Goal: Task Accomplishment & Management: Complete application form

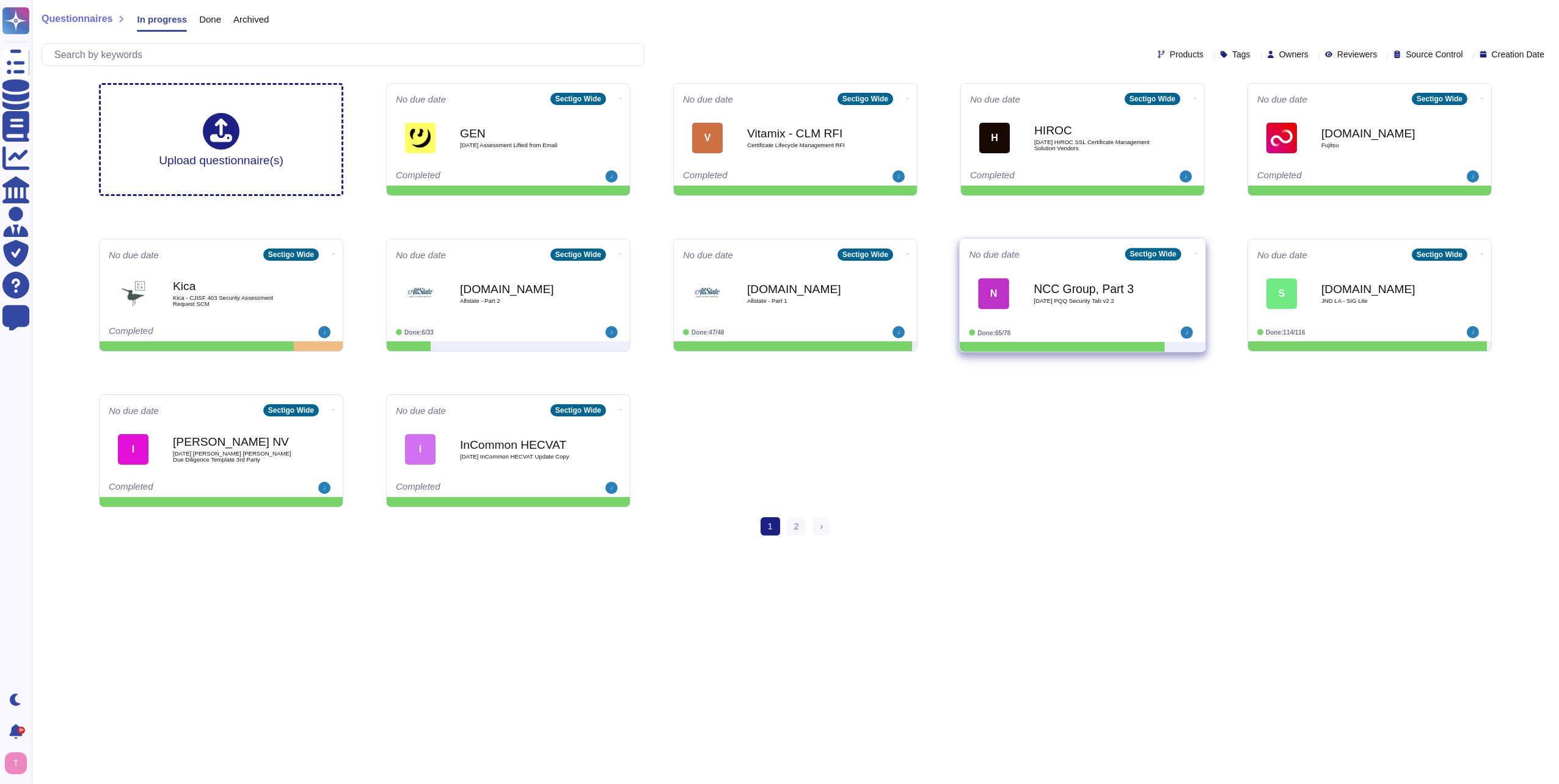
click at [1087, 303] on span "[DATE] PQQ Security Tab v2.2" at bounding box center [1095, 301] width 123 height 6
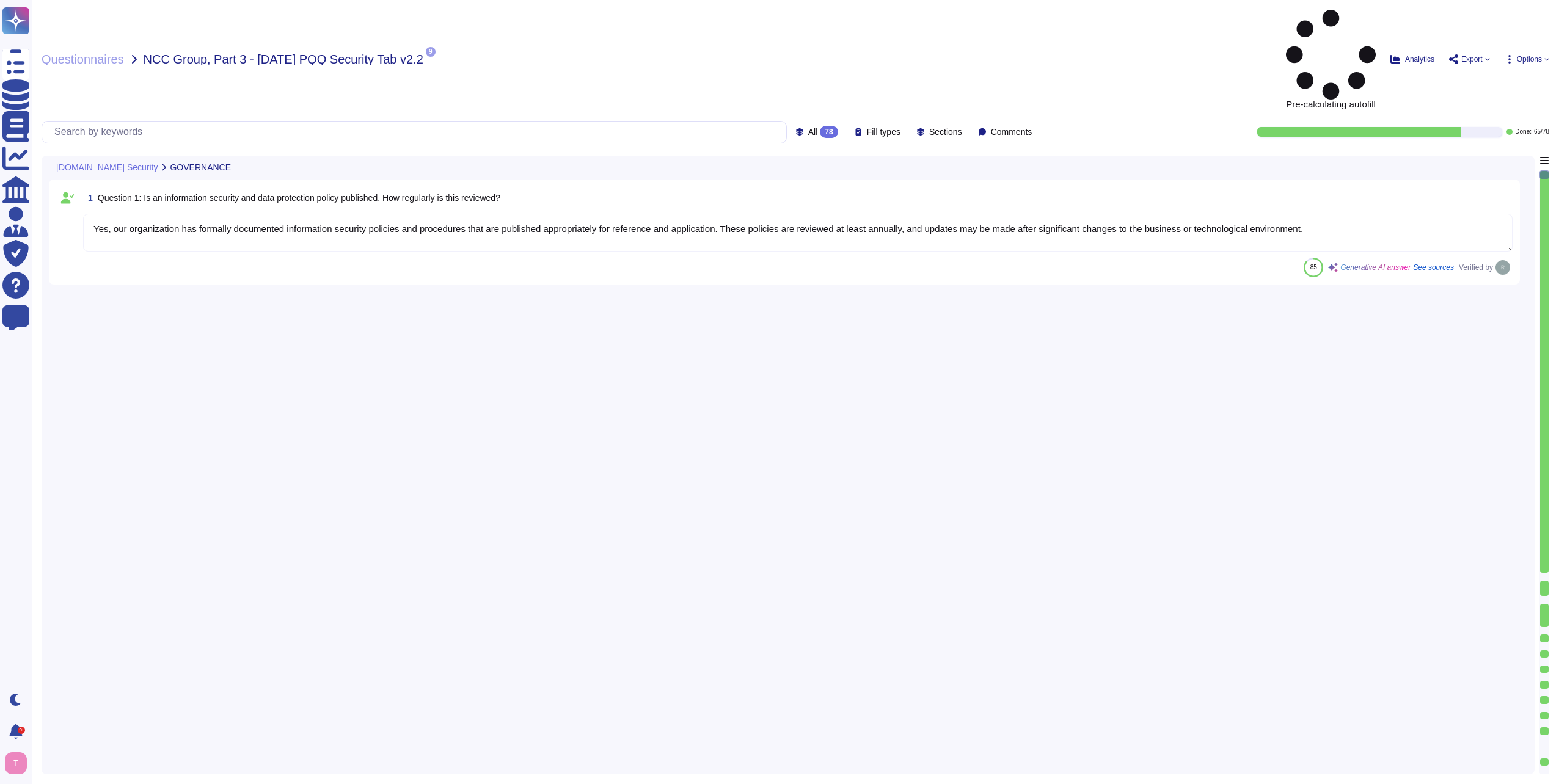
type textarea "Yes, our organization has formally documented information security policies and…"
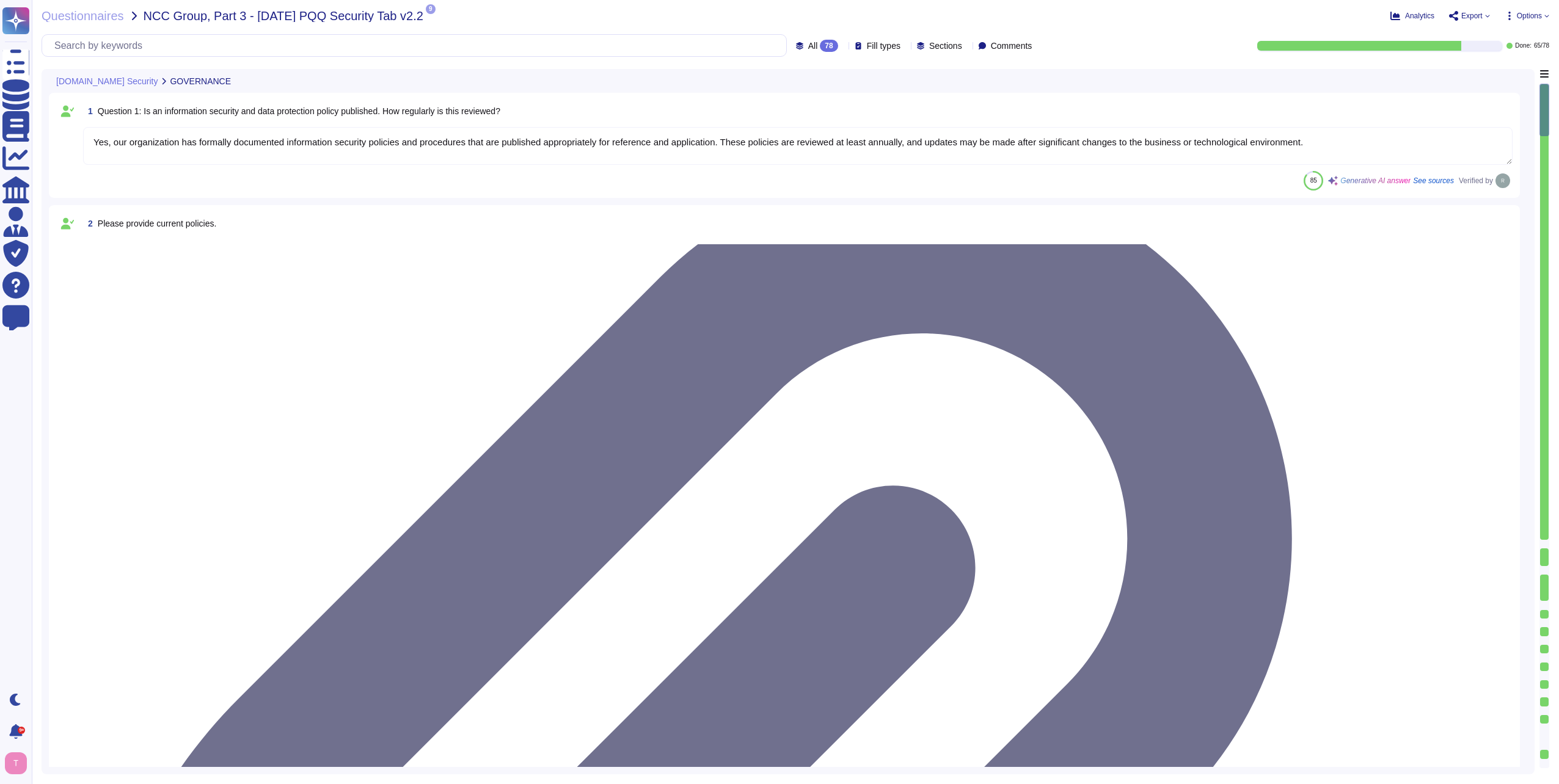
type textarea "Our organization currently maintains the following security and compliance cert…"
type textarea "Yes, all employees, including contractors, undergo background checks before the…"
type textarea "Yes, training is provided to all staff on Information Security and Data Protect…"
type textarea "No, we do not engage sub-processors for this service.a"
click at [843, 144] on icon at bounding box center [979, 222] width 274 height 157
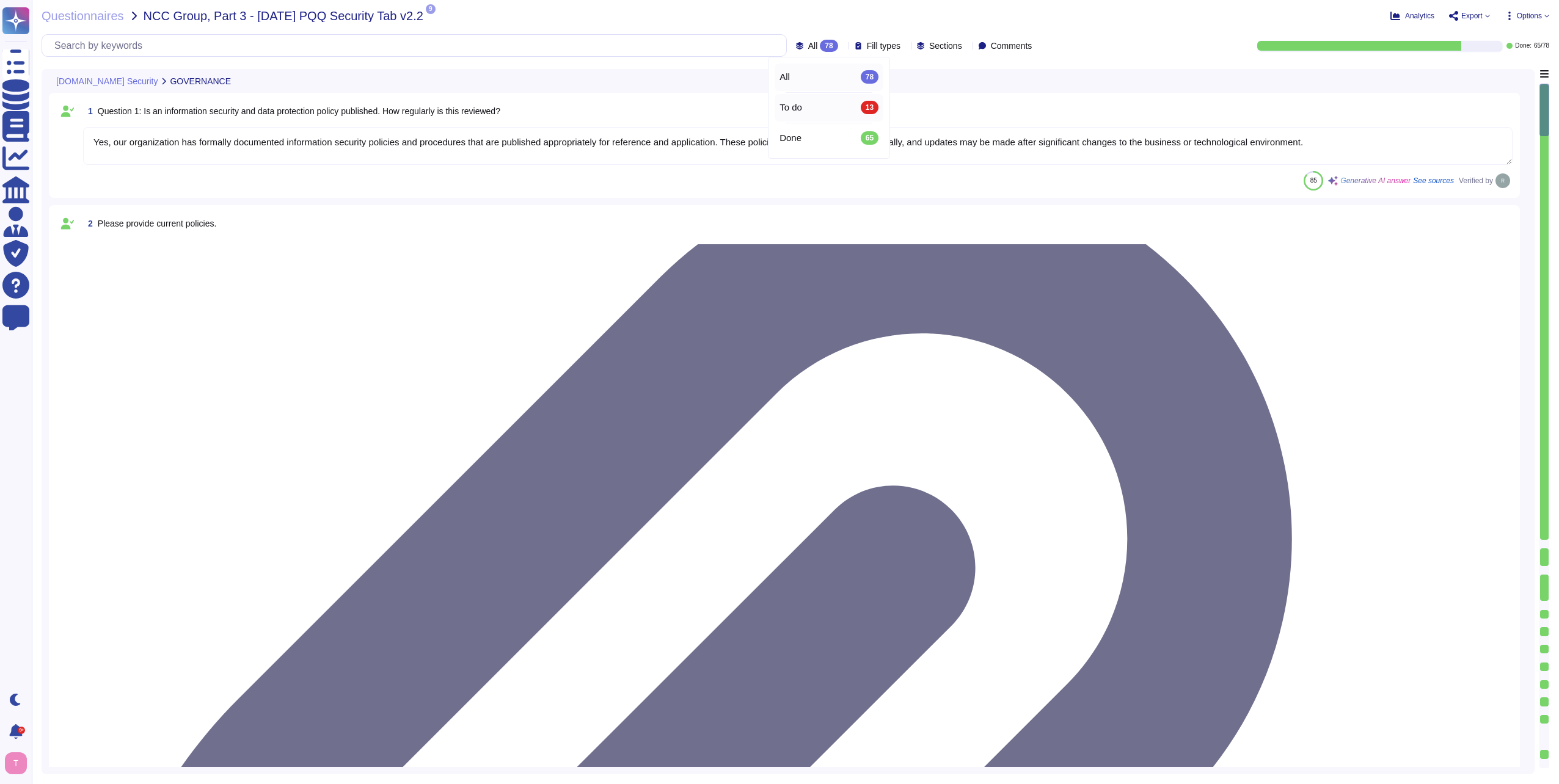
click at [797, 105] on span "To do" at bounding box center [790, 107] width 23 height 11
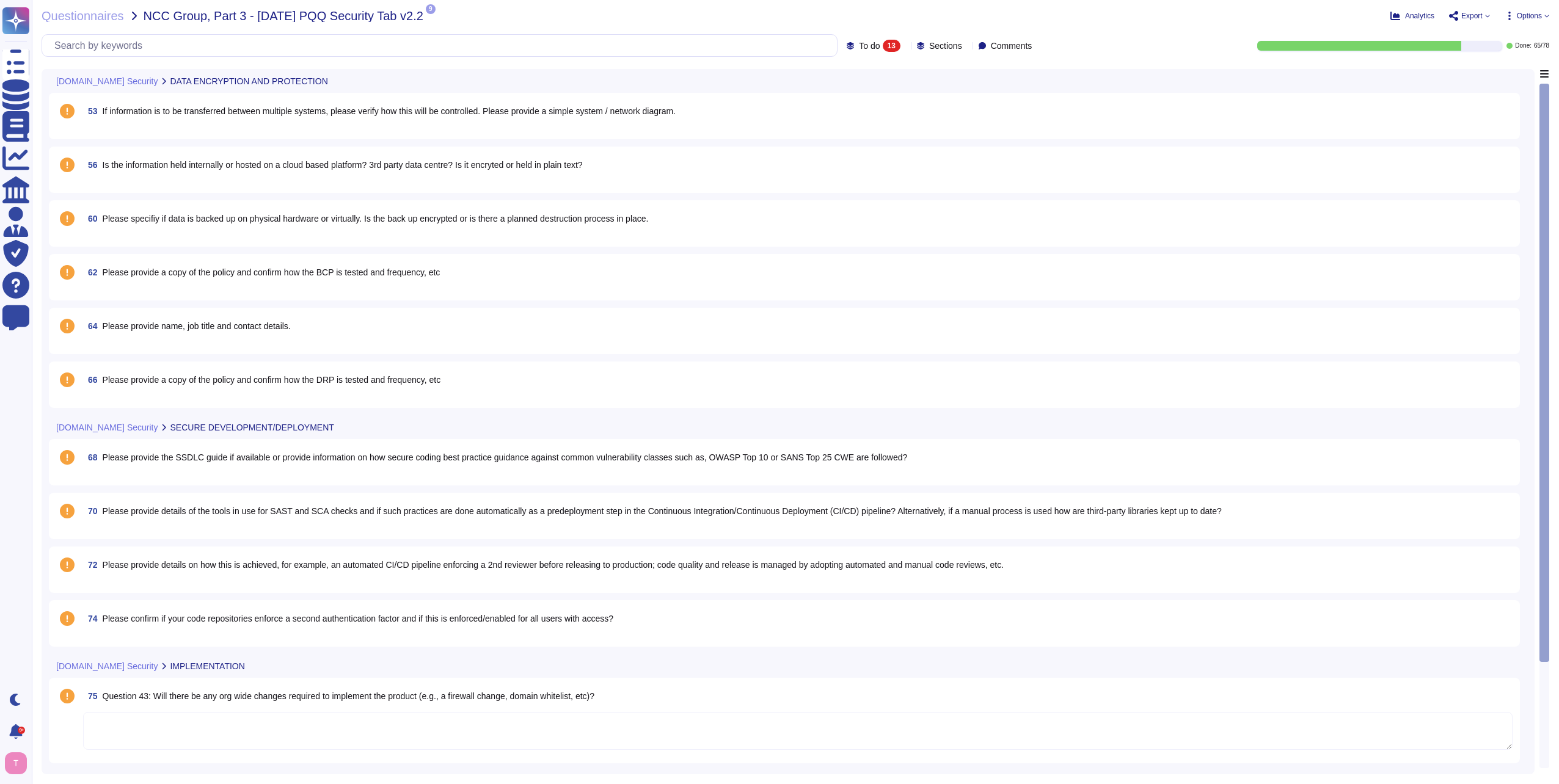
click at [399, 114] on span "If information is to be transferred between multiple systems, please verify how…" at bounding box center [389, 111] width 573 height 10
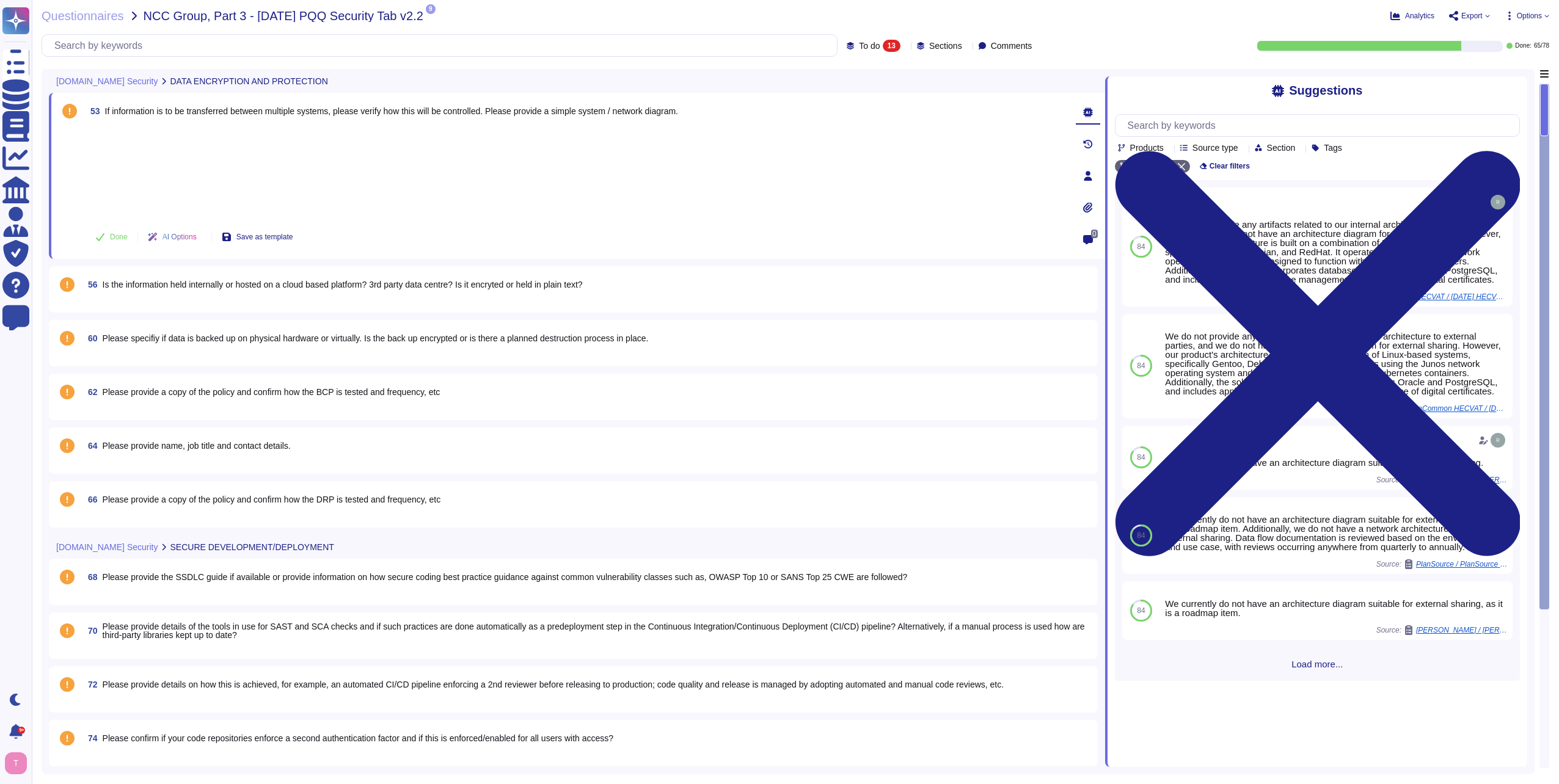
click at [883, 44] on div "To do 13" at bounding box center [875, 46] width 59 height 12
click at [855, 78] on div "All 78" at bounding box center [888, 76] width 99 height 13
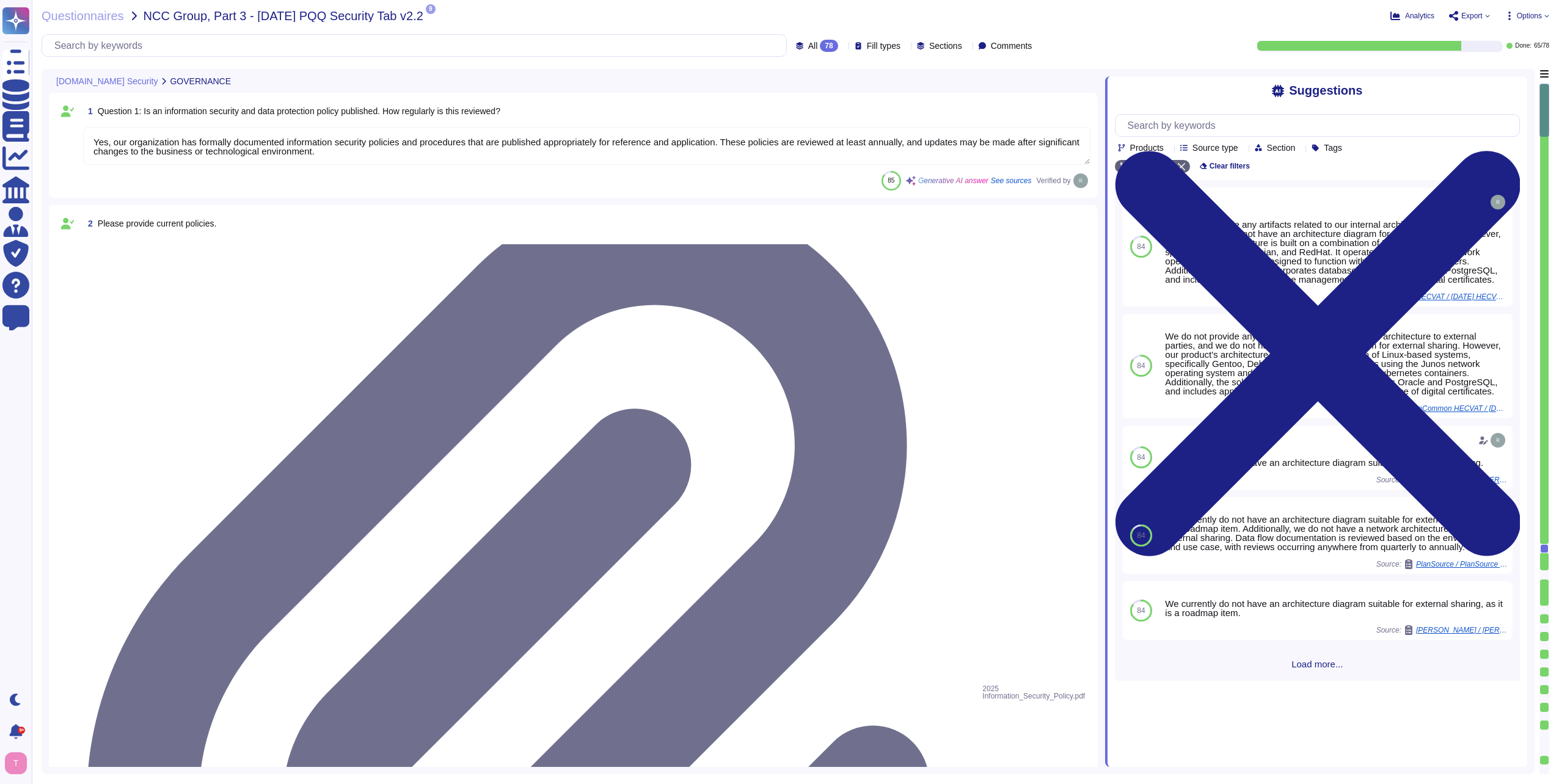
type textarea "Yes, our organization has formally documented information security policies and…"
type textarea "Our organization currently maintains the following security and compliance cert…"
type textarea "Yes, all employees, including contractors, undergo background checks before the…"
type textarea "Yes, training is provided to all staff on Information Security and Data Protect…"
type textarea "No, we do not engage sub-processors for this service.a"
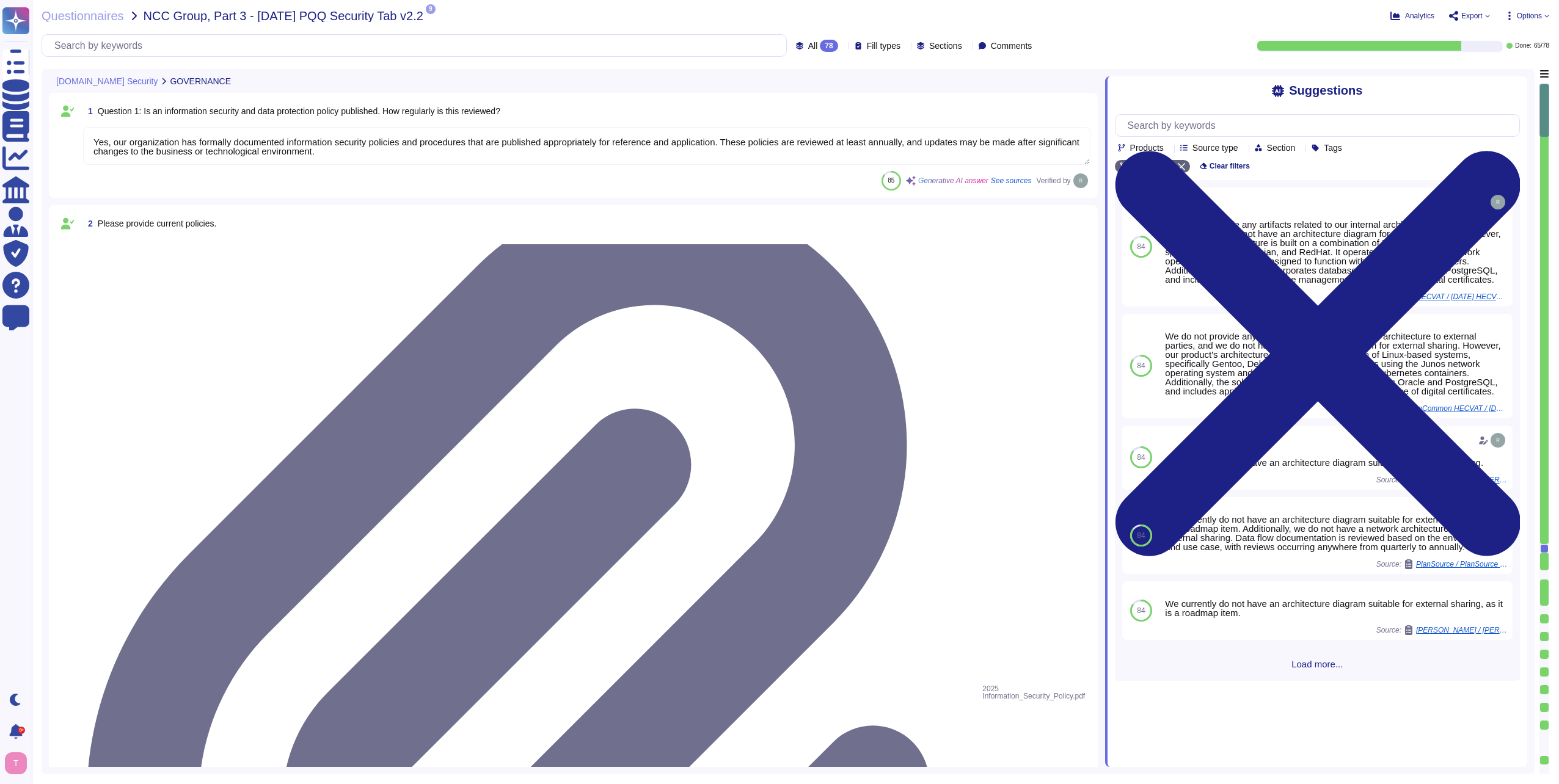
drag, startPoint x: 1547, startPoint y: 112, endPoint x: 1550, endPoint y: 283, distance: 171.0
click at [1558, 331] on html "Questionnaires Knowledge Base Documents Analytics CAIQ / SIG Admin Trust Center…" at bounding box center [779, 392] width 1559 height 784
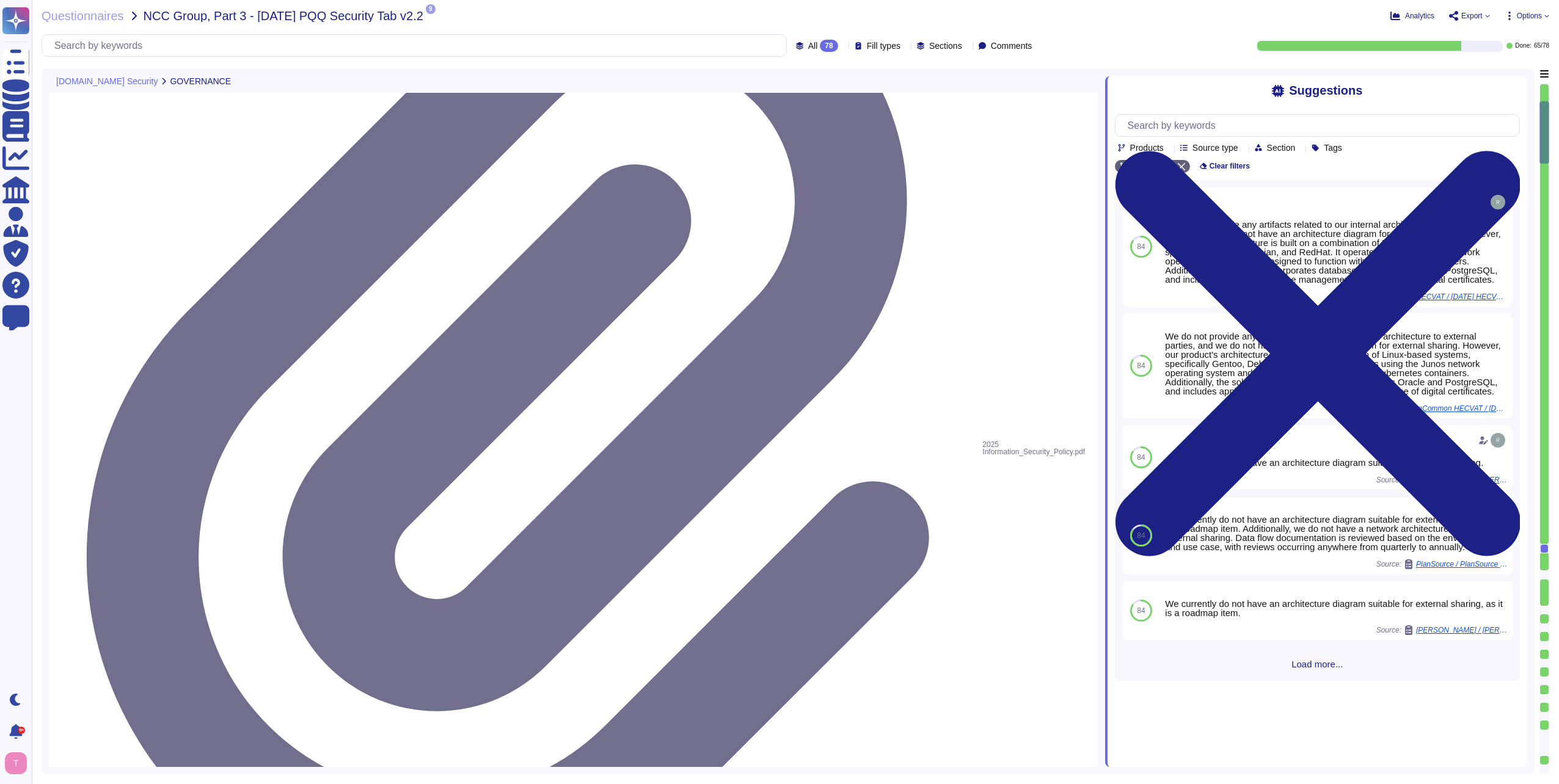
type textarea "Yes, our organization has a documented privacy policy that is available for pub…"
type textarea "Yes, a security incident management and response process is in place, and the I…"
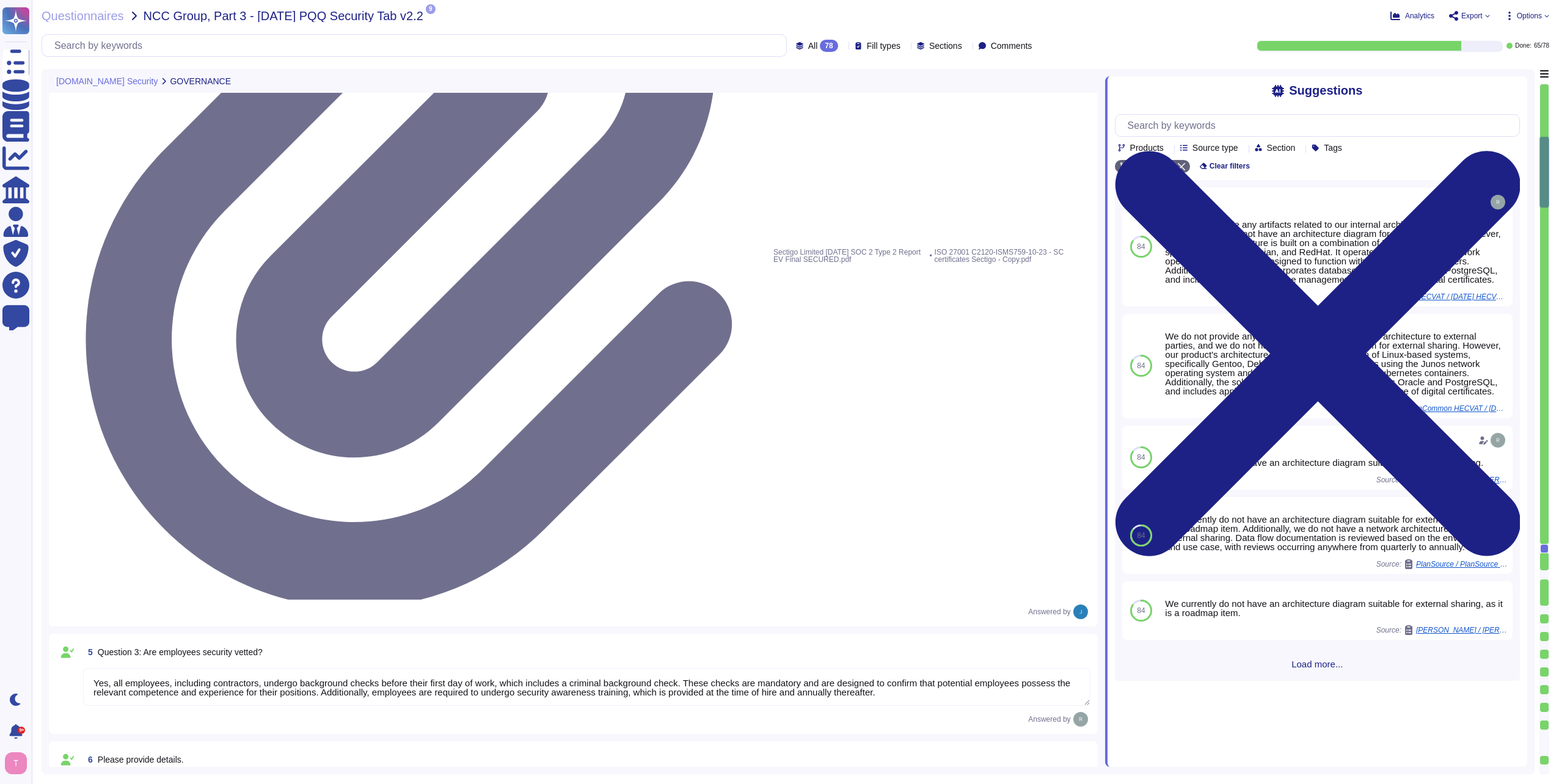
type textarea "No, we have not encountered a security incident for the last 12 months, and the…"
type textarea "Yes, there are clear procedures in place to notify customers in the event of br…"
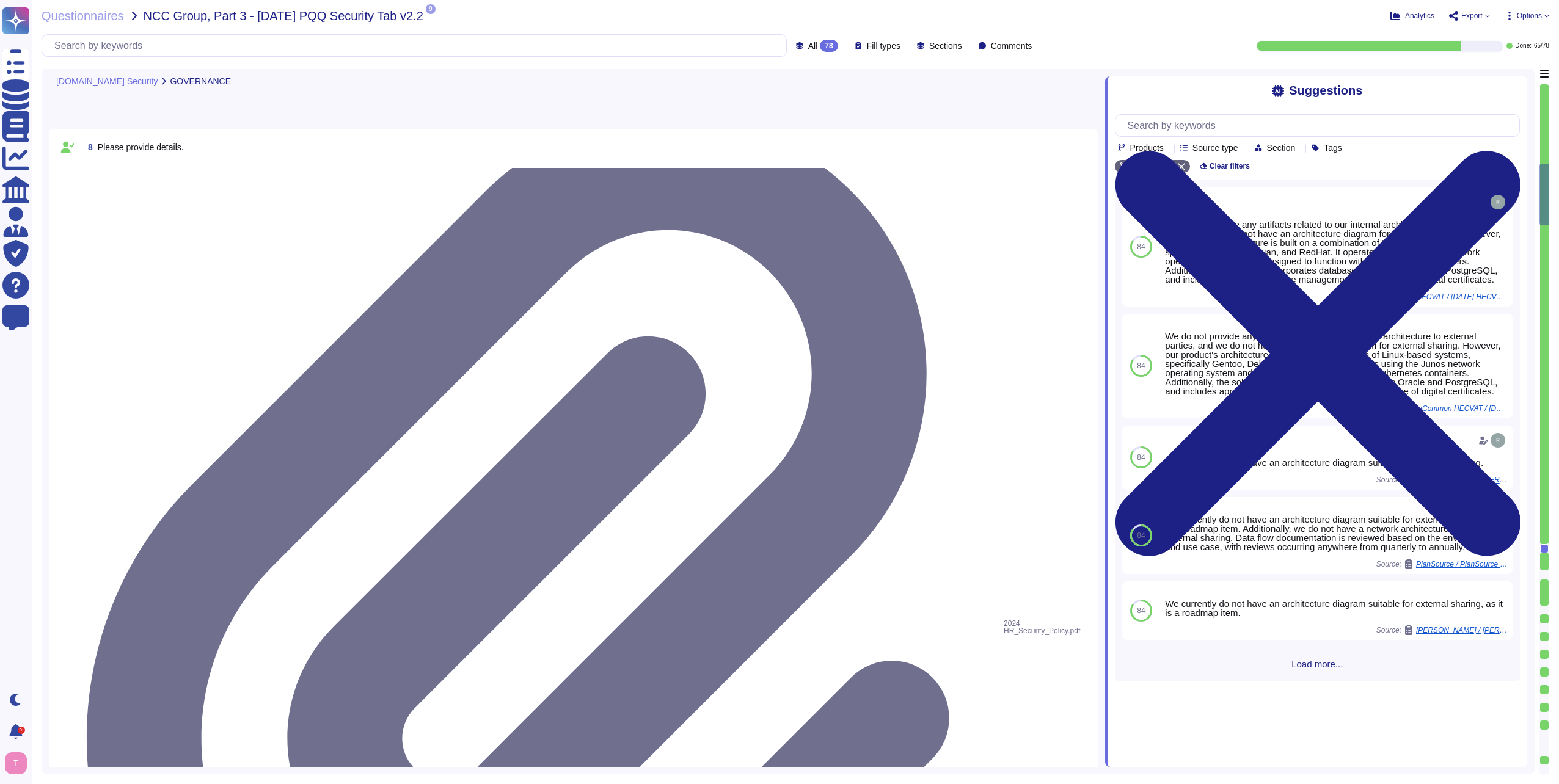
type textarea "Yes, the service collects, monitors, and analyzes user, application, and system…"
type textarea "Yes, security logs of usage and activity are available. Sectigo maintains compr…"
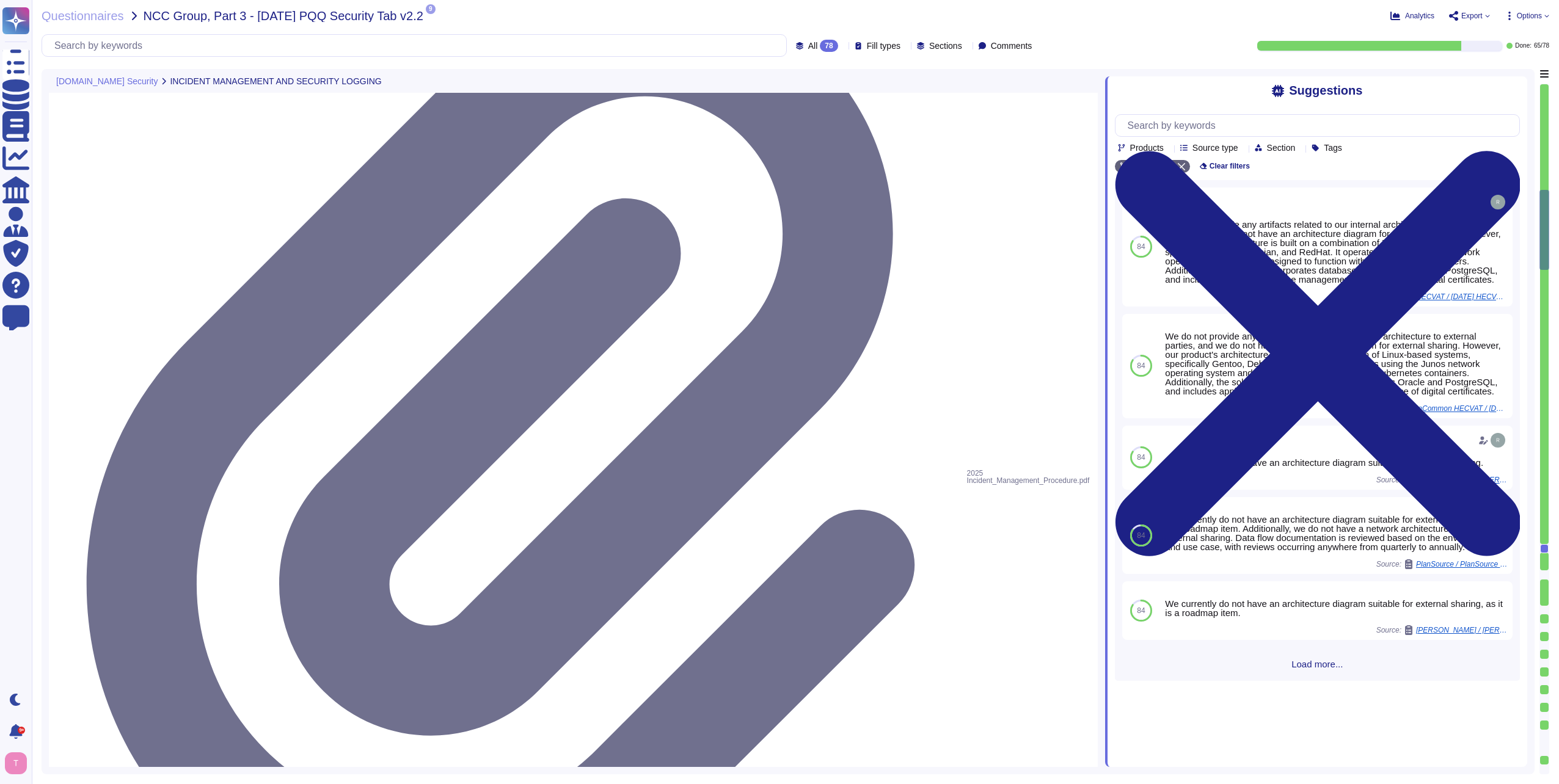
type textarea "Yes, security event logging is implemented and configured across the app/platfo…"
type textarea "The event logging described covers the following security events: - User/s acce…"
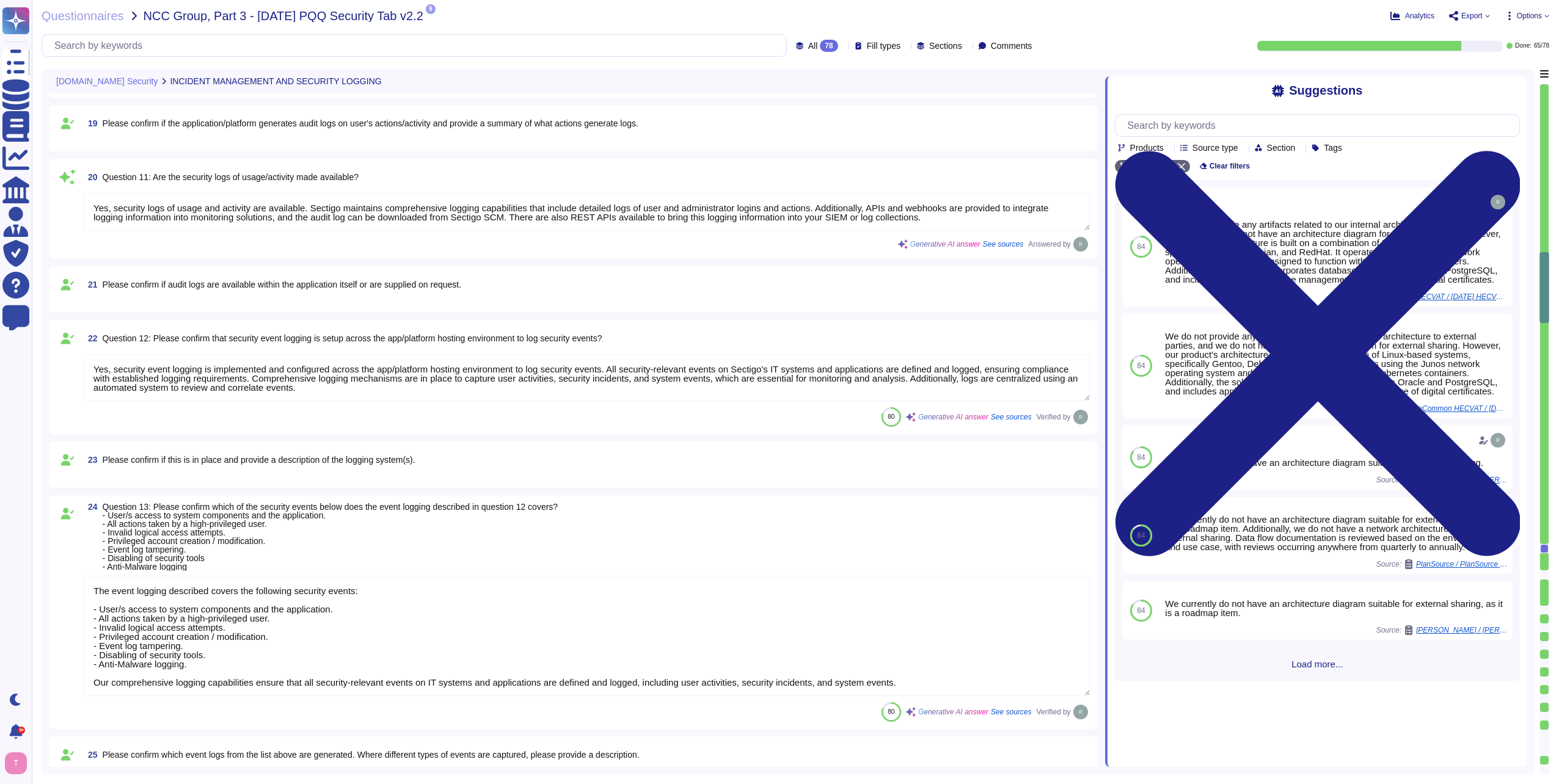
scroll to position [1954, 0]
type textarea "Yes, the log retention period for security event logs is typically set for a mi…"
type textarea "Yes, there is a documented policy for applying security updates, which includes…"
type textarea "Yes, there is a vulnerability disclosure process in place. All vulnerability cl…"
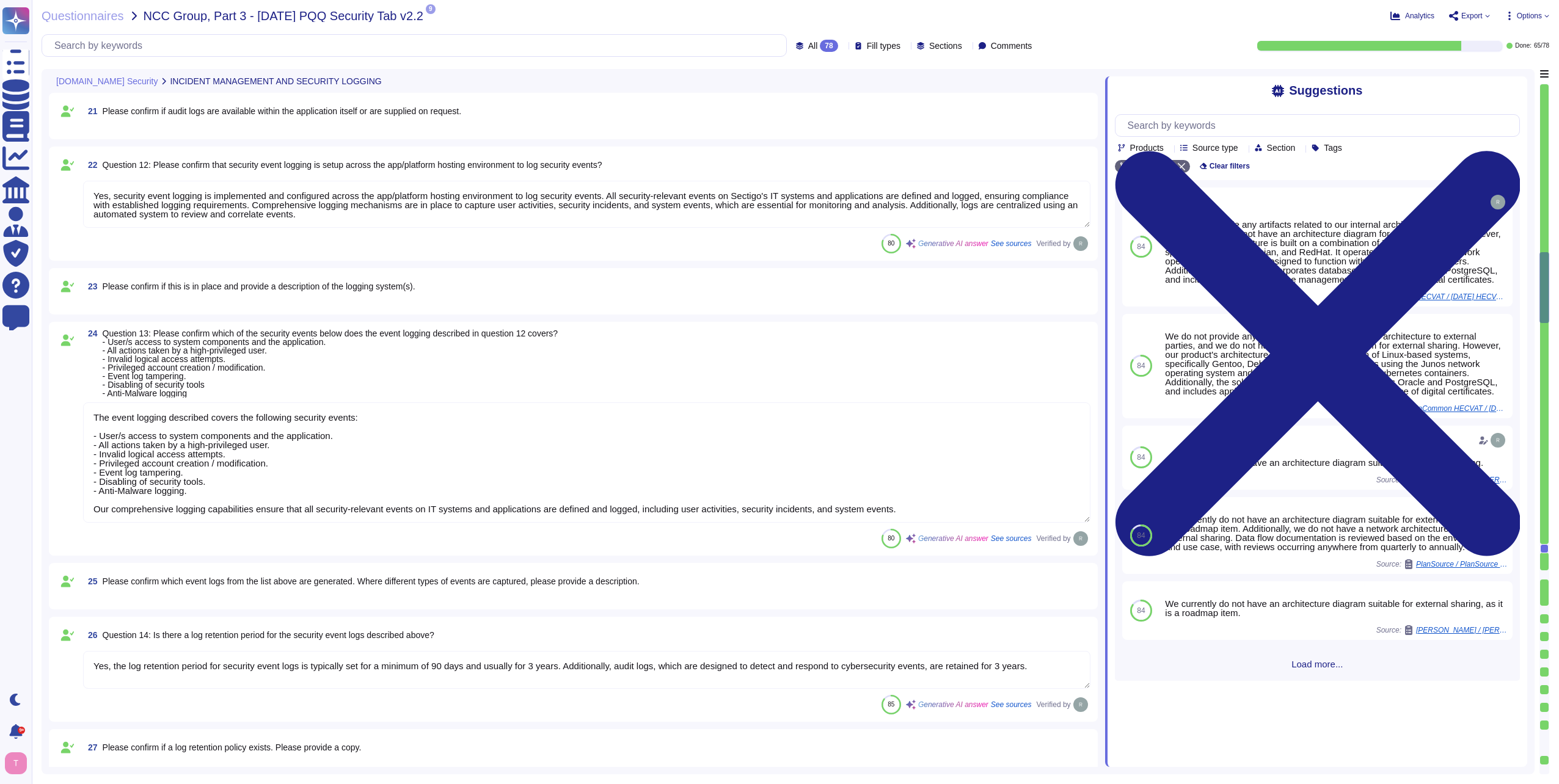
scroll to position [1, 0]
click at [1545, 513] on div at bounding box center [1544, 314] width 8 height 460
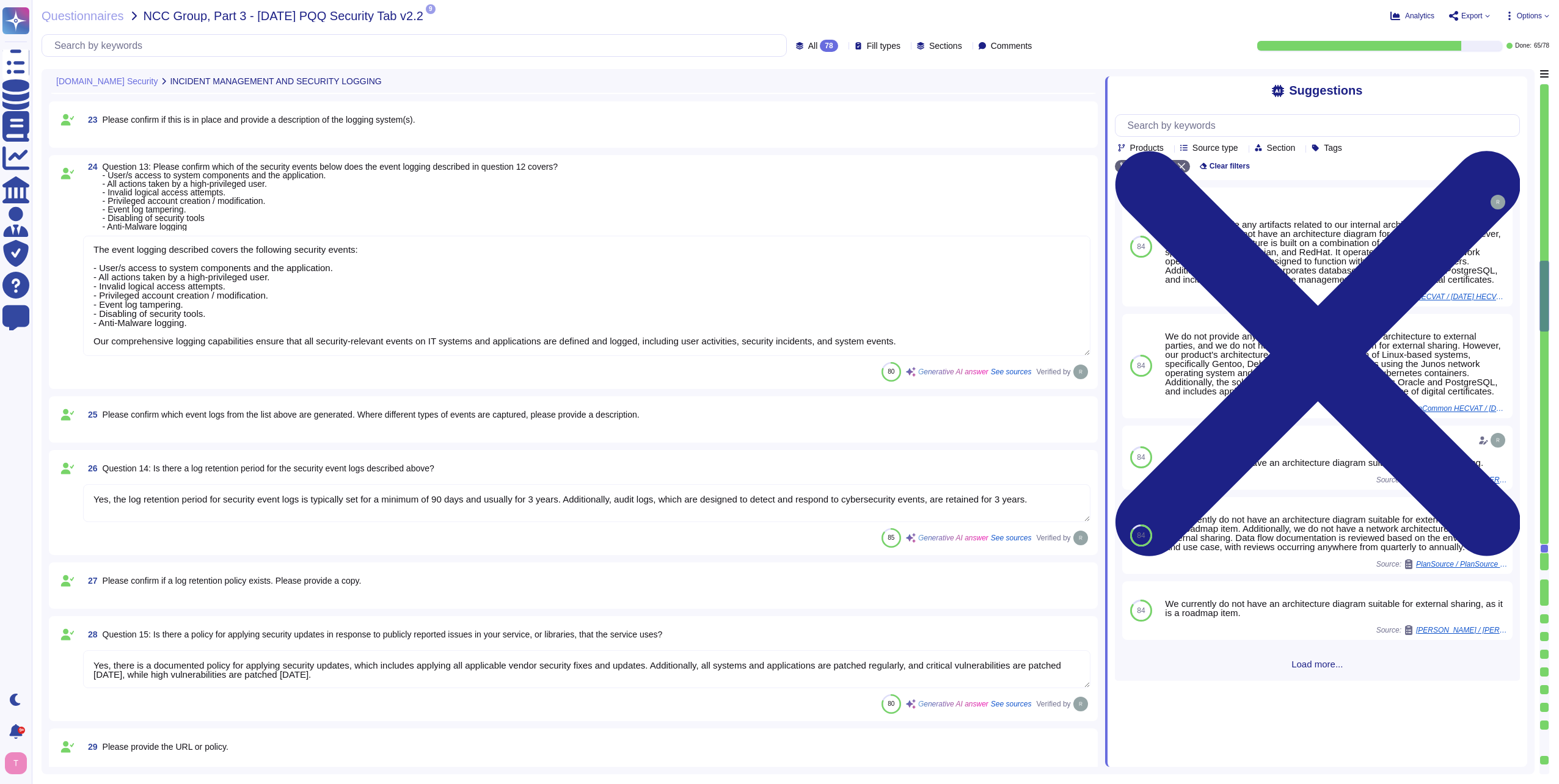
type textarea "Yes, there is a comprehensive vulnerability management process in place that co…"
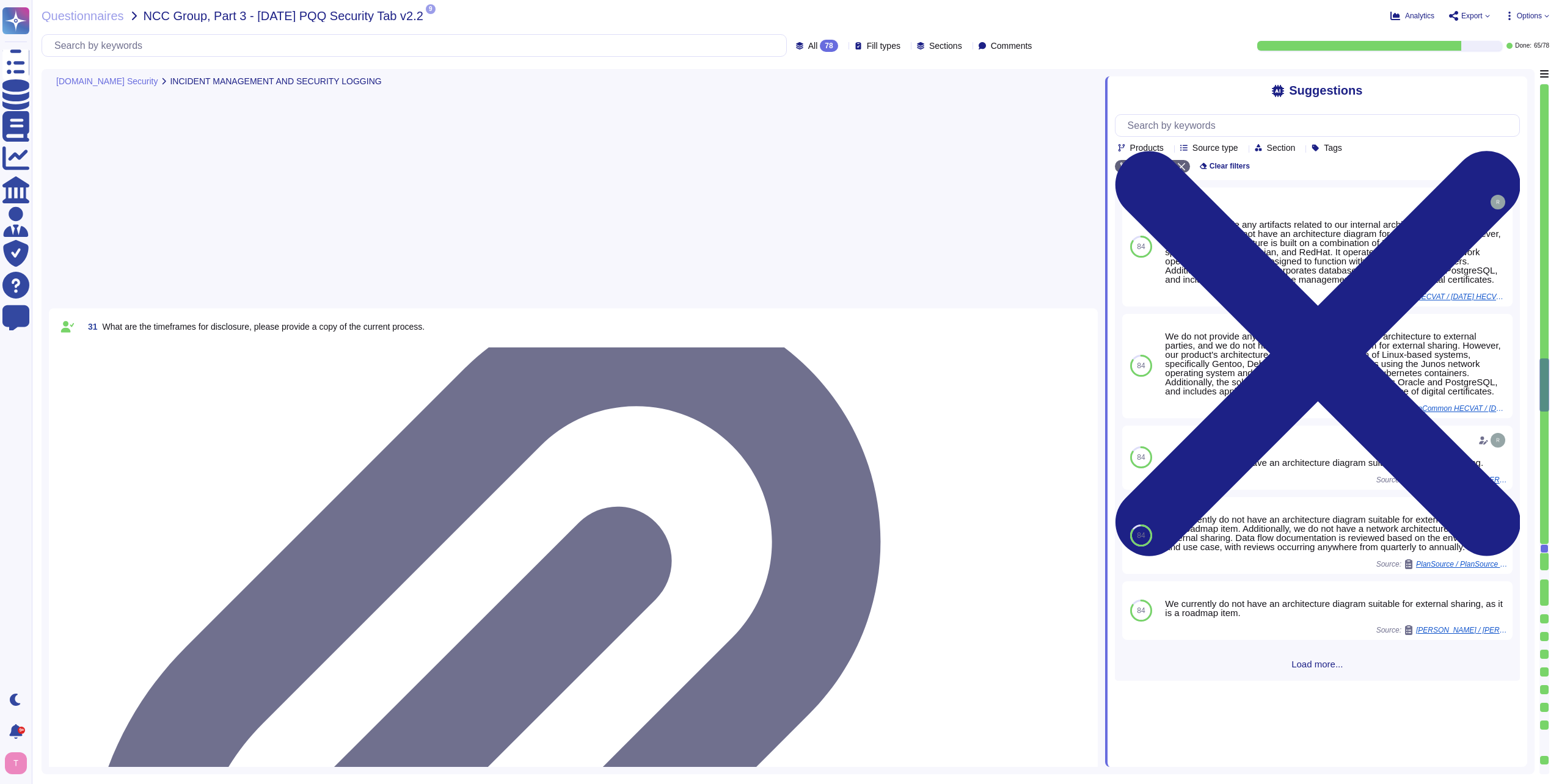
type textarea "Data is held geographically at all times in [GEOGRAPHIC_DATA], [US_STATE], [GEO…"
type textarea "Yes, both internal and external APIs are protected by multiple authentication m…"
type textarea "Yes, multi-factor authentication (MFA) is required for all accounts with access…"
type textarea "Yes, multi-factor authentication (MFA) is required for high privileged accounts…"
type textarea "Yes, the service has the concept of privileged administrative users who can alt…"
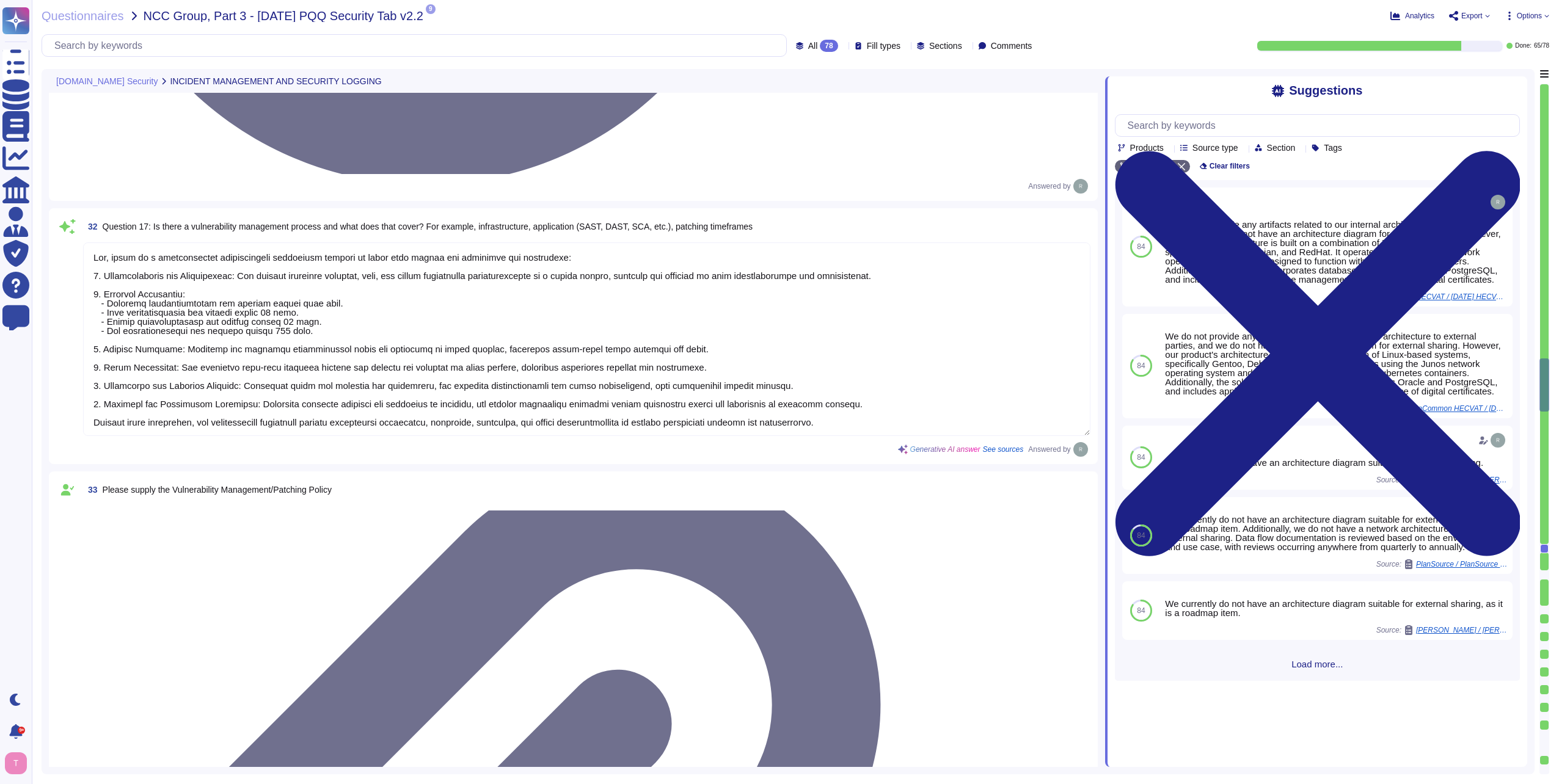
click at [1545, 514] on div at bounding box center [1544, 314] width 8 height 460
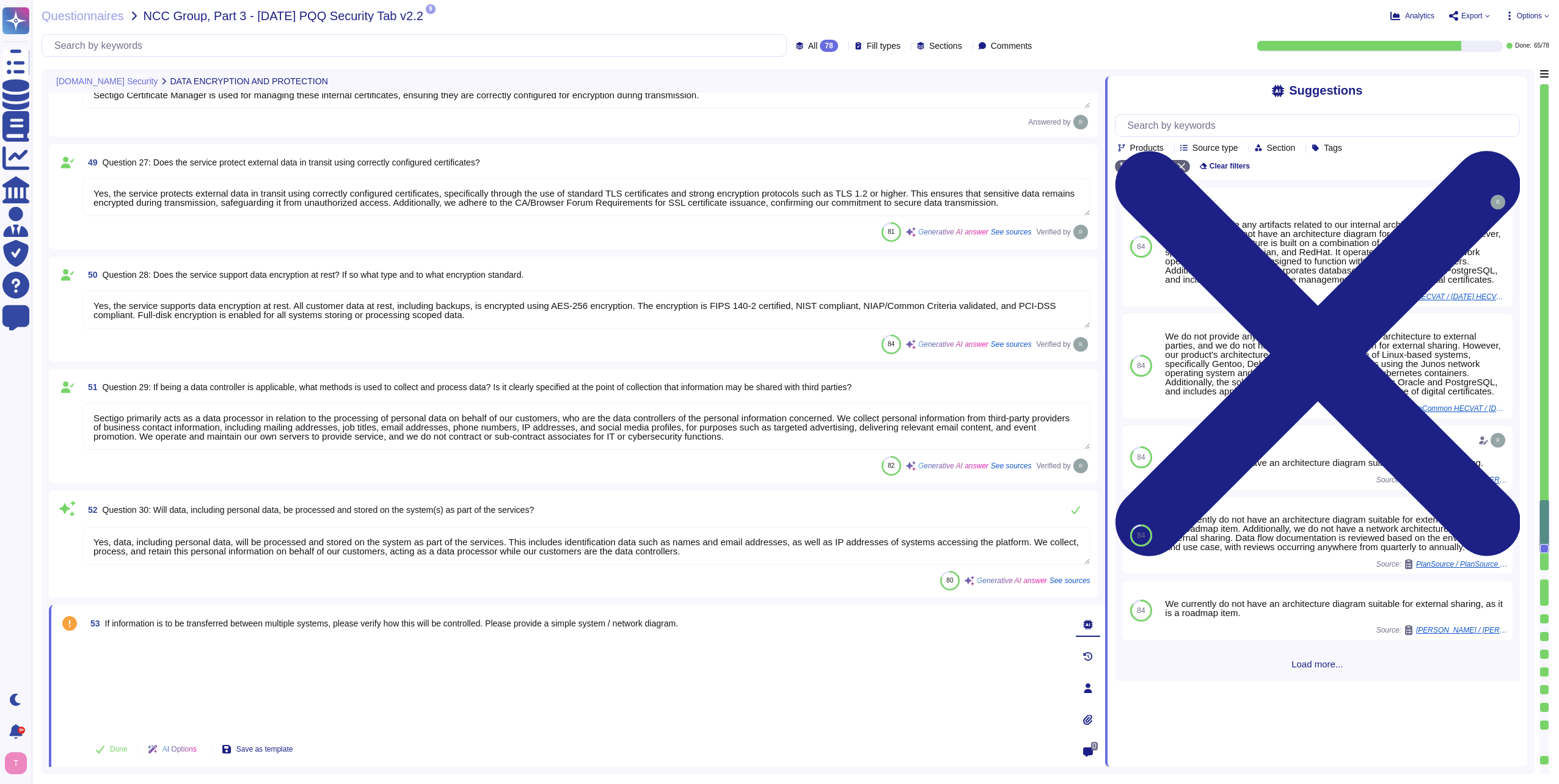
type textarea "Yes, encryption is used to protect internal data in transit. We utilize TLS 1.2…"
type textarea "Yes, encryption is used to protect external data in transit. We utilize TLS 1.2…"
type textarea "Yes, the service protects internal data in transit using strong encryption prot…"
type textarea "Yes, the service protects external data in transit using correctly configured c…"
type textarea "Yes, the service supports data encryption at rest. All customer data at rest, i…"
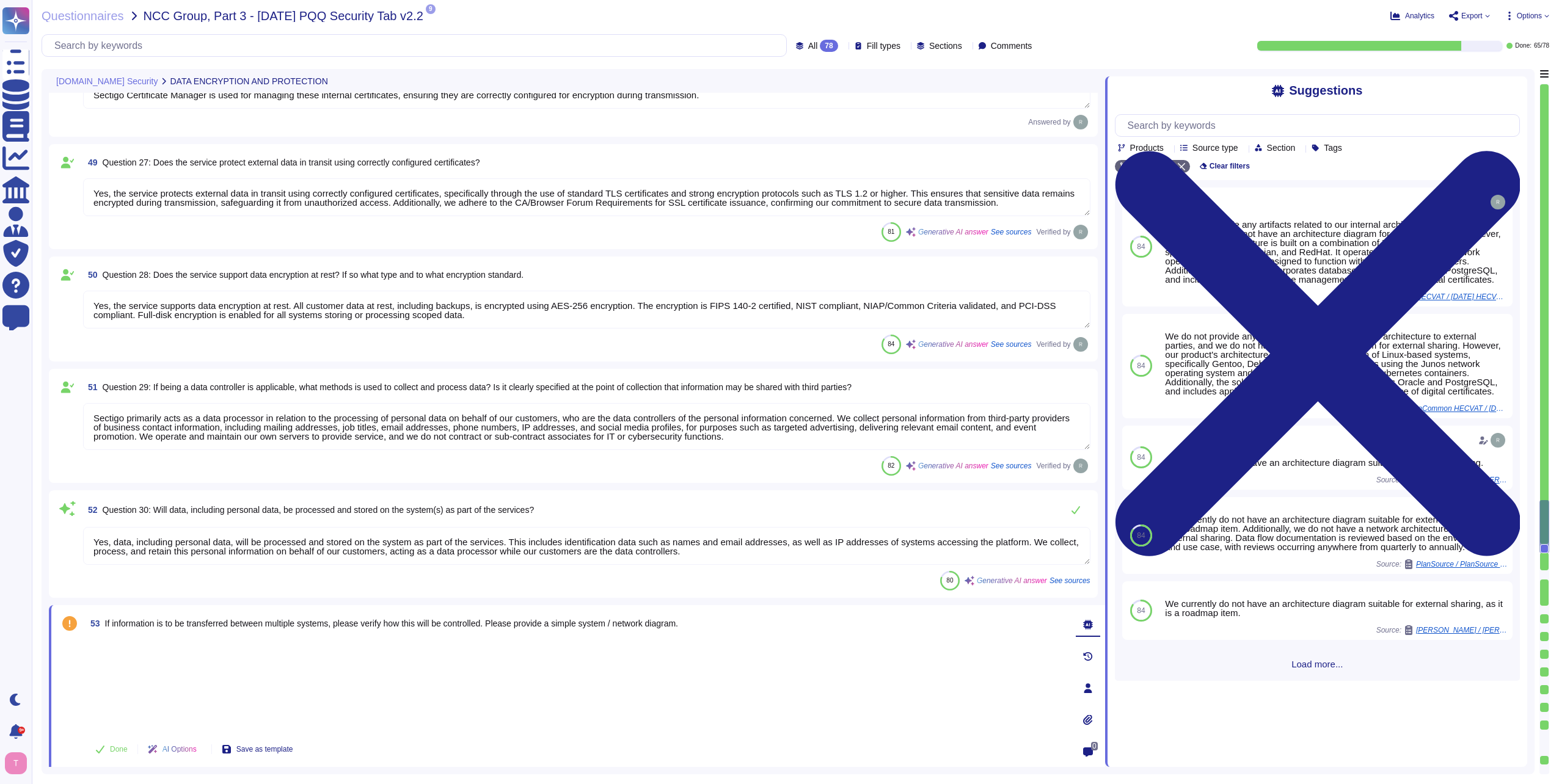
type textarea "Sectigo primarily acts as a data processor in relation to the processing of per…"
type textarea "Yes, data, including personal data, will be processed and stored on the system …"
type textarea "Yes, personal information can be transmitted or received from countries outside…"
type textarea "Sensitive information is handled with a comprehensive security program that inc…"
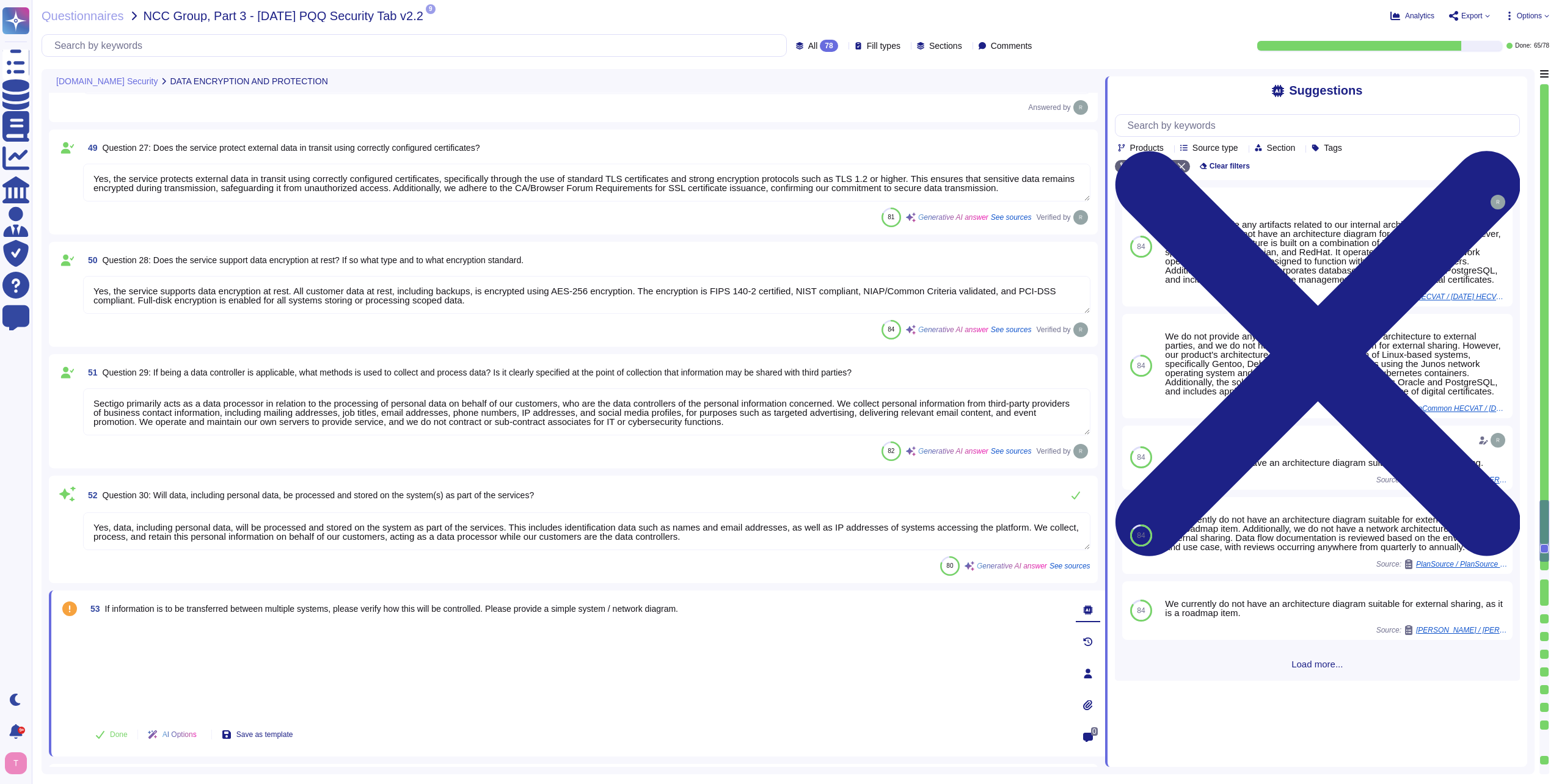
scroll to position [4728, 0]
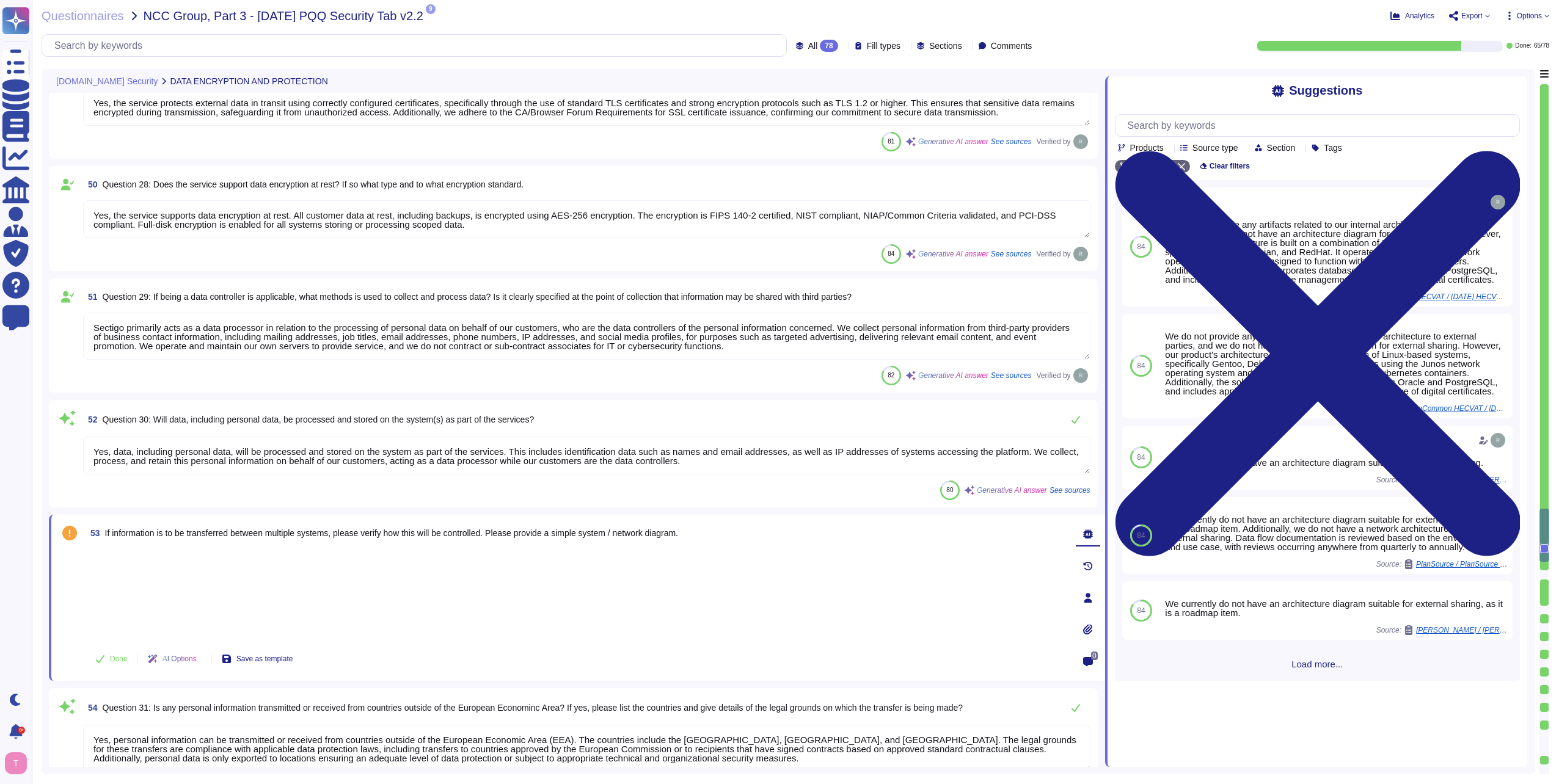
type textarea "Yes, it is possible to retrieve, amend, erase, or restrict access to personal d…"
click at [1088, 630] on icon at bounding box center [1087, 629] width 9 height 10
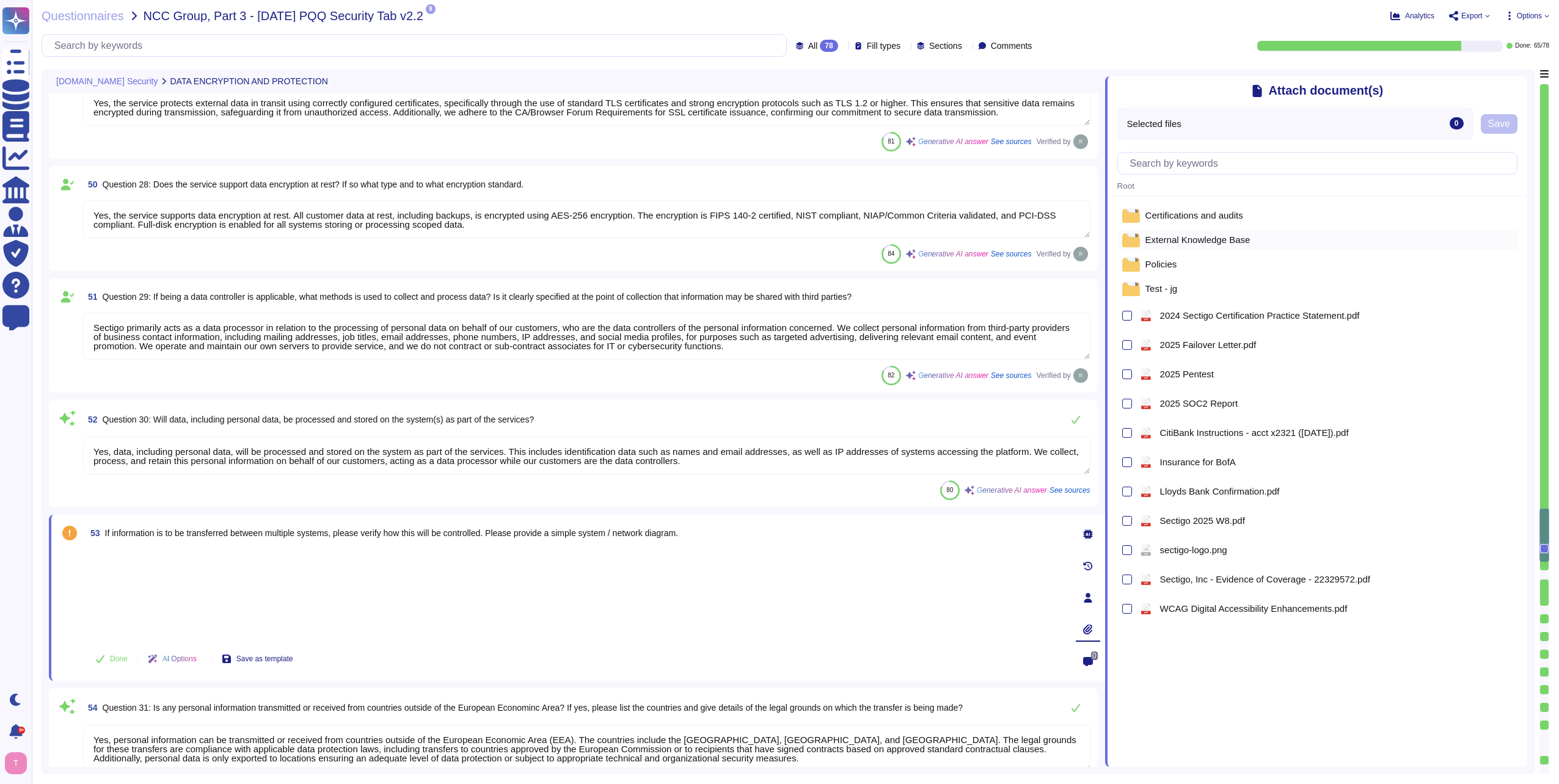
click at [1181, 239] on span "External Knowledge Base" at bounding box center [1198, 240] width 105 height 9
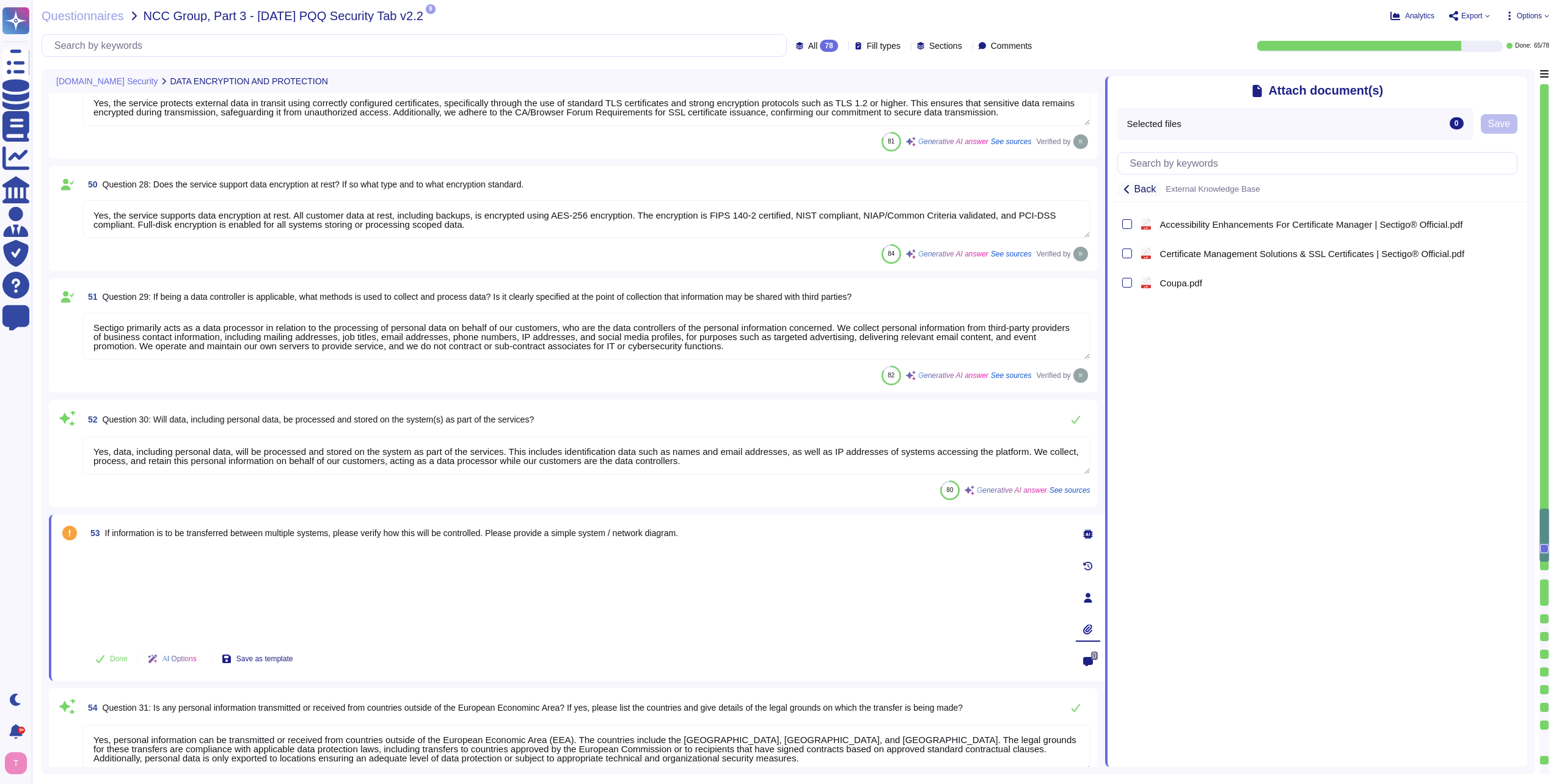
click at [1137, 193] on span "Back" at bounding box center [1146, 189] width 22 height 10
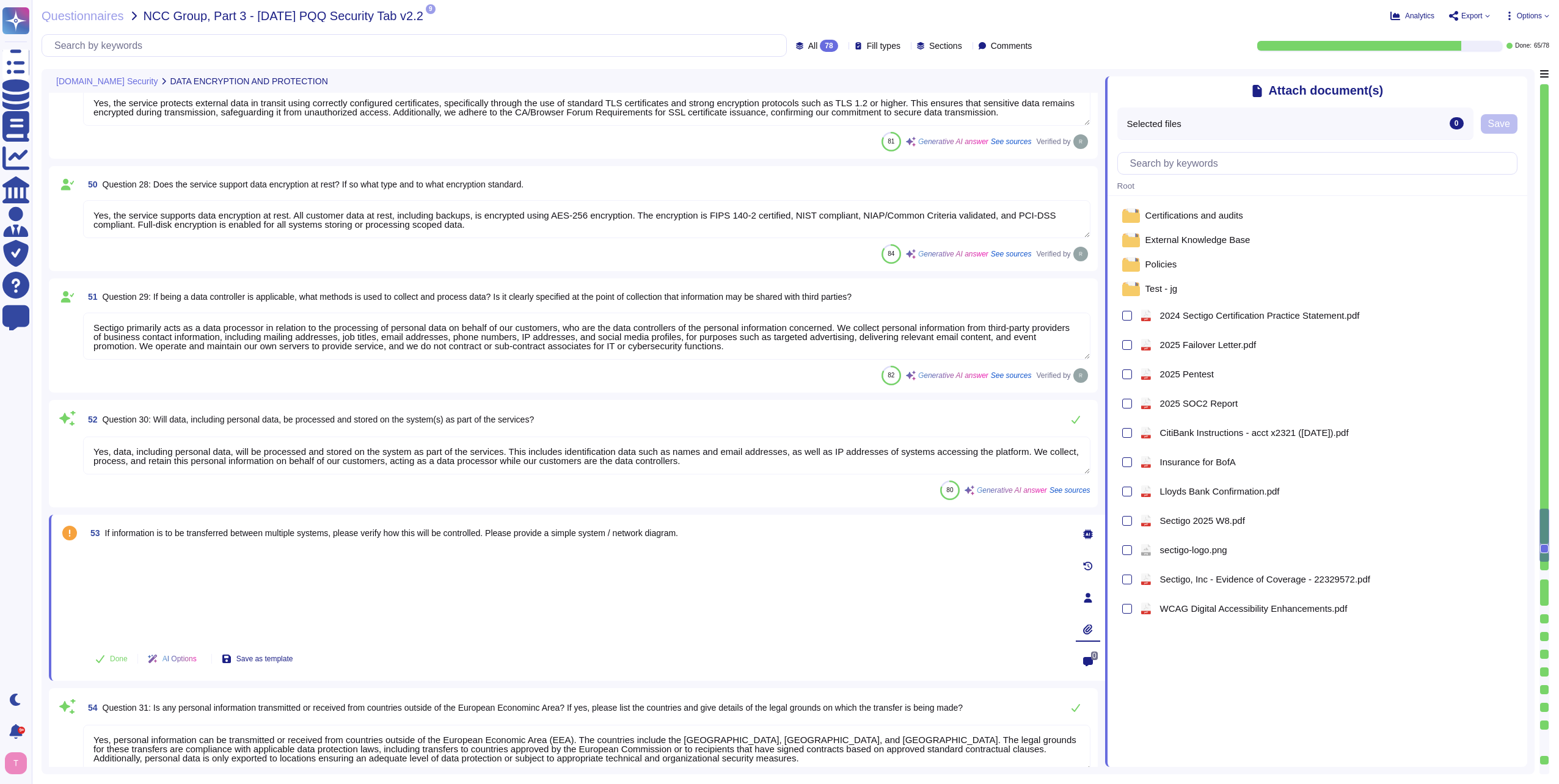
click at [1164, 706] on div "Certifications and audits External Knowledge Base Policies Test - jg pdf 2024 S…" at bounding box center [1317, 482] width 420 height 572
click at [1089, 629] on icon at bounding box center [1088, 630] width 10 height 10
click at [1504, 13] on icon at bounding box center [1509, 16] width 10 height 10
click at [1546, 13] on icon at bounding box center [1547, 15] width 5 height 5
click at [1539, 17] on span "Options" at bounding box center [1529, 16] width 25 height 8
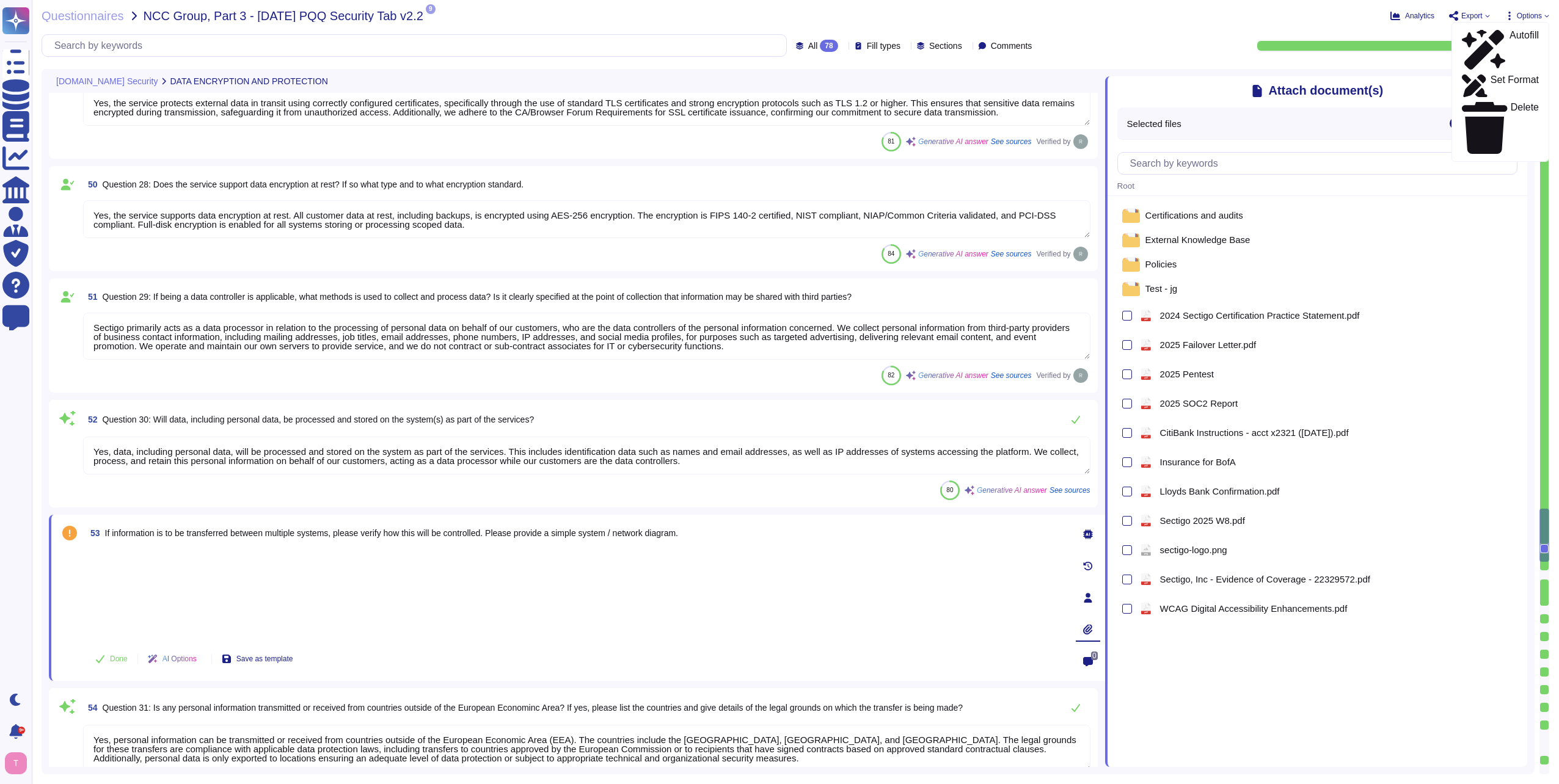
click at [1463, 13] on span "Export" at bounding box center [1472, 16] width 21 height 8
click at [1400, 391] on div "Certifications and audits External Knowledge Base Policies Test - jg pdf 2024 S…" at bounding box center [1317, 413] width 400 height 416
click at [882, 45] on div "Fill types" at bounding box center [880, 45] width 51 height 9
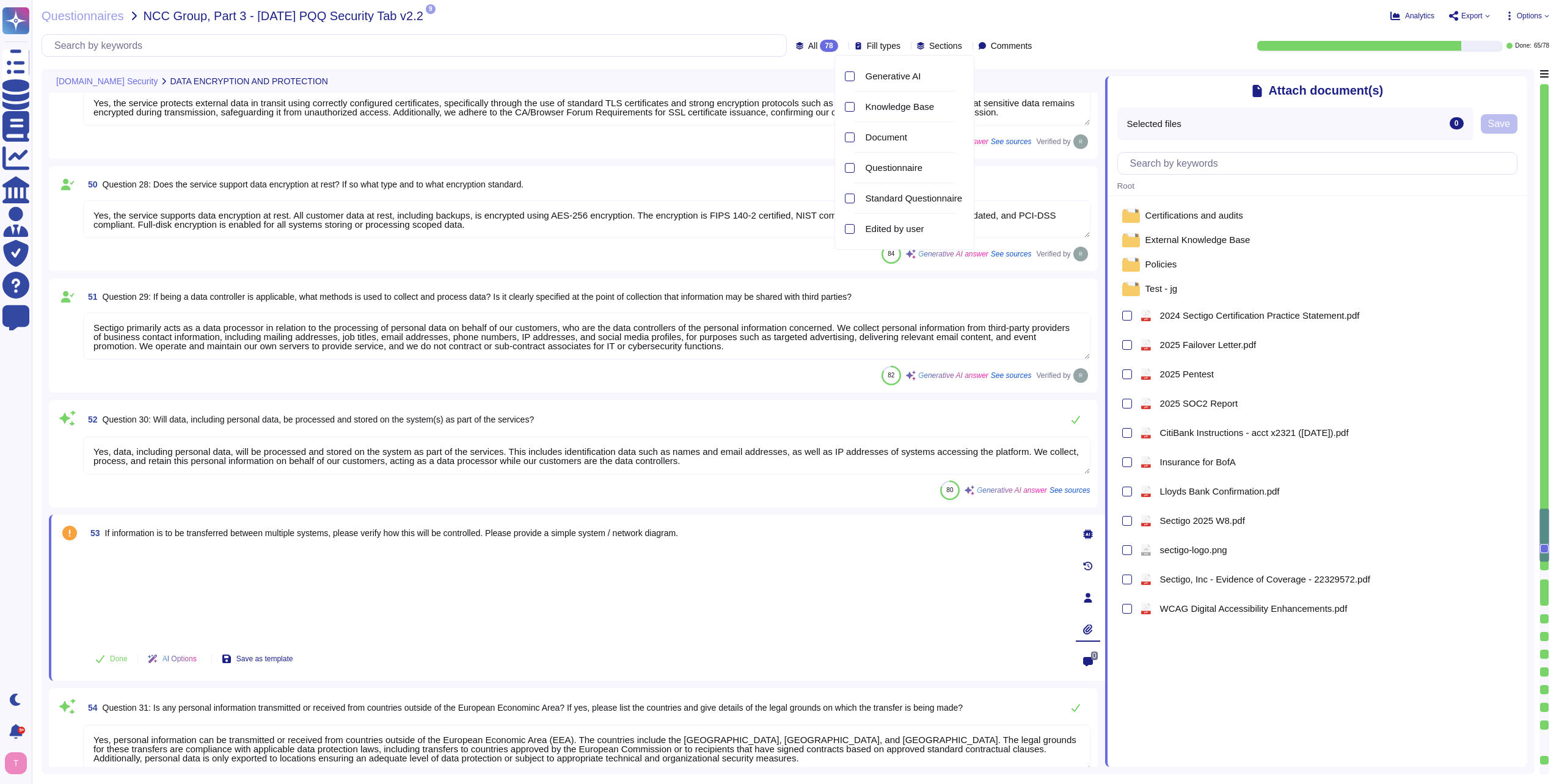
click at [882, 45] on div "Fill types" at bounding box center [880, 45] width 51 height 9
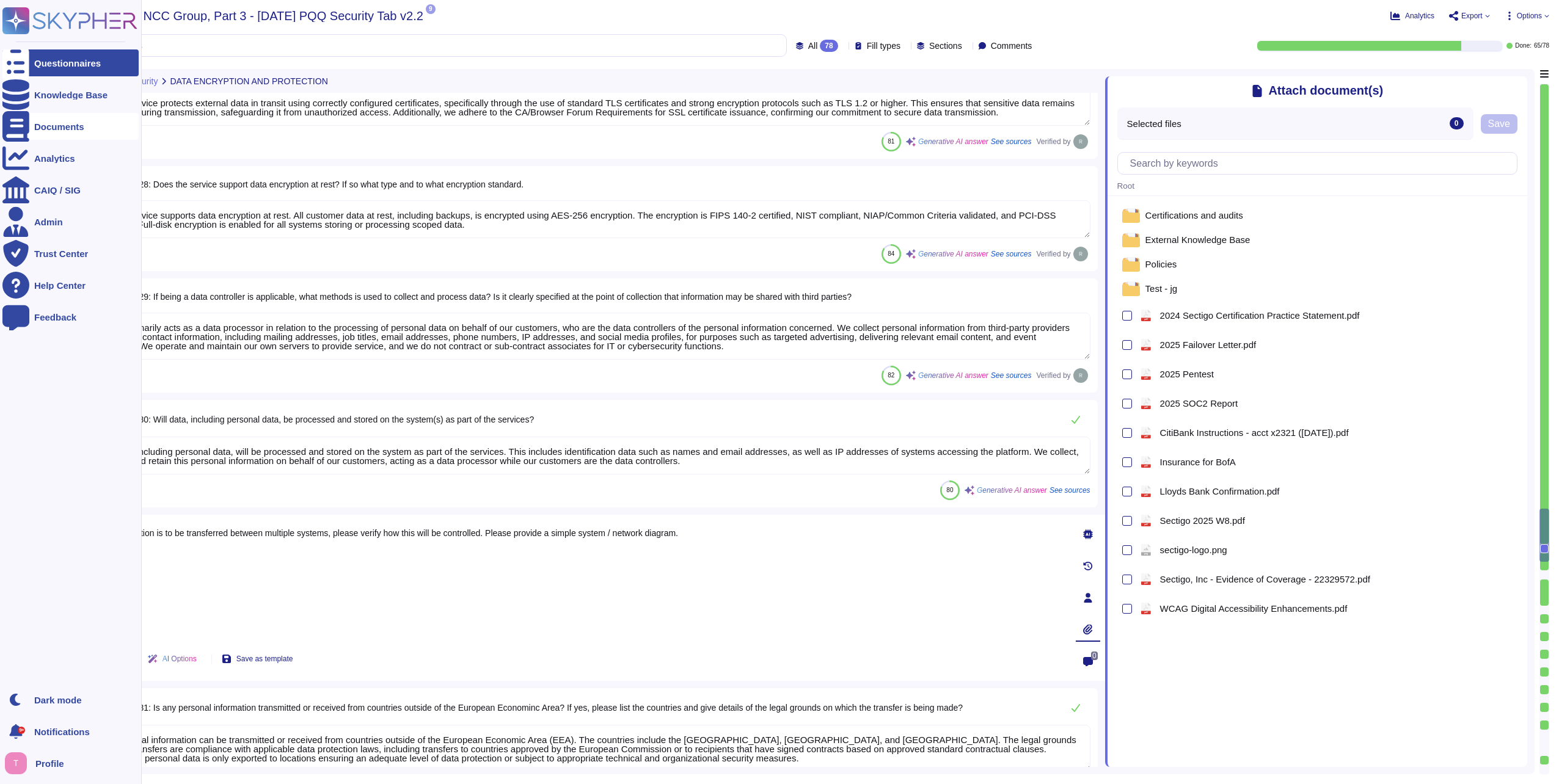
click at [62, 128] on div "Documents" at bounding box center [59, 126] width 50 height 9
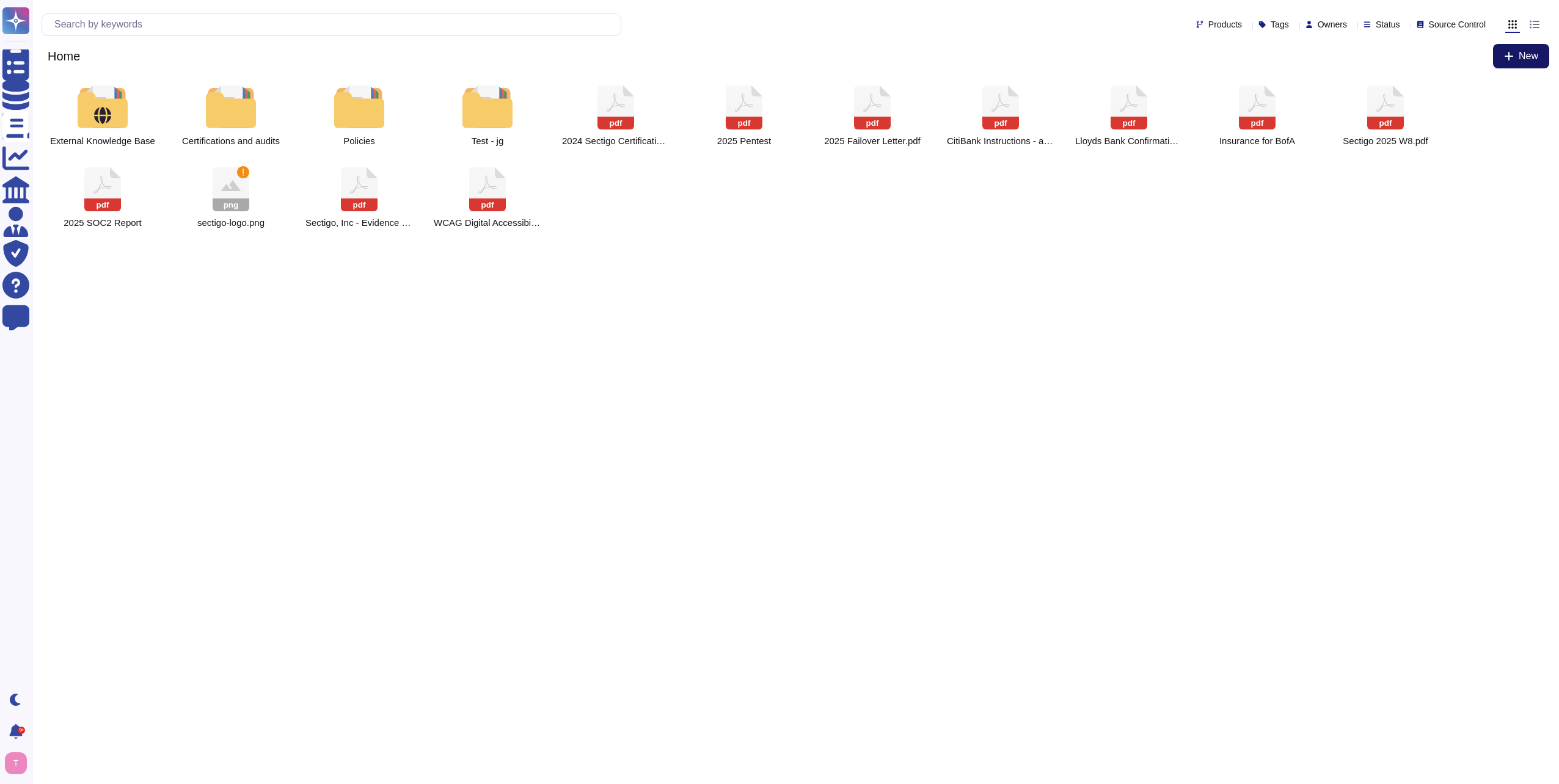
click at [1516, 54] on button "New" at bounding box center [1521, 56] width 56 height 24
click at [1481, 100] on div "File from local" at bounding box center [1495, 102] width 107 height 19
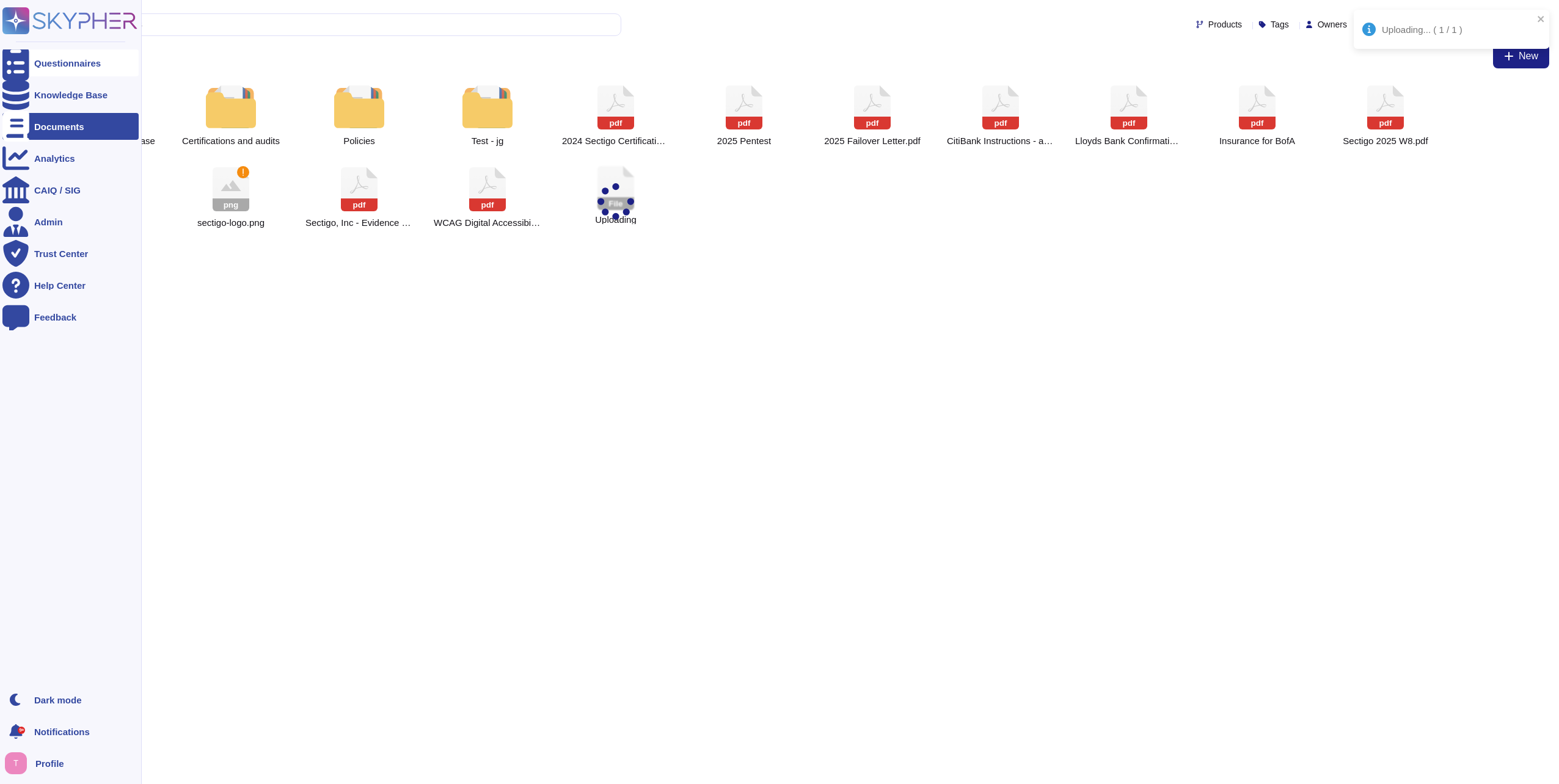
click at [51, 60] on div "Questionnaires" at bounding box center [67, 63] width 66 height 9
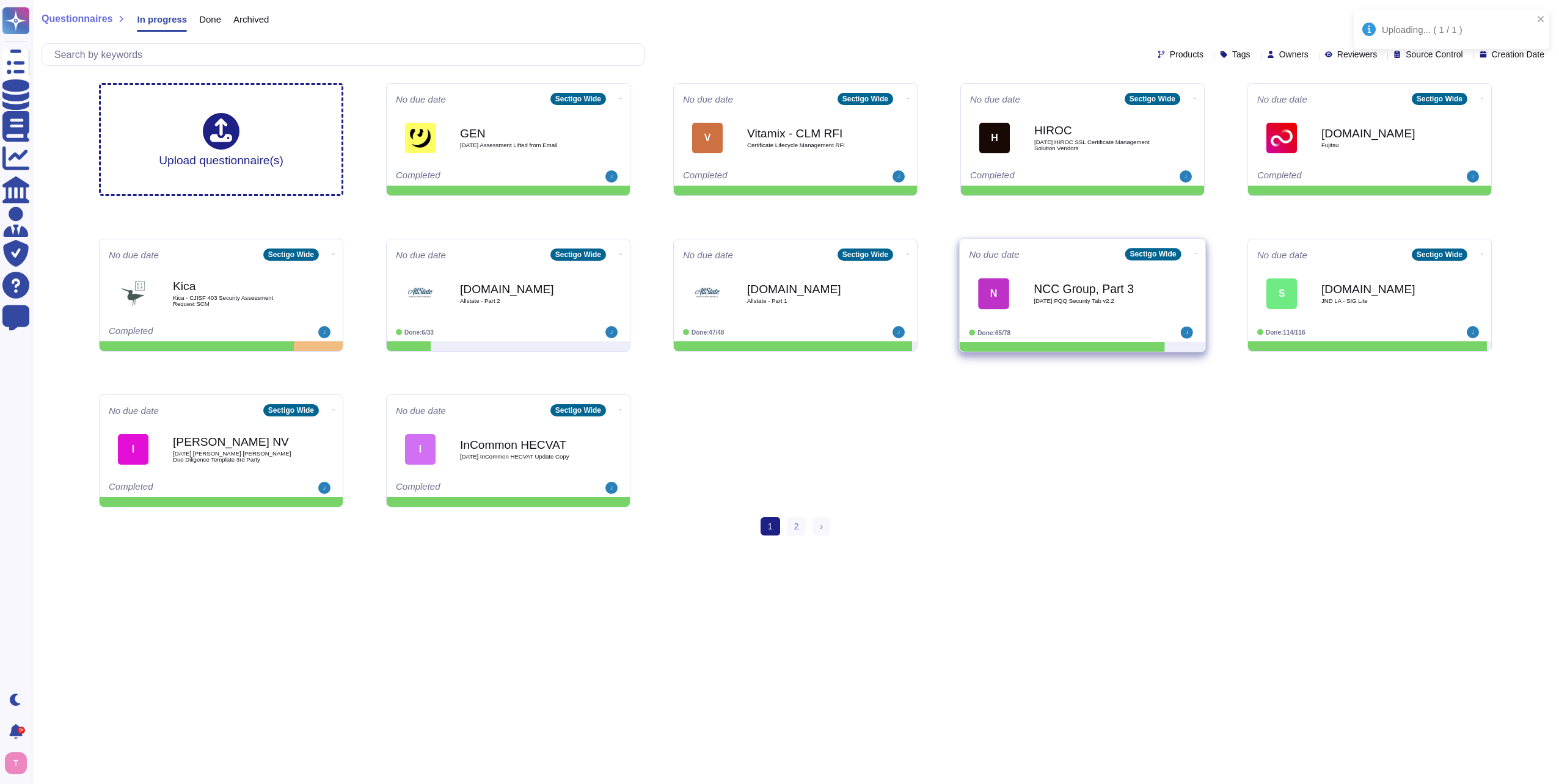
click at [1083, 288] on b "NCC Group, Part 3" at bounding box center [1095, 288] width 123 height 12
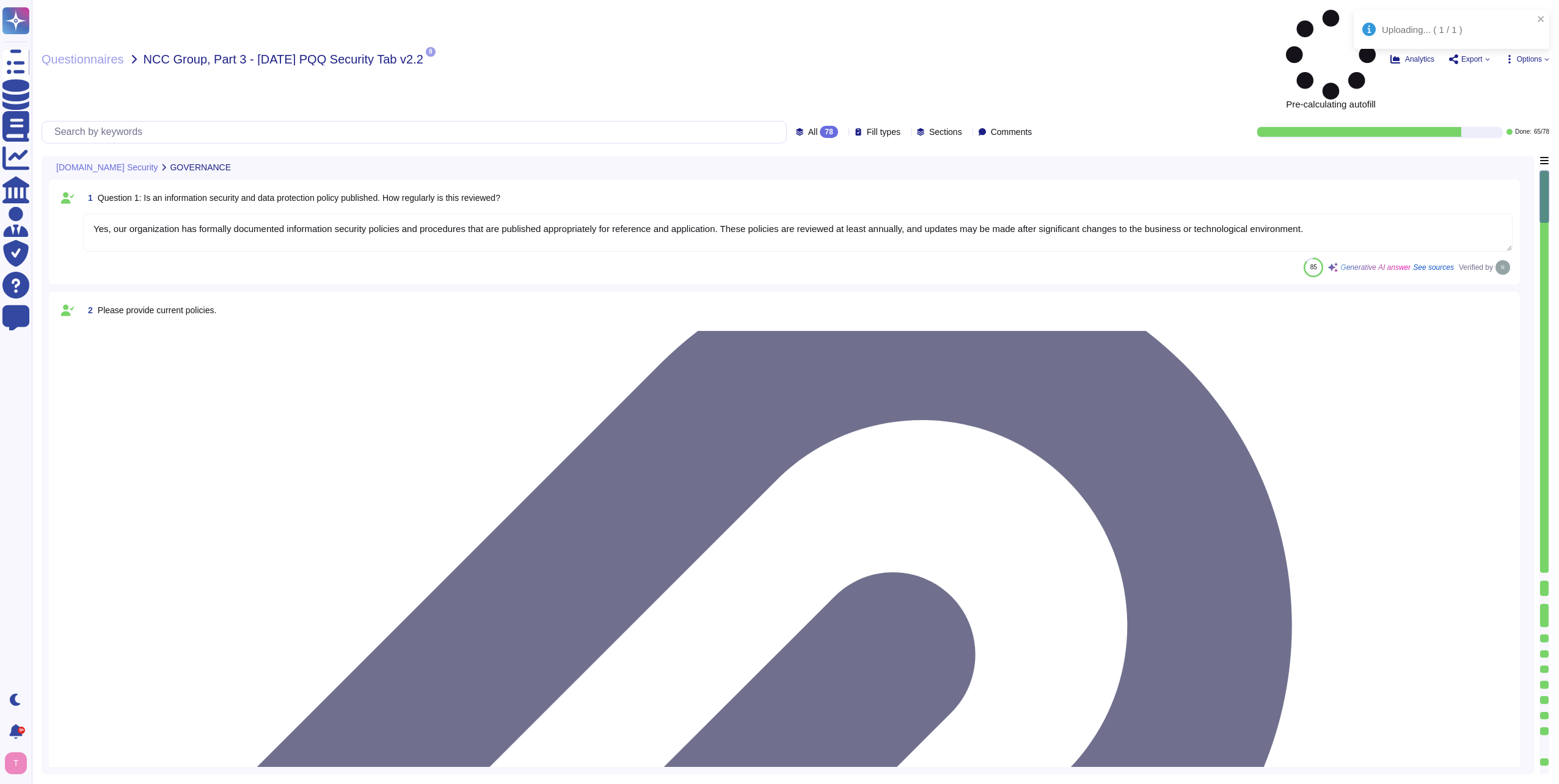
type textarea "Yes, our organization has formally documented information security policies and…"
type textarea "Our organization currently maintains the following security and compliance cert…"
type textarea "Yes, all employees, including contractors, undergo background checks before the…"
type textarea "Yes, training is provided to all staff on Information Security and Data Protect…"
type textarea "No, we do not engage sub-processors for this service.a"
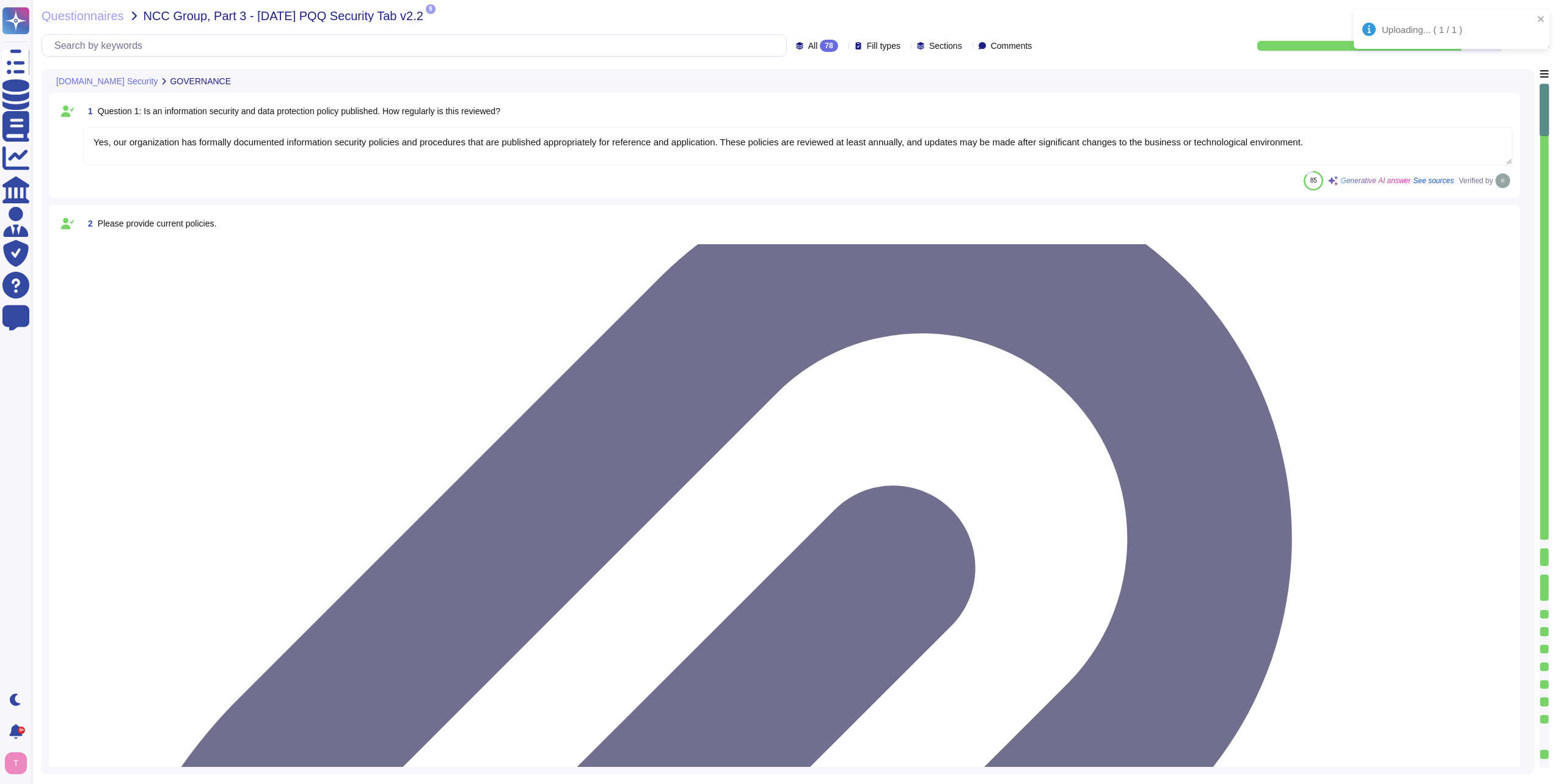
click at [814, 43] on div "All 78" at bounding box center [819, 46] width 47 height 12
click at [783, 109] on span "To do" at bounding box center [790, 107] width 23 height 11
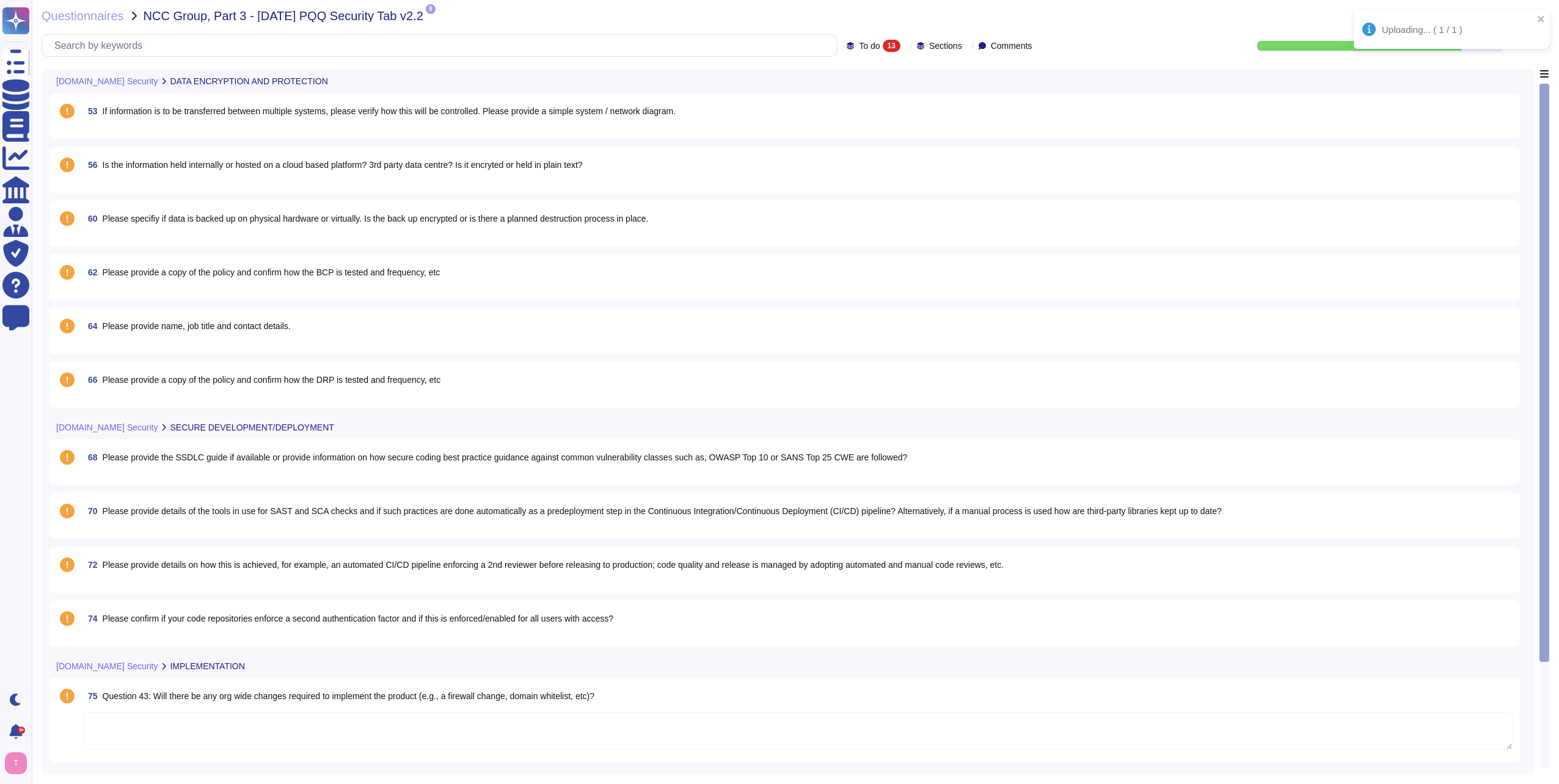
click at [378, 113] on span "If information is to be transferred between multiple systems, please verify how…" at bounding box center [389, 111] width 573 height 10
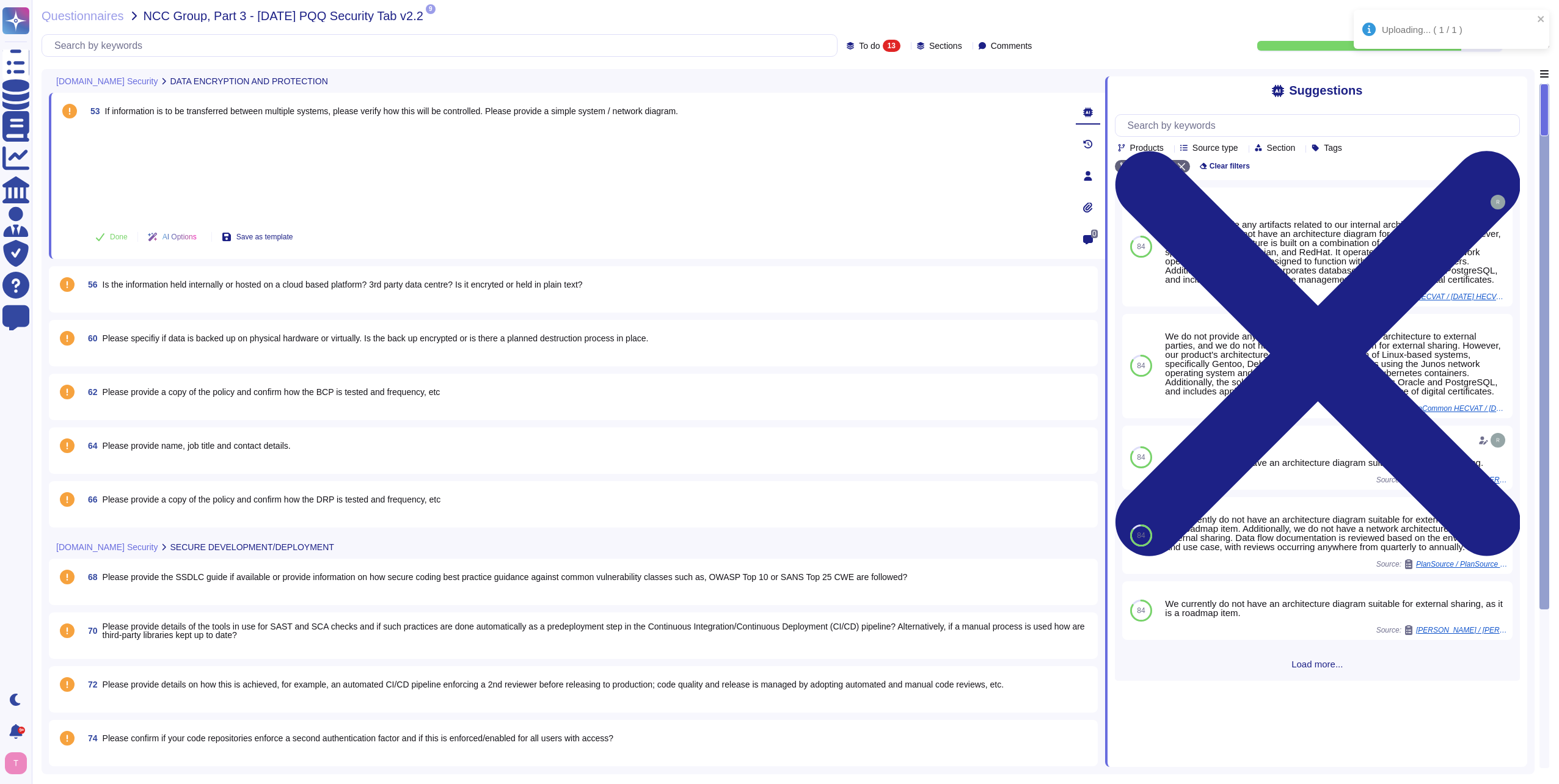
click at [1086, 204] on icon at bounding box center [1087, 207] width 9 height 10
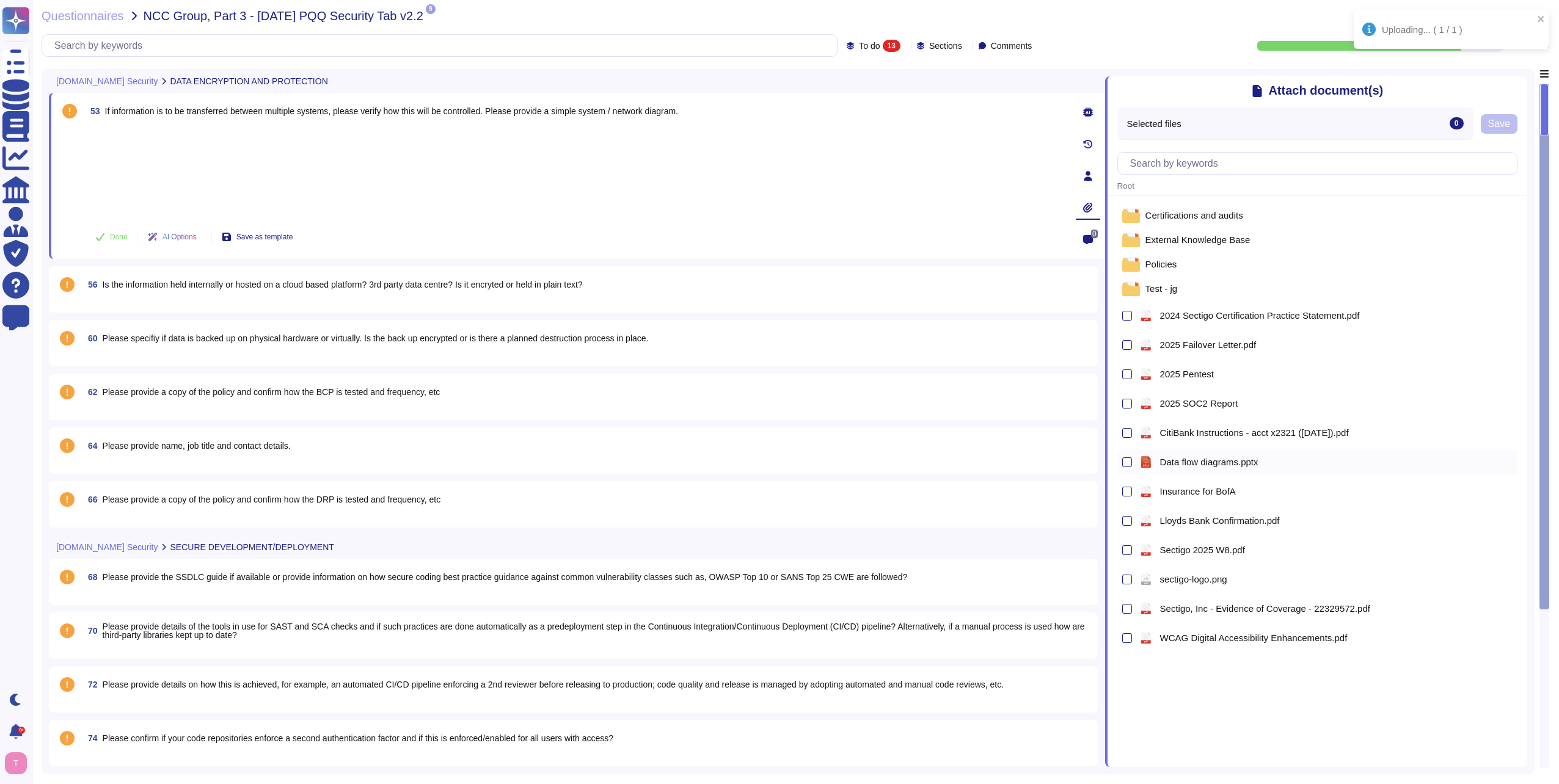
click at [1234, 463] on span "Data flow diagrams.pptx" at bounding box center [1209, 462] width 98 height 9
click at [1501, 126] on span "Save" at bounding box center [1499, 124] width 22 height 10
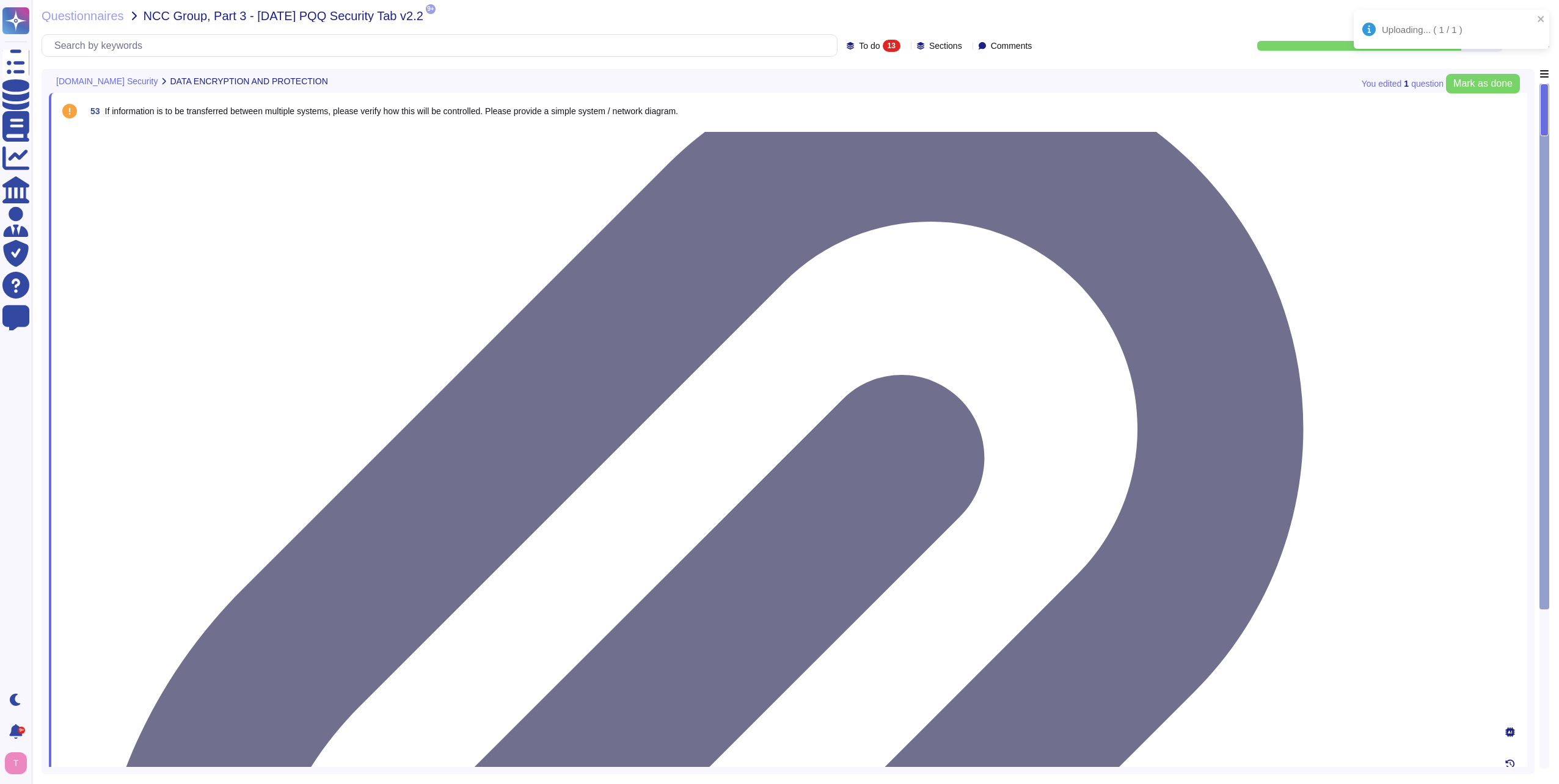
click at [161, 127] on div at bounding box center [786, 127] width 1402 height 0
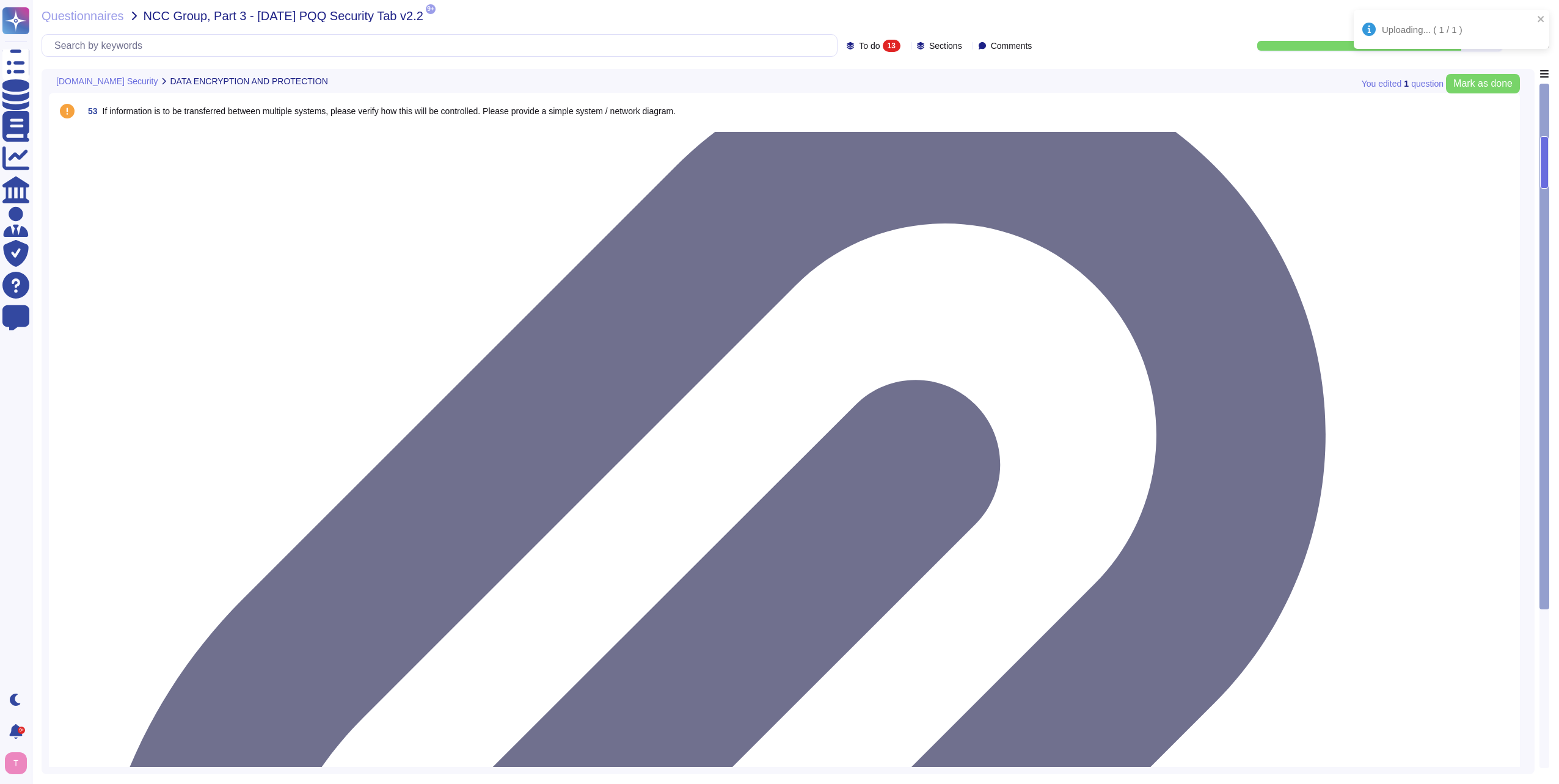
click at [204, 114] on span "If information is to be transferred between multiple systems, please verify how…" at bounding box center [389, 111] width 573 height 10
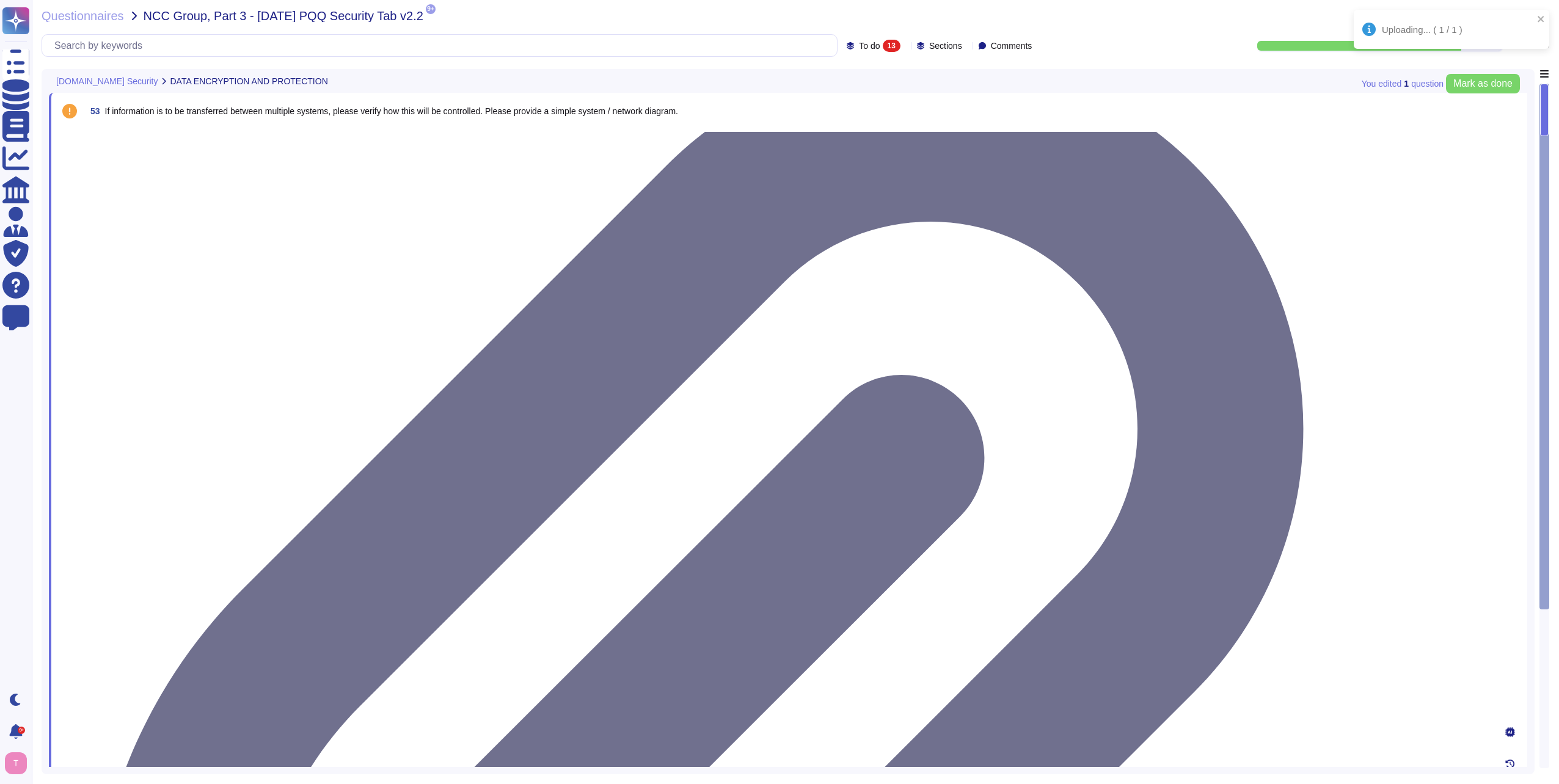
click at [142, 127] on div at bounding box center [786, 127] width 1402 height 0
click at [141, 127] on div at bounding box center [786, 127] width 1402 height 0
click at [328, 127] on div at bounding box center [786, 127] width 1402 height 0
click at [351, 127] on div at bounding box center [786, 127] width 1402 height 0
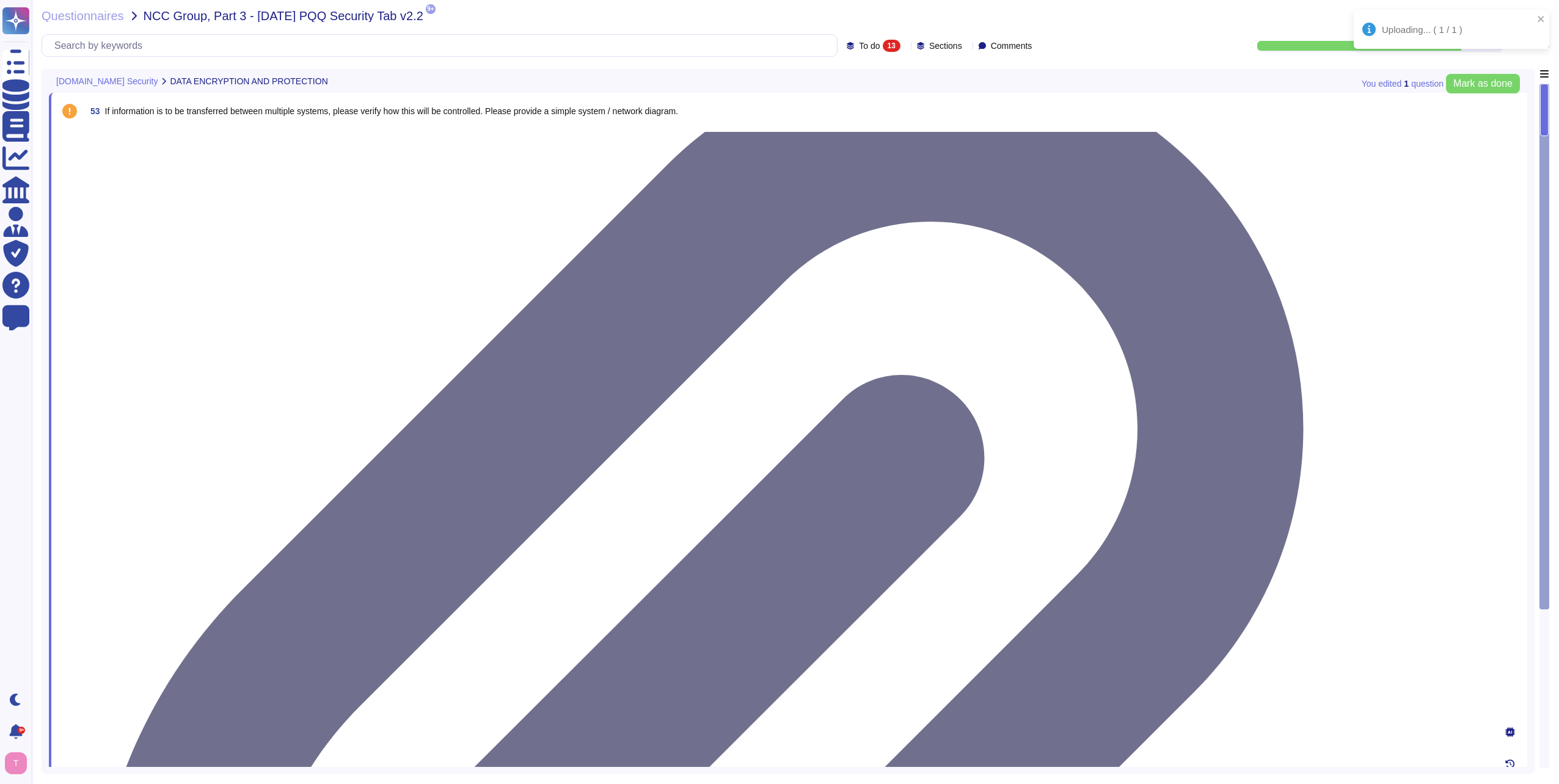
click at [309, 127] on div at bounding box center [786, 127] width 1402 height 0
click at [132, 127] on div at bounding box center [786, 127] width 1402 height 0
click at [87, 127] on div at bounding box center [786, 127] width 1402 height 0
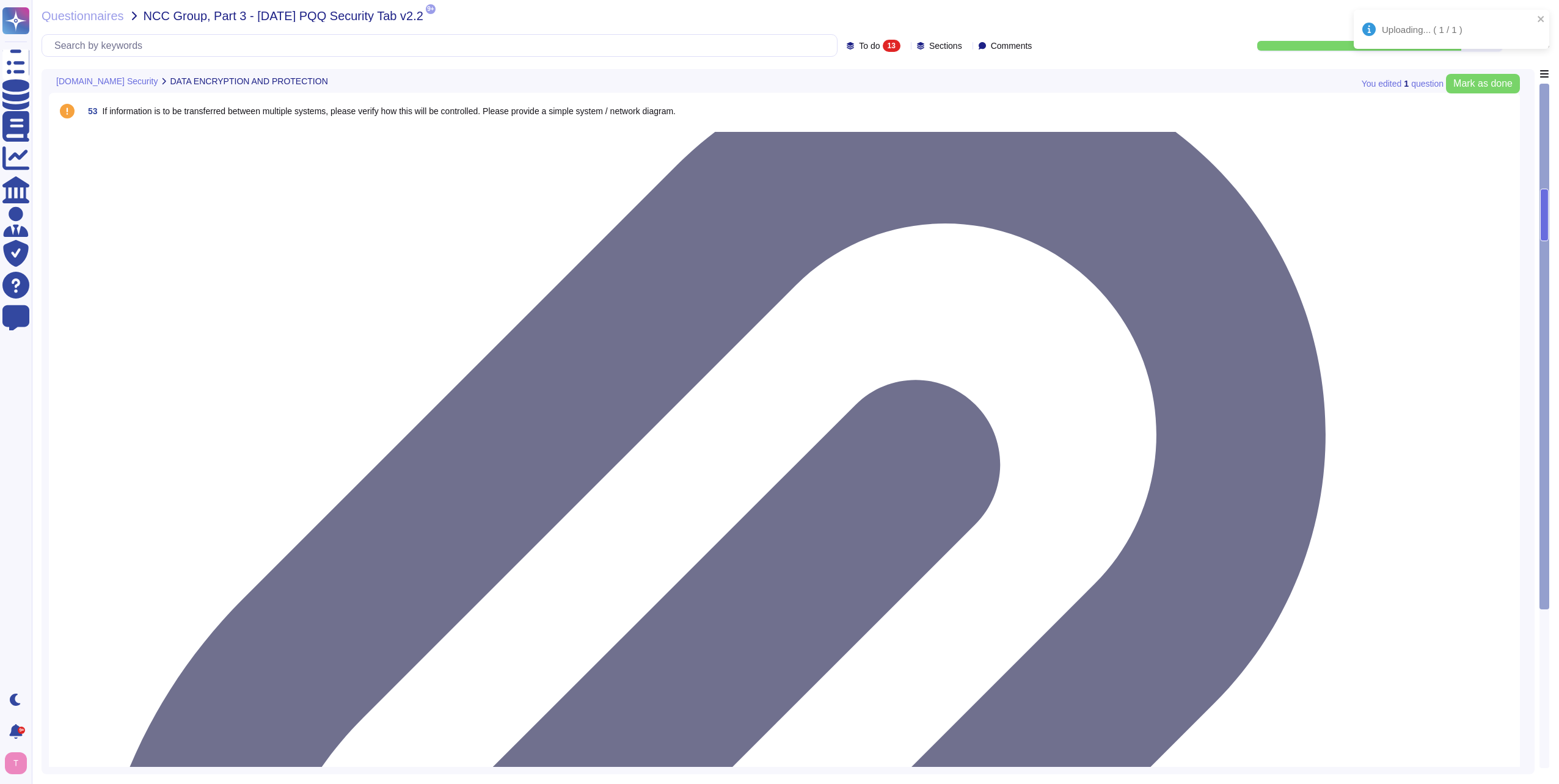
click at [216, 113] on span "If information is to be transferred between multiple systems, please verify how…" at bounding box center [389, 111] width 573 height 10
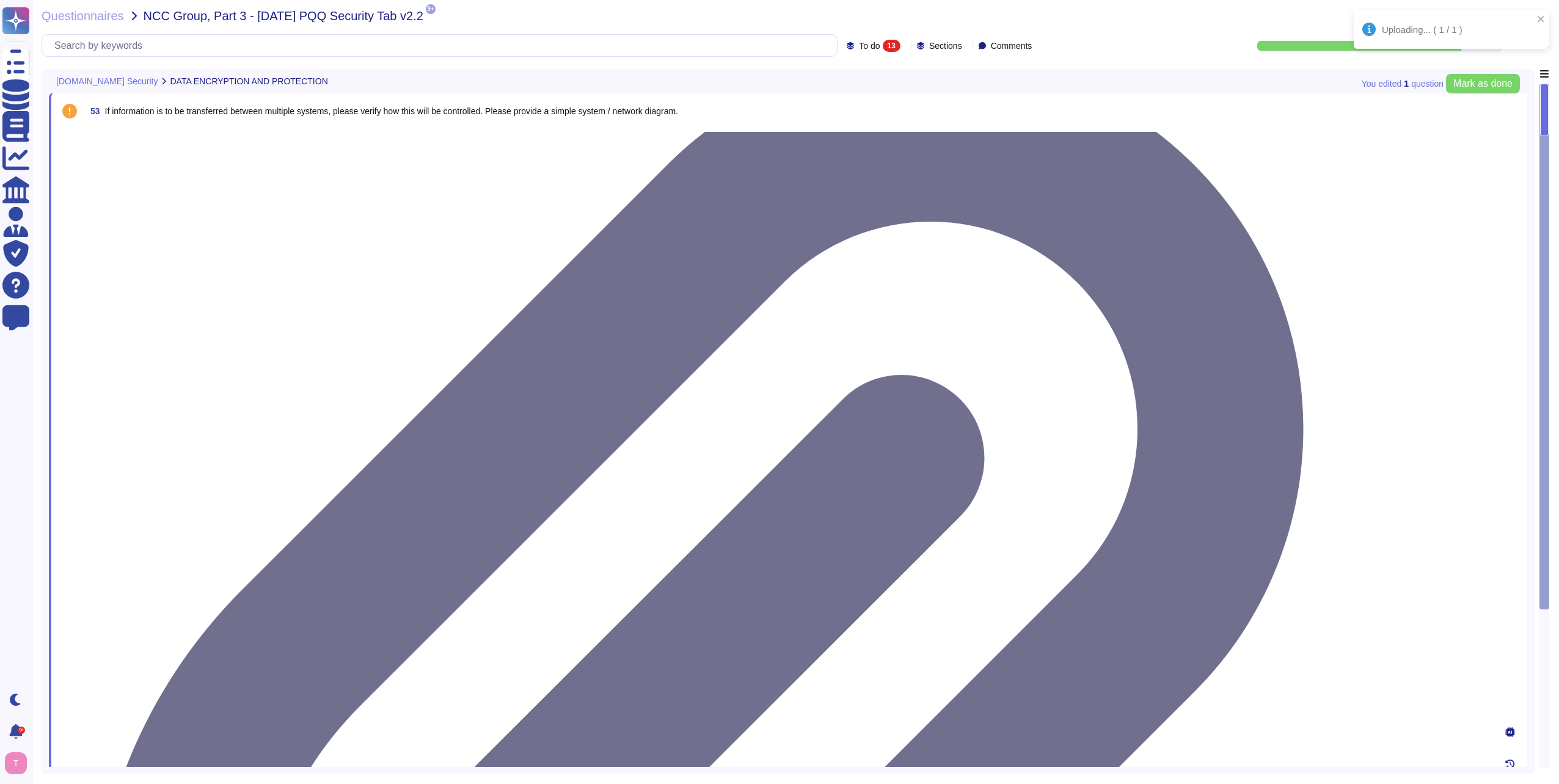
click at [238, 127] on div at bounding box center [786, 127] width 1402 height 0
click at [1508, 727] on icon at bounding box center [1510, 732] width 10 height 10
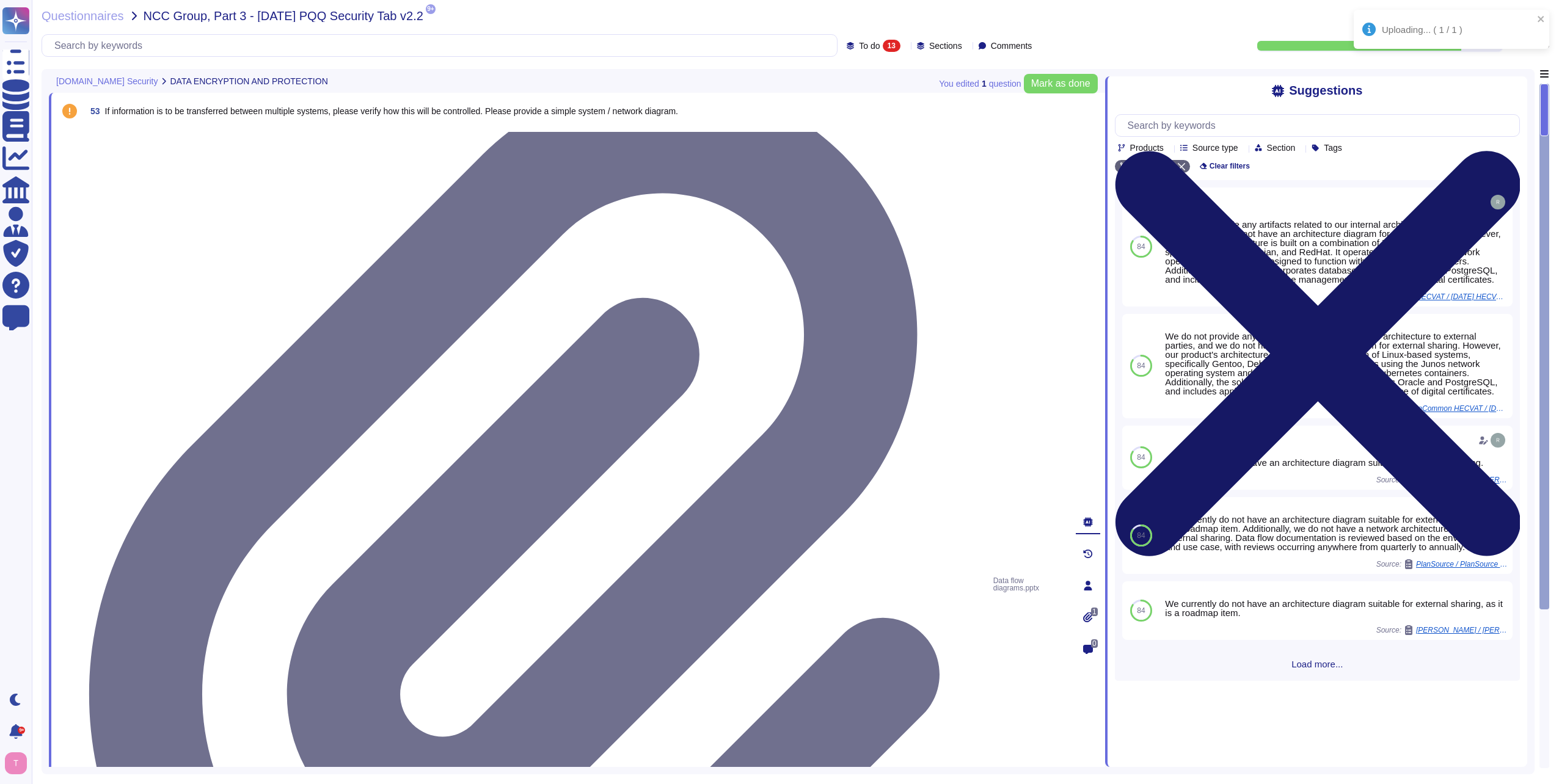
click at [1510, 151] on icon at bounding box center [1318, 354] width 406 height 406
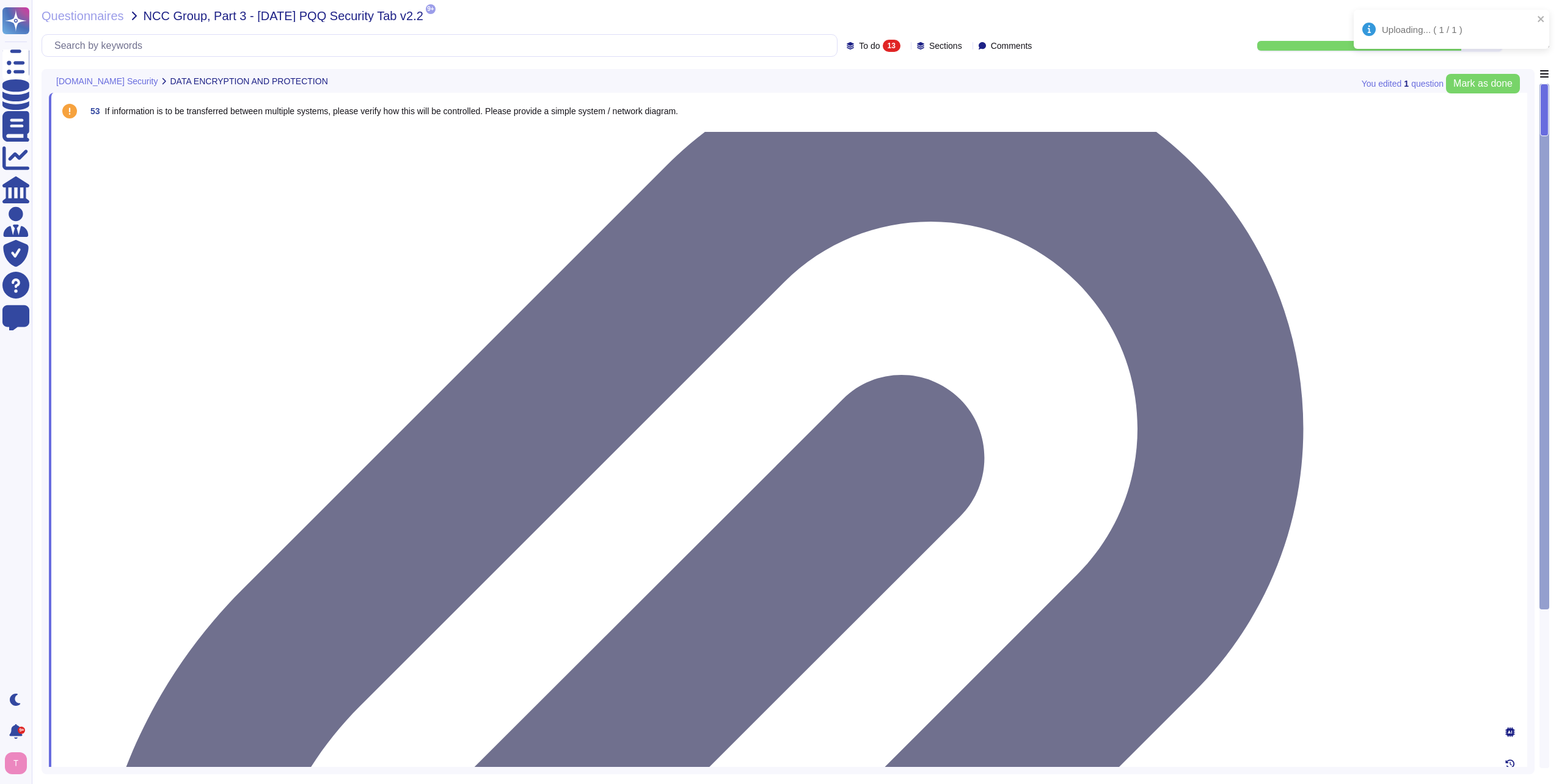
click at [1512, 784] on icon at bounding box center [1510, 796] width 10 height 10
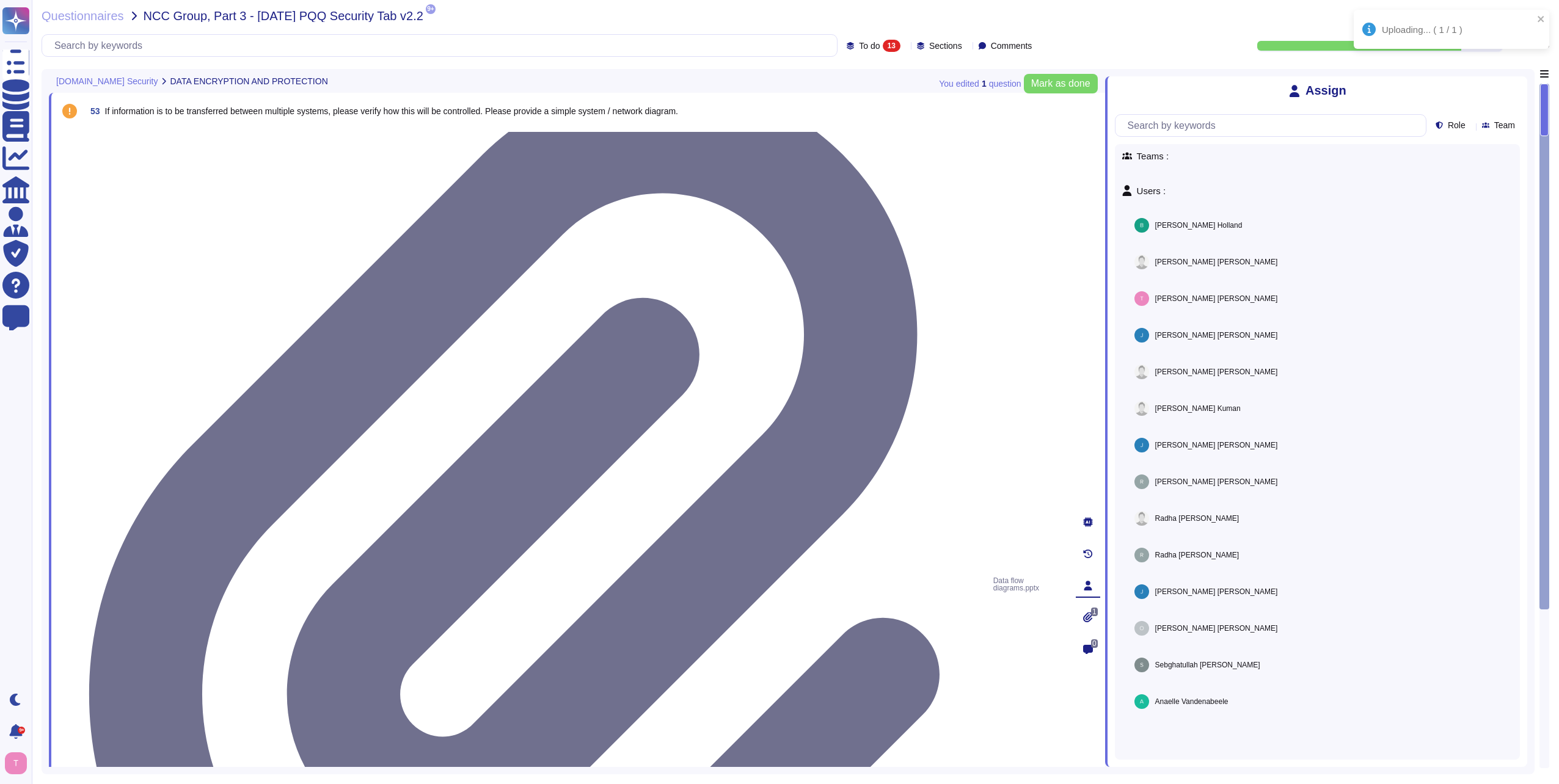
click at [1520, 84] on icon at bounding box center [1520, 84] width 0 height 0
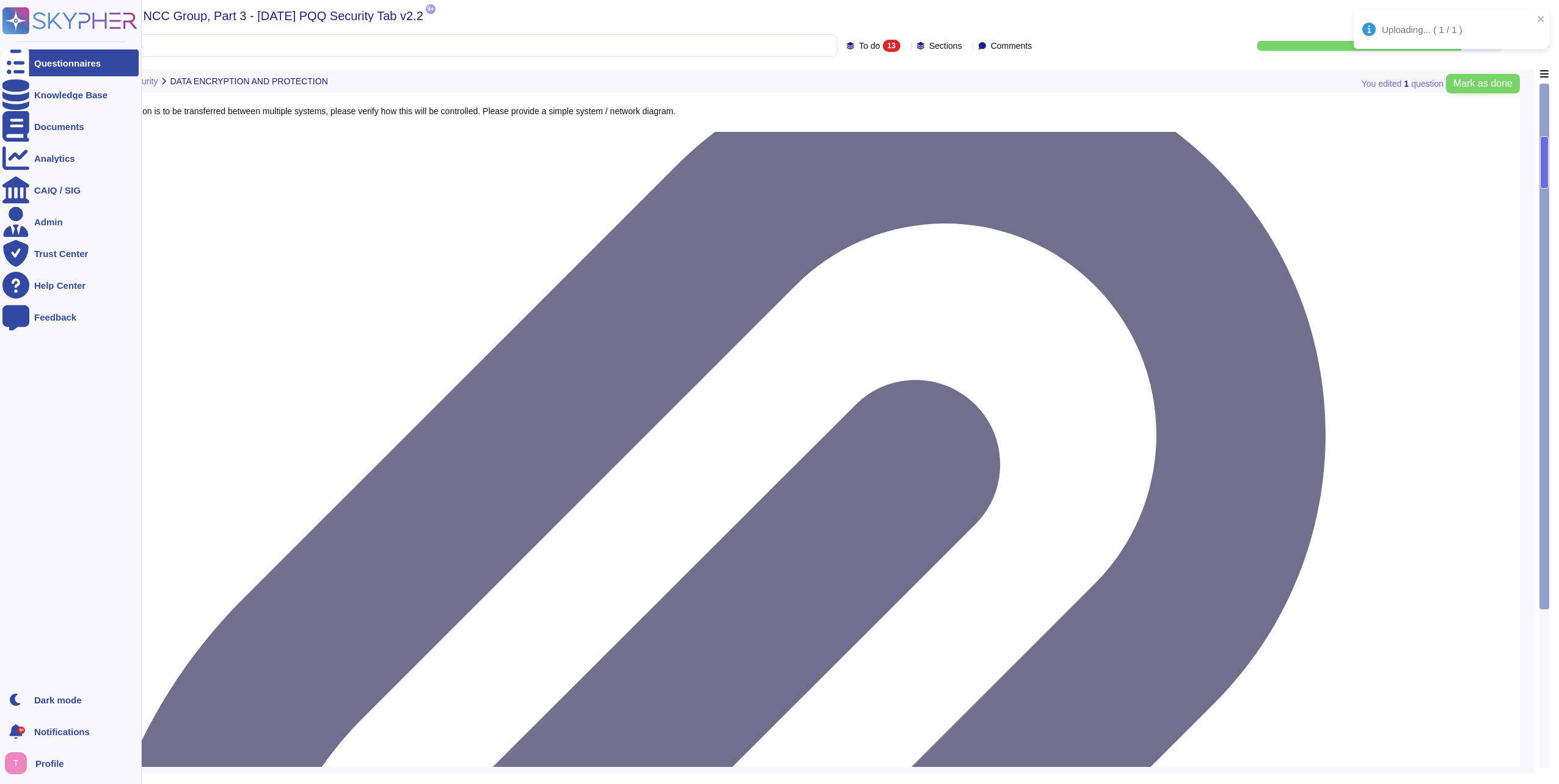
click at [51, 63] on div "Questionnaires" at bounding box center [67, 63] width 66 height 9
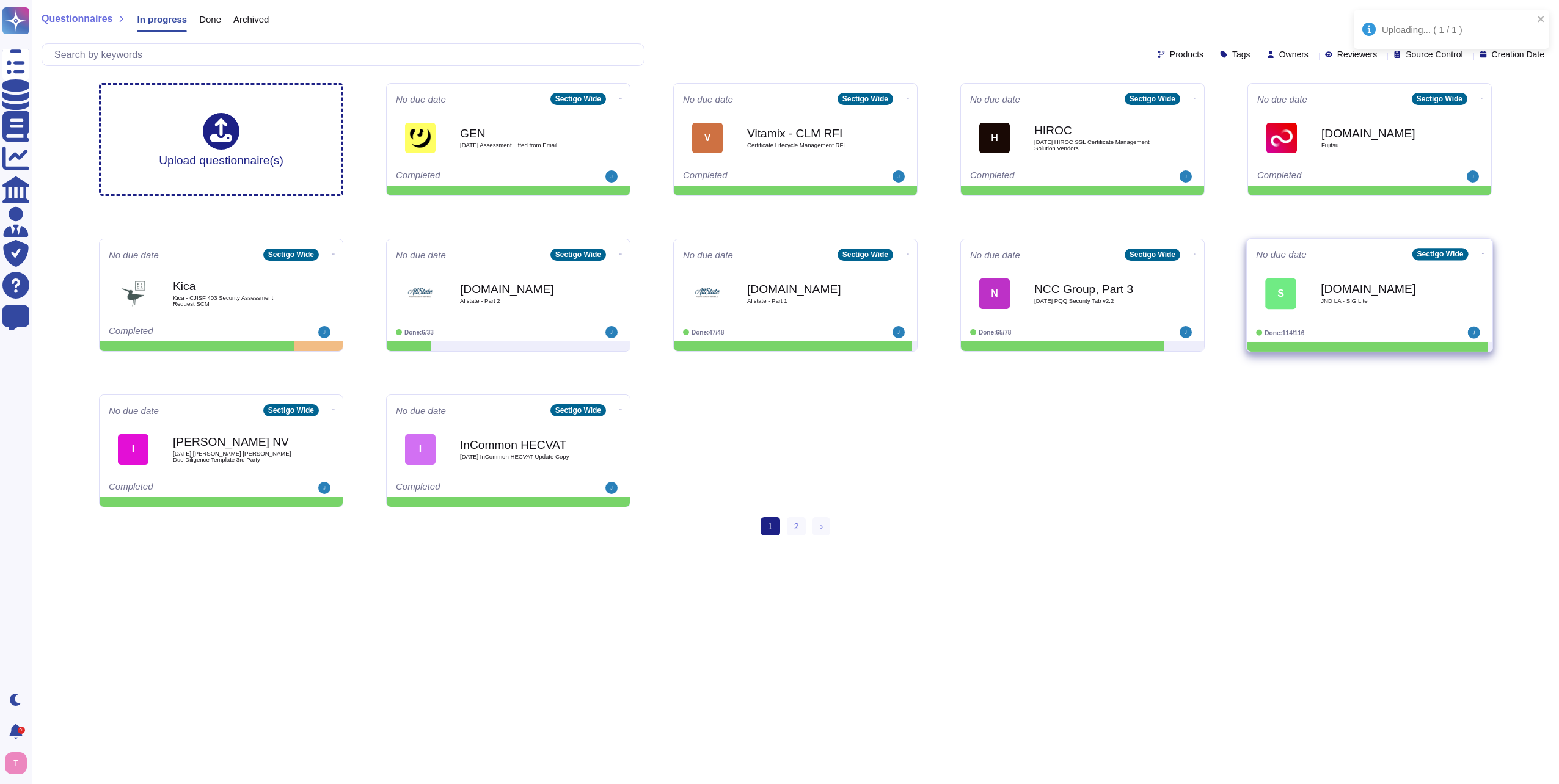
click at [1366, 294] on b "[DOMAIN_NAME]" at bounding box center [1382, 288] width 123 height 12
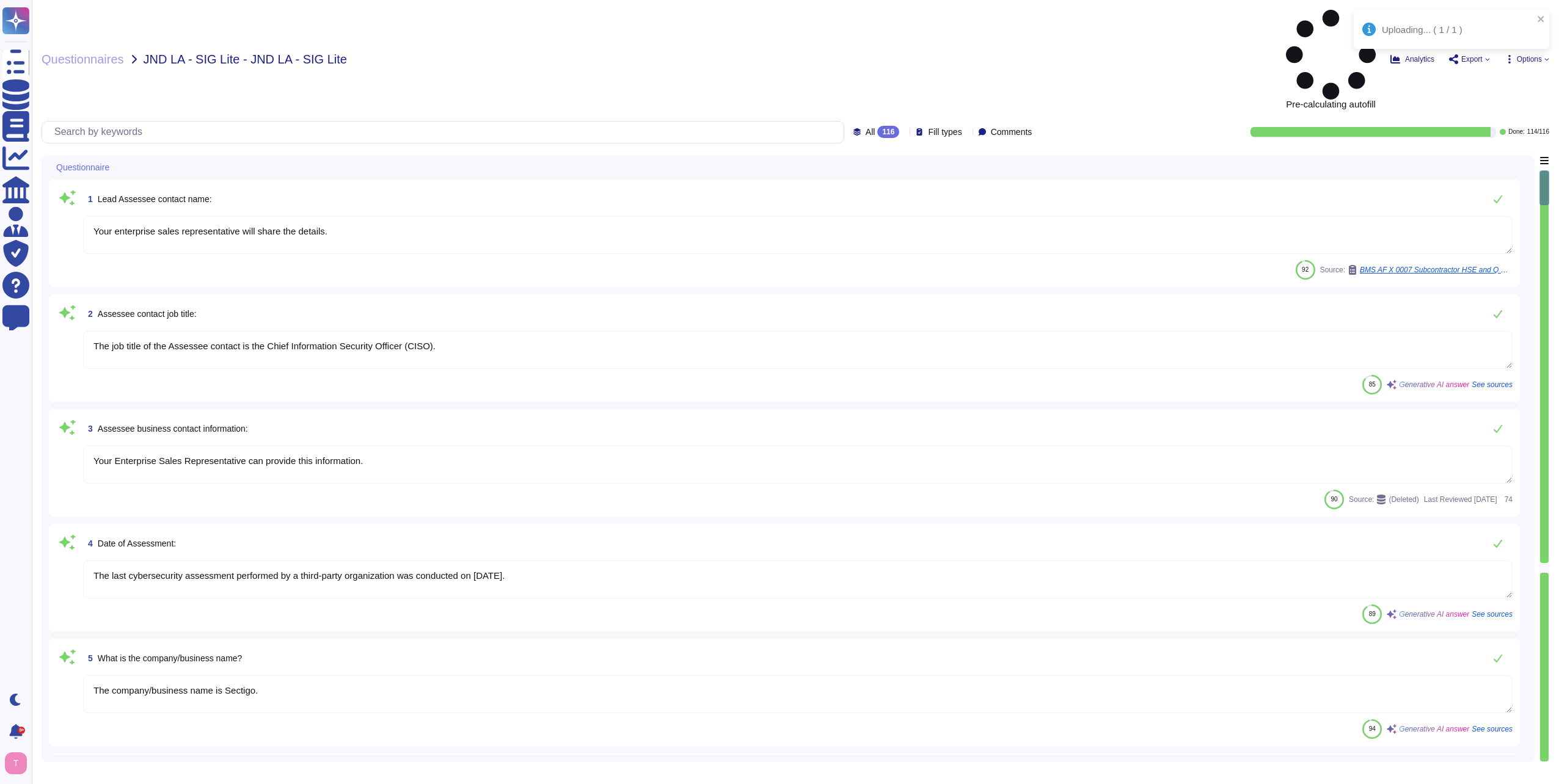
type textarea "Your enterprise sales representative will share the details."
type textarea "The job title of the Assessee contact is the Chief Information Security Officer…"
type textarea "Your Enterprise Sales Representative can provide this information."
type textarea "The last cybersecurity assessment performed by a third-party organization was c…"
type textarea "The company/business name is Sectigo."
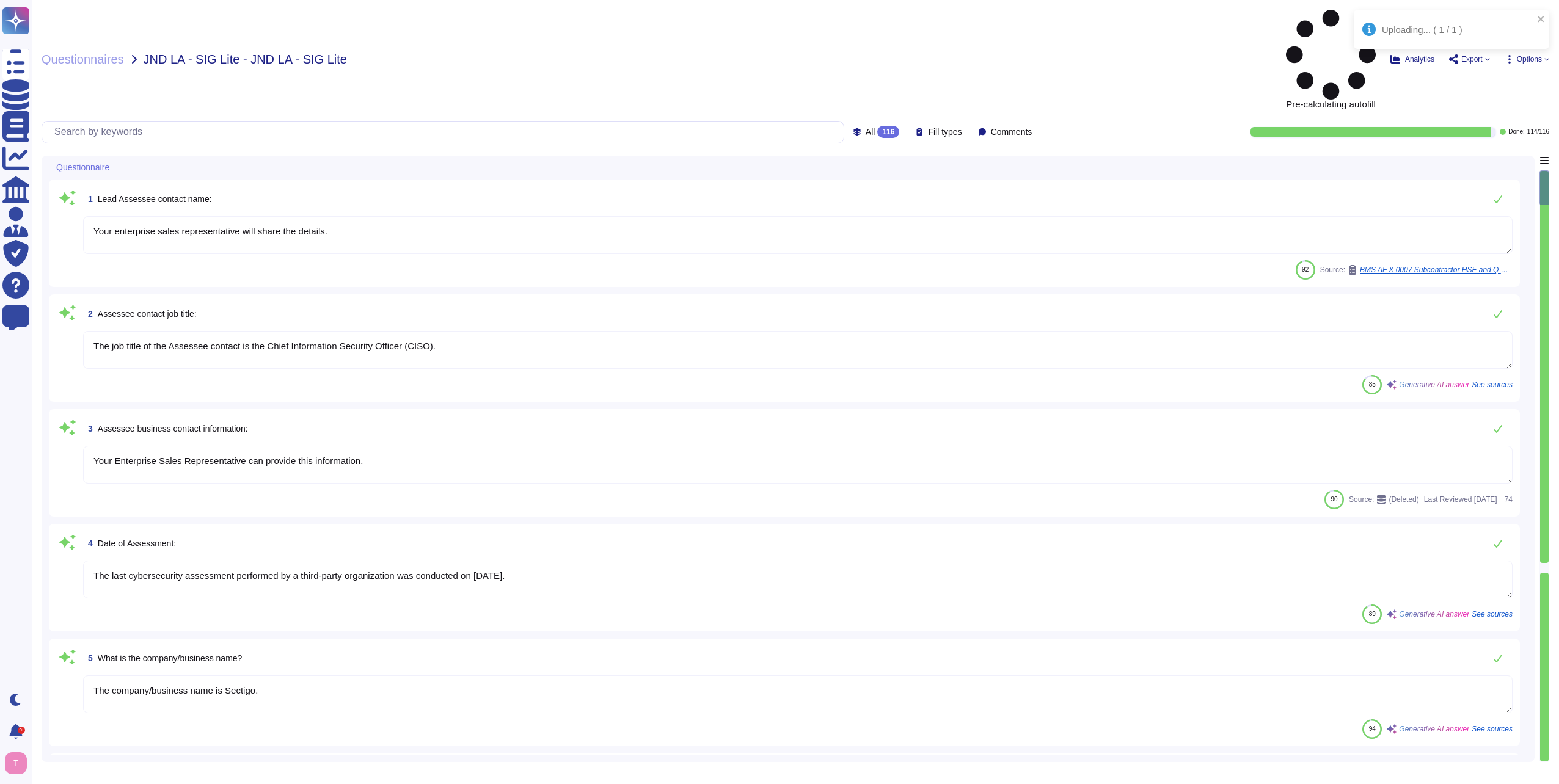
type textarea "The name of the corporate office is Sectigo."
type textarea "The corporate office physical address is [STREET_ADDRESS]."
type textarea "The country of origin or incorporation of the company/business is the [GEOGRAPH…"
type textarea "The backup sites are operated by Sectigo, located in [GEOGRAPHIC_DATA], [US_STA…"
click at [904, 127] on div at bounding box center [904, 132] width 0 height 9
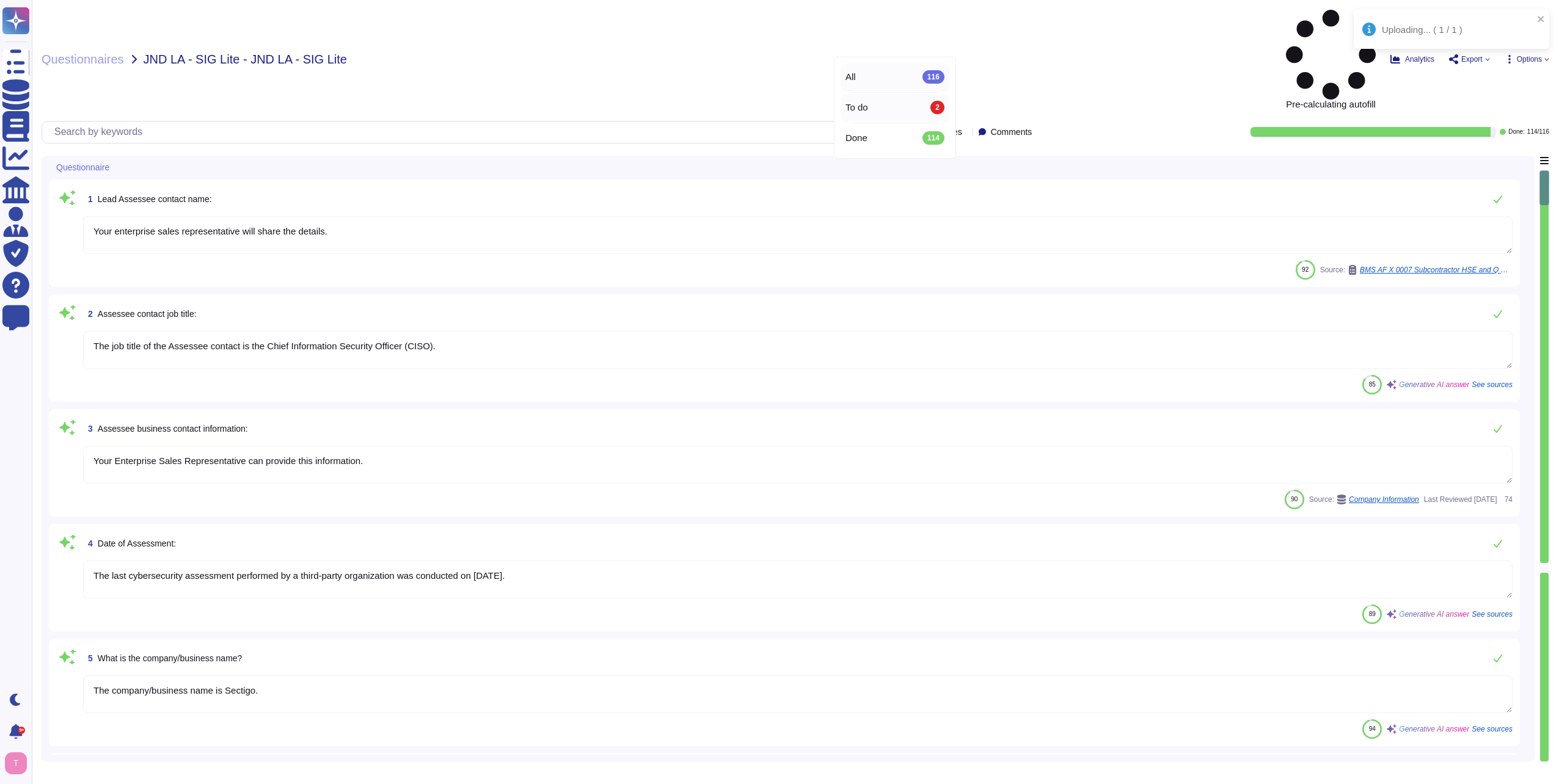
click at [861, 109] on span "To do" at bounding box center [857, 107] width 23 height 11
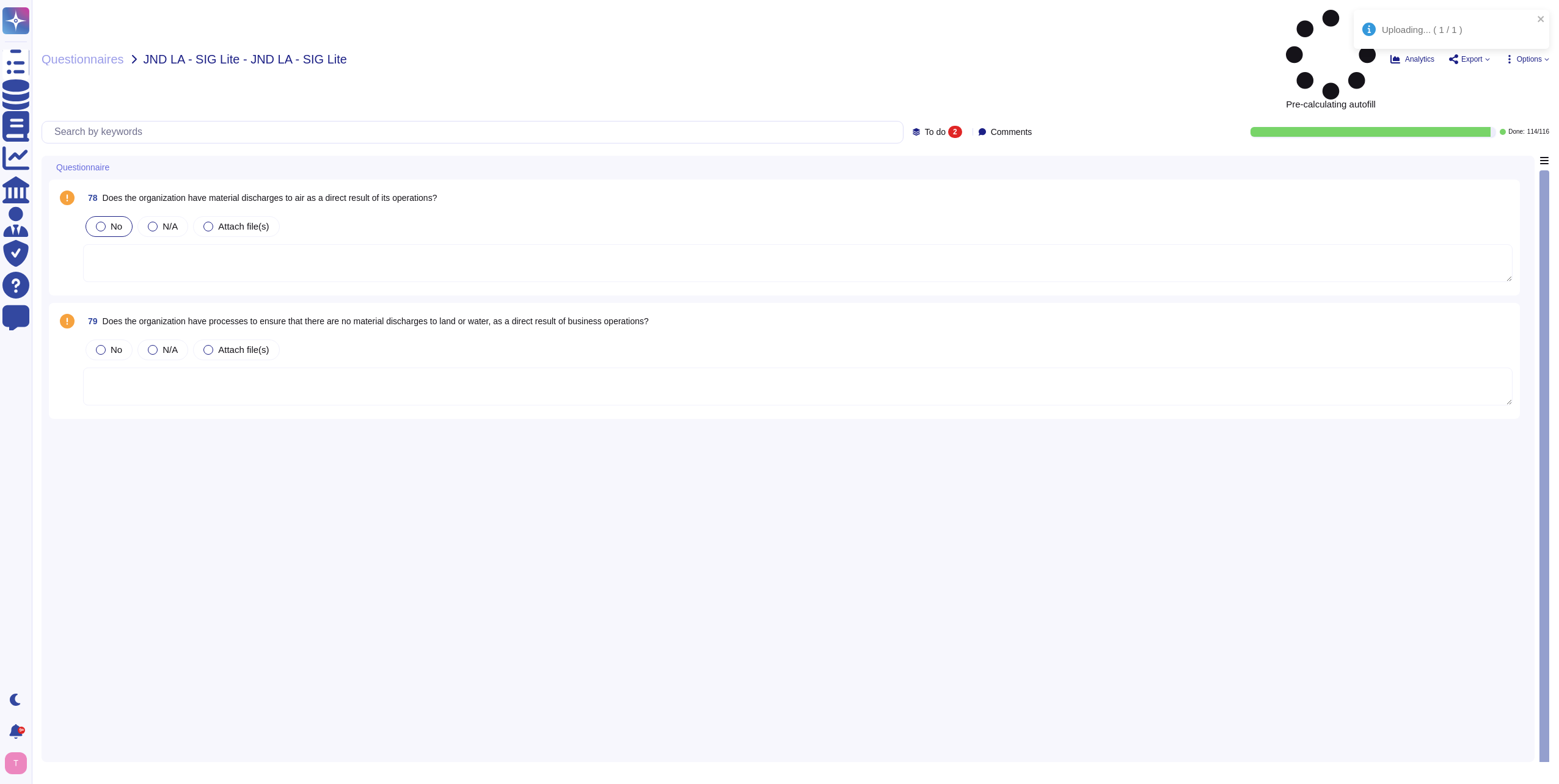
click at [105, 222] on div at bounding box center [100, 226] width 10 height 10
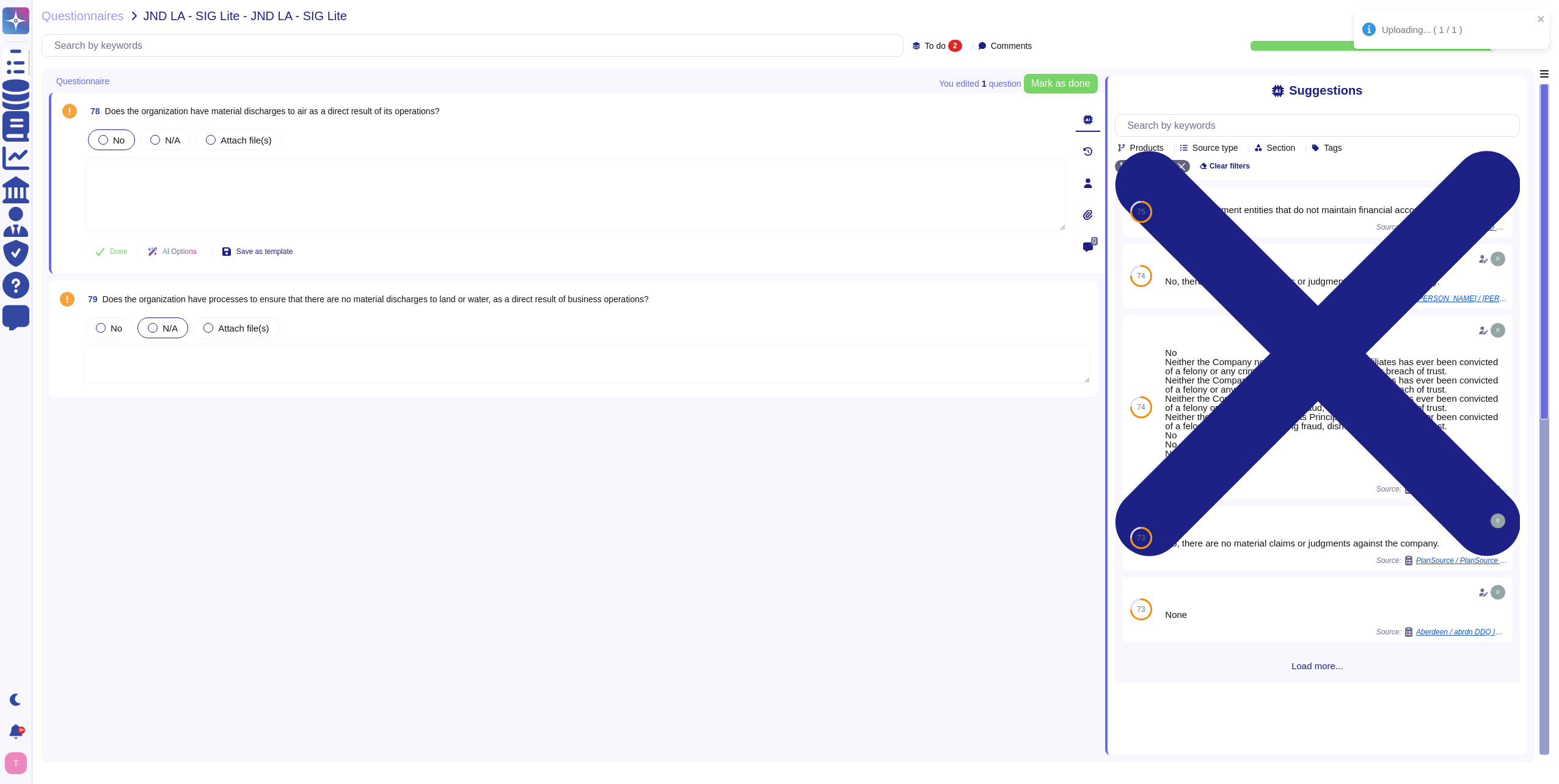
click at [152, 331] on div at bounding box center [152, 328] width 10 height 10
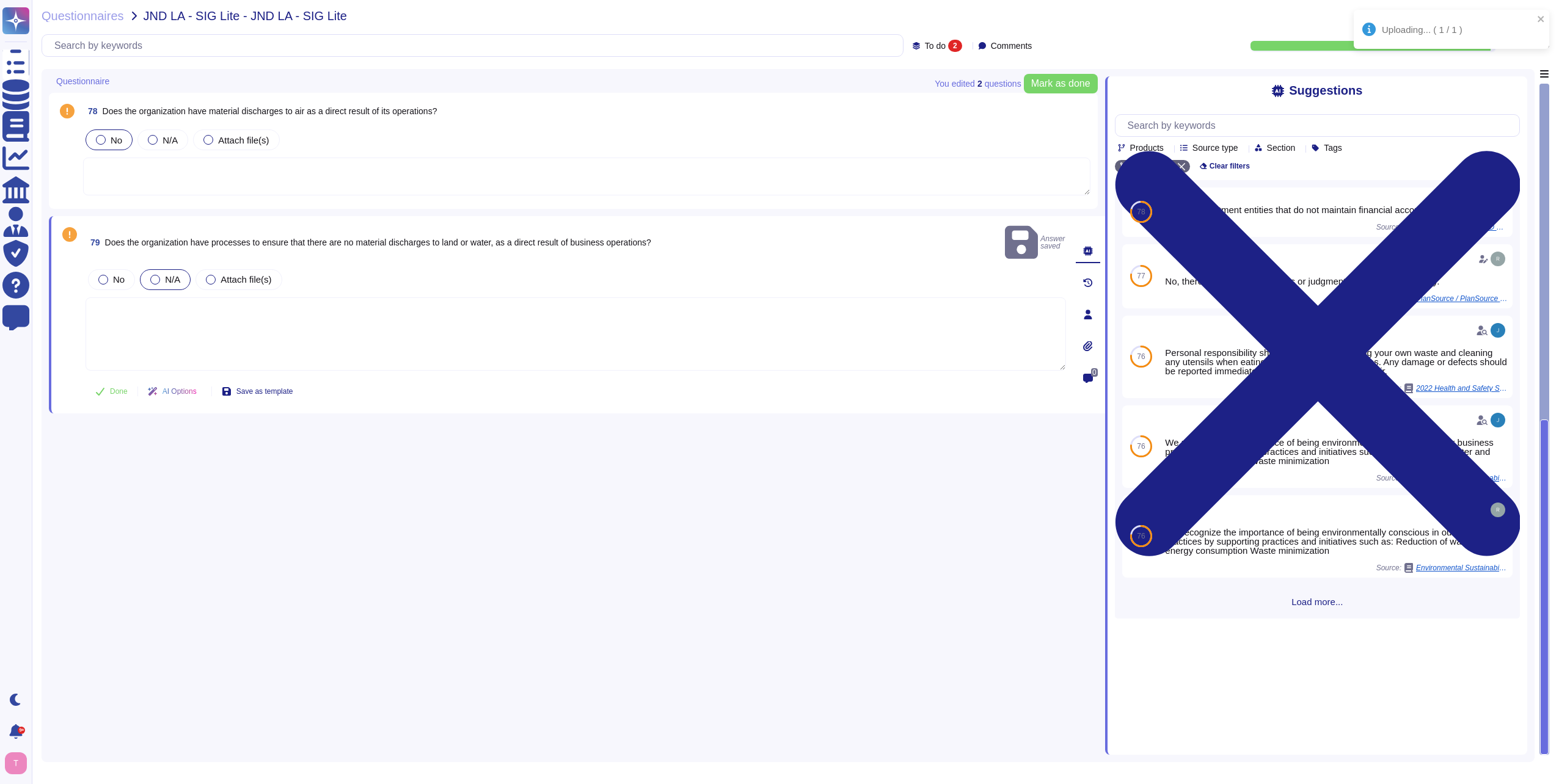
click at [233, 309] on textarea at bounding box center [576, 335] width 981 height 73
click at [170, 174] on textarea at bounding box center [587, 177] width 1007 height 38
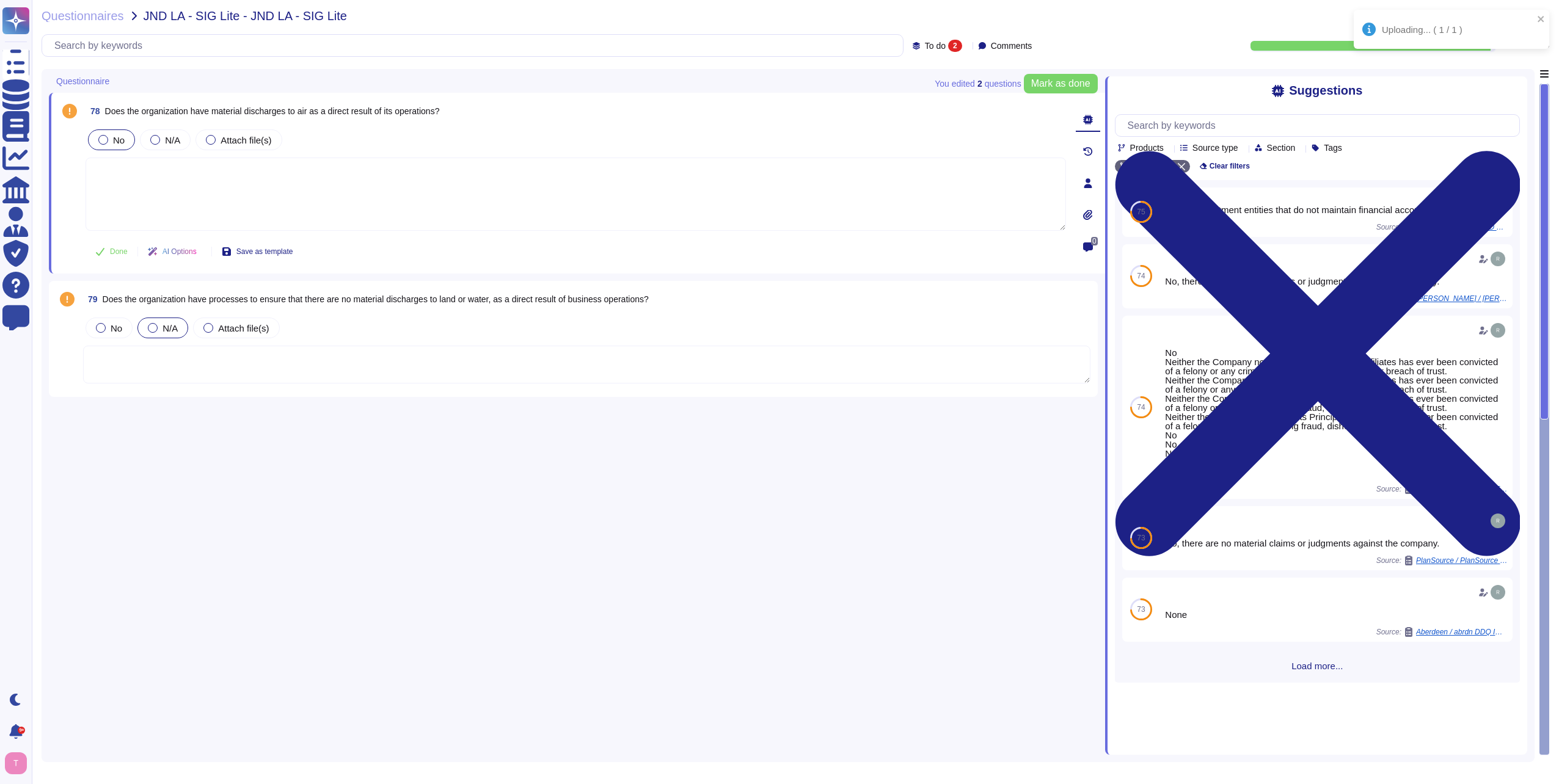
click at [967, 46] on icon at bounding box center [967, 46] width 0 height 0
click at [1019, 377] on textarea at bounding box center [587, 364] width 1007 height 38
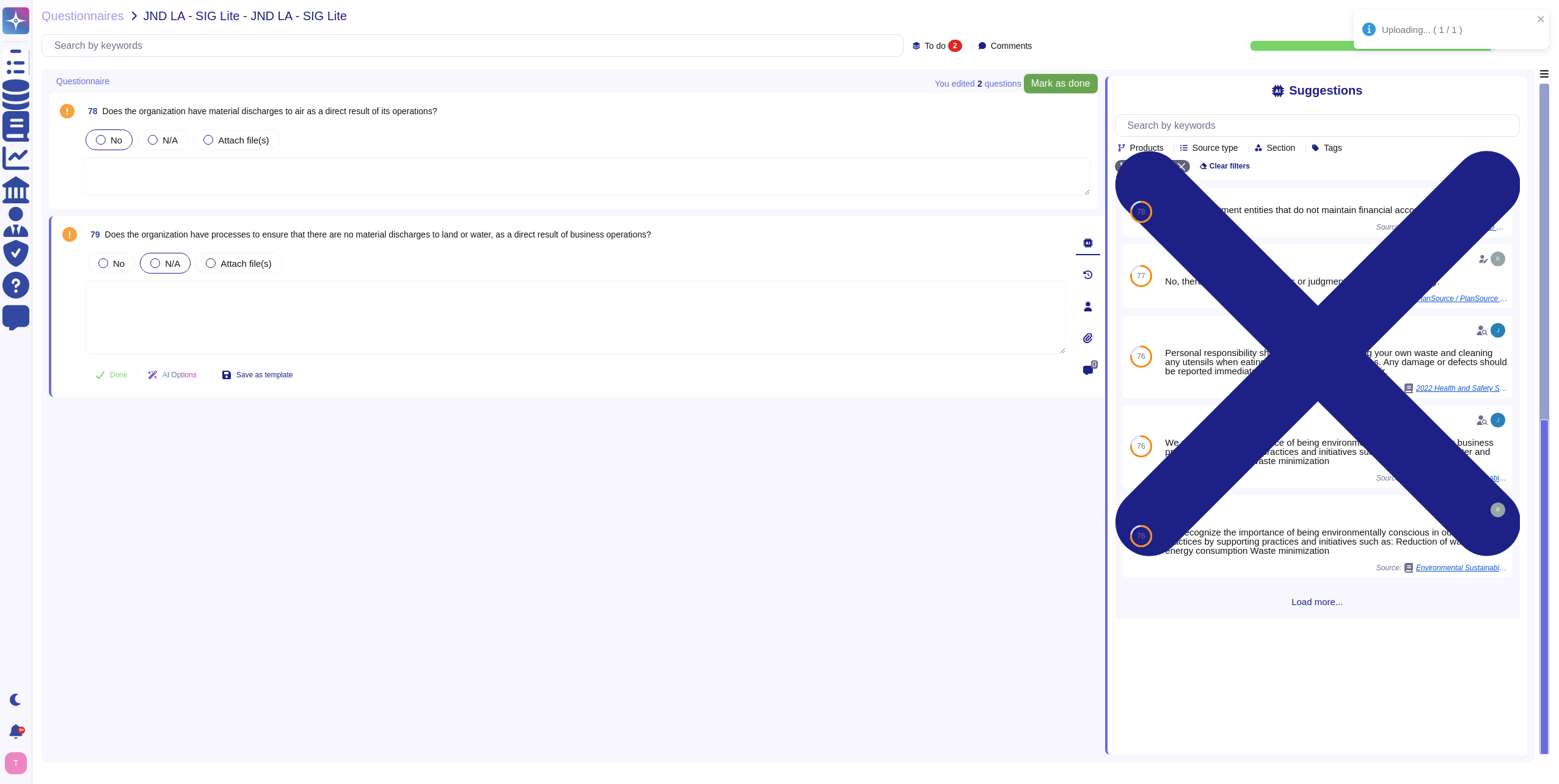
click at [1063, 85] on span "Mark as done" at bounding box center [1061, 84] width 60 height 10
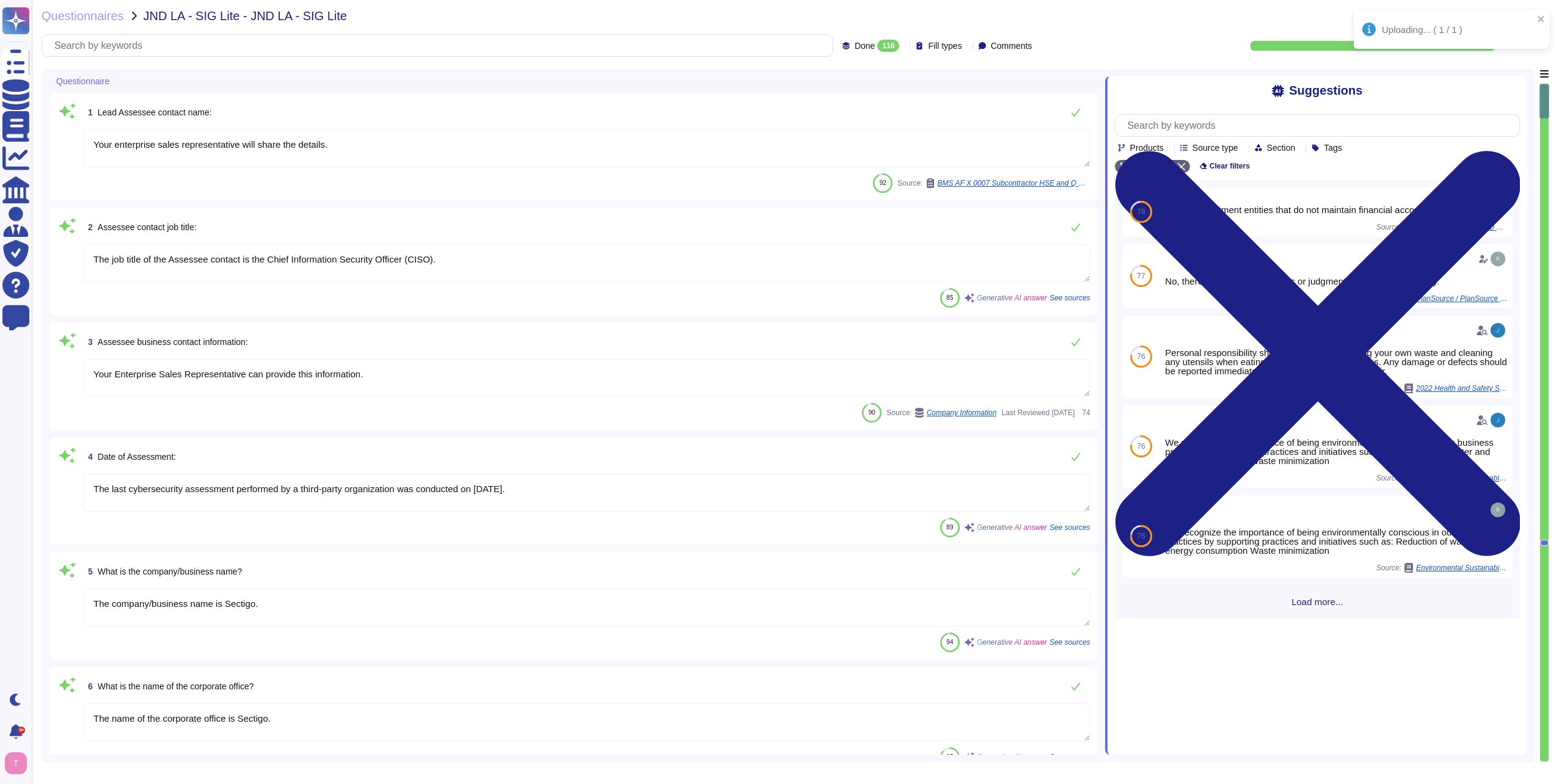
type textarea "Your enterprise sales representative will share the details."
type textarea "The job title of the Assessee contact is the Chief Information Security Officer…"
type textarea "Your Enterprise Sales Representative can provide this information."
type textarea "The last cybersecurity assessment performed by a third-party organization was c…"
type textarea "The company/business name is Sectigo."
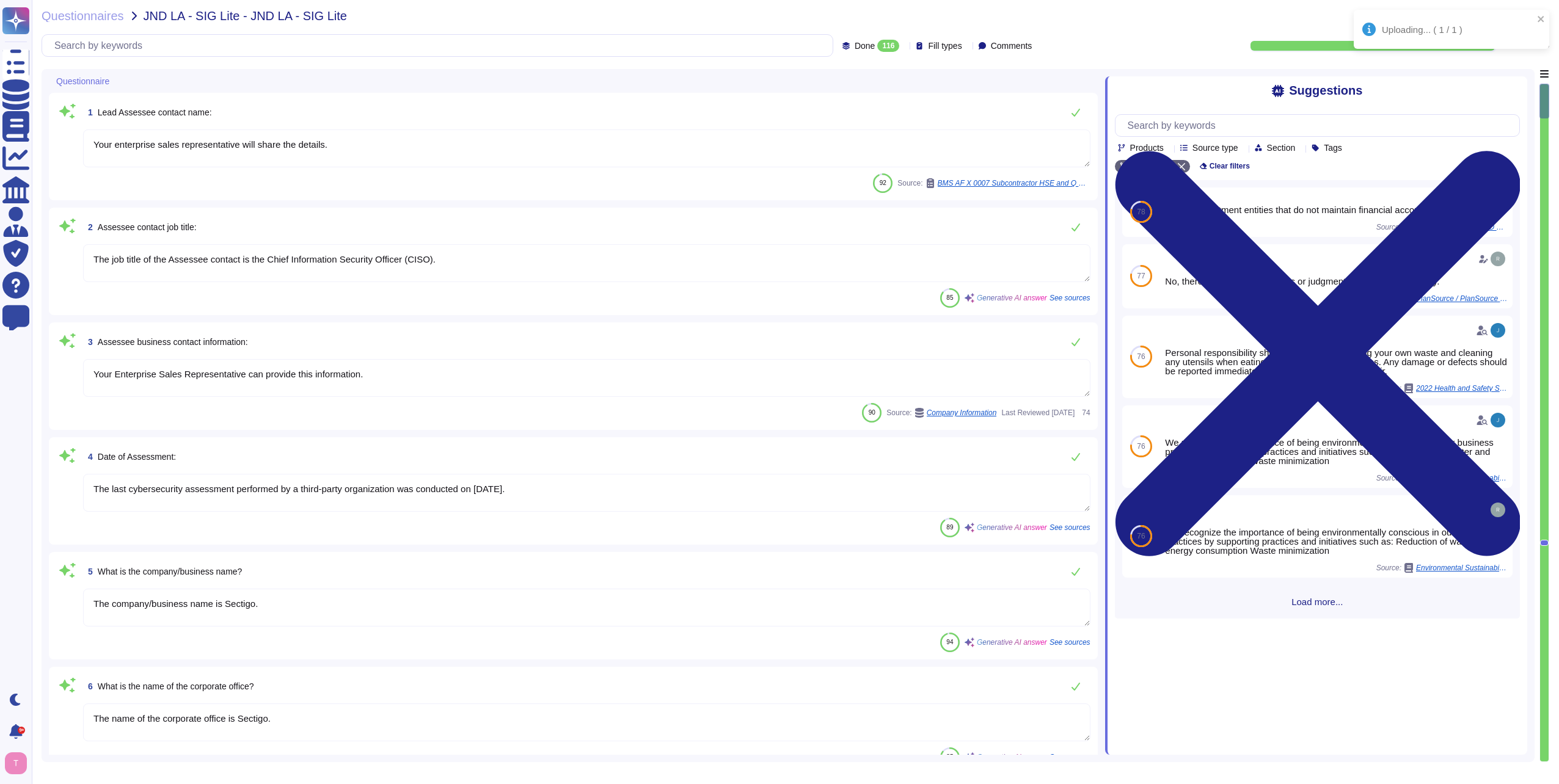
type textarea "The name of the corporate office is Sectigo."
type textarea "The corporate office physical address is [STREET_ADDRESS]."
type textarea "The country of origin or incorporation of the company/business is the [GEOGRAPH…"
type textarea "The backup sites are operated by Sectigo, located in [GEOGRAPHIC_DATA], [US_STA…"
click at [878, 46] on div "116" at bounding box center [889, 46] width 22 height 12
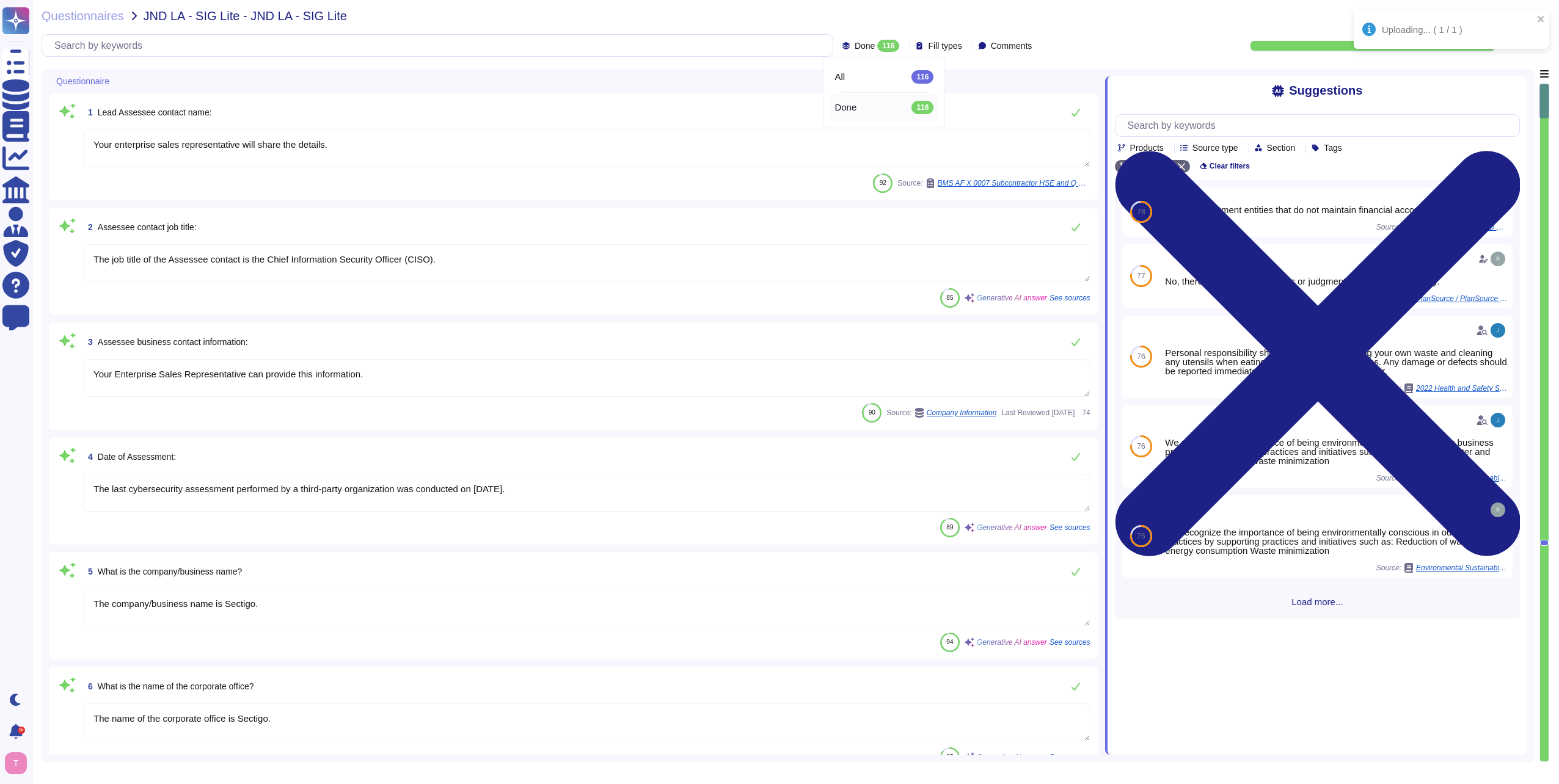
click at [927, 144] on textarea "Your enterprise sales representative will share the details." at bounding box center [587, 148] width 1007 height 38
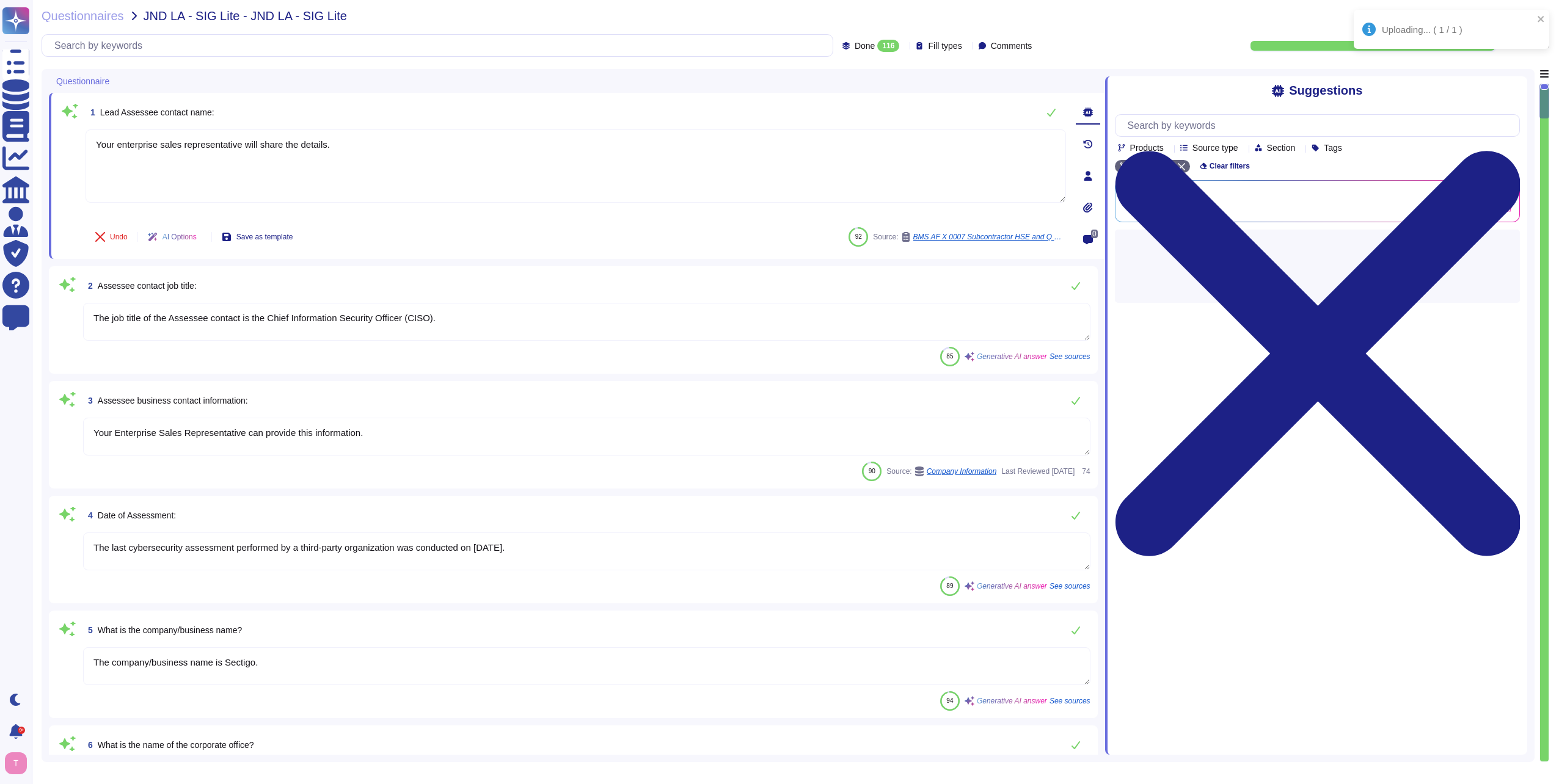
drag, startPoint x: 395, startPoint y: 154, endPoint x: 52, endPoint y: 167, distance: 343.2
click at [60, 153] on div "1 Lead Assessee contact name: Your enterprise sales representative will share t…" at bounding box center [562, 176] width 1007 height 152
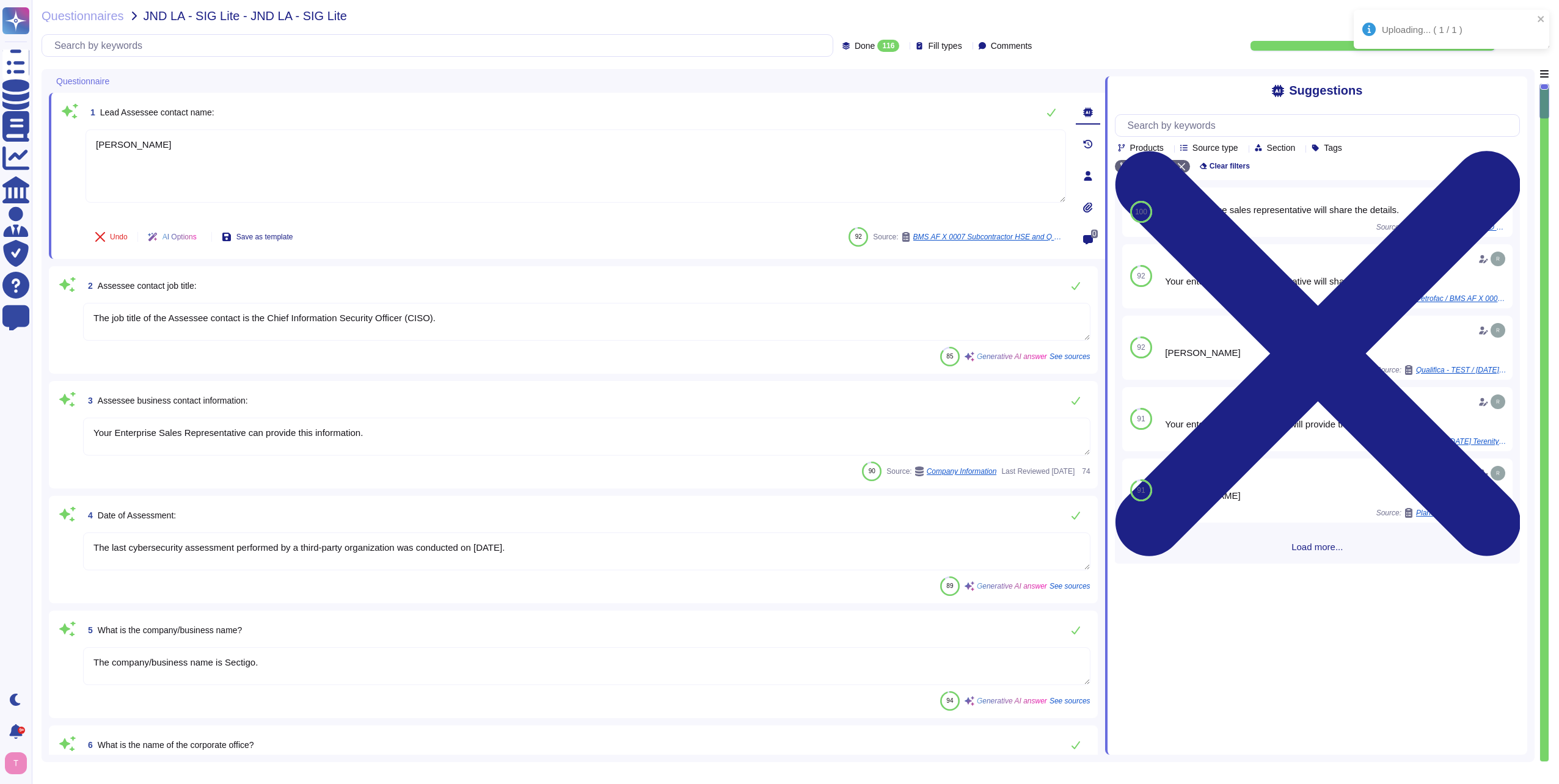
type textarea "[PERSON_NAME]"
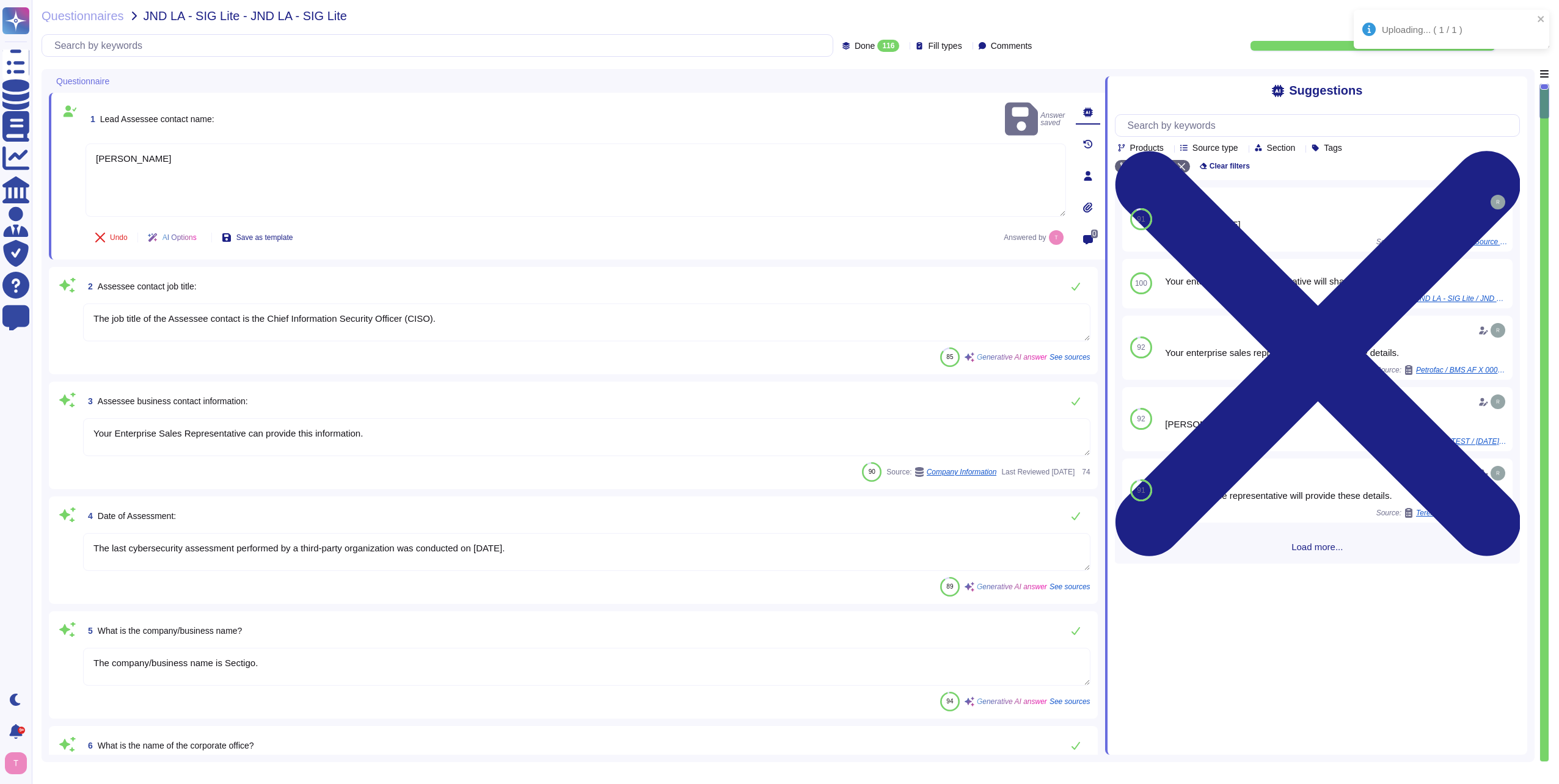
drag, startPoint x: 436, startPoint y: 316, endPoint x: -3, endPoint y: 328, distance: 439.2
click at [0, 328] on html "Uploading... ( 1 / 1 ) Questionnaires Knowledge Base Documents Analytics CAIQ /…" at bounding box center [779, 392] width 1559 height 784
click at [372, 328] on textarea "The job title of the Assessee contact is the Chief Information Security Officer…" at bounding box center [587, 321] width 1007 height 38
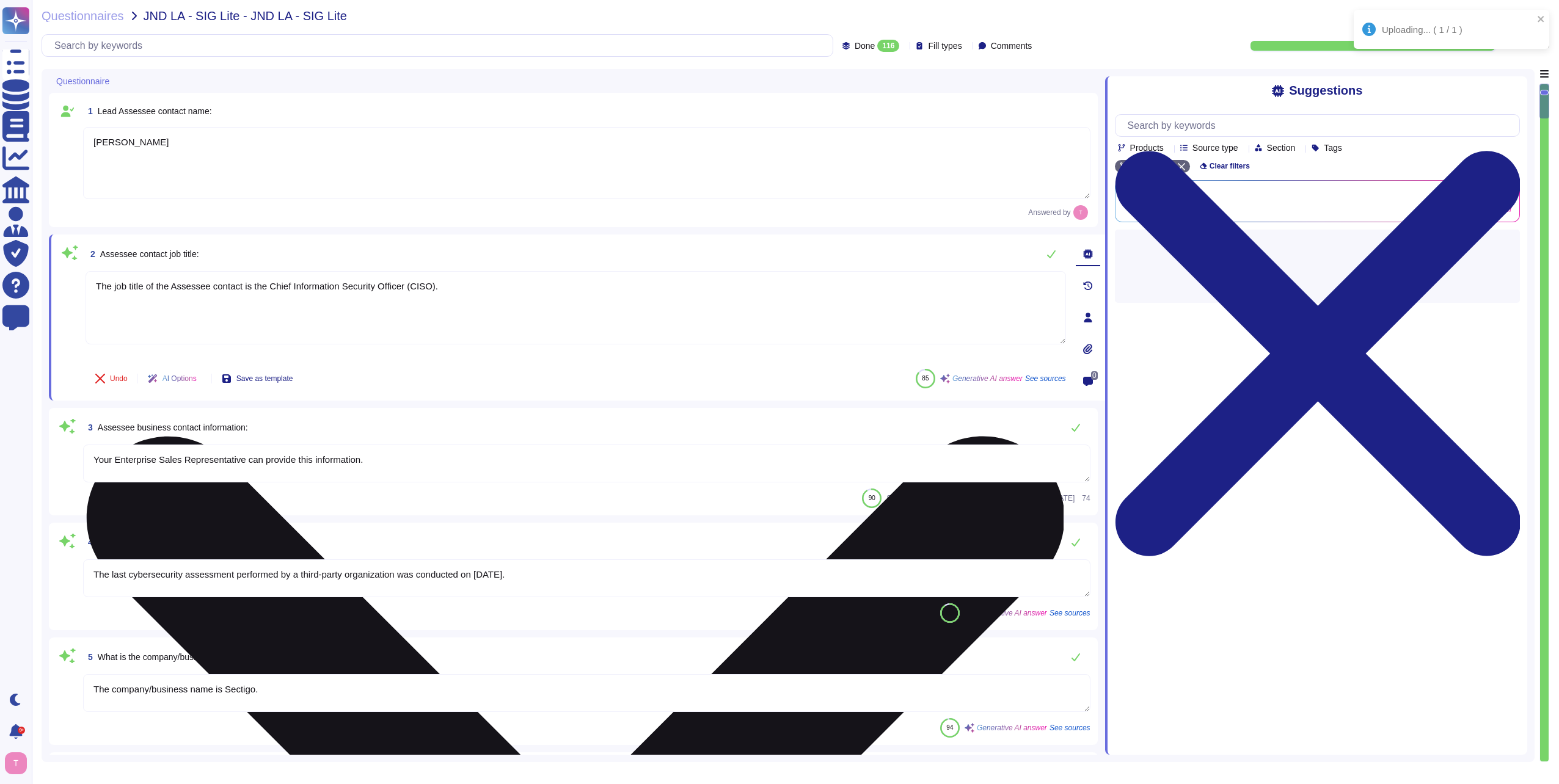
drag, startPoint x: 464, startPoint y: 298, endPoint x: 90, endPoint y: 297, distance: 374.0
click at [90, 297] on textarea "The job title of the Assessee contact is the Chief Information Security Officer…" at bounding box center [576, 308] width 981 height 73
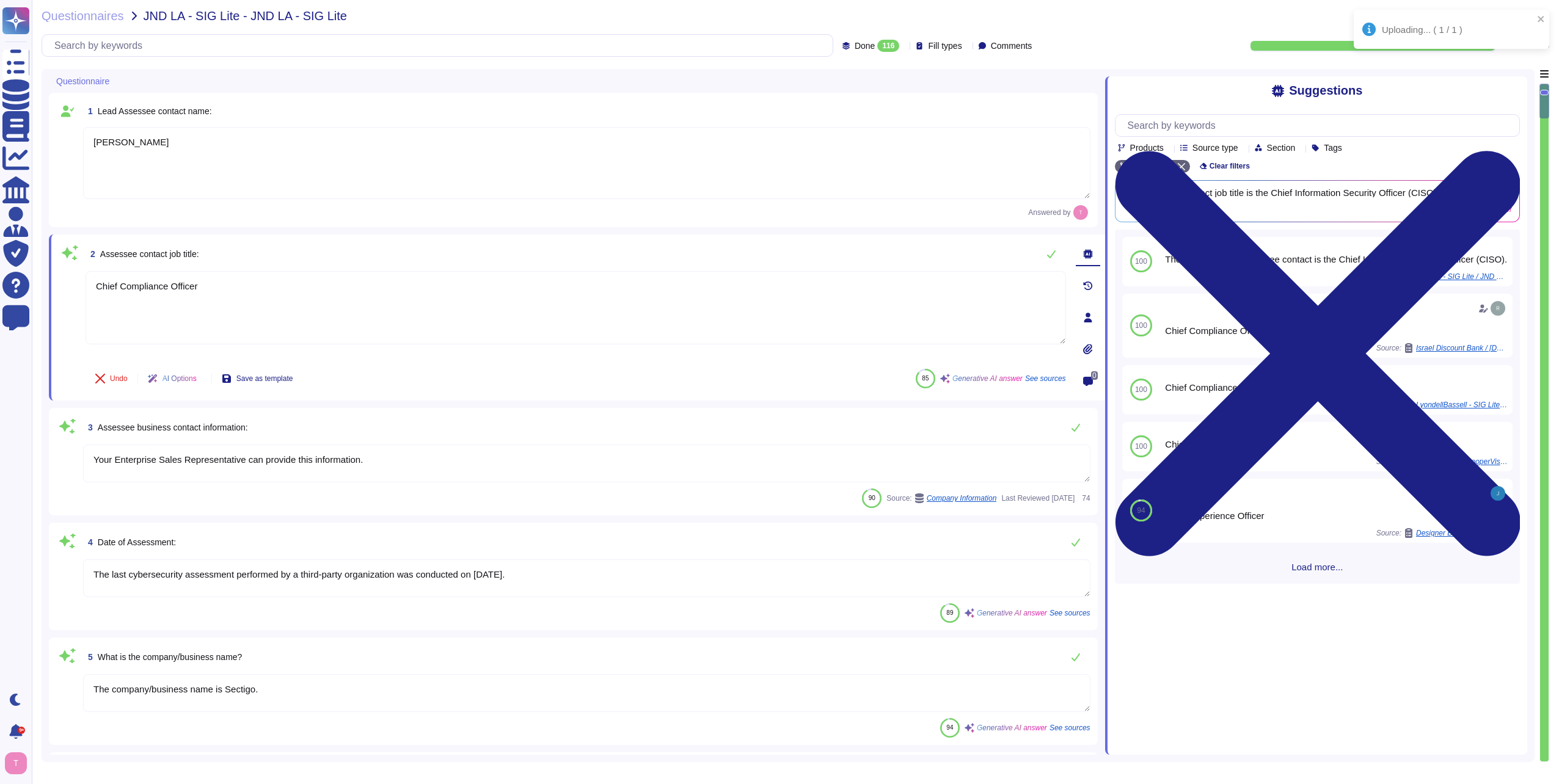
click at [388, 461] on textarea "Your Enterprise Sales Representative can provide this information." at bounding box center [587, 463] width 1007 height 38
type textarea "Chief Compliance Officer"
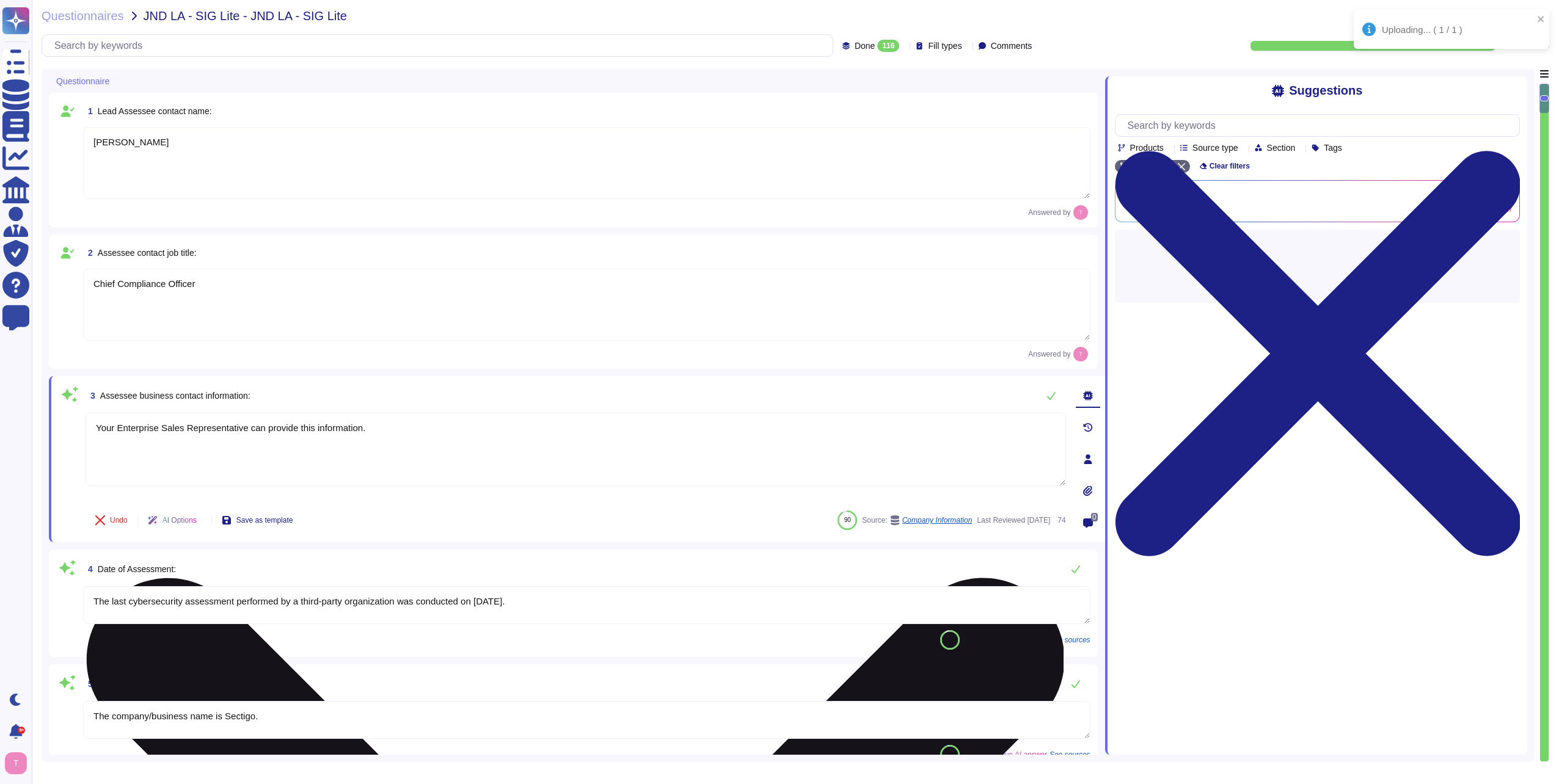
drag, startPoint x: 399, startPoint y: 425, endPoint x: 87, endPoint y: 423, distance: 312.0
click at [87, 423] on textarea "Your Enterprise Sales Representative can provide this information." at bounding box center [576, 449] width 981 height 73
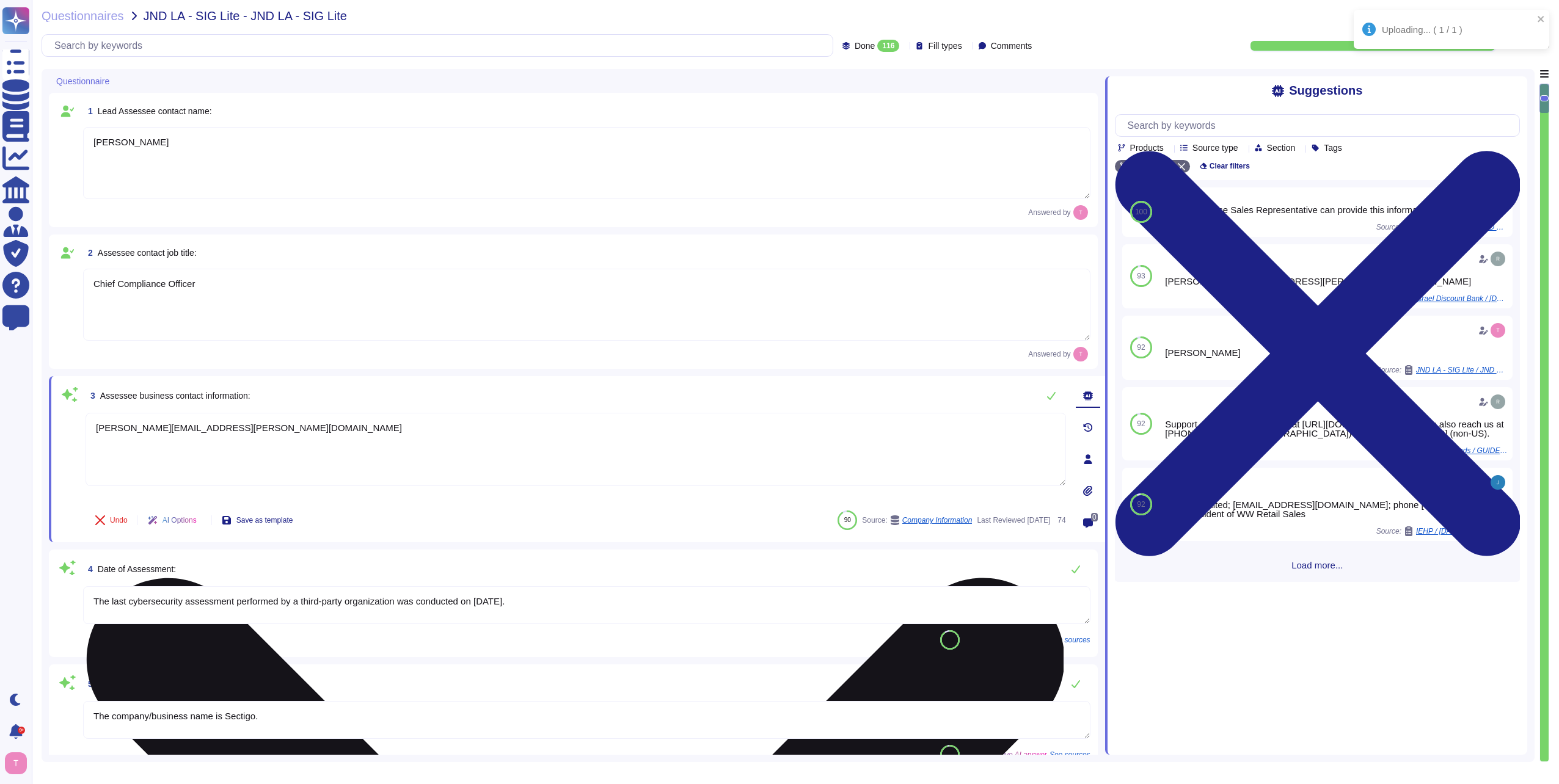
type textarea "[PERSON_NAME][EMAIL_ADDRESS][PERSON_NAME][DOMAIN_NAME]"
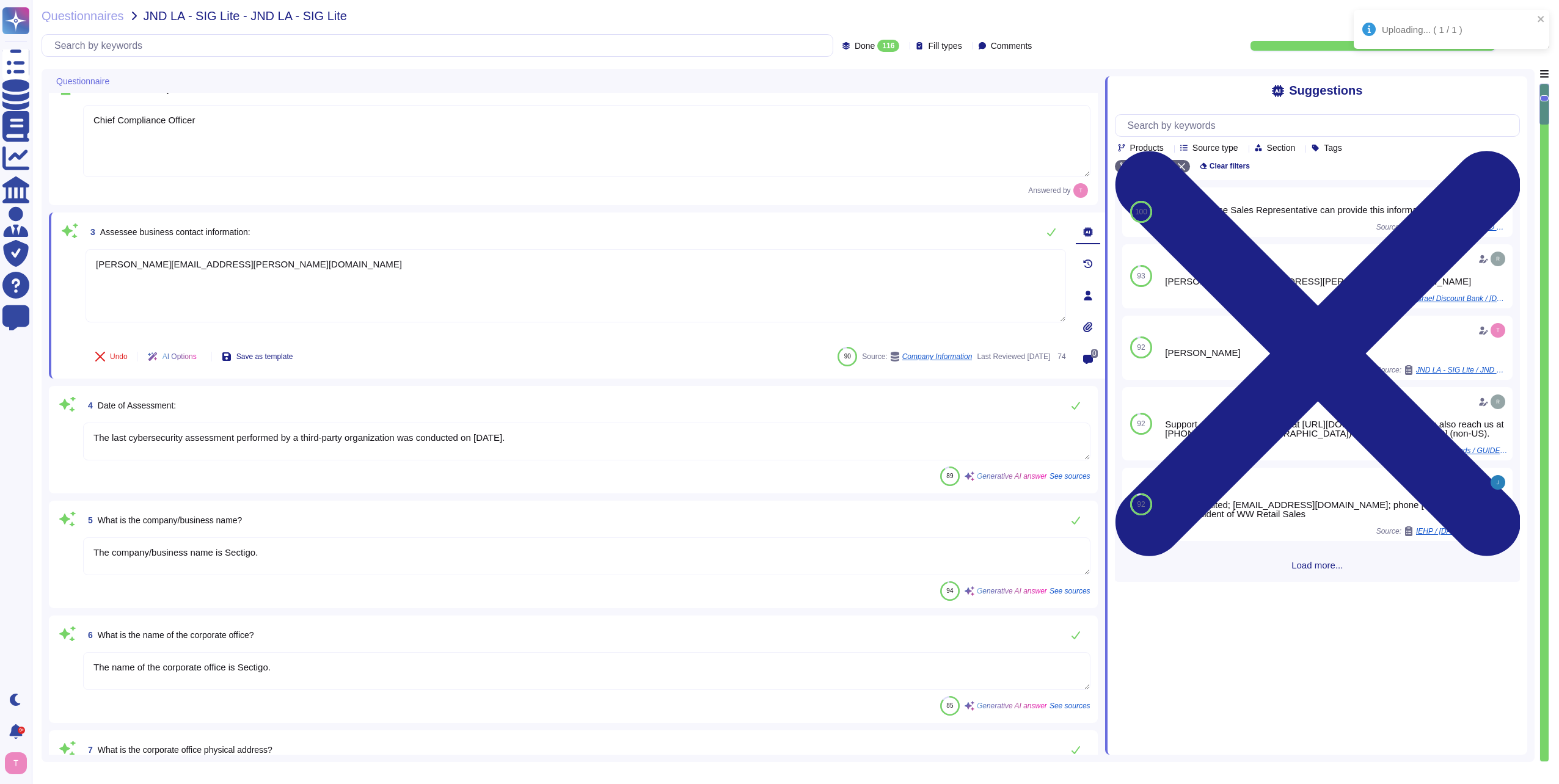
type textarea "The backup sites are operated by Sectigo, located in [GEOGRAPHIC_DATA], [US_STA…"
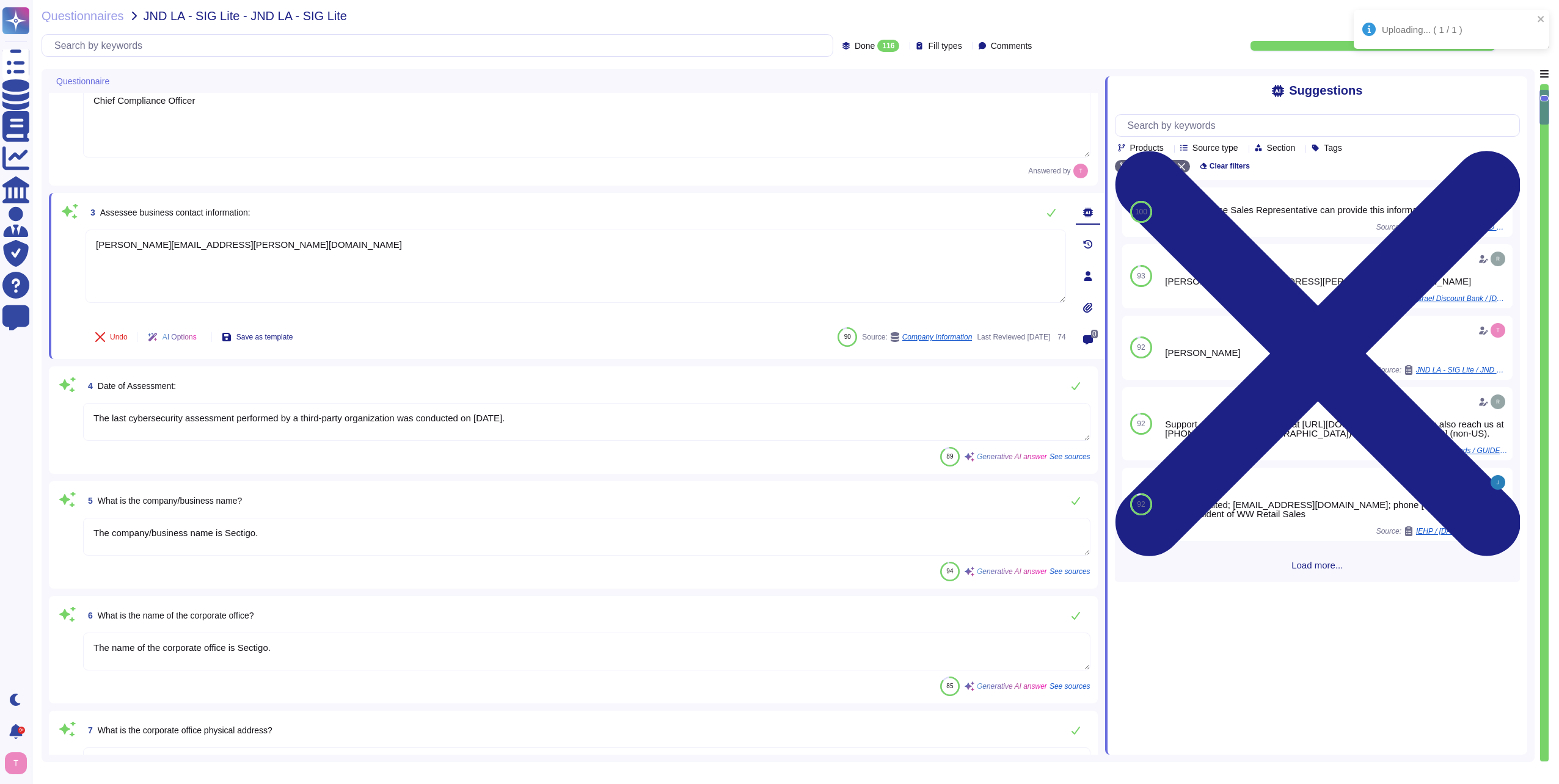
type textarea "The ownership structure is private. Sectigo is a privately held company."
type textarea "[PERSON_NAME][EMAIL_ADDRESS][PERSON_NAME][DOMAIN_NAME]"
click at [582, 422] on textarea "The last cybersecurity assessment performed by a third-party organization was c…" at bounding box center [587, 422] width 1007 height 38
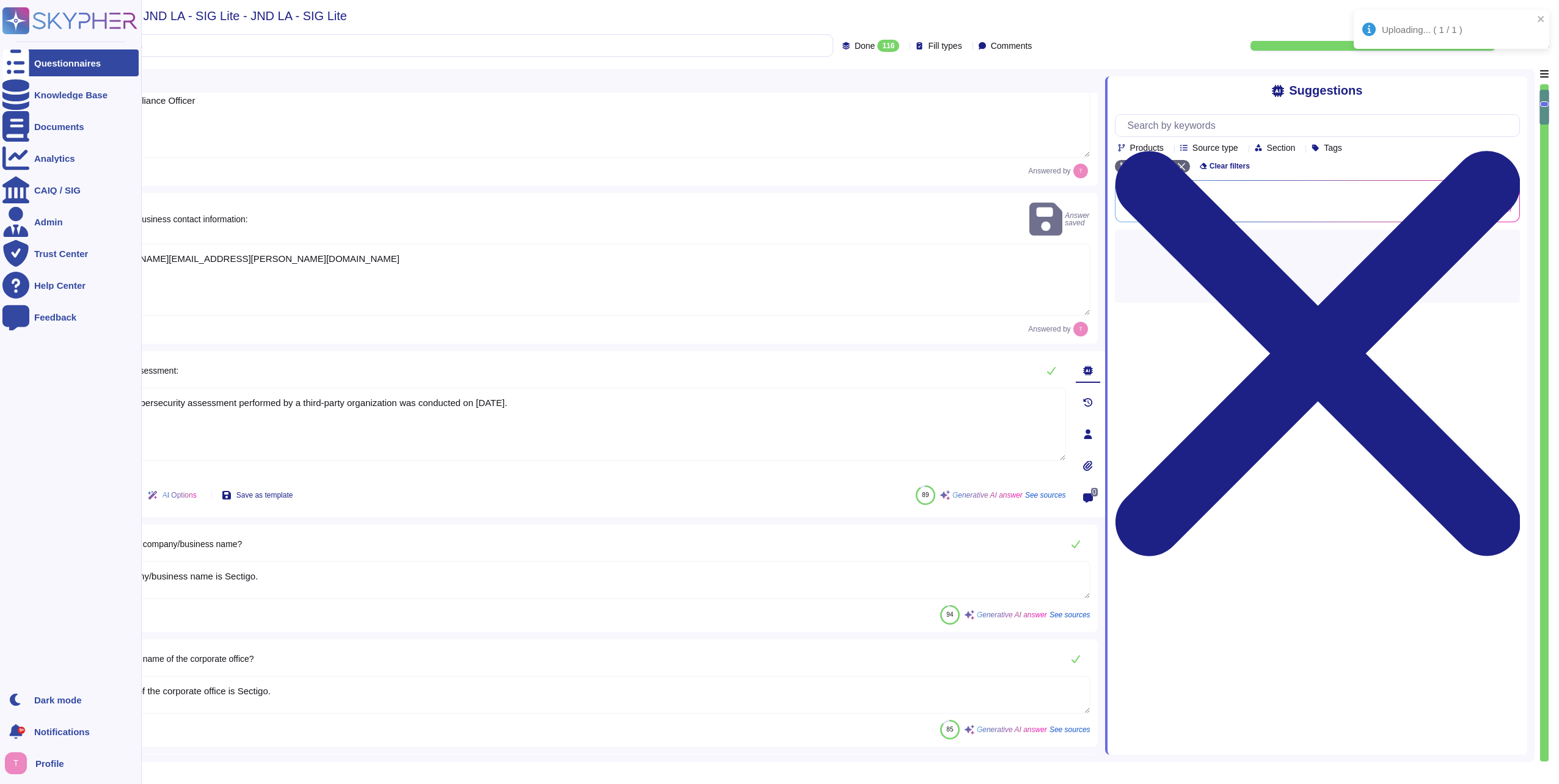
drag, startPoint x: 553, startPoint y: 386, endPoint x: 0, endPoint y: 452, distance: 556.9
click at [0, 452] on html "Uploading... ( 1 / 1 ) Questionnaires Knowledge Base Documents Analytics CAIQ /…" at bounding box center [779, 392] width 1559 height 784
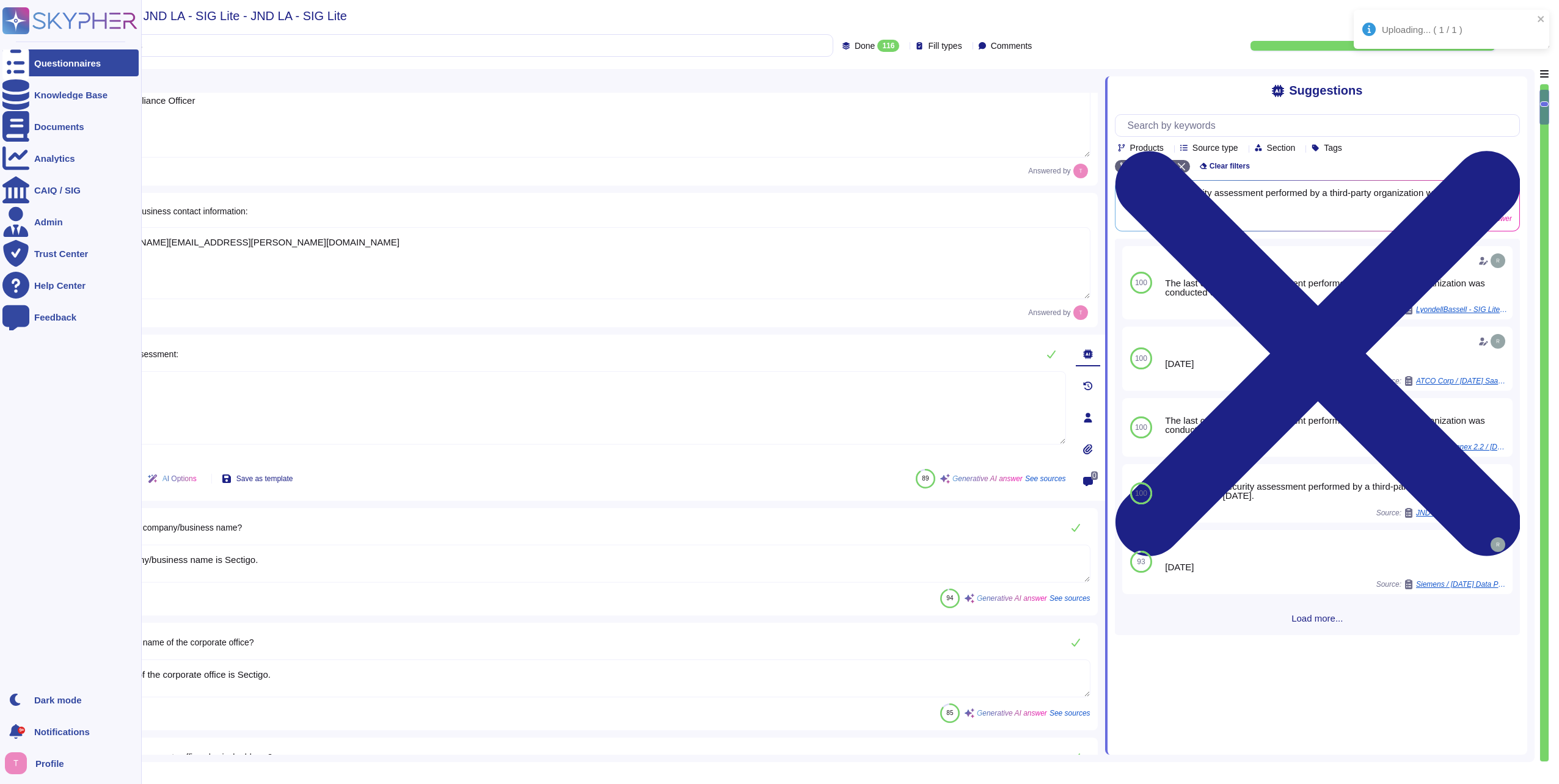
type textarea "[DATE]"
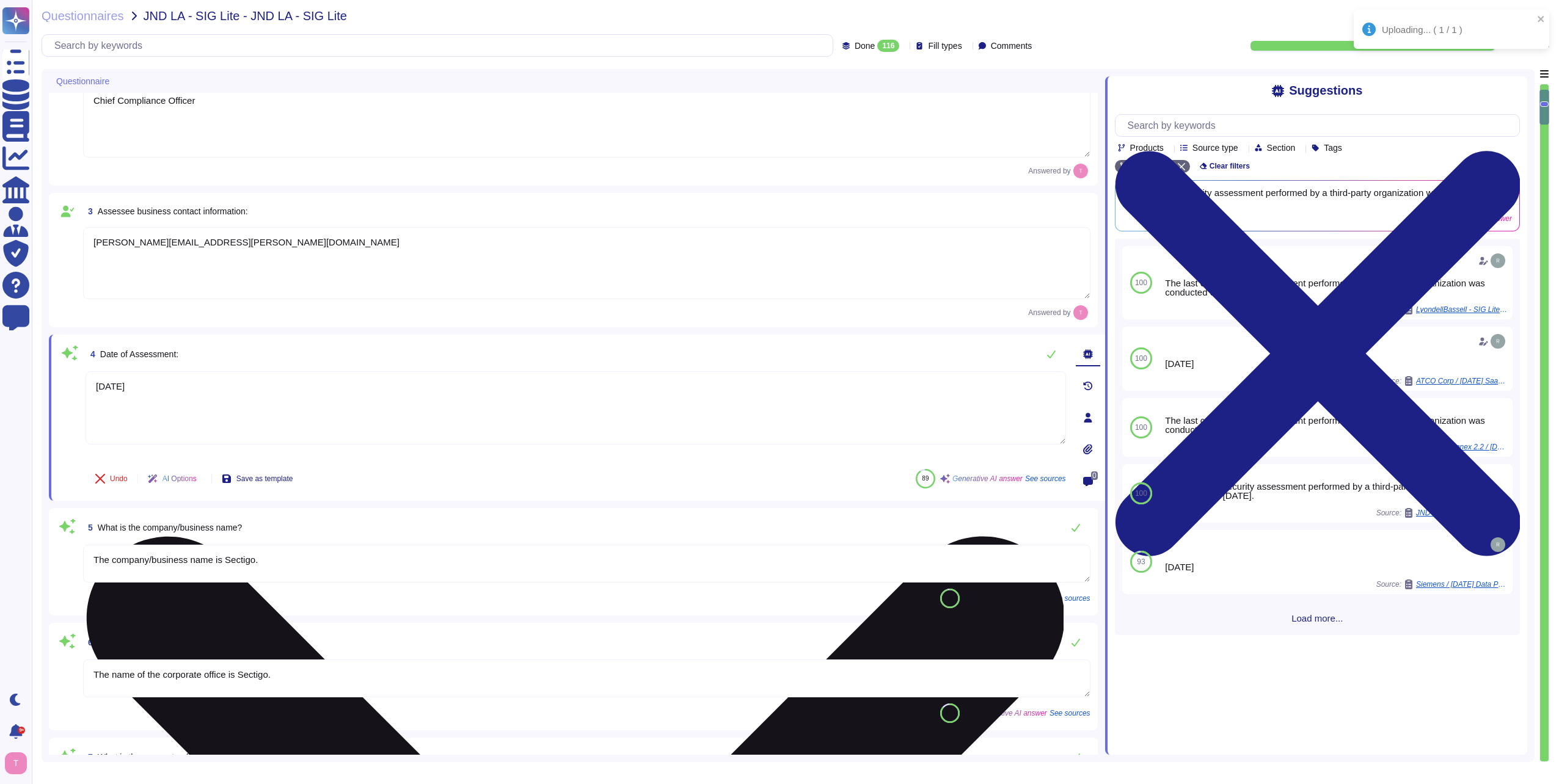
click at [220, 409] on textarea "[DATE]" at bounding box center [576, 408] width 981 height 73
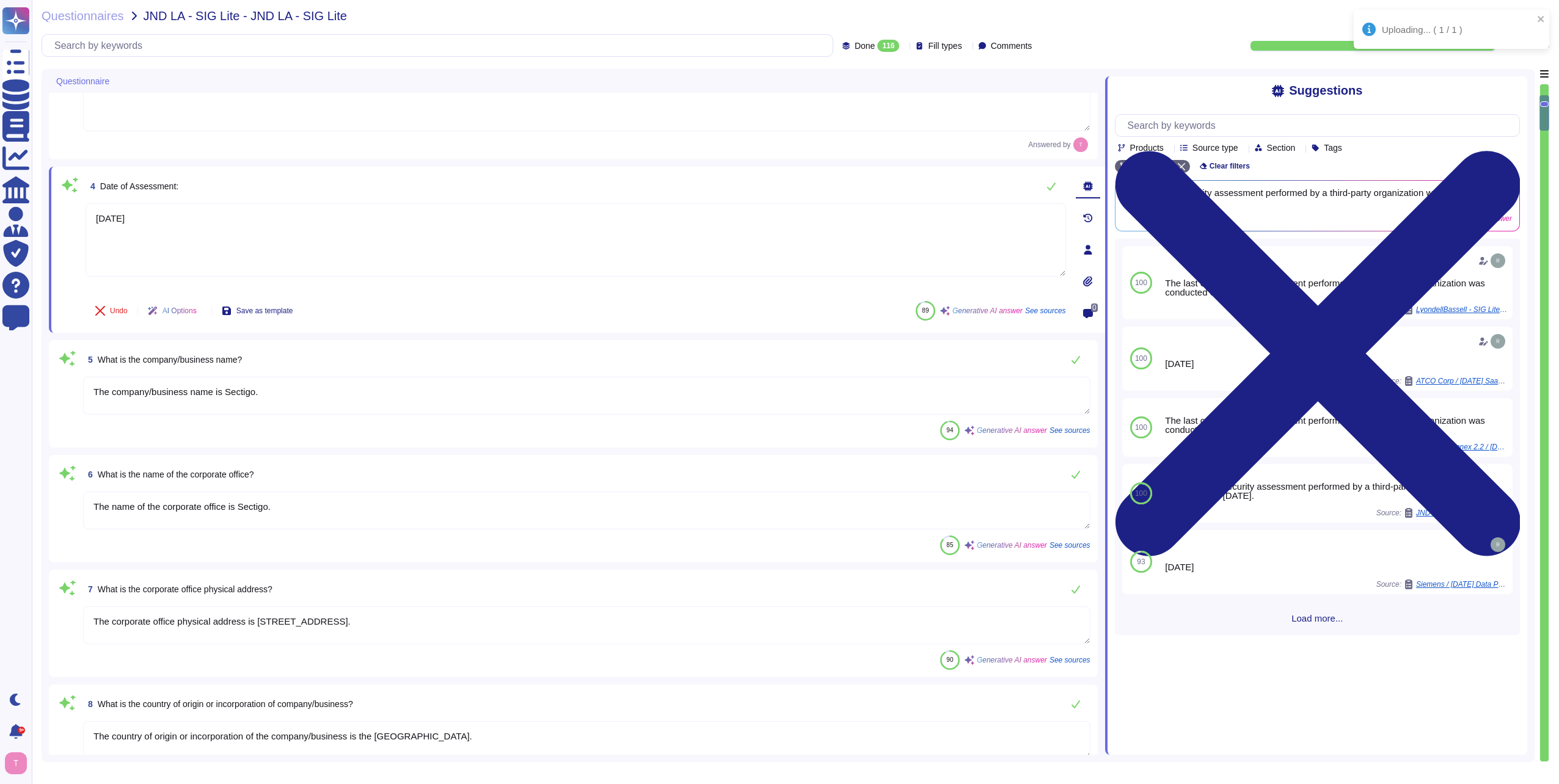
scroll to position [366, 0]
type textarea "The ownership structure is private. Sectigo is a privately held company."
type textarea "Type of legal entity: Private Limited Location of incorporation: [GEOGRAPHIC_DA…"
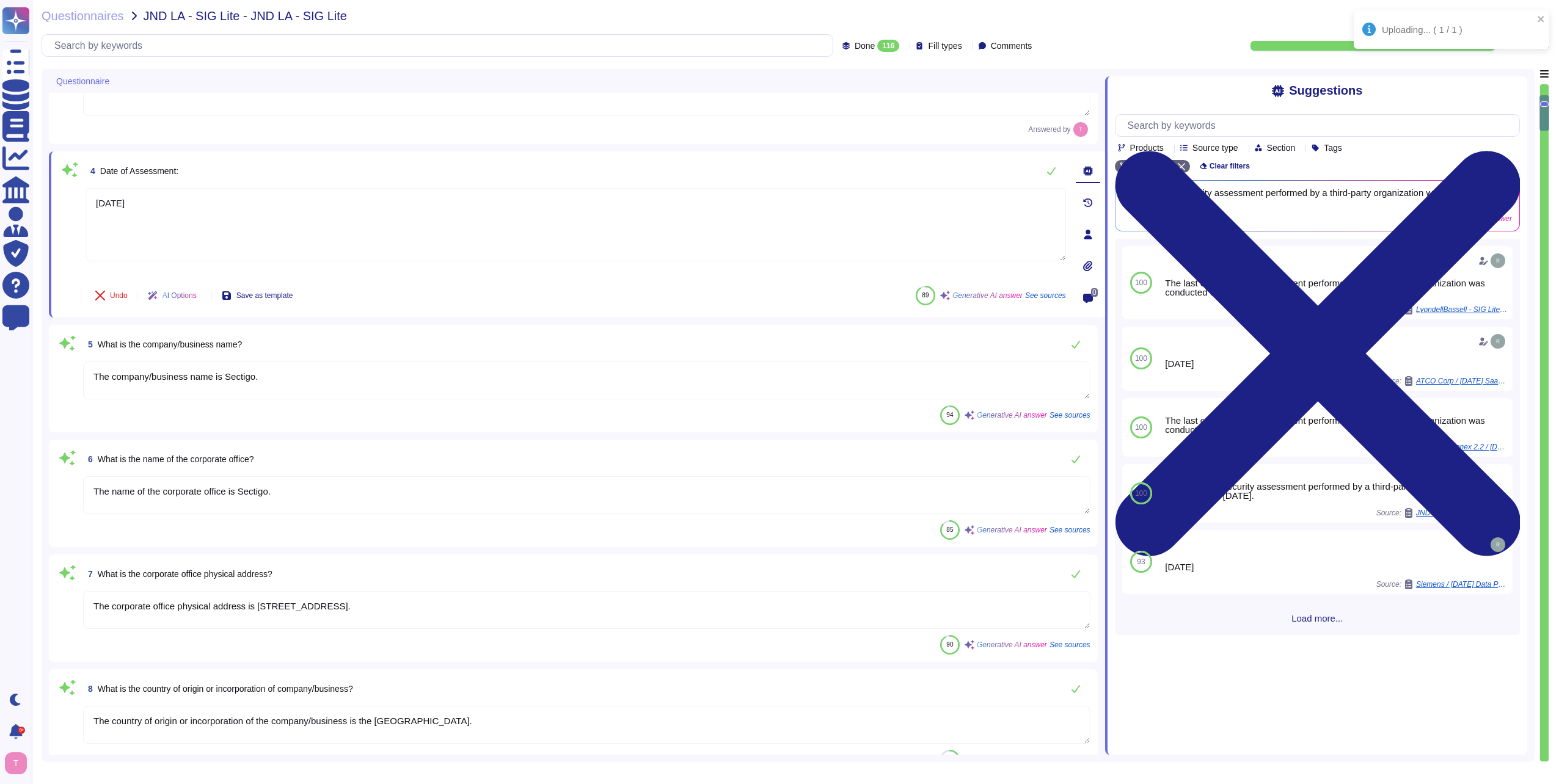
type textarea "[DATE]"
click at [323, 383] on textarea "The company/business name is Sectigo." at bounding box center [587, 380] width 1007 height 38
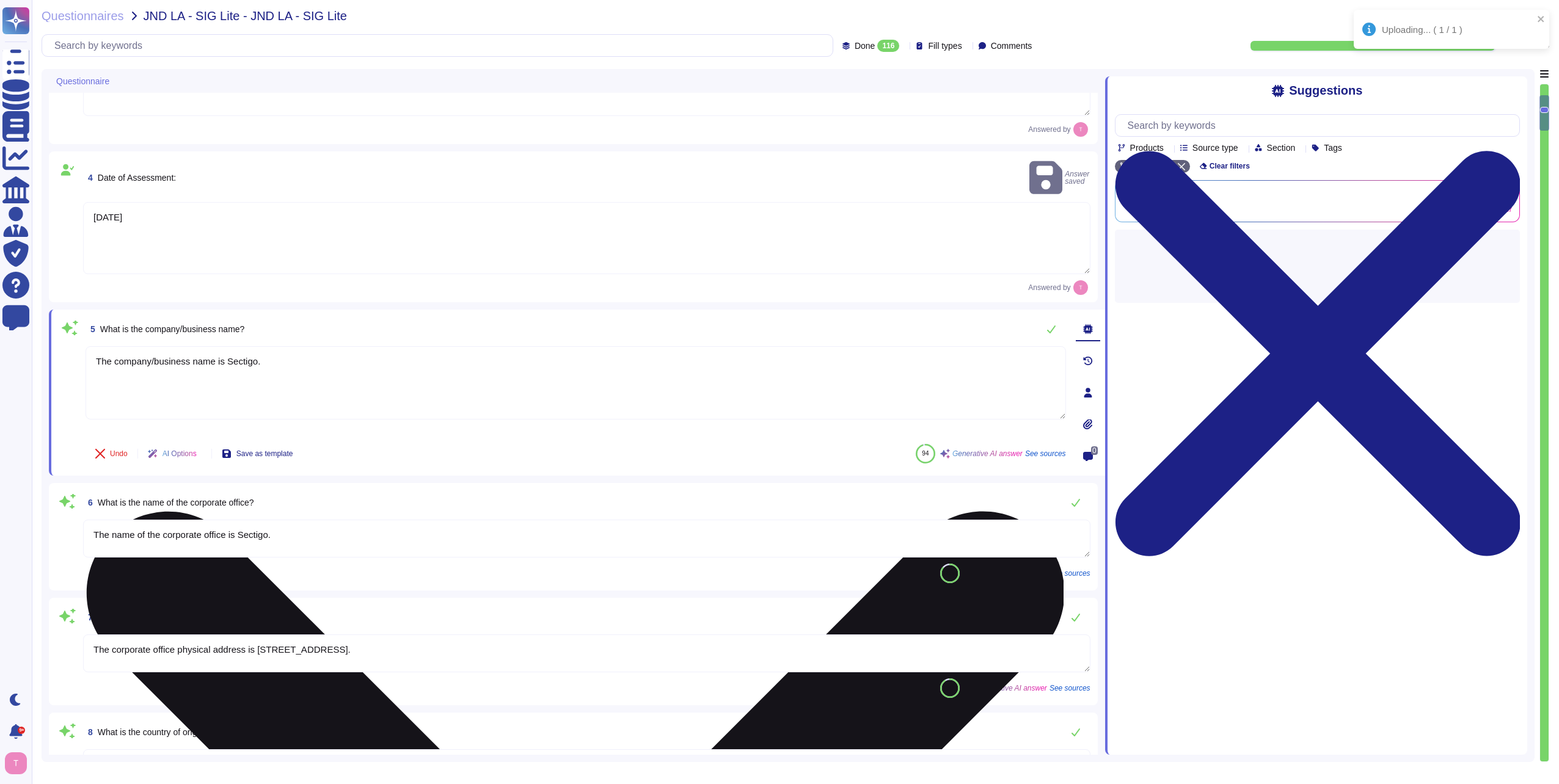
type textarea "Type of legal entity: Private Limited Location of incorporation: [GEOGRAPHIC_DA…"
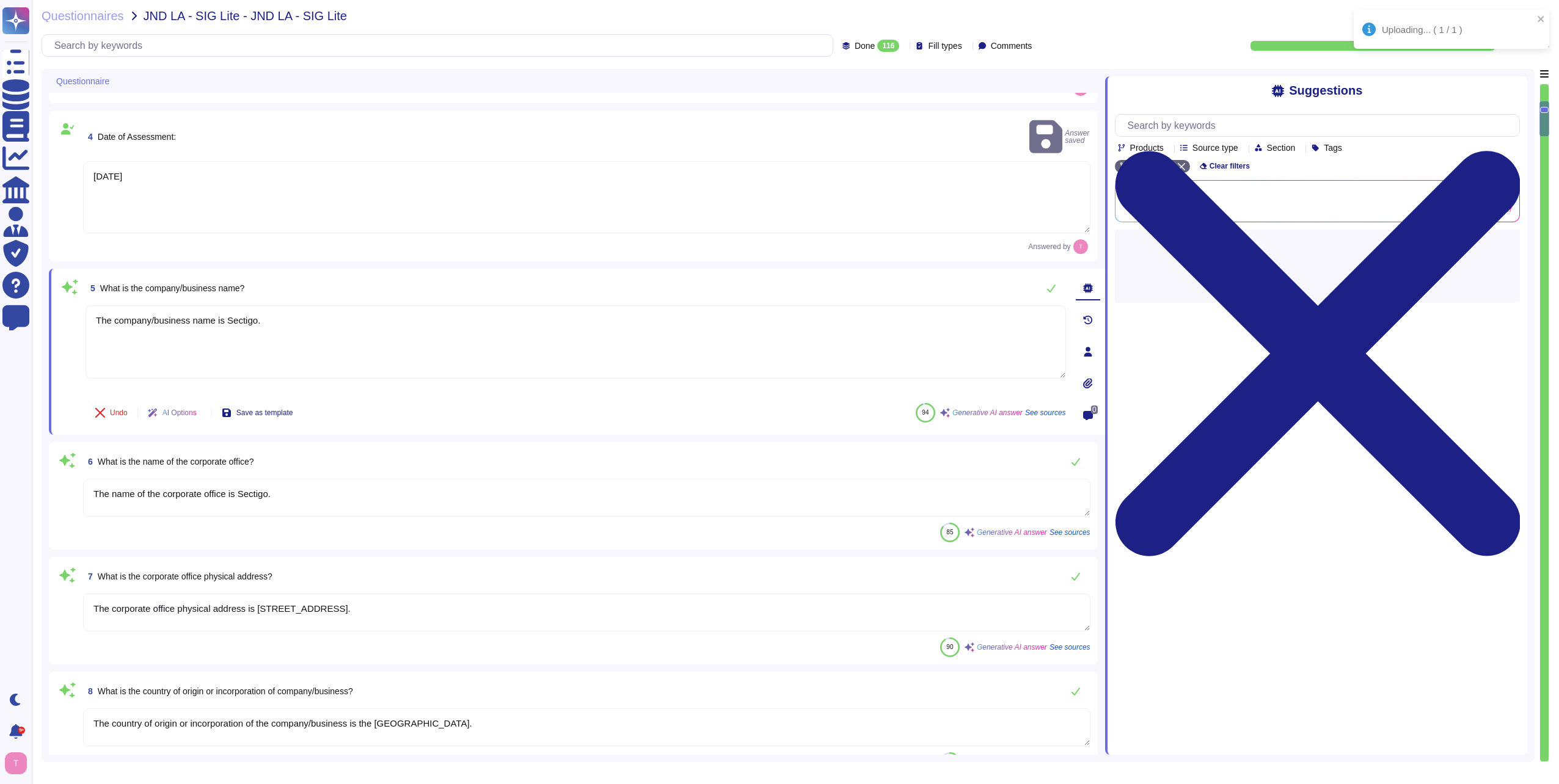
type textarea "The company has been in business for more than 25 years."
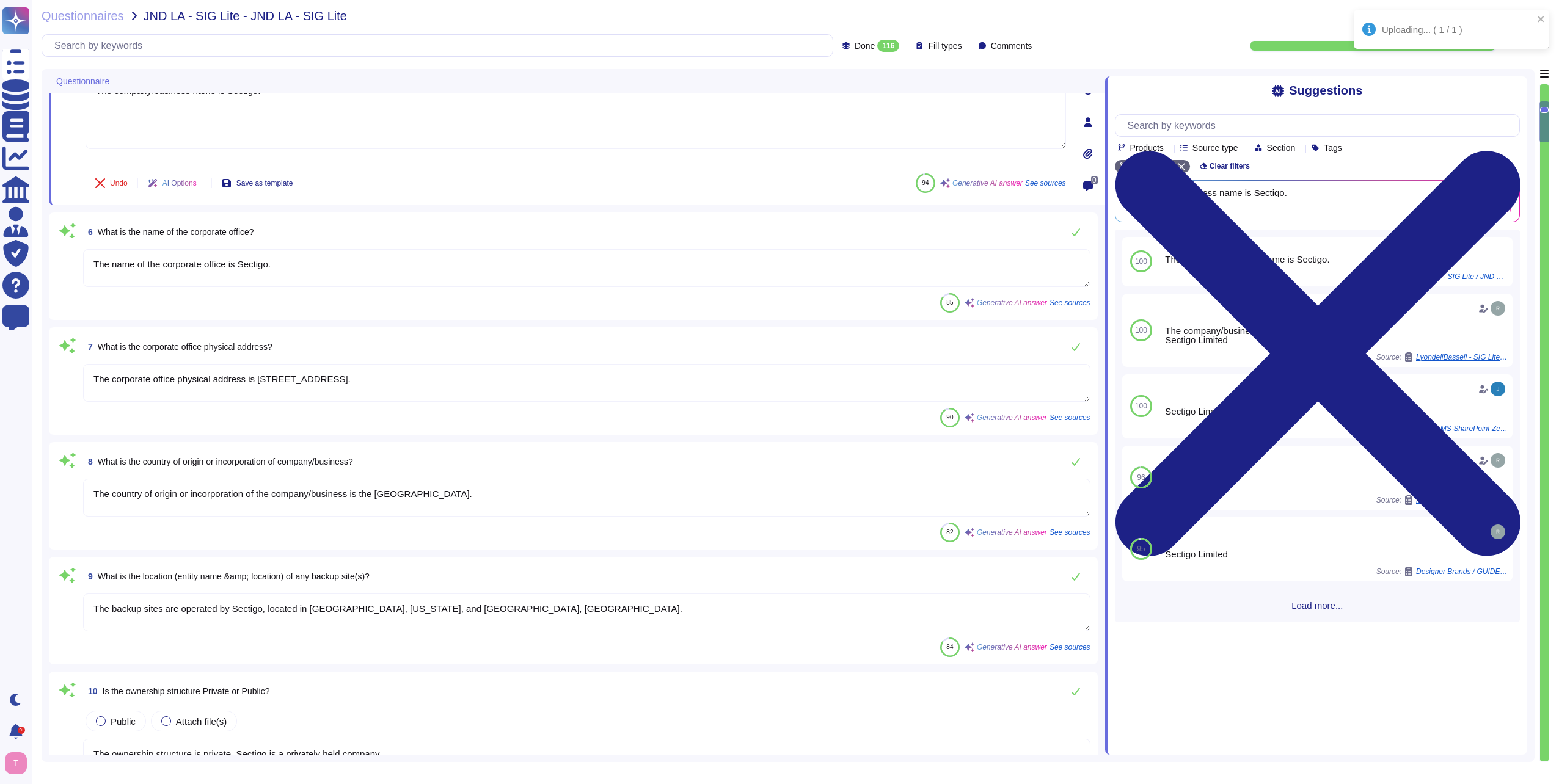
scroll to position [672, 0]
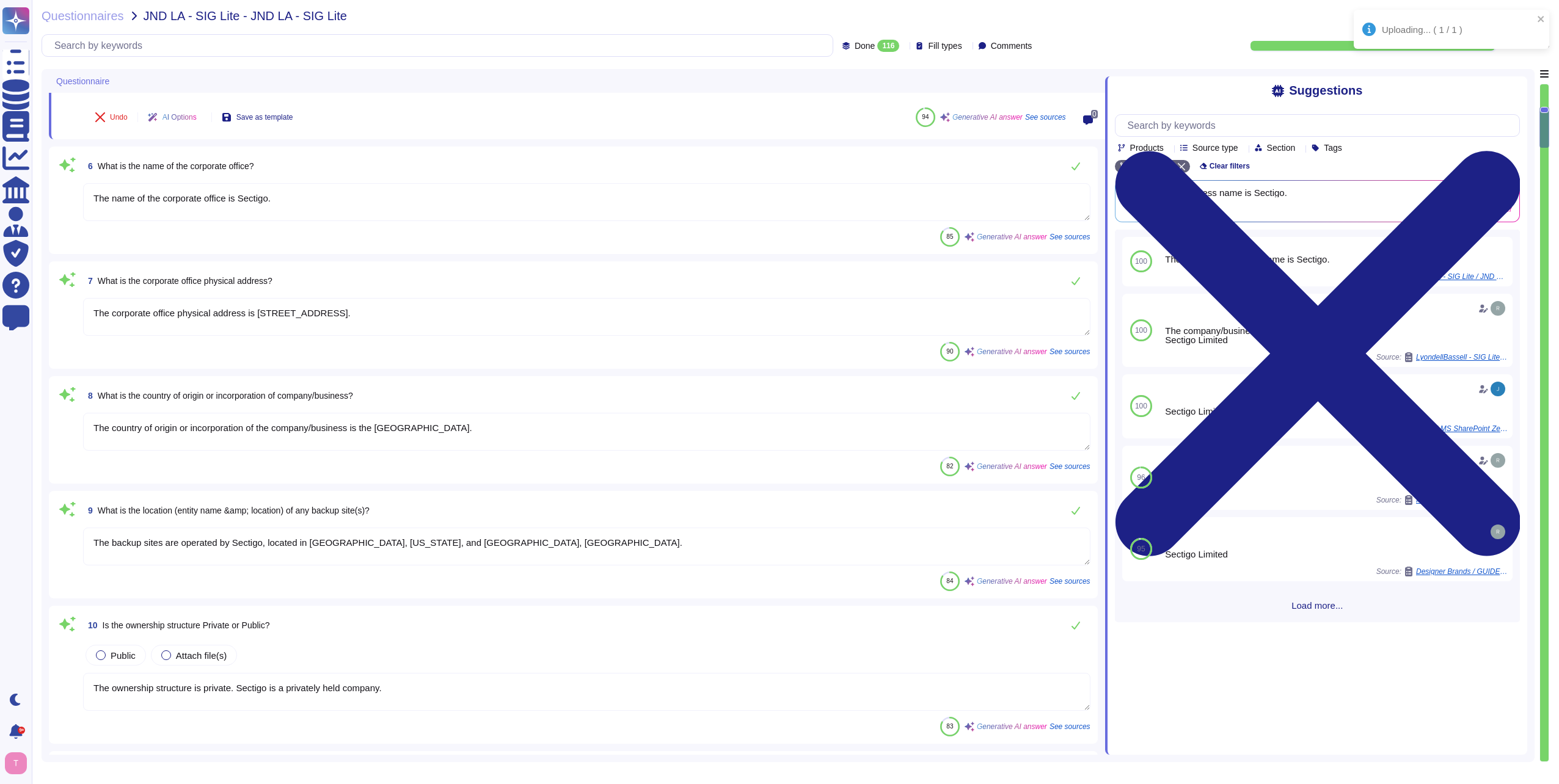
type textarea "The risk assessment is conducted for the entire company, covering all functiona…"
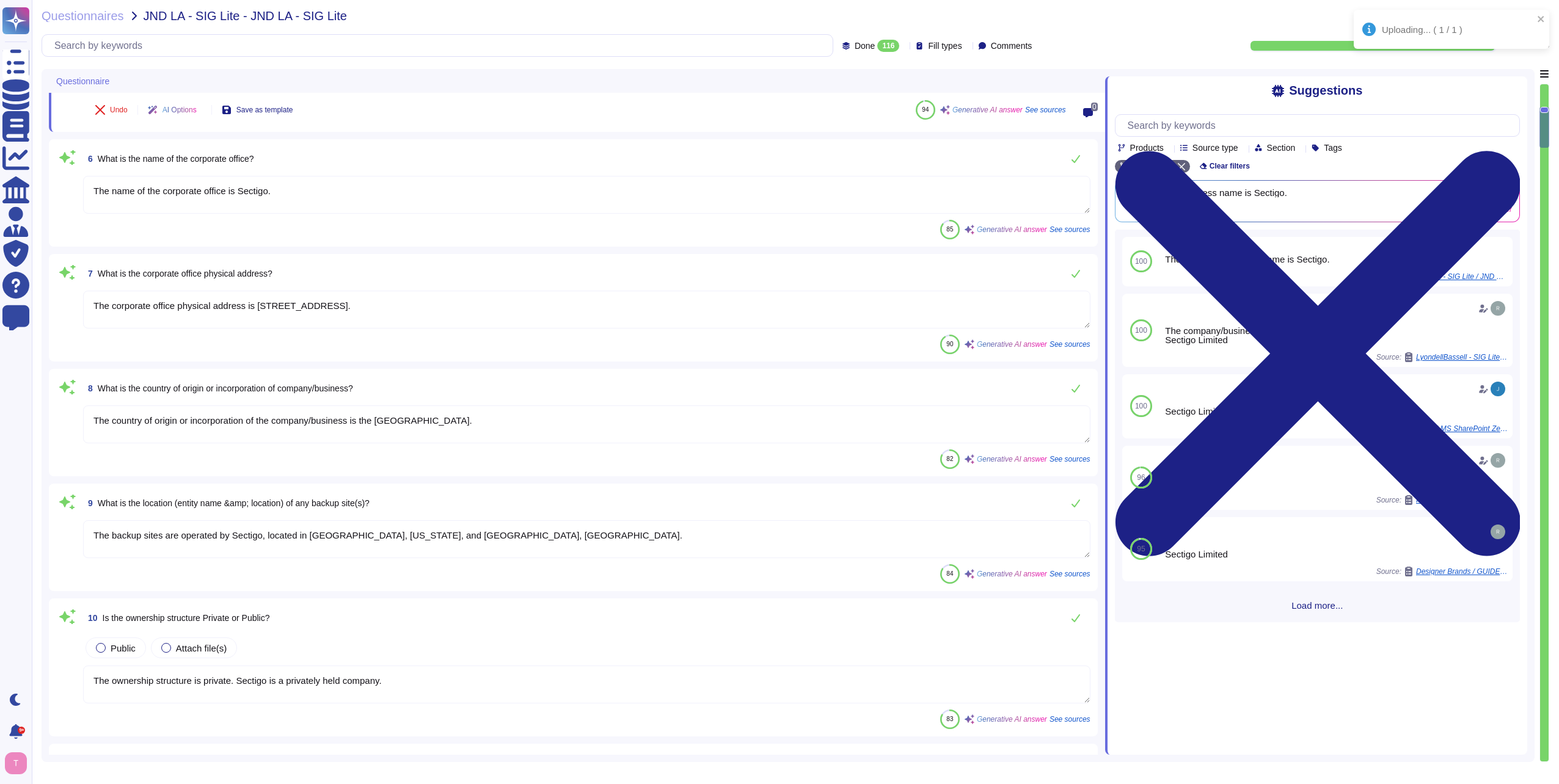
type textarea "The name of the product being provided by the vendor is "Sectigo Certificate Ma…"
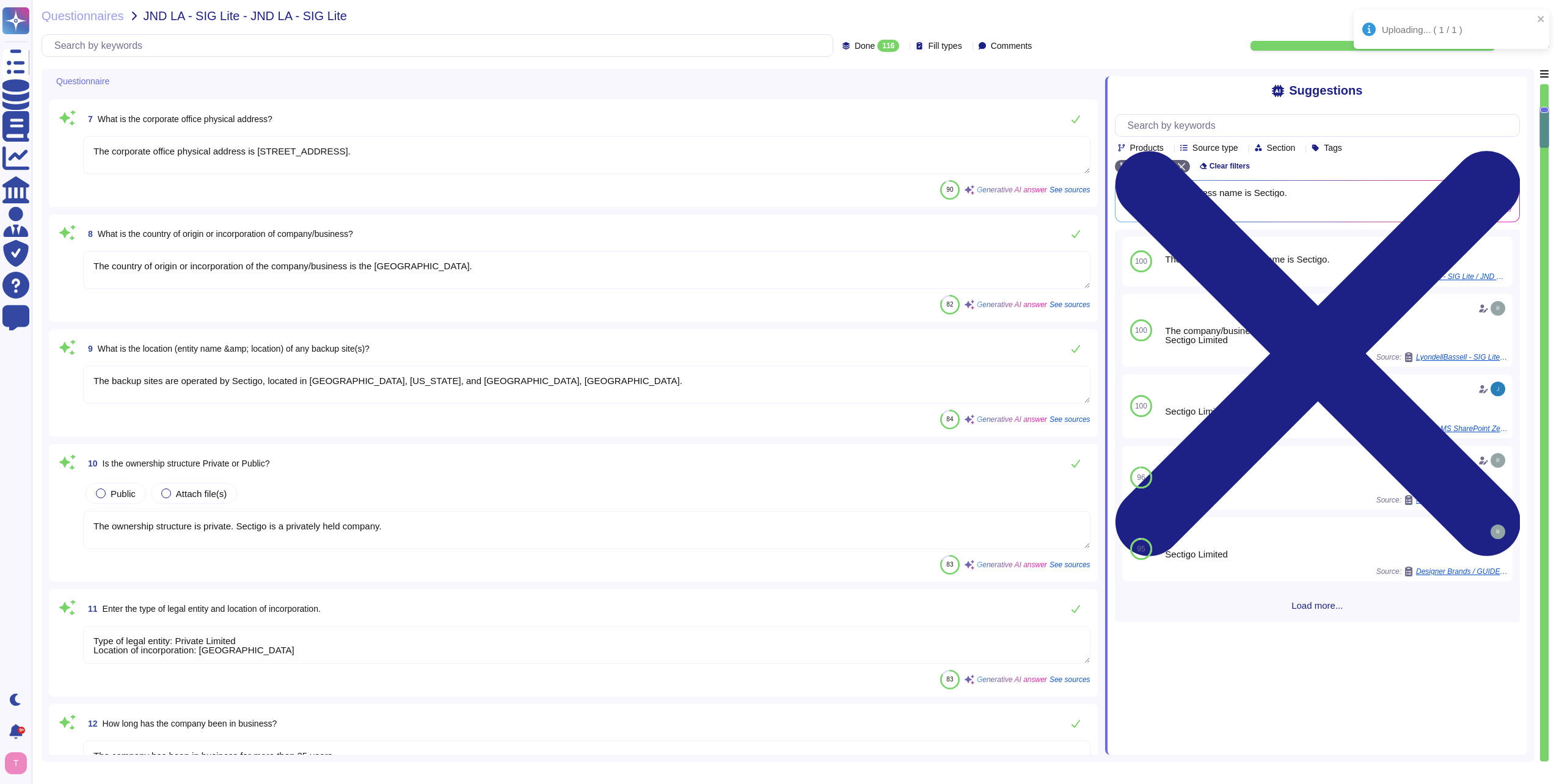
scroll to position [855, 0]
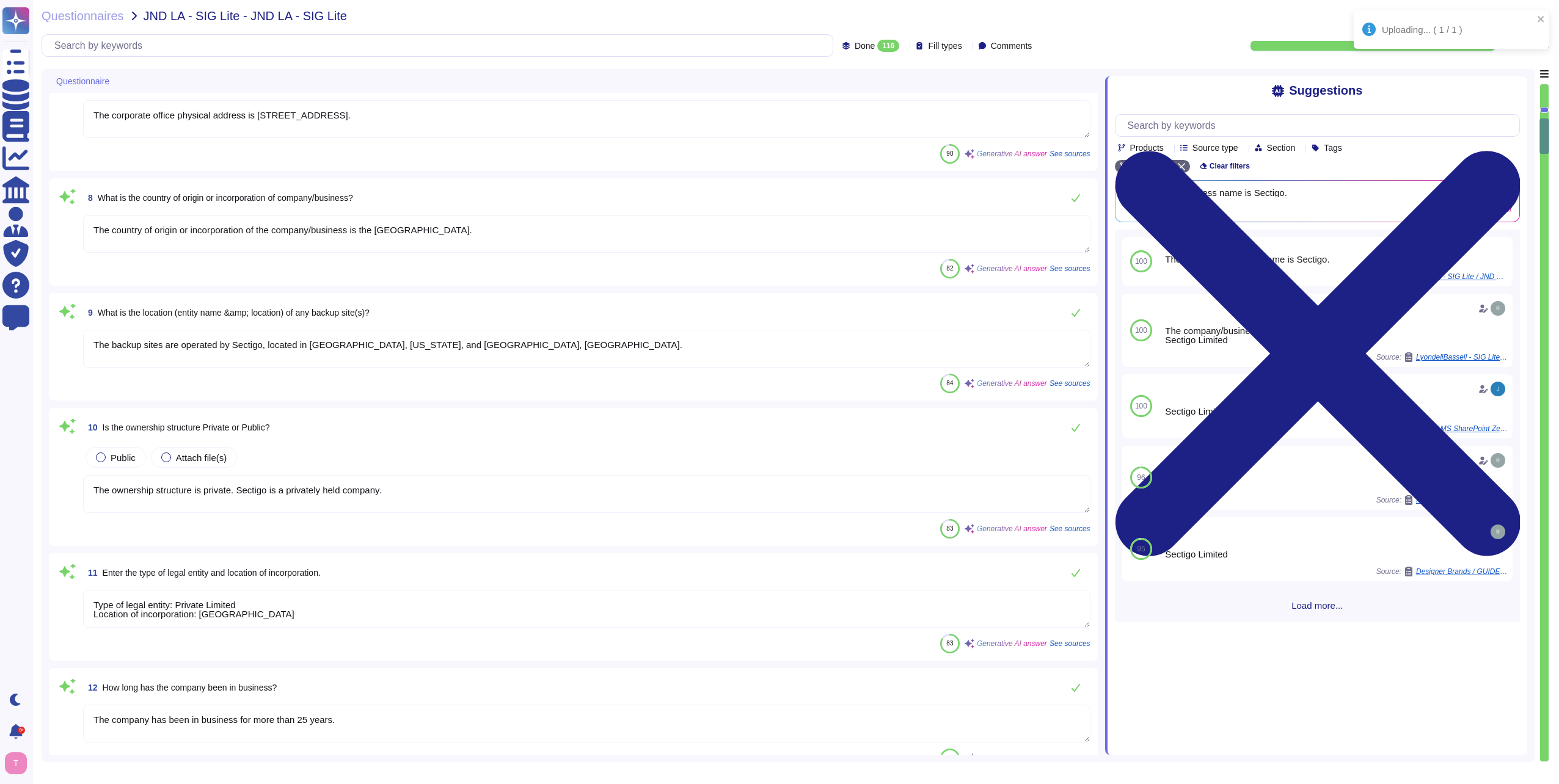
type textarea "The important publicly facing URLs in scope for the assessment include [link_7]…"
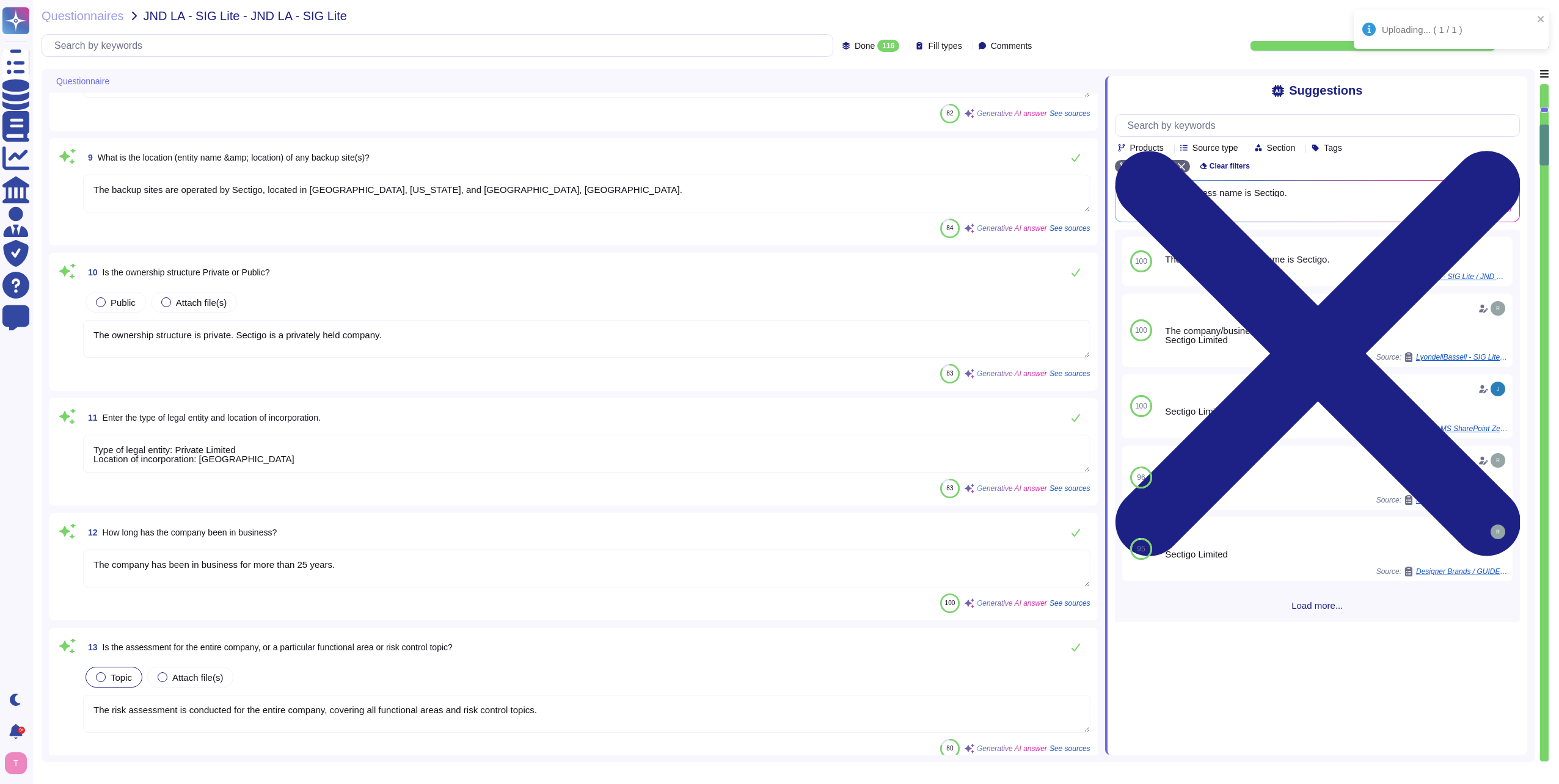
type textarea "The important publicly facing URLs in scope for the assessment include ([DOMAIN…"
type textarea "No, the company does not provide personnel or staff augmentation."
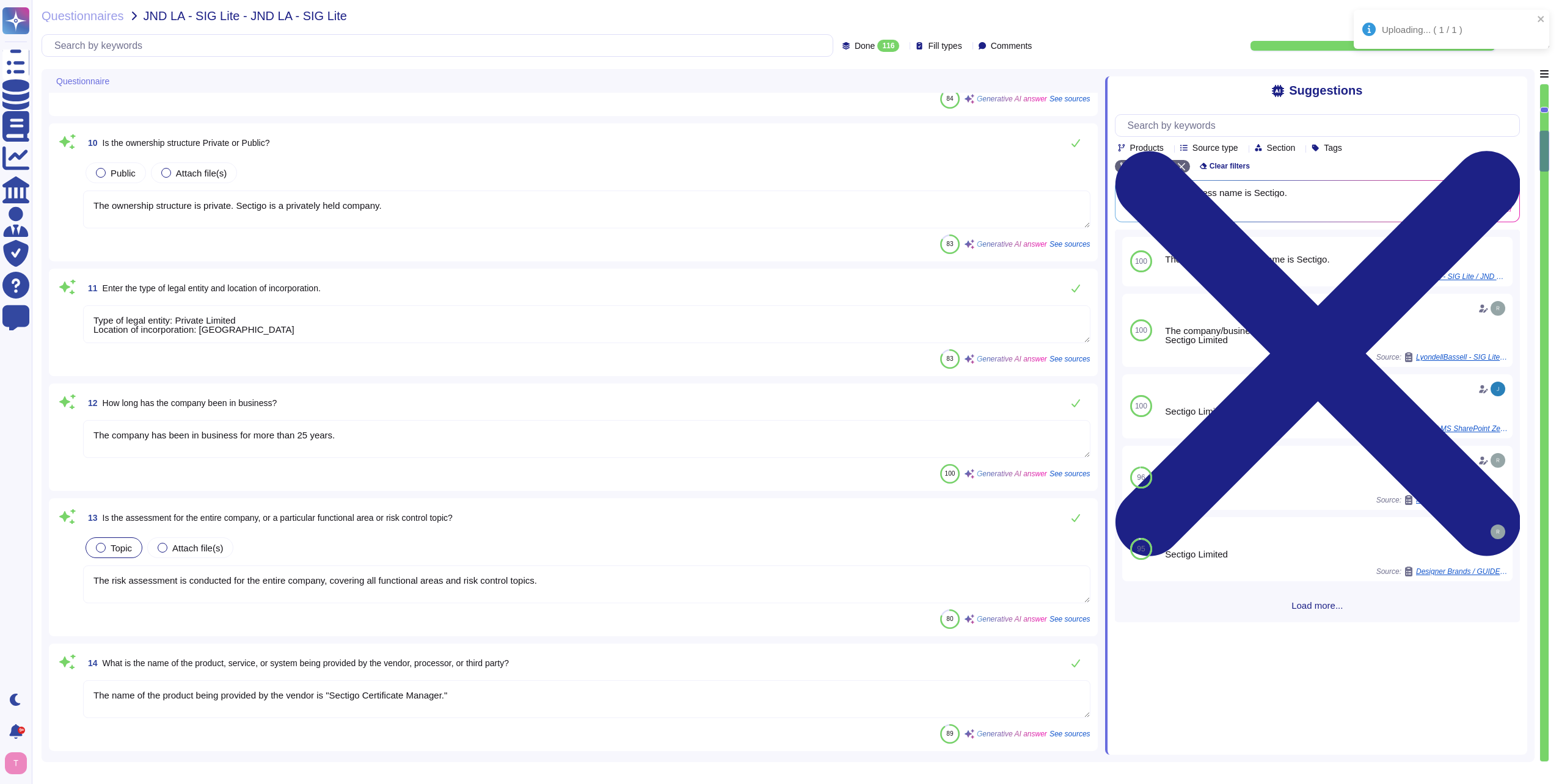
scroll to position [1161, 0]
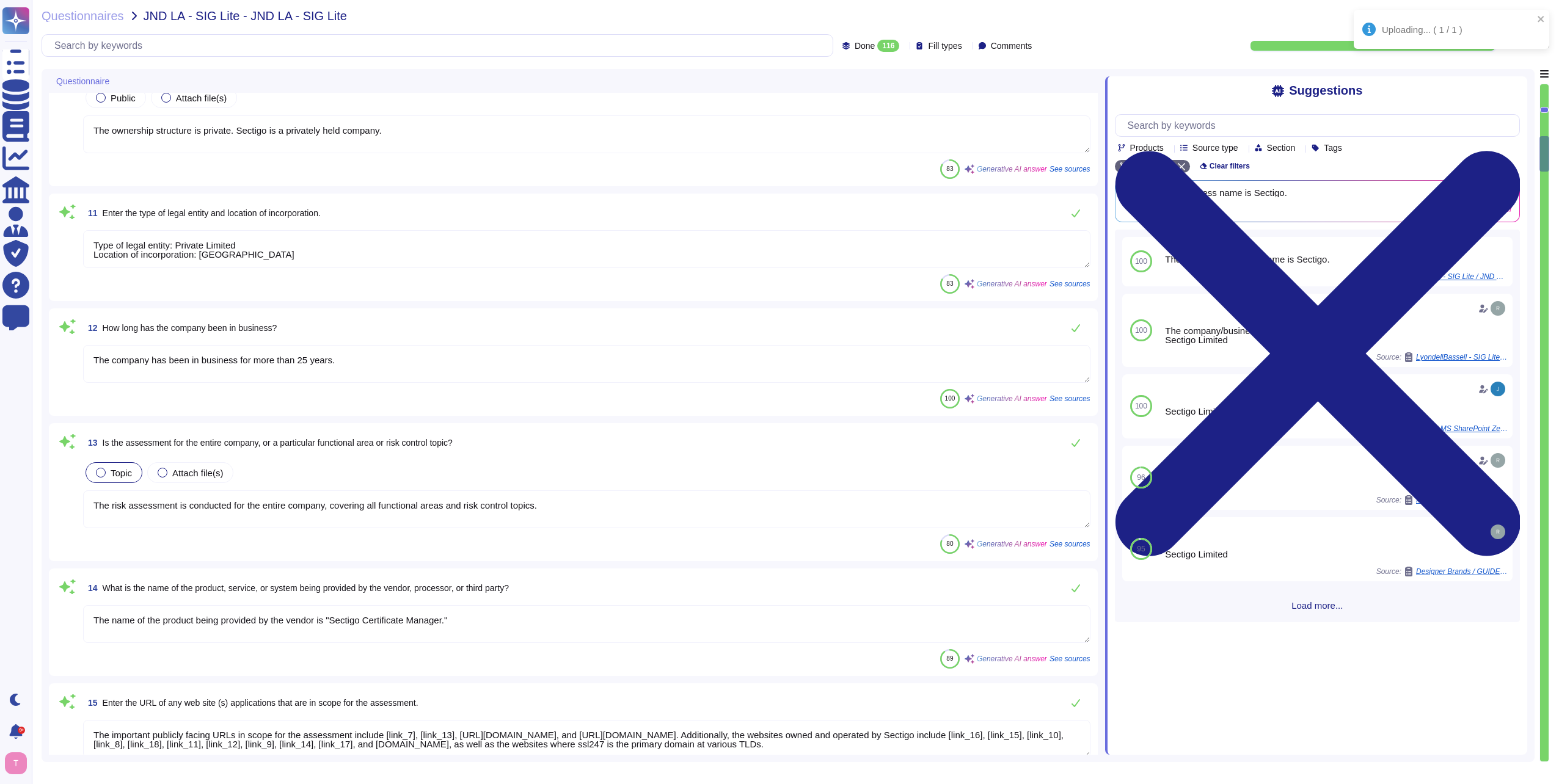
type textarea "Yes, there are direct interactions with our clients' customers through our webs…"
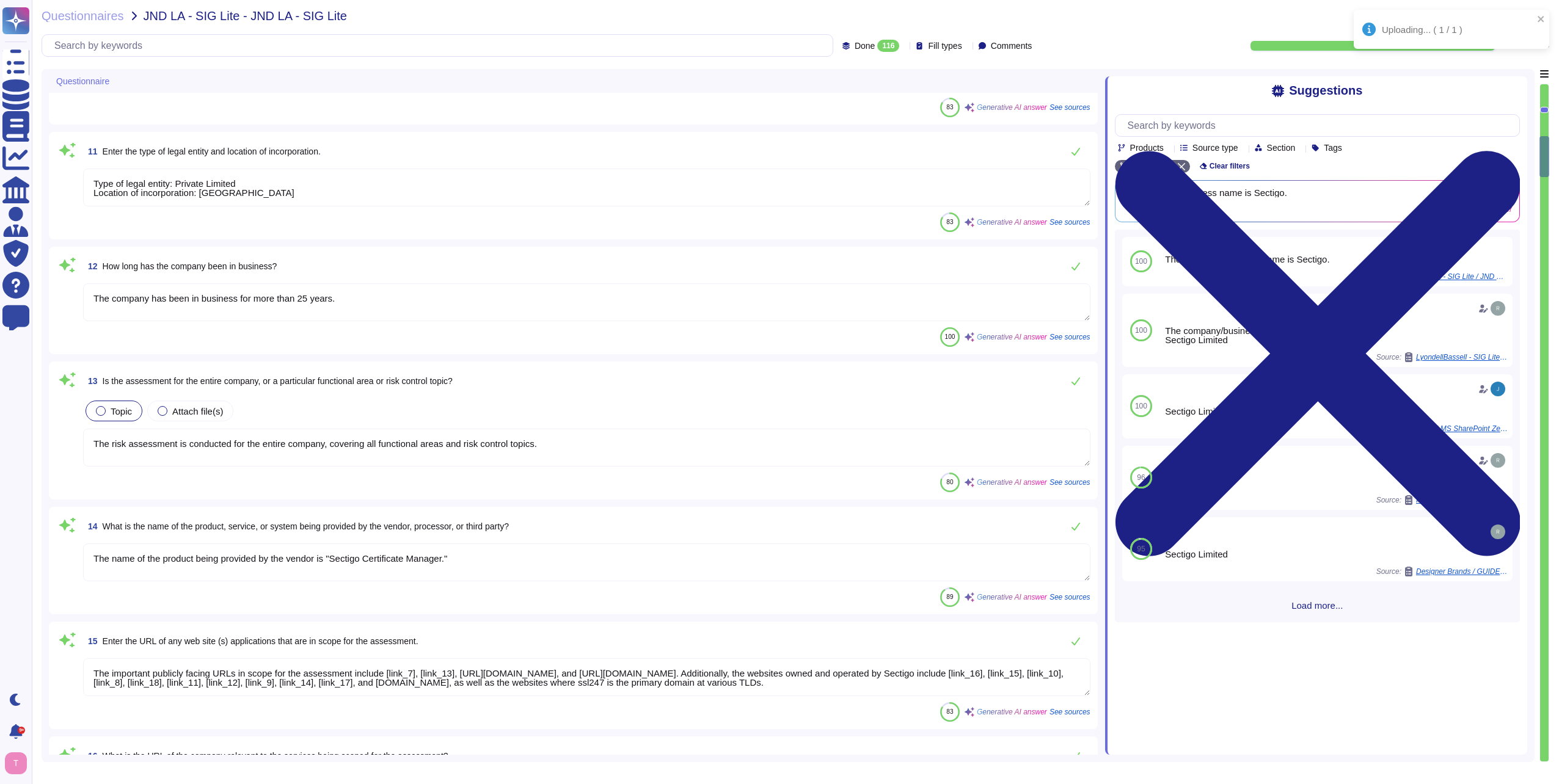
scroll to position [1283, 0]
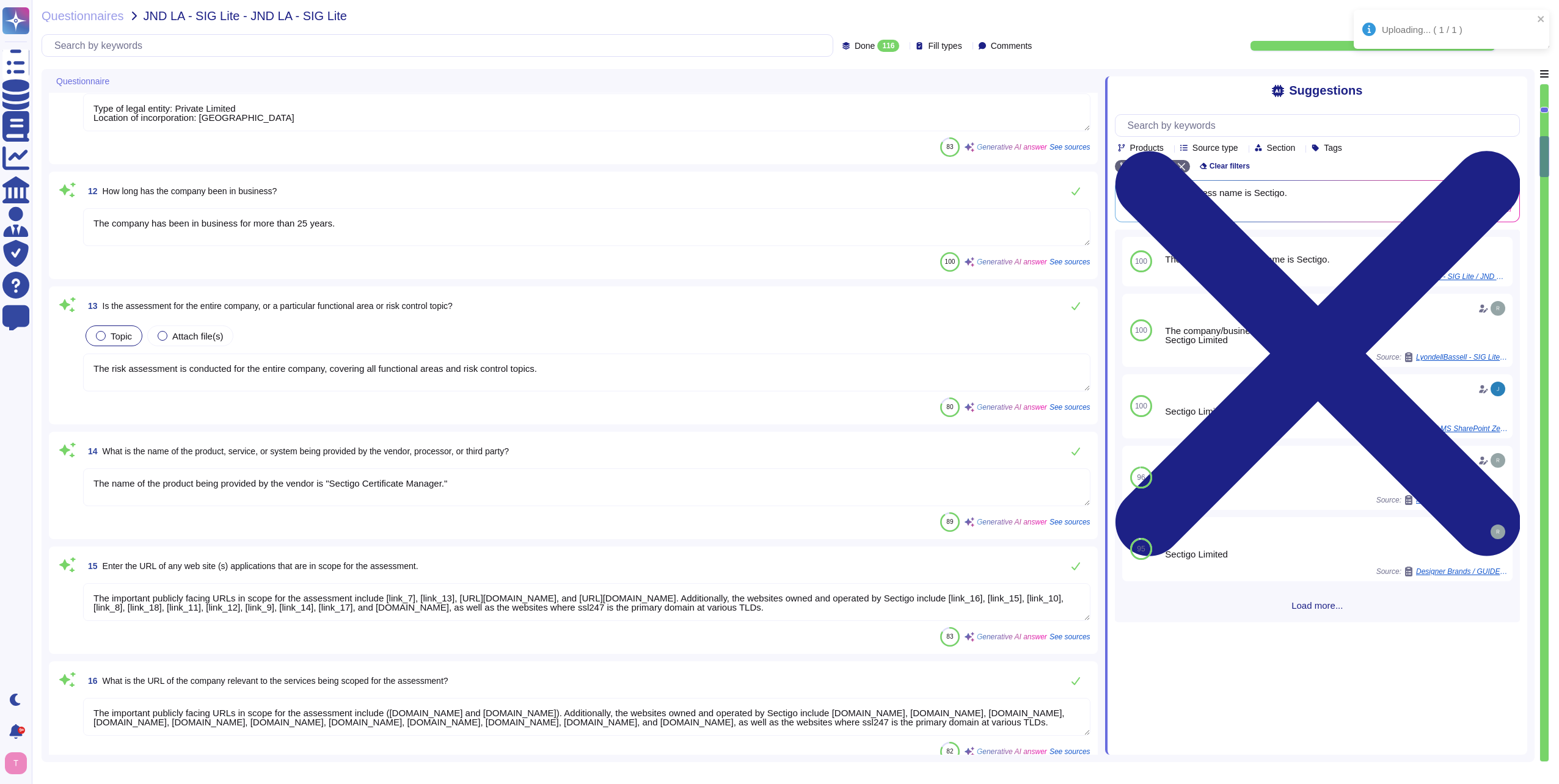
type textarea "No, Sectigo does not utilize the services of Fourth-Nth parties for the deliver…"
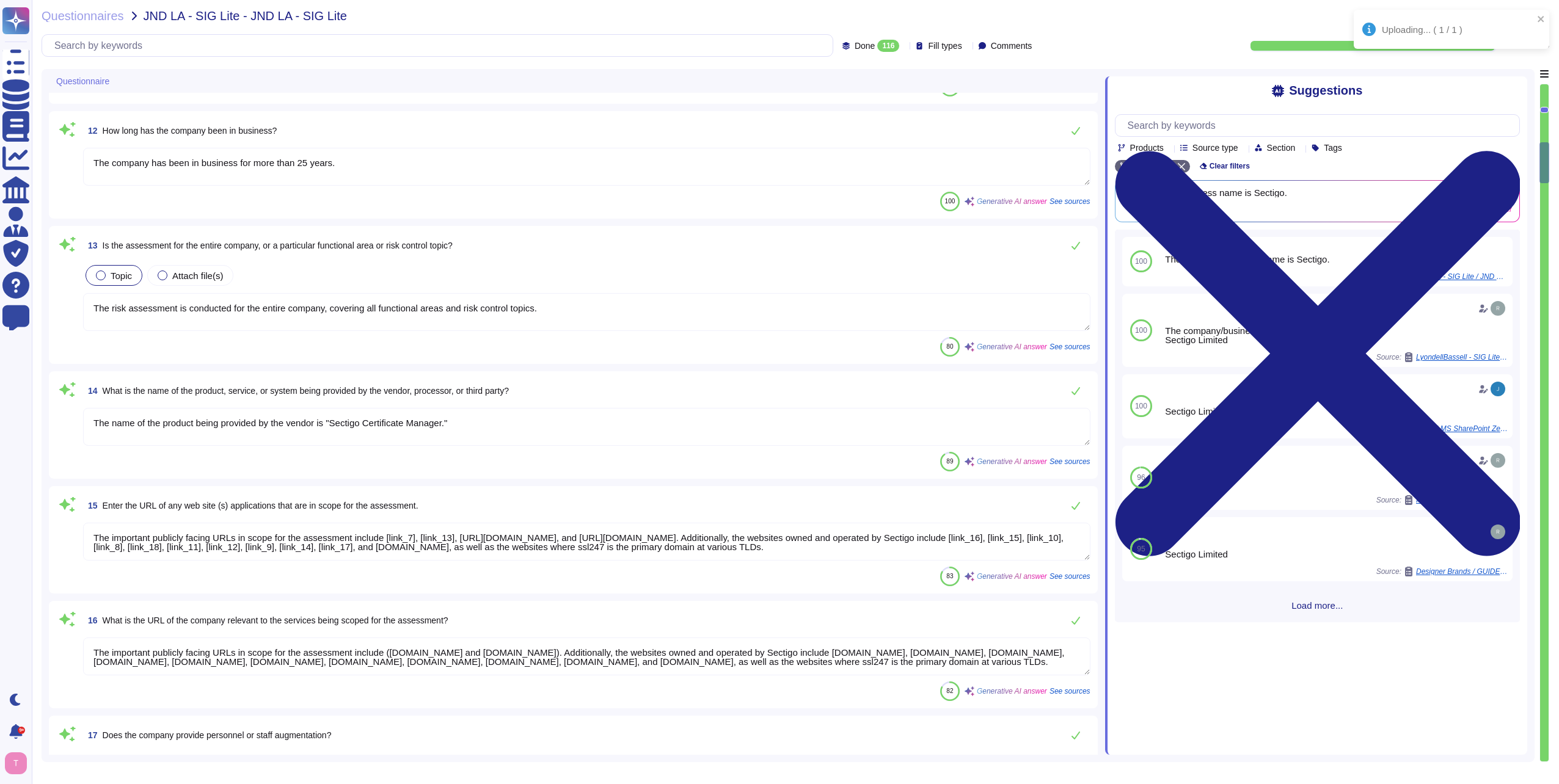
scroll to position [1405, 0]
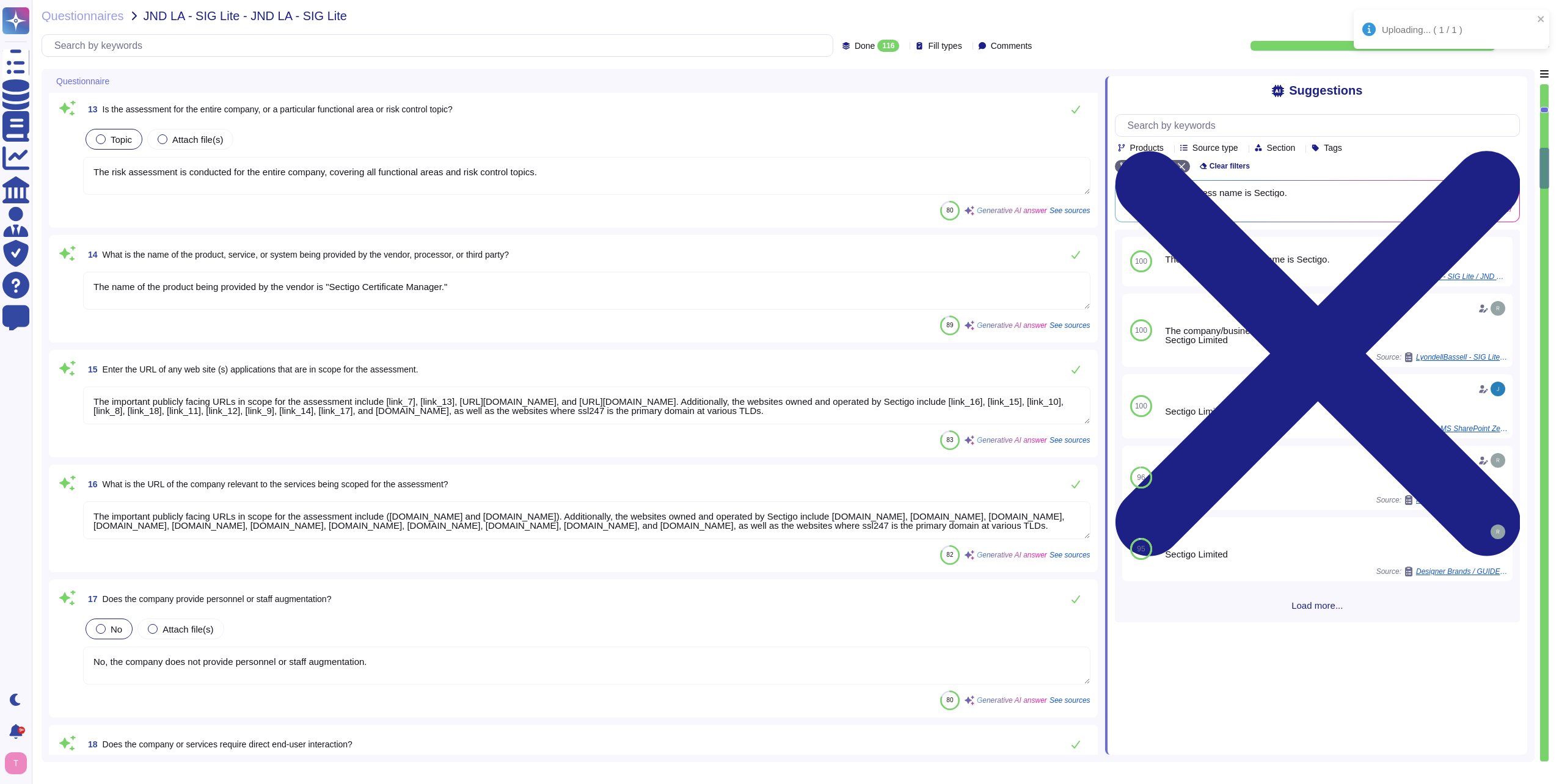
type textarea "Yes, network connectivity is required. Simple connectivity to our SaaS portal i…"
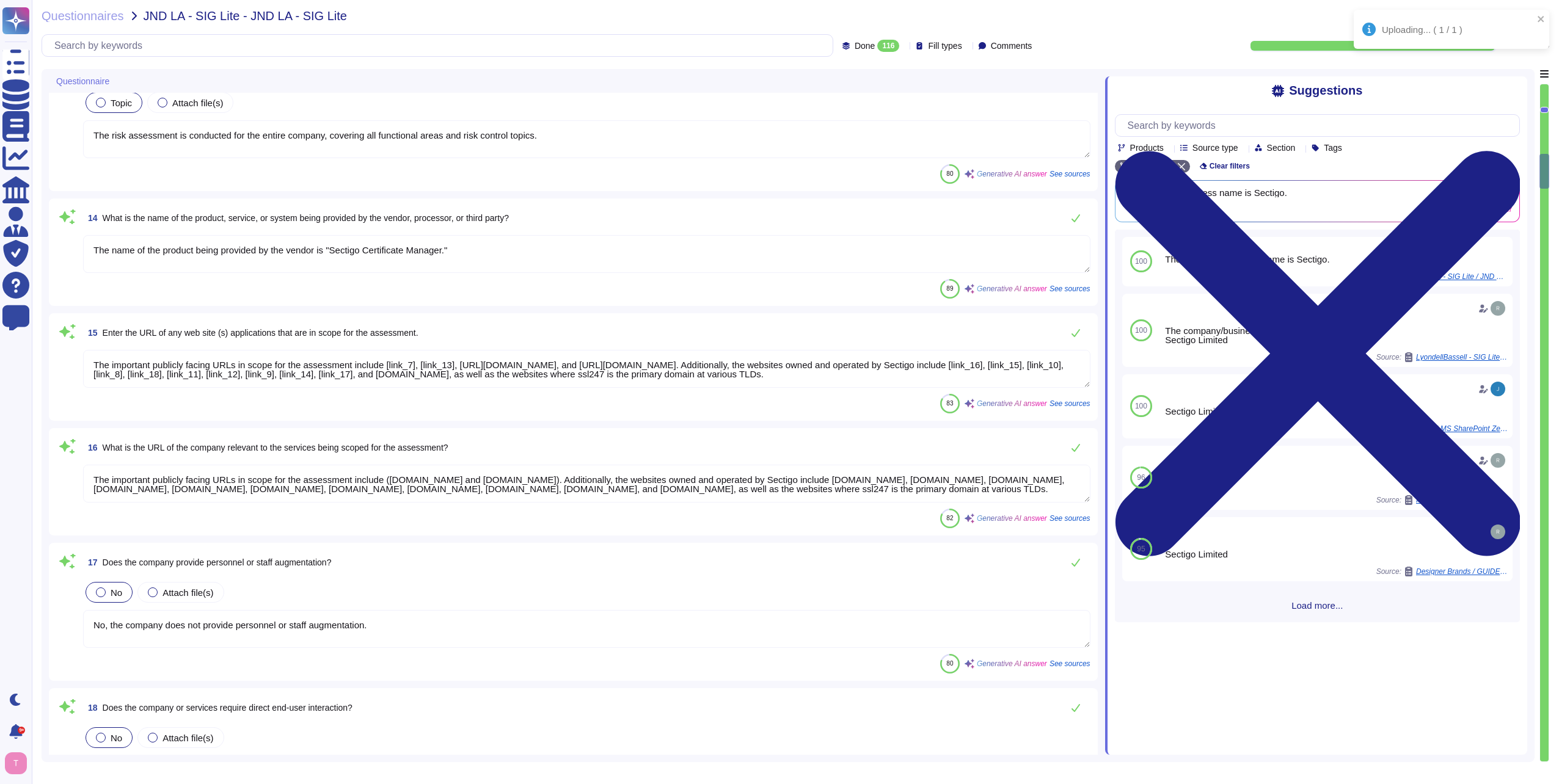
scroll to position [1527, 0]
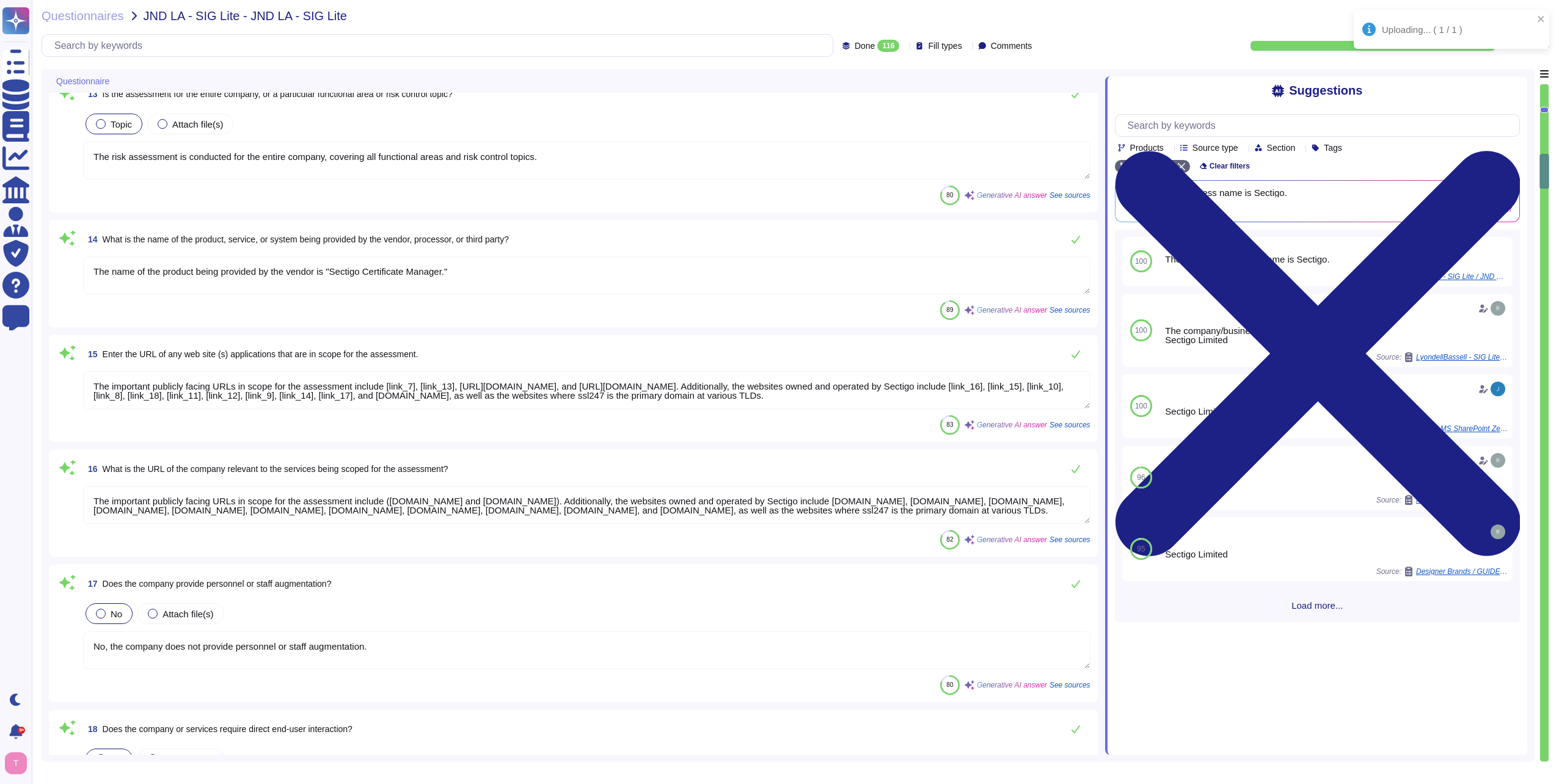
click at [318, 402] on textarea "The important publicly facing URLs in scope for the assessment include [link_7]…" at bounding box center [587, 390] width 1007 height 38
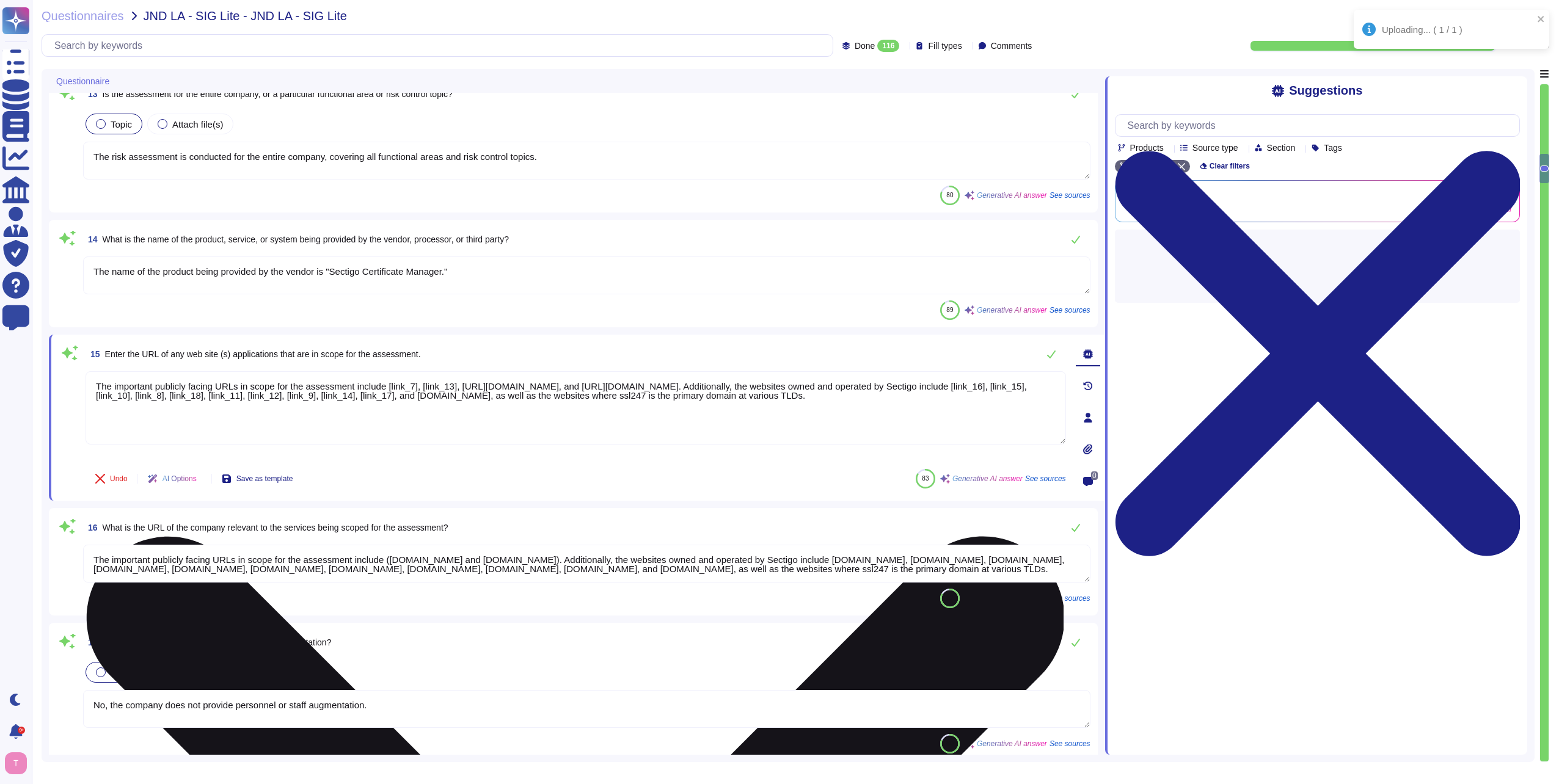
type textarea "Yes, network connectivity is required. Simple connectivity to our SaaS portal i…"
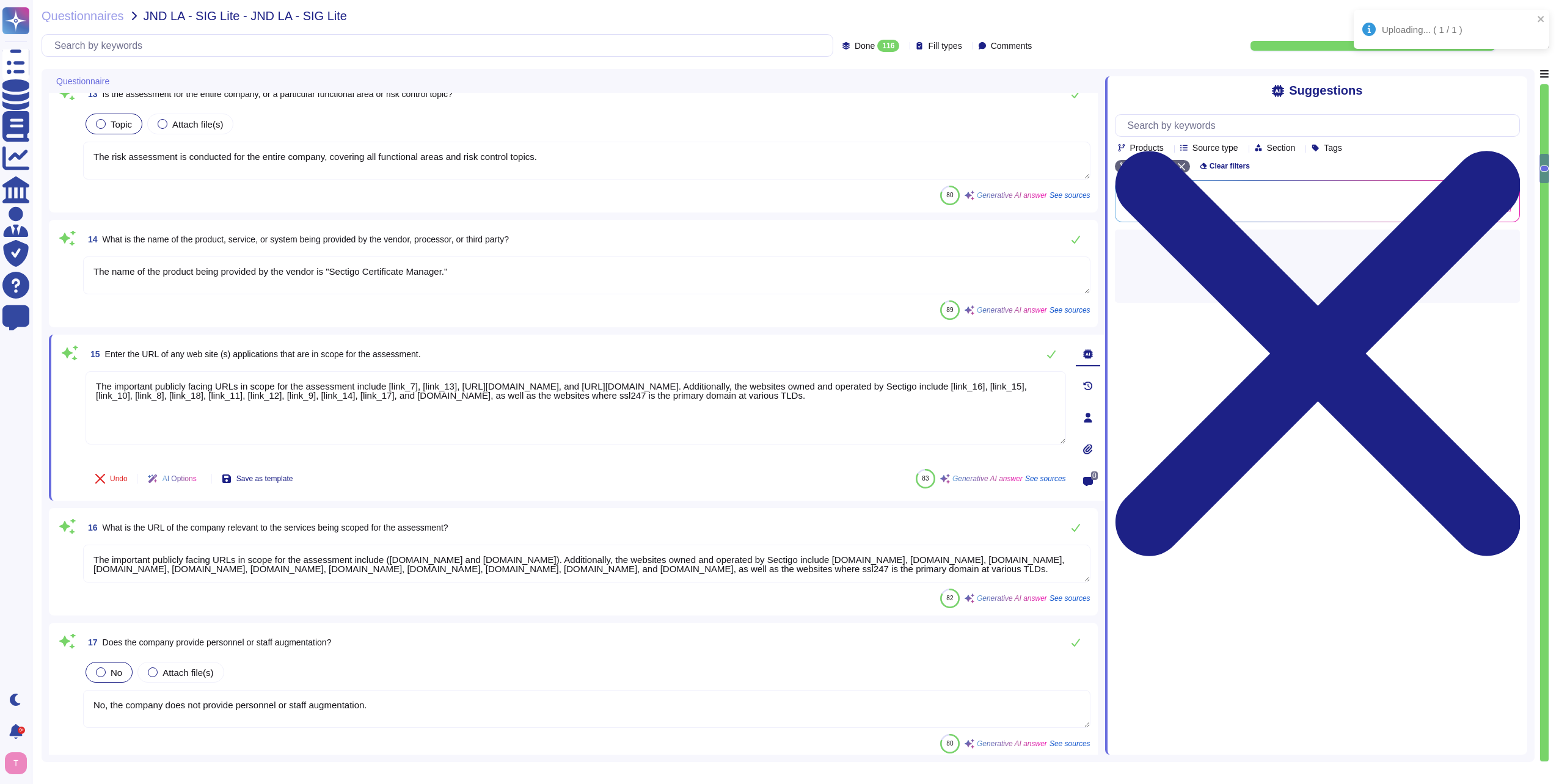
drag, startPoint x: 267, startPoint y: 404, endPoint x: 93, endPoint y: 368, distance: 177.7
click at [93, 368] on div "15 Enter the URL of any web site (s) applications that are in scope for the ass…" at bounding box center [562, 418] width 1007 height 152
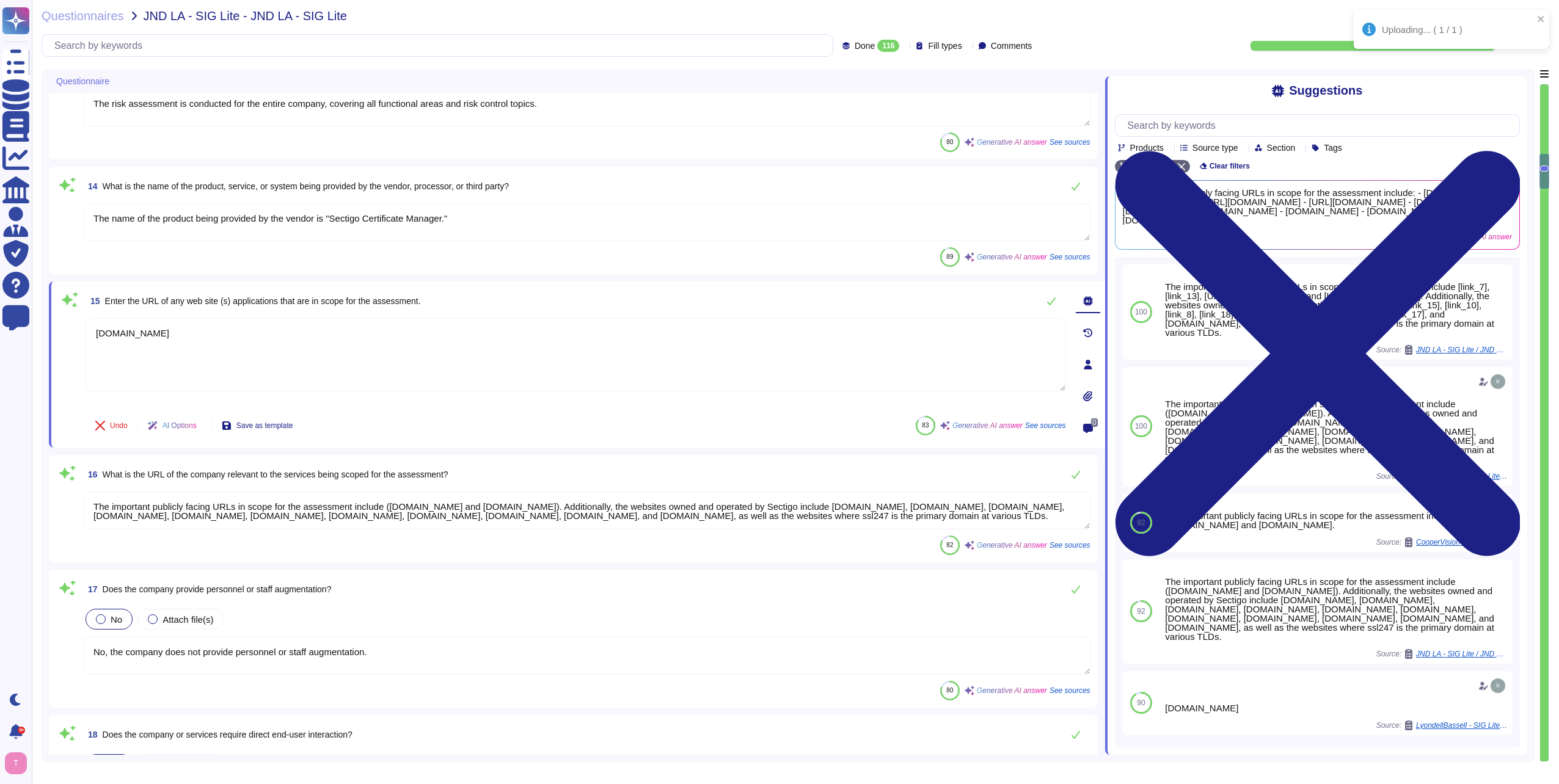
scroll to position [1649, 0]
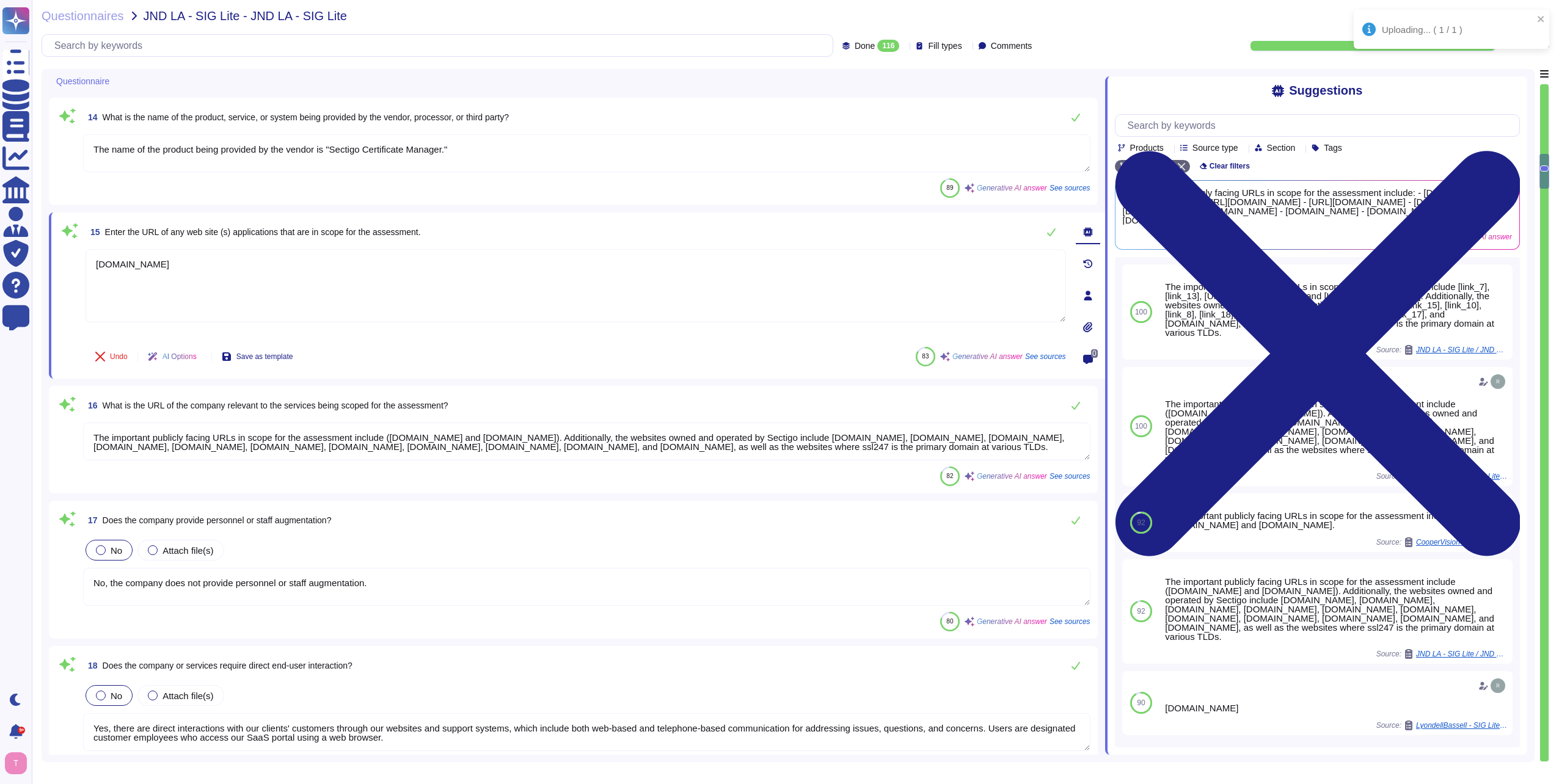
click at [314, 439] on textarea "The important publicly facing URLs in scope for the assessment include ([DOMAIN…" at bounding box center [587, 441] width 1007 height 38
type textarea "[DOMAIN_NAME]"
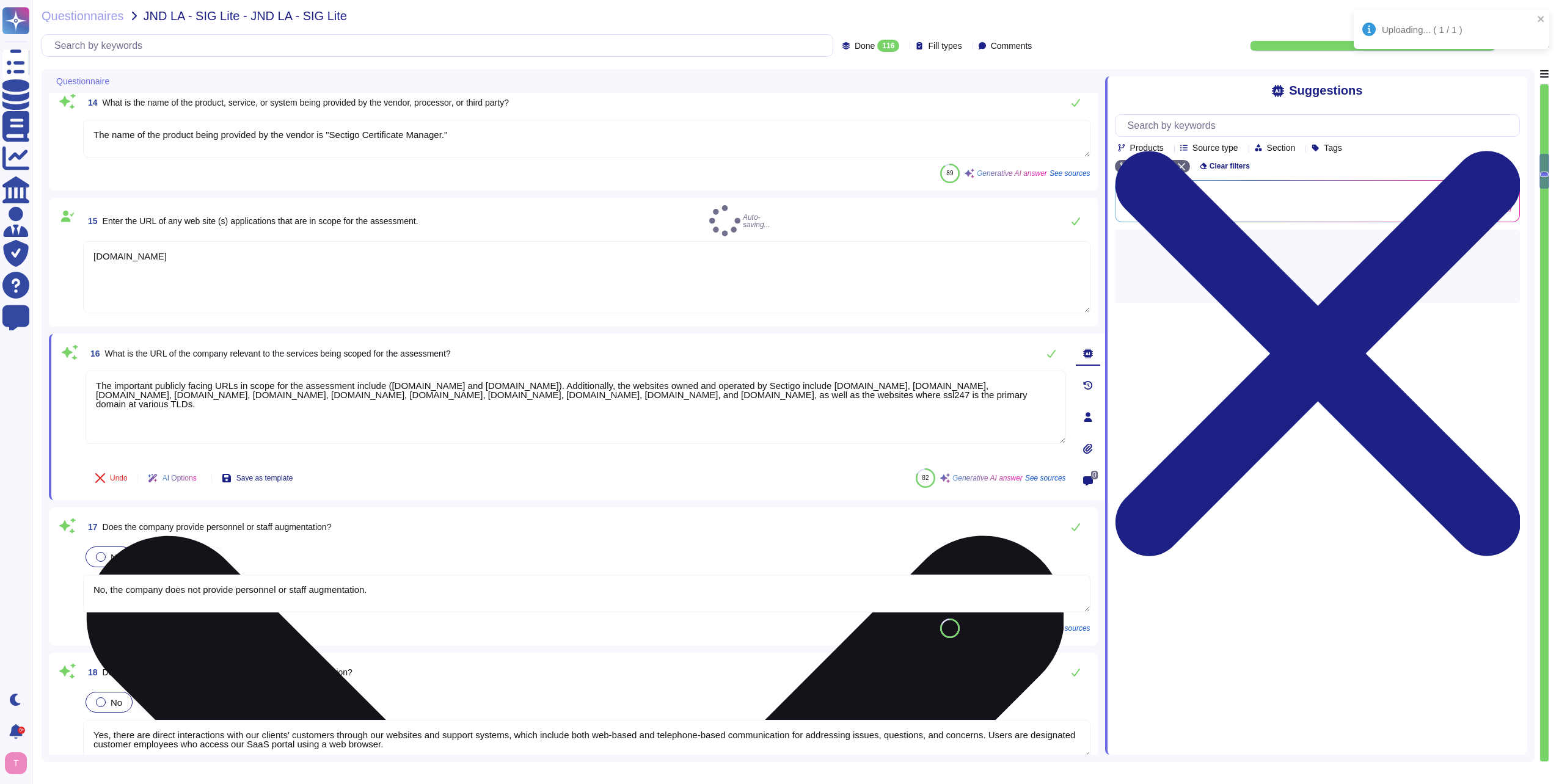
type textarea "Yes, network connectivity is required. Simple connectivity to our SaaS portal i…"
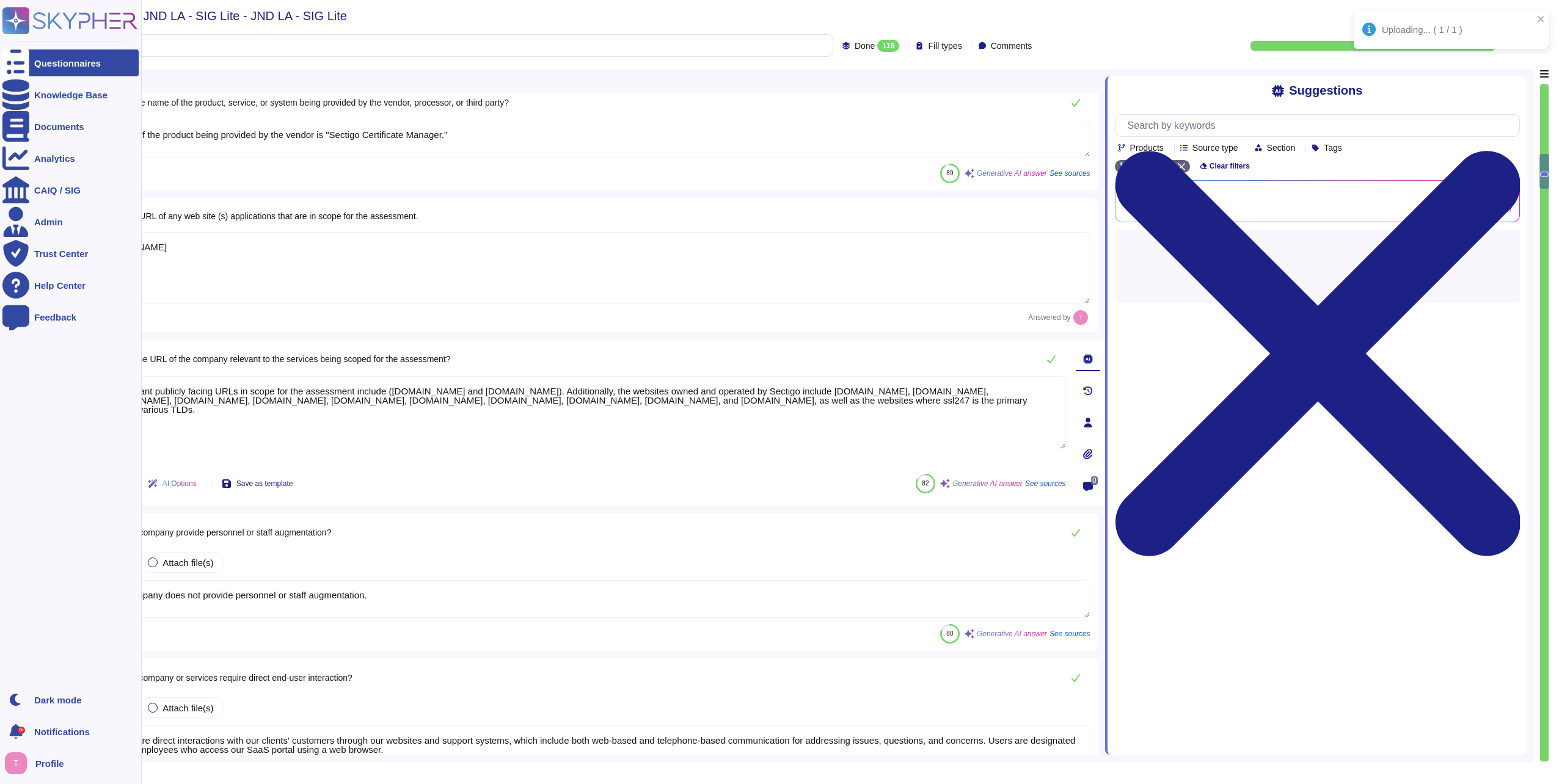
drag, startPoint x: 938, startPoint y: 405, endPoint x: 10, endPoint y: 372, distance: 928.6
click at [10, 372] on div "Uploading... ( 1 / 1 ) Questionnaires Knowledge Base Documents Analytics CAIQ /…" at bounding box center [779, 392] width 1559 height 784
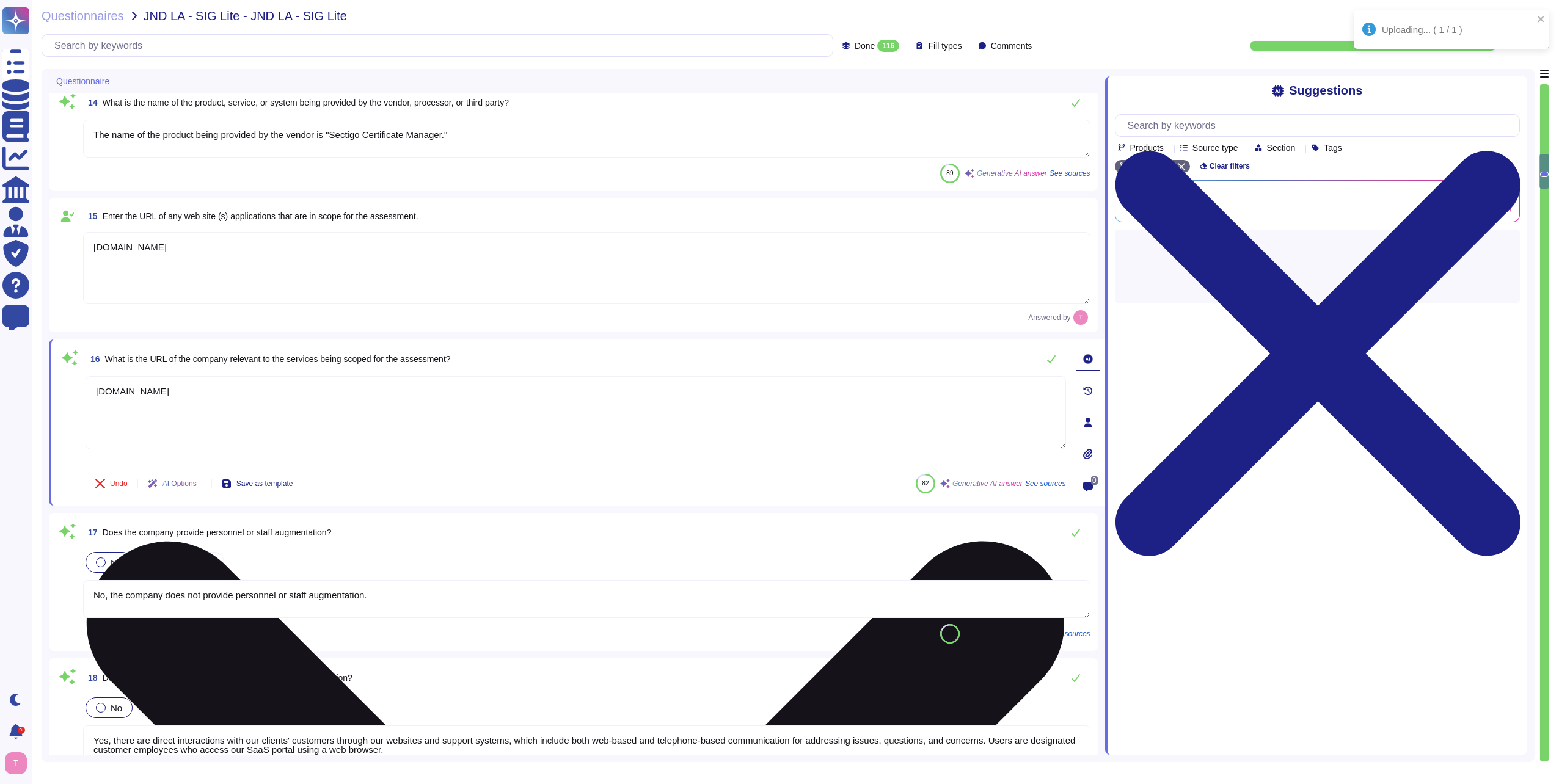
type textarea "[DOMAIN_NAME]"
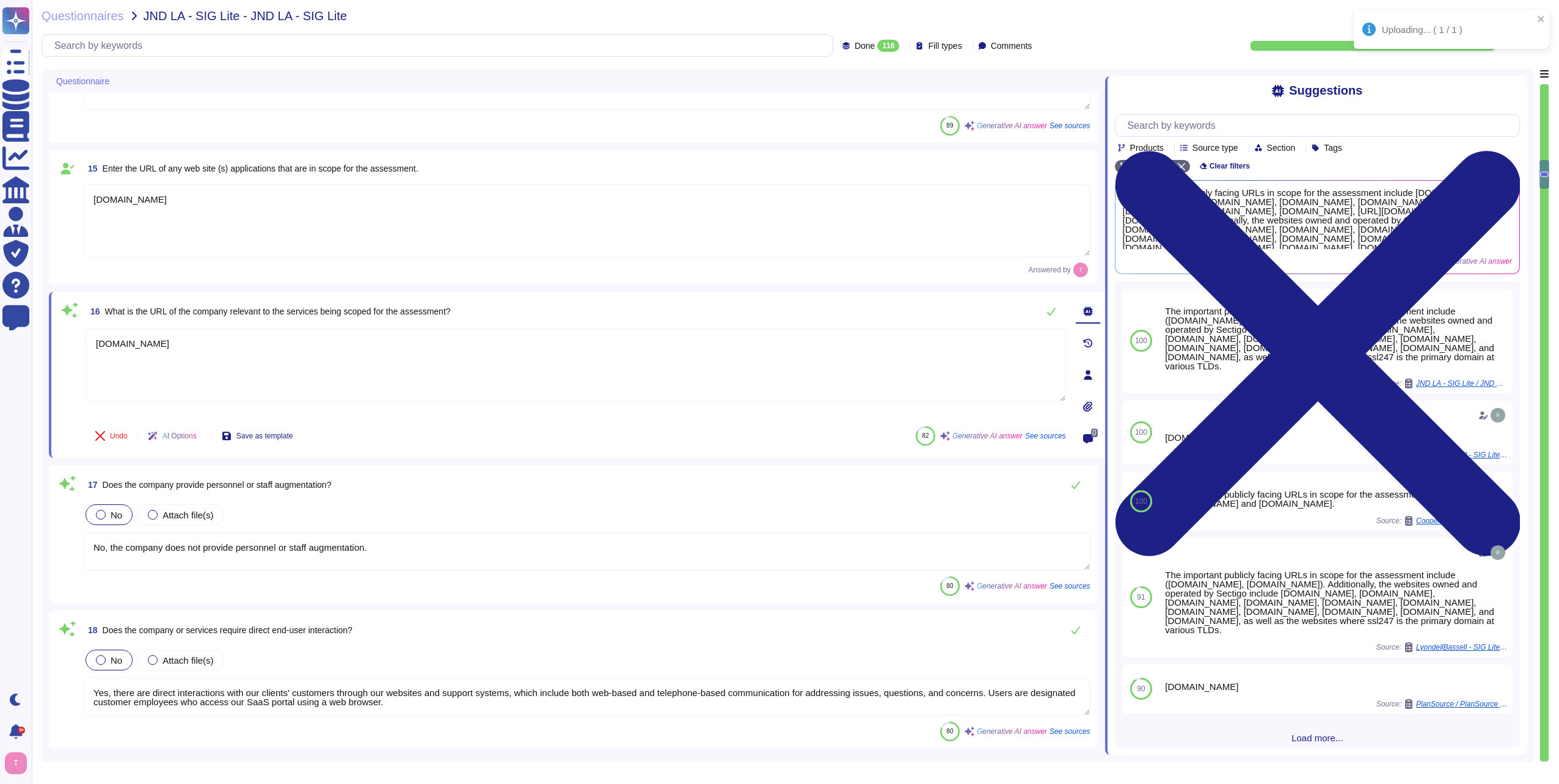
type textarea "Yes, remote access is required for certain services, such as remote maintenance…"
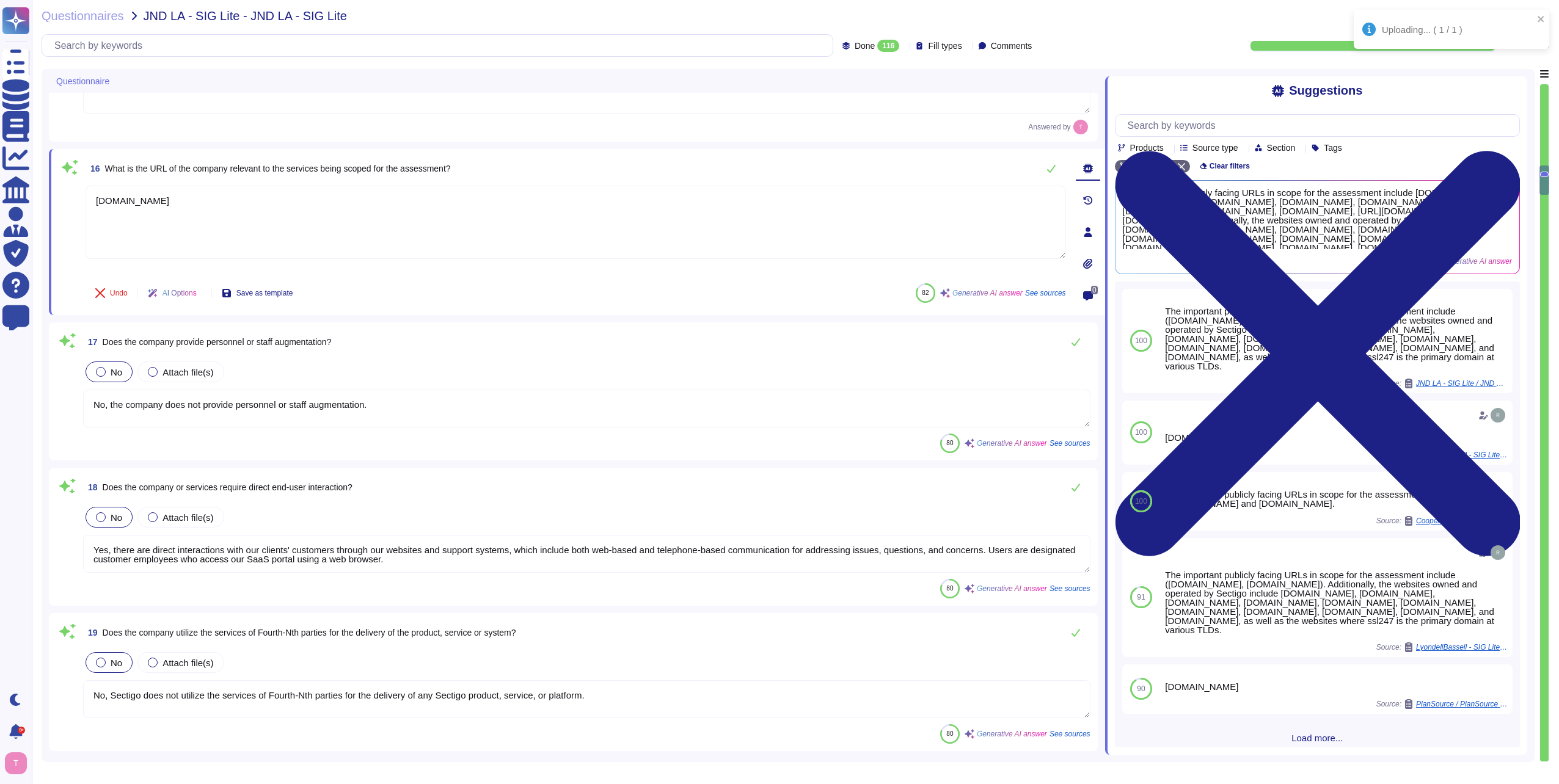
type textarea "No, the products, services, or systems do not require system to system integrat…"
type textarea "[DOMAIN_NAME]"
click at [394, 406] on textarea "No, the company does not provide personnel or staff augmentation." at bounding box center [587, 409] width 1007 height 38
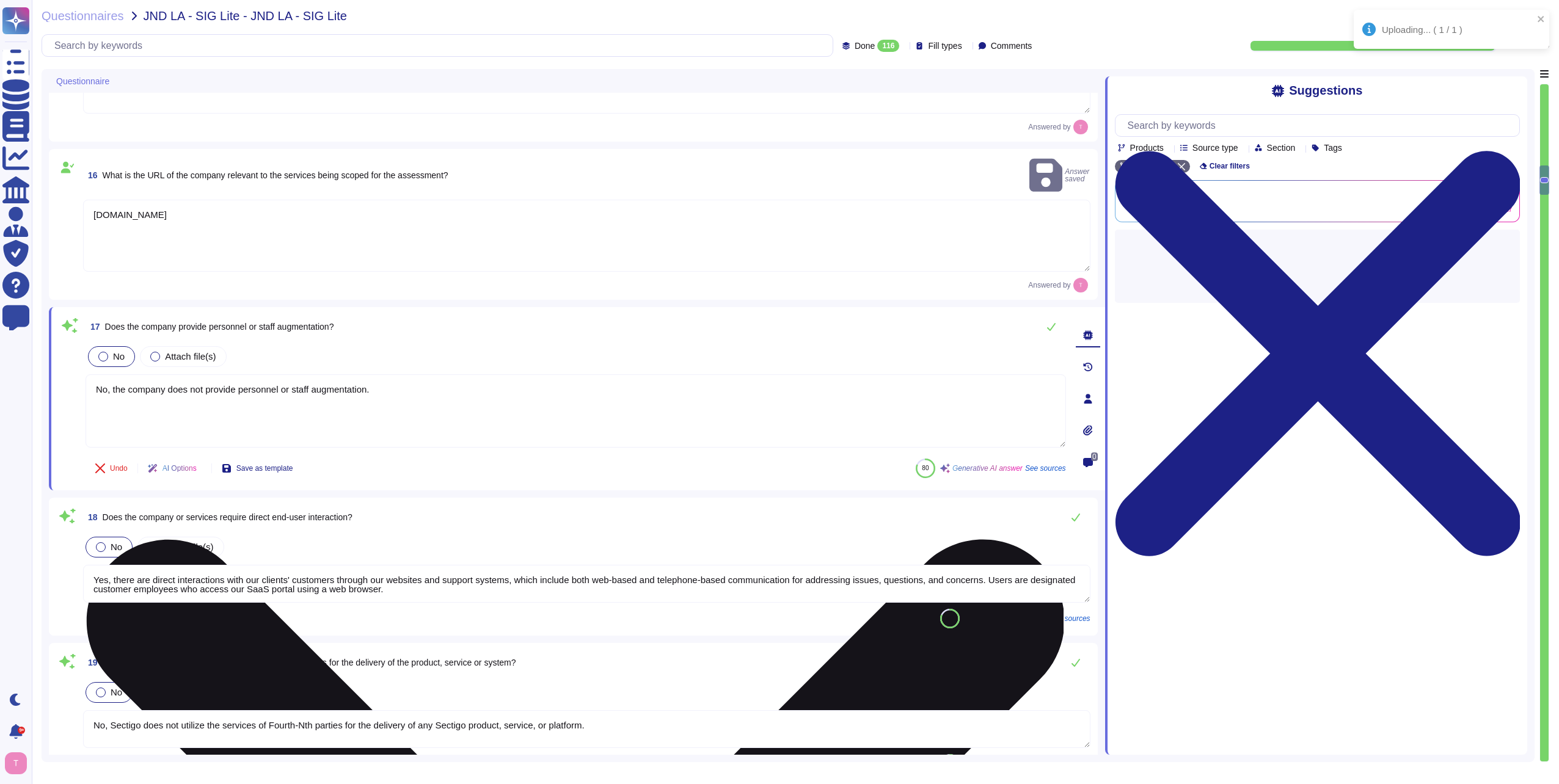
type textarea "No, the products, services, or systems do not require system to system integrat…"
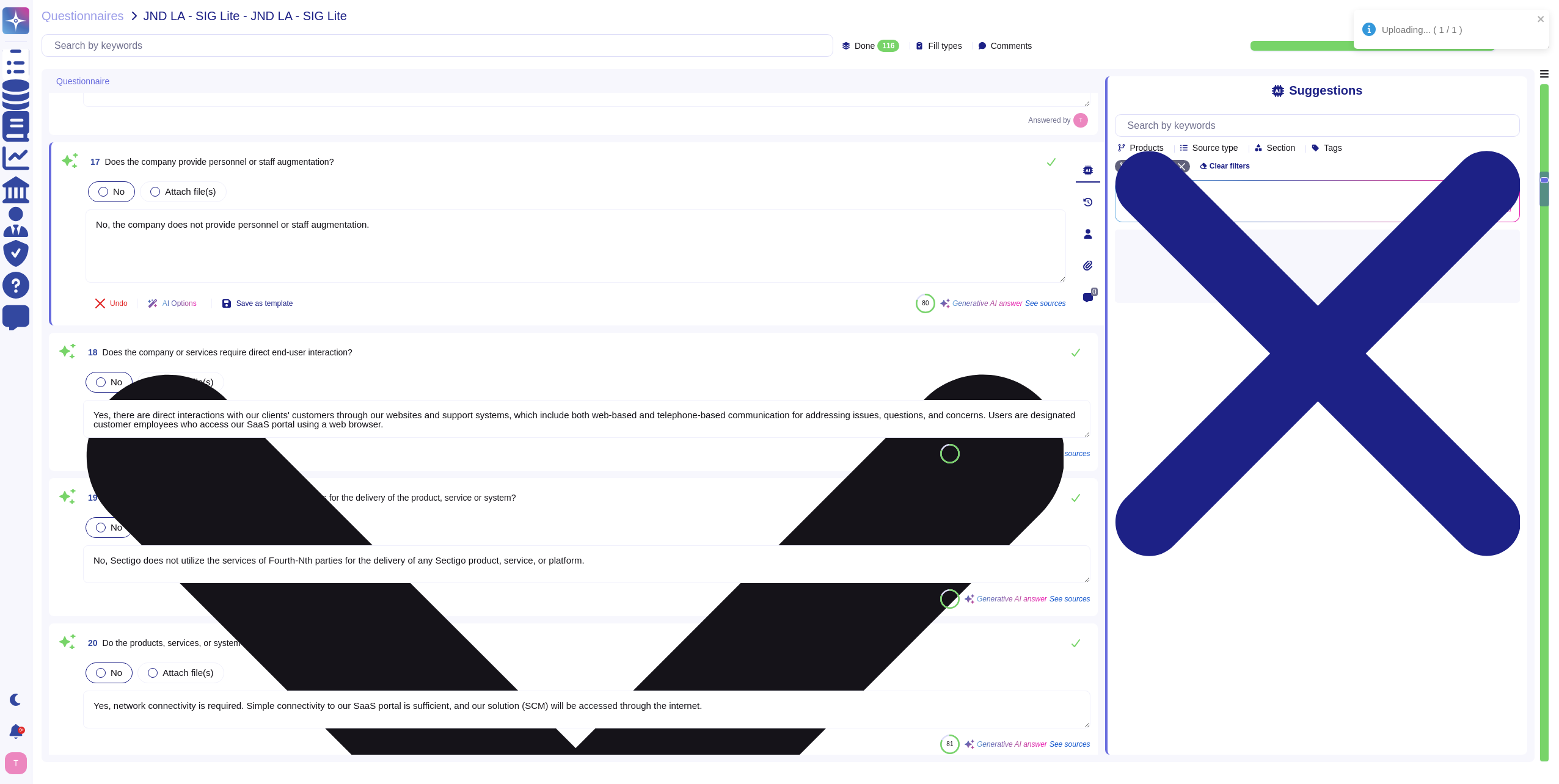
type textarea "Yes, the products, services, or systems include a classification of personally …"
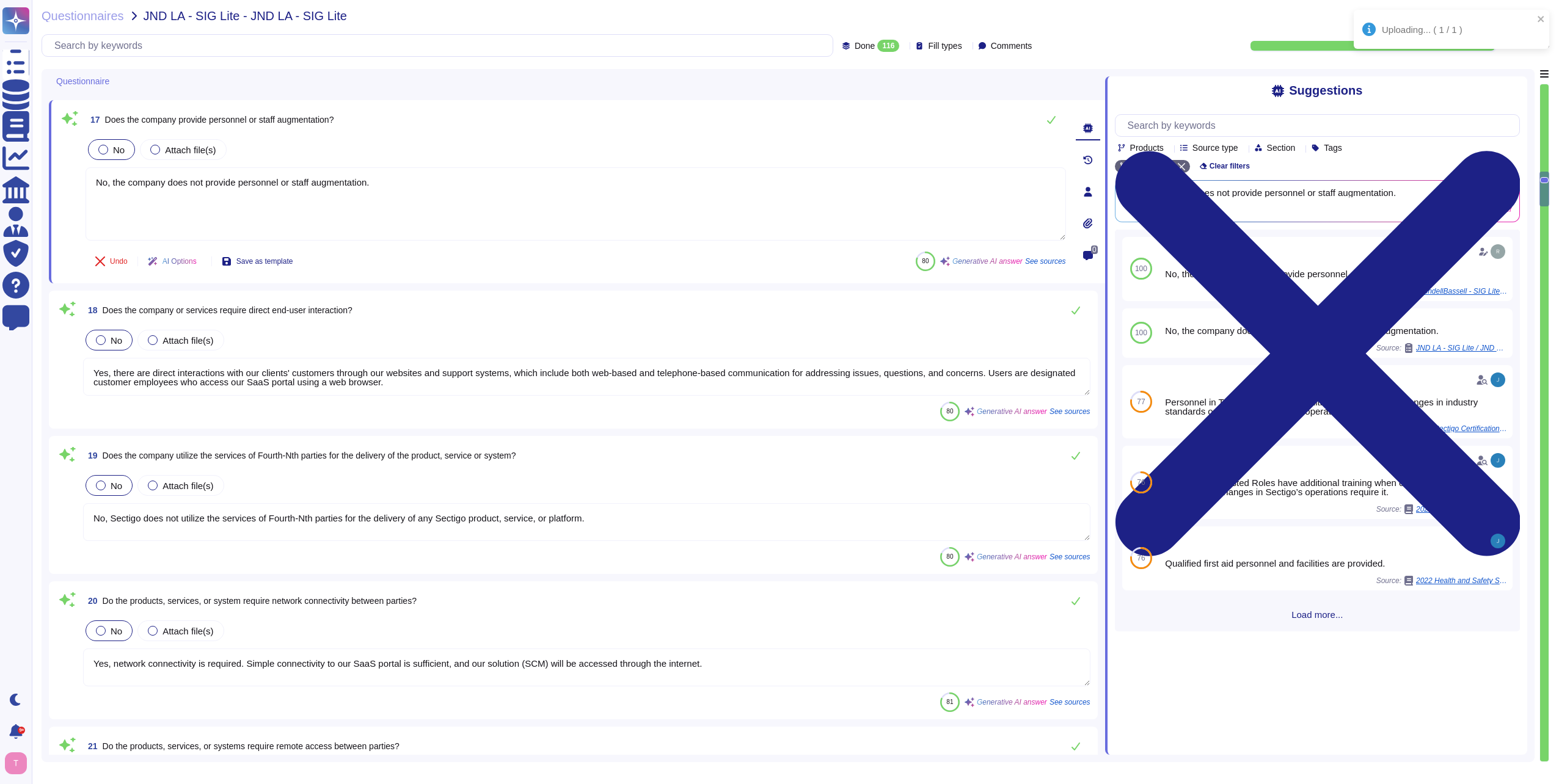
click at [426, 384] on textarea "Yes, there are direct interactions with our clients' customers through our webs…" at bounding box center [587, 377] width 1007 height 38
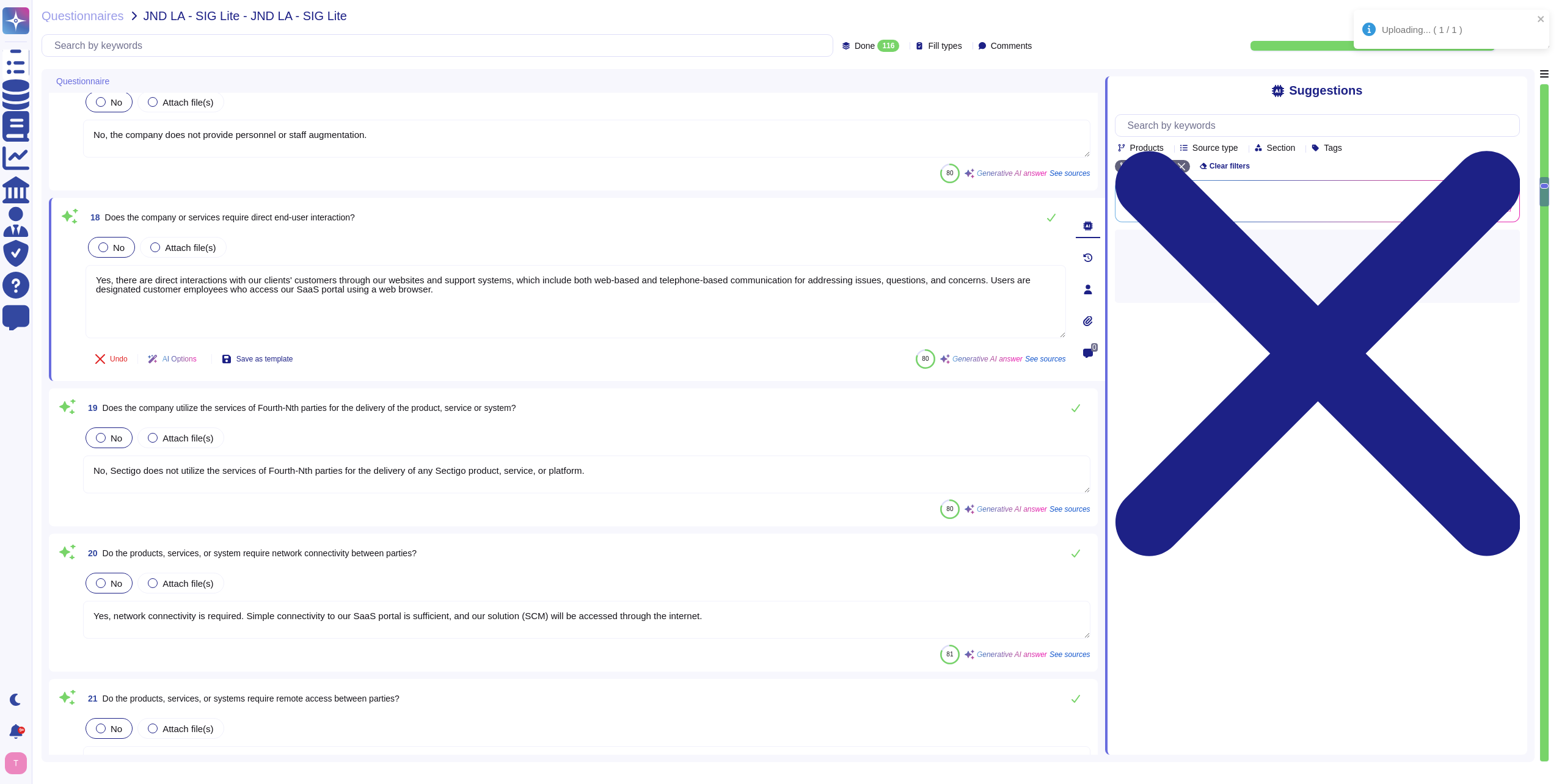
type textarea "Yes, we provide technology and software applications. Our services include a So…"
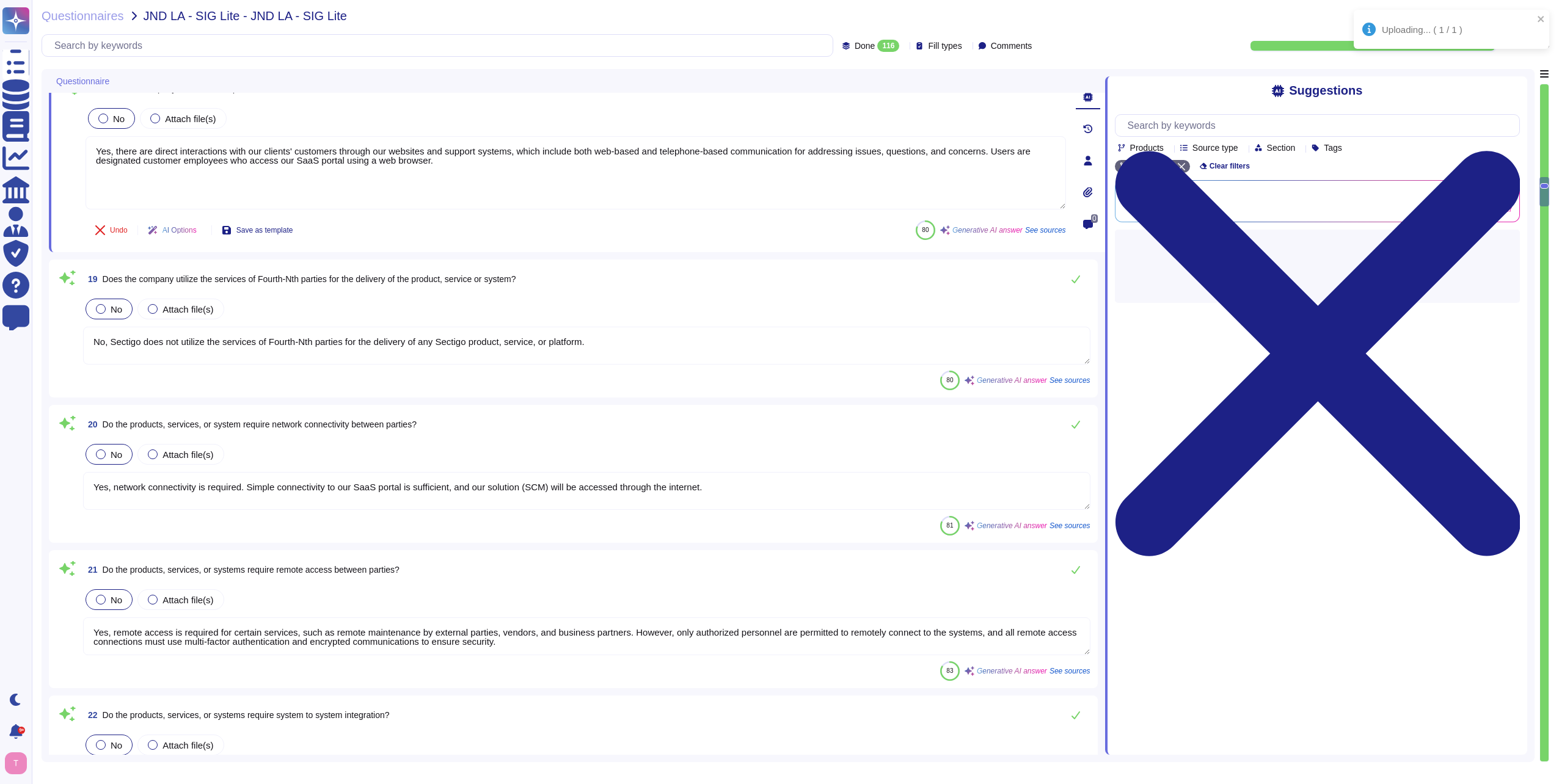
scroll to position [2199, 0]
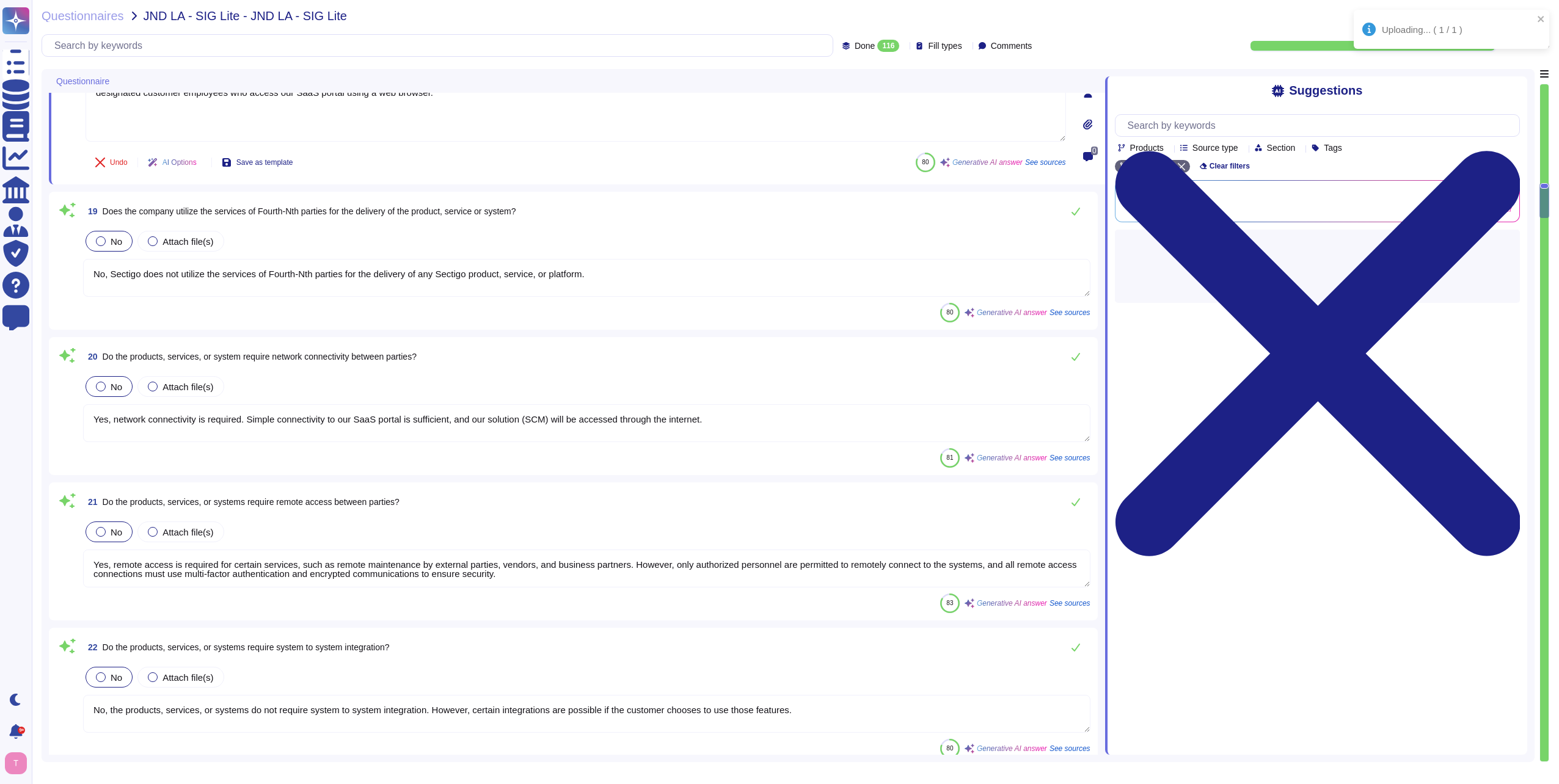
type textarea "Yes, the assessment includes cloud hosting services, specifically the productio…"
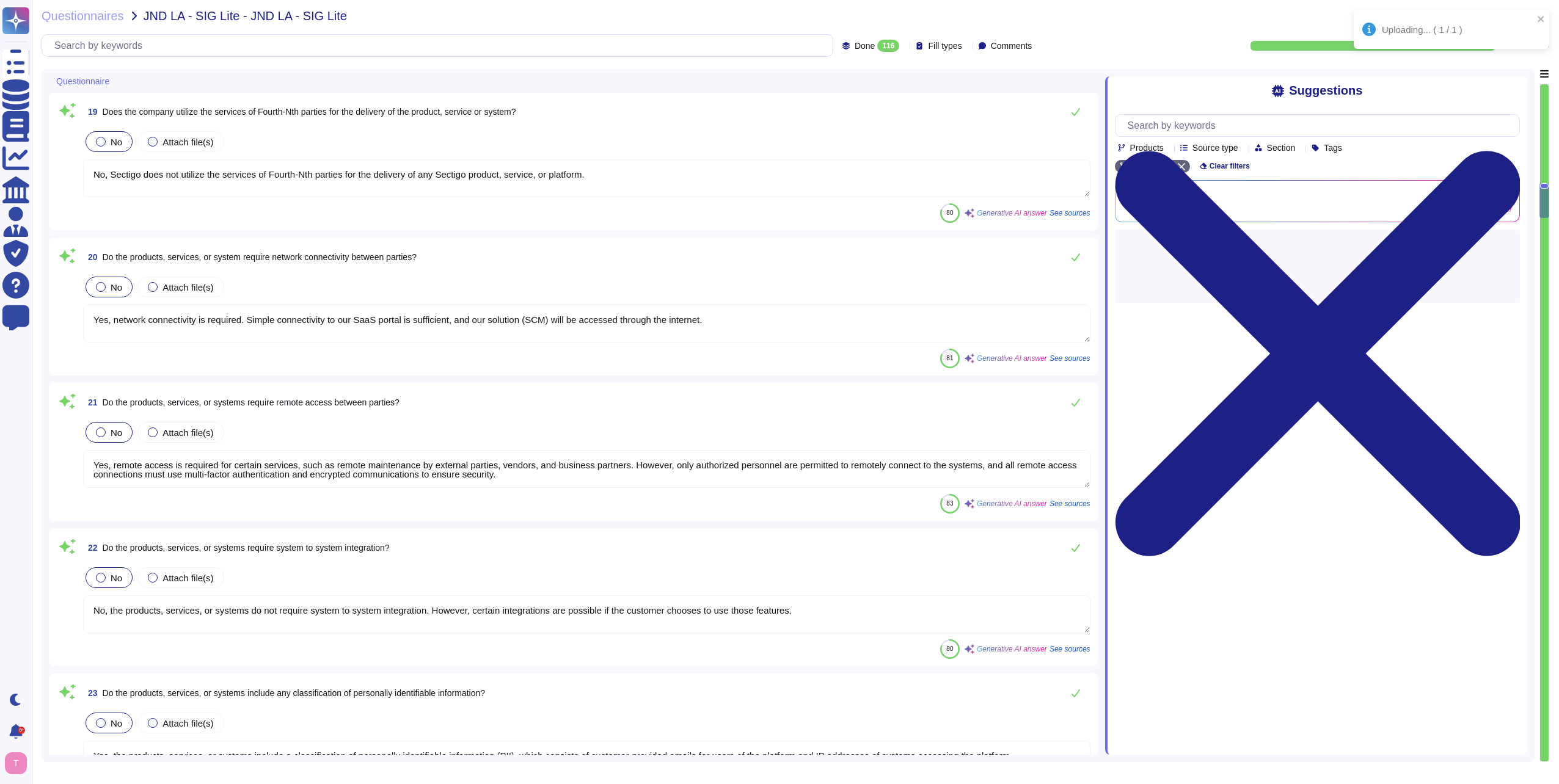
scroll to position [2382, 0]
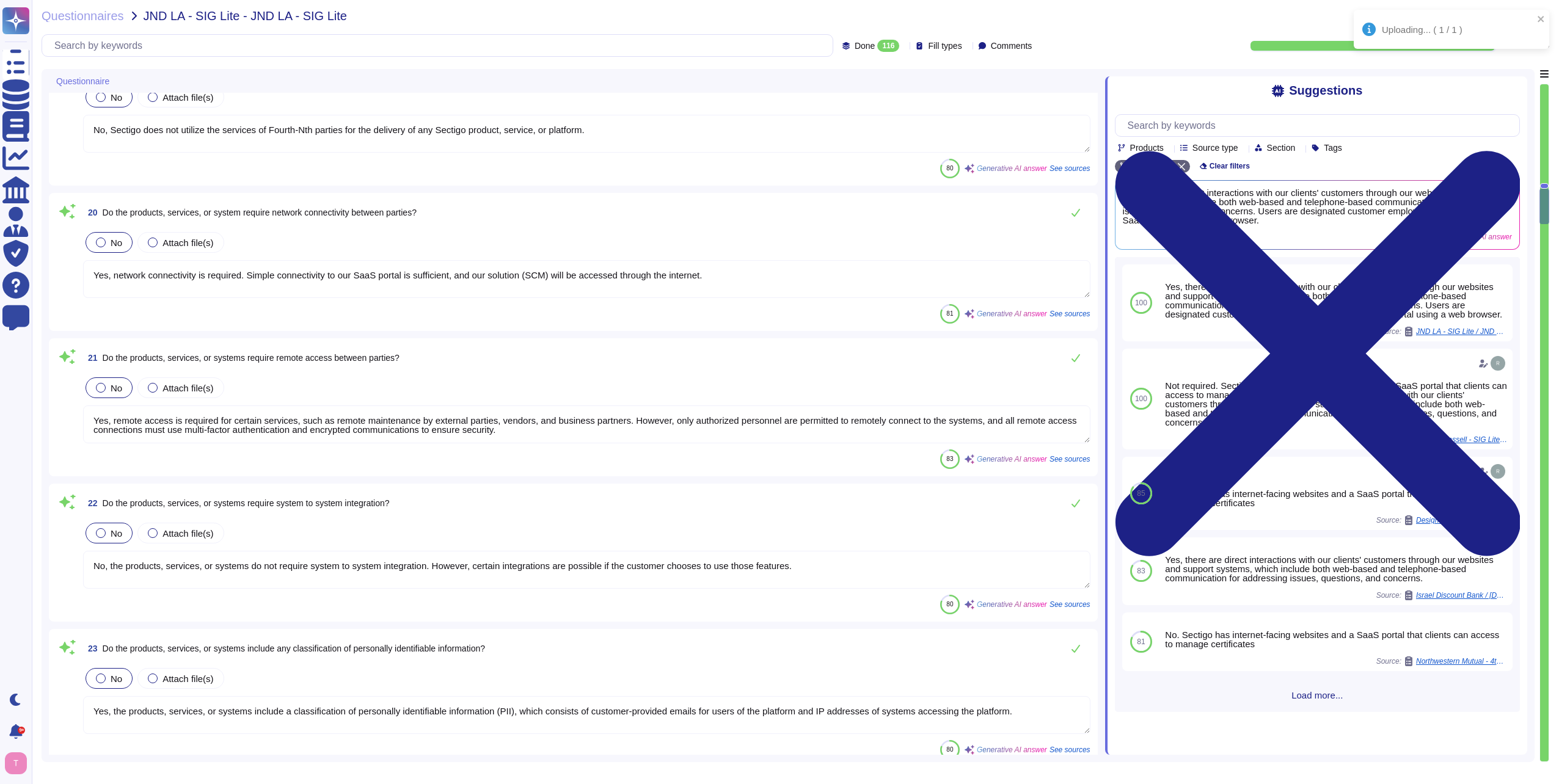
type textarea "Yes, there is a formalized risk governance plan approved by management that def…"
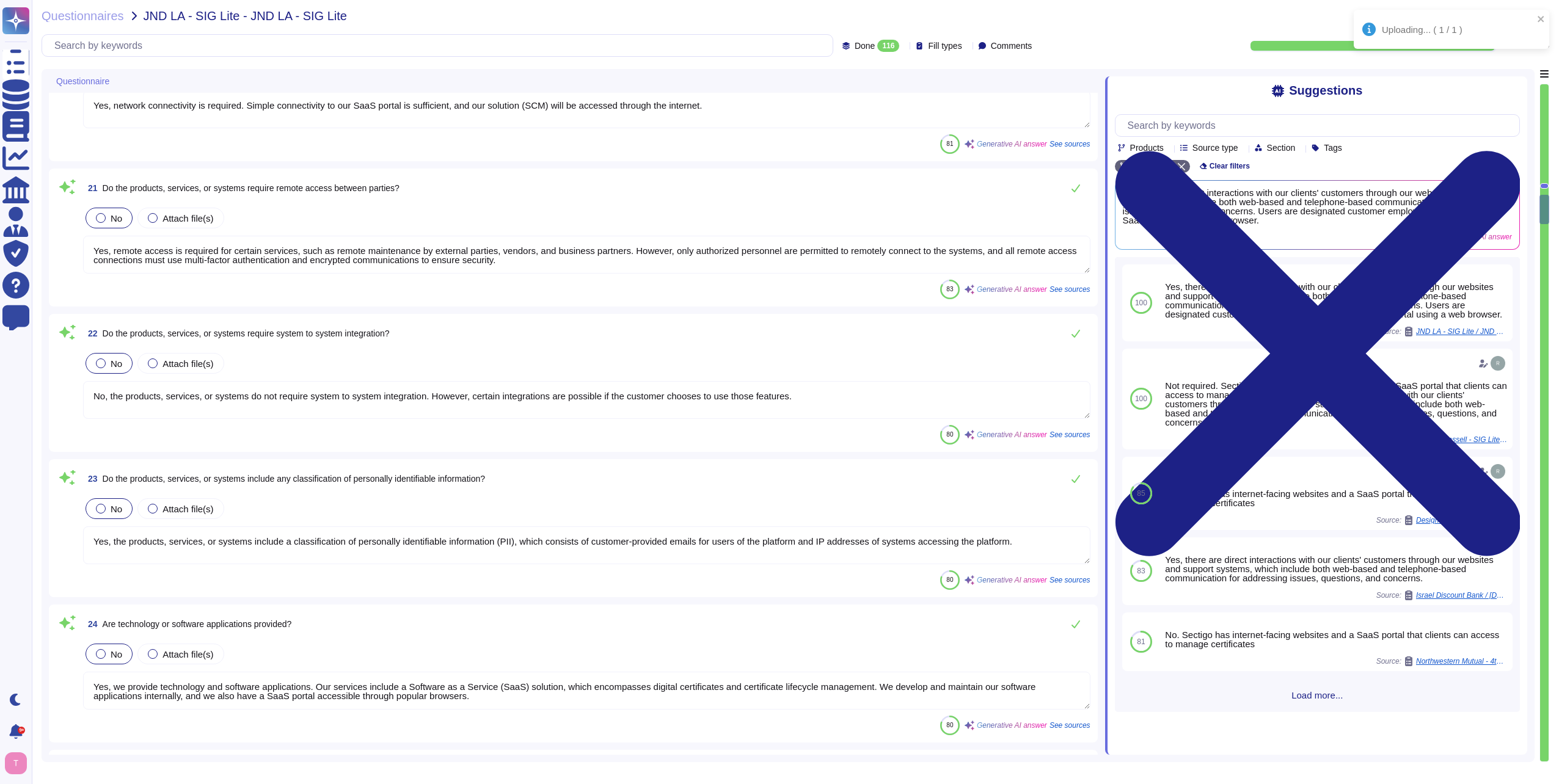
scroll to position [2565, 0]
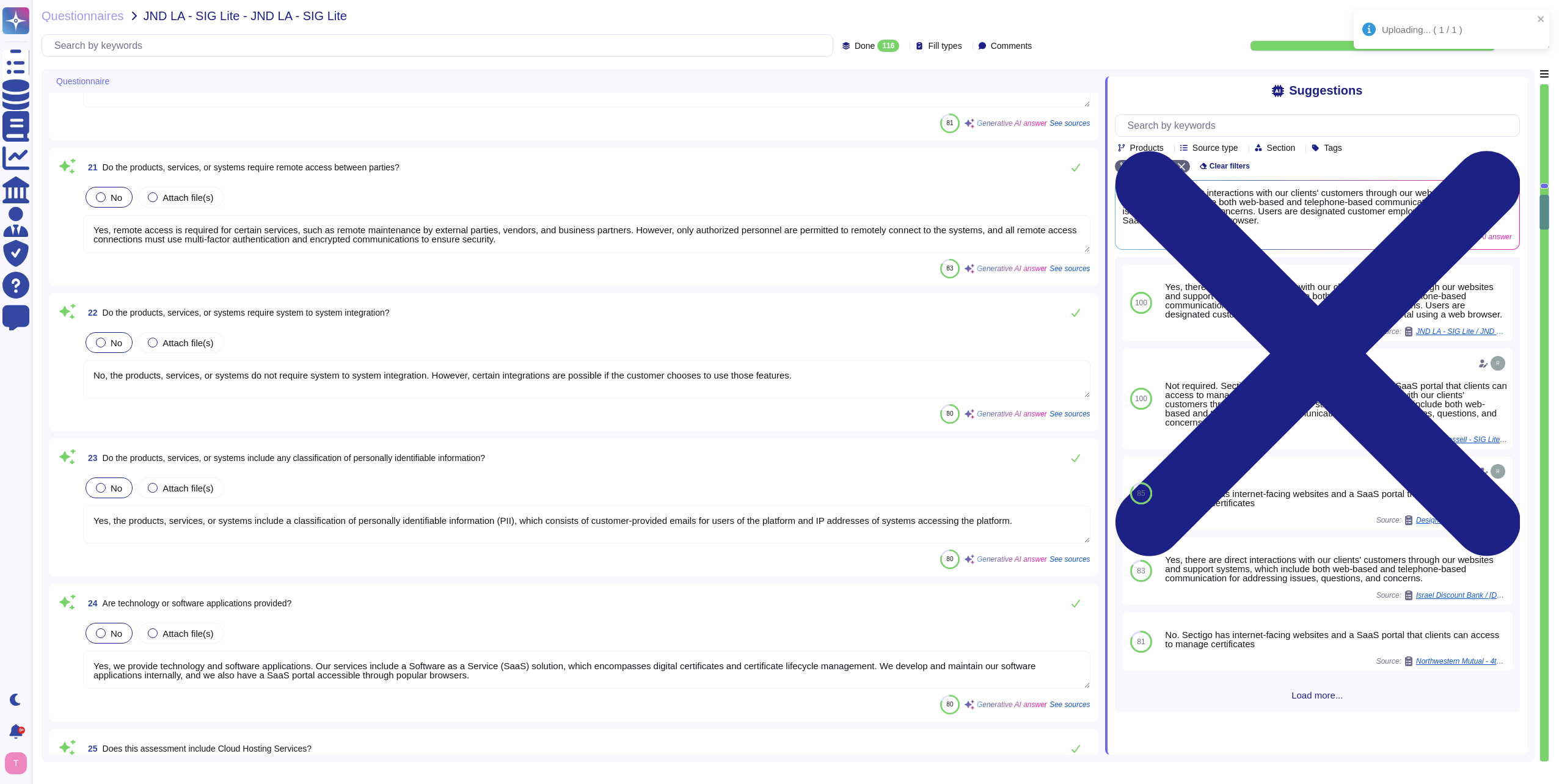
type textarea "No. Security reviews are not performed on all subcontractors and third-party ve…"
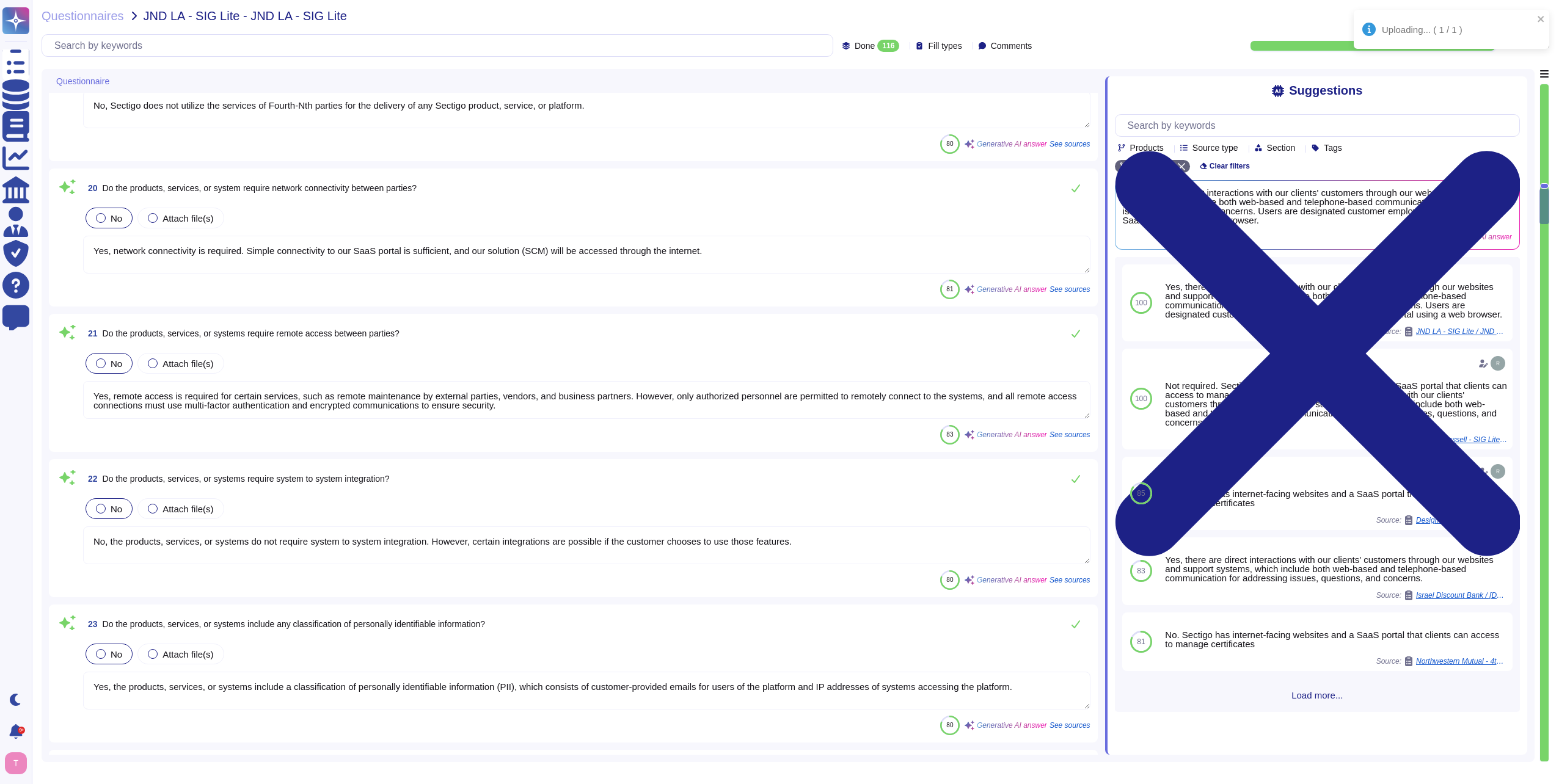
scroll to position [2382, 0]
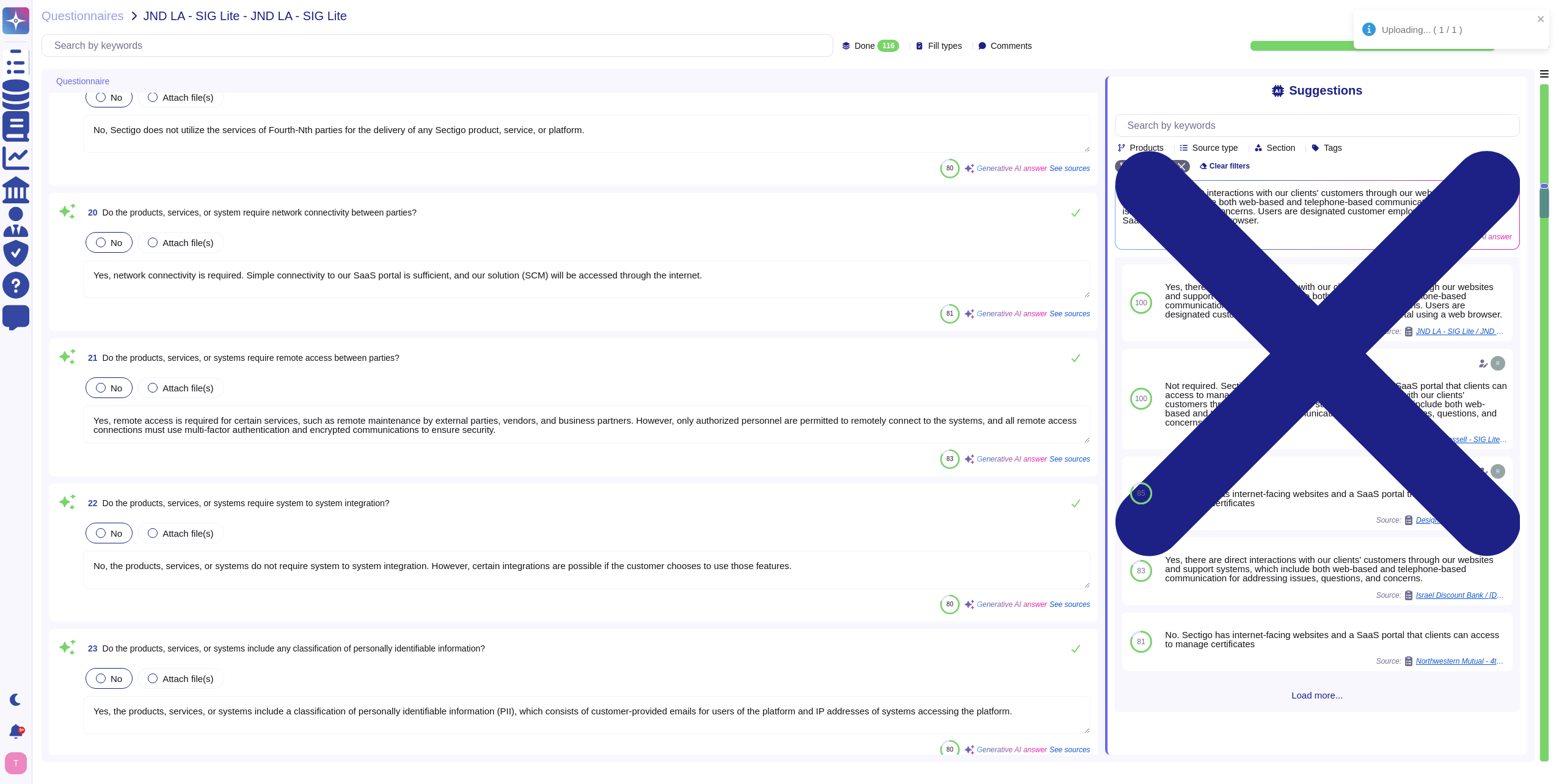
type textarea "No, the company does not provide personnel or staff augmentation."
click at [709, 274] on textarea "Yes, network connectivity is required. Simple connectivity to our SaaS portal i…" at bounding box center [587, 279] width 1007 height 38
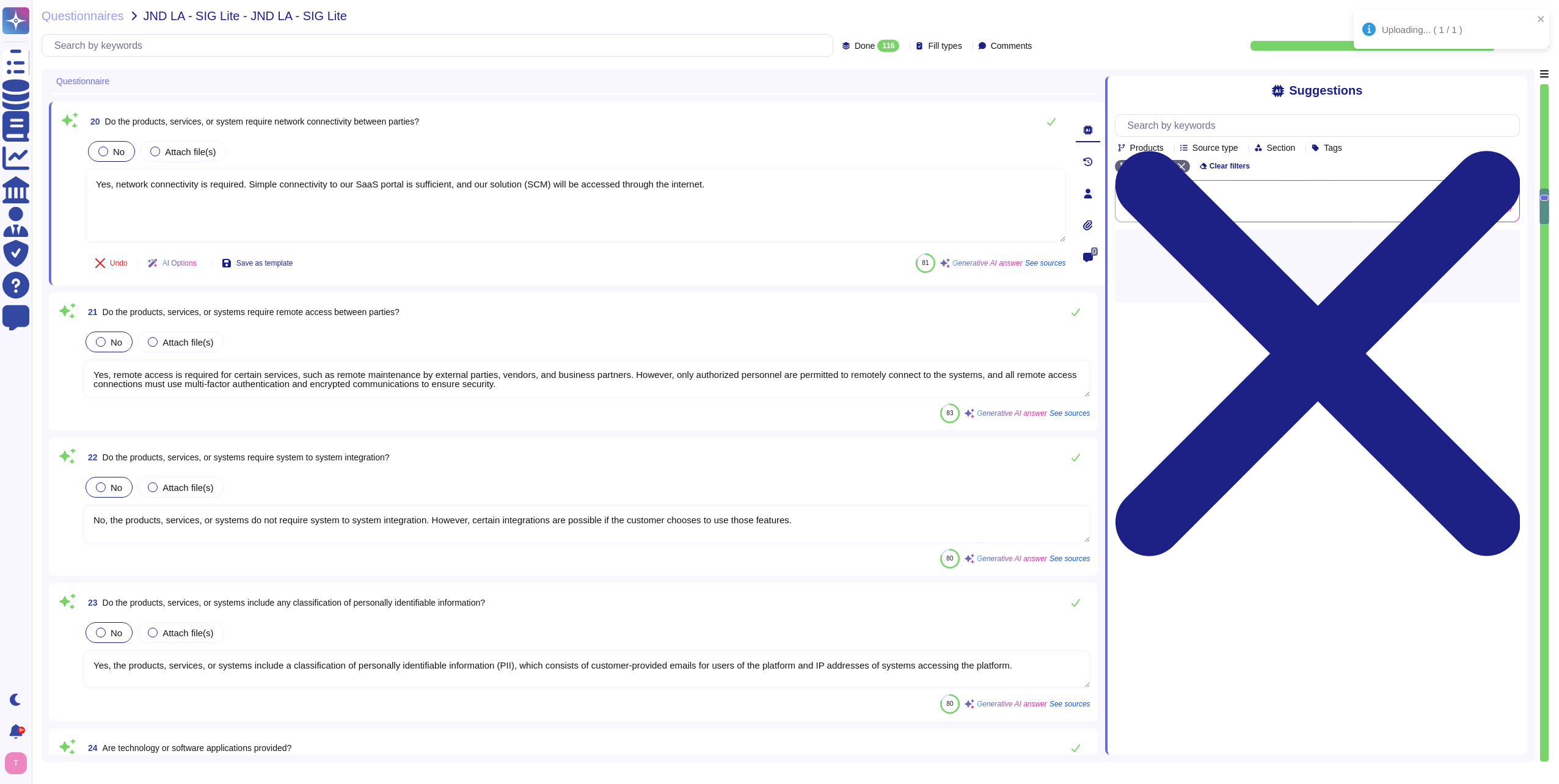
type textarea "Yes, there is a formalized risk governance plan approved by management that def…"
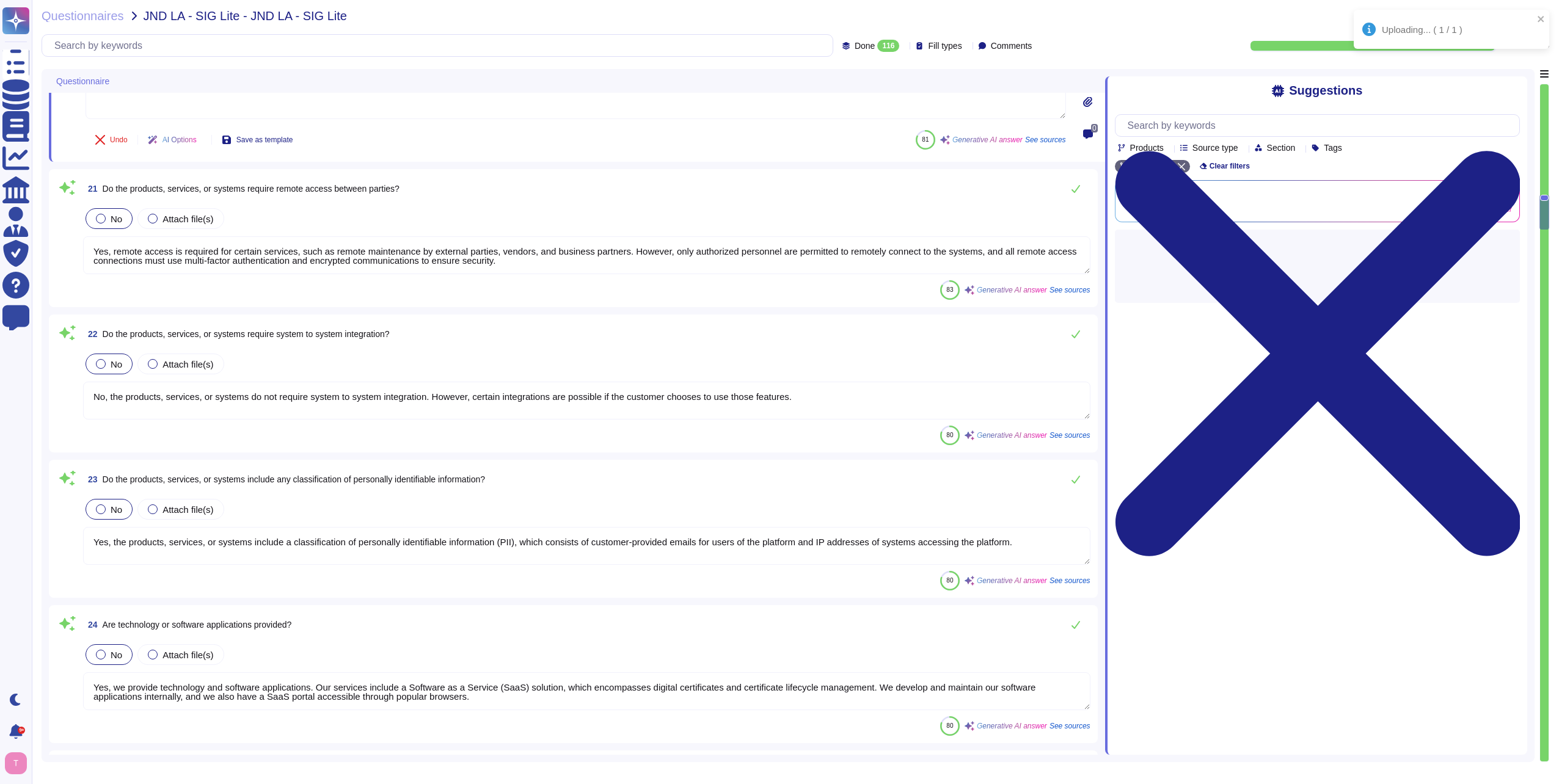
type textarea "No. Security reviews are not performed on all subcontractors and third-party ve…"
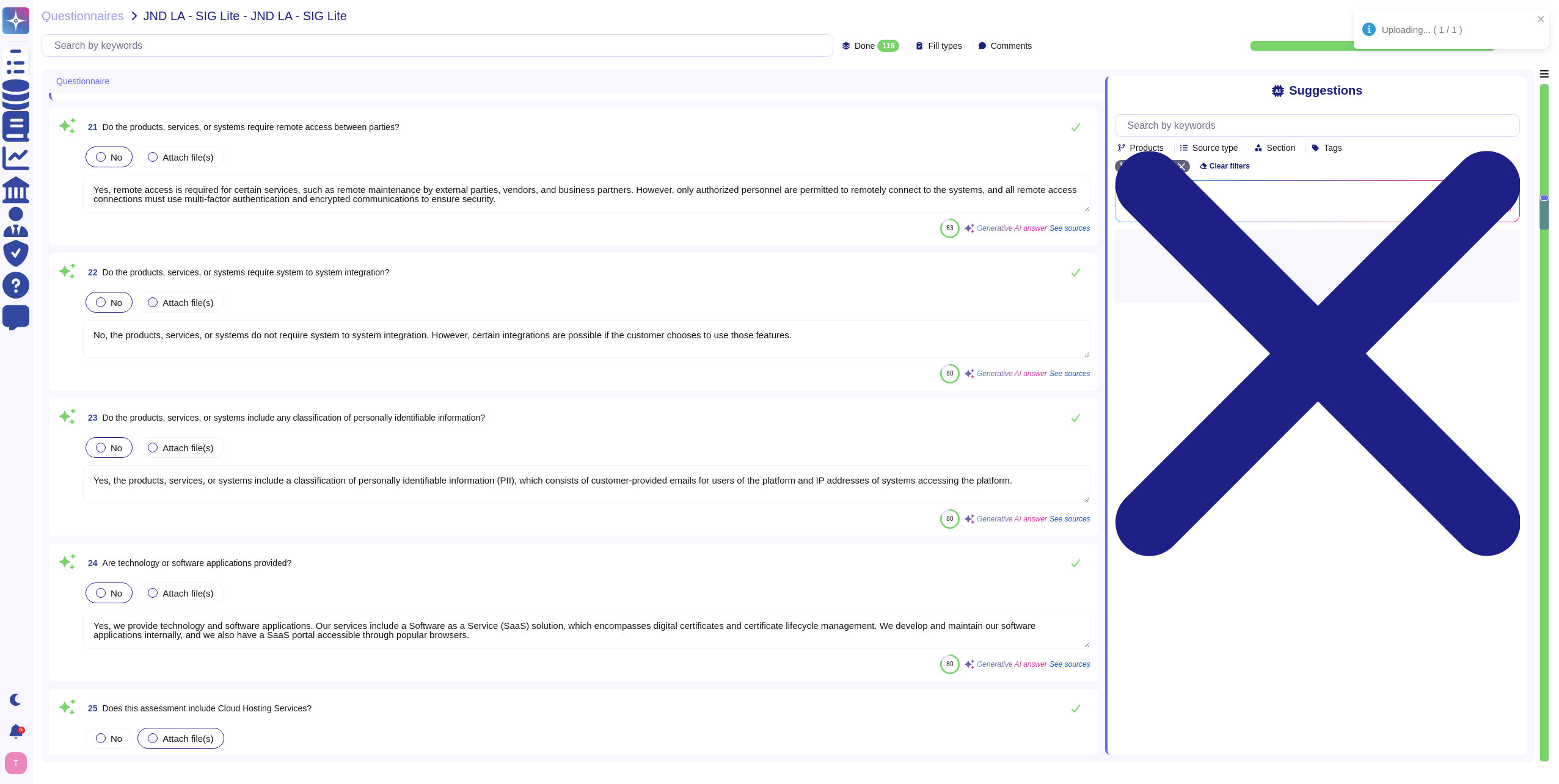
scroll to position [2626, 0]
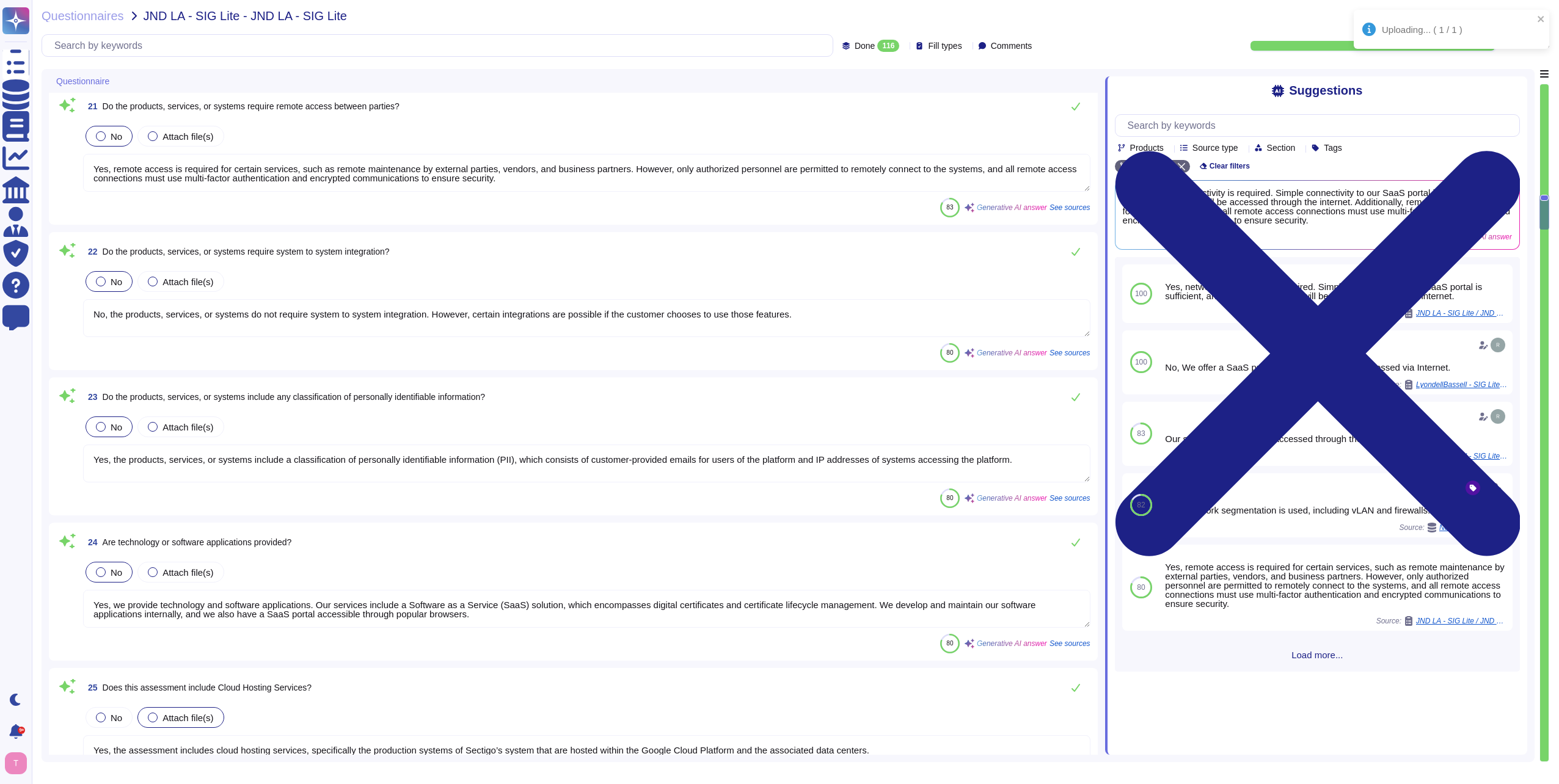
drag, startPoint x: 567, startPoint y: 179, endPoint x: 76, endPoint y: 152, distance: 491.7
click at [76, 152] on div "21 Do the products, services, or systems require remote access between parties?…" at bounding box center [573, 156] width 1034 height 123
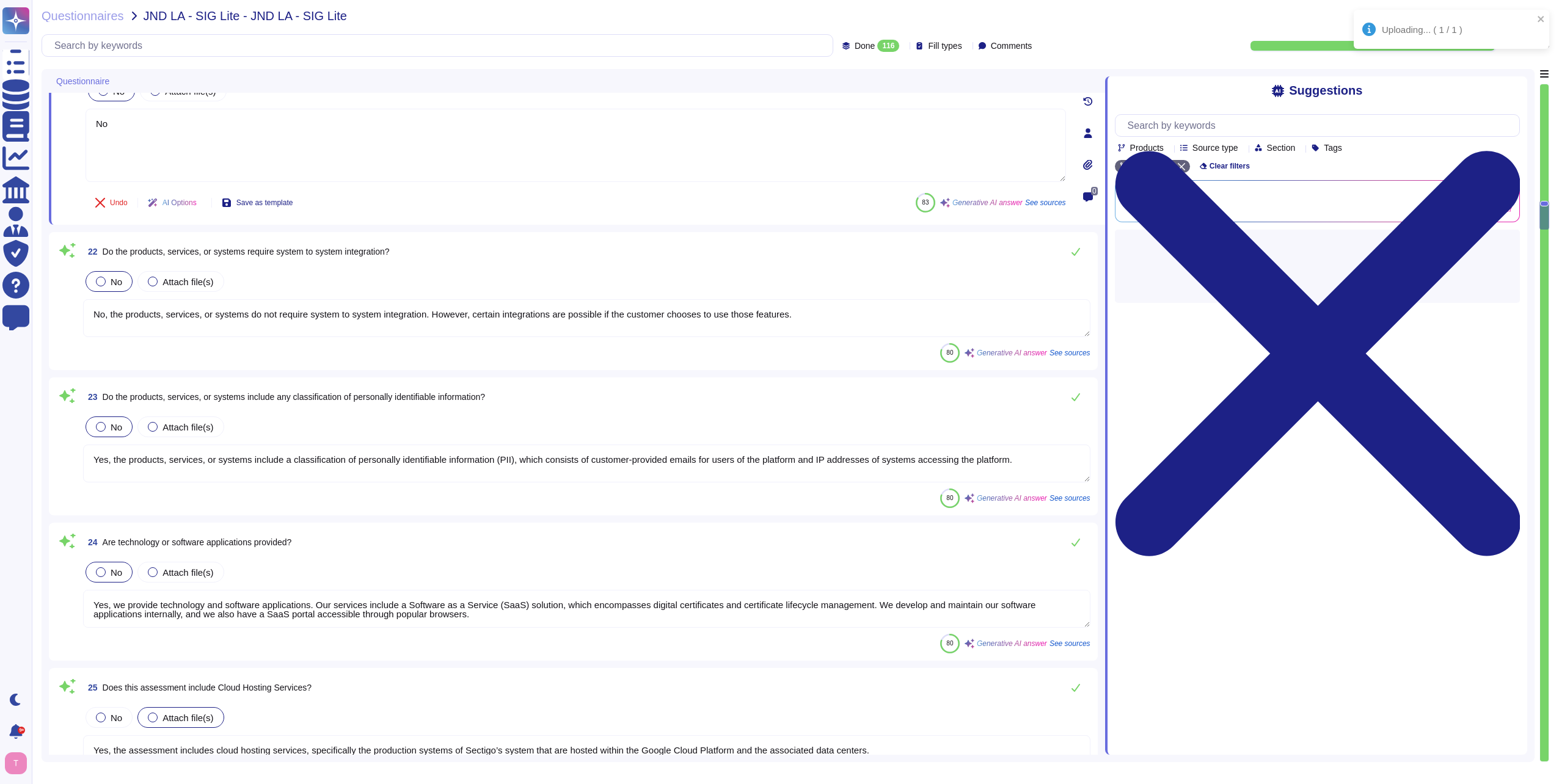
type textarea "No"
click at [482, 334] on textarea "No, the products, services, or systems do not require system to system integrat…" at bounding box center [587, 318] width 1007 height 38
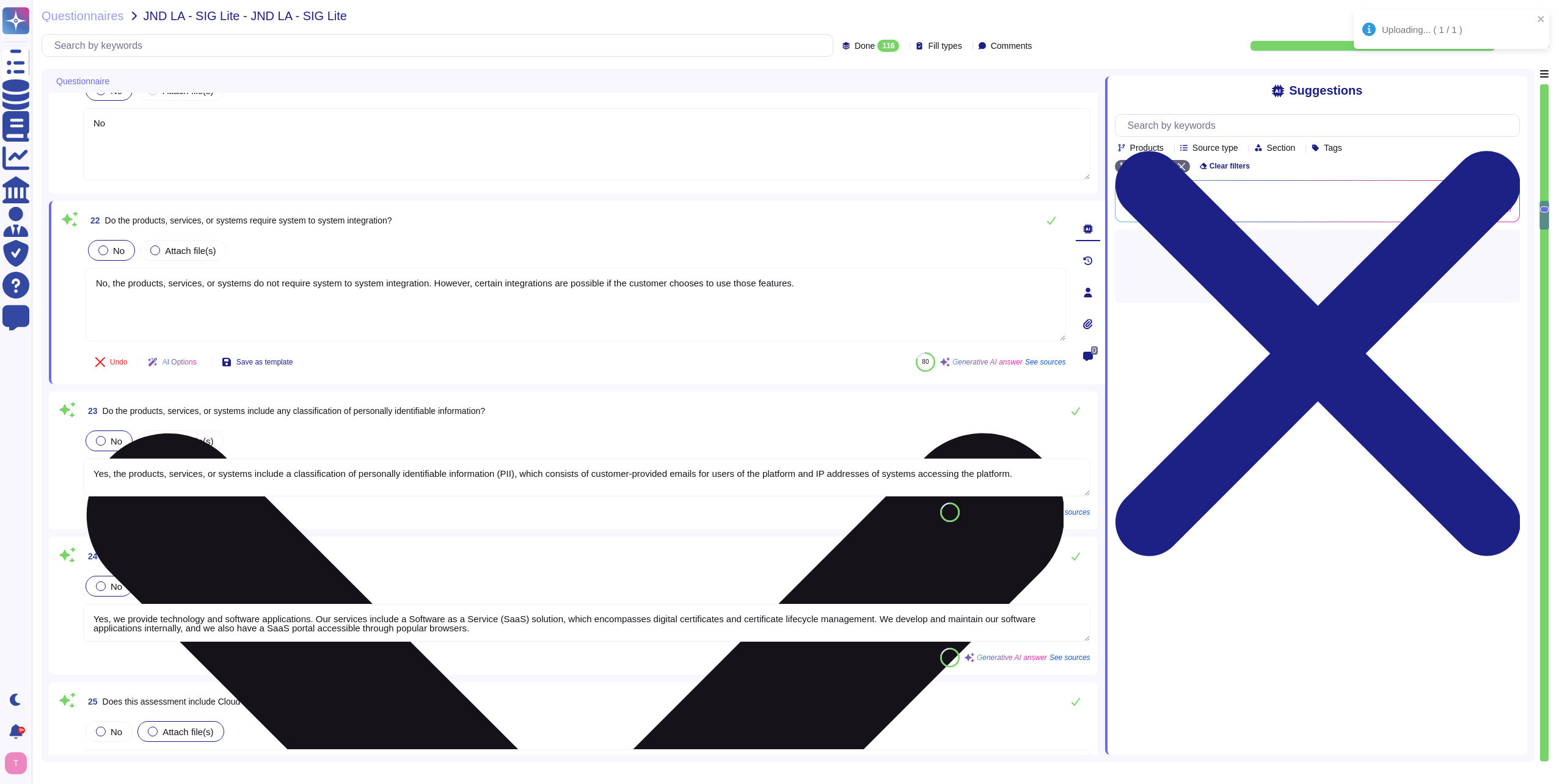
type textarea "No. Security reviews are not performed on all subcontractors and third-party ve…"
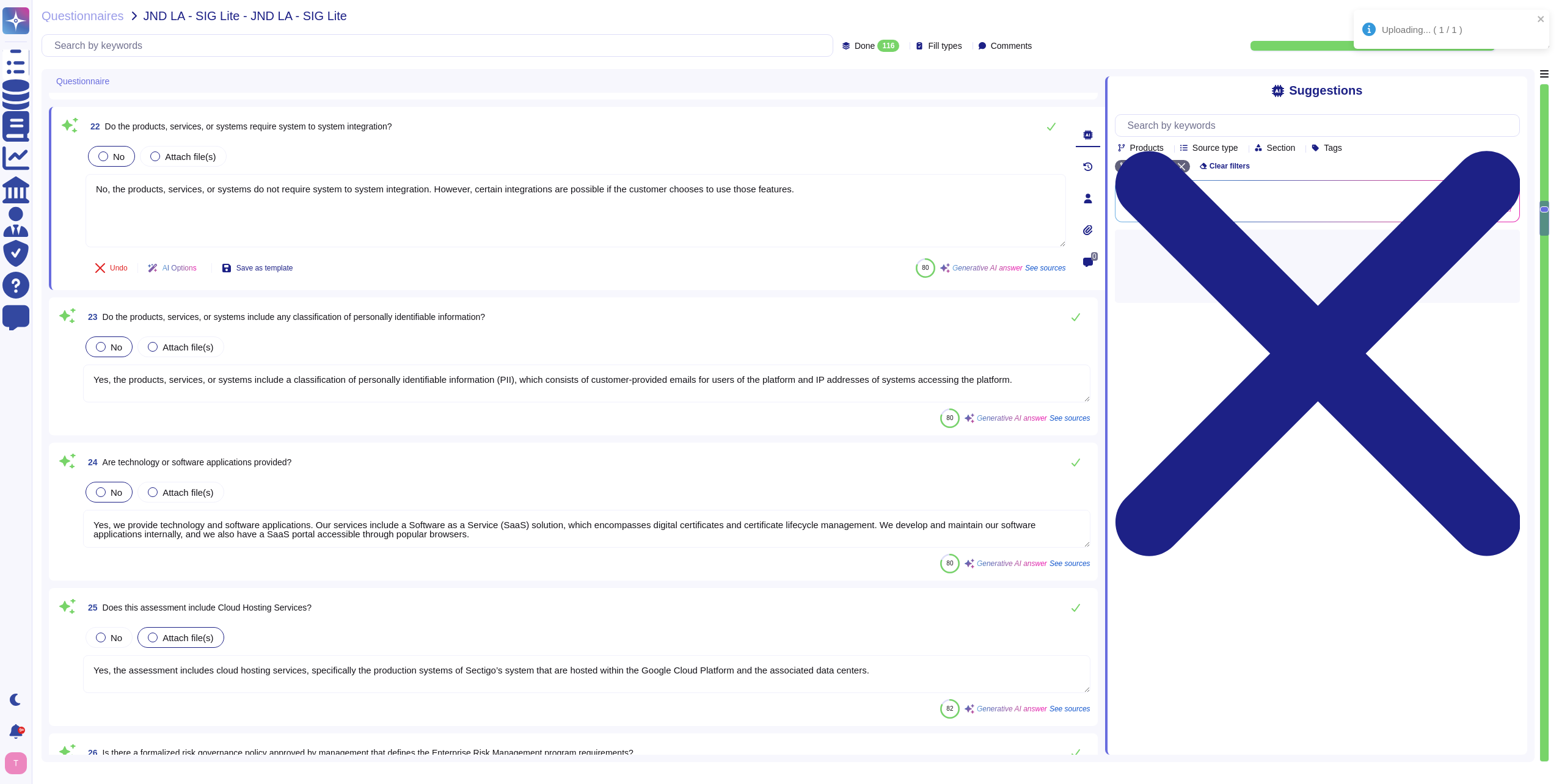
type textarea "Yes, there is a contractual relationship that extends obligations to each entit…"
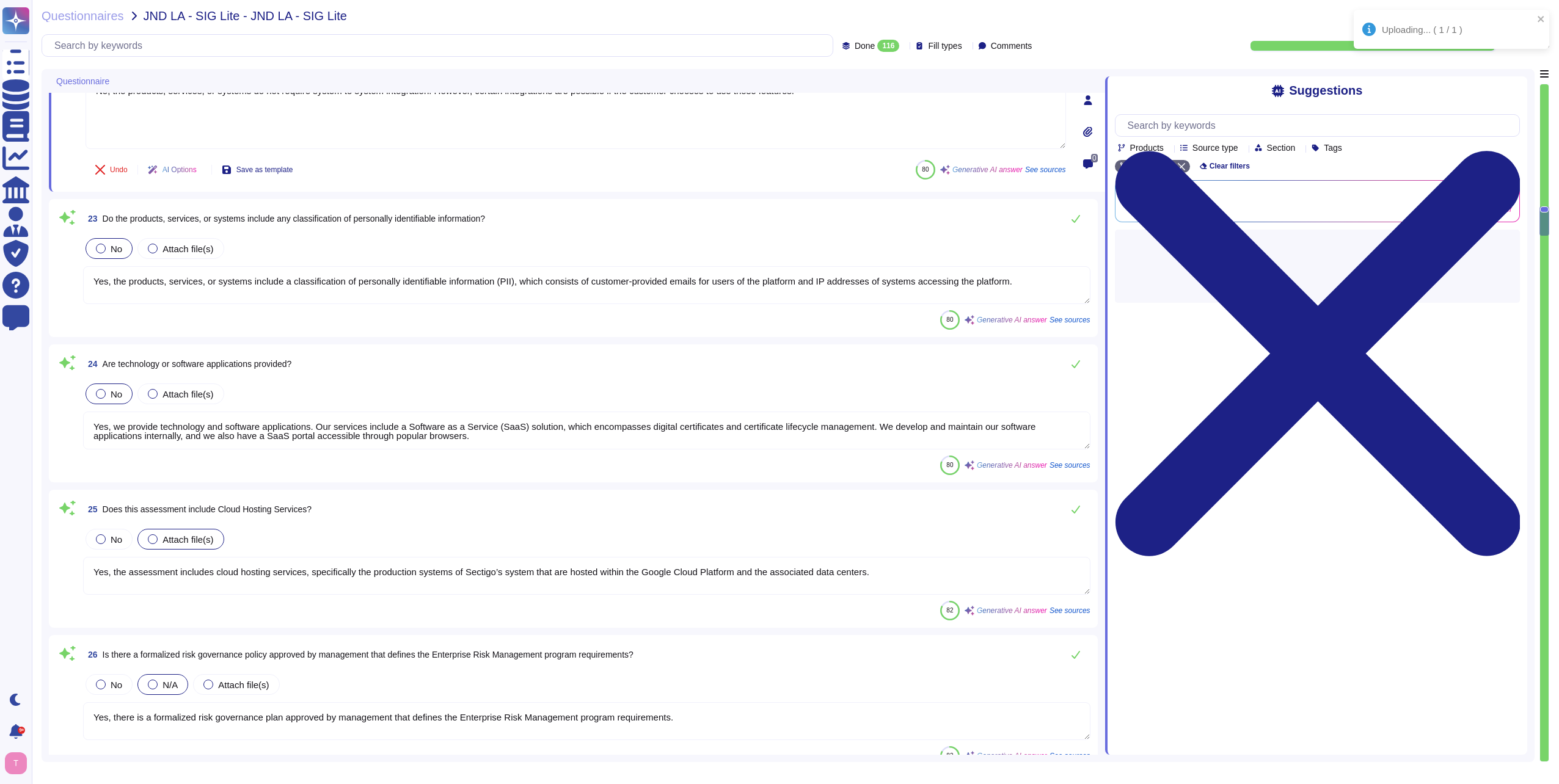
type textarea "Yes, there is a documented and approved cybersecurity risk management policy th…"
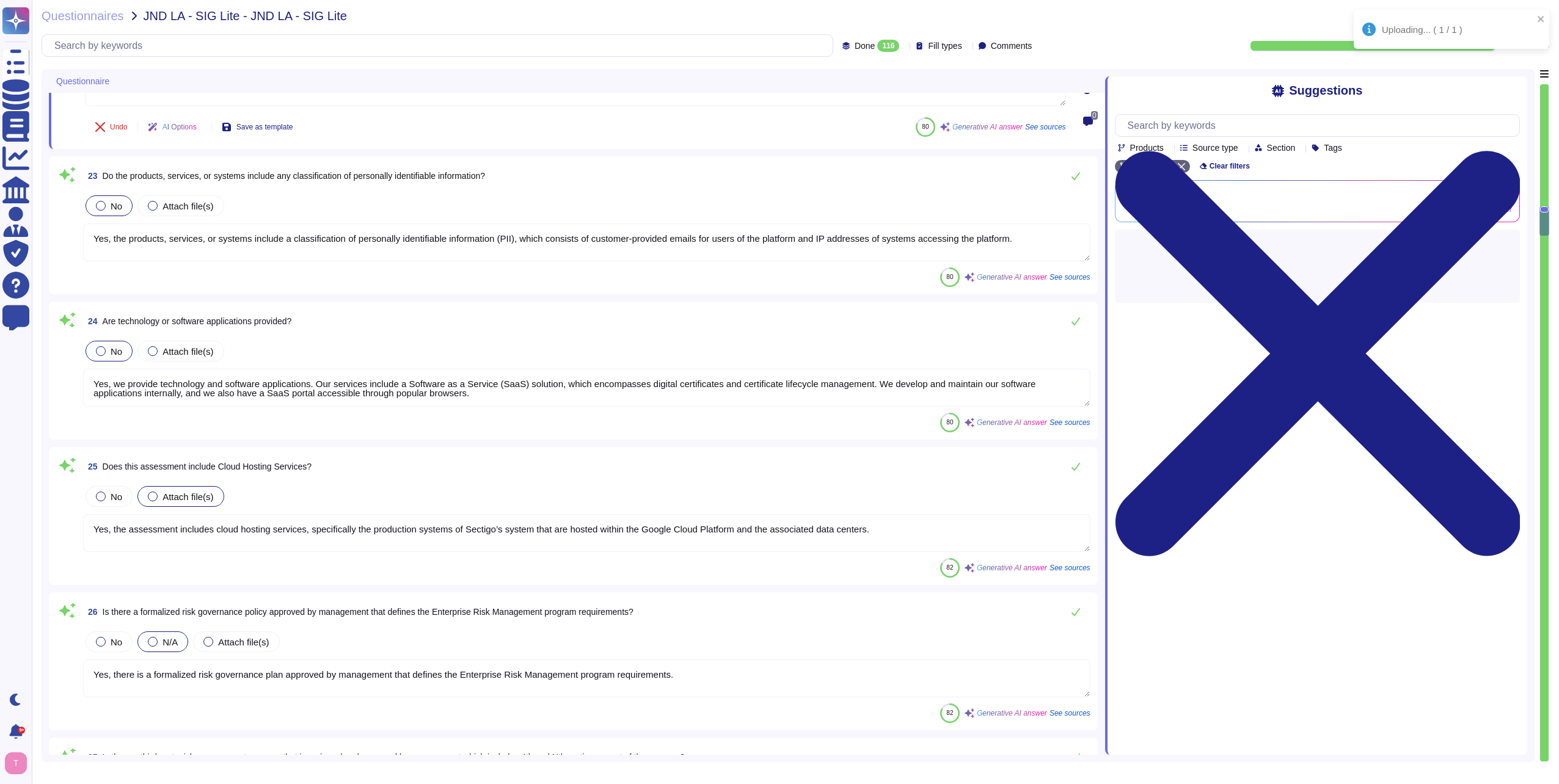
scroll to position [2871, 0]
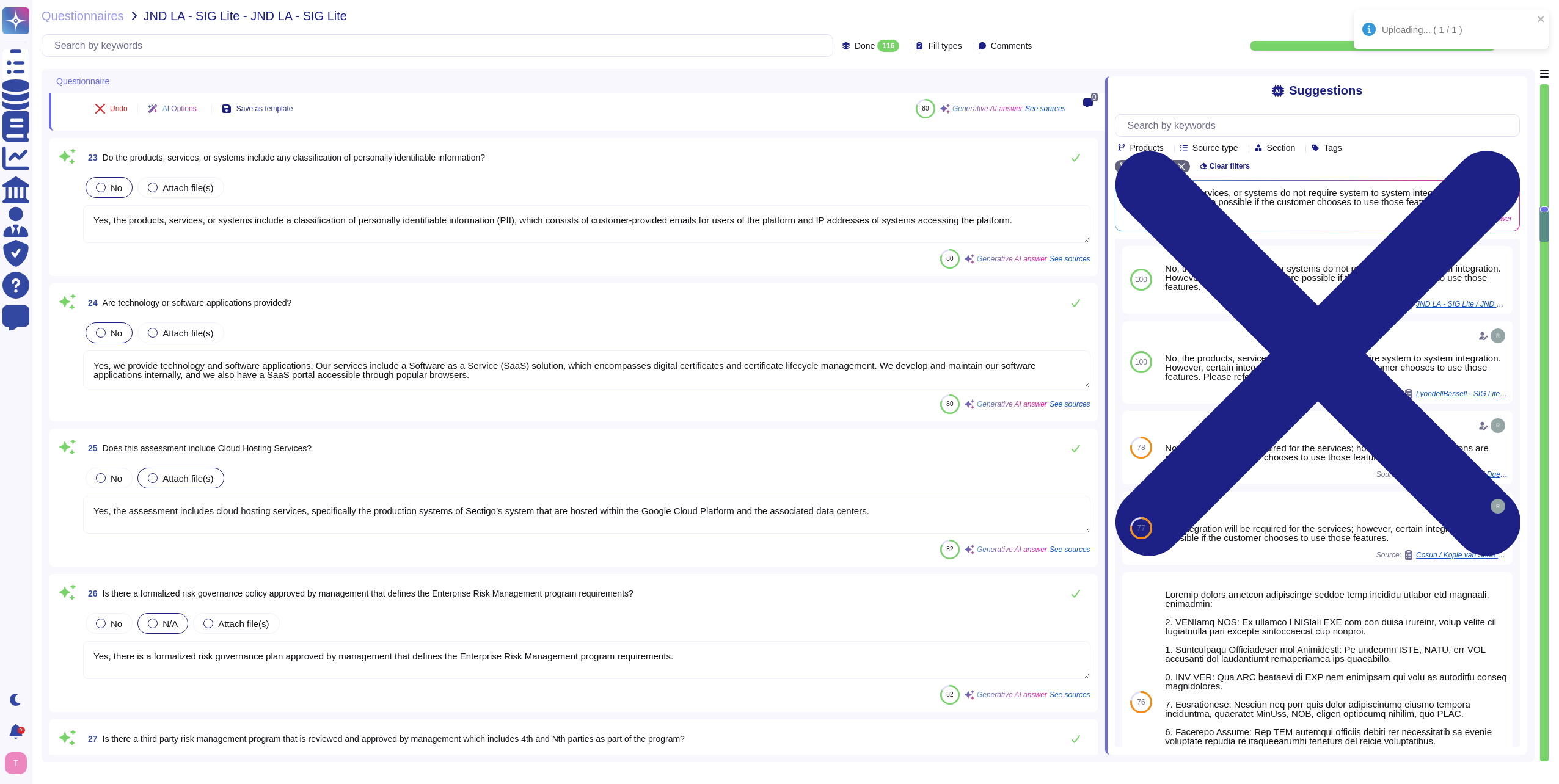
click at [336, 224] on textarea "Yes, the products, services, or systems include a classification of personally …" at bounding box center [587, 224] width 1007 height 38
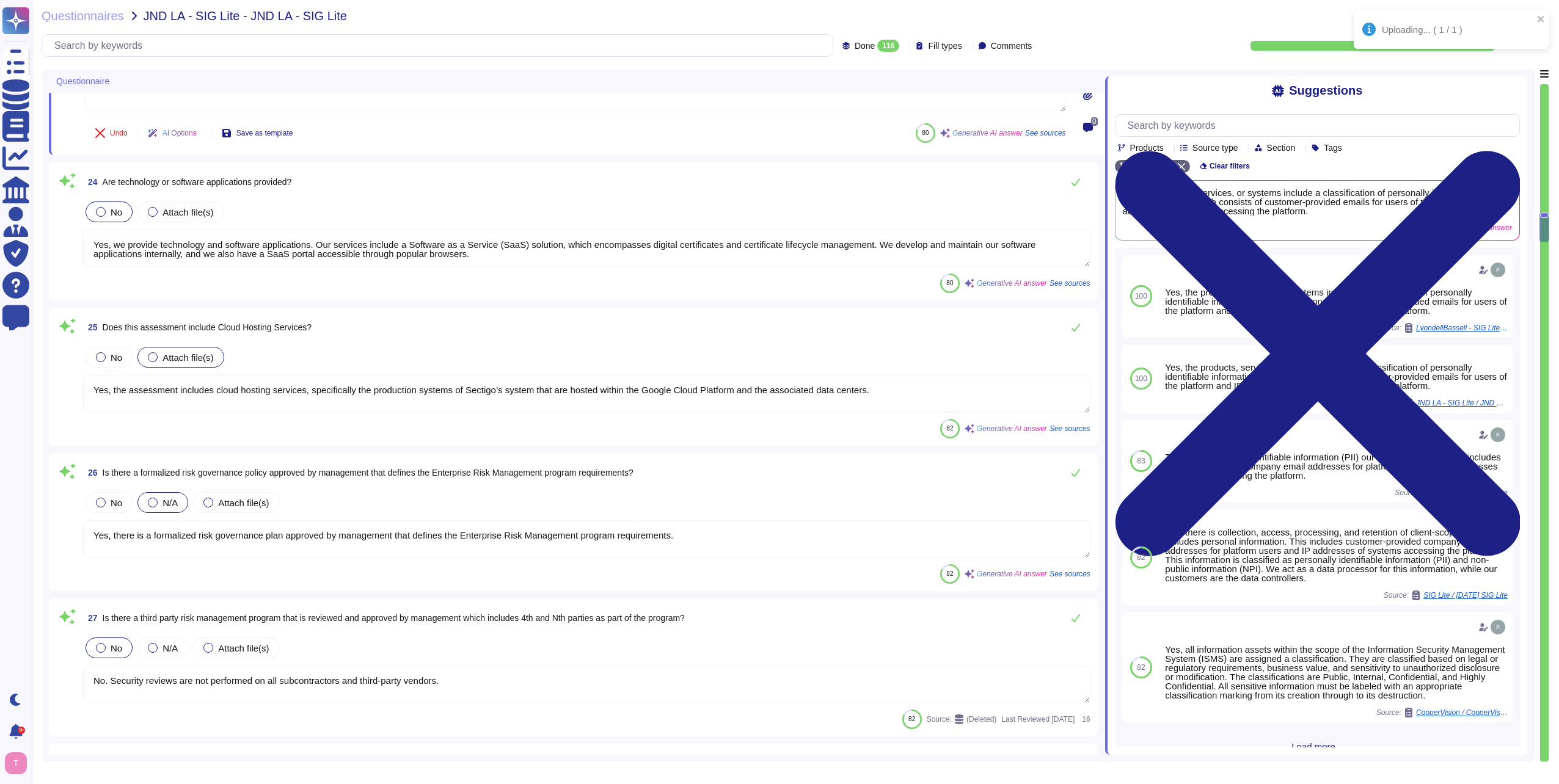
scroll to position [2993, 0]
type textarea "Yes, Sectigo has adopted a formalized risk assessment process that identifies, …"
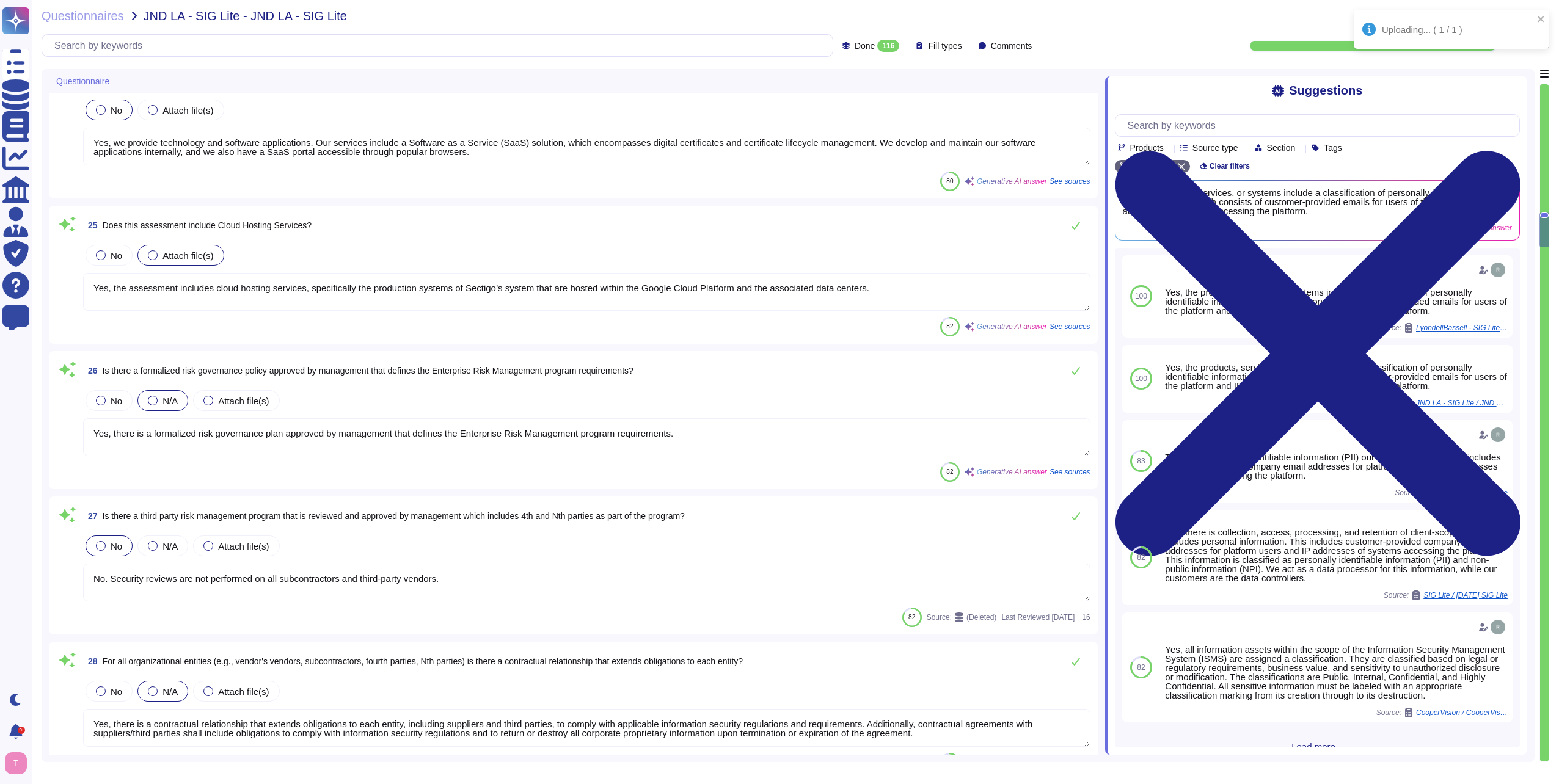
scroll to position [3115, 0]
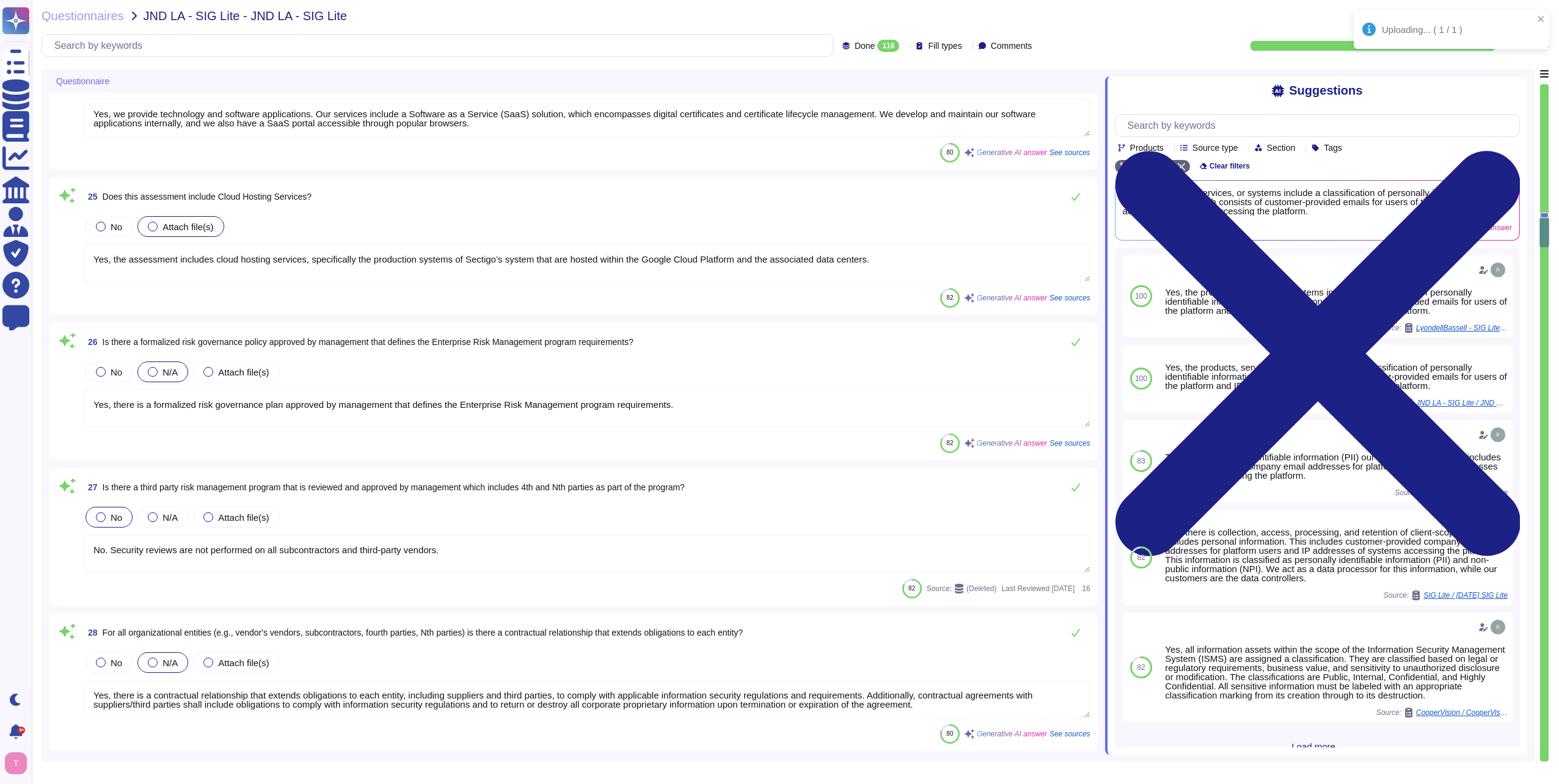
type textarea "Yes, there is an asset management program in place that is approved by manageme…"
click at [878, 260] on textarea "Yes, the assessment includes cloud hosting services, specifically the productio…" at bounding box center [587, 263] width 1007 height 38
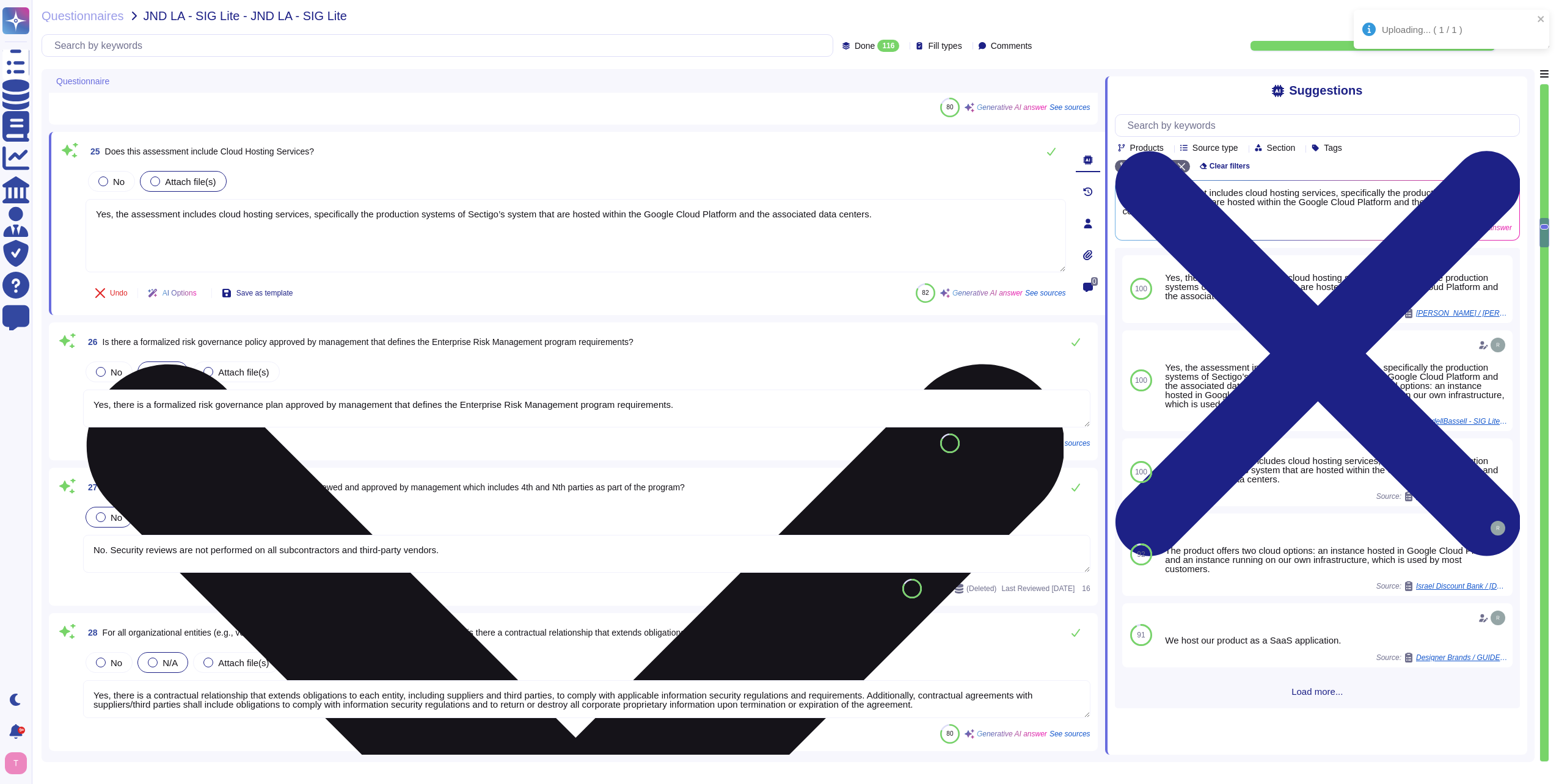
drag, startPoint x: 878, startPoint y: 217, endPoint x: 89, endPoint y: 220, distance: 789.0
click at [89, 220] on textarea "Yes, the assessment includes cloud hosting services, specifically the productio…" at bounding box center [576, 236] width 981 height 73
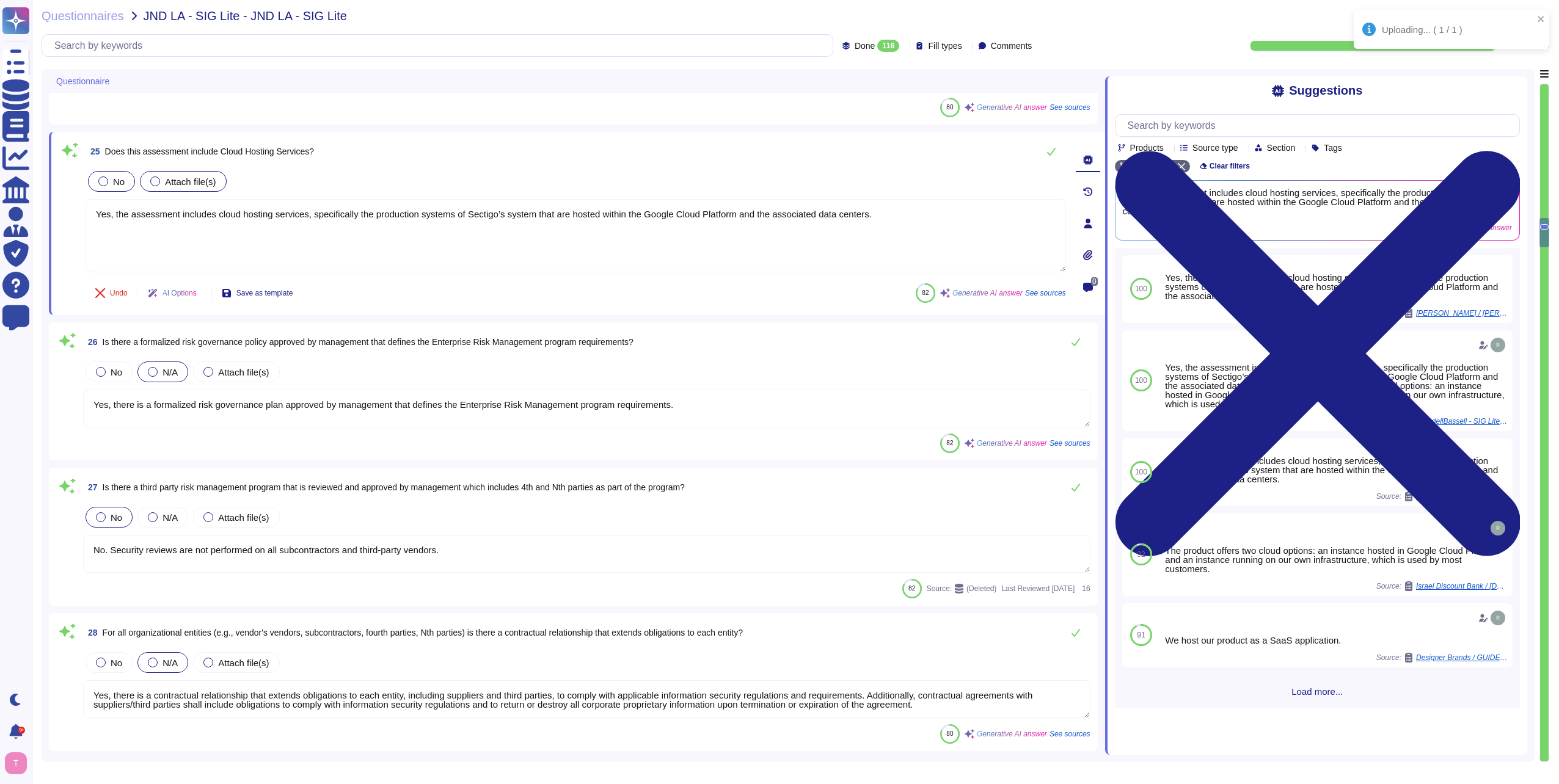
click at [101, 179] on div at bounding box center [103, 181] width 10 height 10
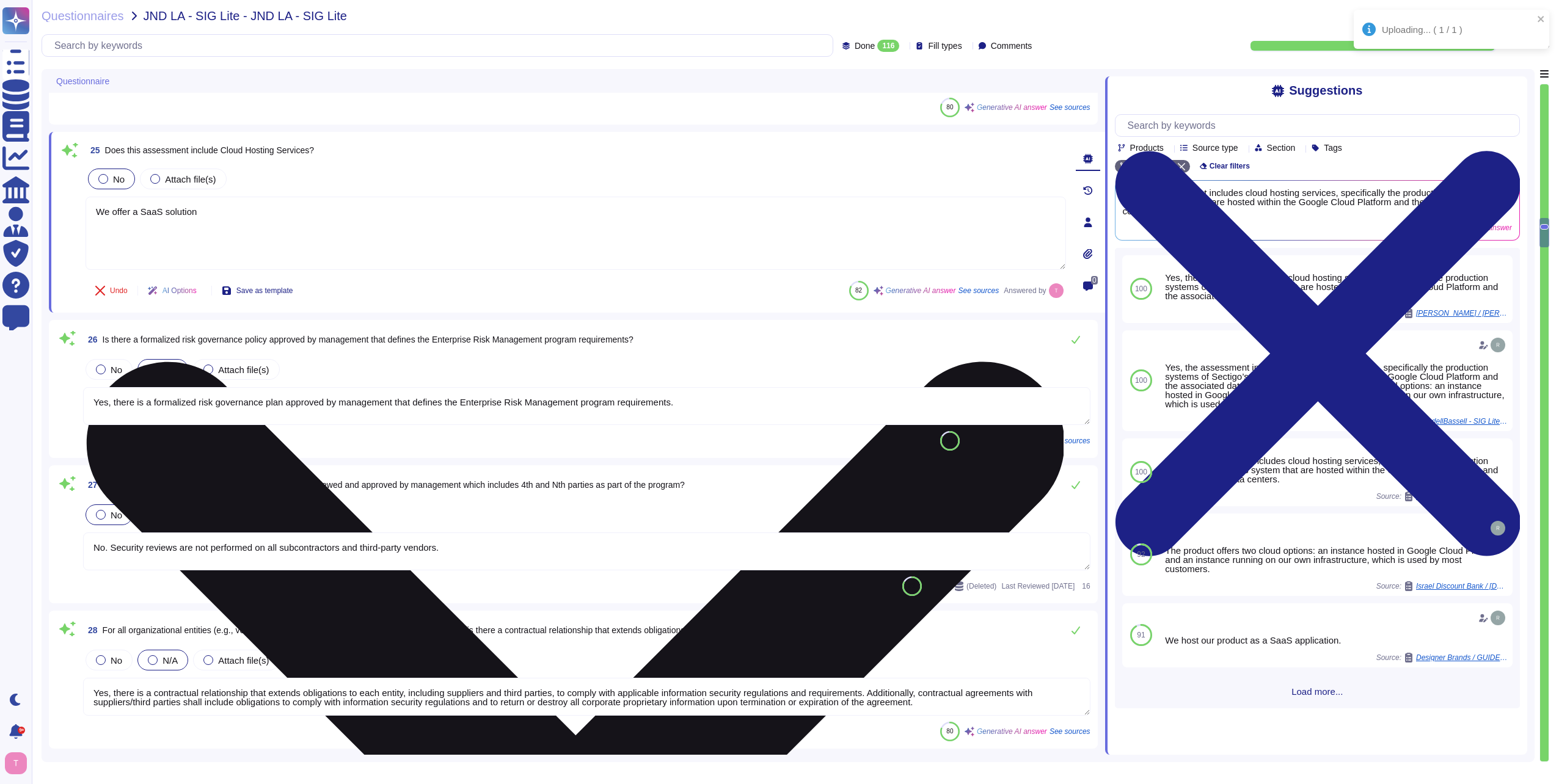
type textarea "We offer a SaaS solution."
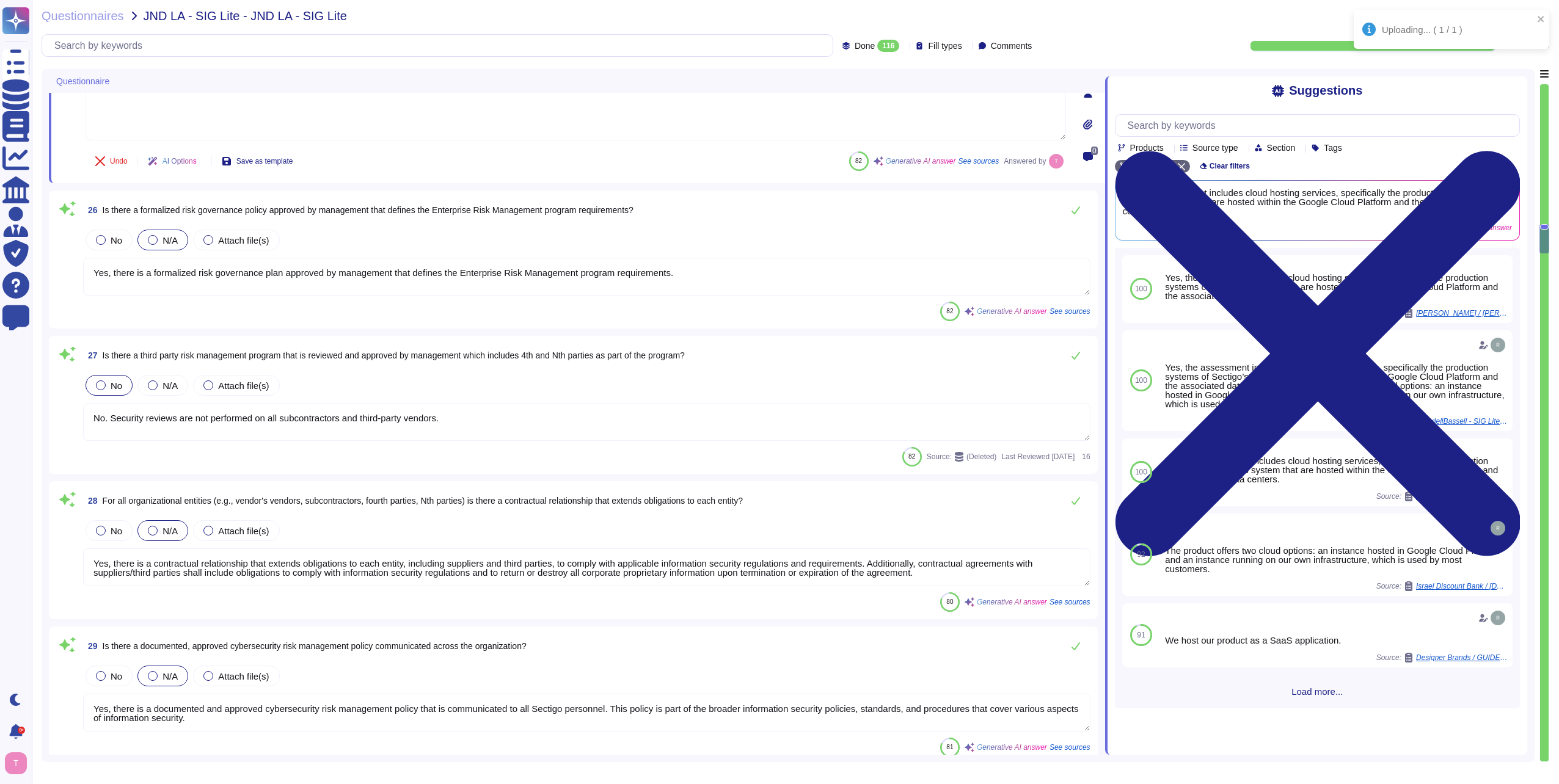
type textarea "Yes, there is an Acceptable Use Policy for information and associated assets th…"
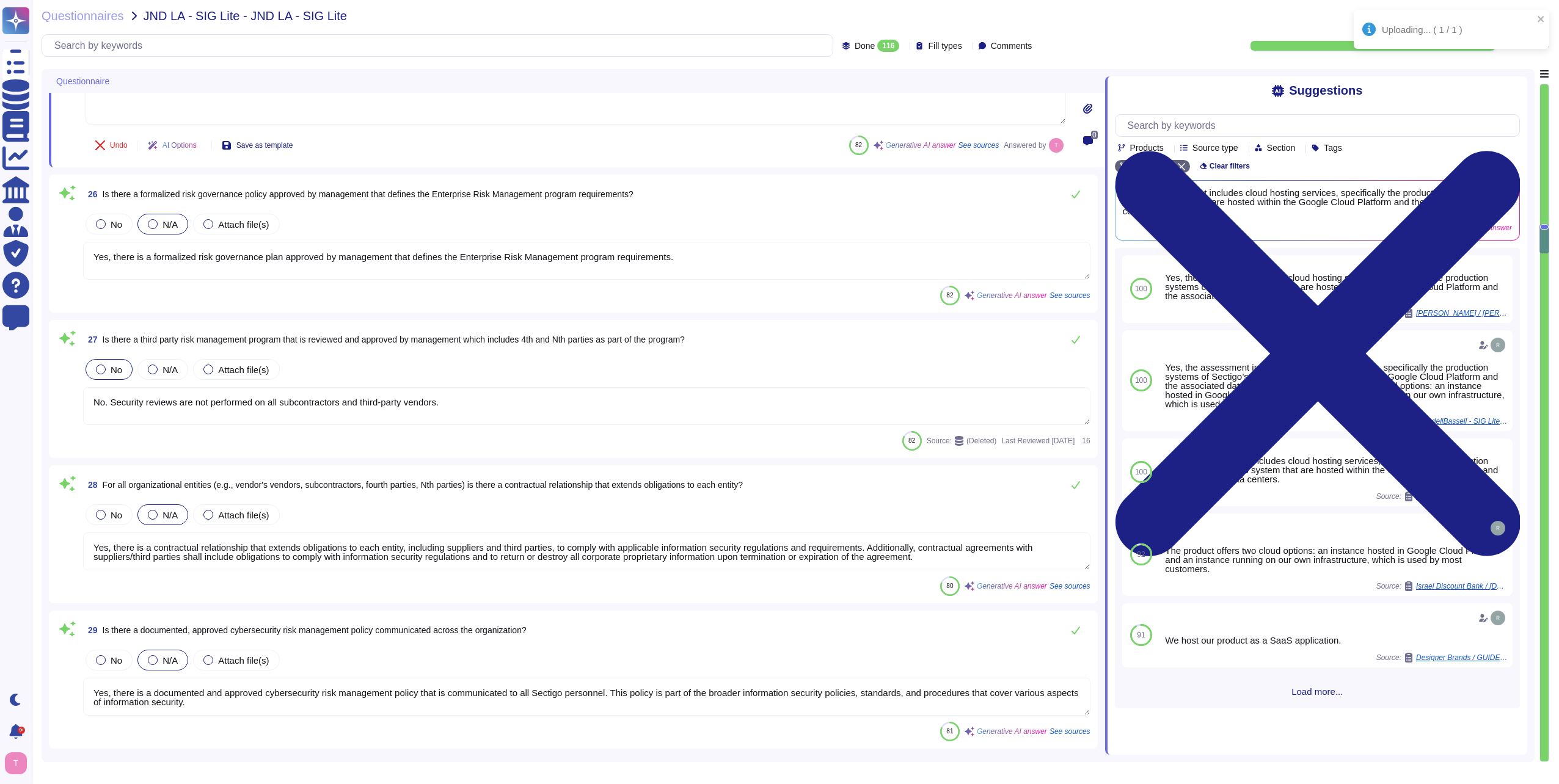
scroll to position [3299, 0]
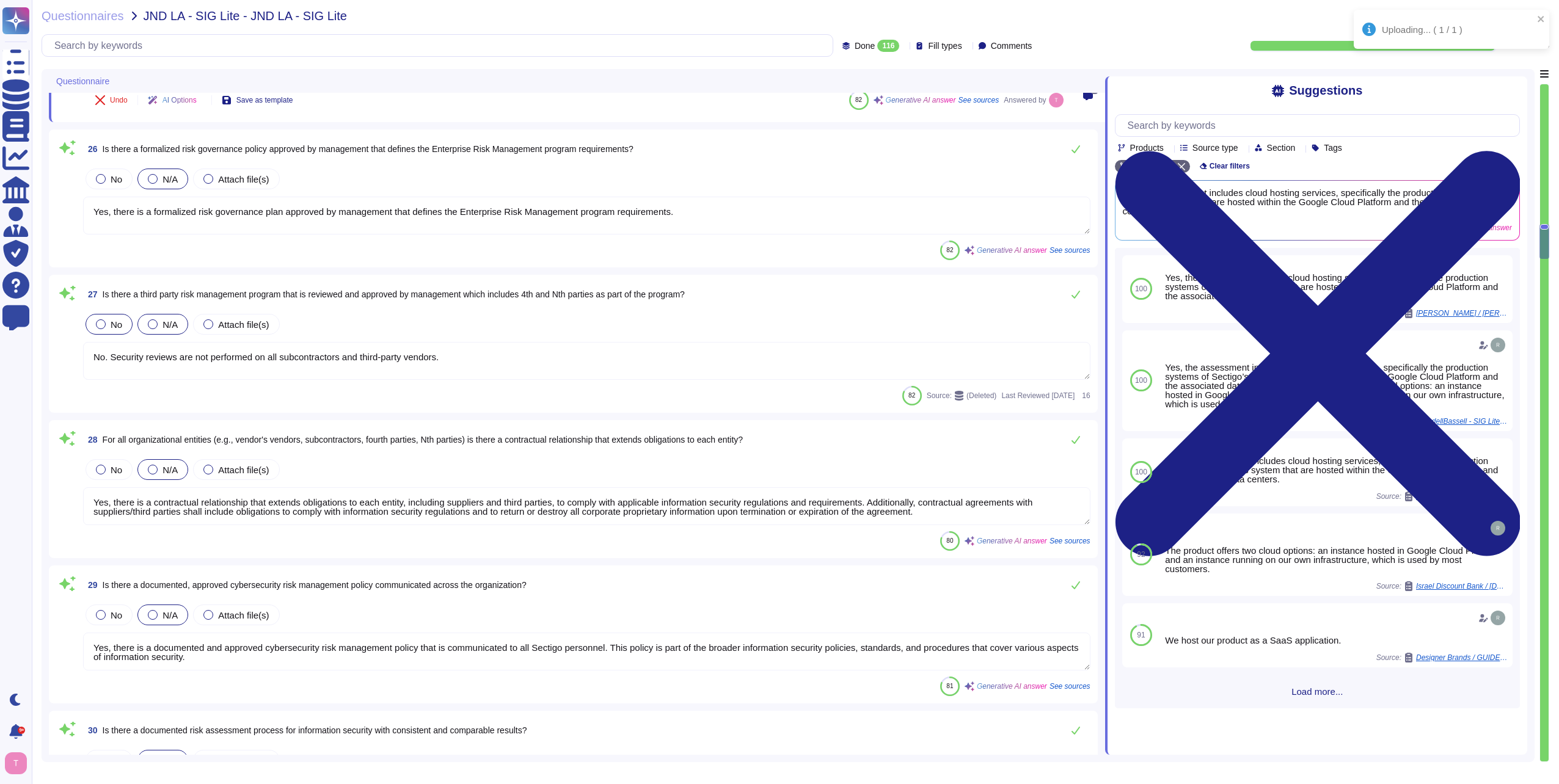
type textarea "We offer a SaaS solution."
click at [152, 325] on div at bounding box center [152, 324] width 10 height 10
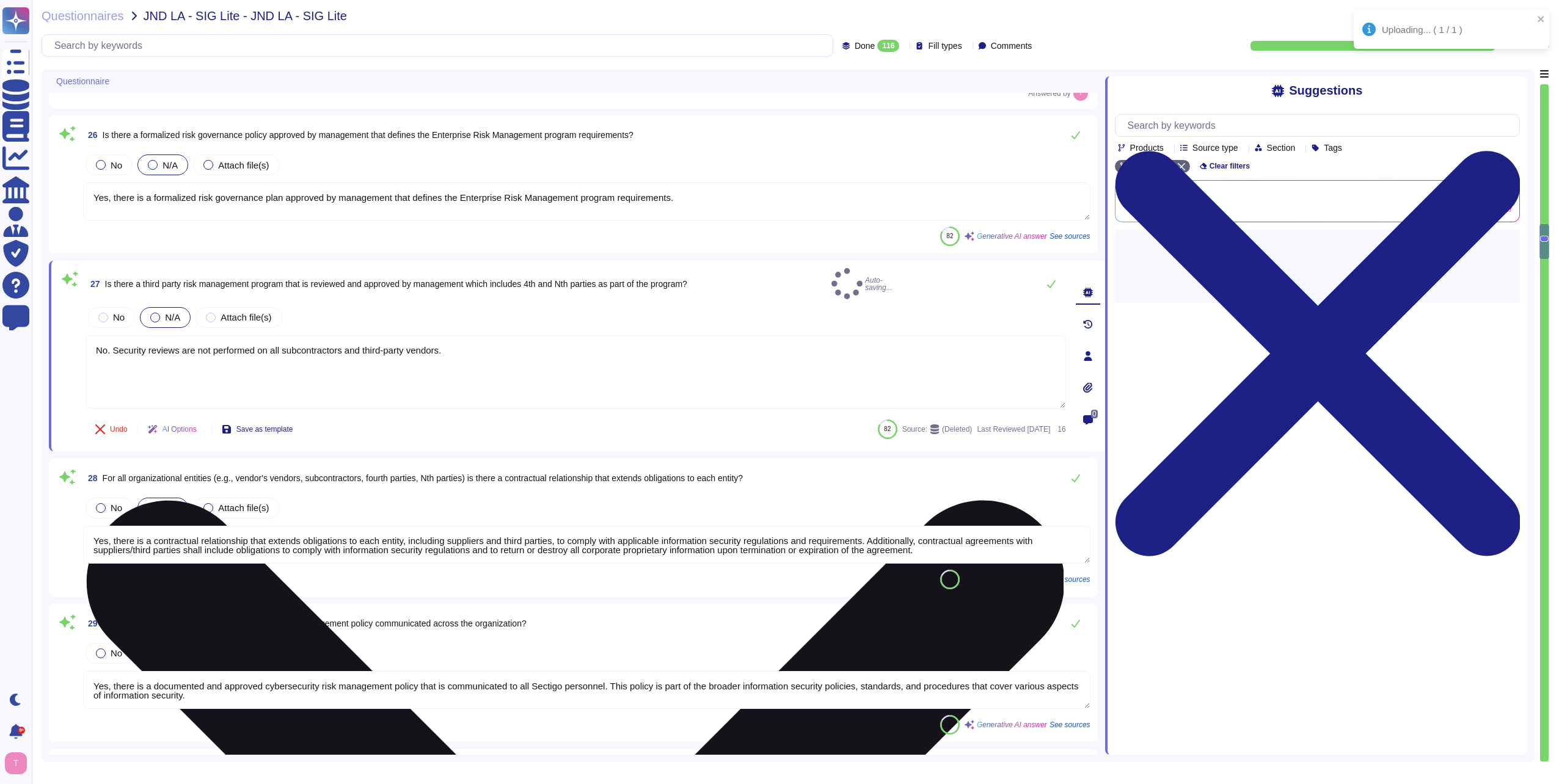
type textarea "Yes, there is an Acceptable Use Policy for information and associated assets th…"
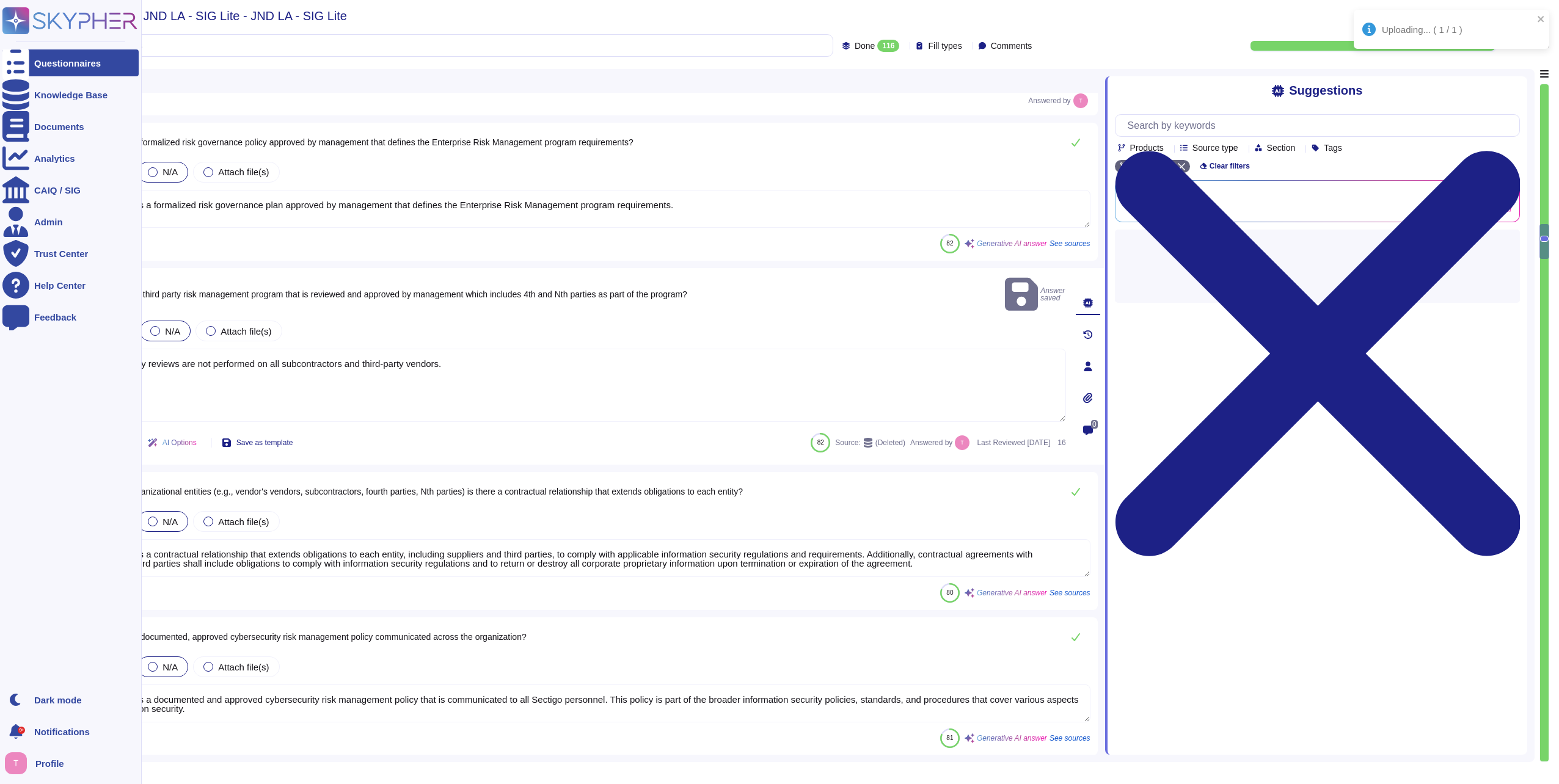
drag, startPoint x: 513, startPoint y: 336, endPoint x: 5, endPoint y: 358, distance: 508.5
click at [8, 357] on div "Uploading... ( 1 / 1 ) Questionnaires Knowledge Base Documents Analytics CAIQ /…" at bounding box center [779, 392] width 1559 height 784
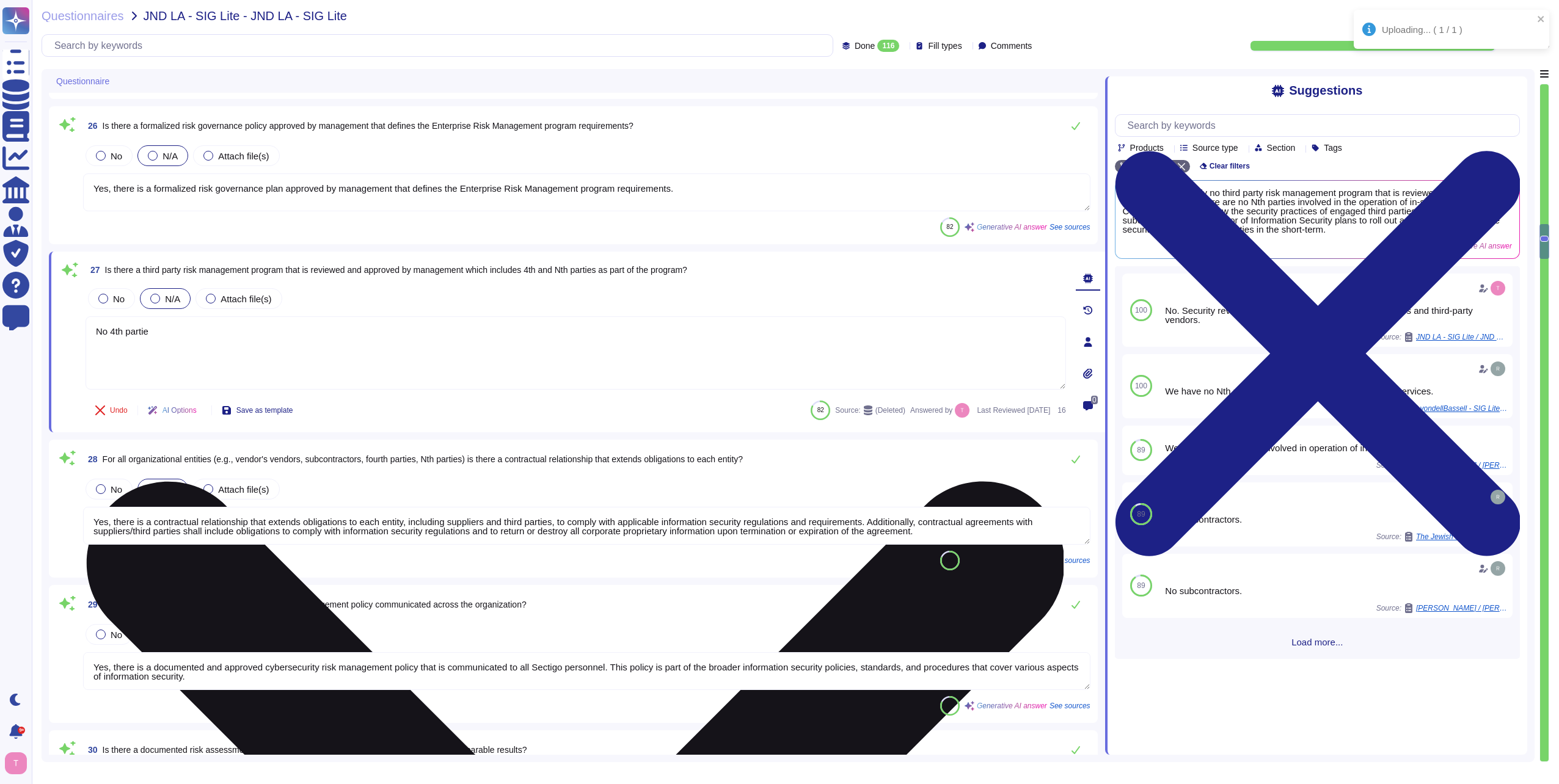
type textarea "No 4th parties"
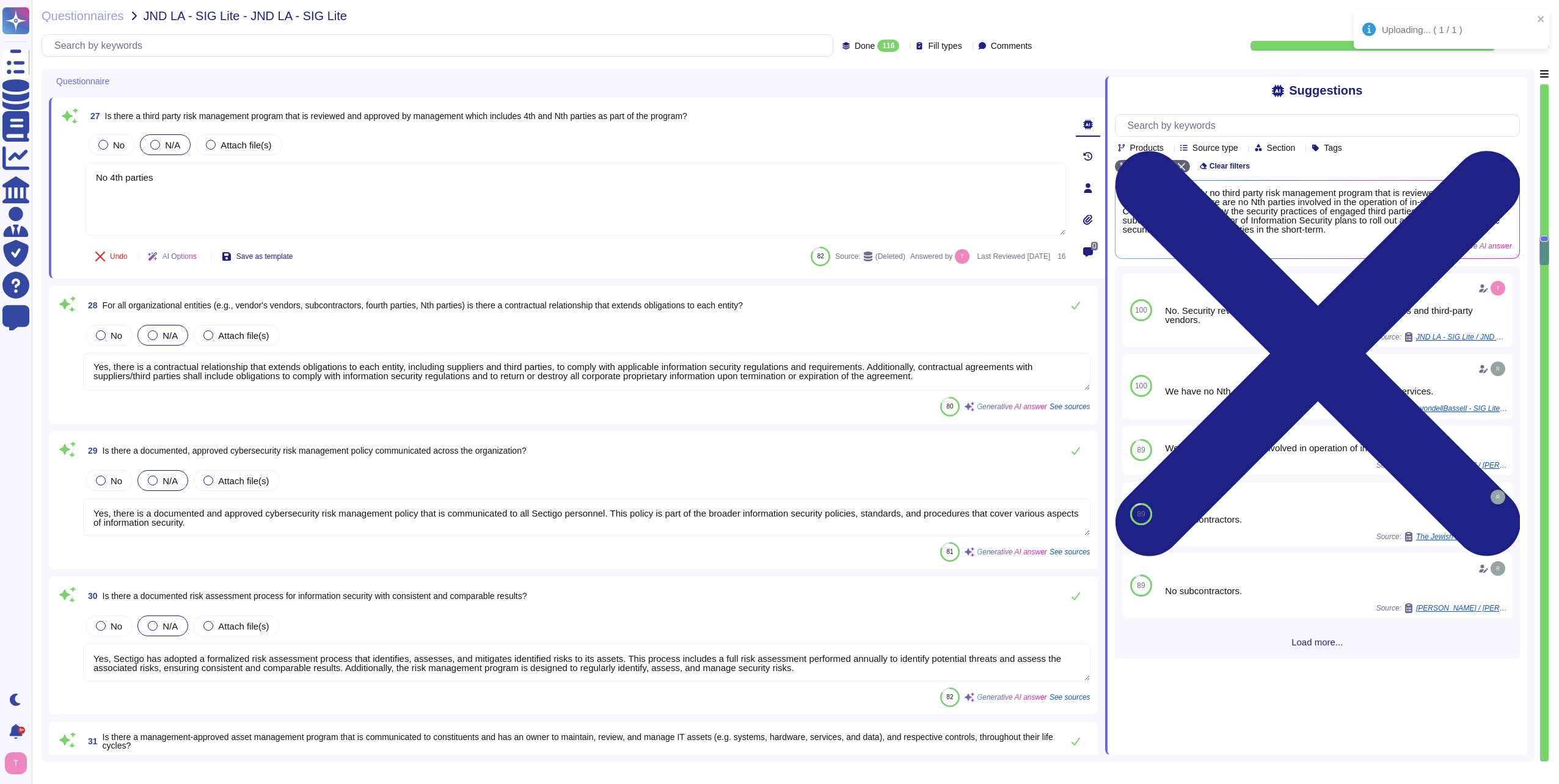
scroll to position [3482, 0]
type textarea "Yes, we have a records retention policy and retention schedule covering paper a…"
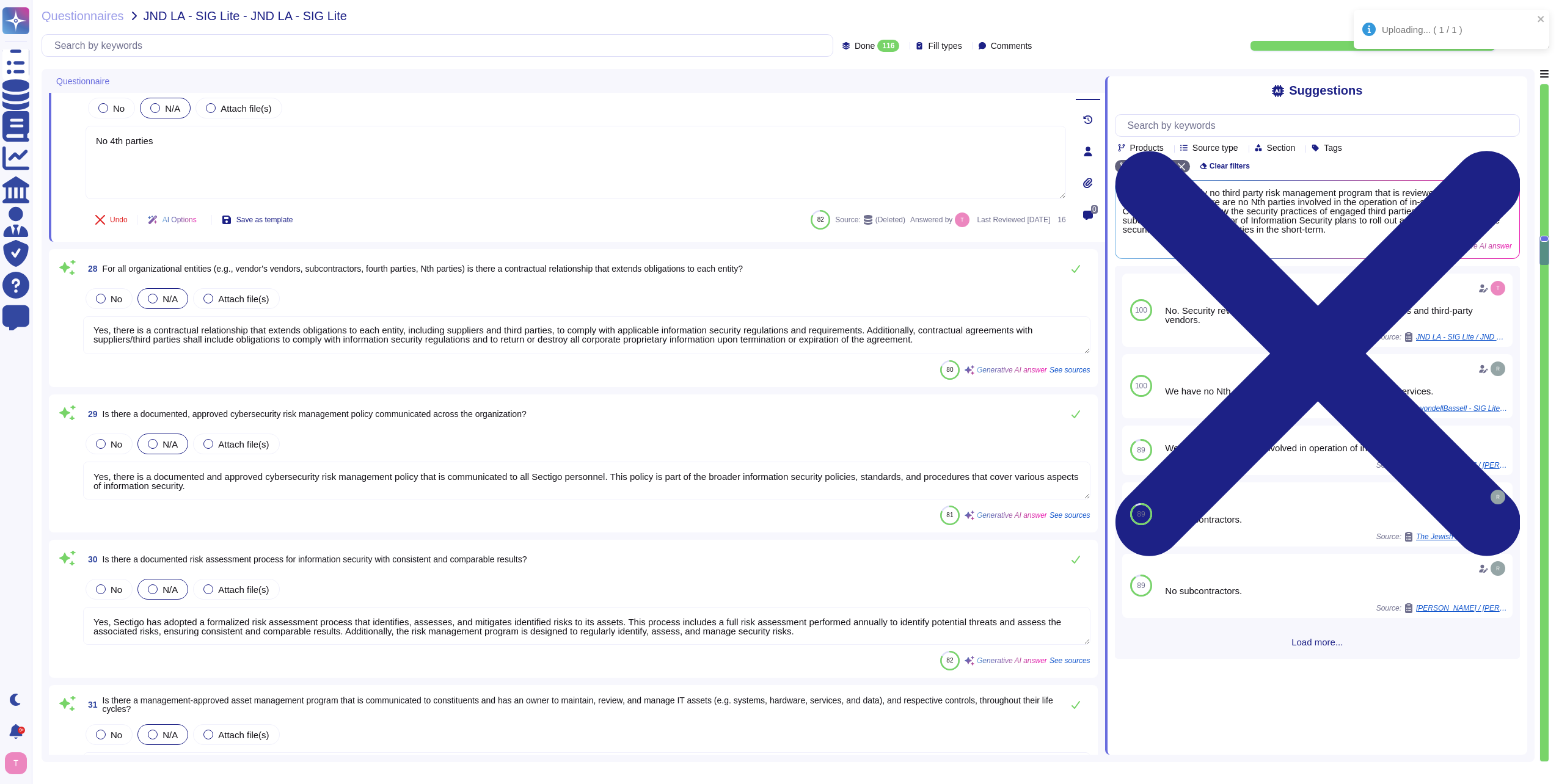
type textarea "No 4th parties"
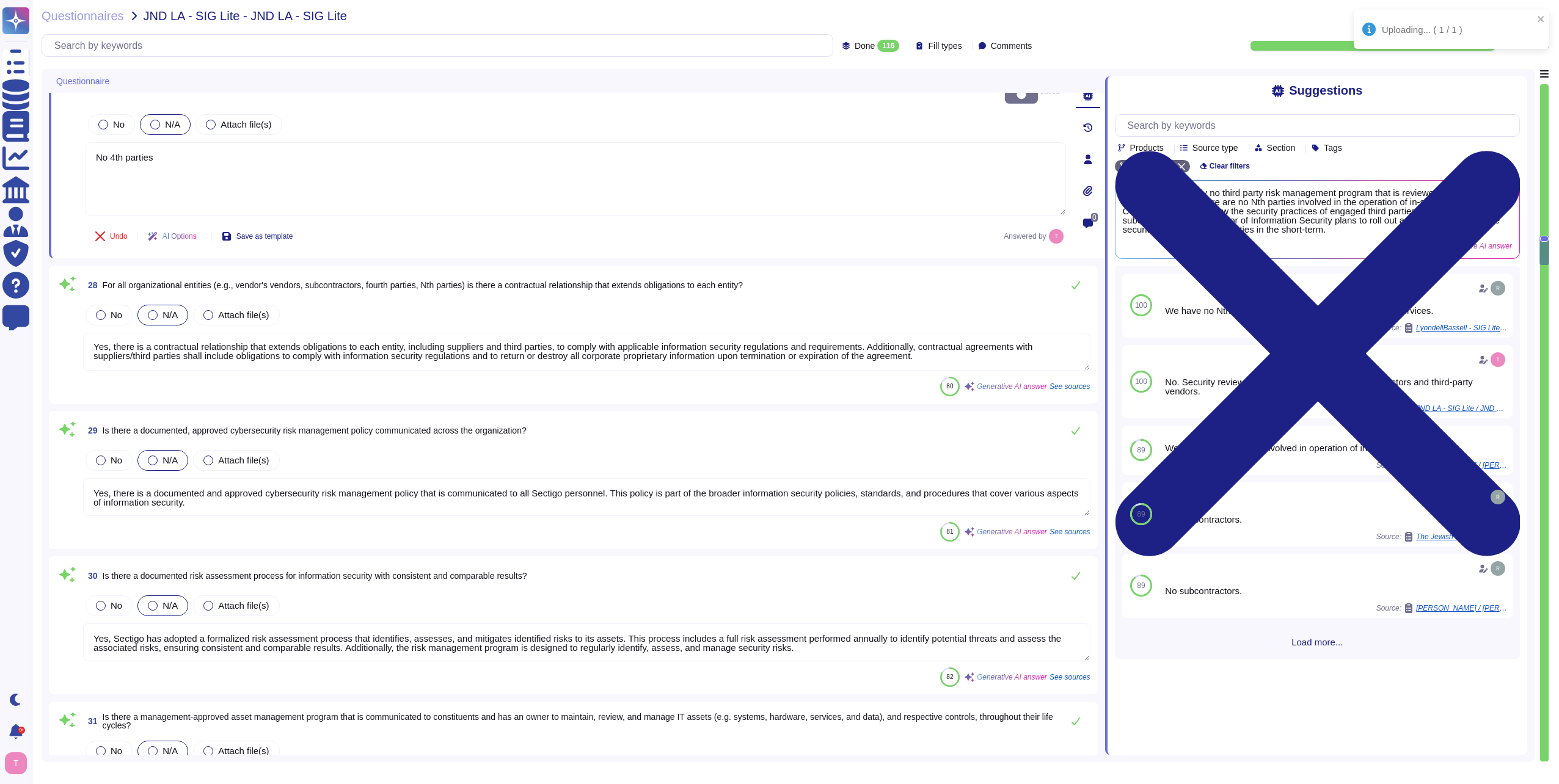
drag, startPoint x: 939, startPoint y: 342, endPoint x: -3, endPoint y: 333, distance: 942.0
click at [0, 333] on html "Uploading... ( 1 / 1 ) Questionnaires Knowledge Base Documents Analytics CAIQ /…" at bounding box center [779, 392] width 1559 height 784
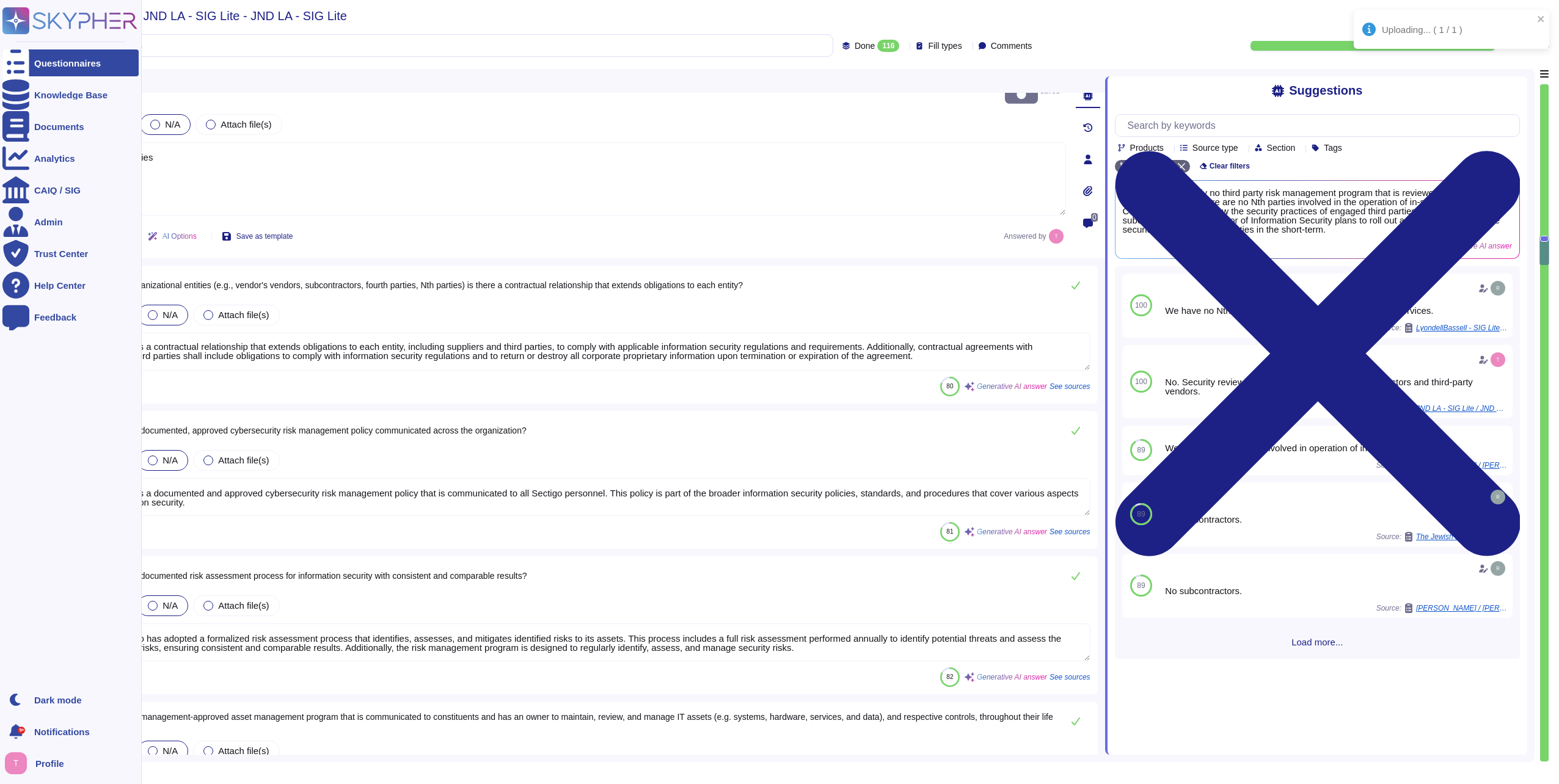
scroll to position [0, 0]
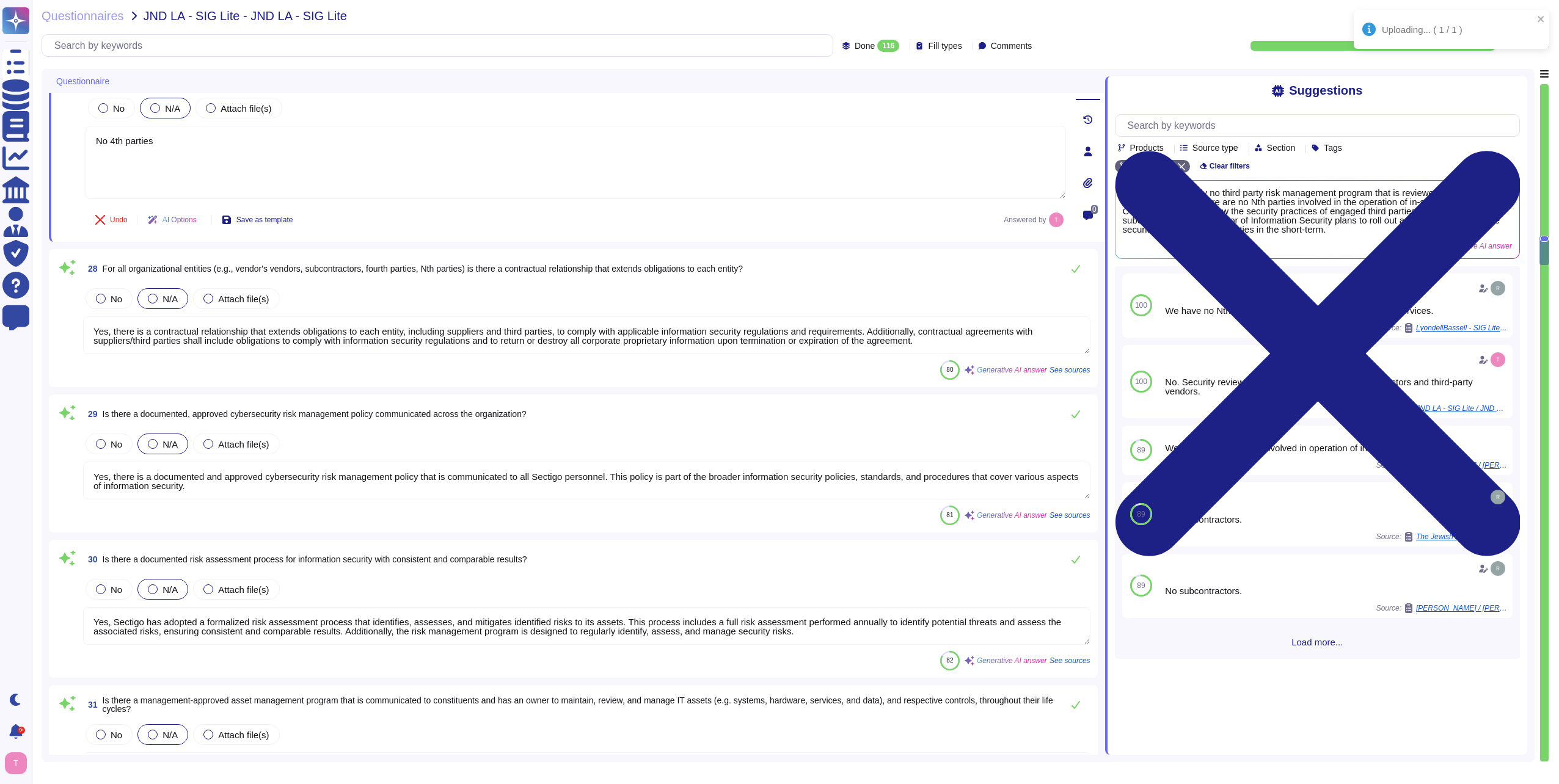
type textarea "Yes, there is a contractual relationship that extends obligations to each entit…"
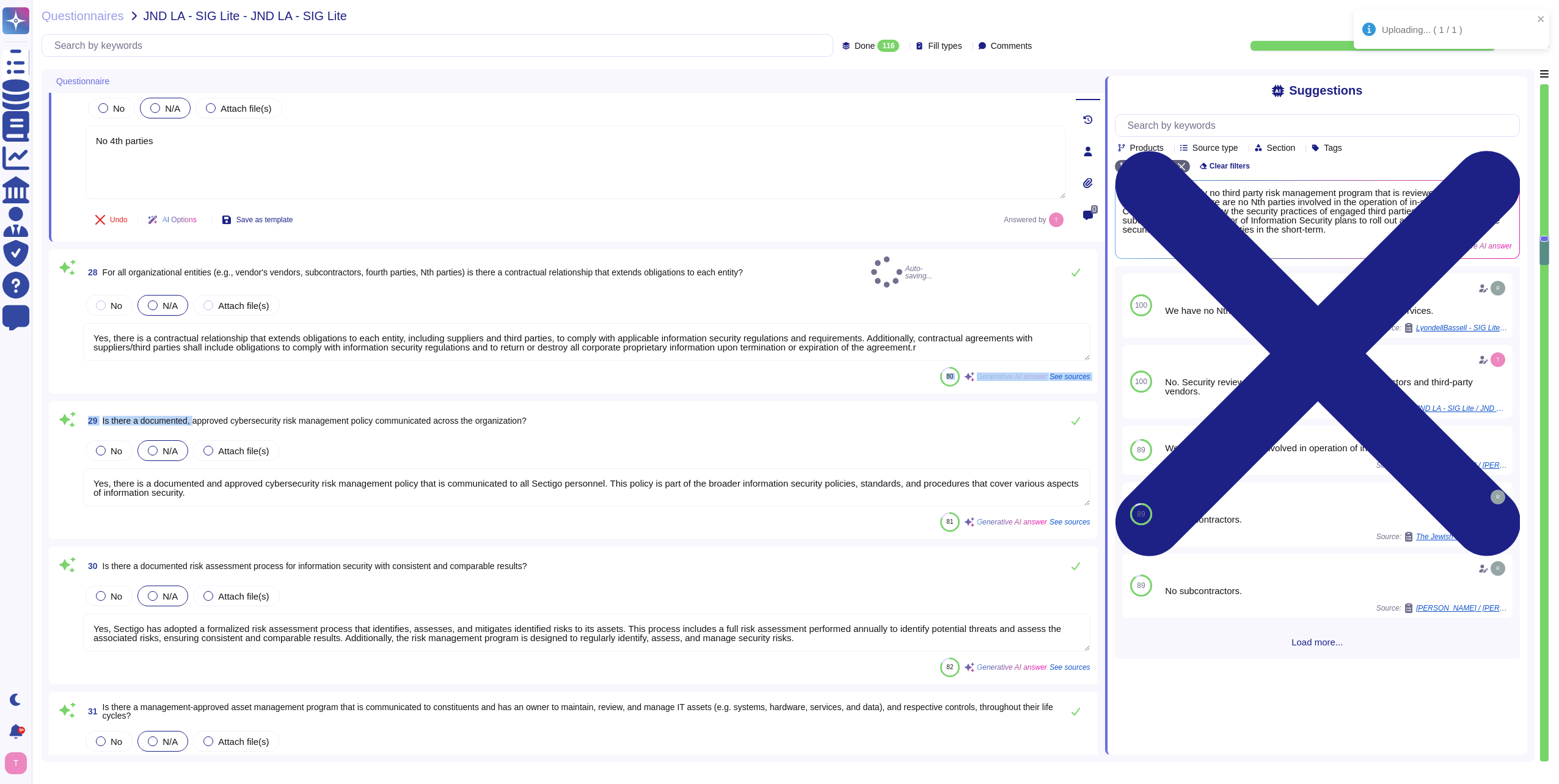
drag, startPoint x: 204, startPoint y: 395, endPoint x: 220, endPoint y: 375, distance: 25.6
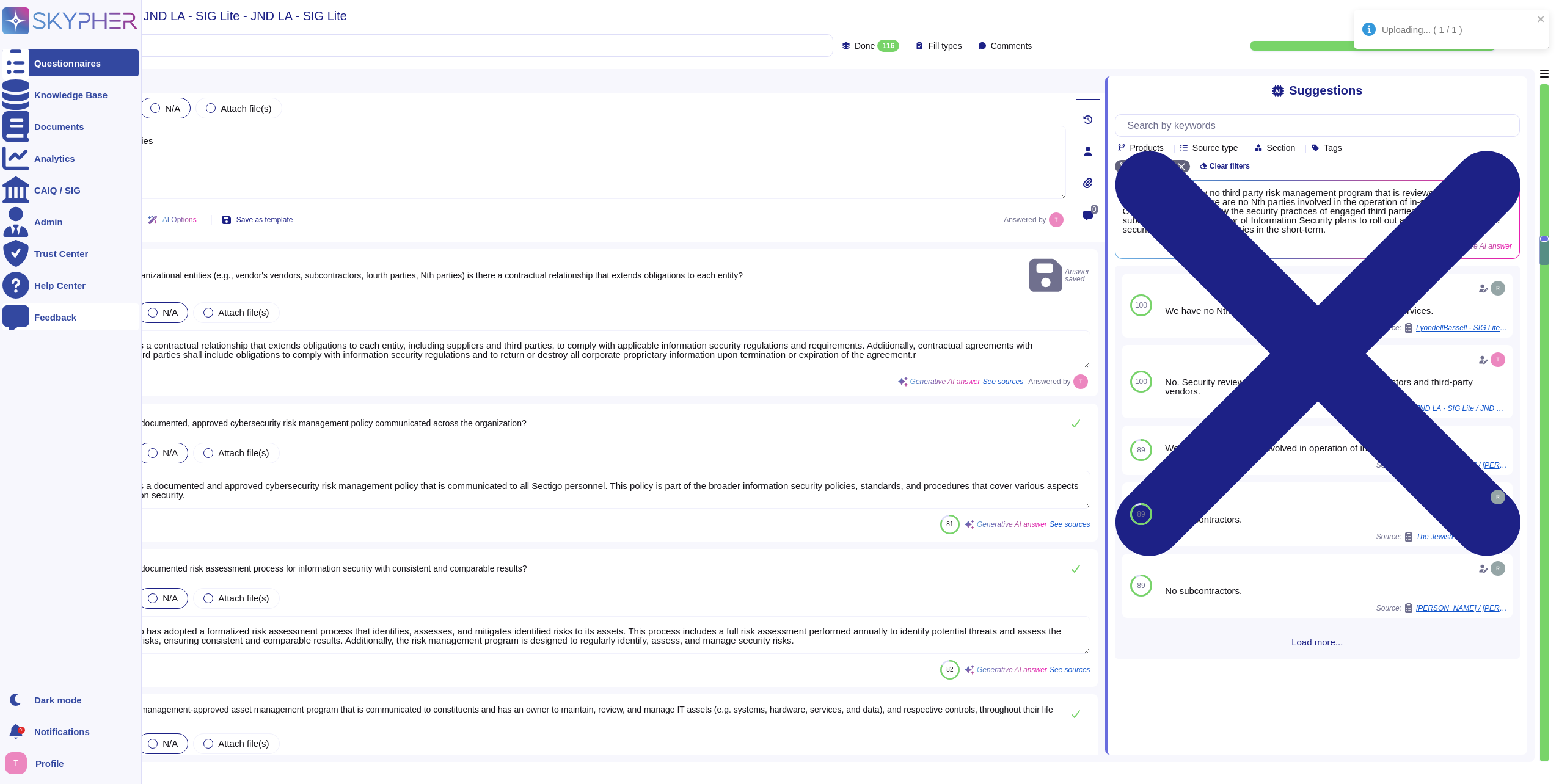
drag, startPoint x: 940, startPoint y: 339, endPoint x: 6, endPoint y: 315, distance: 934.3
click at [6, 315] on div "Uploading... ( 1 / 1 ) Questionnaires Knowledge Base Documents Analytics CAIQ /…" at bounding box center [779, 392] width 1559 height 784
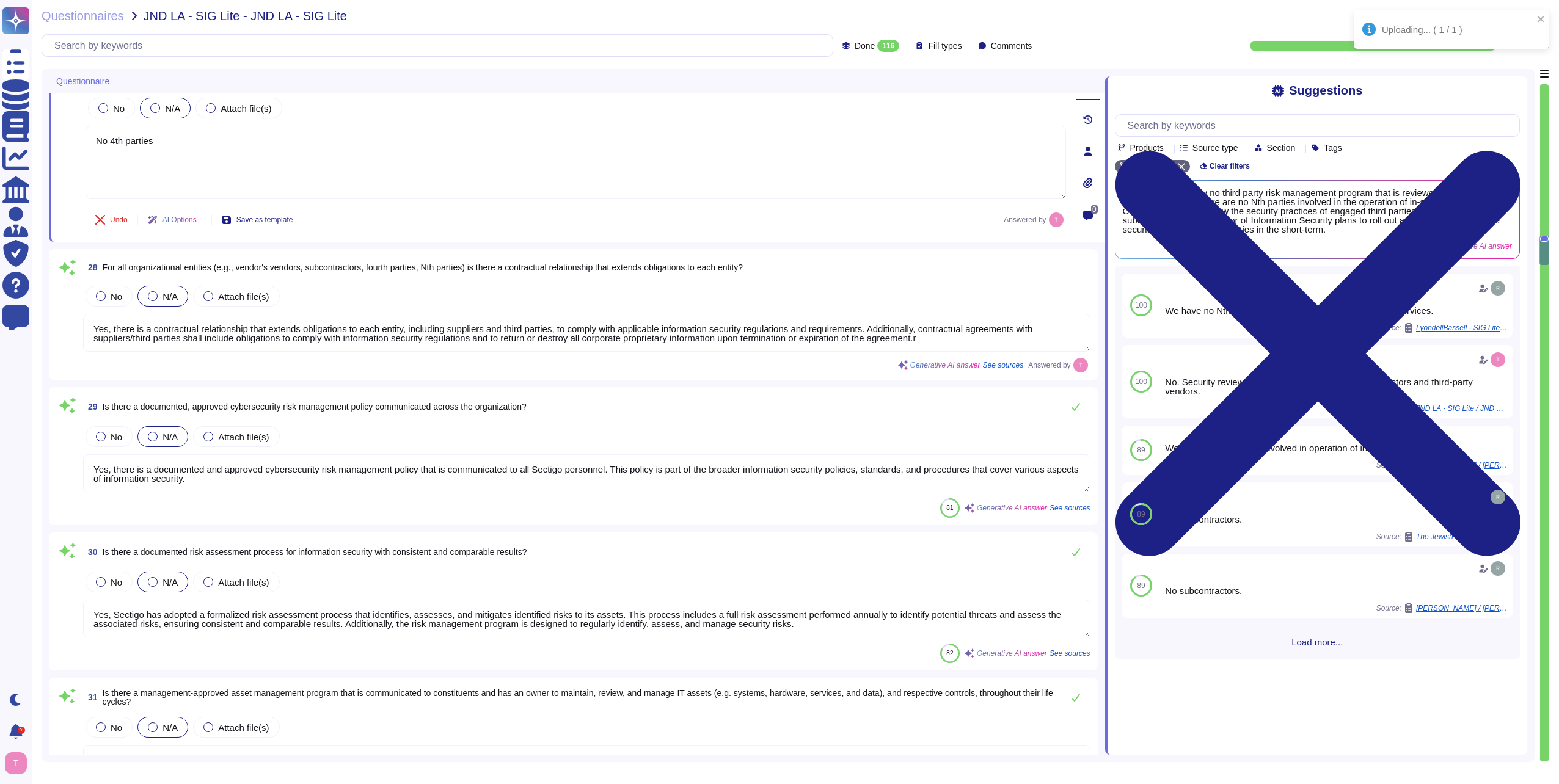
scroll to position [3543, 0]
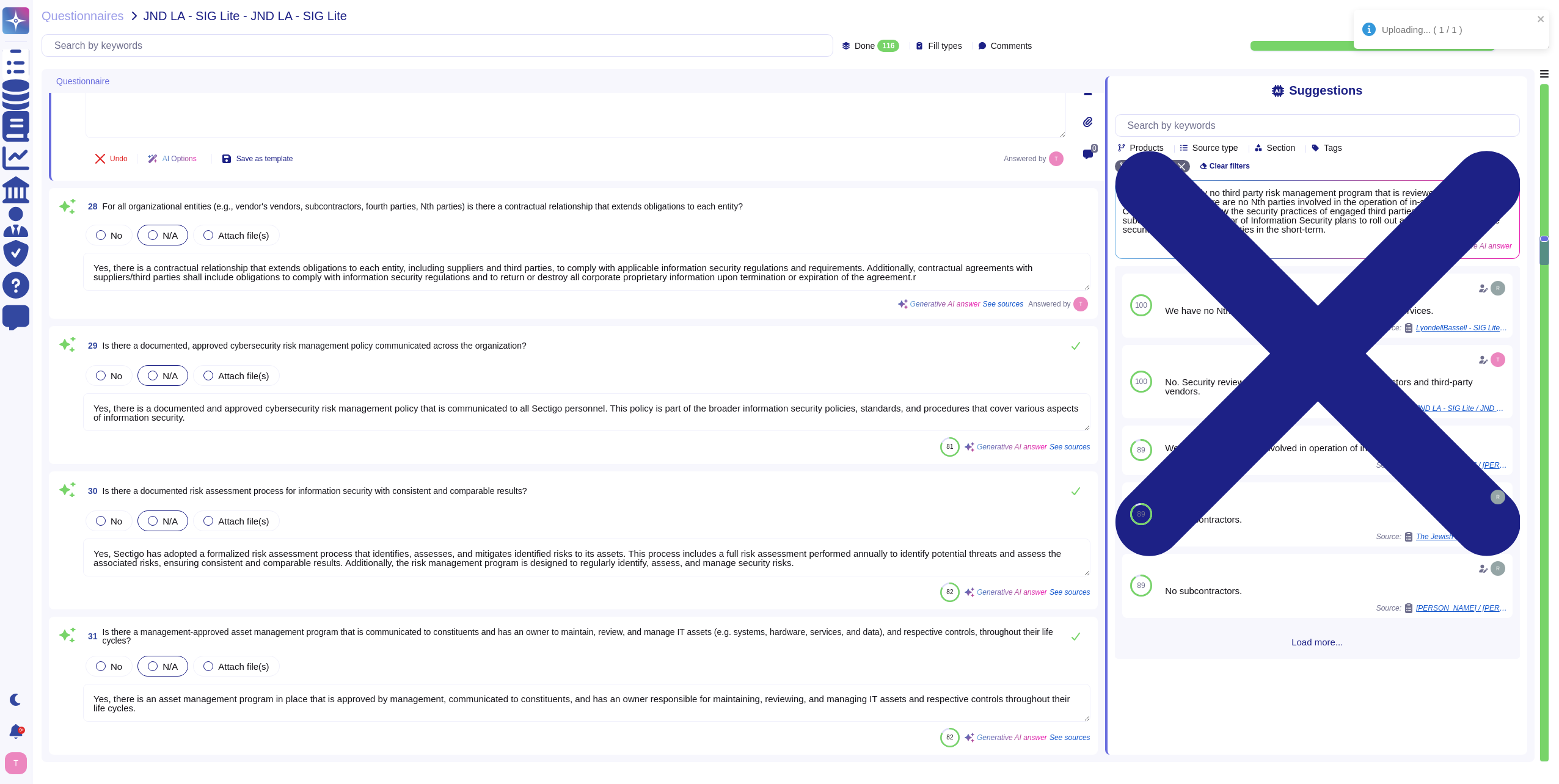
type textarea "Yes, Human Resources policies and procedures are approved by management, commun…"
type textarea "Yes, there is a contractual relationship that extends obligations to each entit…"
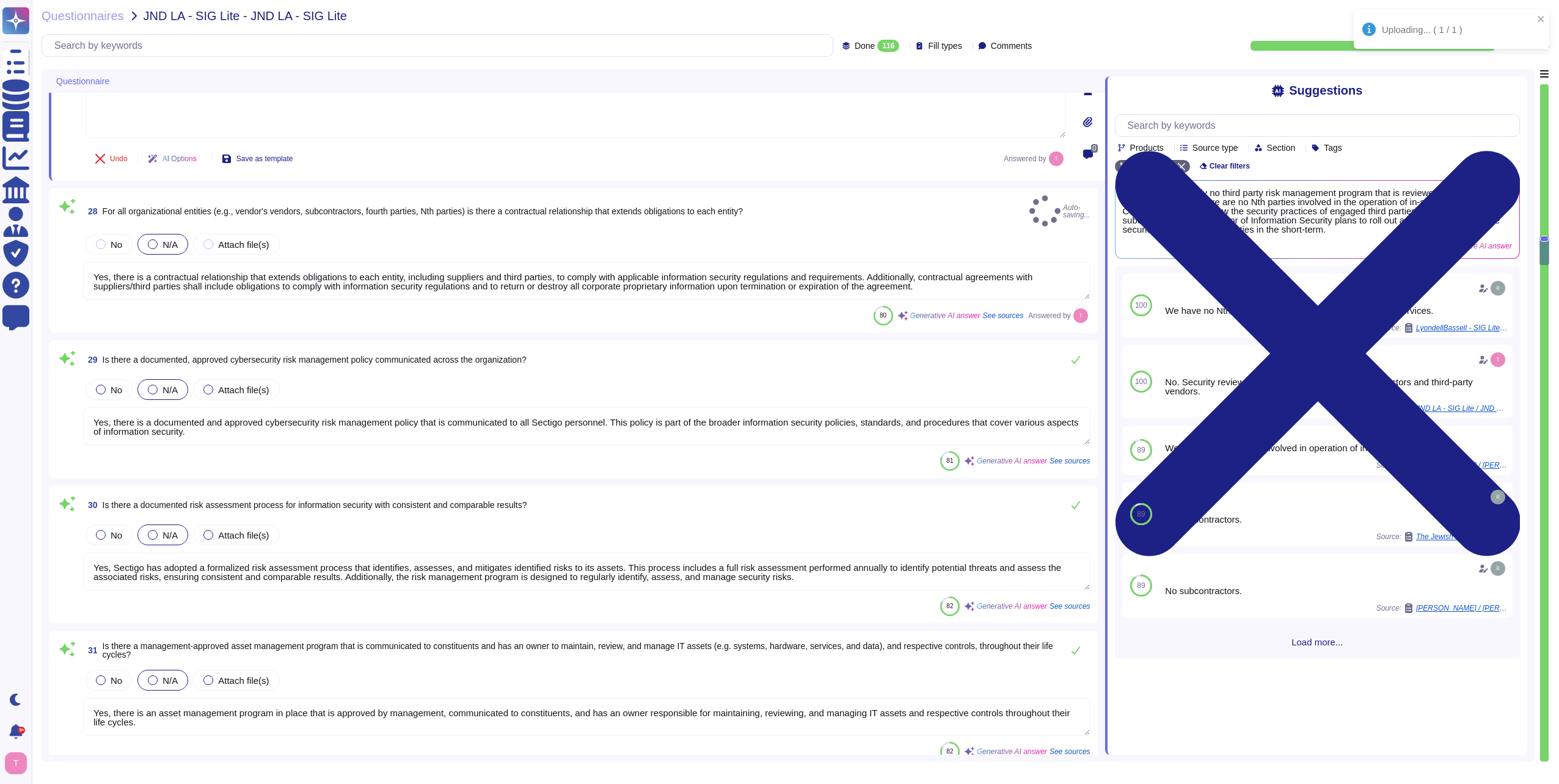
type textarea "Yes, Human Resources policies and procedures are approved by management, commun…"
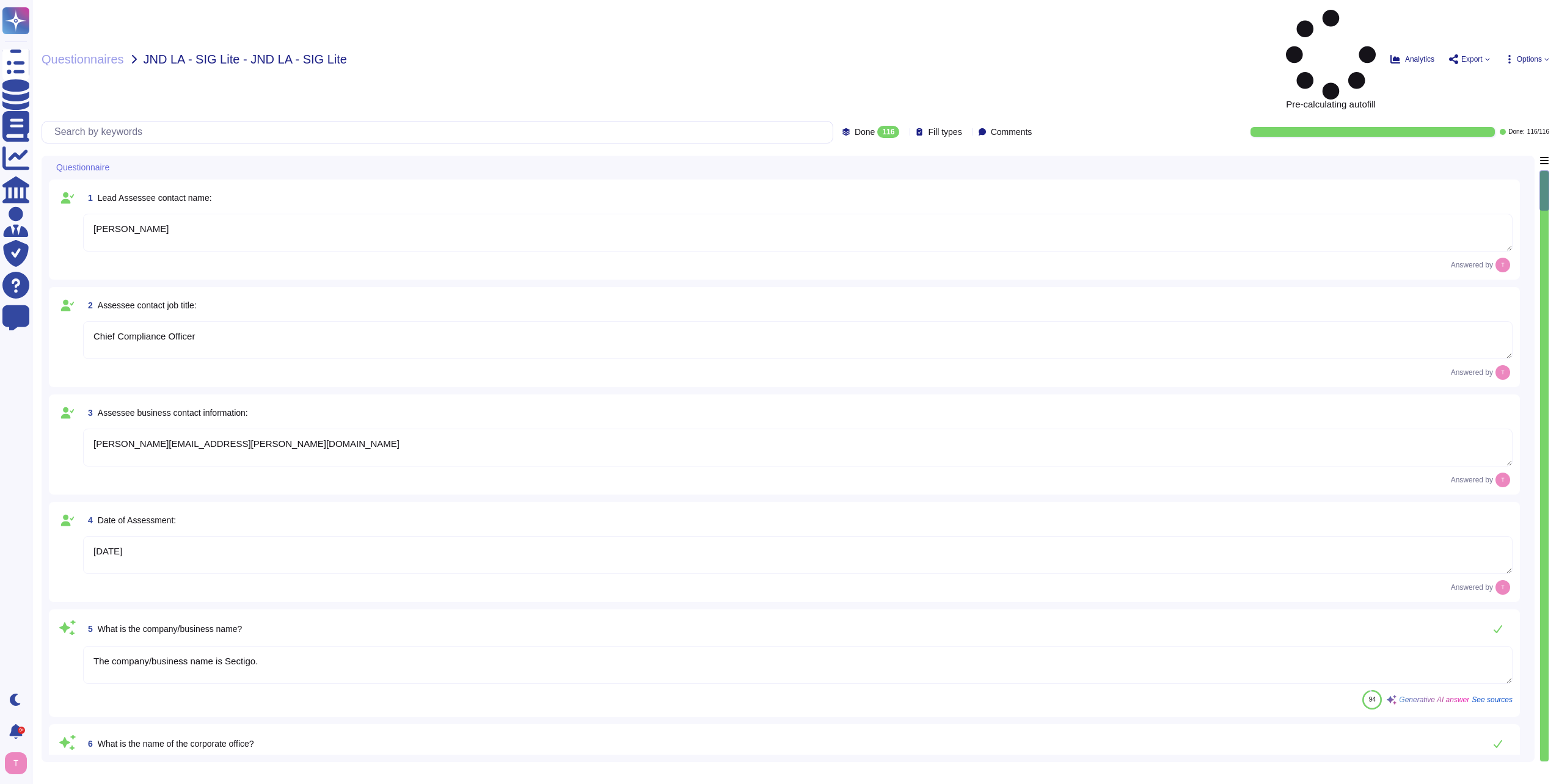
type textarea "[PERSON_NAME]"
type textarea "Chief Compliance Officer"
type textarea "[PERSON_NAME][EMAIL_ADDRESS][PERSON_NAME][DOMAIN_NAME]"
type textarea "[DATE]"
type textarea "The company/business name is Sectigo."
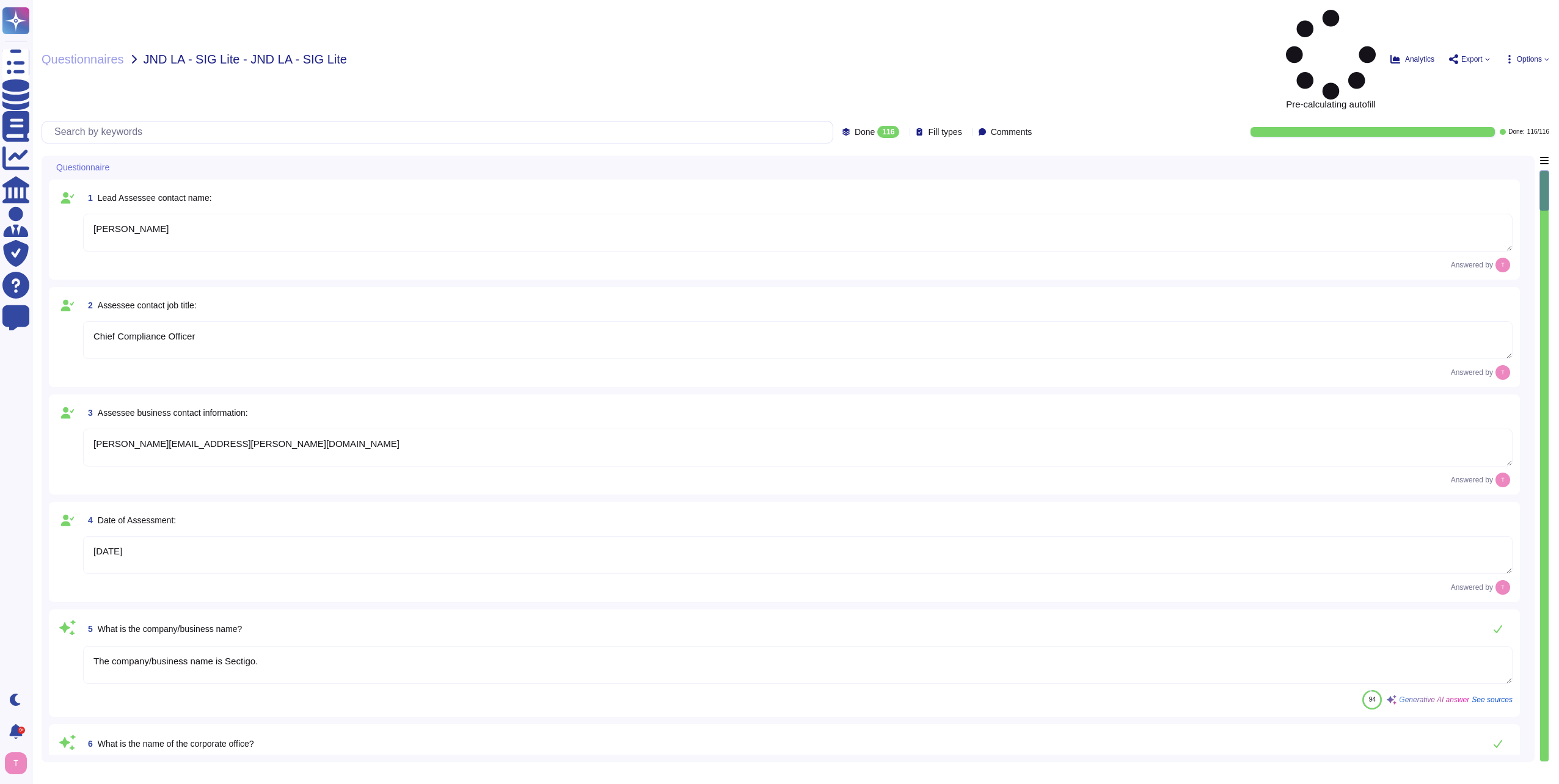
type textarea "The name of the corporate office is Sectigo."
type textarea "The corporate office physical address is [STREET_ADDRESS]."
type textarea "The country of origin or incorporation of the company/business is the [GEOGRAPH…"
type textarea "The backup sites are operated by Sectigo, located in [GEOGRAPHIC_DATA], [US_STA…"
type textarea "[PERSON_NAME]"
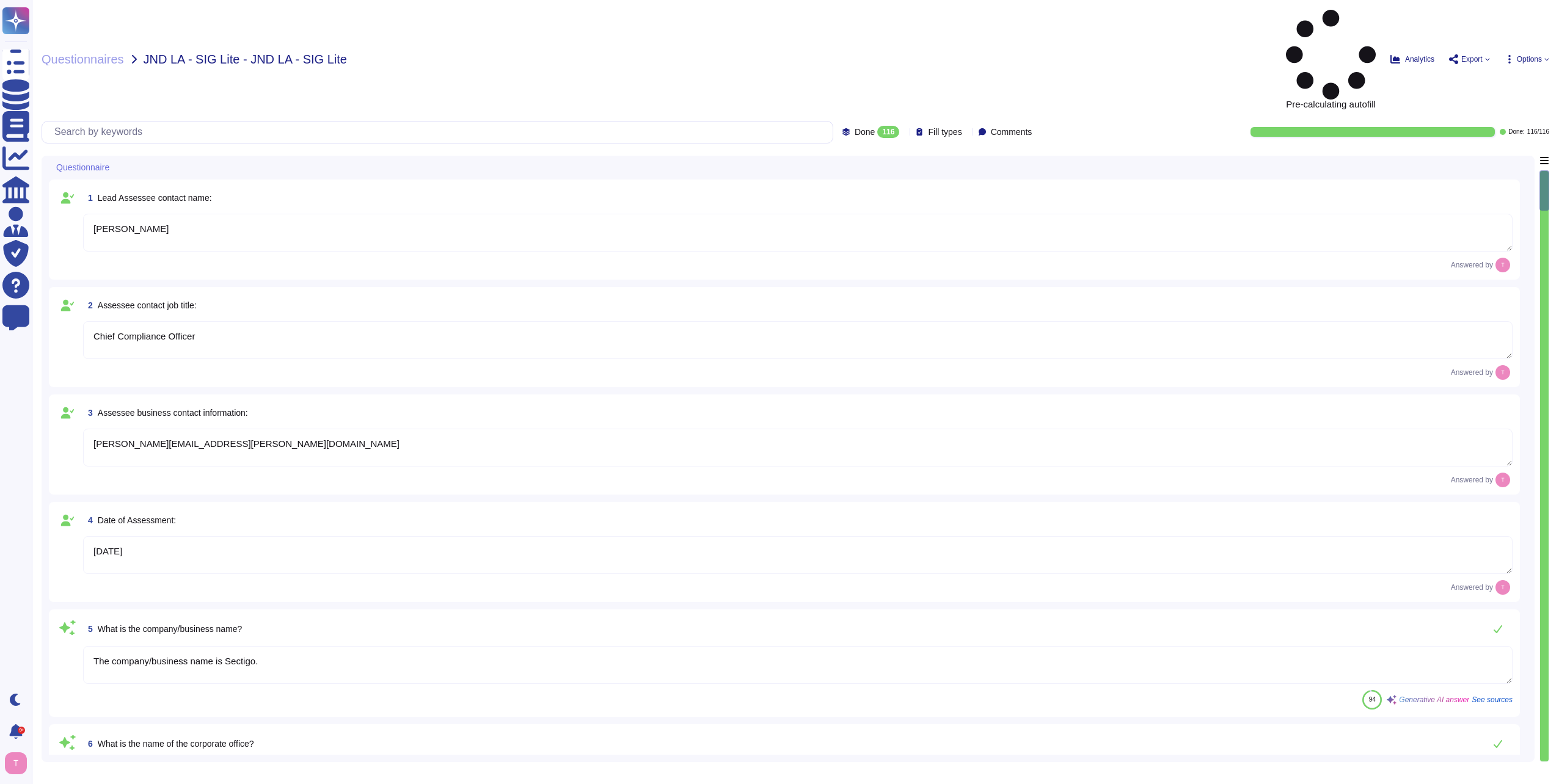
type textarea "Chief Compliance Officer"
type textarea "[PERSON_NAME][EMAIL_ADDRESS][PERSON_NAME][DOMAIN_NAME]"
type textarea "[DATE]"
type textarea "The company/business name is Sectigo."
type textarea "The name of the corporate office is Sectigo."
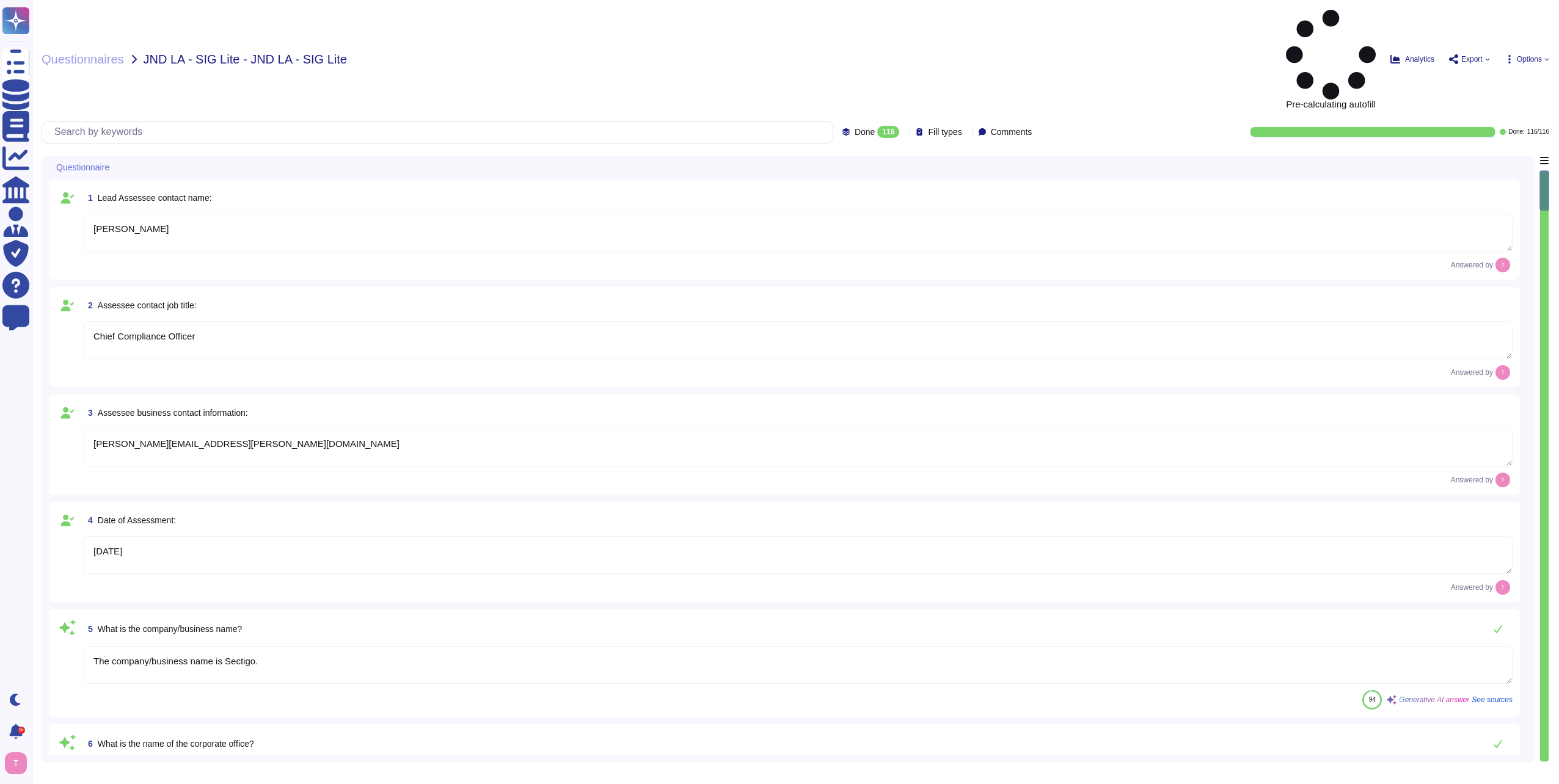
type textarea "The corporate office physical address is [STREET_ADDRESS]."
type textarea "The country of origin or incorporation of the company/business is the [GEOGRAPH…"
type textarea "The backup sites are operated by Sectigo, located in [GEOGRAPHIC_DATA], [US_STA…"
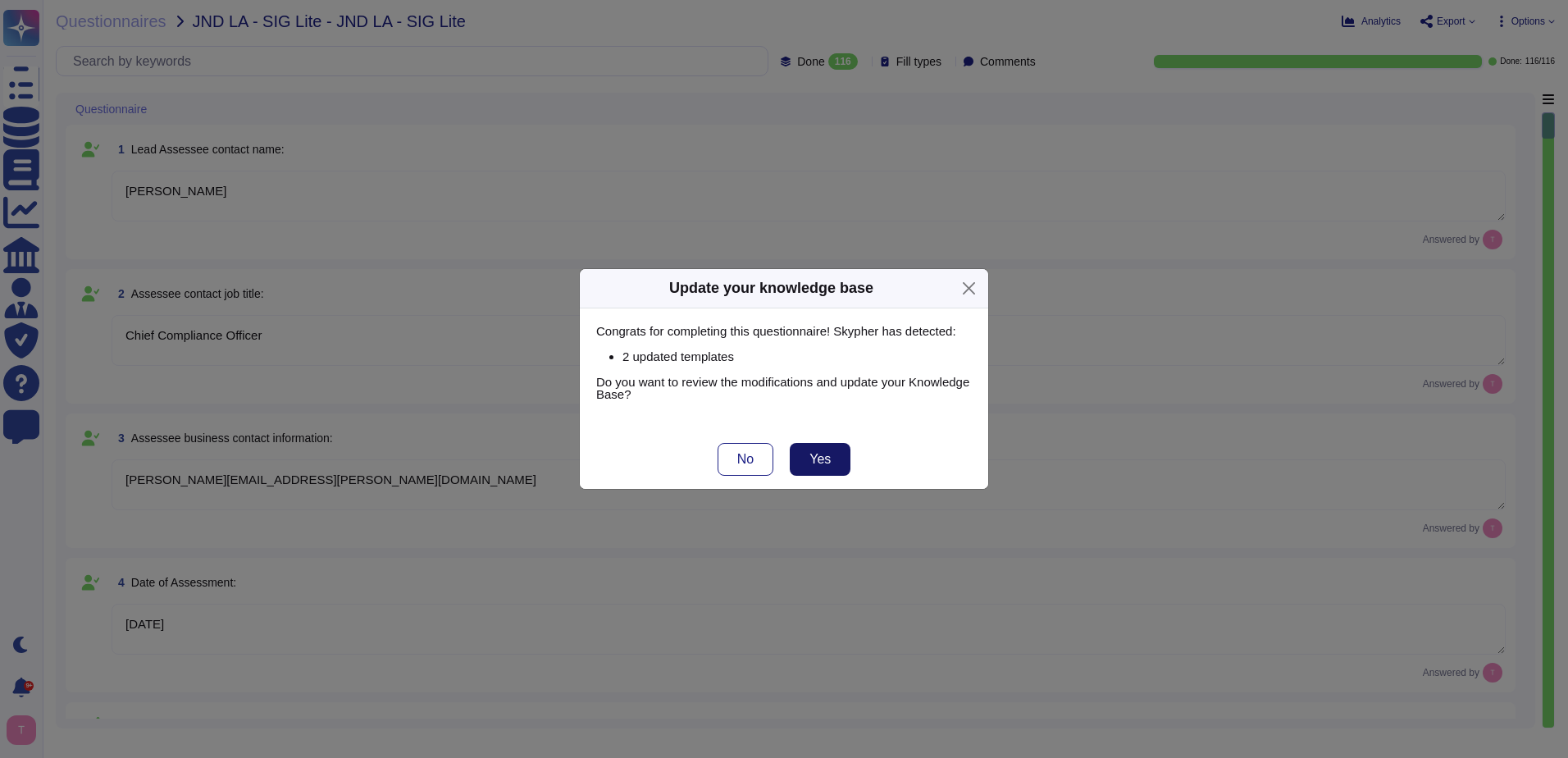
click at [826, 455] on span "Yes" at bounding box center [820, 459] width 21 height 13
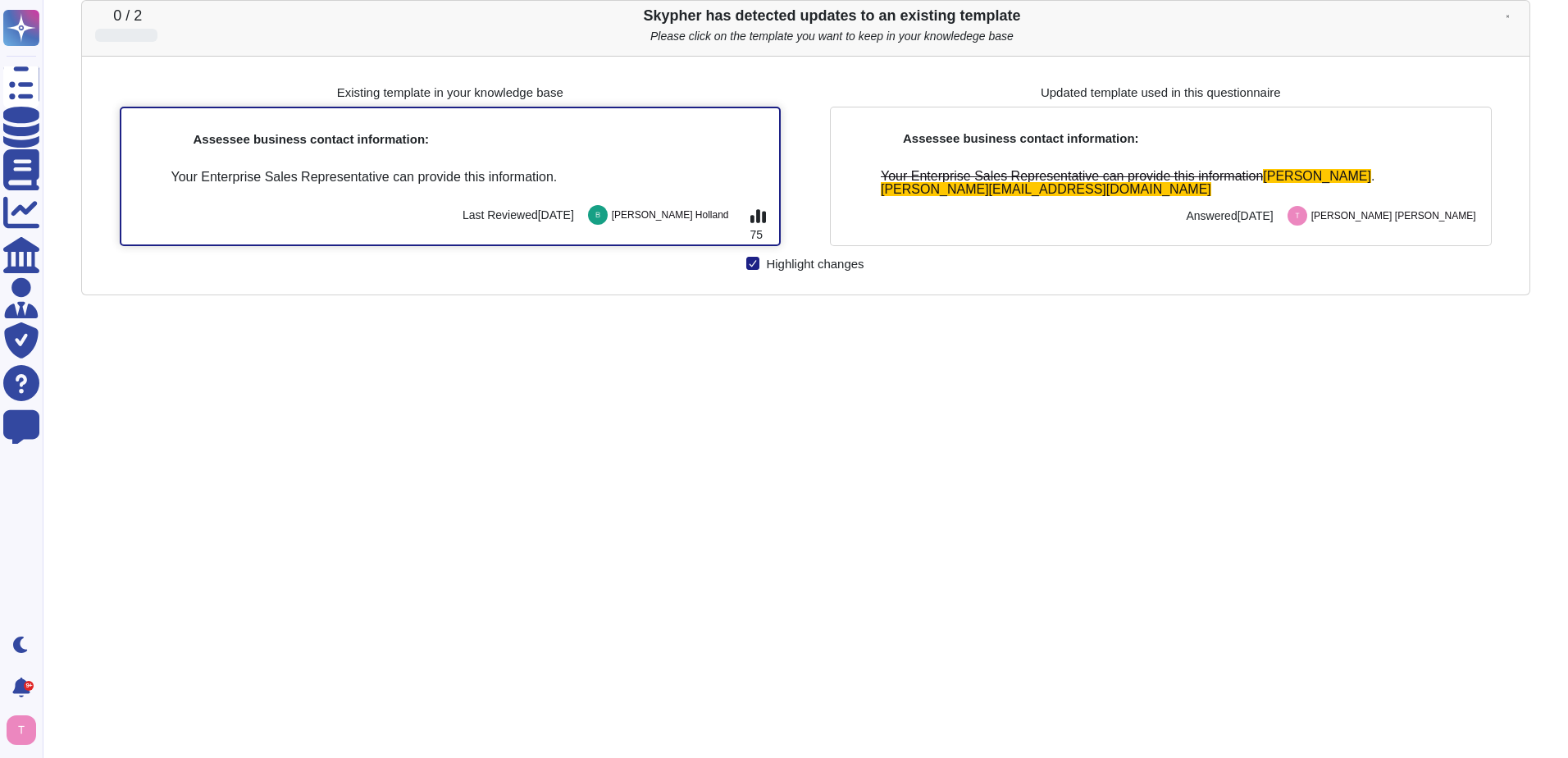
click at [523, 186] on div "Your Enterprise Sales Representative can provide this information." at bounding box center [469, 182] width 615 height 24
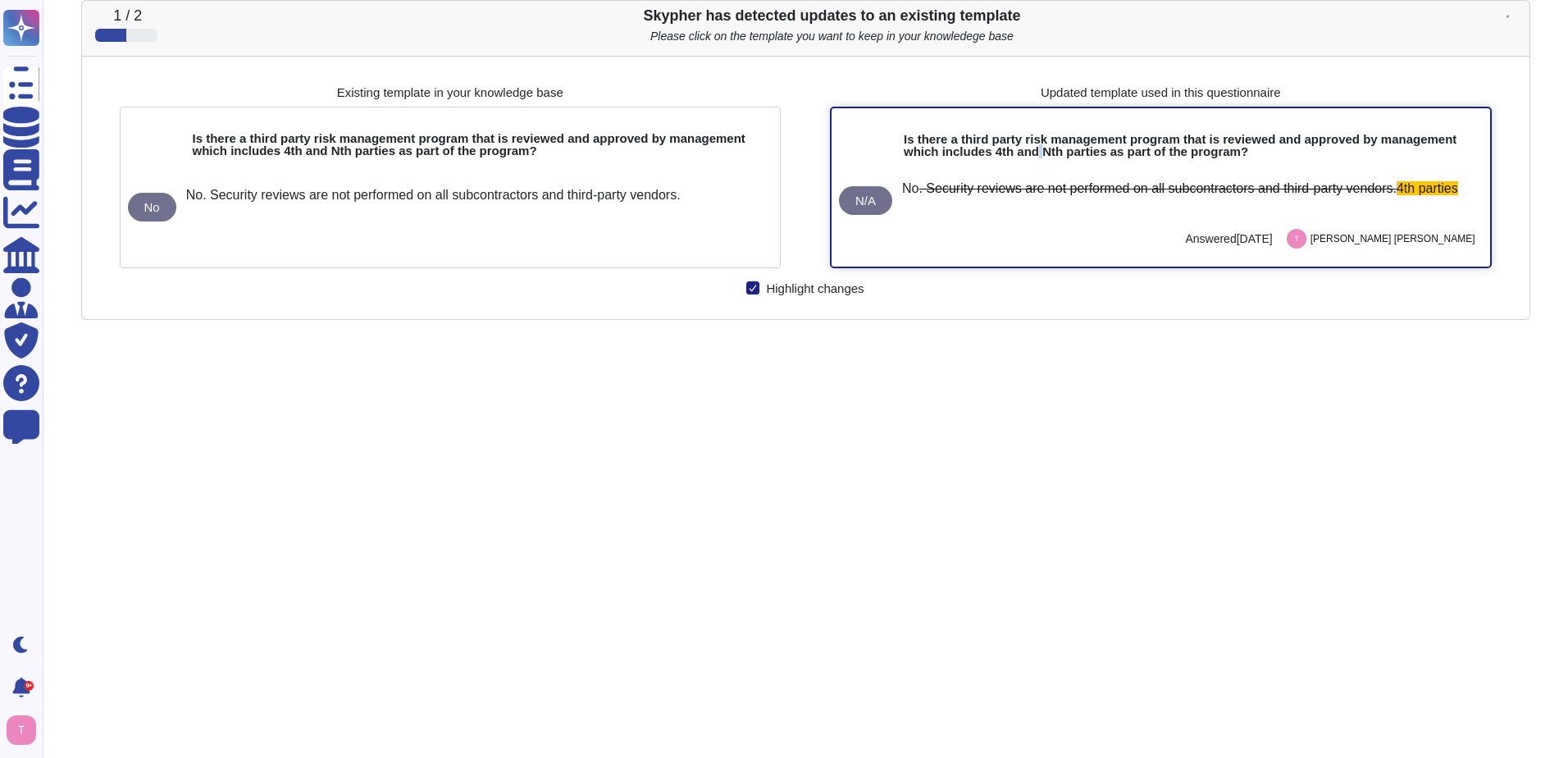
click at [1042, 162] on div "Is there a third party risk management program that is reviewed and approved by…" at bounding box center [1161, 136] width 629 height 56
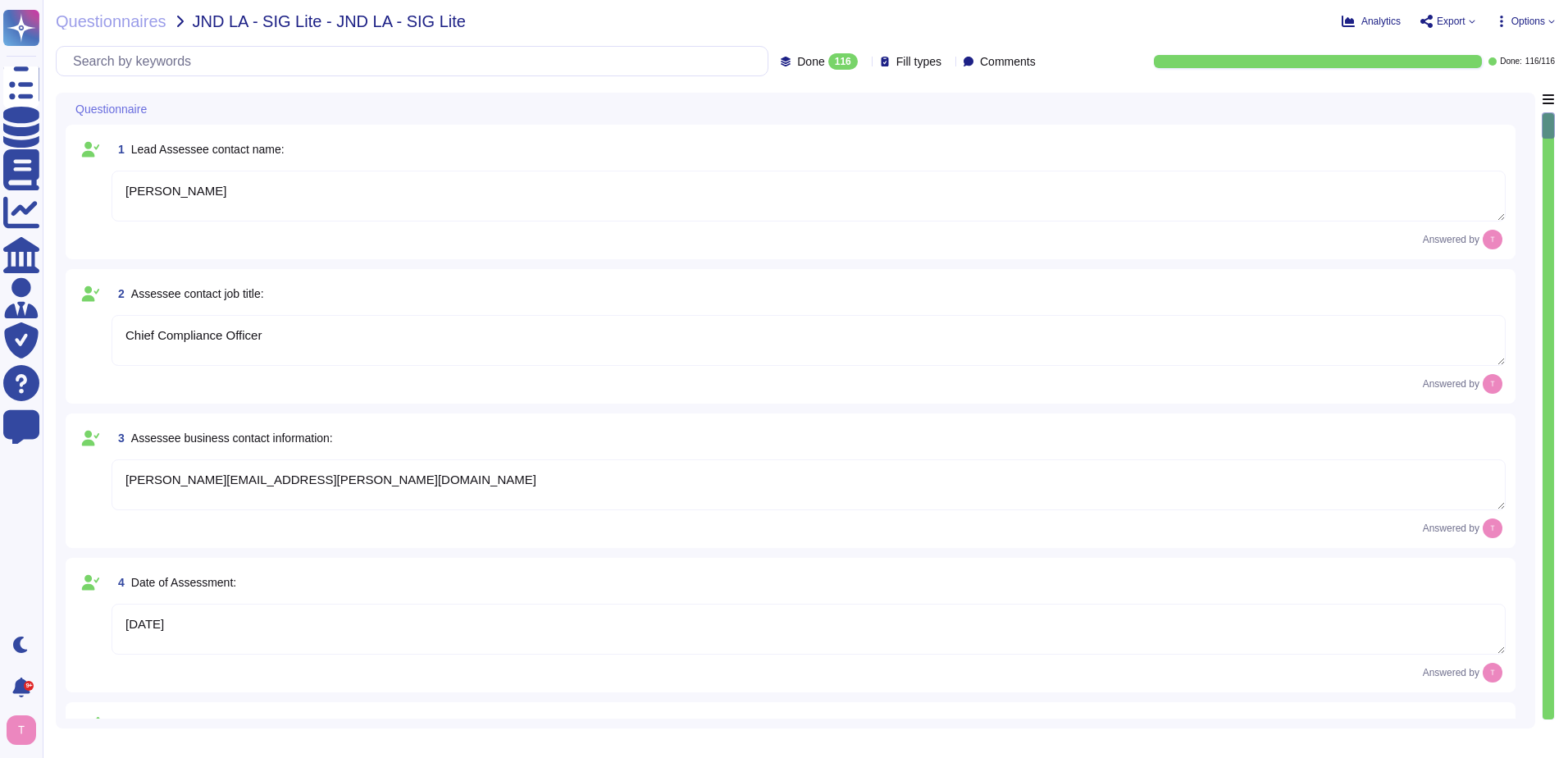
type textarea "[PERSON_NAME]"
type textarea "Chief Compliance Officer"
type textarea "[PERSON_NAME][EMAIL_ADDRESS][PERSON_NAME][DOMAIN_NAME]"
type textarea "[DATE]"
type textarea "The company/business name is Sectigo."
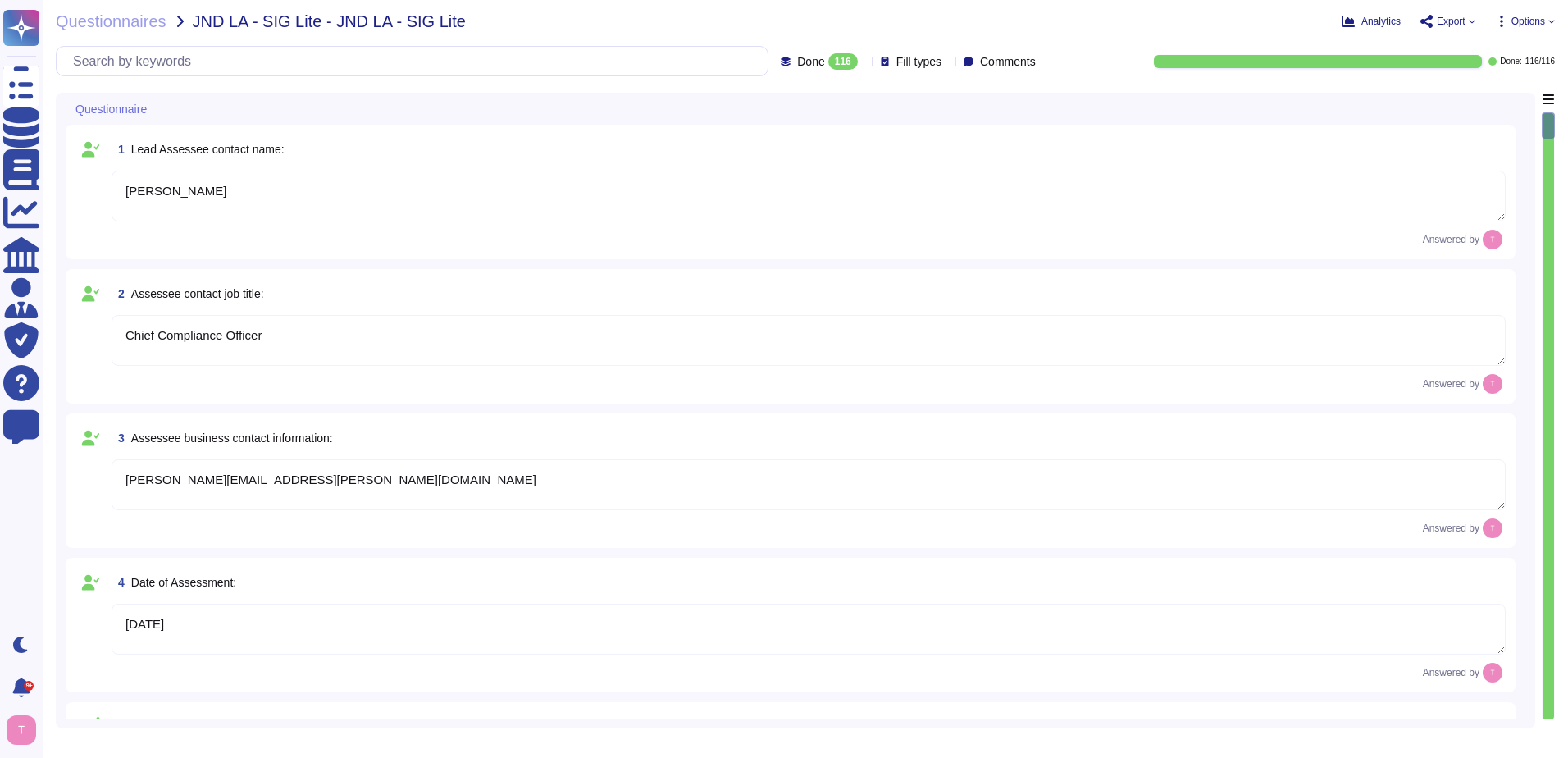
type textarea "The name of the corporate office is Sectigo."
type textarea "The corporate office physical address is [STREET_ADDRESS]."
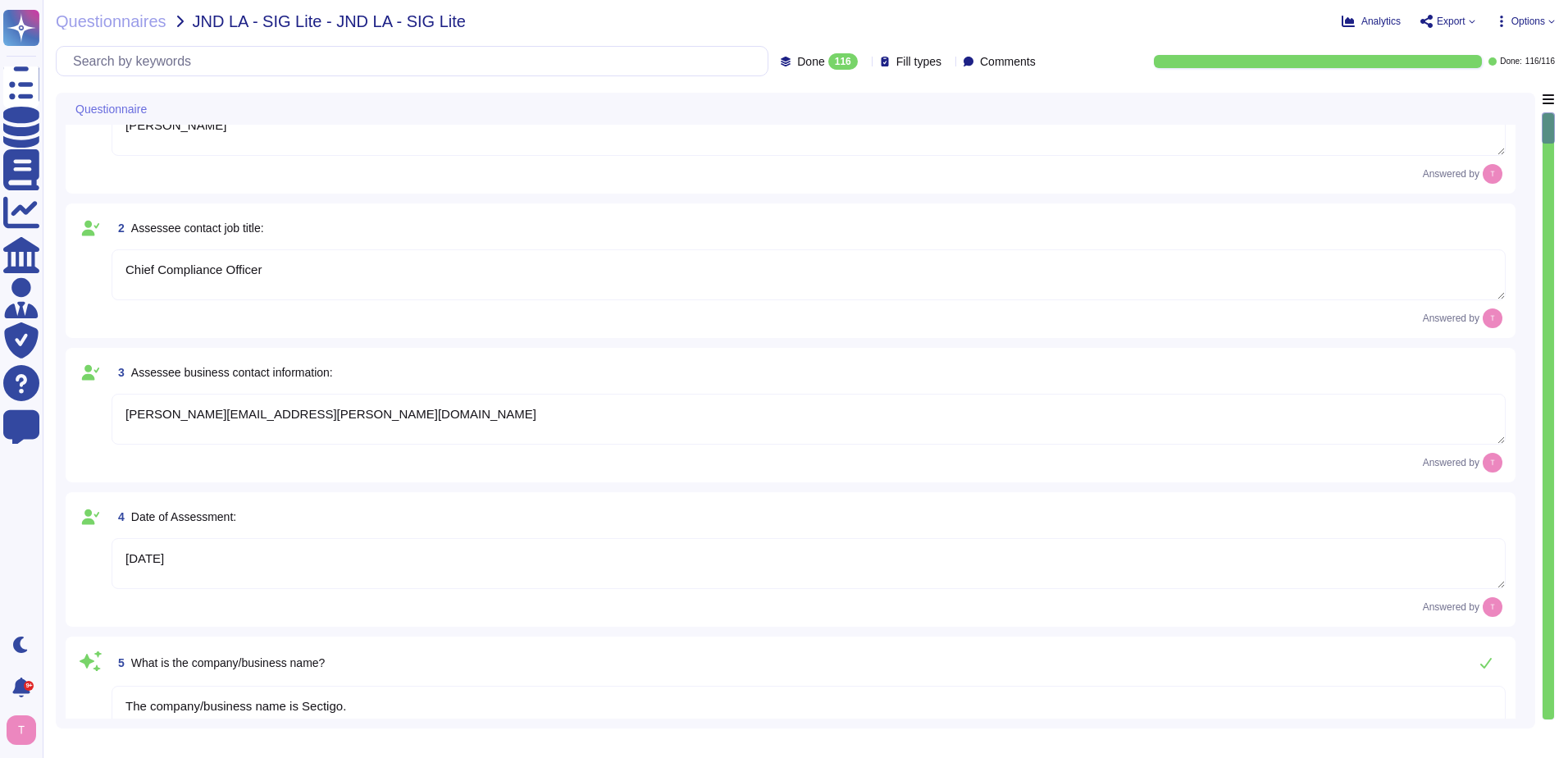
type textarea "The country of origin or incorporation of the company/business is the [GEOGRAPH…"
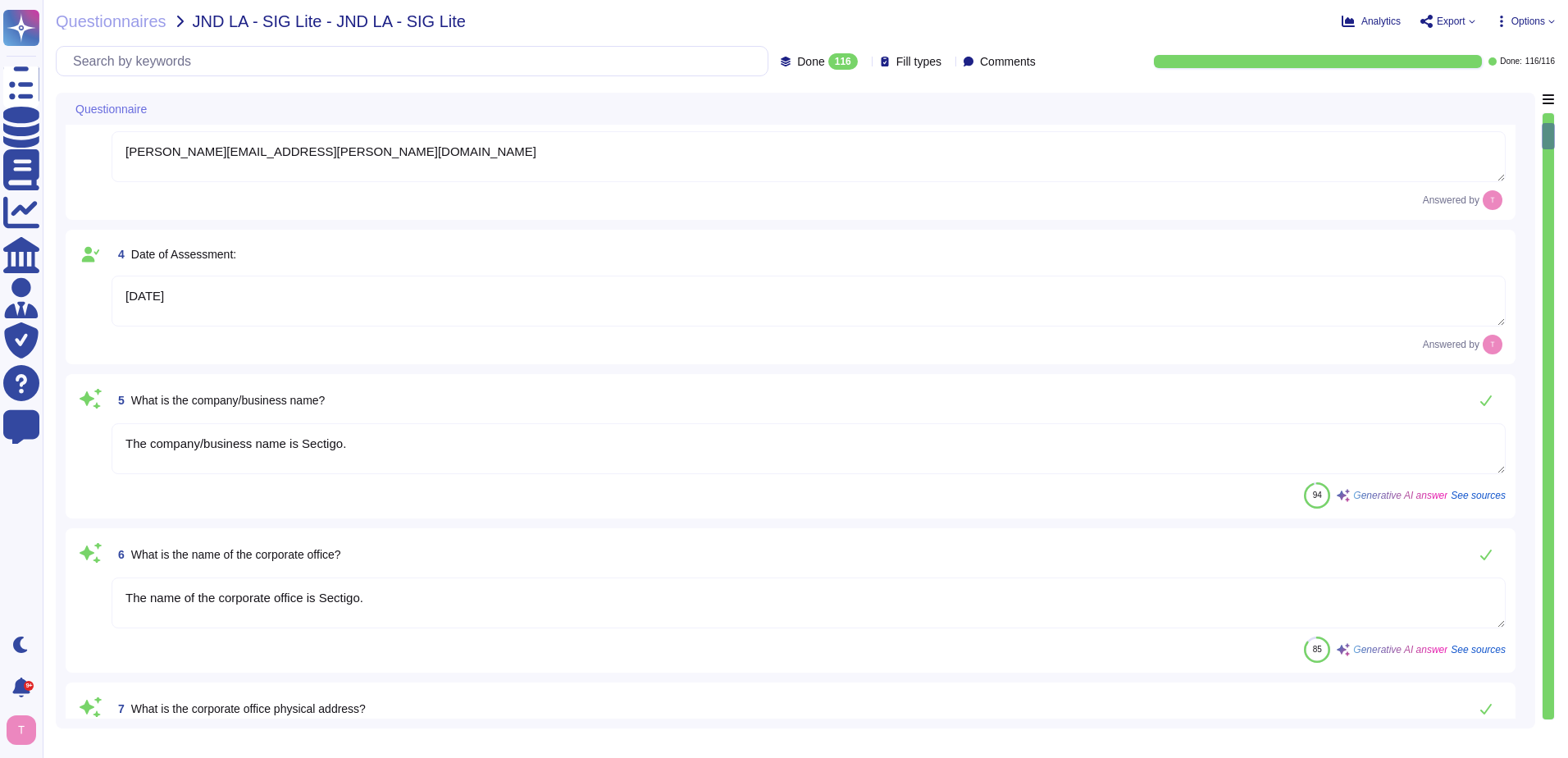
type textarea "The backup sites are operated by Sectigo, located in Secaucus, New Jersey, and …"
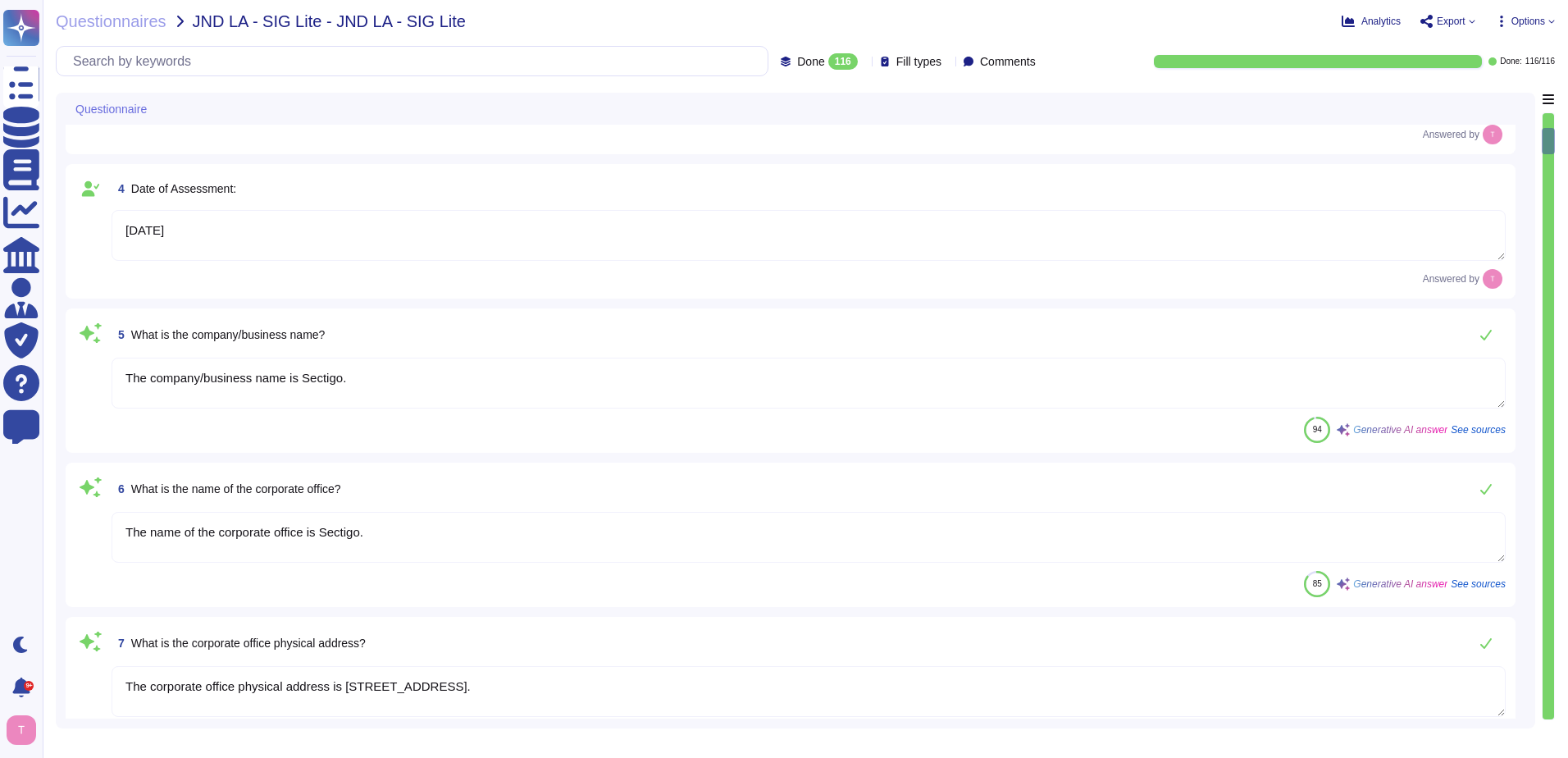
type textarea "The ownership structure is private. Sectigo is a privately held company."
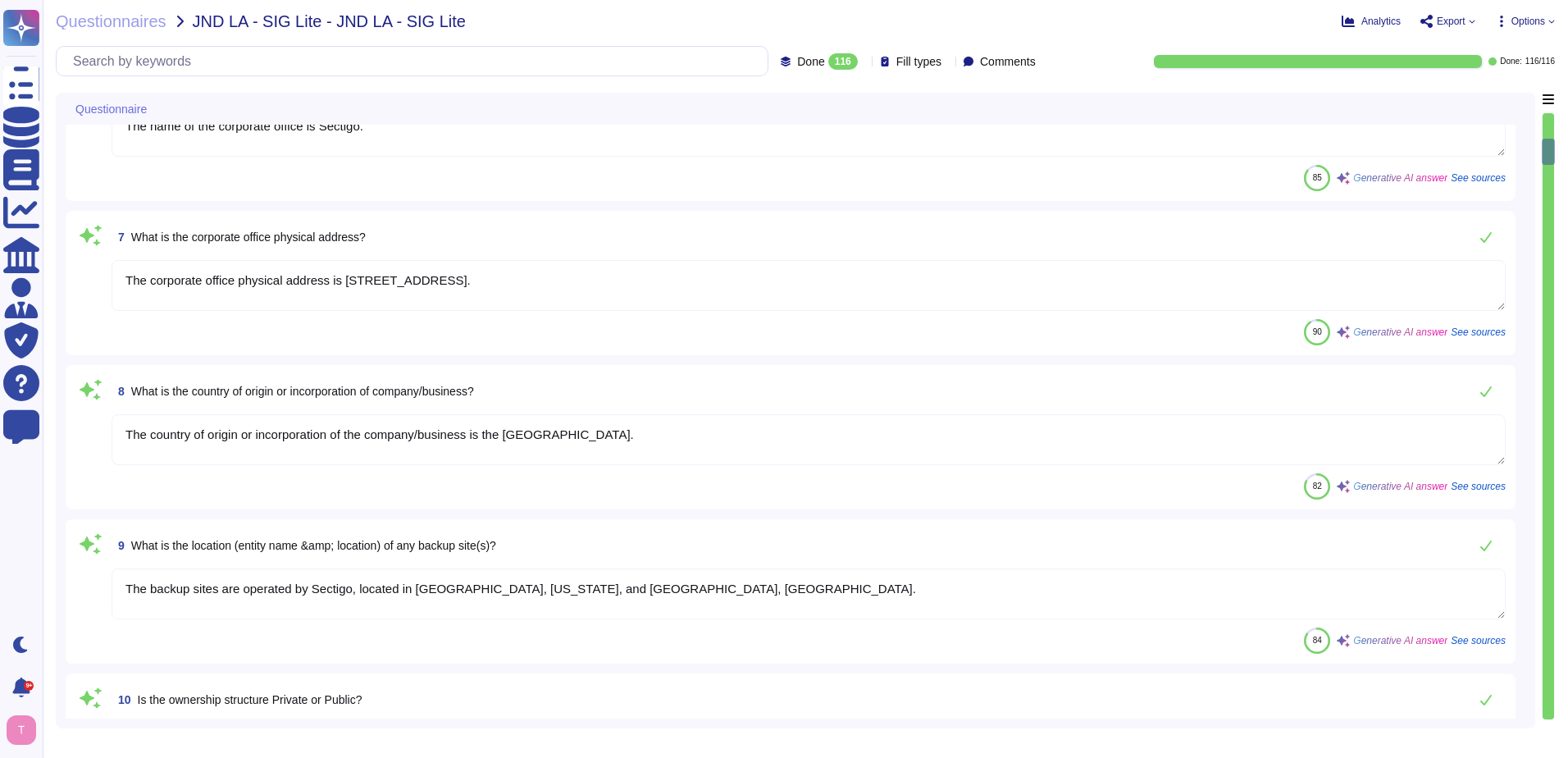
type textarea "Type of legal entity: Private Limited Location of incorporation: United Kingdom"
type textarea "The company has been in business for more than 25 years."
type textarea "The risk assessment is conducted for the entire company, covering all functiona…"
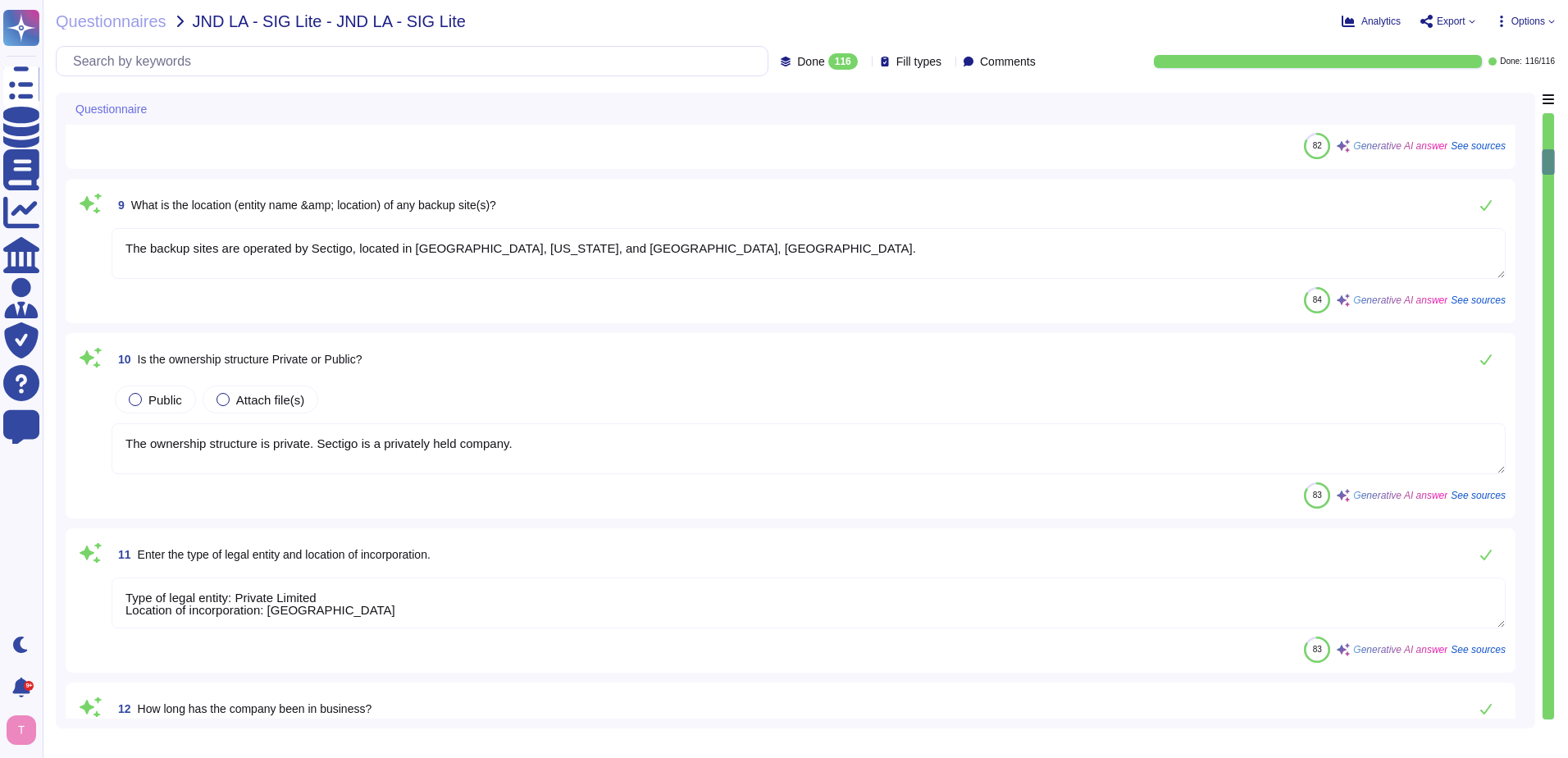
scroll to position [1149, 0]
type textarea "The name of the product being provided by the vendor is "Sectigo Certificate Ma…"
type textarea "scm.sectigo.com"
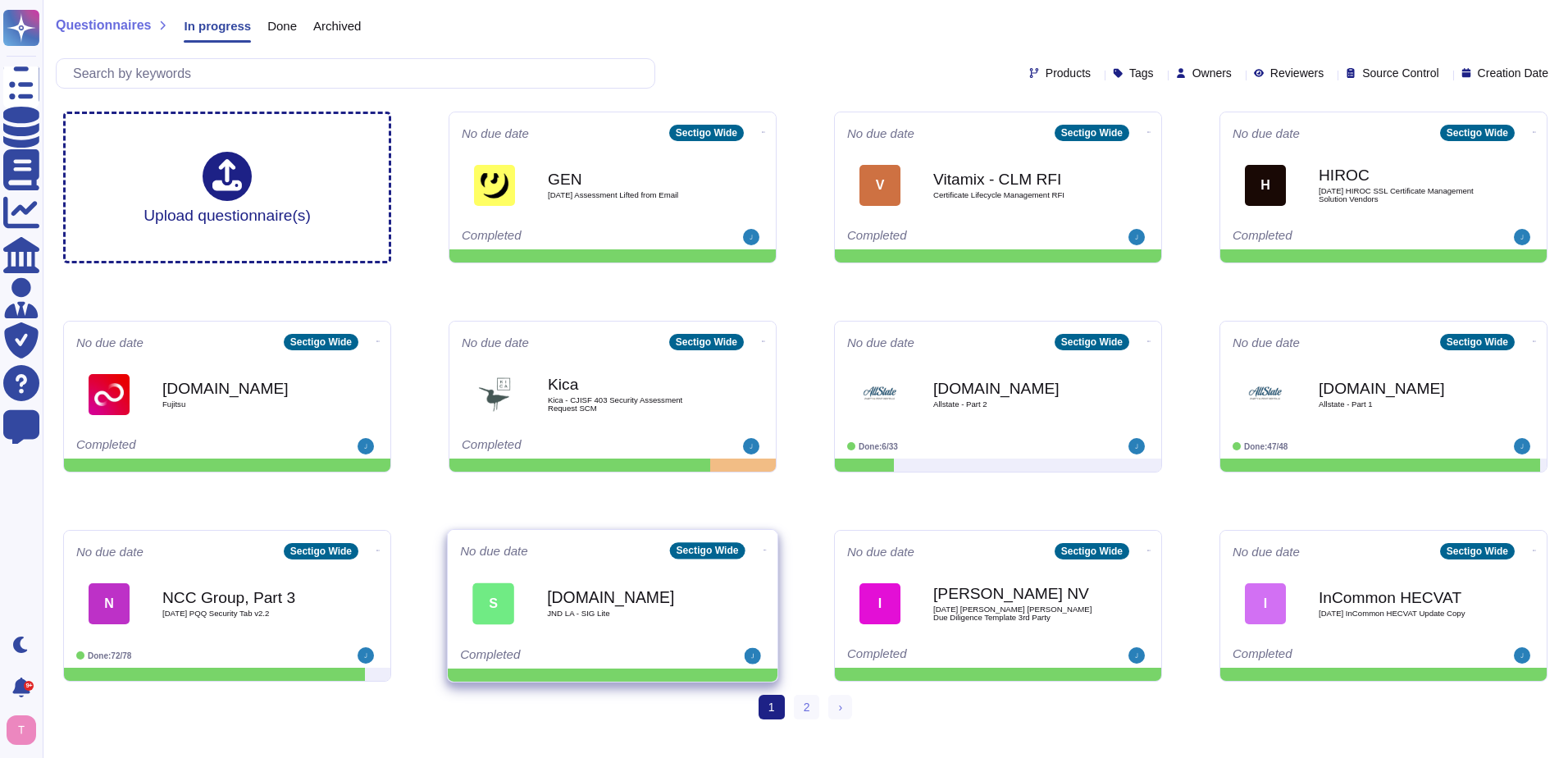
click at [629, 601] on b "[DOMAIN_NAME]" at bounding box center [630, 596] width 166 height 16
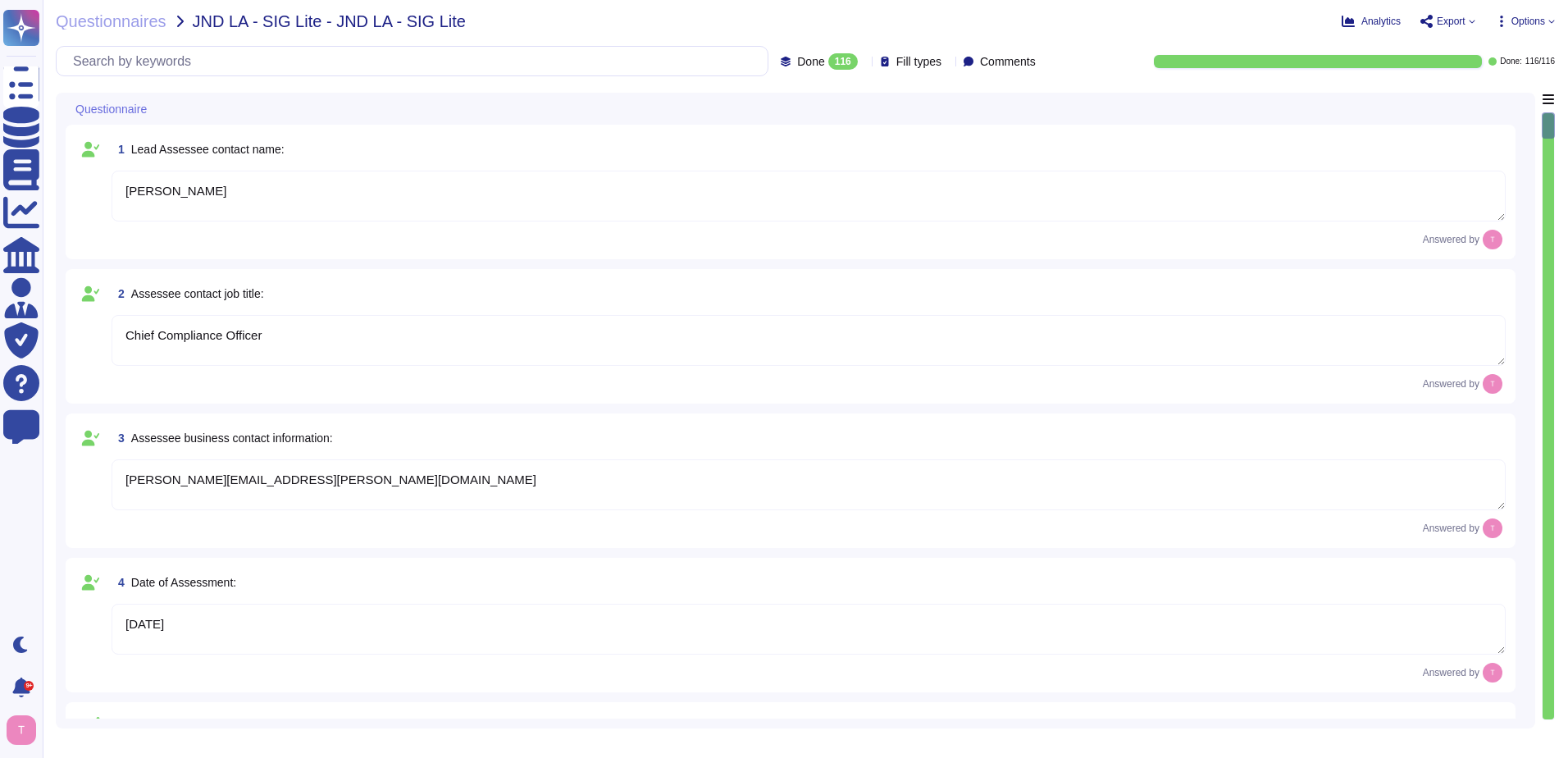
type textarea "[PERSON_NAME]"
type textarea "Chief Compliance Officer"
type textarea "[PERSON_NAME][EMAIL_ADDRESS][PERSON_NAME][DOMAIN_NAME]"
type textarea "[DATE]"
type textarea "The company/business name is Sectigo."
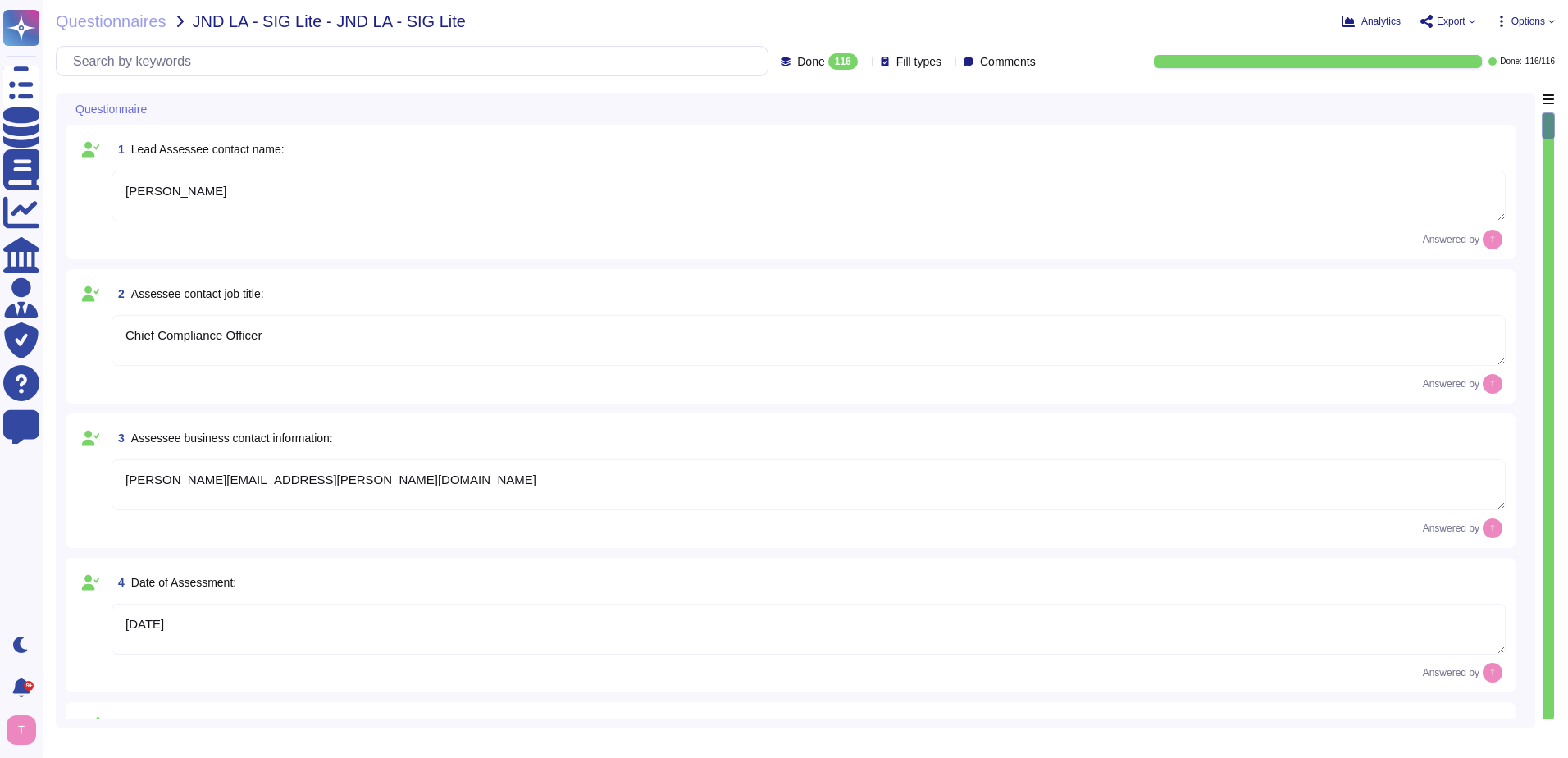
type textarea "The name of the corporate office is Sectigo."
type textarea "The corporate office physical address is [STREET_ADDRESS]."
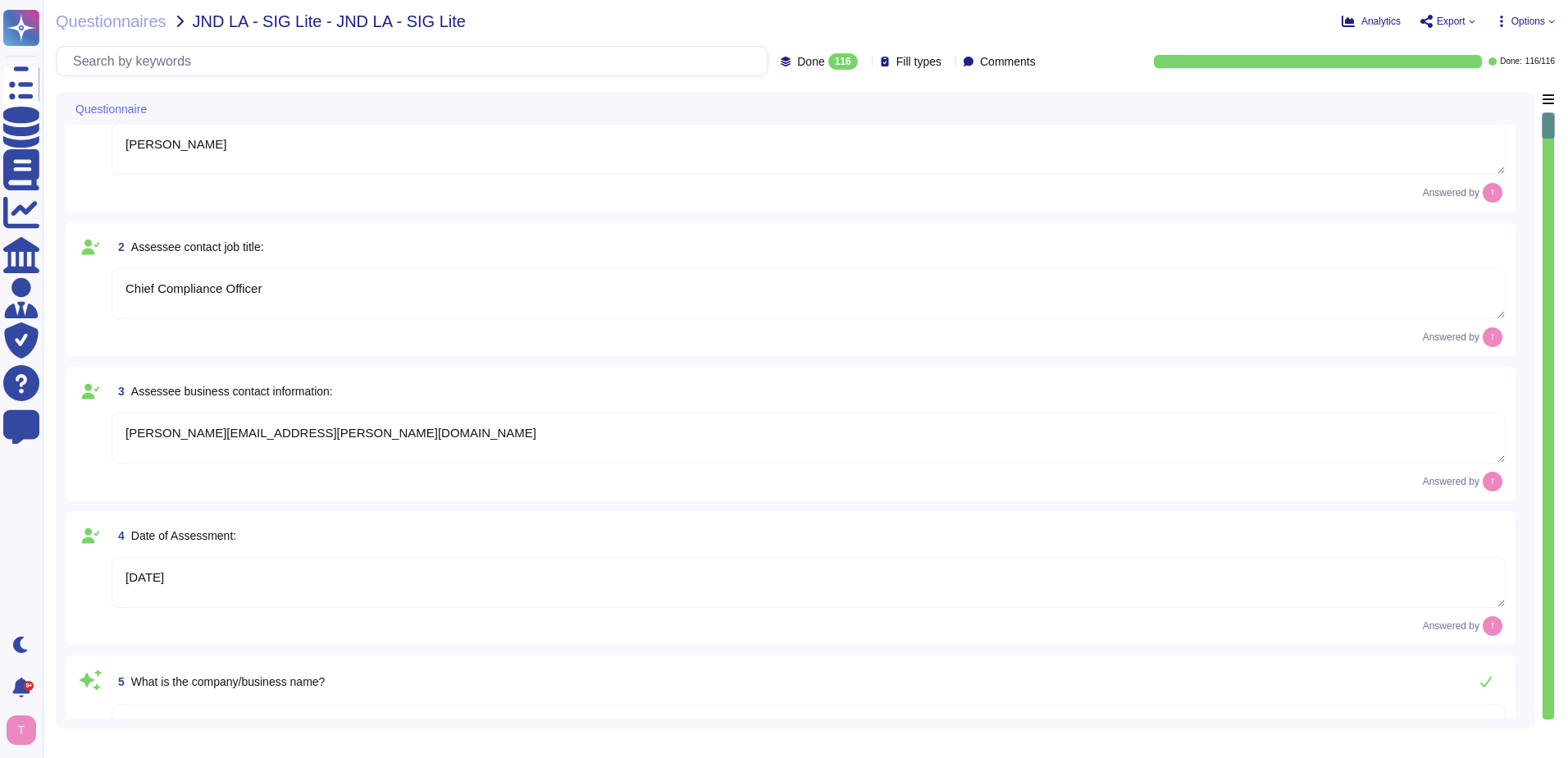
type textarea "The country of origin or incorporation of the company/business is the United Ki…"
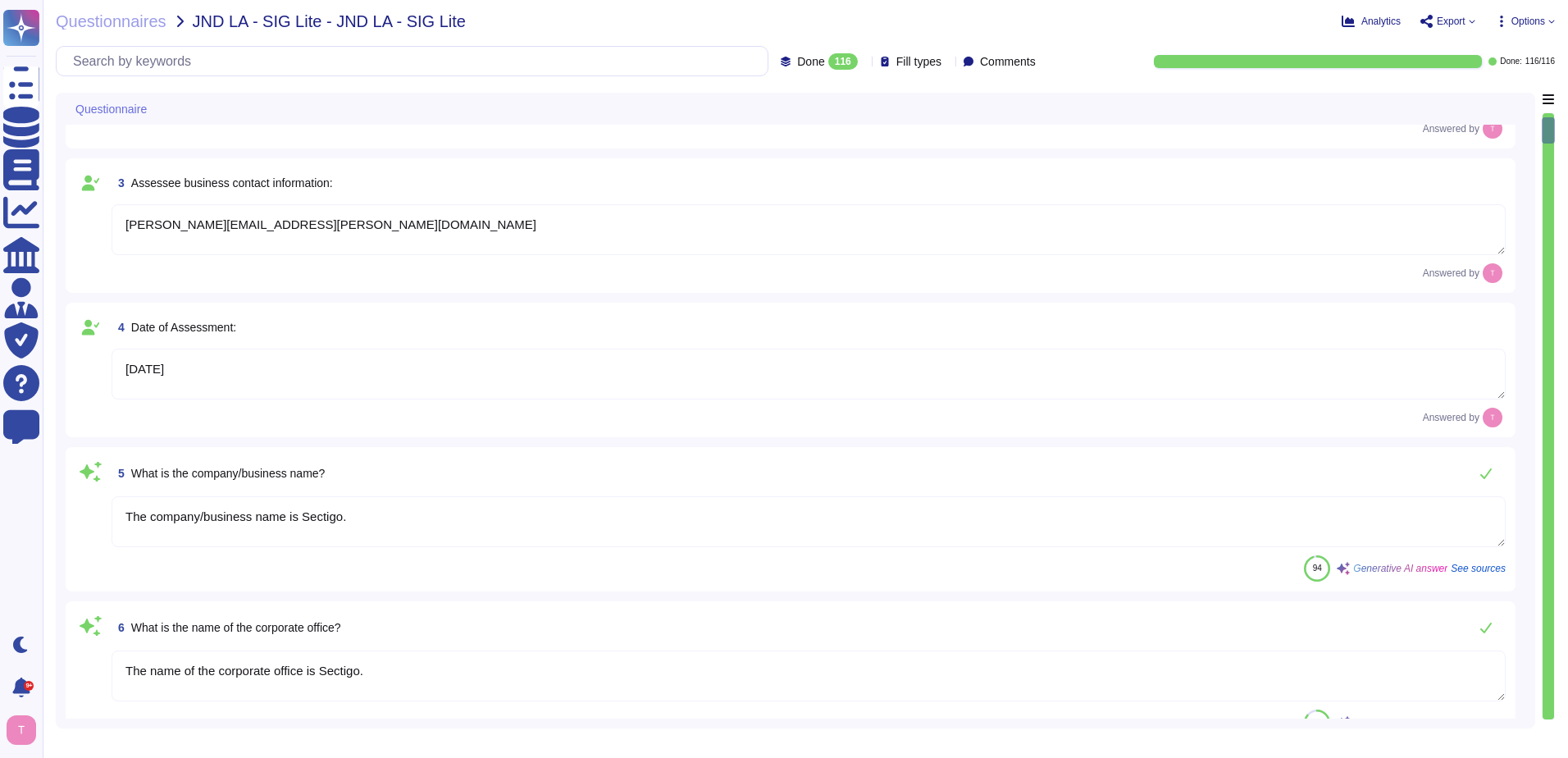
type textarea "The backup sites are operated by Sectigo, located in Secaucus, New Jersey, and …"
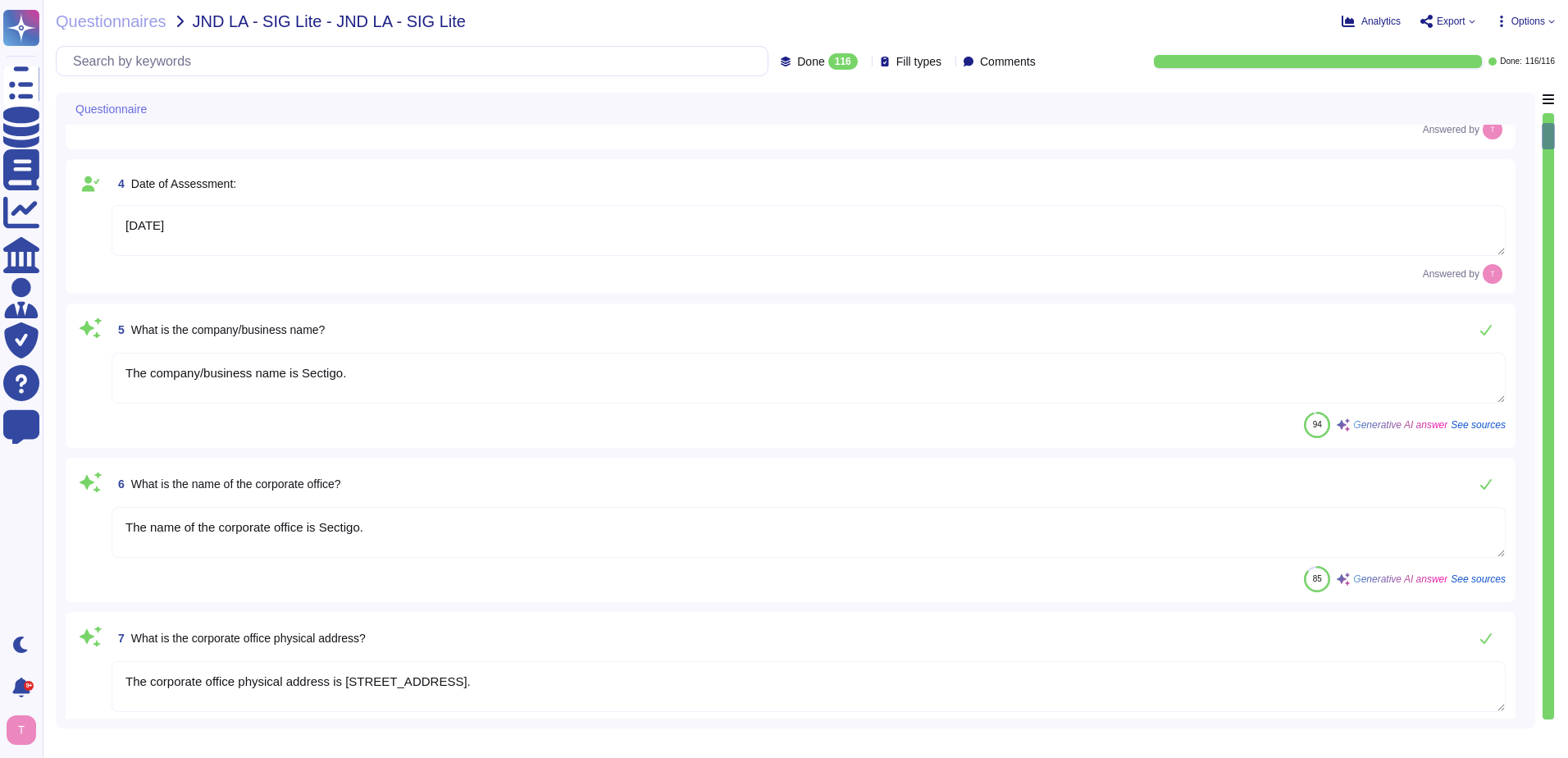
type textarea "The ownership structure is private. Sectigo is a privately held company."
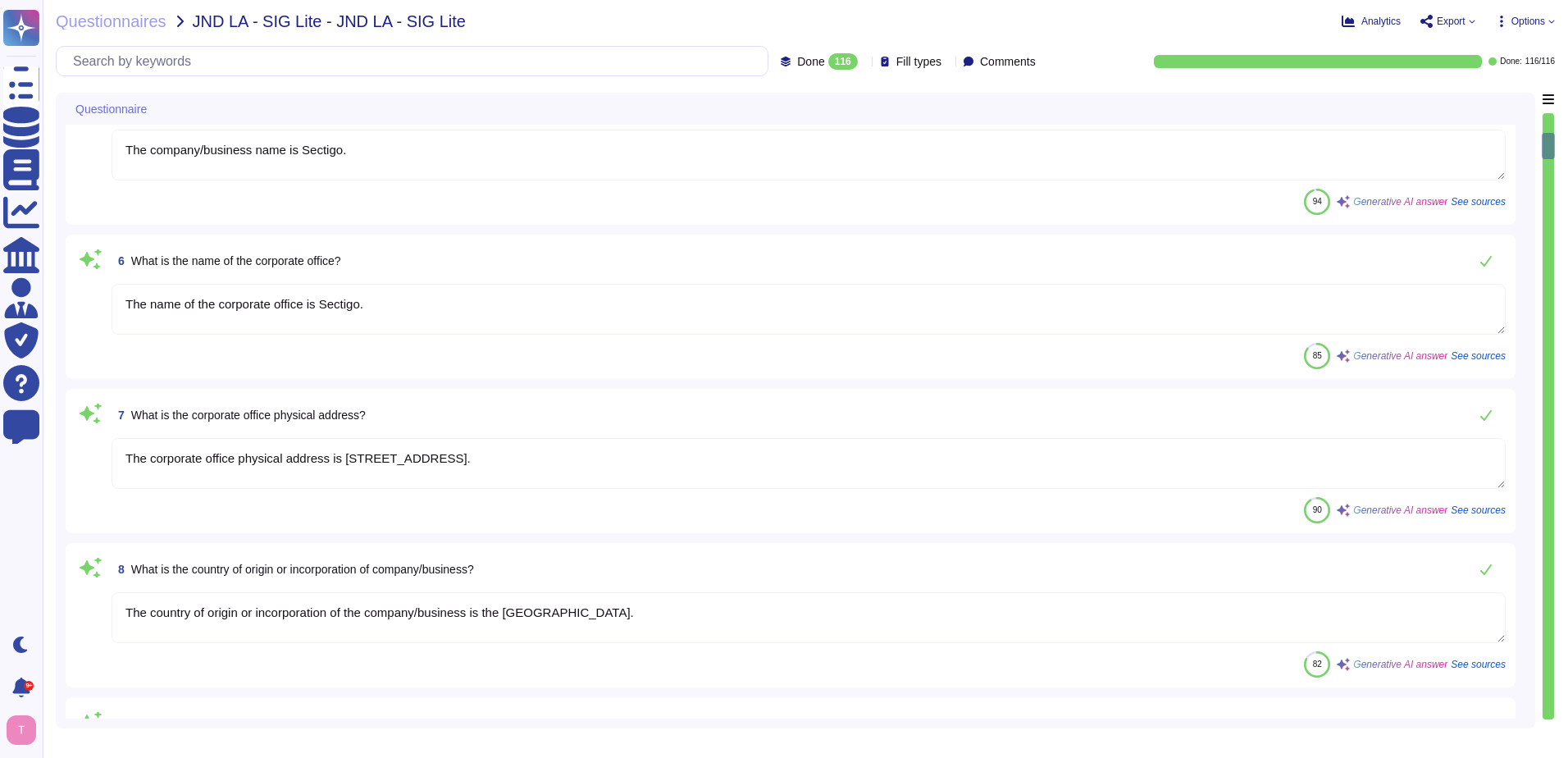
type textarea "Type of legal entity: Private Limited Location of incorporation: United Kingdom"
type textarea "The company has been in business for more than 25 years."
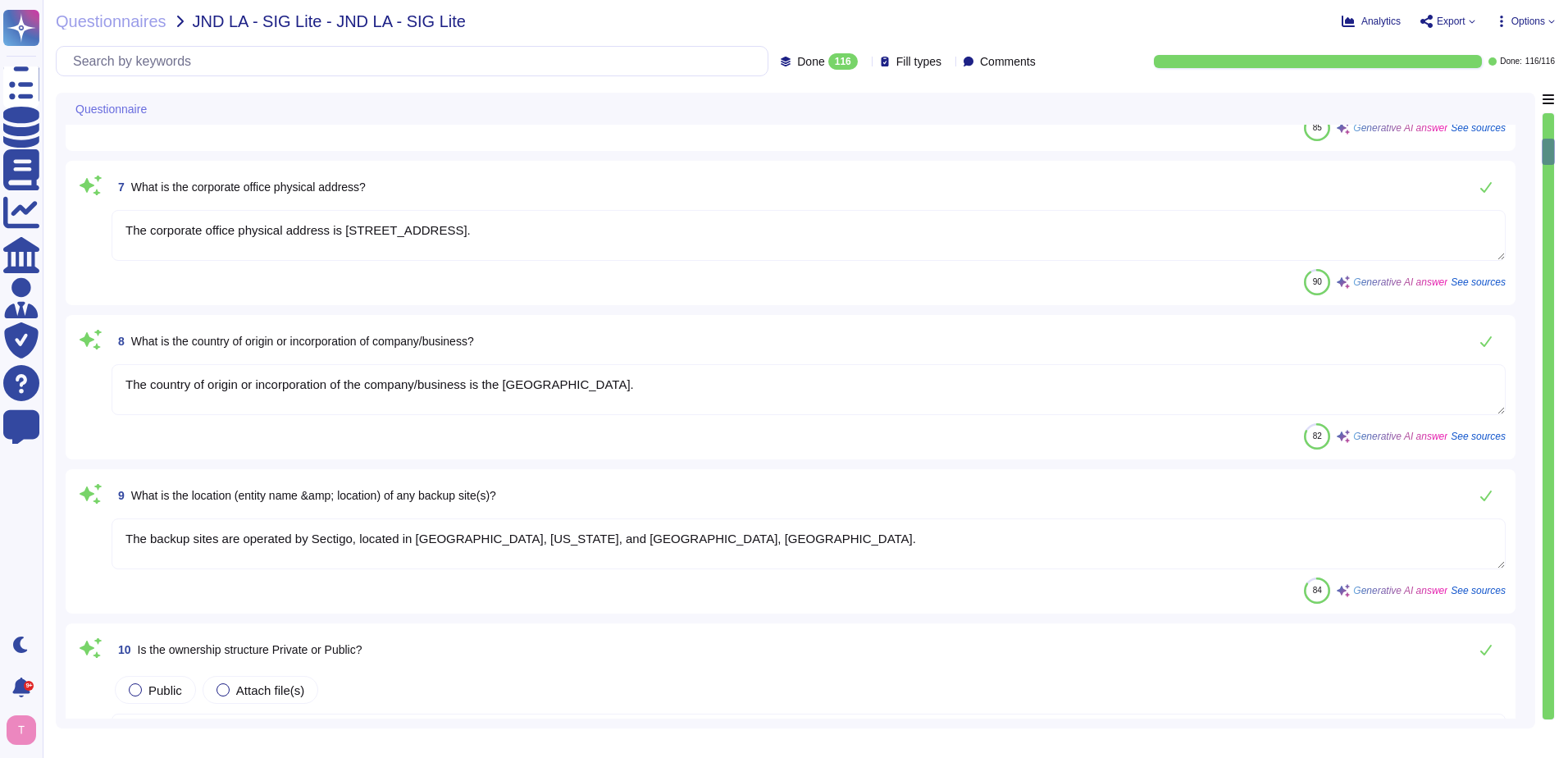
type textarea "The risk assessment is conducted for the entire company, covering all functiona…"
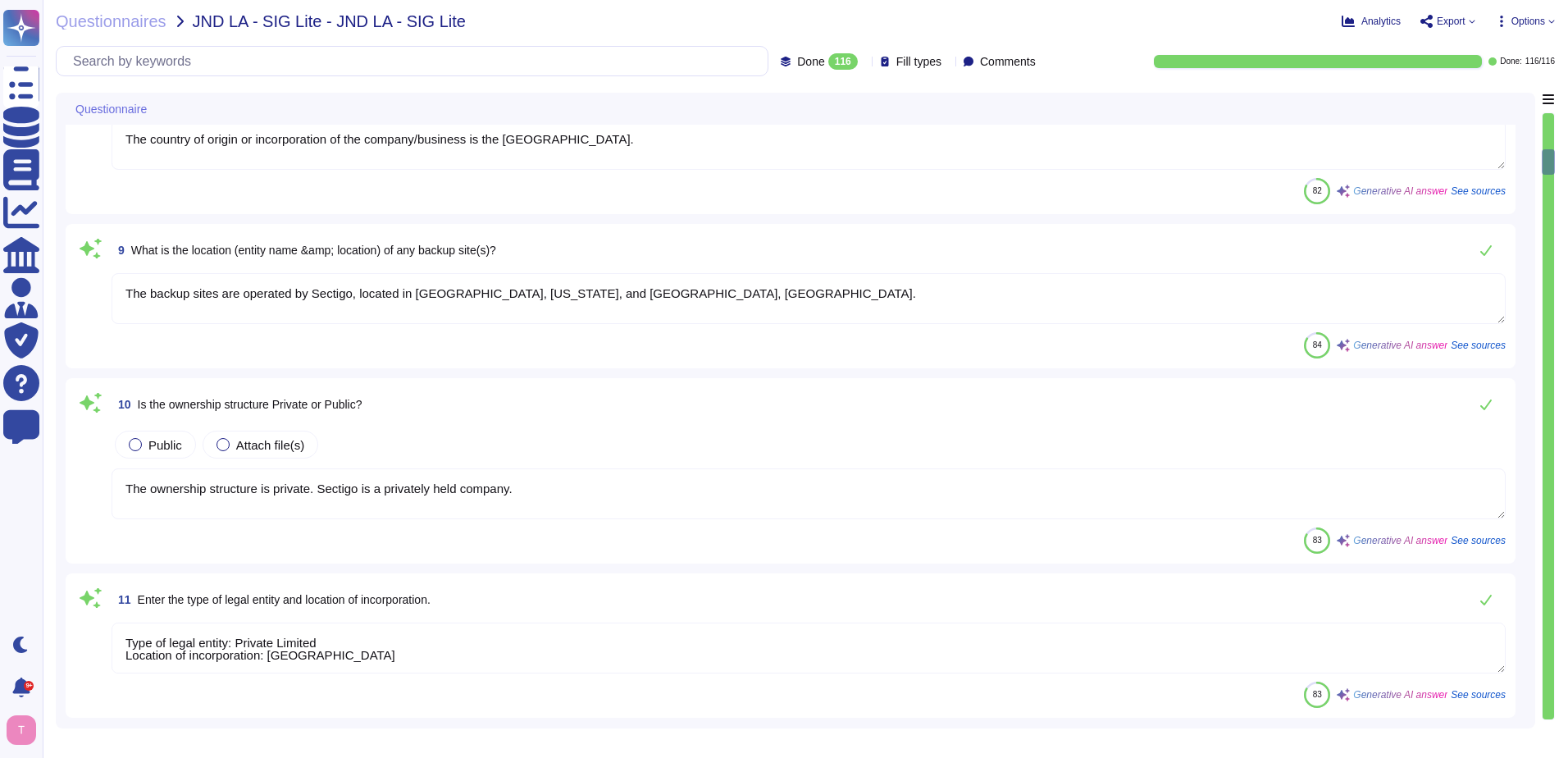
type textarea "The name of the product being provided by the vendor is "Sectigo Certificate Ma…"
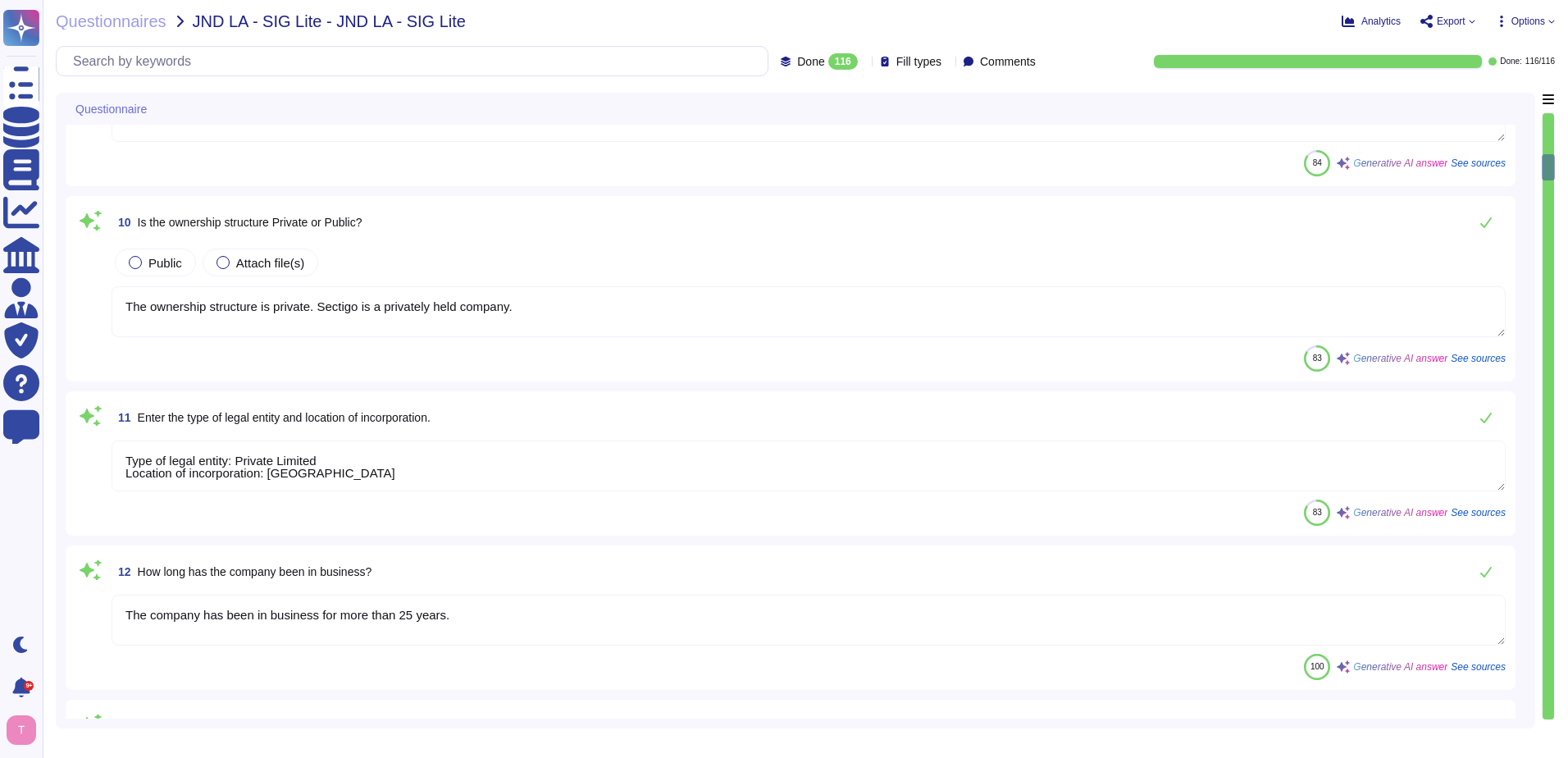
scroll to position [1230, 0]
type textarea "scm.sectigo.com"
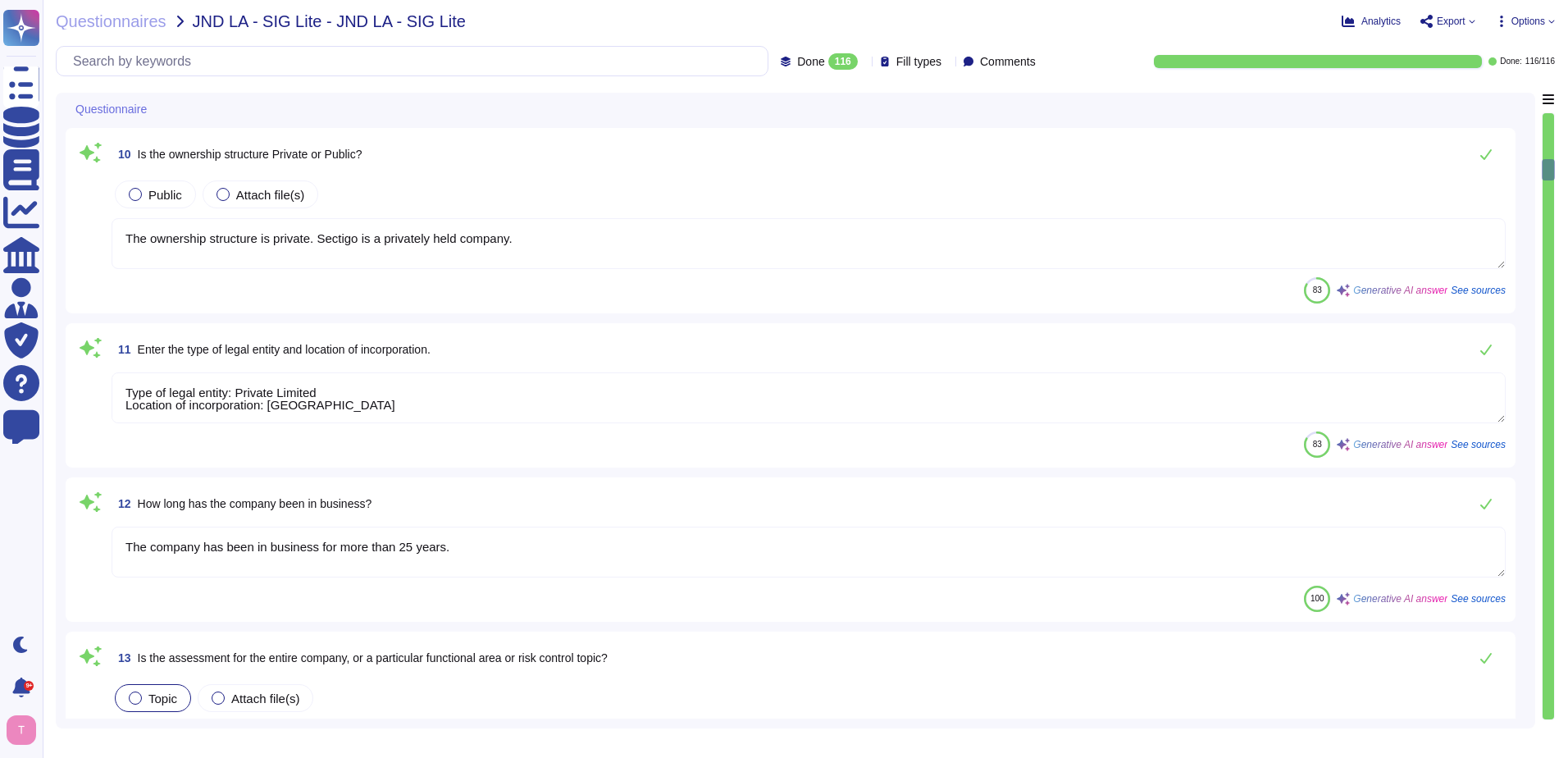
type textarea "sectigo.com"
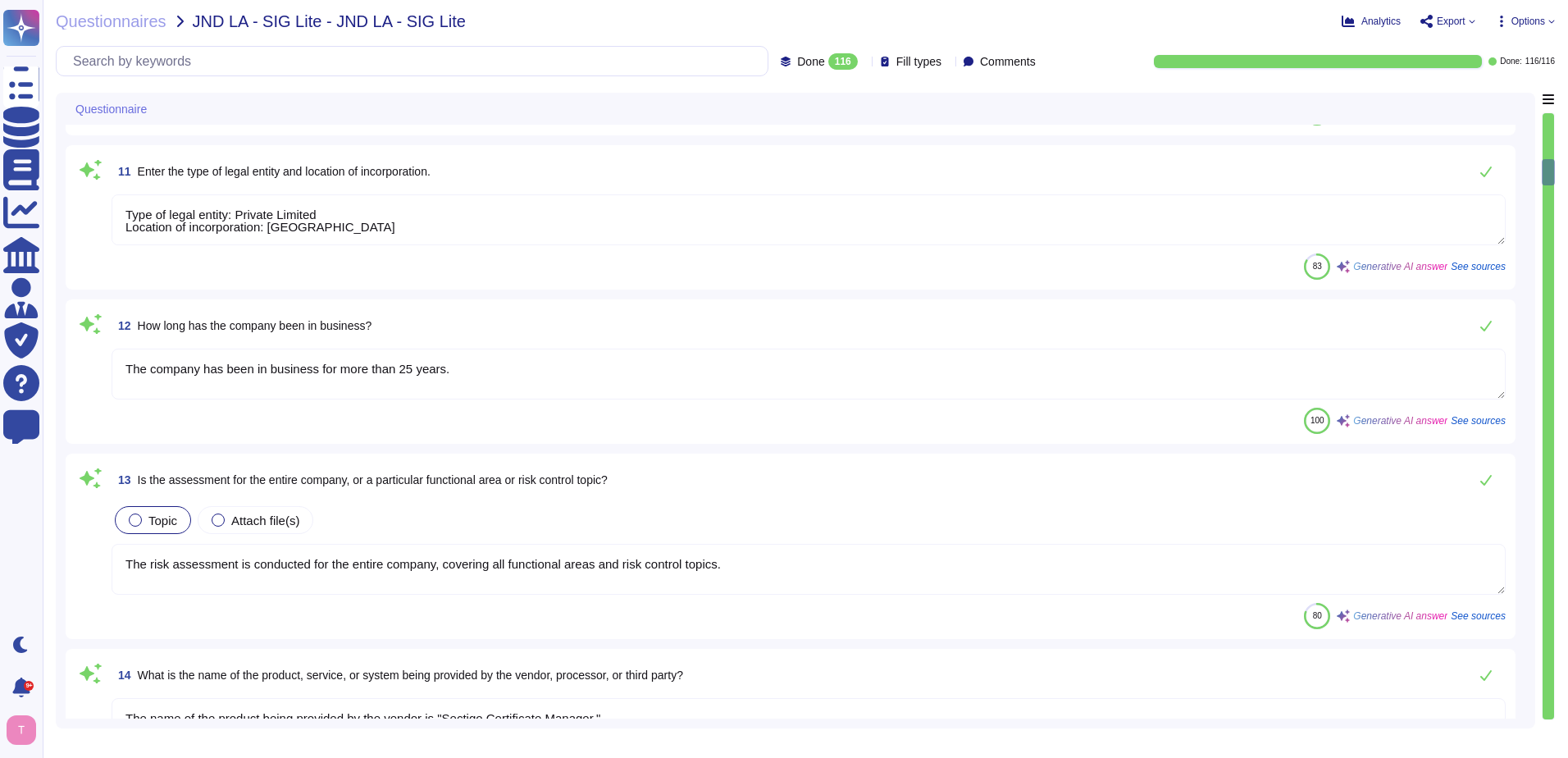
scroll to position [1477, 0]
type textarea "No, the company does not provide personnel or staff augmentation."
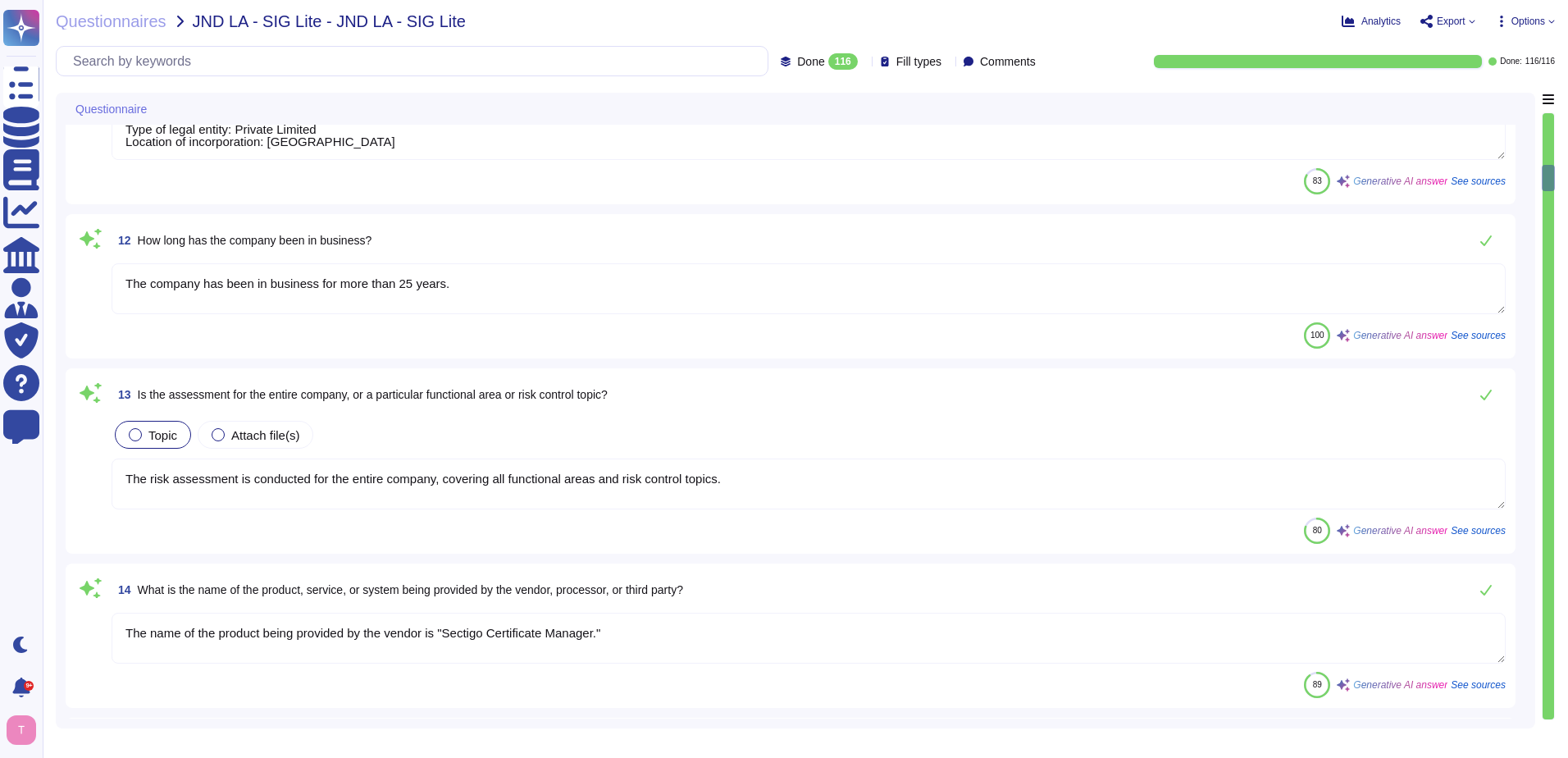
type textarea "Yes, there are direct interactions with our clients' customers through our webs…"
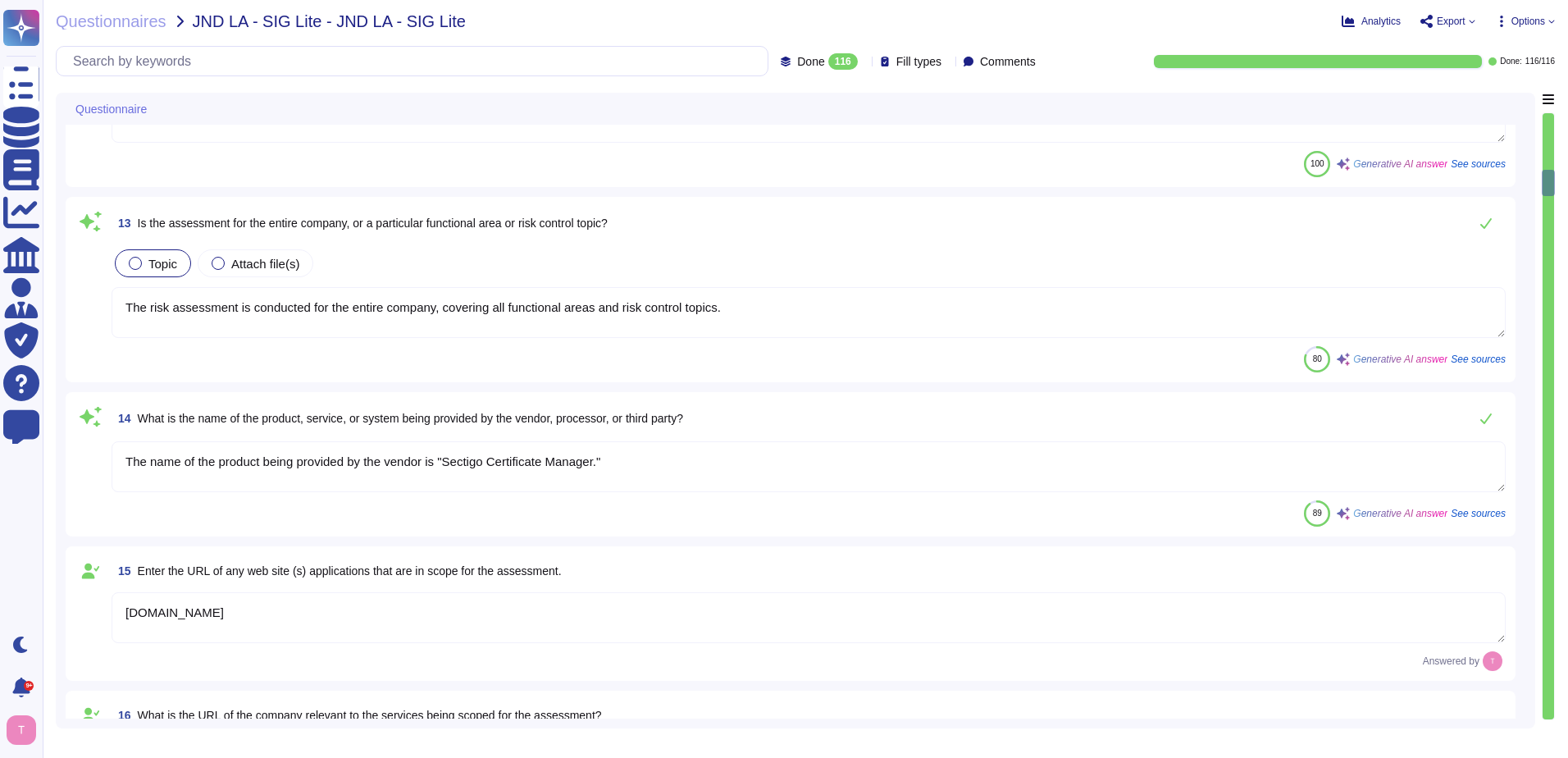
scroll to position [1722, 0]
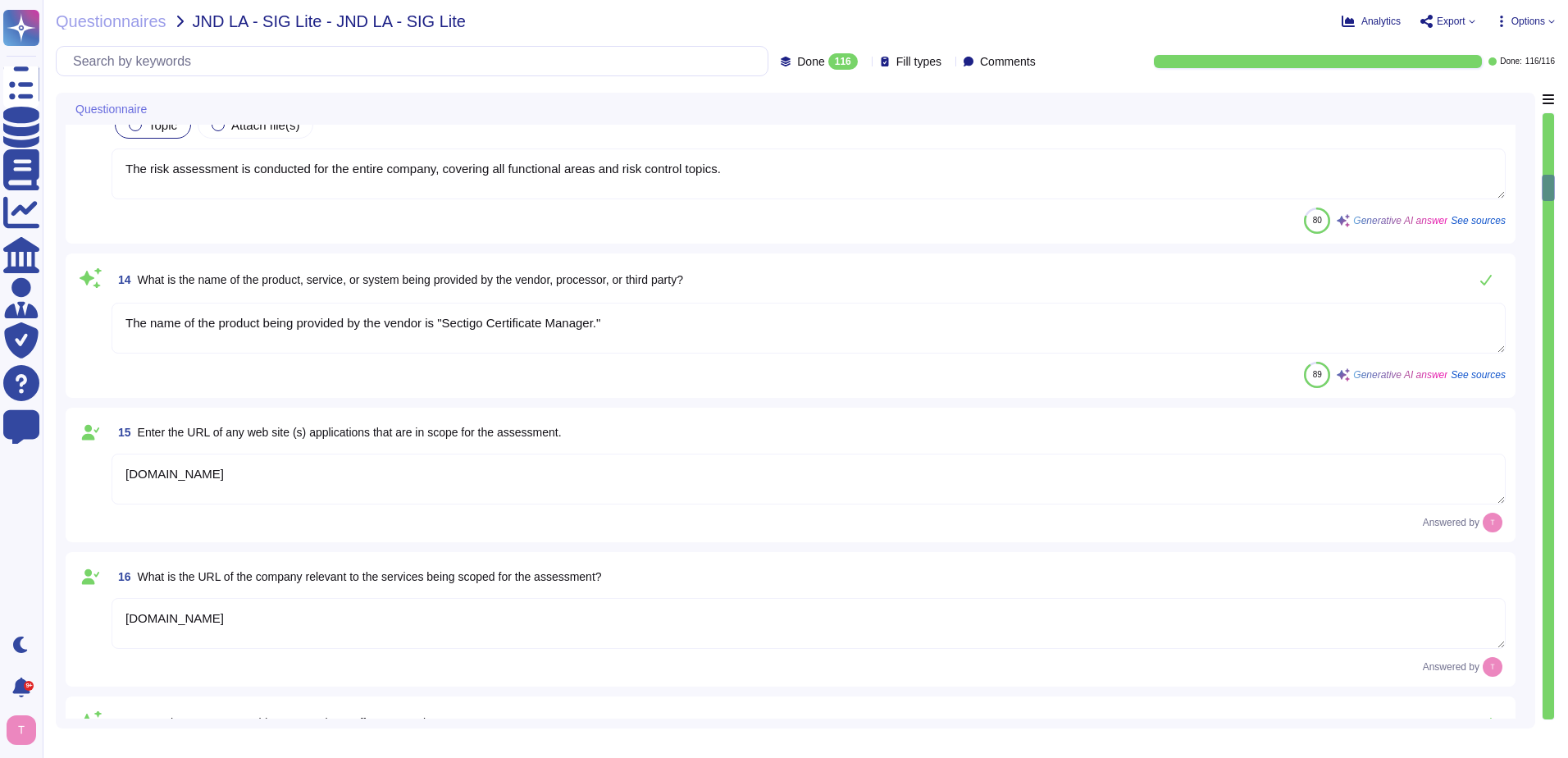
type textarea "No, Sectigo does not utilize the services of Fourth-Nth parties for the deliver…"
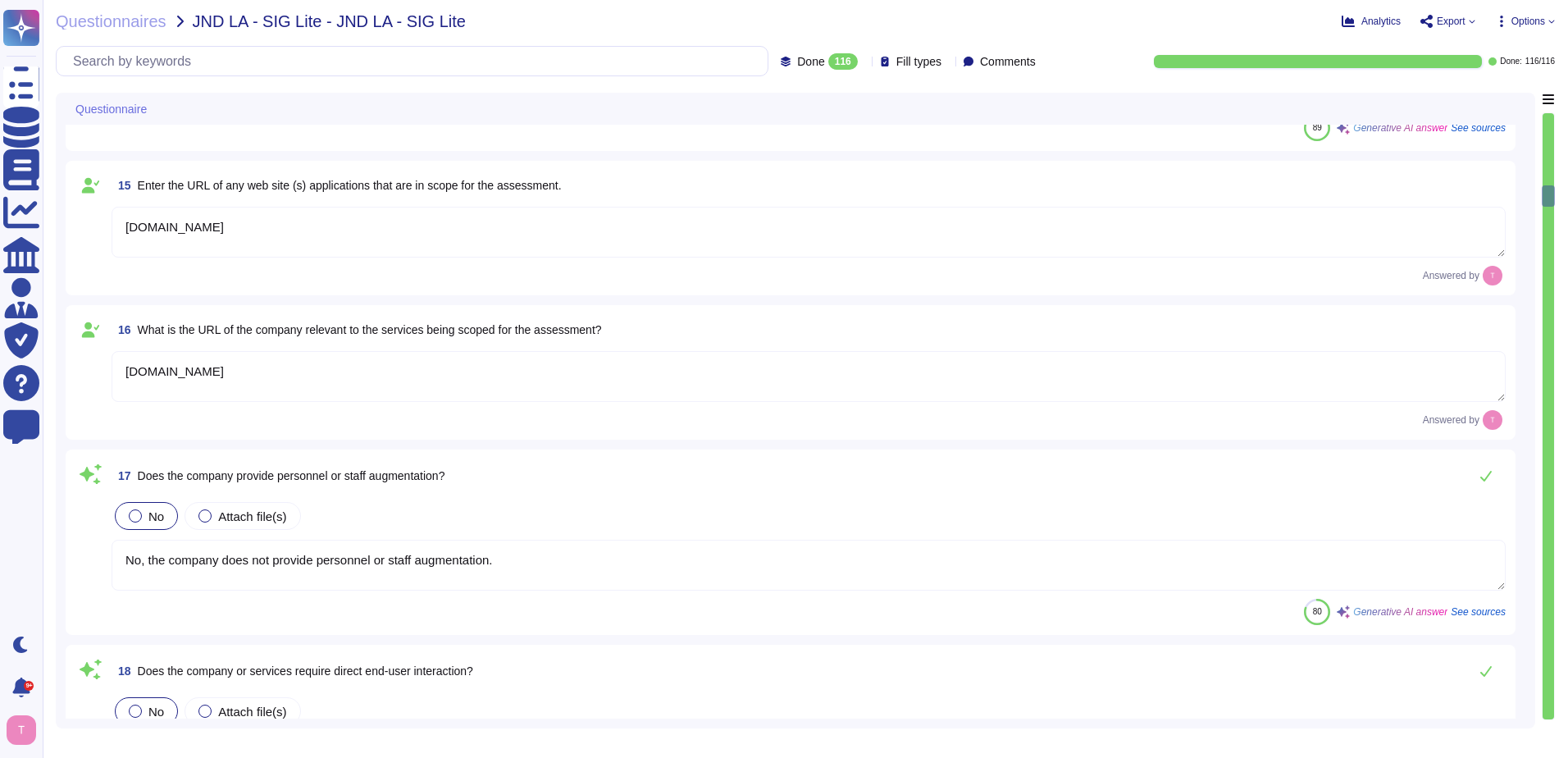
type textarea "Yes, network connectivity is required. Simple connectivity to our SaaS portal i…"
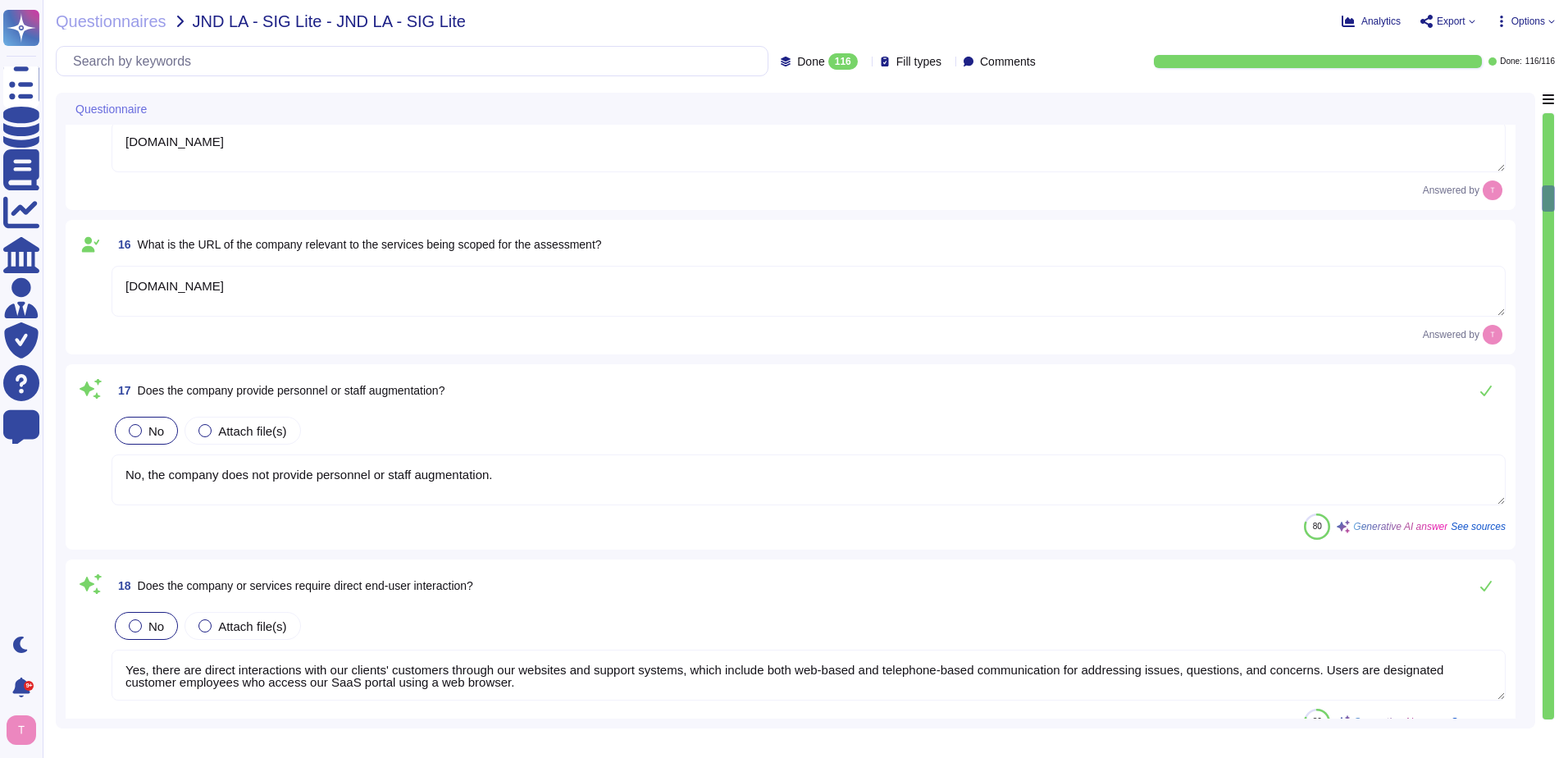
type textarea "No"
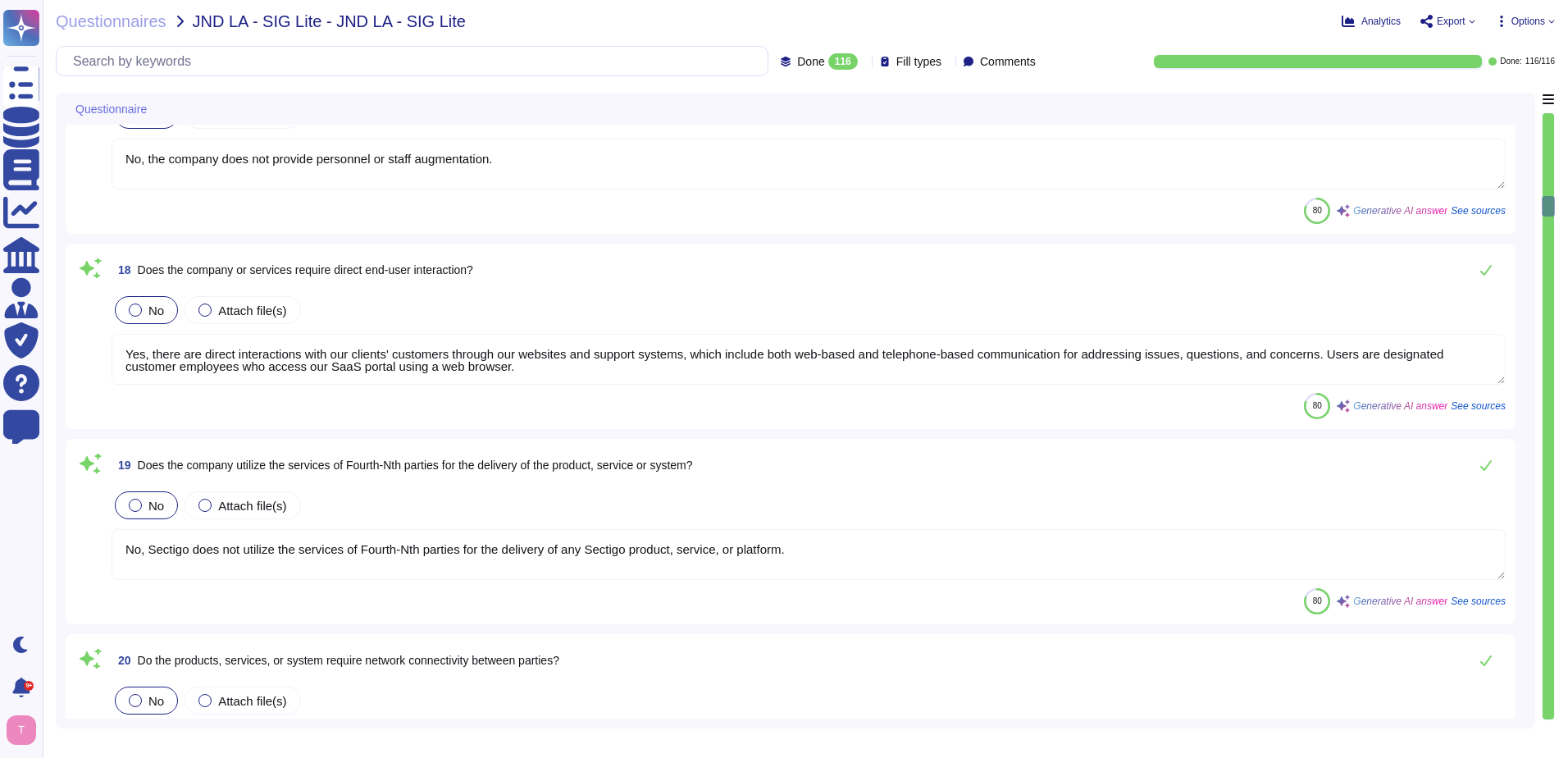
scroll to position [2461, 0]
type textarea "No, the products, services, or systems do not require system to system integrat…"
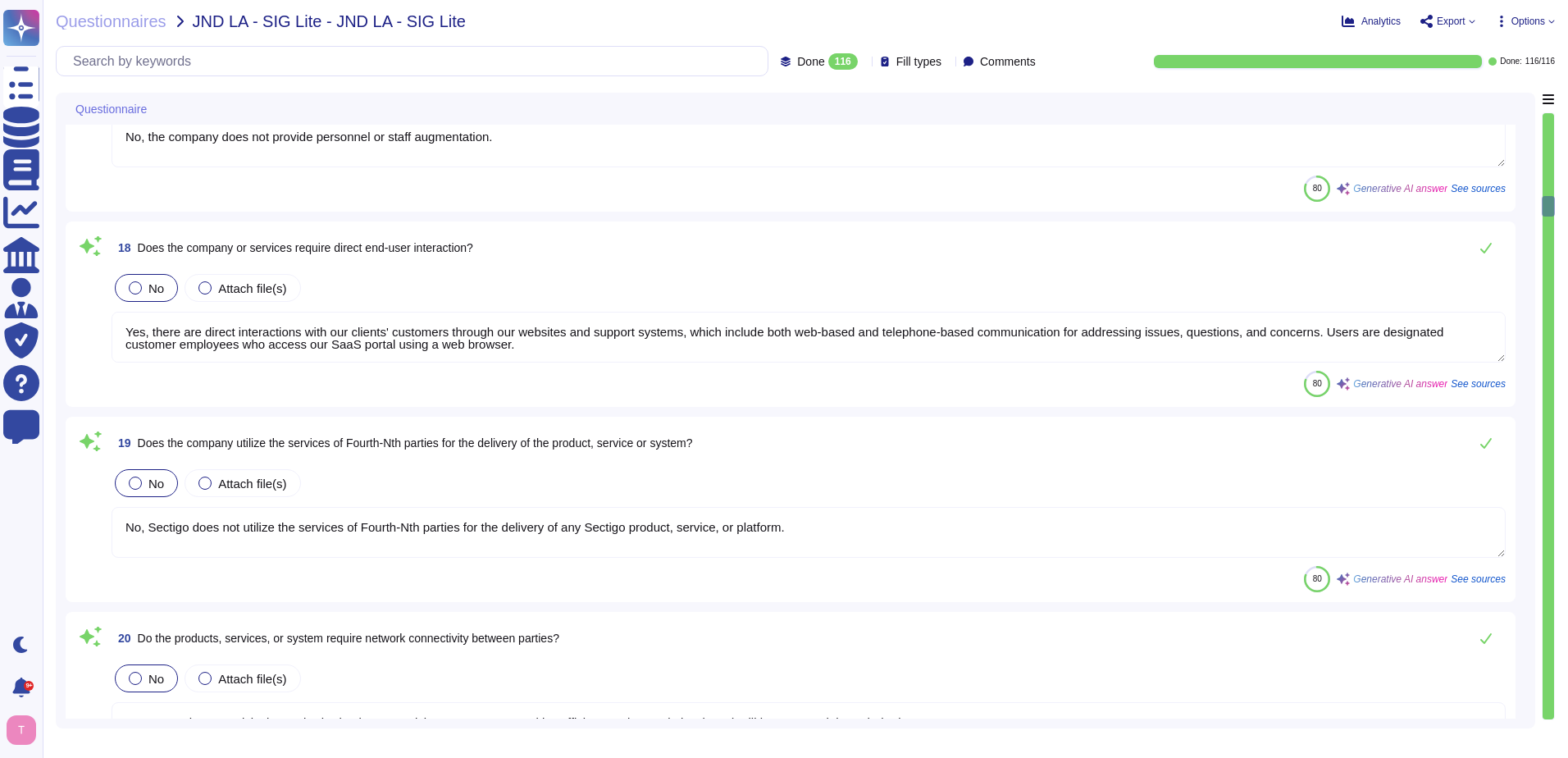
click at [563, 345] on textarea "Yes, there are direct interactions with our clients' customers through our webs…" at bounding box center [808, 337] width 1394 height 51
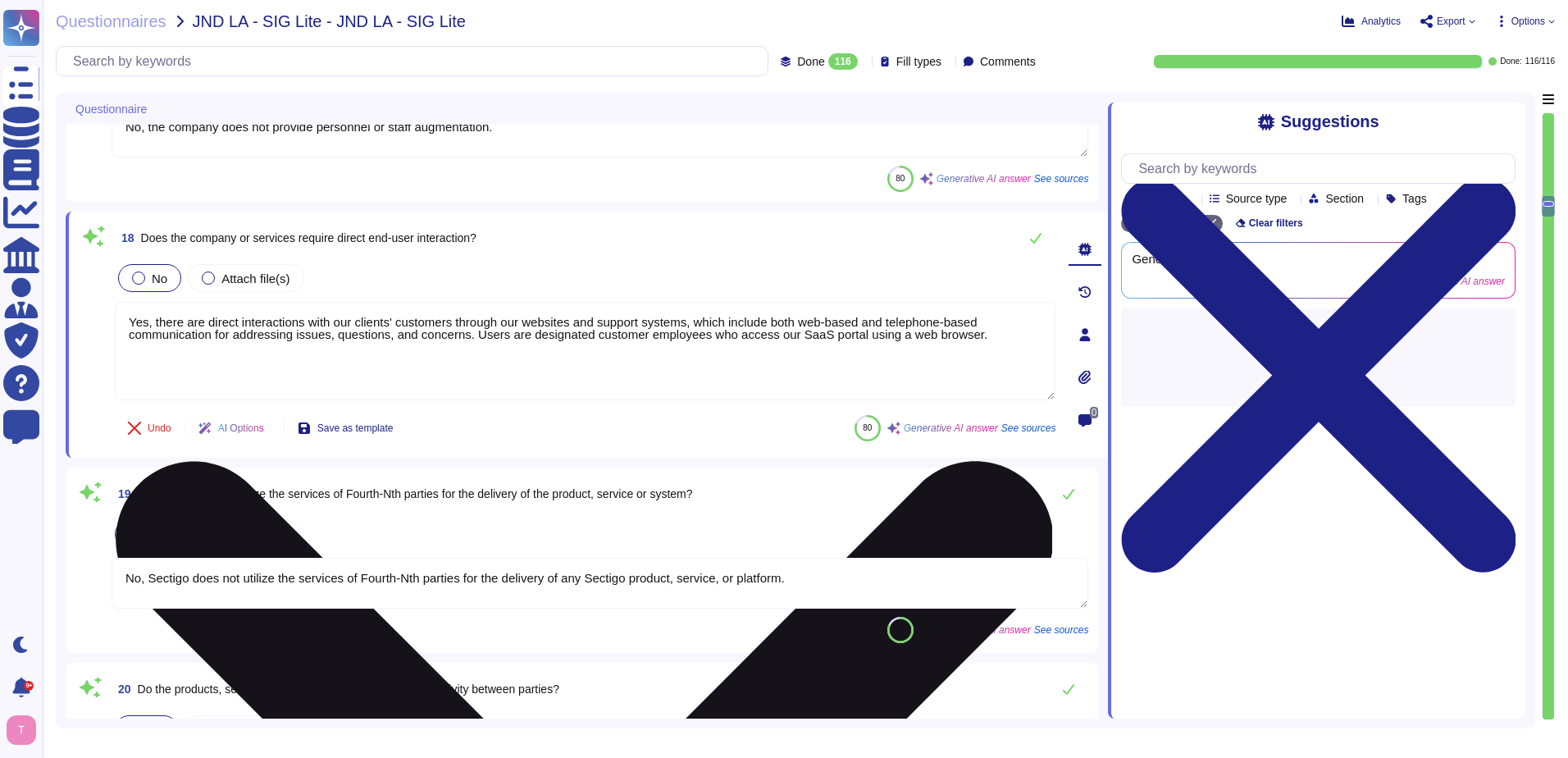
type textarea "No, the products, services, or systems do not require system to system integrat…"
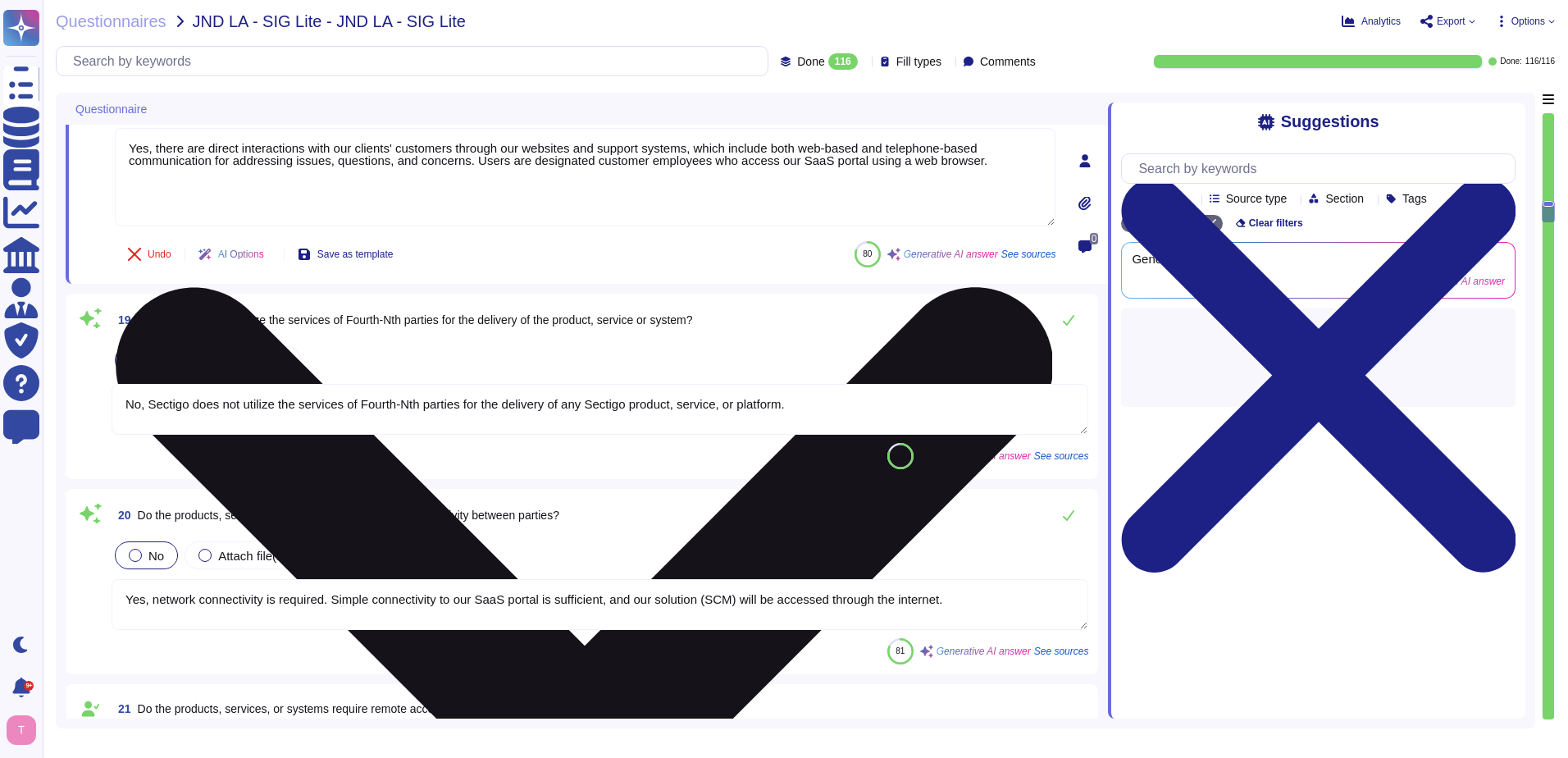
type textarea "Yes, the products, services, or systems include a classification of personally …"
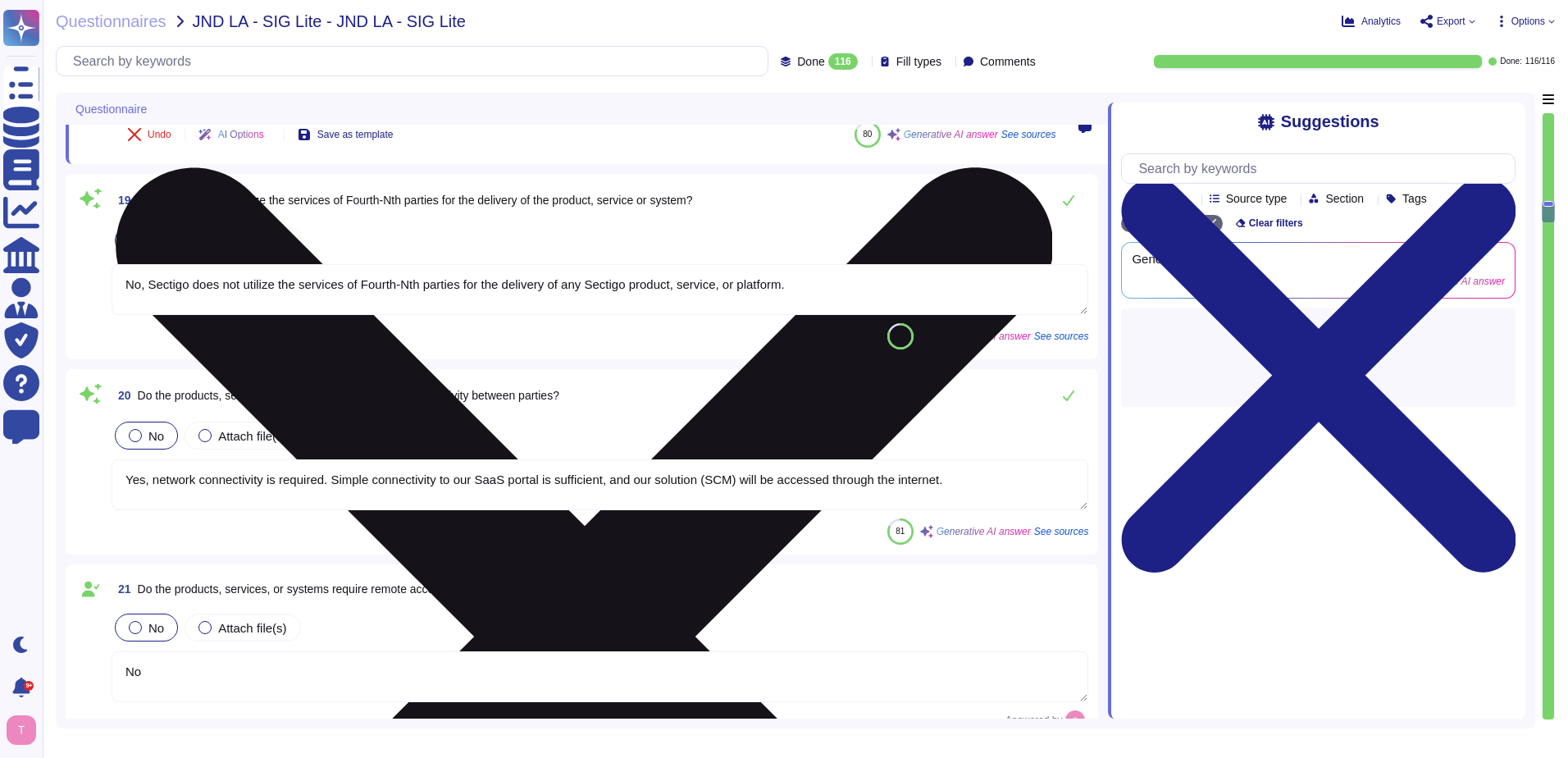
scroll to position [2789, 0]
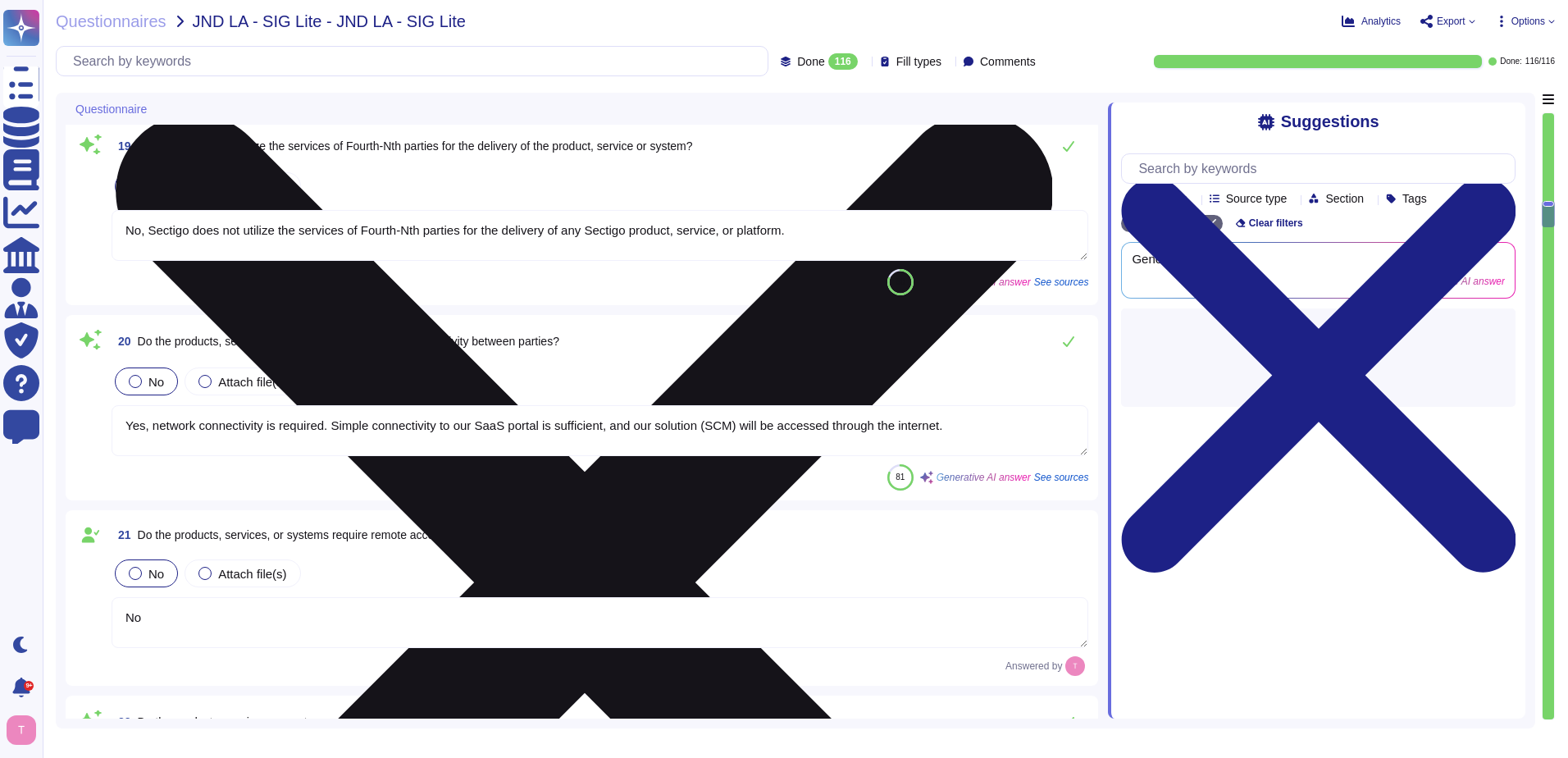
type textarea "Yes, we provide technology and software applications. Our services include a So…"
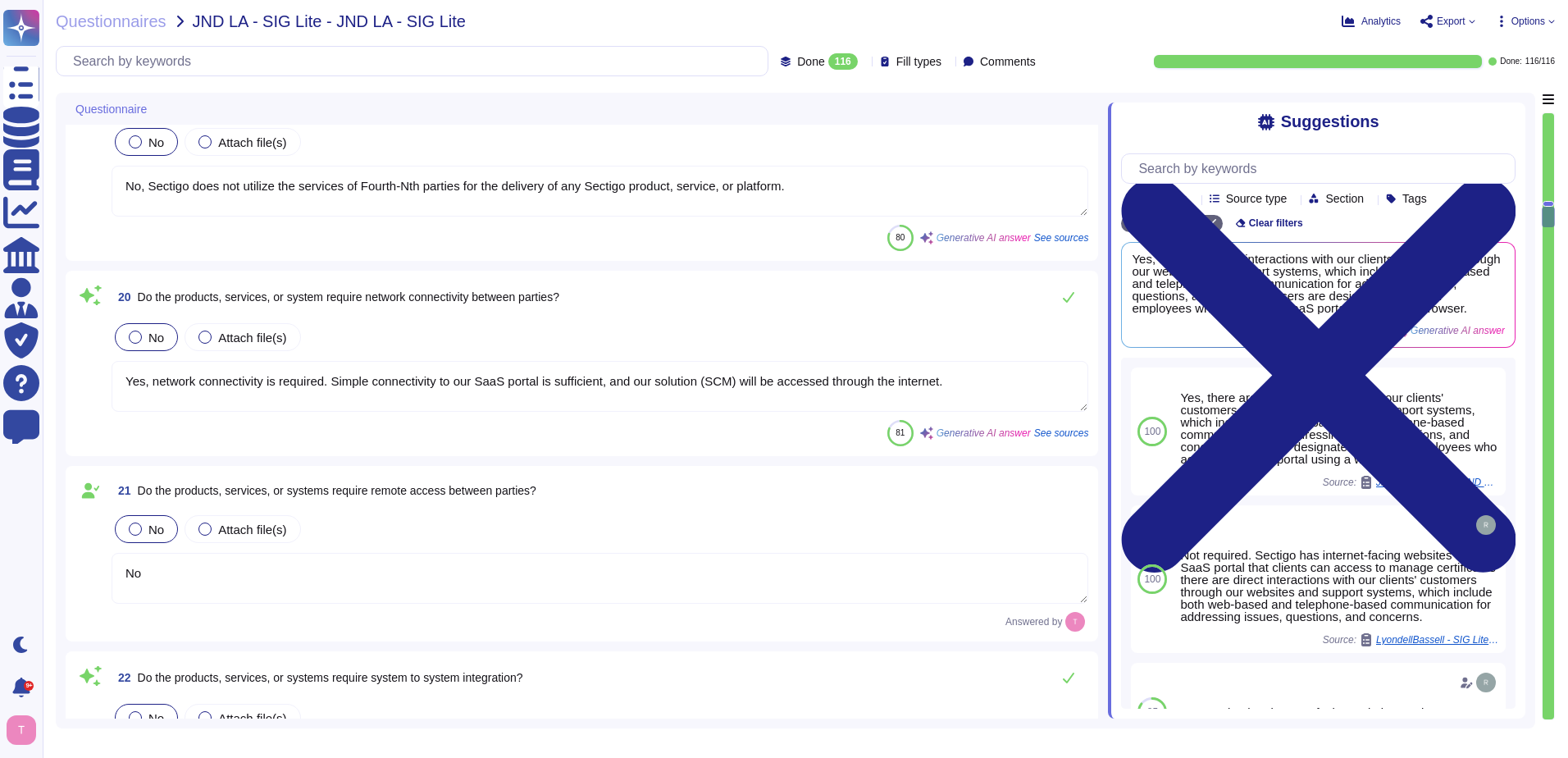
scroll to position [2871, 0]
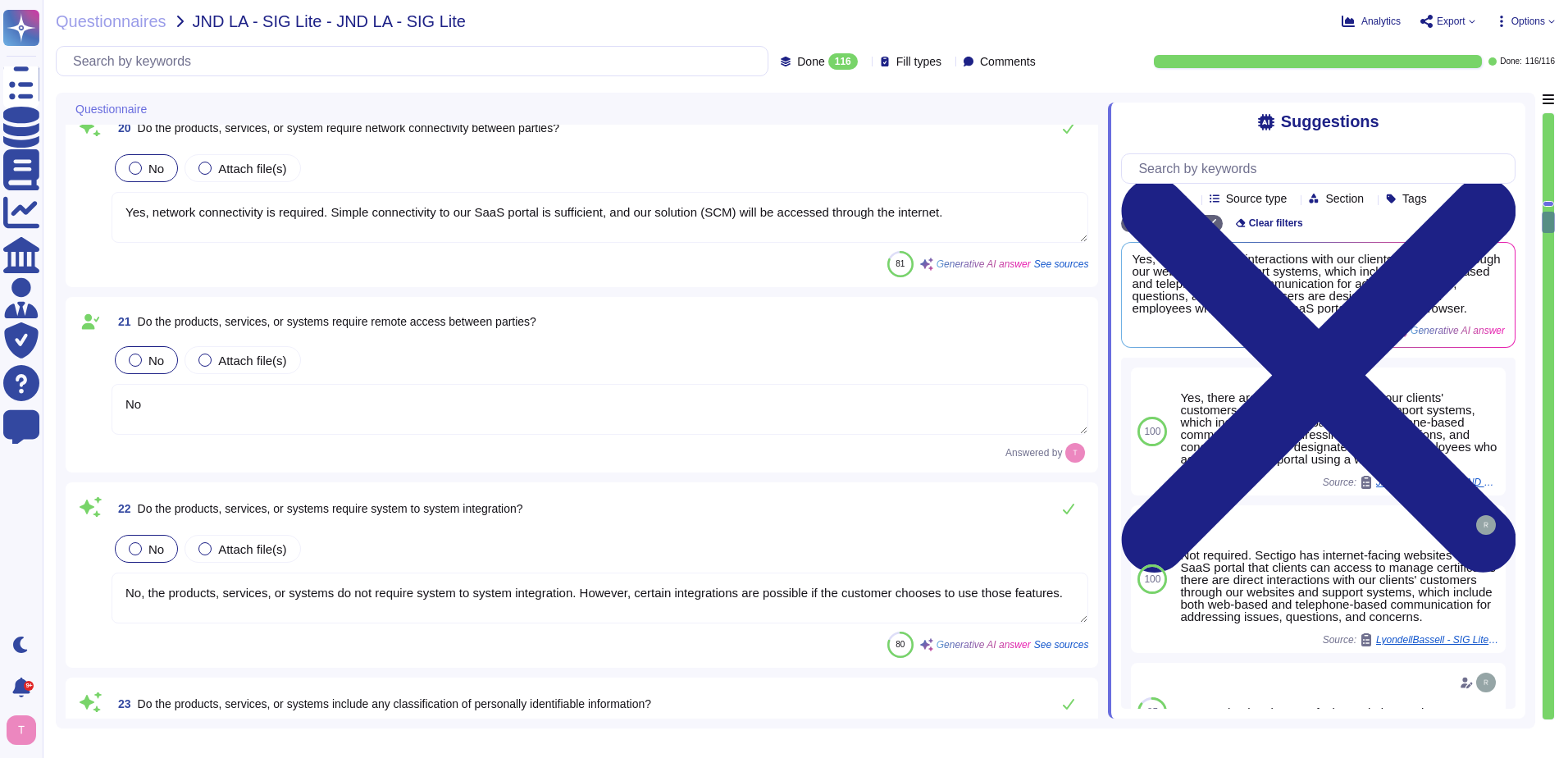
type textarea "We offer a SaaS solution."
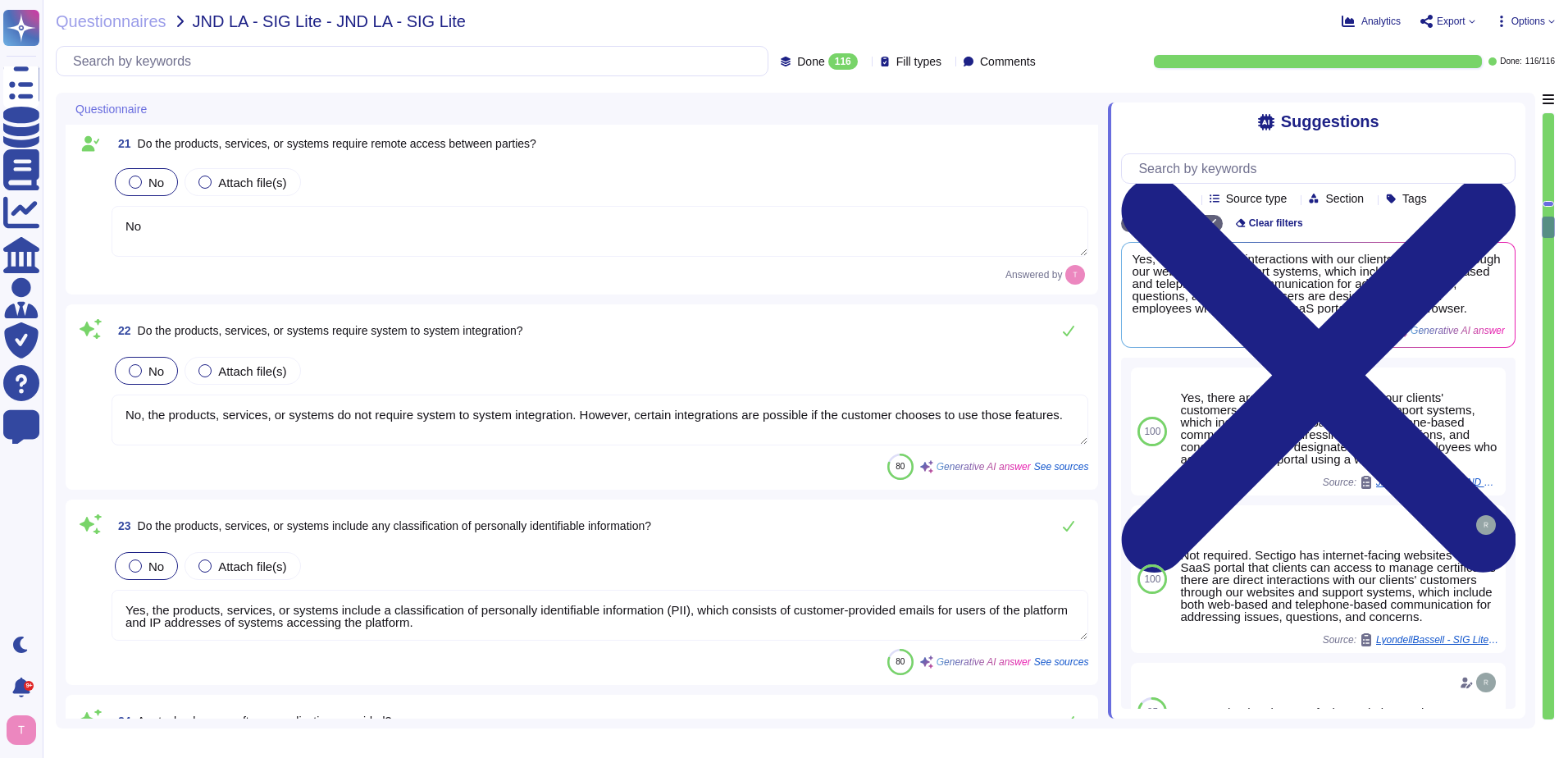
type textarea "Yes, there is a formalized risk governance plan approved by management that def…"
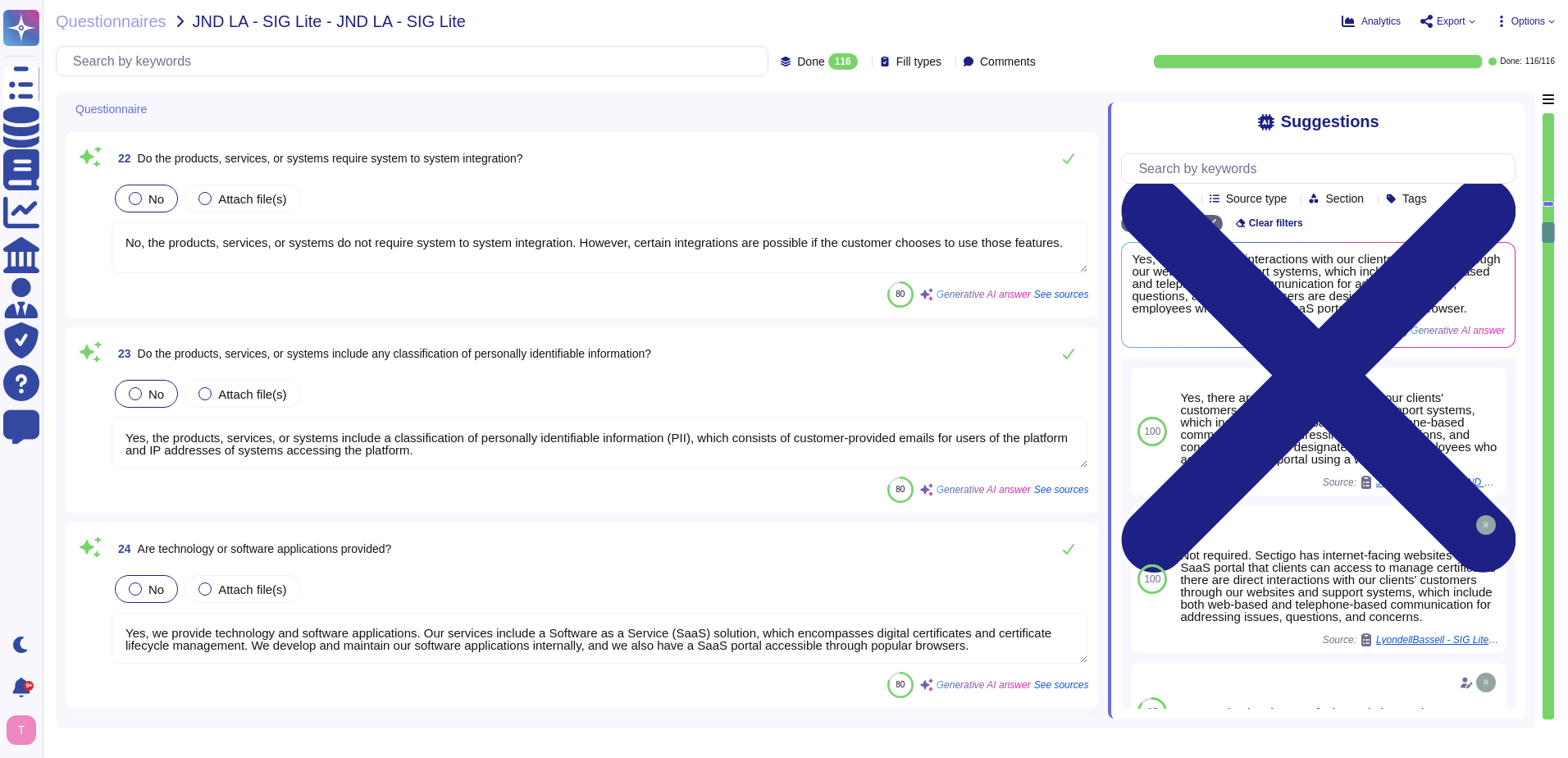
type textarea "No 4th parties"
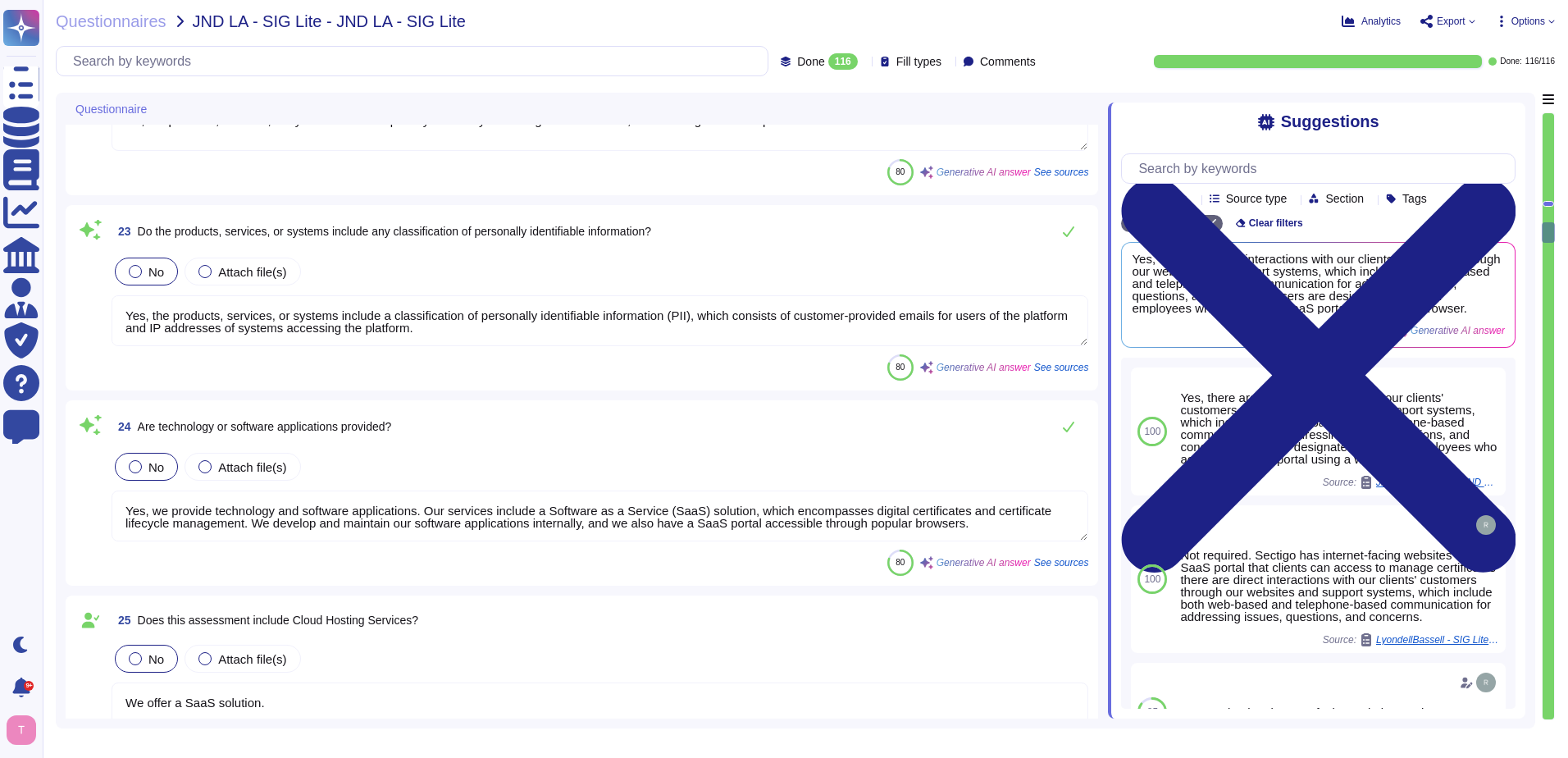
scroll to position [2, 0]
click at [629, 528] on textarea "Yes, we provide technology and software applications. Our services include a So…" at bounding box center [600, 515] width 977 height 51
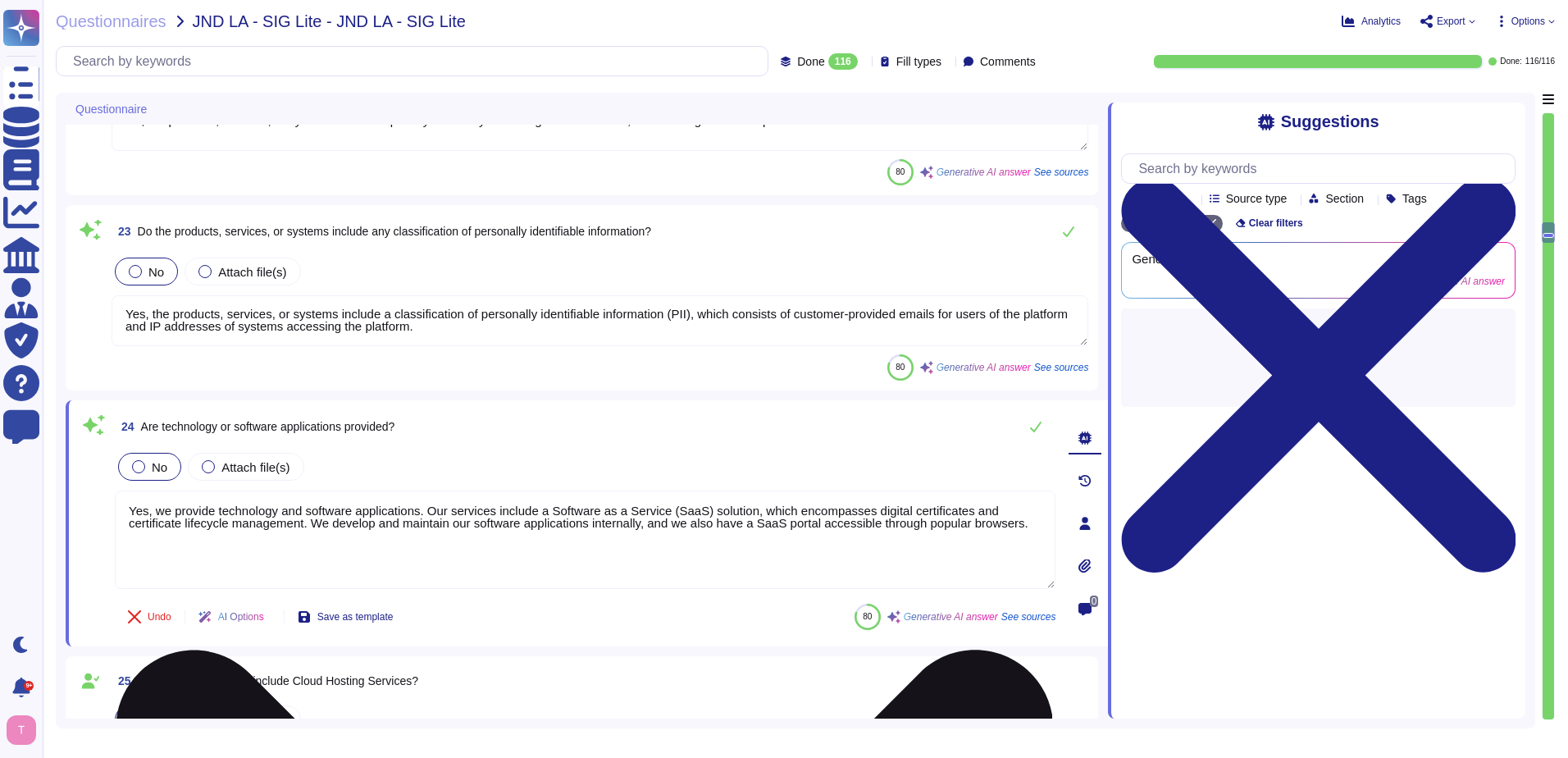
type textarea "No 4th parties"
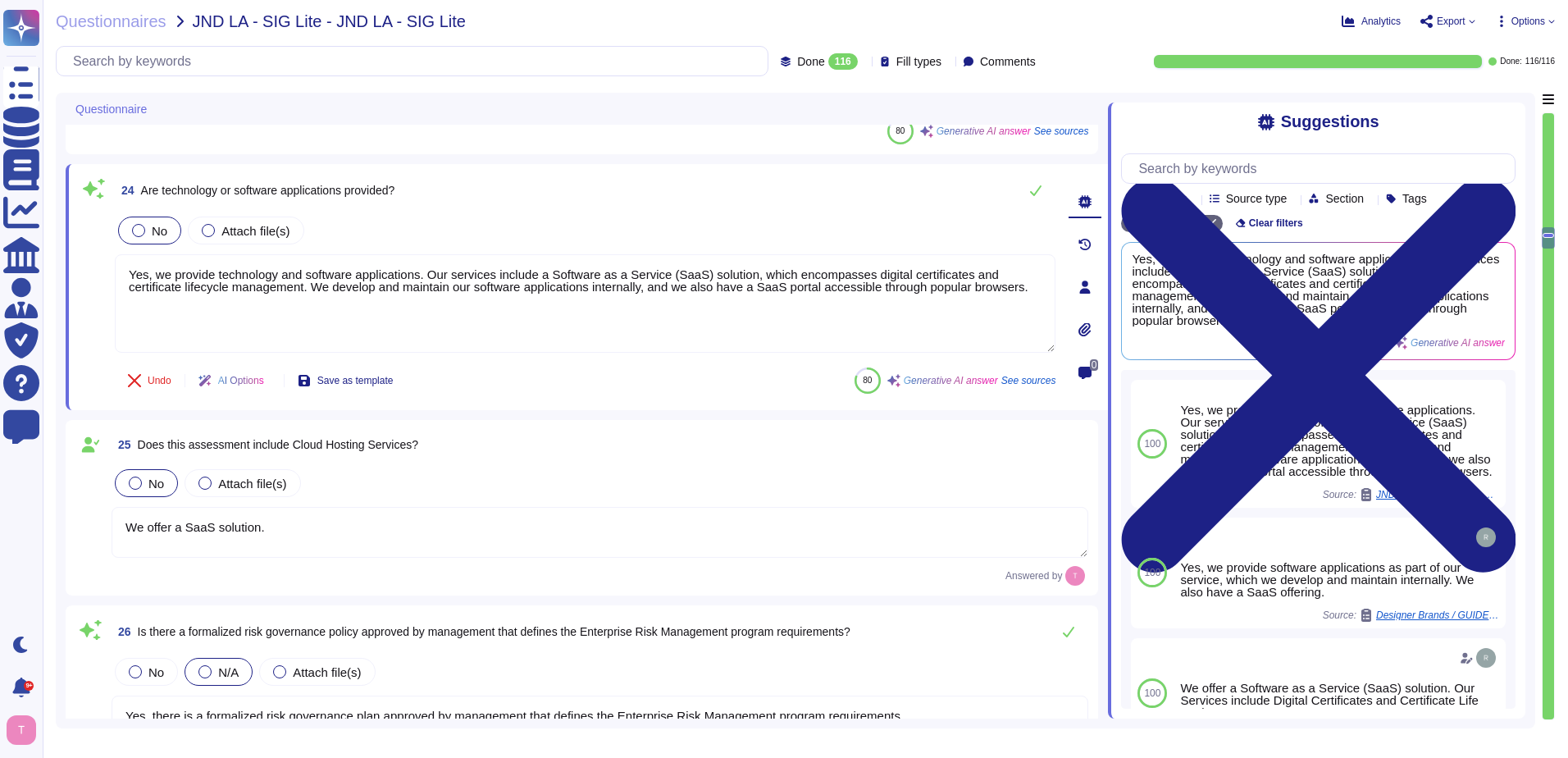
type textarea "Yes, there is a contractual relationship that extends obligations to each entit…"
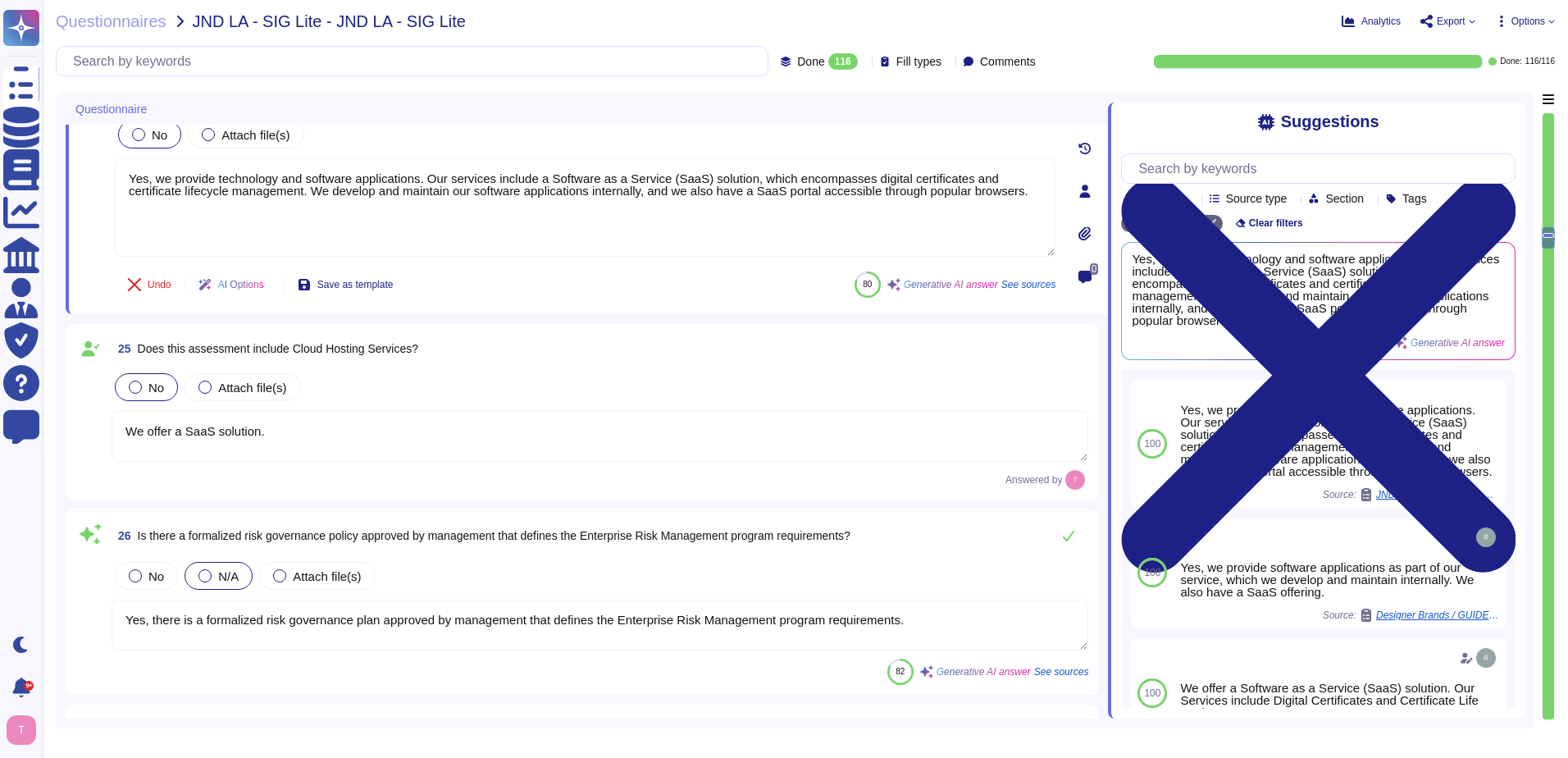
scroll to position [3773, 0]
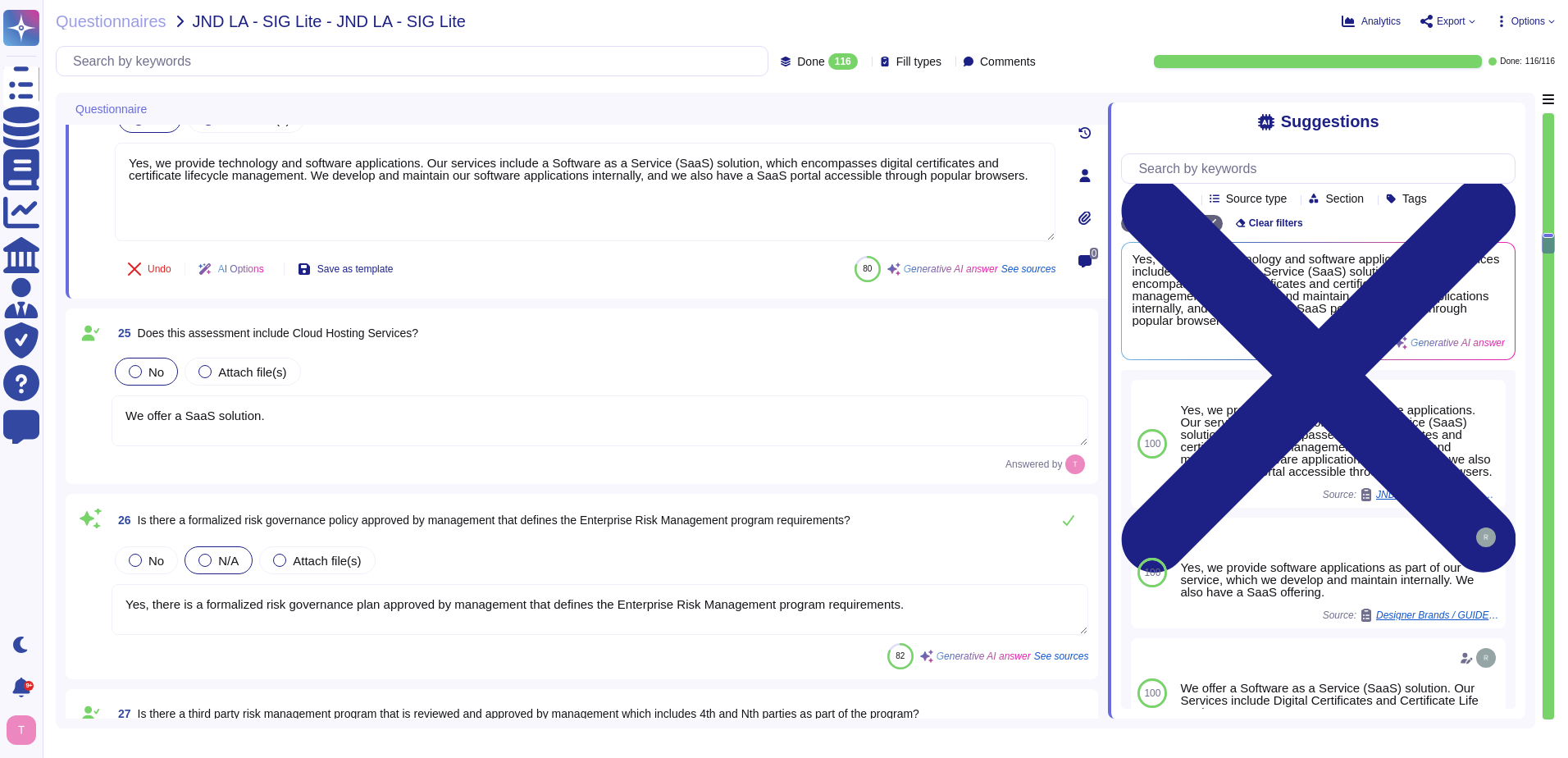
type textarea "Yes, there is a documented and approved cybersecurity risk management policy th…"
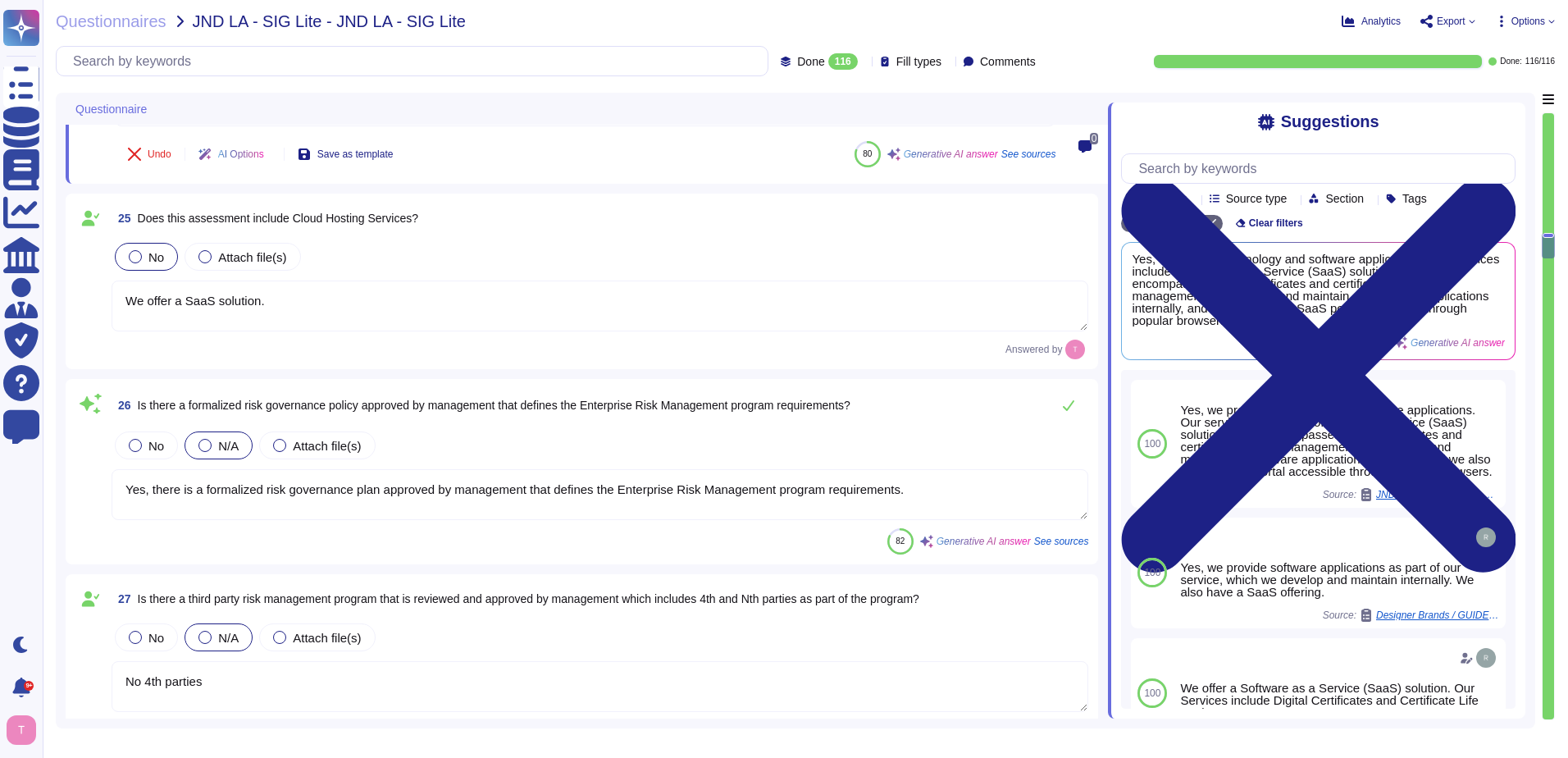
type textarea "Yes, Sectigo has adopted a formalized risk assessment process that identifies, …"
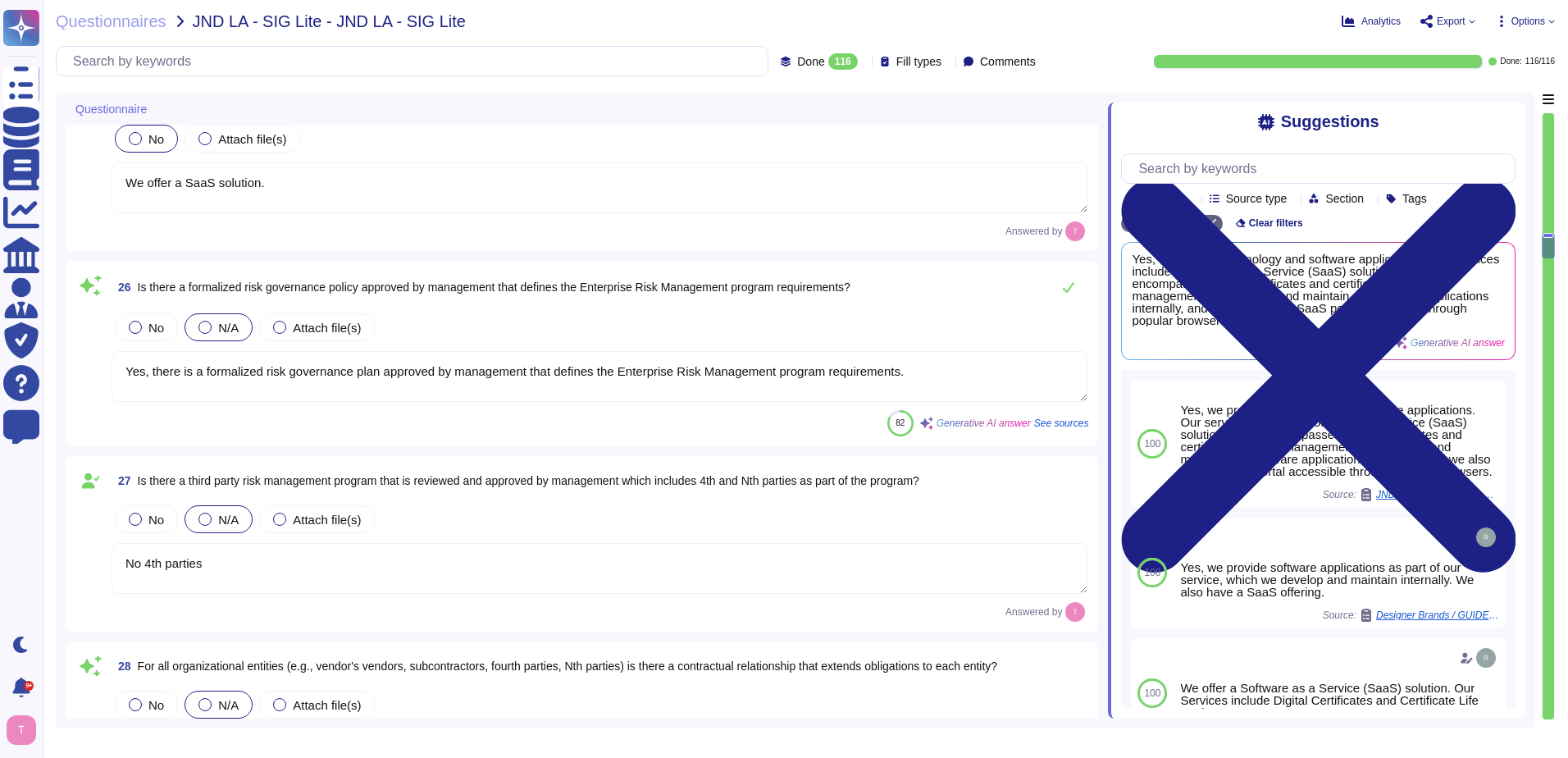
scroll to position [4020, 0]
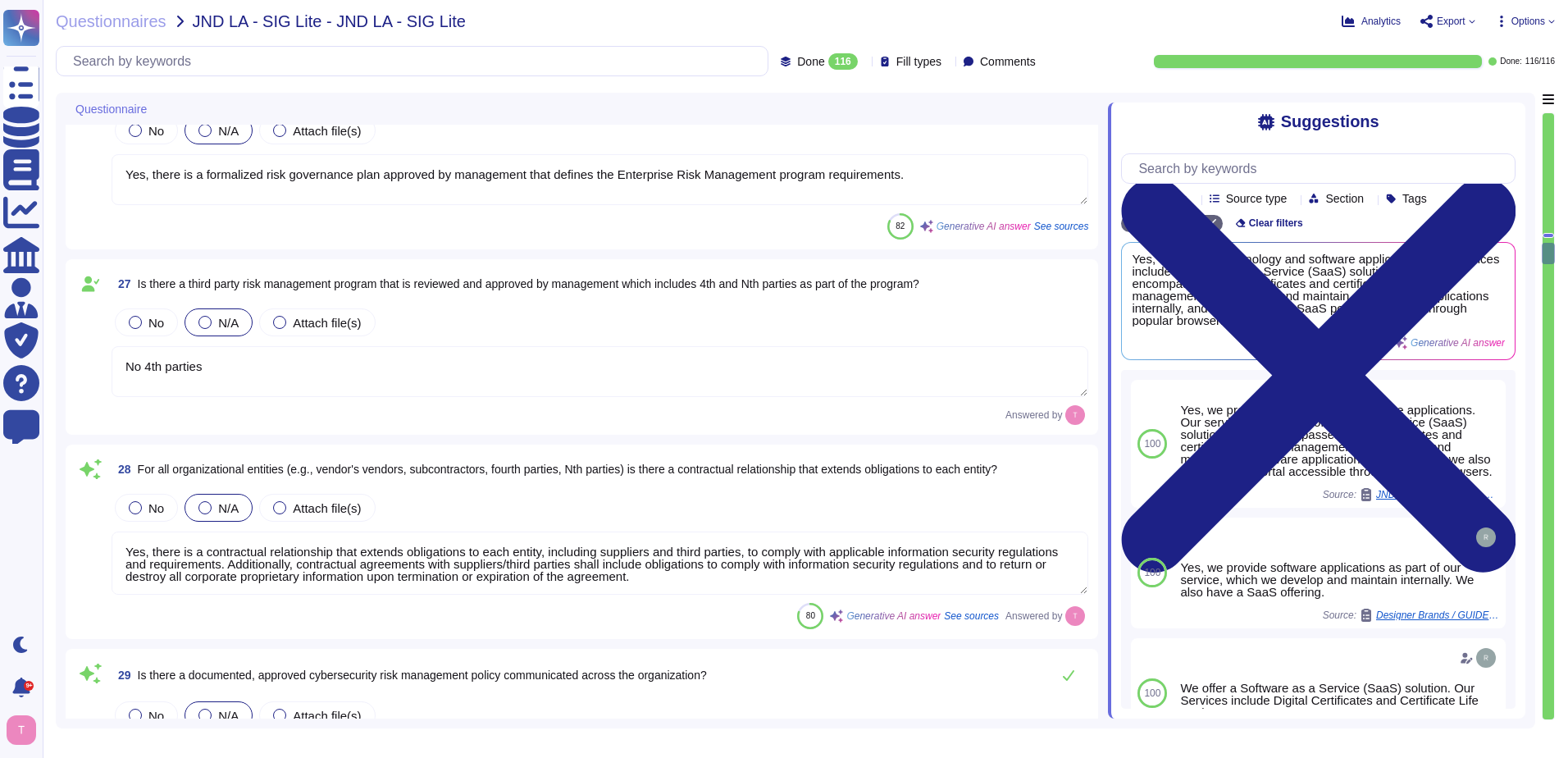
type textarea "Yes, there is an asset management program in place that is approved by manageme…"
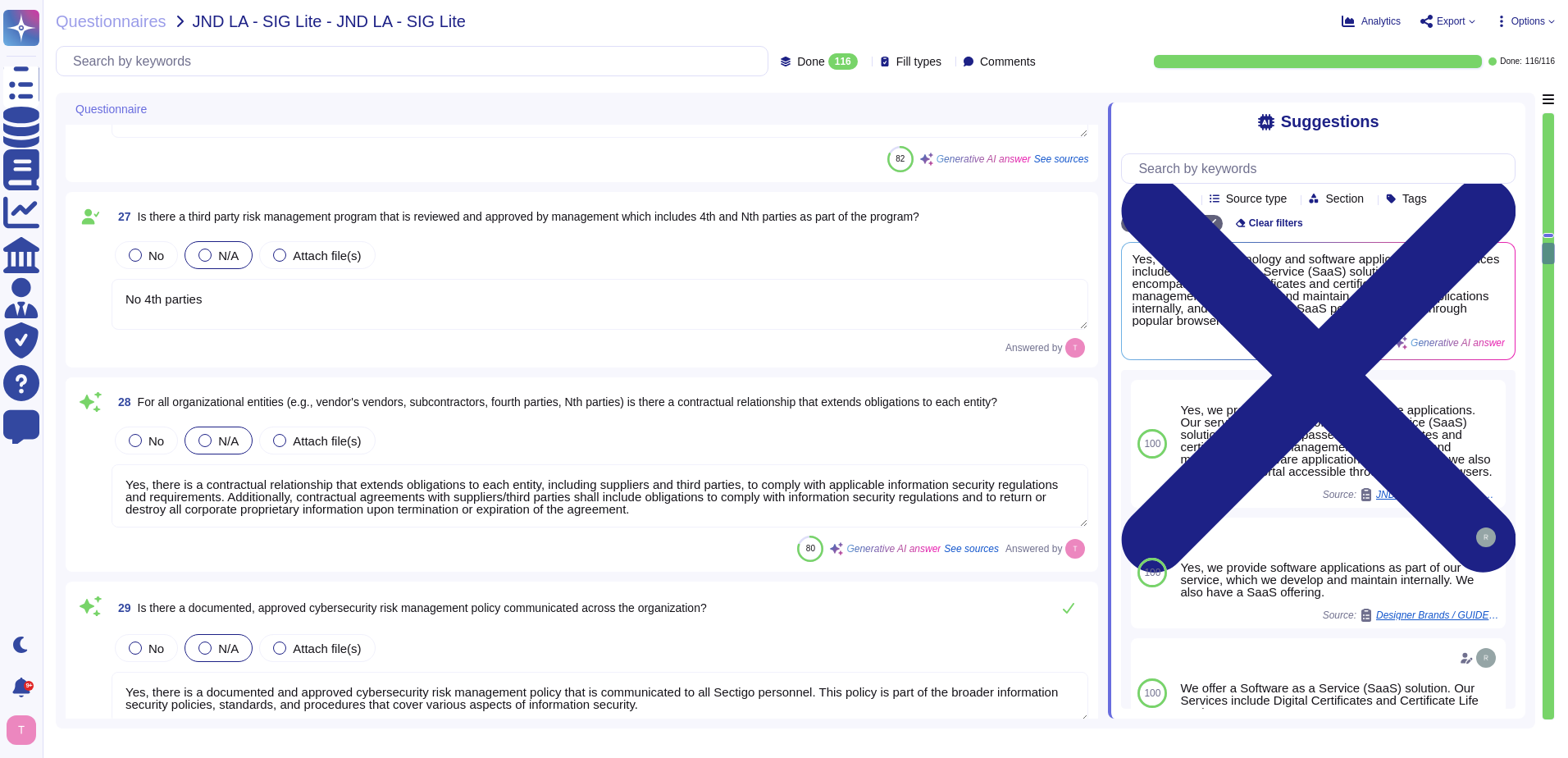
type textarea "Yes, there is an Acceptable Use Policy for information and associated assets th…"
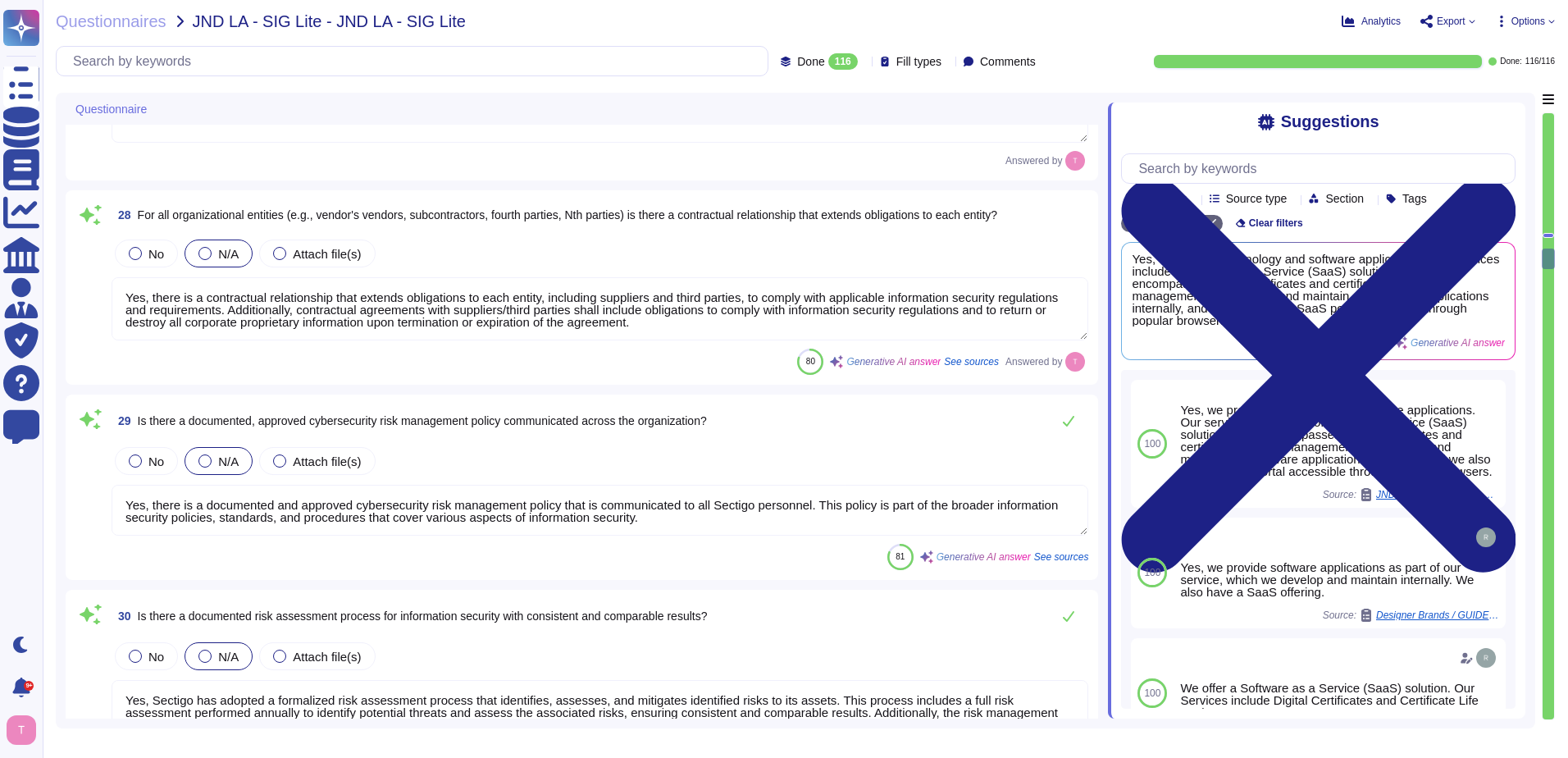
scroll to position [4430, 0]
click at [712, 305] on textarea "Yes, there is a contractual relationship that extends obligations to each entit…" at bounding box center [600, 307] width 977 height 63
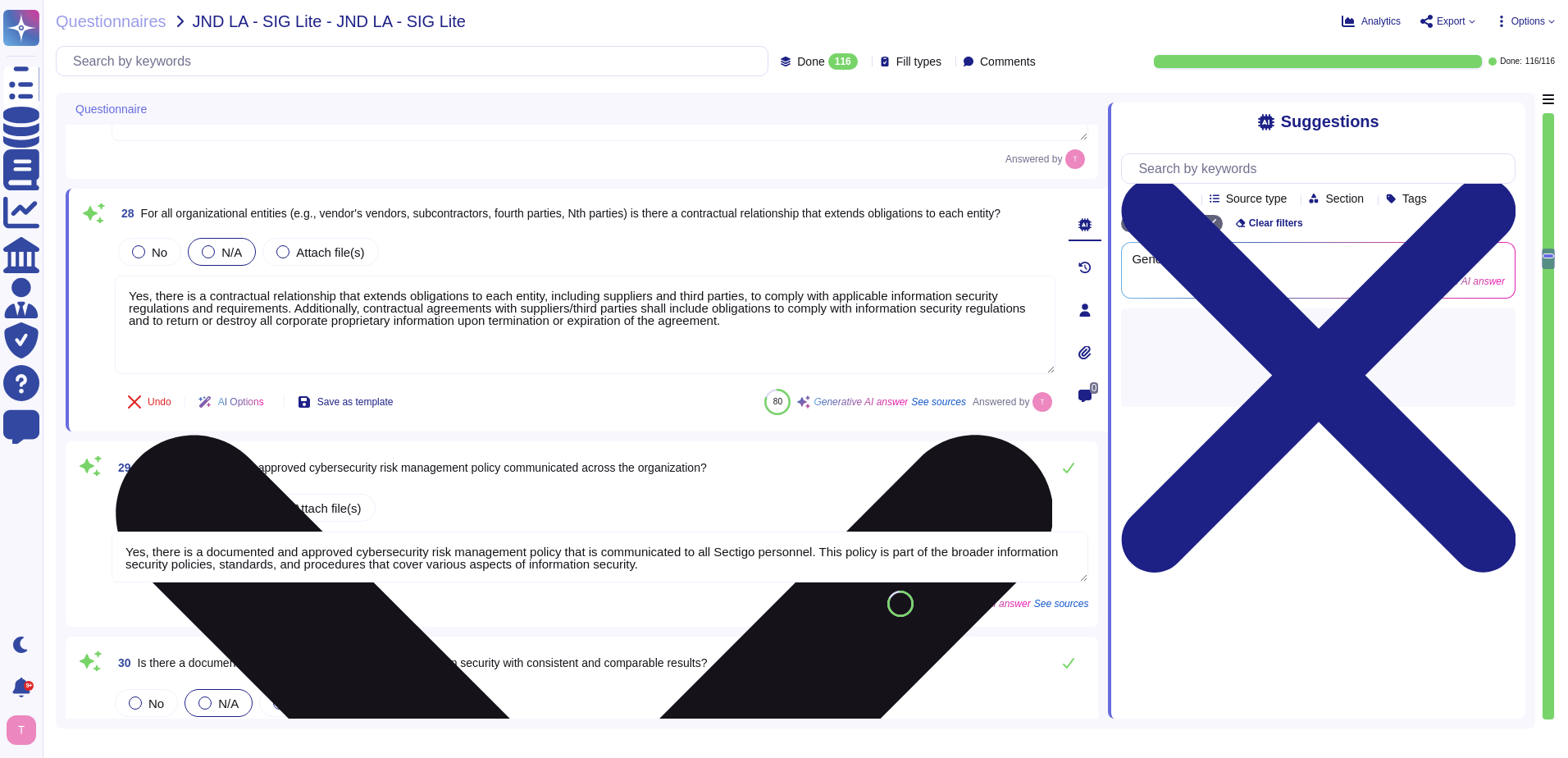
type textarea "Yes, there is an Acceptable Use Policy for information and associated assets th…"
drag, startPoint x: 755, startPoint y: 332, endPoint x: 144, endPoint y: 280, distance: 613.2
click at [144, 280] on textarea "Yes, there is a contractual relationship that extends obligations to each entit…" at bounding box center [585, 325] width 941 height 99
drag, startPoint x: 759, startPoint y: 312, endPoint x: 419, endPoint y: 301, distance: 340.2
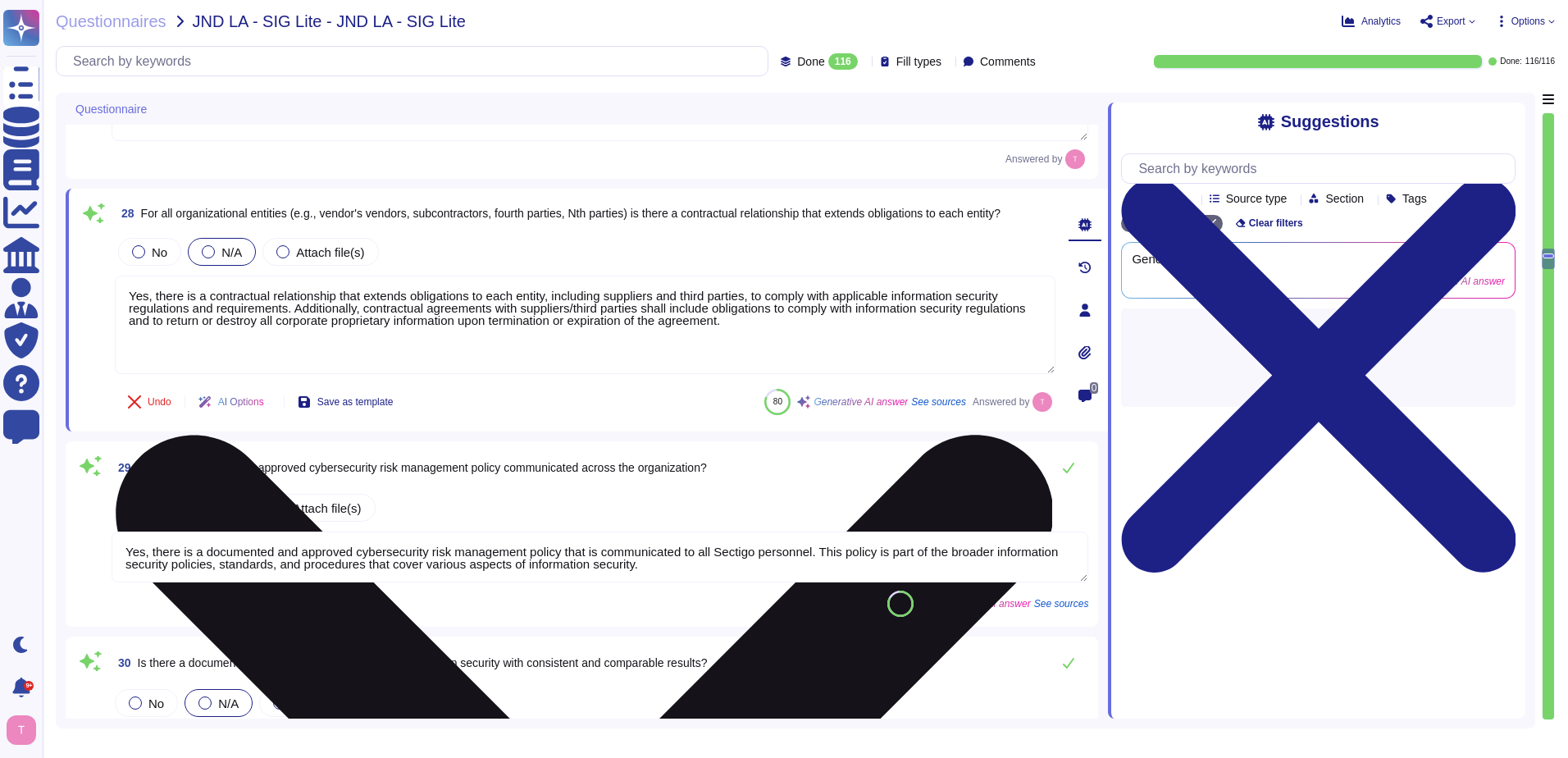
click at [420, 301] on textarea "Yes, there is a contractual relationship that extends obligations to each entit…" at bounding box center [585, 325] width 941 height 99
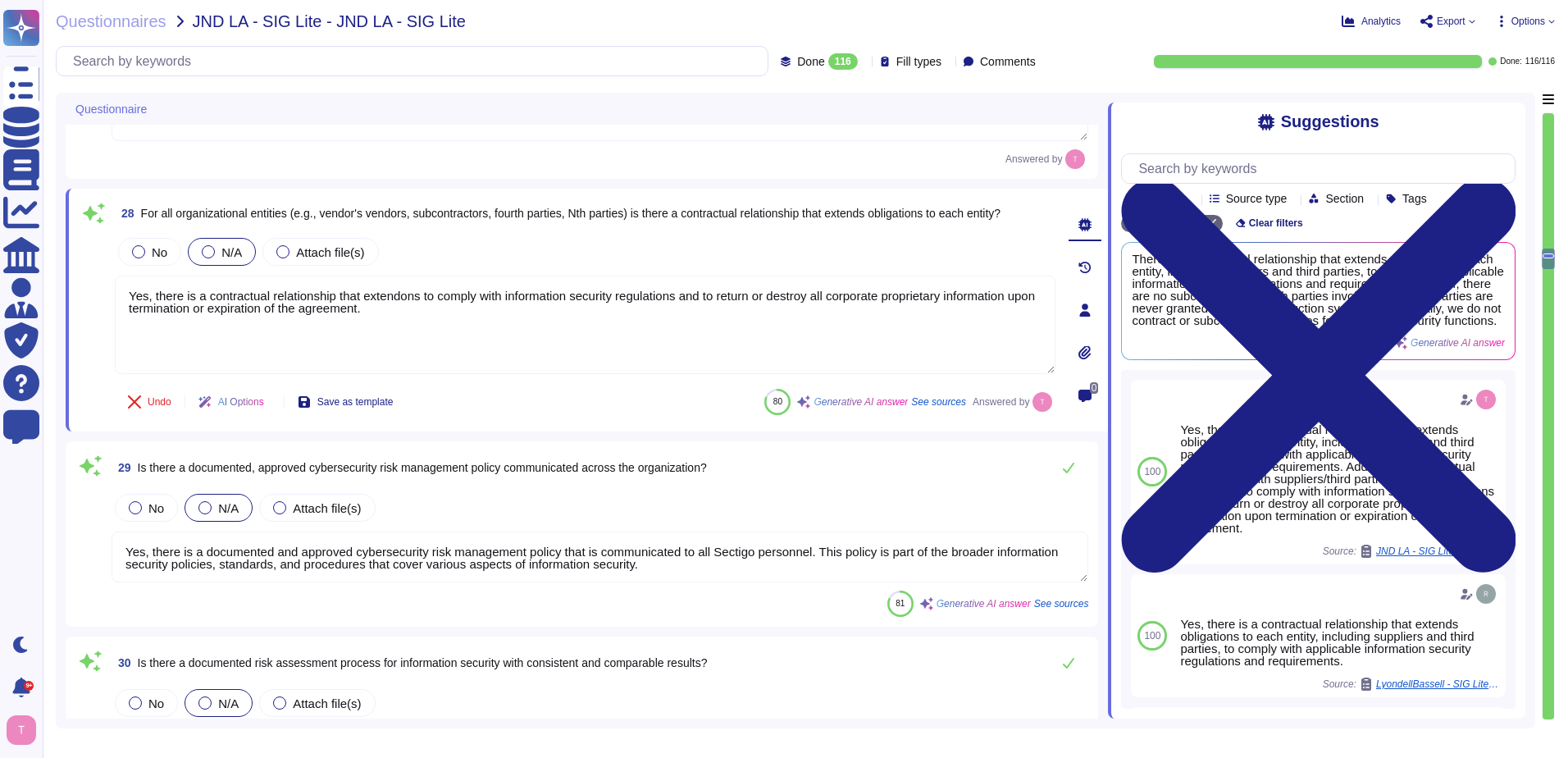
drag, startPoint x: 552, startPoint y: 322, endPoint x: 108, endPoint y: 299, distance: 444.6
click at [108, 299] on div "28 For all organizational entities (e.g., vendor's vendors, subcontractors, fou…" at bounding box center [567, 310] width 977 height 223
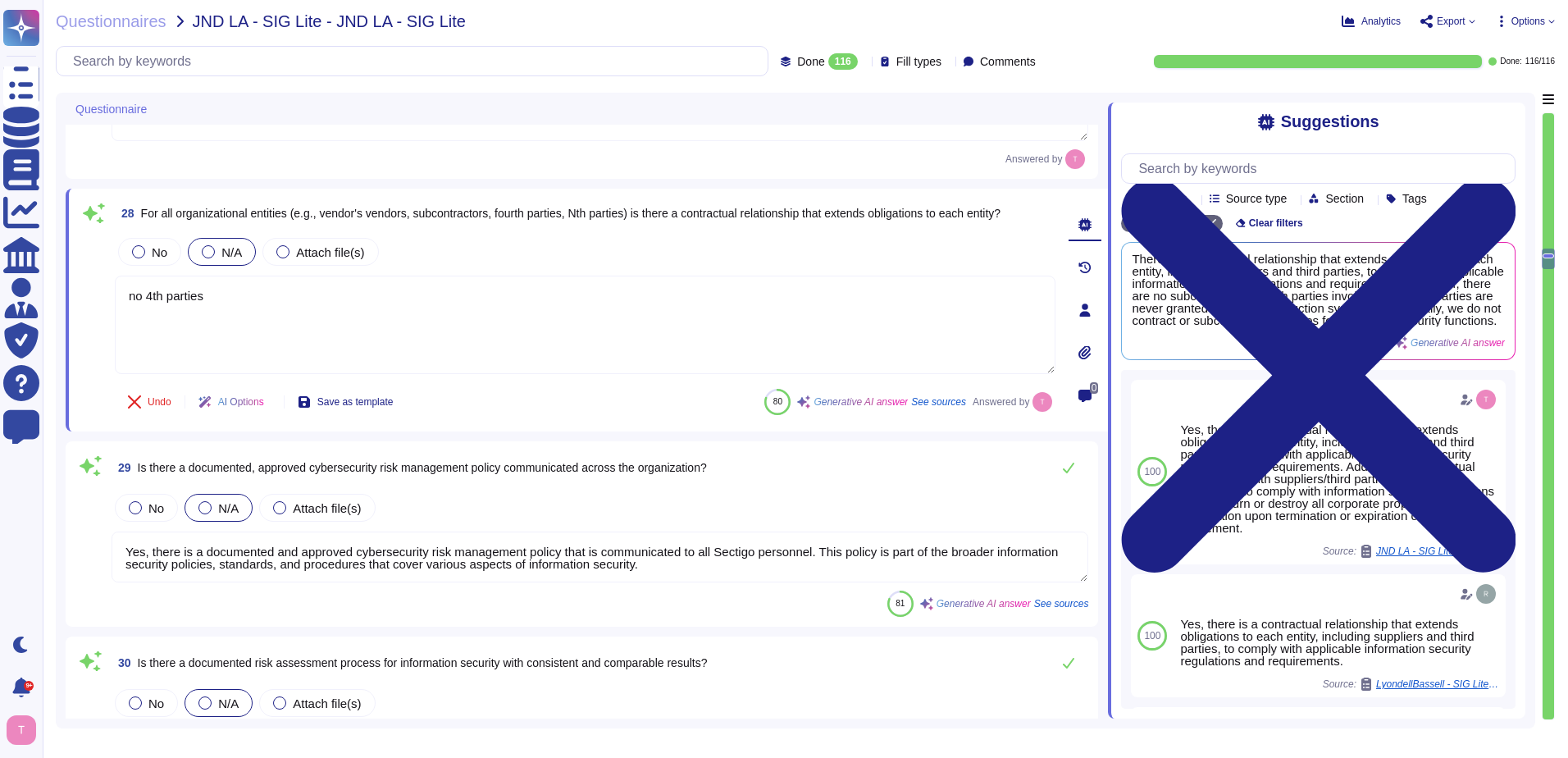
type textarea "no 4th parties"
click at [622, 565] on textarea "Yes, there is a documented and approved cybersecurity risk management policy th…" at bounding box center [600, 557] width 977 height 51
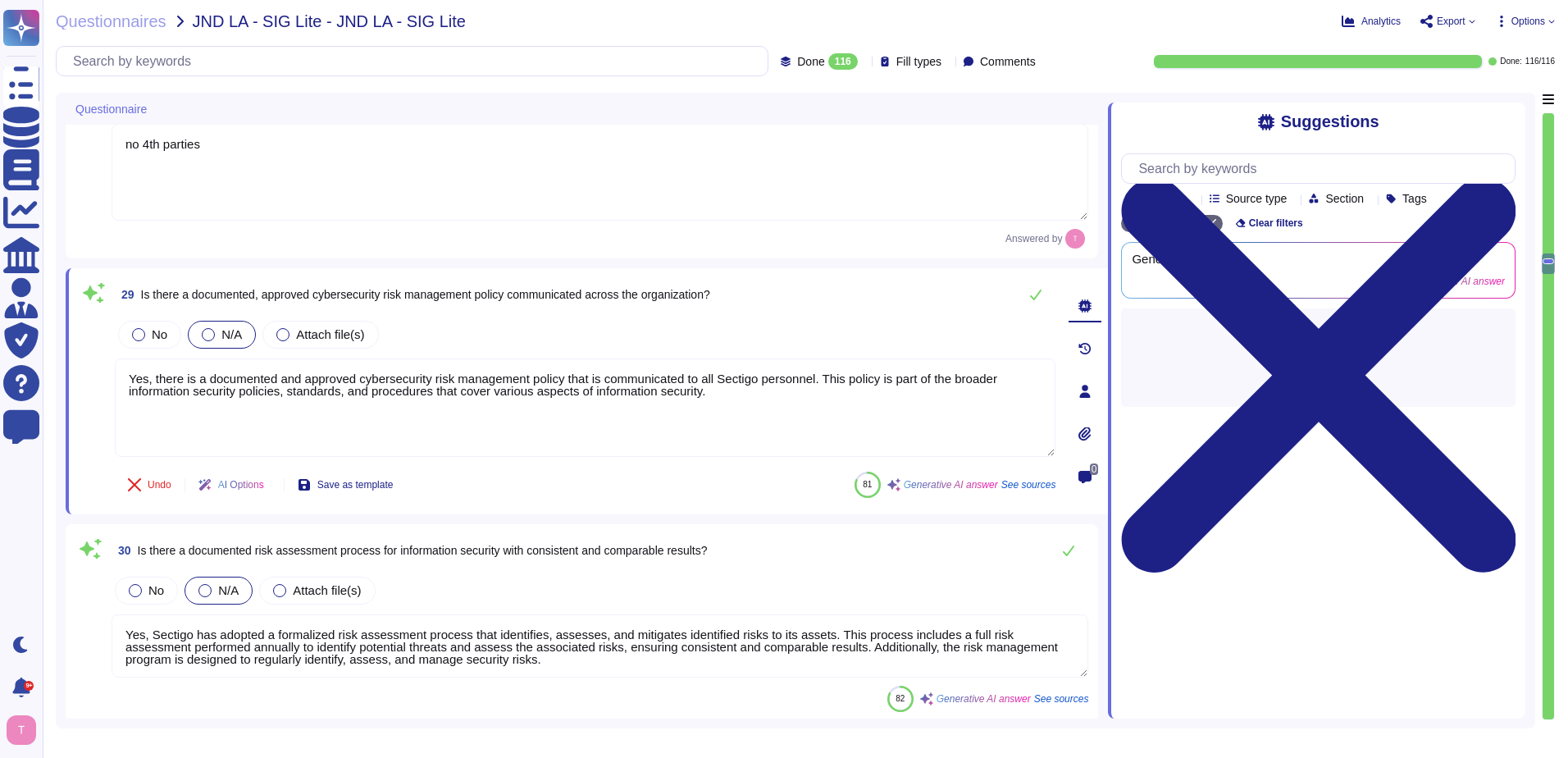
type textarea "Yes, we have a records retention policy and retention schedule covering paper a…"
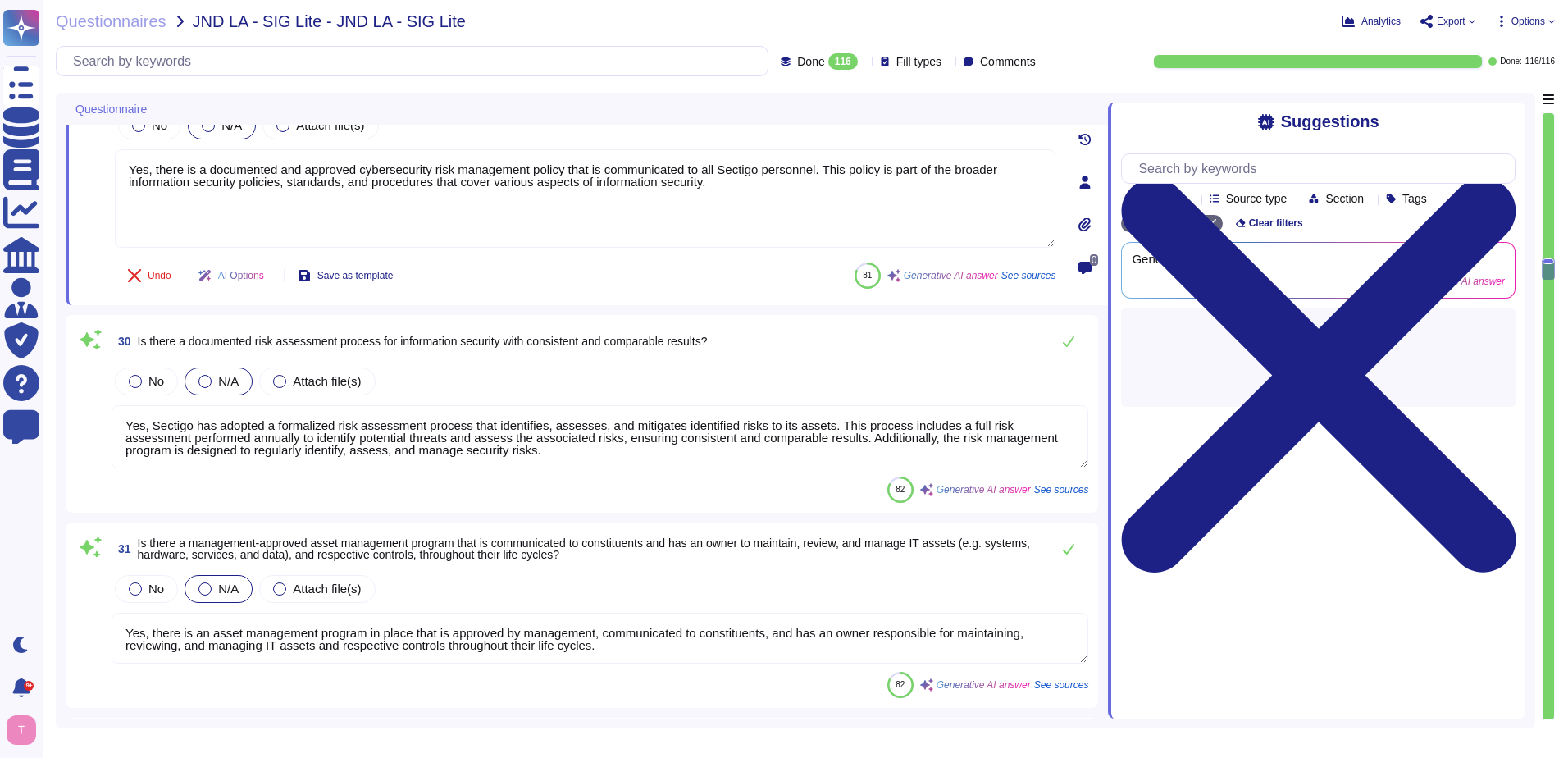
type textarea "Yes, Human Resources policies and procedures are approved by management, commun…"
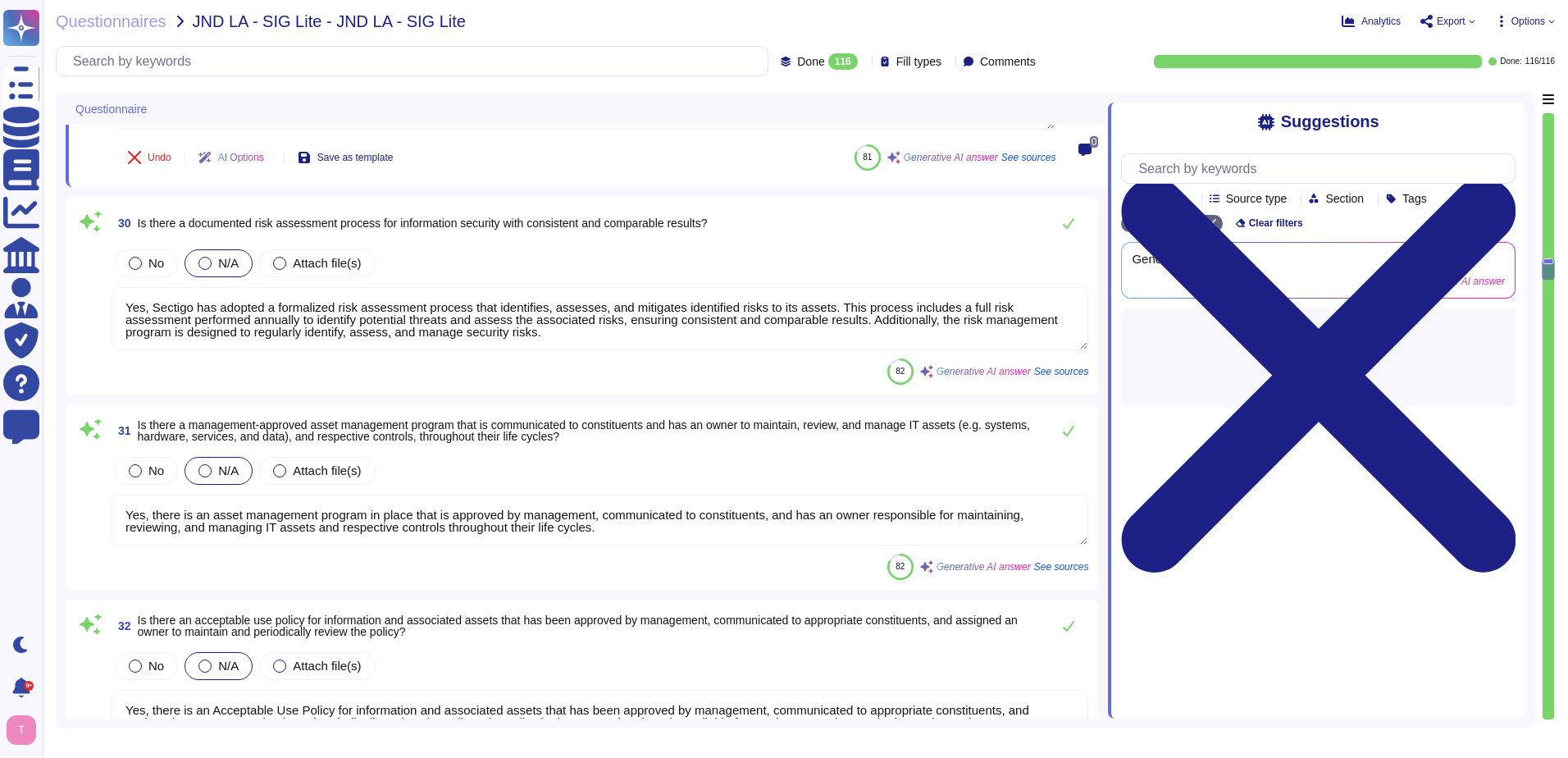
scroll to position [4922, 0]
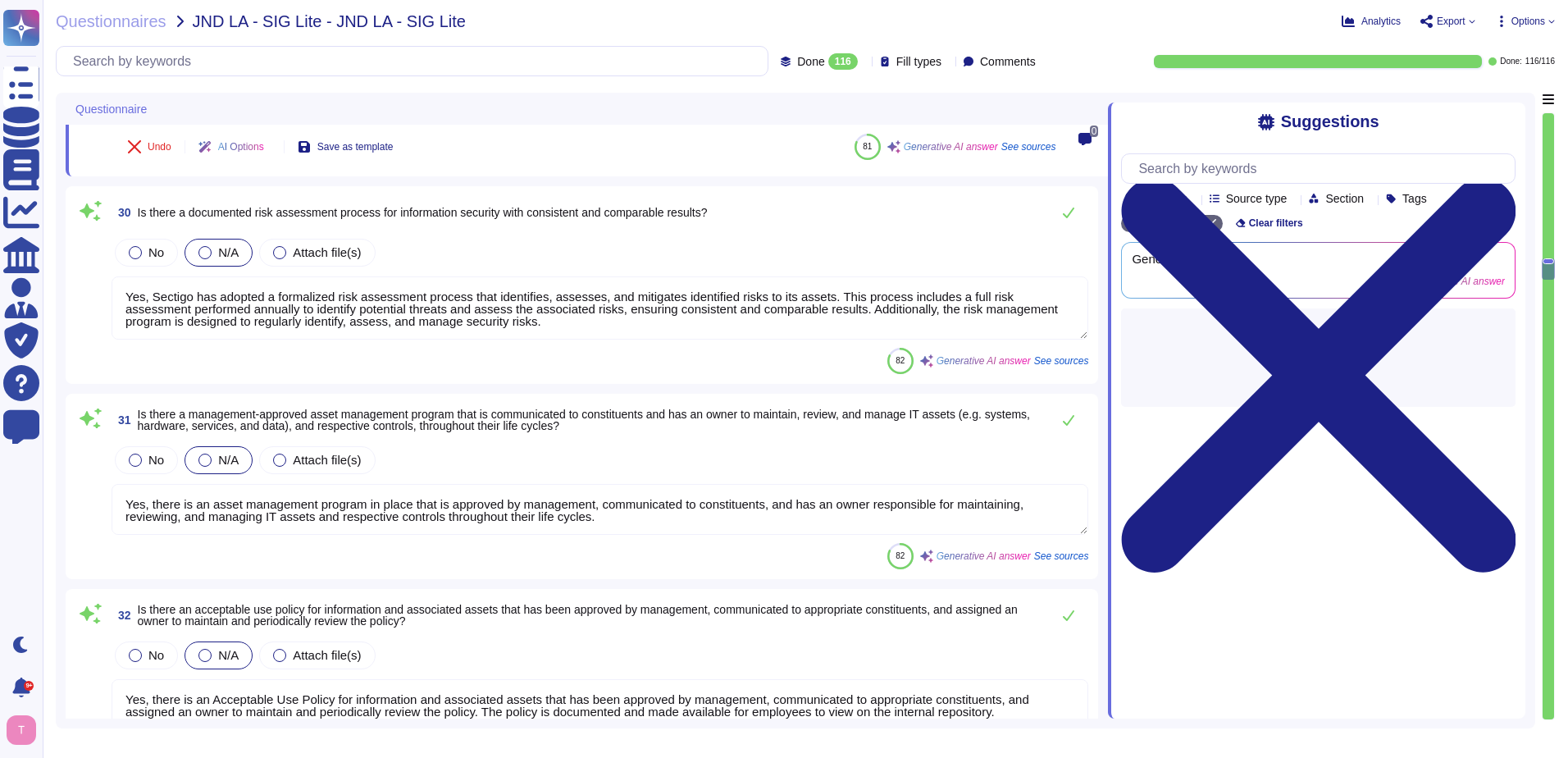
click at [624, 298] on textarea "Yes, Sectigo has adopted a formalized risk assessment process that identifies, …" at bounding box center [600, 308] width 977 height 63
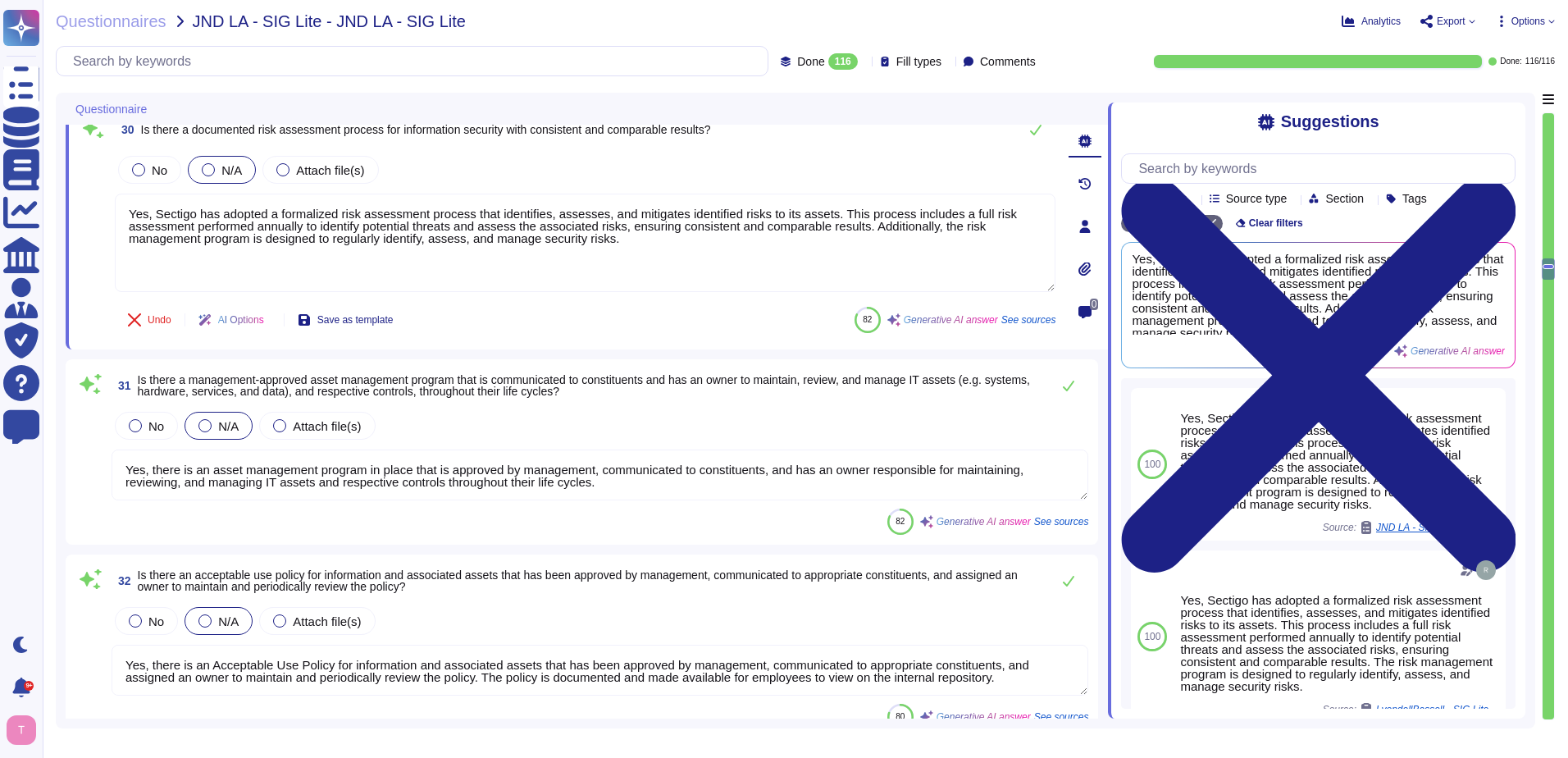
scroll to position [2, 0]
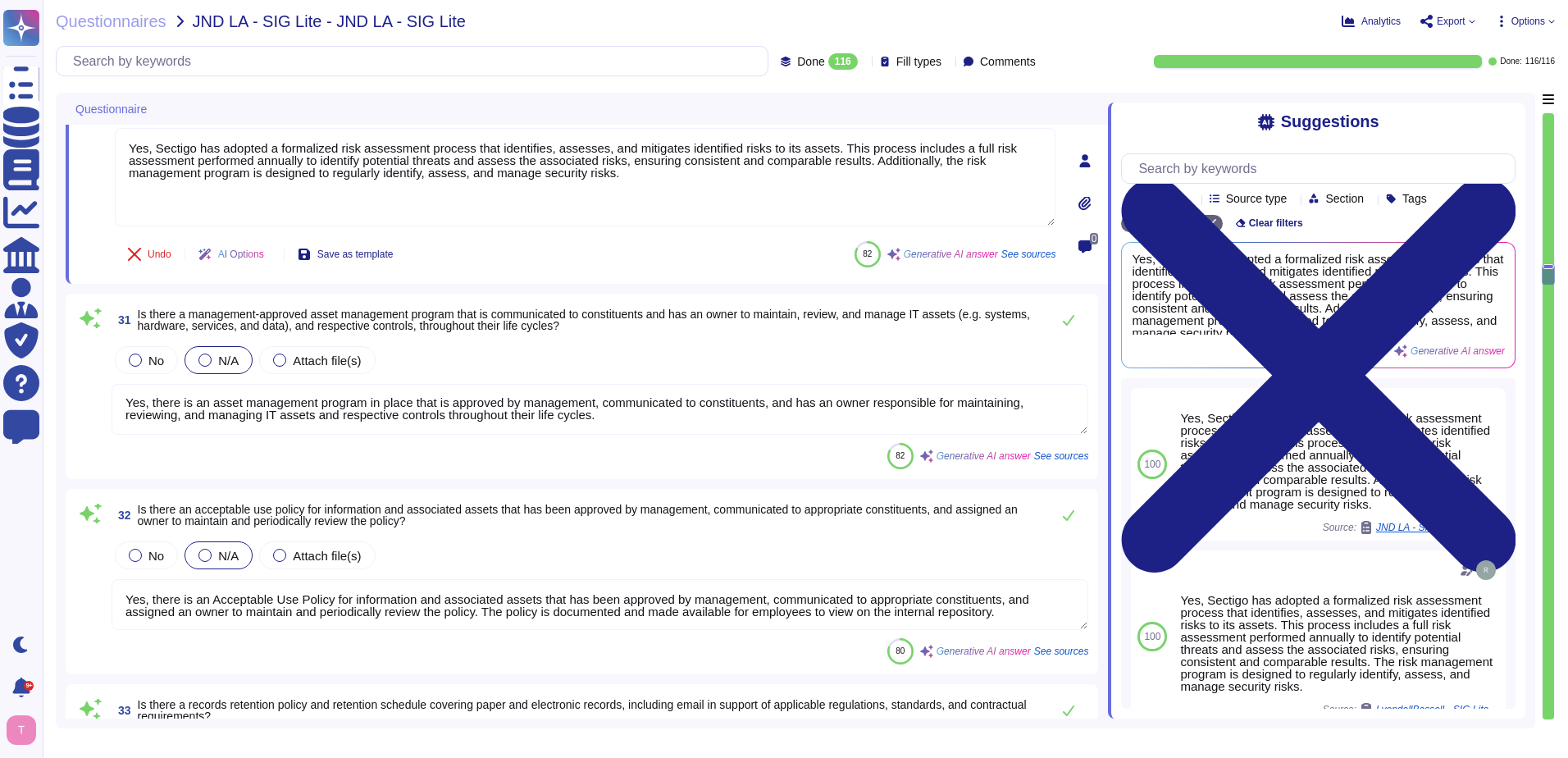
type textarea "Yes, the organization has a documented employee performance process. Managers p…"
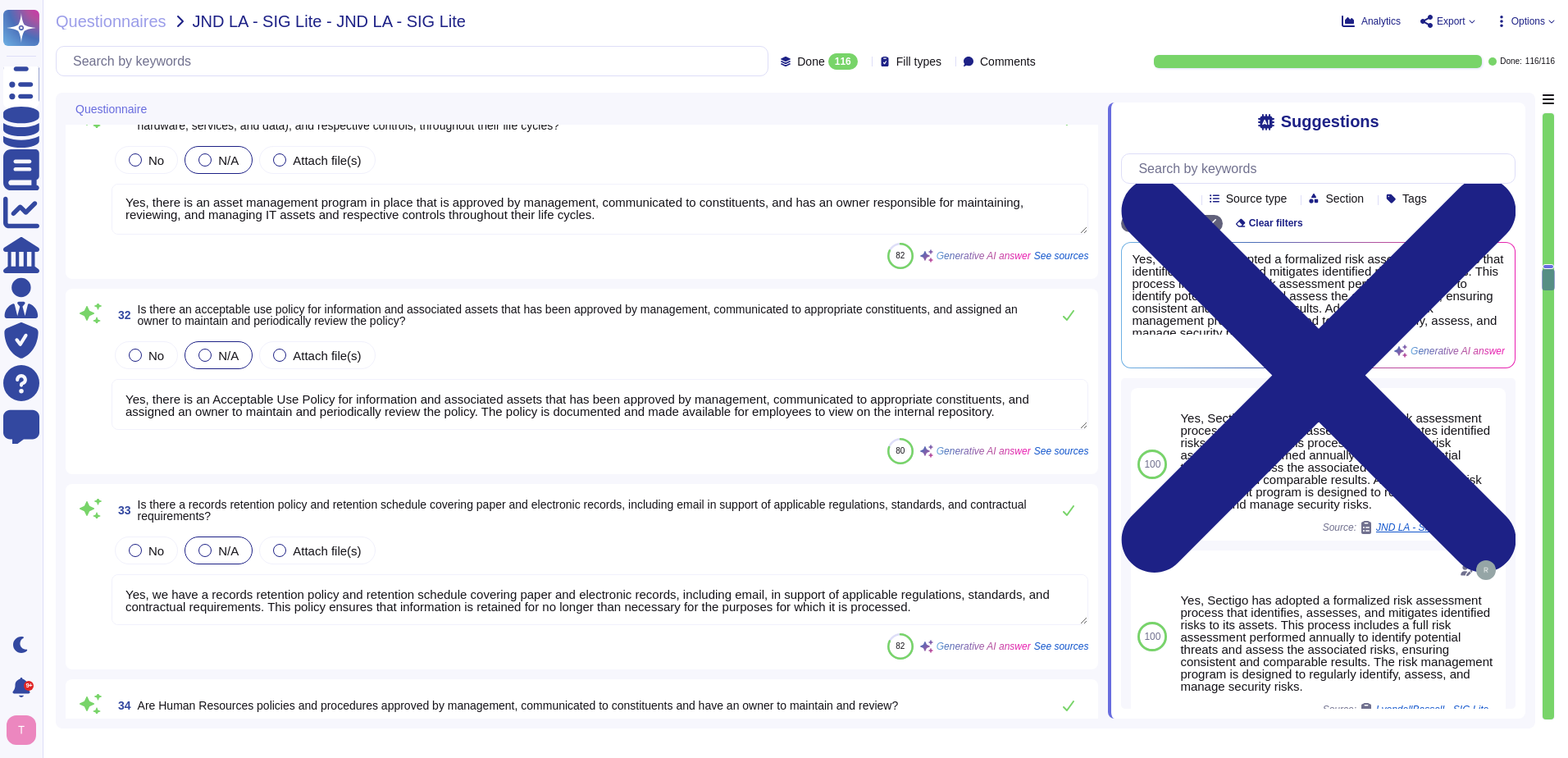
type textarea "Yes, management has approved a physical security program that is communicated t…"
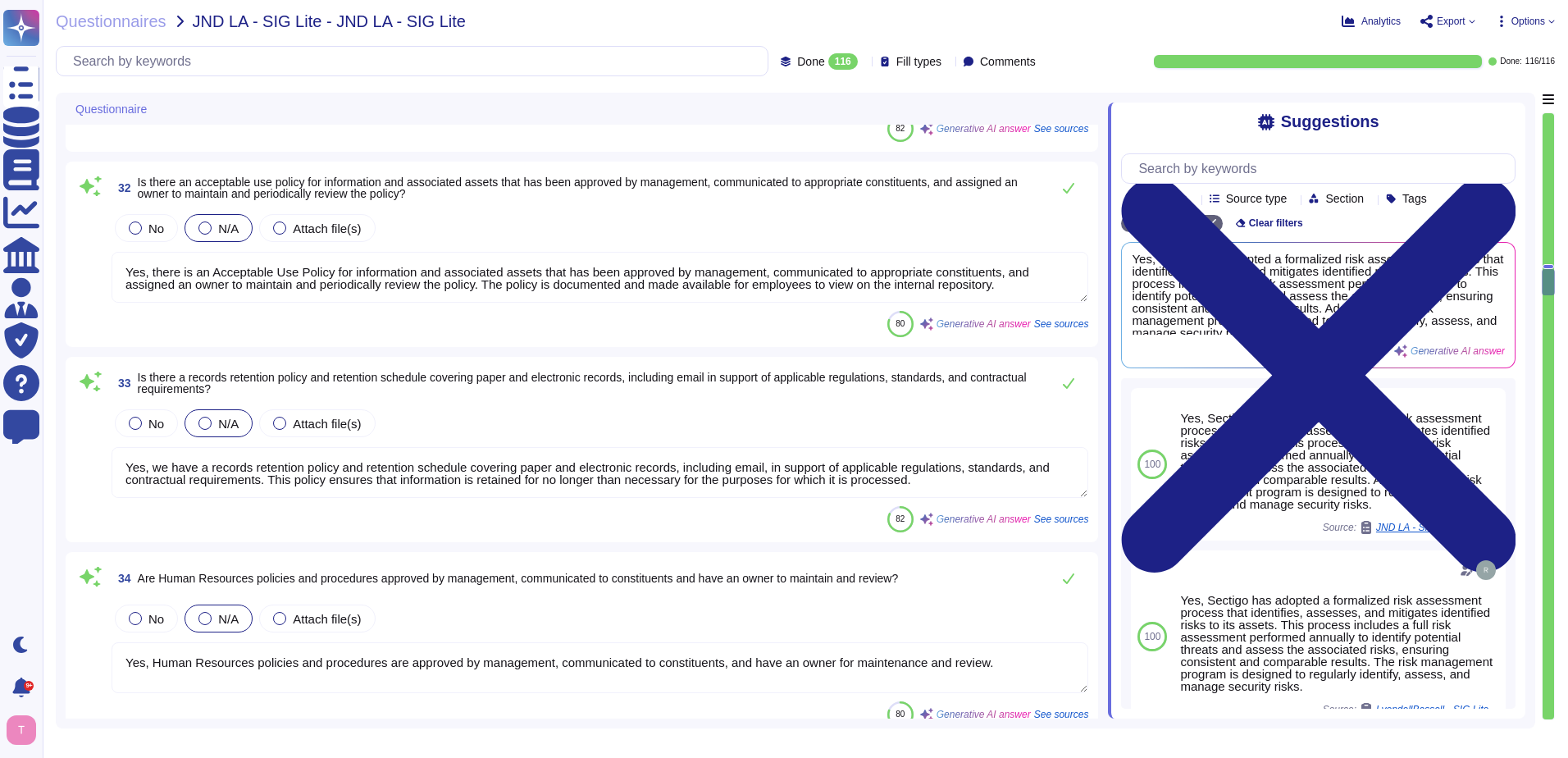
scroll to position [5332, 0]
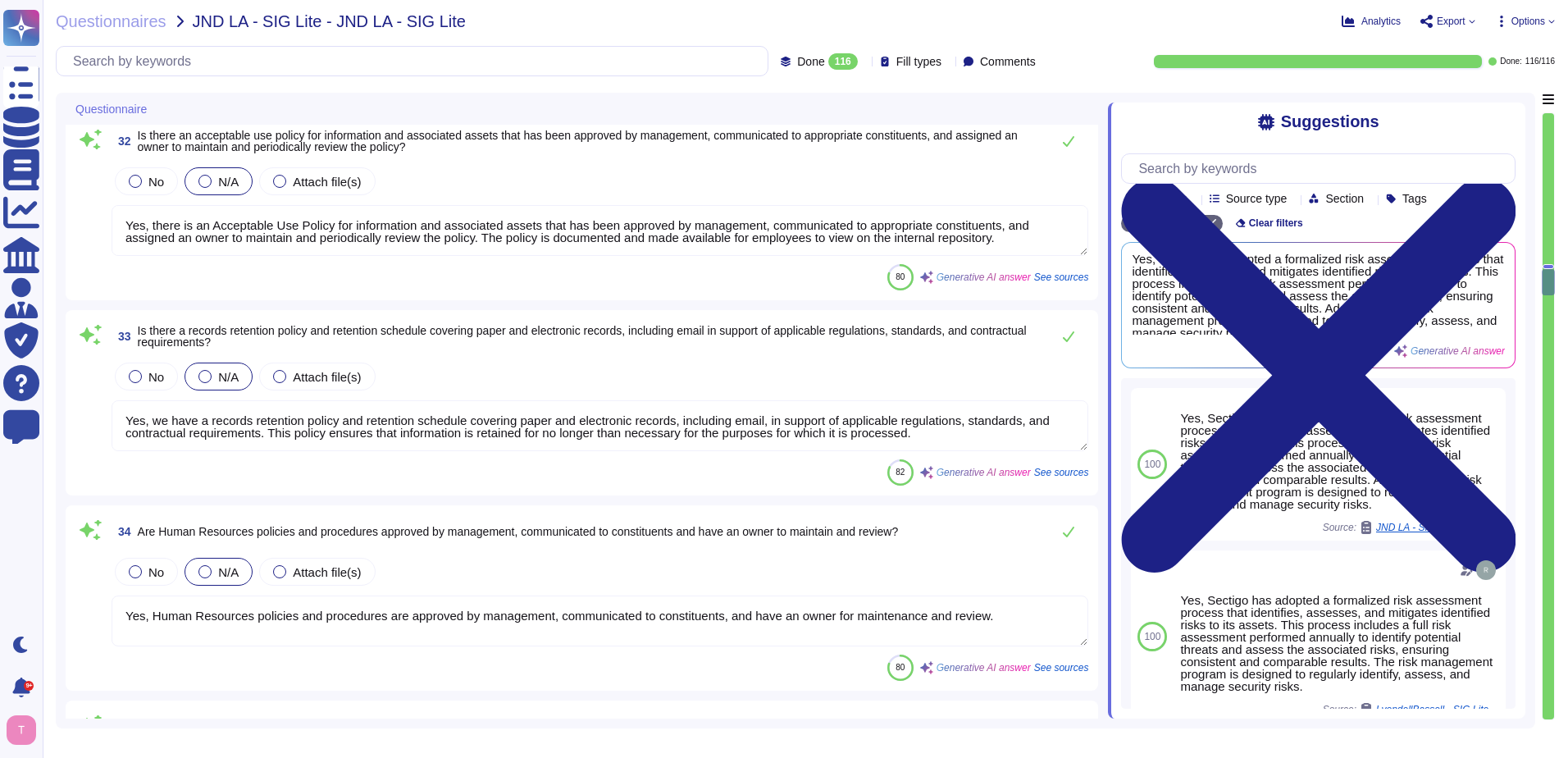
type textarea "Yes, the organization's Information Technology Operations policies and procedur…"
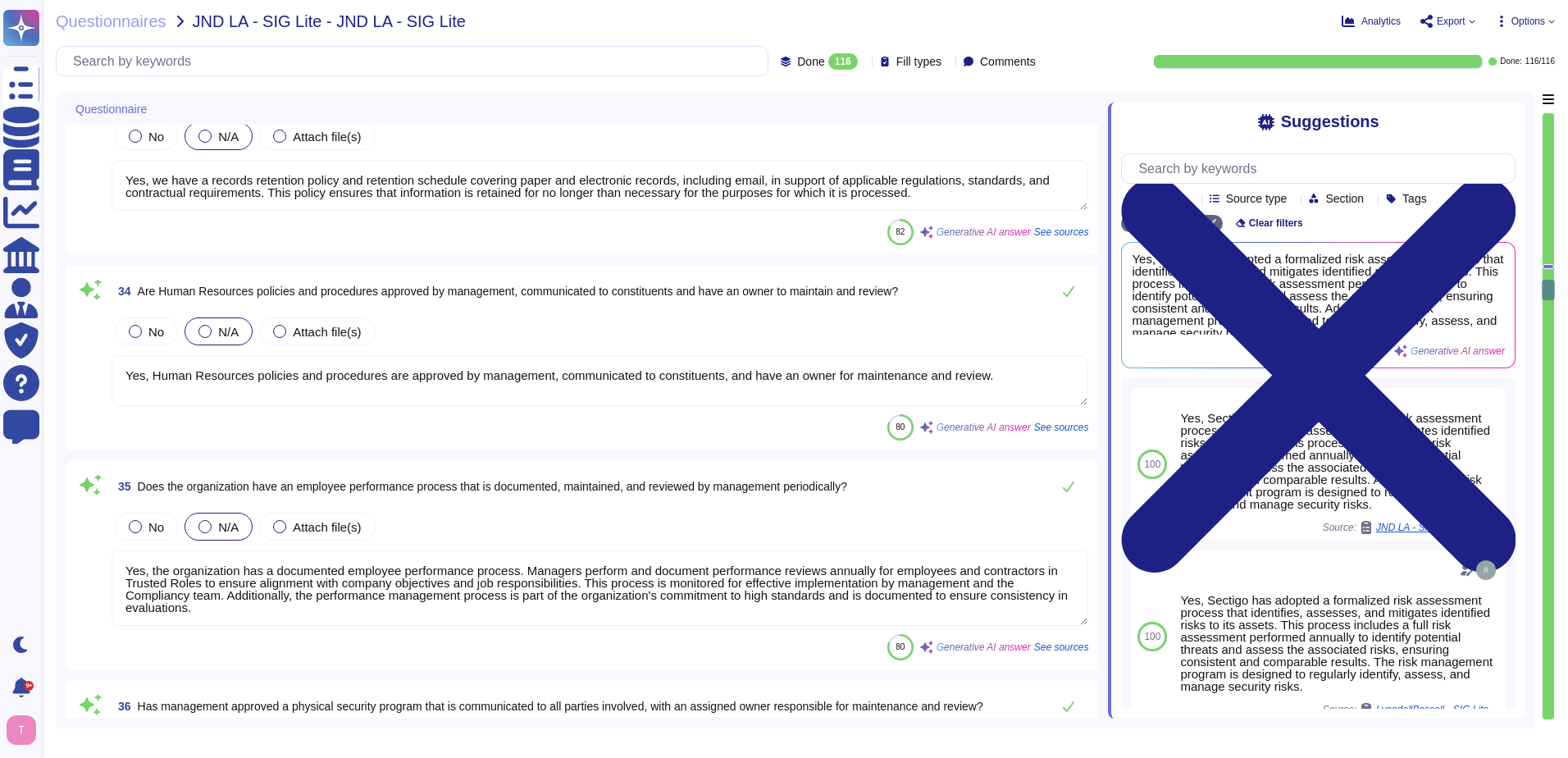
scroll to position [5578, 0]
type textarea "Yes, there is an operational Change Management/Change Control policy that has b…"
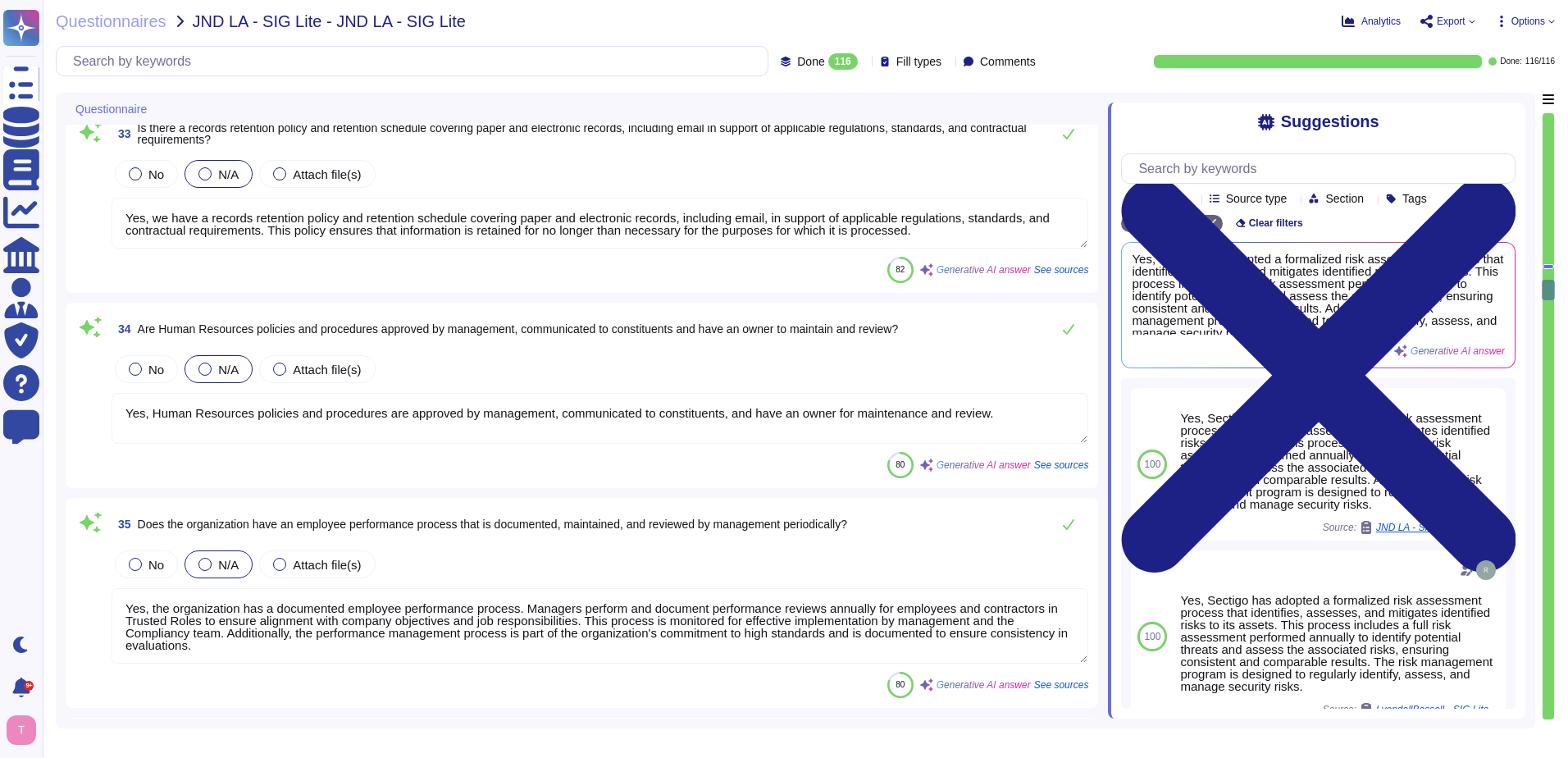
scroll to position [5496, 0]
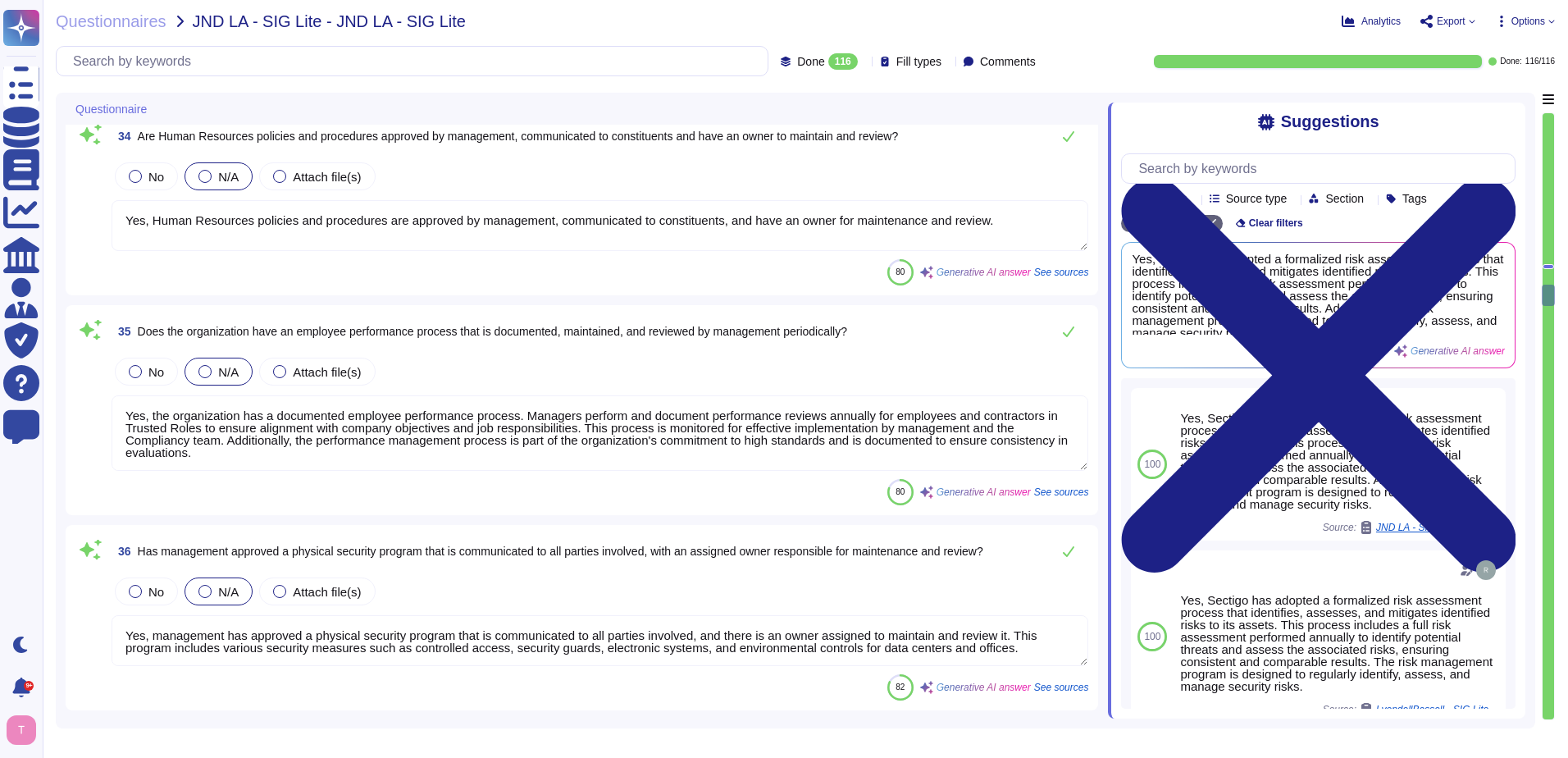
type textarea "Yes, information security requirements are specified and implemented when new s…"
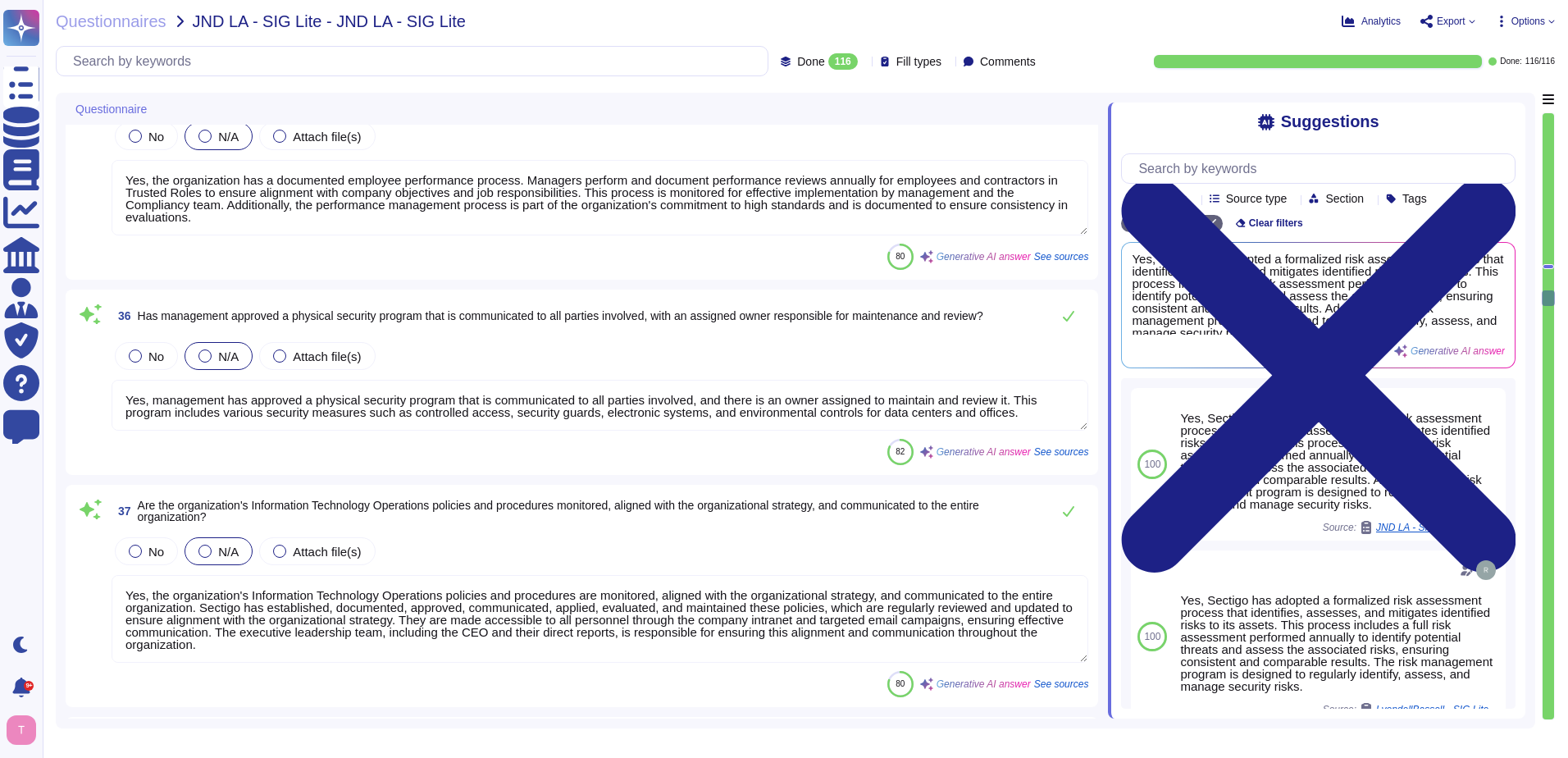
scroll to position [5988, 0]
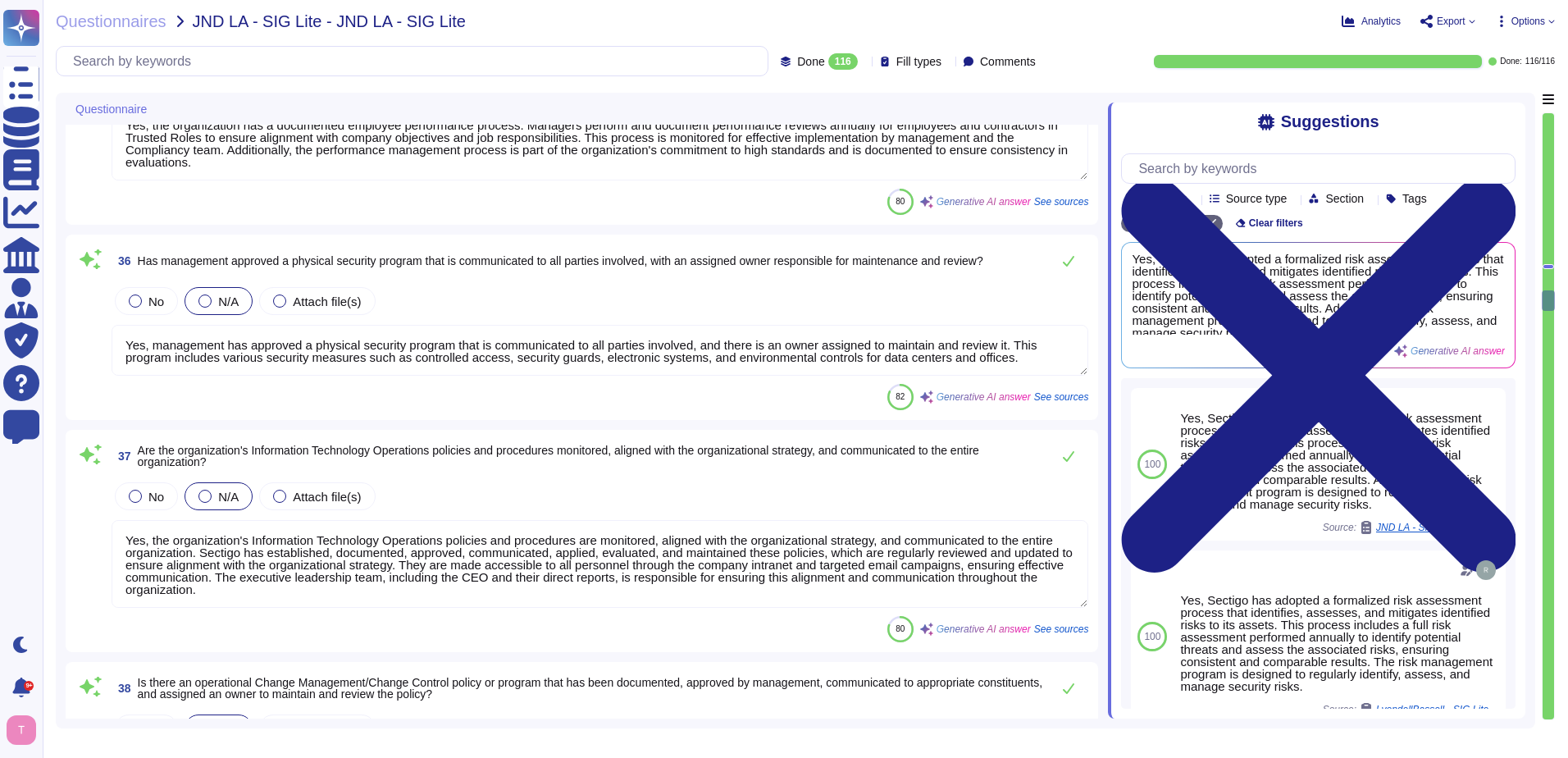
type textarea "Yes, management has approved an access control policy, it has been communicated…"
click at [535, 586] on textarea "Yes, the organization's Information Technology Operations policies and procedur…" at bounding box center [600, 564] width 977 height 87
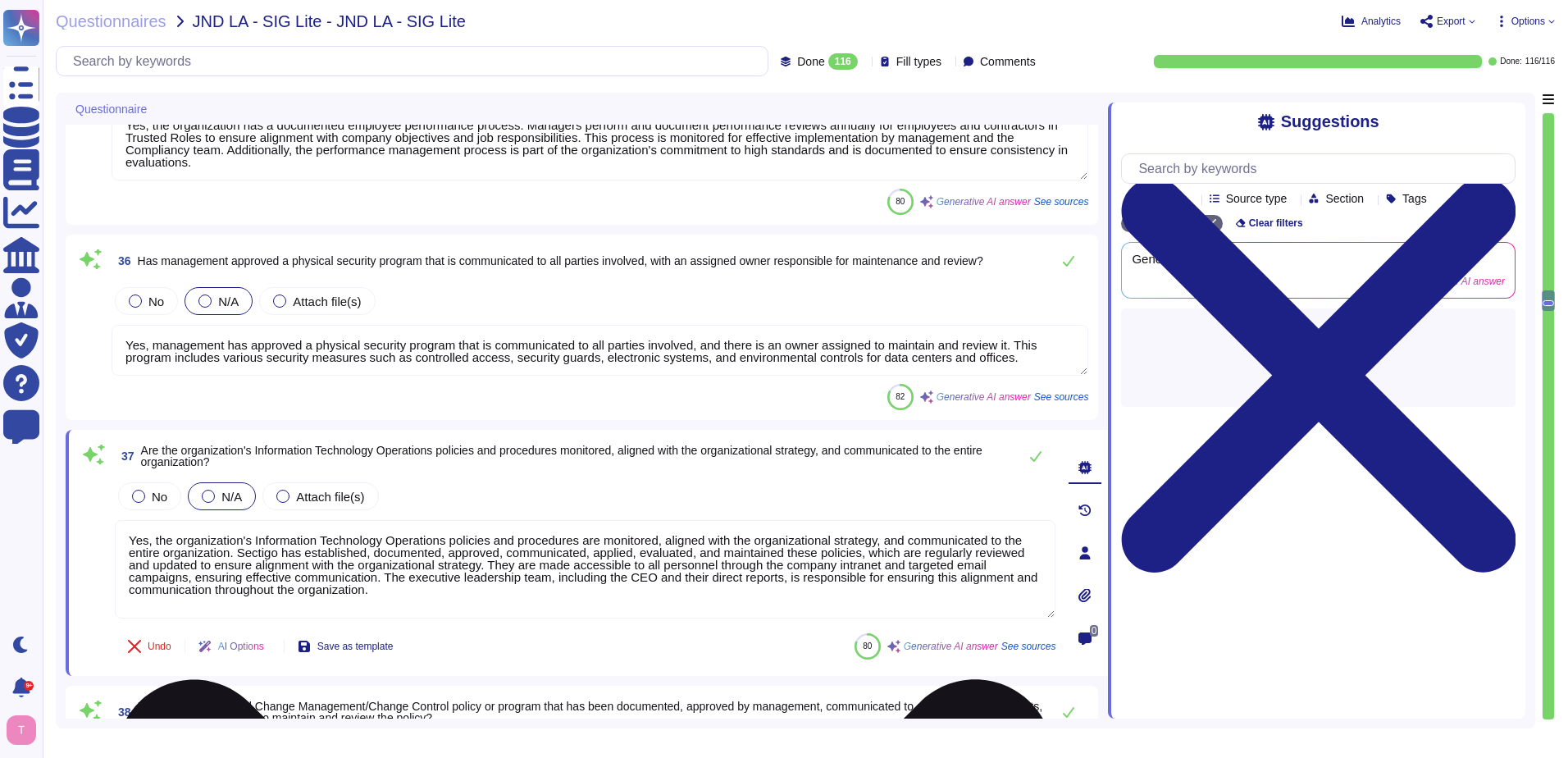
type textarea "Yes, management has approved an access control policy, it has been communicated…"
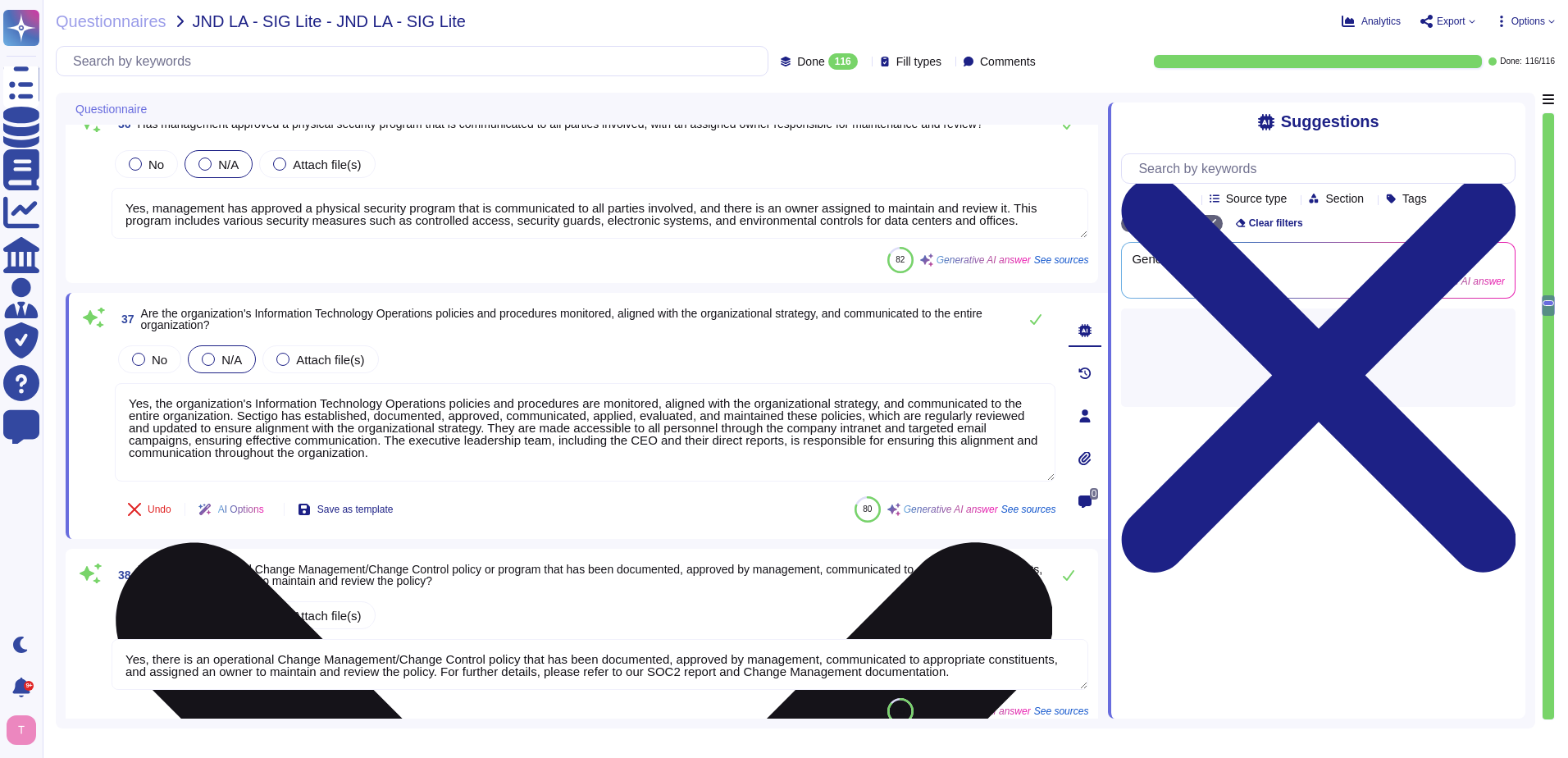
type textarea "Yes, management has approved, communicated, and enforced a password policy for …"
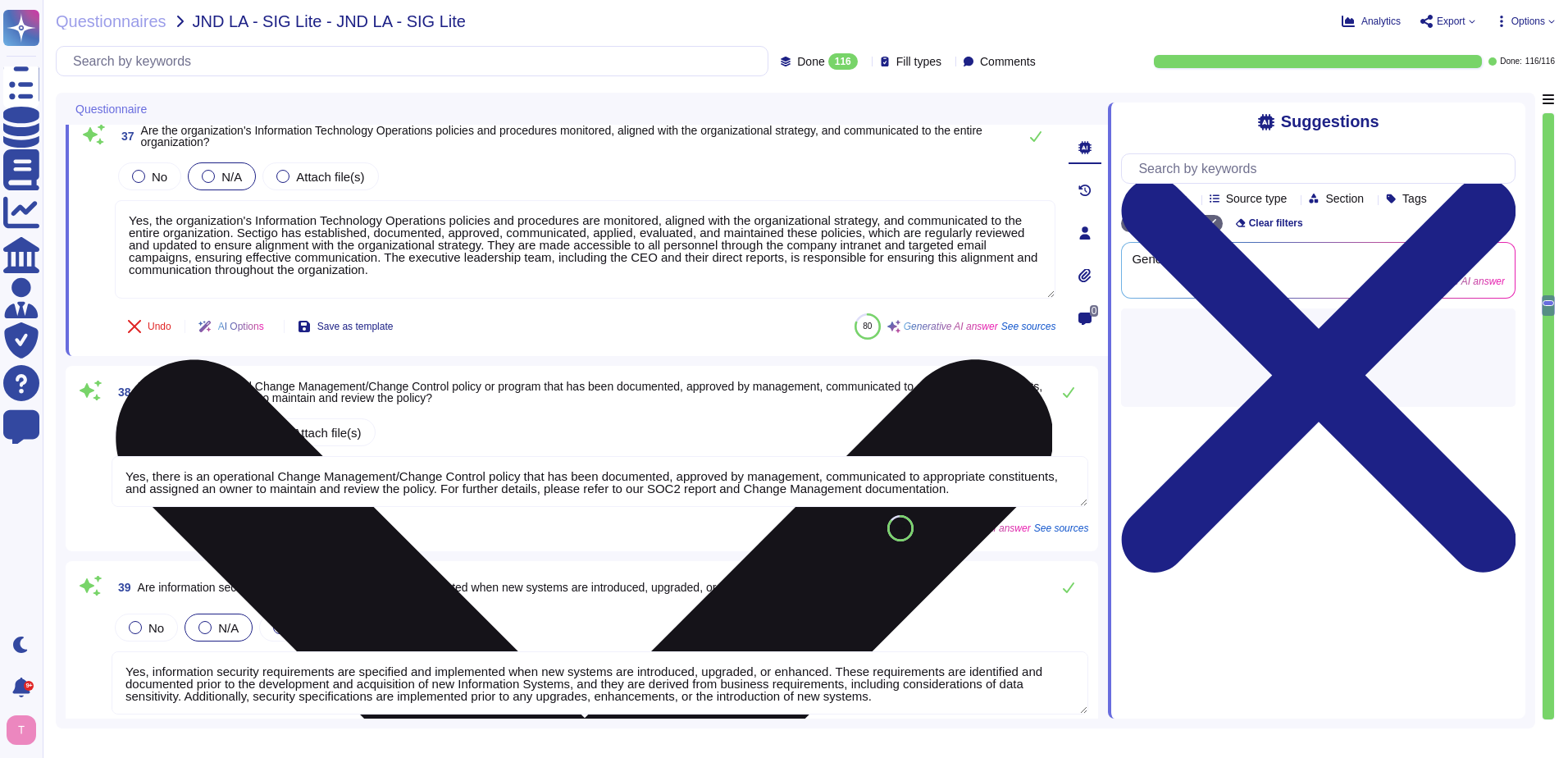
scroll to position [6316, 0]
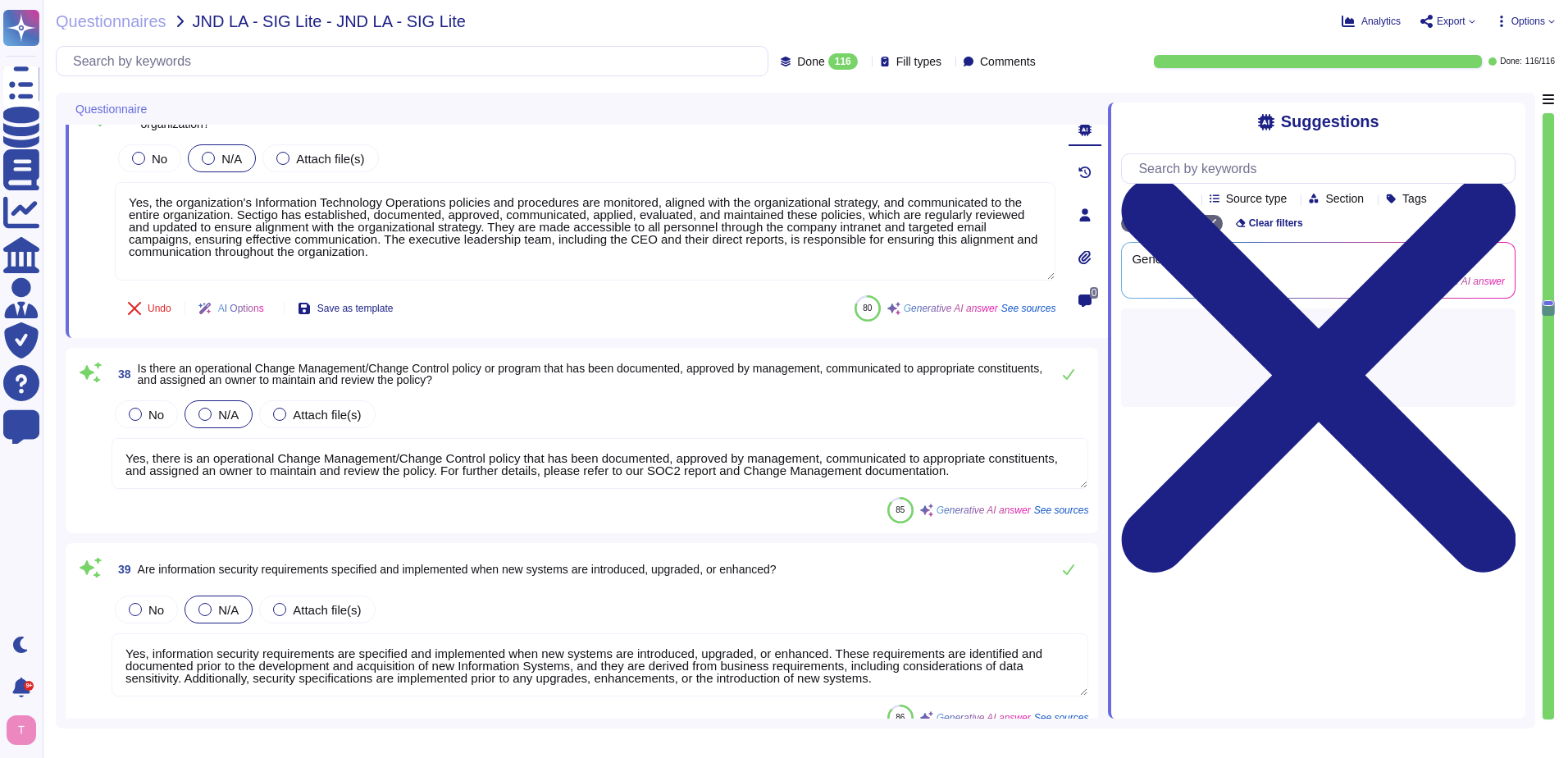
click at [624, 469] on textarea "Yes, there is an operational Change Management/Change Control policy that has b…" at bounding box center [600, 463] width 977 height 51
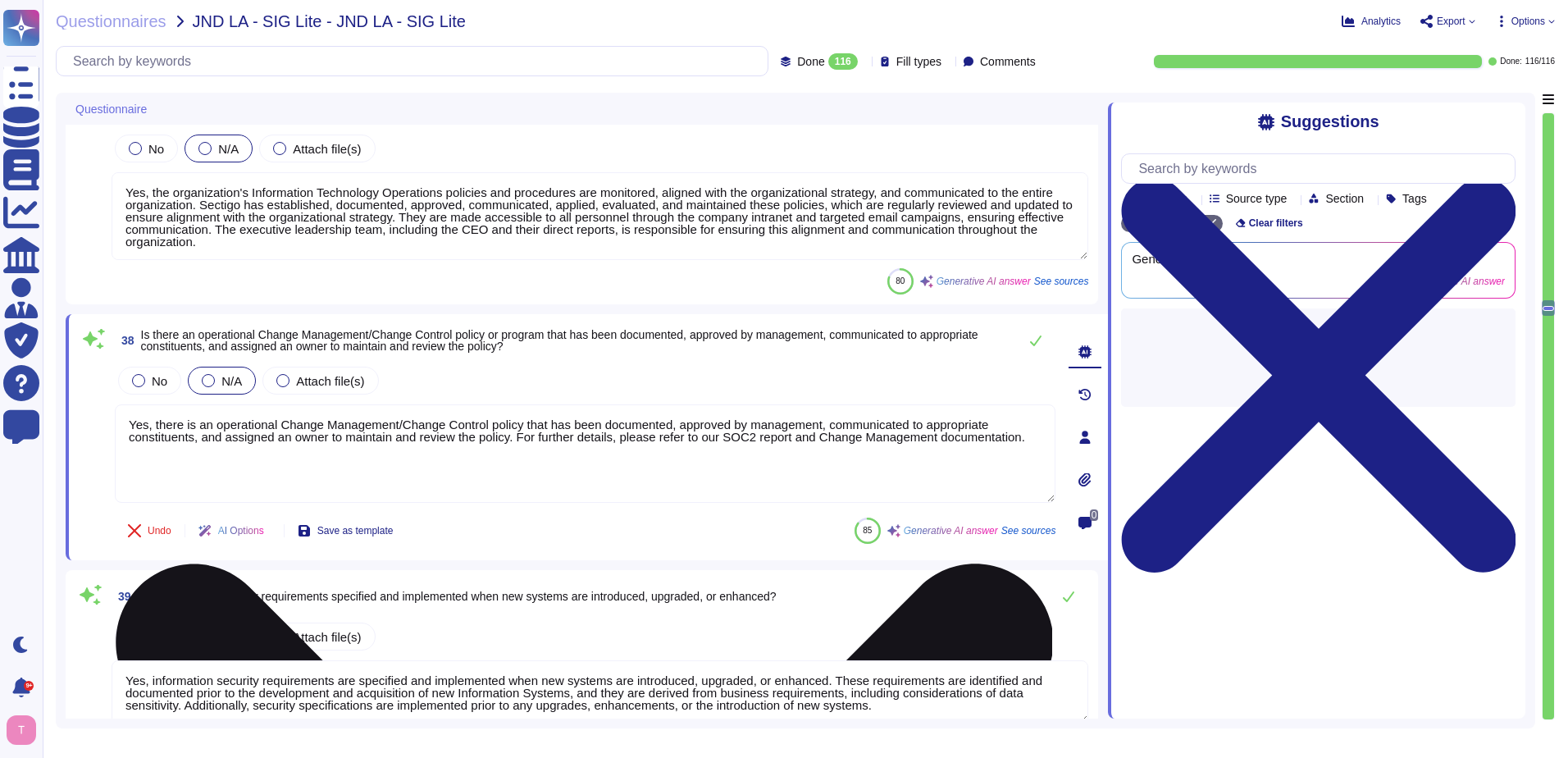
type textarea "Yes, management has approved, communicated, and enforced a password policy for …"
click at [661, 451] on textarea "Yes, there is an operational Change Management/Change Control policy that has b…" at bounding box center [585, 454] width 941 height 99
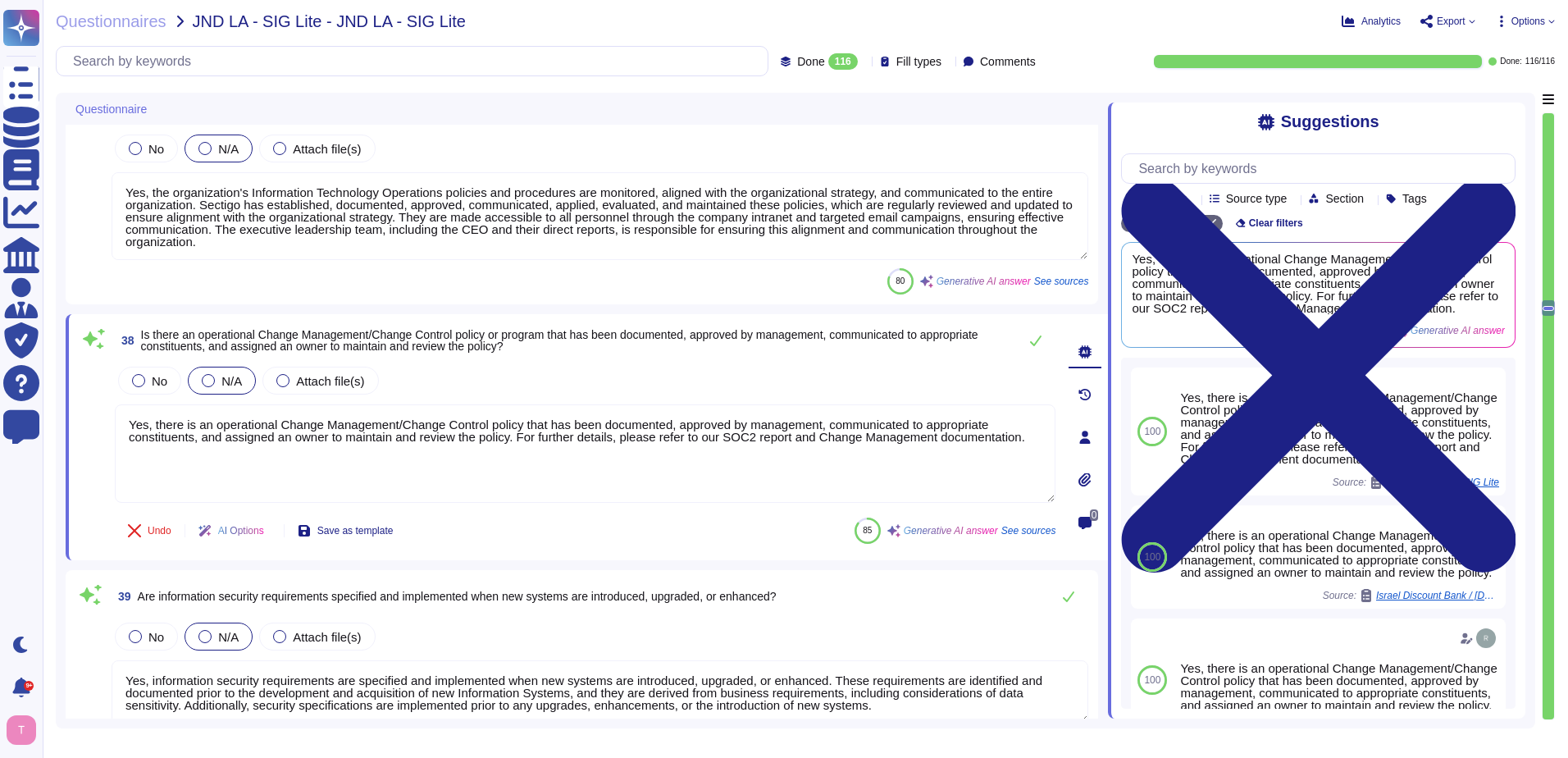
click at [354, 590] on span "Are information security requirements specified and implemented when new system…" at bounding box center [457, 596] width 639 height 13
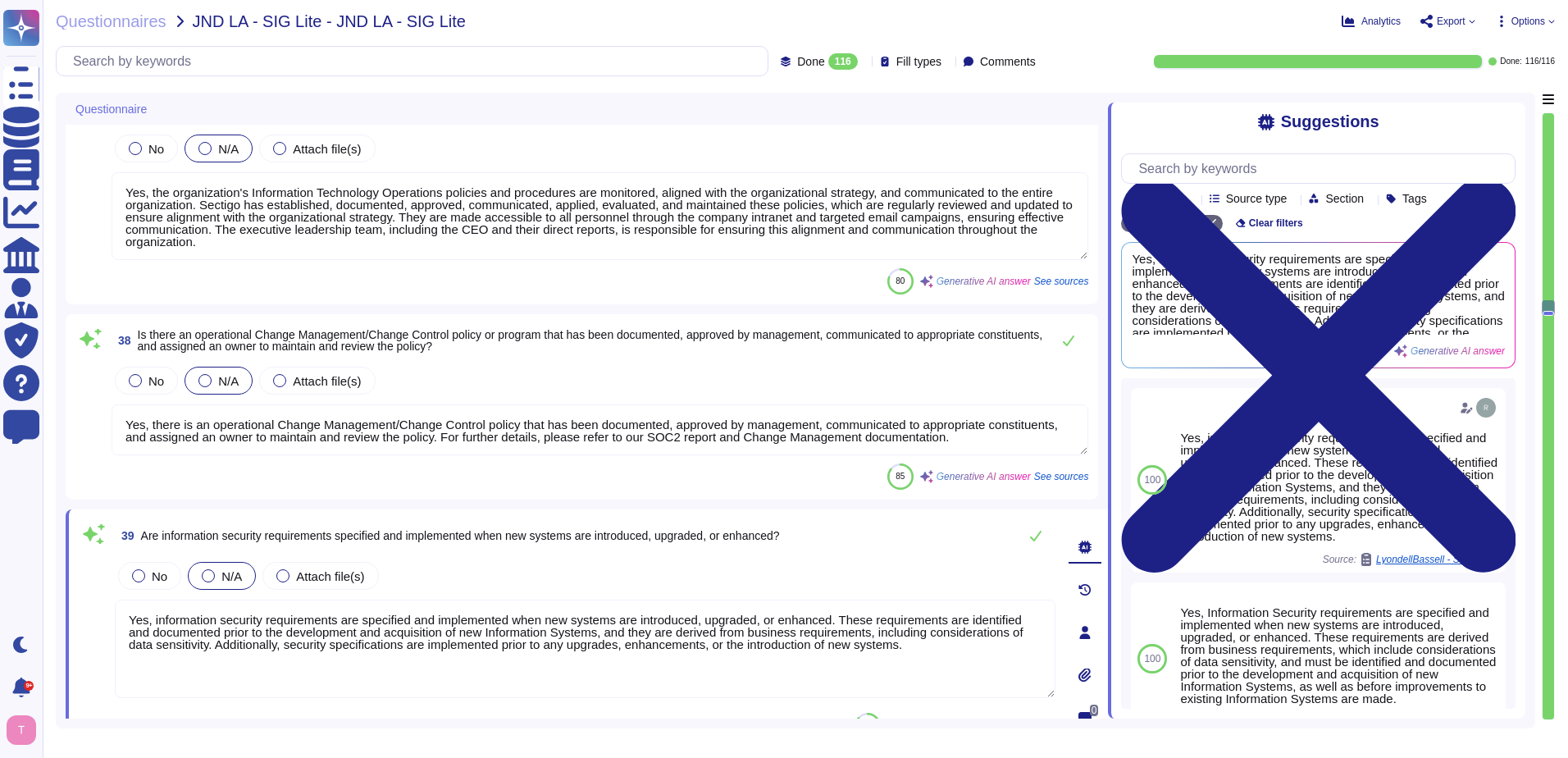
click at [887, 646] on textarea "Yes, information security requirements are specified and implemented when new s…" at bounding box center [585, 649] width 941 height 99
click at [538, 459] on div "38 Is there an operational Change Management/Change Control policy or program t…" at bounding box center [581, 406] width 1013 height 166
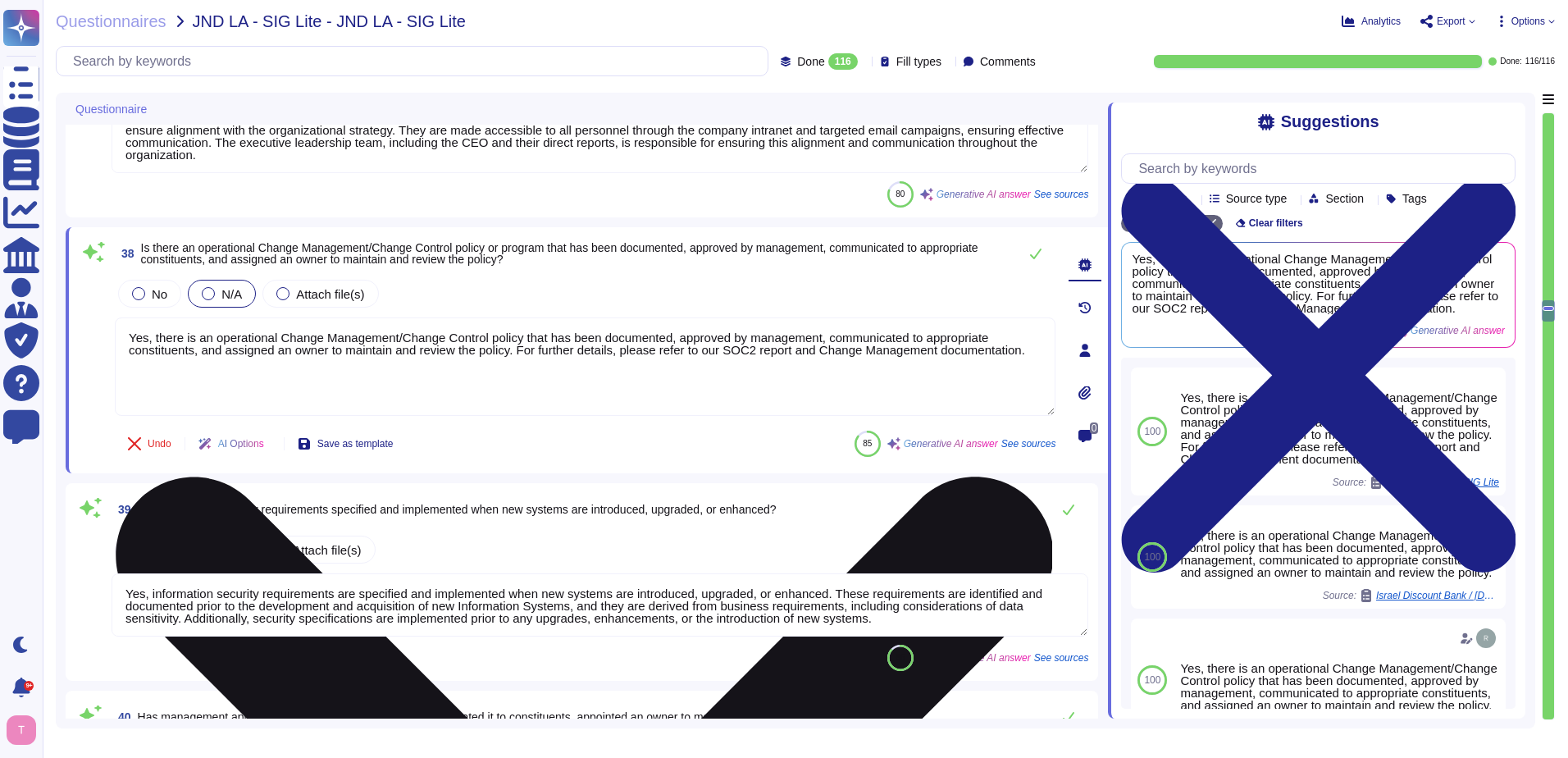
type textarea "Yes, applications are used to transmit, process, or store scoped data, includin…"
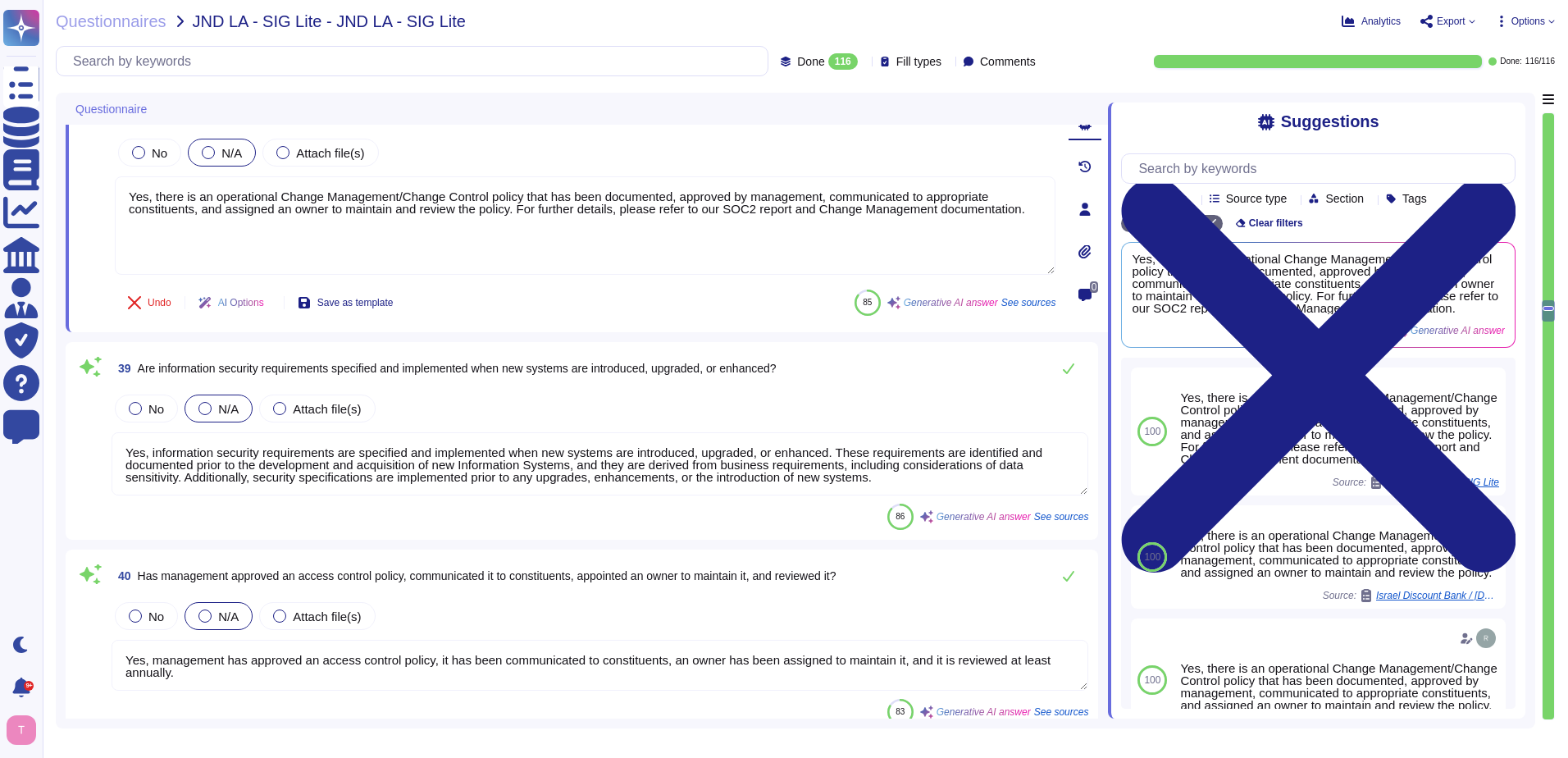
scroll to position [6644, 0]
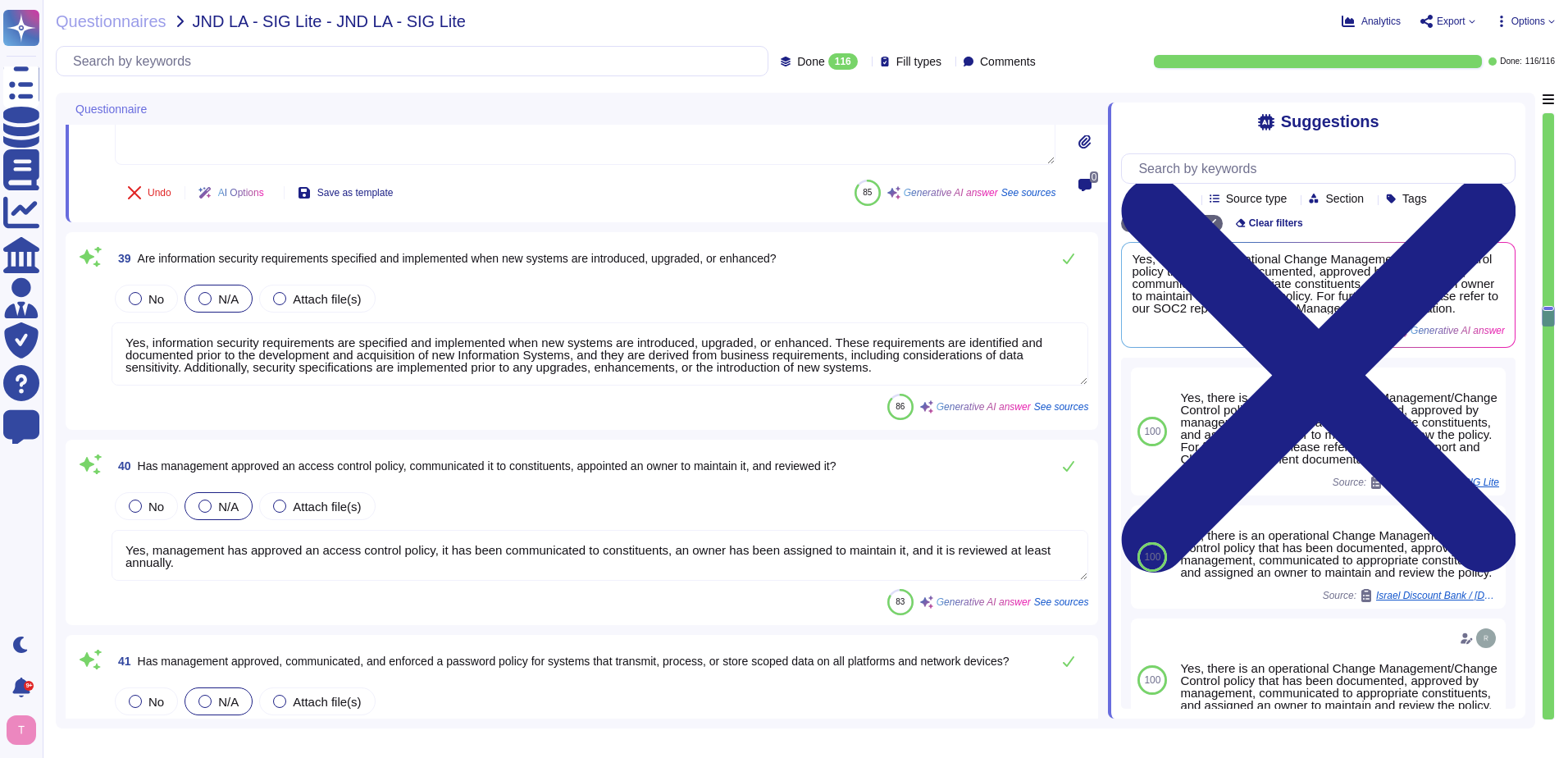
type textarea "Yes, application development is performed internally at Sectigo as part of our …"
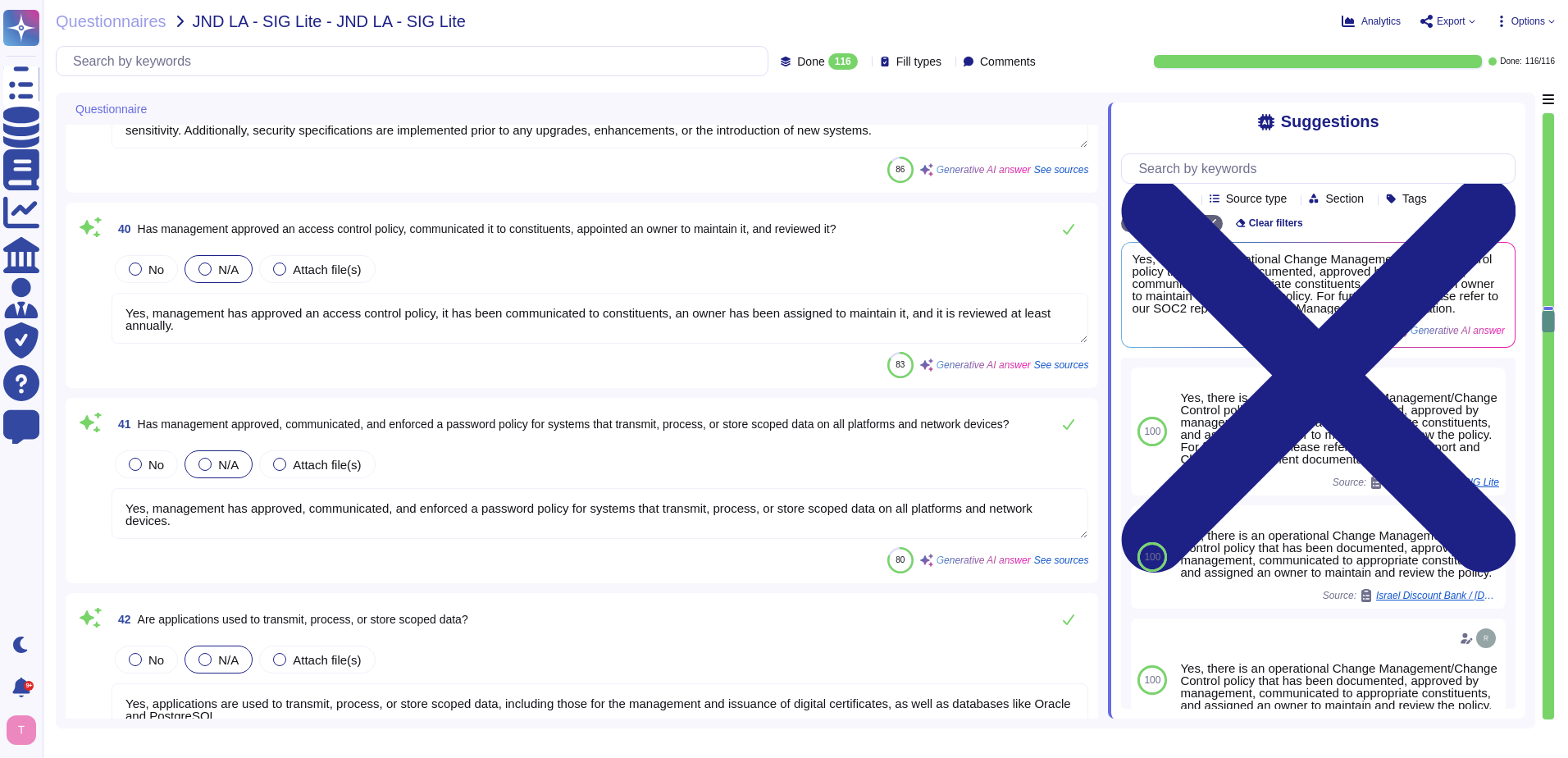
type textarea "Yes, our websites are maintained and hosted for the purpose of managing or serv…"
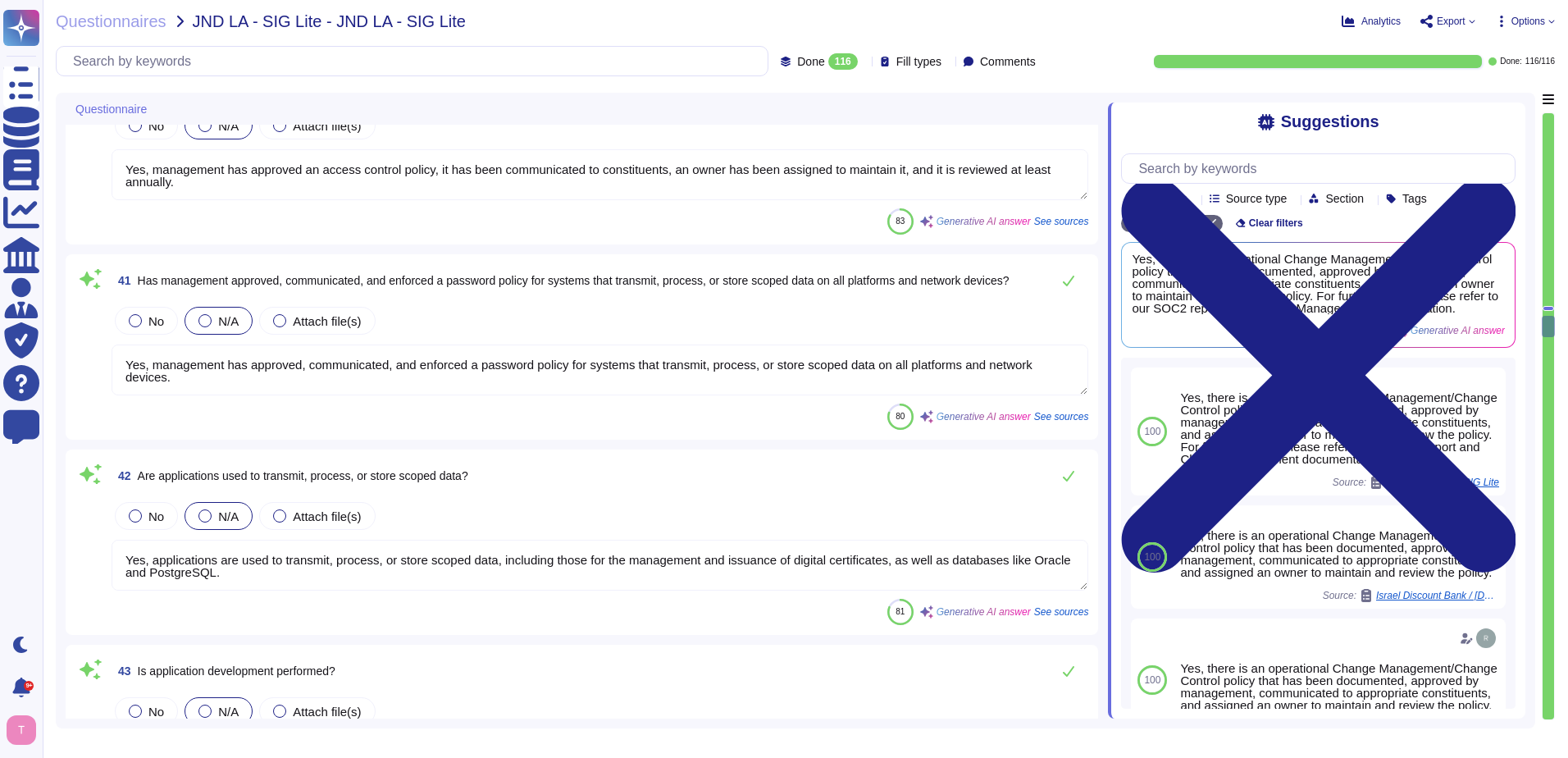
type textarea "Yes, management has approved and communicated a Cybersecurity Incident Manageme…"
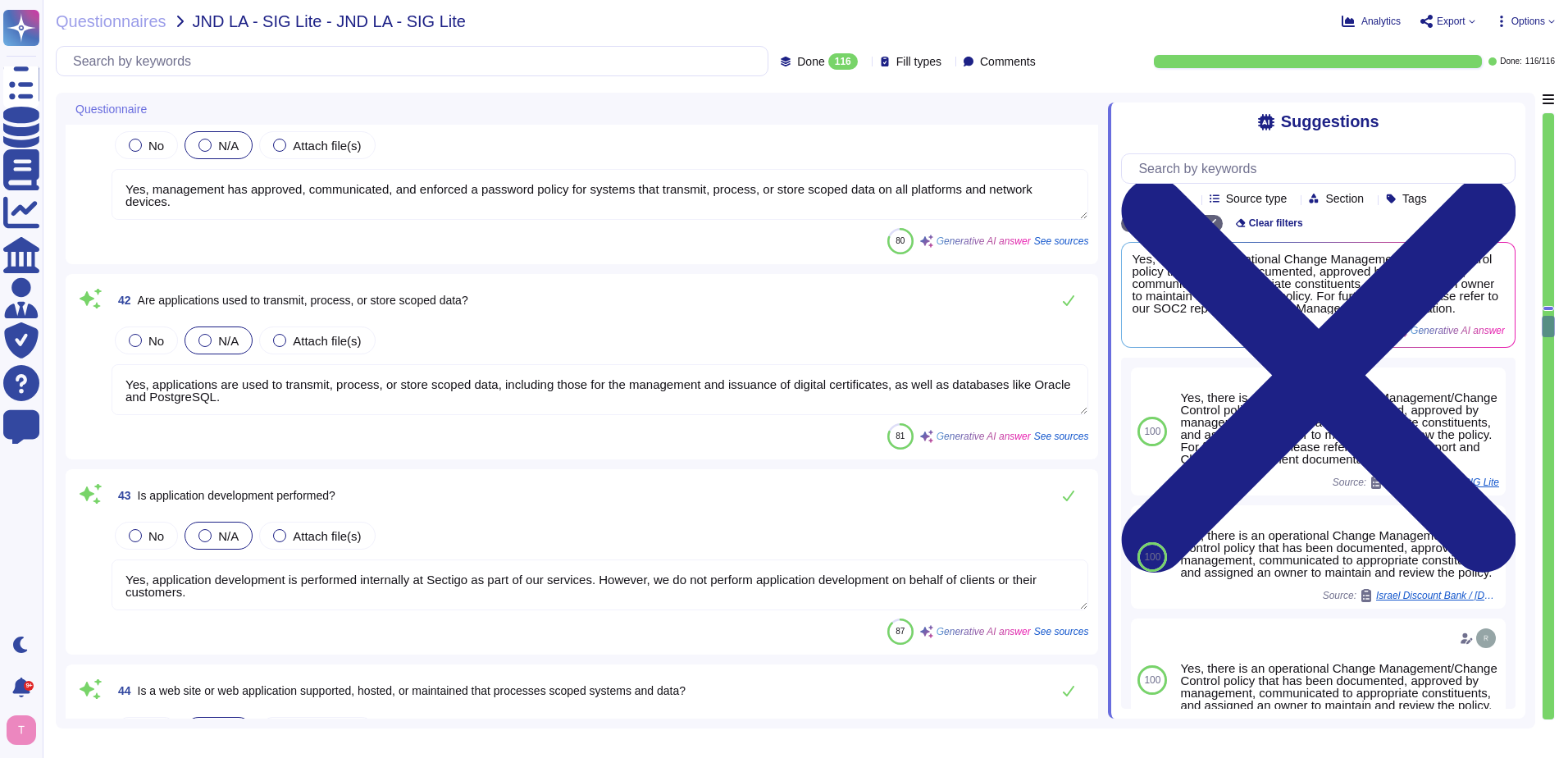
scroll to position [7218, 0]
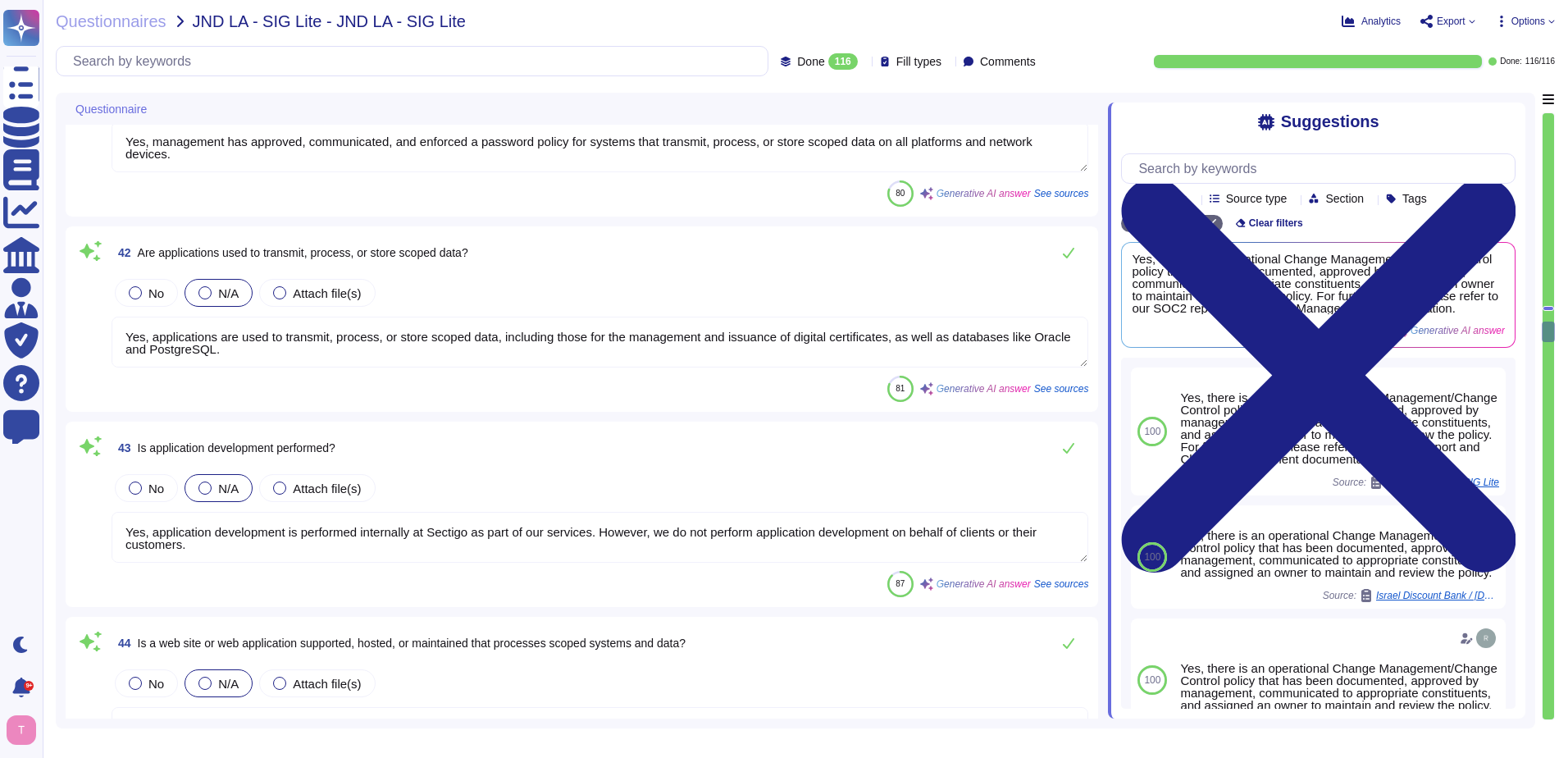
type textarea "Yes, the organization has a formal Incident Response Plan that includes a docum…"
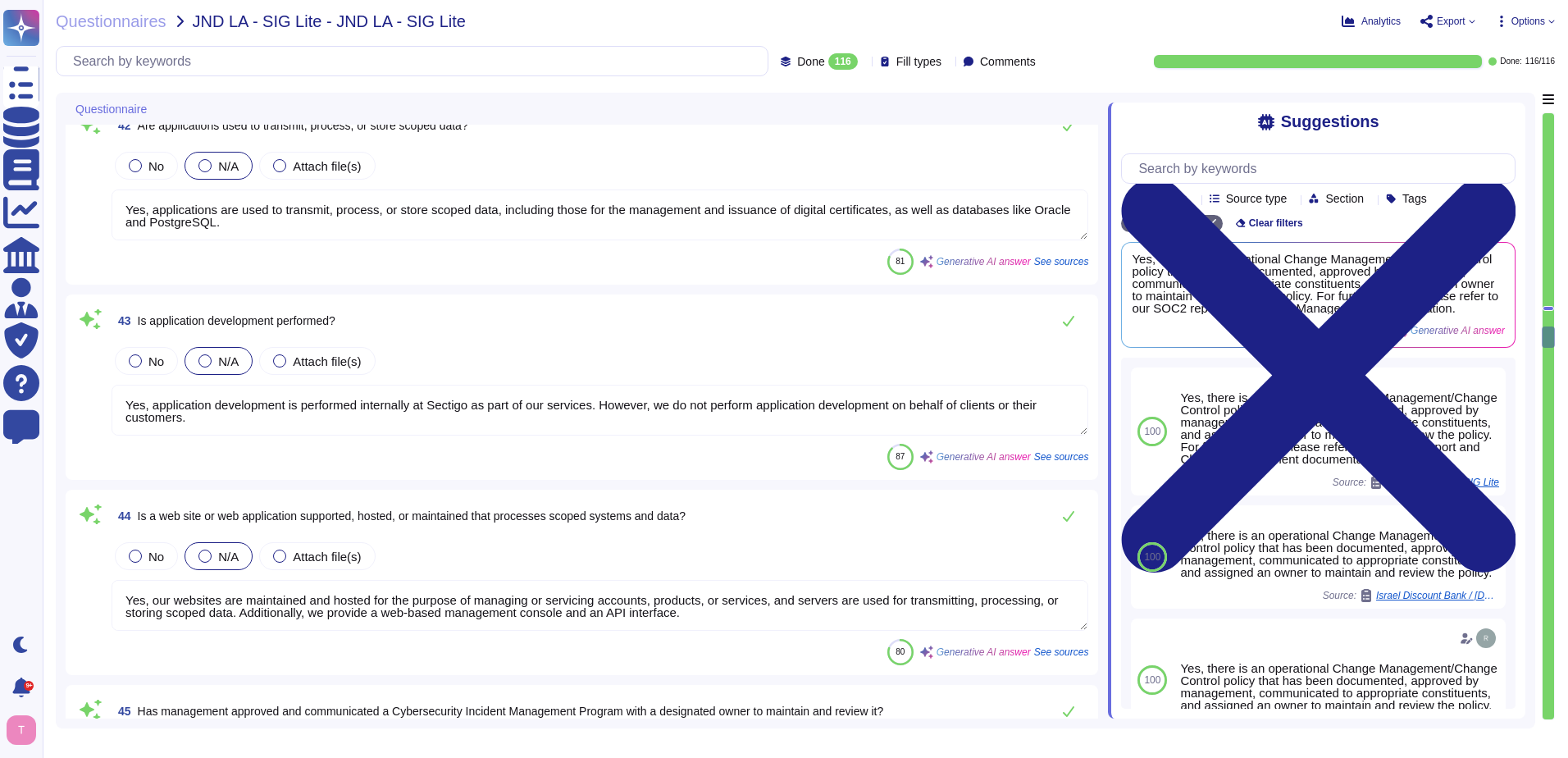
type textarea "Yes, there is a specific methodology in place to regularly review events on sco…"
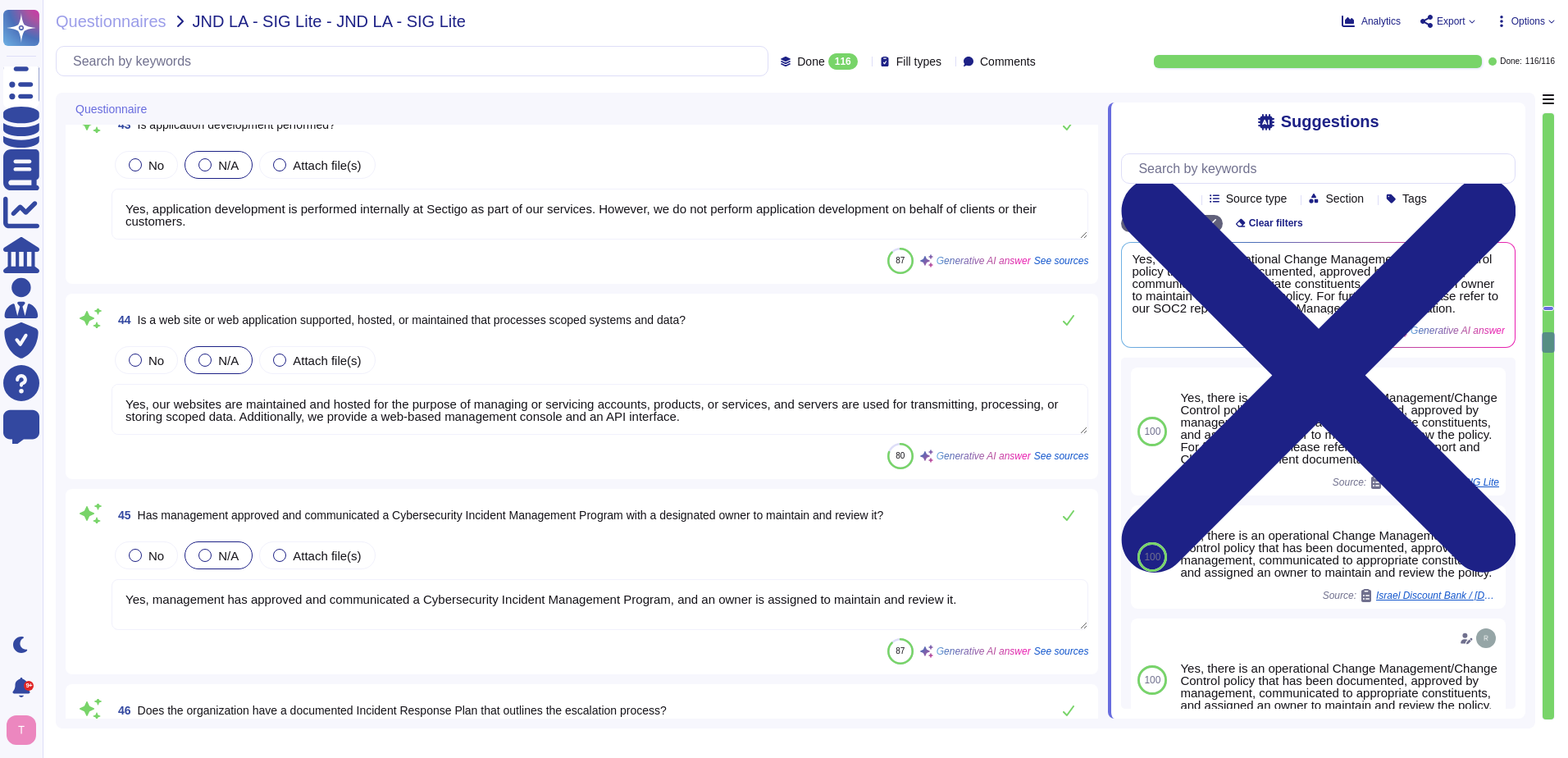
scroll to position [7547, 0]
type textarea "No, the organization has not outsourced its incident reporting responsibilities…"
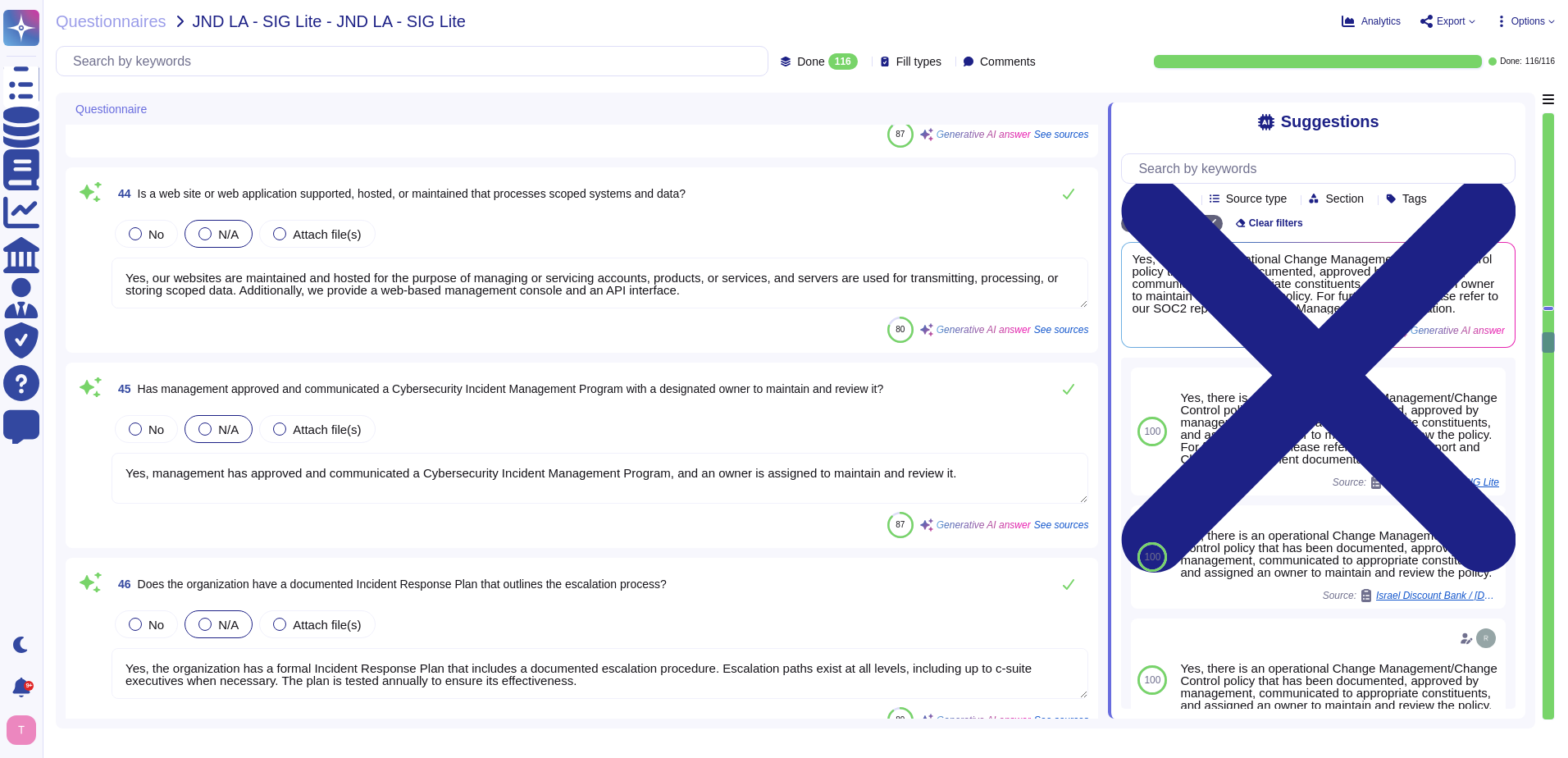
scroll to position [7875, 0]
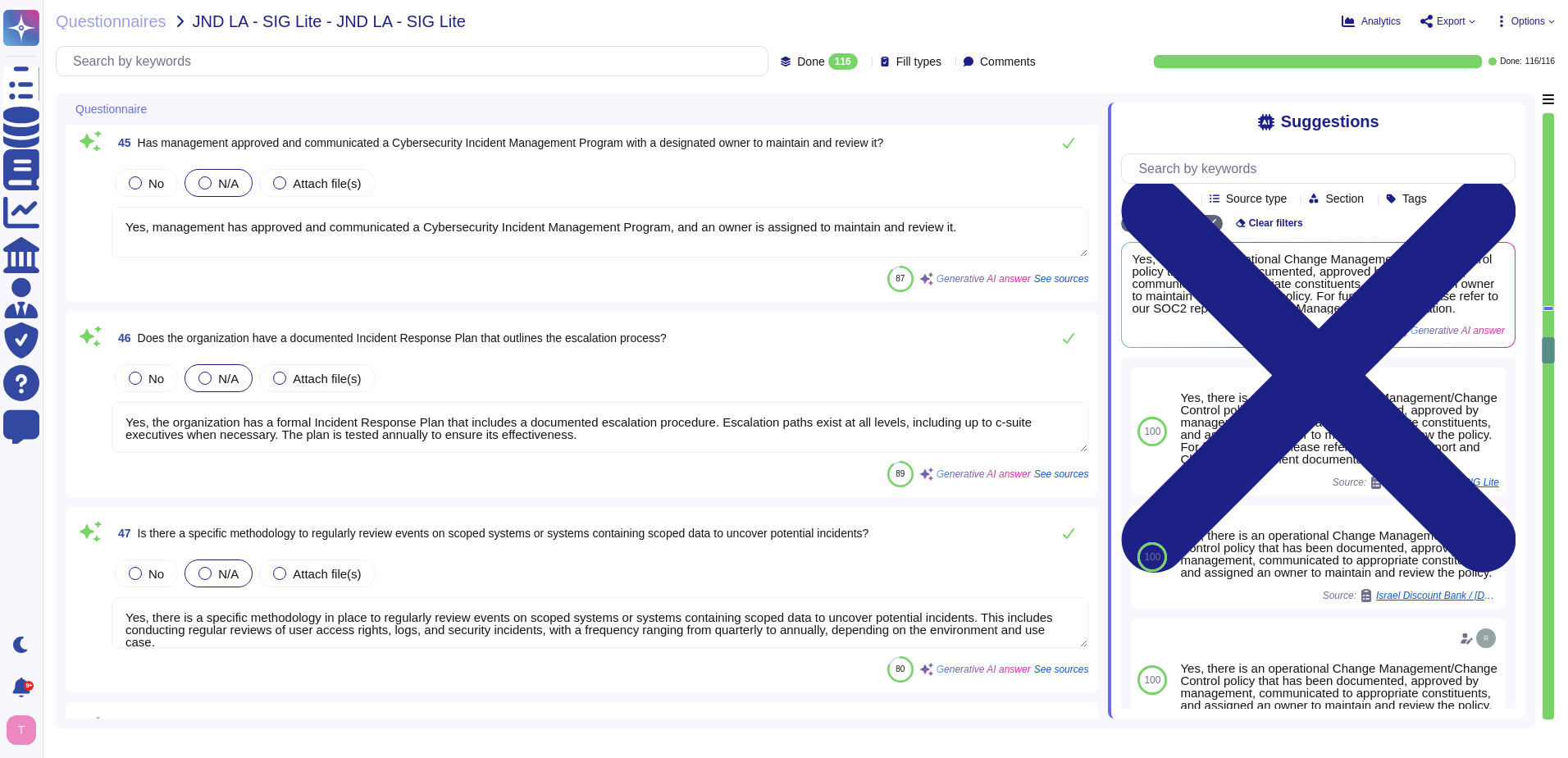
type textarea "Yes, the actions conducted during an incident investigation are formally docume…"
type textarea "Yes, the organization has established a Business Resilience Program that has be…"
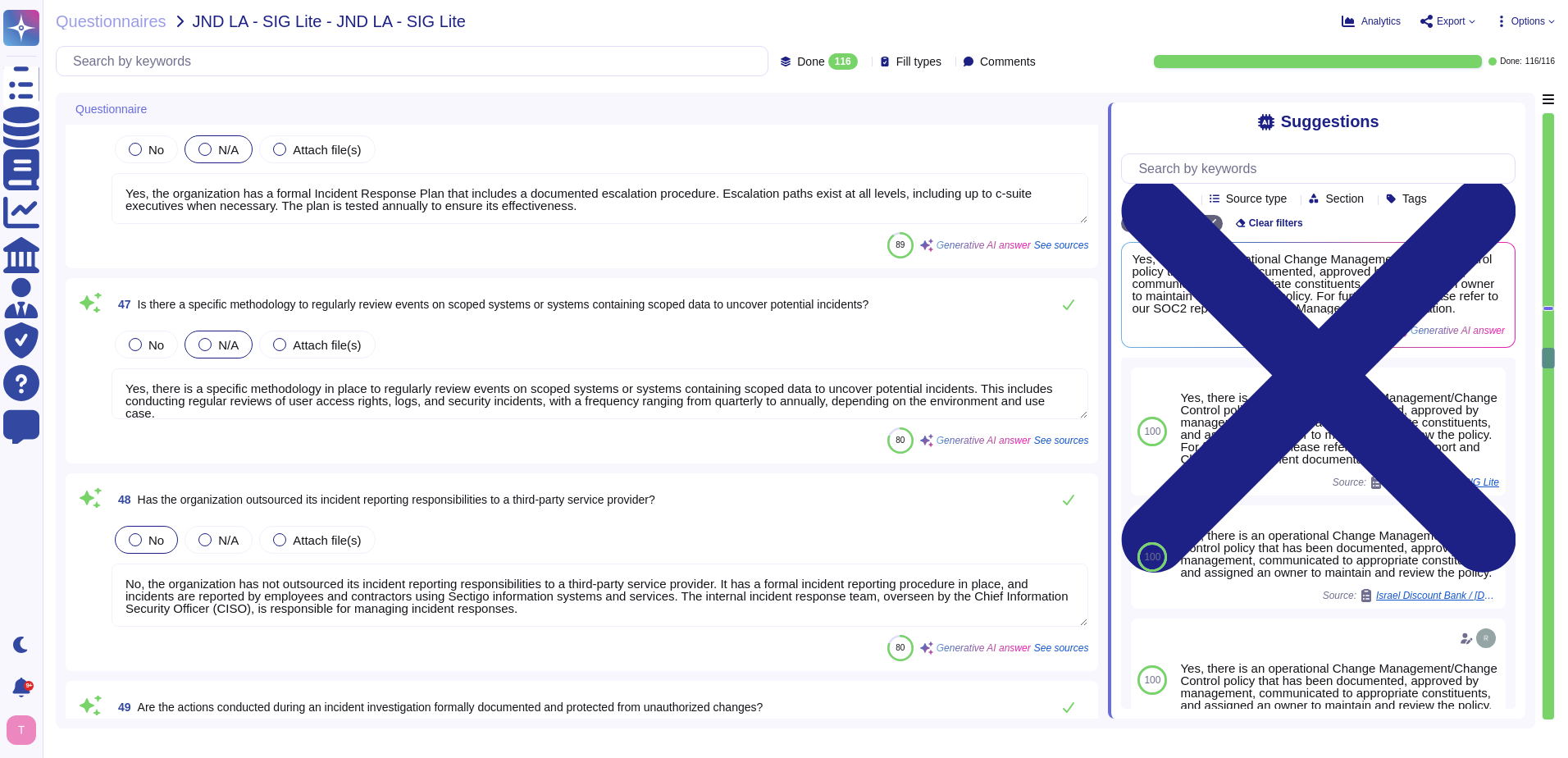
type textarea "Yes, there is a formal, documented information technology disaster recovery exe…"
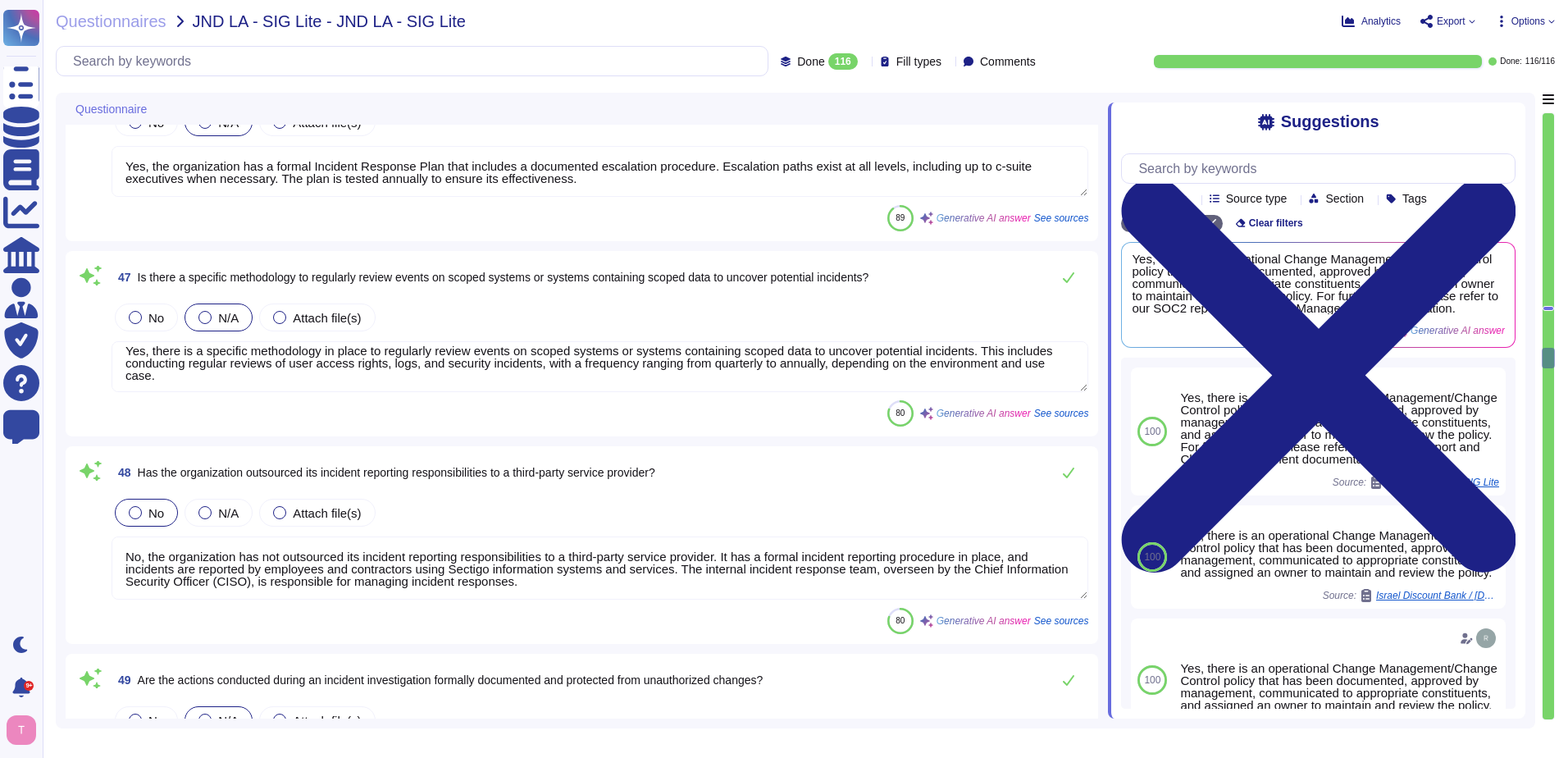
scroll to position [14, 0]
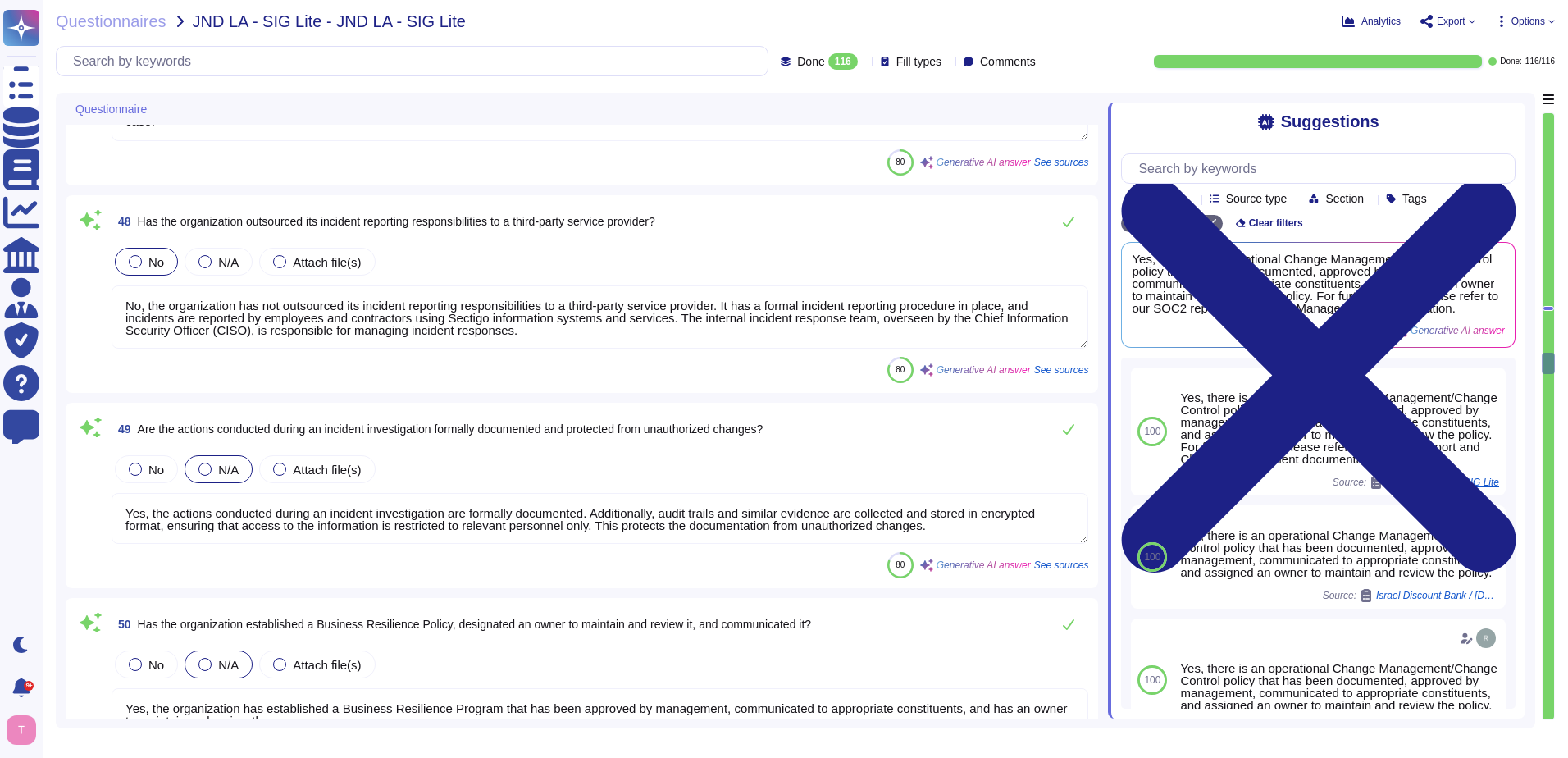
type textarea "The only third-party providers we use are our colocation facilities, specifical…"
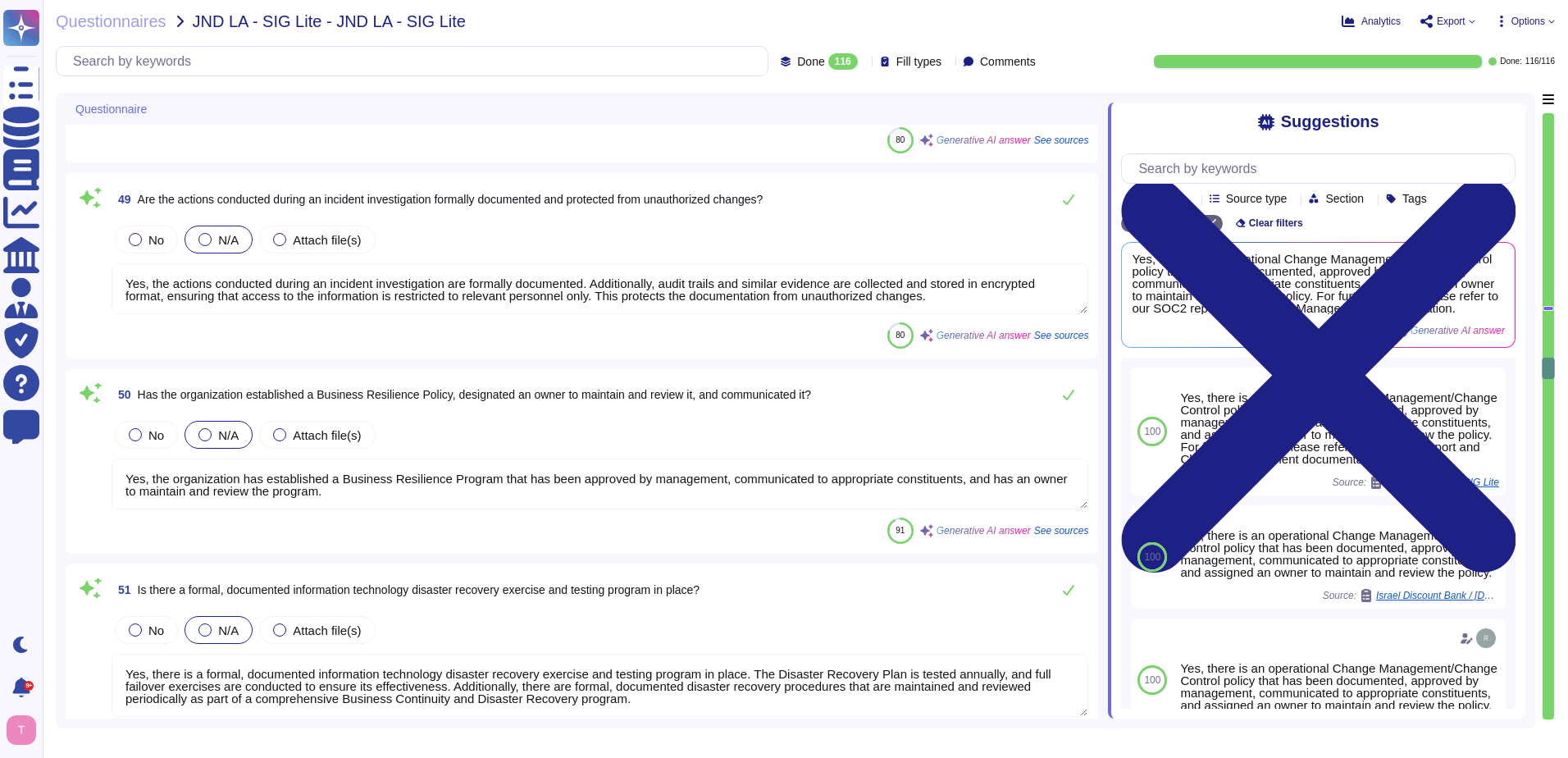
scroll to position [8613, 0]
type textarea "Yes, we have a pandemic/infectious disease outbreak plan in place."
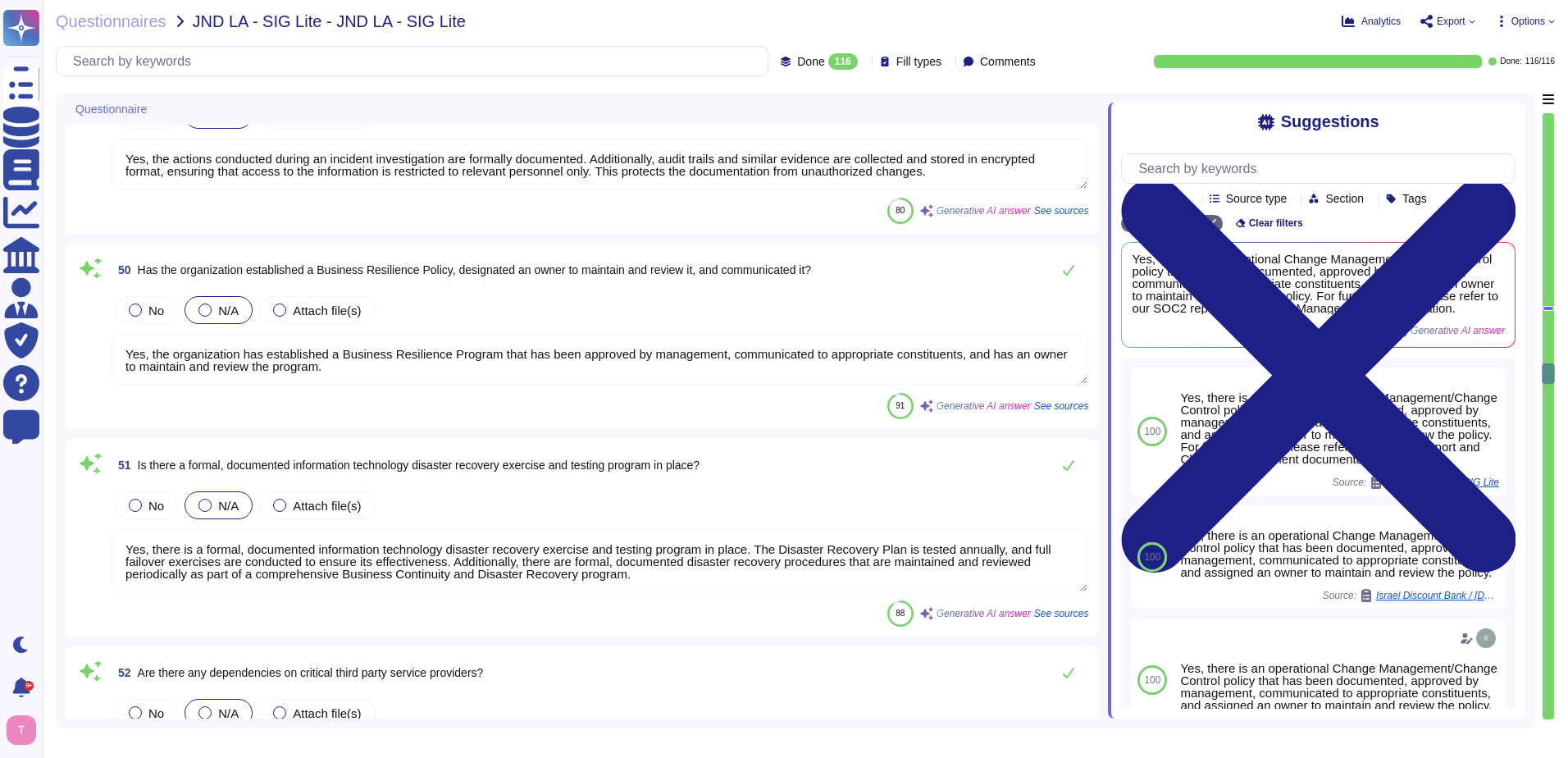
type textarea "Yes, scoped data is backed up and stored offsite. Backups are performed continu…"
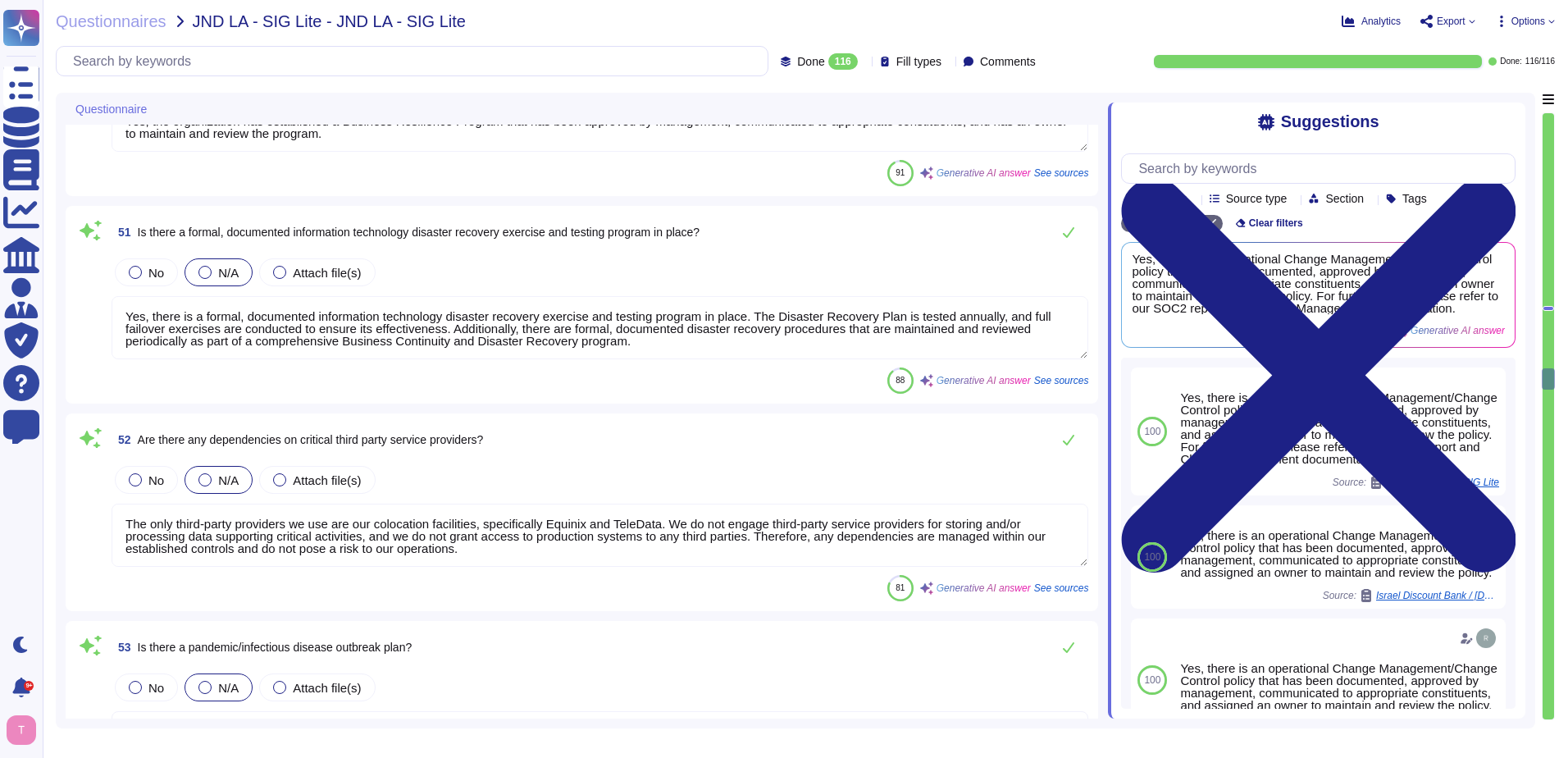
type textarea "Yes, there is a formal process in place to identify and address risks of disrup…"
type textarea "Yes, formal procedures for business continuity have been developed and document…"
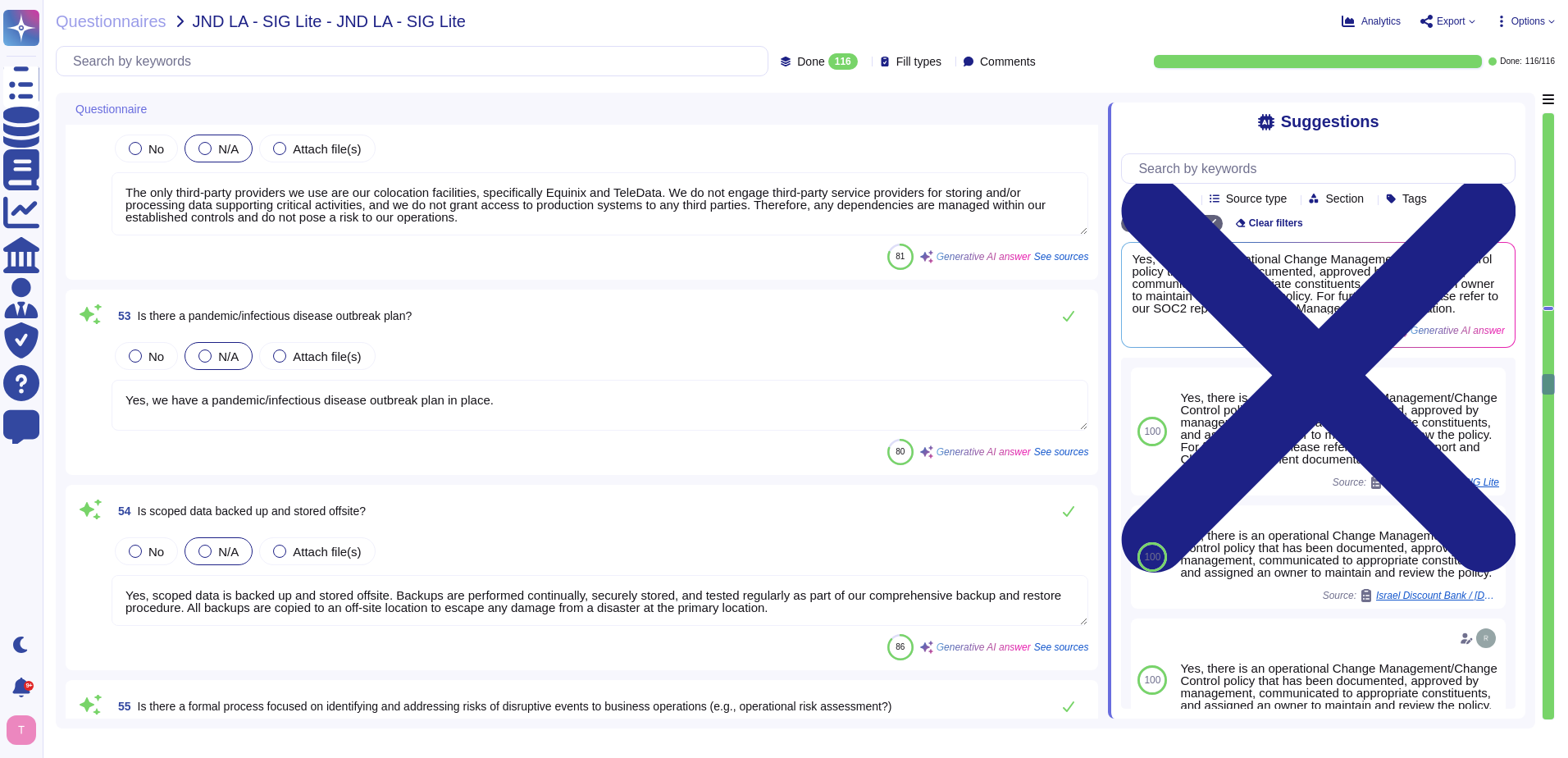
scroll to position [9269, 0]
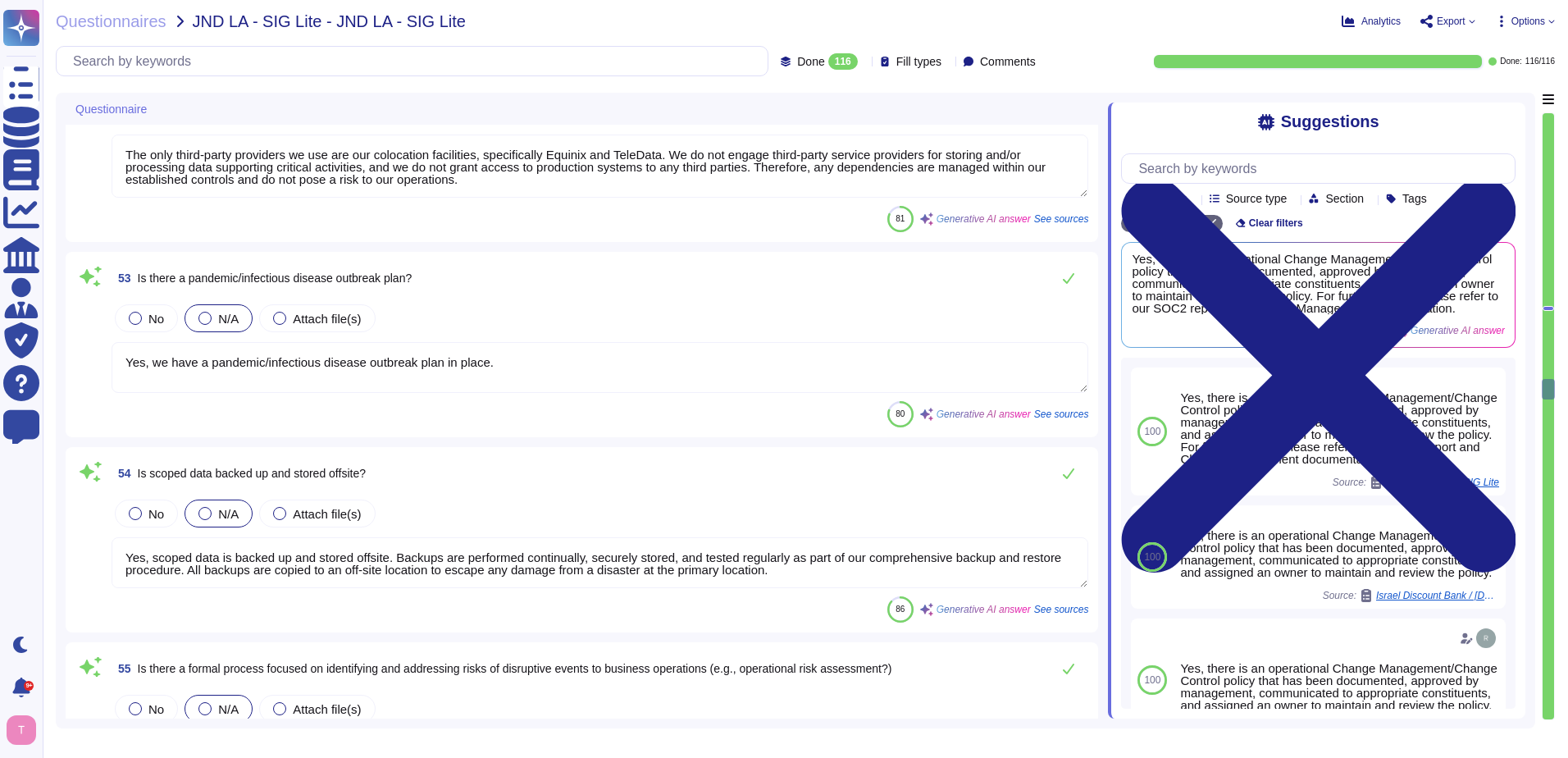
type textarea "Yes, we have a data retention policy in place with a retention schedule for sco…"
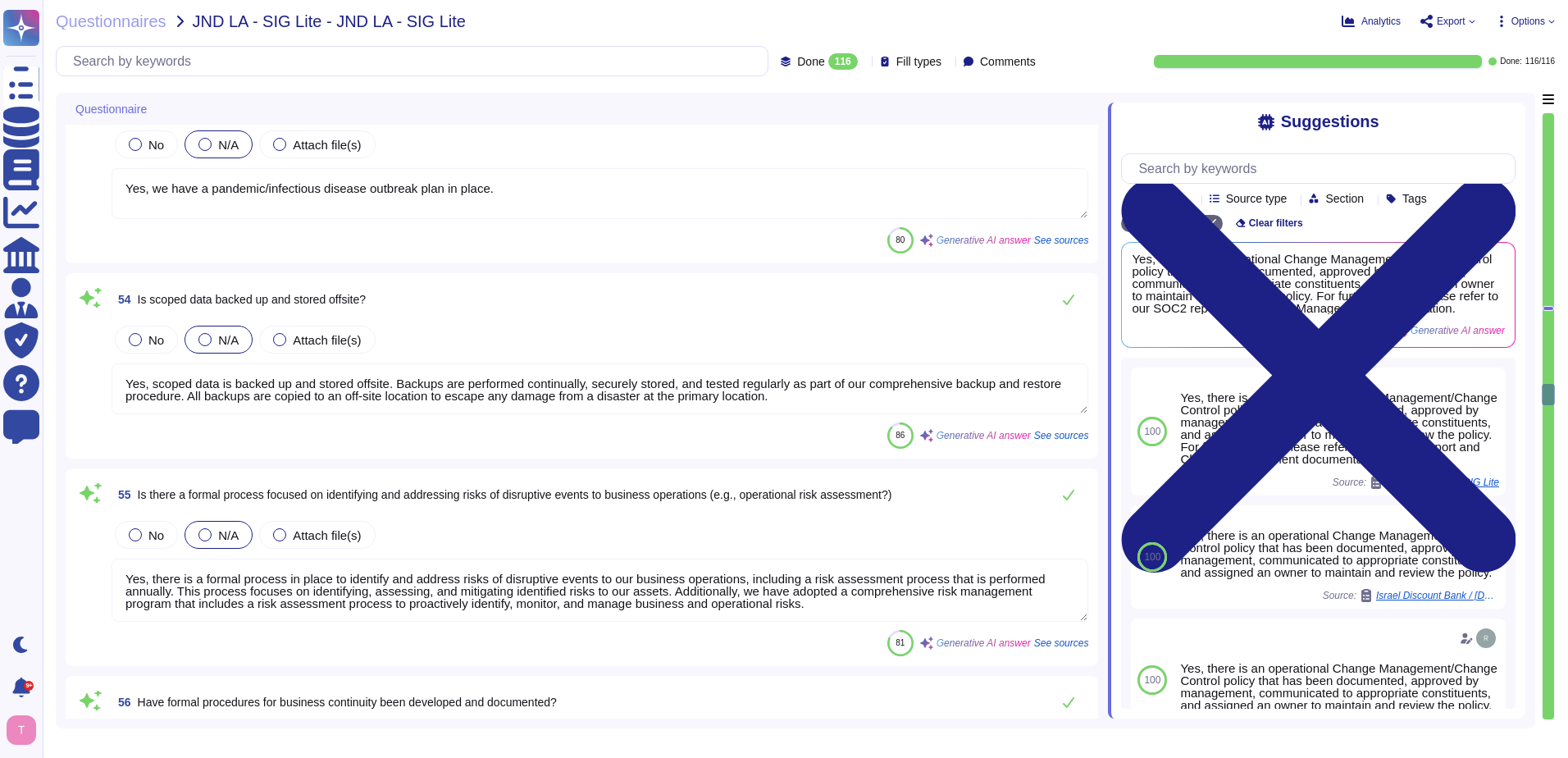
type textarea "The only third party providers are our colocation facilities. There are redunda…"
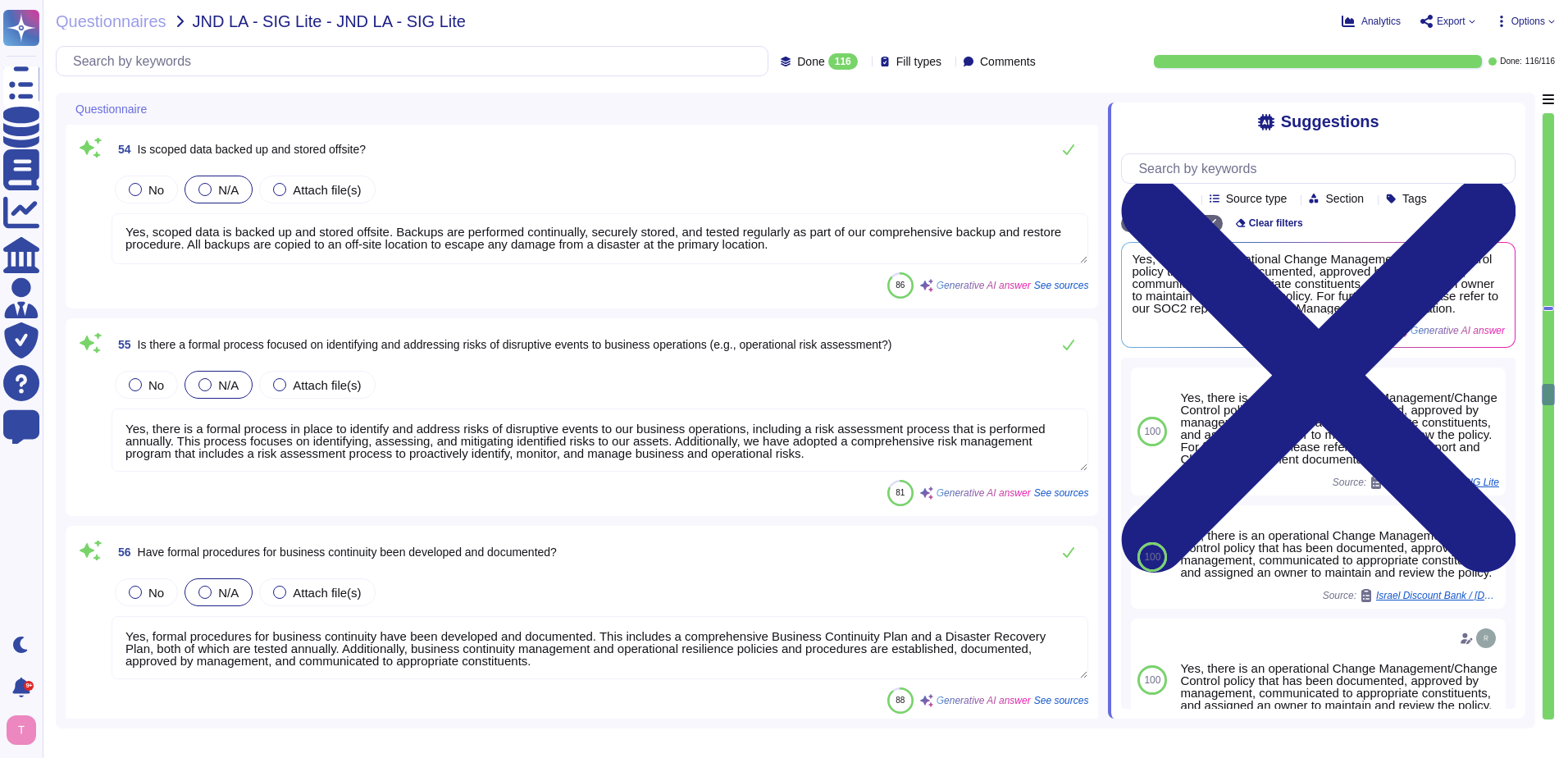
scroll to position [9597, 0]
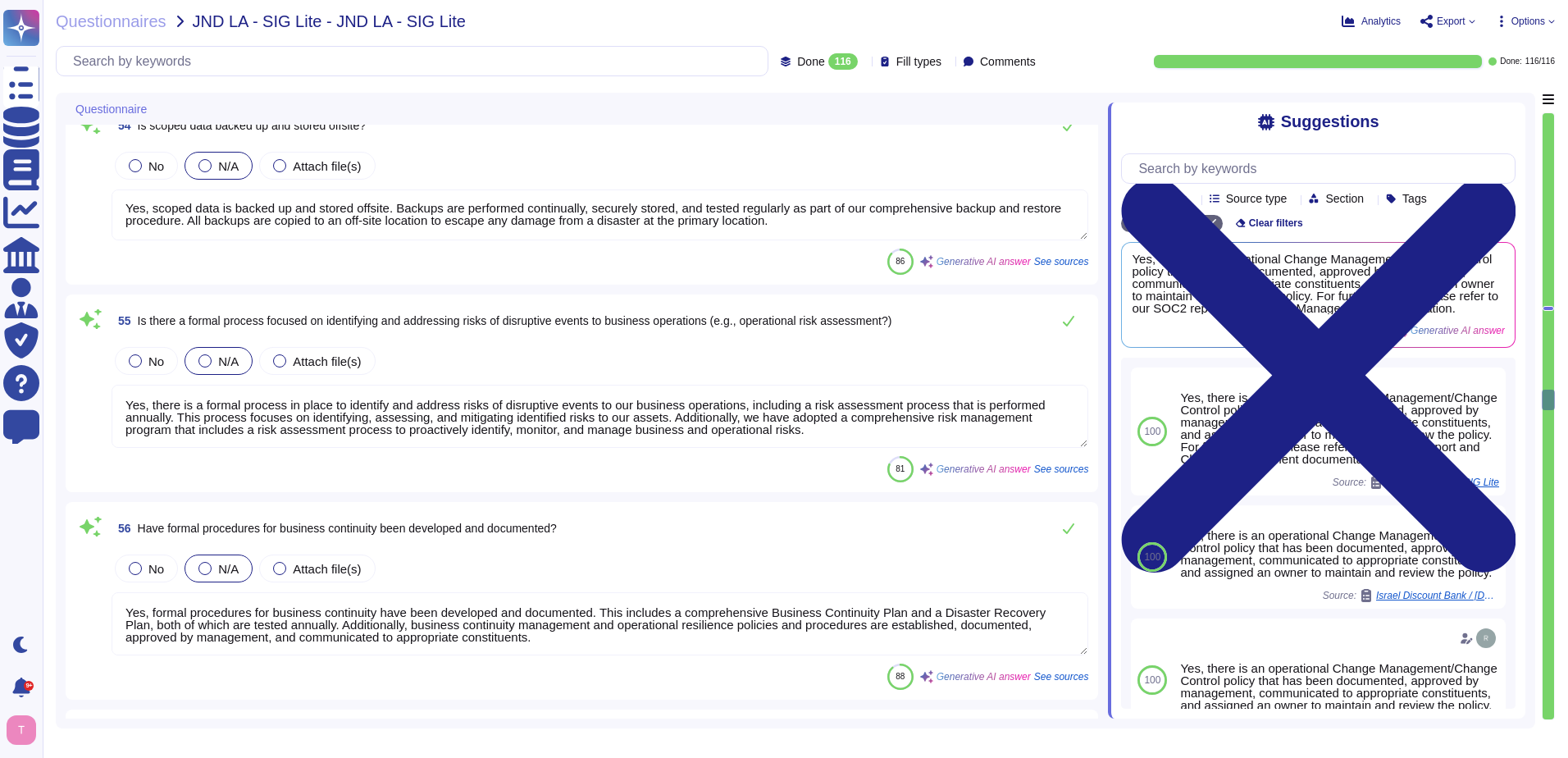
type textarea "Yes, there are documented policies and procedures in place to ensure compliance…"
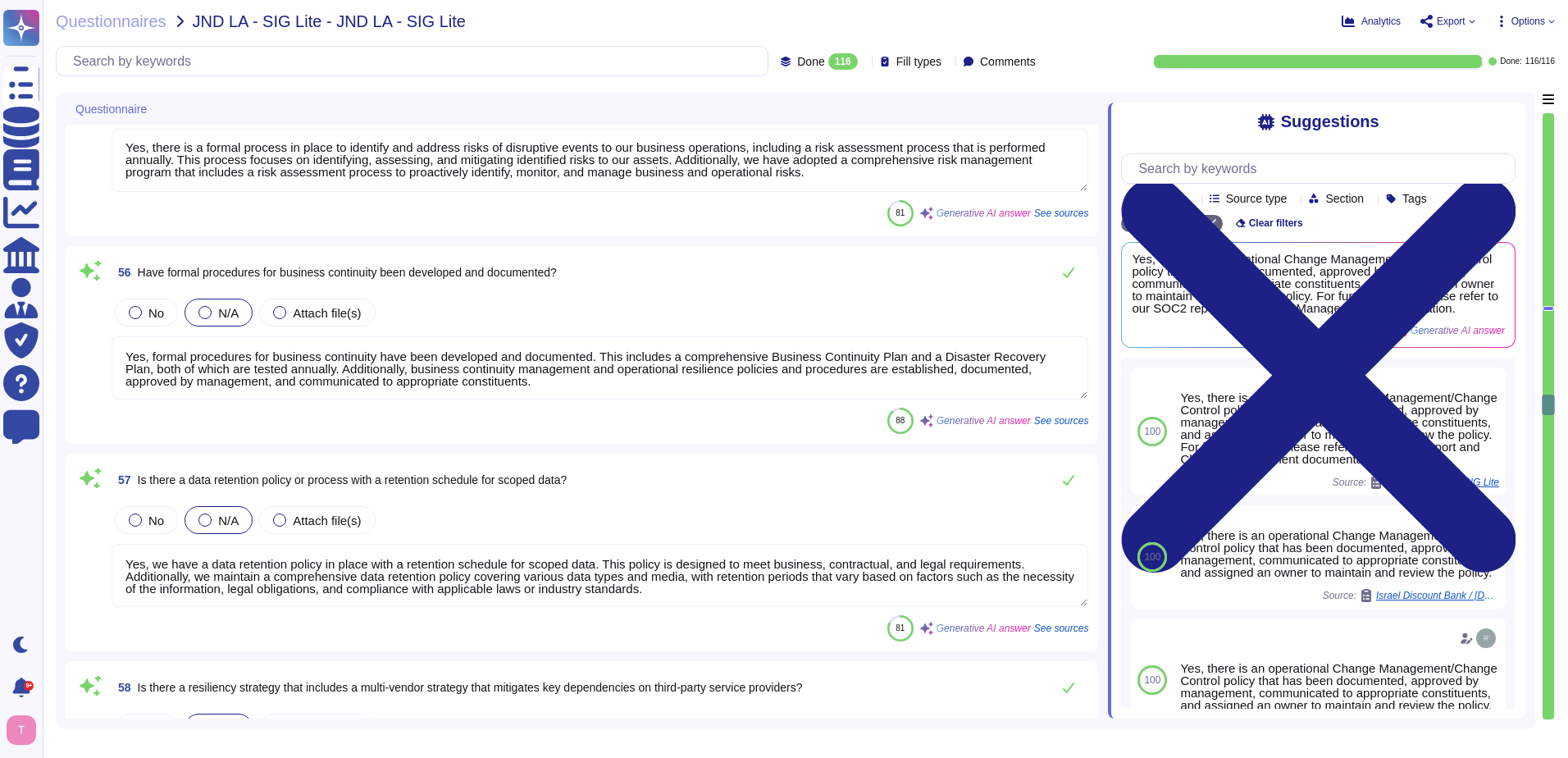
type textarea "Yes, our websites are maintained and hosted for the purpose of advertising, off…"
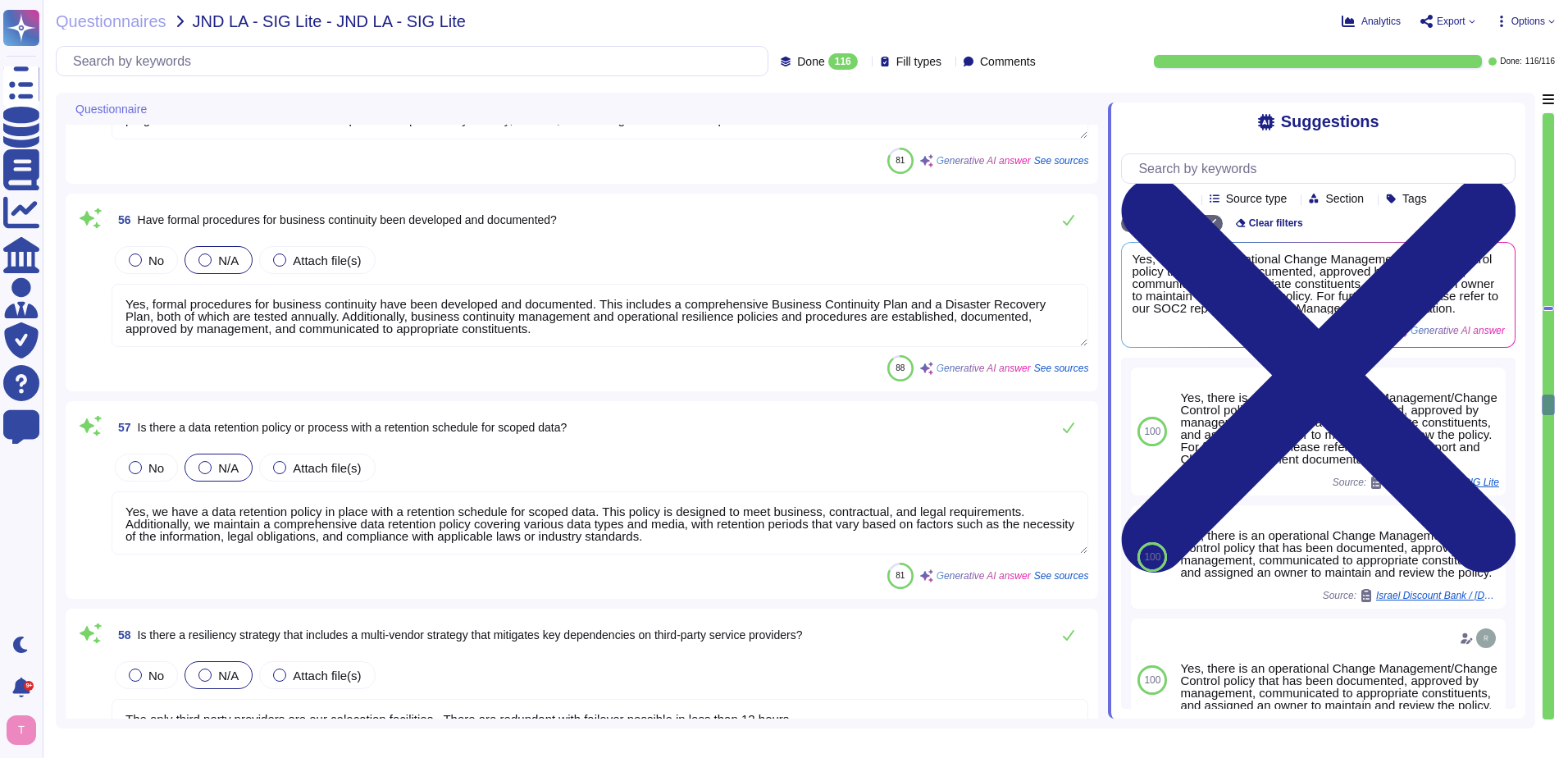
scroll to position [9926, 0]
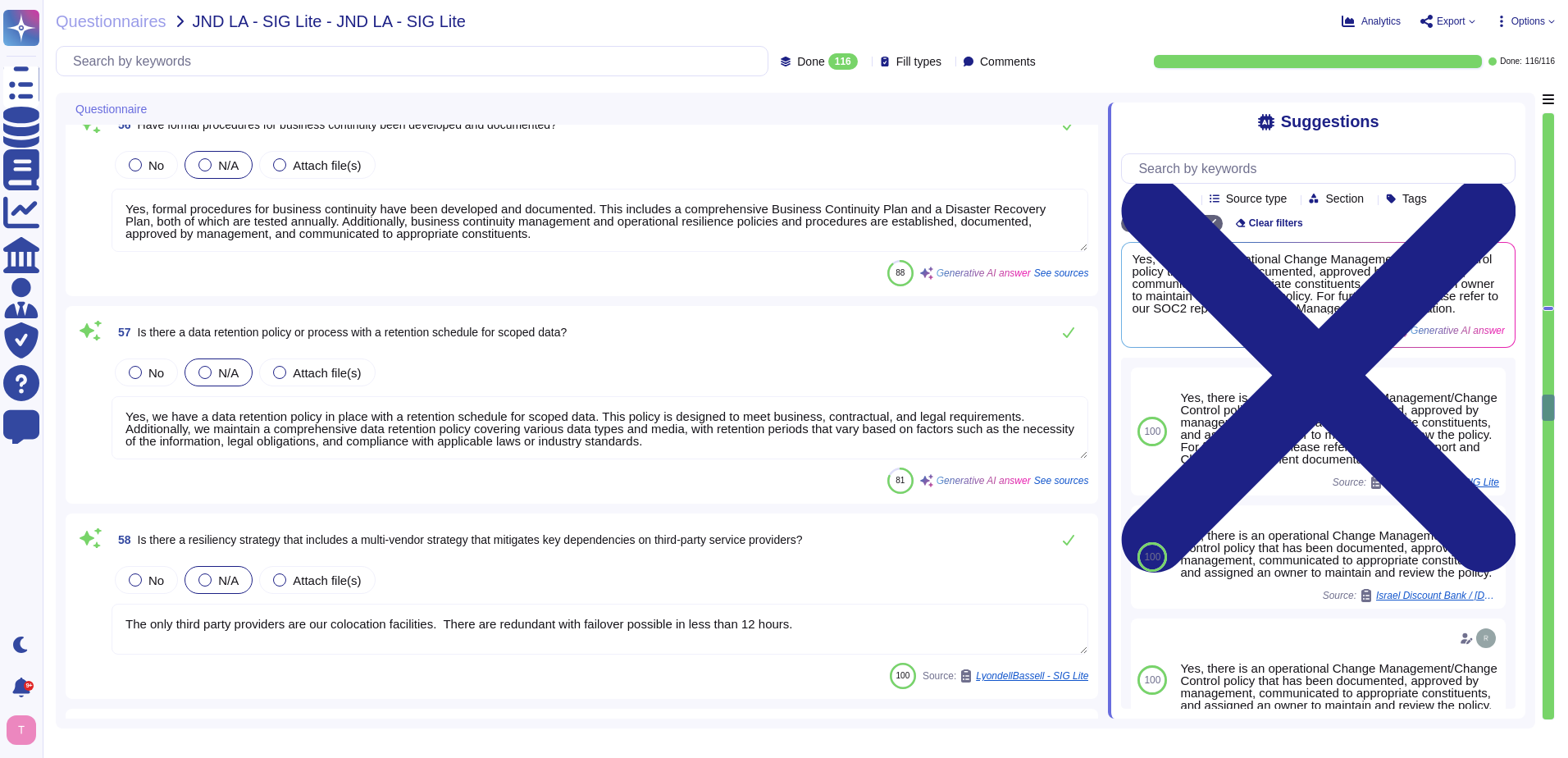
type textarea "Yes, we have a compliance program and a set of policies and procedures that add…"
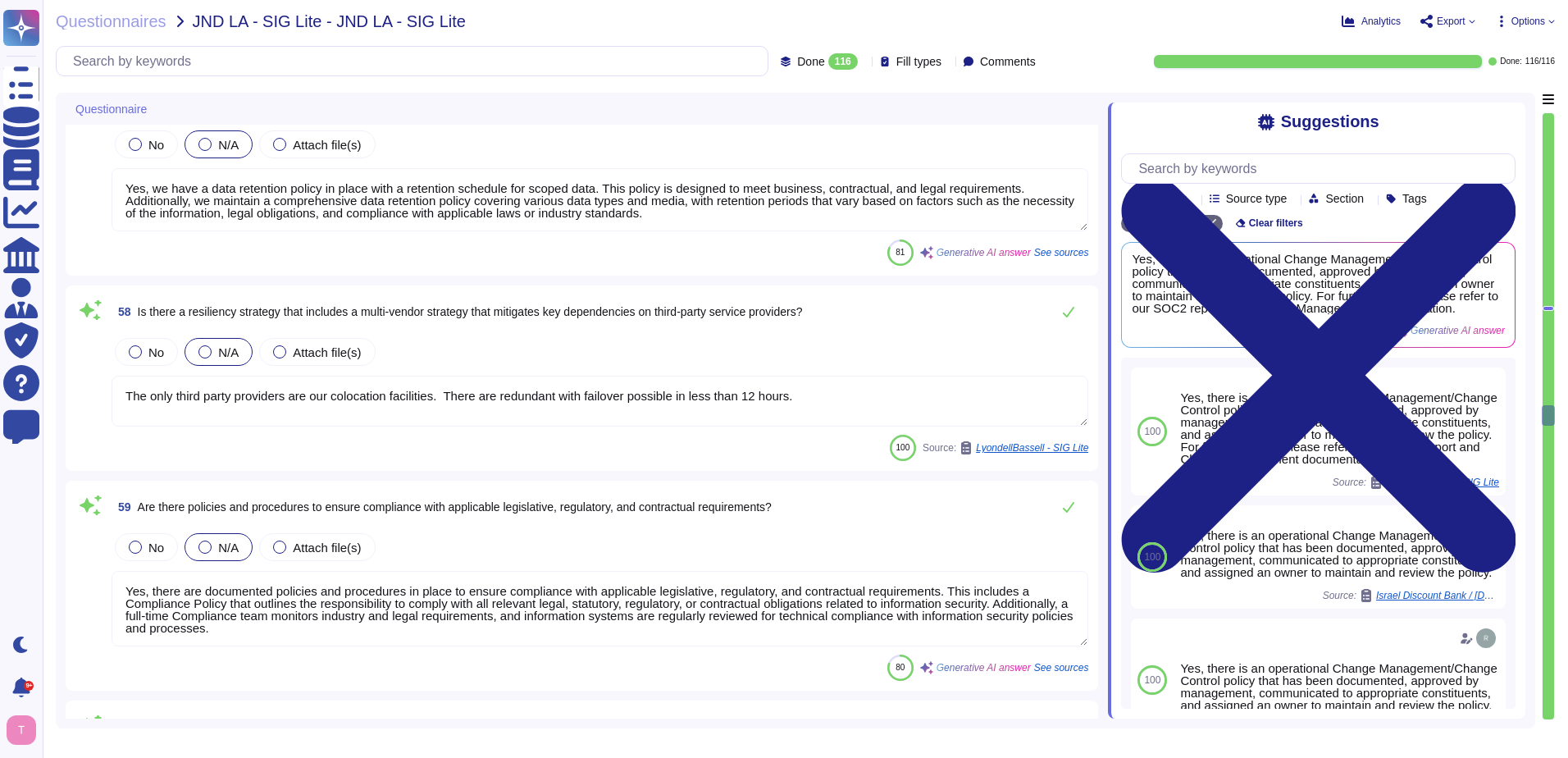
type textarea "Yes, there is a documented internal compliance program in place. Additionally, …"
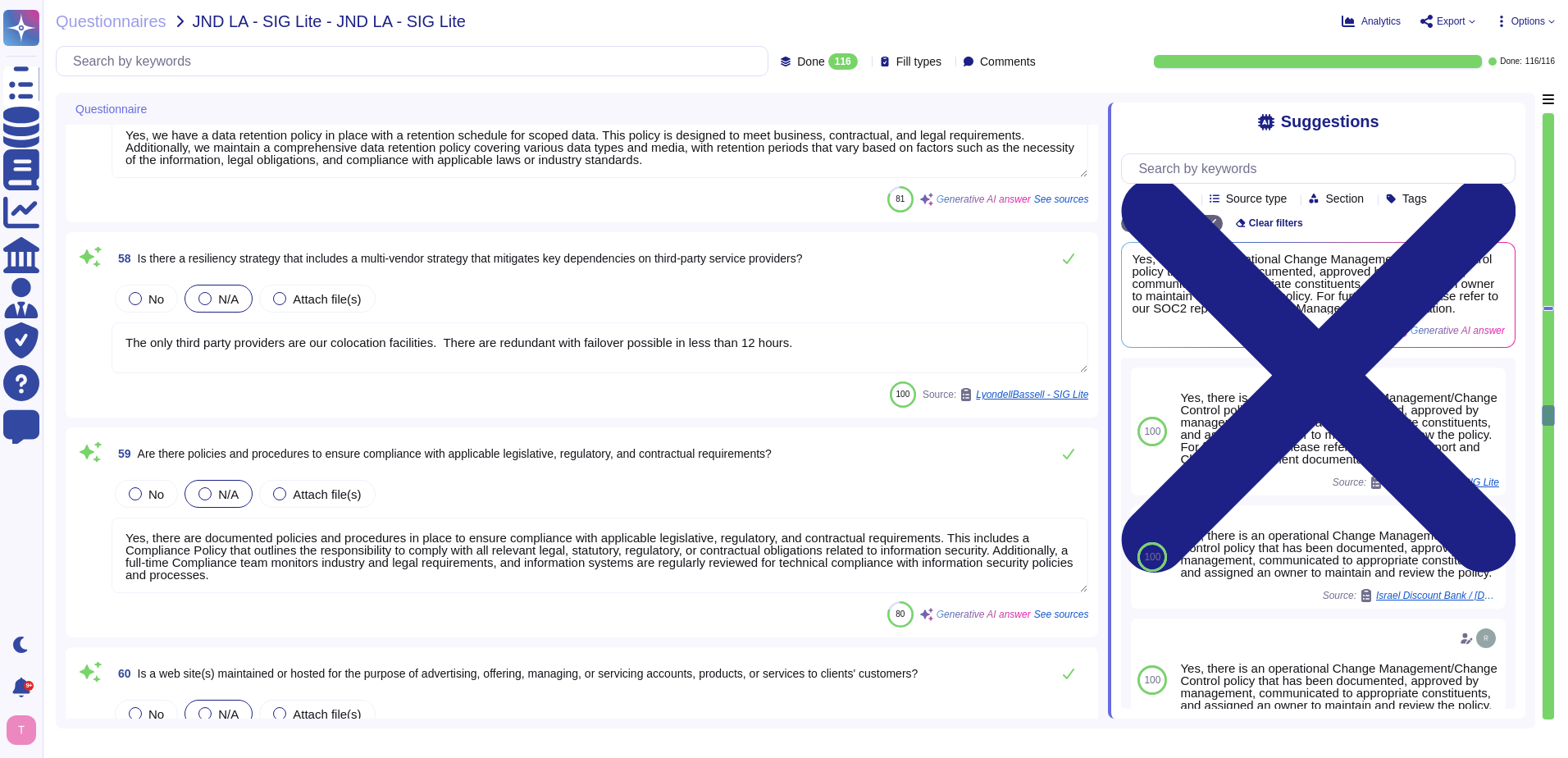
scroll to position [10254, 0]
drag, startPoint x: 795, startPoint y: 344, endPoint x: 114, endPoint y: 350, distance: 681.0
click at [114, 350] on textarea "The only third party providers are our colocation facilities. There are redunda…" at bounding box center [600, 347] width 977 height 51
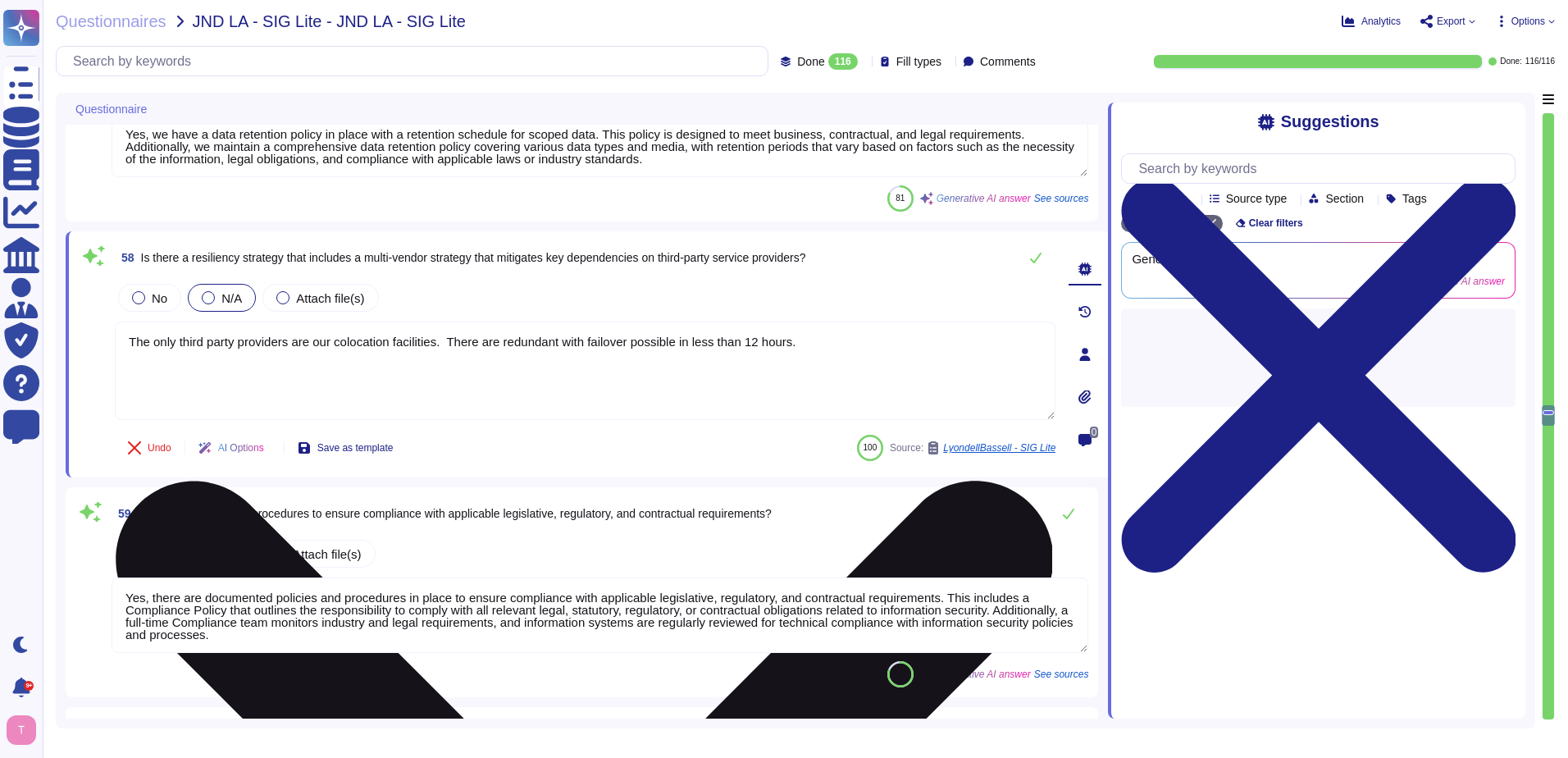
type textarea "Yes, there is a documented internal compliance program in place. Additionally, …"
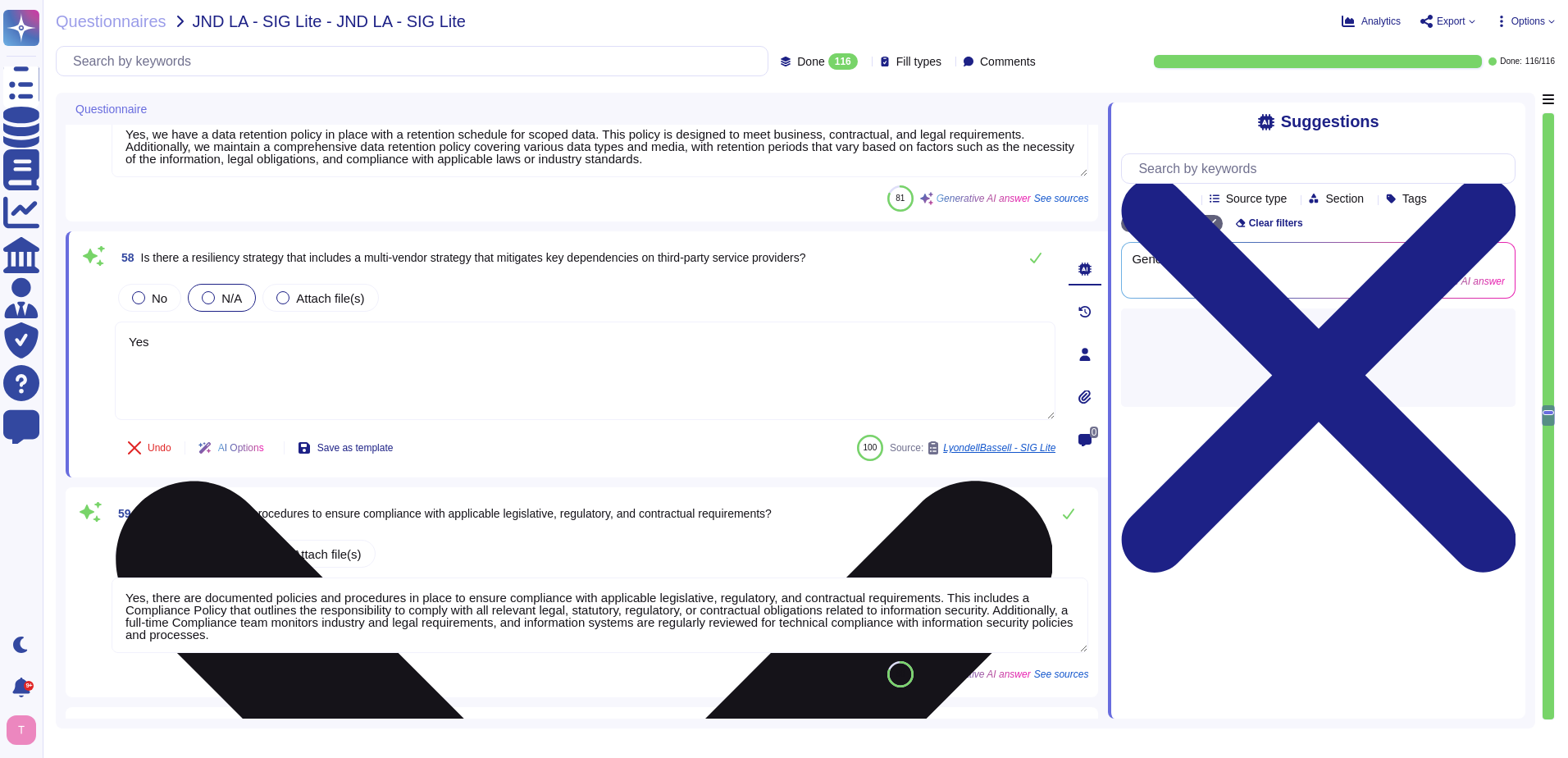
type textarea "Yes."
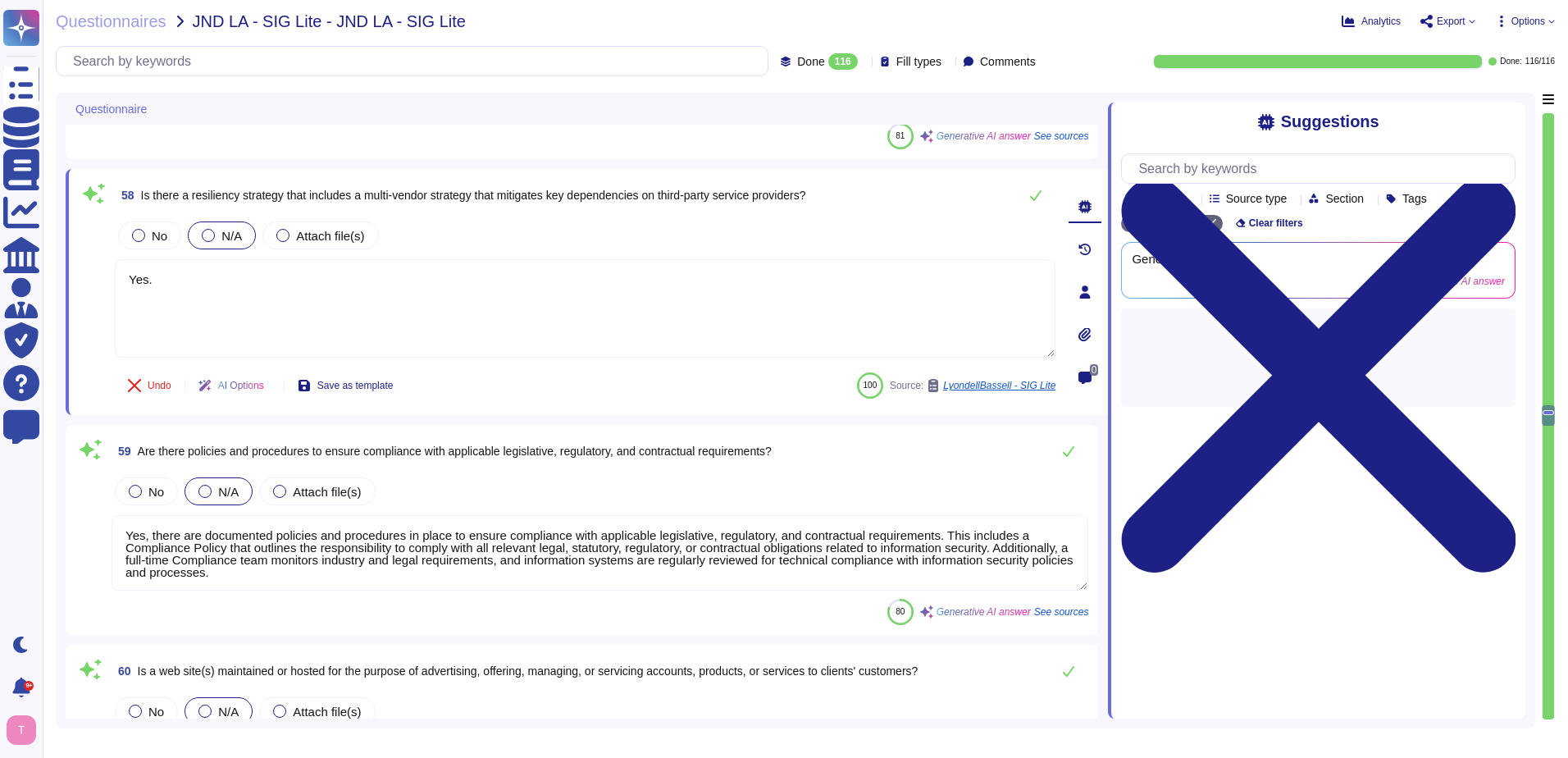
scroll to position [10499, 0]
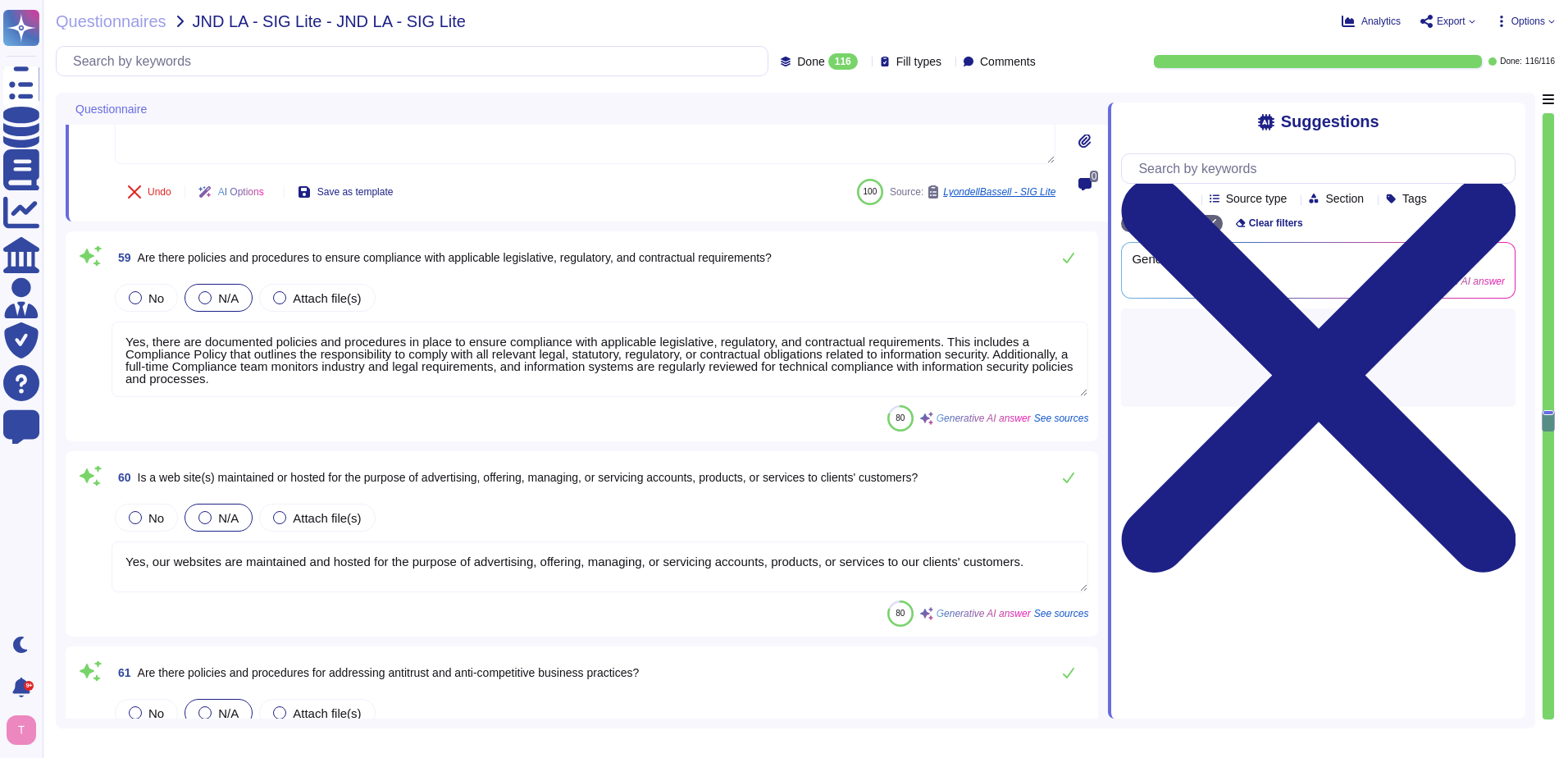
type textarea "Yes, documented policies and procedures are maintained to enforce applicable le…"
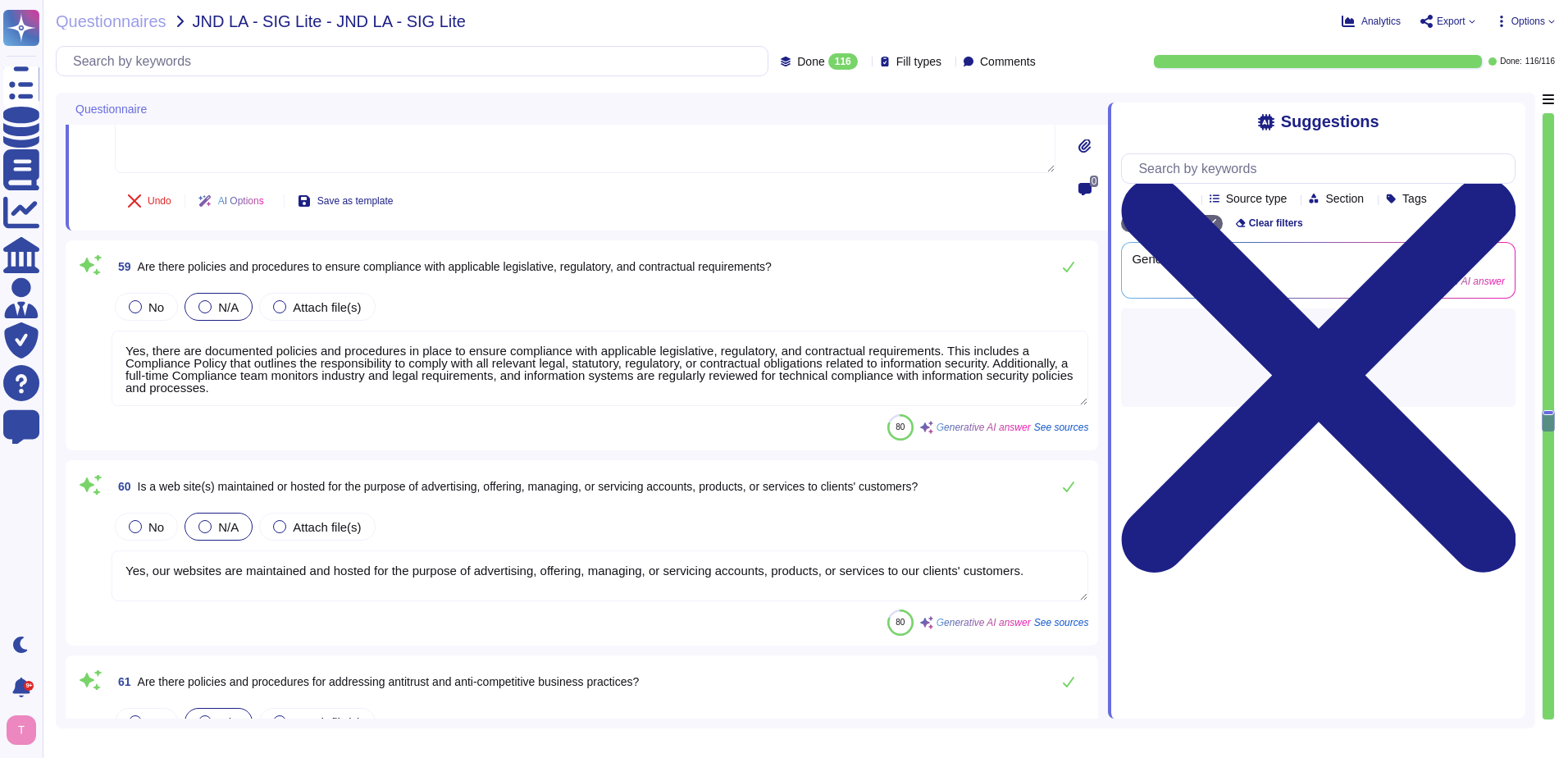
type textarea "Yes."
click at [435, 375] on textarea "Yes, there are documented policies and procedures in place to ensure compliance…" at bounding box center [600, 367] width 977 height 75
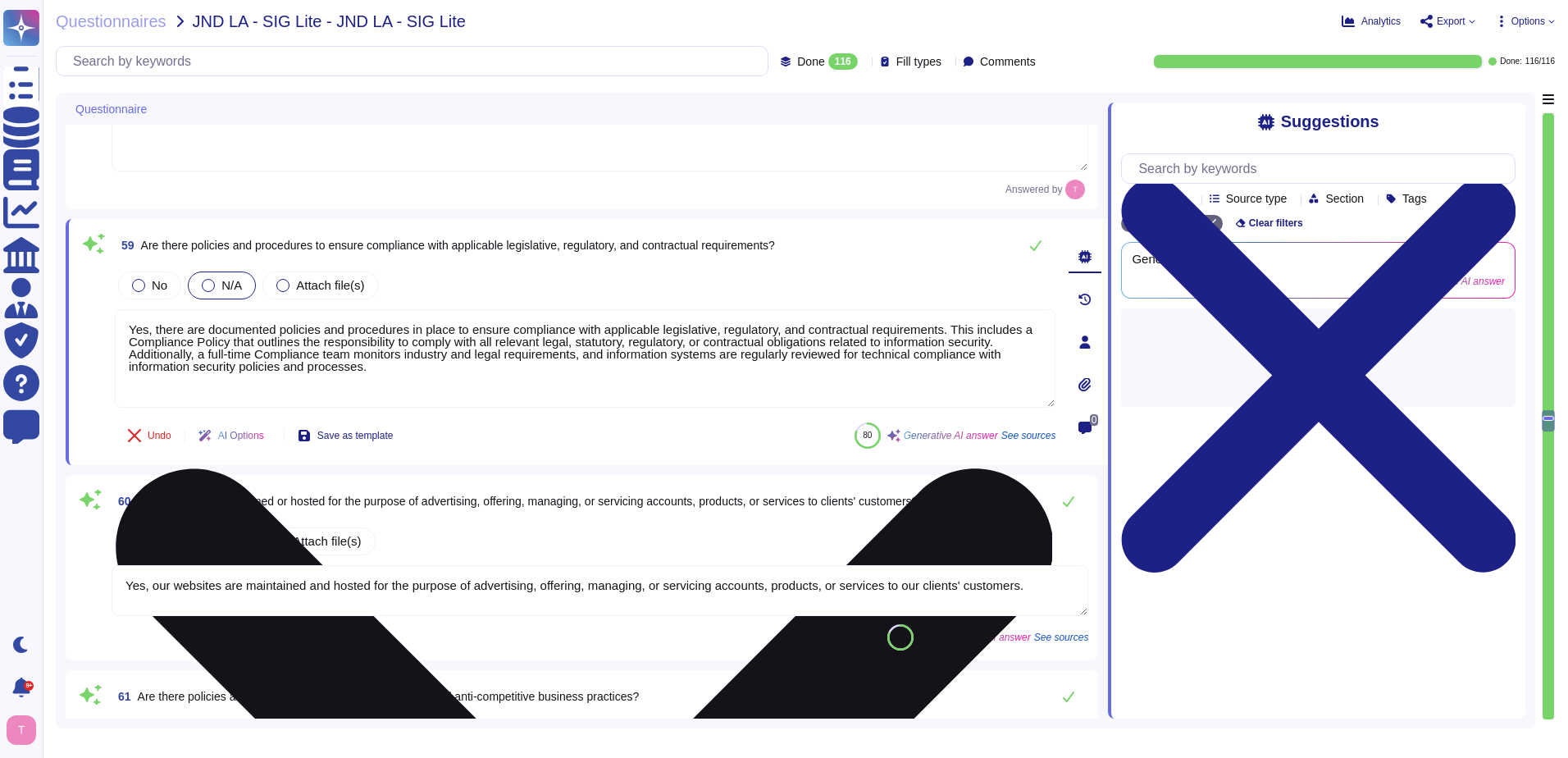
type textarea "Yes, documented policies and procedures are maintained to enforce applicable le…"
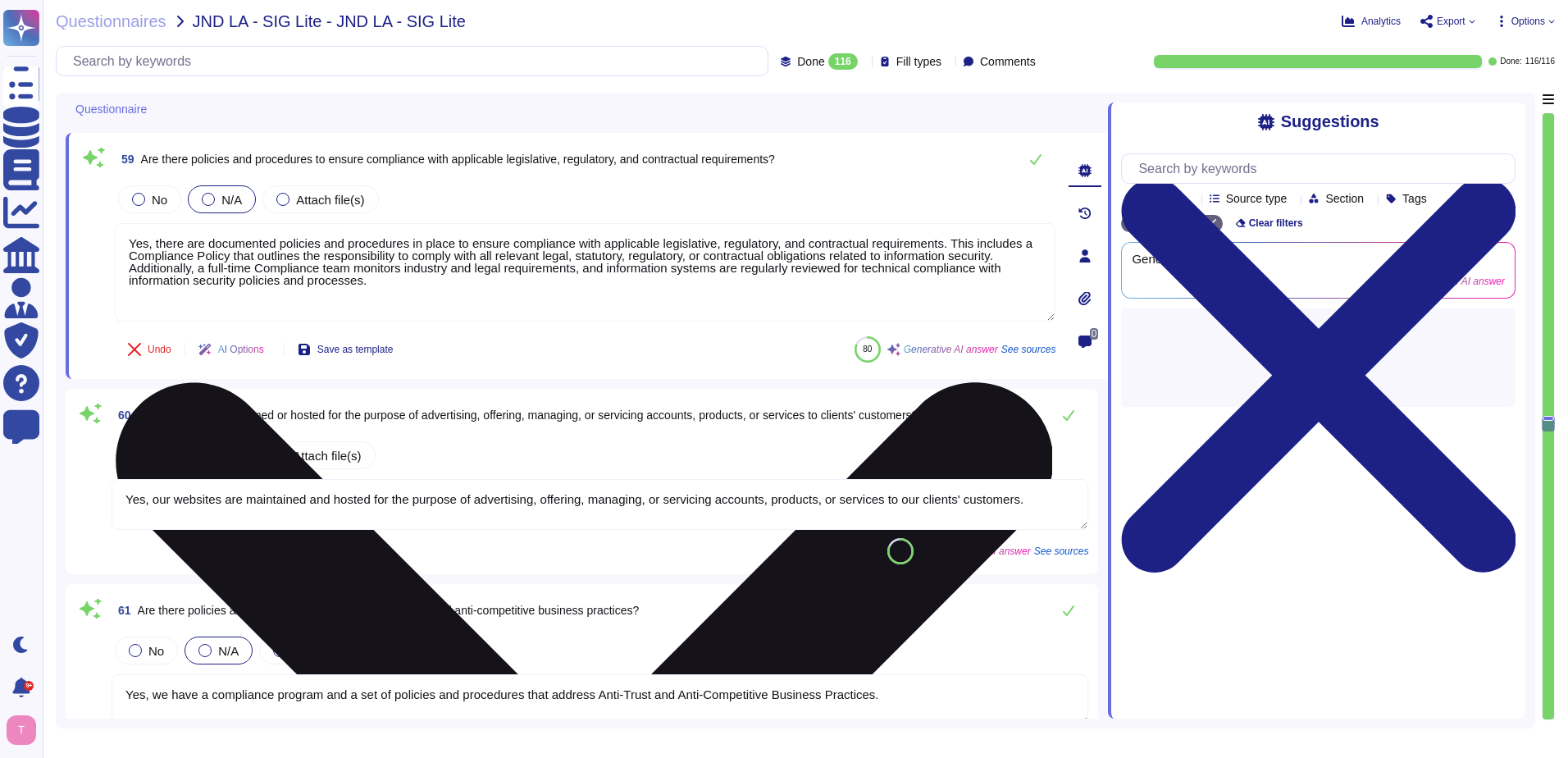
type textarea "Yes, there is a compliance program and a set of policies and procedures in plac…"
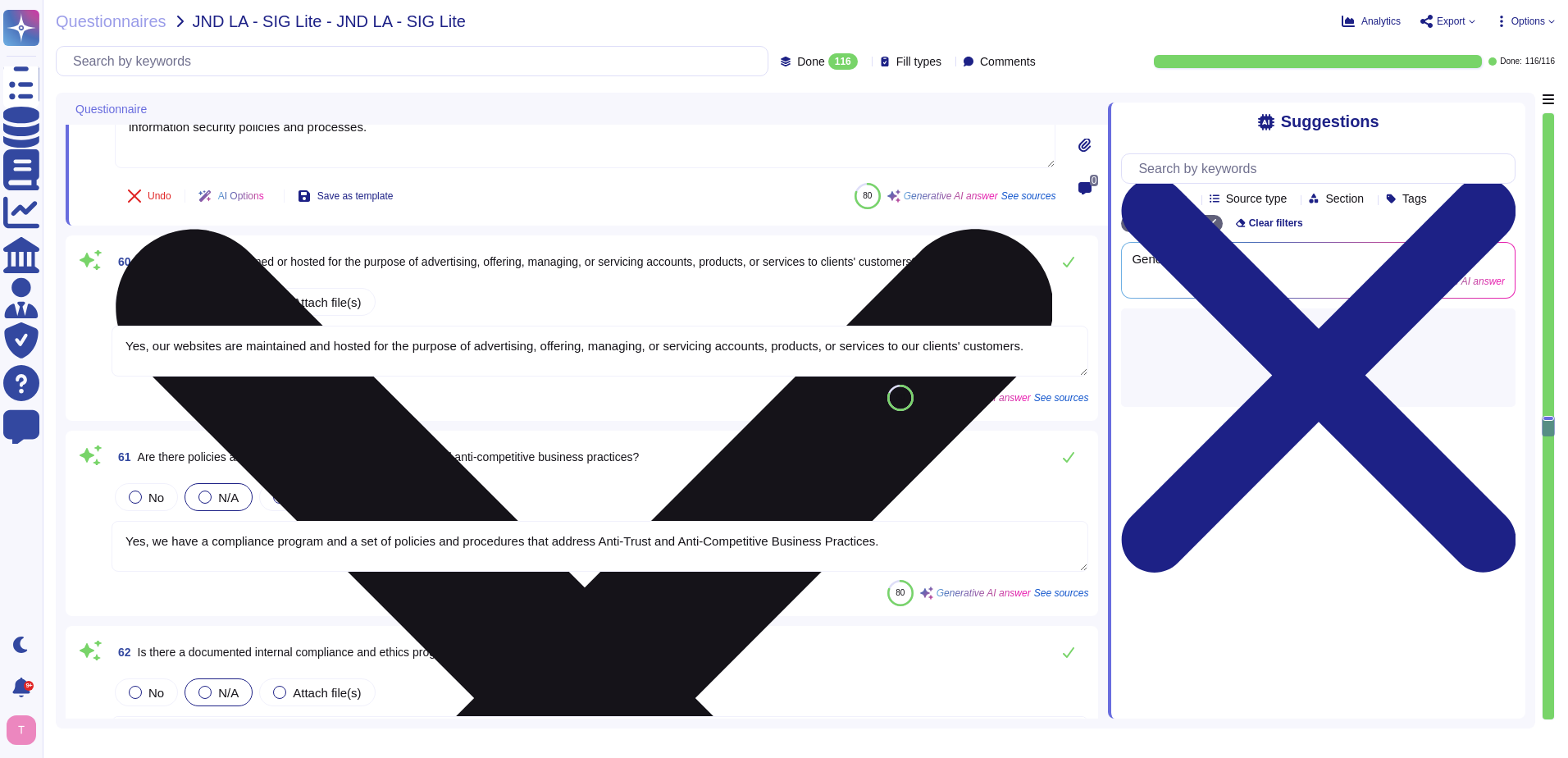
scroll to position [10746, 0]
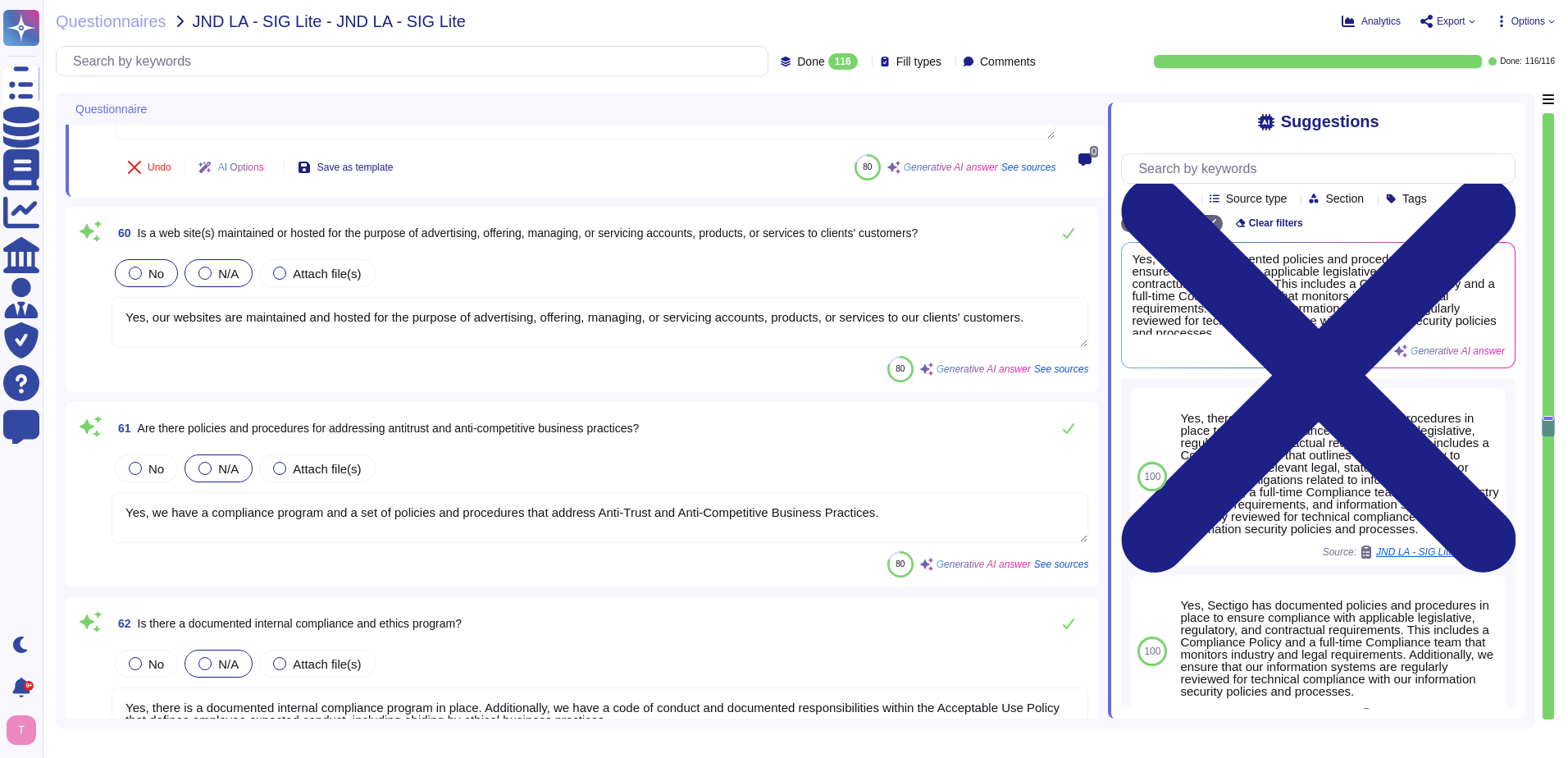
click at [128, 276] on label "No" at bounding box center [146, 273] width 35 height 13
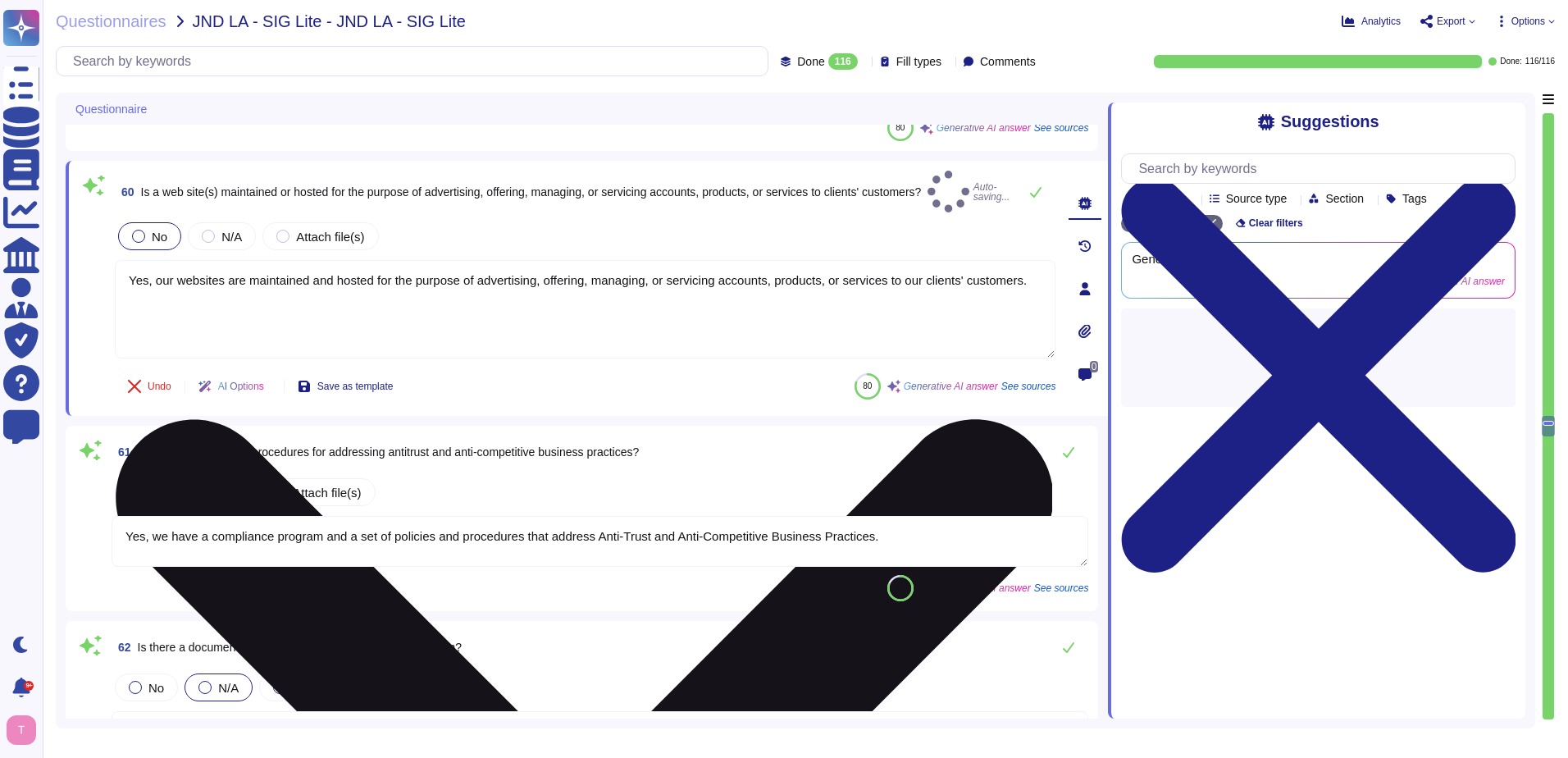
type textarea "Yes, there is a compliance program and a set of policies and procedures in plac…"
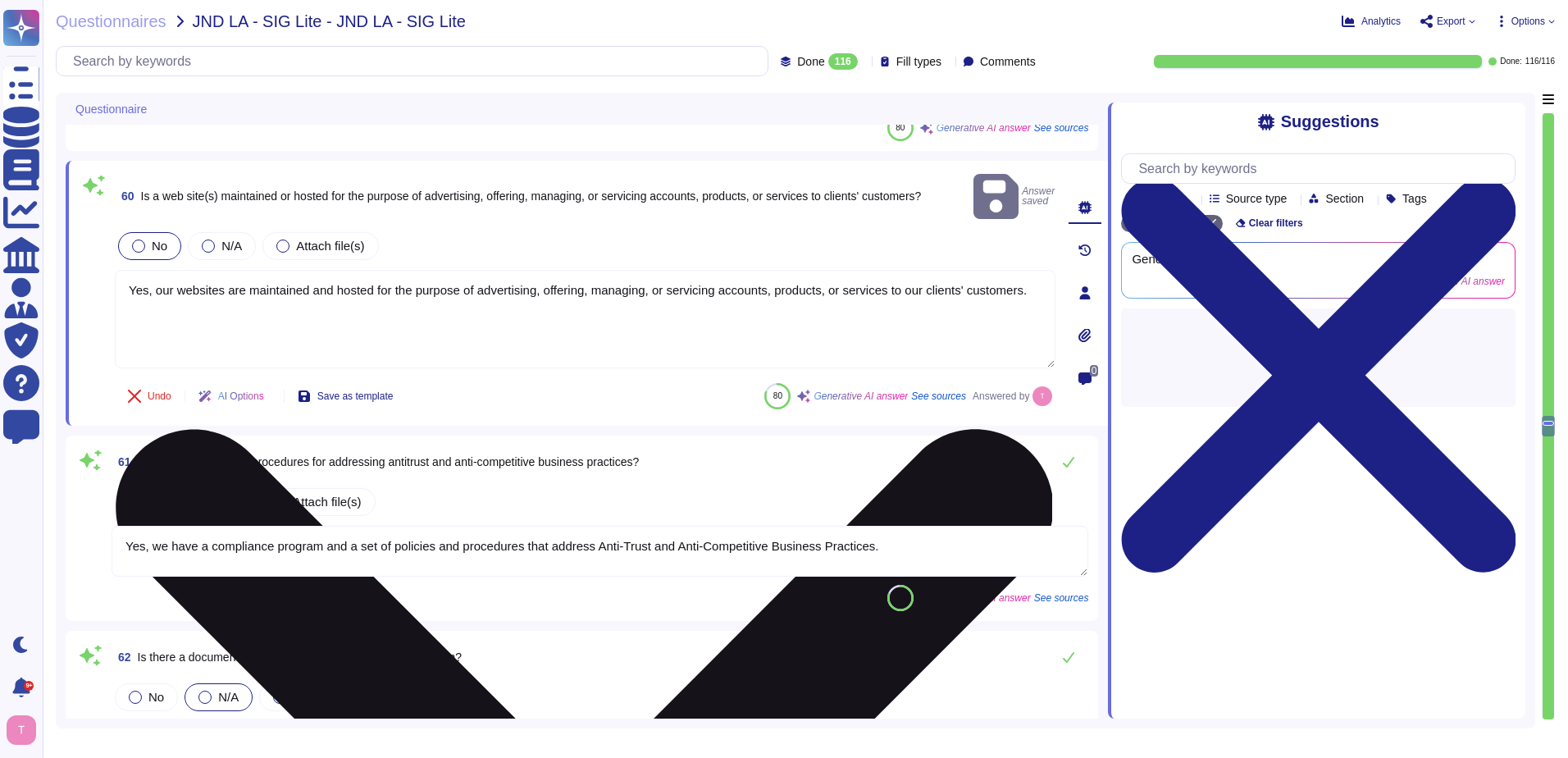
drag, startPoint x: 1021, startPoint y: 269, endPoint x: 131, endPoint y: 294, distance: 890.4
click at [131, 294] on textarea "Yes, our websites are maintained and hosted for the purpose of advertising, off…" at bounding box center [585, 319] width 941 height 99
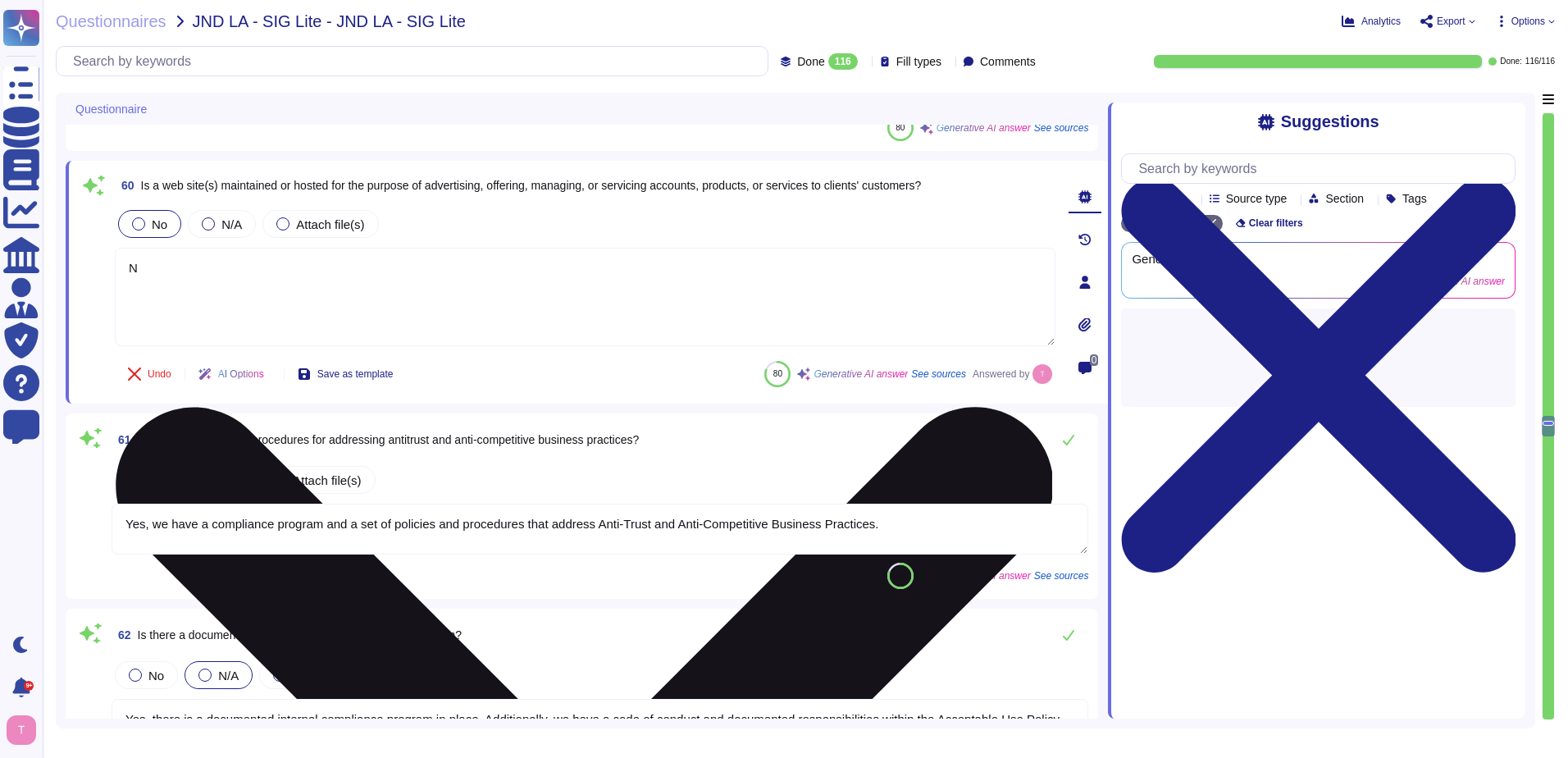
type textarea "No"
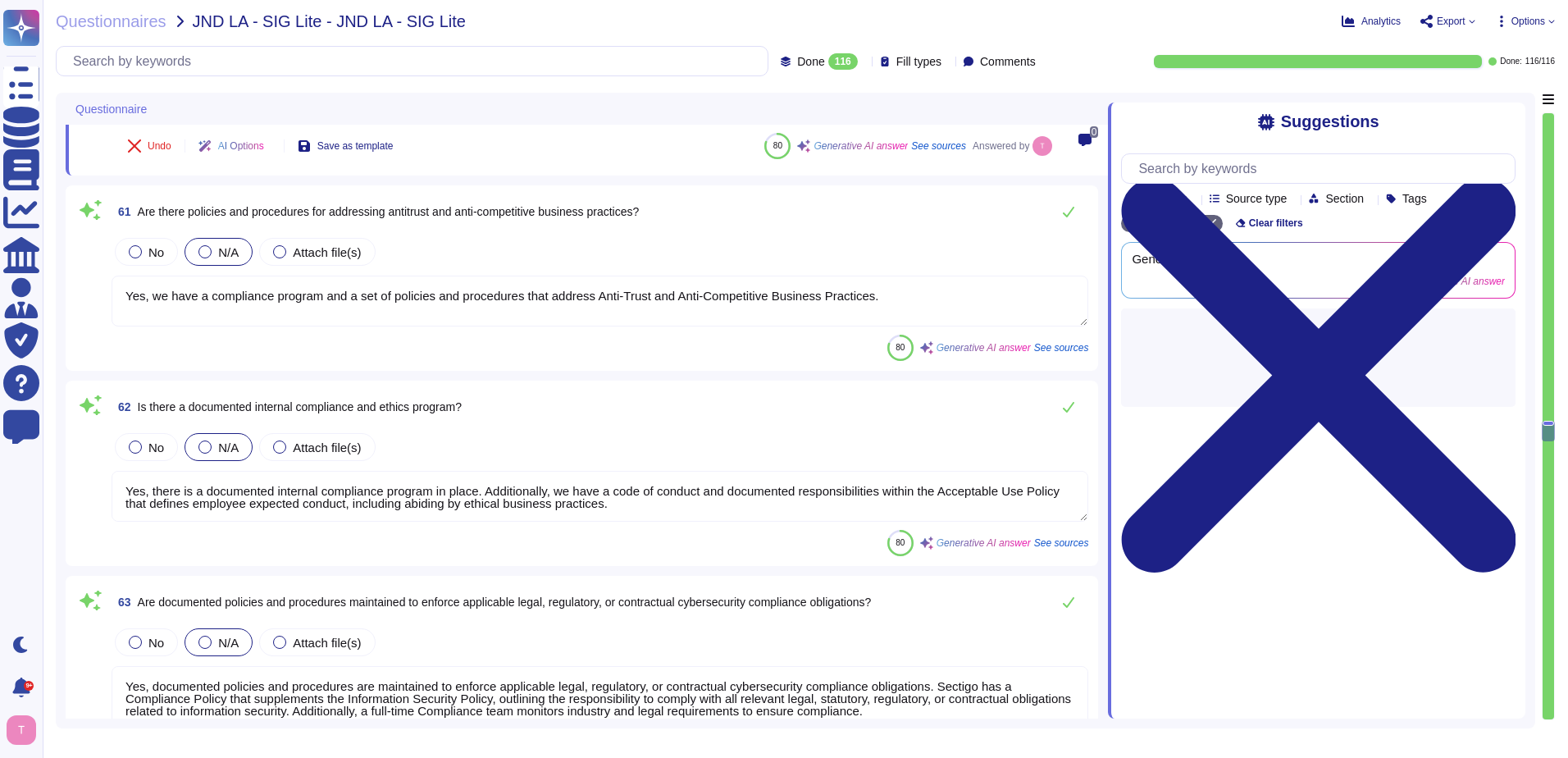
type textarea "No, End User Devices (desktops, laptops, tablets, smartphones) are never used f…"
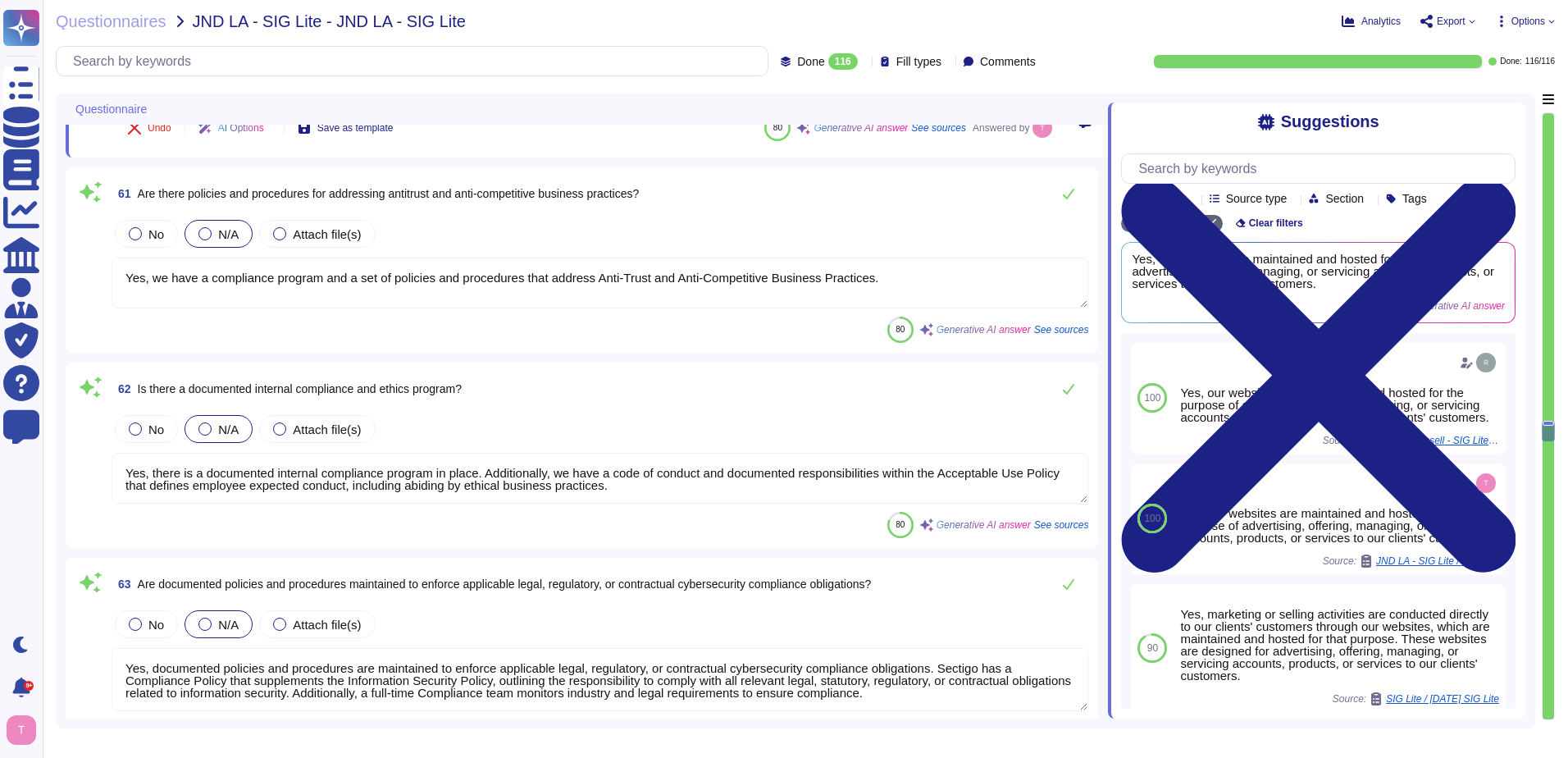
type textarea "No"
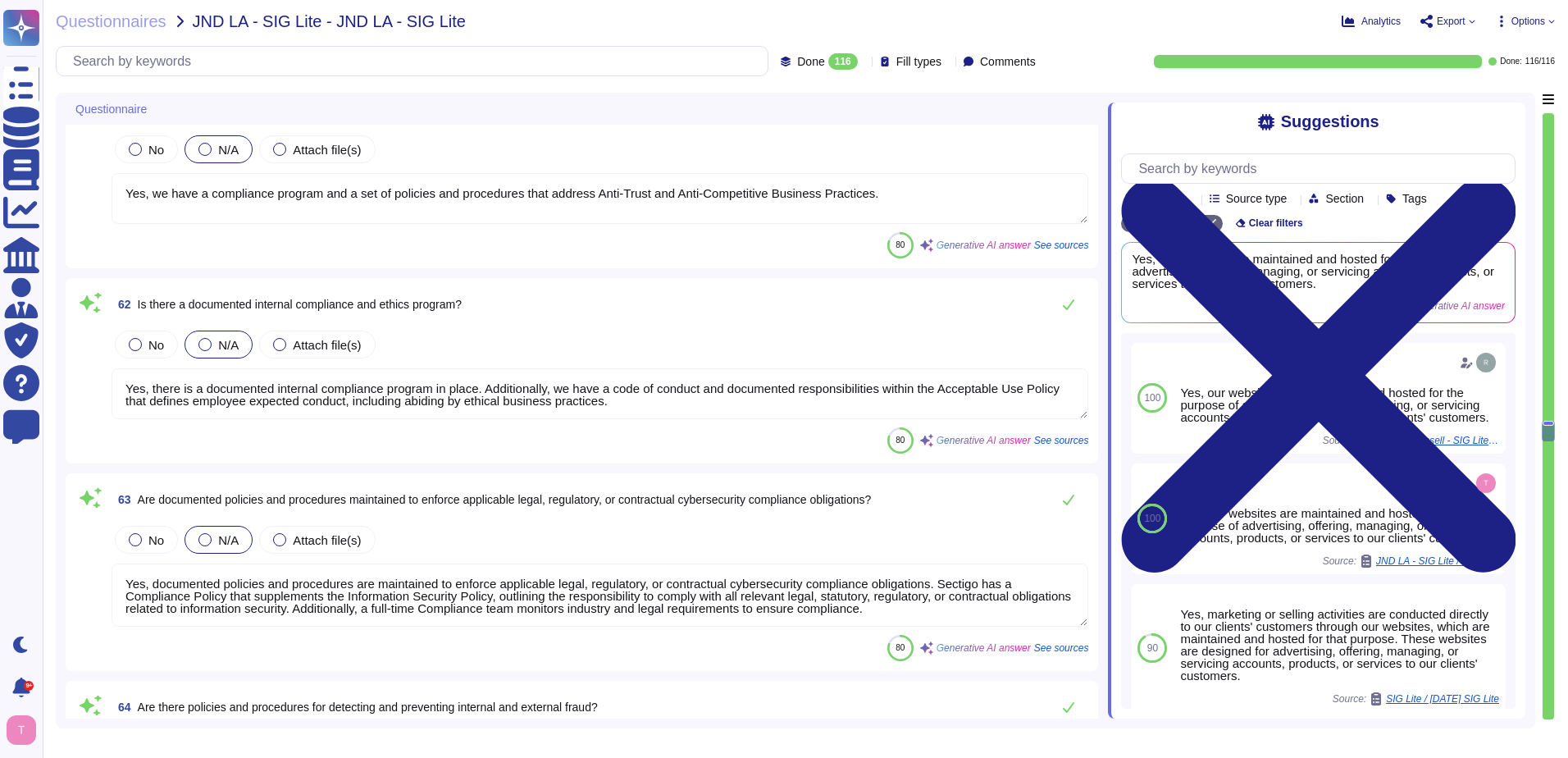
scroll to position [11156, 0]
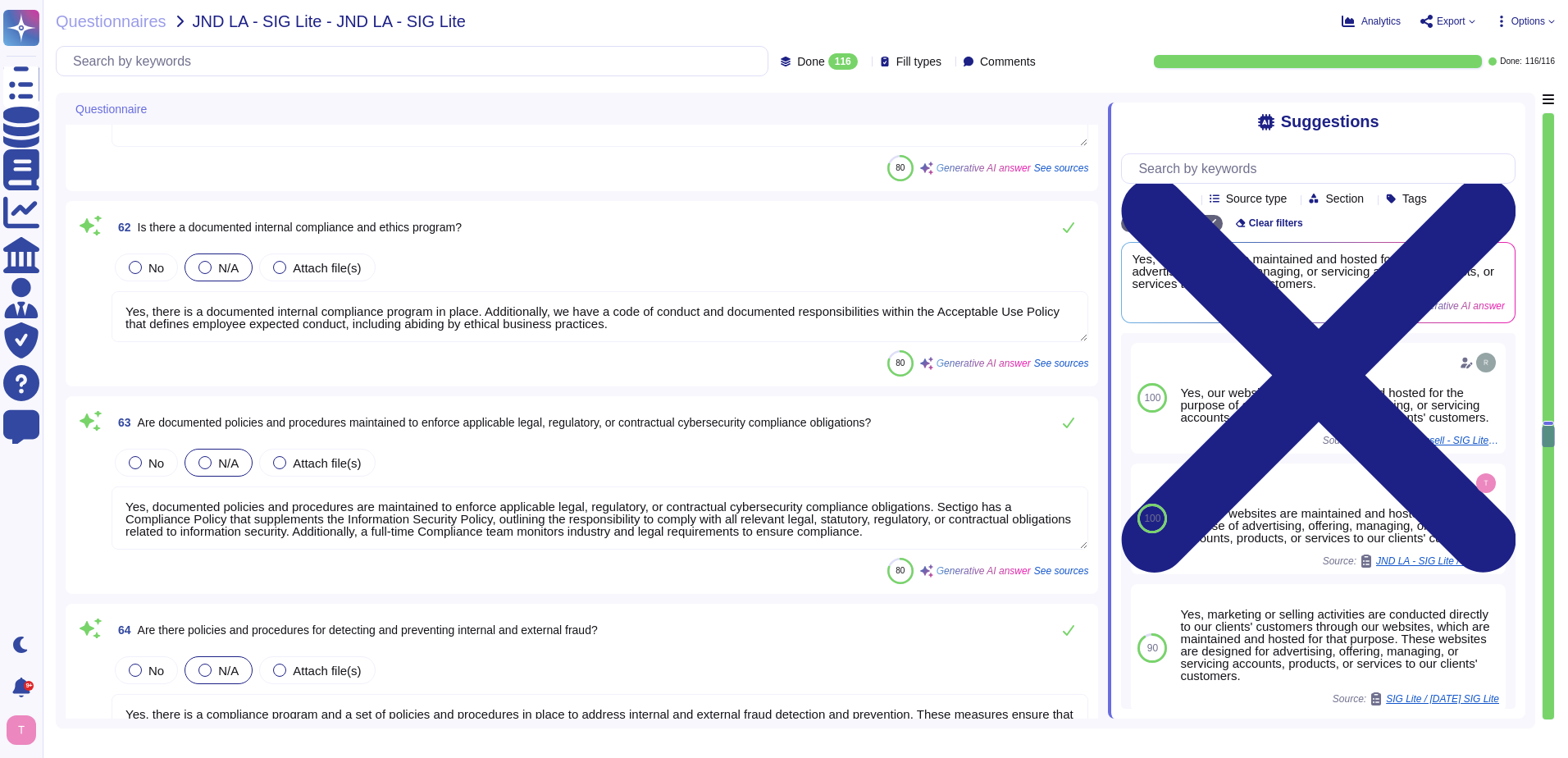
type textarea "Yes, the organization maintains policies and procedures for the access and usag…"
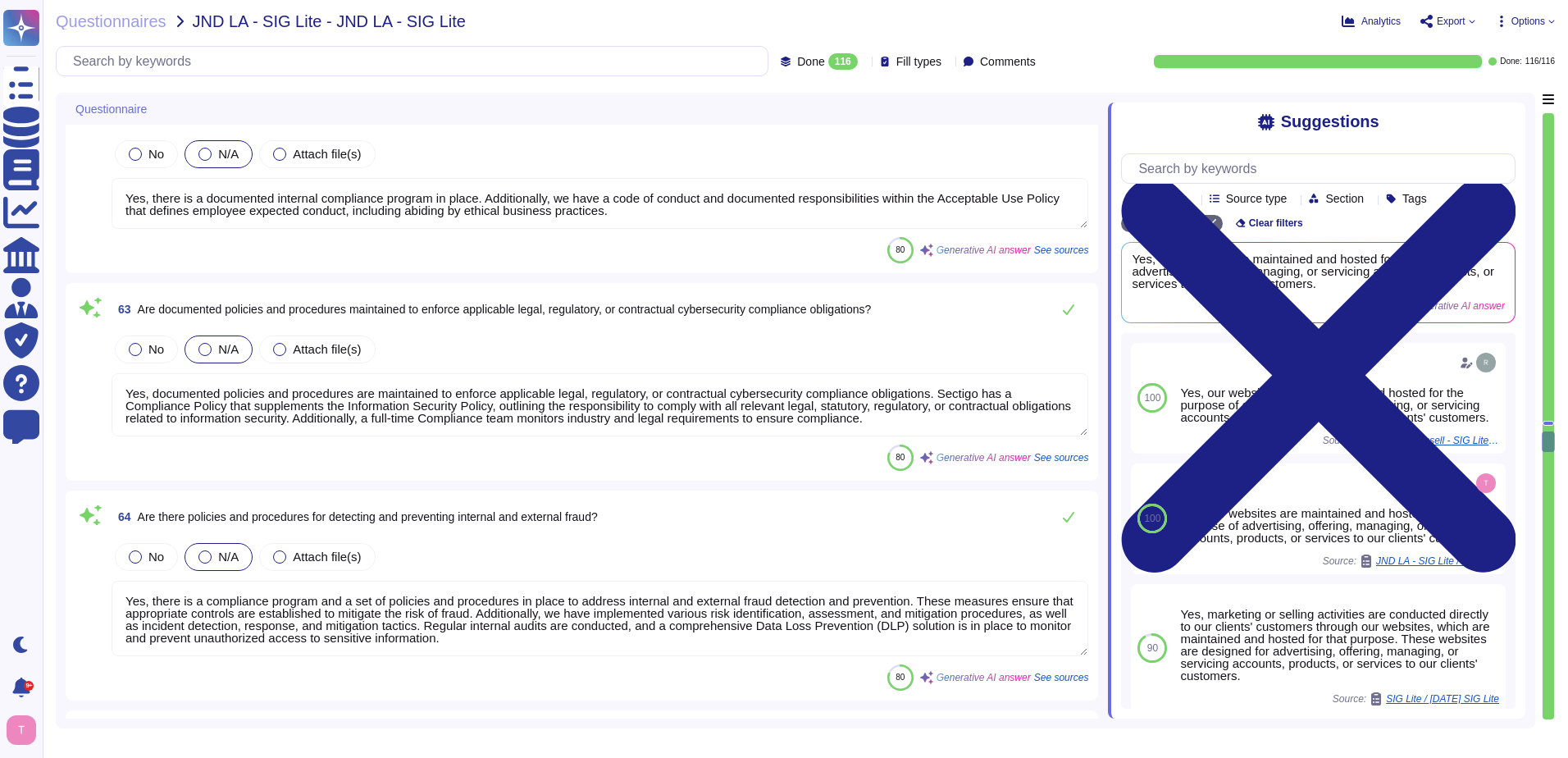
type textarea "Yes, the organization builds and maintains a secure network and systems. Sectig…"
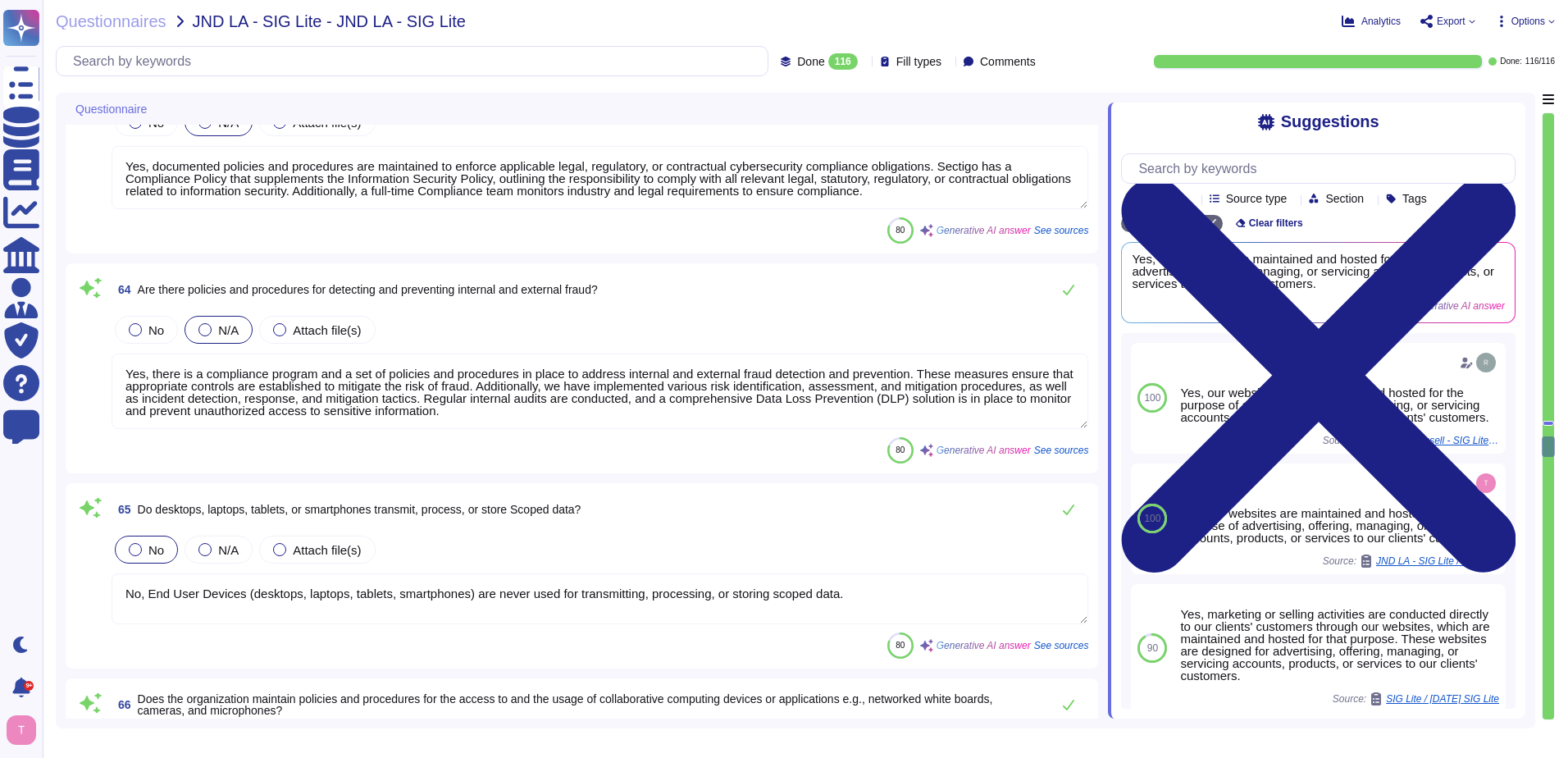
type textarea "Yes, the organization has an established Network Security Program with a define…"
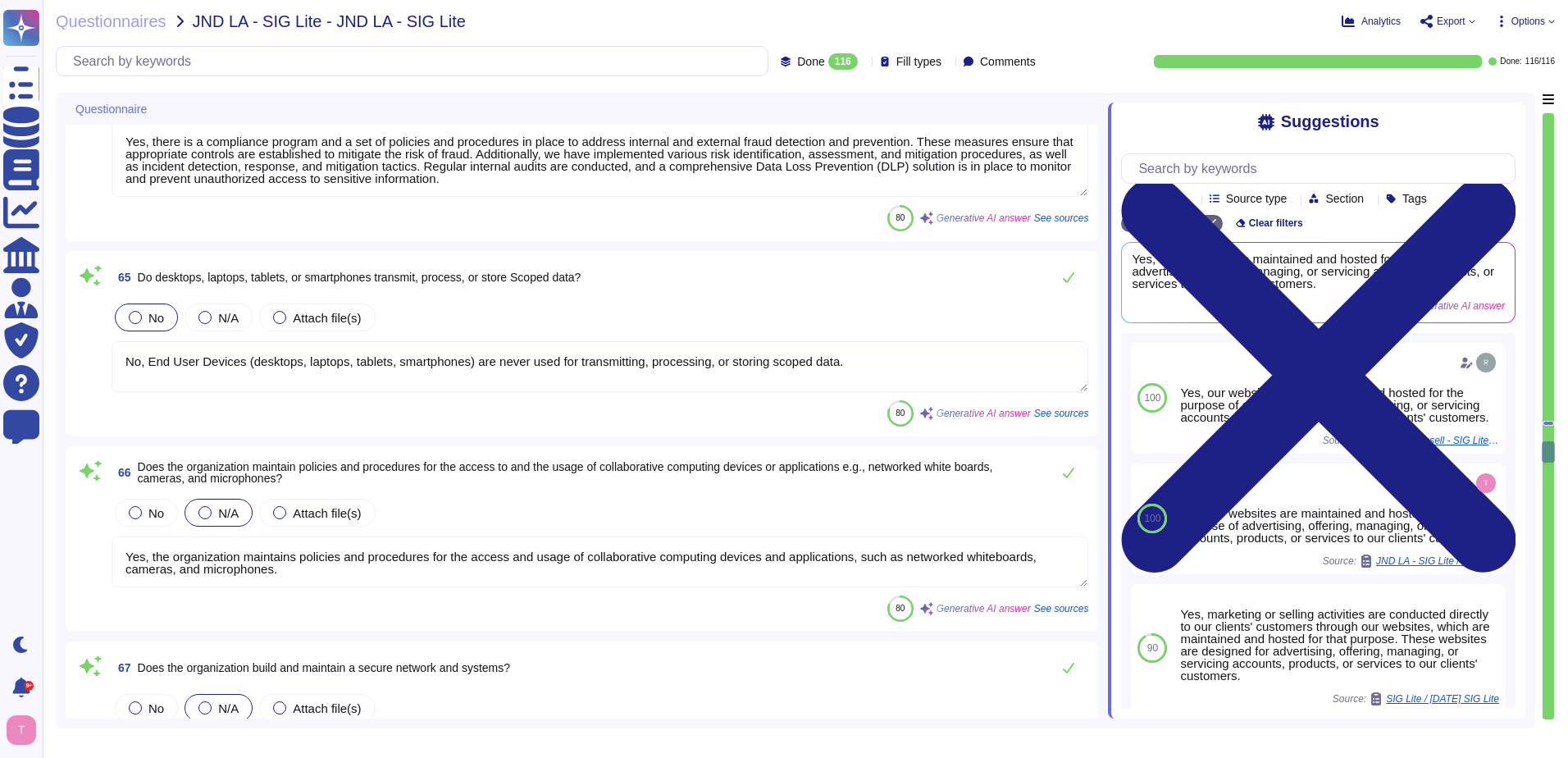
scroll to position [11730, 0]
type textarea "Yes, every connection to an external network is terminated at a firewall, inclu…"
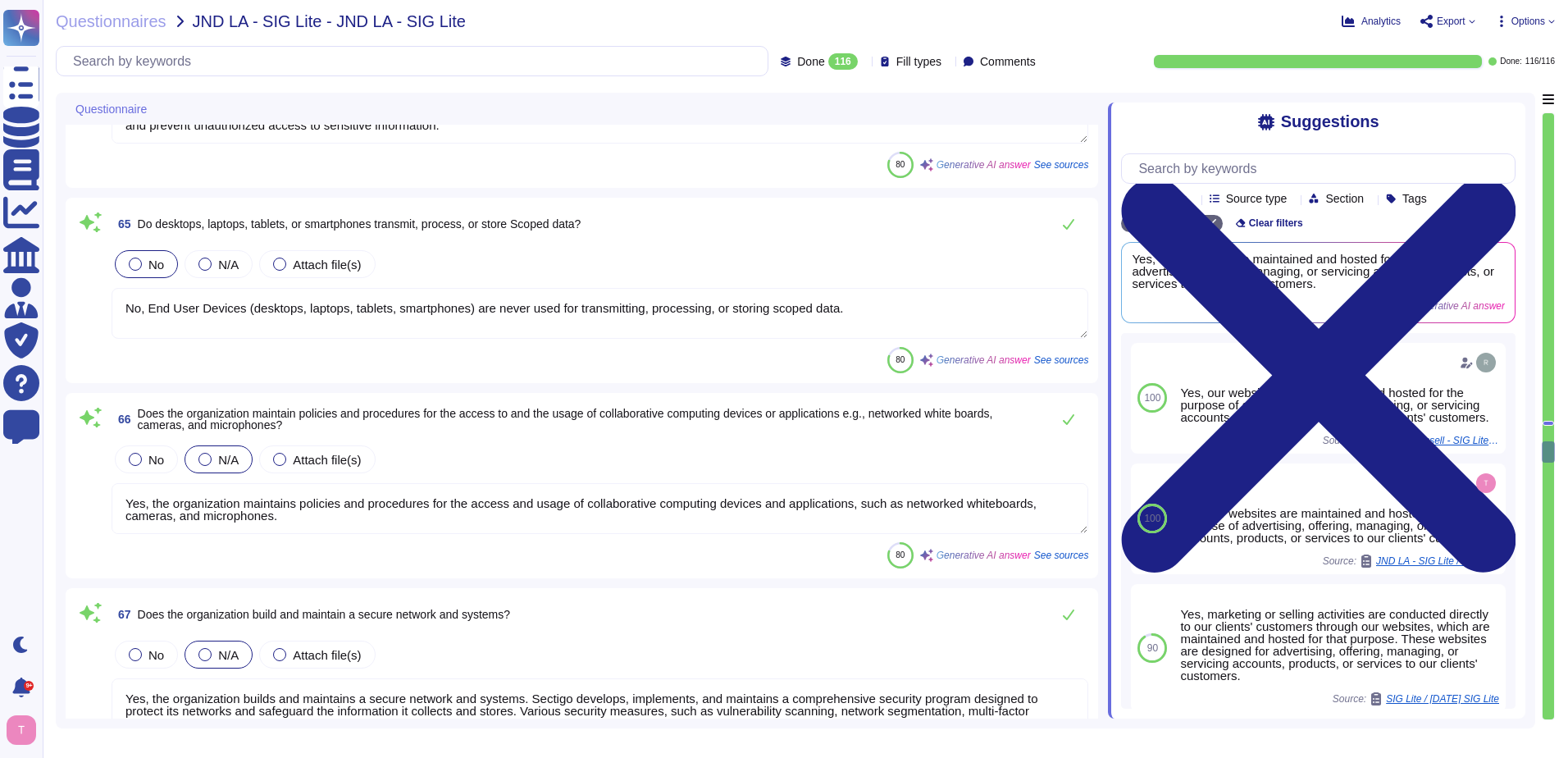
type textarea "Yes, all network devices are patched regularly, and all available high-risk sec…"
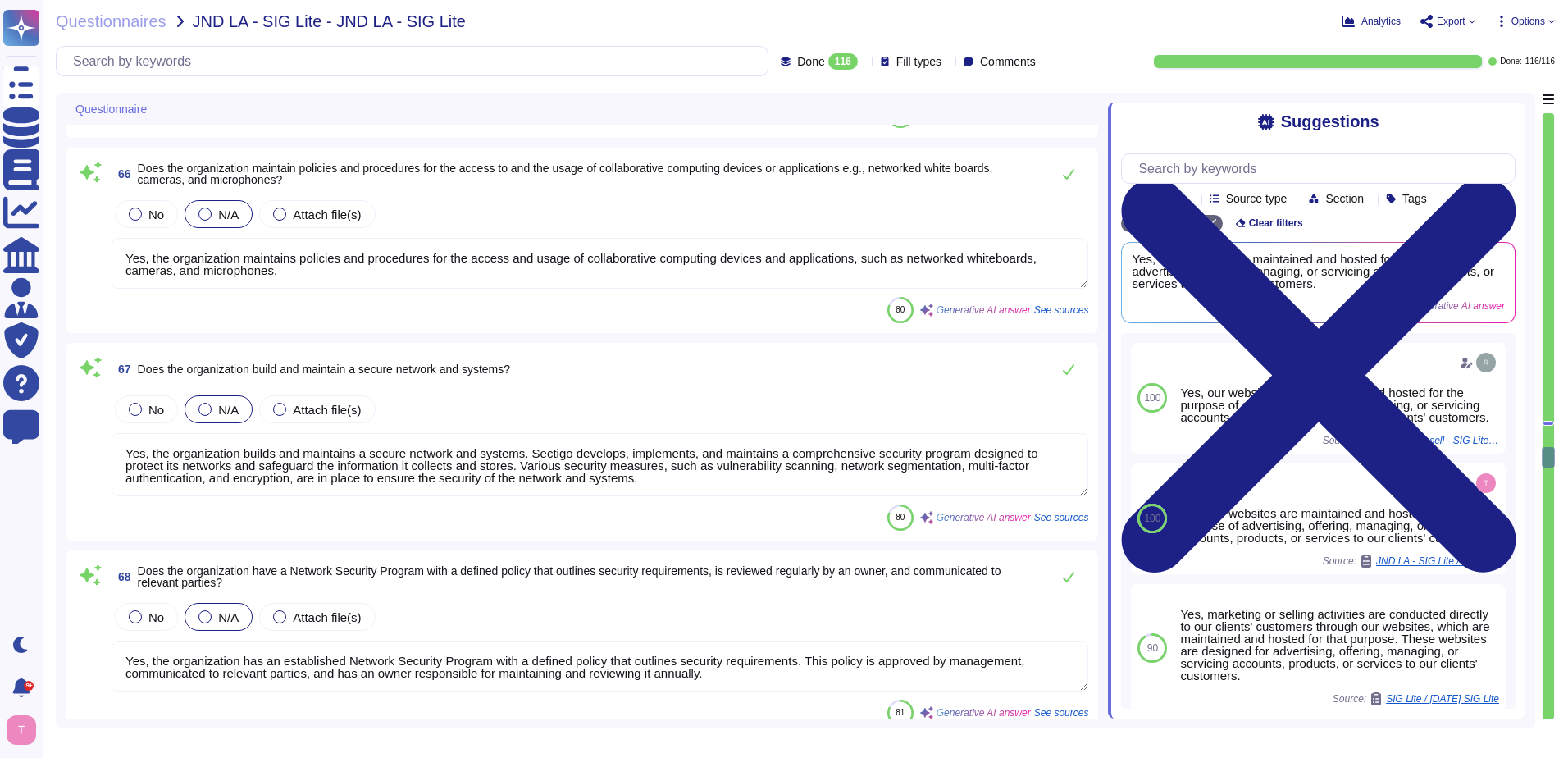
scroll to position [11976, 0]
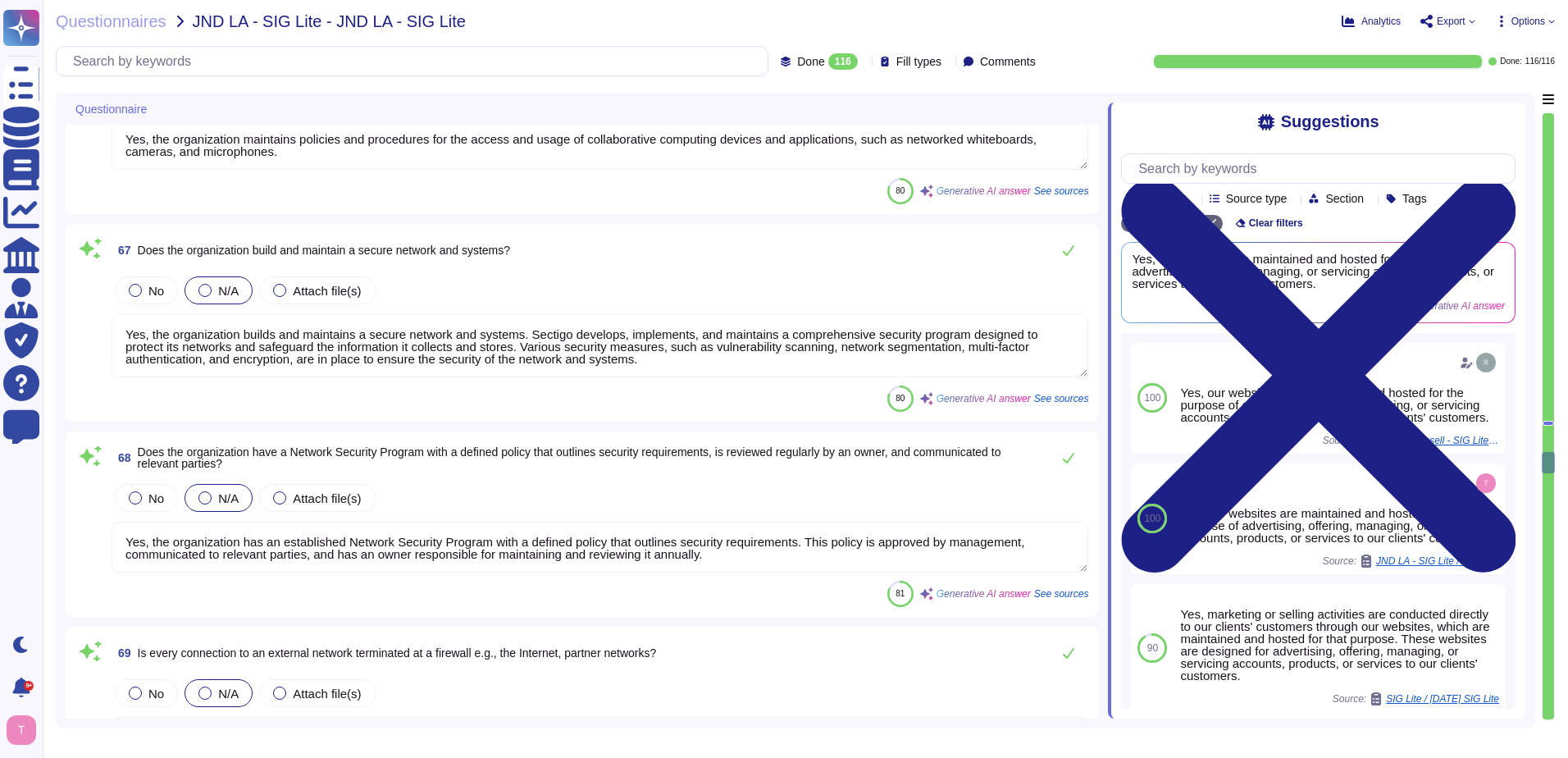
type textarea "Yes, management has approved a policy for remote access from external networks …"
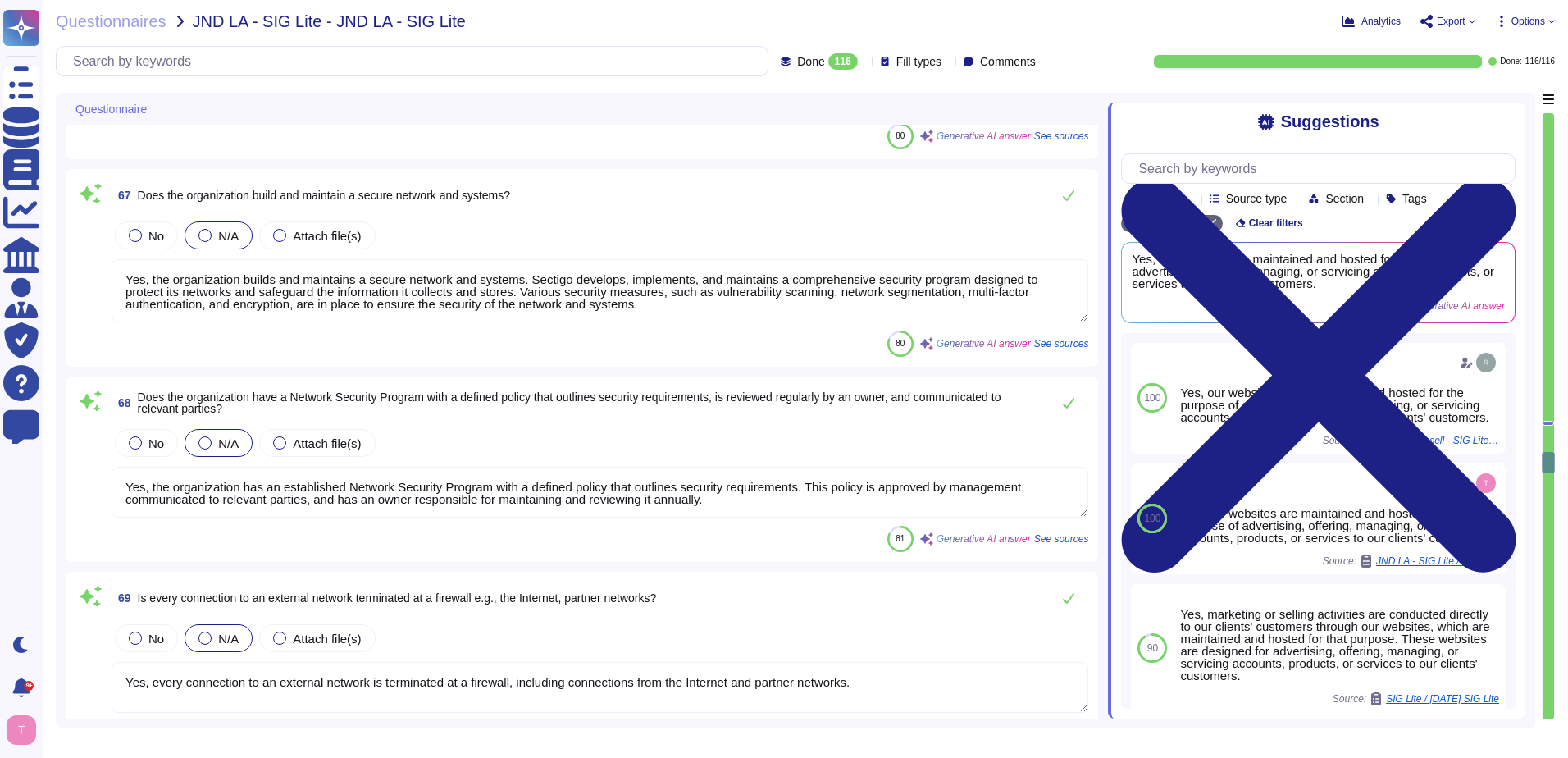
scroll to position [12140, 0]
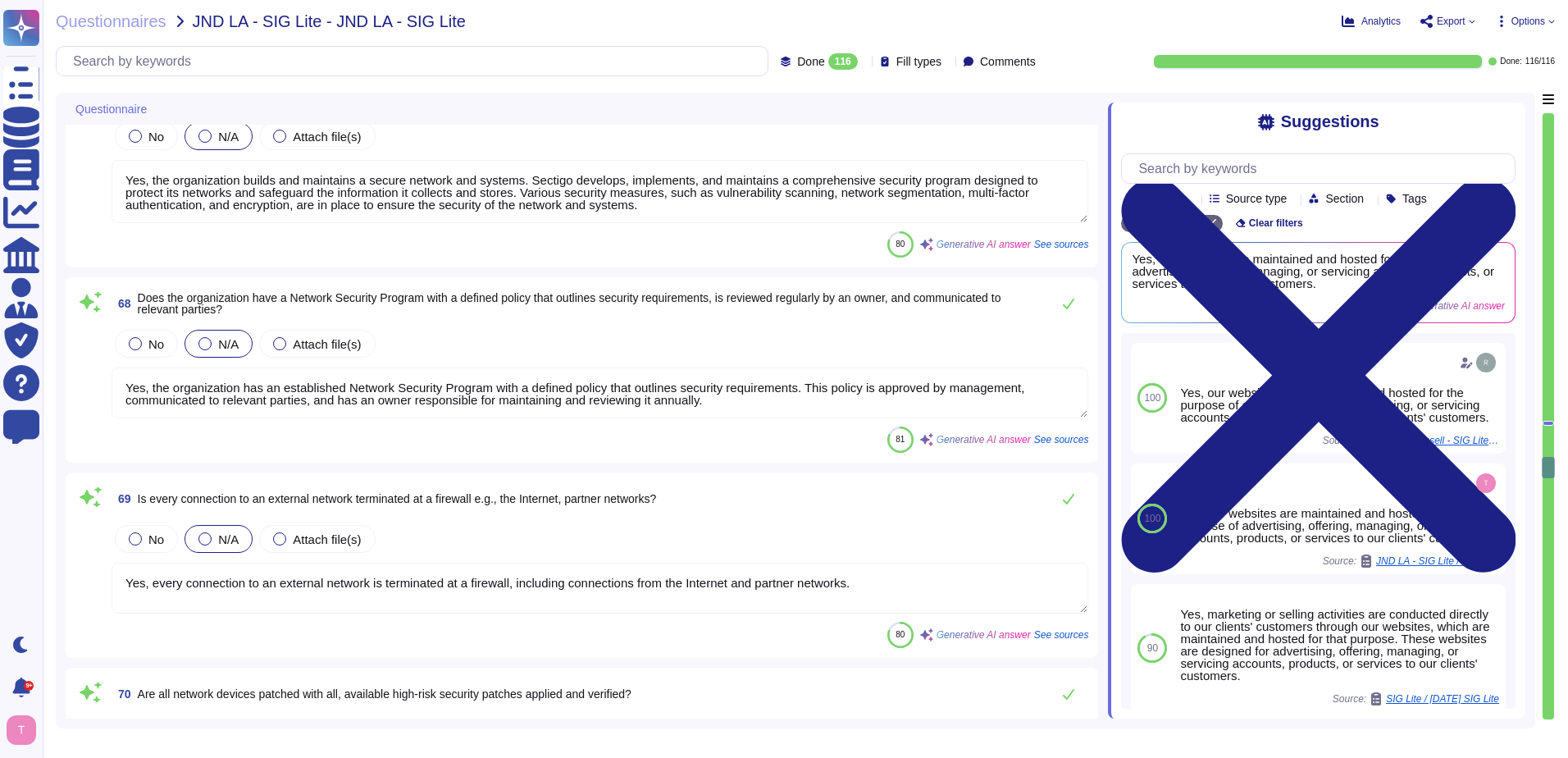
type textarea "No, Network Intrusion Detection/Prevention Systems (NIDS/NIPS) are not currentl…"
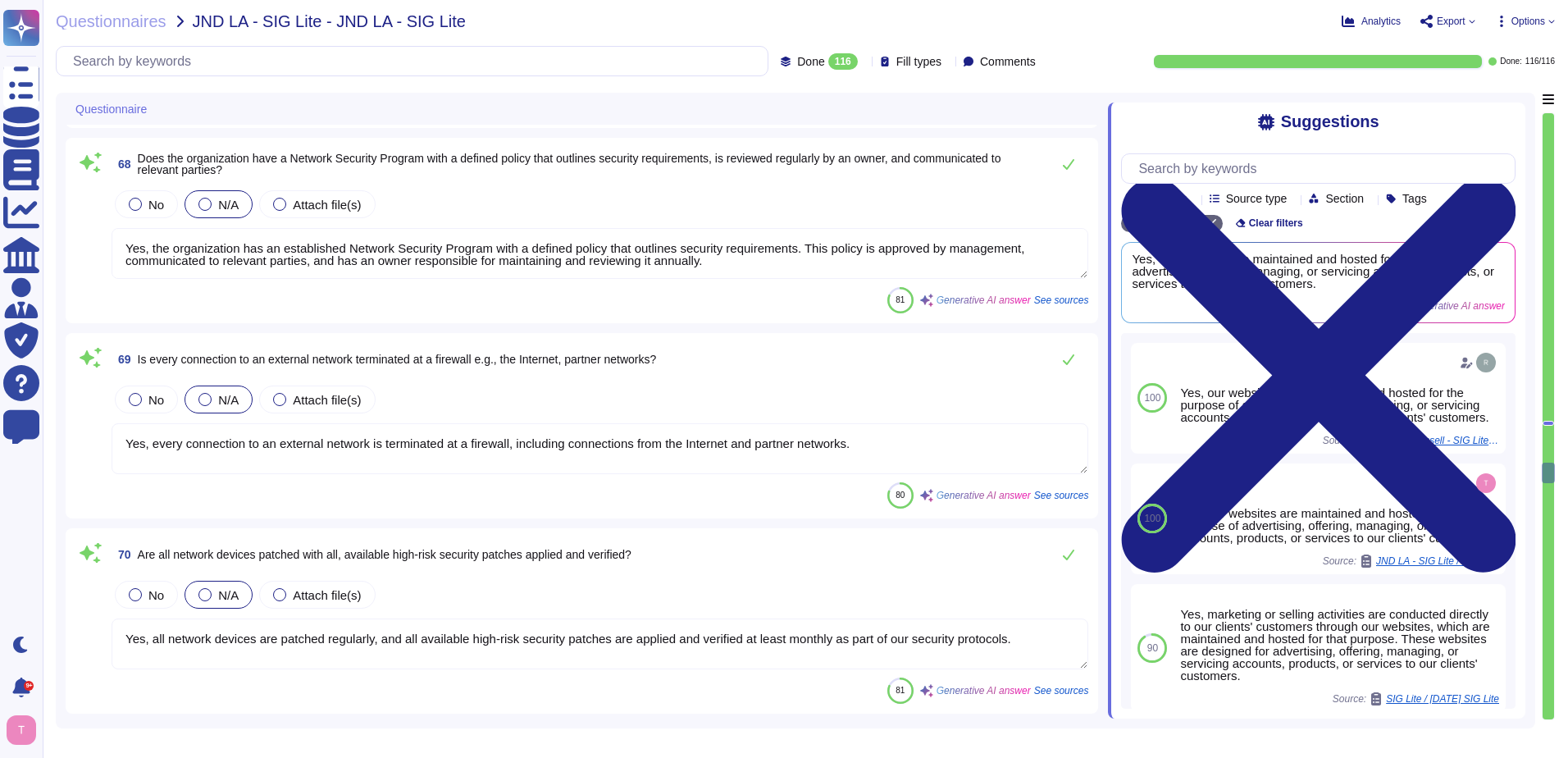
type textarea "Yes, there is a DMZ environment within the network that transmits, processes, o…"
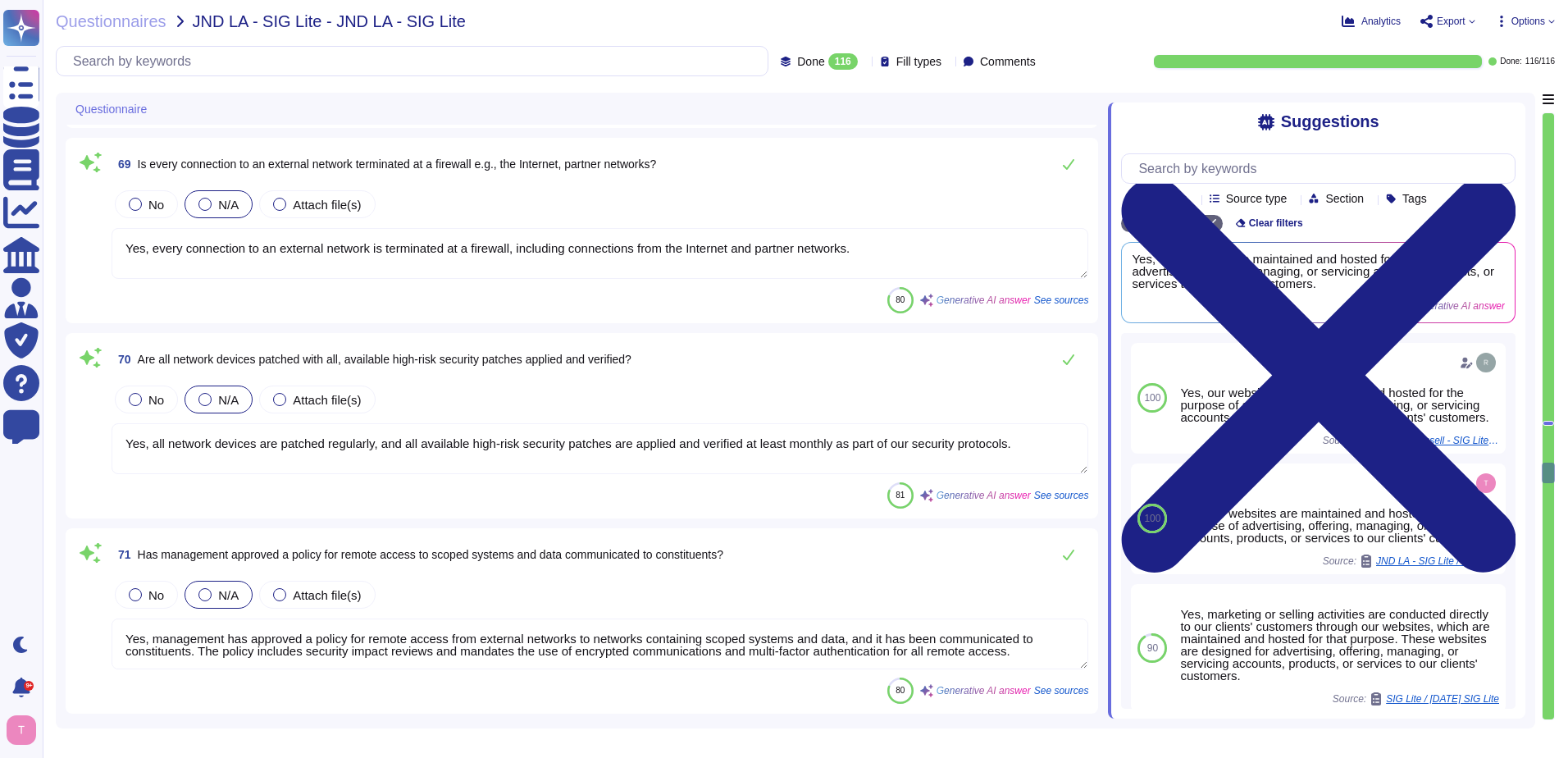
type textarea "Yes, there is a wireless policy that has been approved by management, communica…"
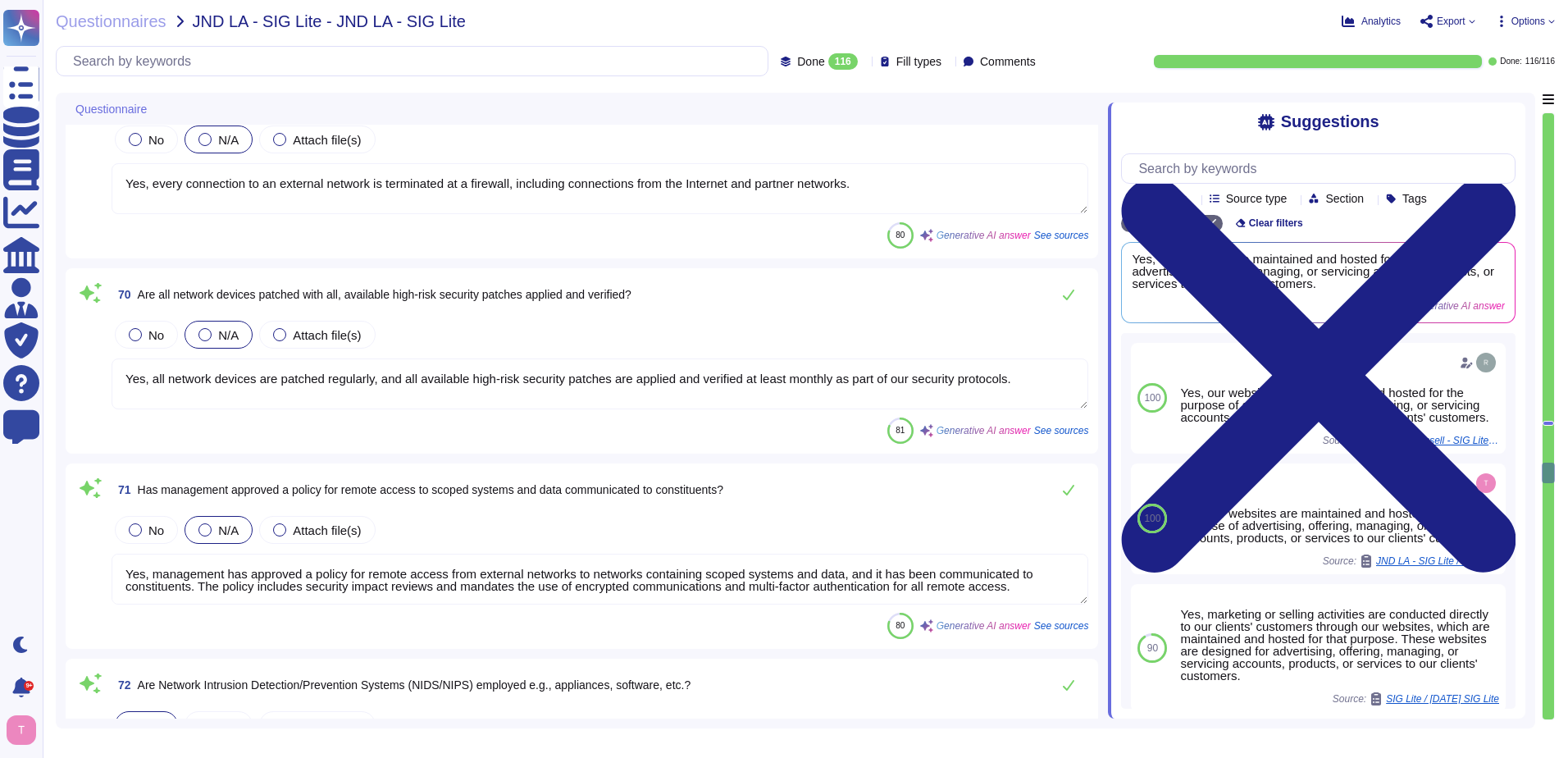
scroll to position [12632, 0]
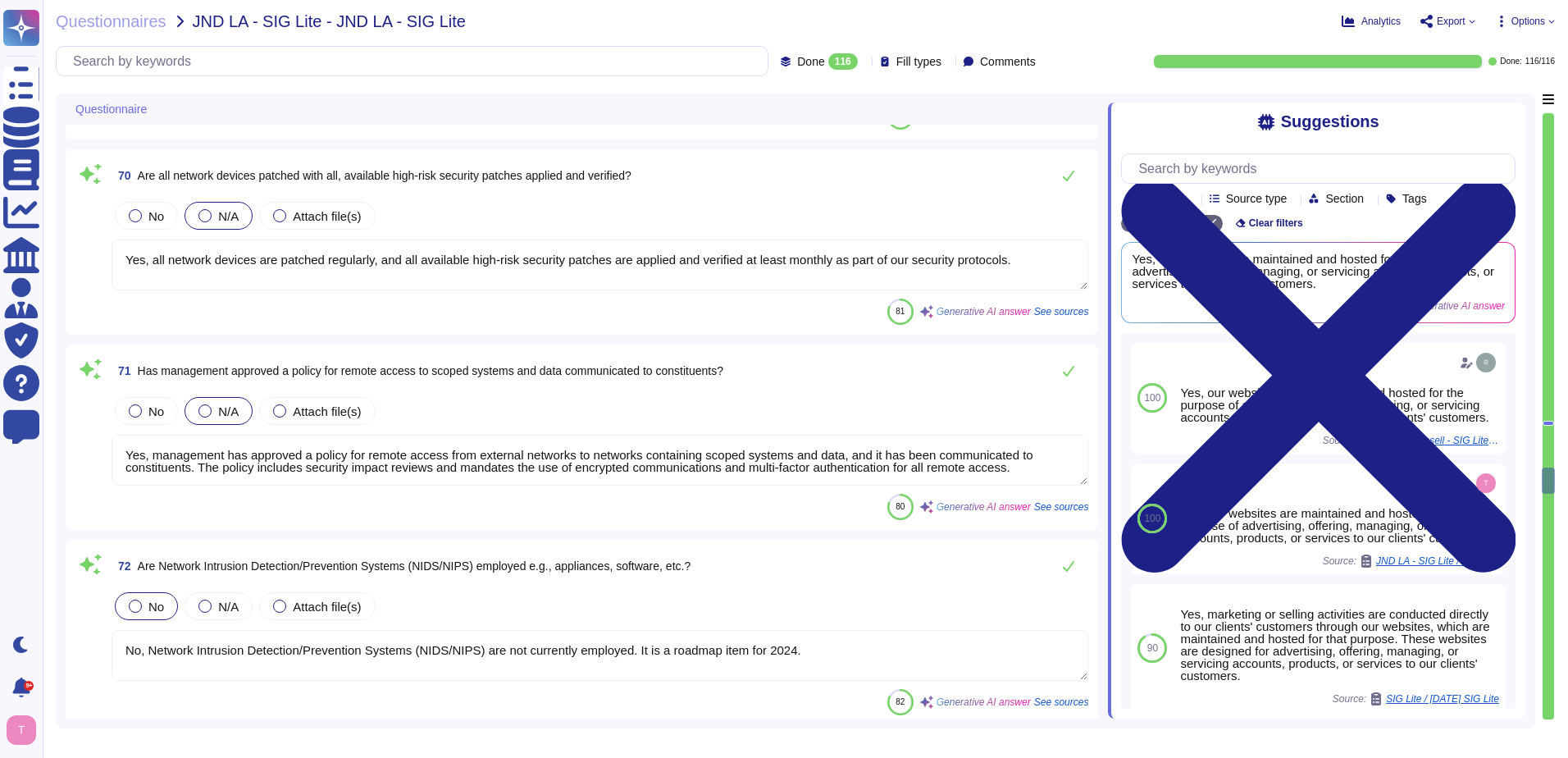
type textarea "Yes, there are security standards, baseline configurations, patching, access co…"
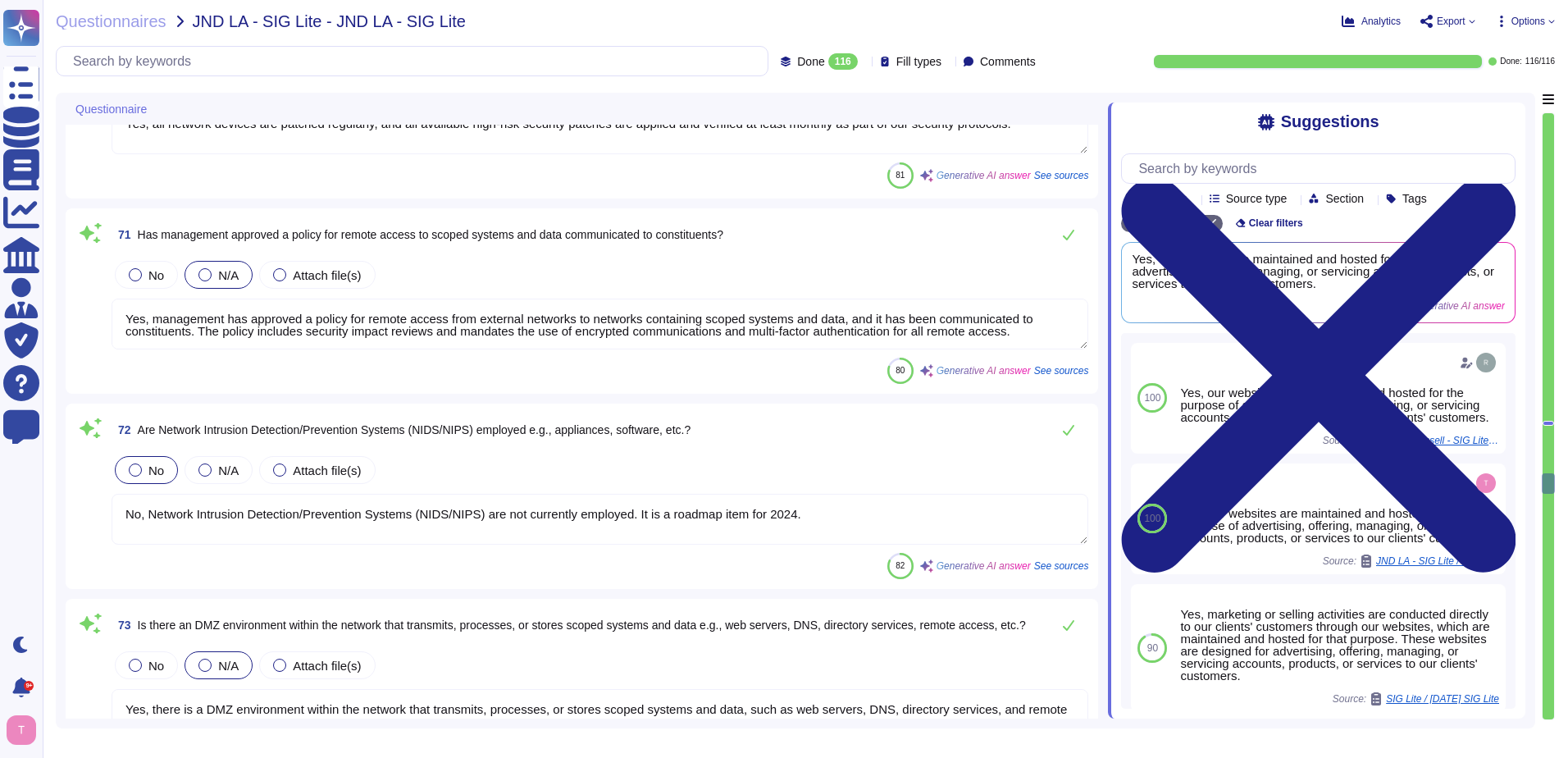
scroll to position [12879, 0]
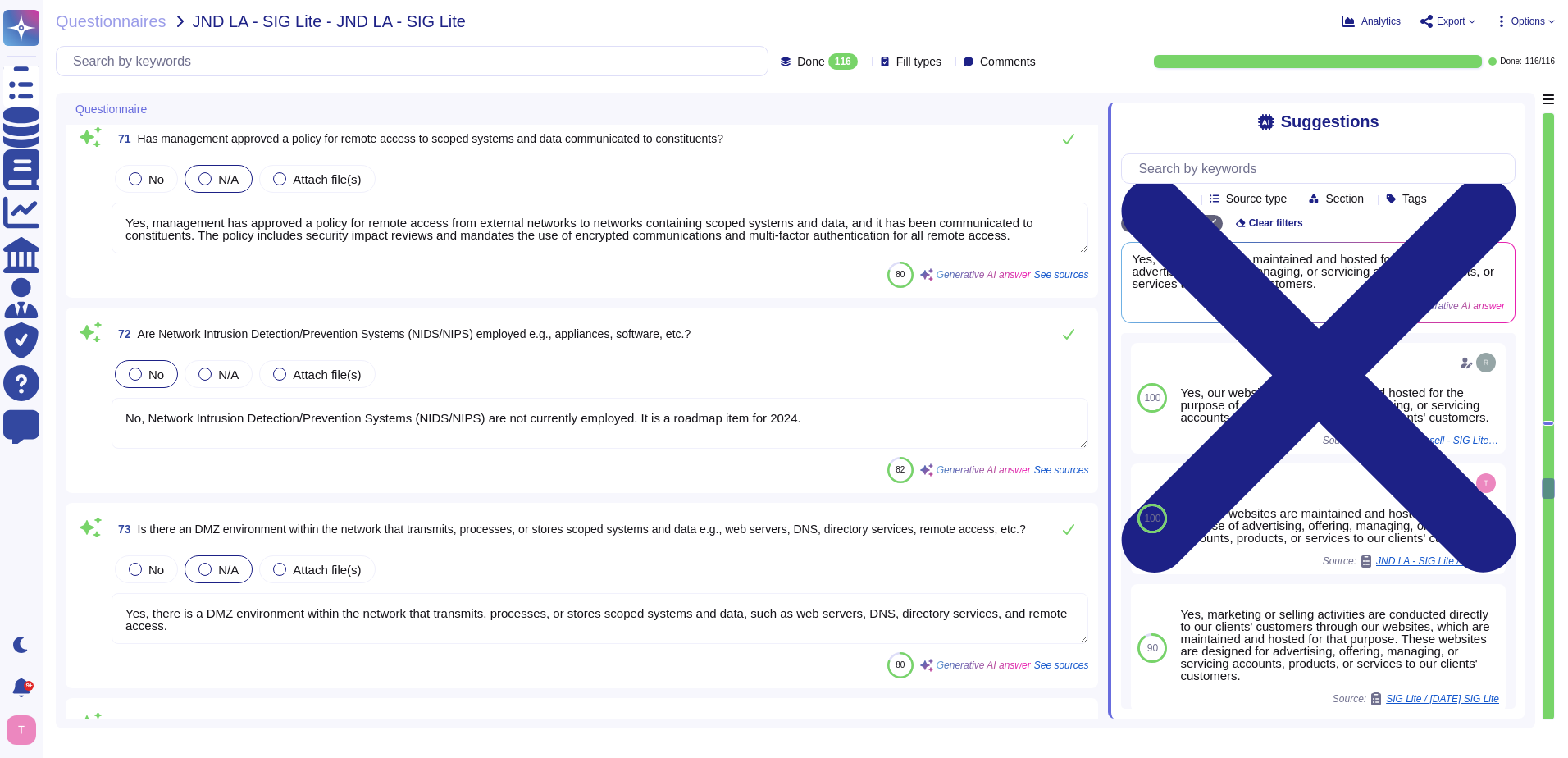
type textarea "Yes, default passwords are removed, disabled, or changed prior to placing netwo…"
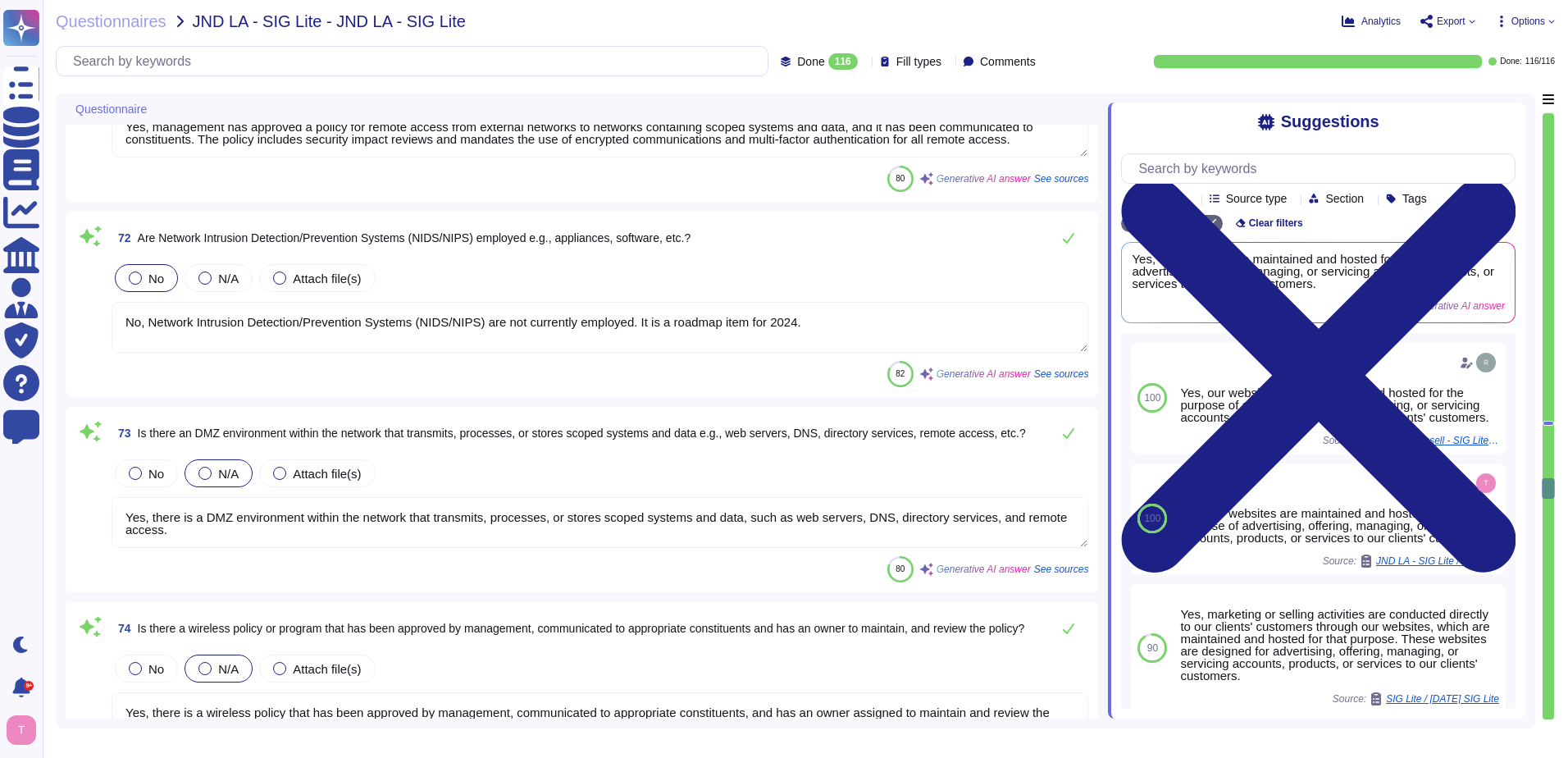
scroll to position [13042, 0]
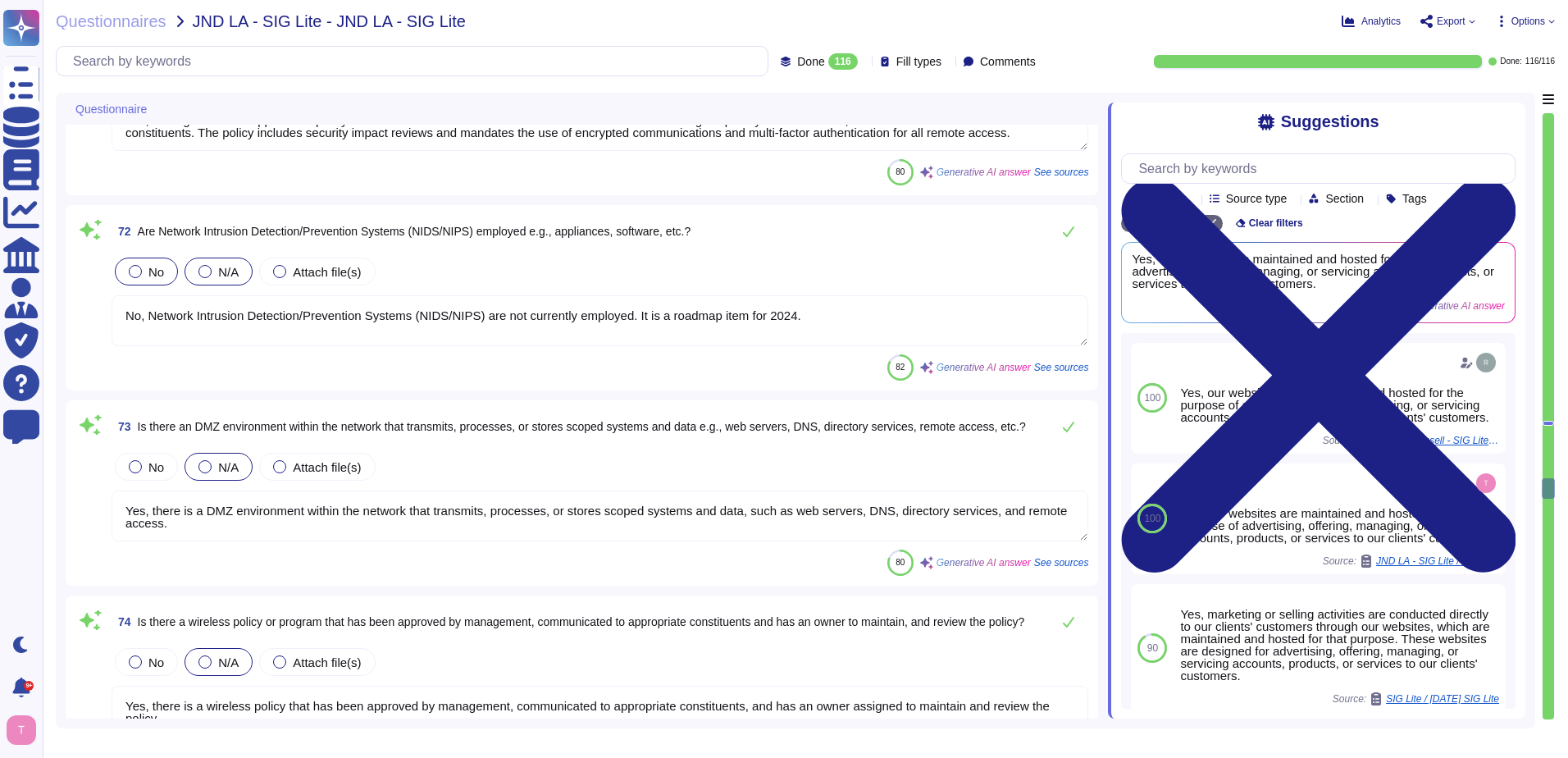
click at [212, 272] on div at bounding box center [205, 272] width 13 height 13
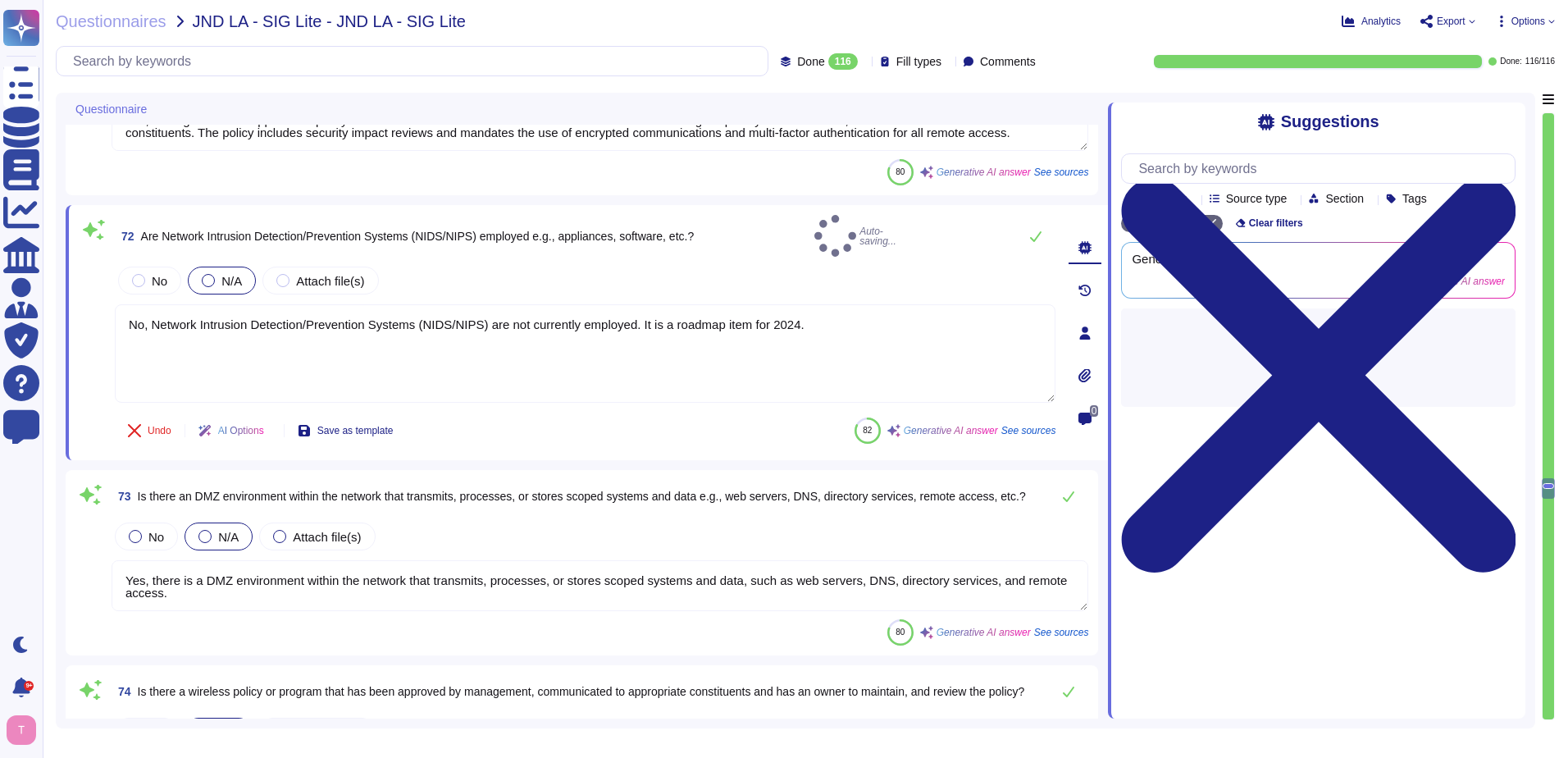
type textarea "Yes, default passwords are removed, disabled, or changed prior to placing netwo…"
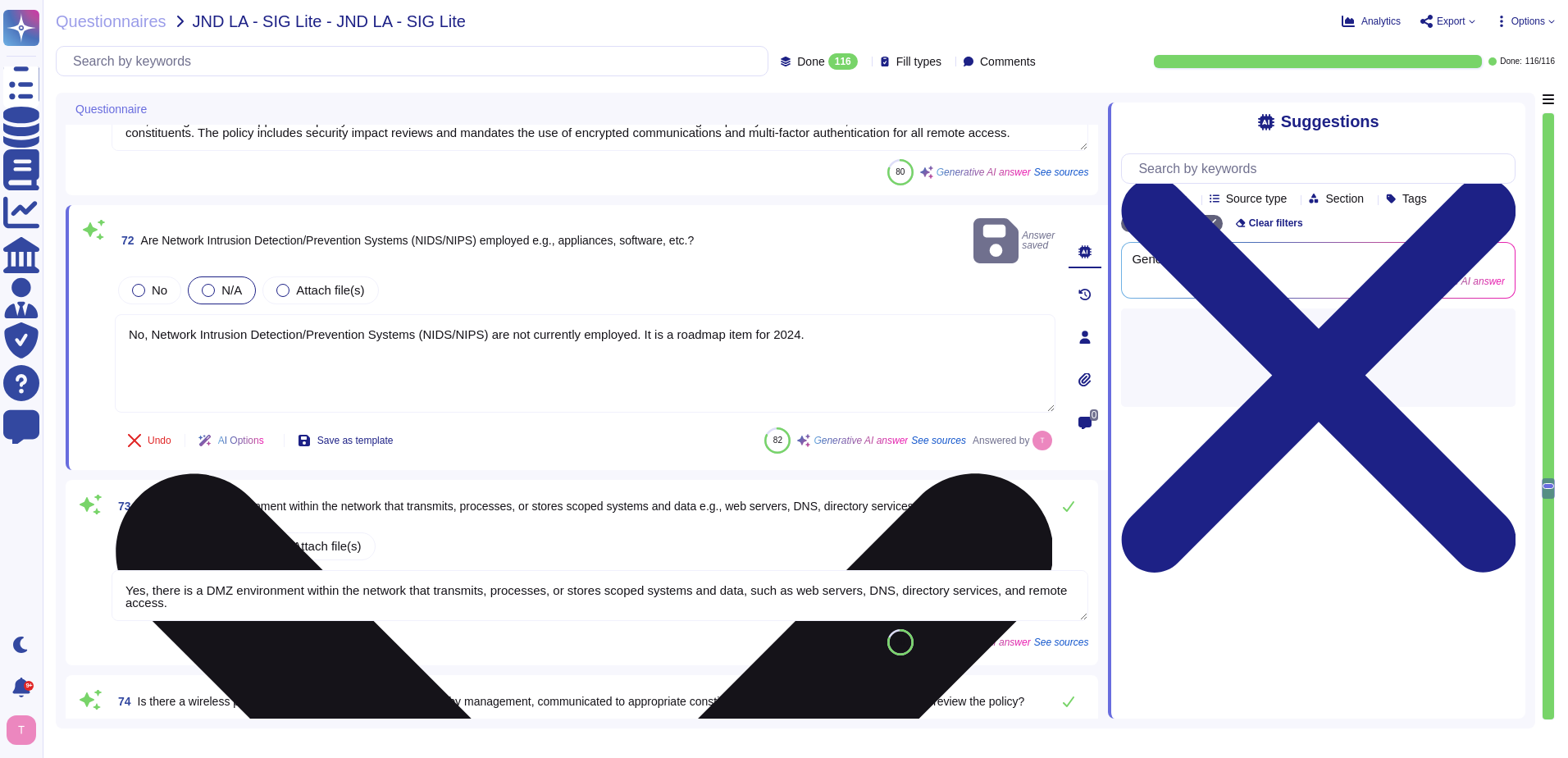
drag, startPoint x: 827, startPoint y: 311, endPoint x: 126, endPoint y: 302, distance: 701.1
click at [126, 314] on textarea "No, Network Intrusion Detection/Prevention Systems (NIDS/NIPS) are not currentl…" at bounding box center [585, 364] width 941 height 99
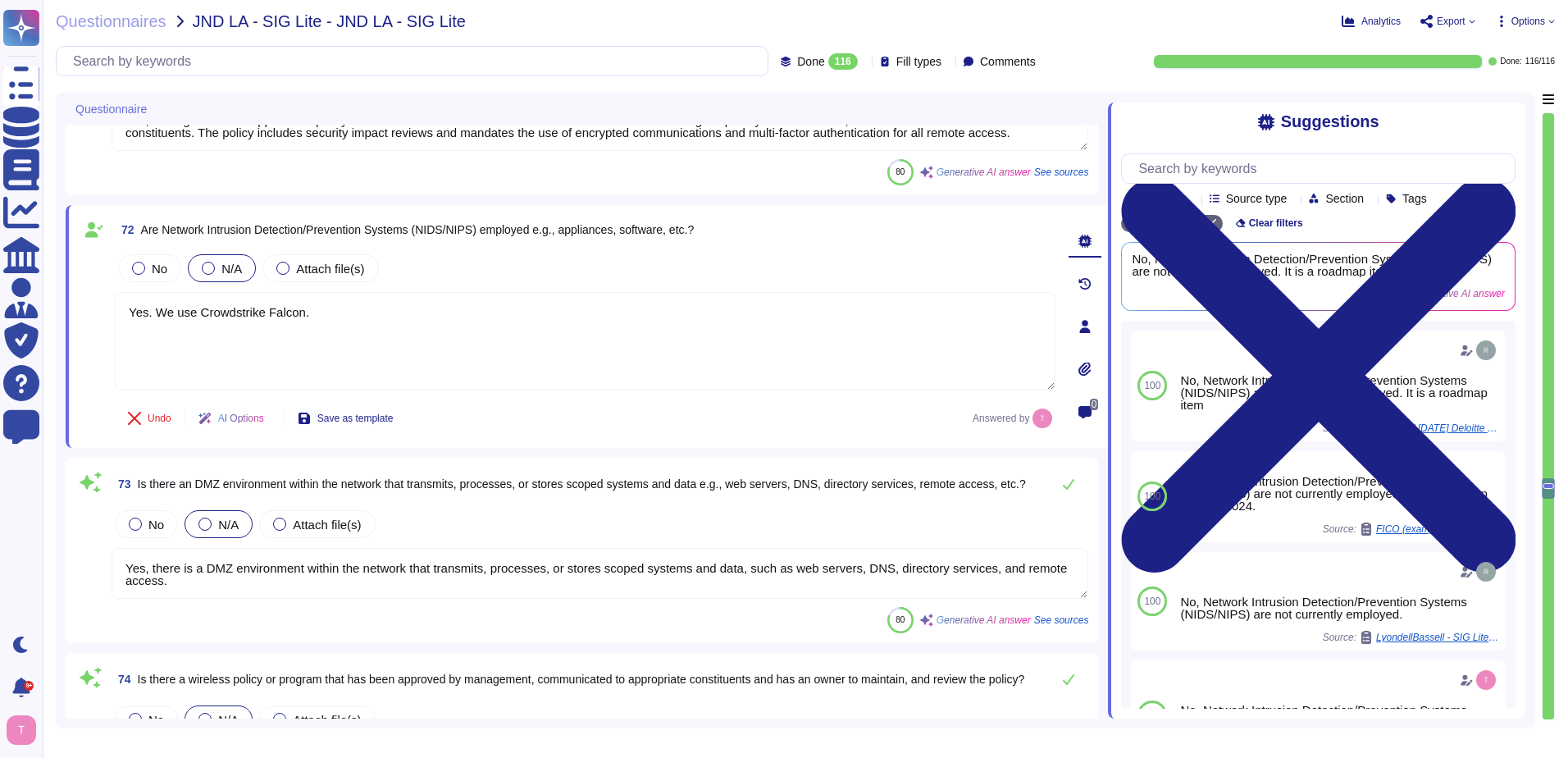
type textarea "Yes. We use Crowdstrike Falcon."
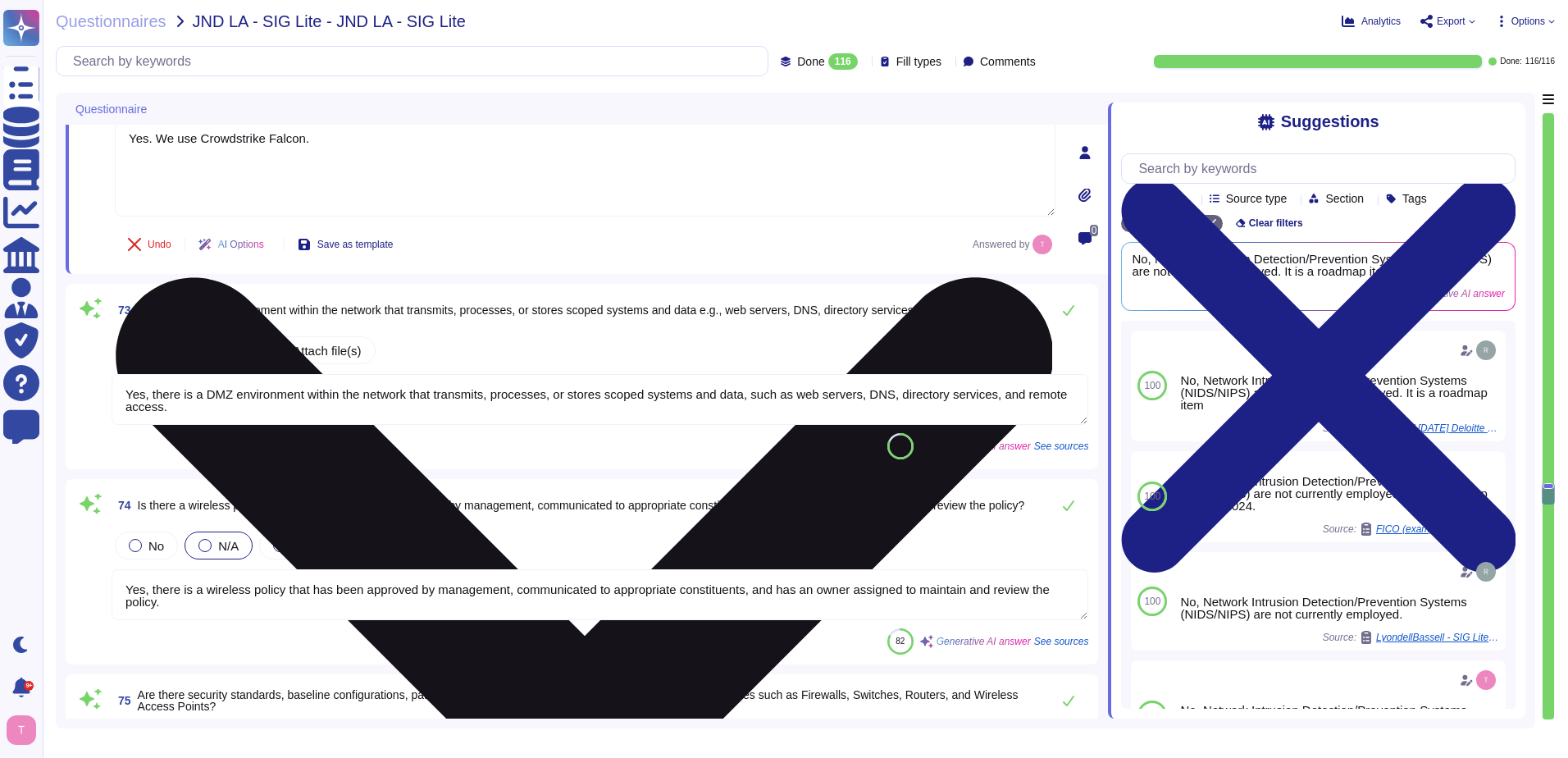
type textarea "Yes, Sectigo is committed to an environmental strategy that aligns with ESG pri…"
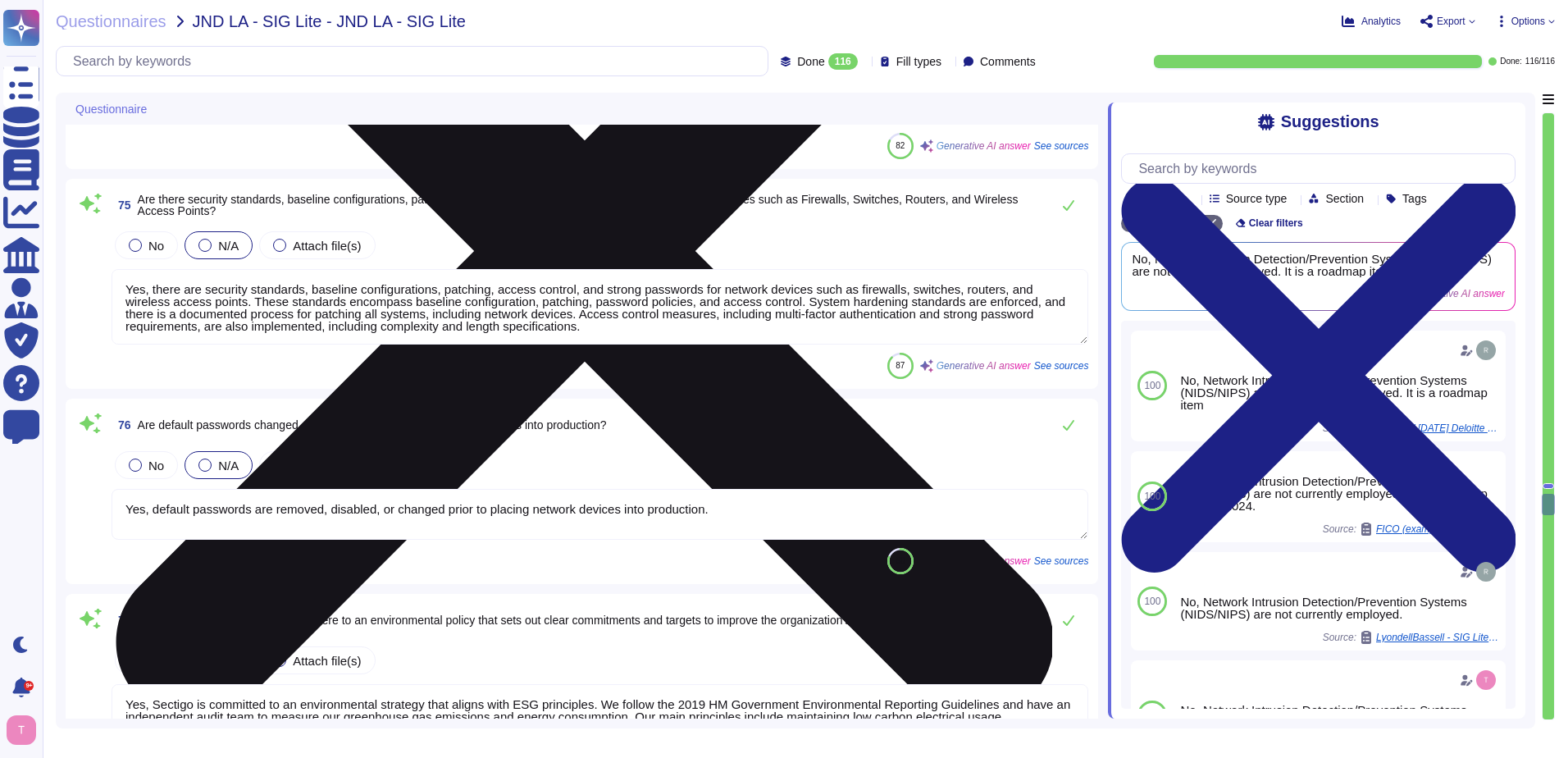
scroll to position [13699, 0]
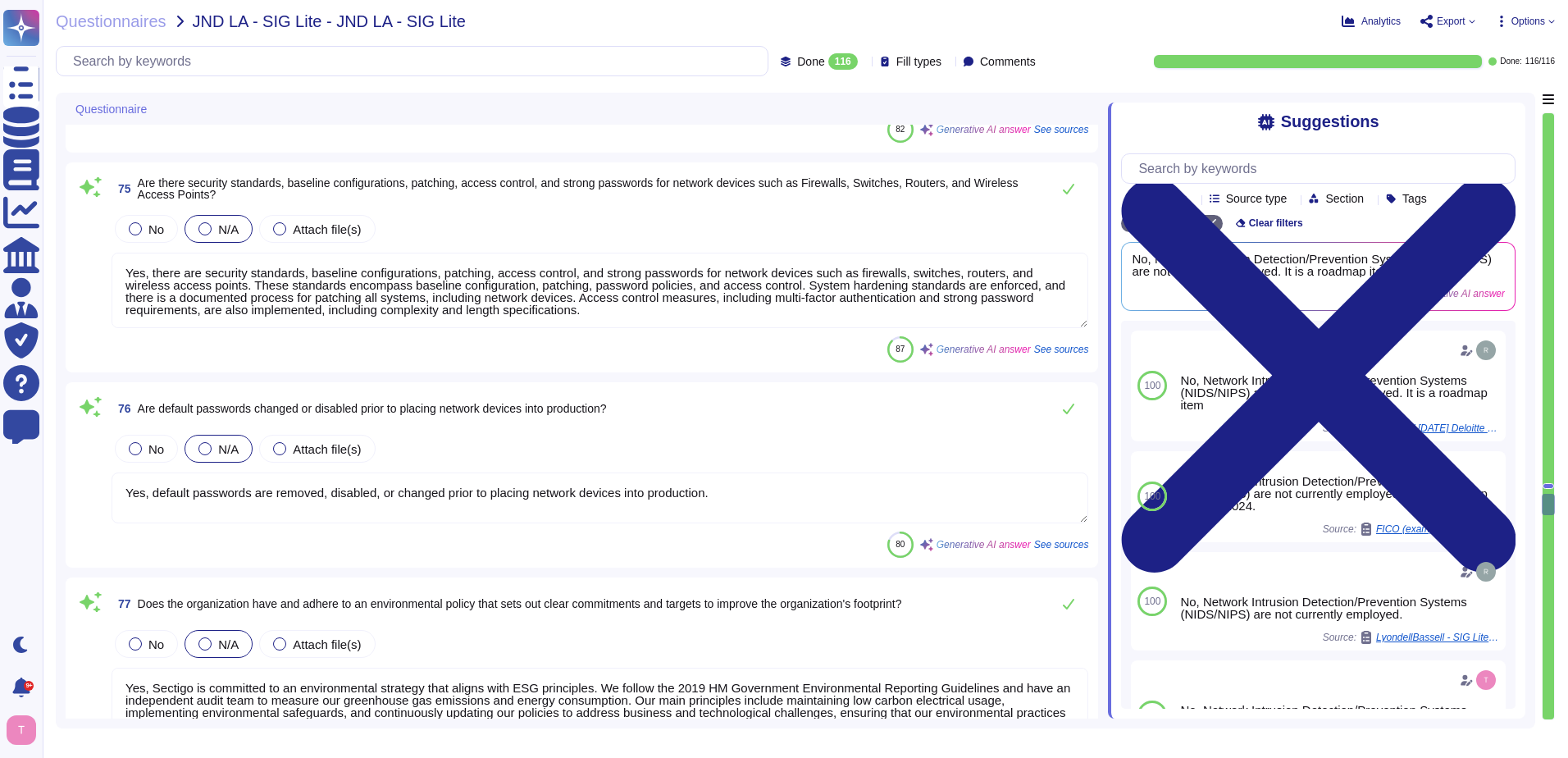
click at [579, 320] on textarea "Yes, there are security standards, baseline configurations, patching, access co…" at bounding box center [600, 290] width 977 height 75
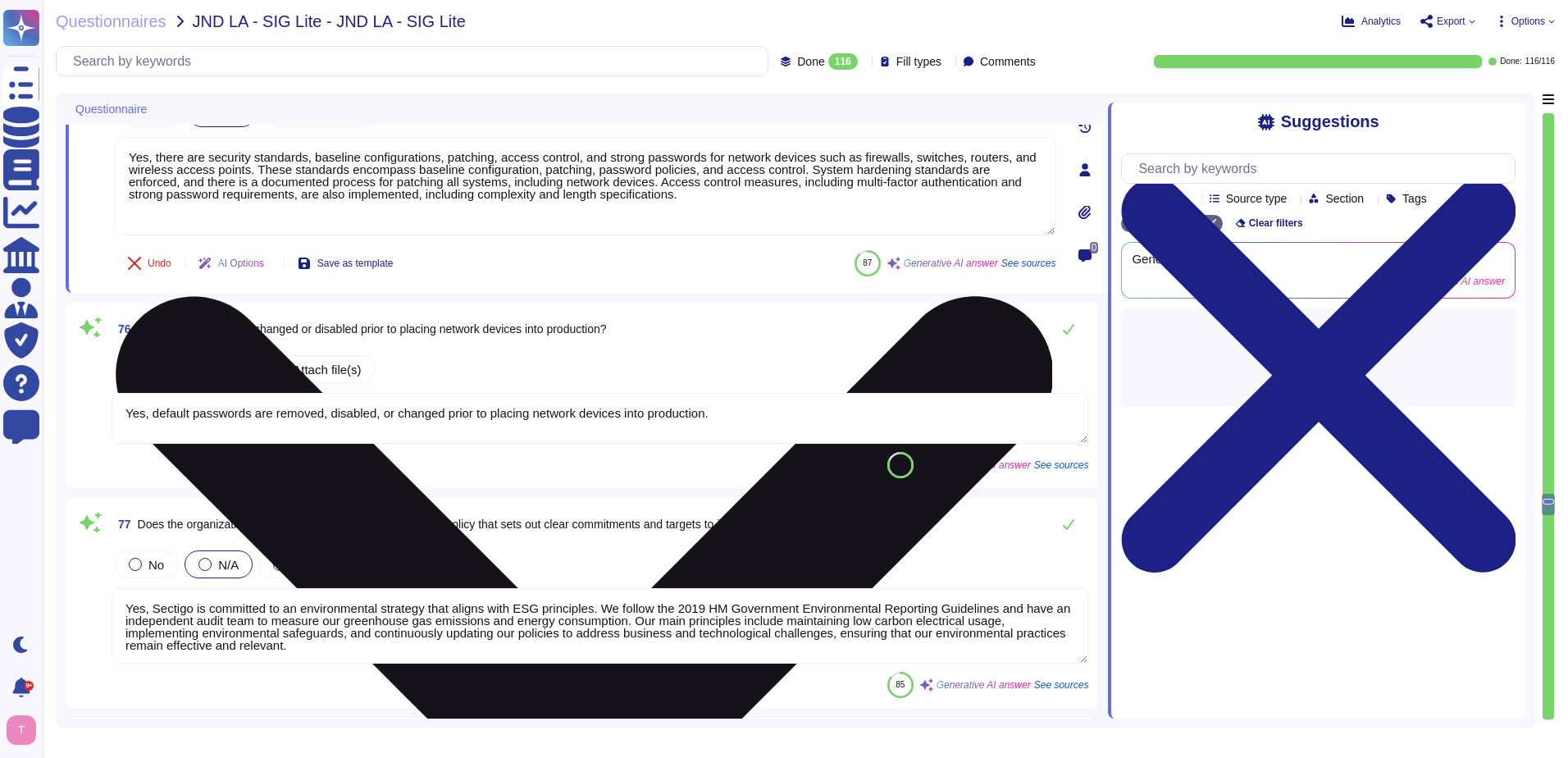
scroll to position [13863, 0]
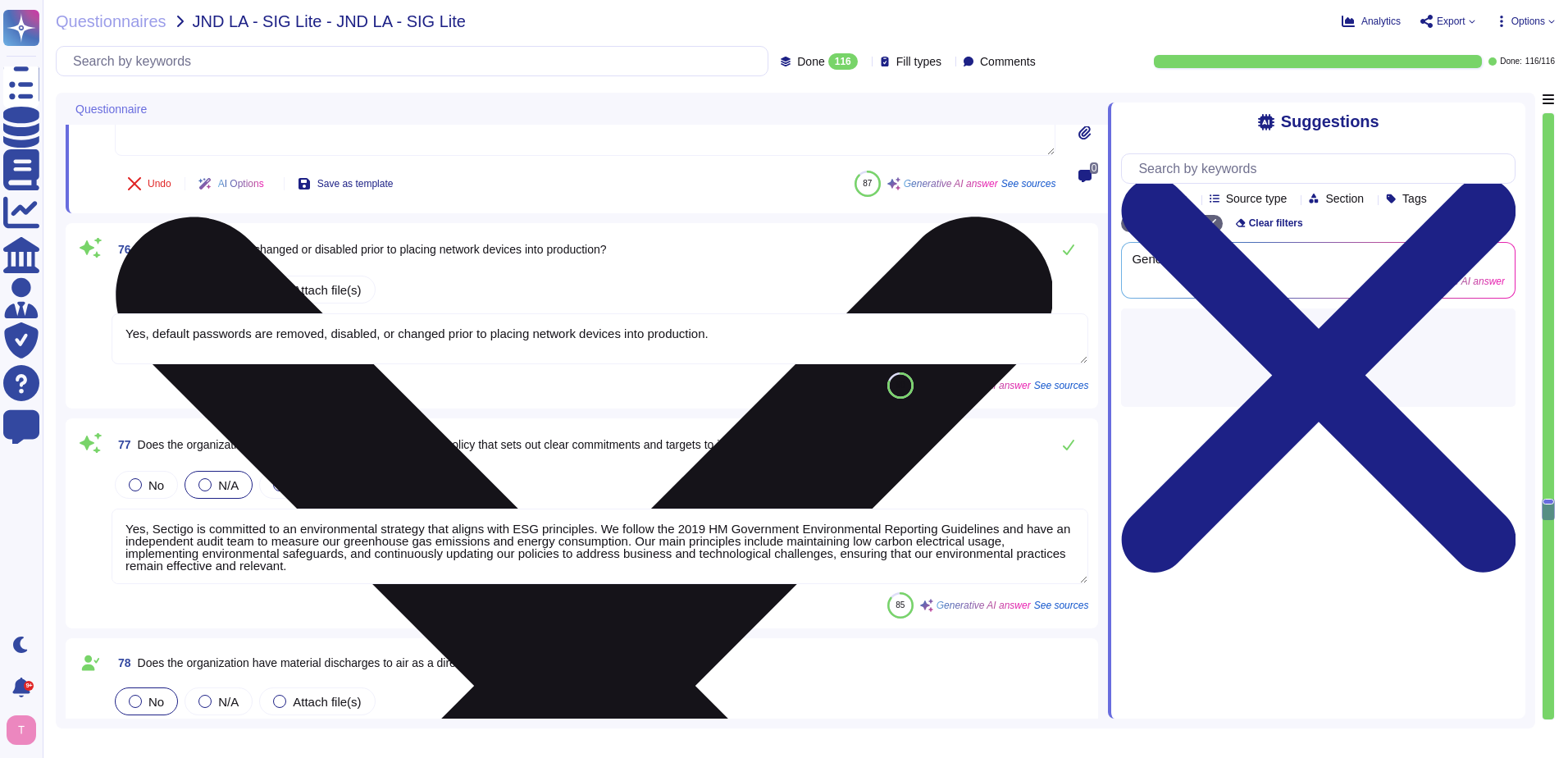
type textarea "We will employ management systems and procedures specifically designed to minim…"
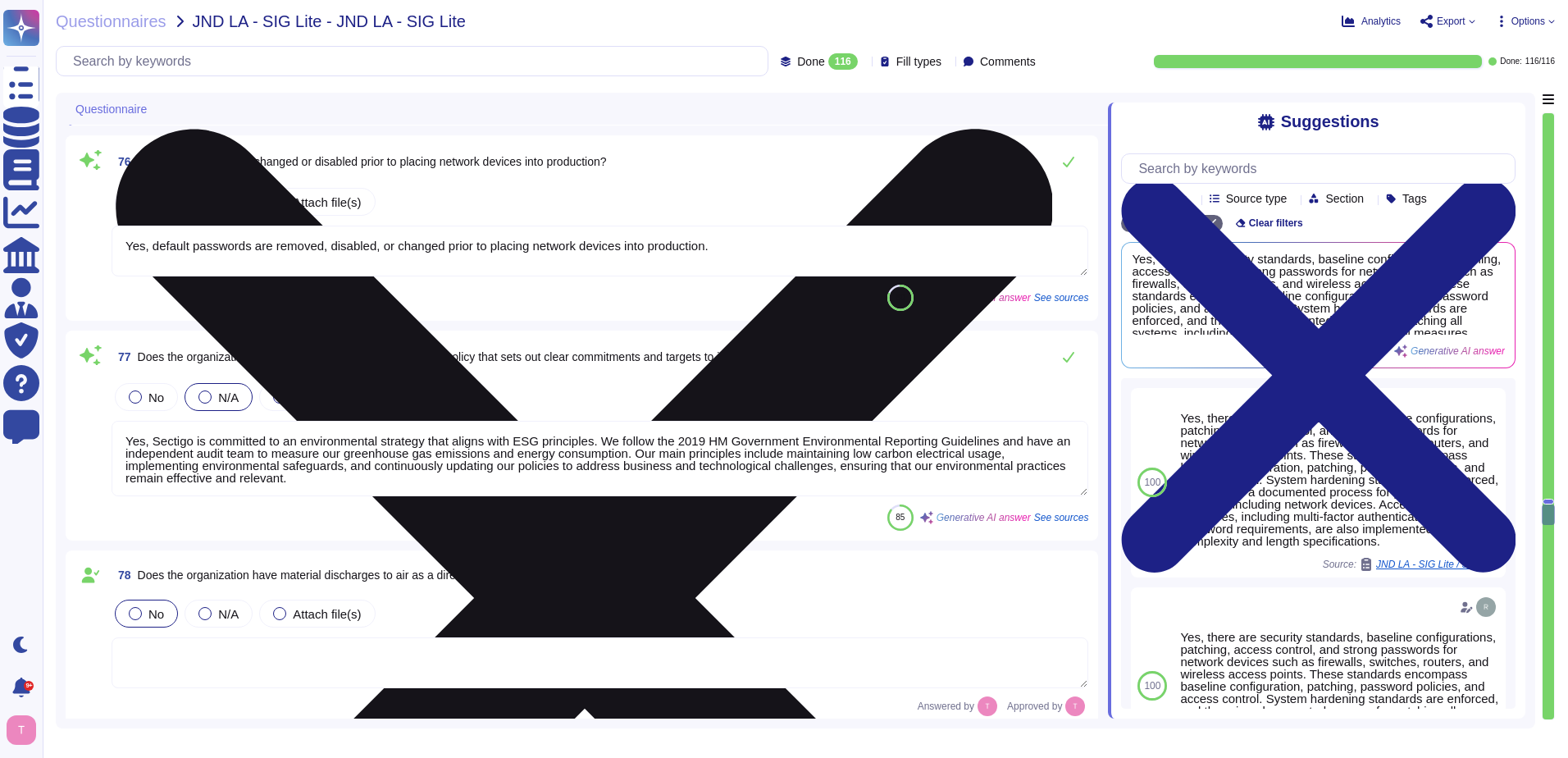
type textarea "Yes, Sectigo is committed to an environmental strategy. We follow the 2019 HM G…"
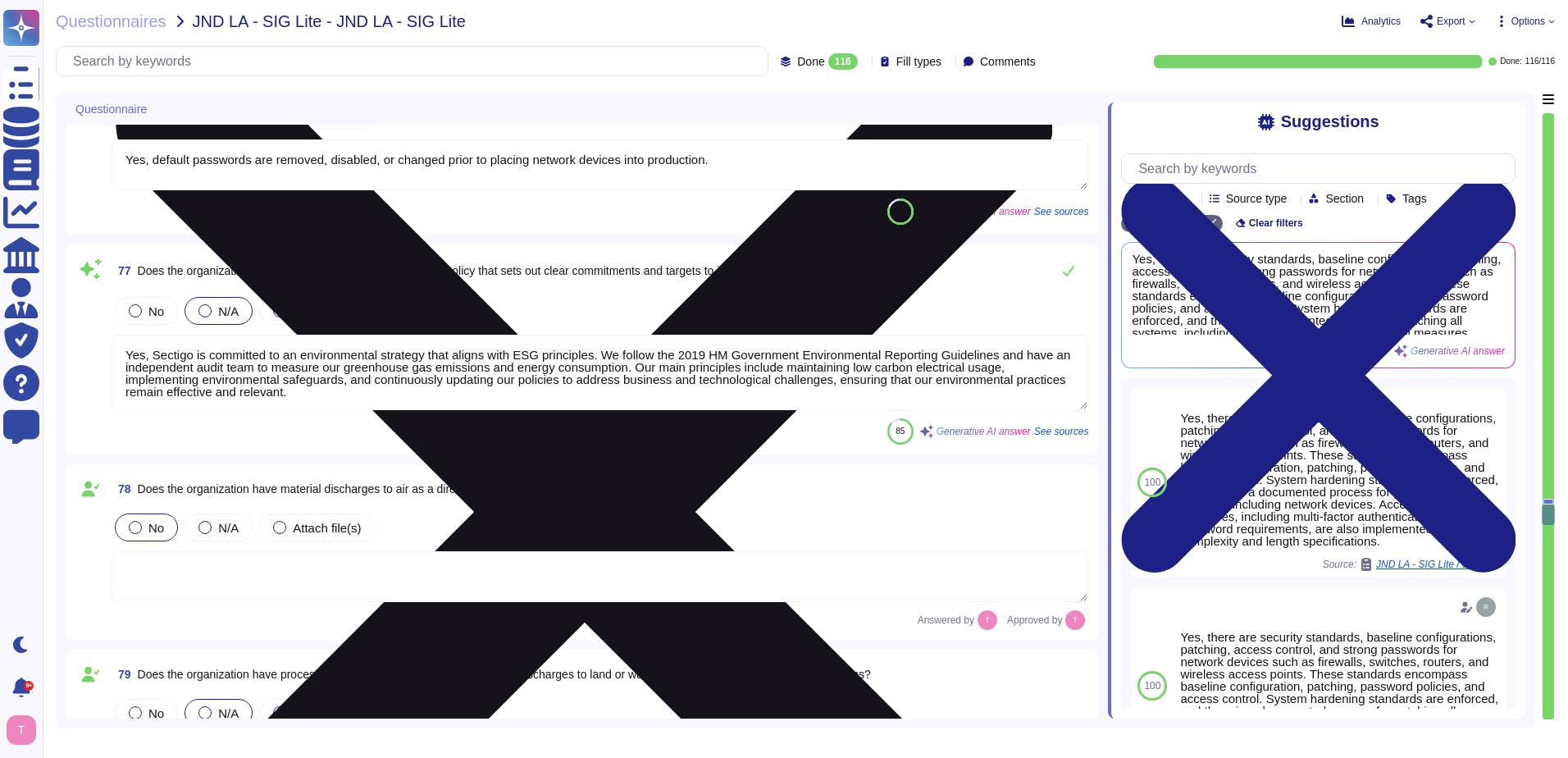
scroll to position [14109, 0]
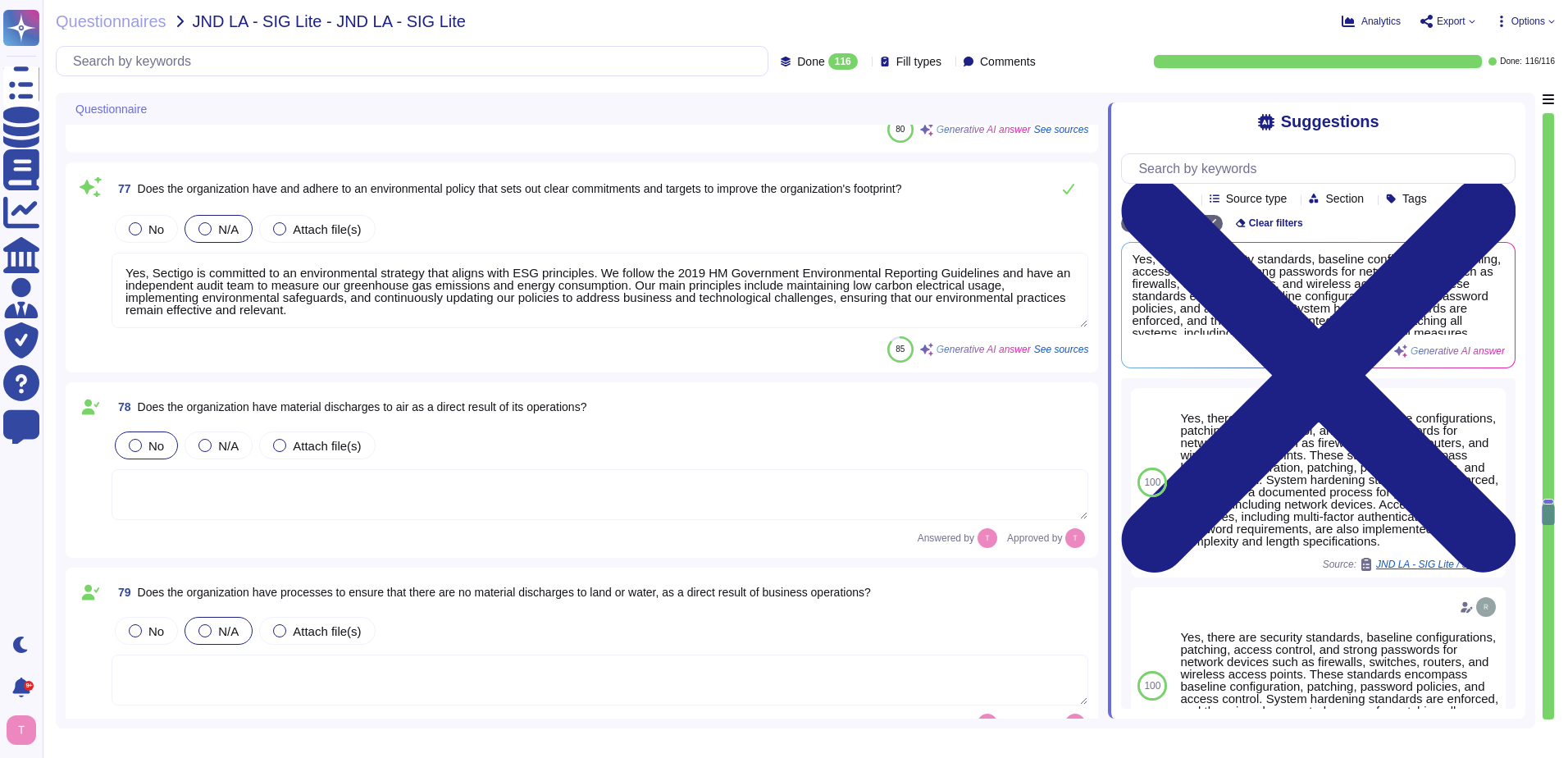
drag, startPoint x: 360, startPoint y: 309, endPoint x: 125, endPoint y: 262, distance: 239.7
click at [125, 262] on textarea "Yes, Sectigo is committed to an environmental strategy that aligns with ESG pri…" at bounding box center [600, 290] width 977 height 75
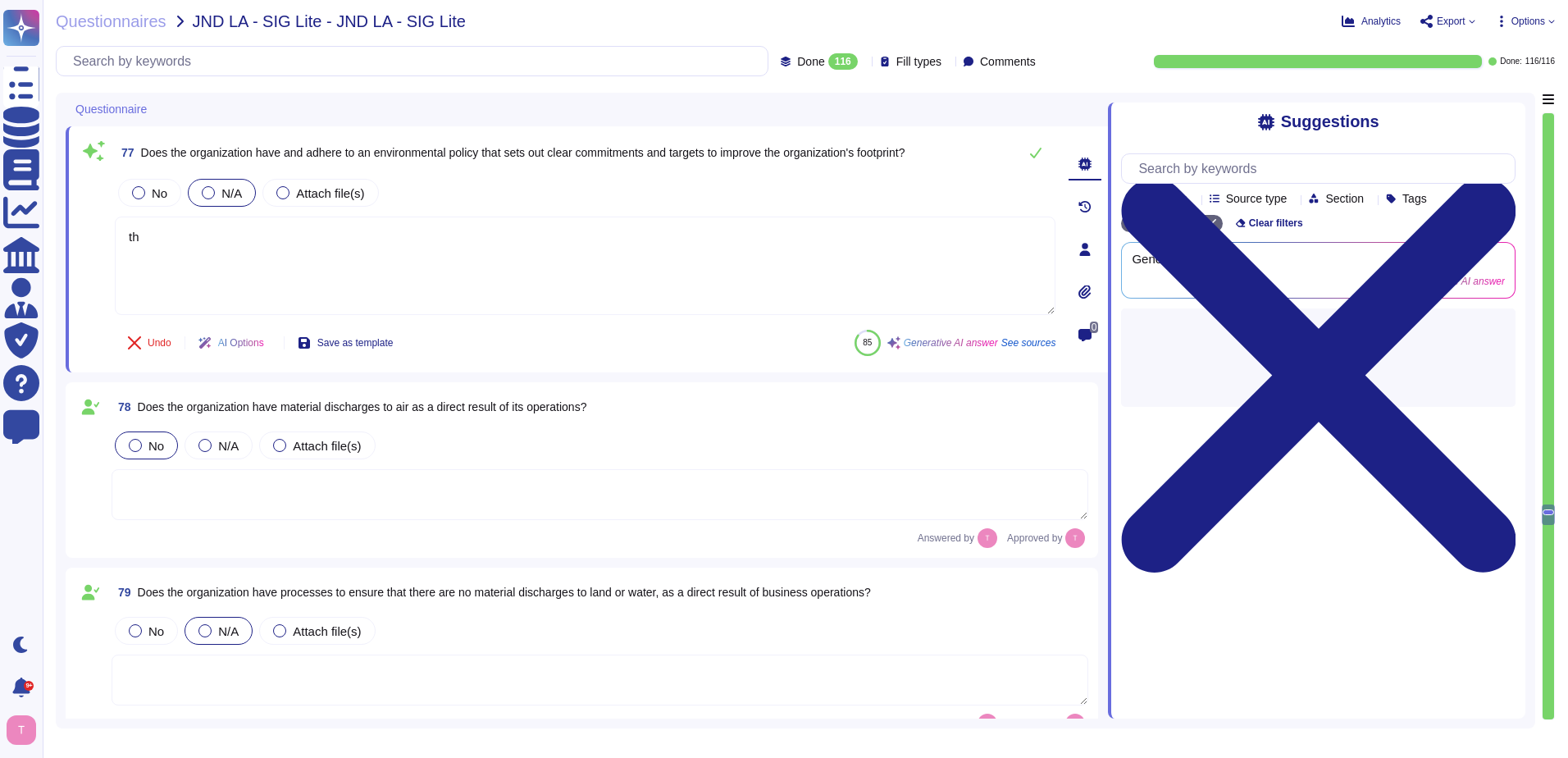
type textarea "t"
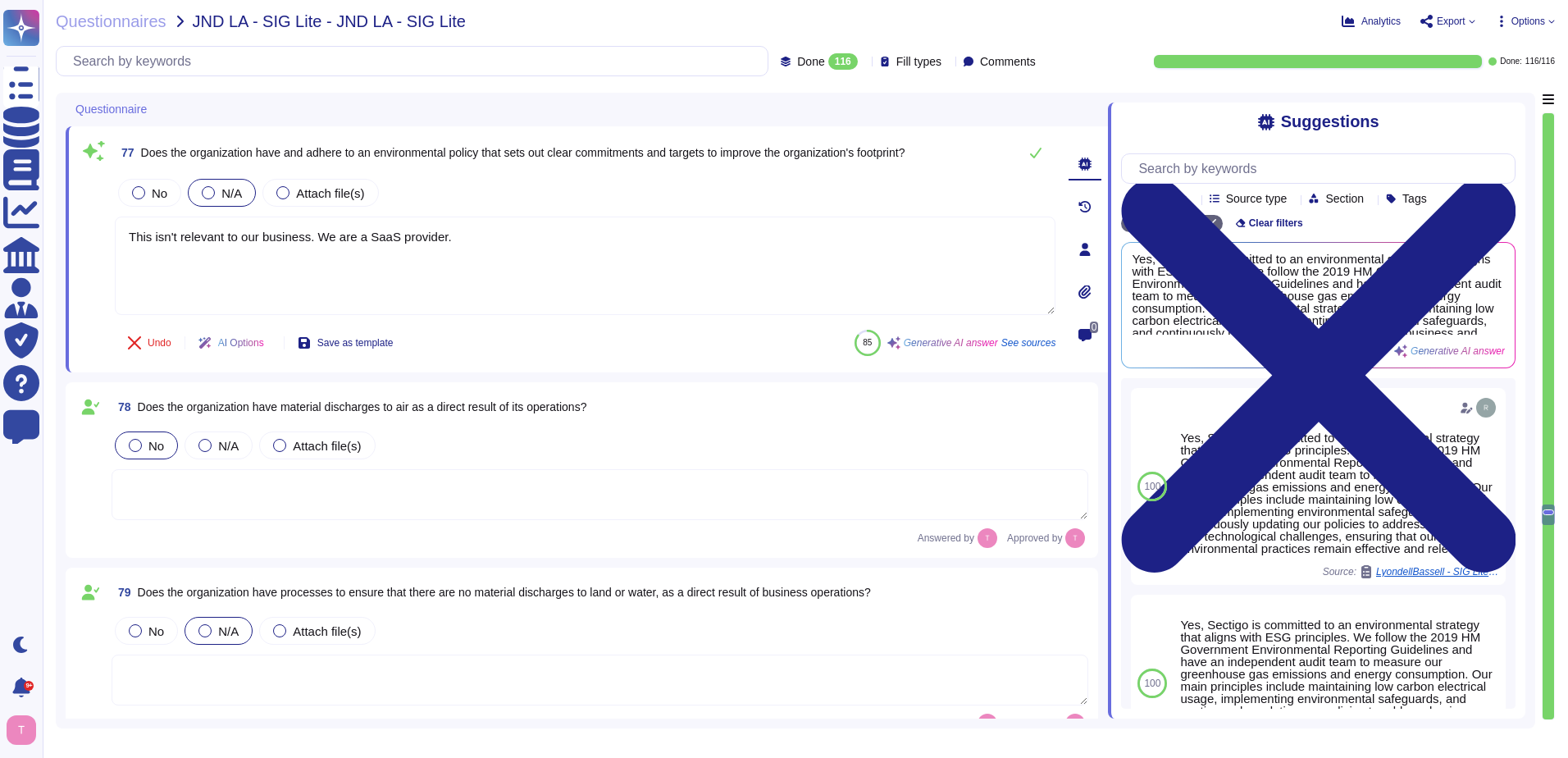
type textarea "This isn't relevant to our business. We are a SaaS provider."
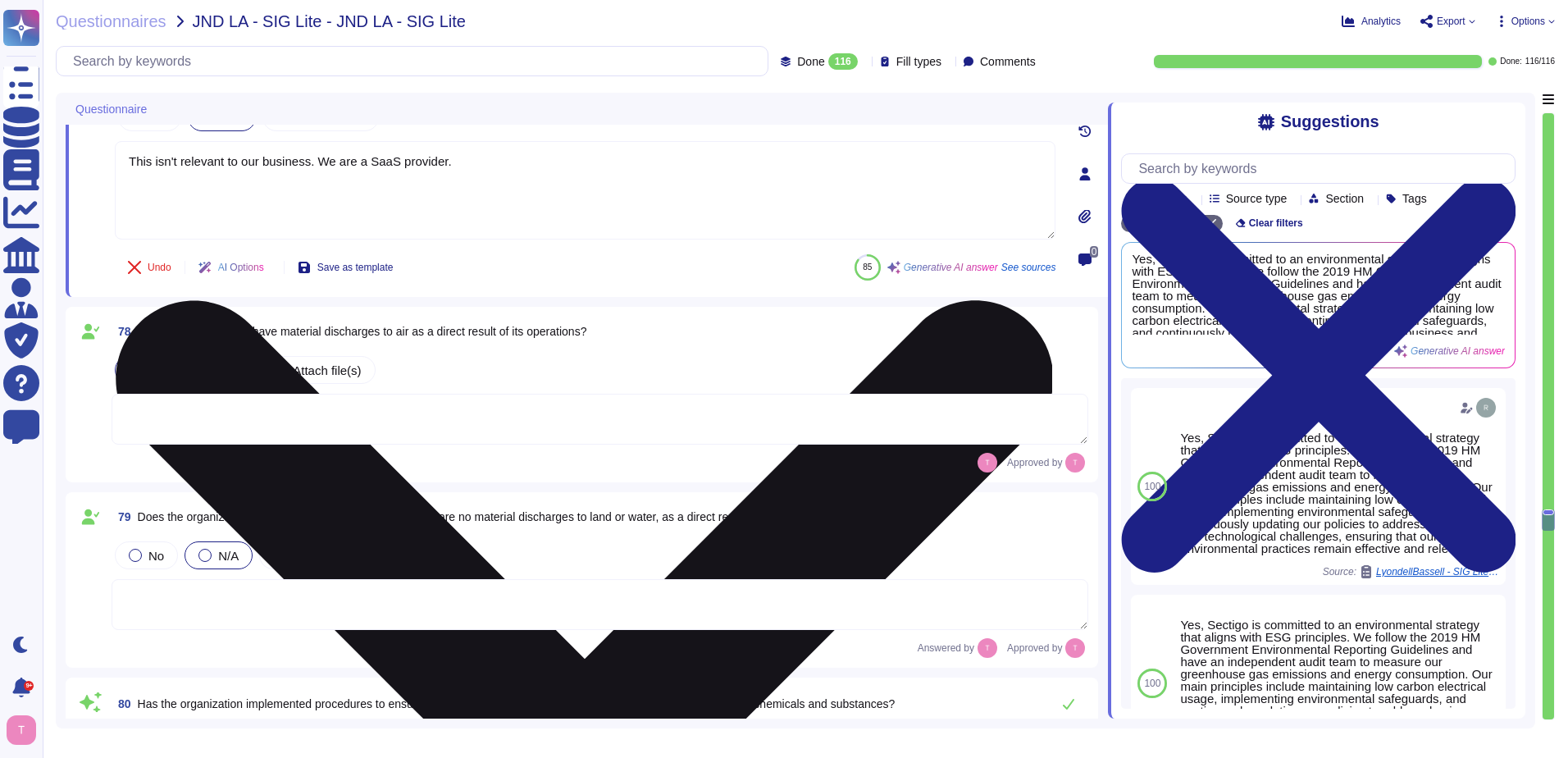
type textarea "Certain investment entities that do not maintain financial accounts."
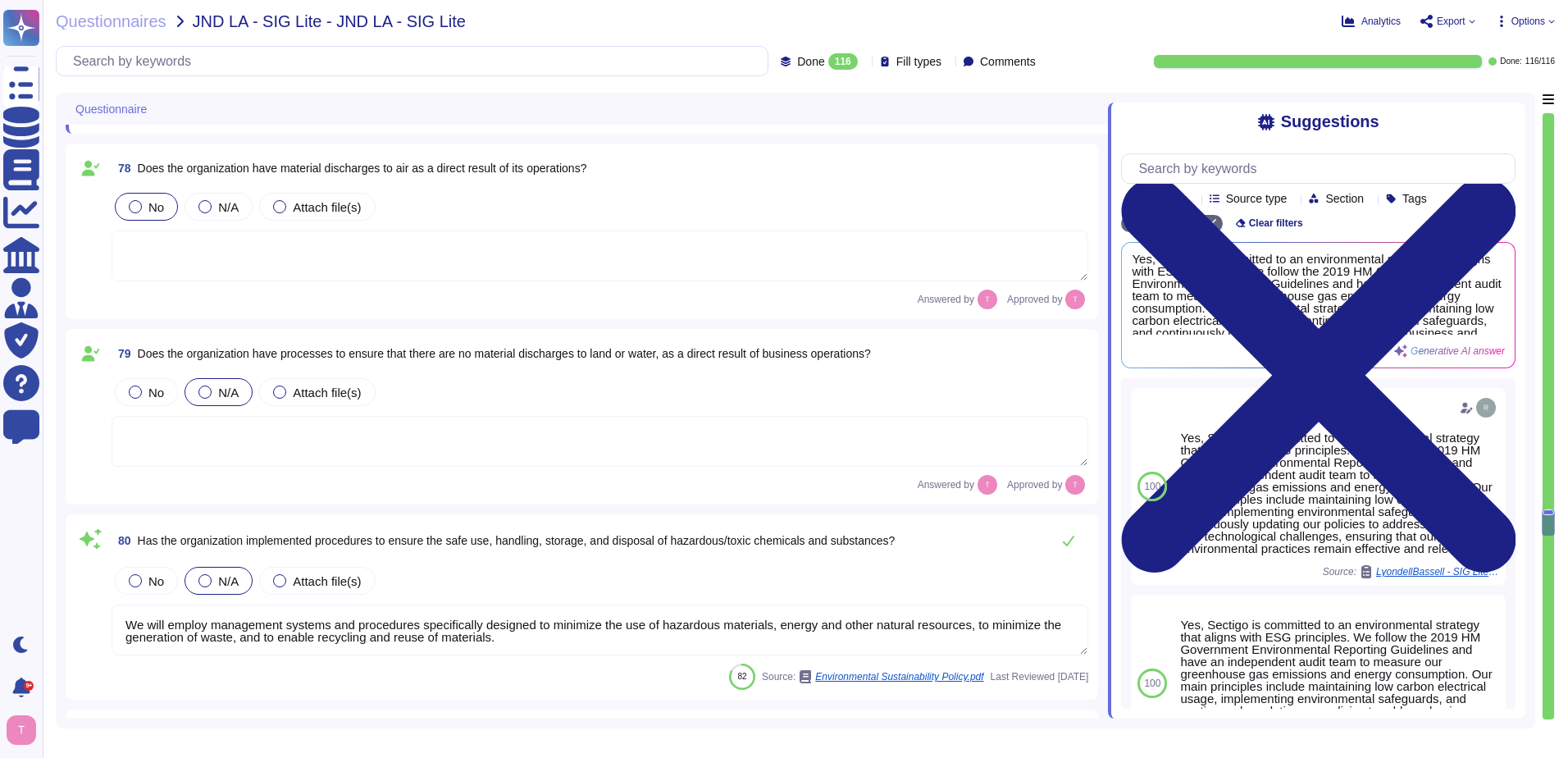
type textarea "This isn't relevant to our business. We are a SaaS provider."
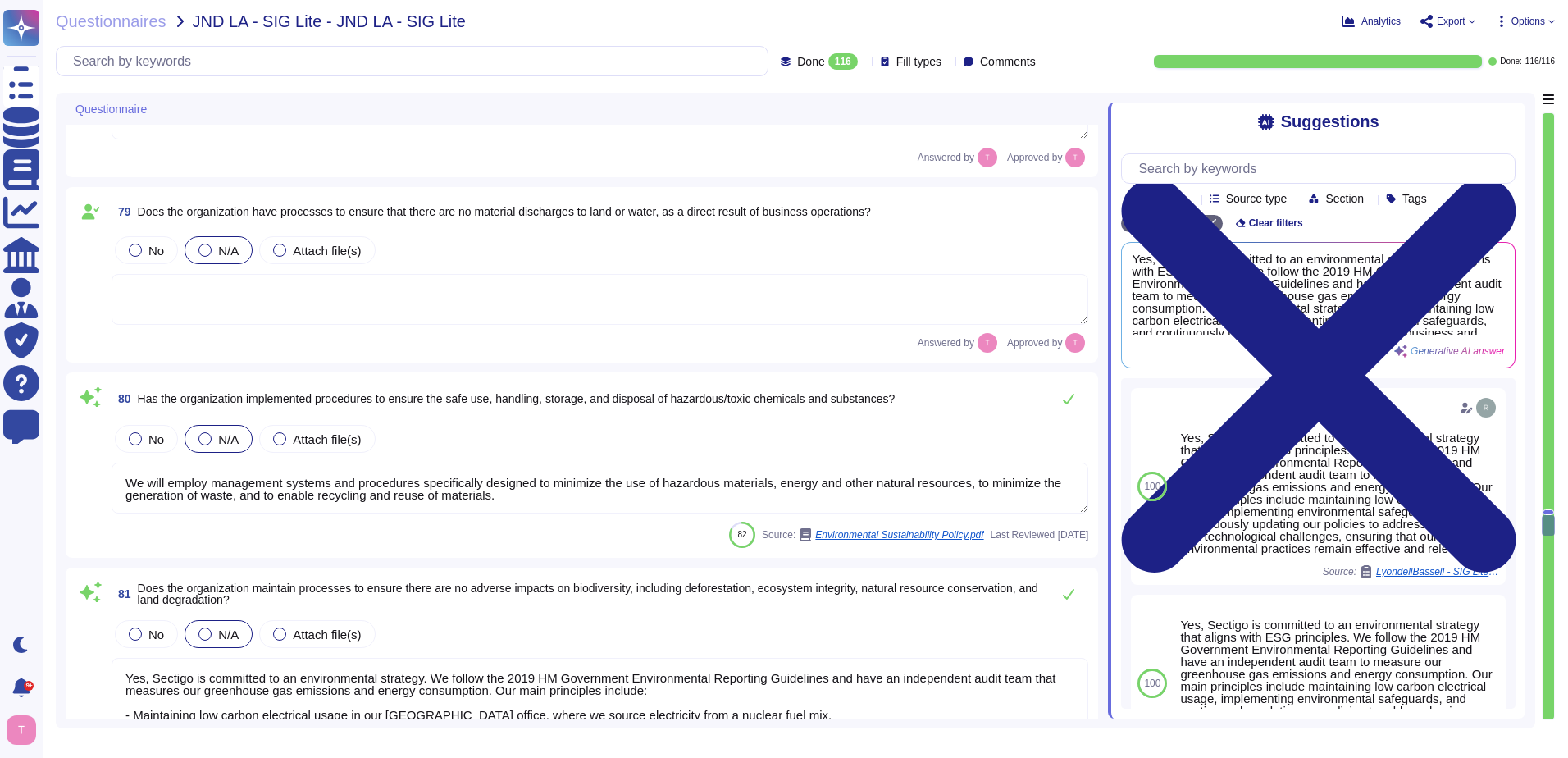
scroll to position [14519, 0]
type textarea "Yes, the organization has documented policies and procedures in place that addr…"
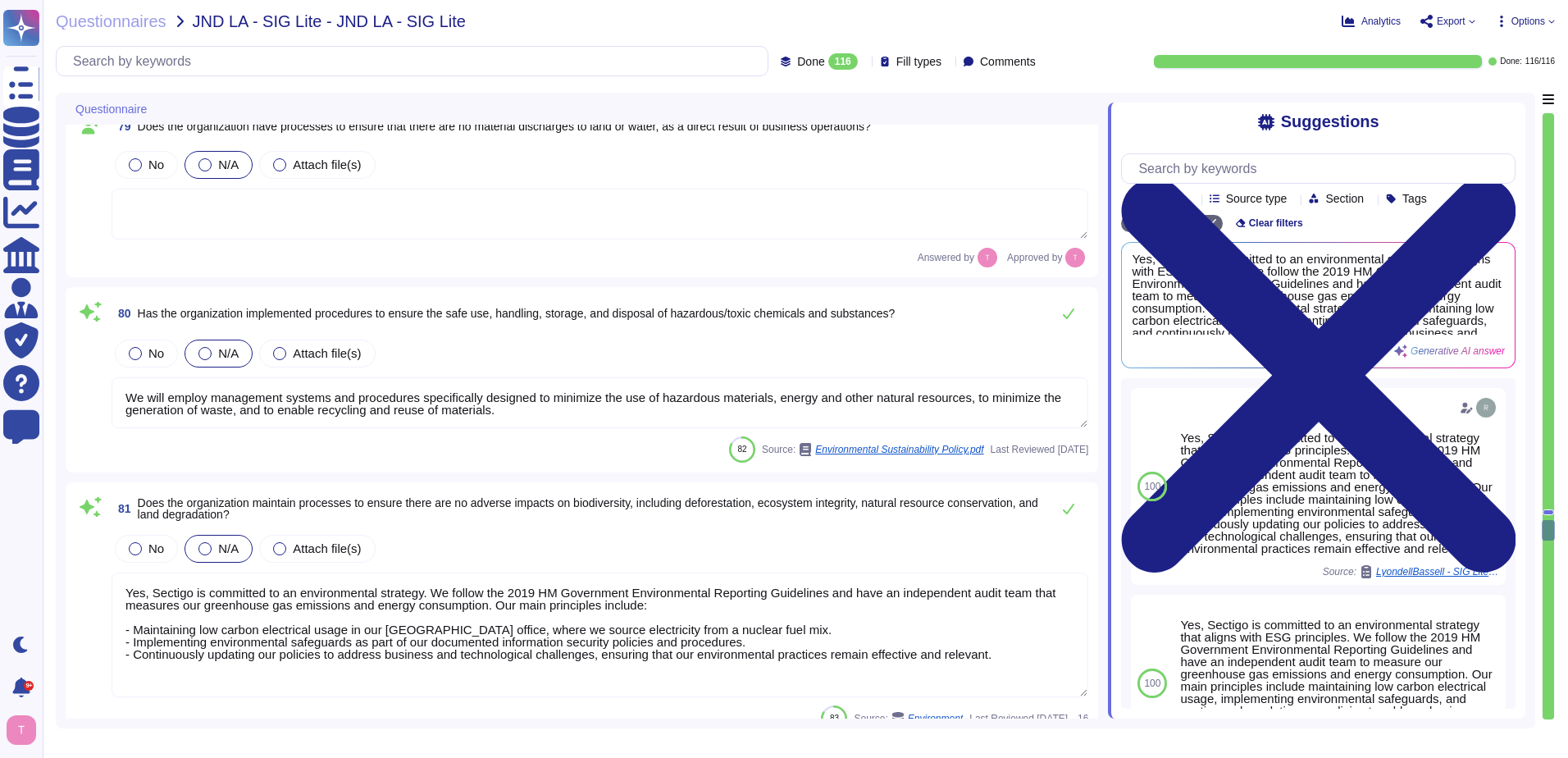
type textarea "We expect the same high standards from all of our contractors, suppliers, and o…"
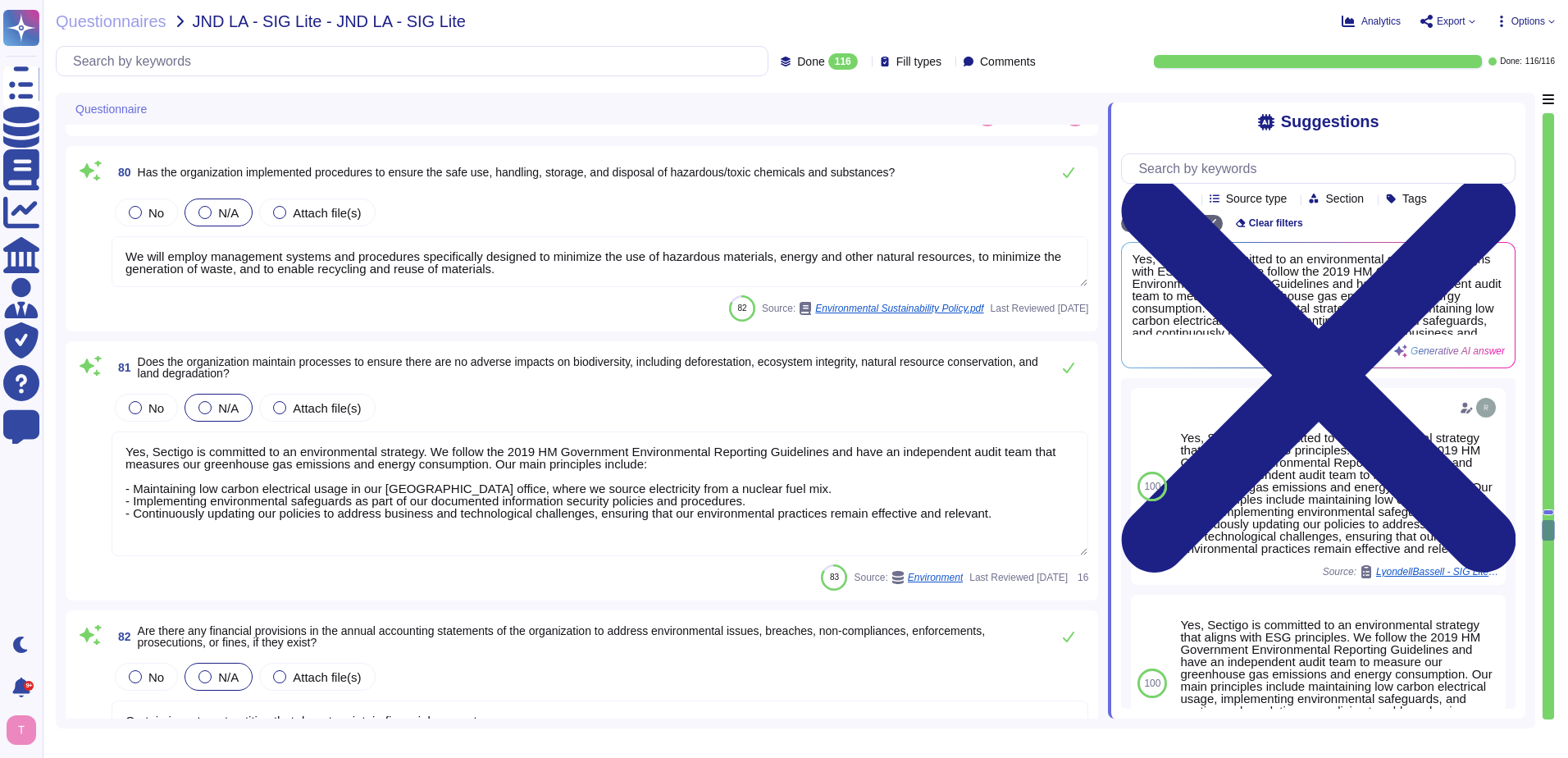
scroll to position [2, 0]
drag, startPoint x: 498, startPoint y: 271, endPoint x: 123, endPoint y: 254, distance: 375.4
click at [123, 254] on textarea "We will employ management systems and procedures specifically designed to minim…" at bounding box center [600, 261] width 977 height 51
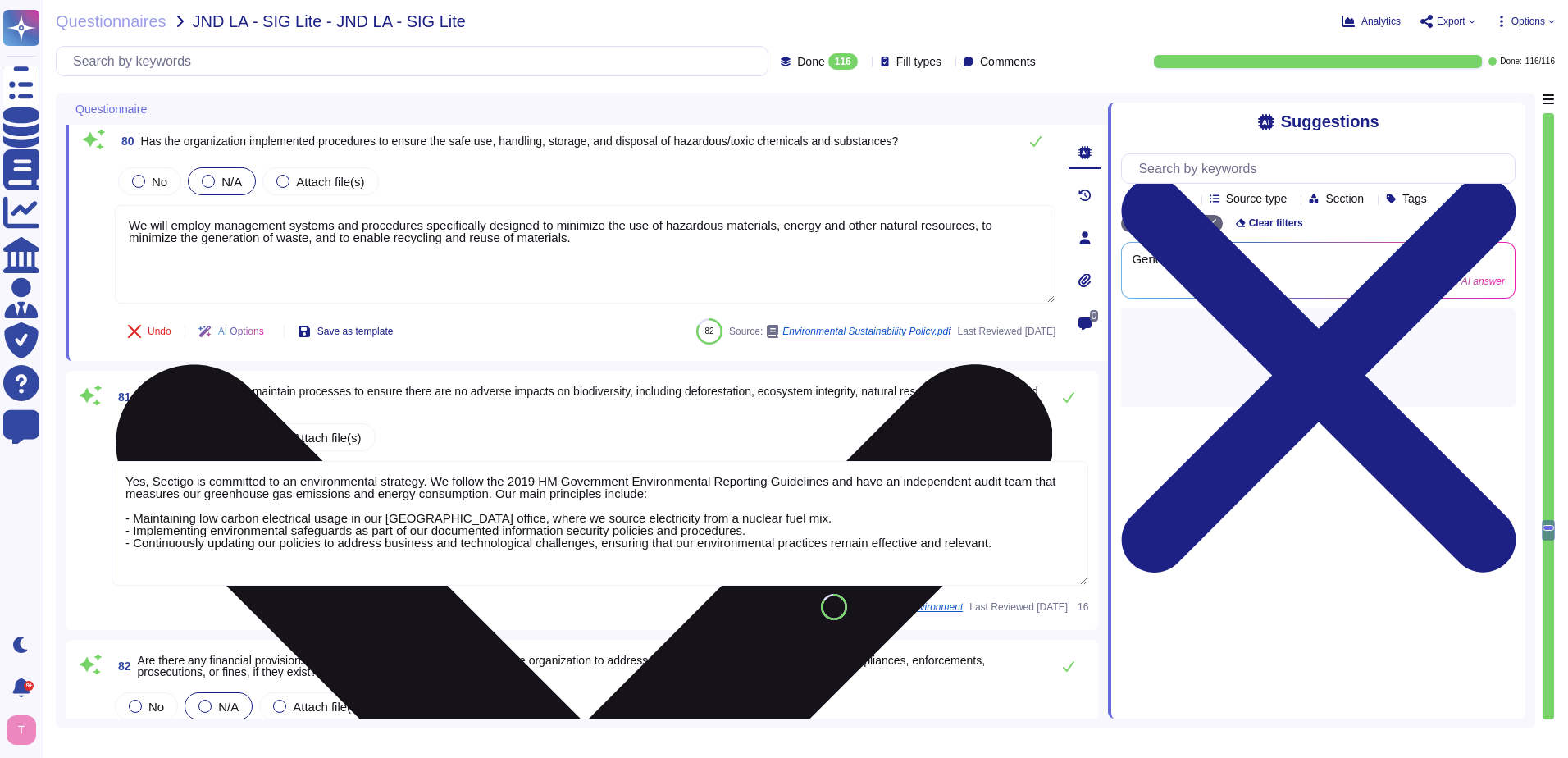
type textarea "We expect the same high standards from all of our contractors, suppliers, and o…"
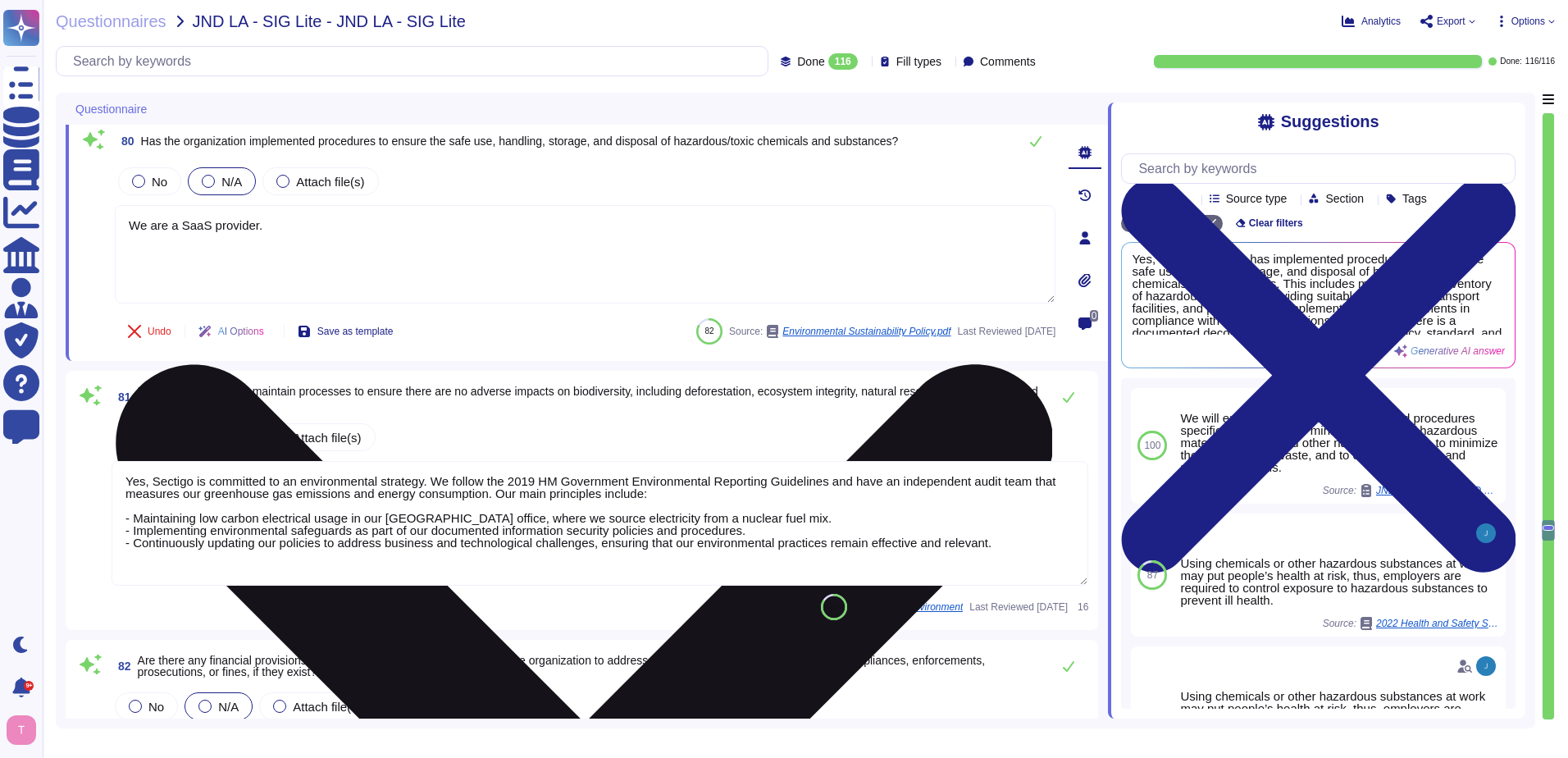
drag, startPoint x: 266, startPoint y: 222, endPoint x: 126, endPoint y: 221, distance: 140.0
click at [126, 221] on textarea "We are a SaaS provider." at bounding box center [585, 254] width 941 height 99
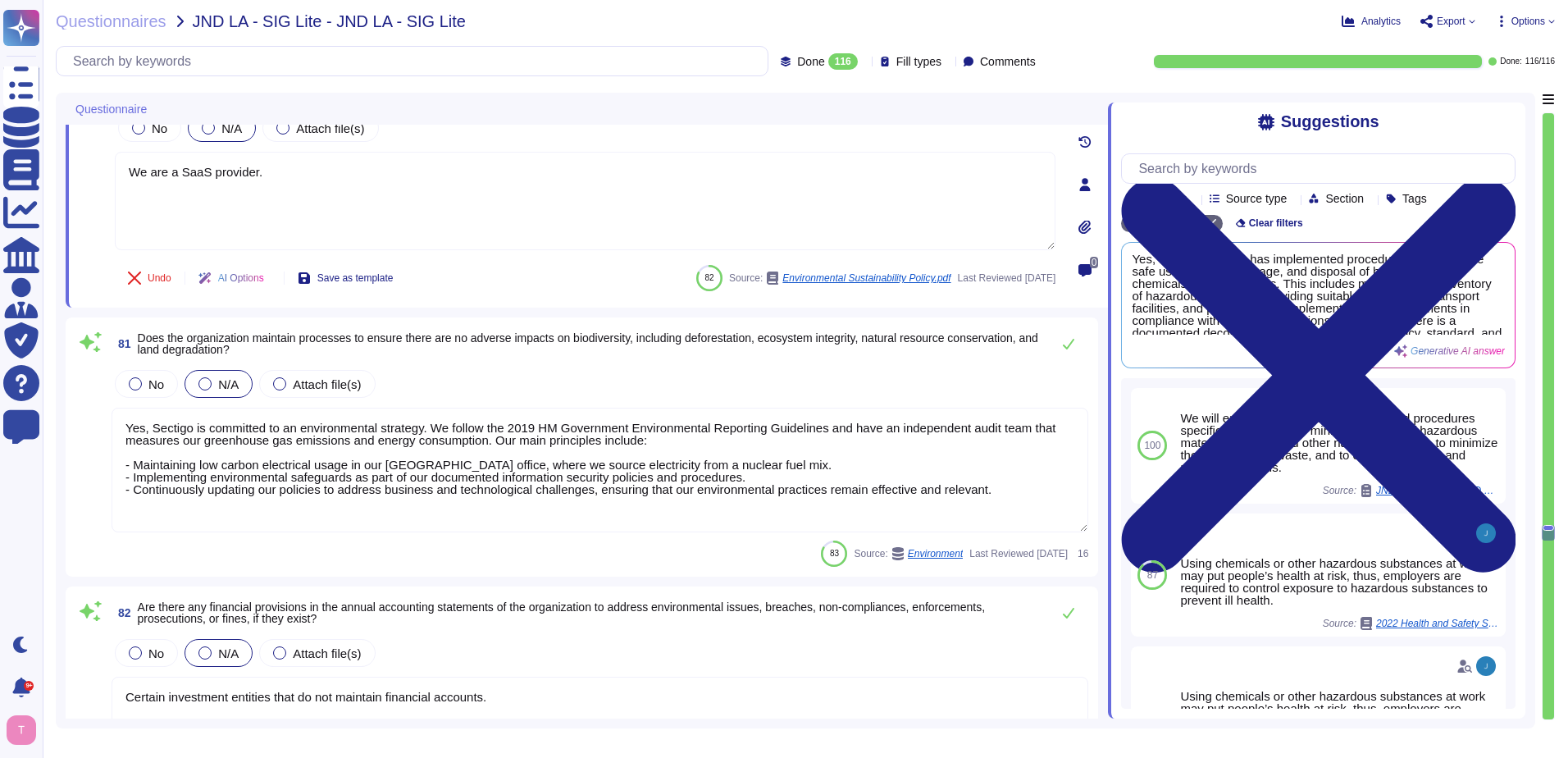
scroll to position [14765, 0]
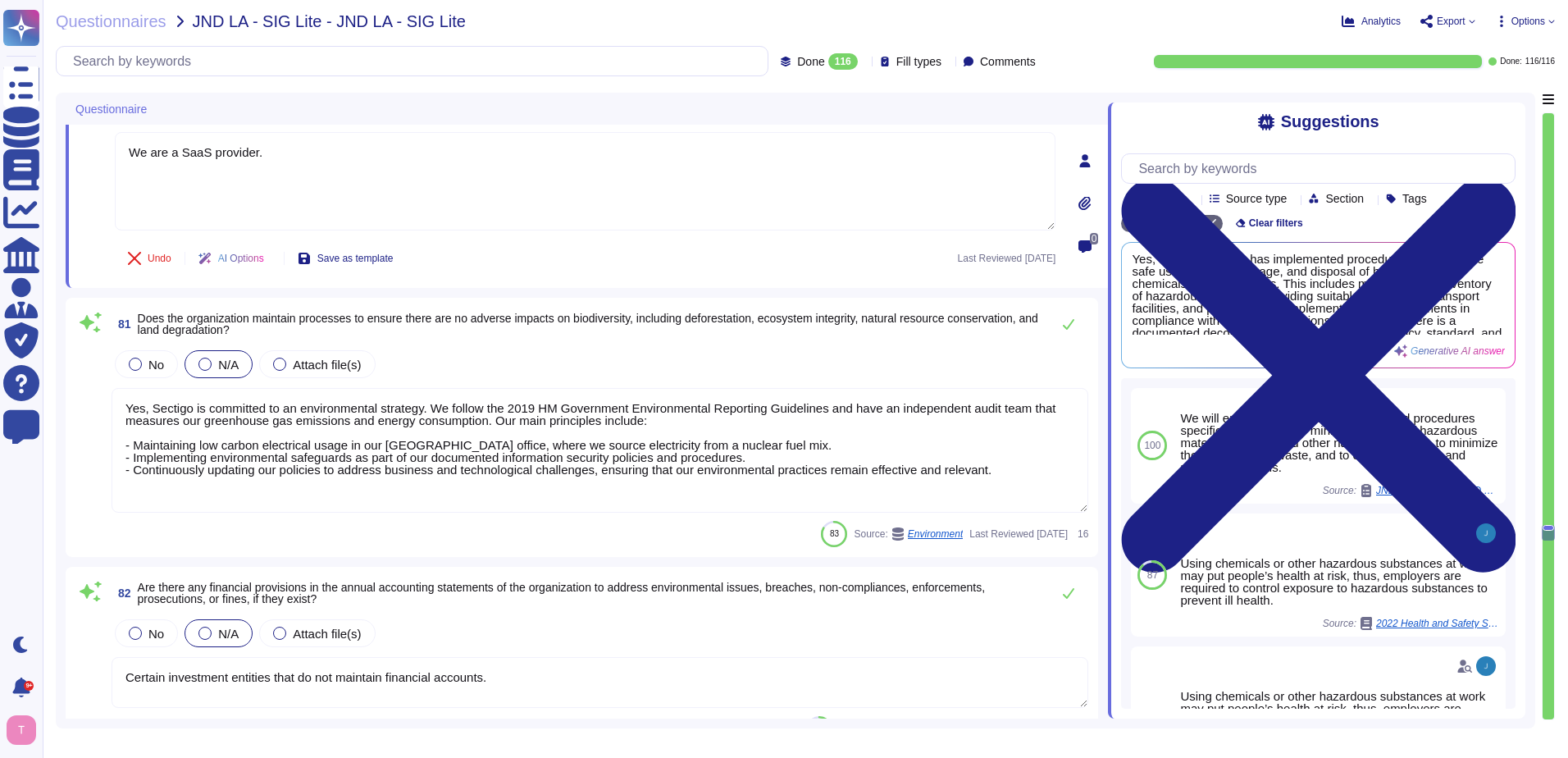
type textarea "We are a SaaS provider."
click at [711, 462] on textarea "Yes, Sectigo is committed to an environmental strategy. We follow the 2019 HM G…" at bounding box center [600, 450] width 977 height 125
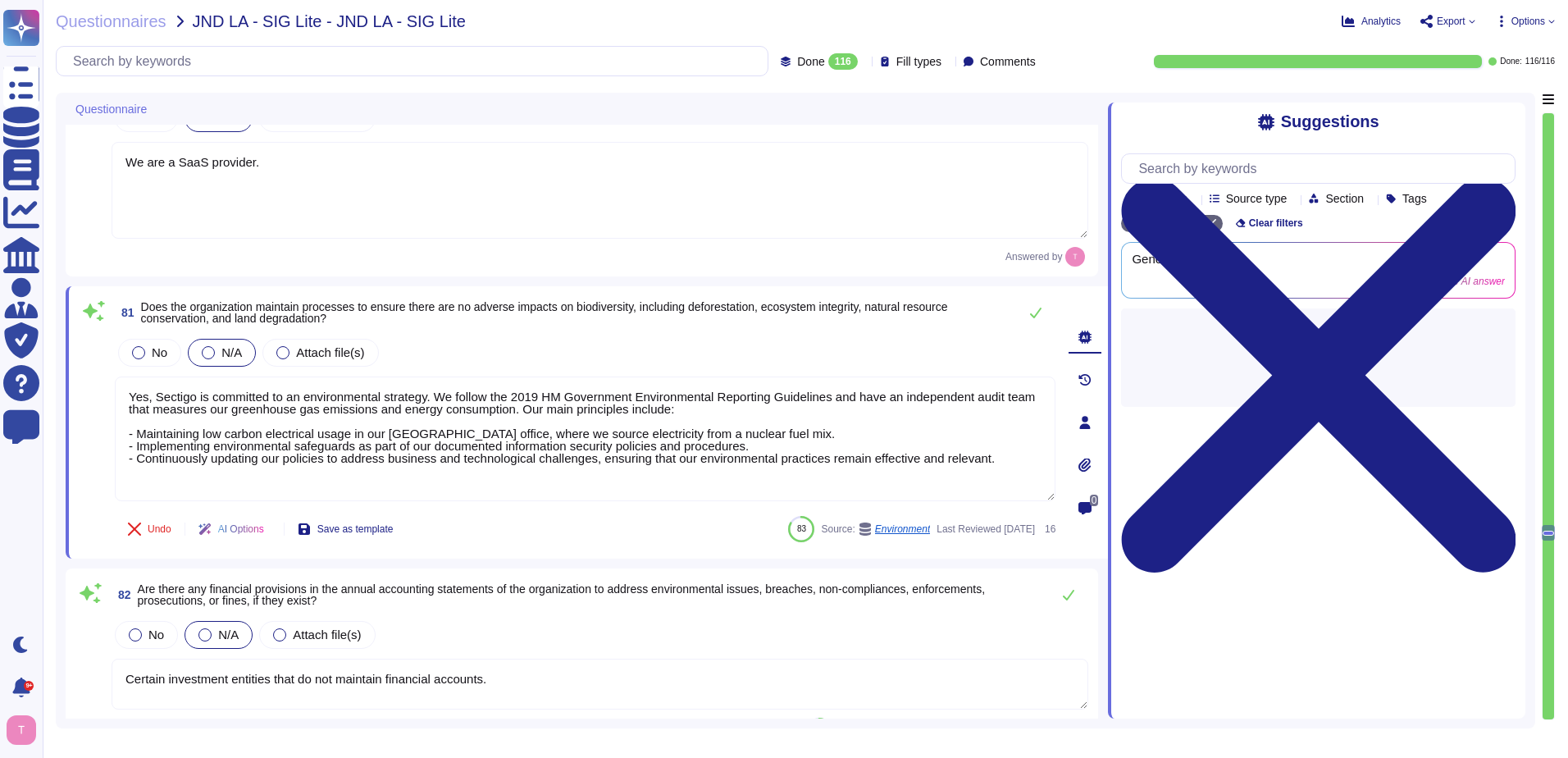
drag, startPoint x: 997, startPoint y: 436, endPoint x: 68, endPoint y: 344, distance: 933.5
click at [68, 344] on div "81 Does the organization maintain processes to ensure there are no adverse impa…" at bounding box center [587, 422] width 1043 height 273
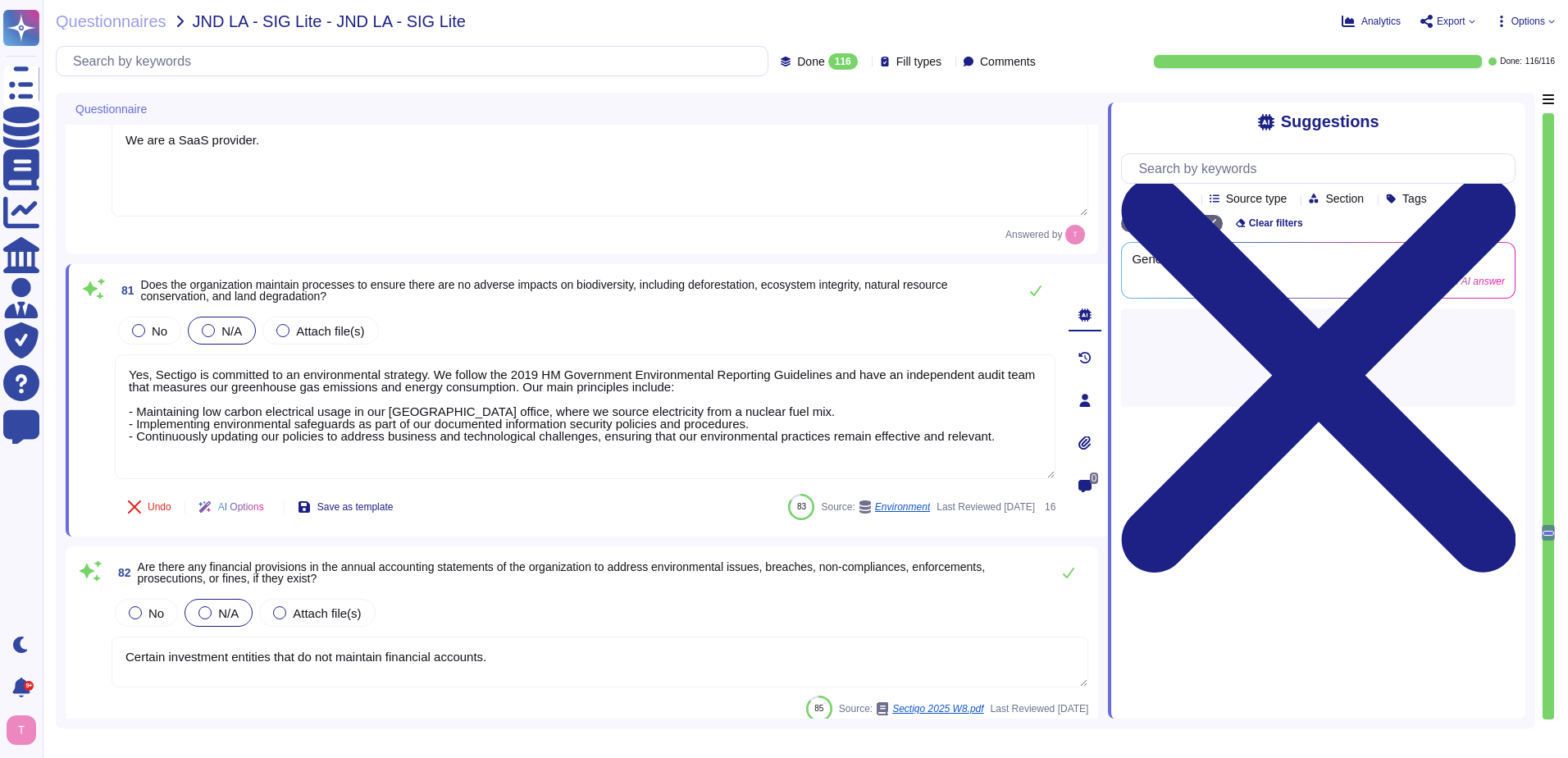
paste textarea "We are a SaaS provider."
type textarea "We are a SaaS provider."
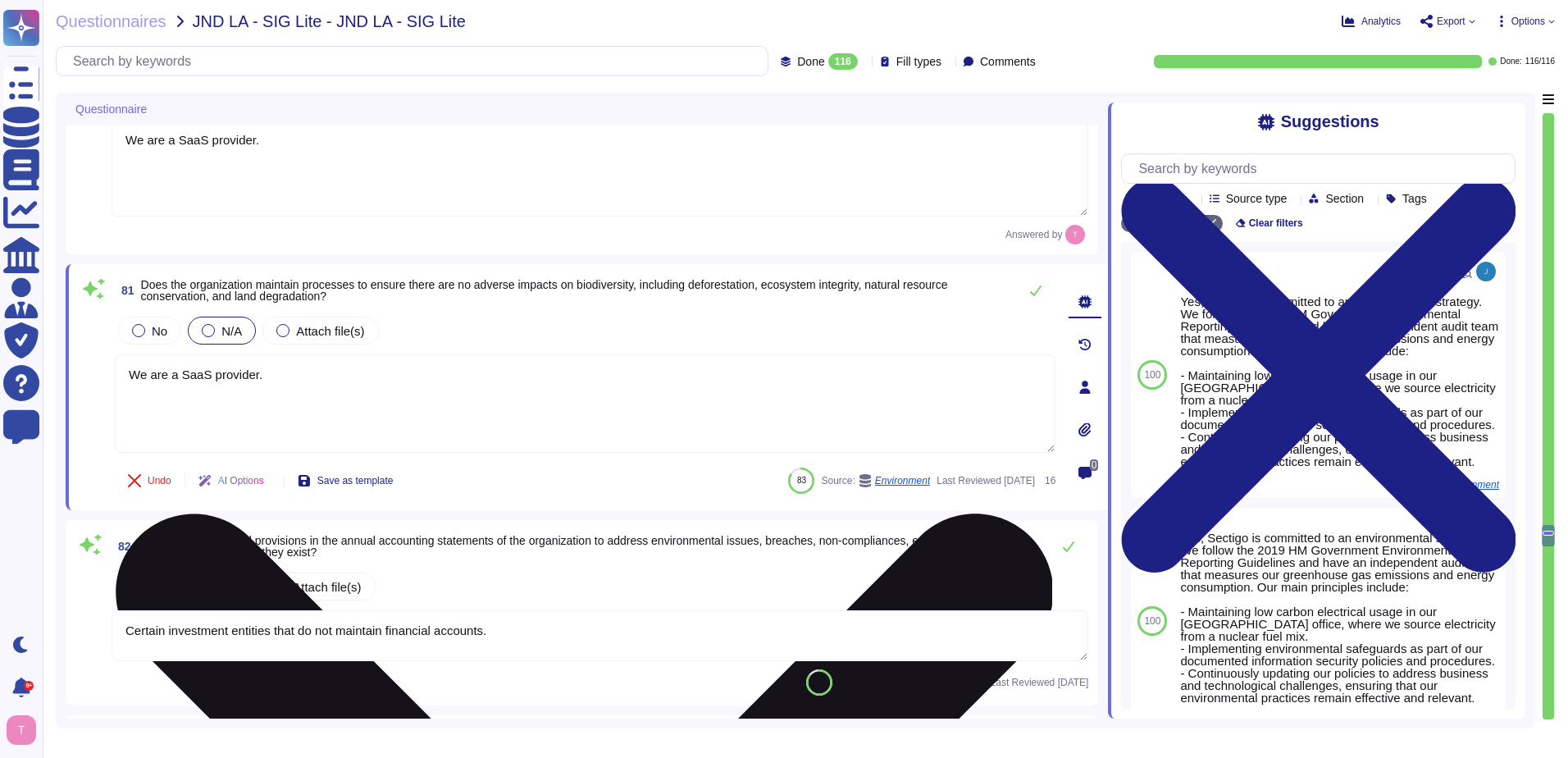
type textarea "Yes, the organization develops, implements, and enforces health and safety poli…"
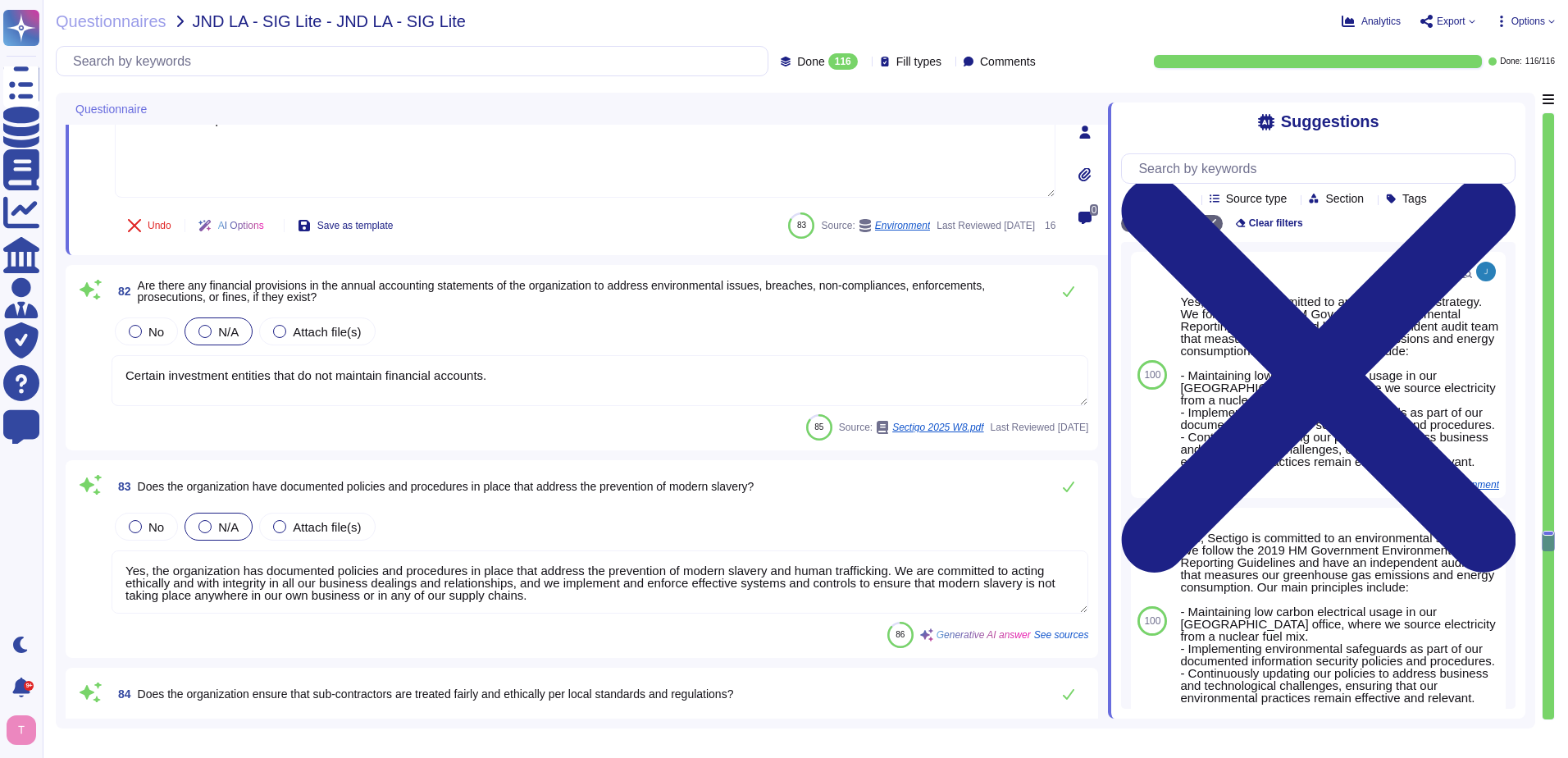
type textarea "Yes, Sectigo is committed to fostering beneficial community relationships and a…"
type textarea "We are a SaaS provider."
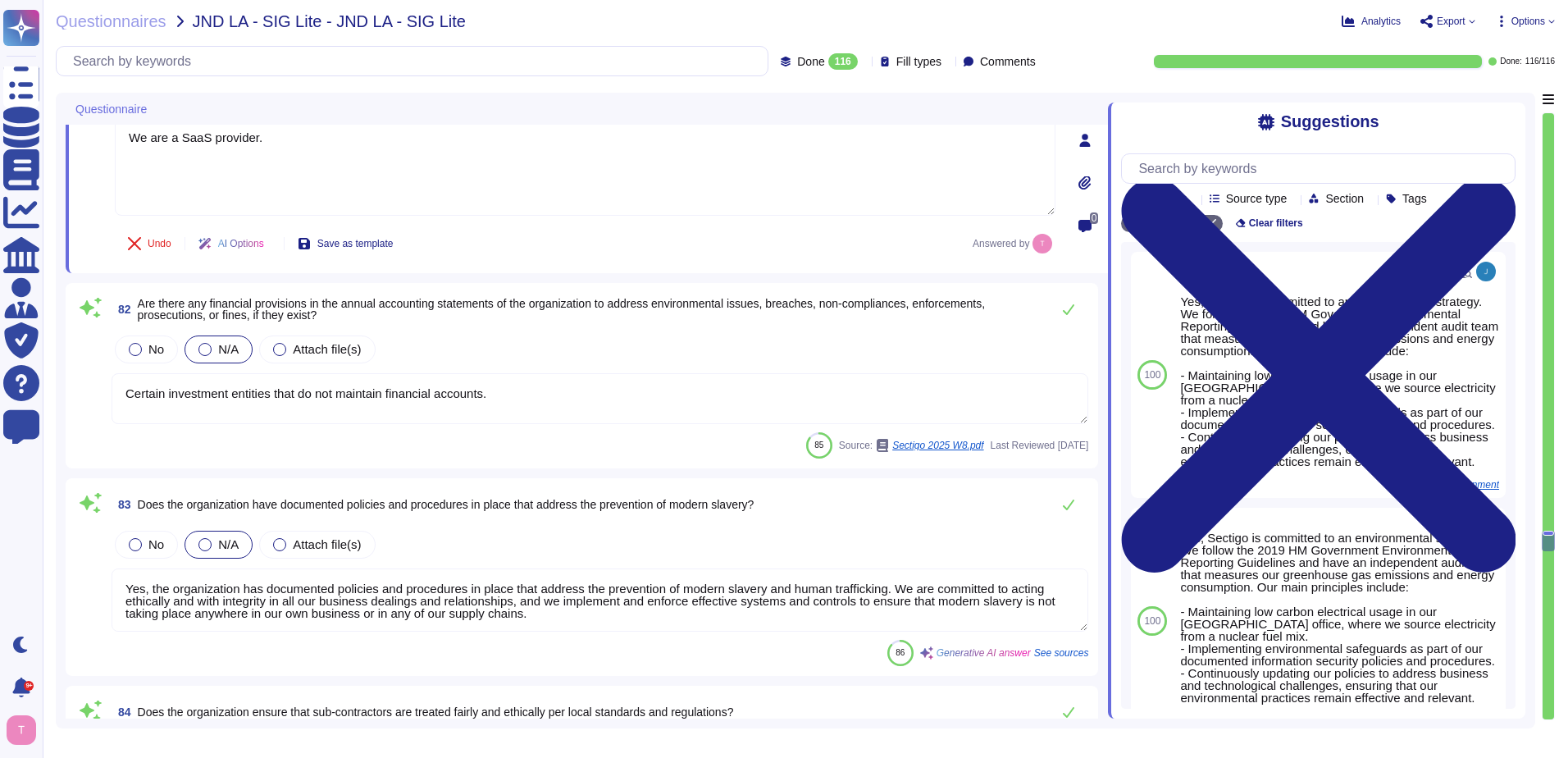
drag, startPoint x: 525, startPoint y: 370, endPoint x: 80, endPoint y: 405, distance: 446.4
click at [80, 405] on div "82 Are there any financial provisions in the annual accounting statements of th…" at bounding box center [581, 376] width 1013 height 166
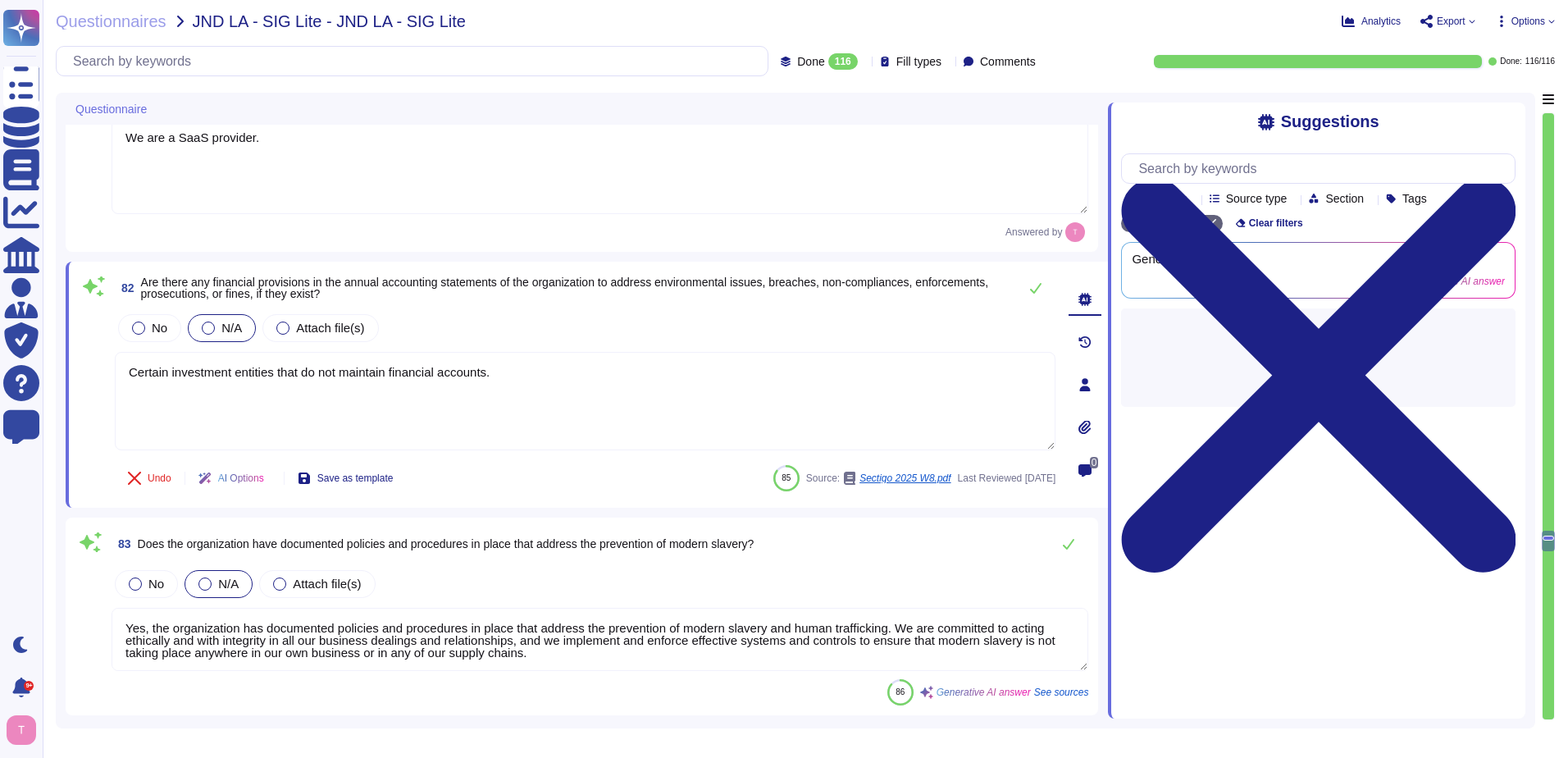
type textarea "Yes, Sectigo is committed to fostering beneficial community relationships and a…"
paste textarea "We are a SaaS provider"
type textarea "We are a SaaS provider."
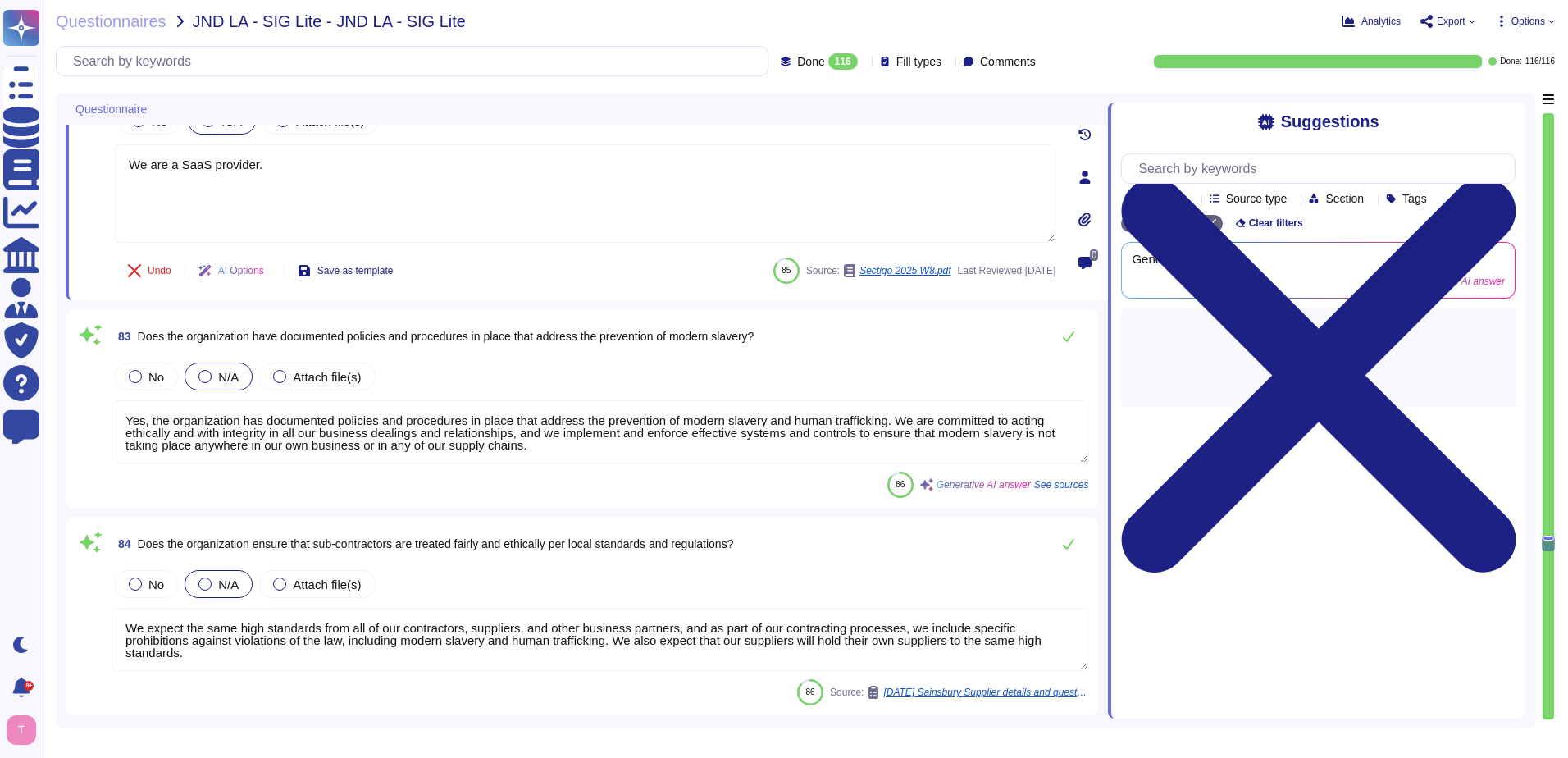
scroll to position [15258, 0]
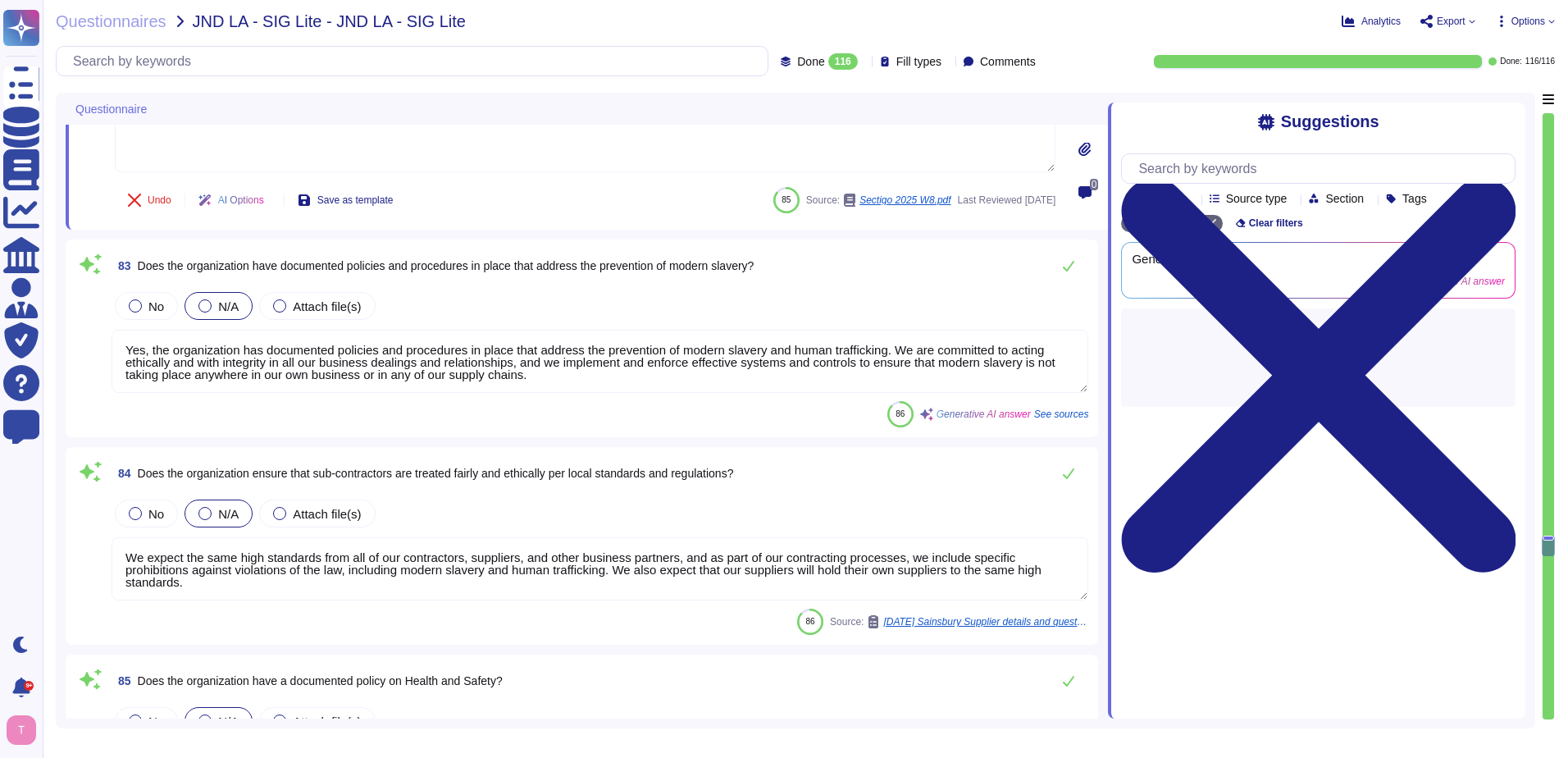
type textarea "Sectigo develops, implements, and enforces health and safety policies and proce…"
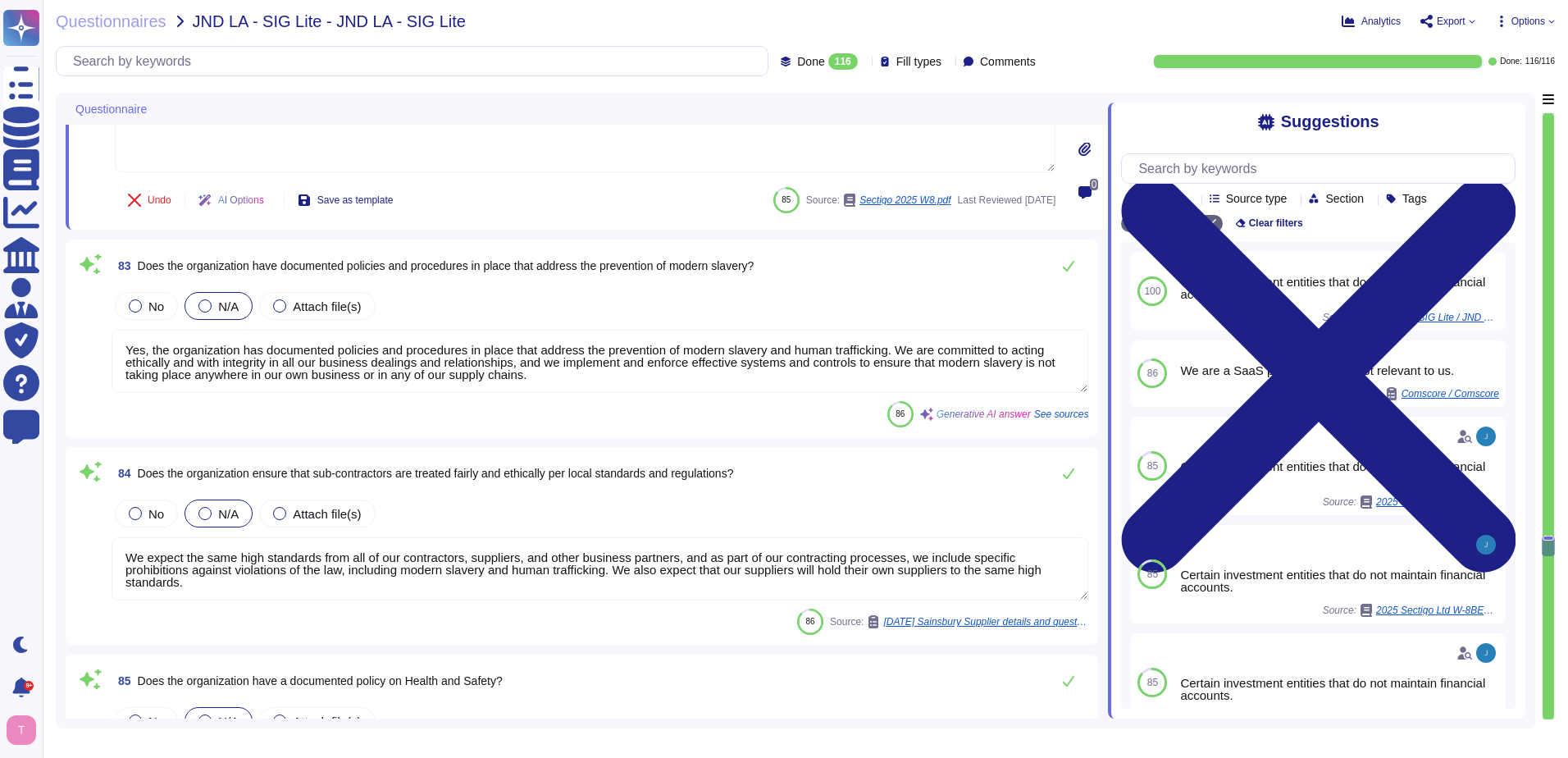
type textarea "We are a SaaS provider."
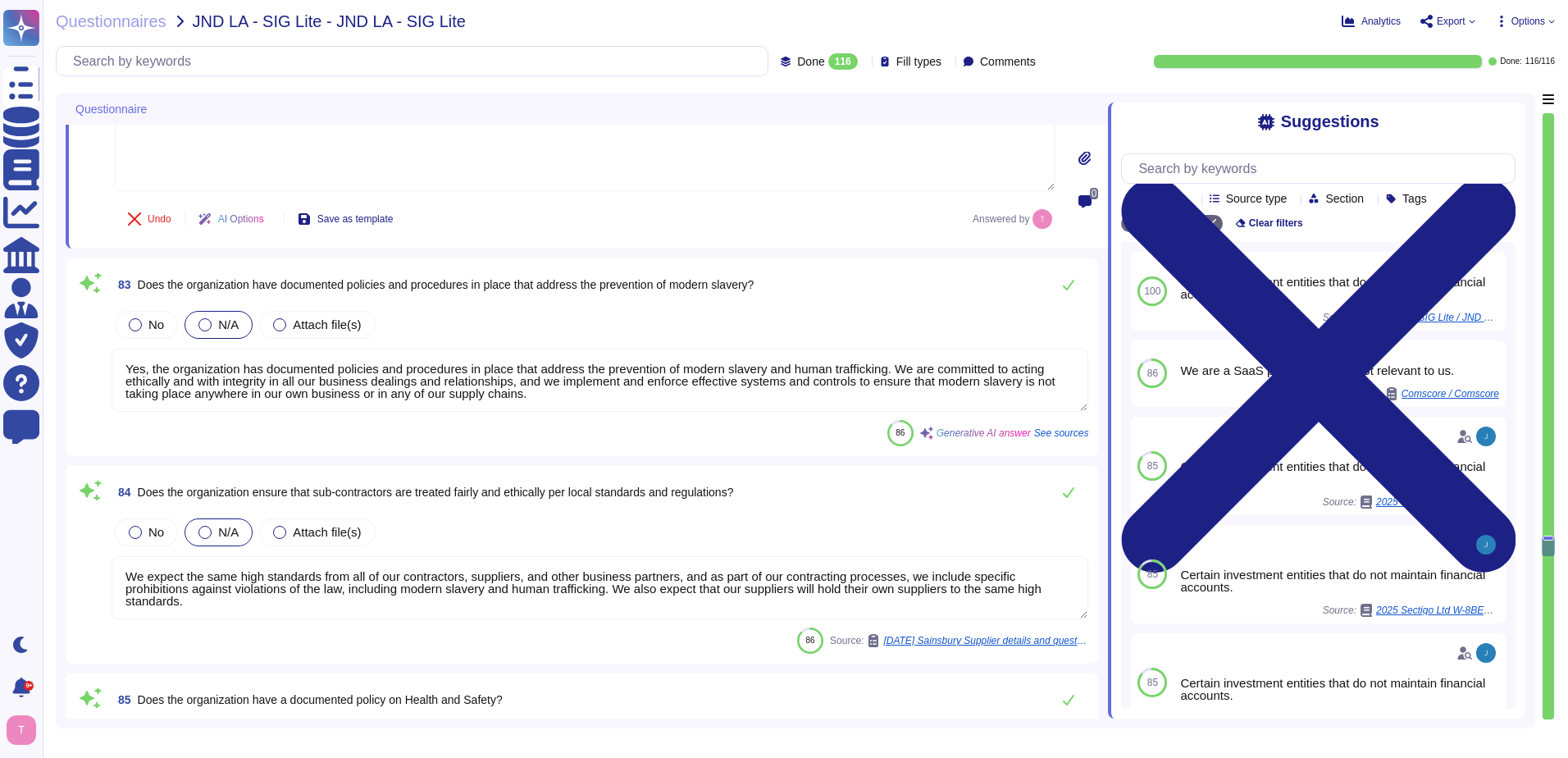
drag, startPoint x: 598, startPoint y: 373, endPoint x: 463, endPoint y: 373, distance: 135.0
click at [463, 373] on textarea "Yes, the organization has documented policies and procedures in place that addr…" at bounding box center [600, 380] width 977 height 63
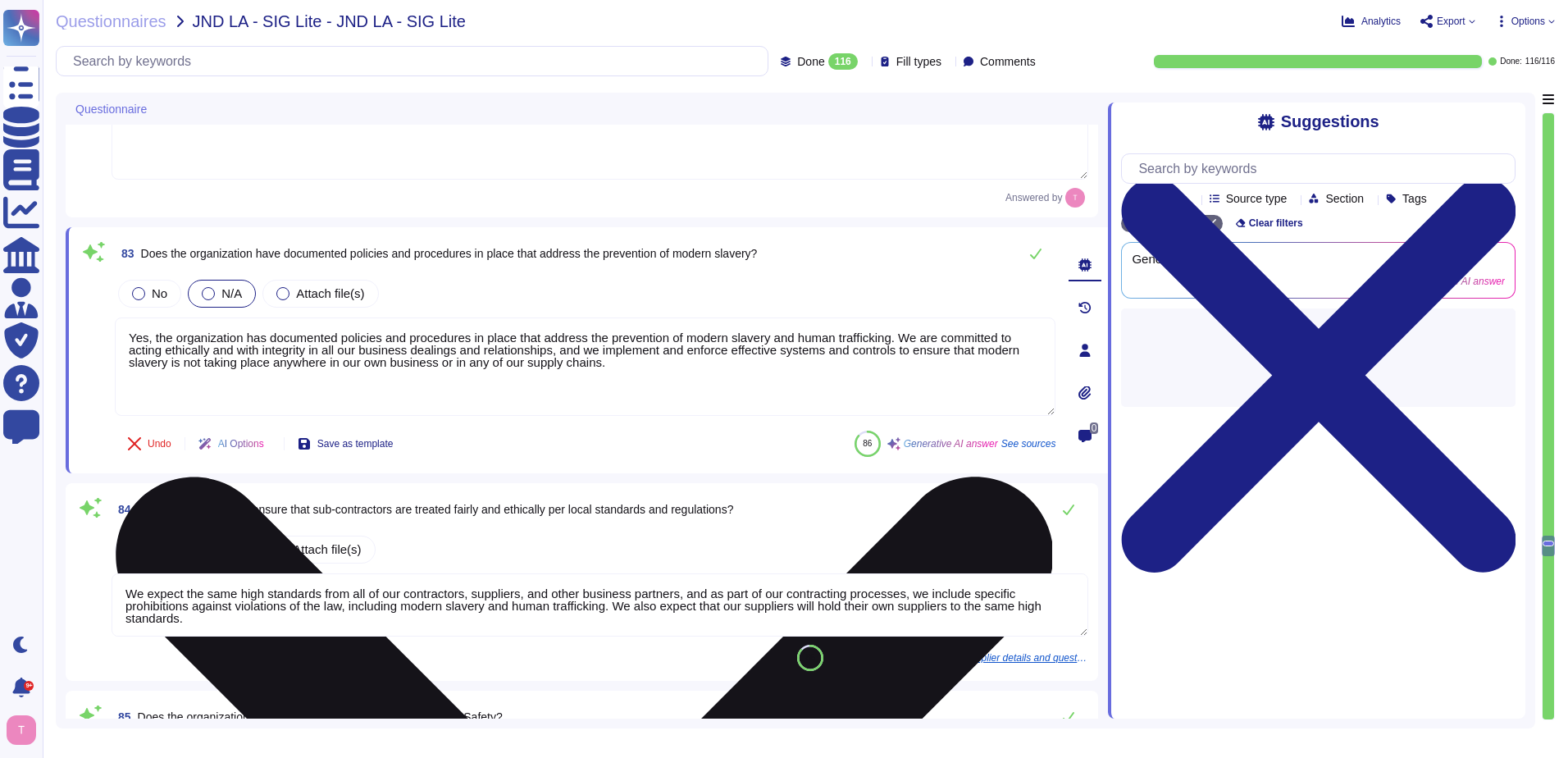
type textarea "Sectigo develops, implements, and enforces health and safety policies and proce…"
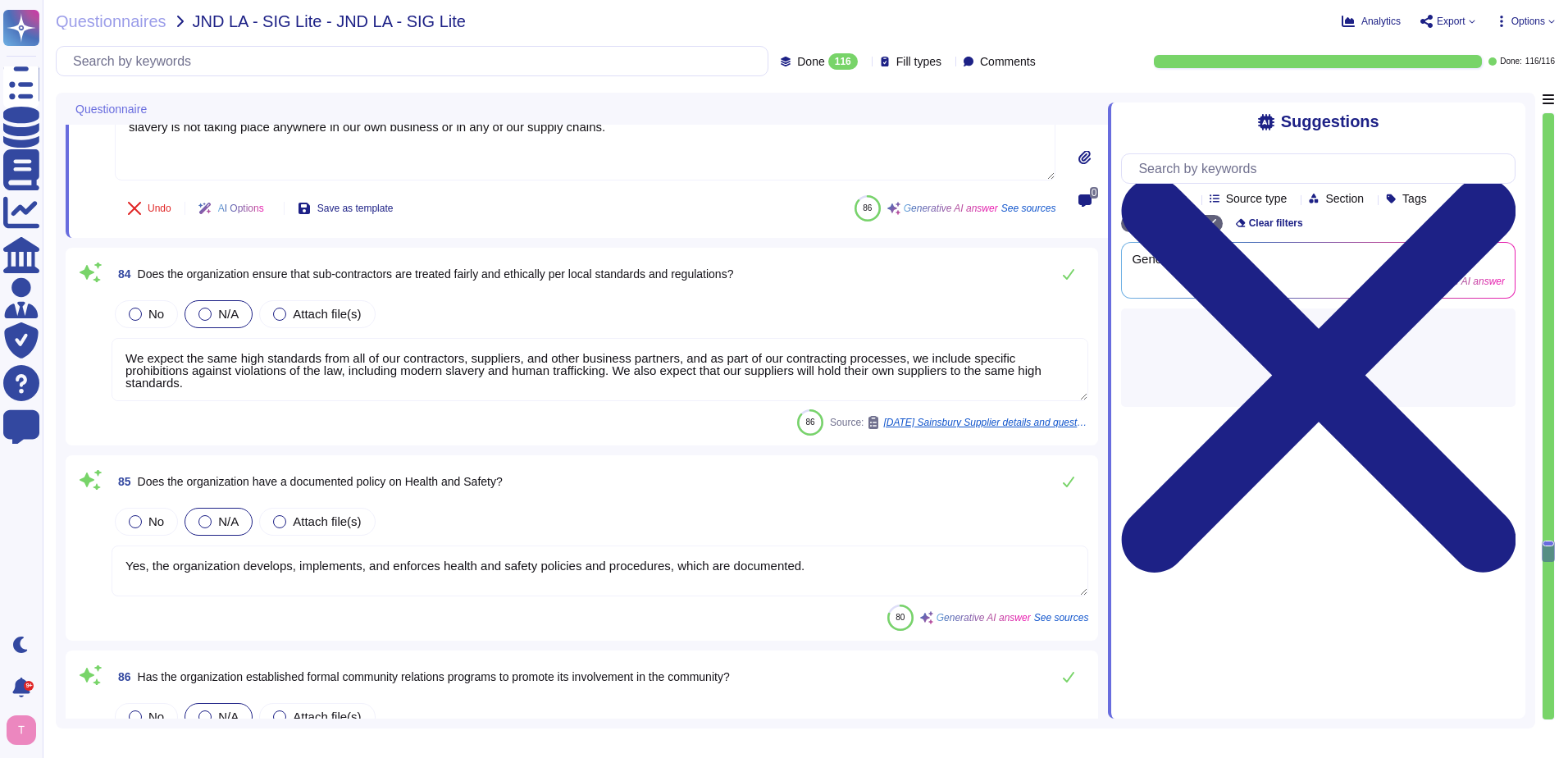
type textarea "Yes, Sectigo is committed to an environmental strategy that aligns with ESG pri…"
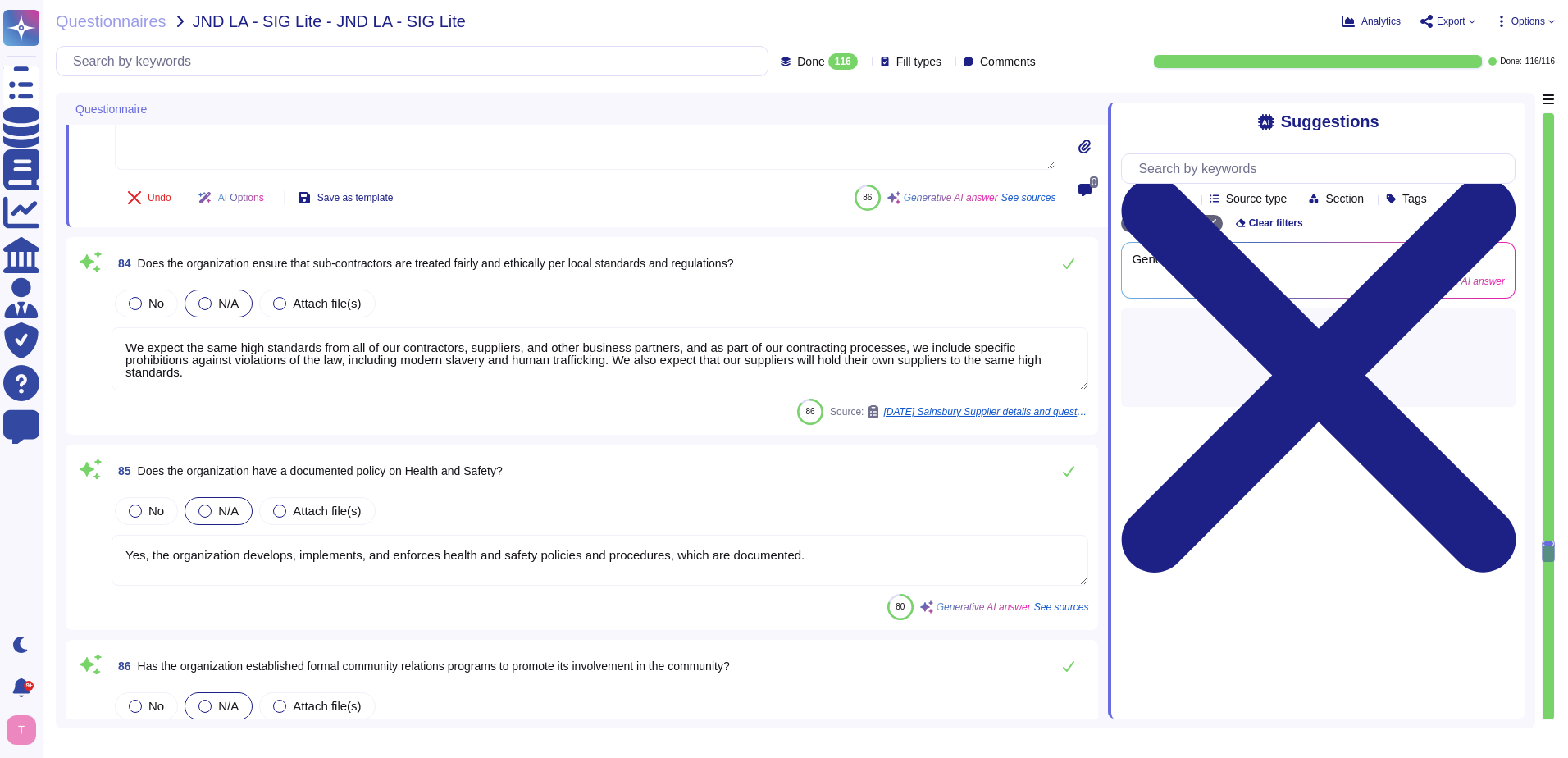
click at [510, 359] on textarea "We expect the same high standards from all of our contractors, suppliers, and o…" at bounding box center [600, 359] width 977 height 63
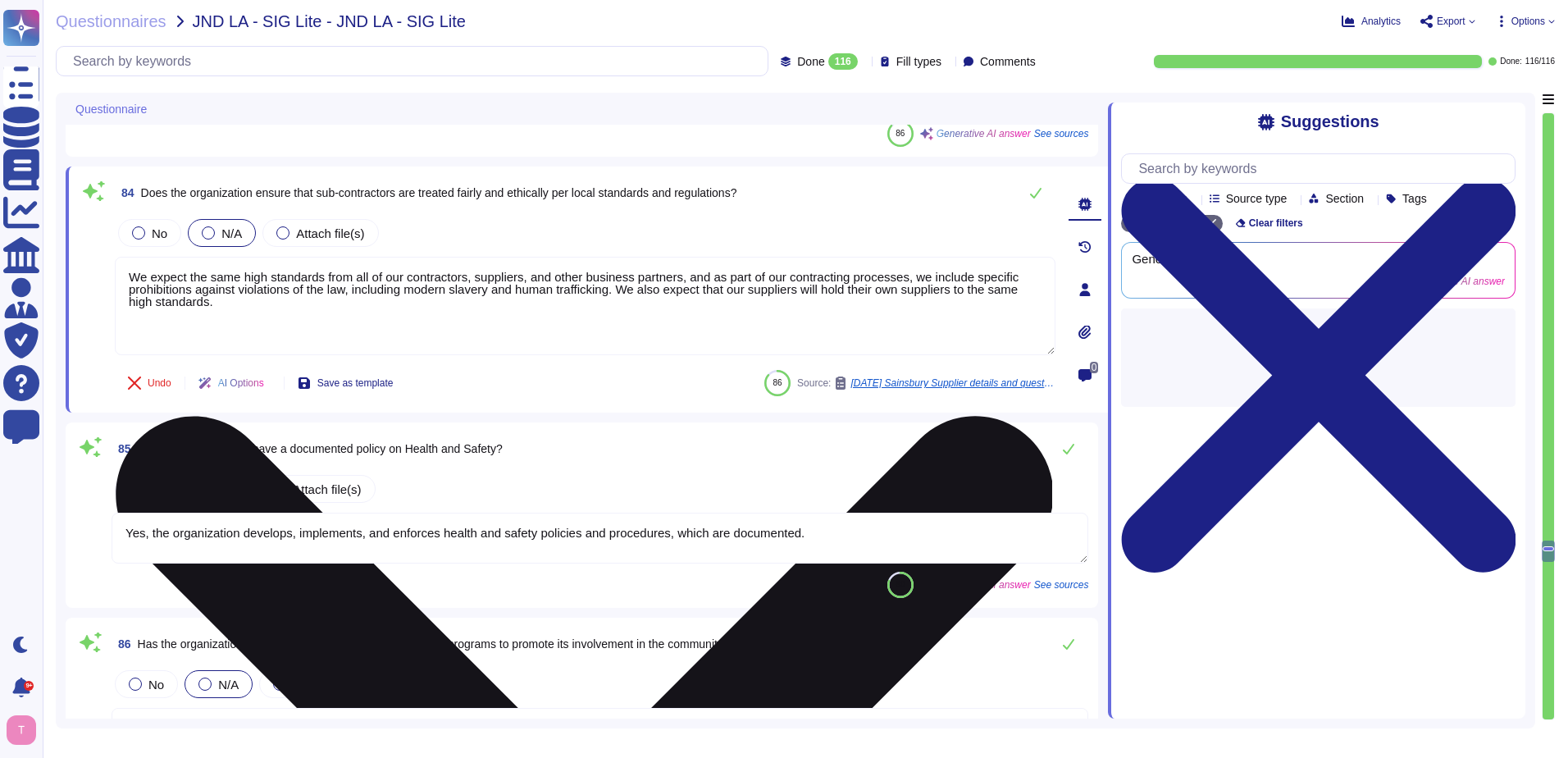
click at [491, 329] on textarea "We expect the same high standards from all of our contractors, suppliers, and o…" at bounding box center [585, 306] width 941 height 99
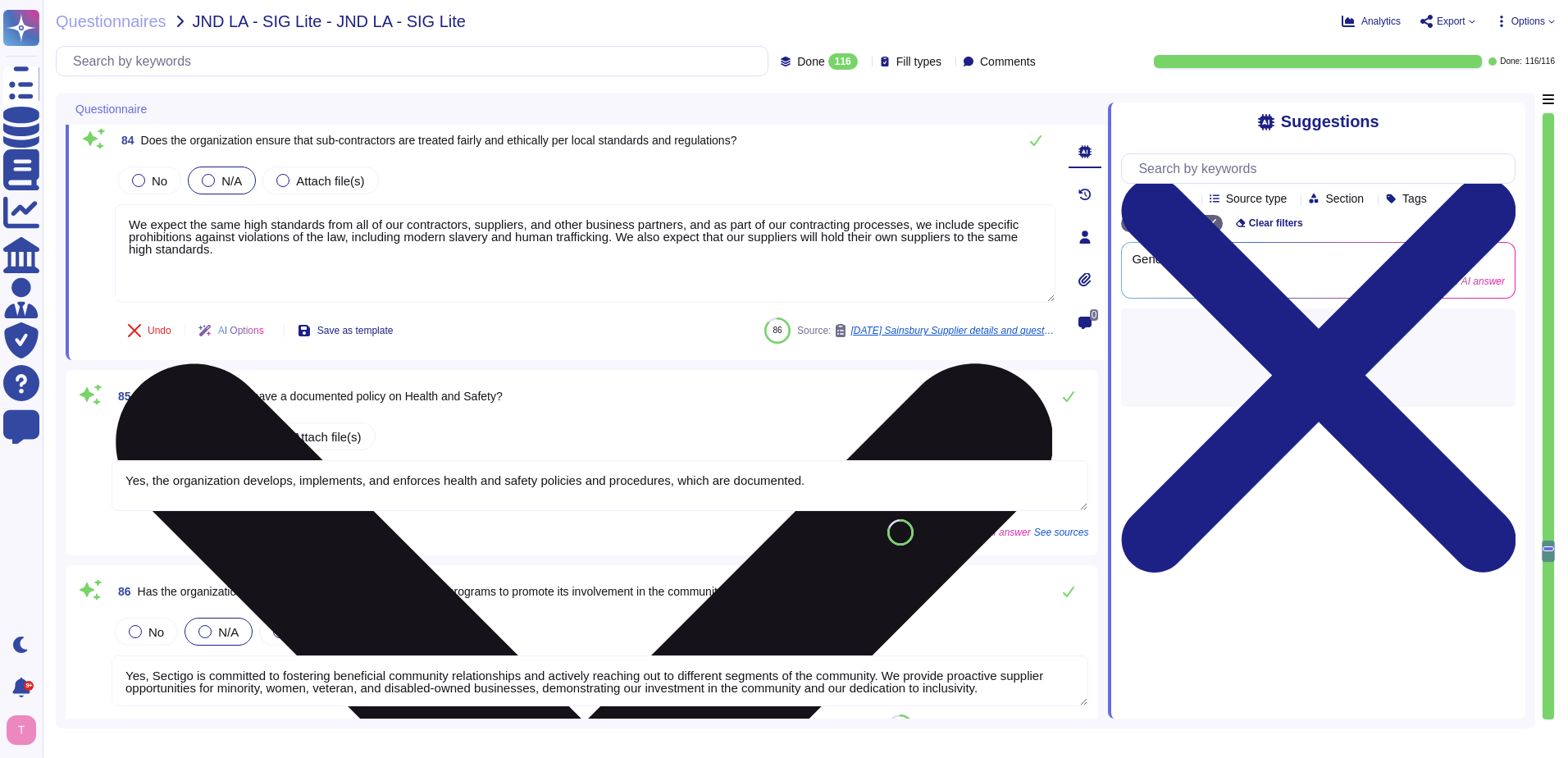
scroll to position [15585, 0]
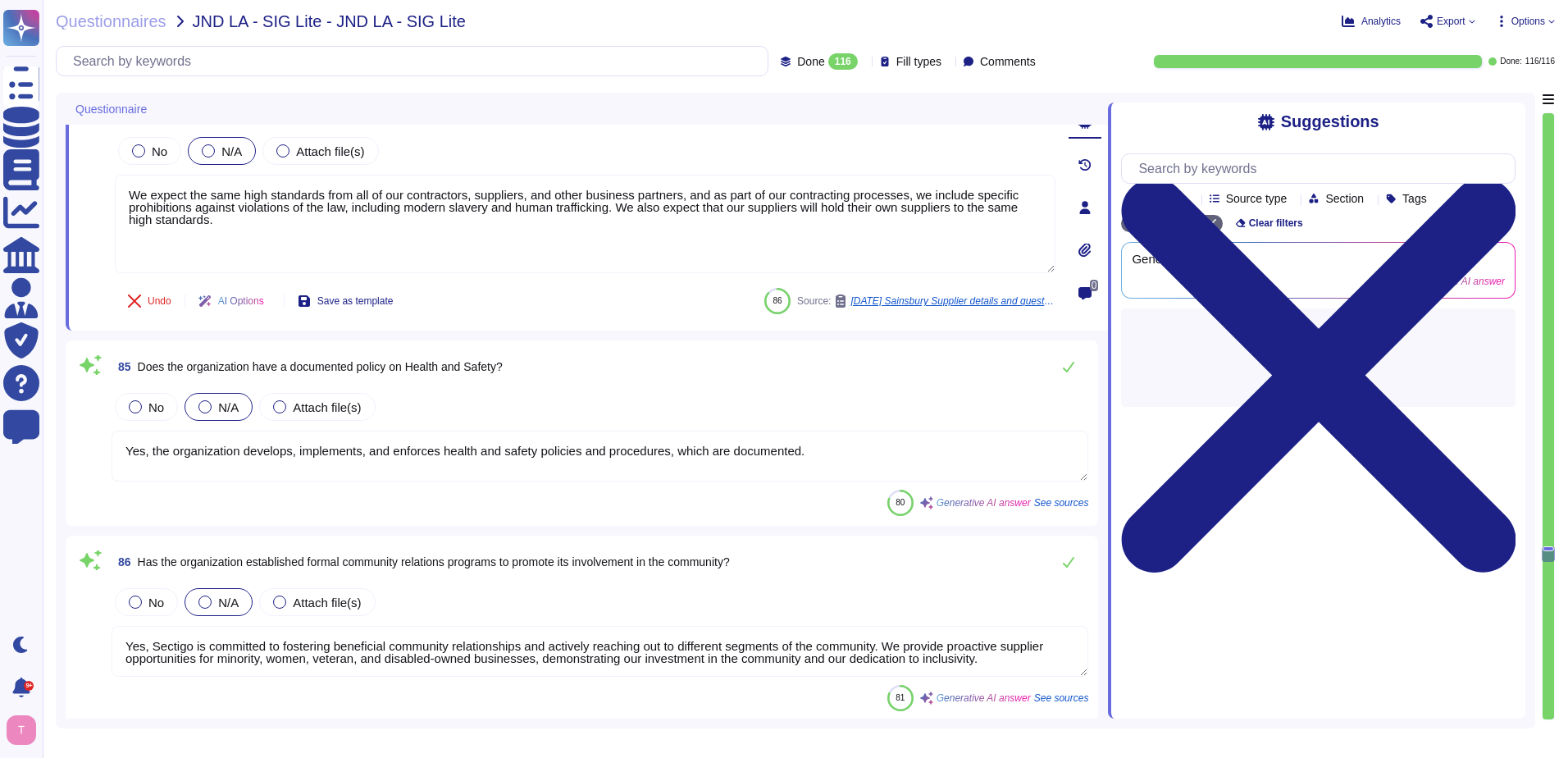
drag, startPoint x: 330, startPoint y: 234, endPoint x: 100, endPoint y: 189, distance: 234.4
click at [100, 189] on div "84 Does the organization ensure that sub-contractors are treated fairly and eth…" at bounding box center [567, 206] width 977 height 226
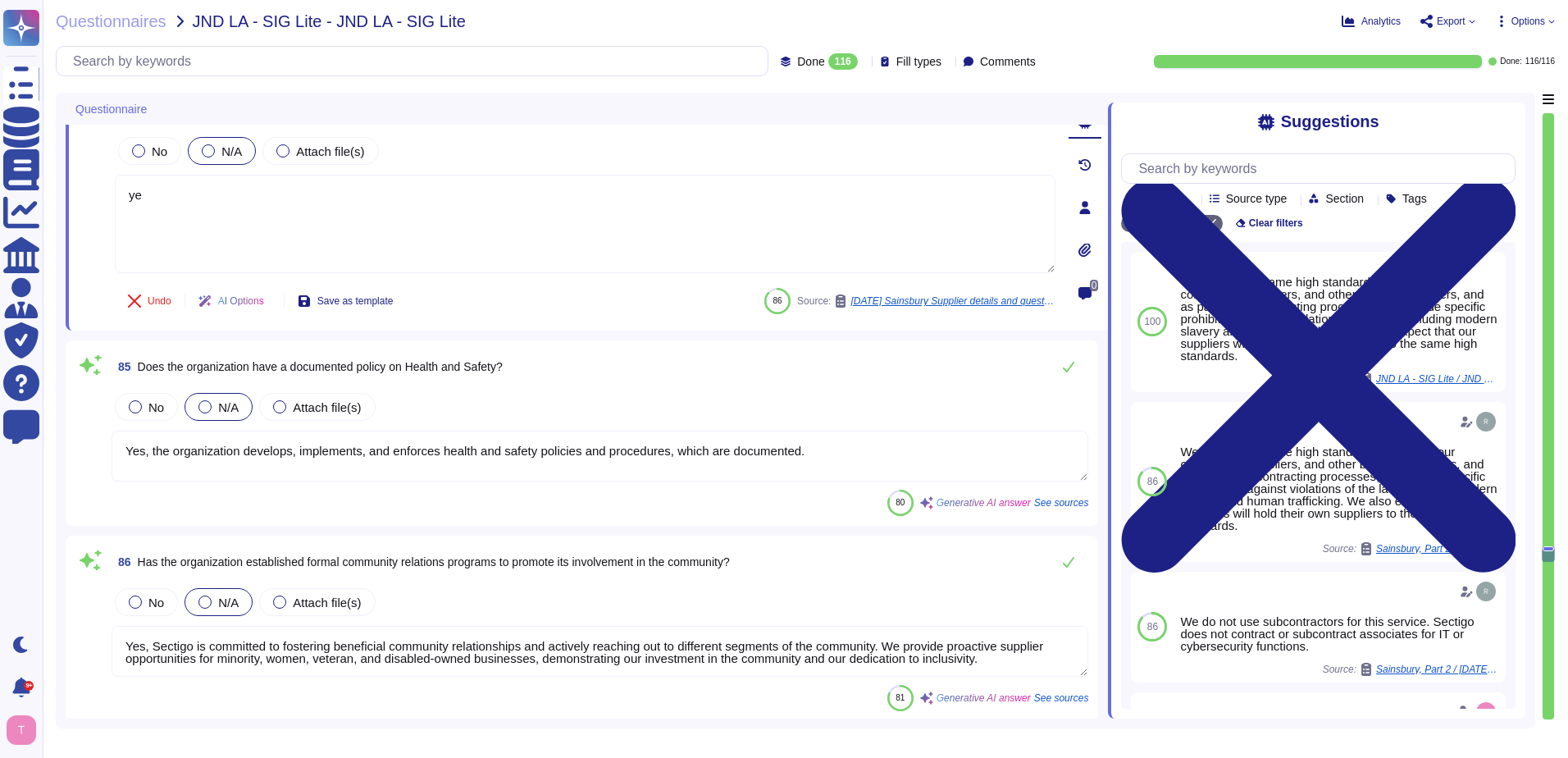
type textarea "yes"
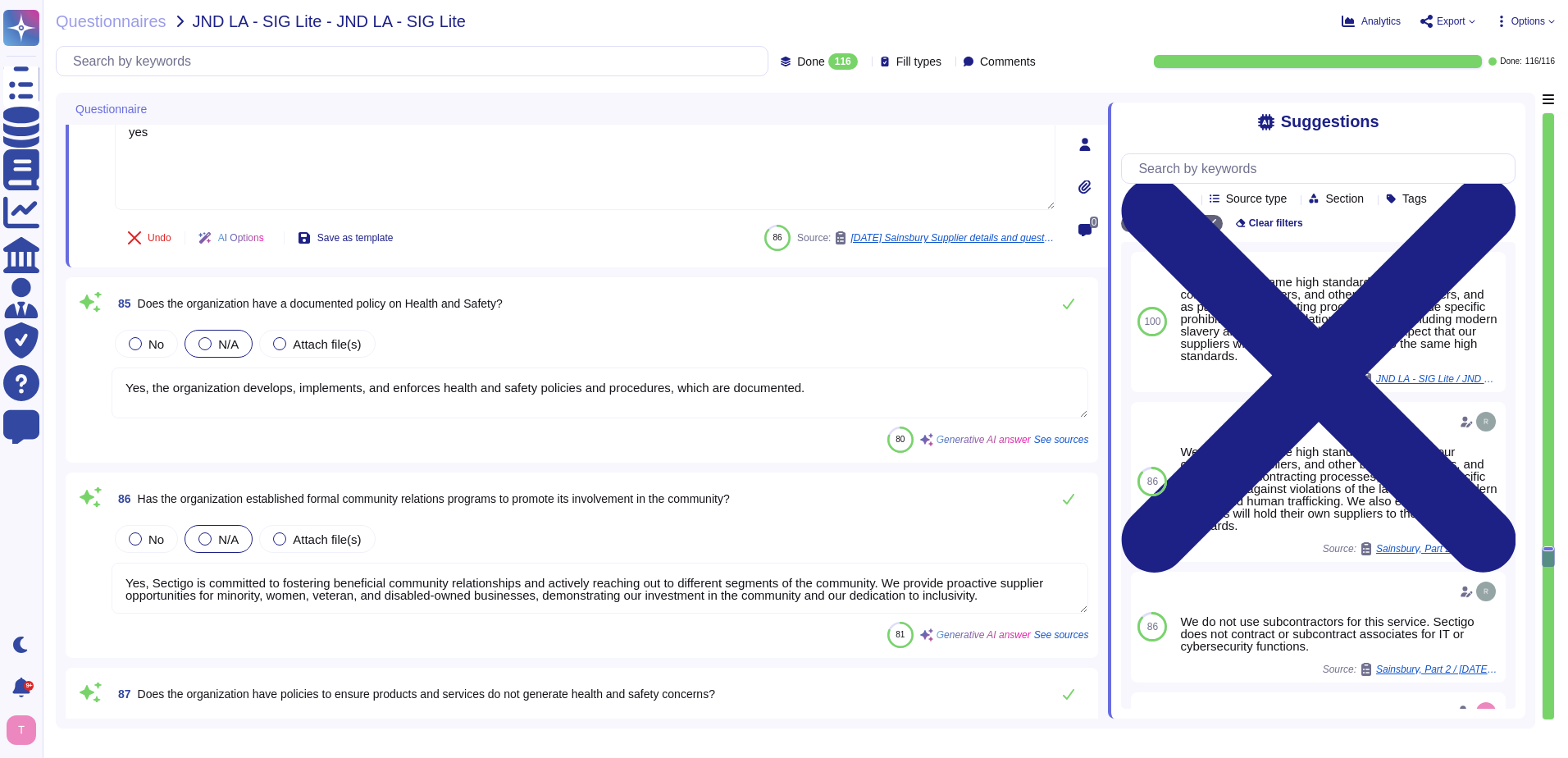
type textarea "Yes, Sectigo has established documented policies and procedures that promote di…"
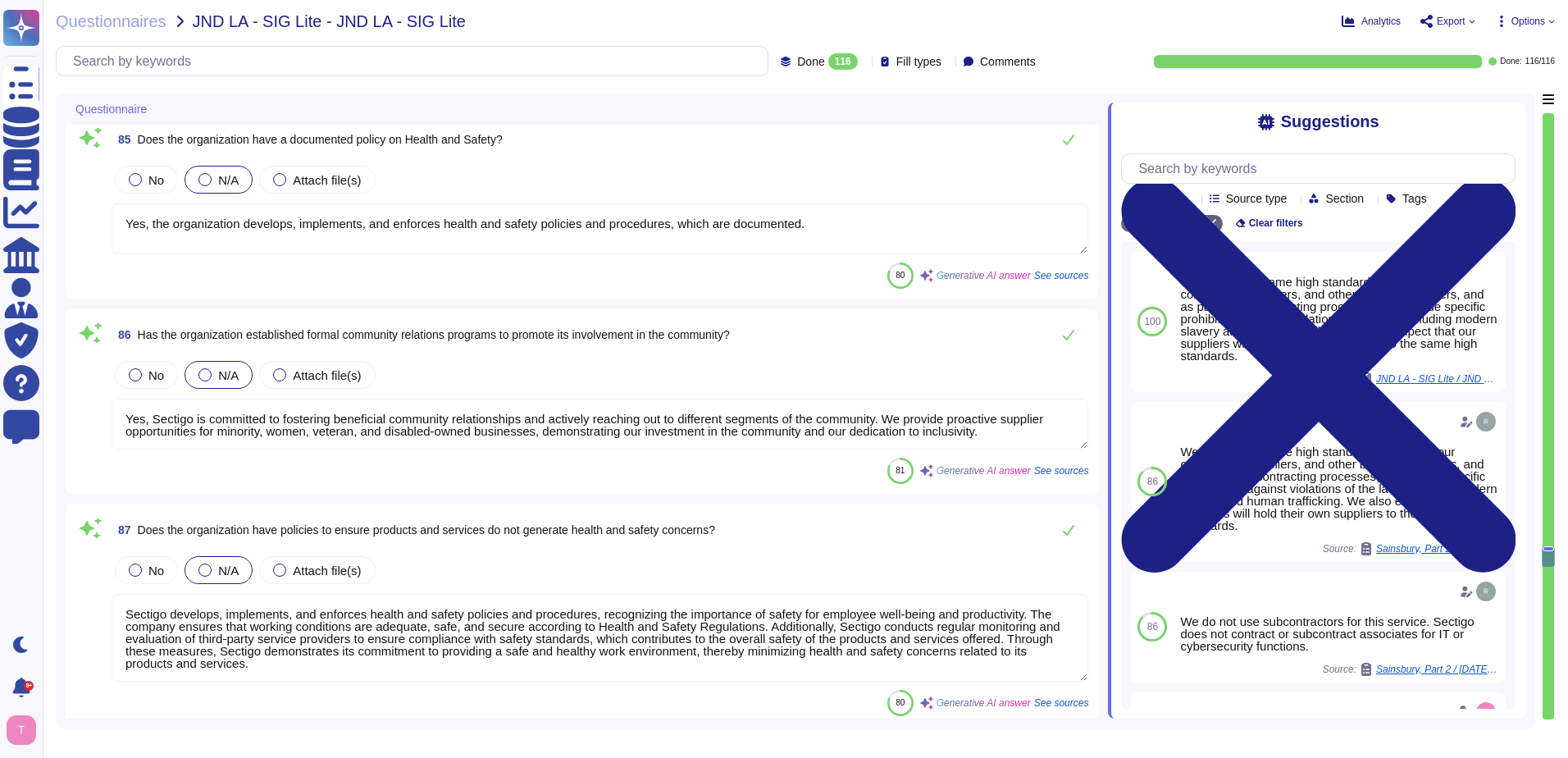
type textarea "yes"
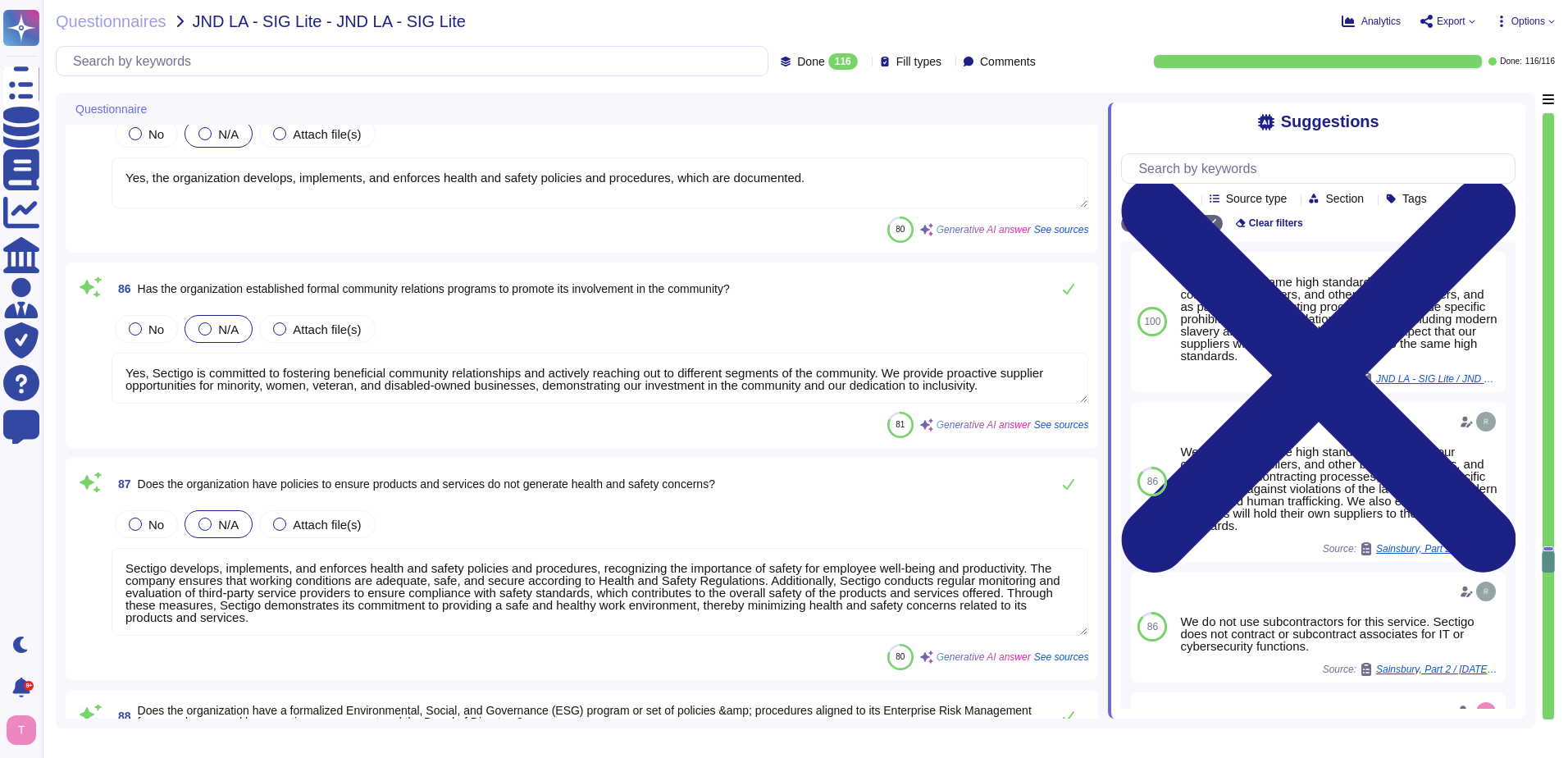
type textarea "As a company, we strive to conduct ourselves according to the highest standards…"
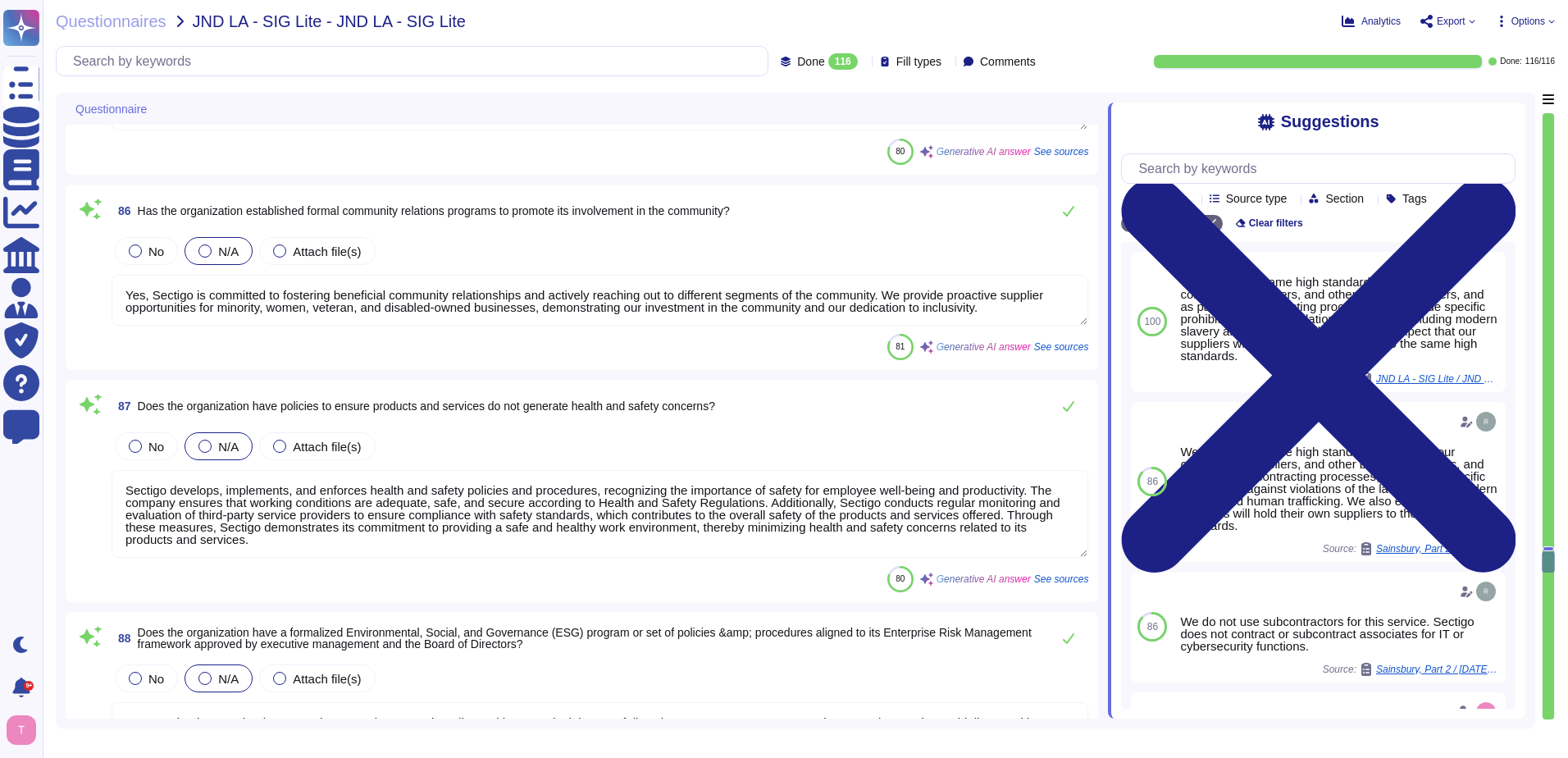
drag, startPoint x: 997, startPoint y: 308, endPoint x: 112, endPoint y: 286, distance: 885.3
click at [112, 286] on textarea "Yes, Sectigo is committed to fostering beneficial community relationships and a…" at bounding box center [600, 299] width 977 height 51
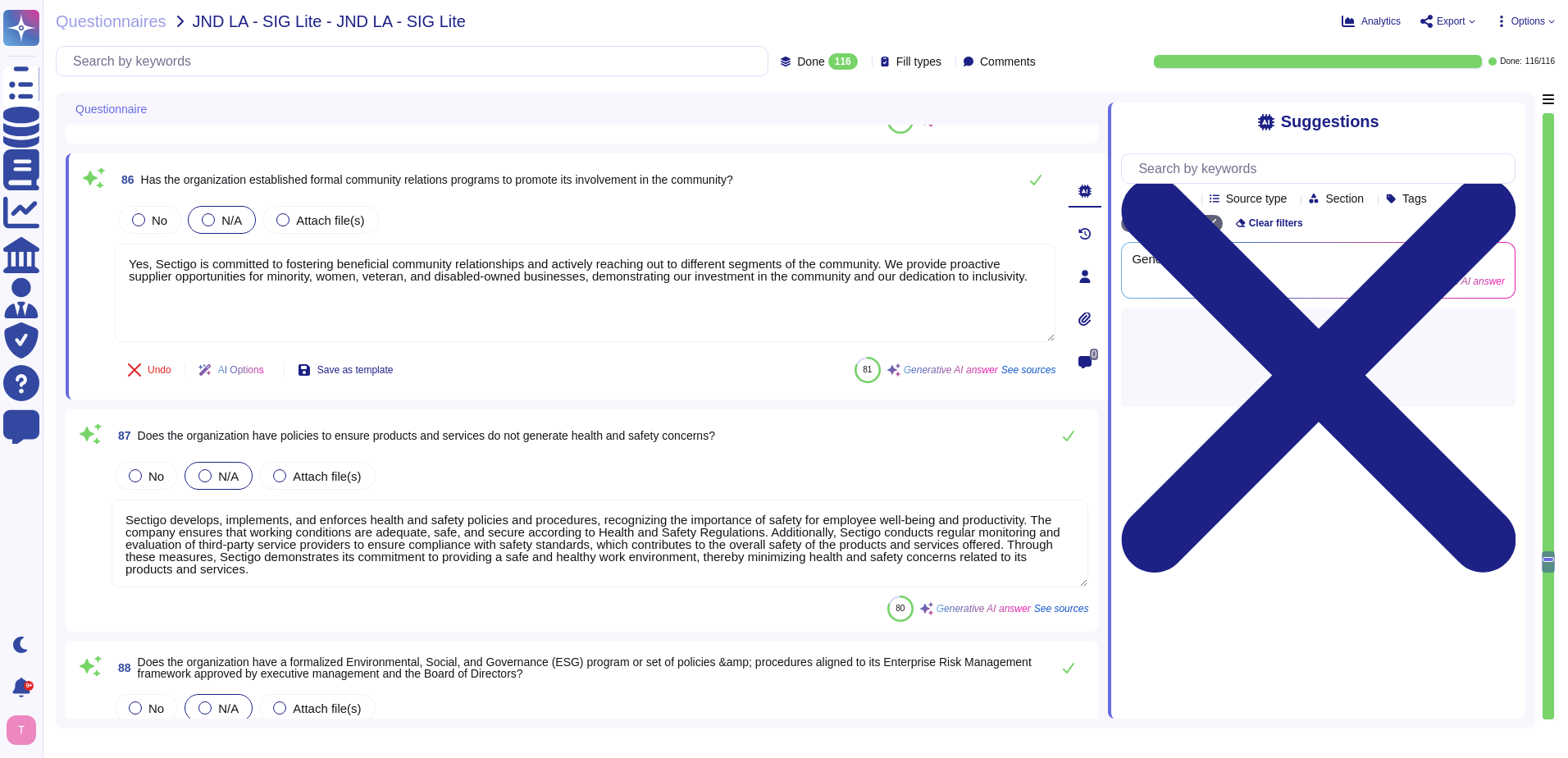
type textarea "As a company, we strive to conduct ourselves according to the highest standards…"
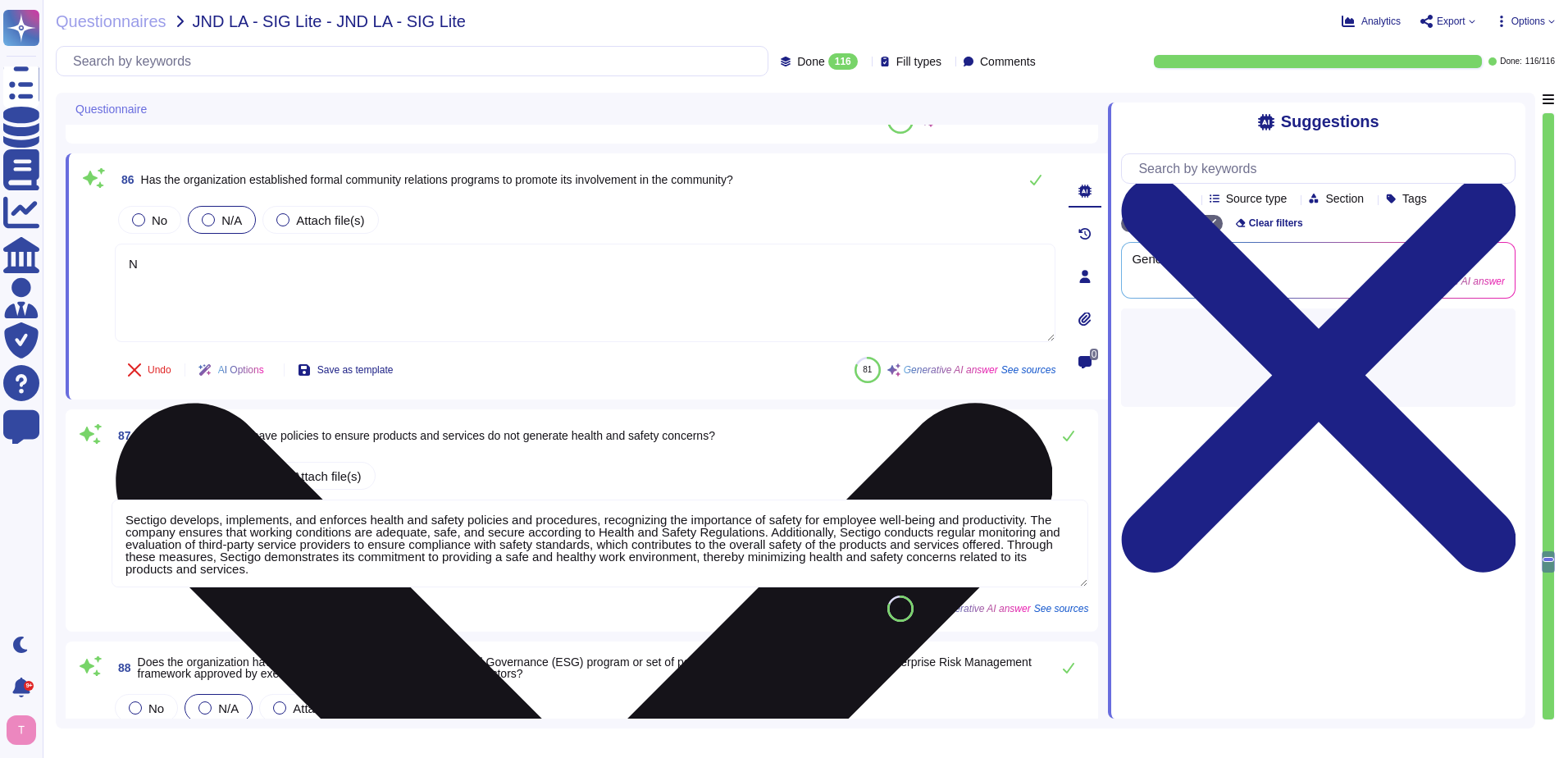
type textarea "No"
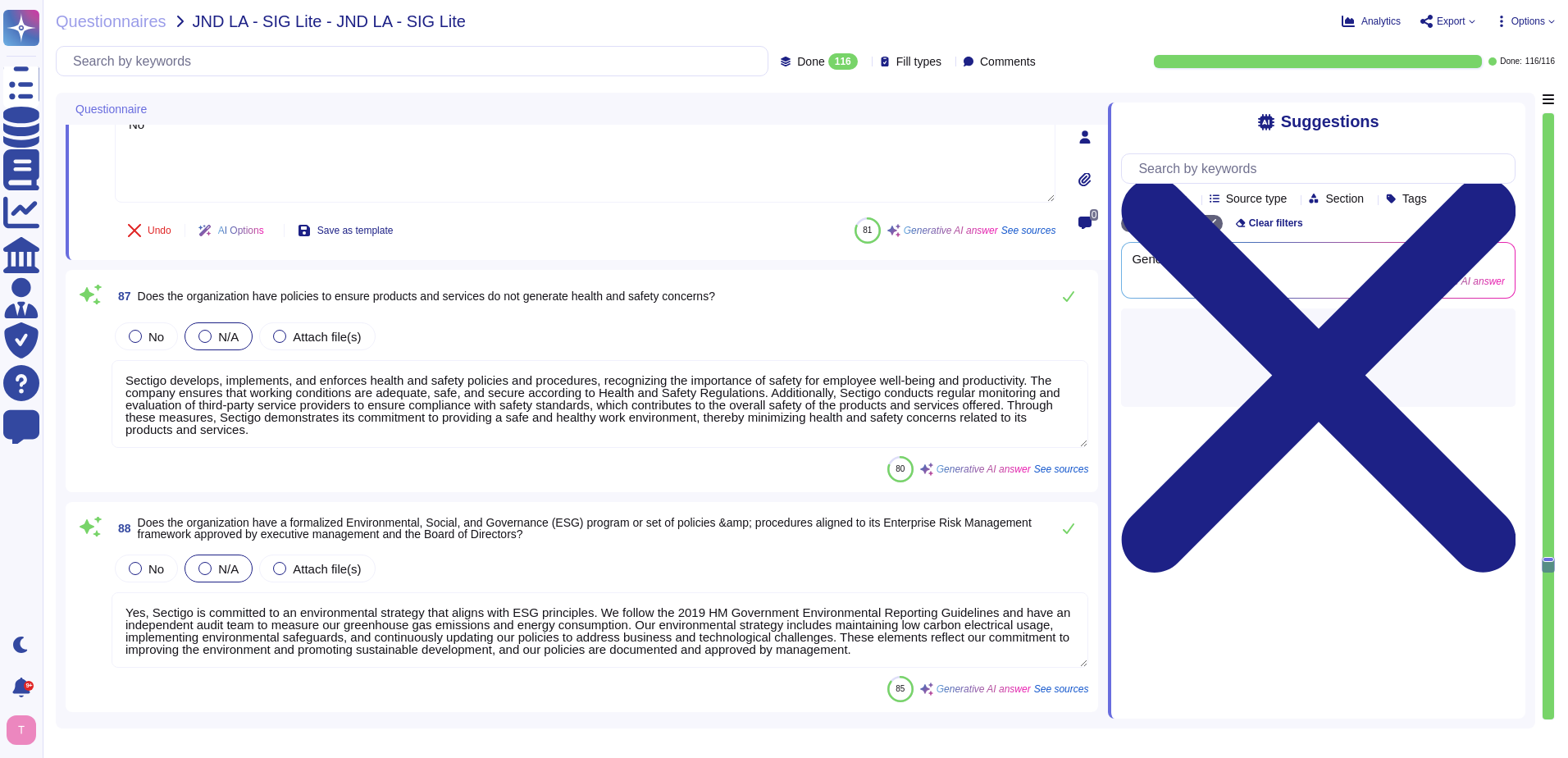
scroll to position [16078, 0]
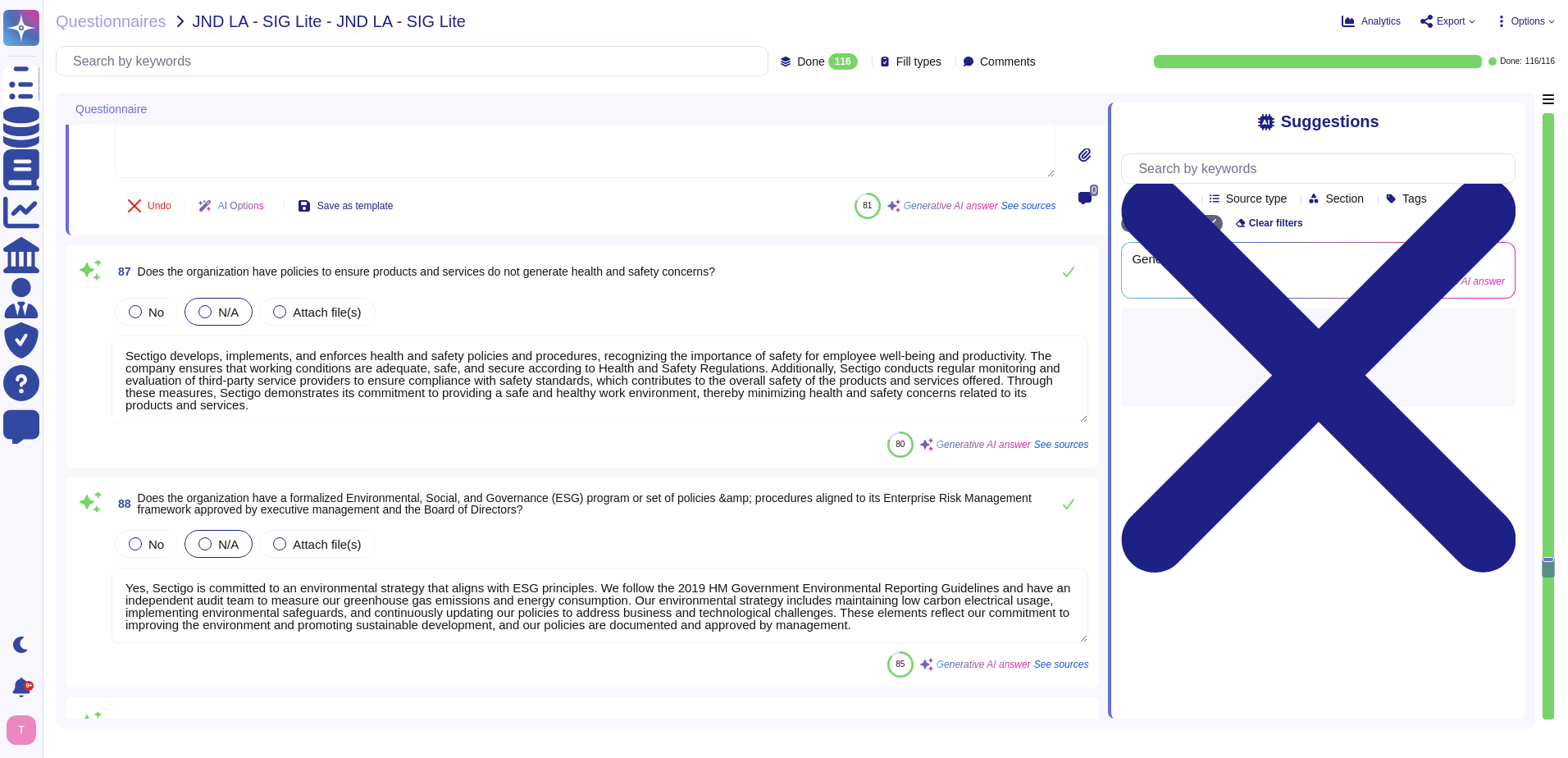
type textarea "Yes, there is collection, access, processing, and retention of personal informa…"
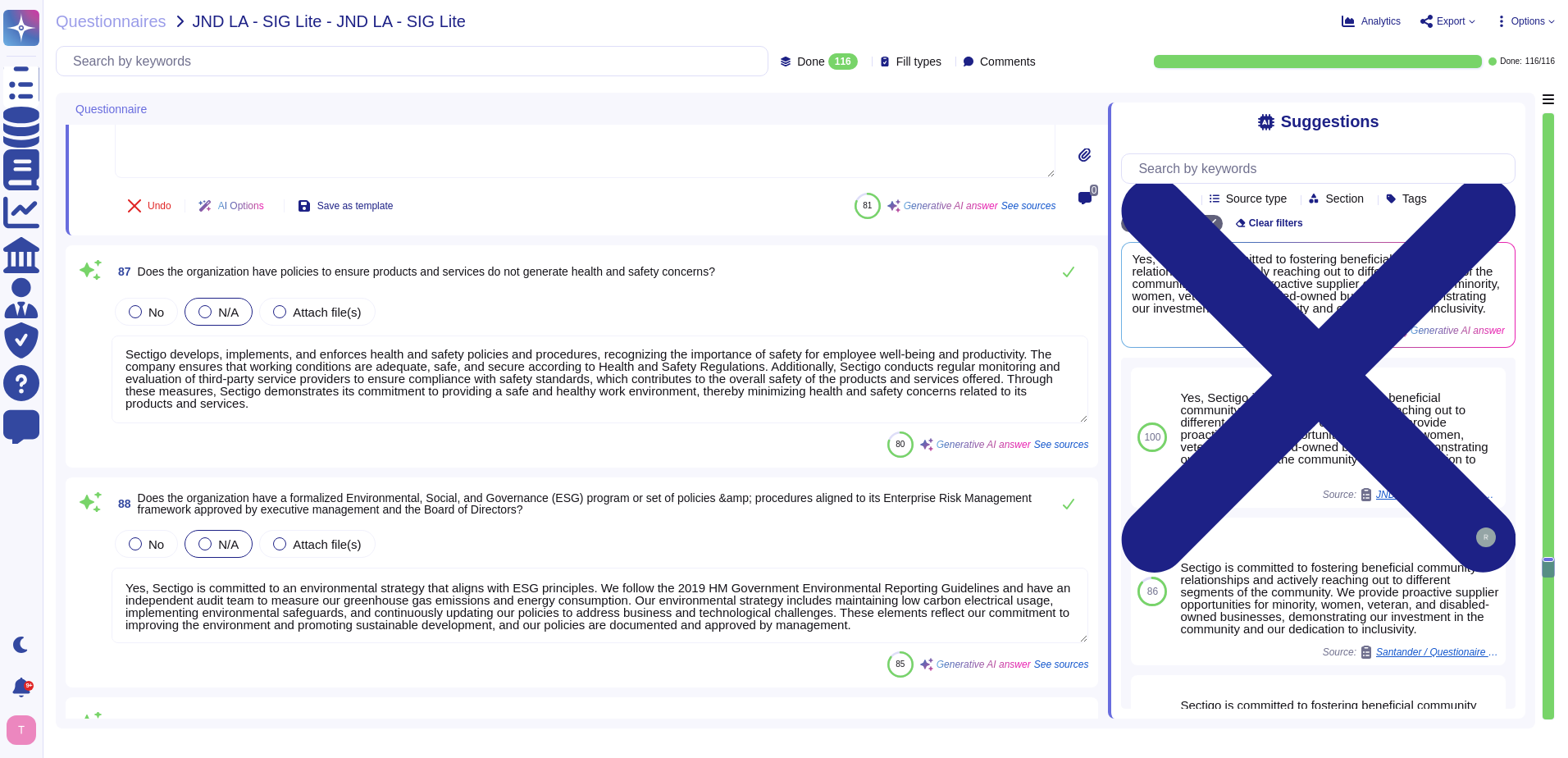
type textarea "No"
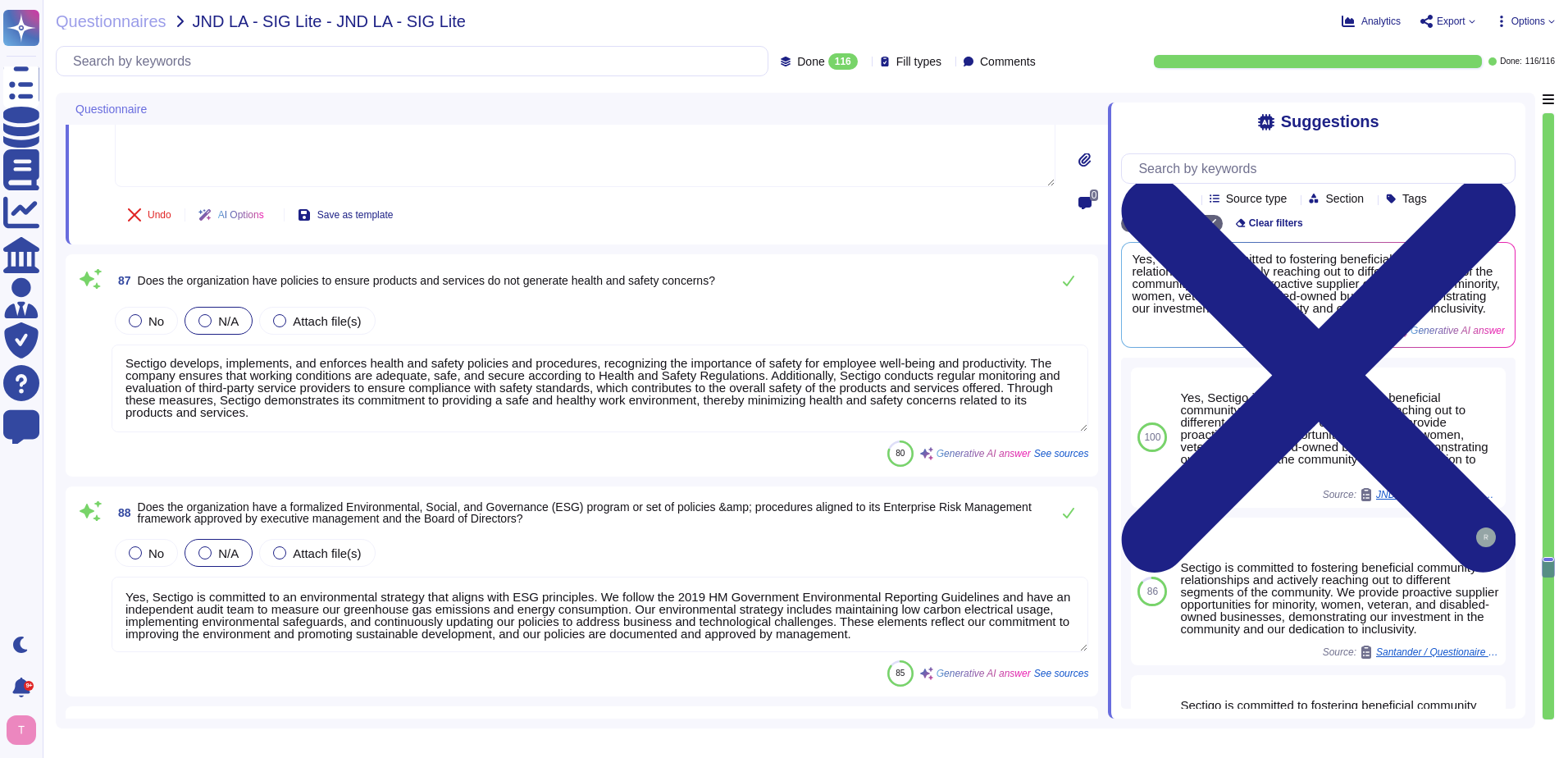
scroll to position [0, 0]
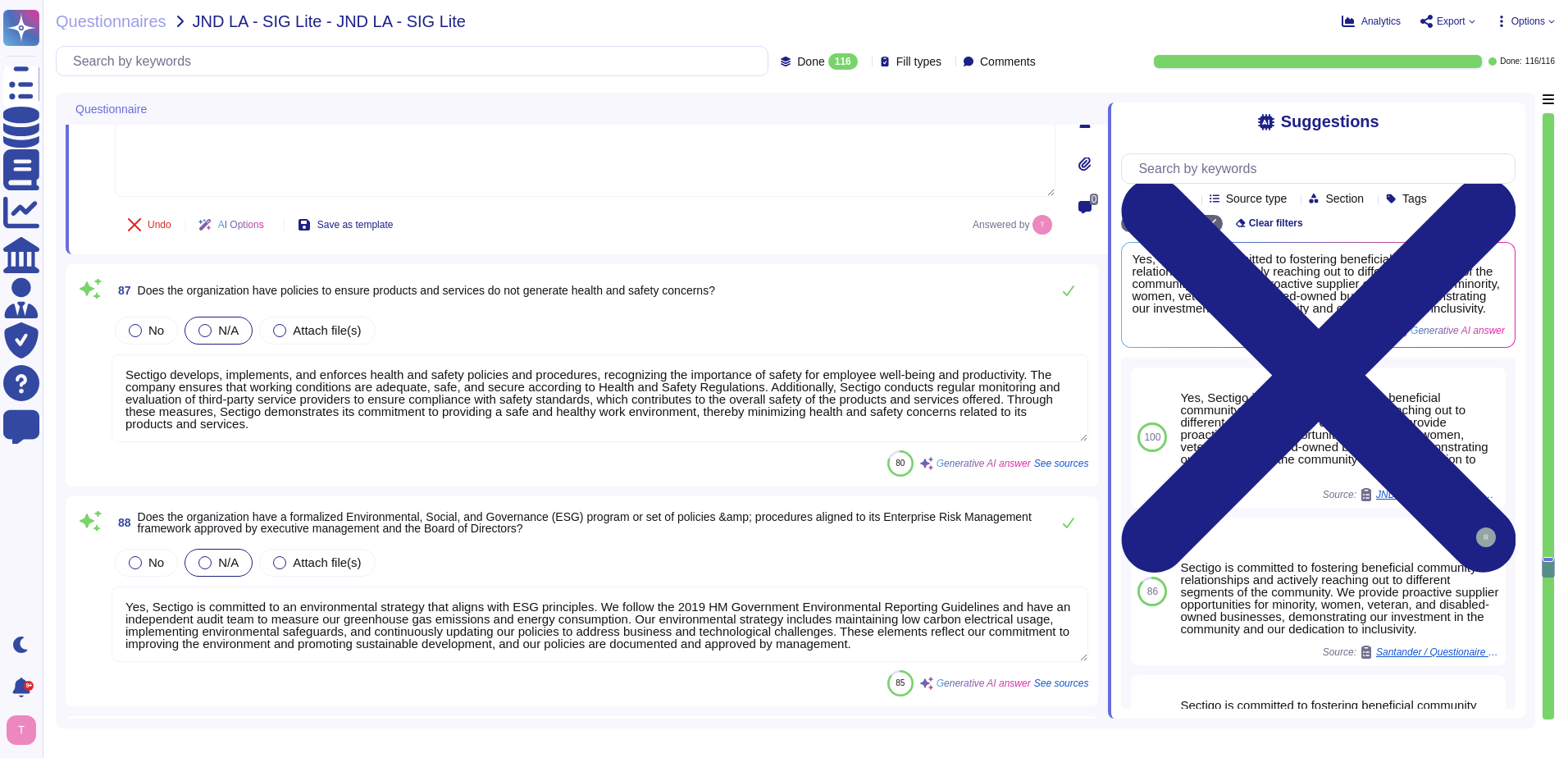
drag, startPoint x: 282, startPoint y: 403, endPoint x: 106, endPoint y: 327, distance: 191.7
click at [106, 327] on div "87 Does the organization have policies to ensure products and services do not g…" at bounding box center [581, 376] width 1013 height 203
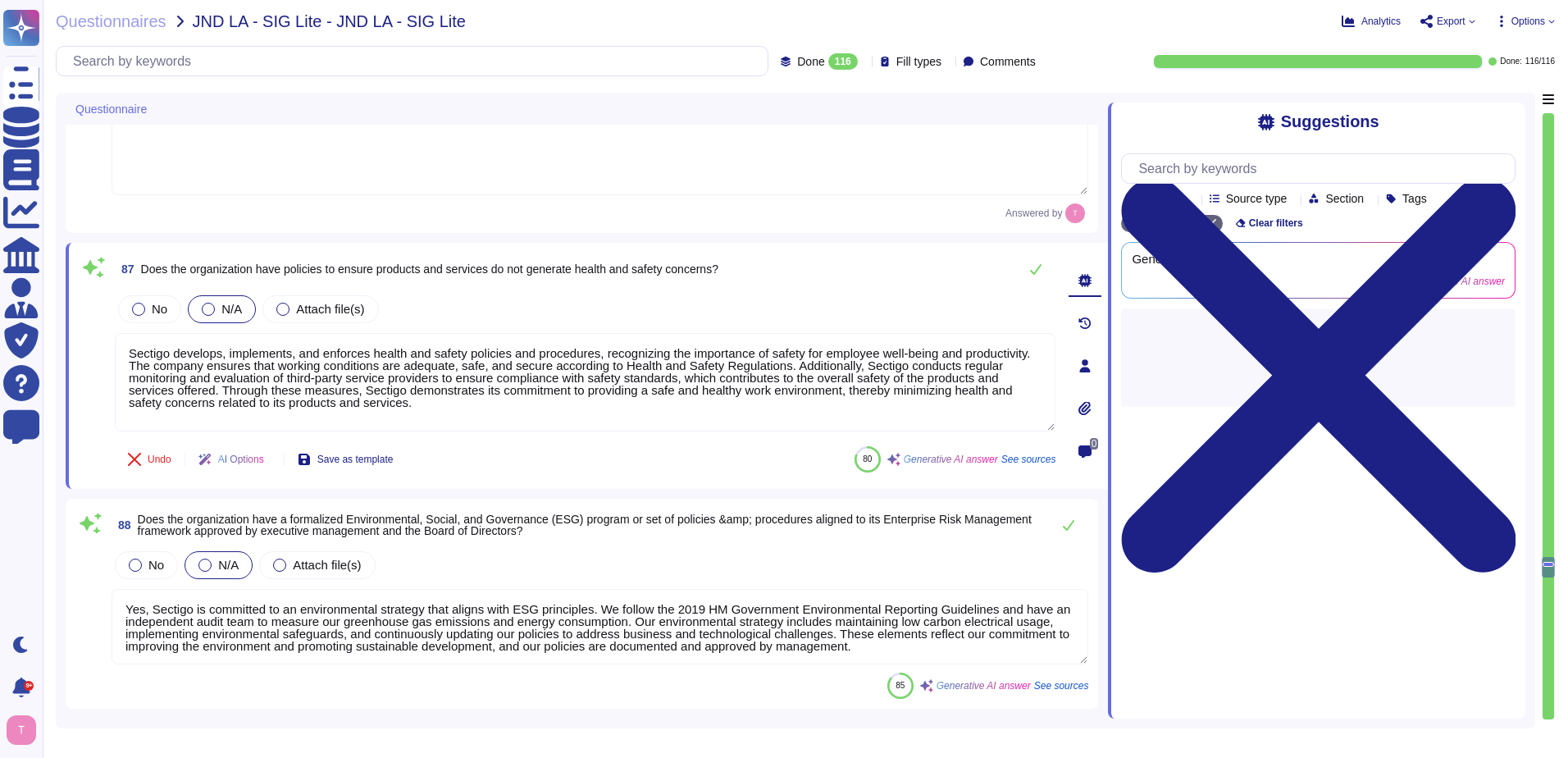
paste textarea "We are a SaaS provider"
type textarea "We are a SaaS provider."
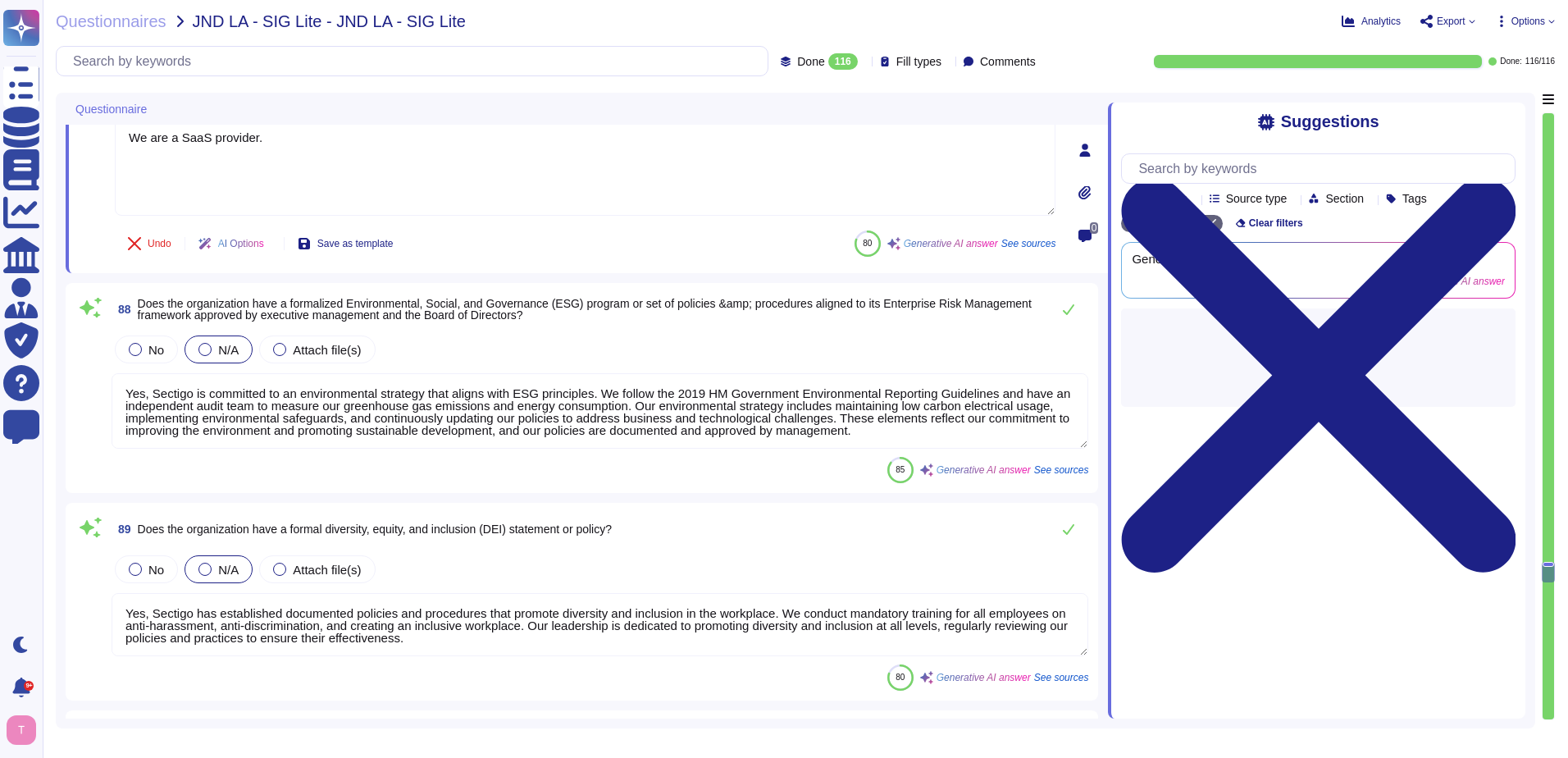
scroll to position [16324, 0]
type textarea "Yes, the organization has a documented privacy policy that outlines its policie…"
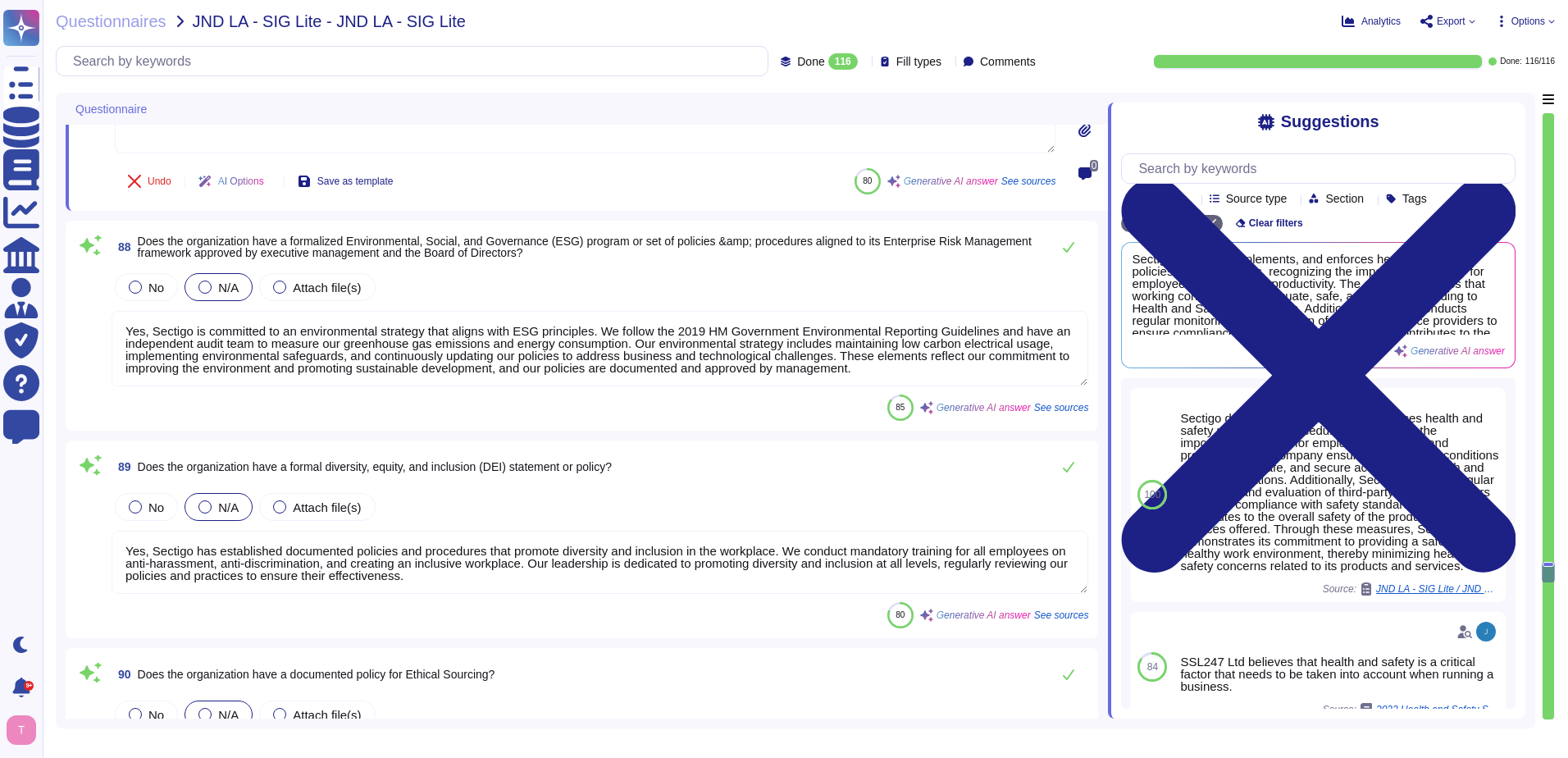
type textarea "We are a SaaS provider."
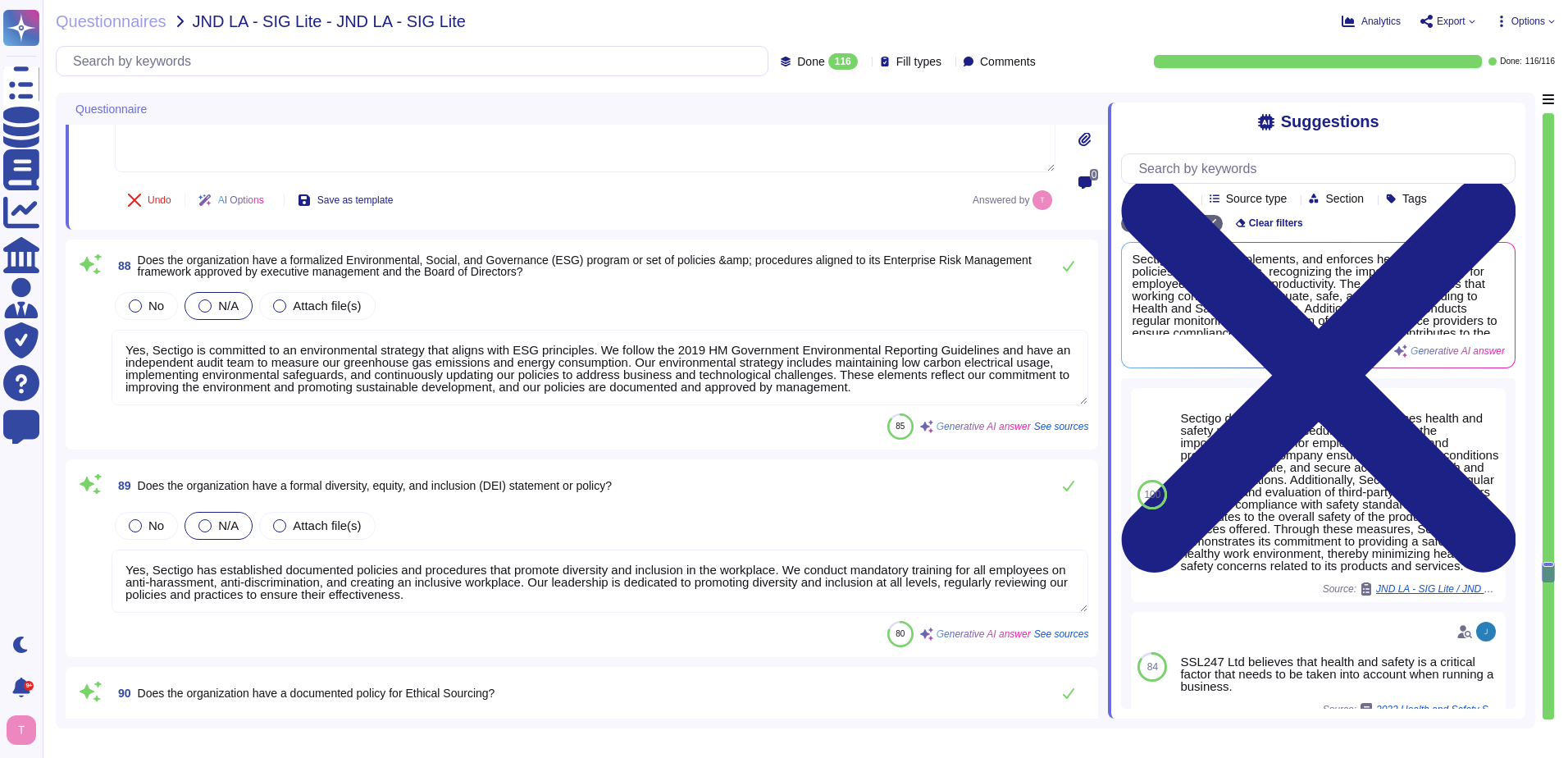
drag, startPoint x: 900, startPoint y: 366, endPoint x: 108, endPoint y: 310, distance: 794.0
click at [108, 310] on div "88 Does the organization have a formalized Environmental, Social, and Governanc…" at bounding box center [581, 344] width 1013 height 191
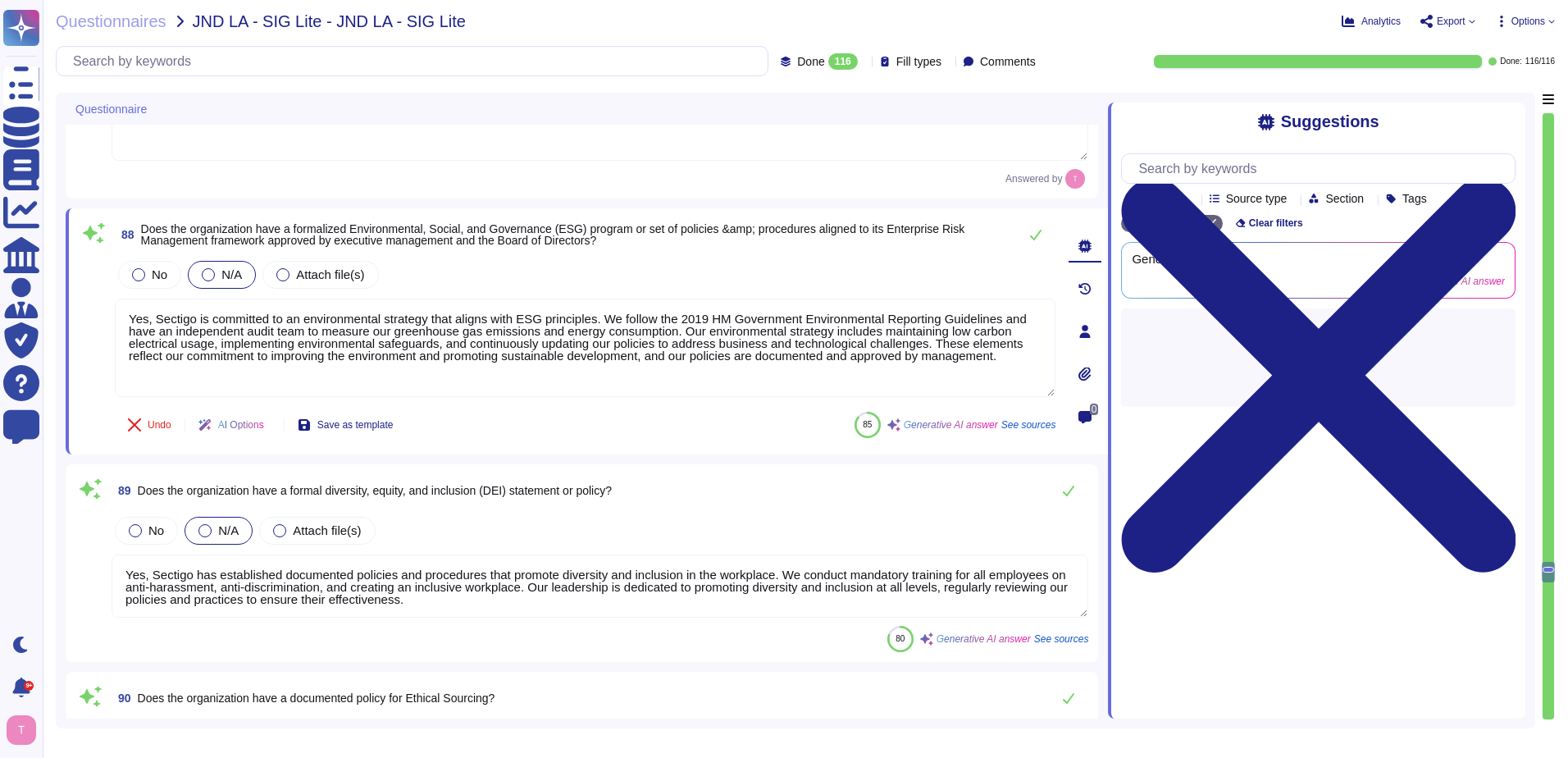
type textarea "Yes, the organization has a documented privacy policy that outlines its policie…"
paste textarea "We are a SaaS provider"
type textarea "We are a SaaS provider."
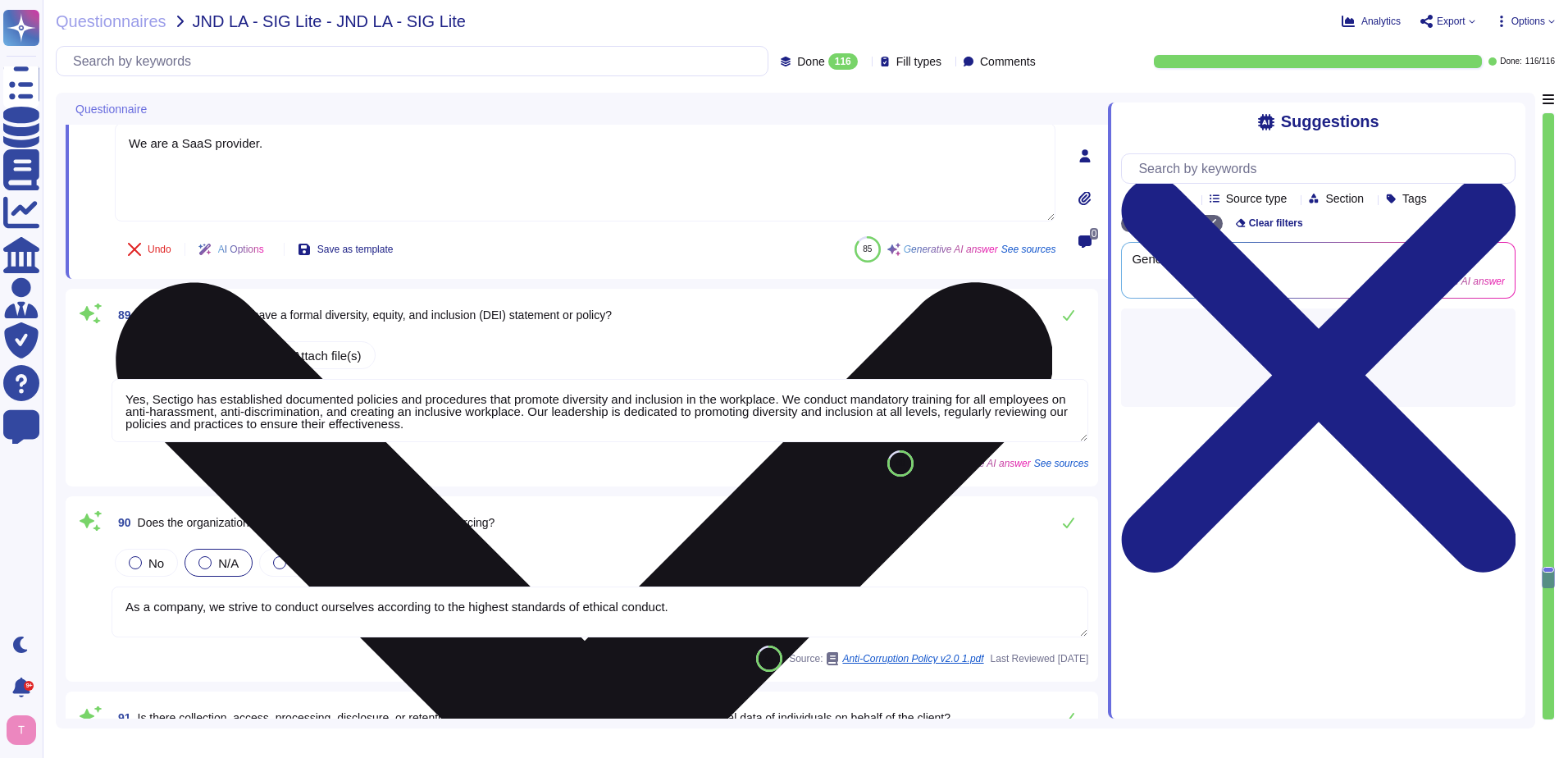
type textarea "Yes, the organization has developed and maintained a formal privacy program for…"
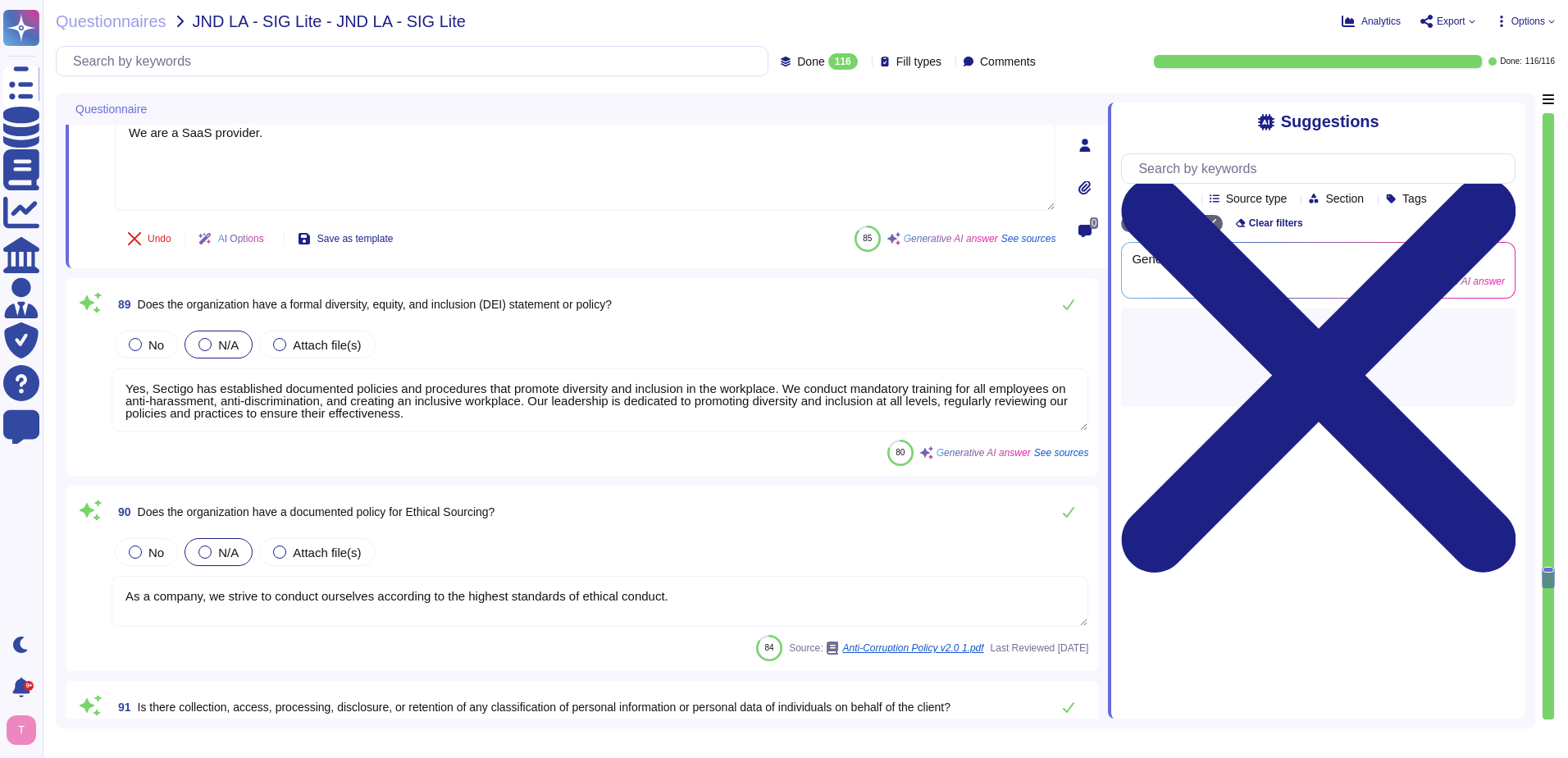
scroll to position [2, 0]
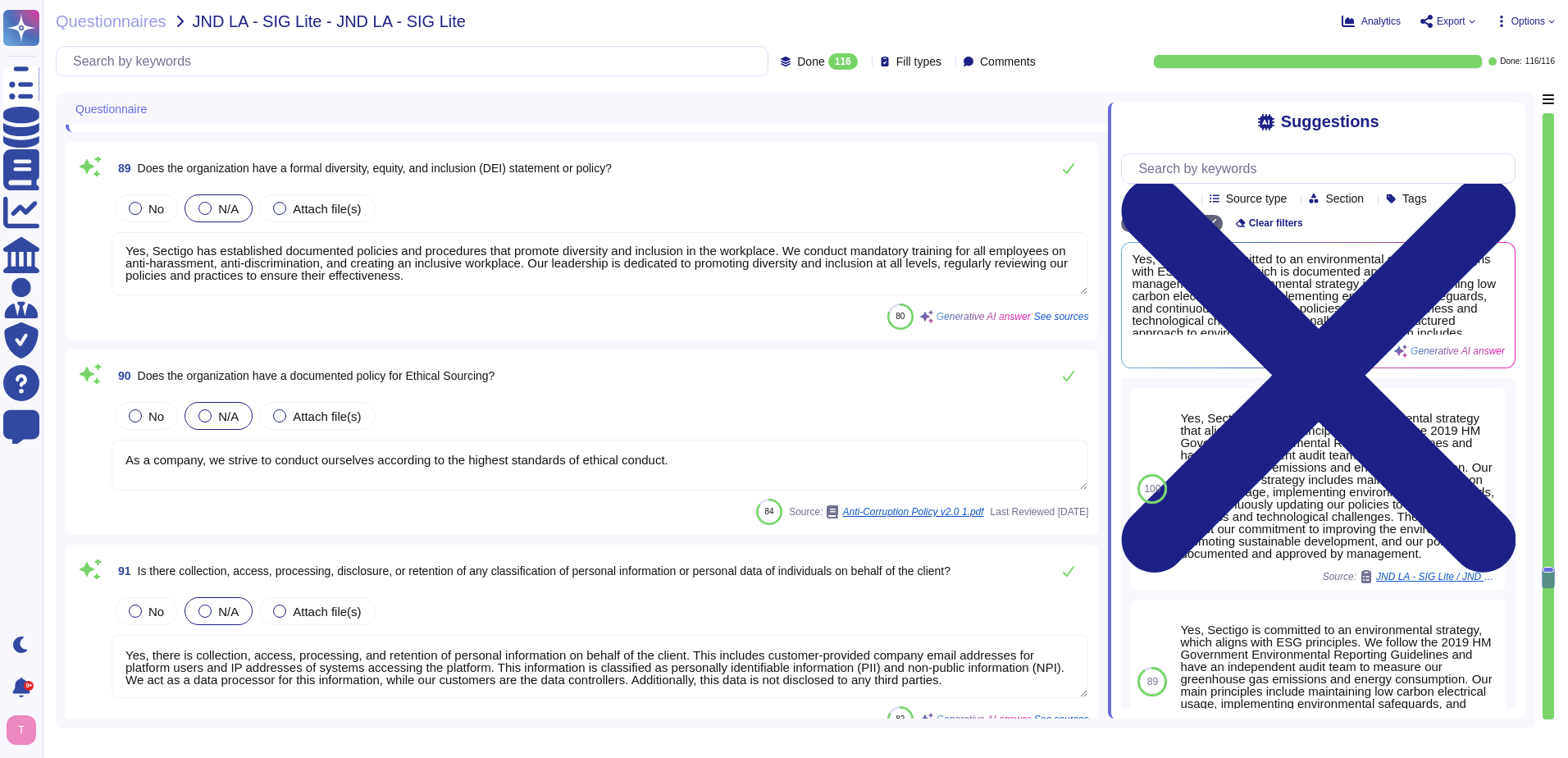
type textarea "We are a SaaS provider."
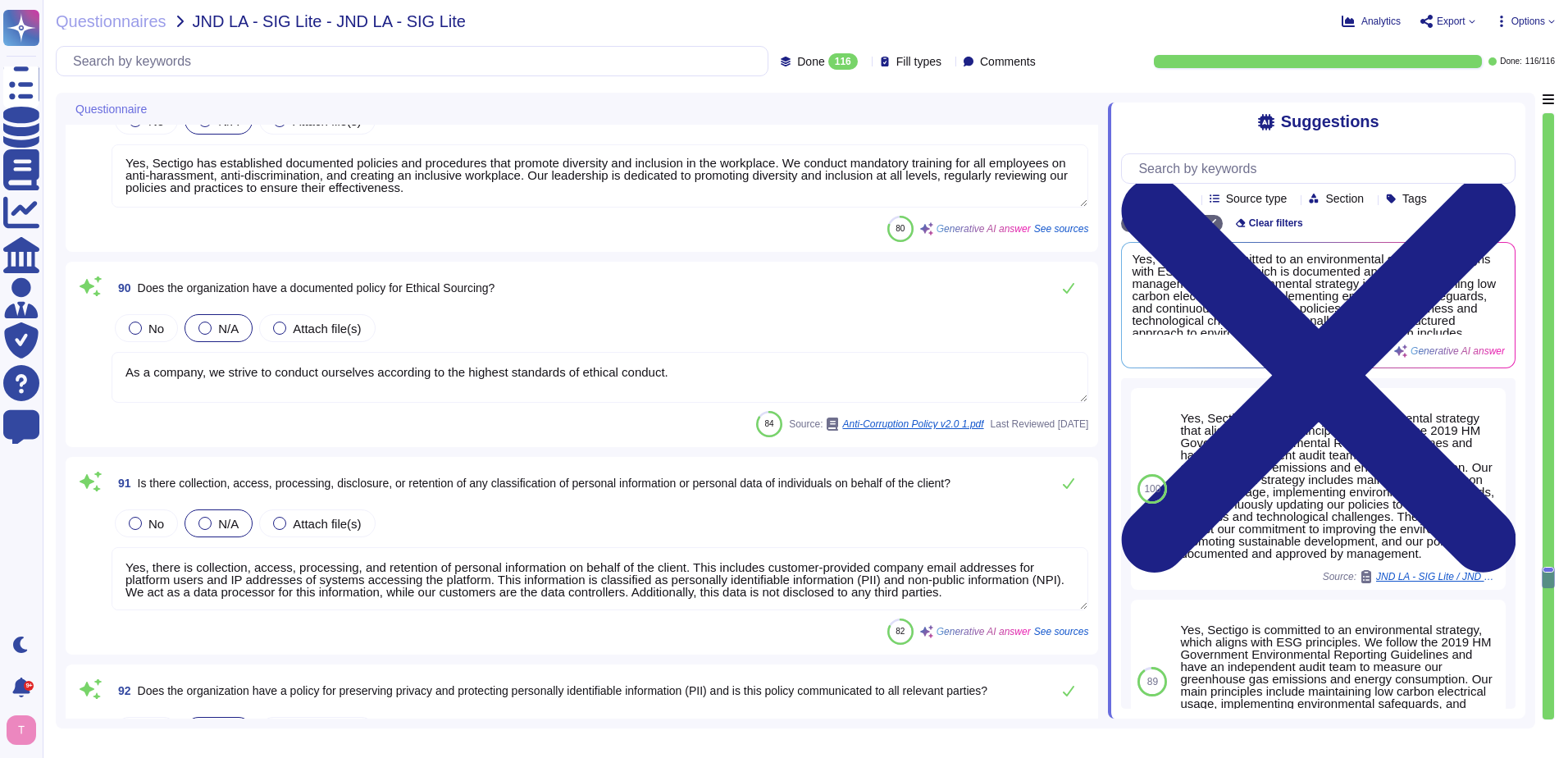
scroll to position [16734, 0]
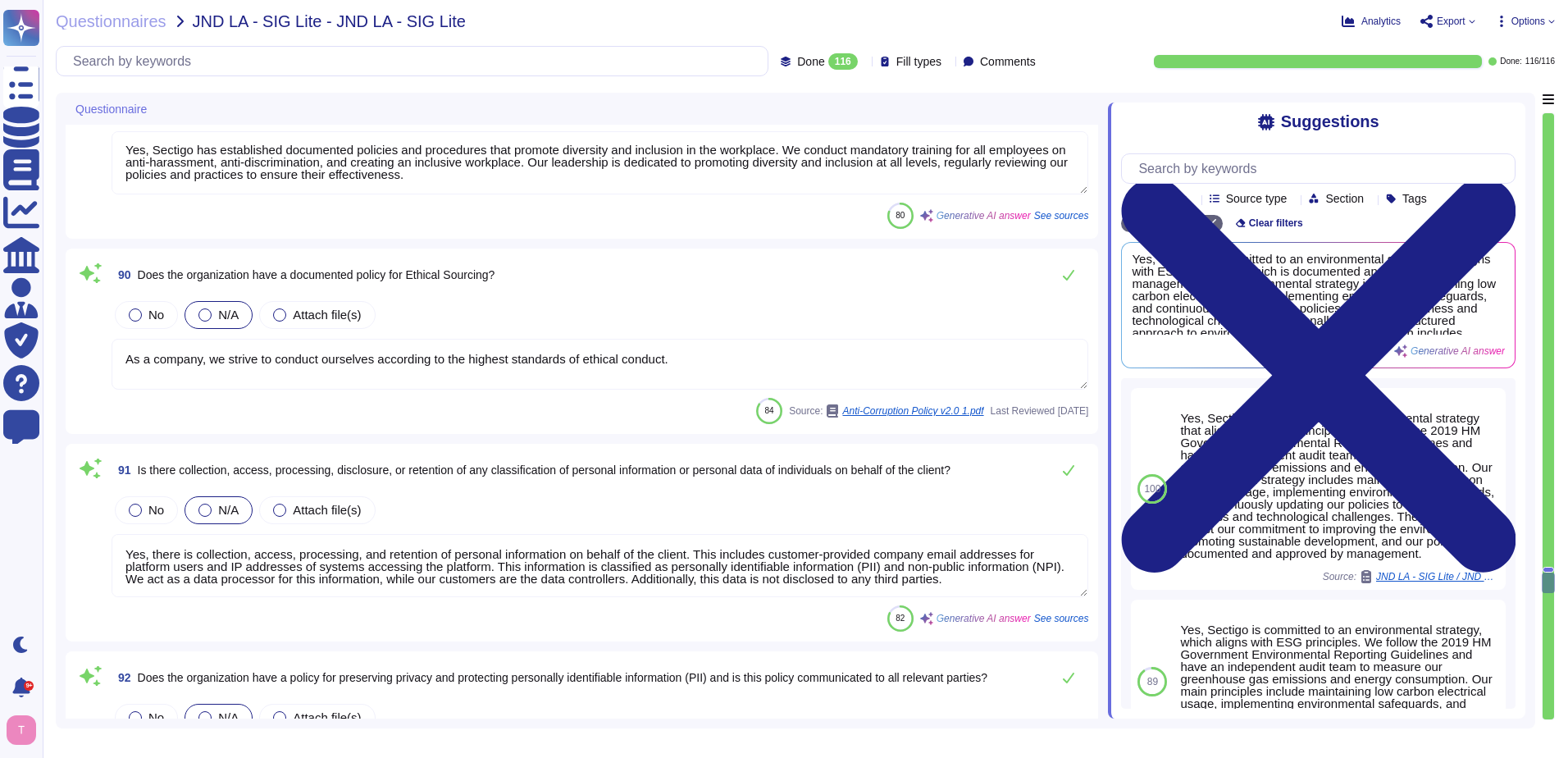
type textarea "Yes, there is a training and awareness program that addresses data privacy and …"
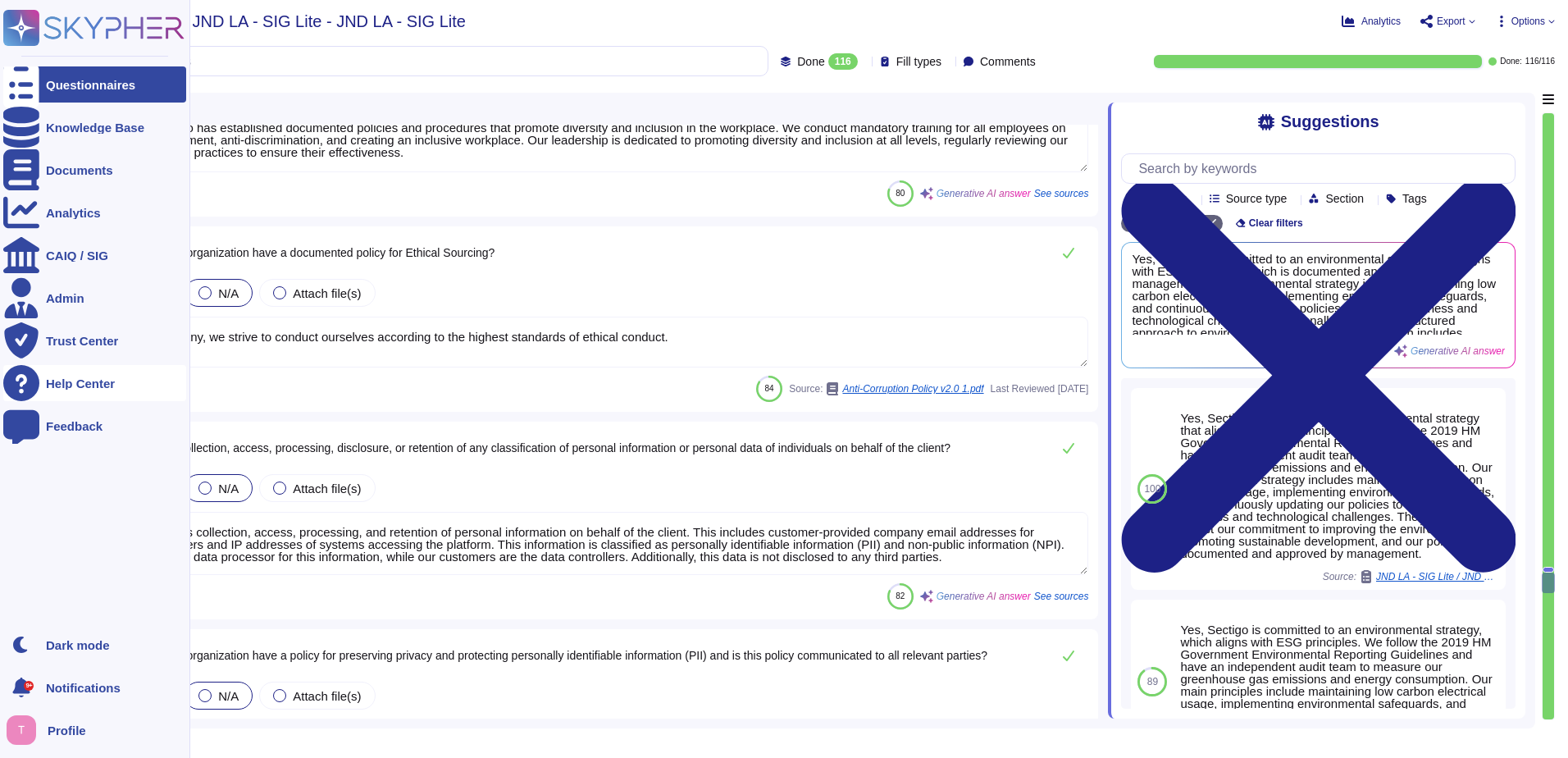
drag, startPoint x: 685, startPoint y: 338, endPoint x: 43, endPoint y: 371, distance: 642.8
click at [43, 371] on div "Questionnaires Knowledge Base Documents Analytics CAIQ / SIG Admin Trust Center…" at bounding box center [784, 379] width 1568 height 758
paste textarea "We are a SaaS provider"
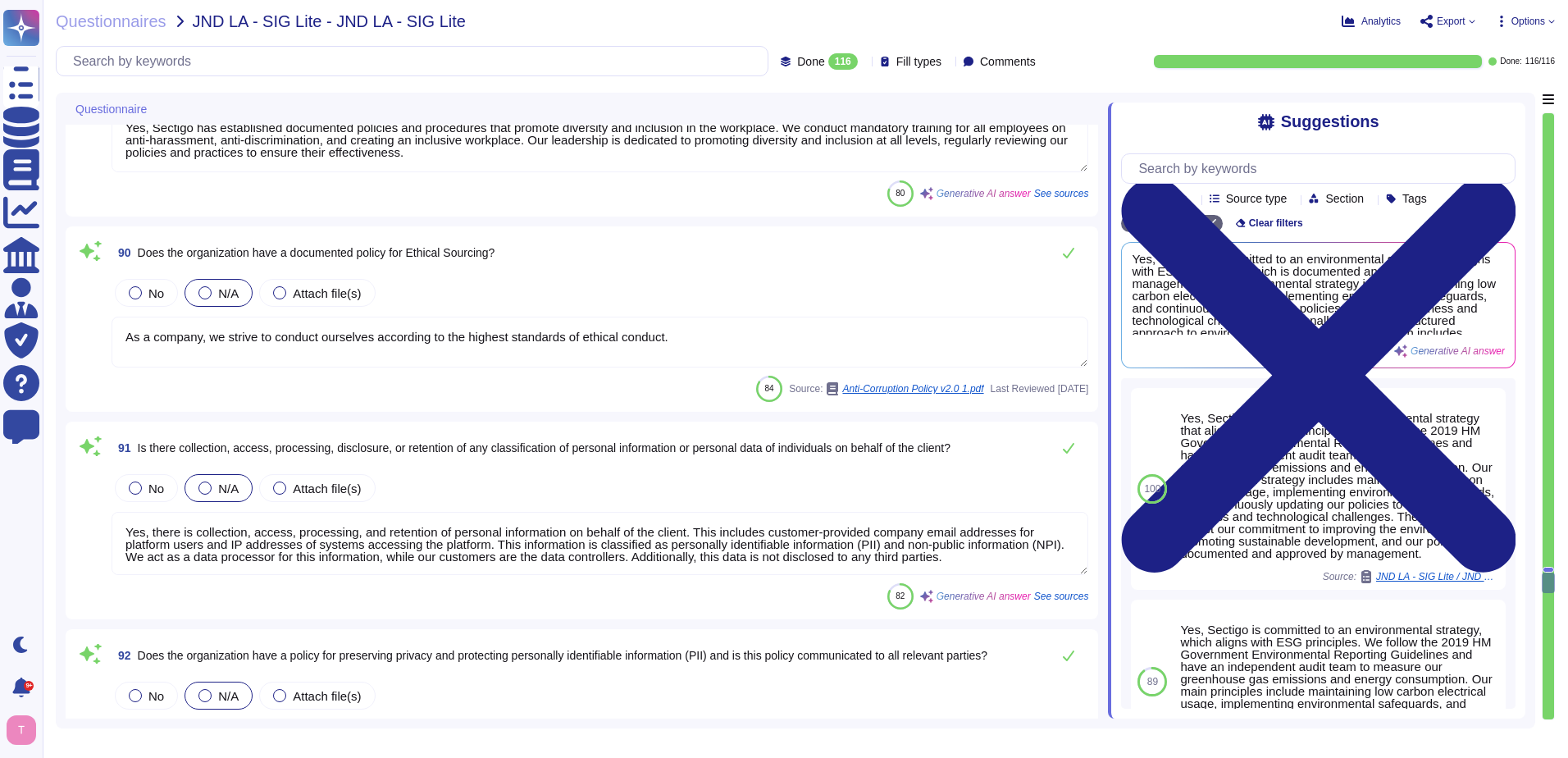
drag, startPoint x: 684, startPoint y: 337, endPoint x: 99, endPoint y: 342, distance: 585.0
click at [99, 342] on div "90 Does the organization have a documented policy for Ethical Sourcing? No N/A …" at bounding box center [581, 319] width 1013 height 166
type textarea "We are a SaaS provider."
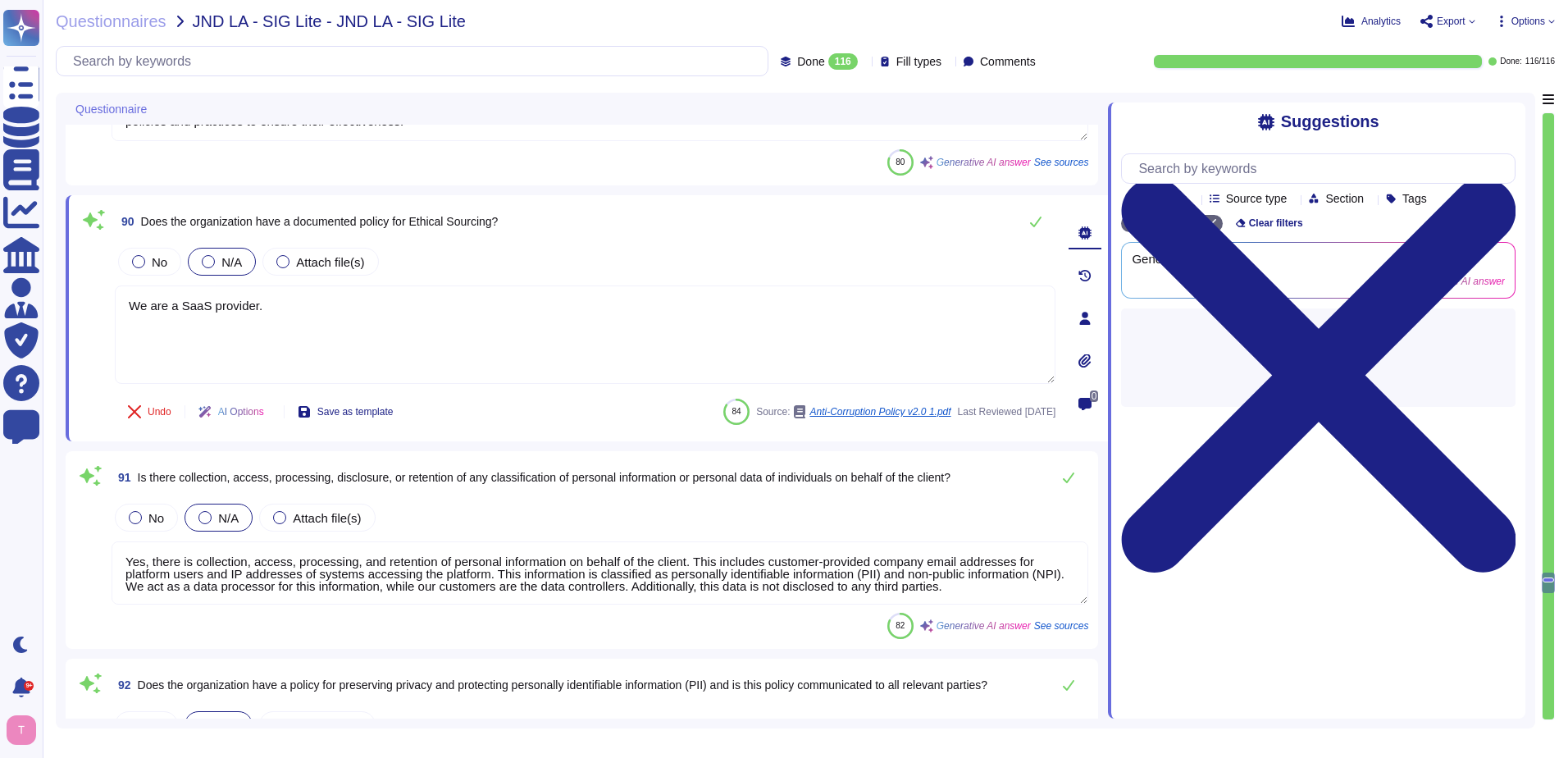
type textarea "Yes, there is a training and awareness program that addresses data privacy and …"
paste textarea "We are a SaaS provider."
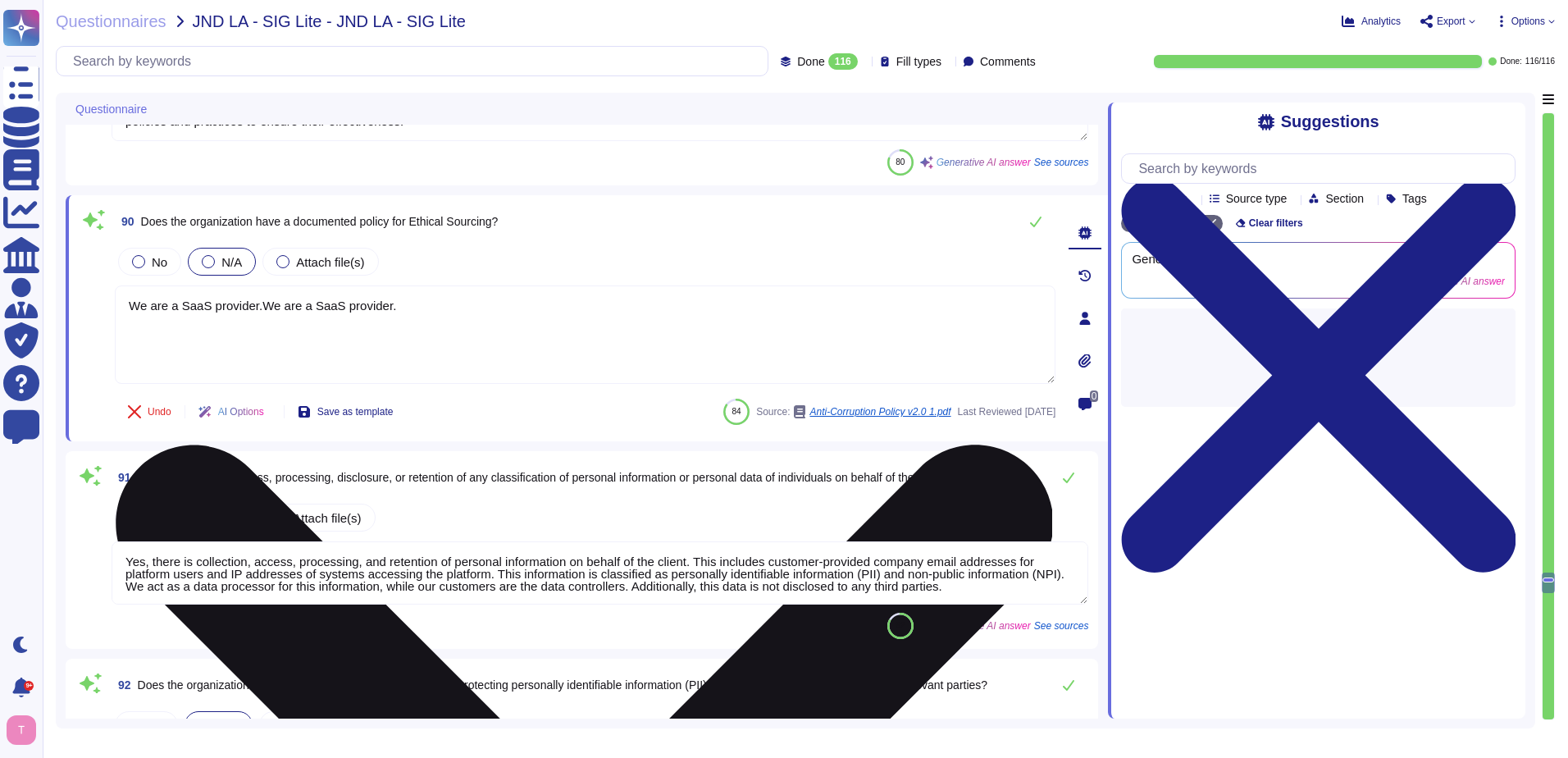
click at [395, 304] on textarea "We are a SaaS provider.We are a SaaS provider." at bounding box center [585, 335] width 941 height 99
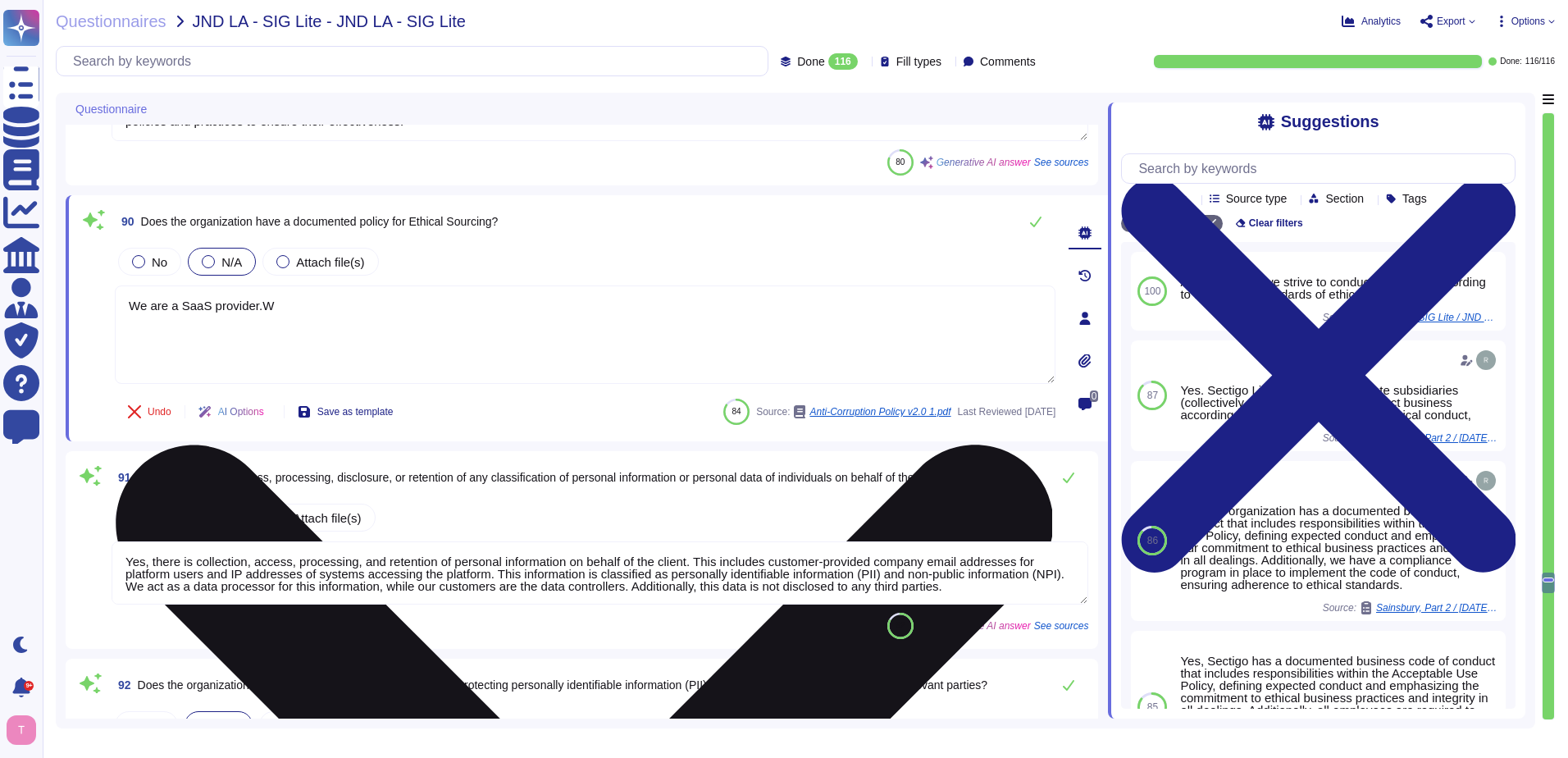
type textarea "We are a SaaS provider."
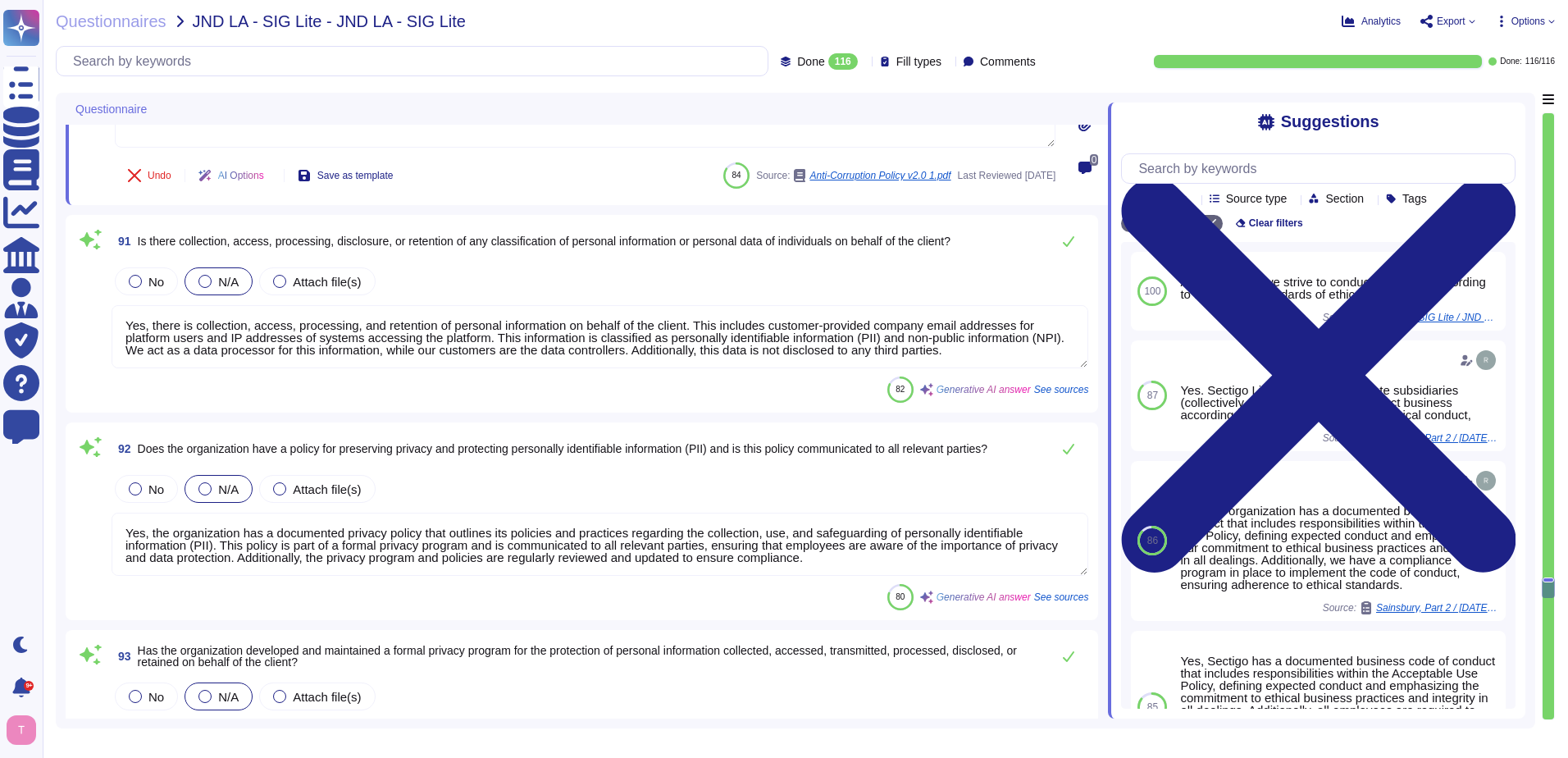
scroll to position [16980, 0]
type textarea "Yes, we maintain documented policies for data privacy that include principles s…"
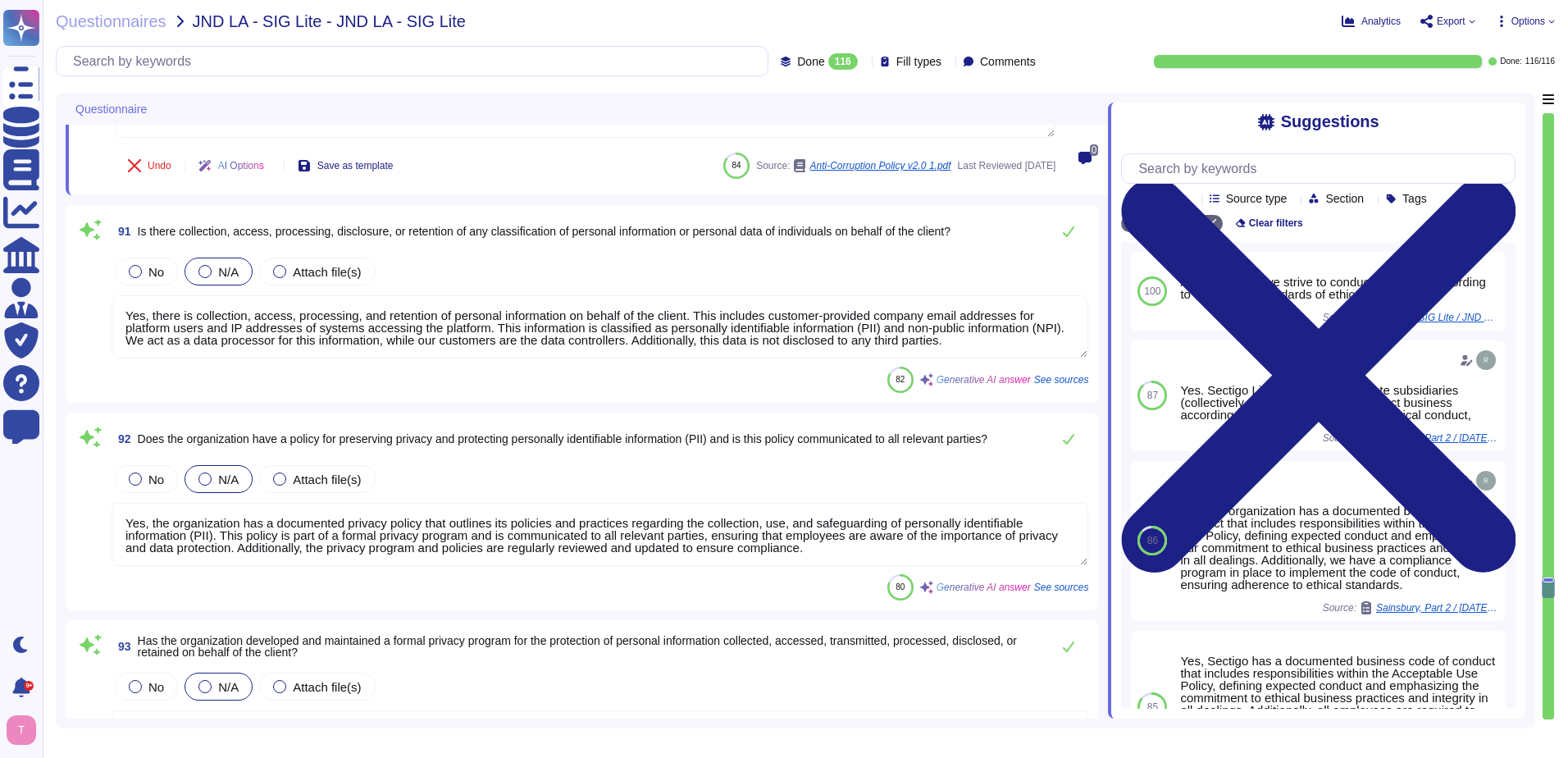
type textarea "We are a SaaS provider."
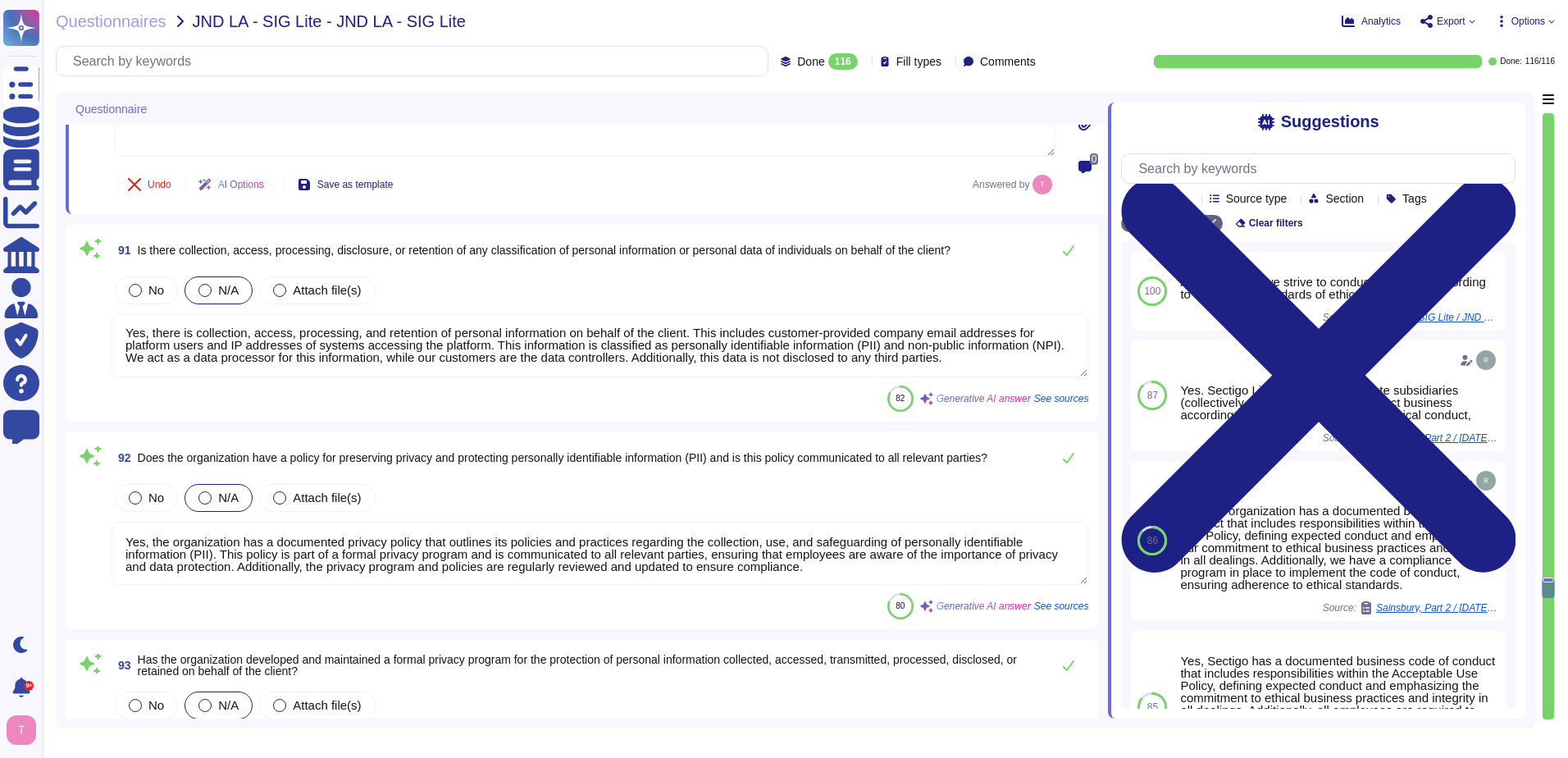
scroll to position [0, 0]
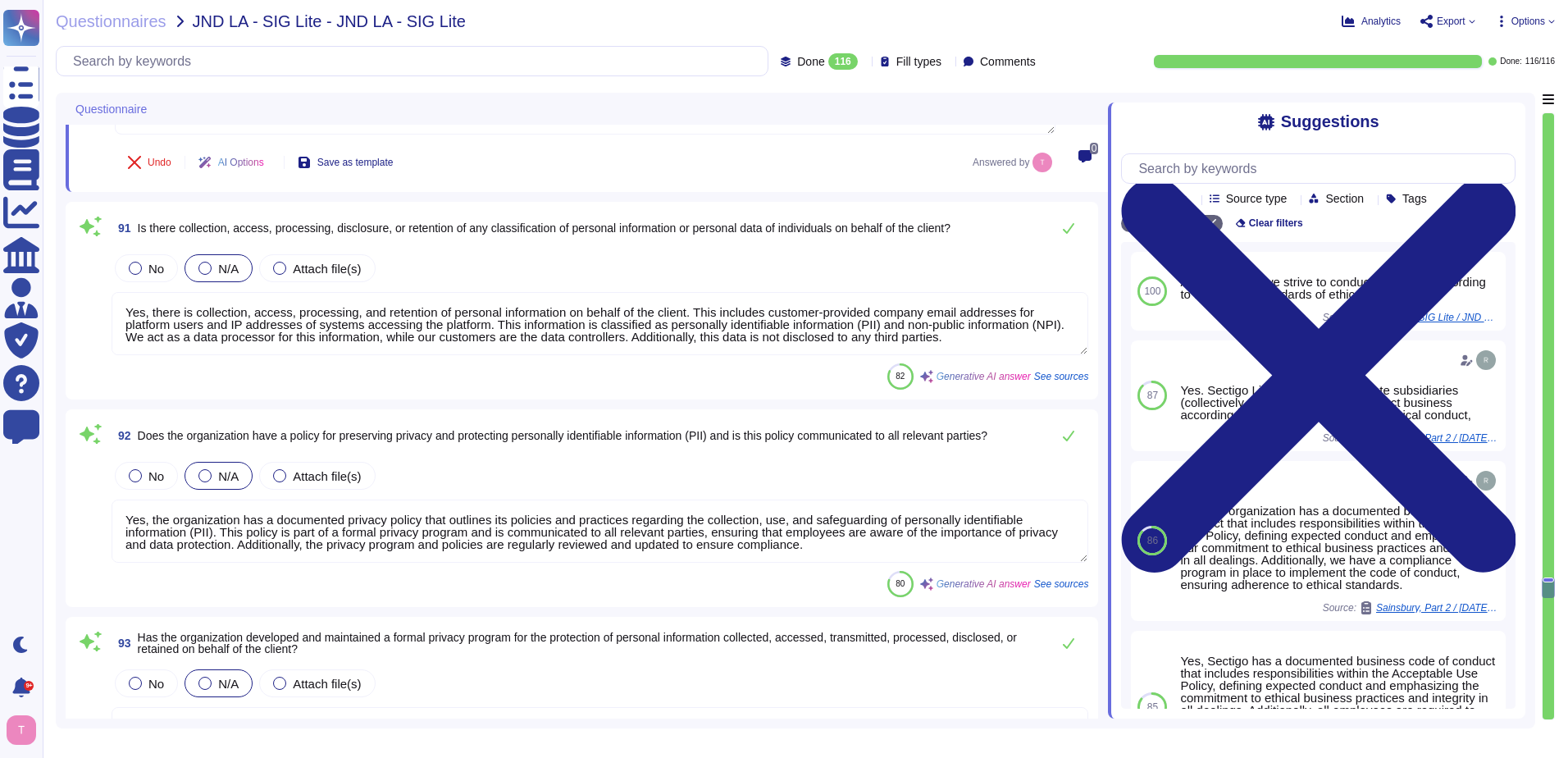
drag, startPoint x: 962, startPoint y: 344, endPoint x: 124, endPoint y: 291, distance: 839.7
click at [124, 291] on div "No N/A Attach file(s) Yes, there is collection, access, processing, and retenti…" at bounding box center [600, 304] width 977 height 106
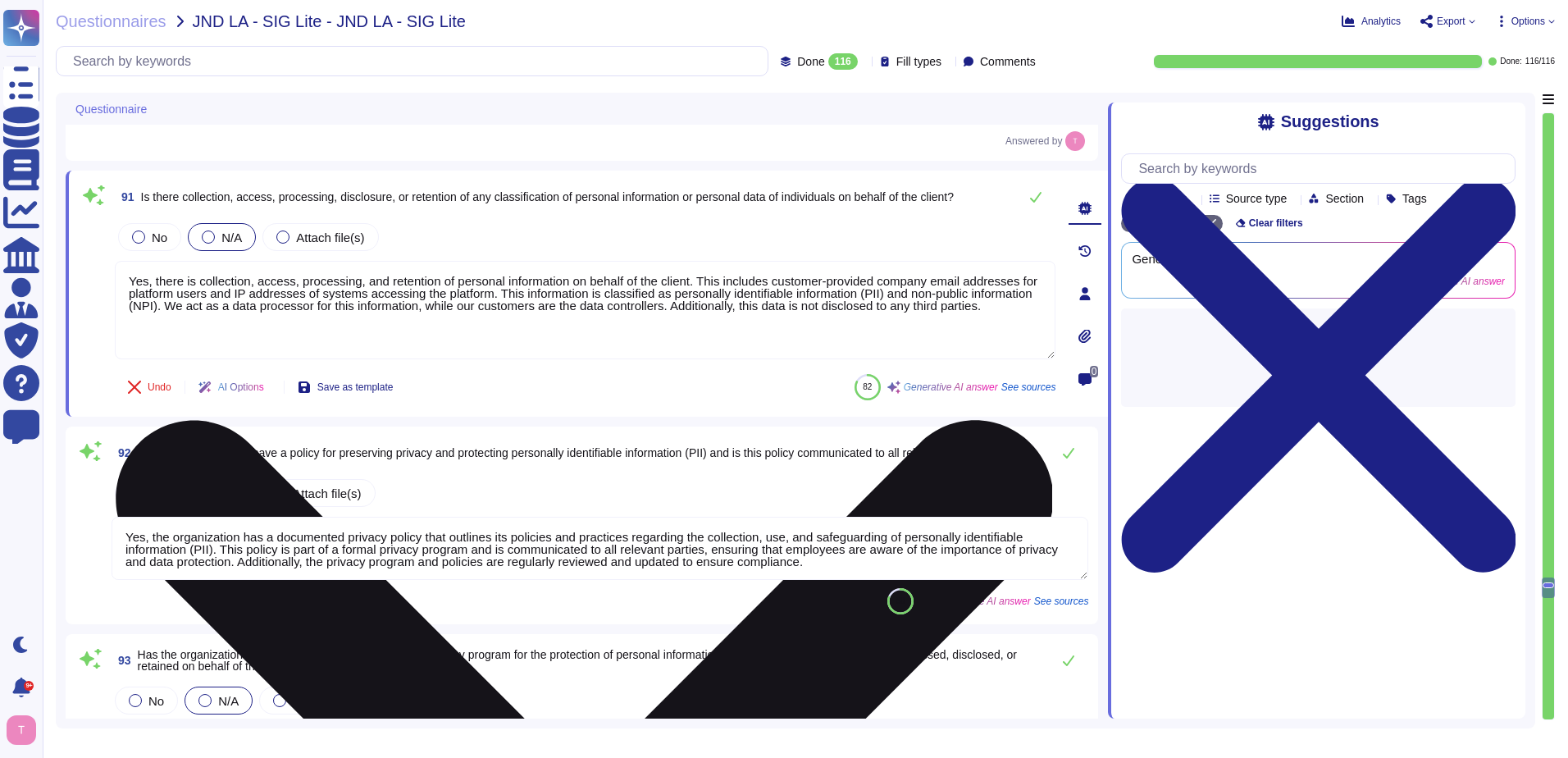
type textarea "Yes, we maintain documented policies for data privacy that include principles s…"
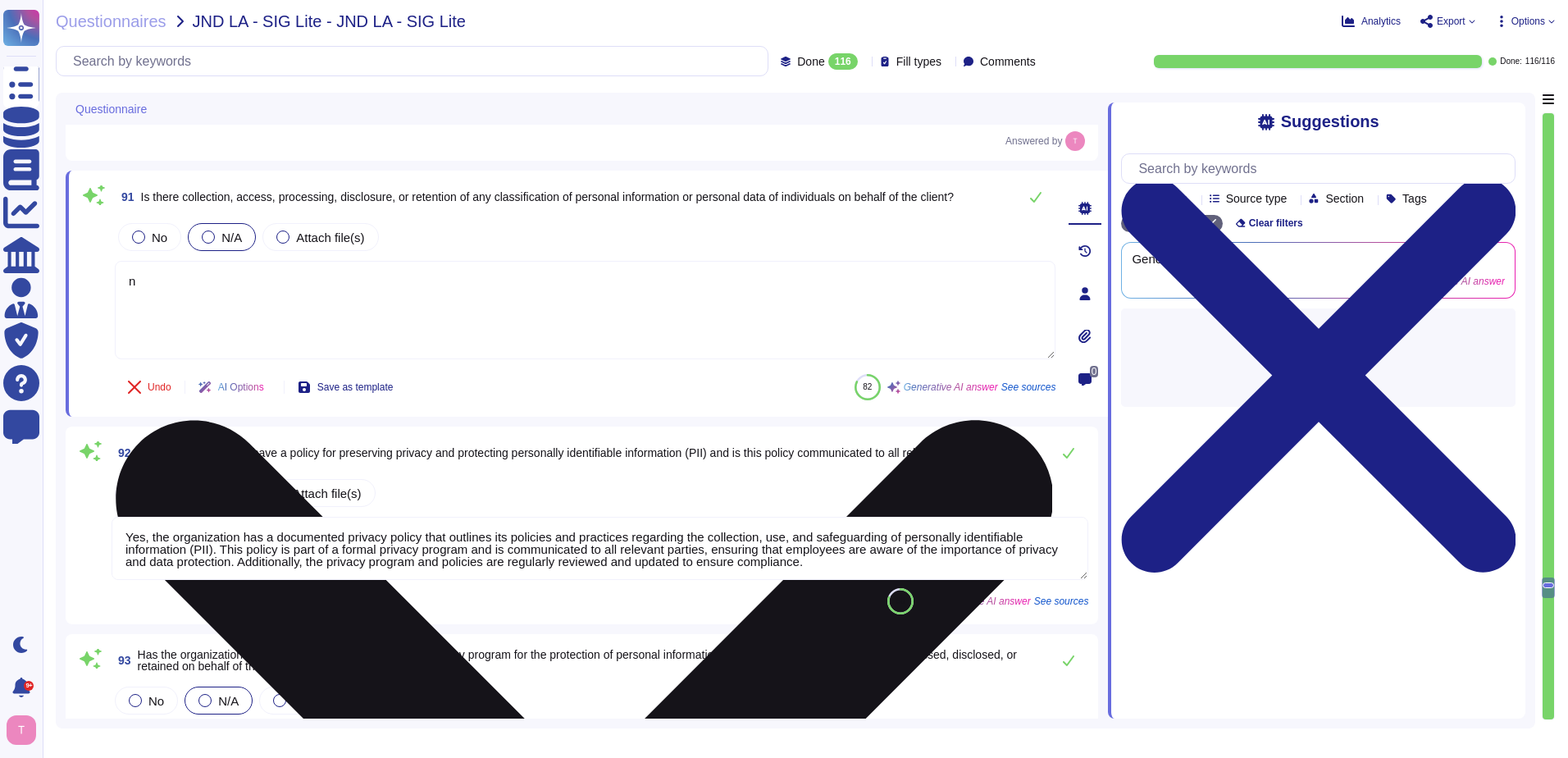
type textarea "no"
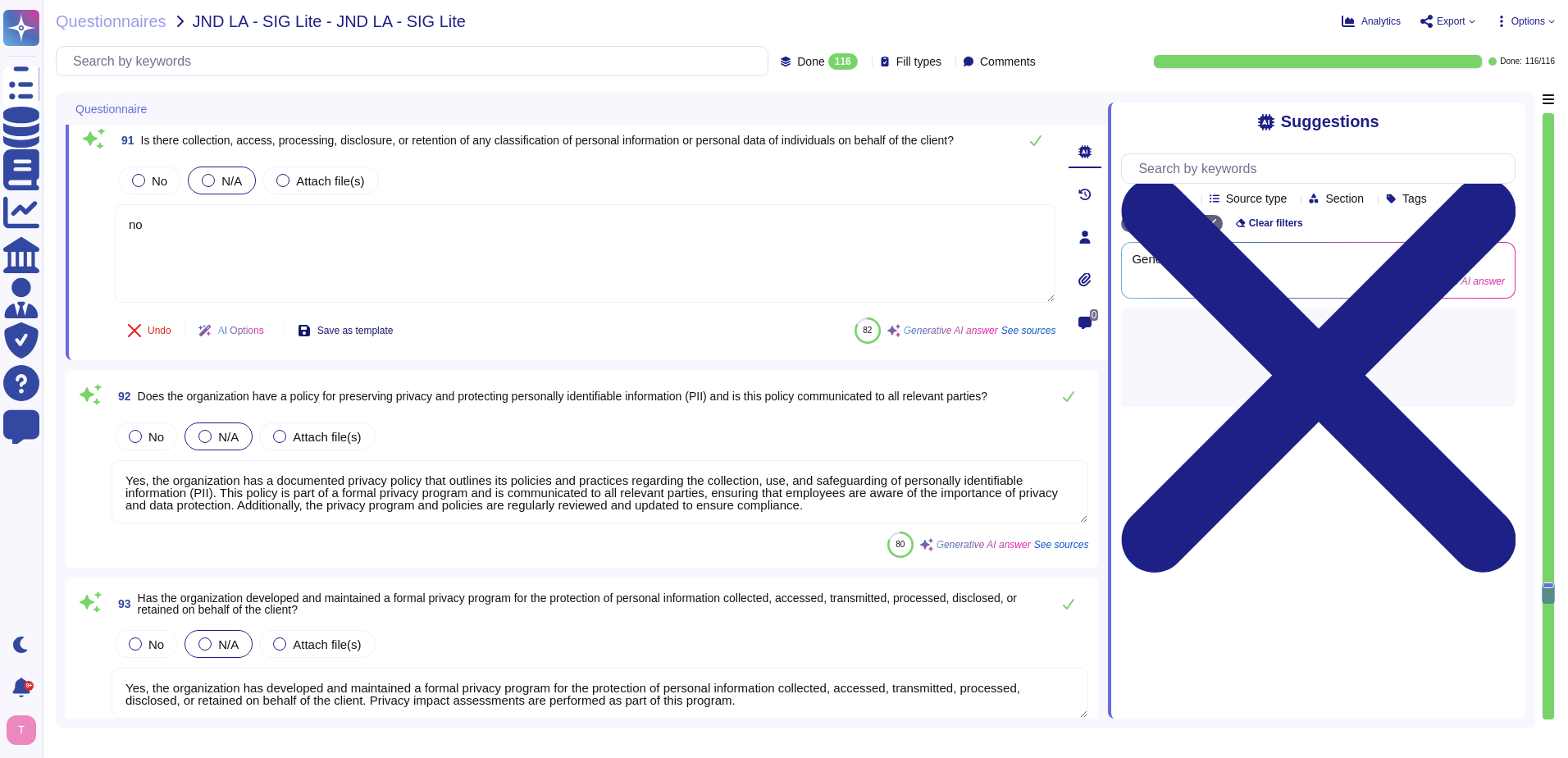
type textarea "Yes, the organization has internet-facing websites and a SaaS portal that colle…"
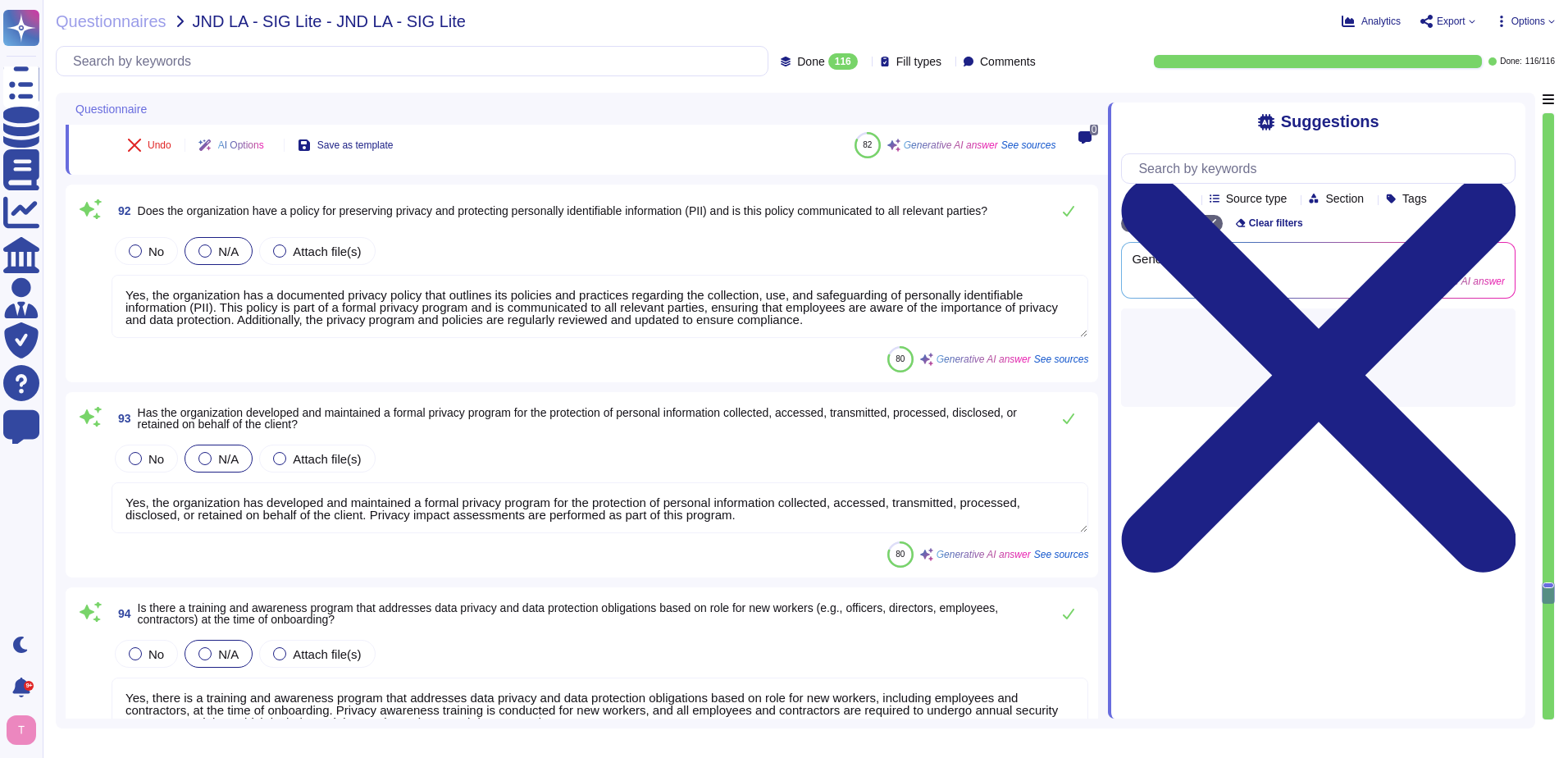
scroll to position [17226, 0]
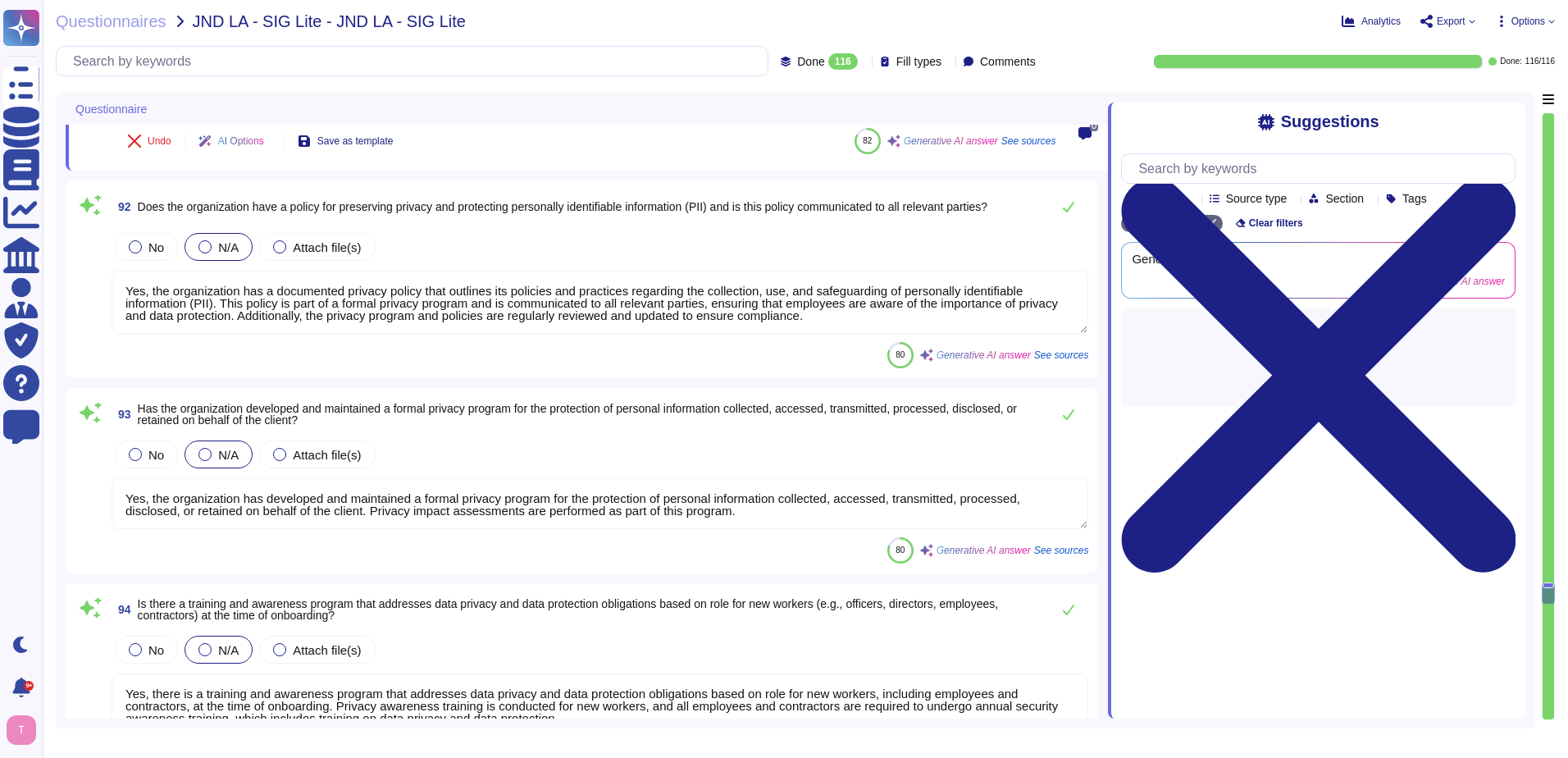
type textarea "no"
click at [500, 346] on div "80 Generative AI answer See sources" at bounding box center [600, 355] width 977 height 26
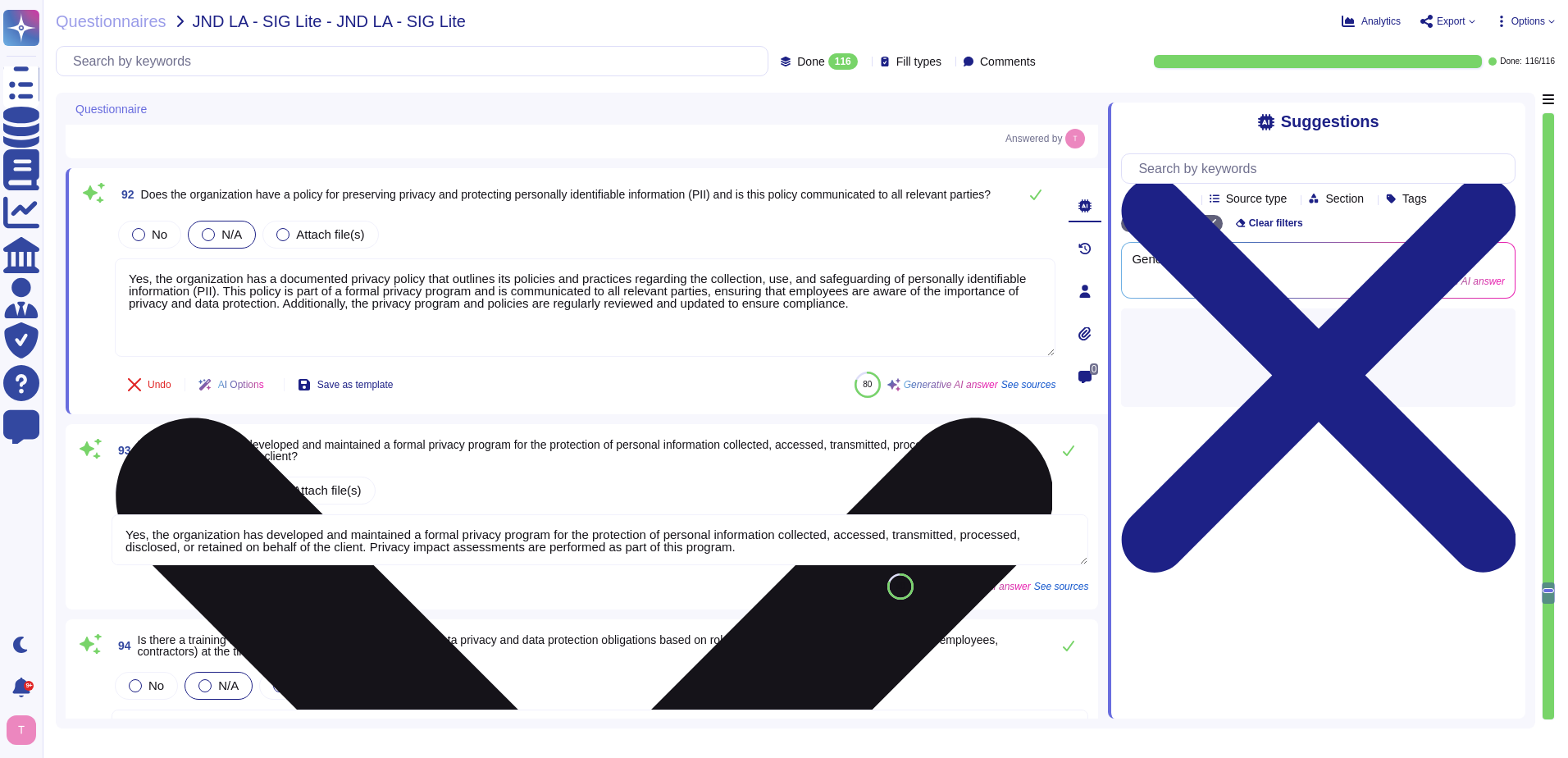
type textarea "Yes, the organization has internet-facing websites and a SaaS portal that colle…"
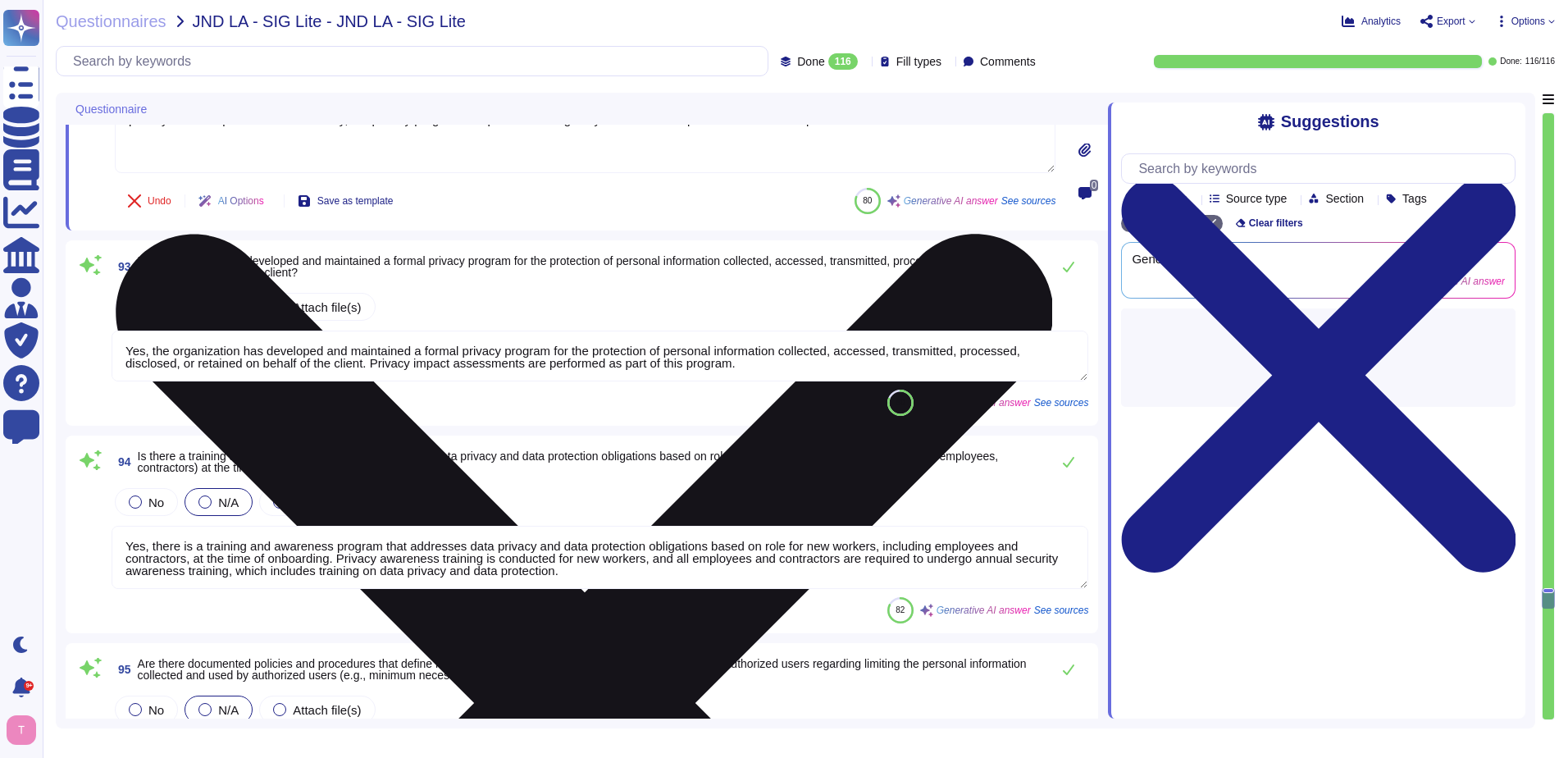
type textarea "Yes, the organization has a data governance program in place. A data protection…"
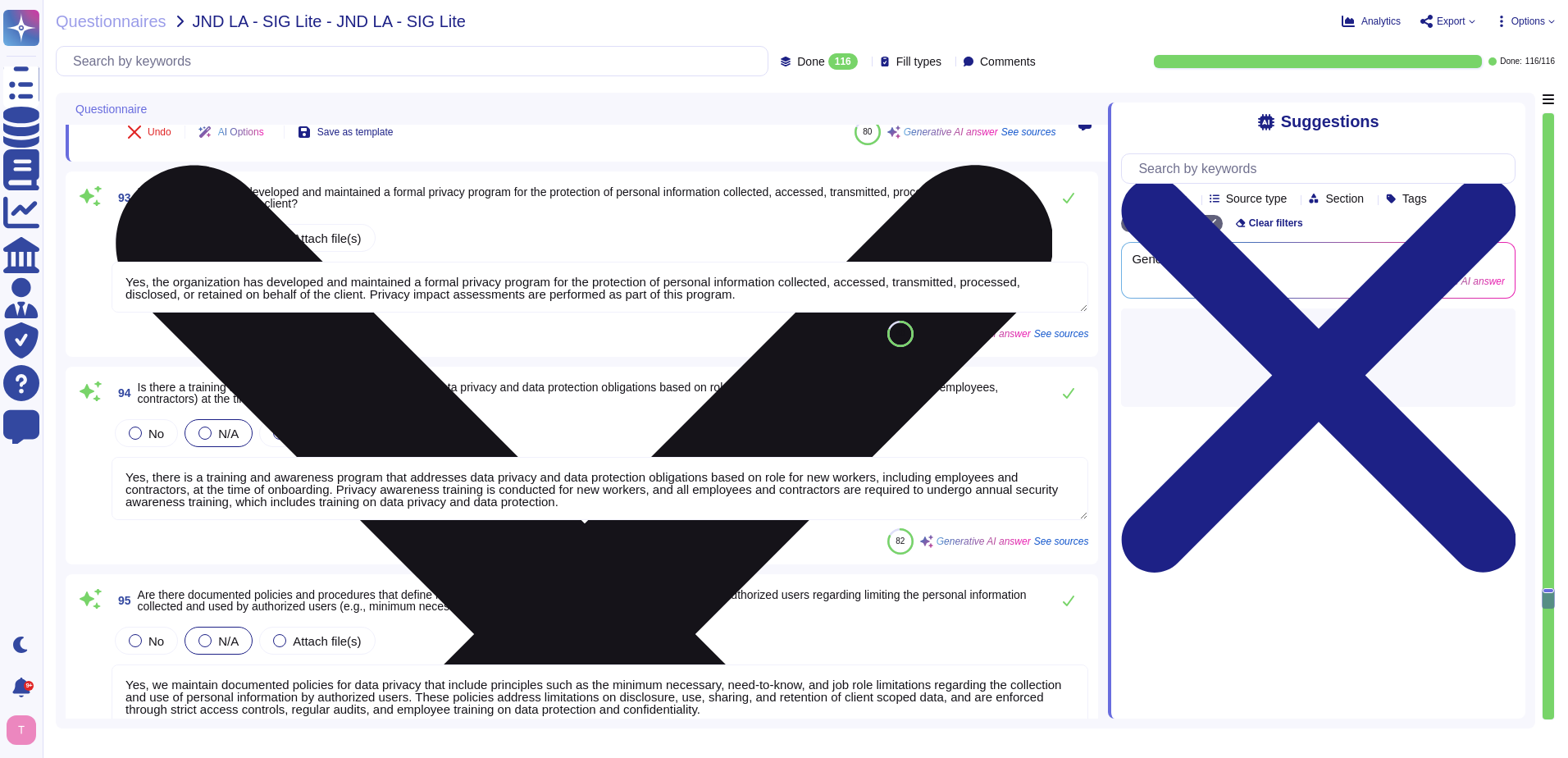
scroll to position [17472, 0]
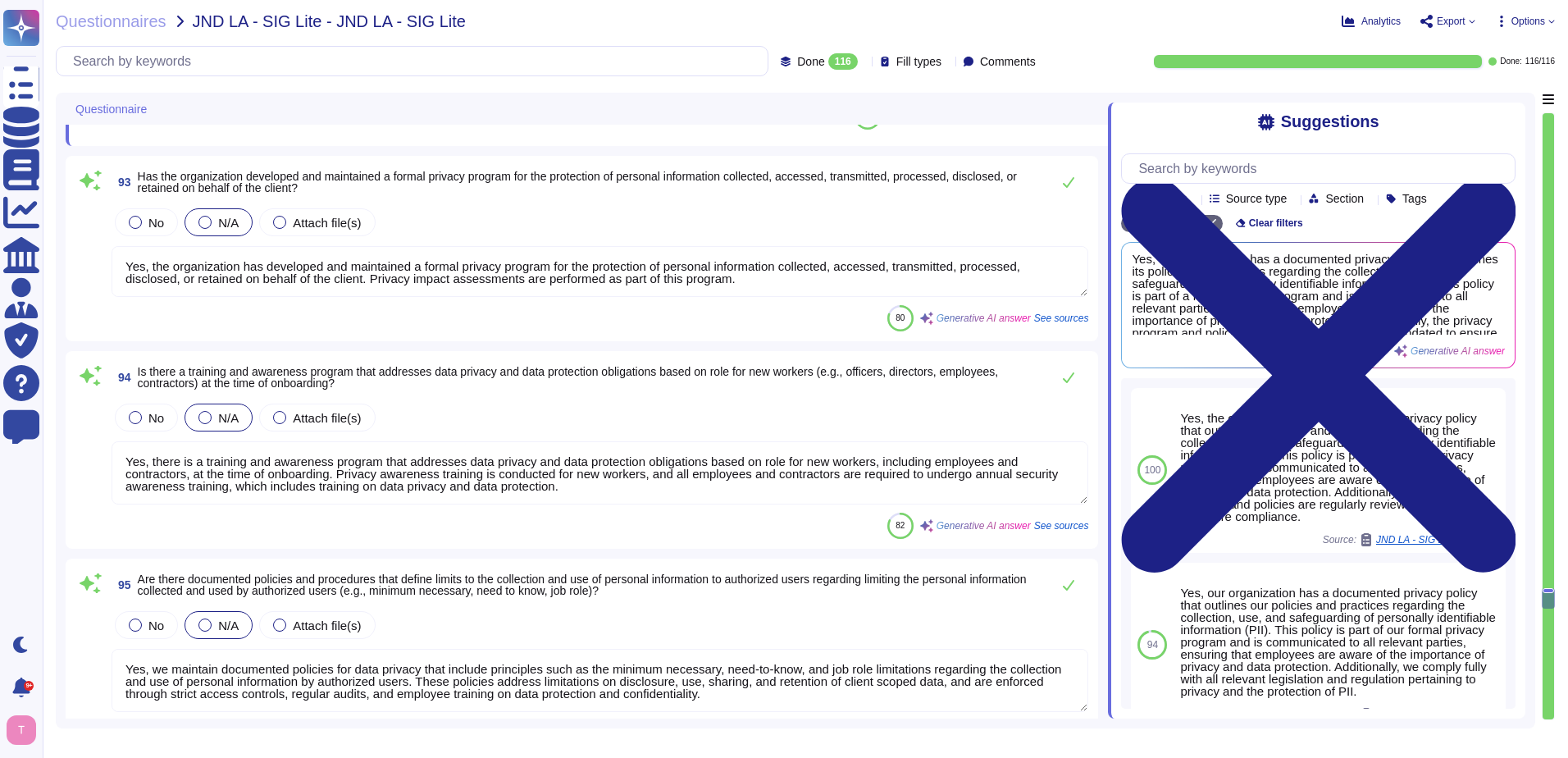
drag, startPoint x: 745, startPoint y: 273, endPoint x: 122, endPoint y: 254, distance: 623.3
click at [122, 254] on textarea "Yes, the organization has developed and maintained a formal privacy program for…" at bounding box center [600, 272] width 977 height 51
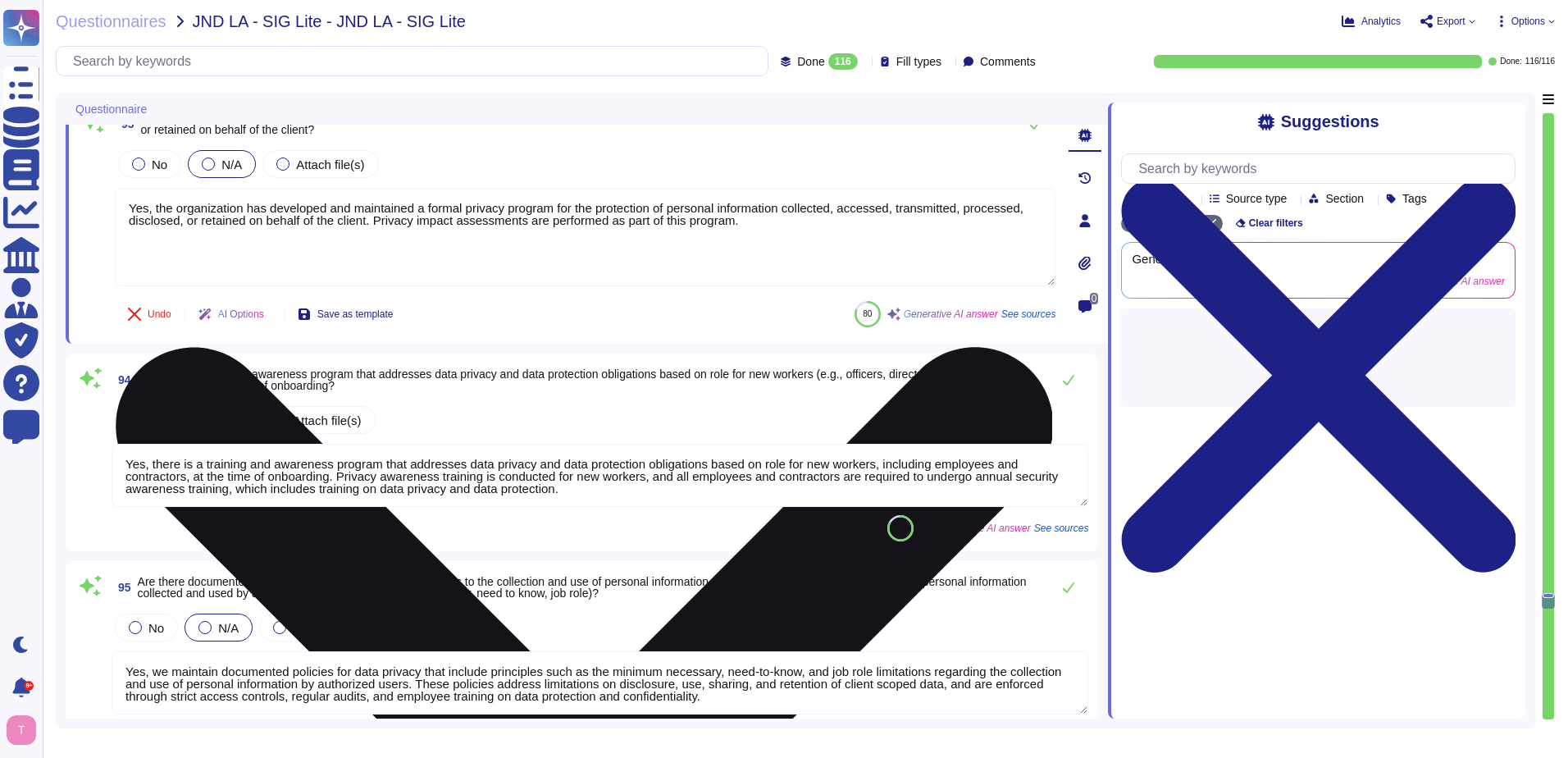
type textarea "Yes, the organization has a data governance program in place. A data protection…"
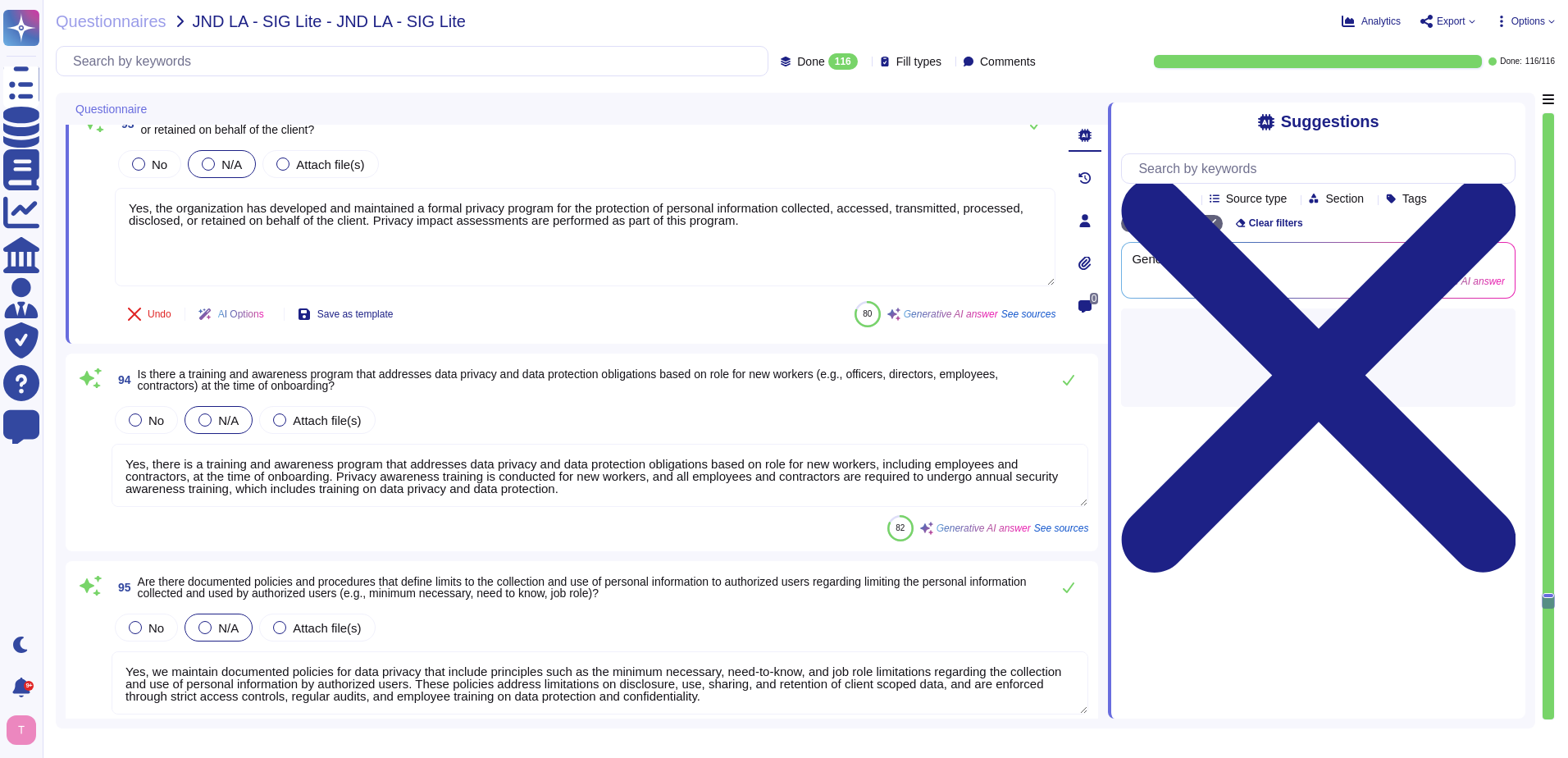
drag, startPoint x: 764, startPoint y: 217, endPoint x: 90, endPoint y: 205, distance: 674.1
click at [90, 205] on div "93 Has the organization developed and maintained a formal privacy program for t…" at bounding box center [567, 220] width 977 height 226
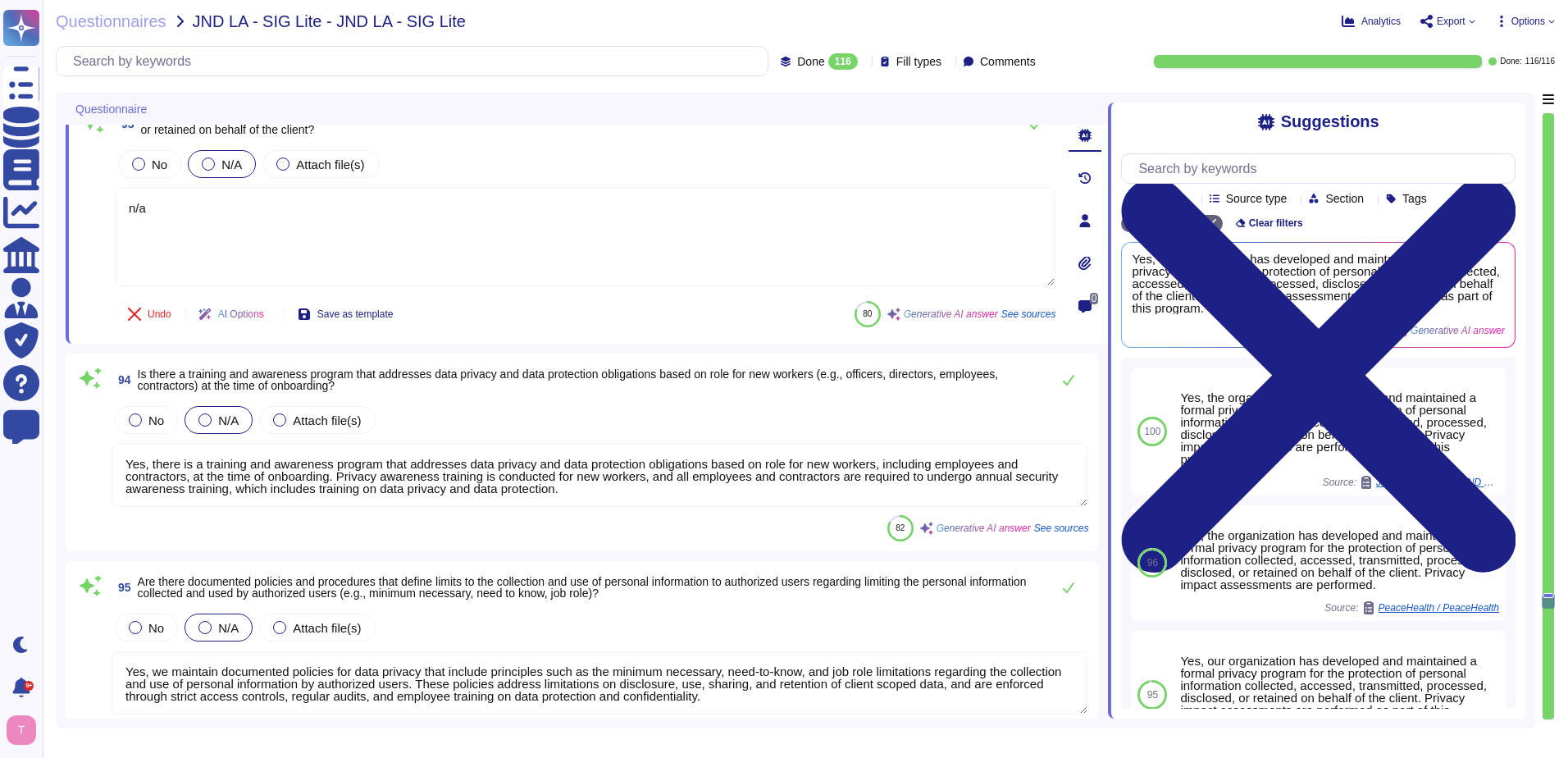
type textarea "n/a"
click at [629, 490] on textarea "Yes, there is a training and awareness program that addresses data privacy and …" at bounding box center [600, 475] width 977 height 63
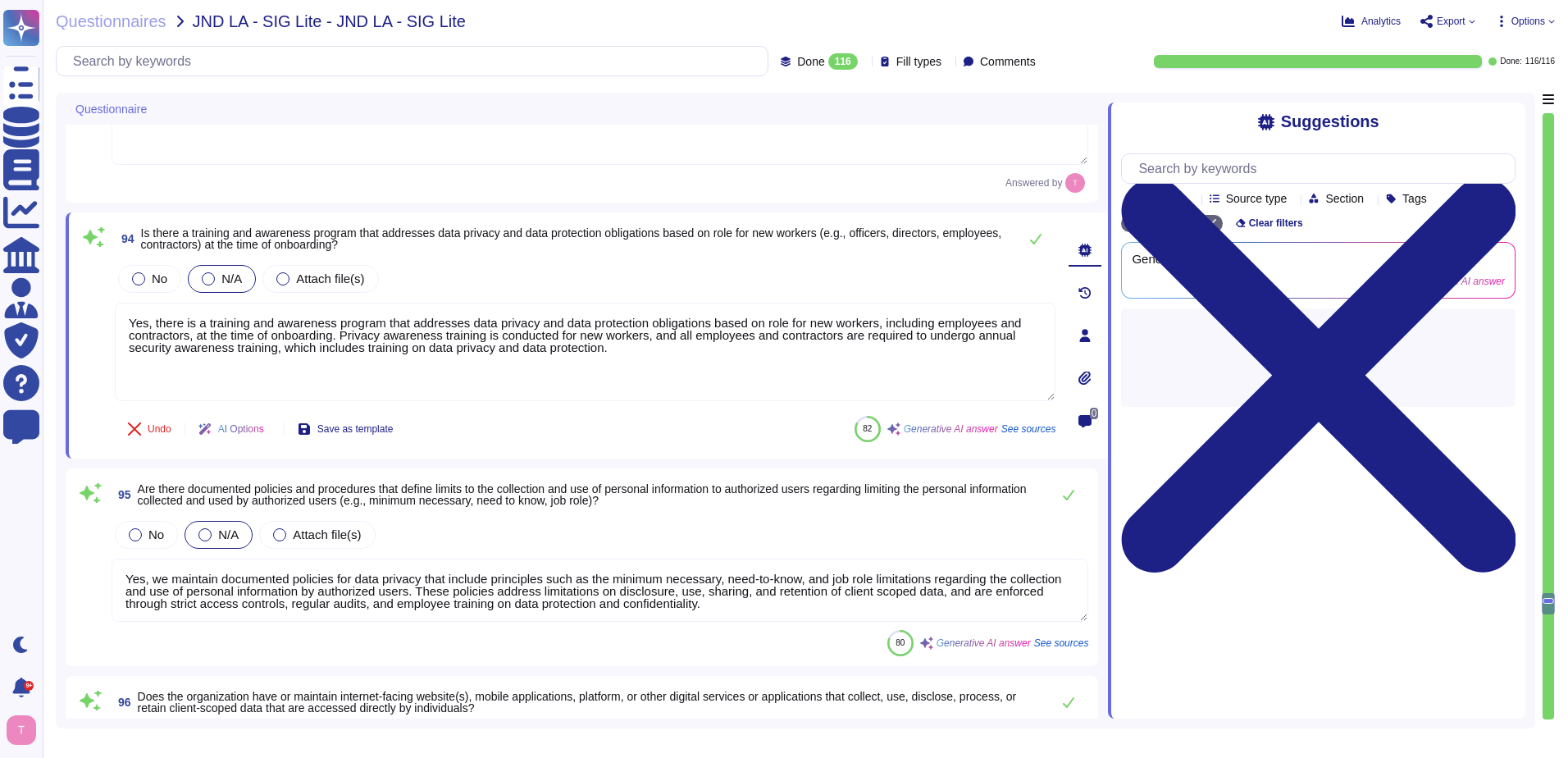
scroll to position [17636, 0]
type textarea "Yes, the company has policies and procedures to address security incidents and …"
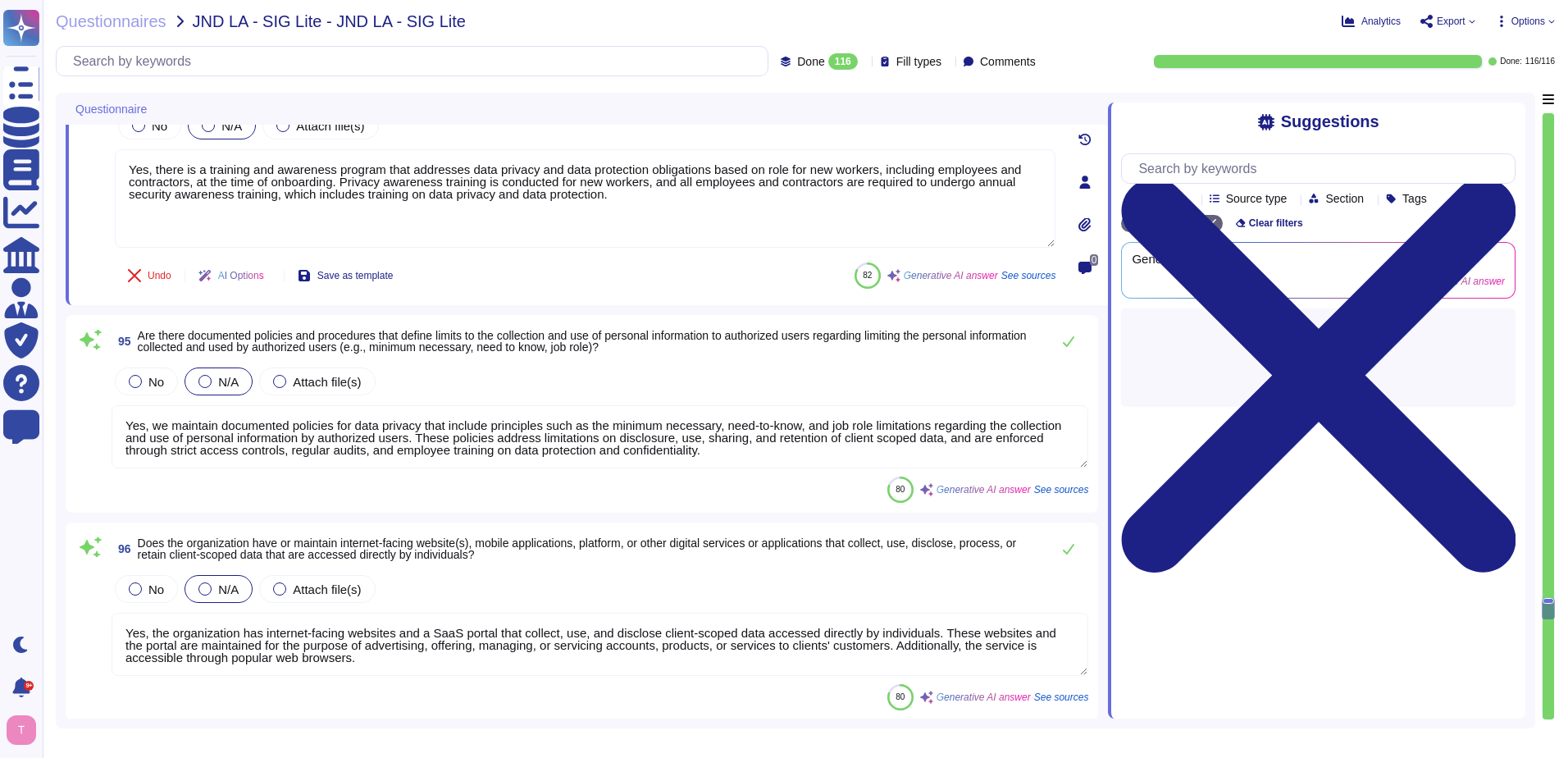
type textarea "No, other parties do not have access to, receive, process, or retain client sco…"
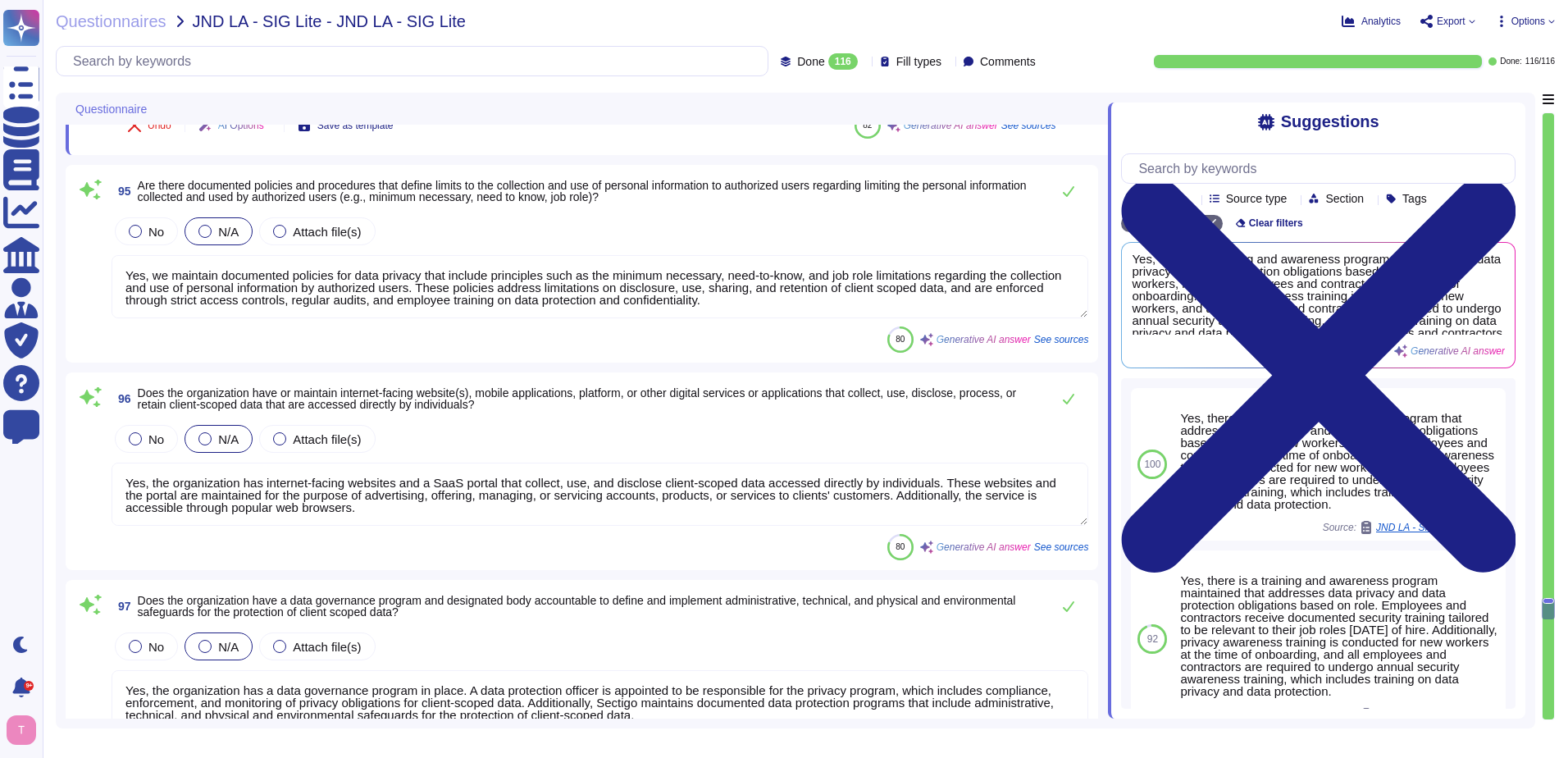
scroll to position [2, 0]
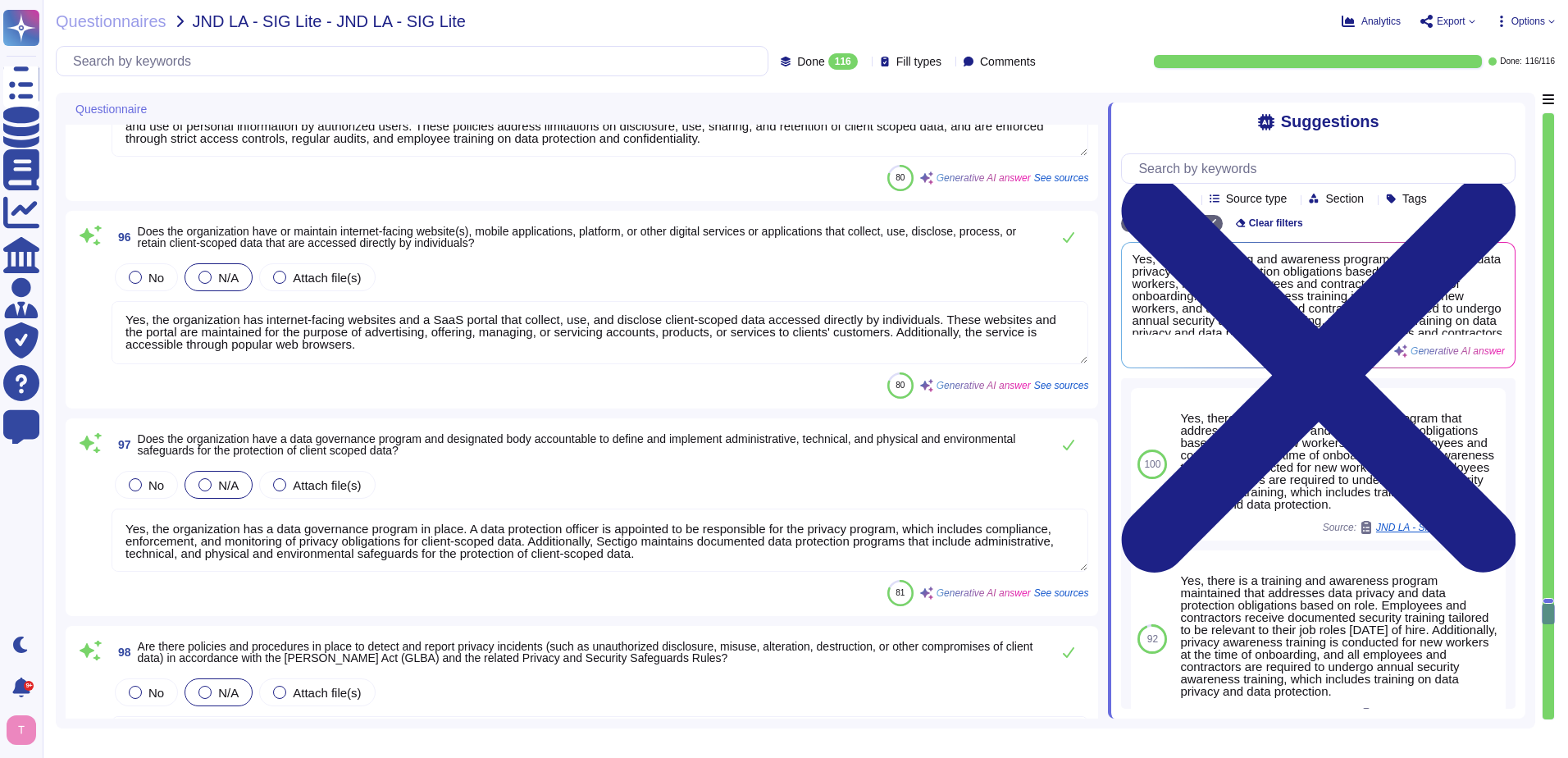
type textarea "Yes, we have appointed a data protection officer who is responsible for our pri…"
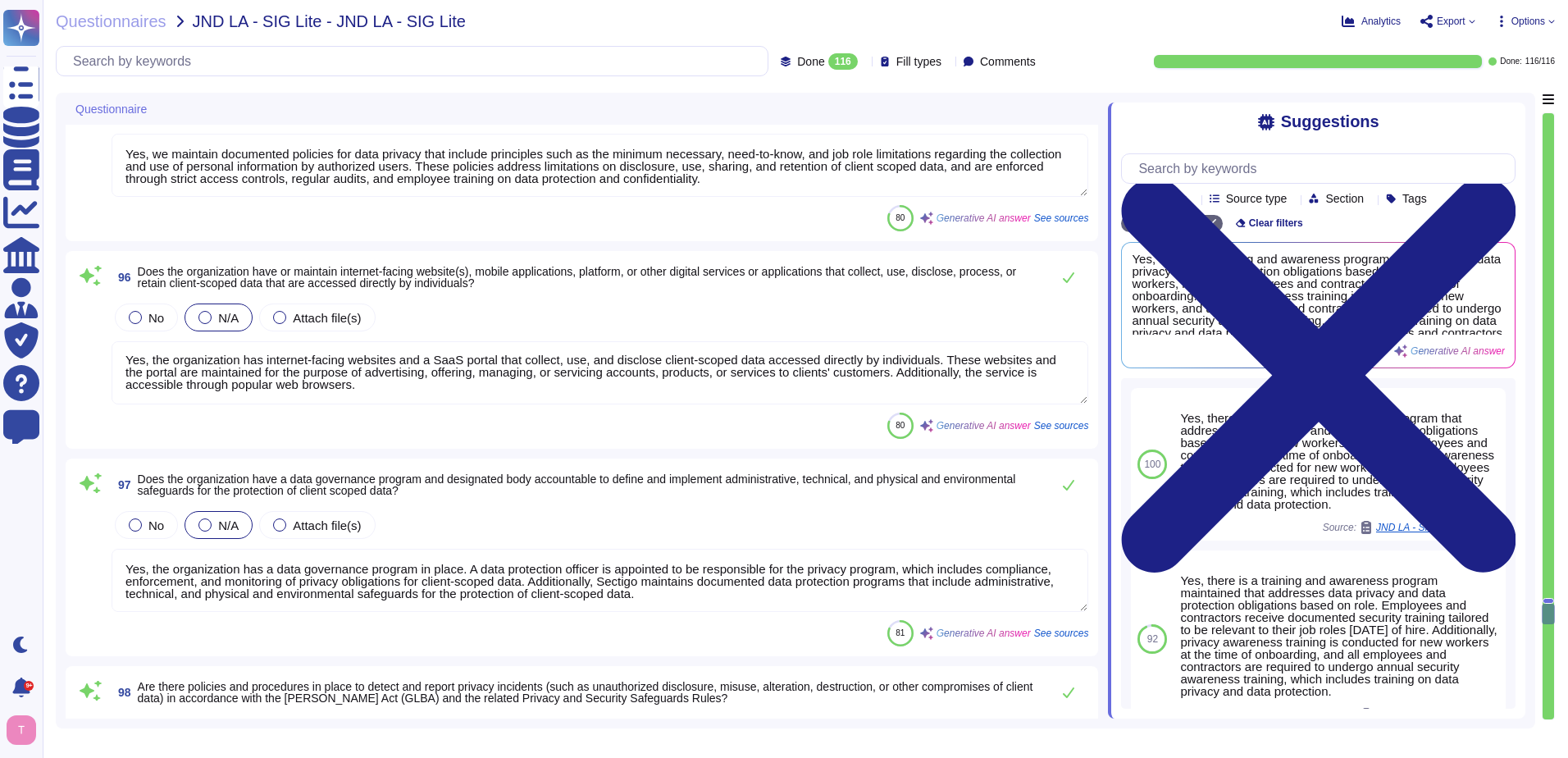
scroll to position [17964, 0]
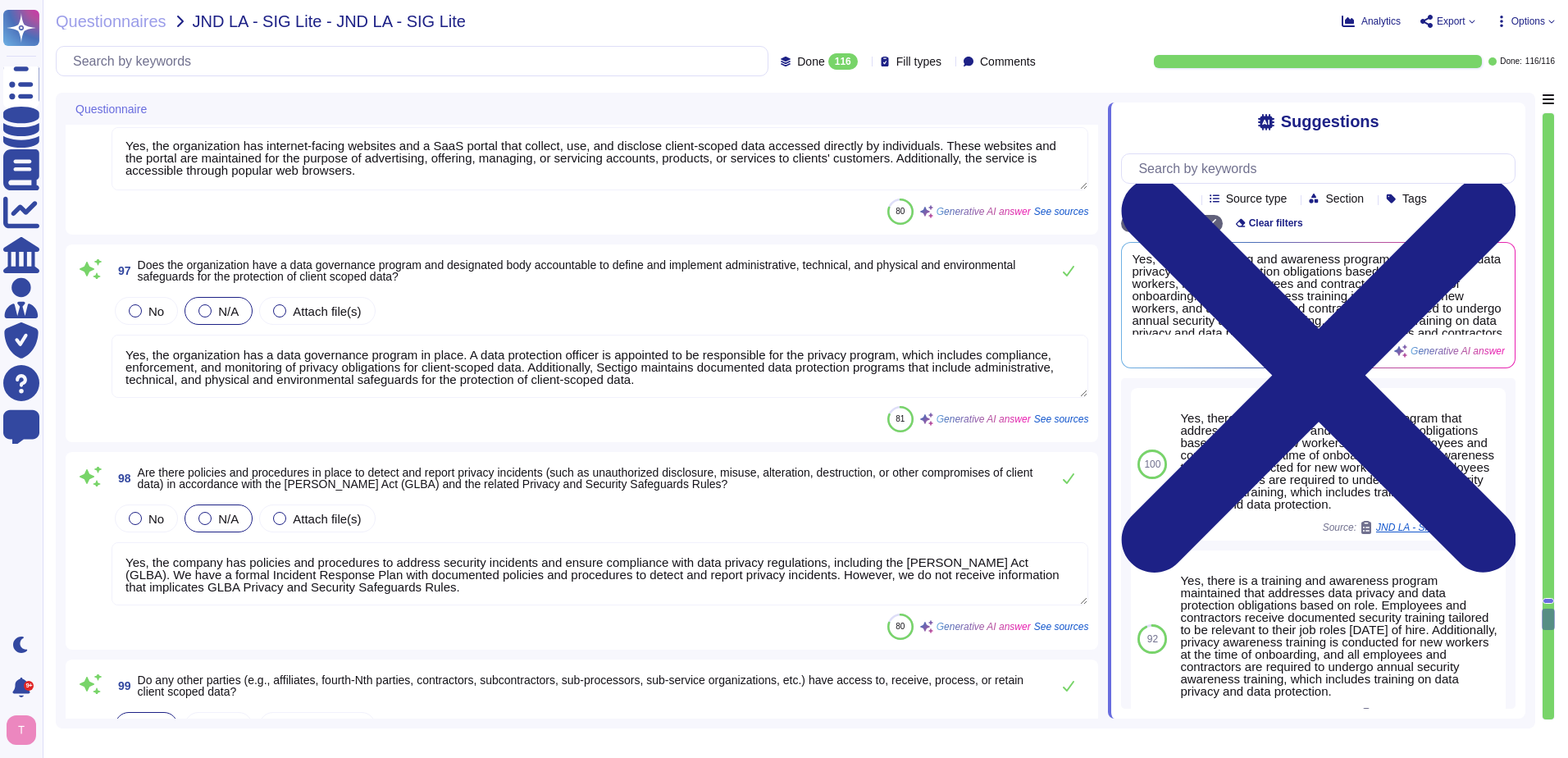
type textarea "Sectigo shall identify all legislation applicable in order to meet the requirem…"
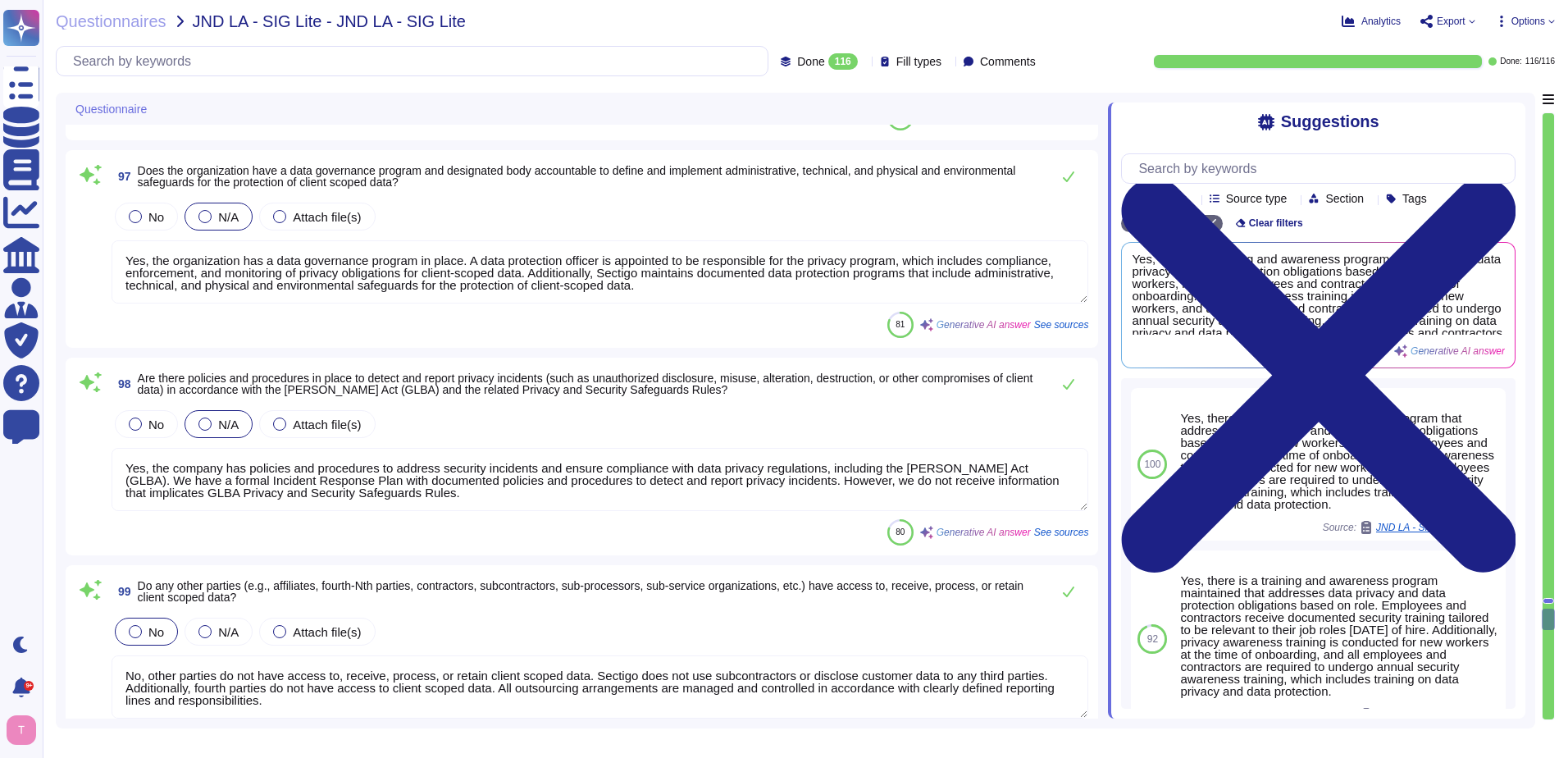
scroll to position [2, 0]
click at [532, 485] on textarea "Yes, the company has policies and procedures to address security incidents and …" at bounding box center [600, 480] width 977 height 63
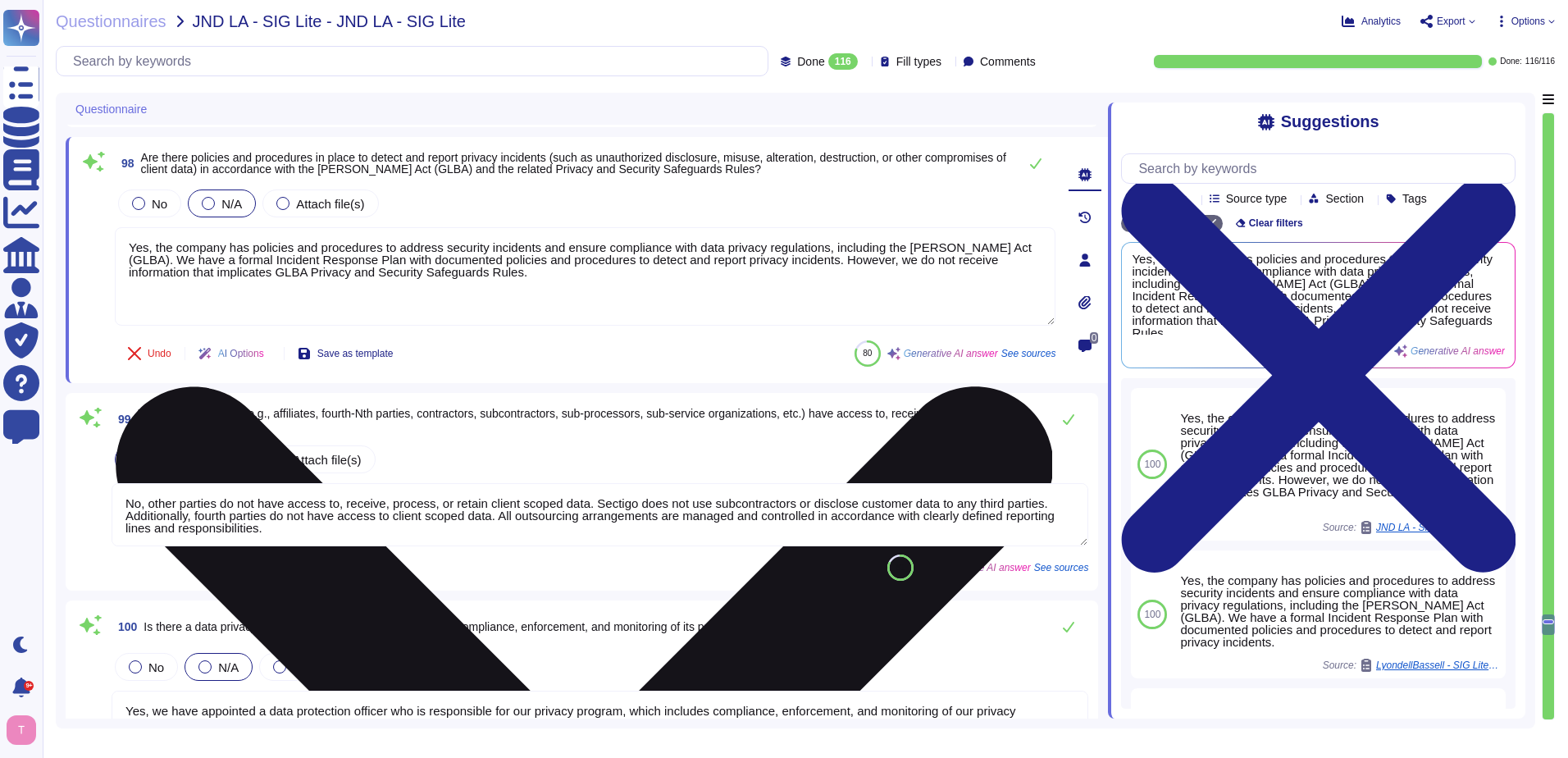
type textarea "Yes, the organization has a process to inform personnel about all information s…"
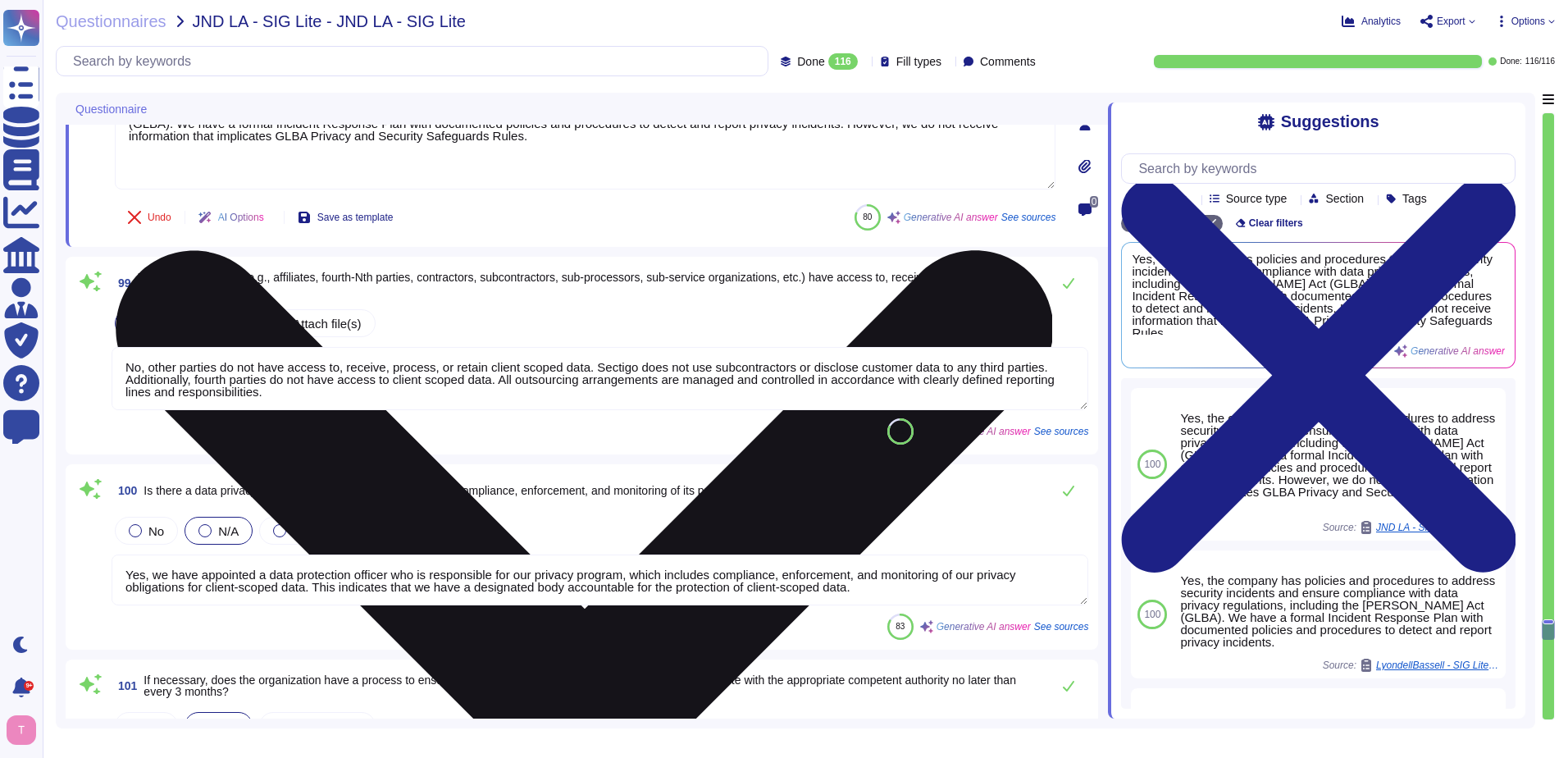
scroll to position [18621, 0]
type textarea "The organizational policies, processes, and procedures emphasize the importance…"
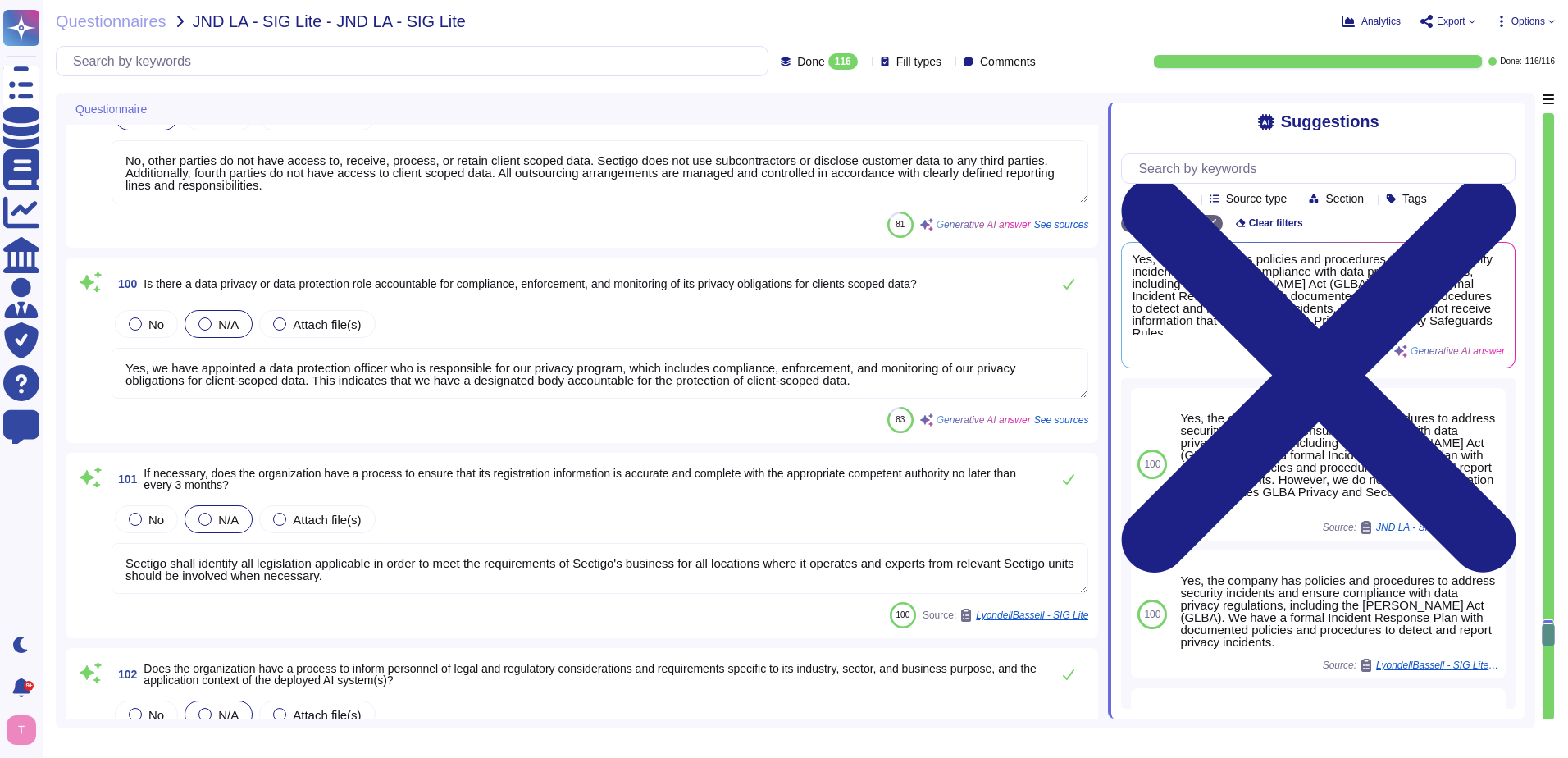
type textarea "Yes, the organization recognizes the need for a deliberate assessment of cybers…"
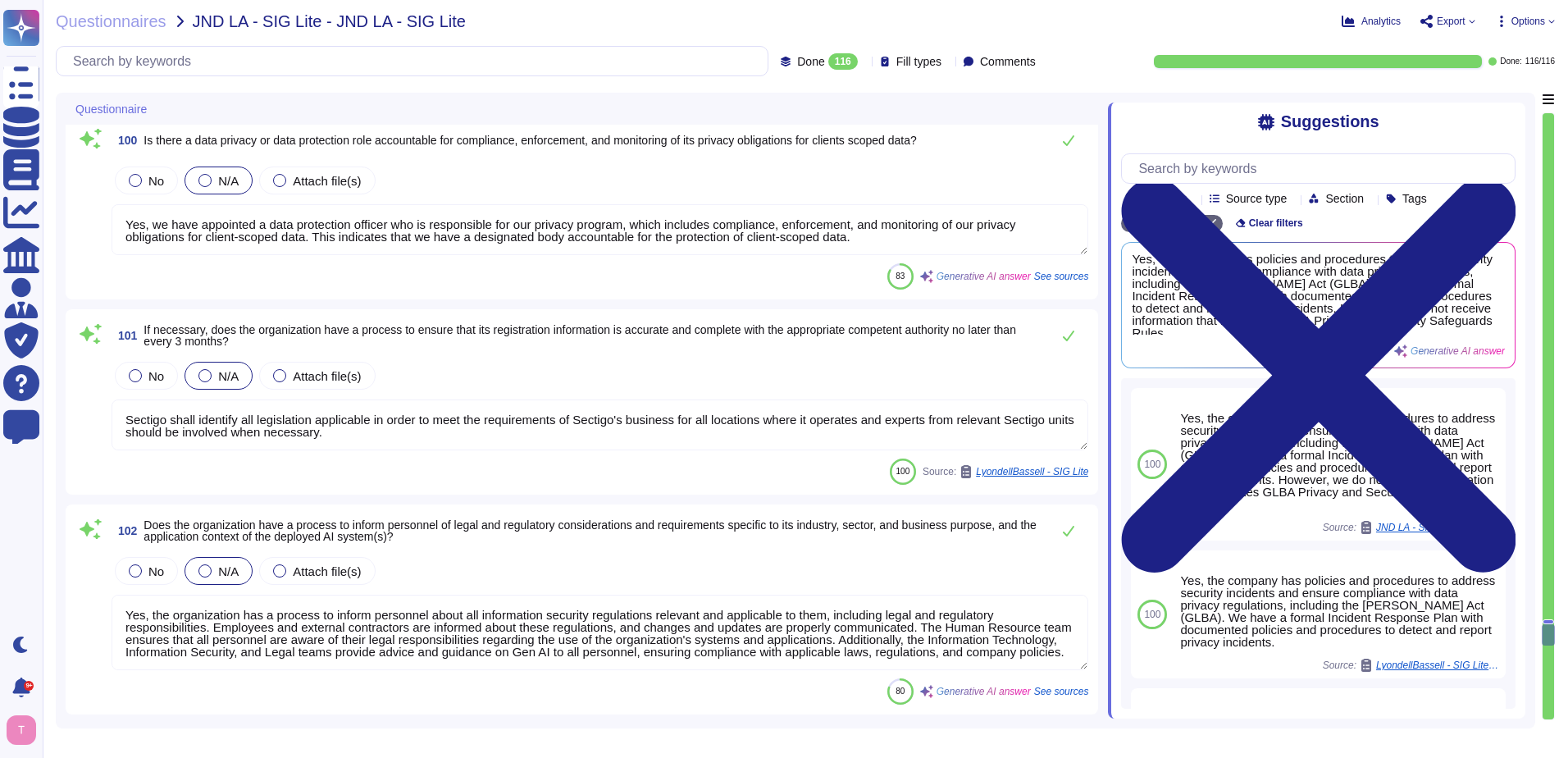
scroll to position [19031, 0]
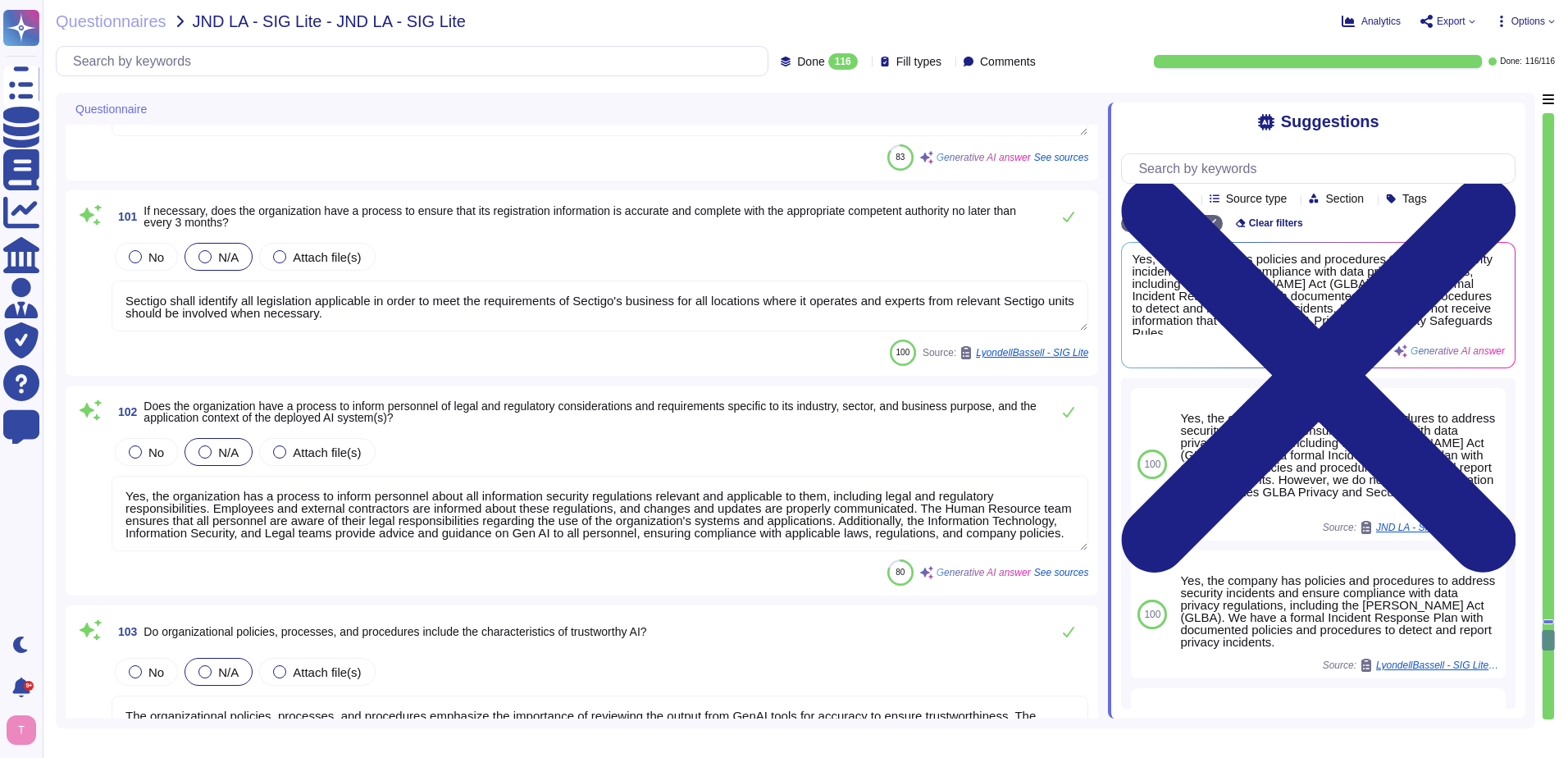
type textarea "We do not currently offer AI solutions in our customer-facing products."
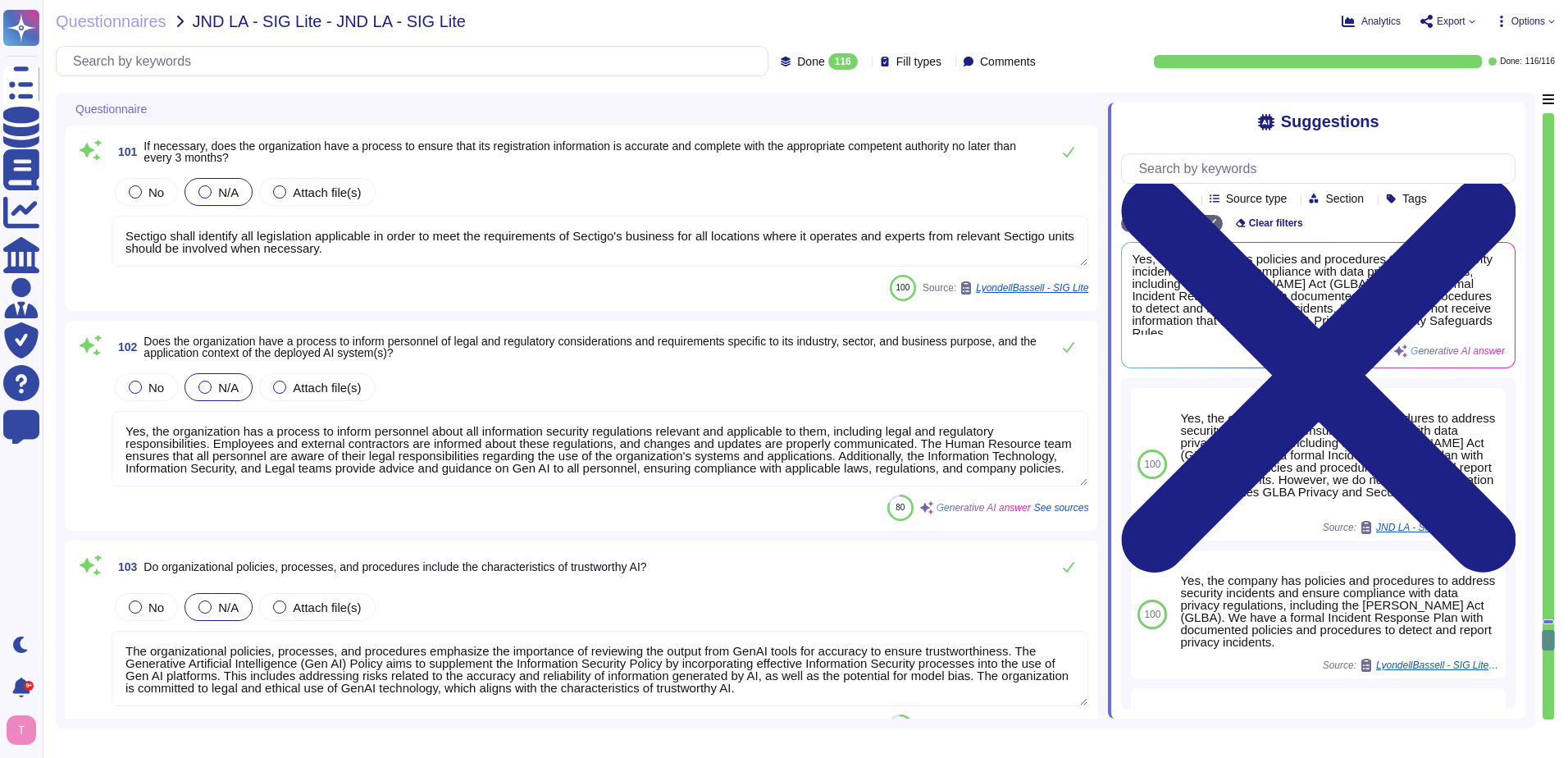
scroll to position [19195, 0]
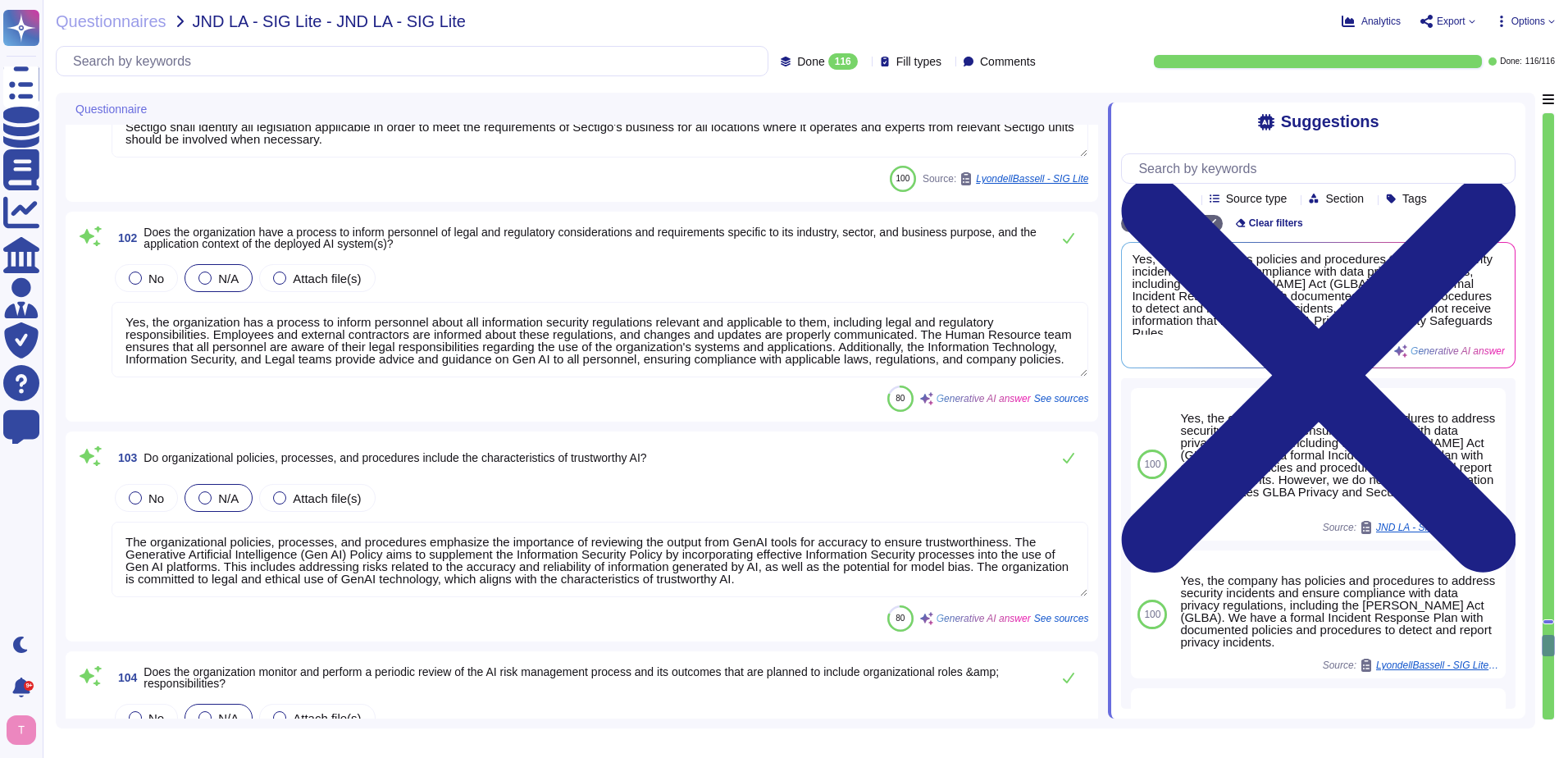
type textarea "No sub-tier contractors."
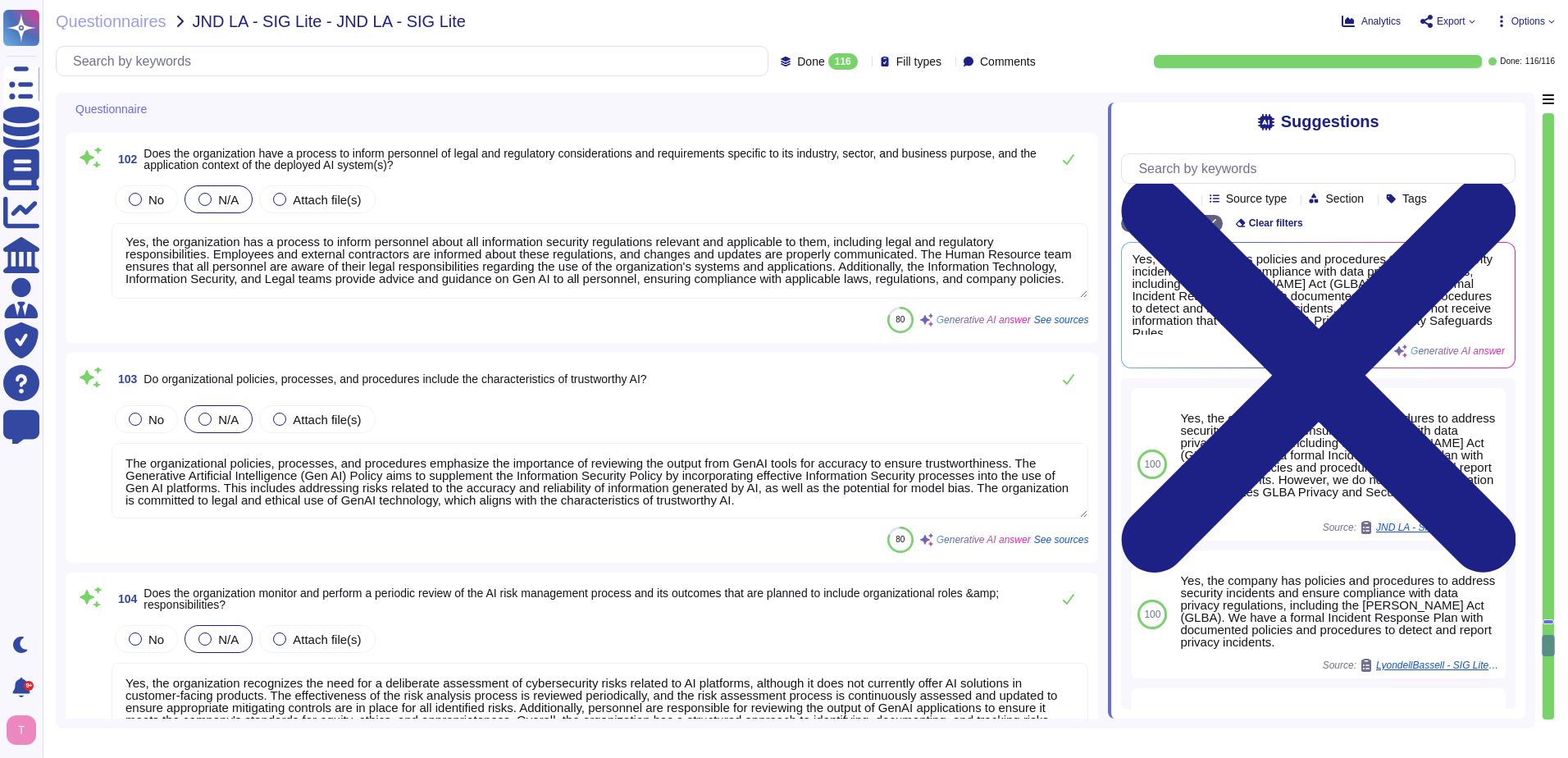
scroll to position [19276, 0]
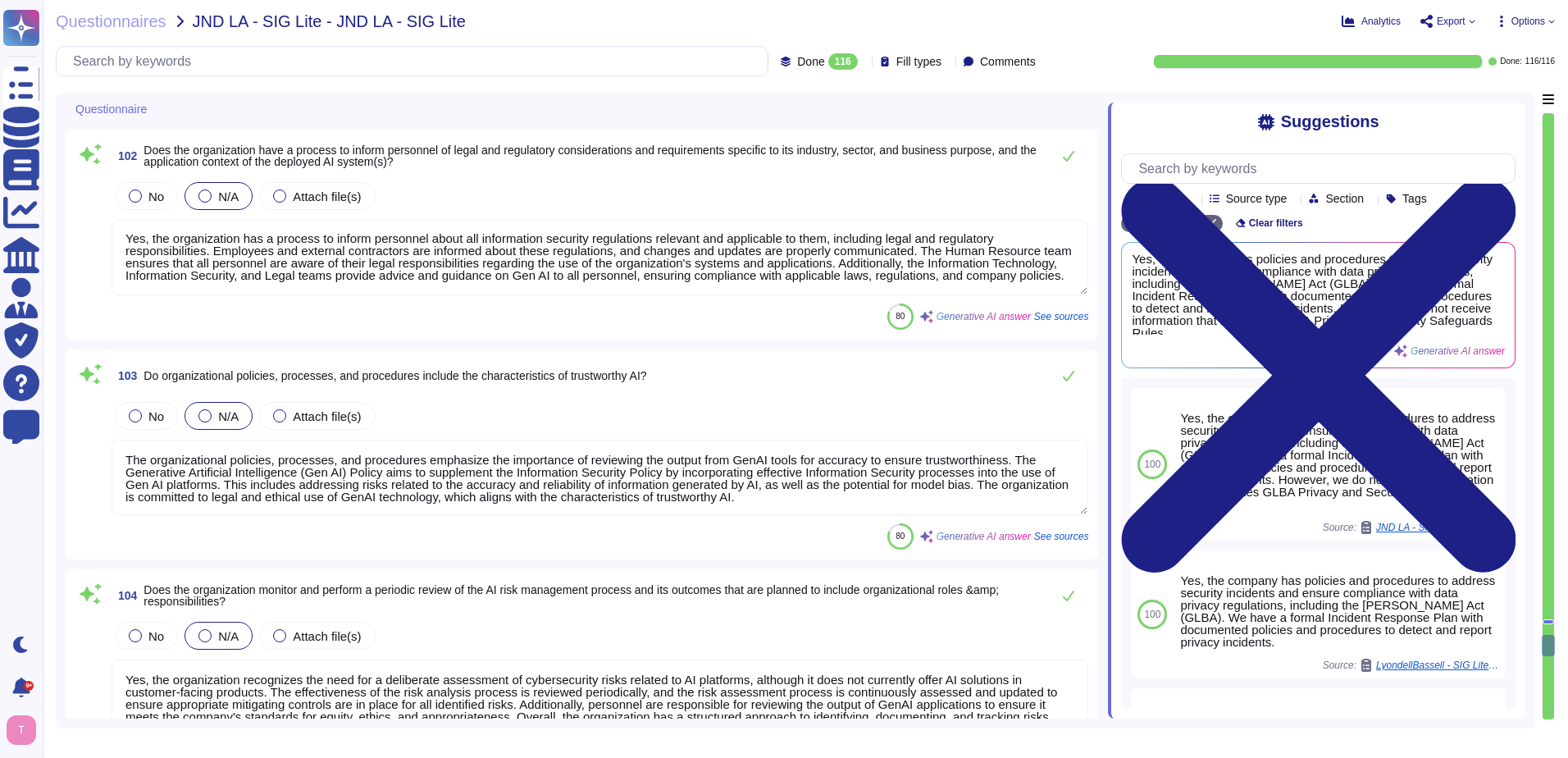
click at [588, 369] on span "Do organizational policies, processes, and procedures include the characteristi…" at bounding box center [394, 376] width 503 height 13
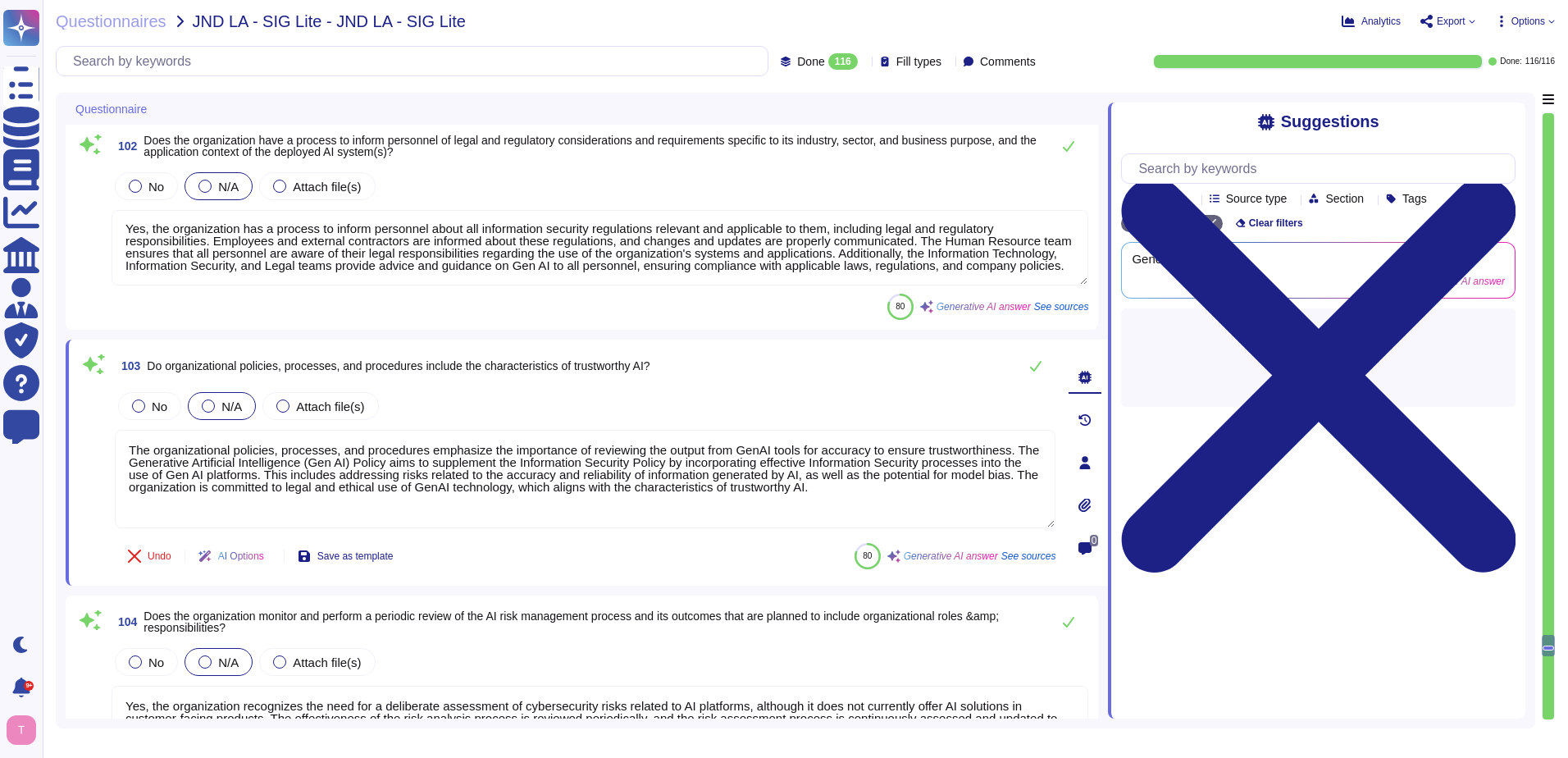
type textarea "No sub-tier contractors."
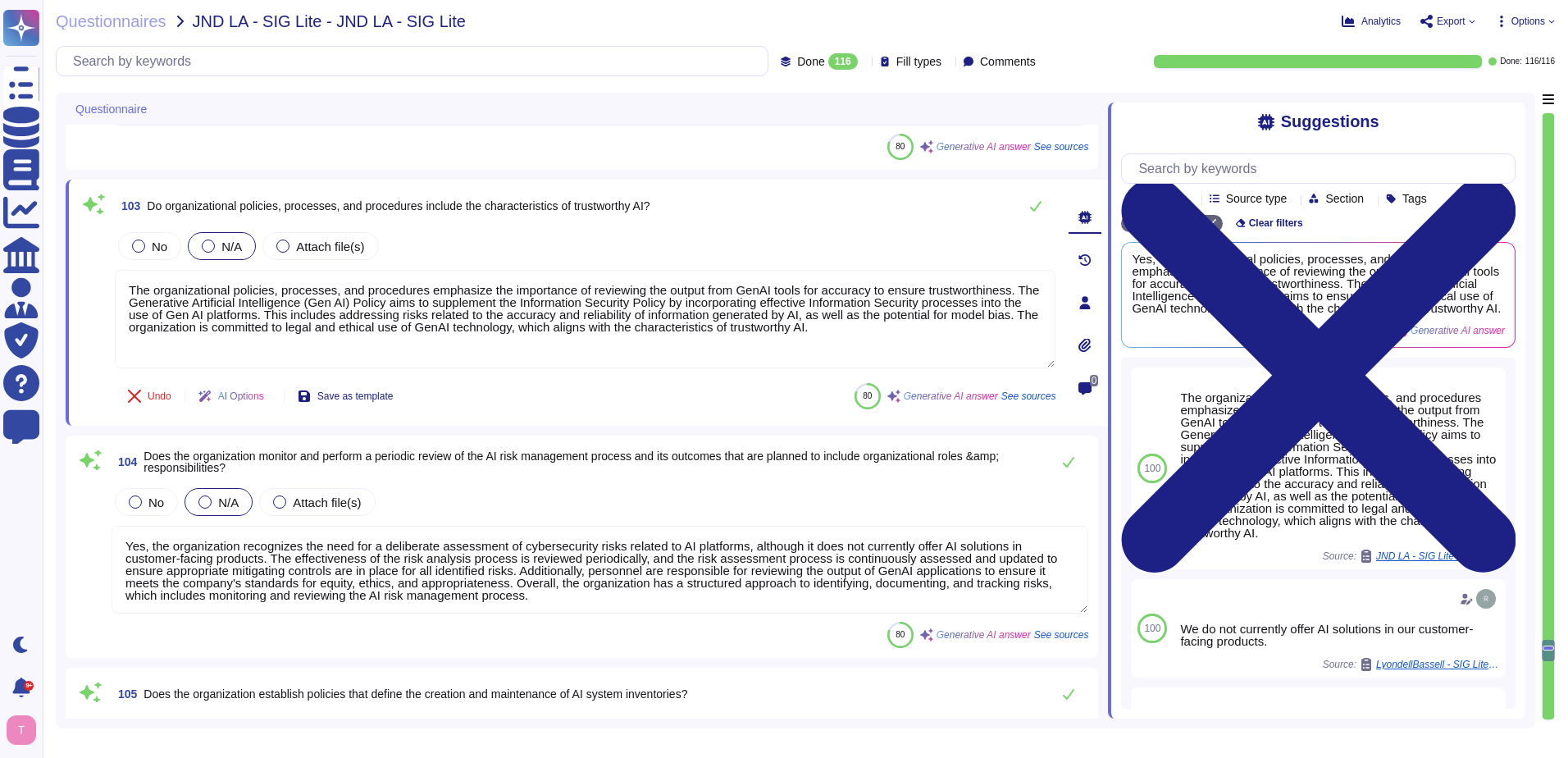
type textarea "Yes, there is a documented third-party risk management program in place, which …"
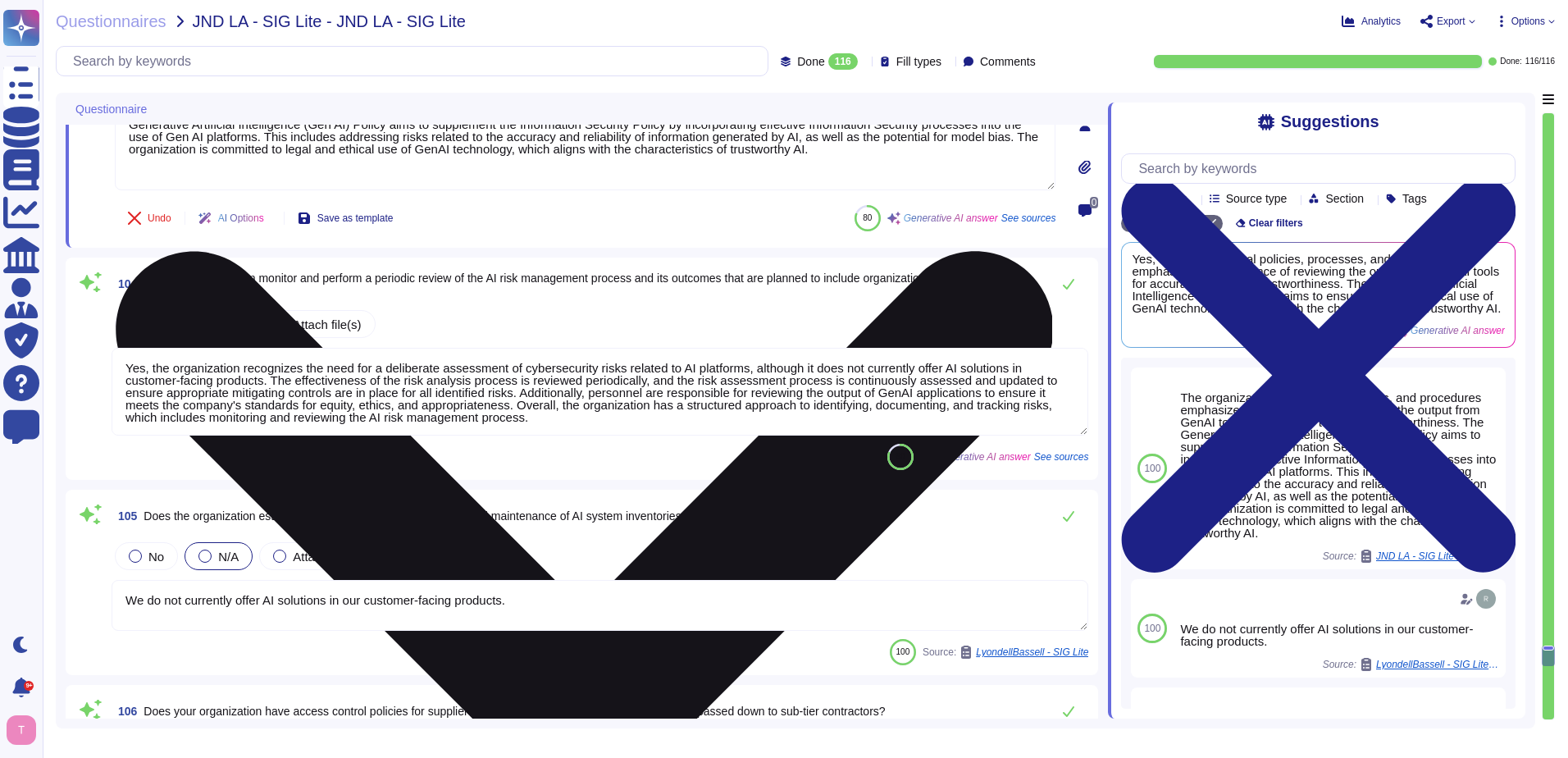
type textarea "Yes, the organization's system and communications protection policies and proce…"
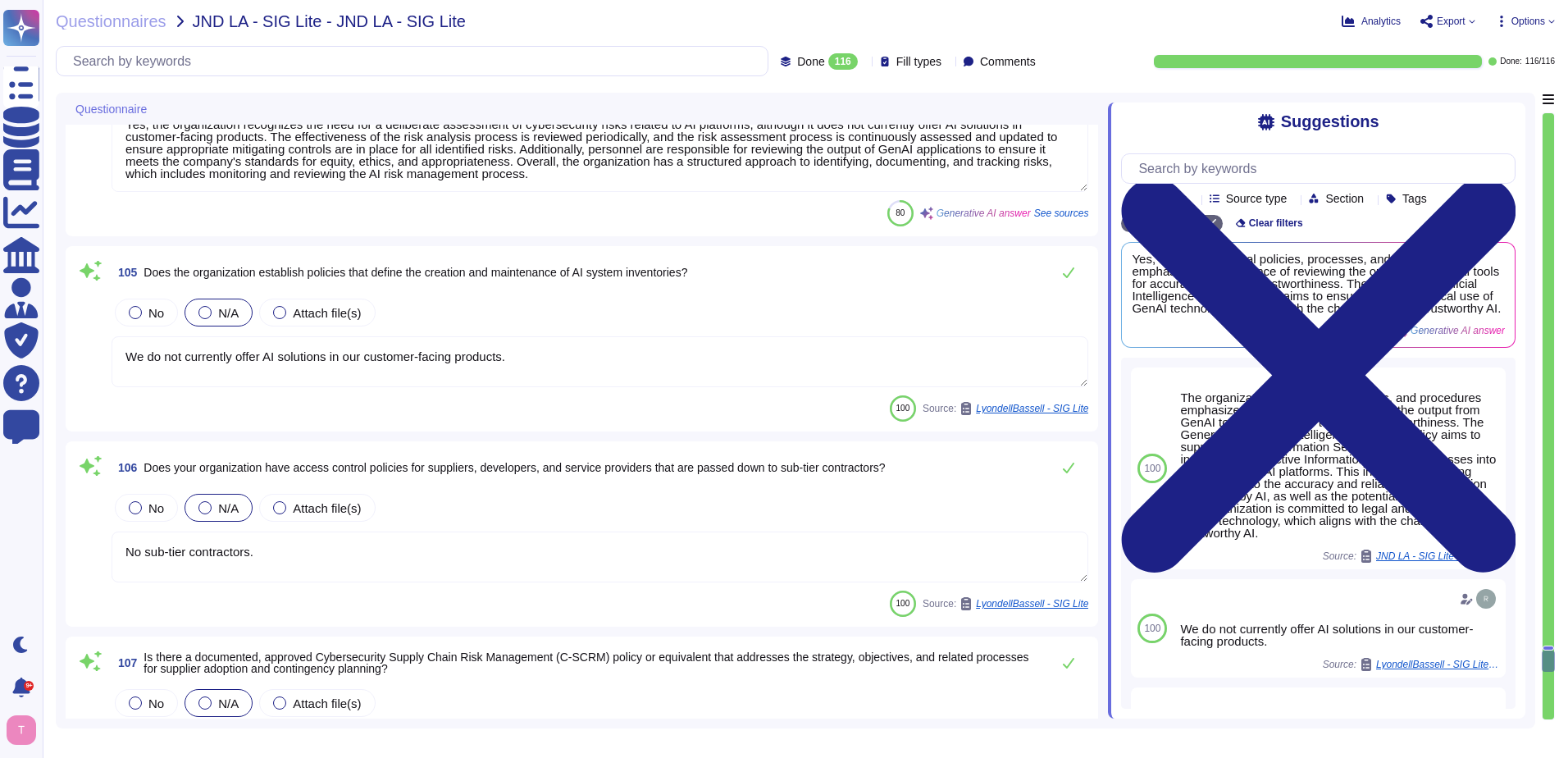
scroll to position [19851, 0]
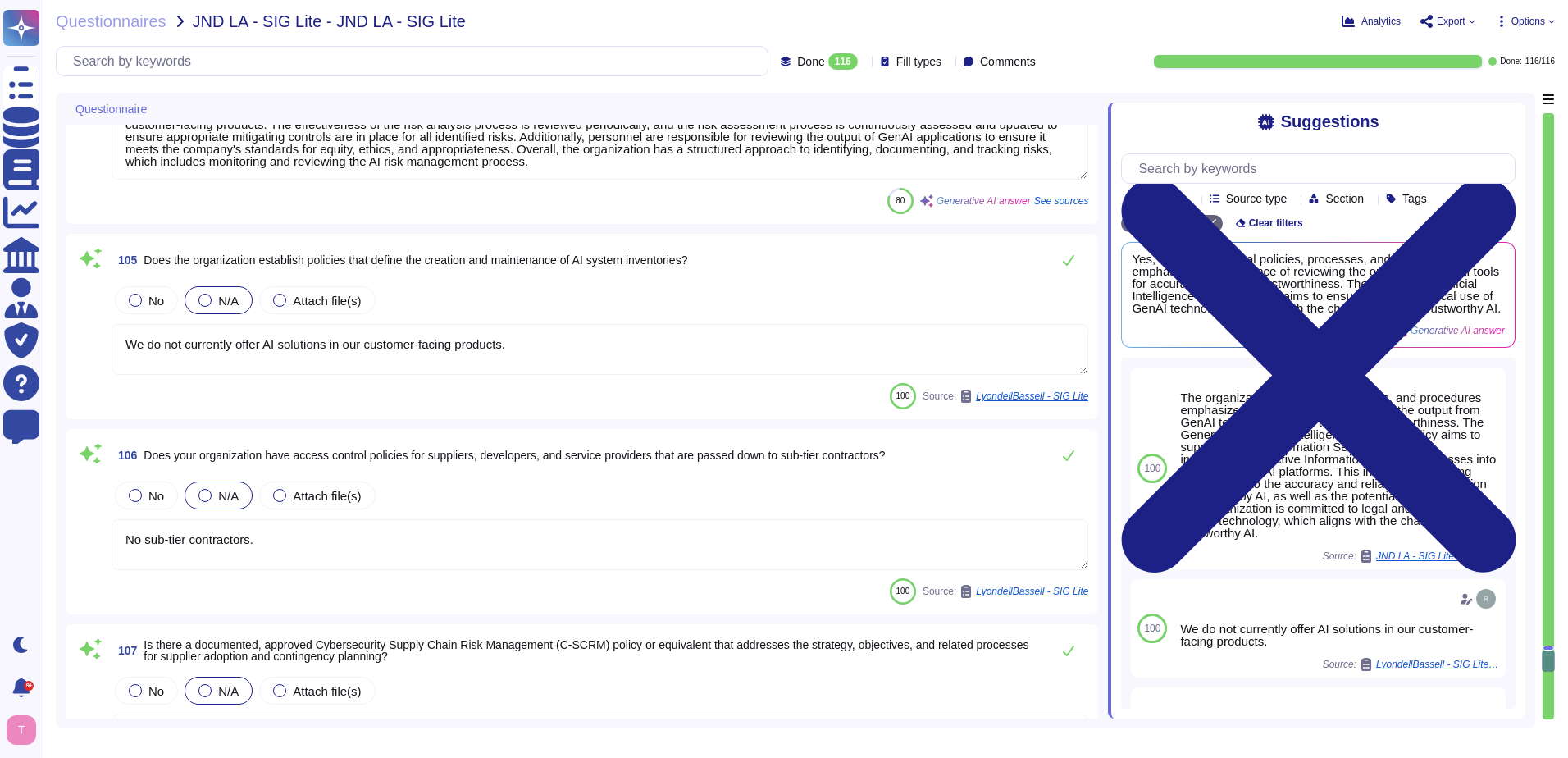
type textarea "Yes, the organization's system and communications protection policies and proce…"
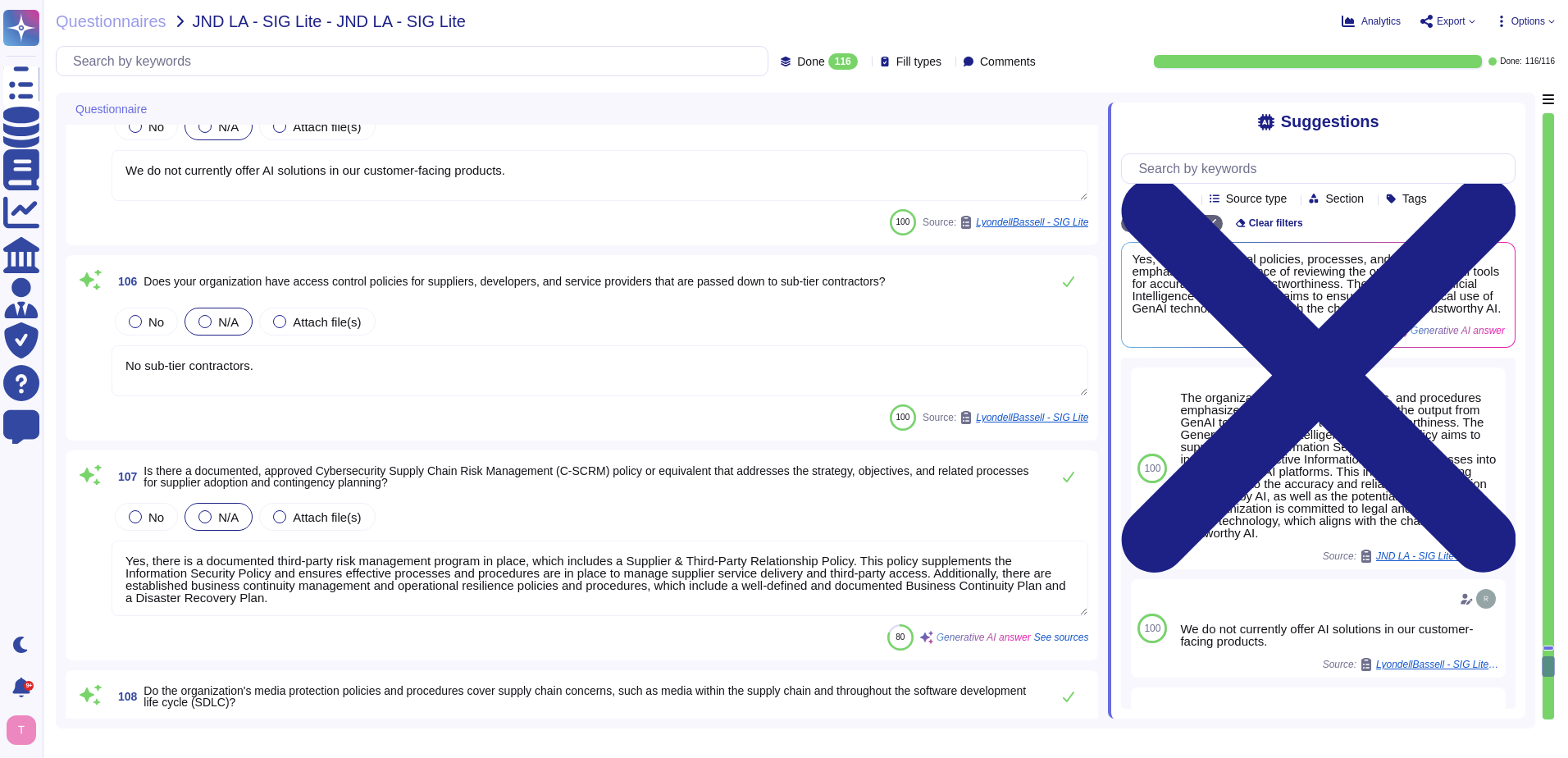
scroll to position [20097, 0]
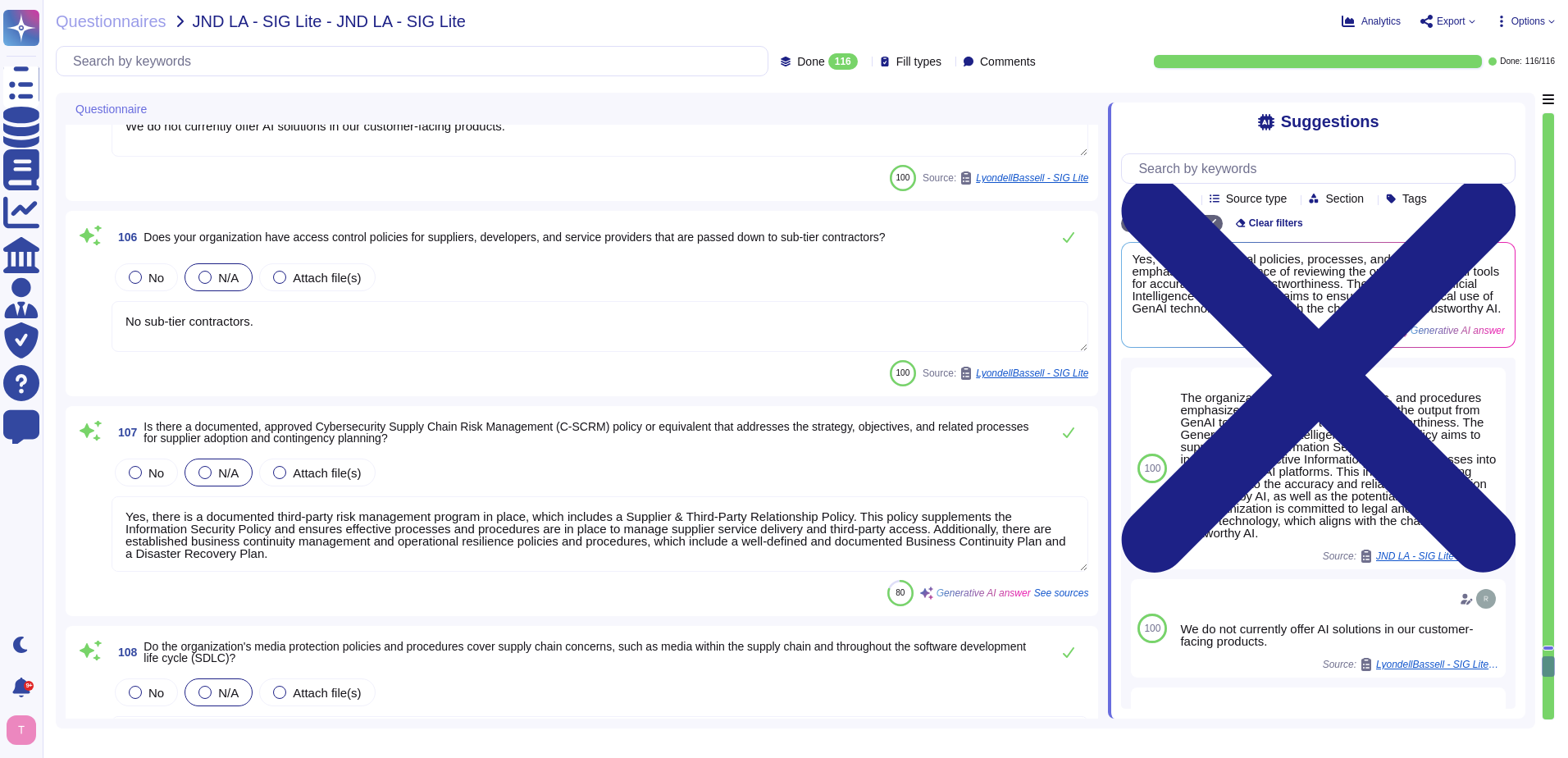
type textarea "Yes, the security policies and plans include clearly defined reporting lines an…"
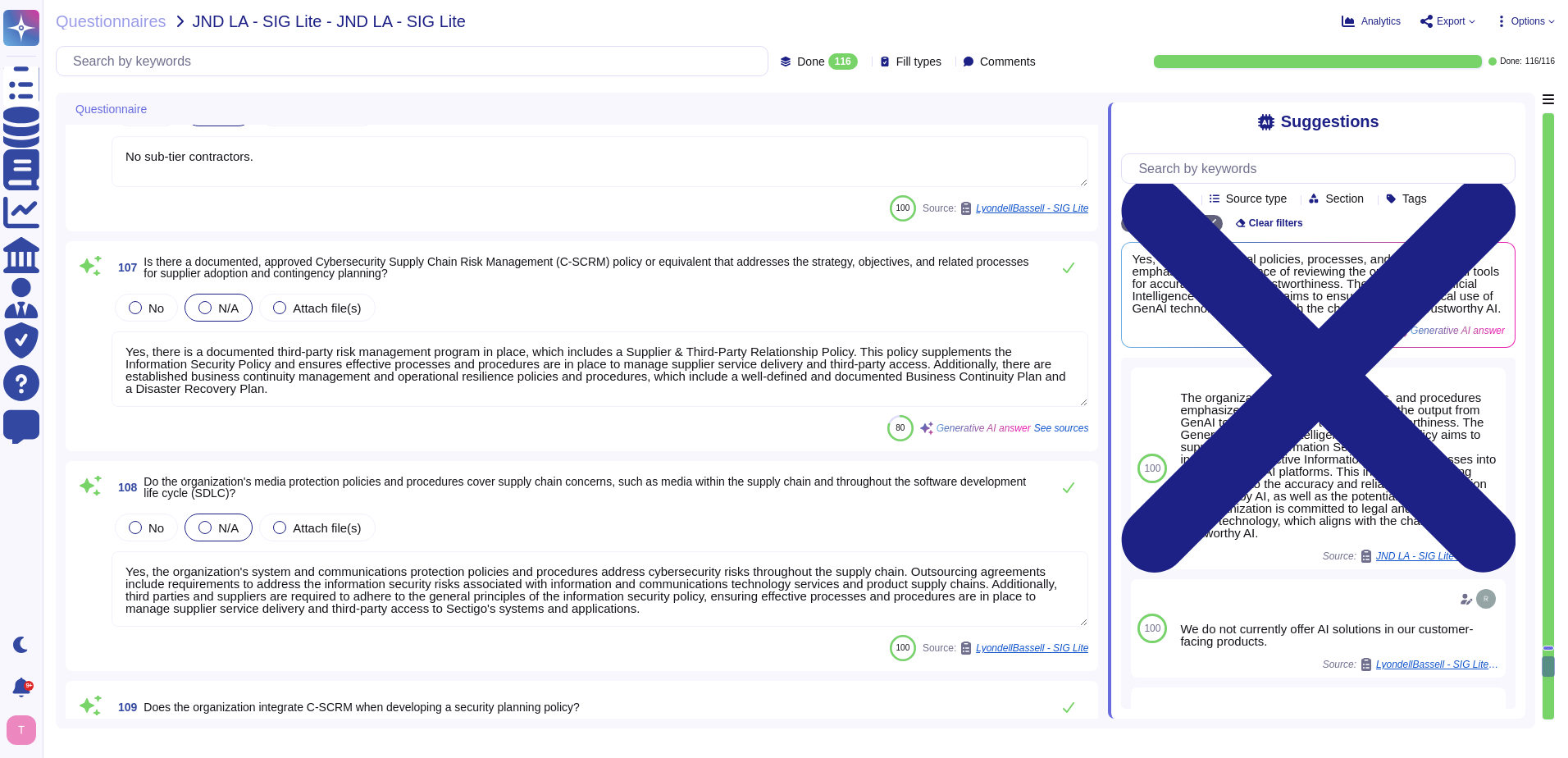
scroll to position [20261, 0]
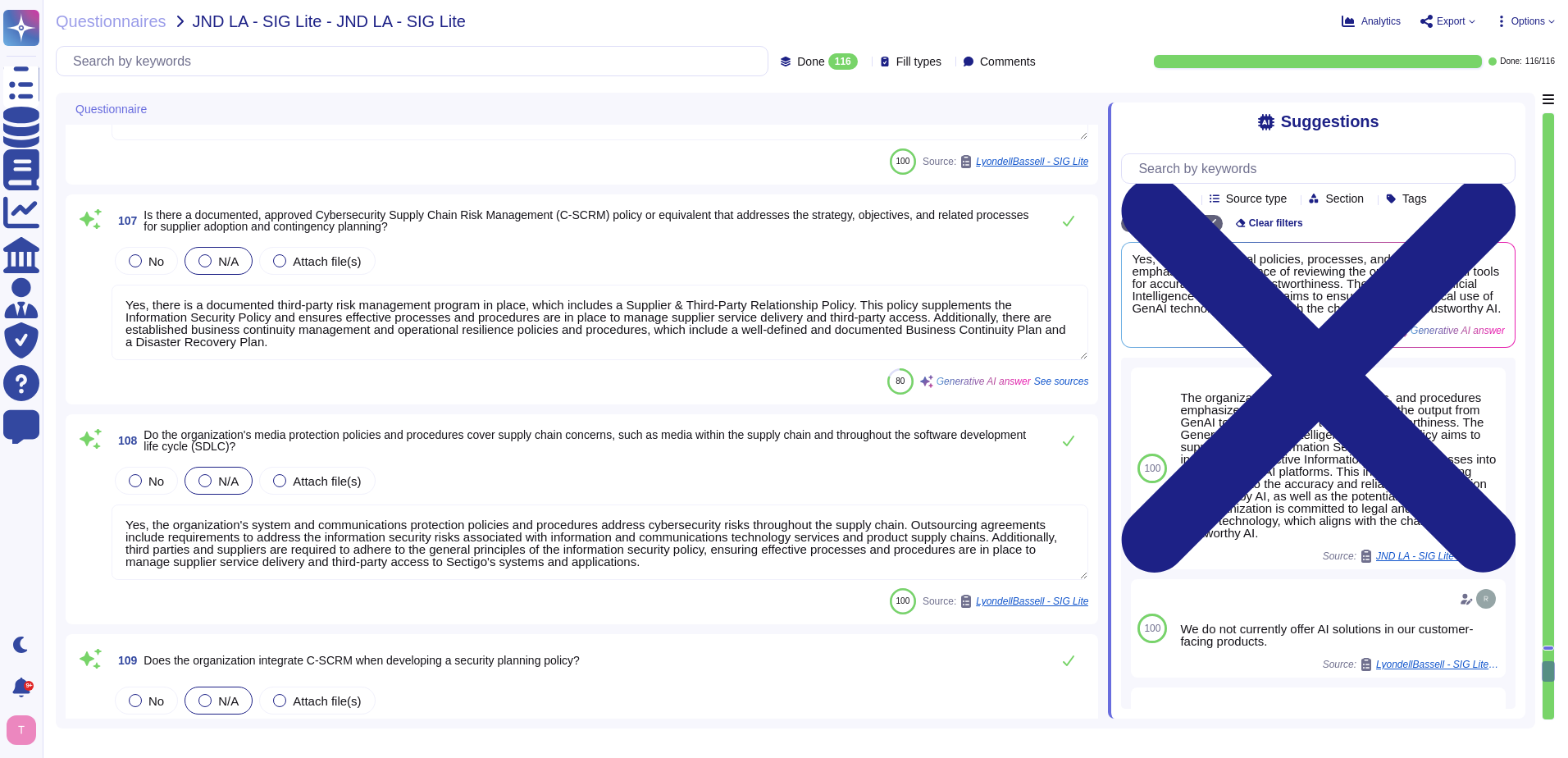
type textarea "Yes, the organization's system and communications protection policies and proce…"
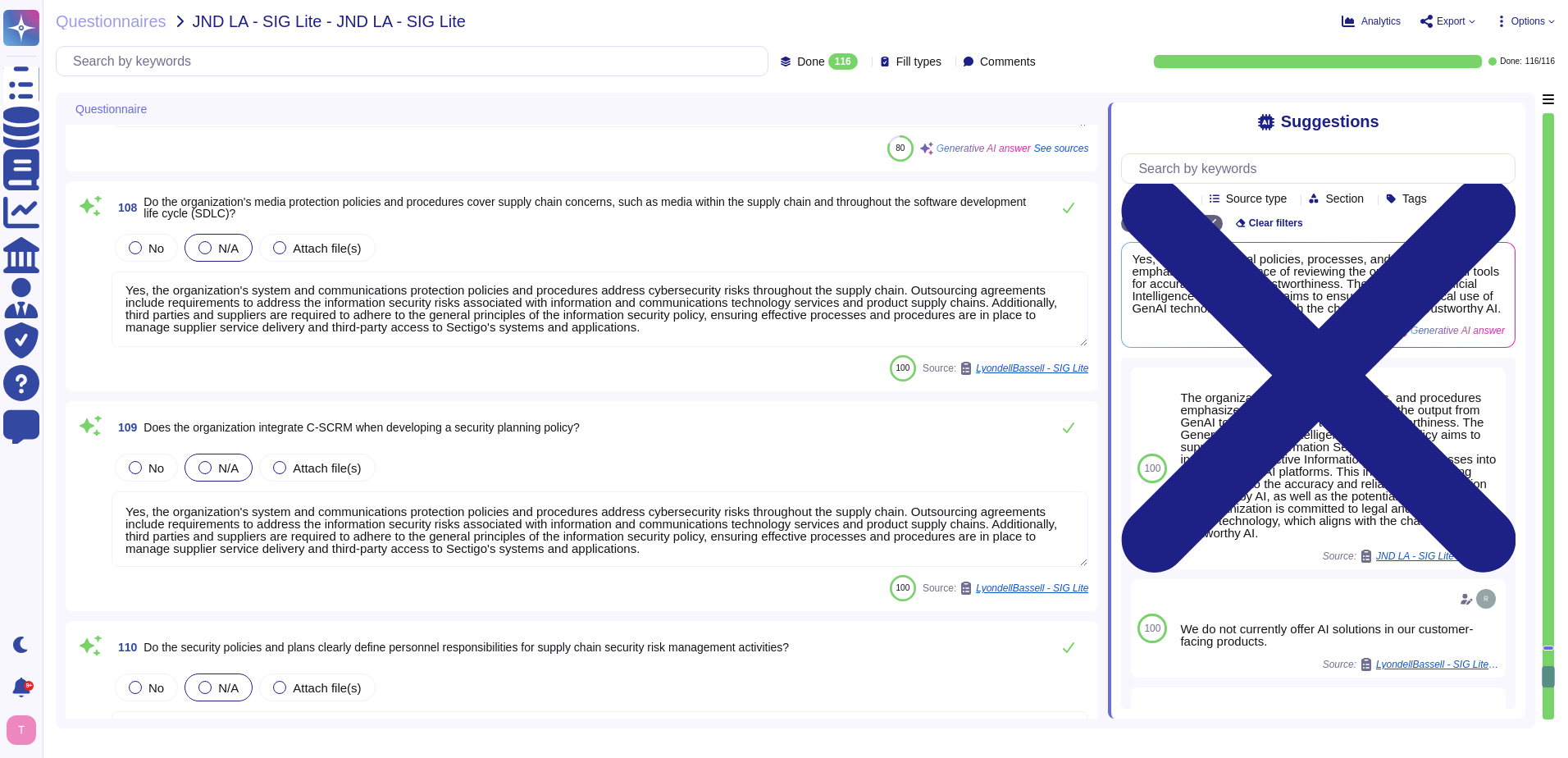
type textarea "Yes, there is a centrally managed Vulnerability Management Program and an assoc…"
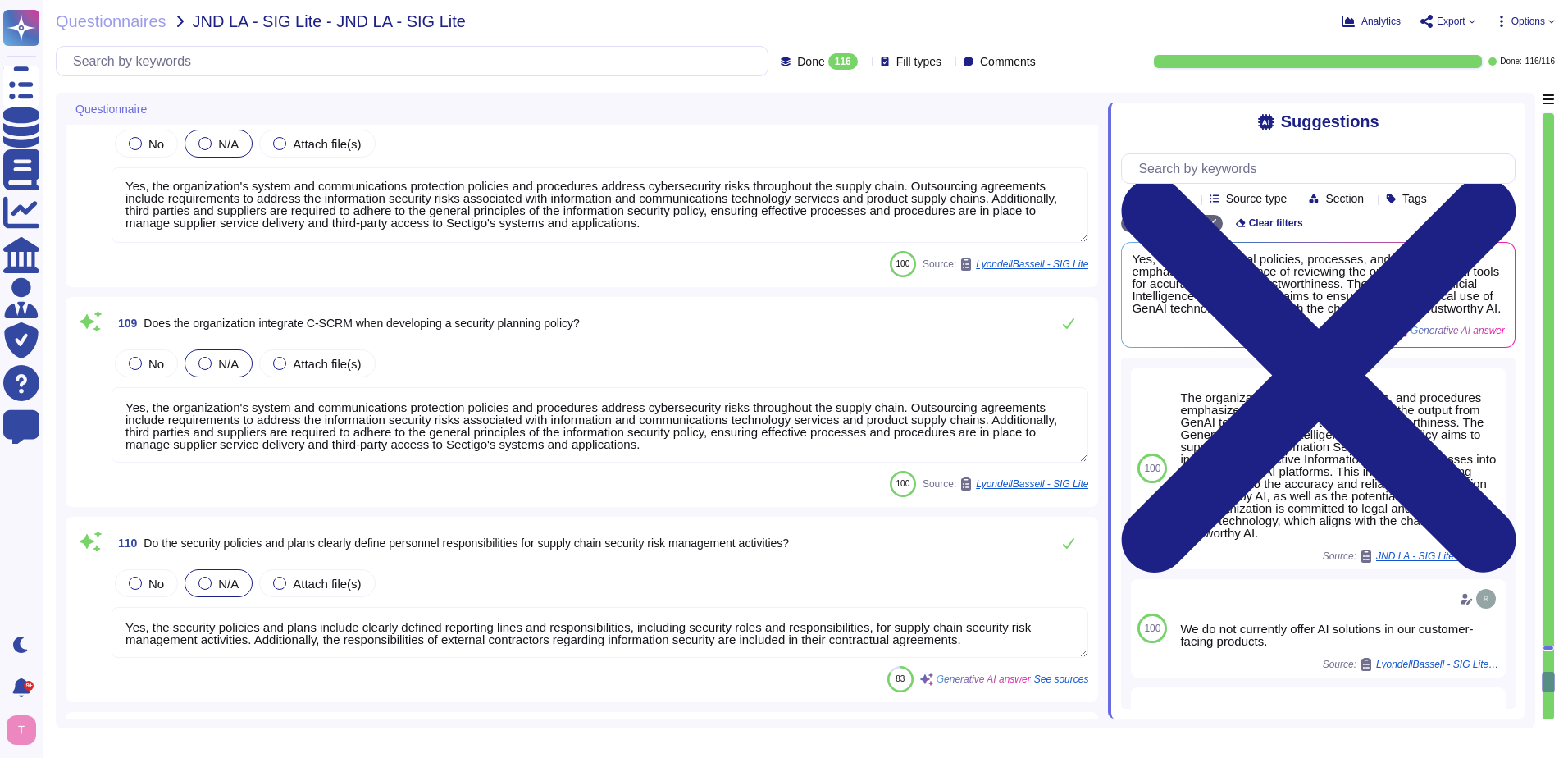
scroll to position [20589, 0]
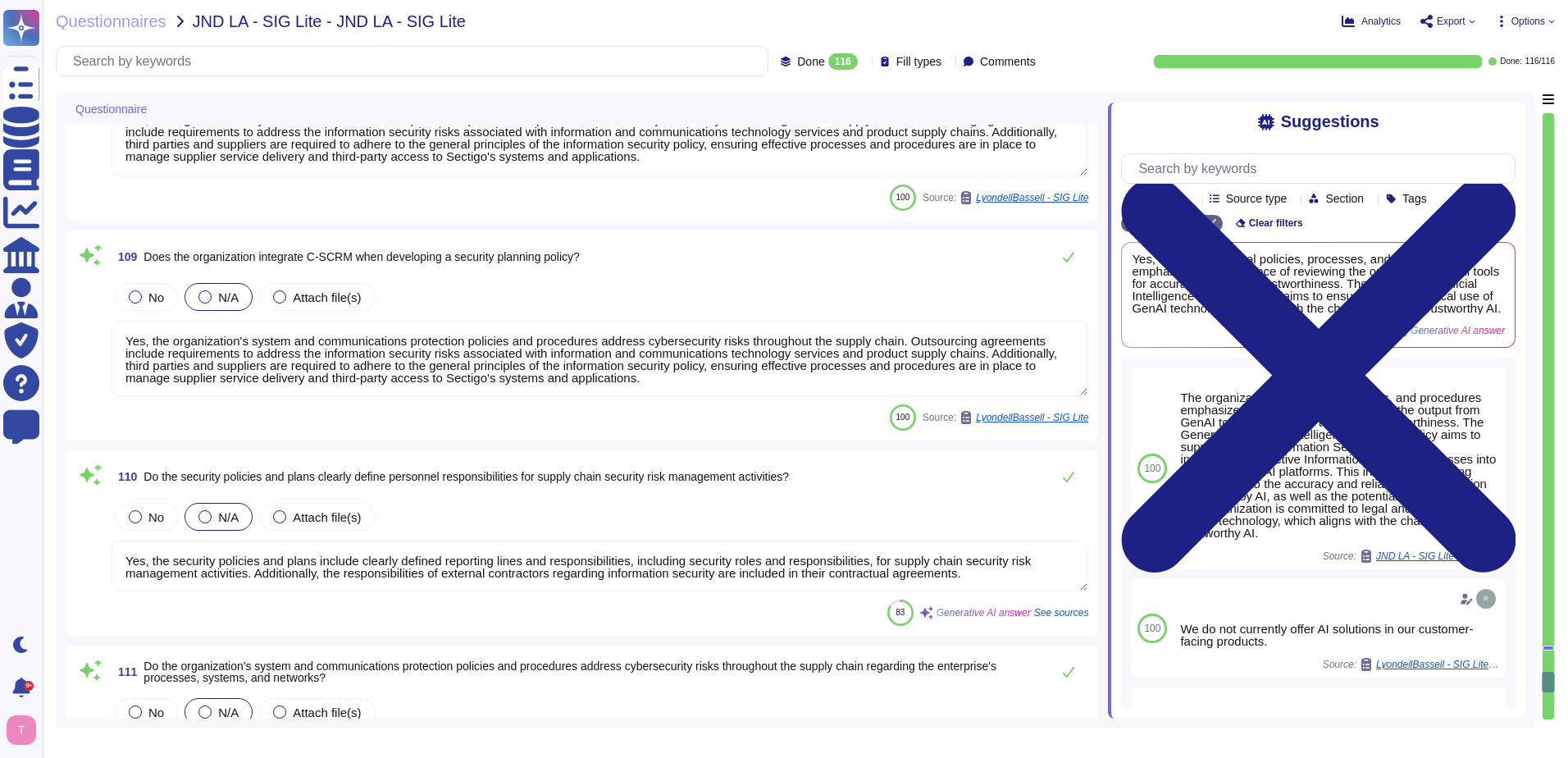
type textarea "Yes, the organization maintains policies, standards, and procedures for identif…"
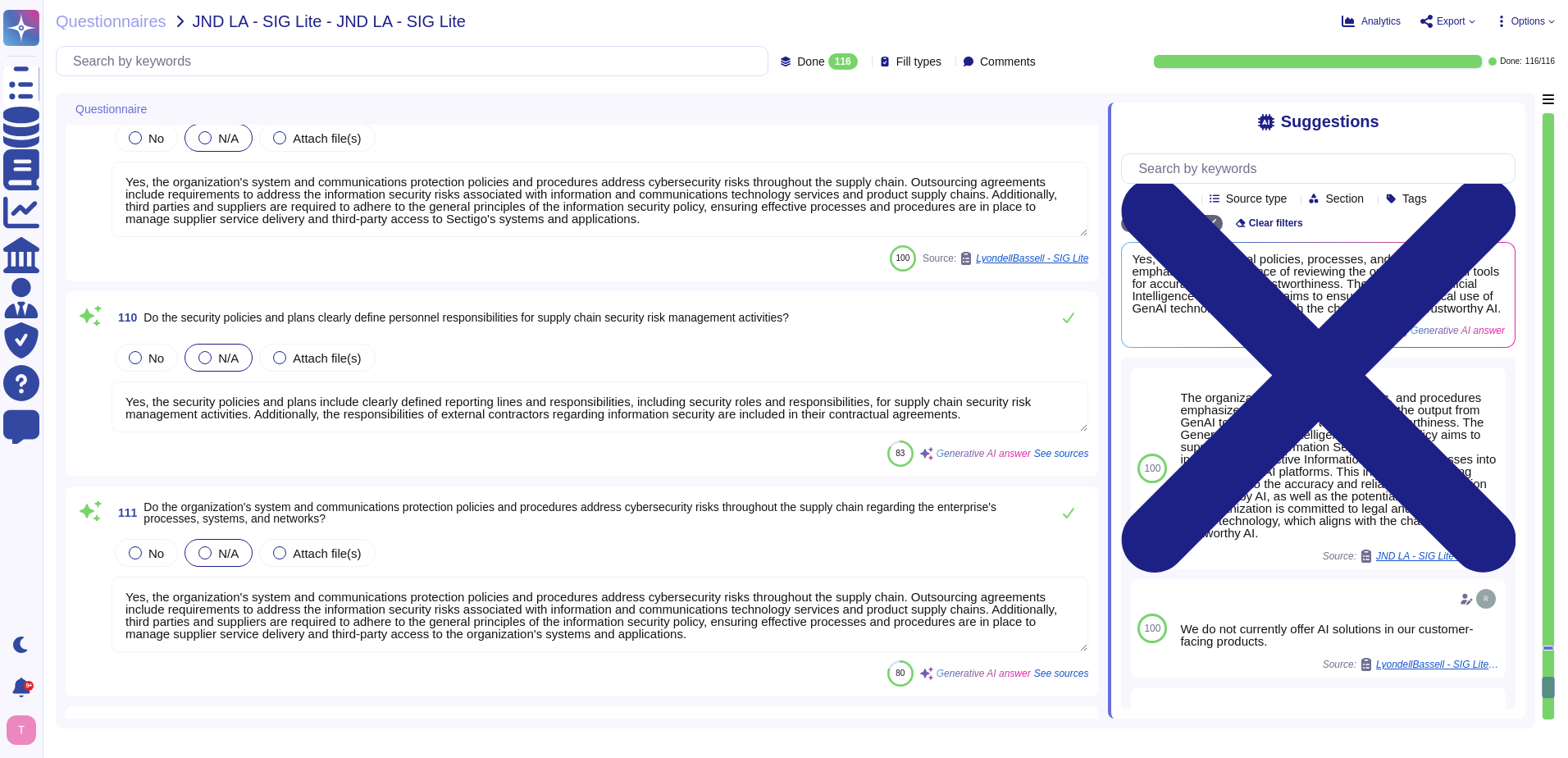
type textarea "Yes, servers are used for transmitting, processing, and storing scoped data. In…"
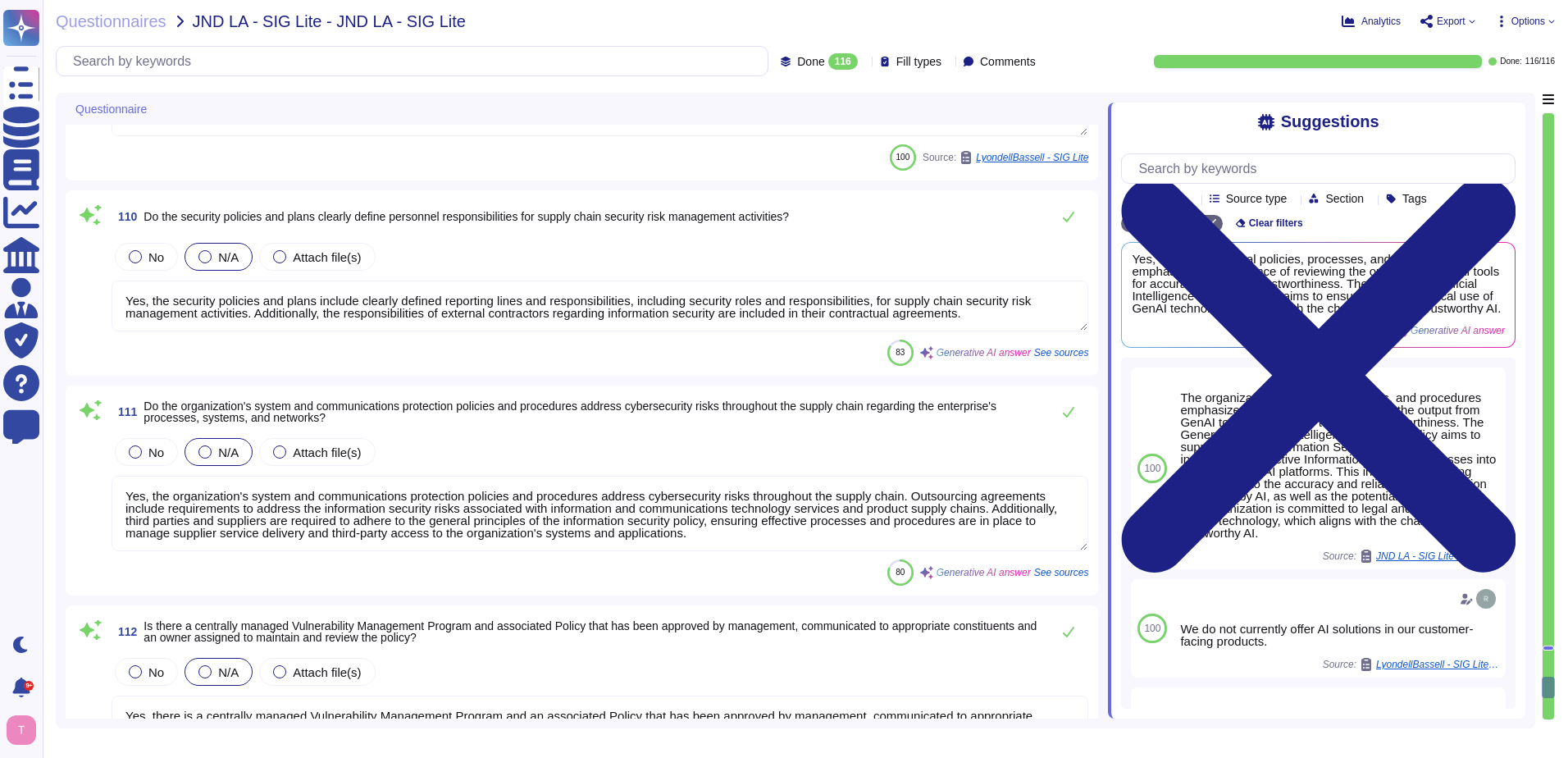
scroll to position [20917, 0]
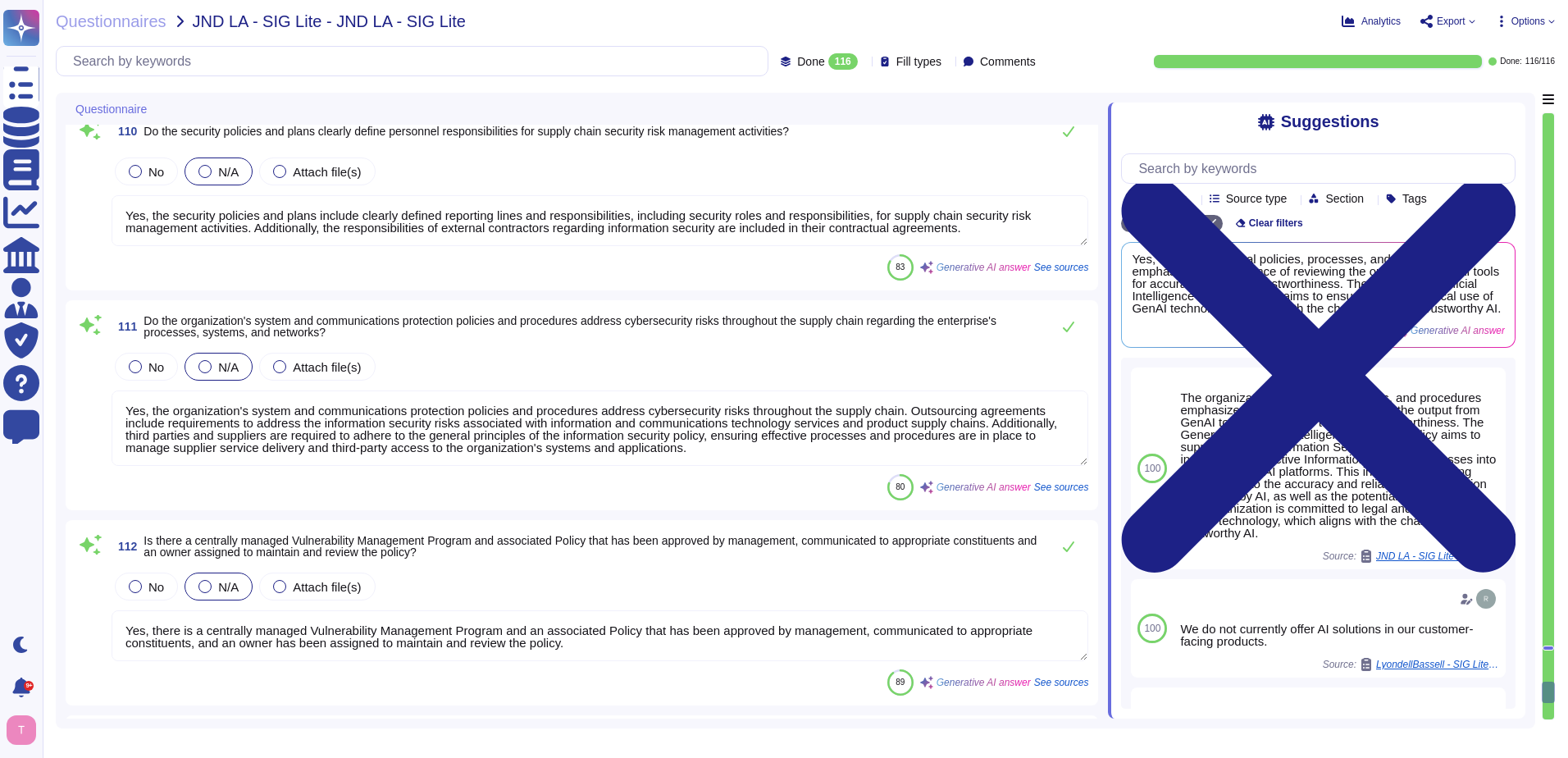
type textarea "Yes, we provide cloud-based services through our SaaS offering, which is hosted…"
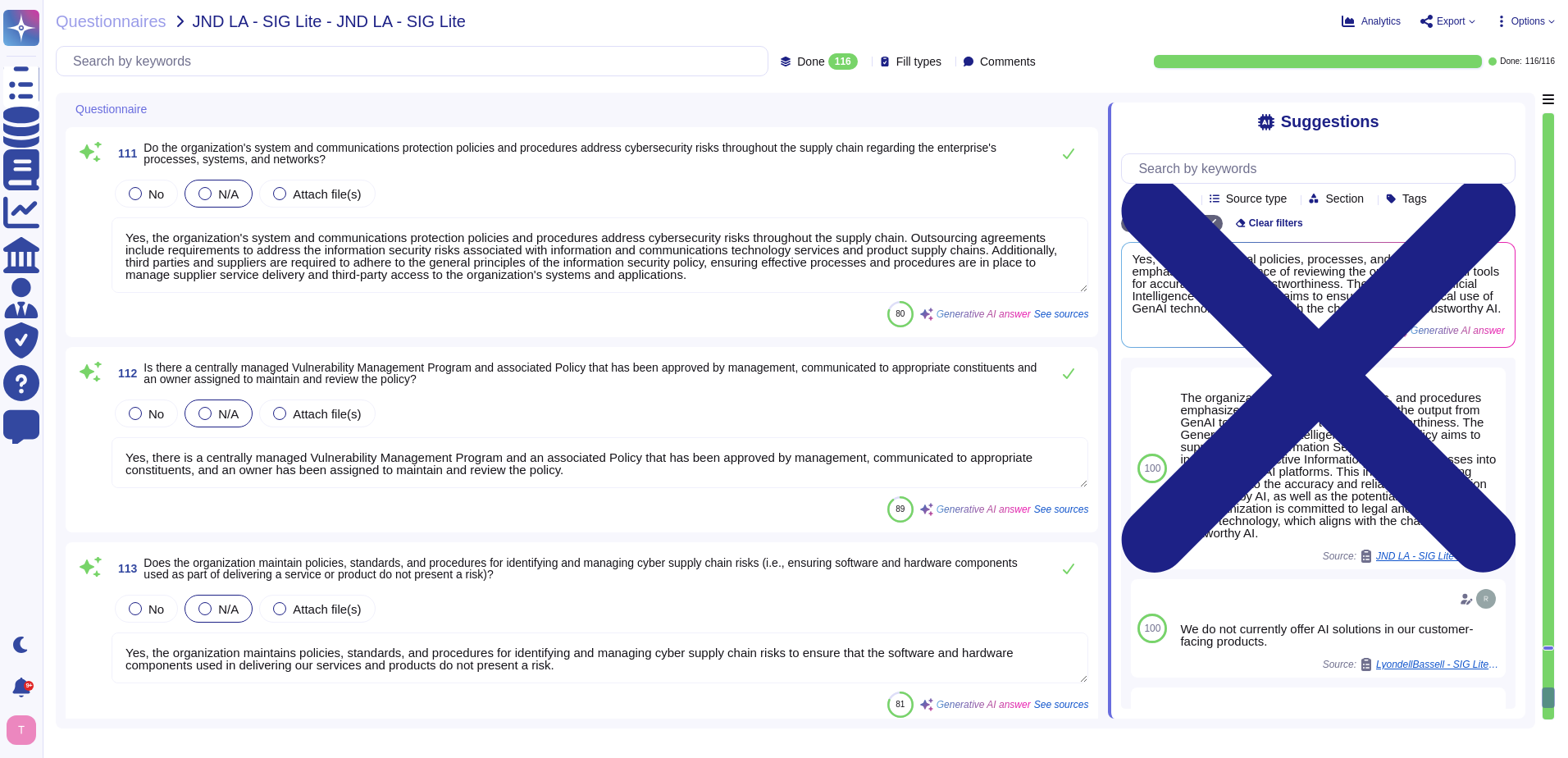
type textarea "Yes, the Cloud Hosting Provider provides independent audit reports for their cl…"
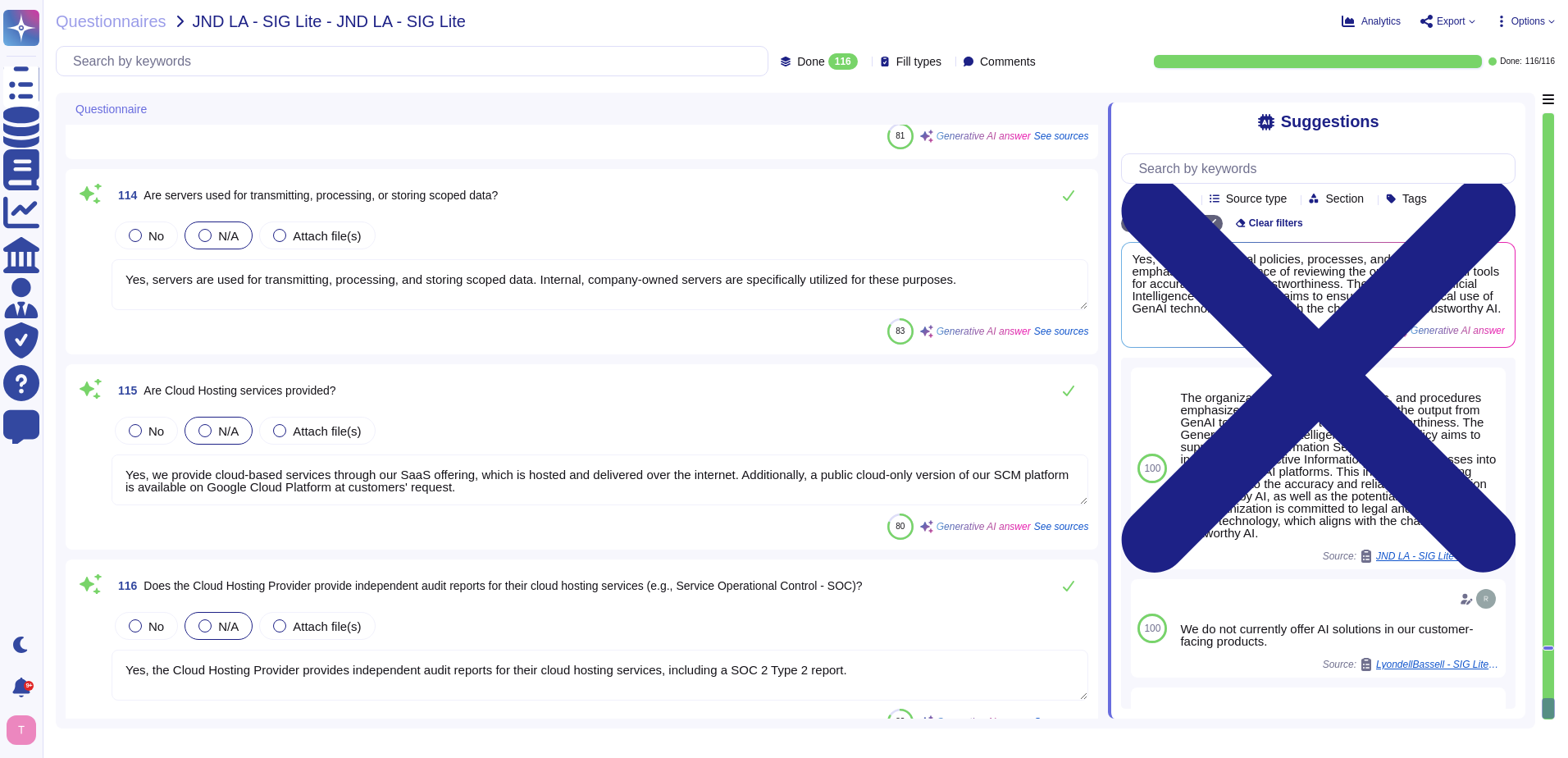
scroll to position [21699, 0]
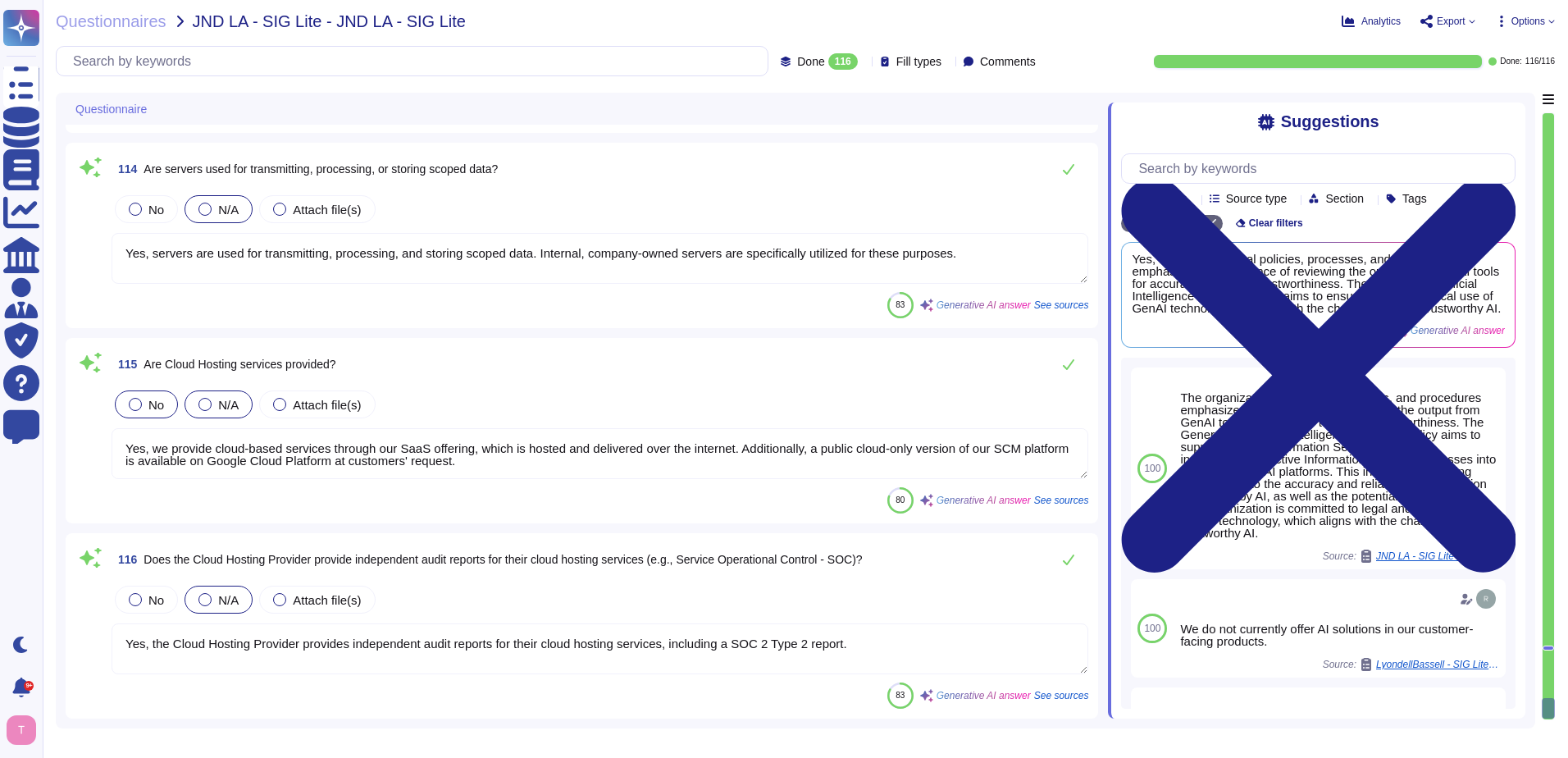
click at [133, 406] on div at bounding box center [135, 405] width 13 height 13
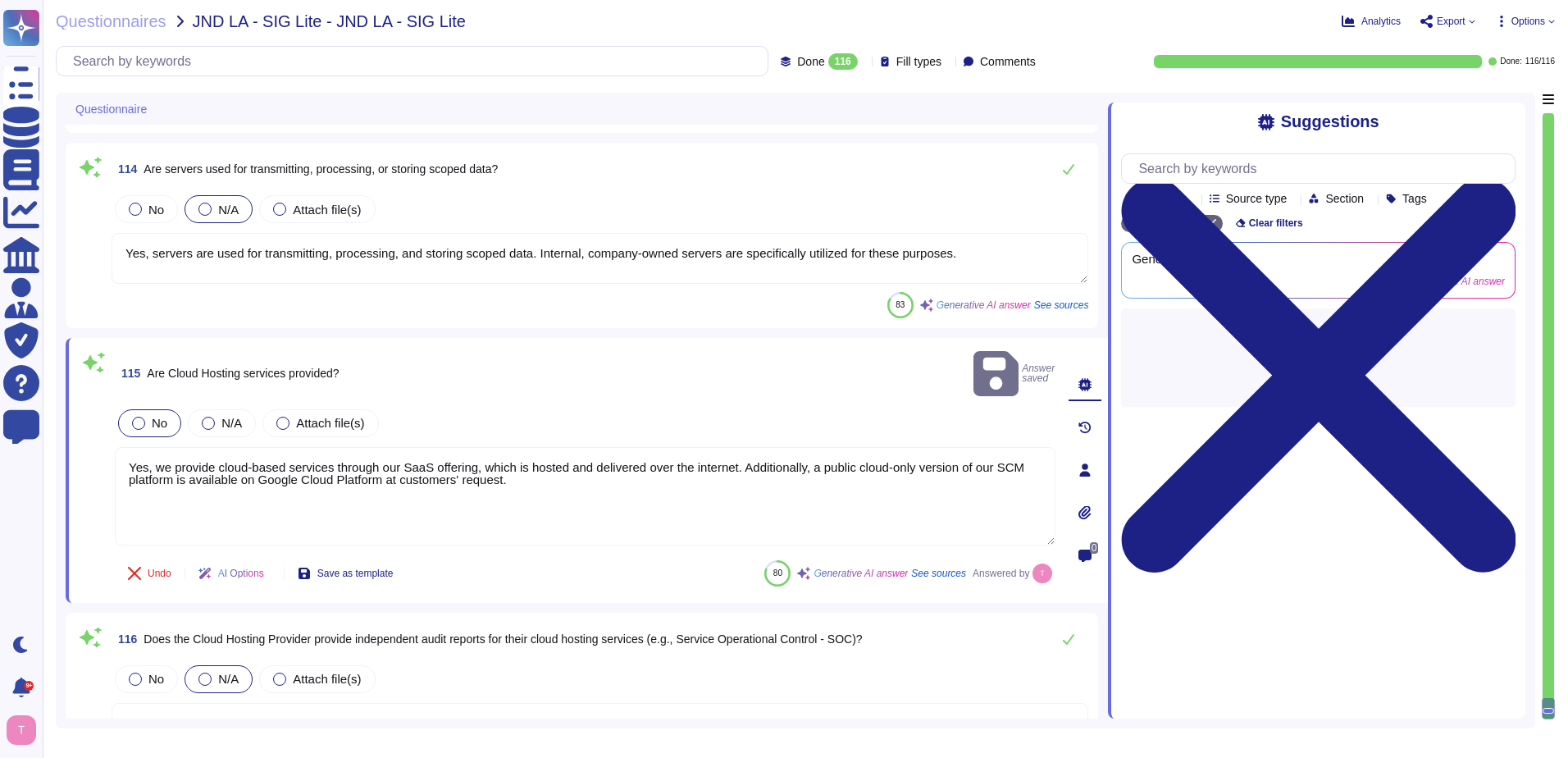
drag, startPoint x: 512, startPoint y: 459, endPoint x: 100, endPoint y: 446, distance: 412.2
click at [100, 446] on div "115 Are Cloud Hosting services provided? Answer saved No N/A Attach file(s) Yes…" at bounding box center [567, 471] width 977 height 246
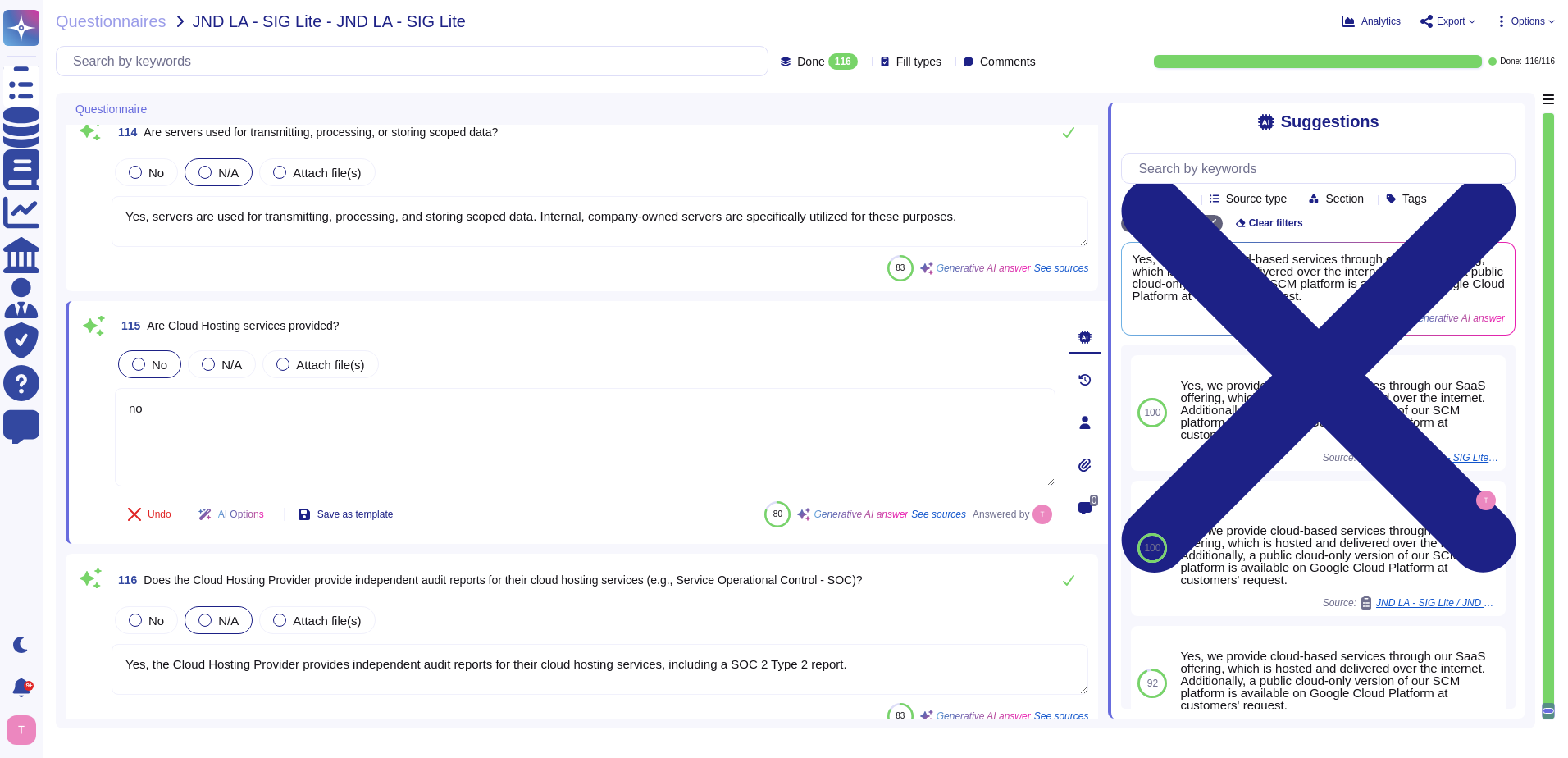
scroll to position [21756, 0]
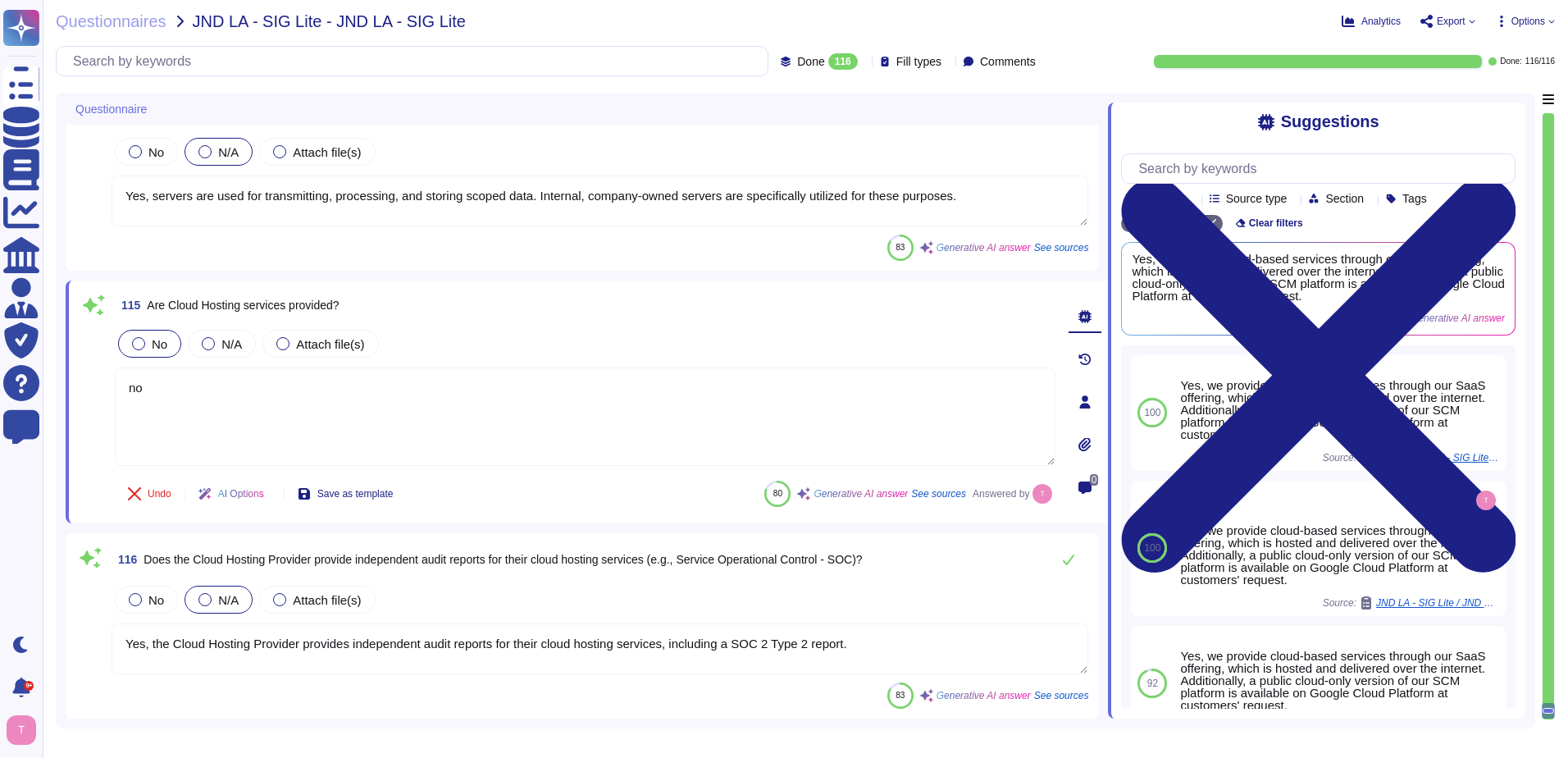
type textarea "no"
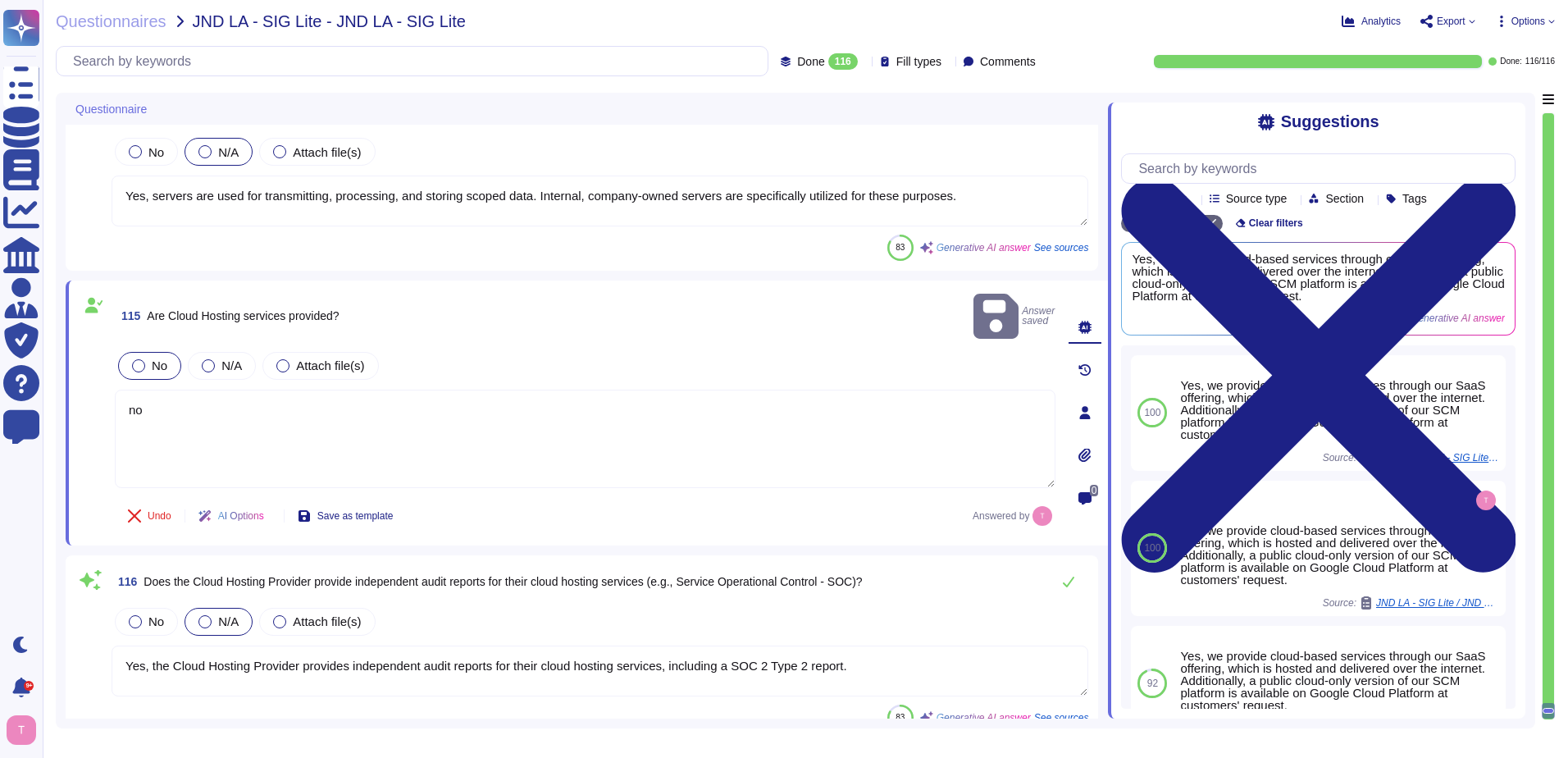
drag, startPoint x: 862, startPoint y: 644, endPoint x: 84, endPoint y: 643, distance: 778.0
click at [84, 643] on div "116 Does the Cloud Hosting Provider provide independent audit reports for their…" at bounding box center [581, 648] width 1013 height 166
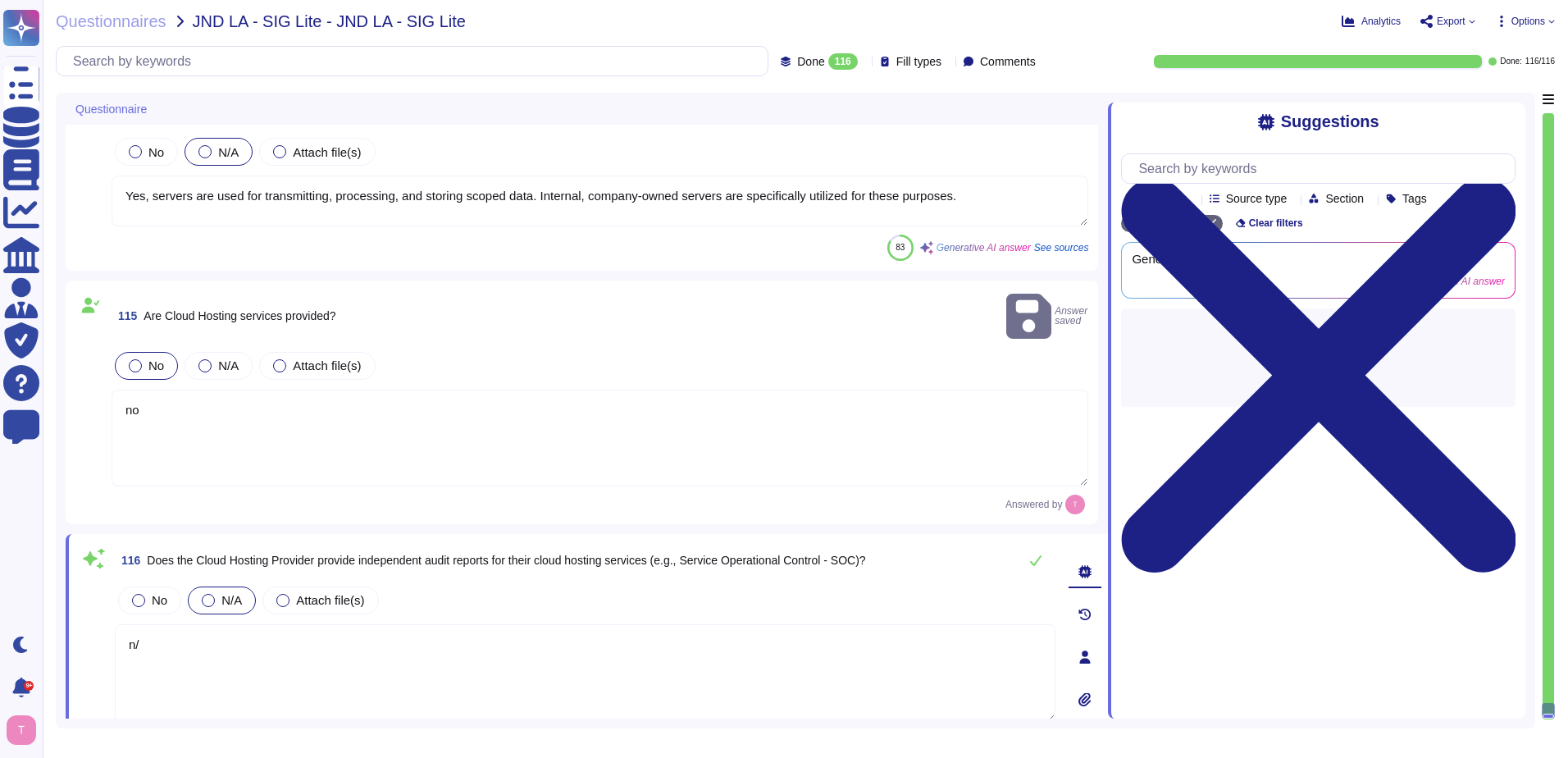
type textarea "n/a"
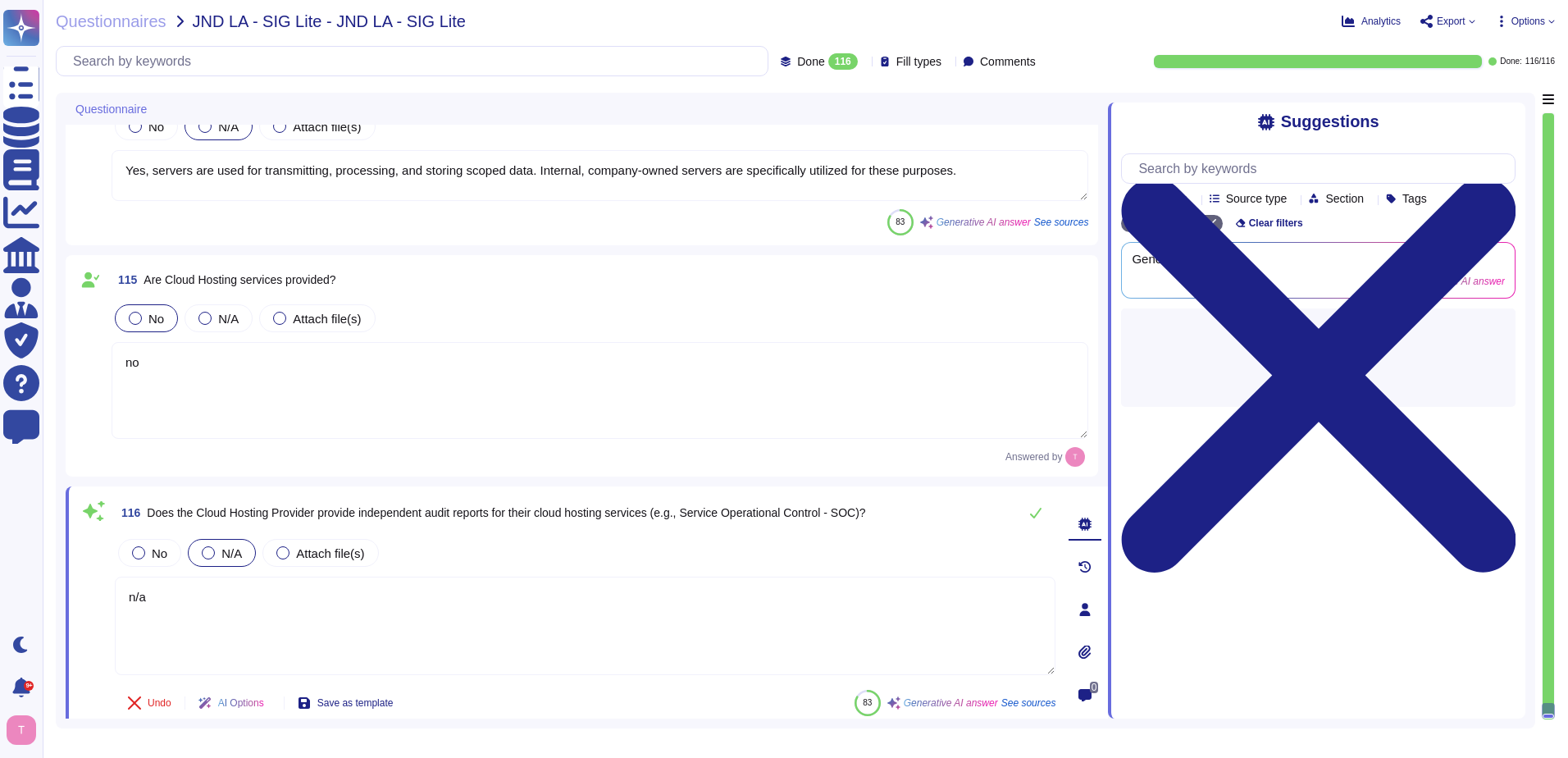
scroll to position [21796, 0]
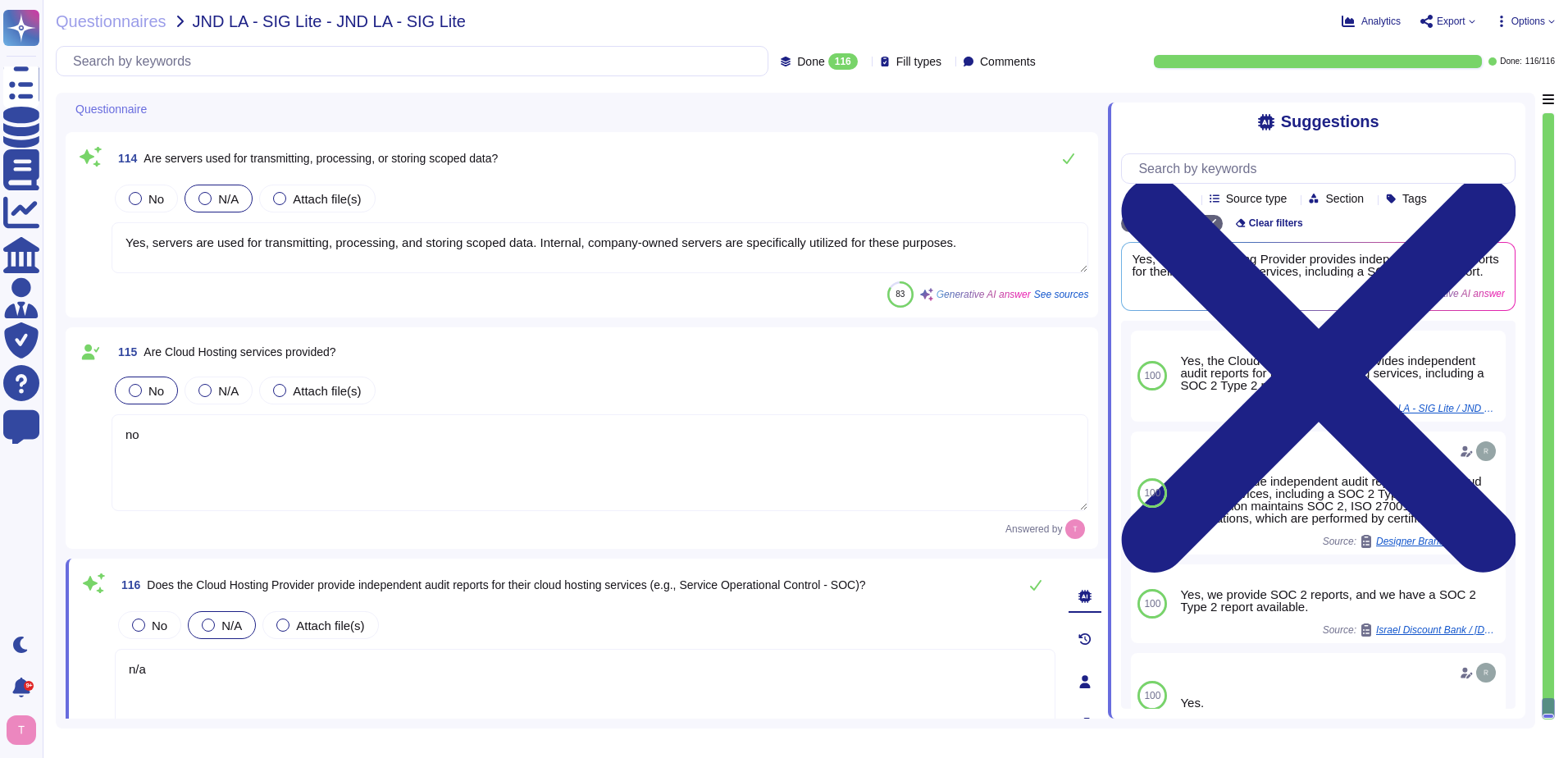
type textarea "Yes, the organization's system and communications protection policies and proce…"
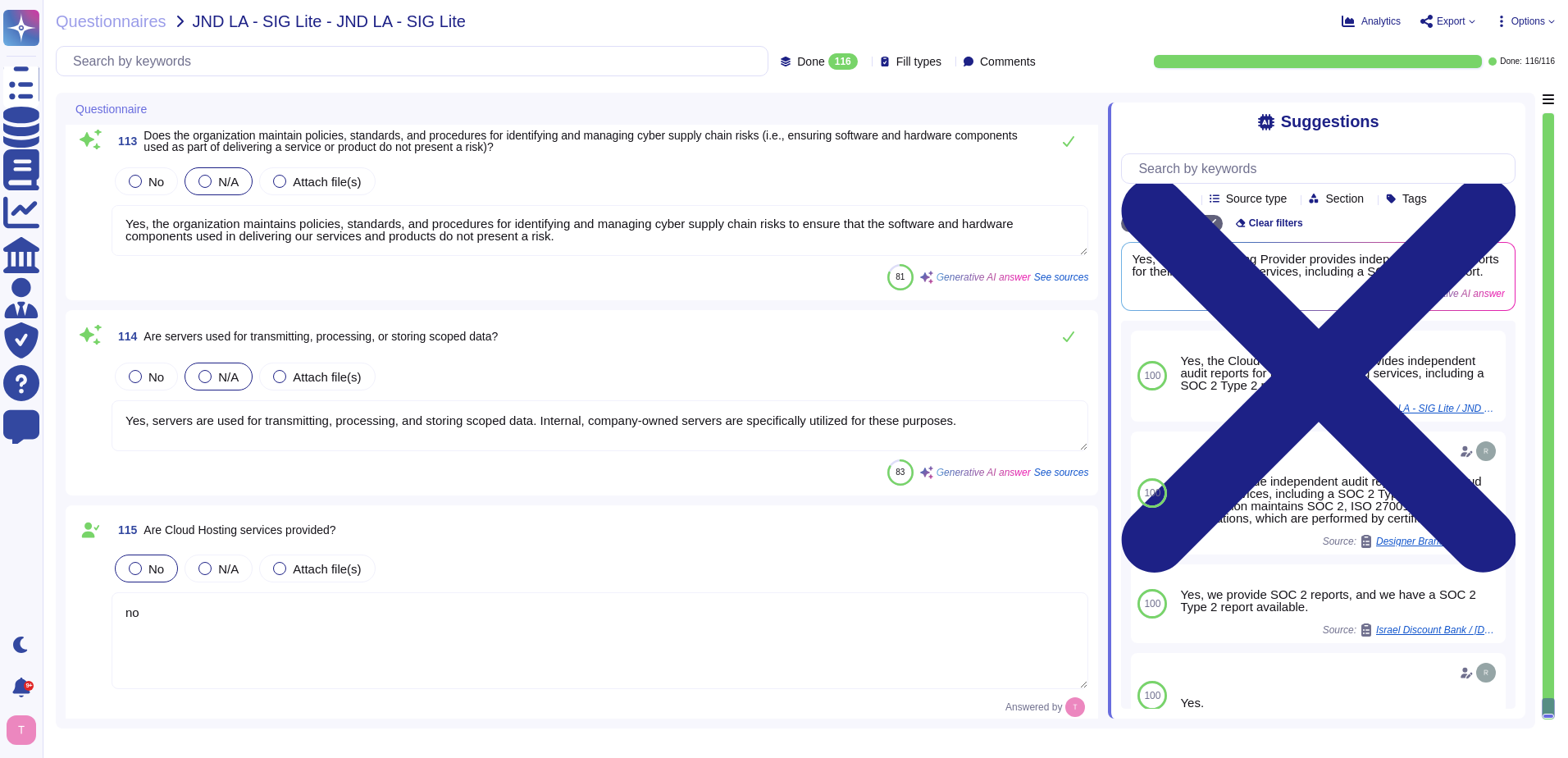
type textarea "n/a"
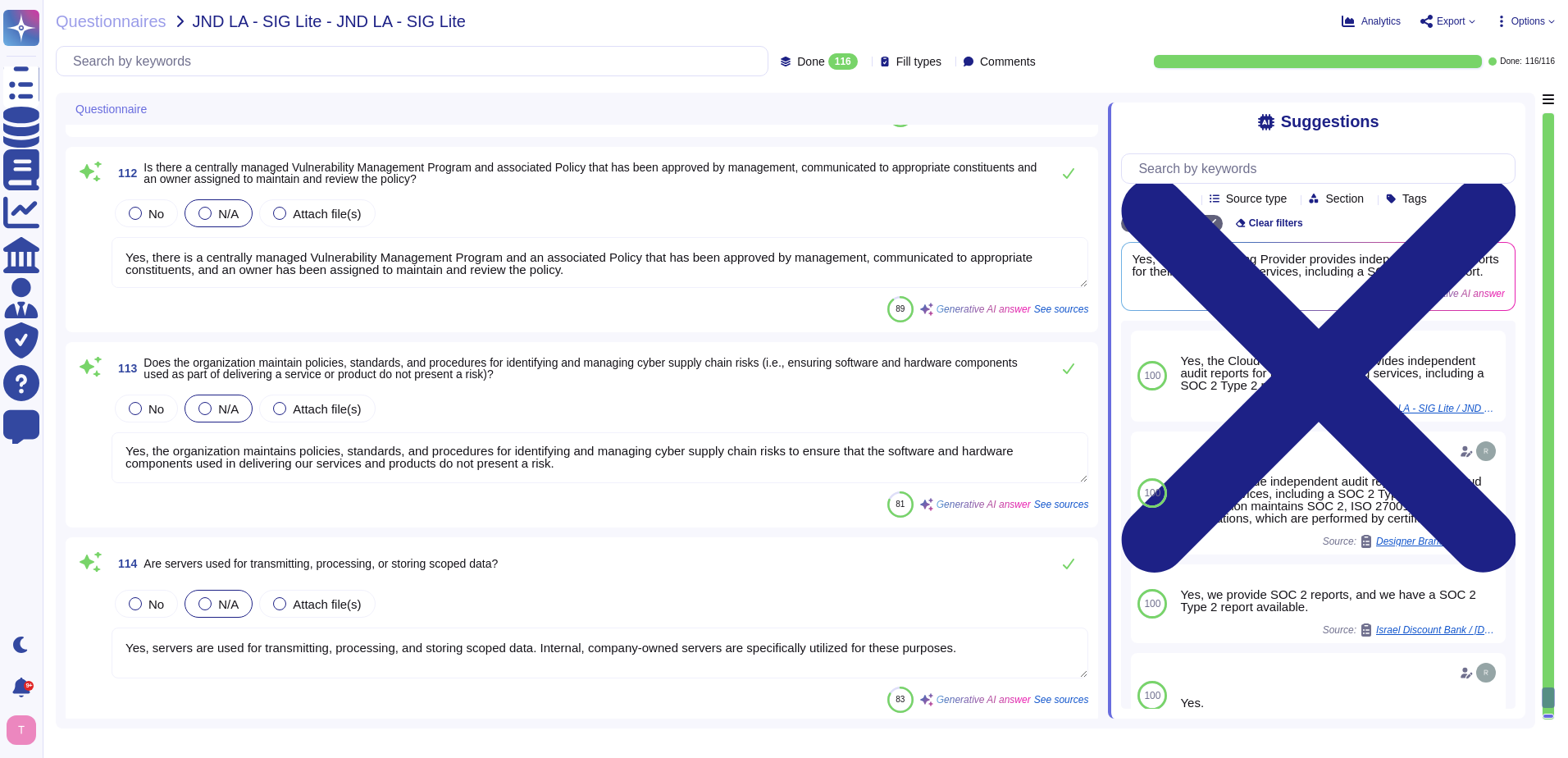
type textarea "Yes, the security policies and plans include clearly defined reporting lines an…"
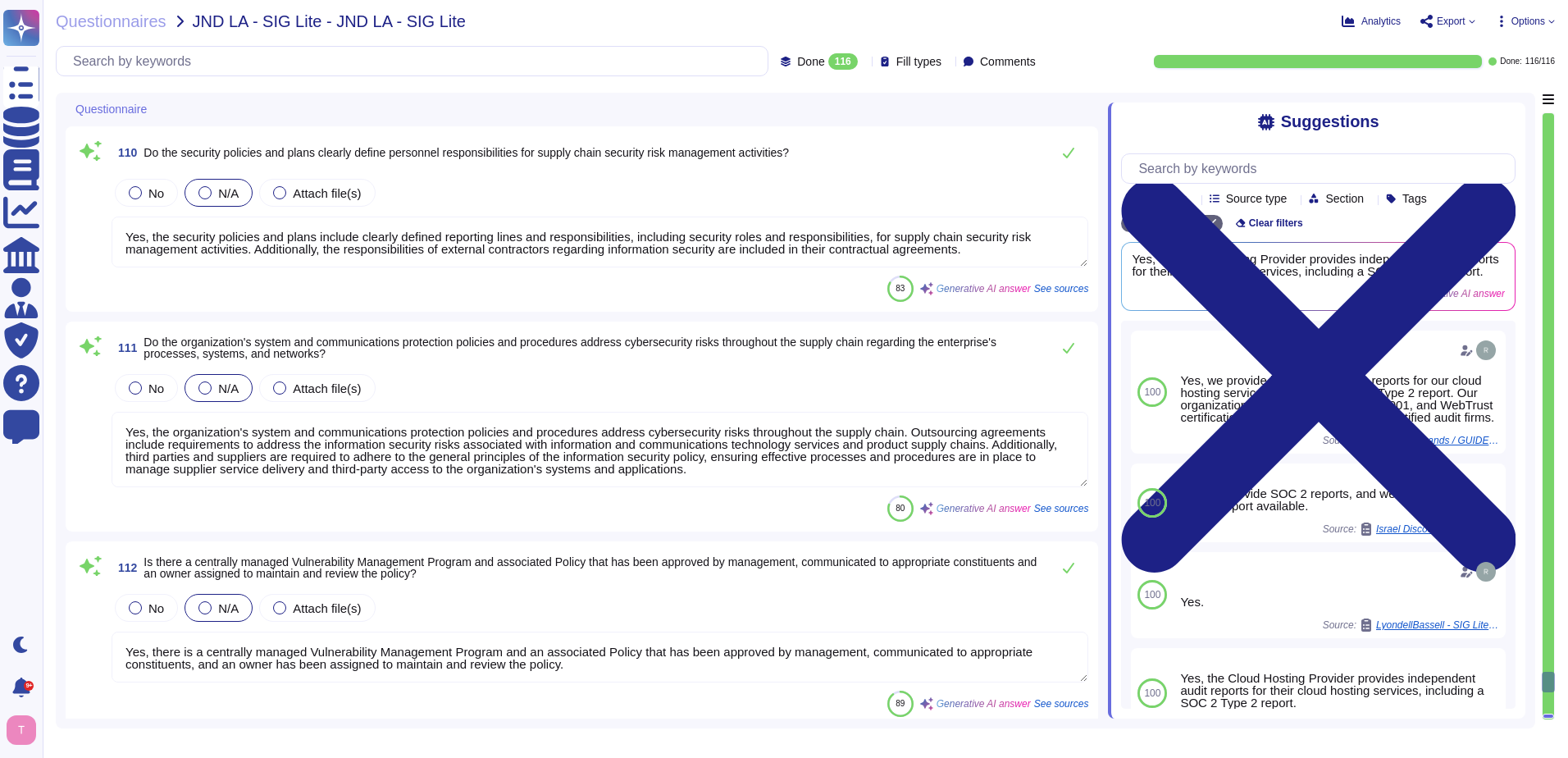
type textarea "Yes, there is a documented third-party risk management program in place, which …"
type textarea "Yes, the organization's system and communications protection policies and proce…"
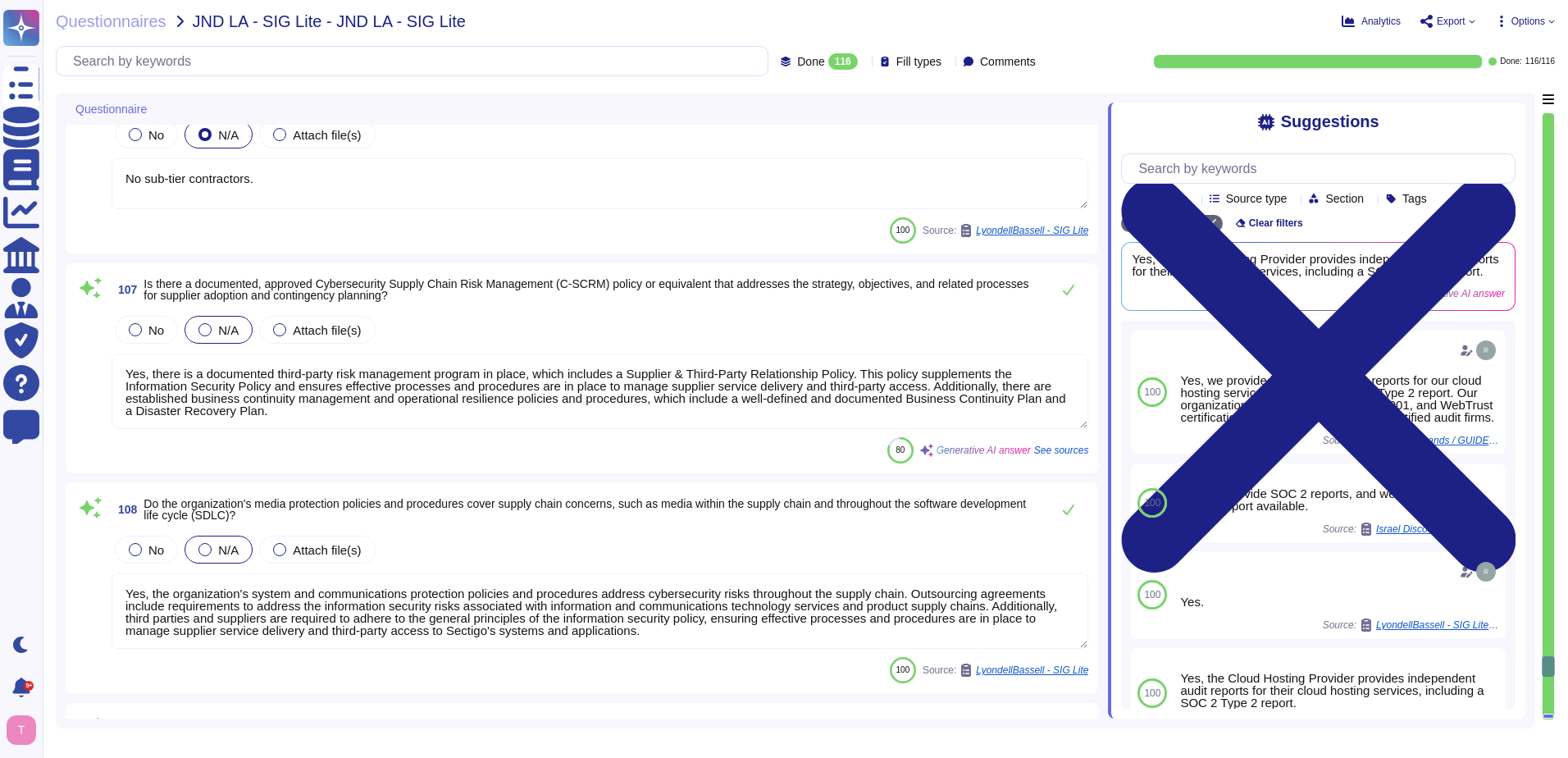
type textarea "Yes, the organization recognizes the need for a deliberate assessment of cybers…"
type textarea "We do not currently offer AI solutions in our customer-facing products."
type textarea "No sub-tier contractors."
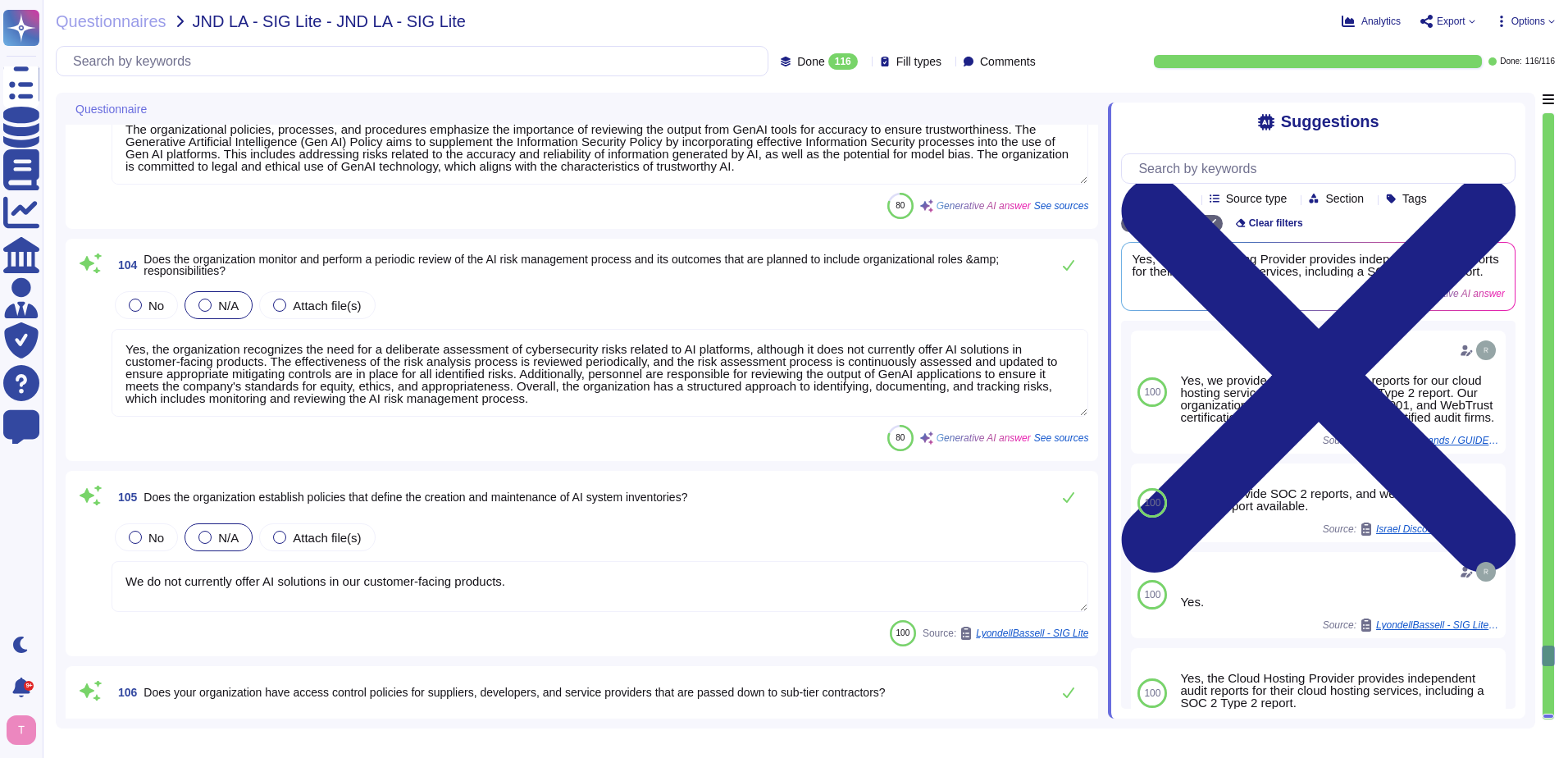
type textarea "Sectigo shall identify all legislation applicable in order to meet the requirem…"
type textarea "Yes, the organization has a process to inform personnel about all information s…"
type textarea "The organizational policies, processes, and procedures emphasize the importance…"
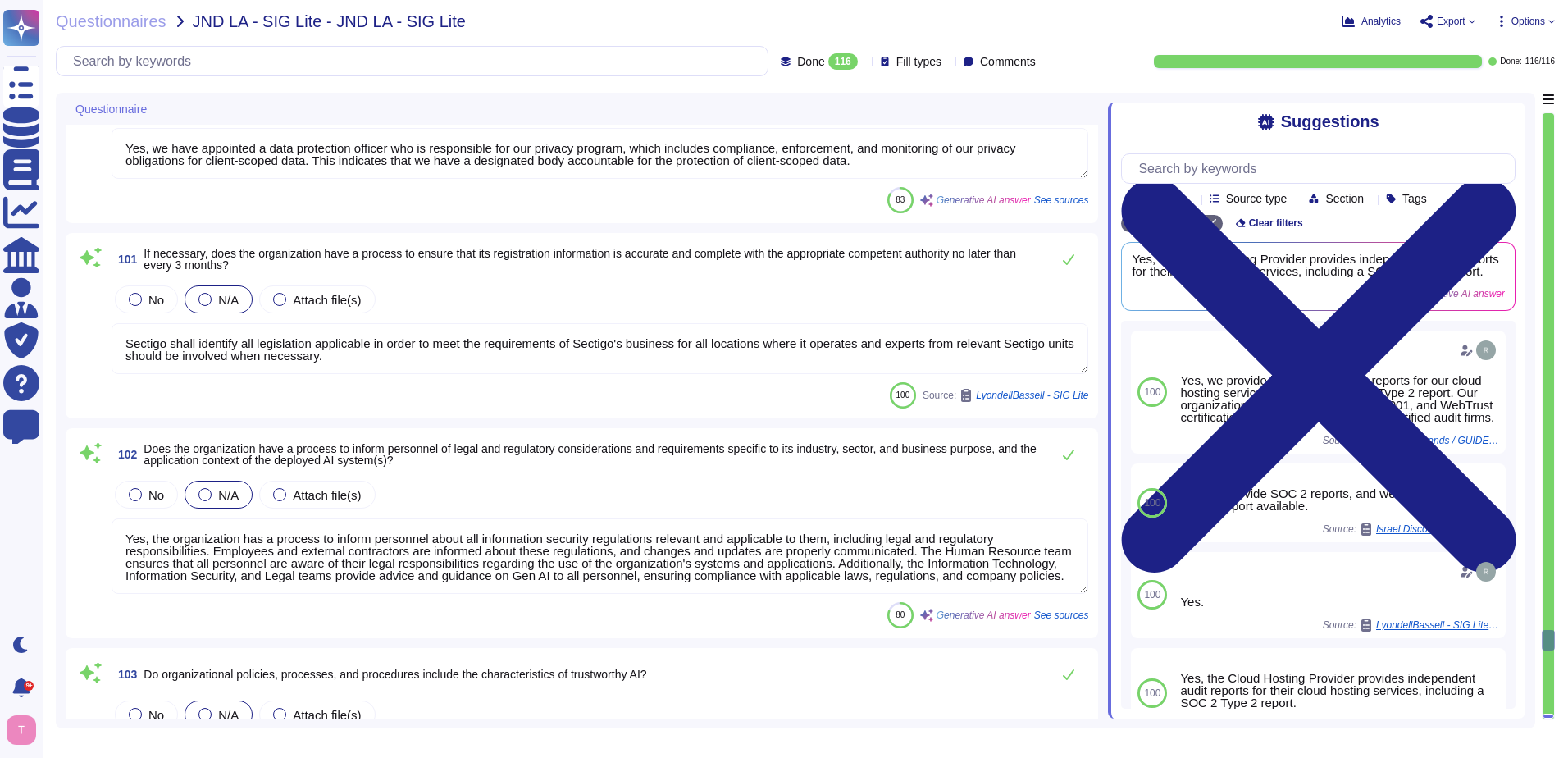
type textarea "Yes, the company has policies and procedures to address security incidents and …"
type textarea "No, other parties do not have access to, receive, process, or retain client sco…"
type textarea "Yes, we have appointed a data protection officer who is responsible for our pri…"
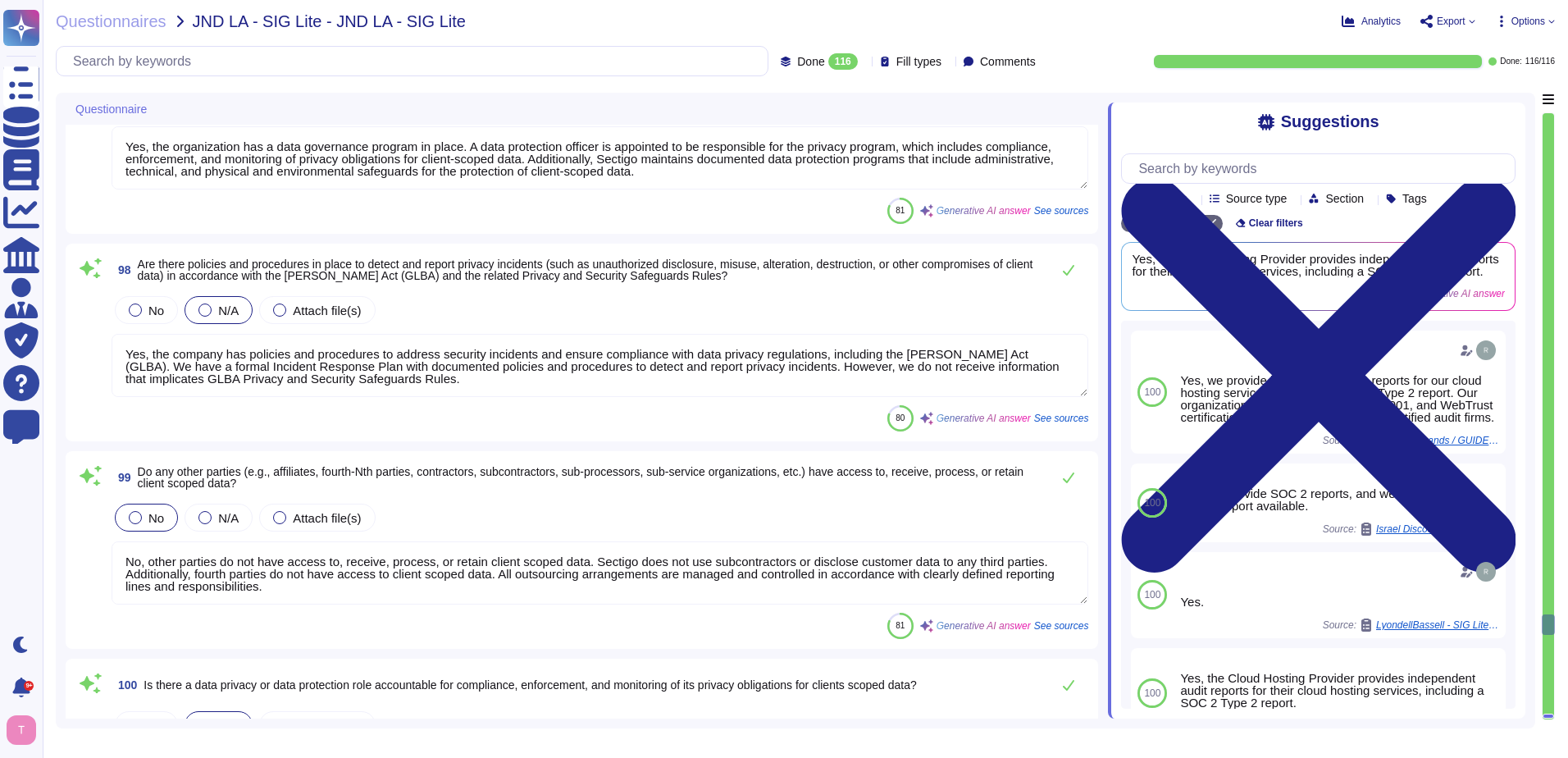
type textarea "Yes, we maintain documented policies for data privacy that include principles s…"
type textarea "Yes, the organization has internet-facing websites and a SaaS portal that colle…"
type textarea "Yes, the organization has a data governance program in place. A data protection…"
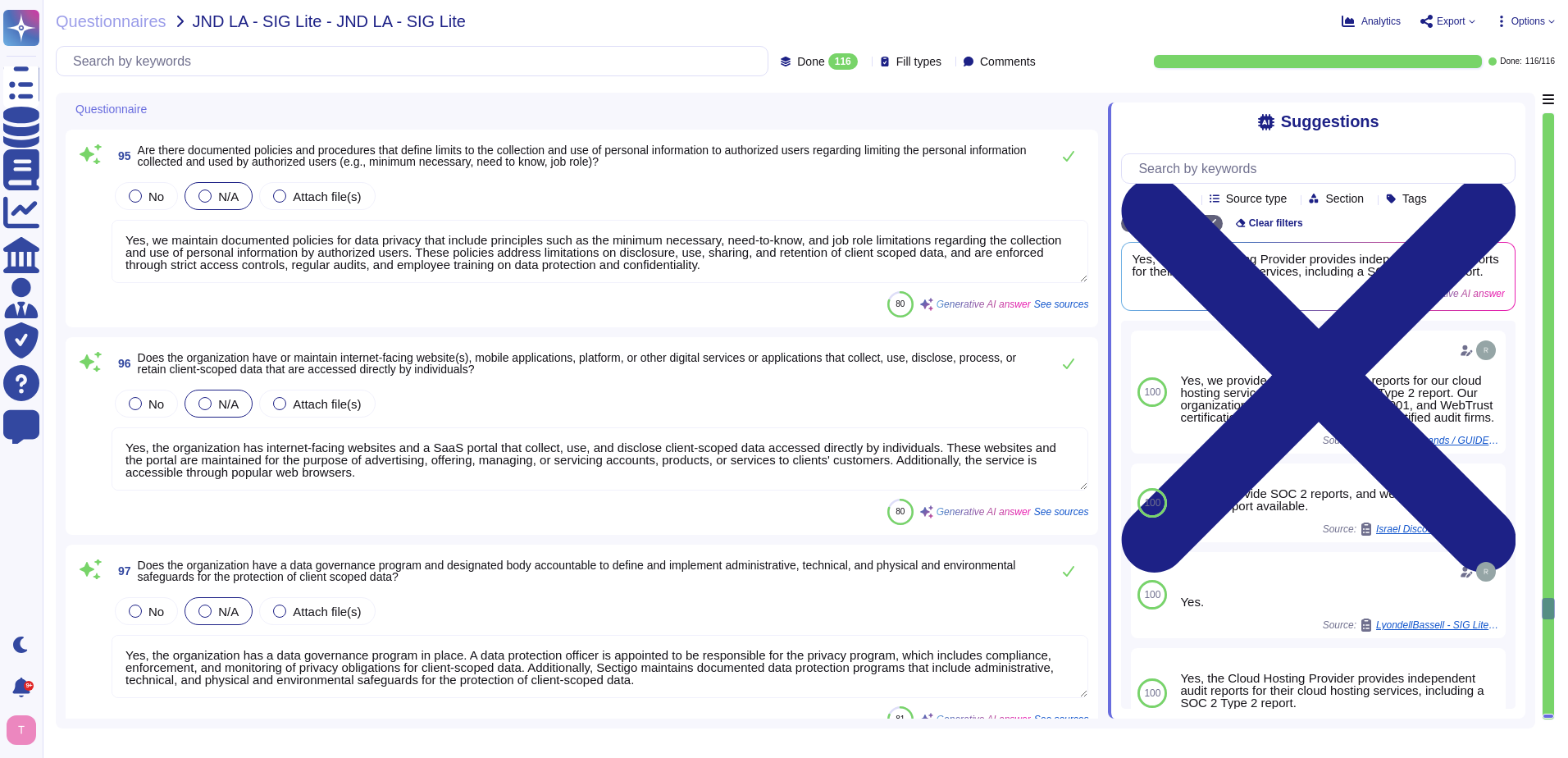
type textarea "Yes, the organization has a documented privacy policy that outlines its policie…"
type textarea "n/a"
type textarea "Yes, there is a training and awareness program that addresses data privacy and …"
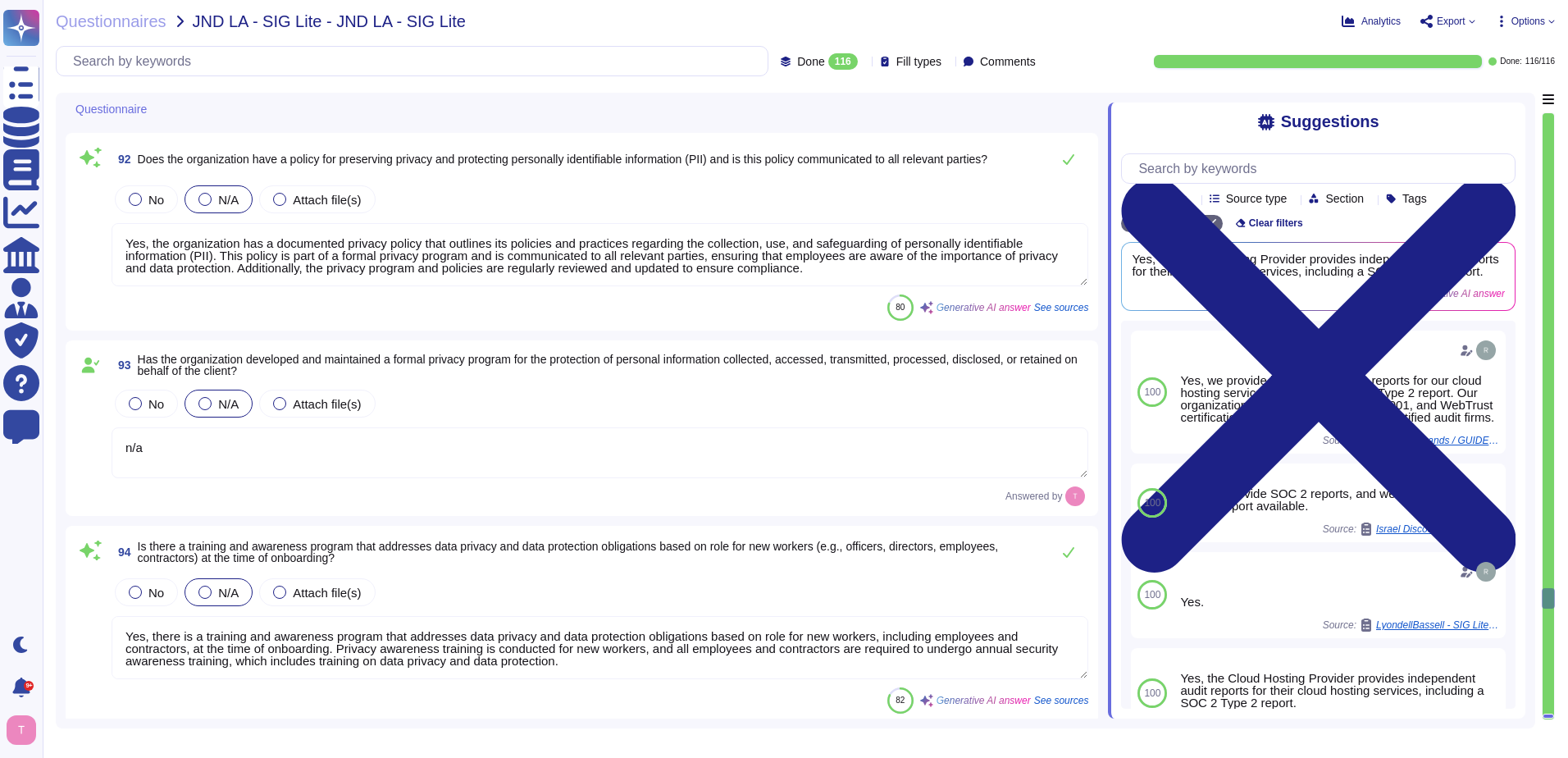
type textarea "We are a SaaS provider."
type textarea "no"
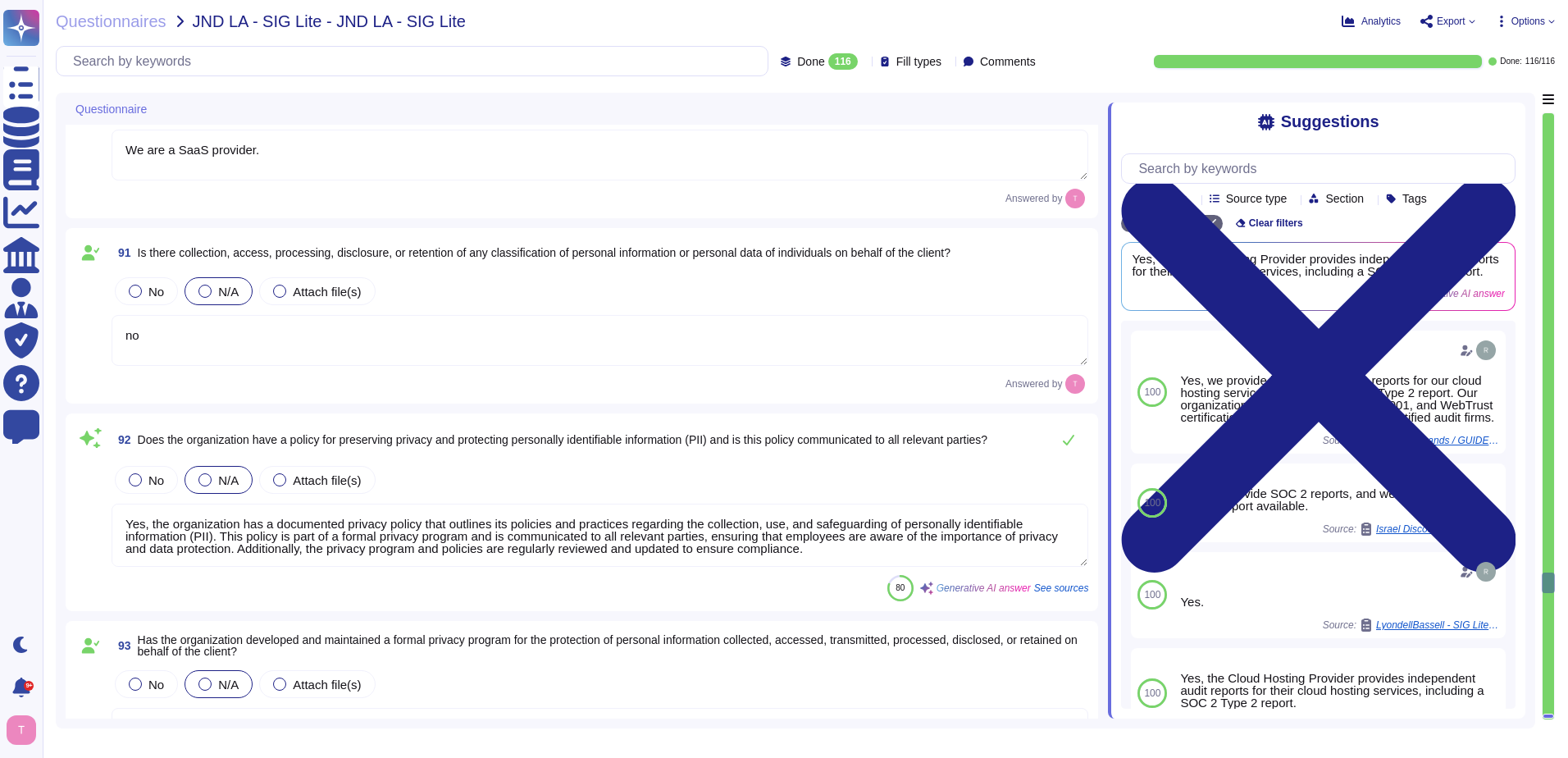
type textarea "We are a SaaS provider."
type textarea "Yes, Sectigo has established documented policies and procedures that promote di…"
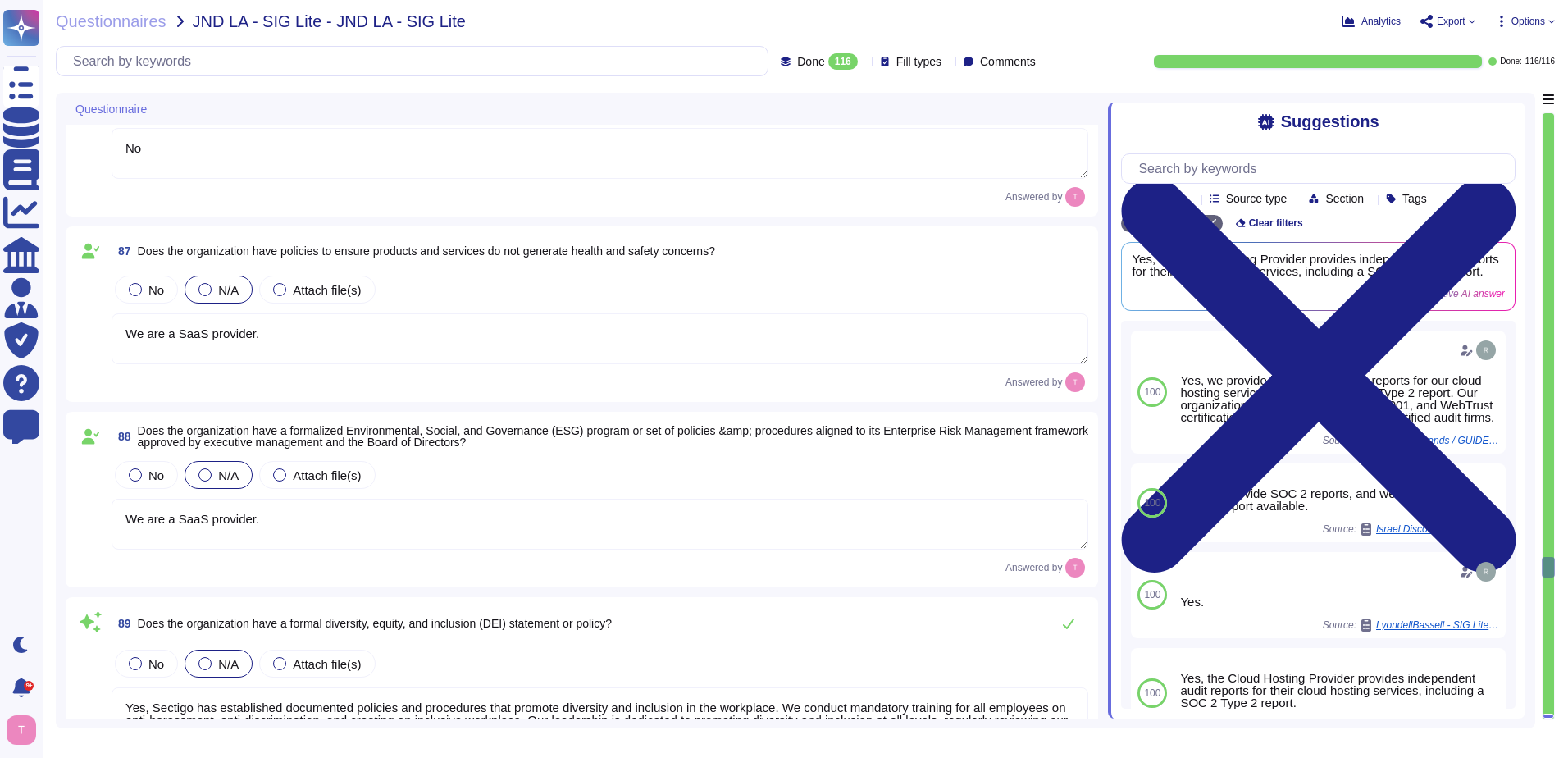
type textarea "yes"
type textarea "Yes, the organization develops, implements, and enforces health and safety poli…"
type textarea "No"
type textarea "Yes, the organization has a documented privacy policy that outlines its policie…"
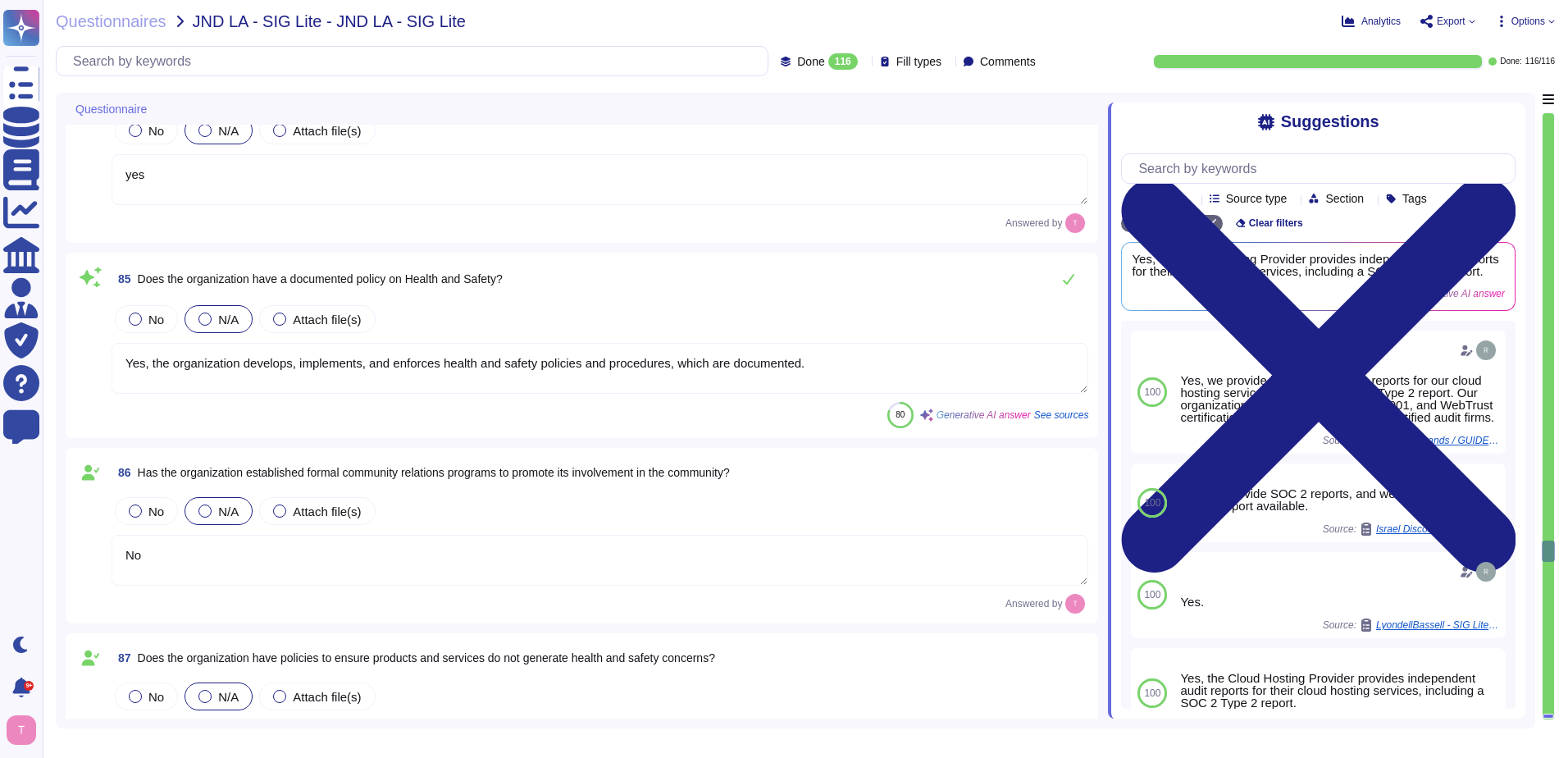
type textarea "We are a SaaS provider."
type textarea "Yes, the organization has documented policies and procedures in place that addr…"
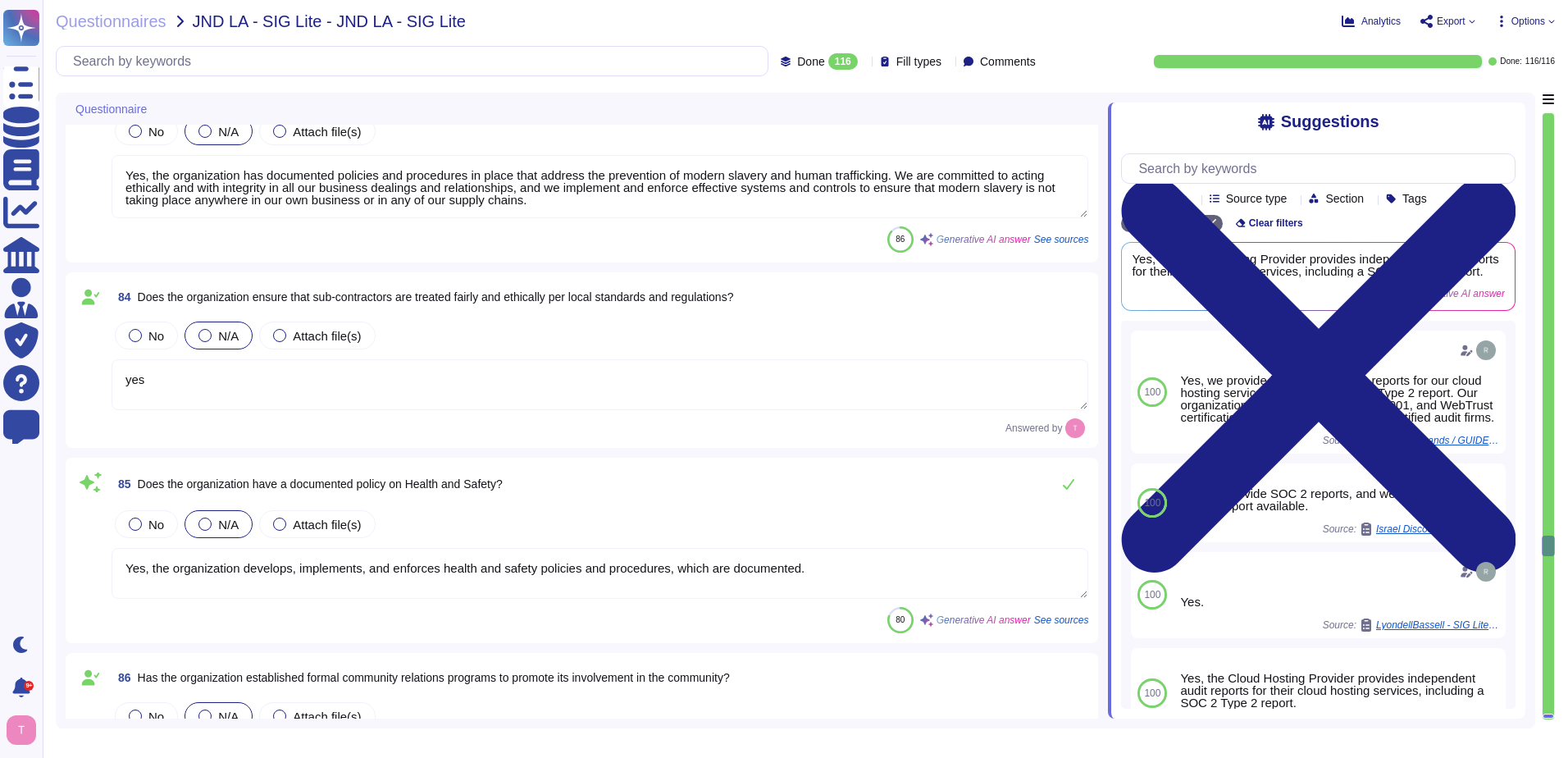
type textarea "We are a SaaS provider."
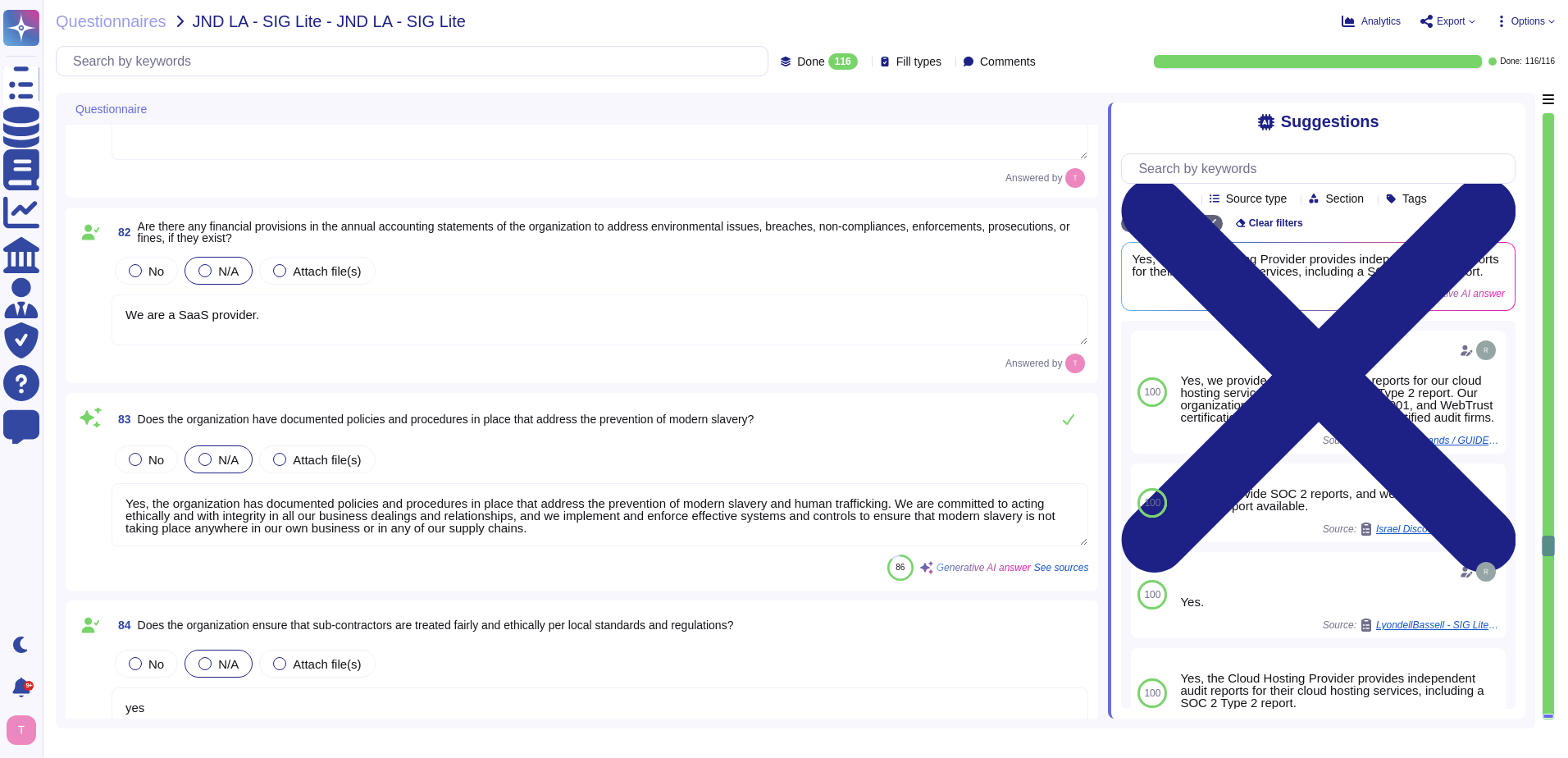
scroll to position [14948, 0]
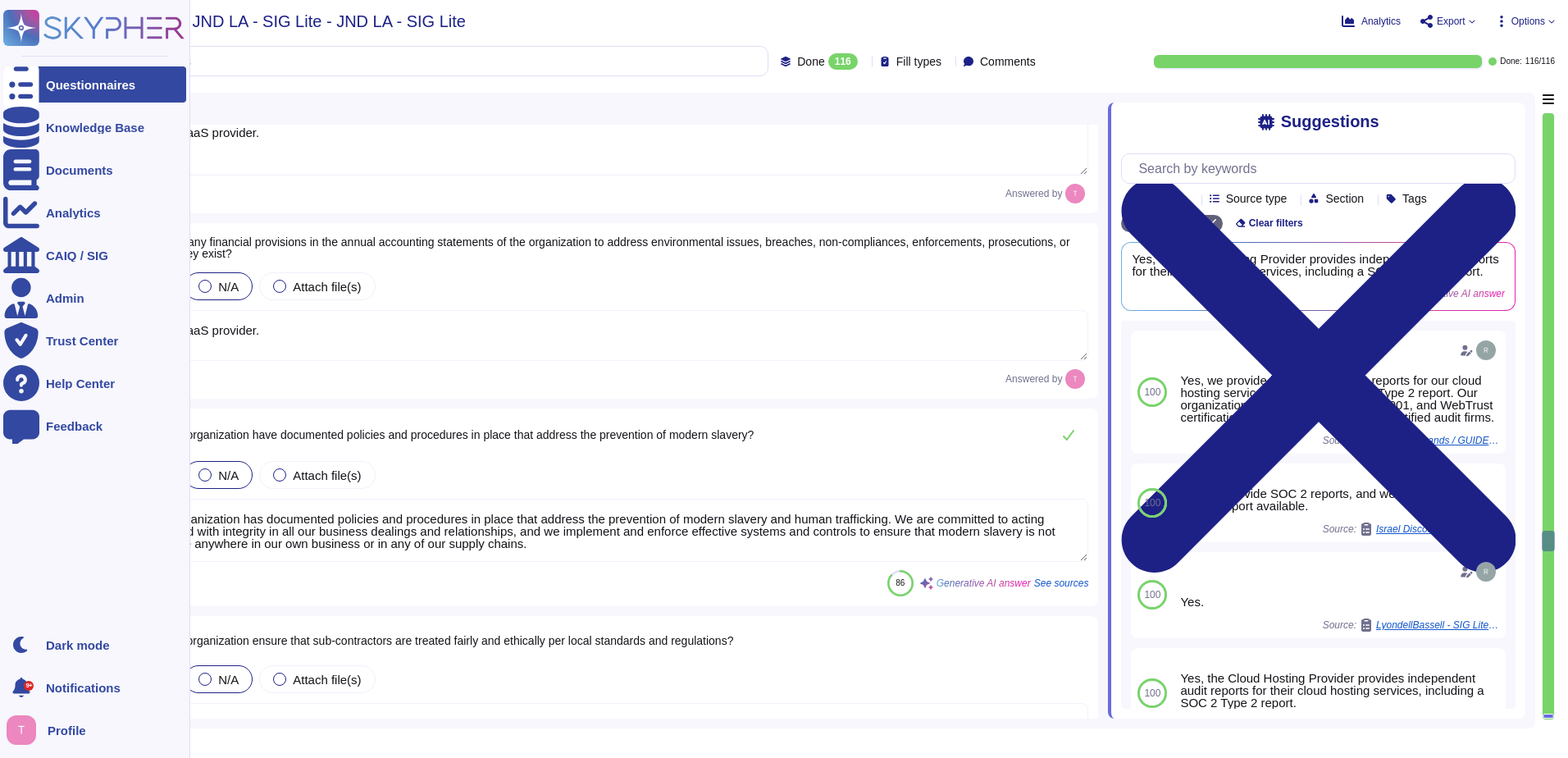
click at [69, 74] on div "Questionnaires" at bounding box center [95, 84] width 183 height 36
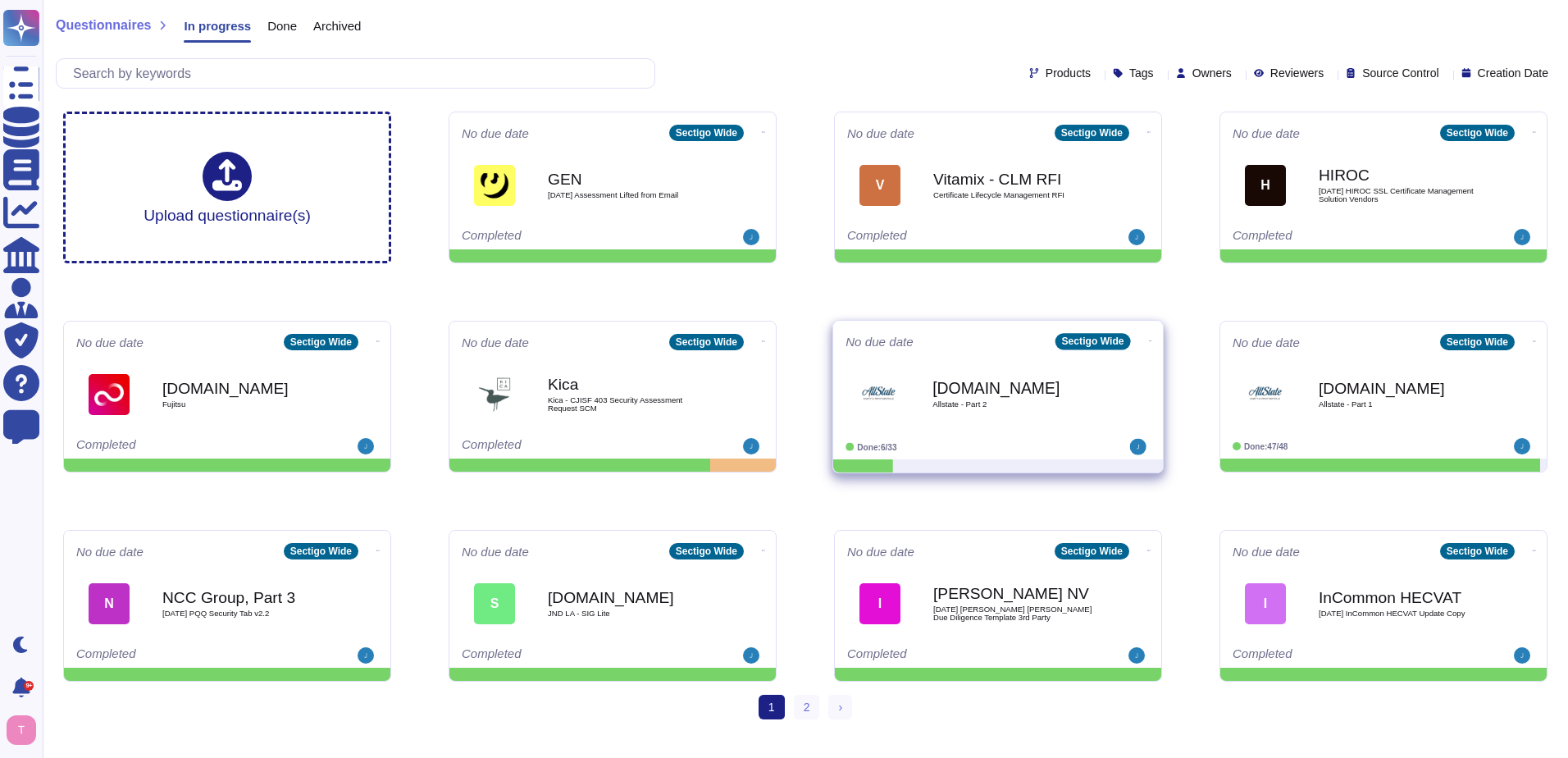
click at [963, 391] on b "[DOMAIN_NAME]" at bounding box center [1016, 387] width 166 height 16
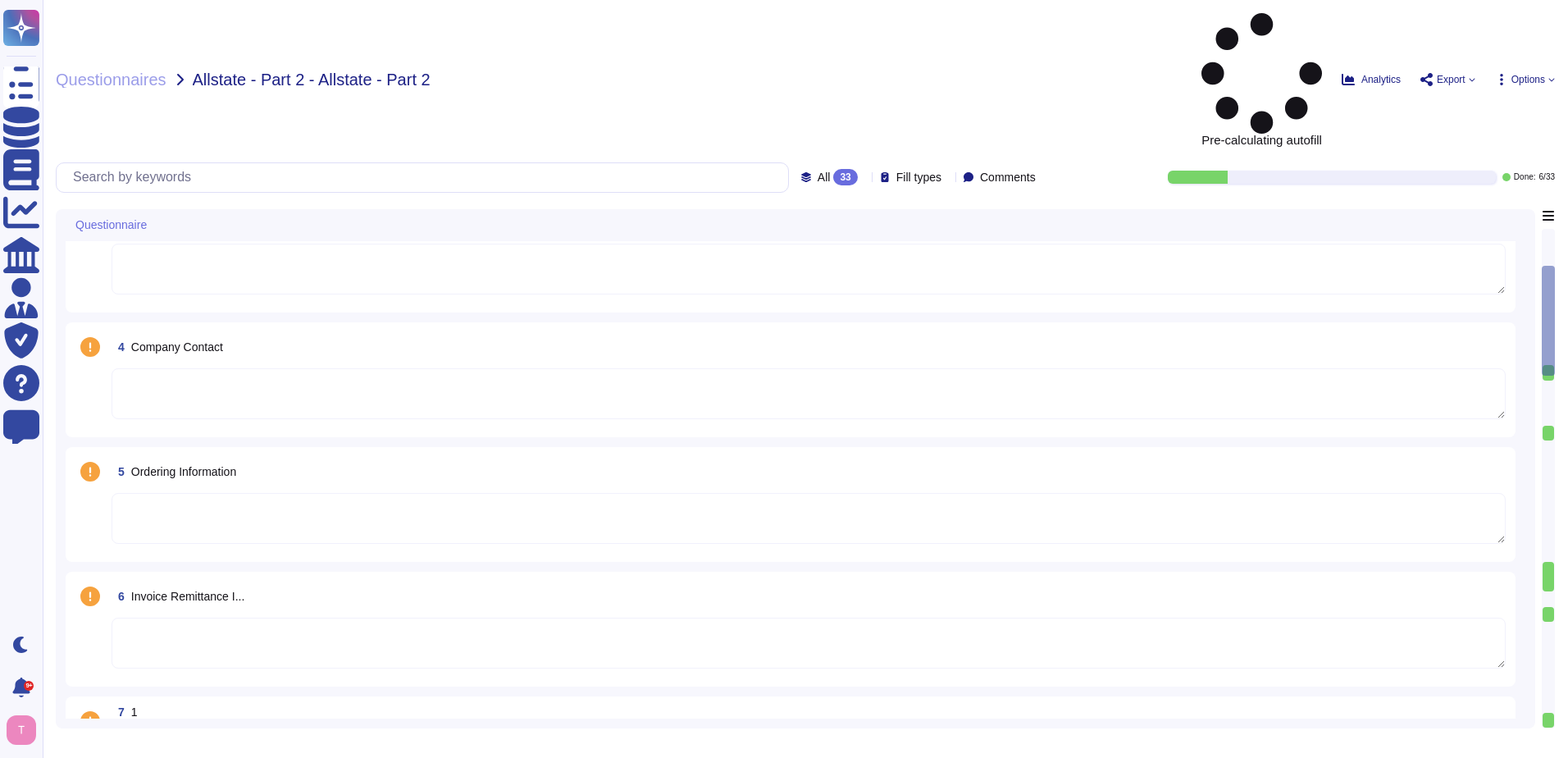
type textarea "SECTIGO LIMITED"
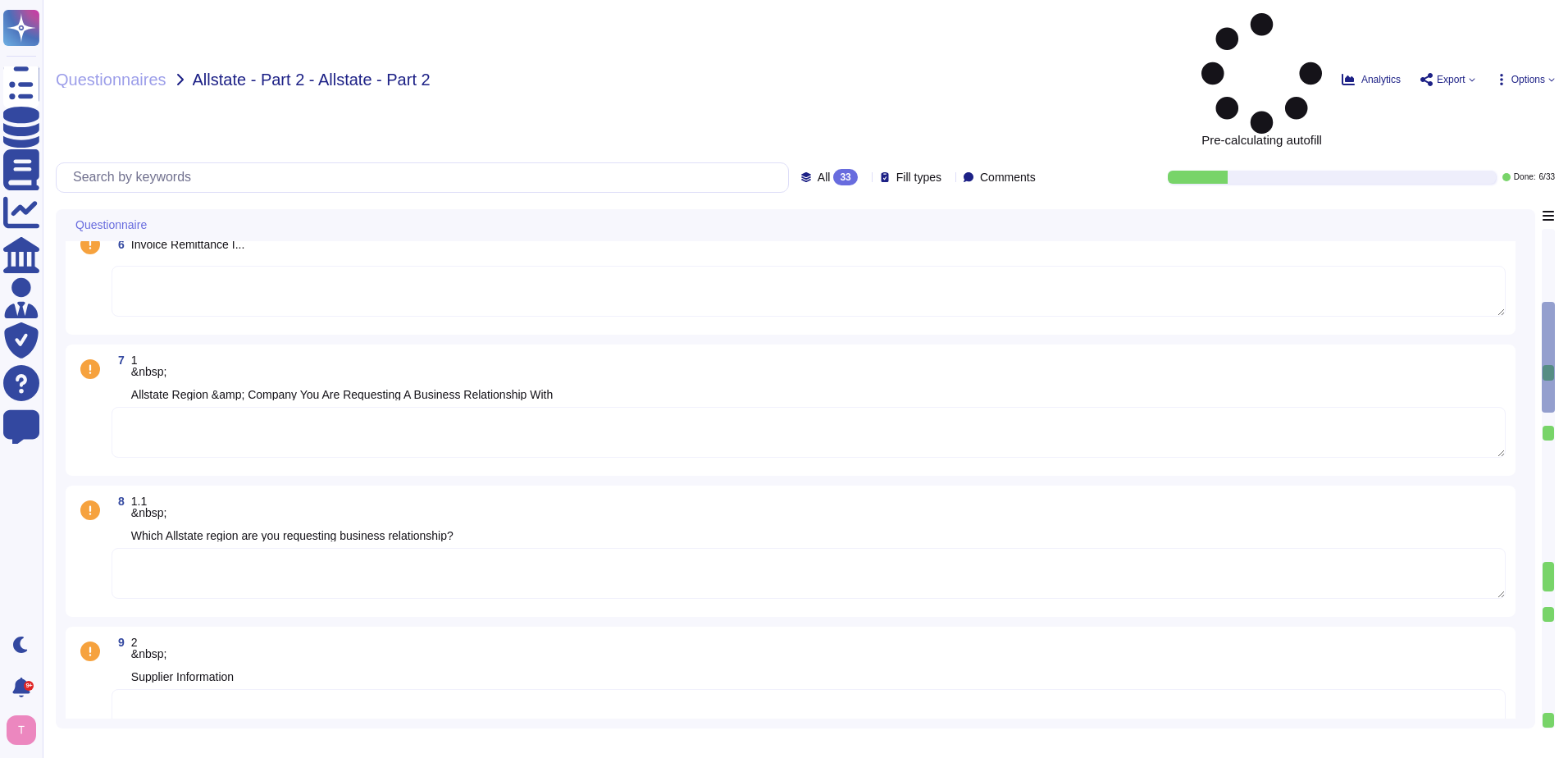
scroll to position [657, 0]
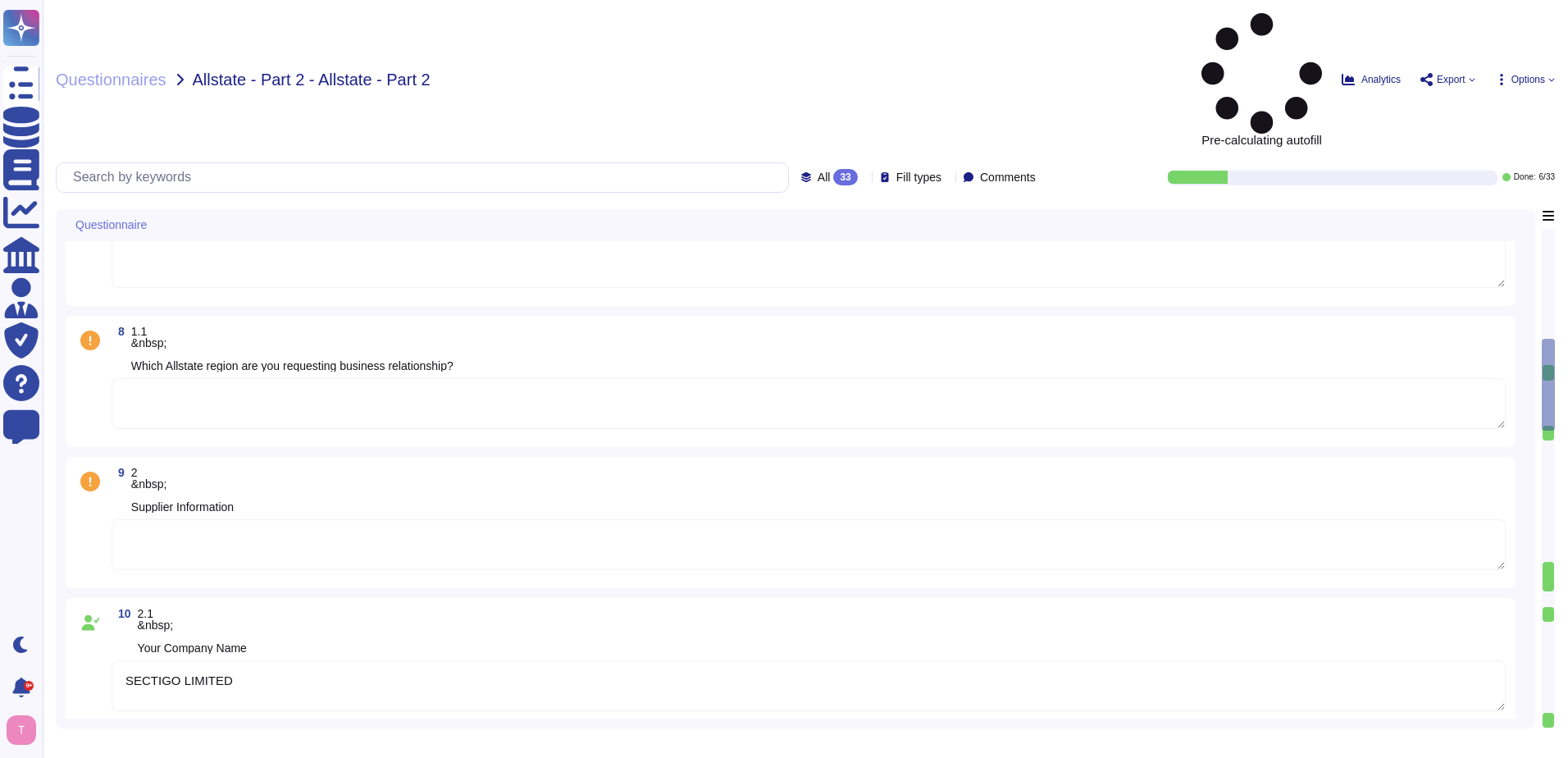
type textarea "-1"
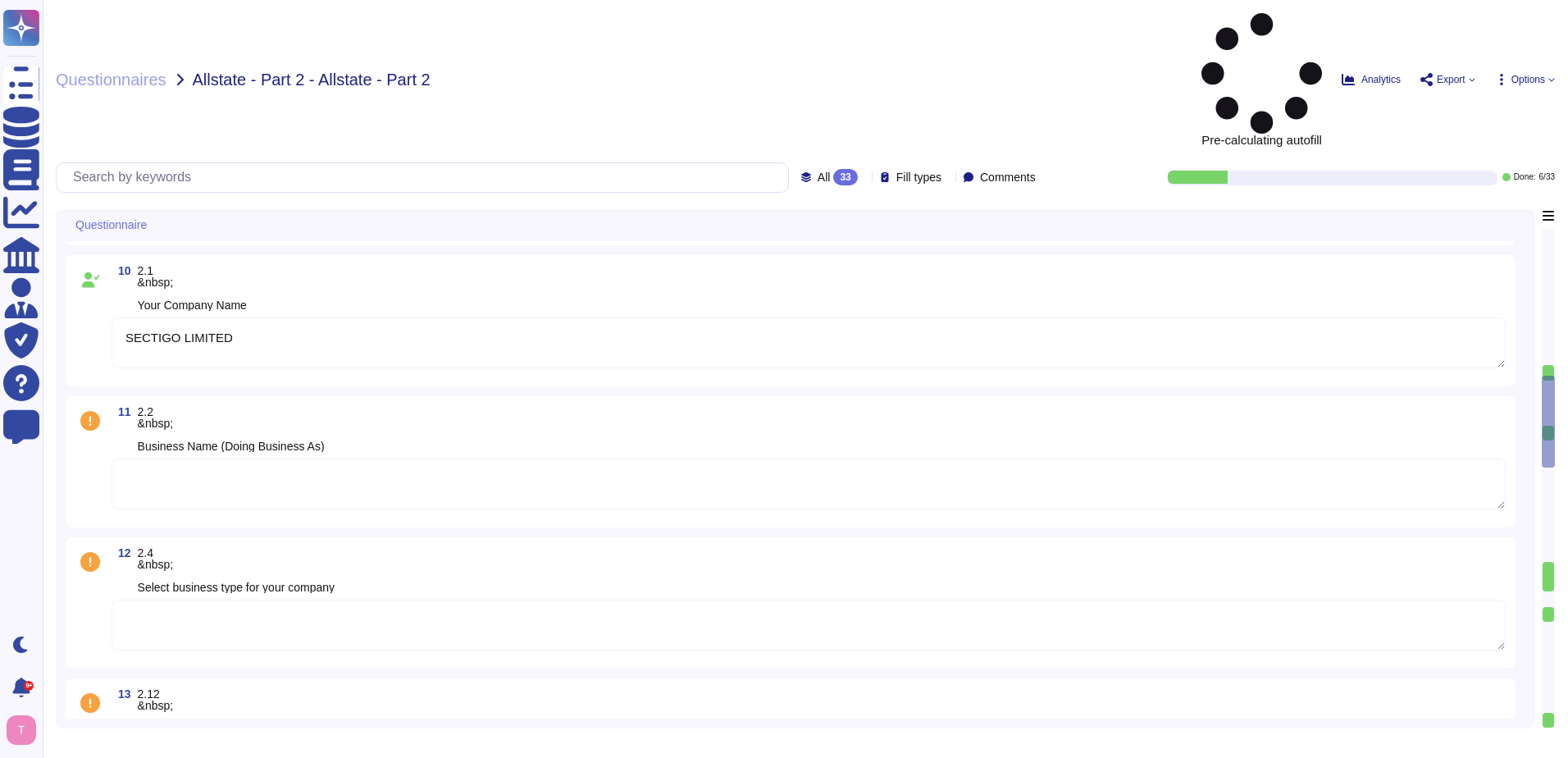
scroll to position [1149, 0]
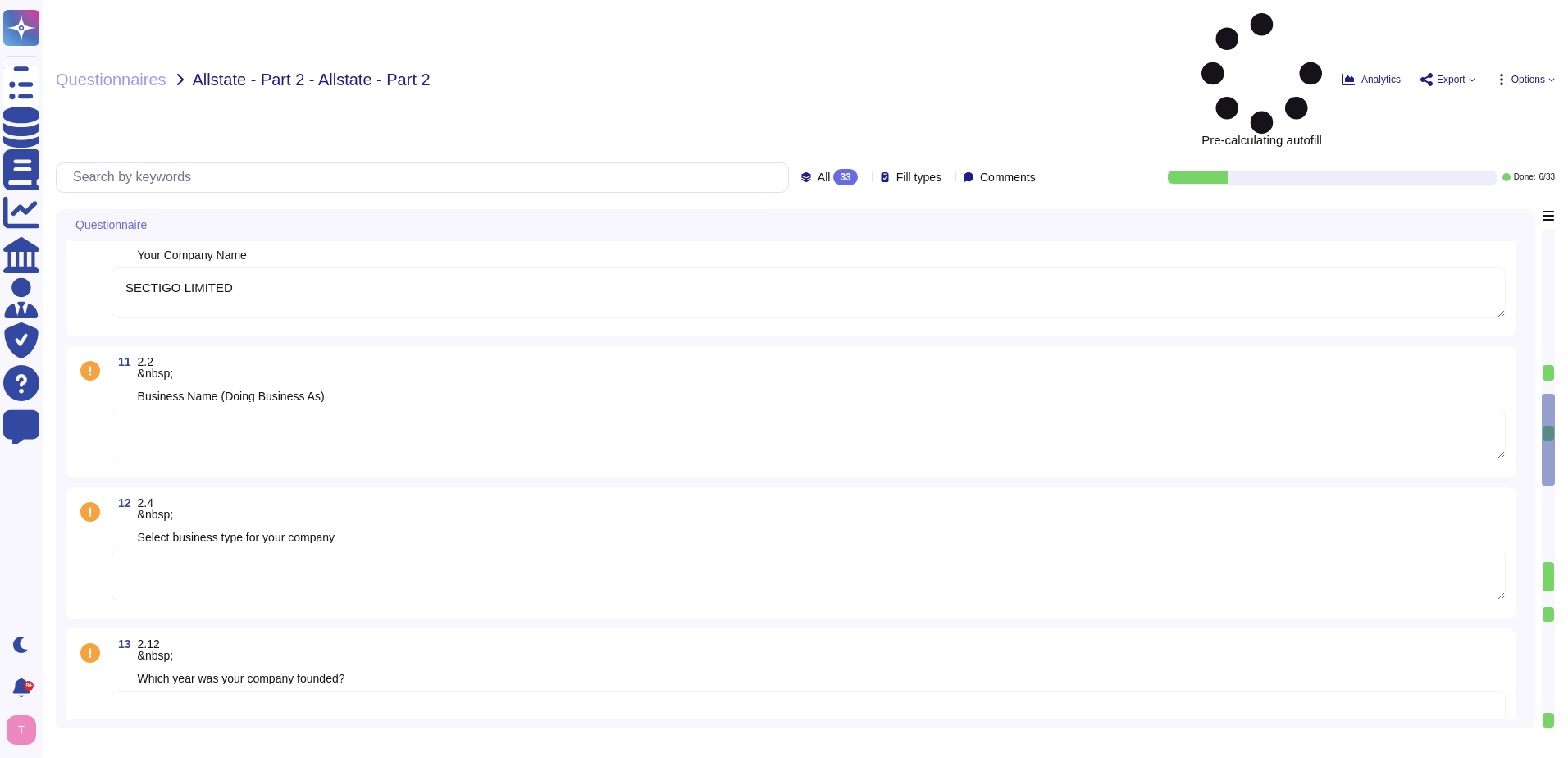
click at [310, 408] on textarea at bounding box center [808, 433] width 1394 height 51
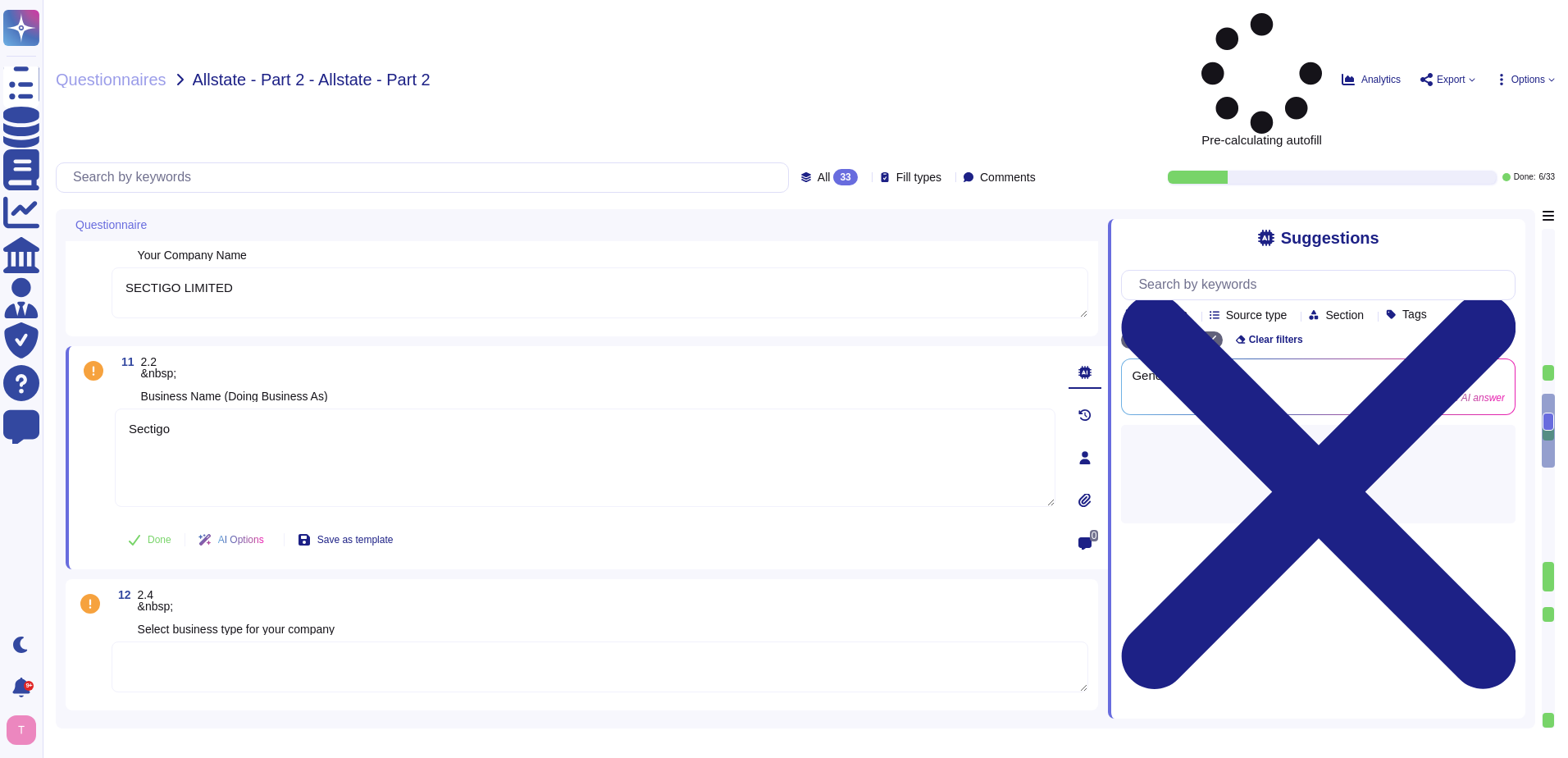
type textarea "Sectigo"
click at [239, 642] on textarea at bounding box center [600, 667] width 977 height 51
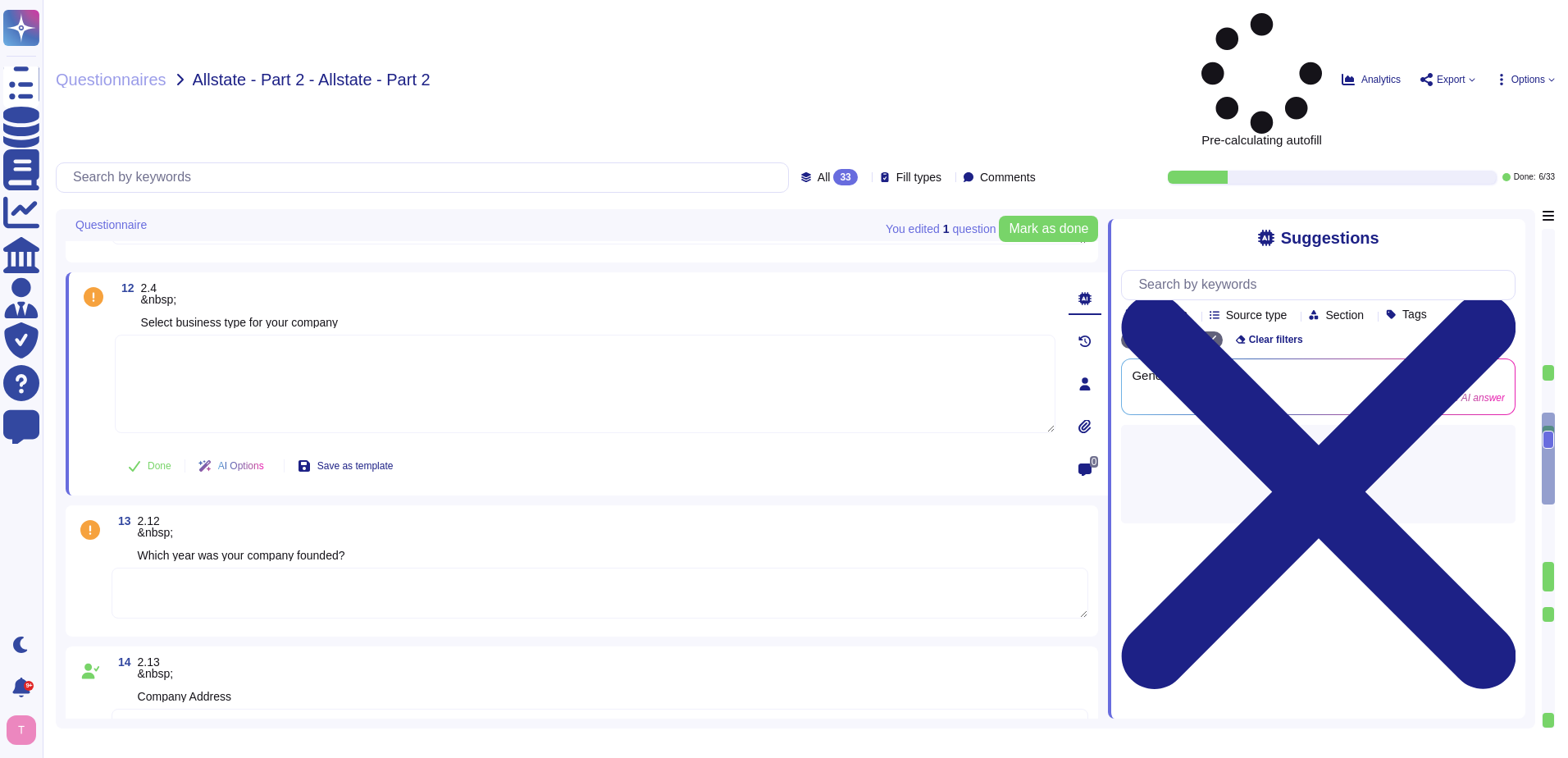
scroll to position [1394, 0]
click at [275, 563] on textarea at bounding box center [600, 588] width 977 height 51
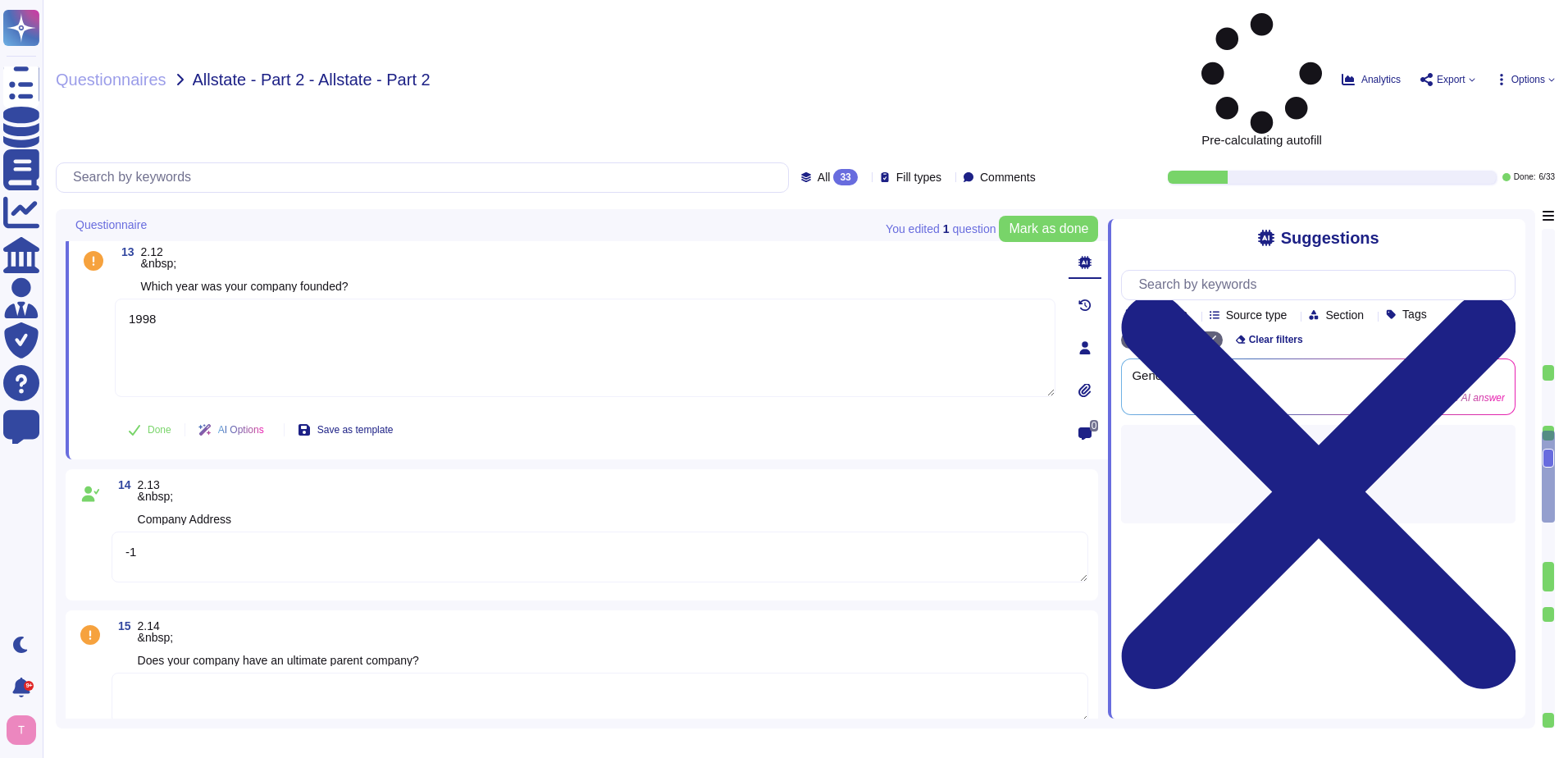
scroll to position [1559, 0]
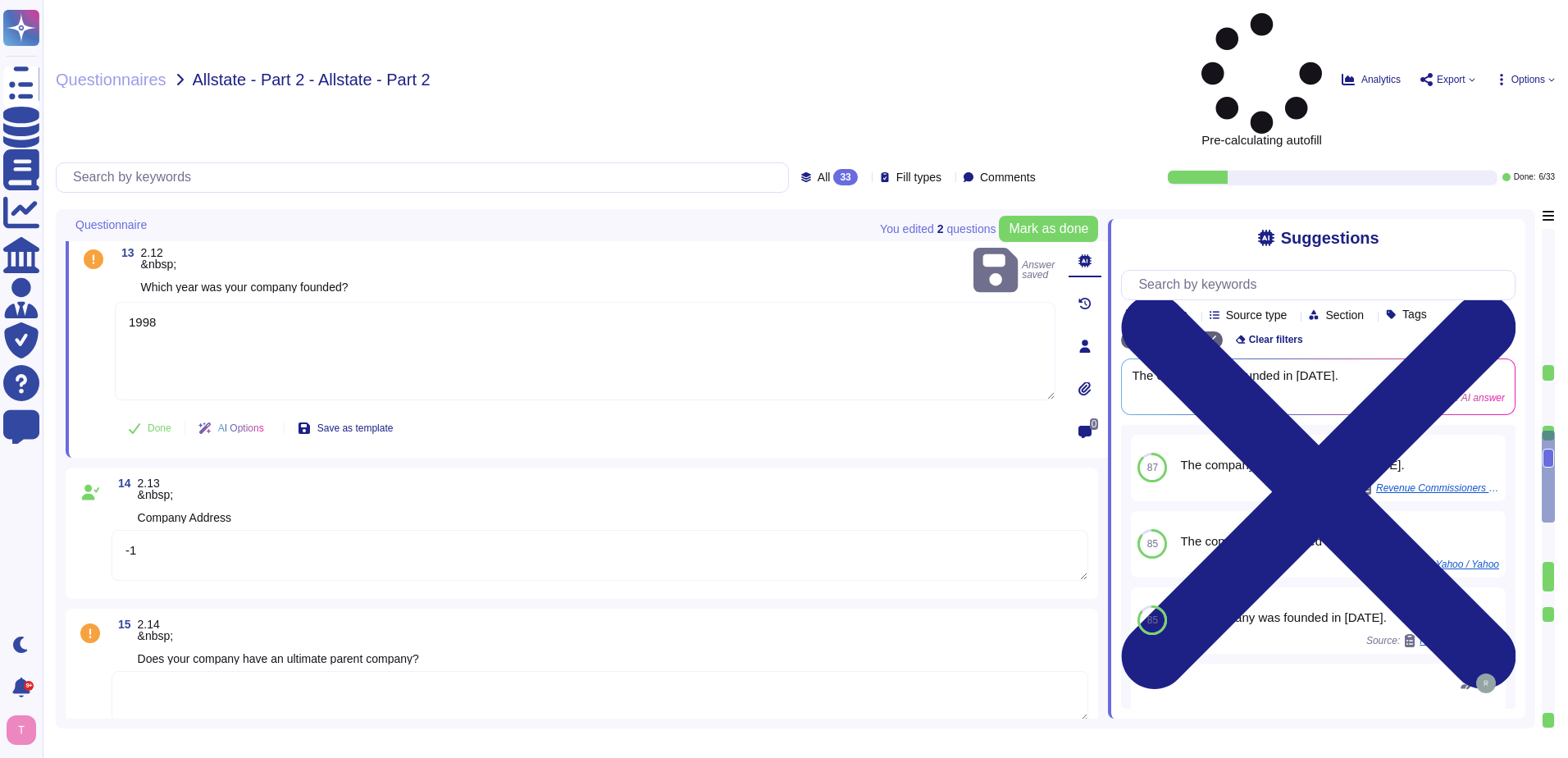
drag, startPoint x: 147, startPoint y: 431, endPoint x: 108, endPoint y: 426, distance: 39.3
click at [108, 477] on div "14 2.13 &nbsp; Company Address -1" at bounding box center [581, 533] width 1013 height 112
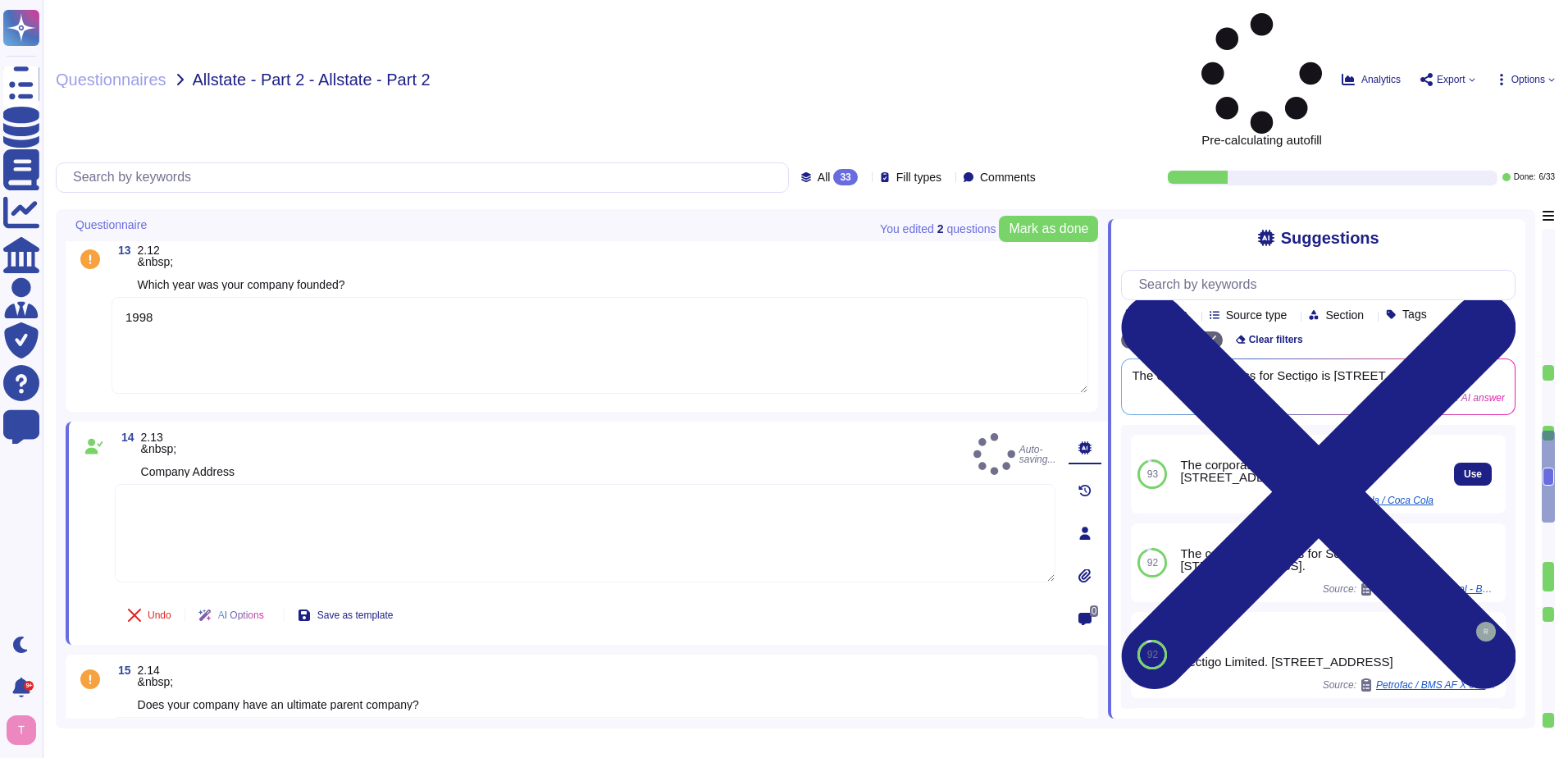
click at [1259, 459] on div "The corporate address for Sectigo is 8800 E. Raintree Drive, Suite 110, Scottsd…" at bounding box center [1307, 471] width 254 height 24
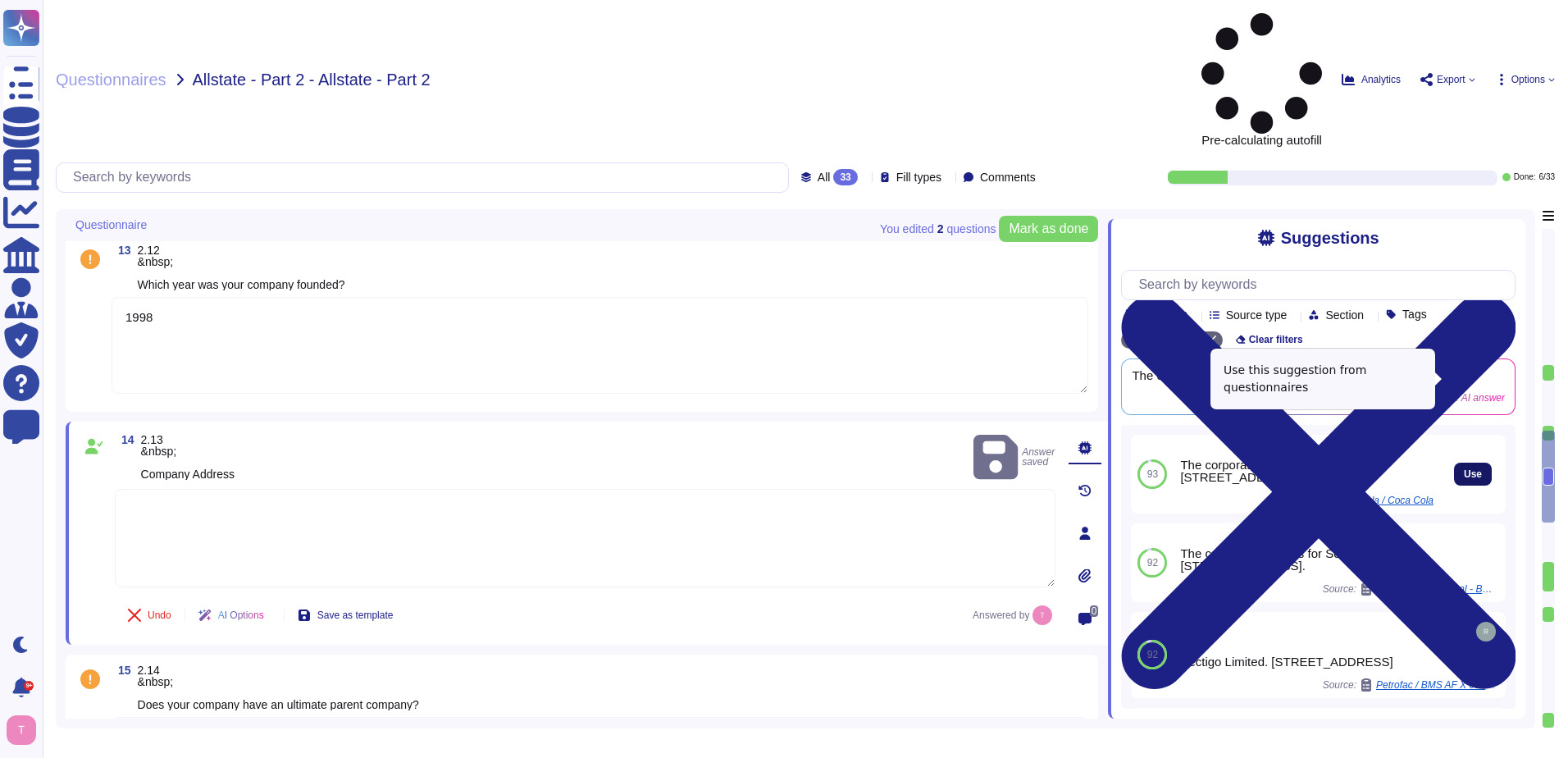
click at [1464, 469] on span "Use" at bounding box center [1472, 473] width 18 height 10
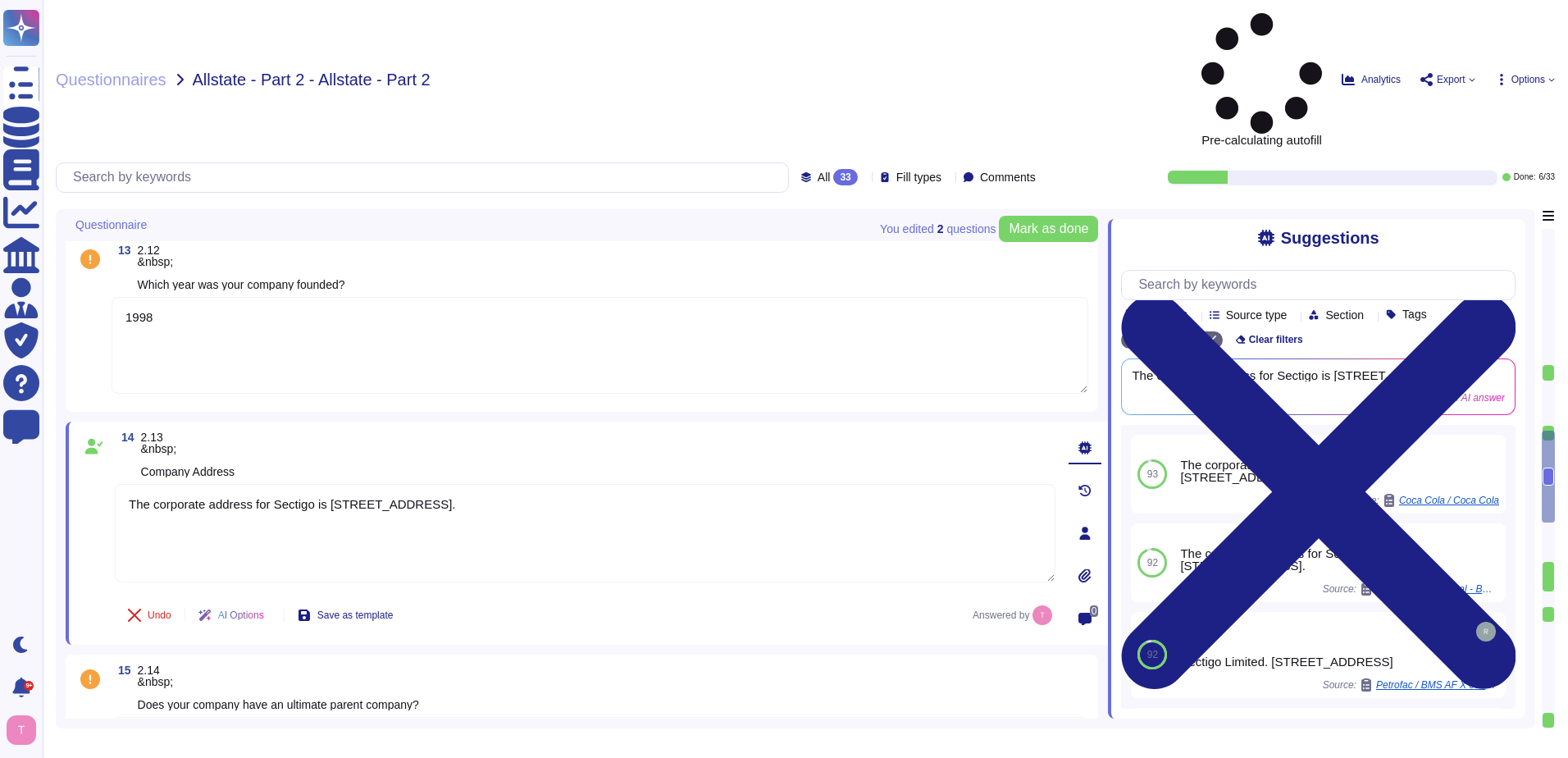
click at [402, 717] on textarea at bounding box center [600, 742] width 977 height 51
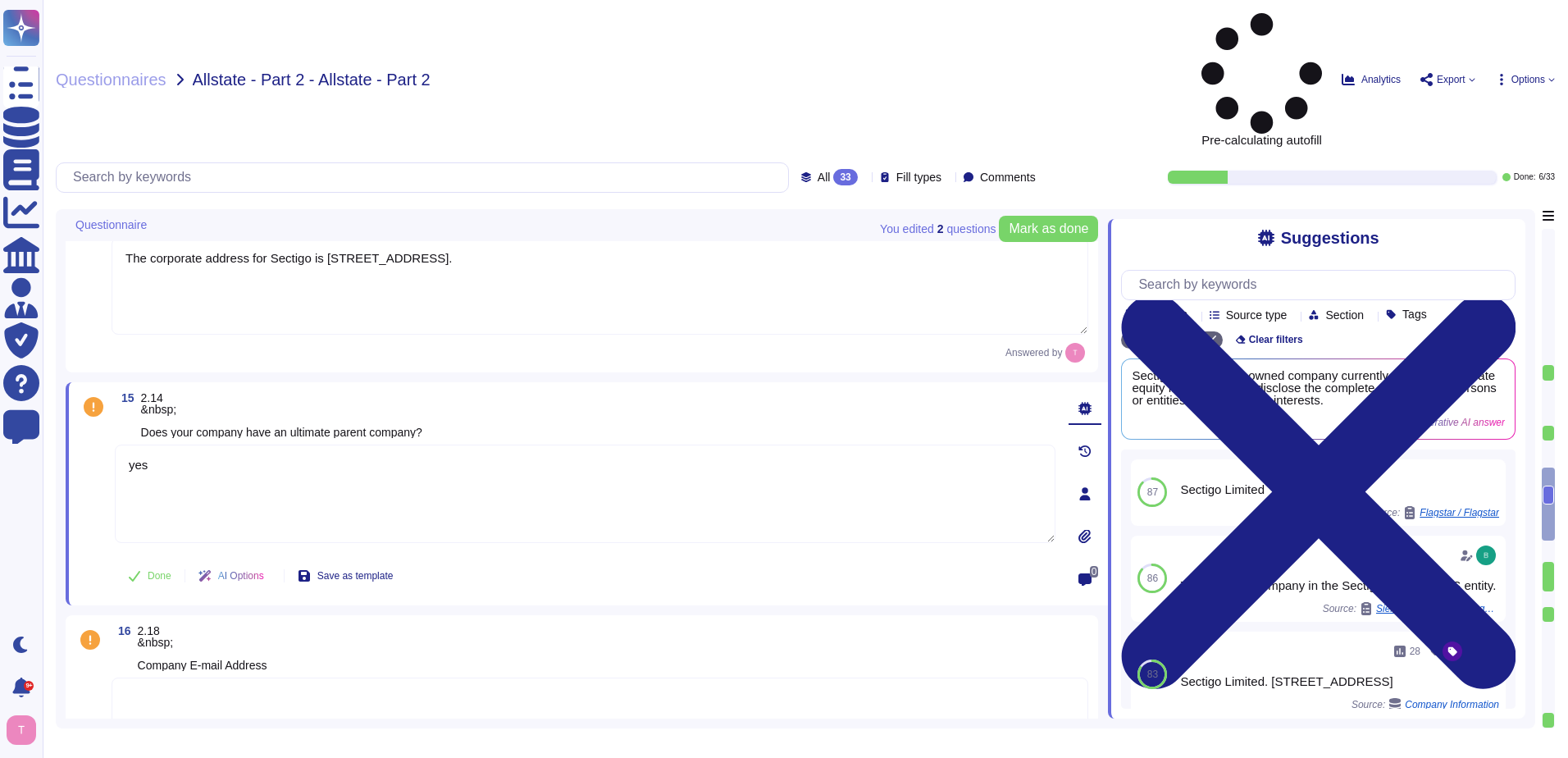
scroll to position [1804, 0]
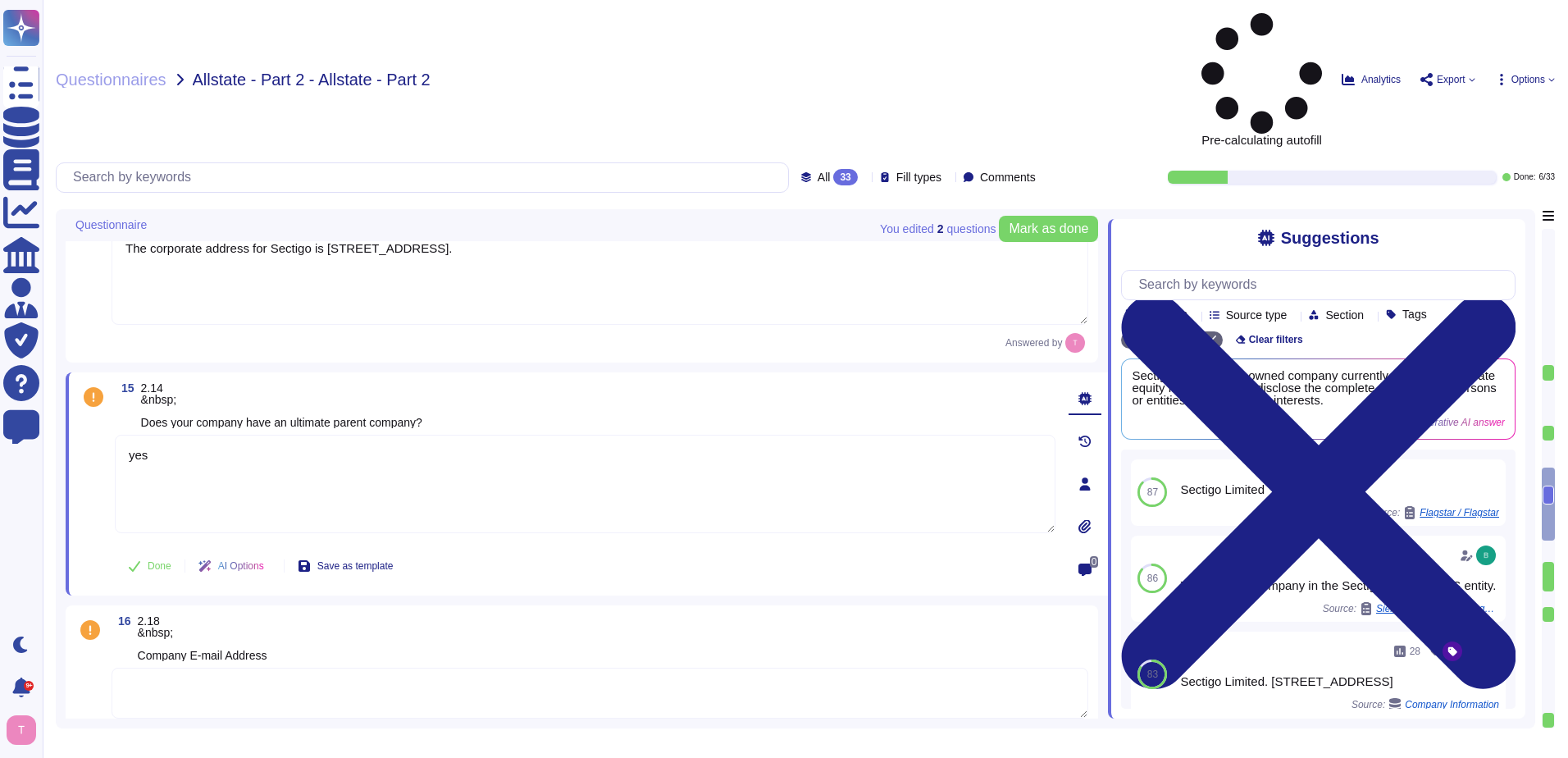
drag, startPoint x: 177, startPoint y: 344, endPoint x: 108, endPoint y: 341, distance: 69.1
click at [108, 382] on div "15 2.14 &nbsp; Does your company have an ultimate parent company? yes Done AI O…" at bounding box center [567, 484] width 977 height 204
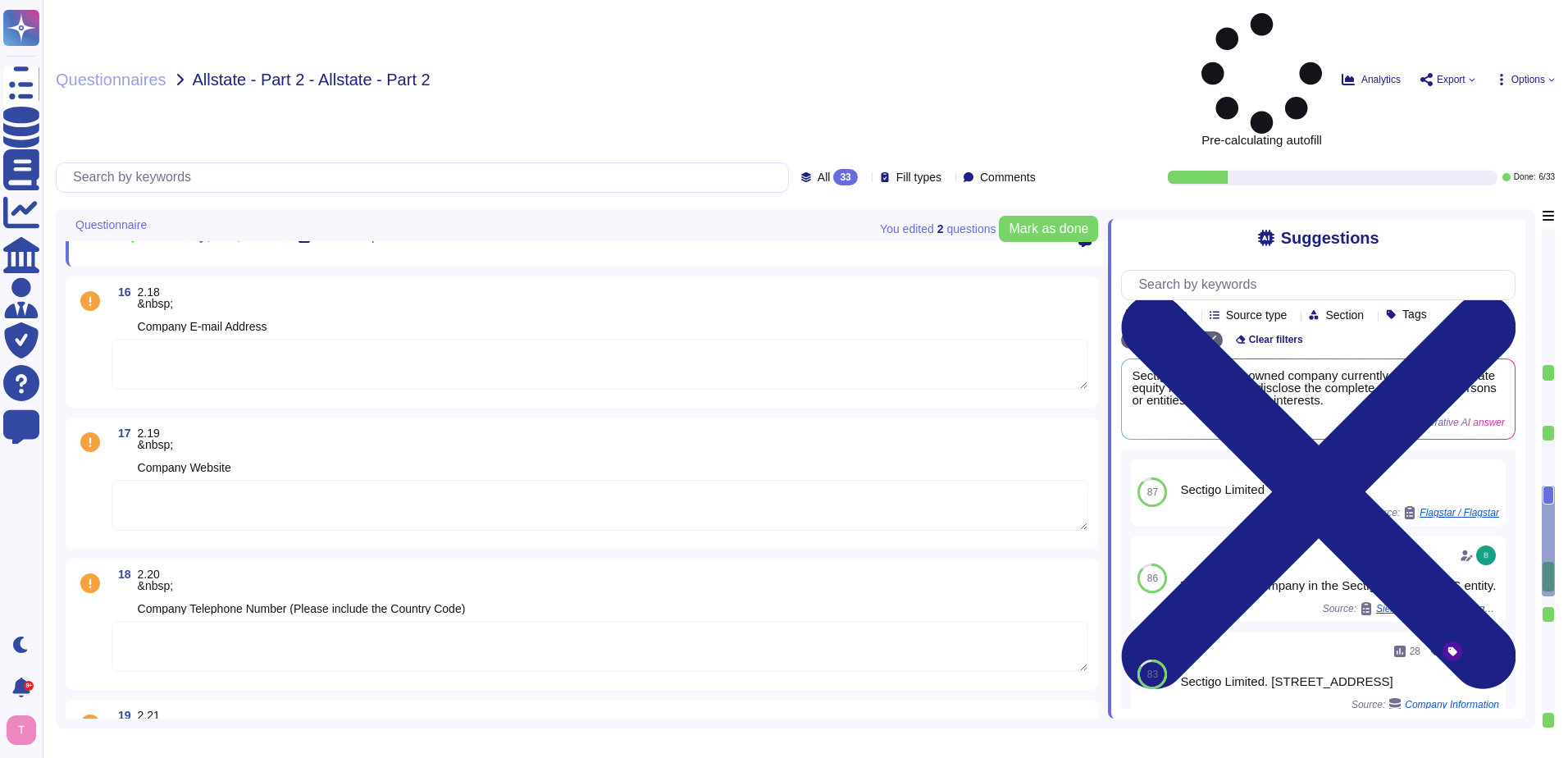
scroll to position [2133, 0]
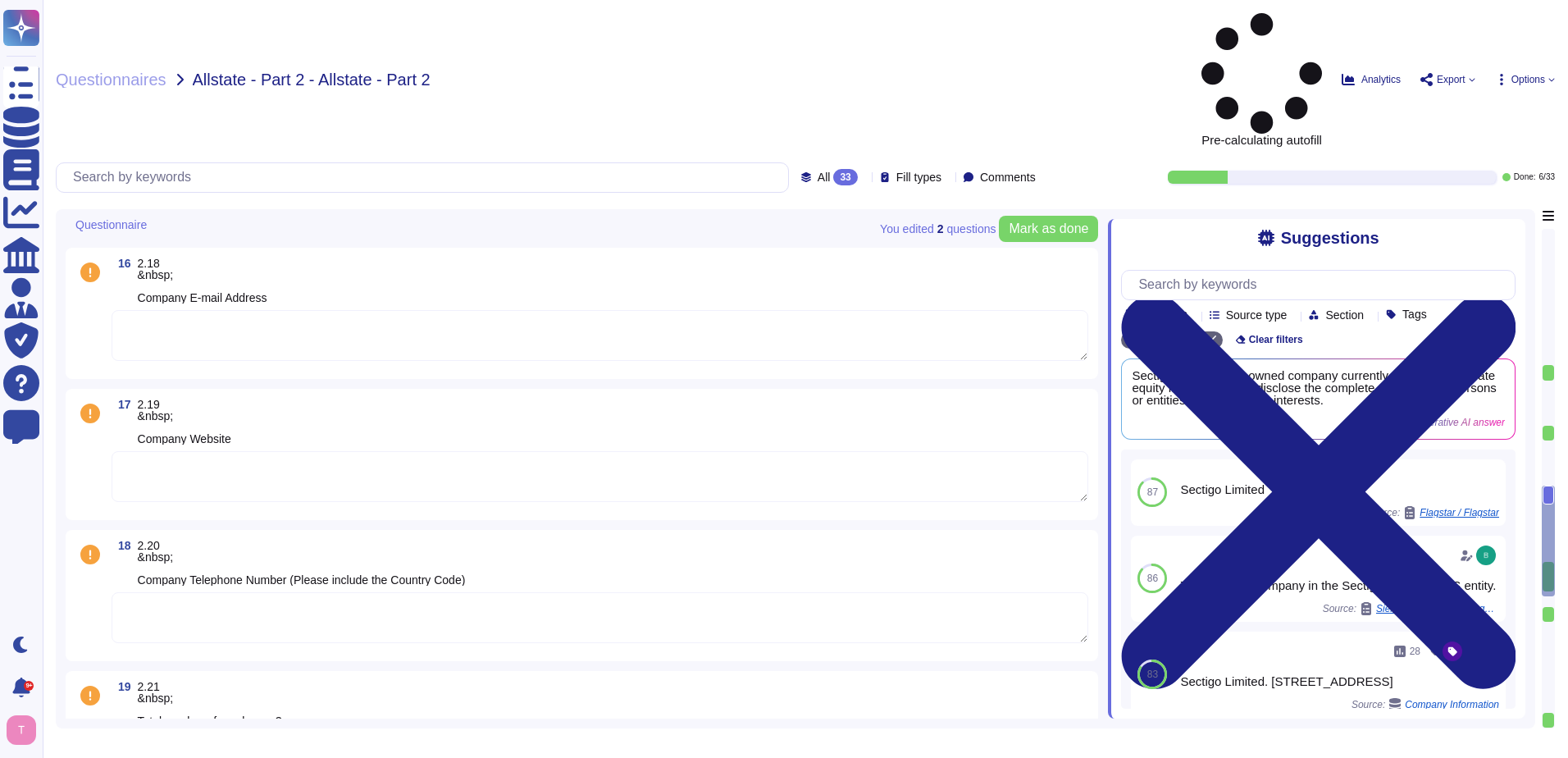
click at [228, 451] on textarea at bounding box center [600, 476] width 977 height 51
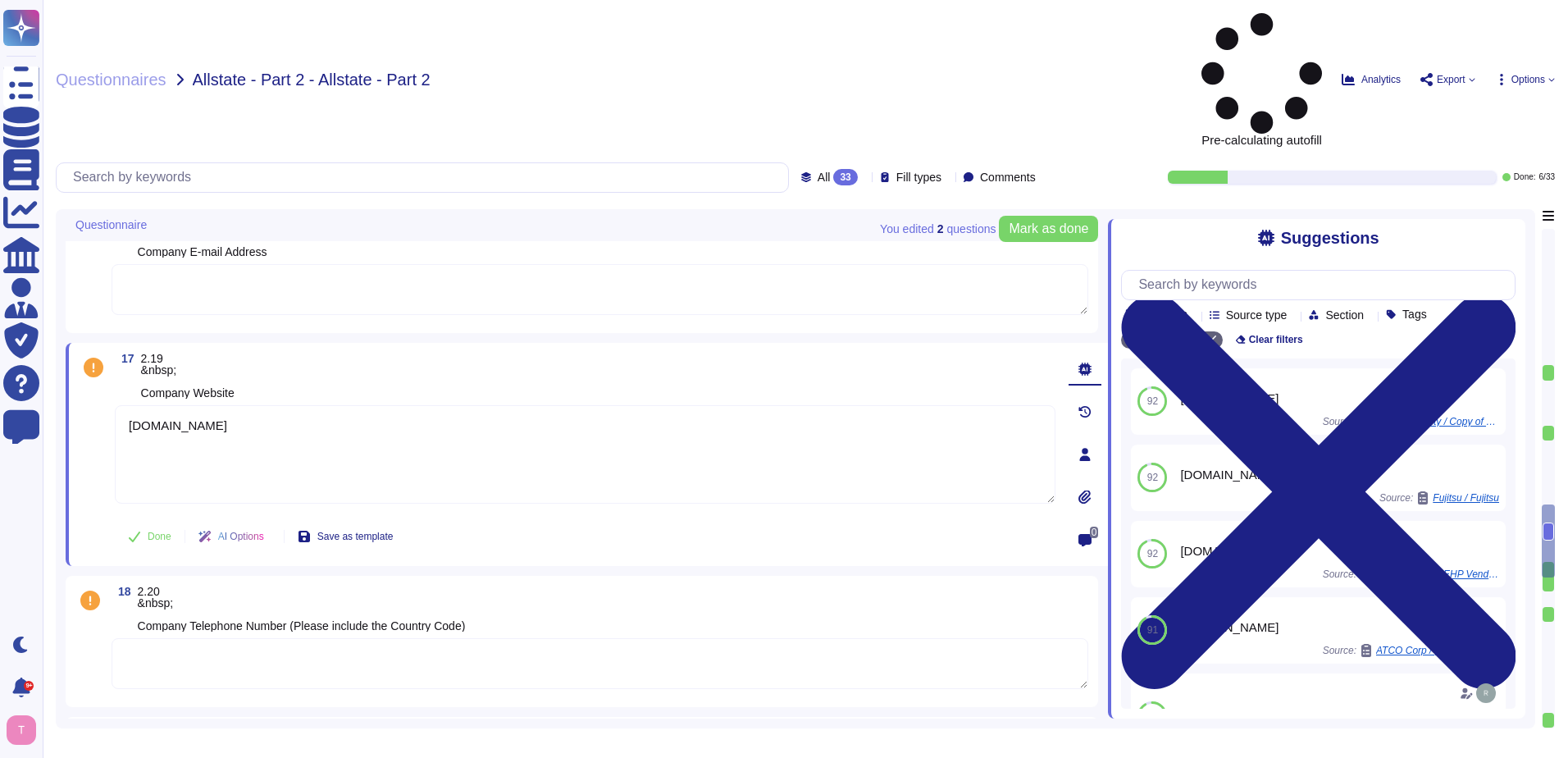
click at [369, 638] on textarea at bounding box center [600, 663] width 977 height 51
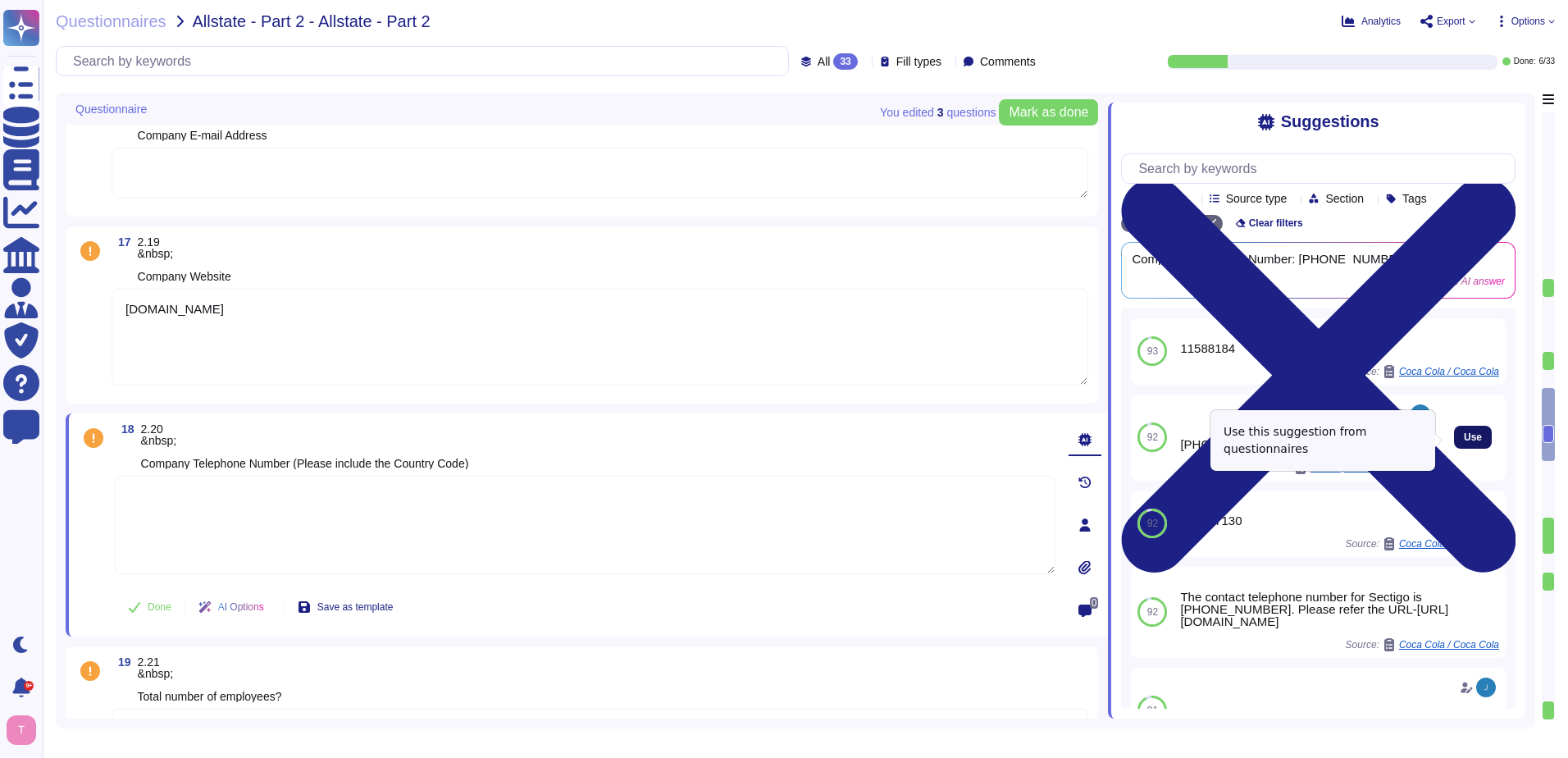
click at [1464, 440] on span "Use" at bounding box center [1472, 437] width 18 height 10
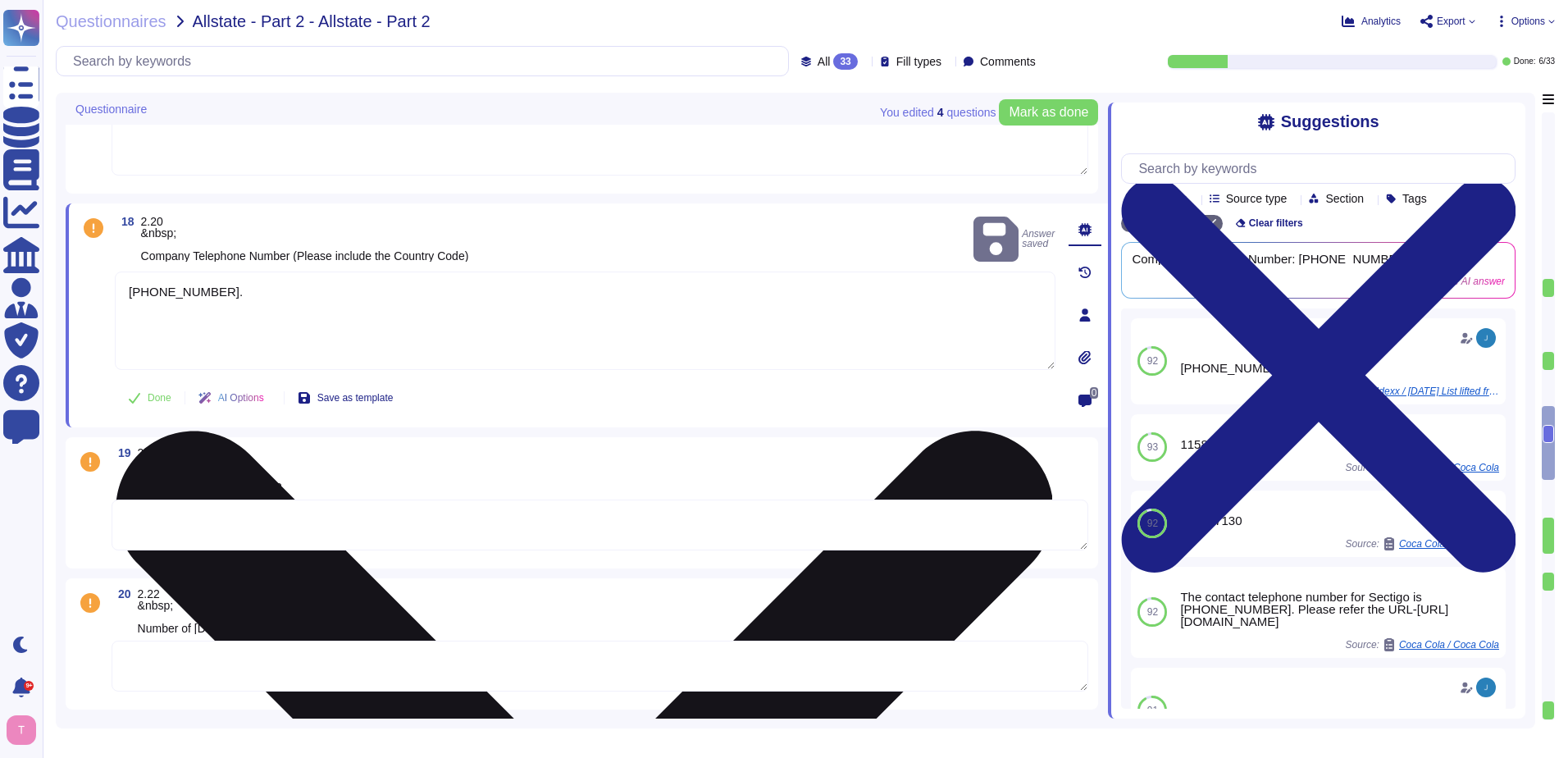
scroll to position [2379, 0]
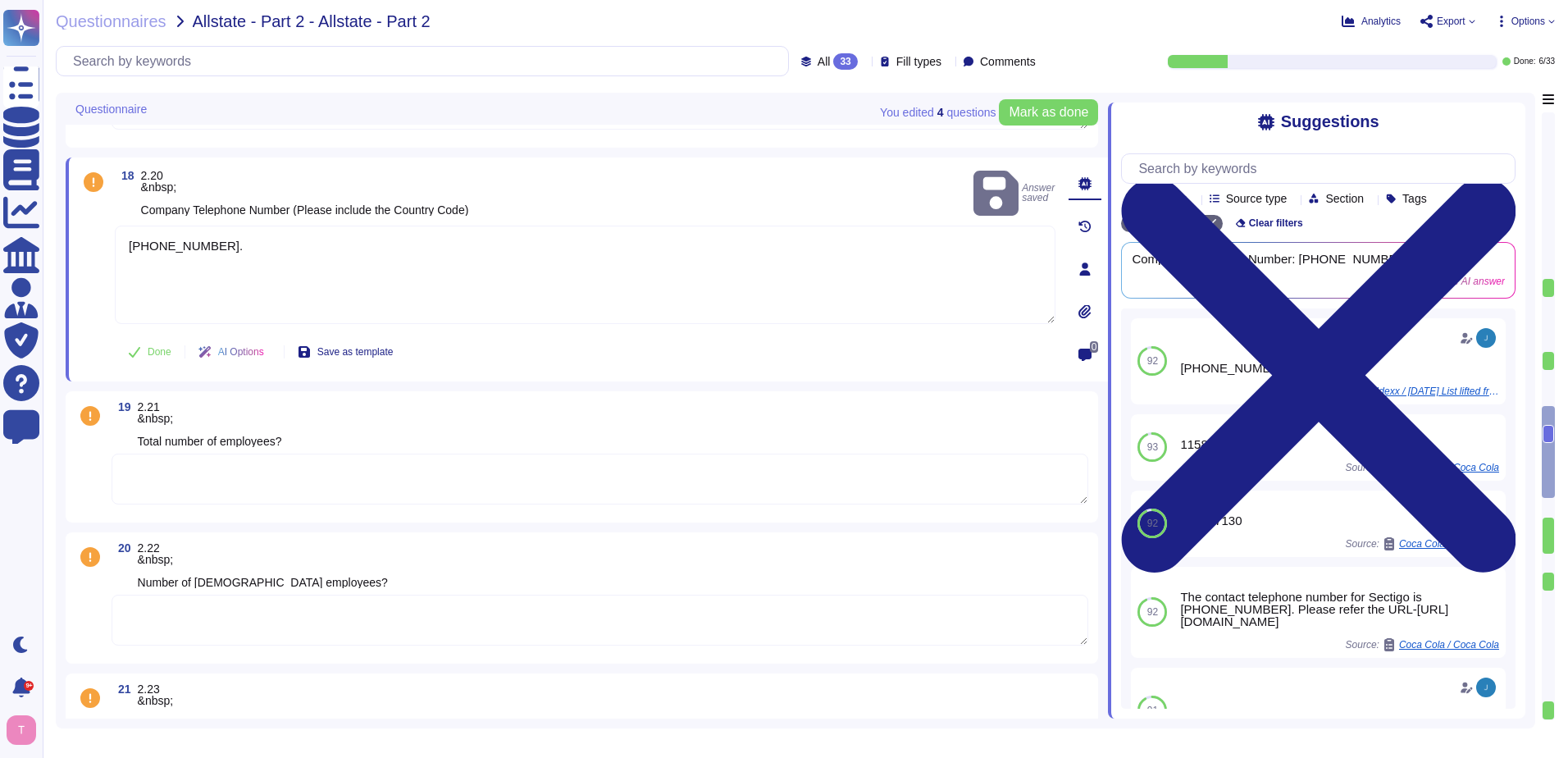
click at [254, 467] on textarea at bounding box center [600, 479] width 977 height 51
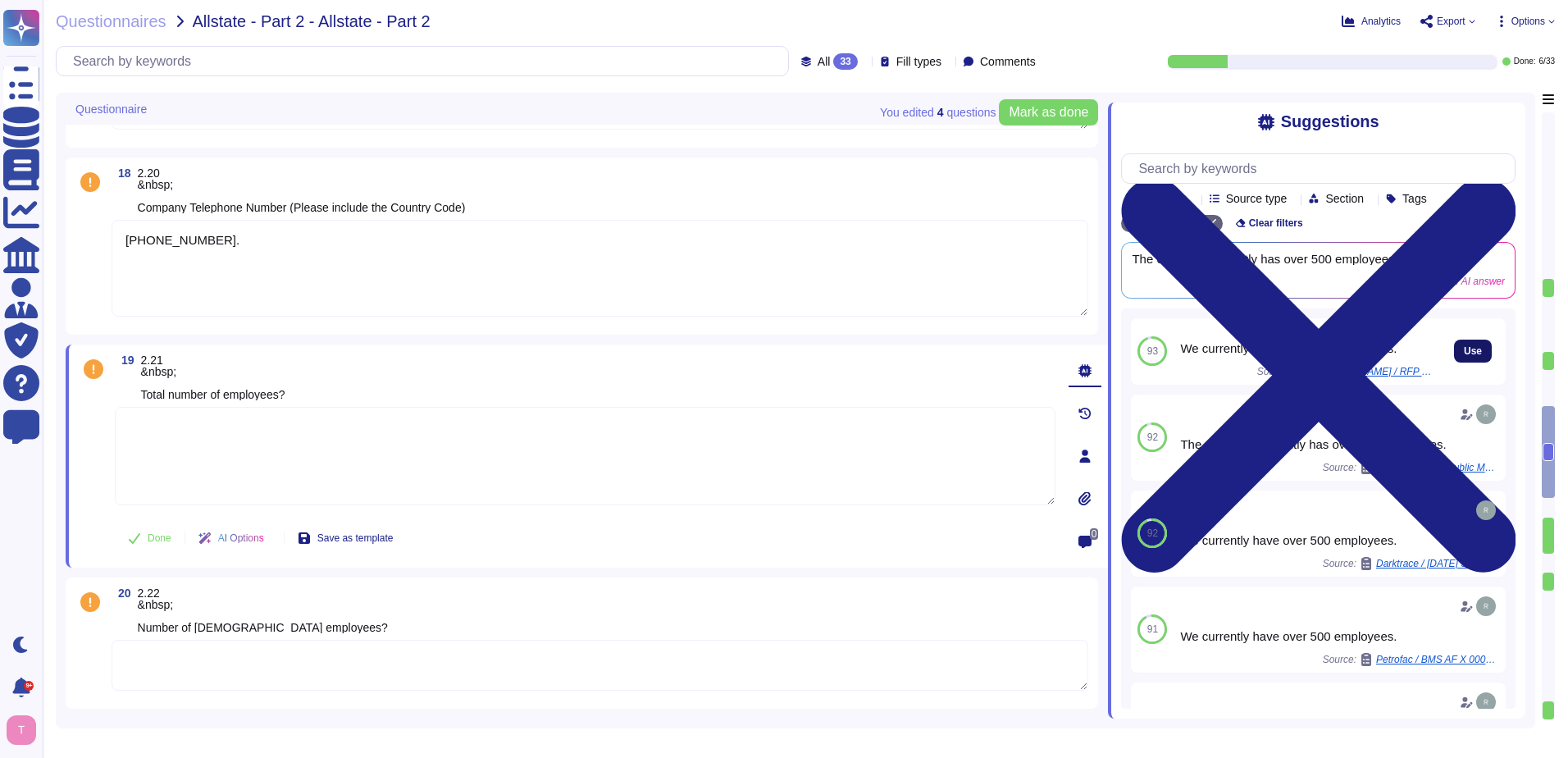
click at [1464, 352] on span "Use" at bounding box center [1472, 351] width 18 height 10
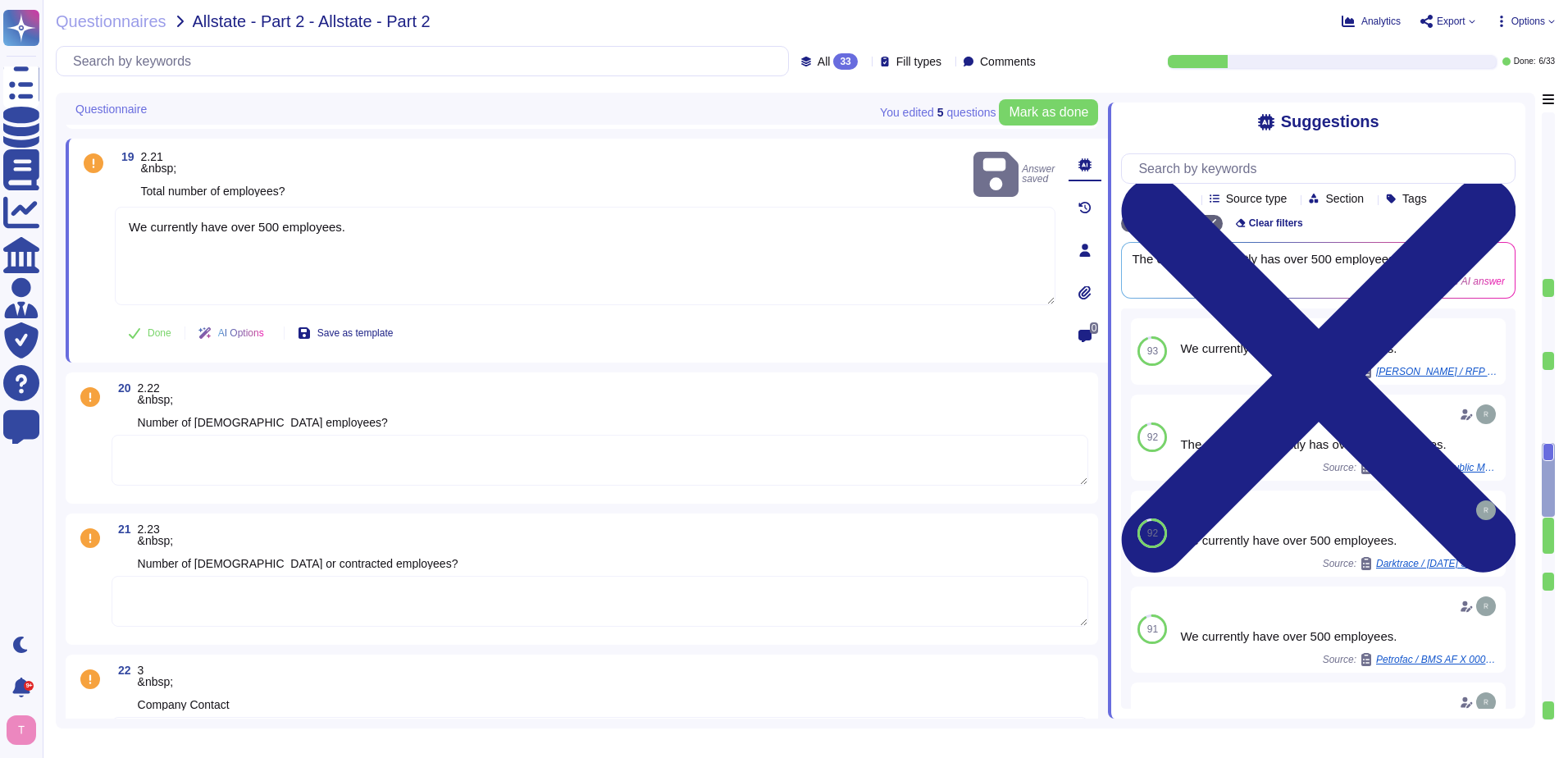
scroll to position [2625, 0]
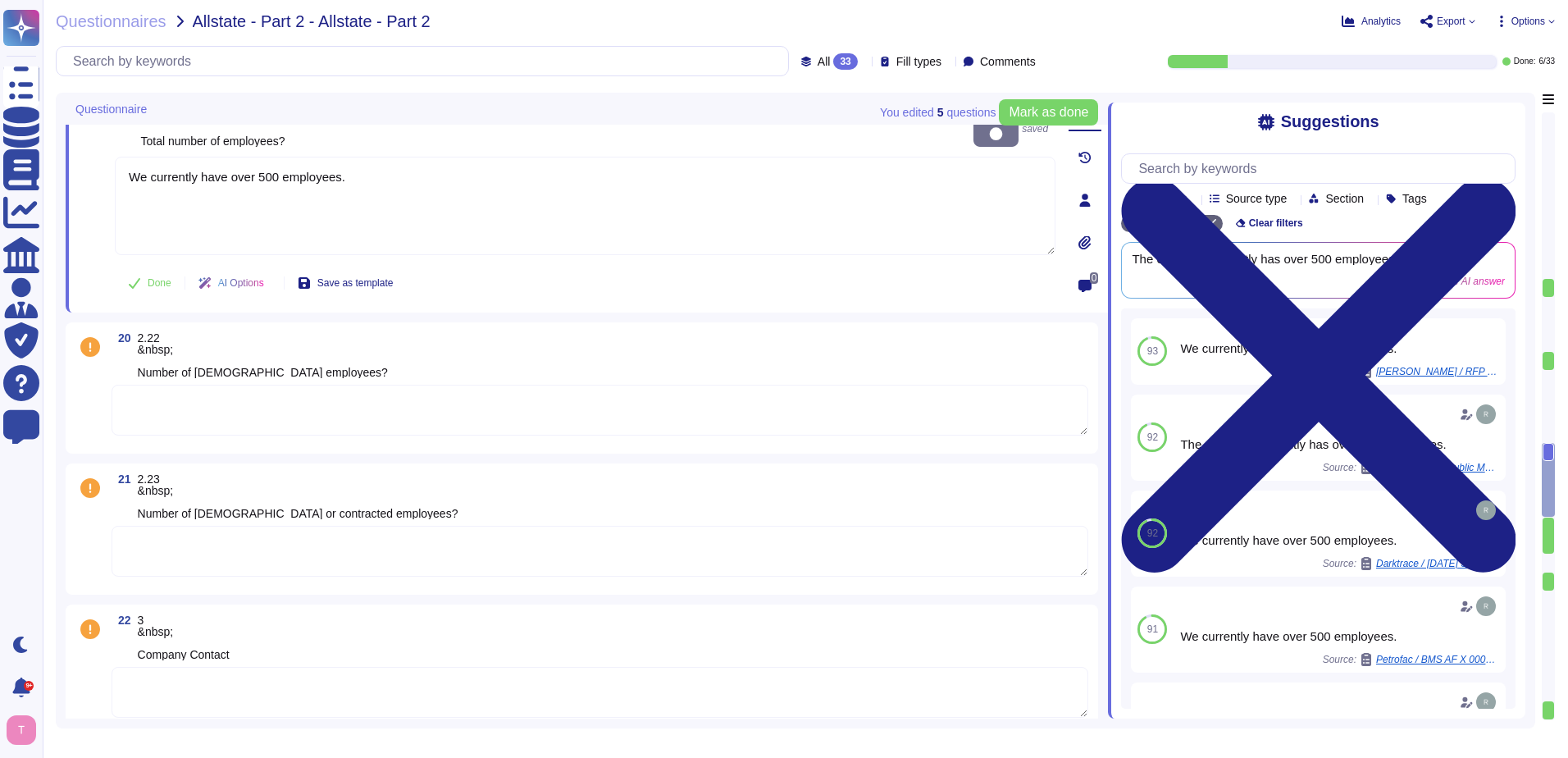
click at [308, 404] on textarea at bounding box center [600, 410] width 977 height 51
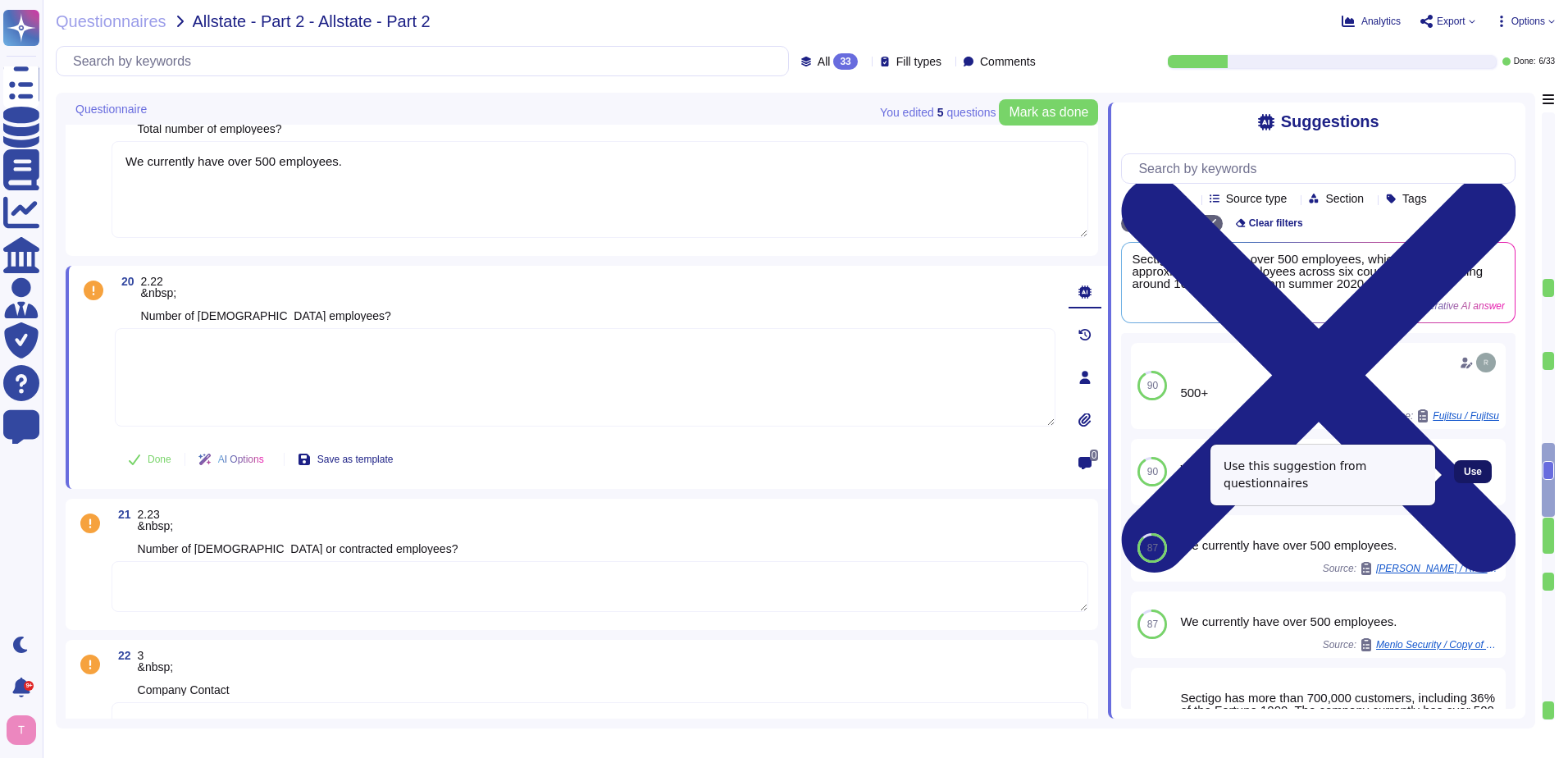
click at [1455, 469] on button "Use" at bounding box center [1473, 472] width 38 height 23
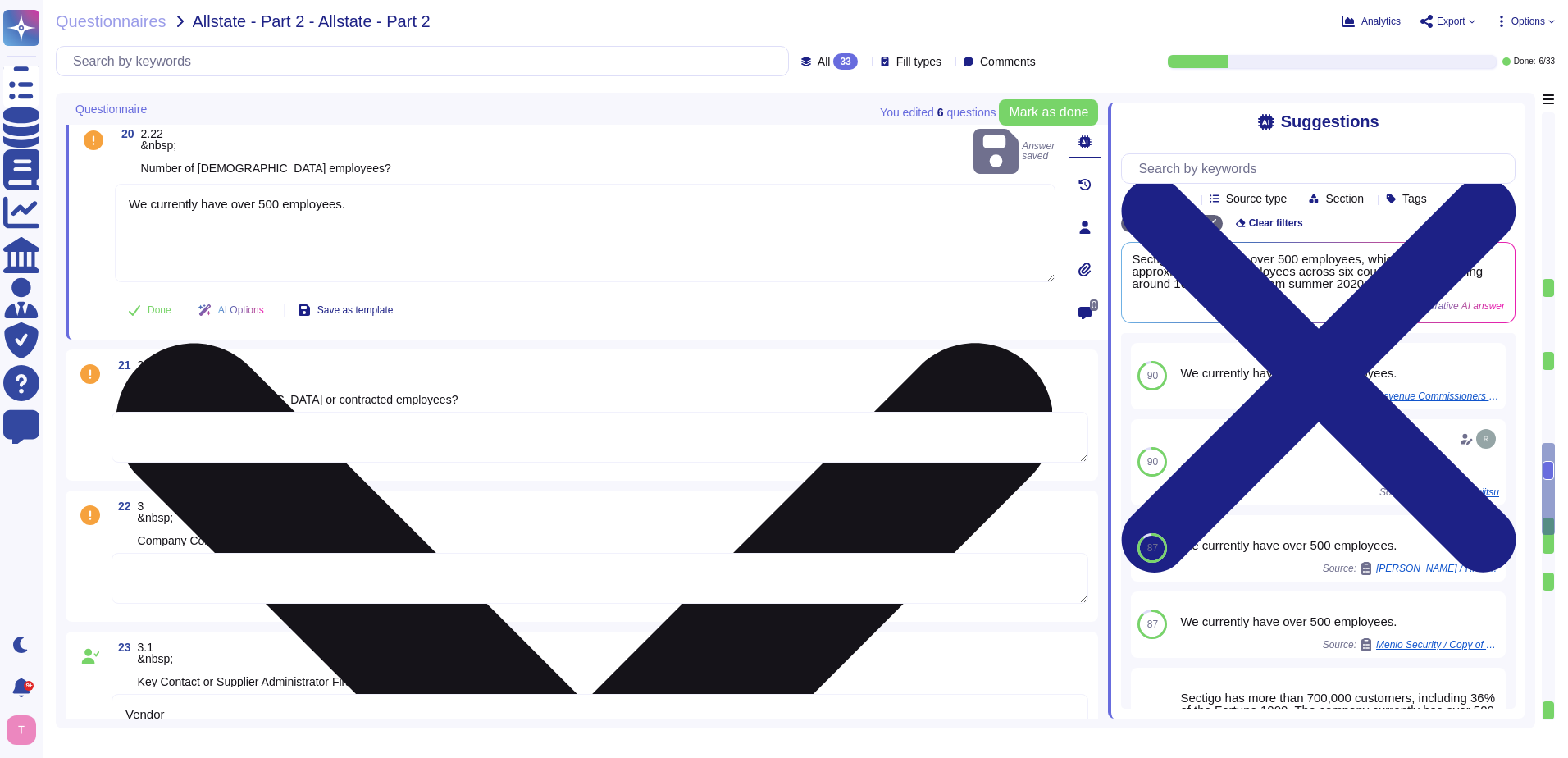
scroll to position [2789, 0]
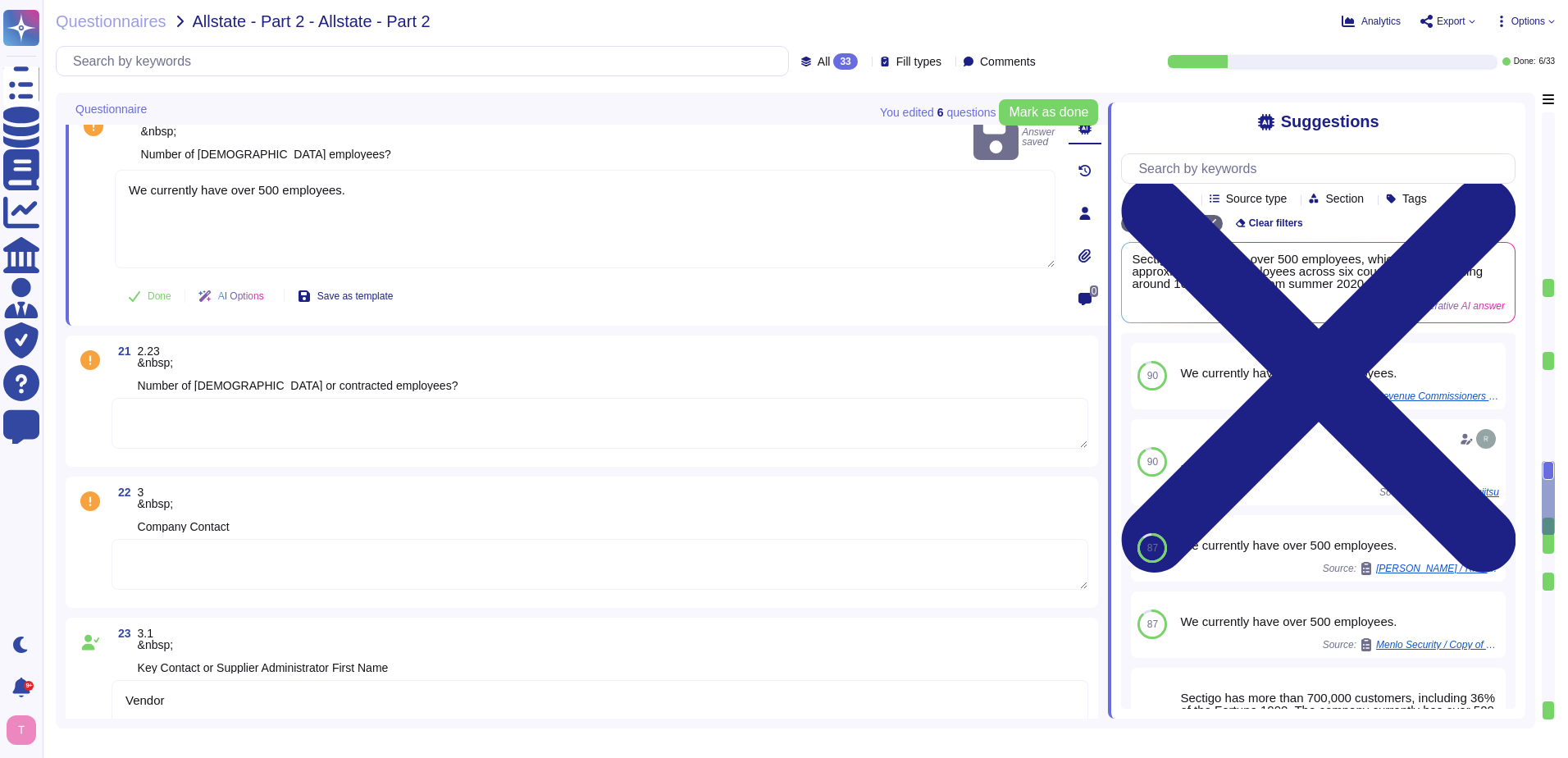
click at [310, 425] on textarea at bounding box center [600, 423] width 977 height 51
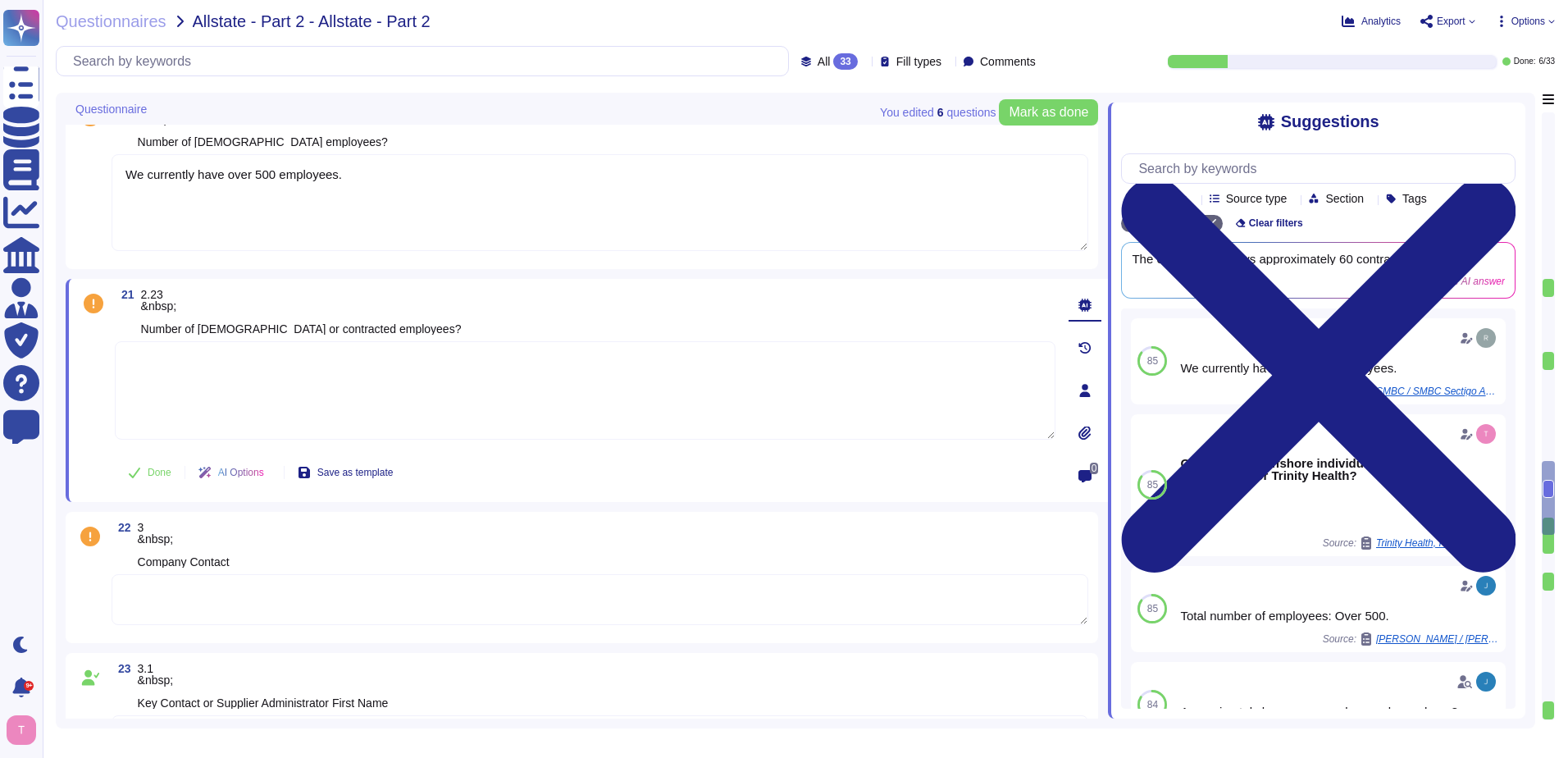
click at [340, 361] on textarea at bounding box center [585, 391] width 941 height 99
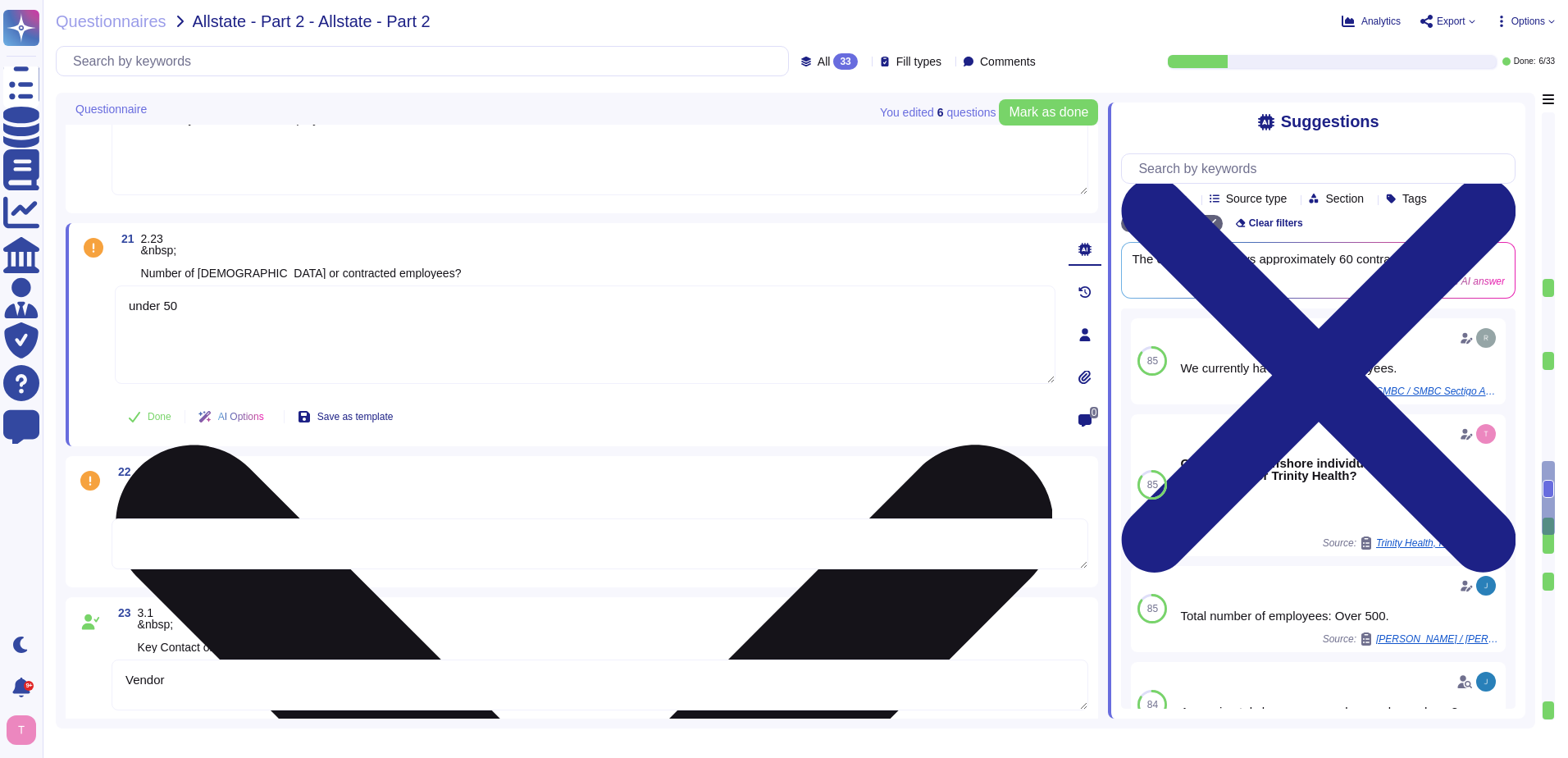
scroll to position [3035, 0]
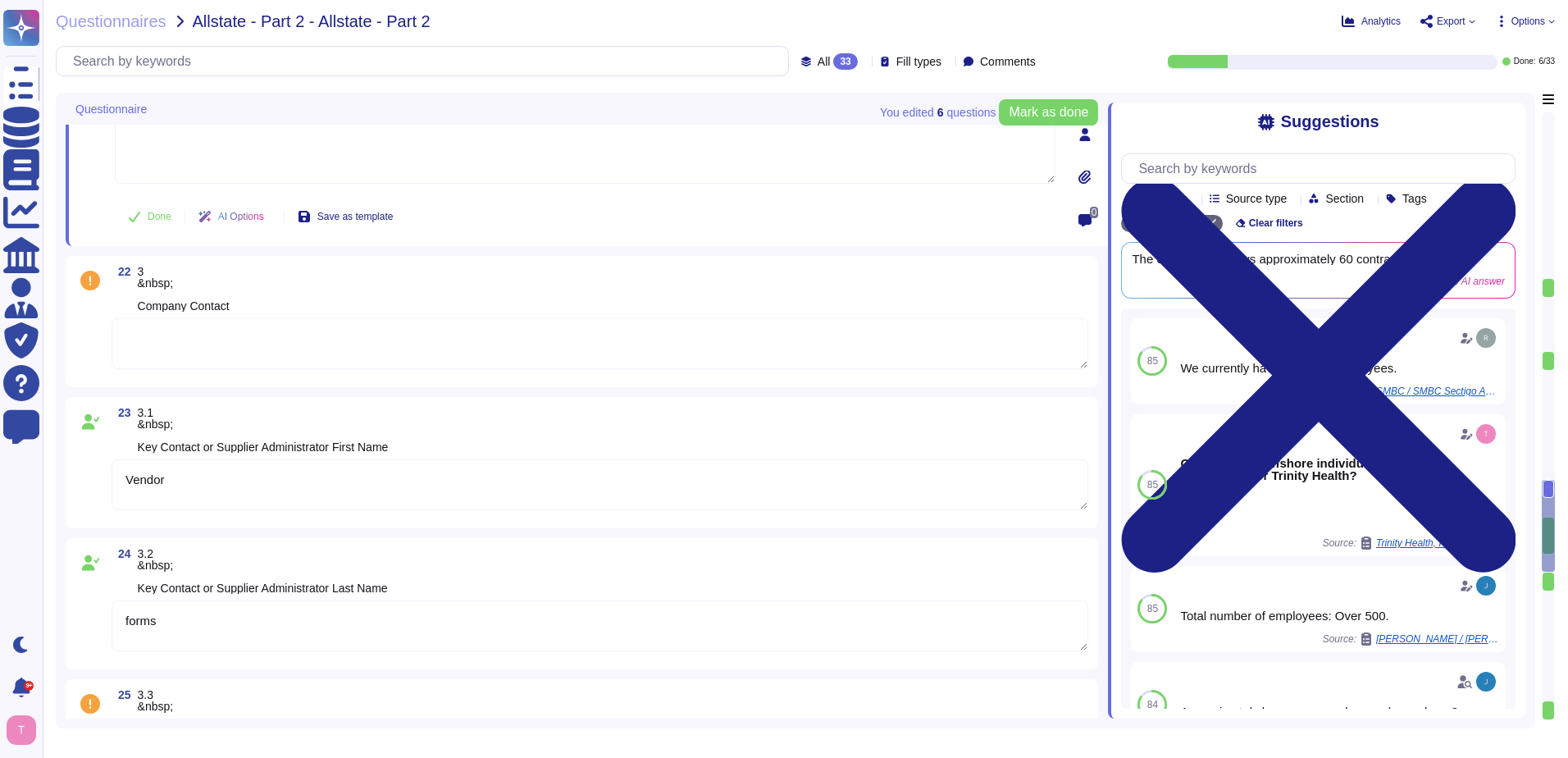
click at [233, 339] on textarea at bounding box center [600, 343] width 977 height 51
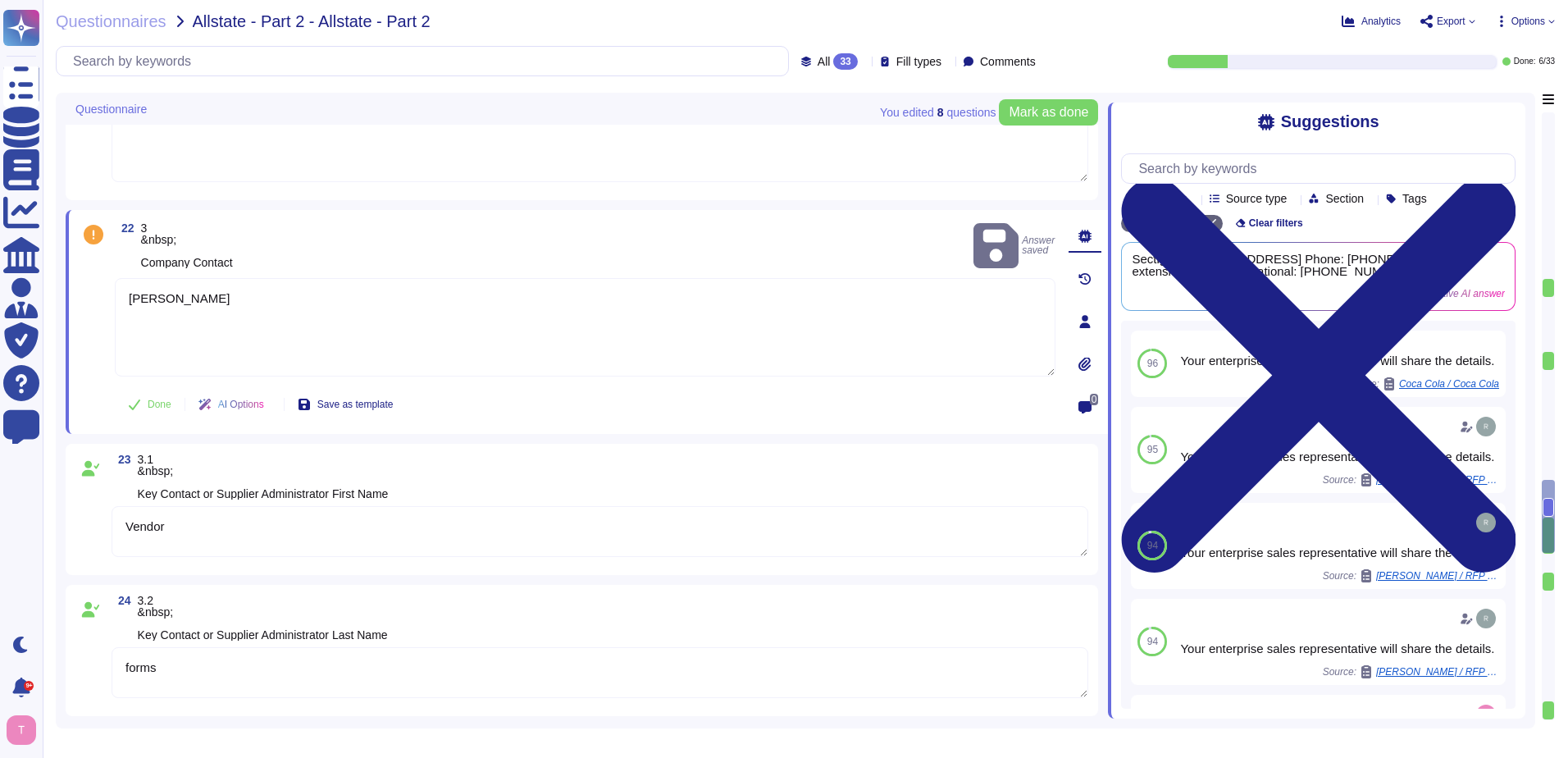
drag, startPoint x: 228, startPoint y: 534, endPoint x: 116, endPoint y: 528, distance: 112.2
click at [116, 528] on textarea "Vendor" at bounding box center [600, 531] width 977 height 51
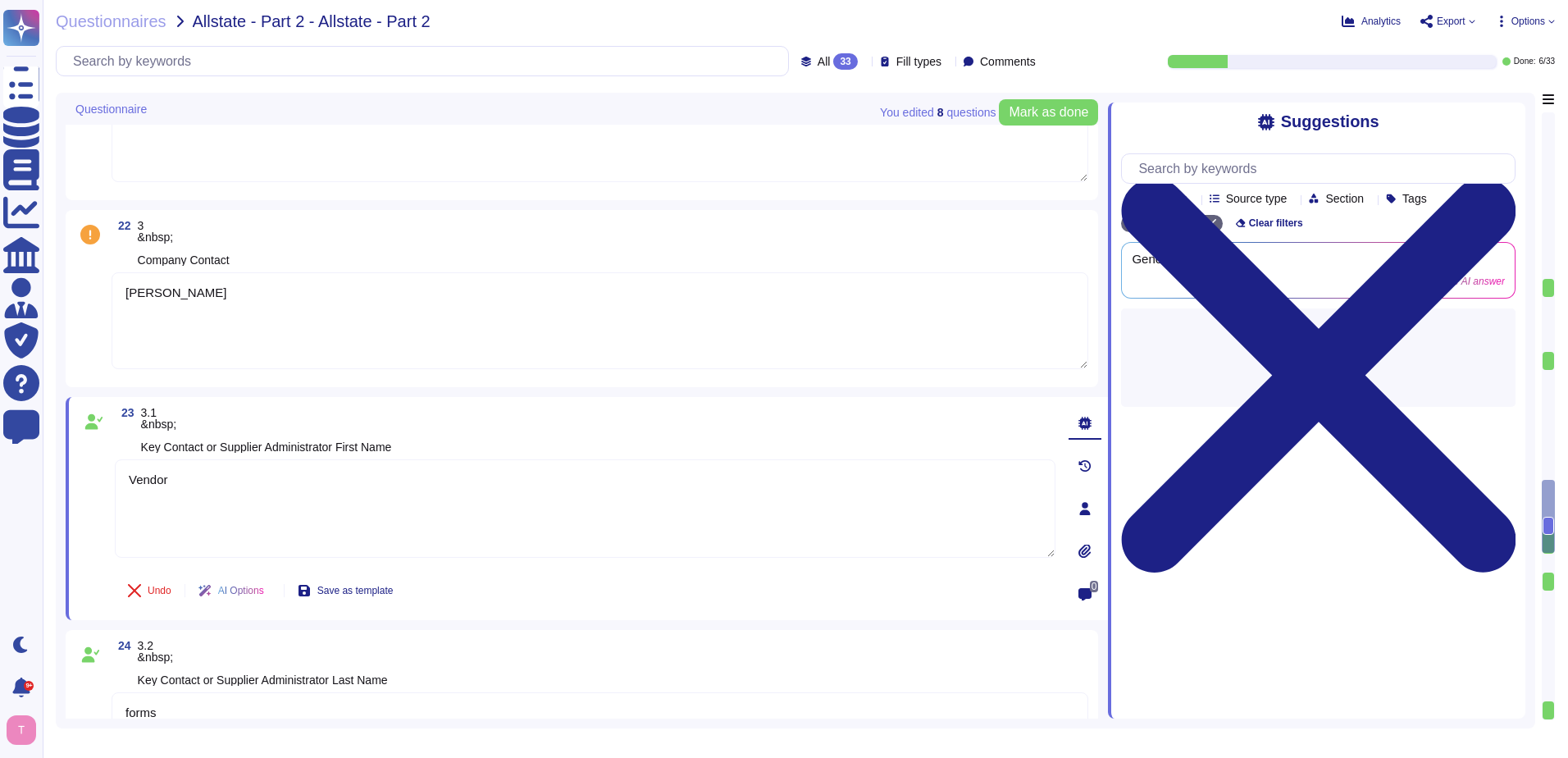
drag, startPoint x: 206, startPoint y: 297, endPoint x: 109, endPoint y: 294, distance: 97.0
click at [109, 294] on div "22 3 &nbsp; Company Contact Tim Callan" at bounding box center [581, 298] width 1013 height 157
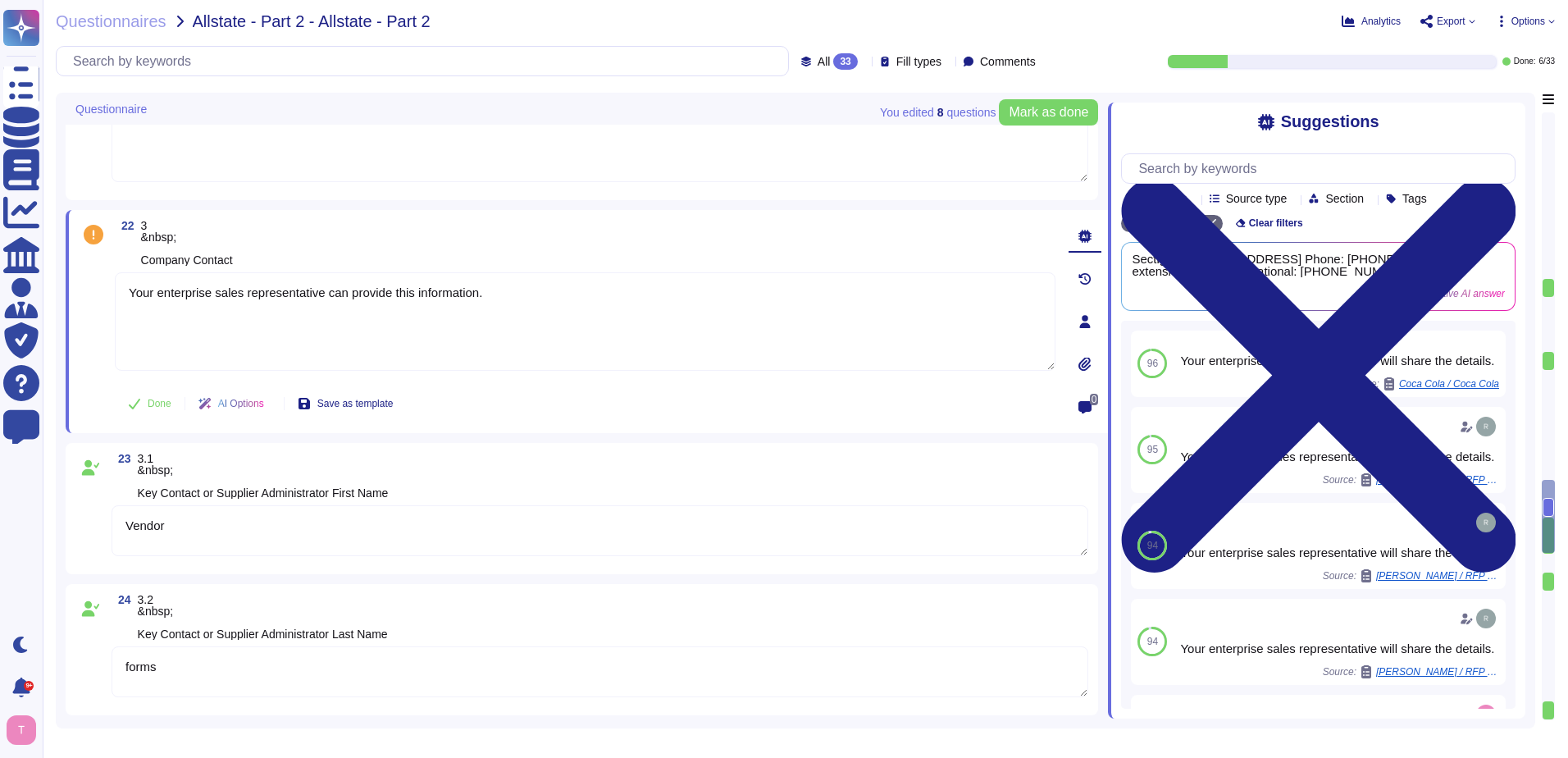
drag, startPoint x: 516, startPoint y: 286, endPoint x: 100, endPoint y: 288, distance: 416.0
click at [100, 288] on div "22 3 &nbsp; Company Contact Your enterprise sales representative can provide th…" at bounding box center [567, 321] width 977 height 204
click at [339, 523] on textarea "Vendor" at bounding box center [600, 530] width 977 height 51
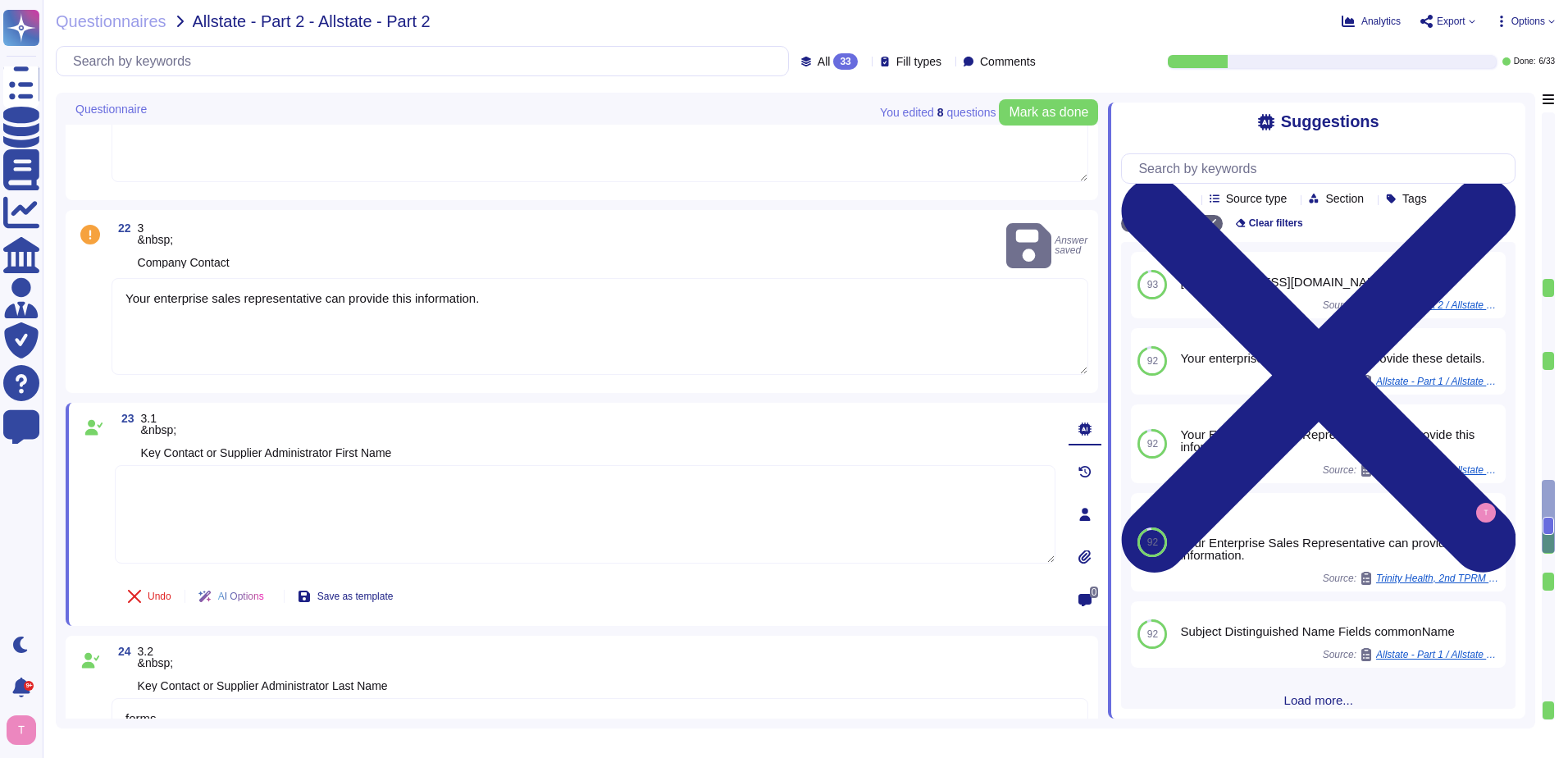
paste textarea "Your enterprise sales representative can provide this information."
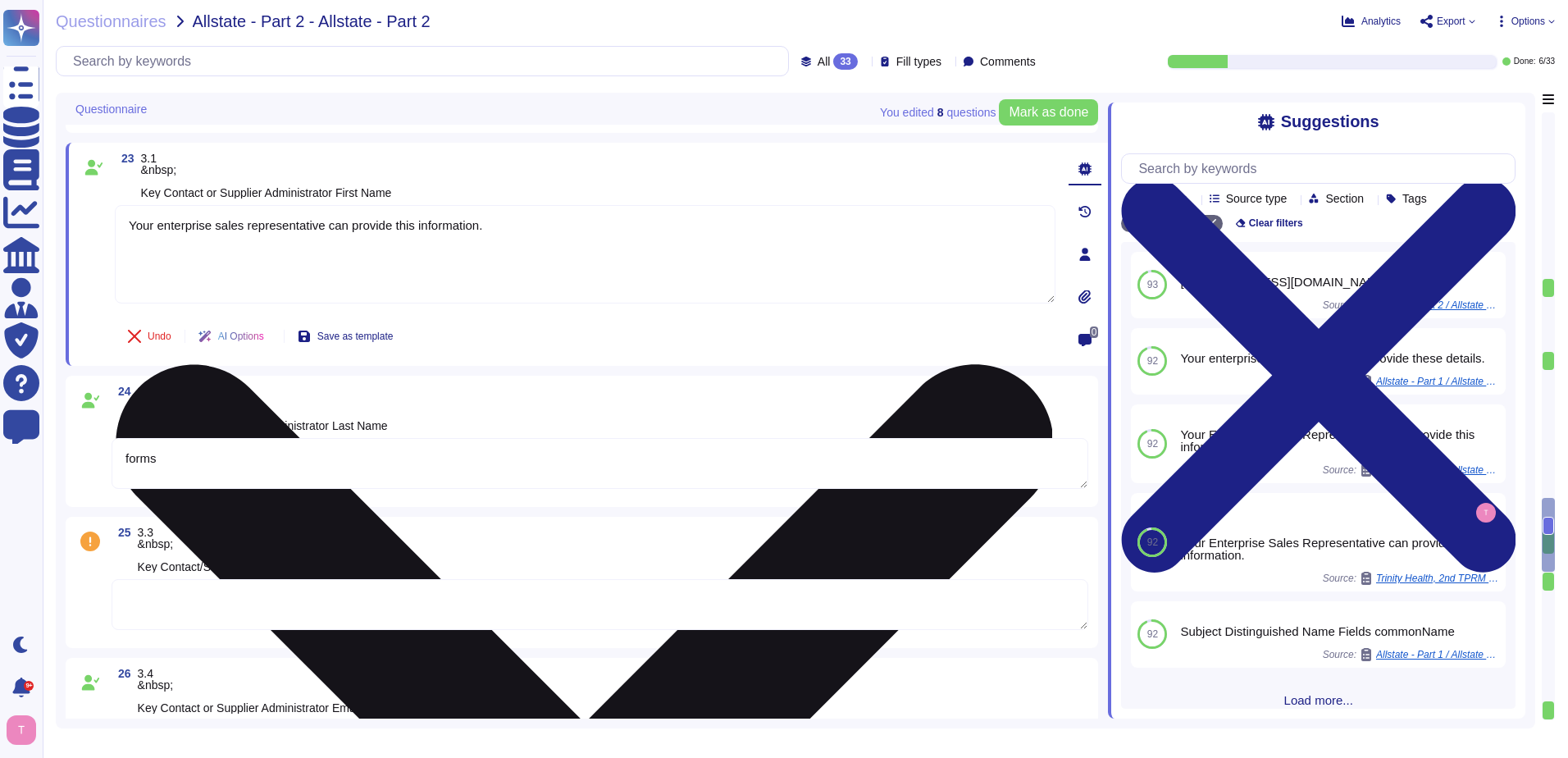
scroll to position [3363, 0]
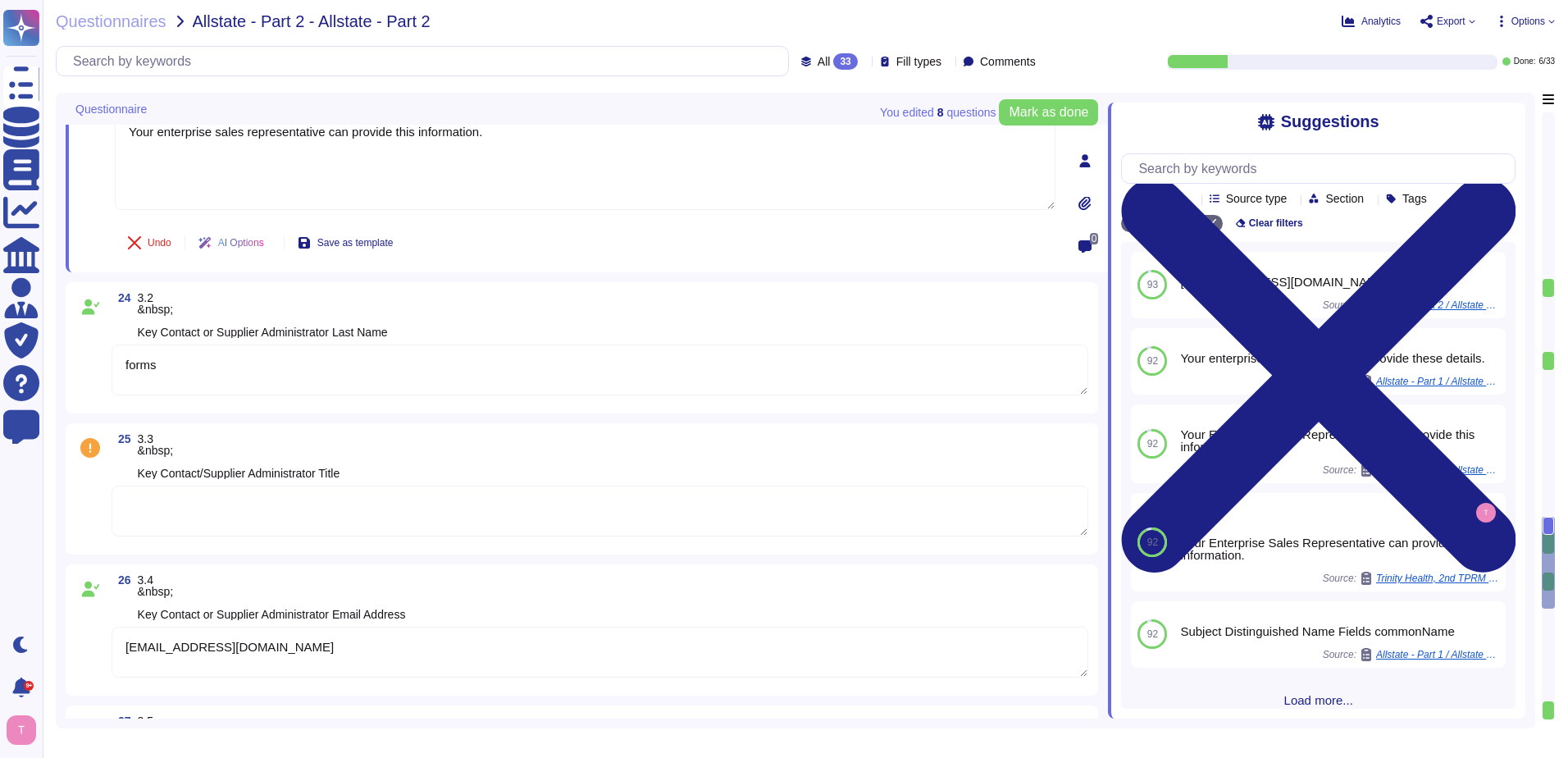
click at [221, 366] on textarea "forms" at bounding box center [600, 369] width 977 height 51
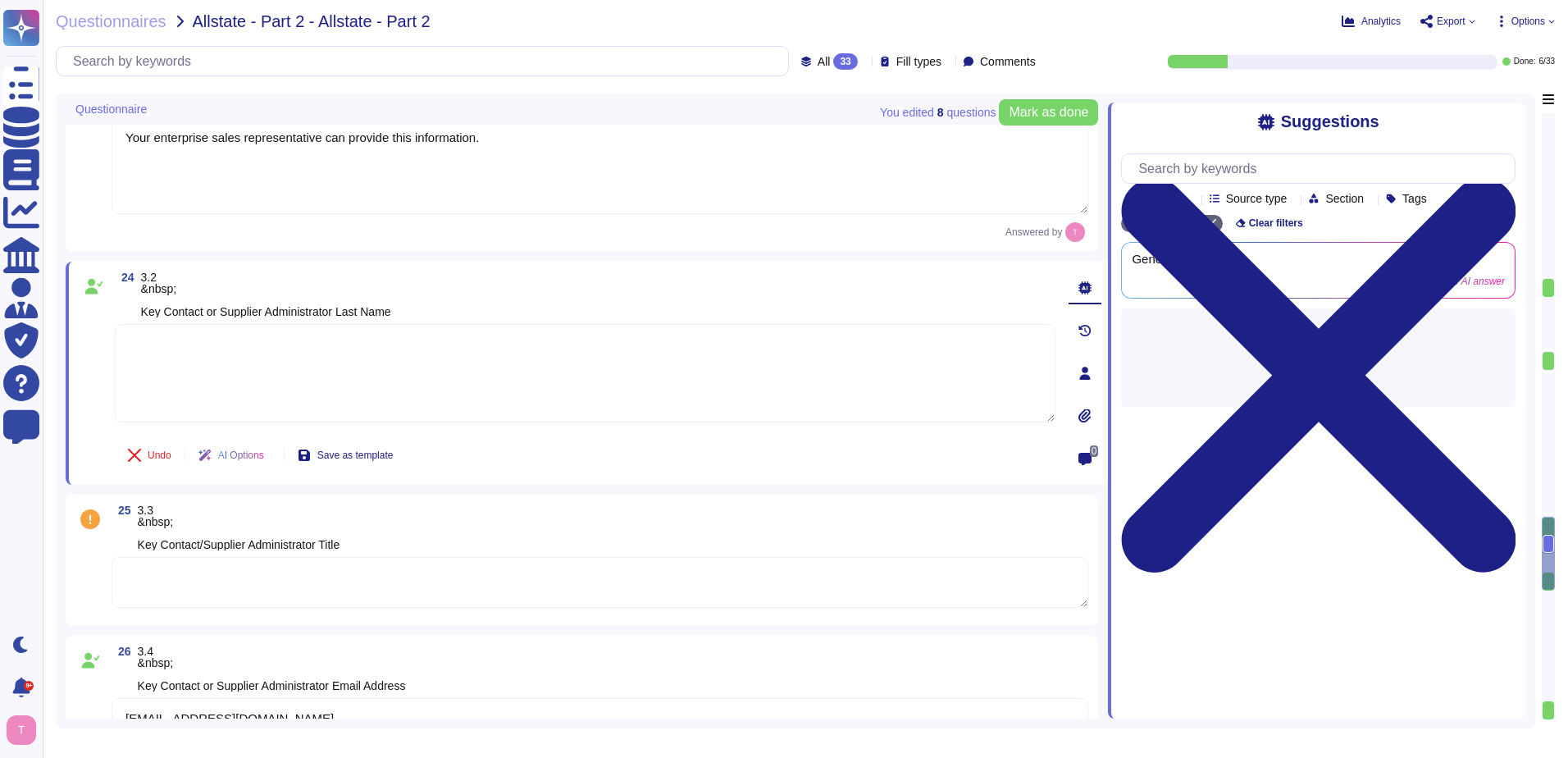
paste textarea "Your enterprise sales representative can provide this information."
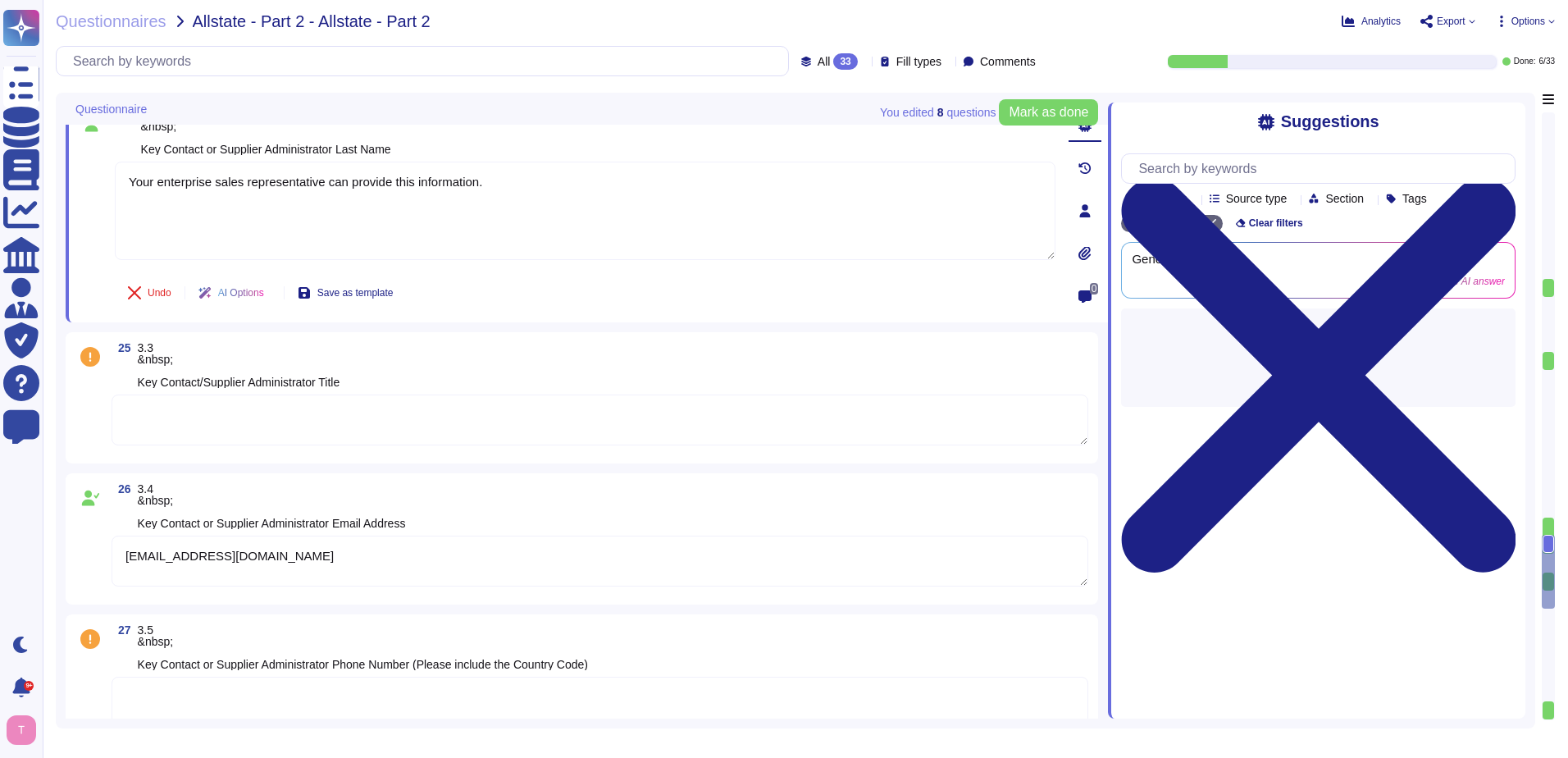
scroll to position [3527, 0]
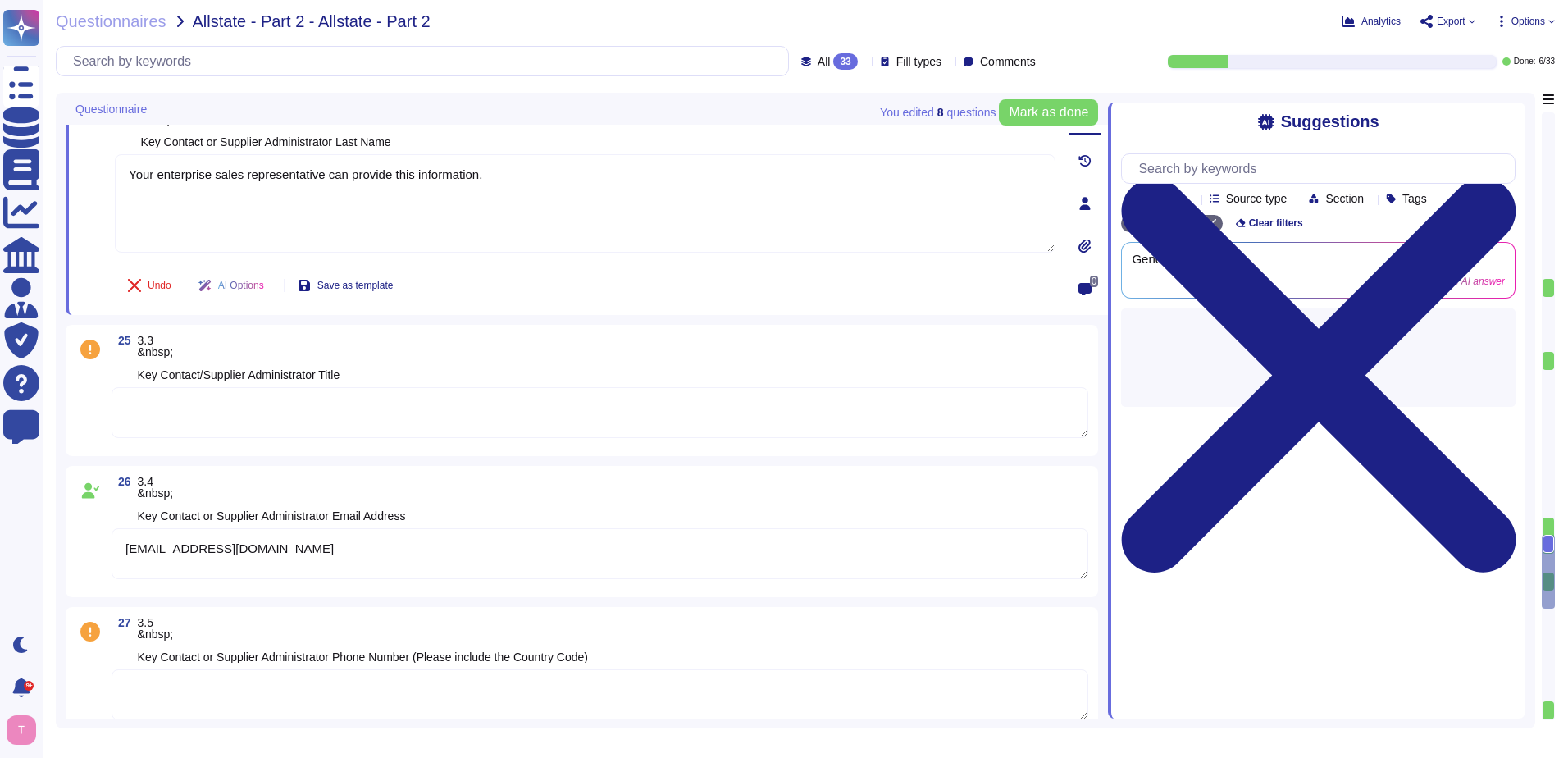
click at [240, 411] on textarea at bounding box center [600, 412] width 977 height 51
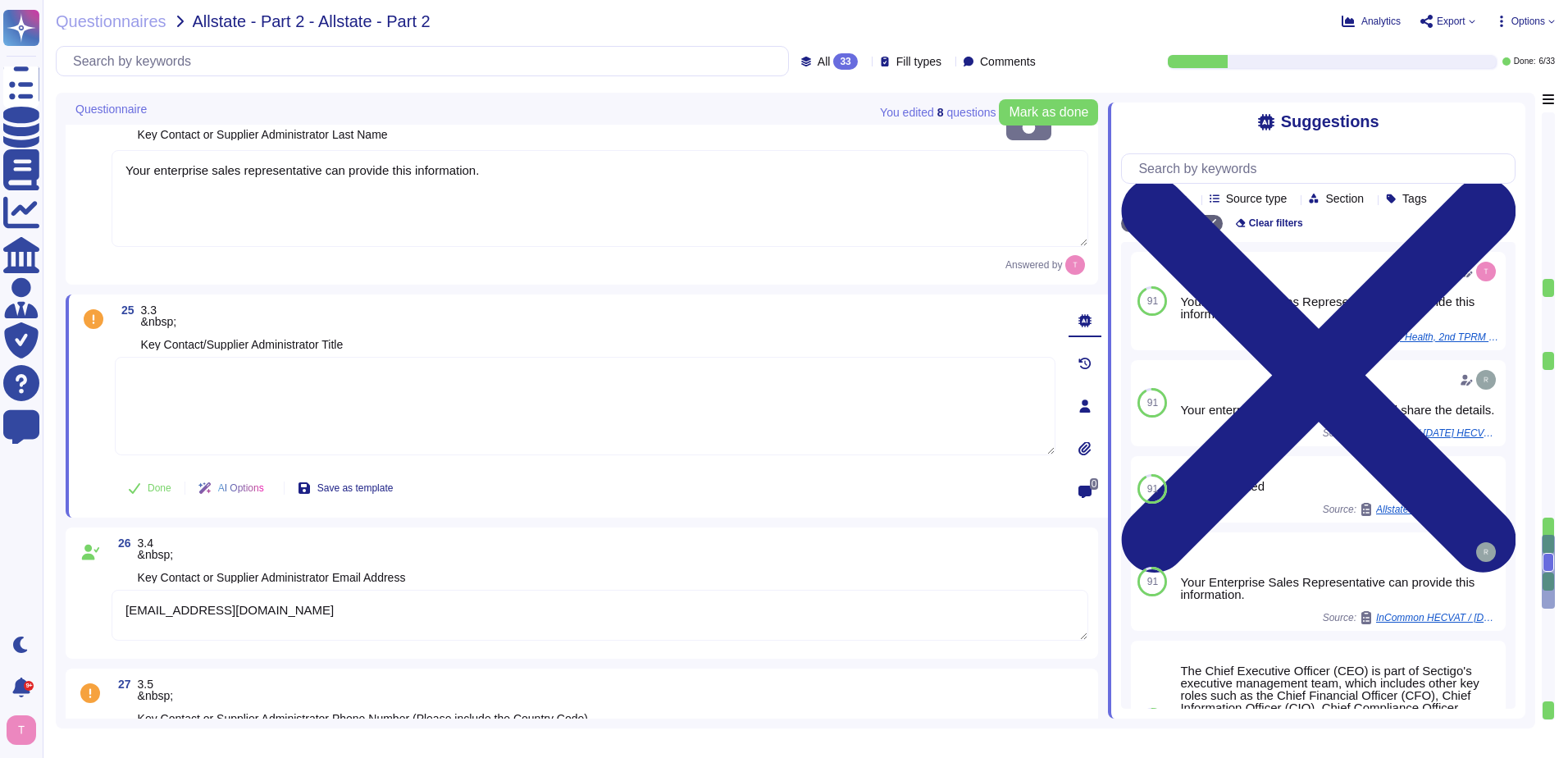
paste textarea "Your enterprise sales representative can provide this information."
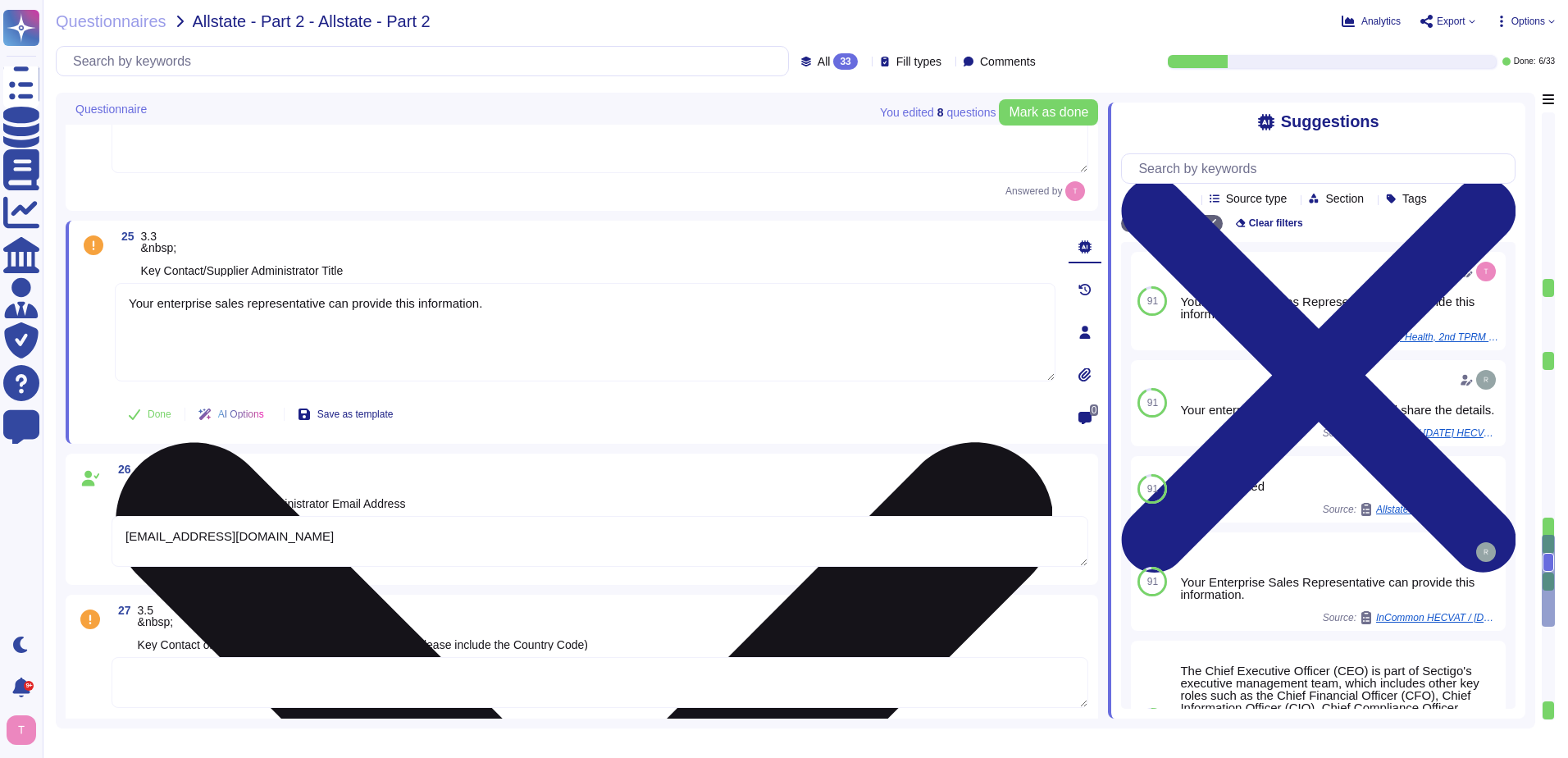
scroll to position [3691, 0]
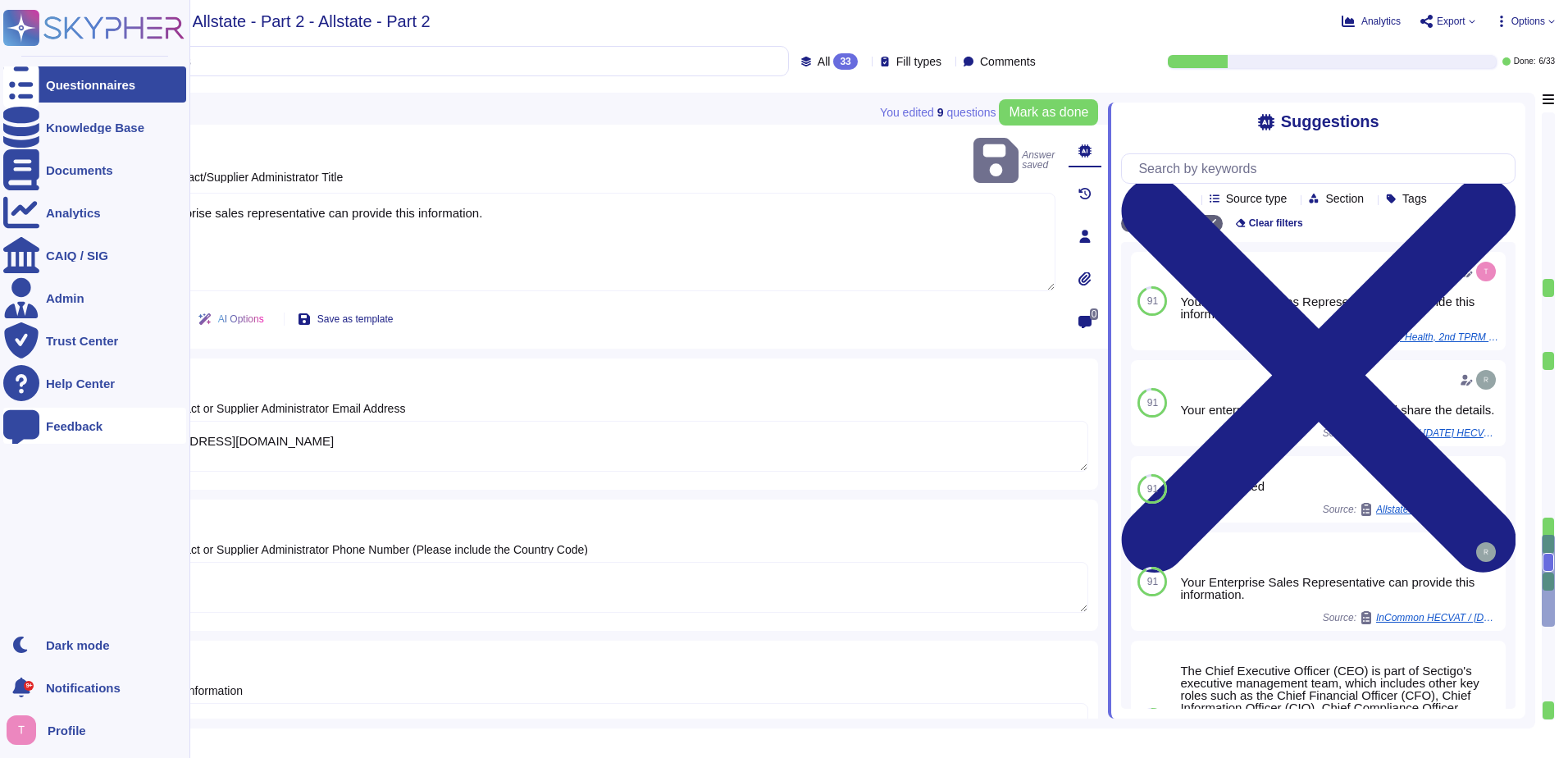
drag, startPoint x: 310, startPoint y: 434, endPoint x: 41, endPoint y: 438, distance: 269.0
click at [41, 438] on div "Questionnaires Knowledge Base Documents Analytics CAIQ / SIG Admin Trust Center…" at bounding box center [784, 379] width 1568 height 758
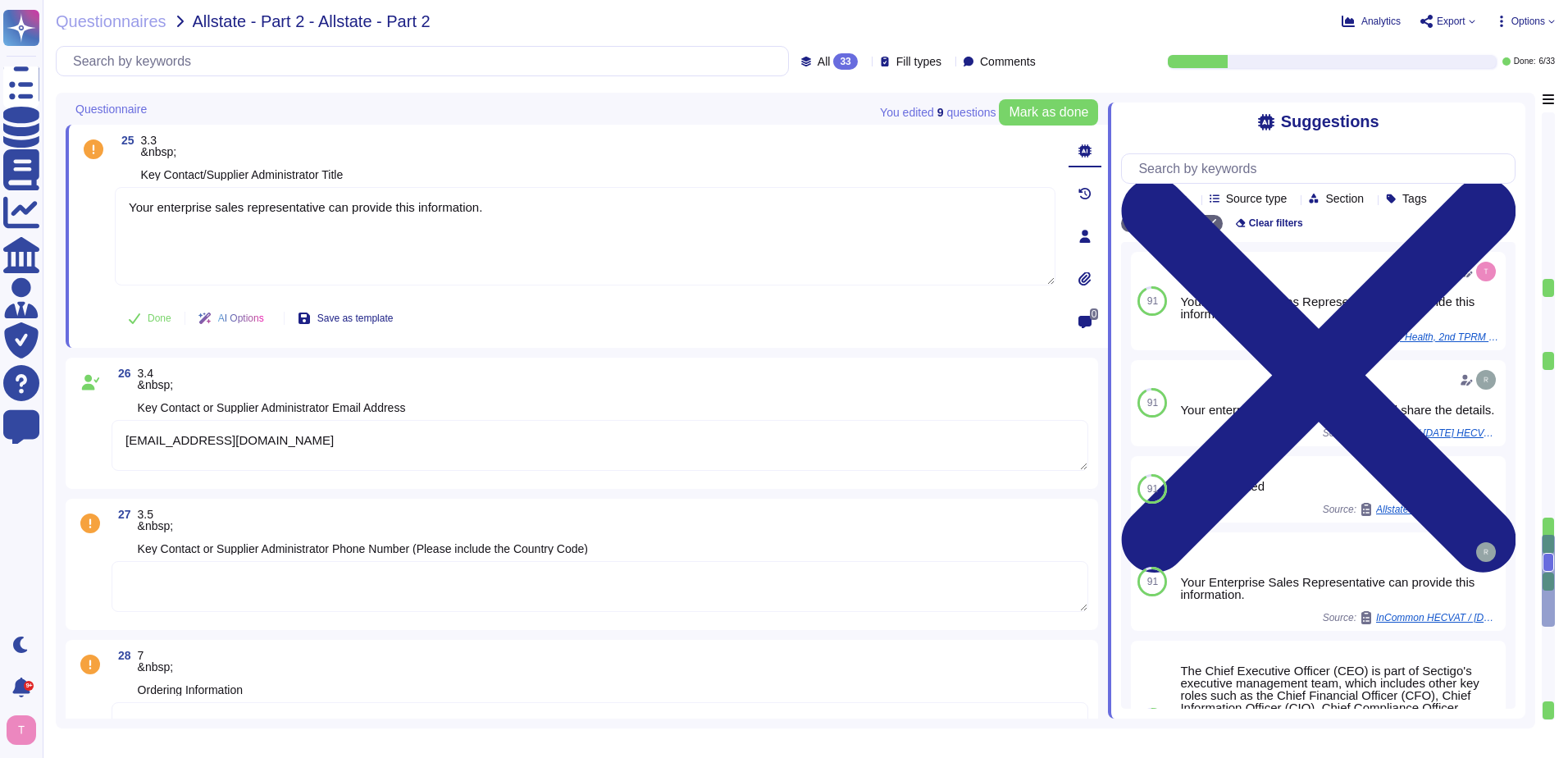
click at [269, 440] on textarea "vendorforms@sectigo.com" at bounding box center [600, 445] width 977 height 51
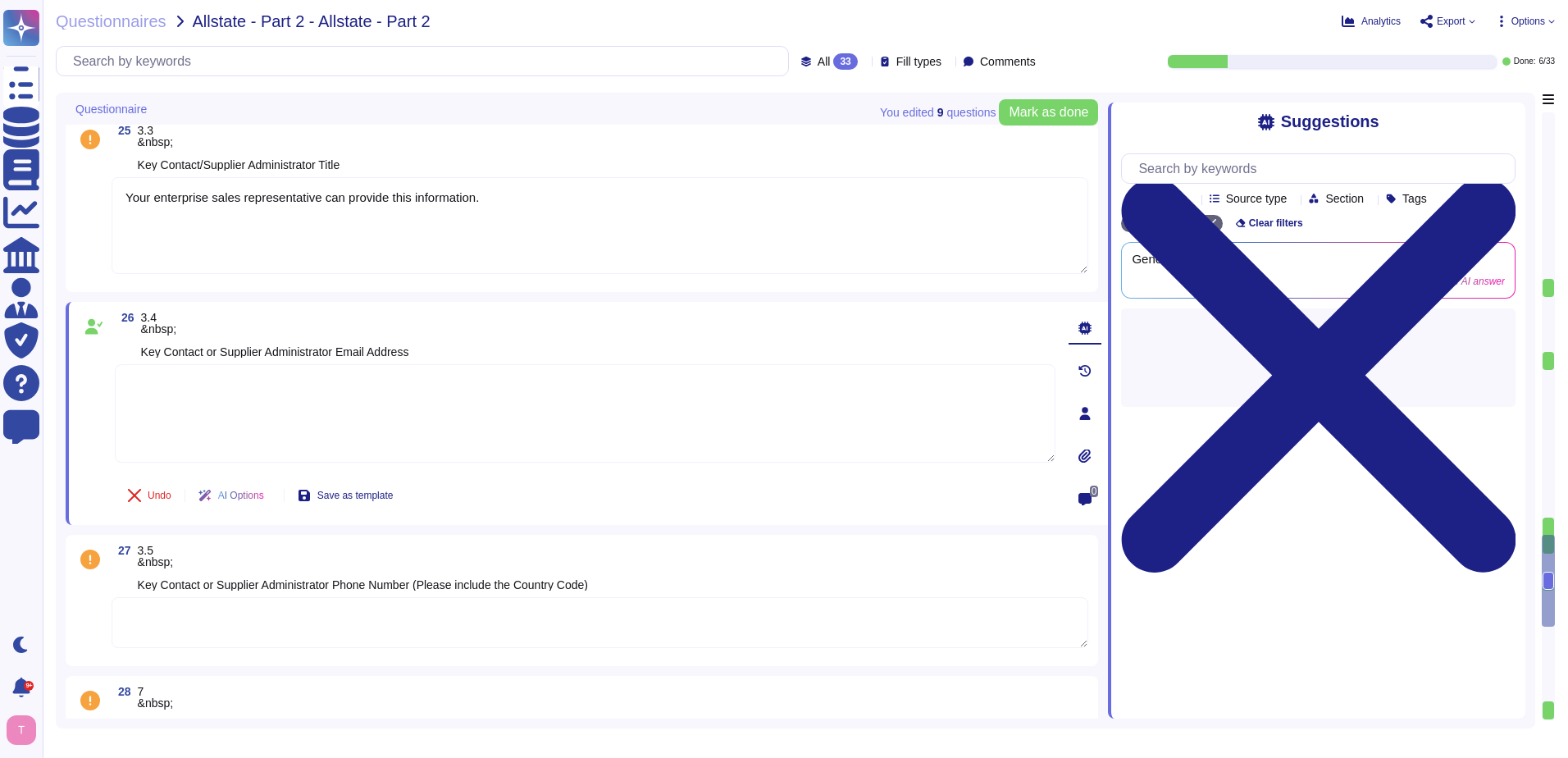
paste textarea "Your enterprise sales representative can provide this information."
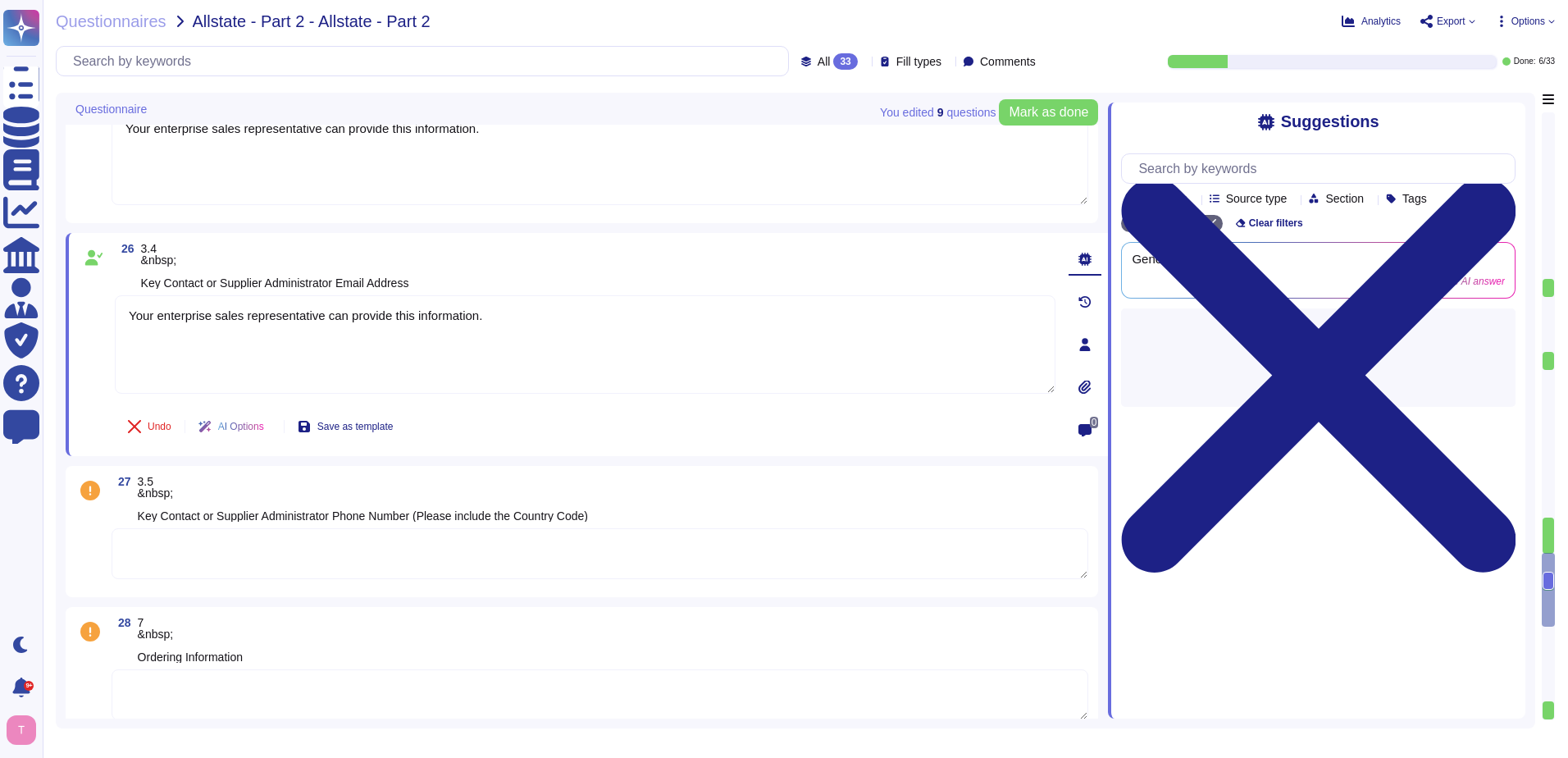
scroll to position [3937, 0]
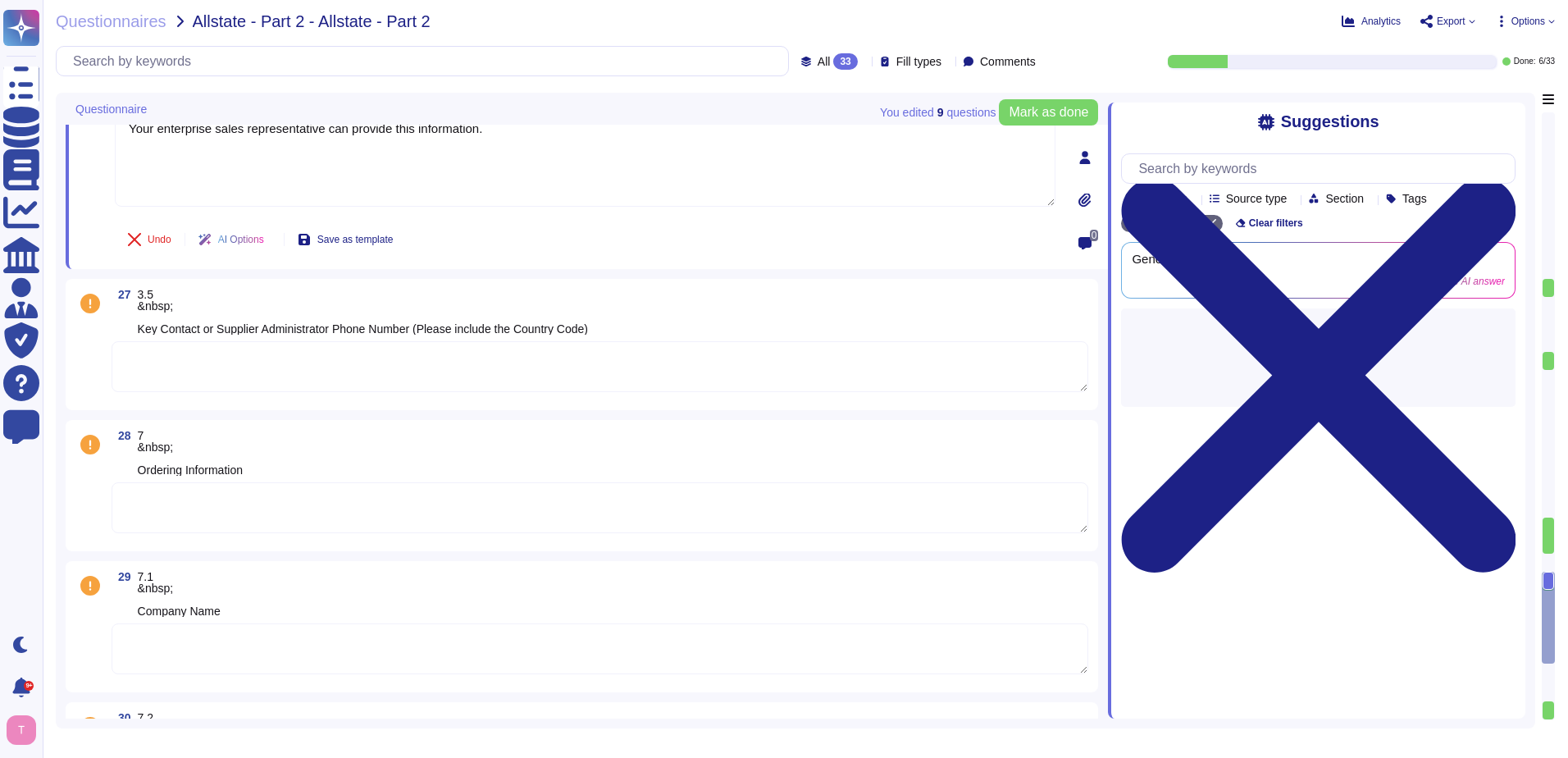
click at [299, 359] on textarea at bounding box center [600, 366] width 977 height 51
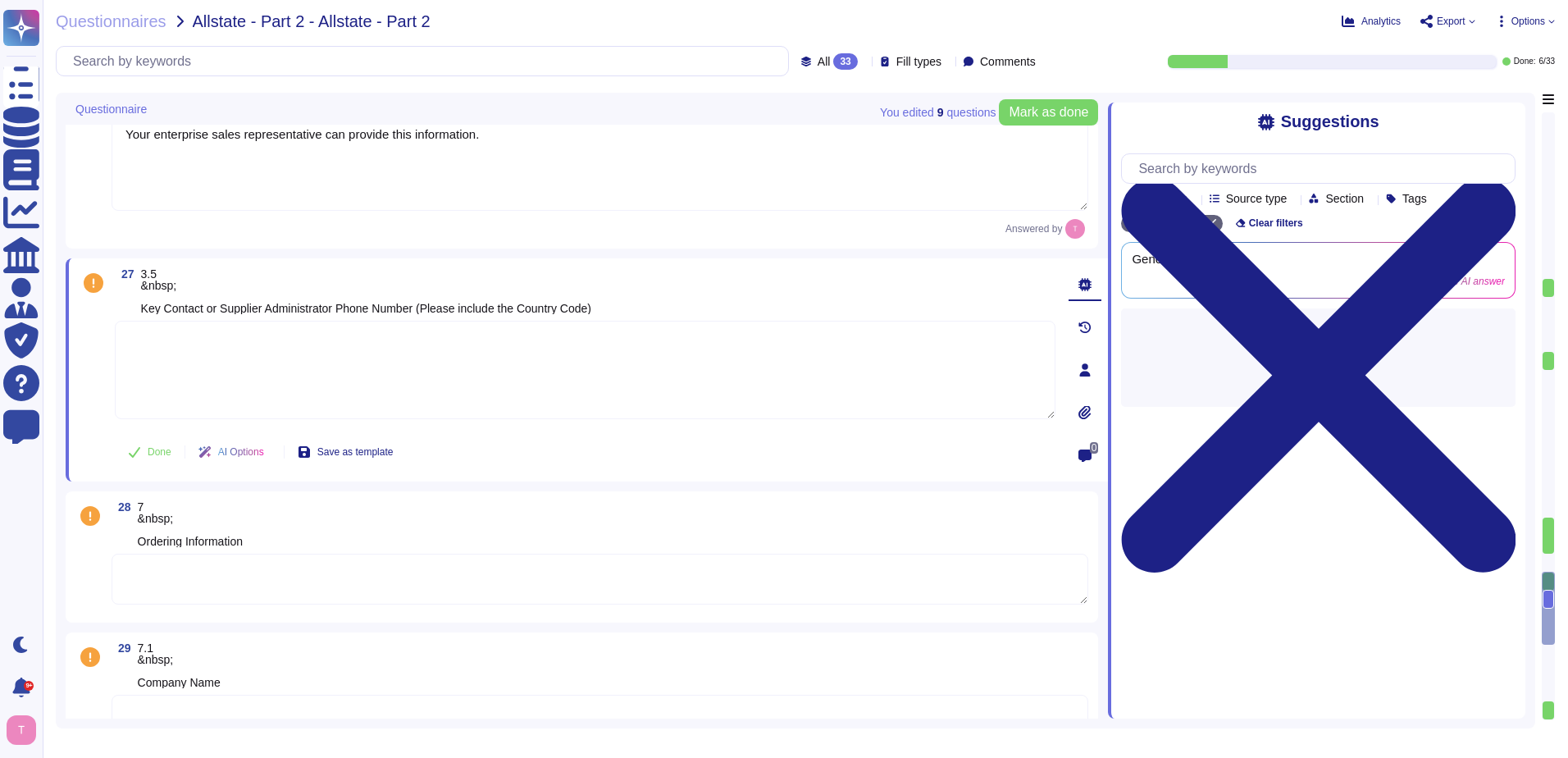
paste textarea "Your enterprise sales representative can provide this information."
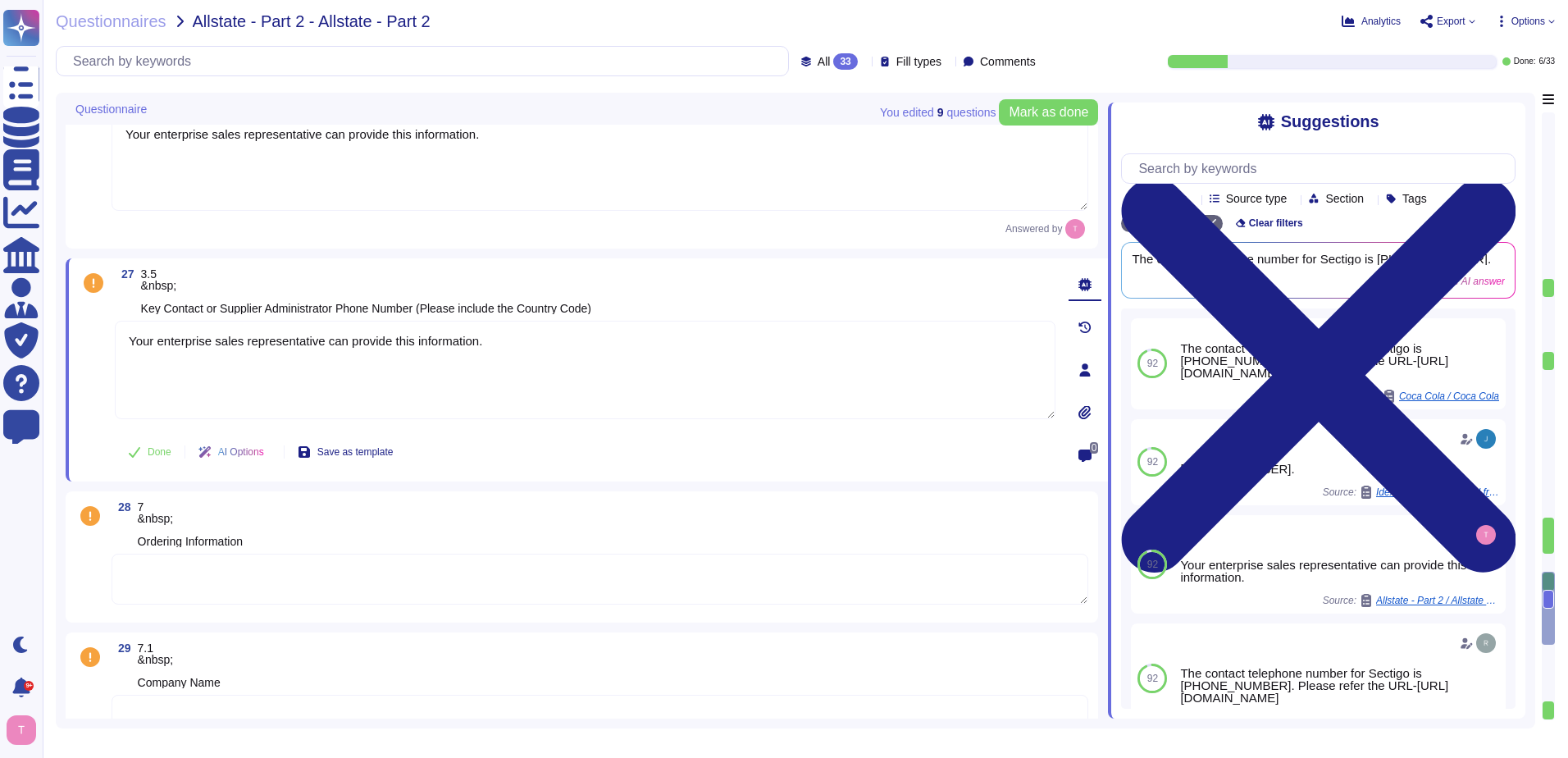
click at [261, 576] on textarea at bounding box center [600, 578] width 977 height 51
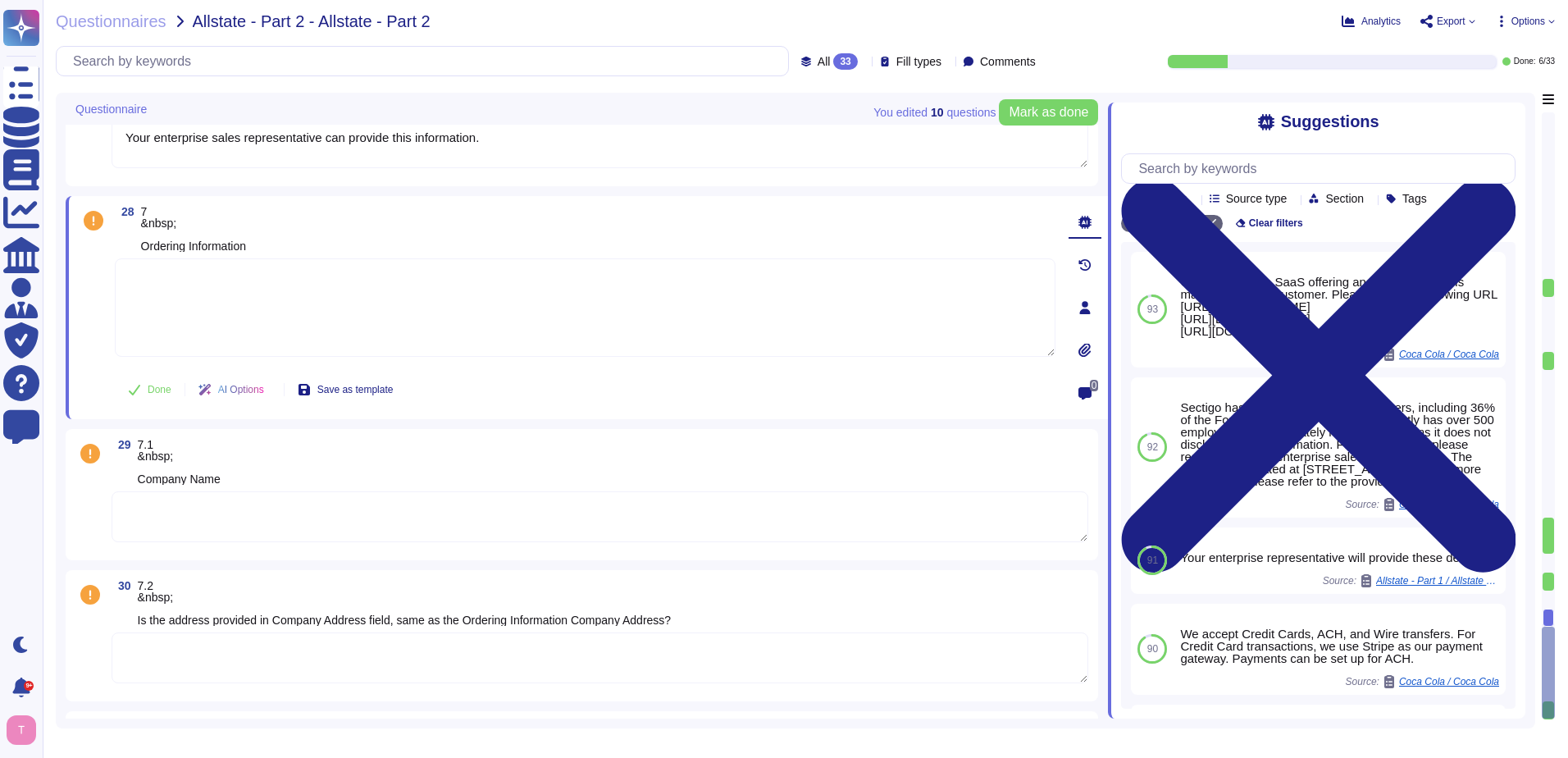
scroll to position [4052, 0]
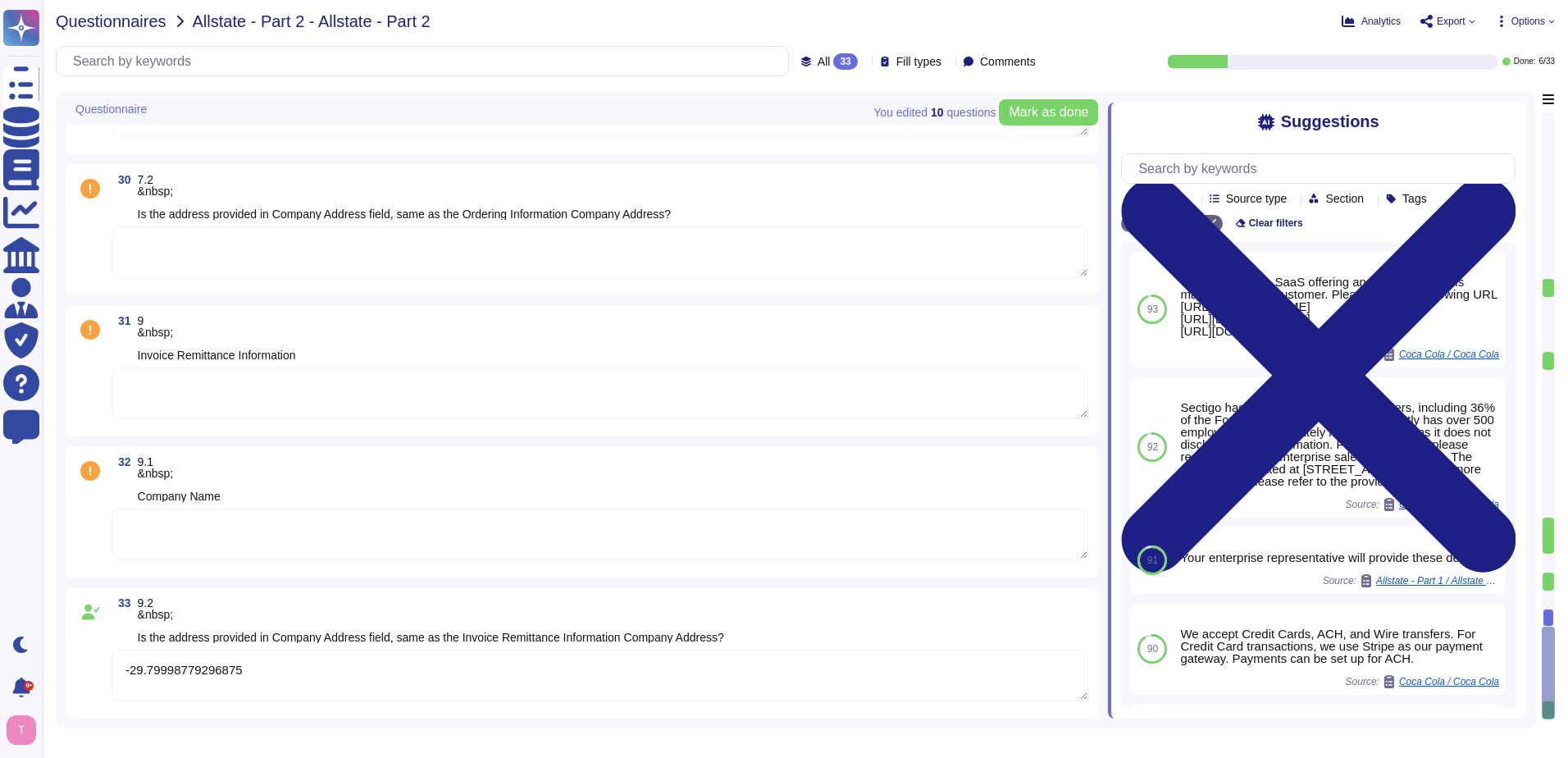
click at [133, 24] on span "Questionnaires" at bounding box center [111, 21] width 111 height 17
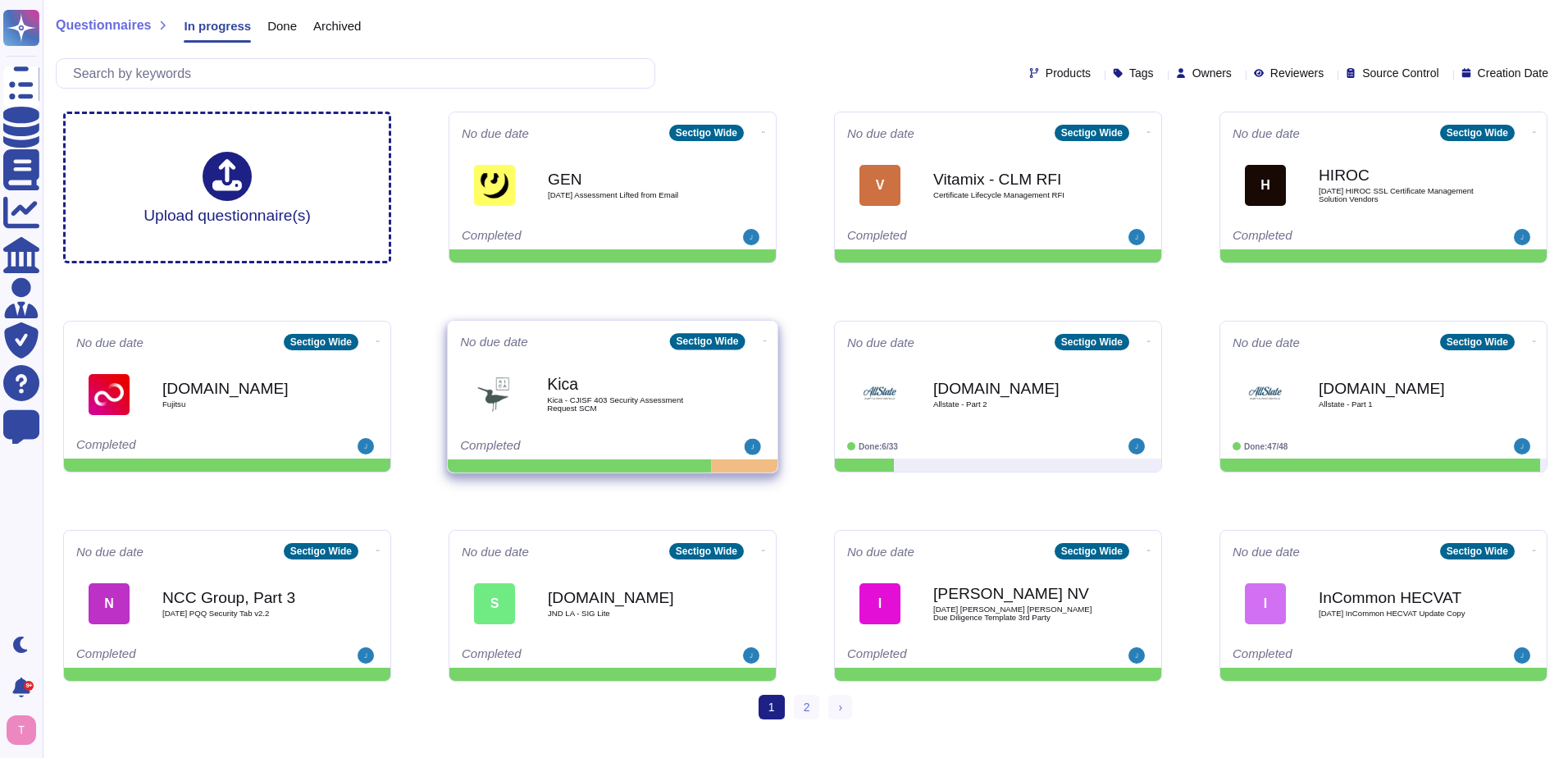
click at [611, 403] on span "Kica - CJISF 403 Security Assessment Request SCM" at bounding box center [630, 404] width 166 height 16
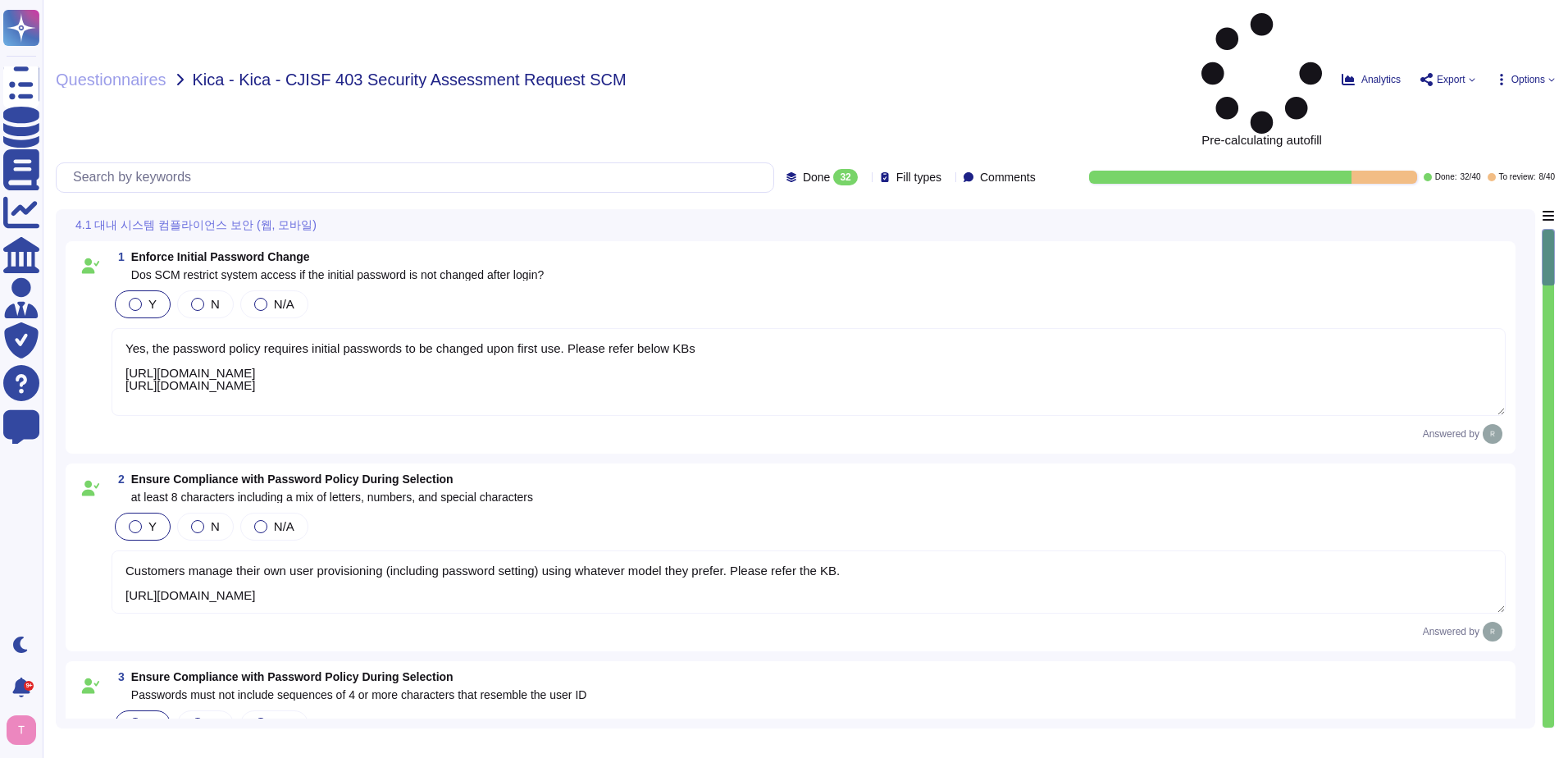
click at [832, 169] on div "Done 32" at bounding box center [826, 178] width 78 height 17
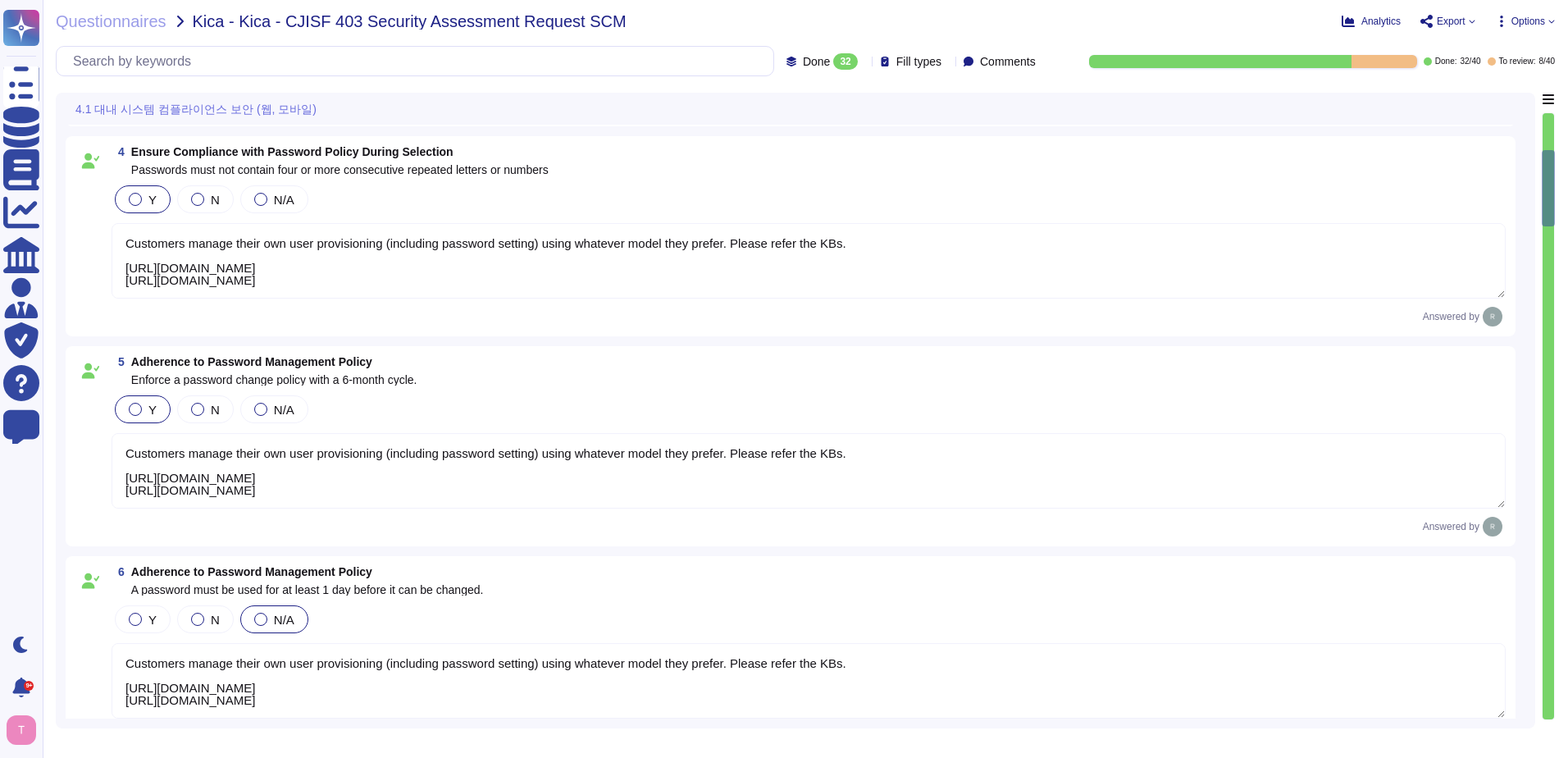
scroll to position [657, 0]
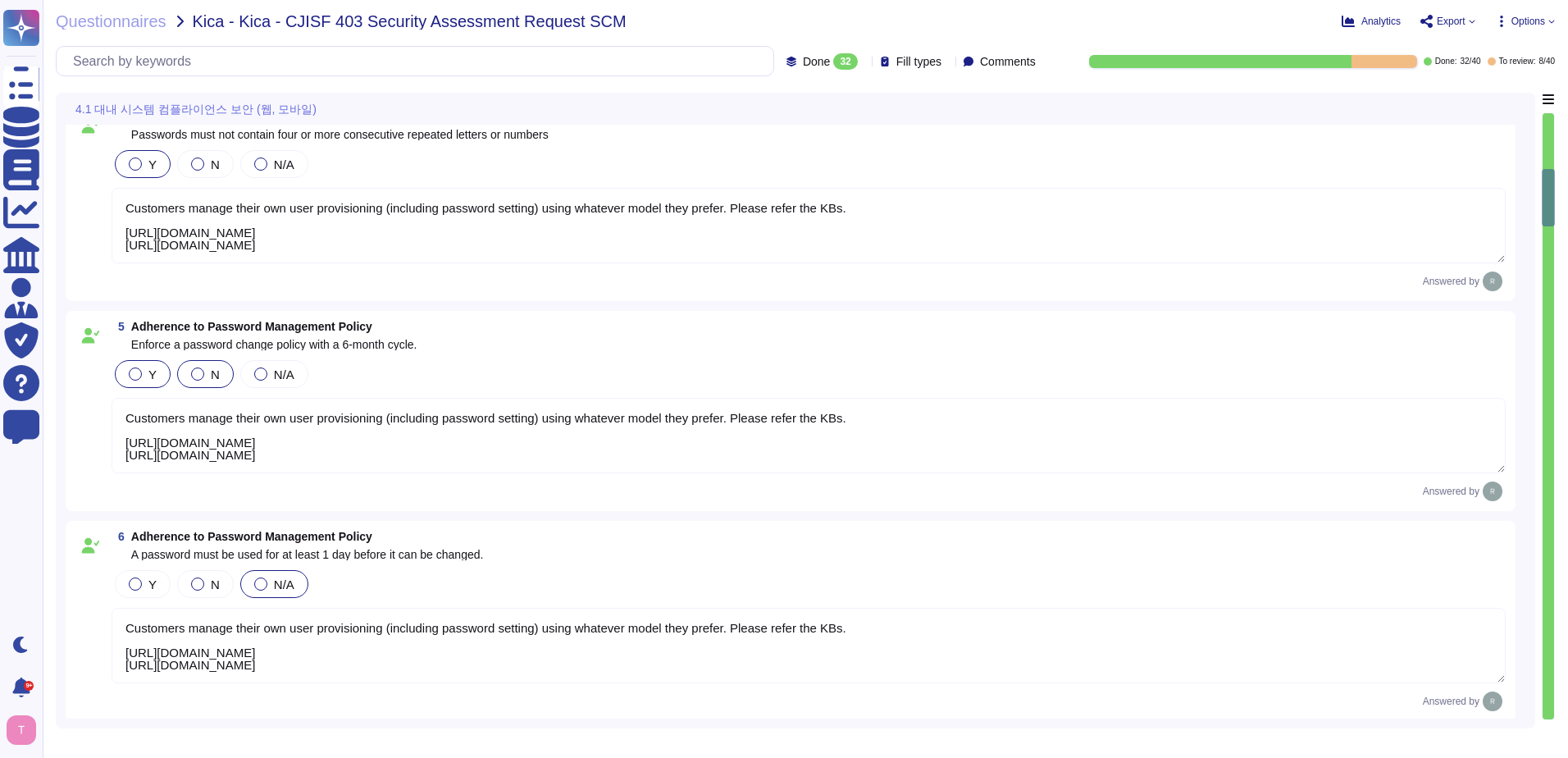
click at [198, 377] on div at bounding box center [197, 374] width 13 height 13
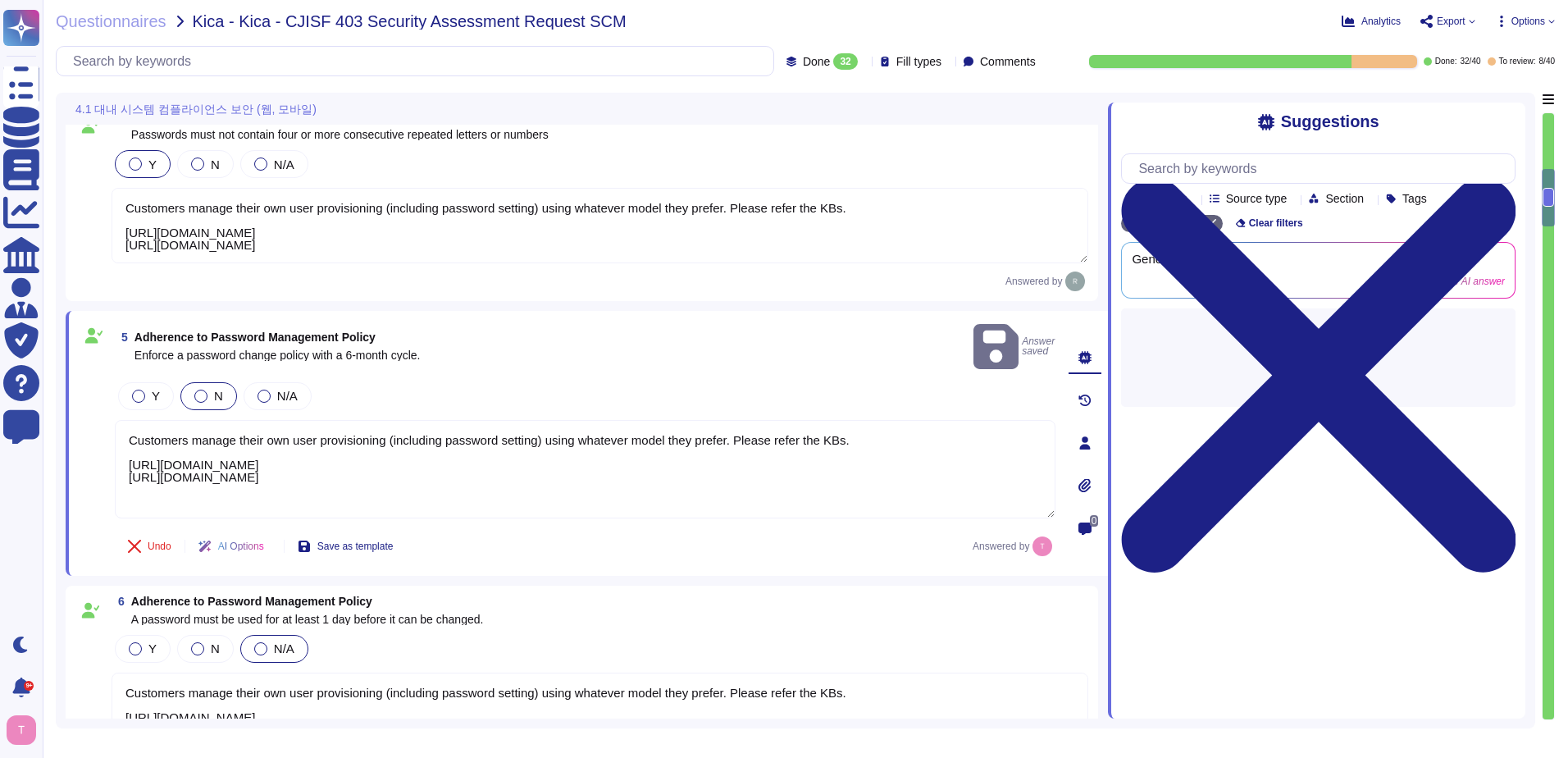
drag, startPoint x: 554, startPoint y: 459, endPoint x: 109, endPoint y: 386, distance: 450.9
click at [109, 386] on div "5 Adherence to Password Management Policy Enforce a password change policy with…" at bounding box center [567, 444] width 977 height 246
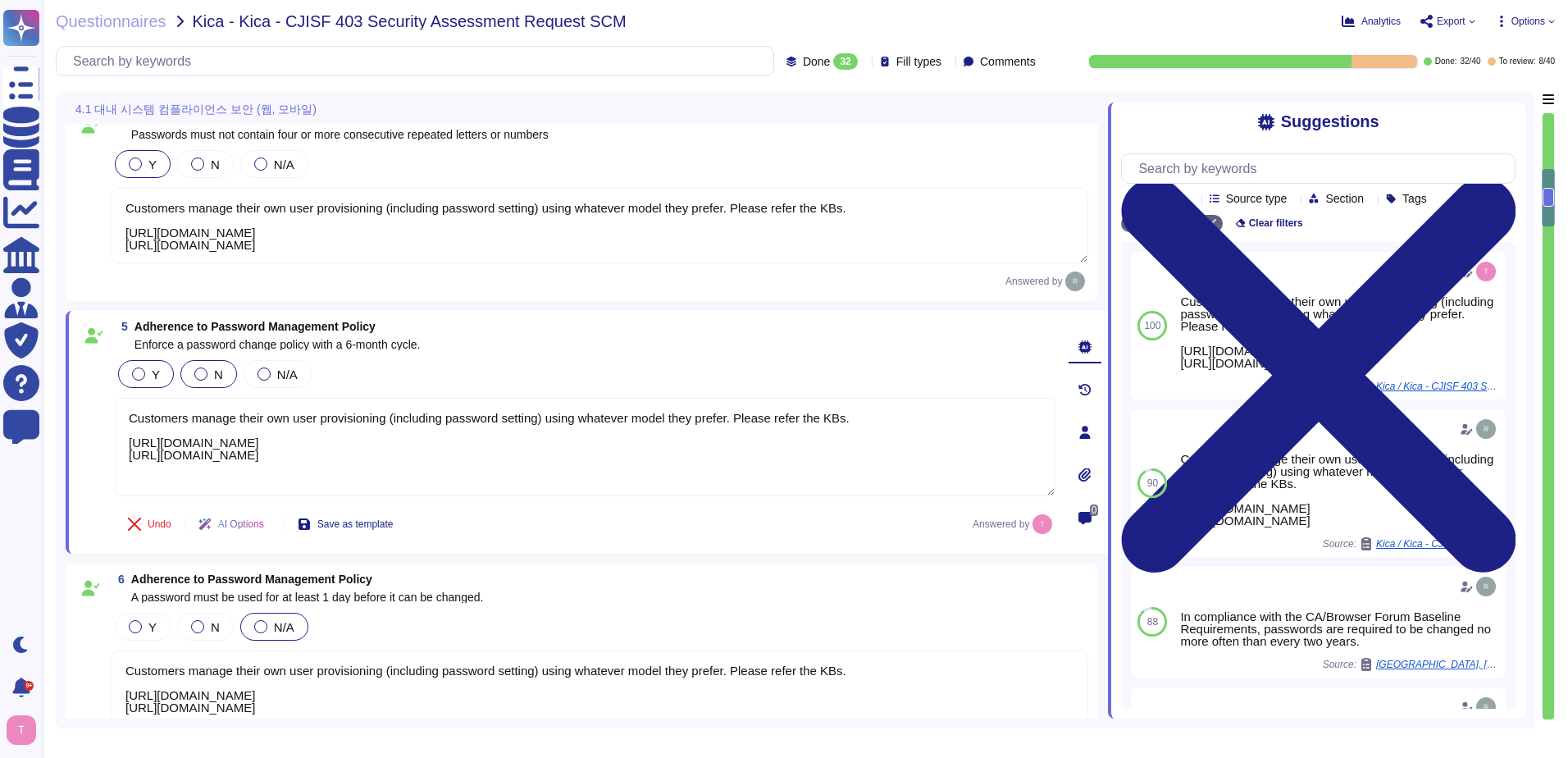
click at [138, 366] on div "Y" at bounding box center [146, 374] width 56 height 28
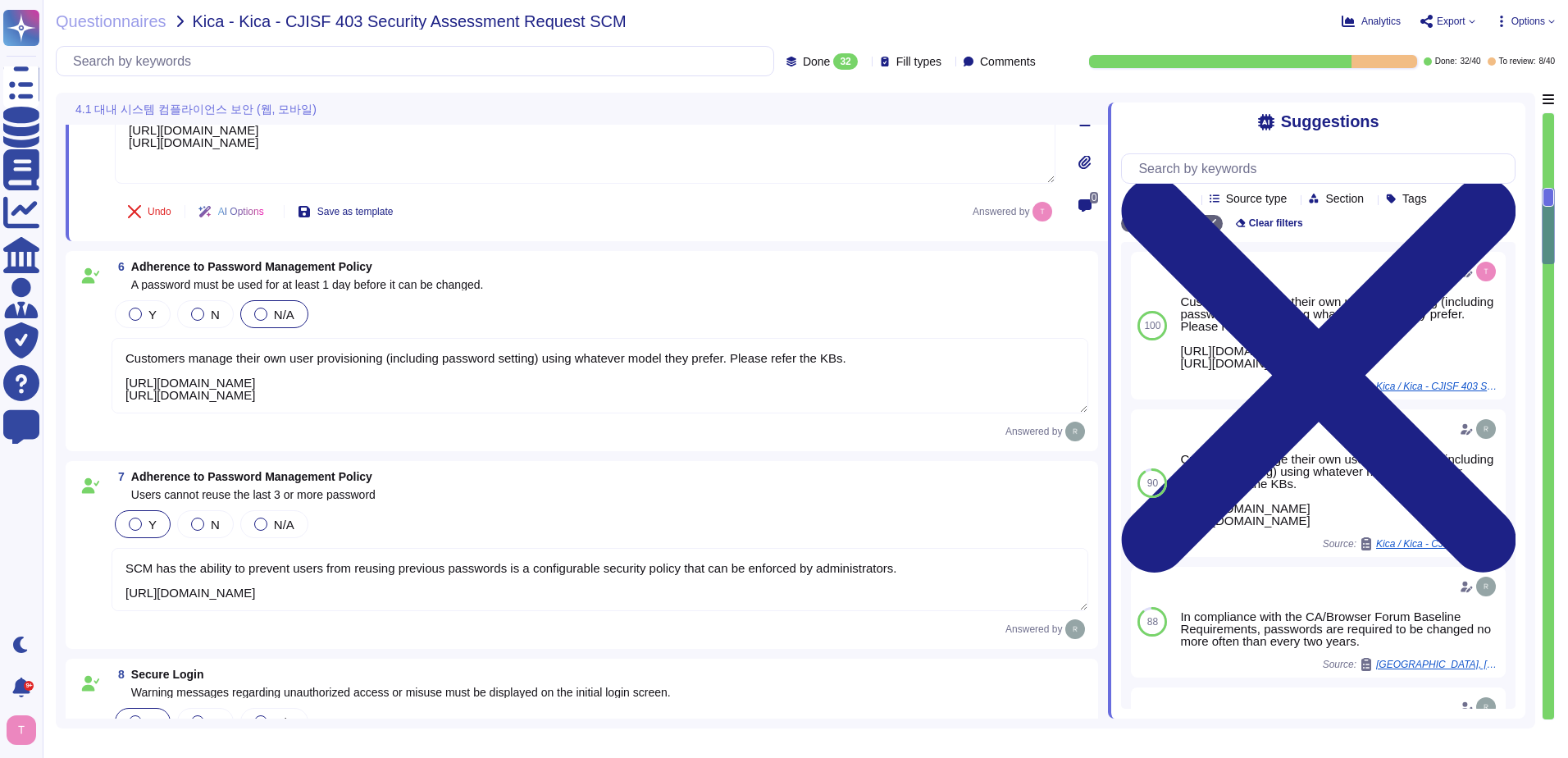
scroll to position [984, 0]
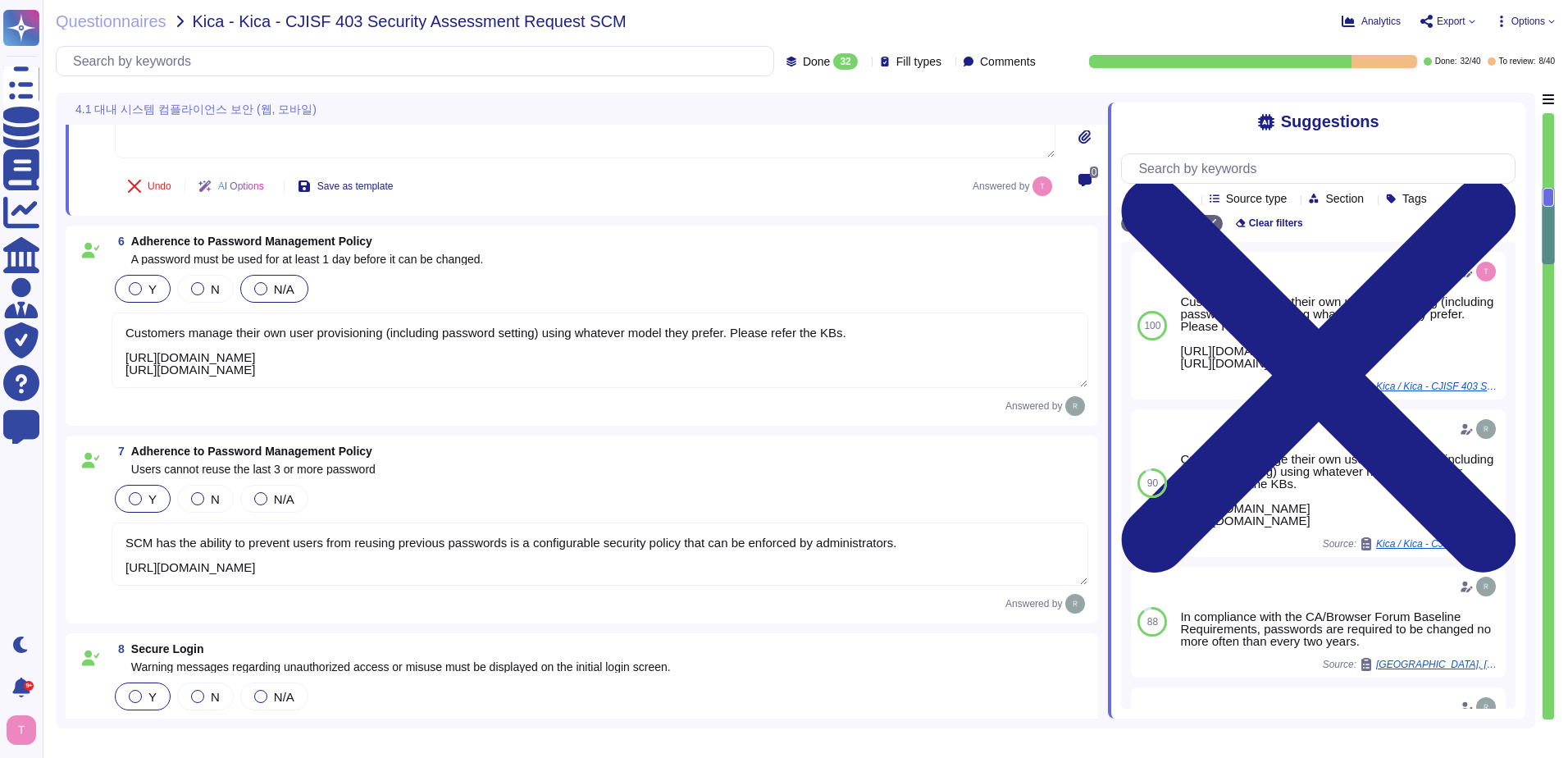
click at [132, 290] on div at bounding box center [135, 288] width 13 height 13
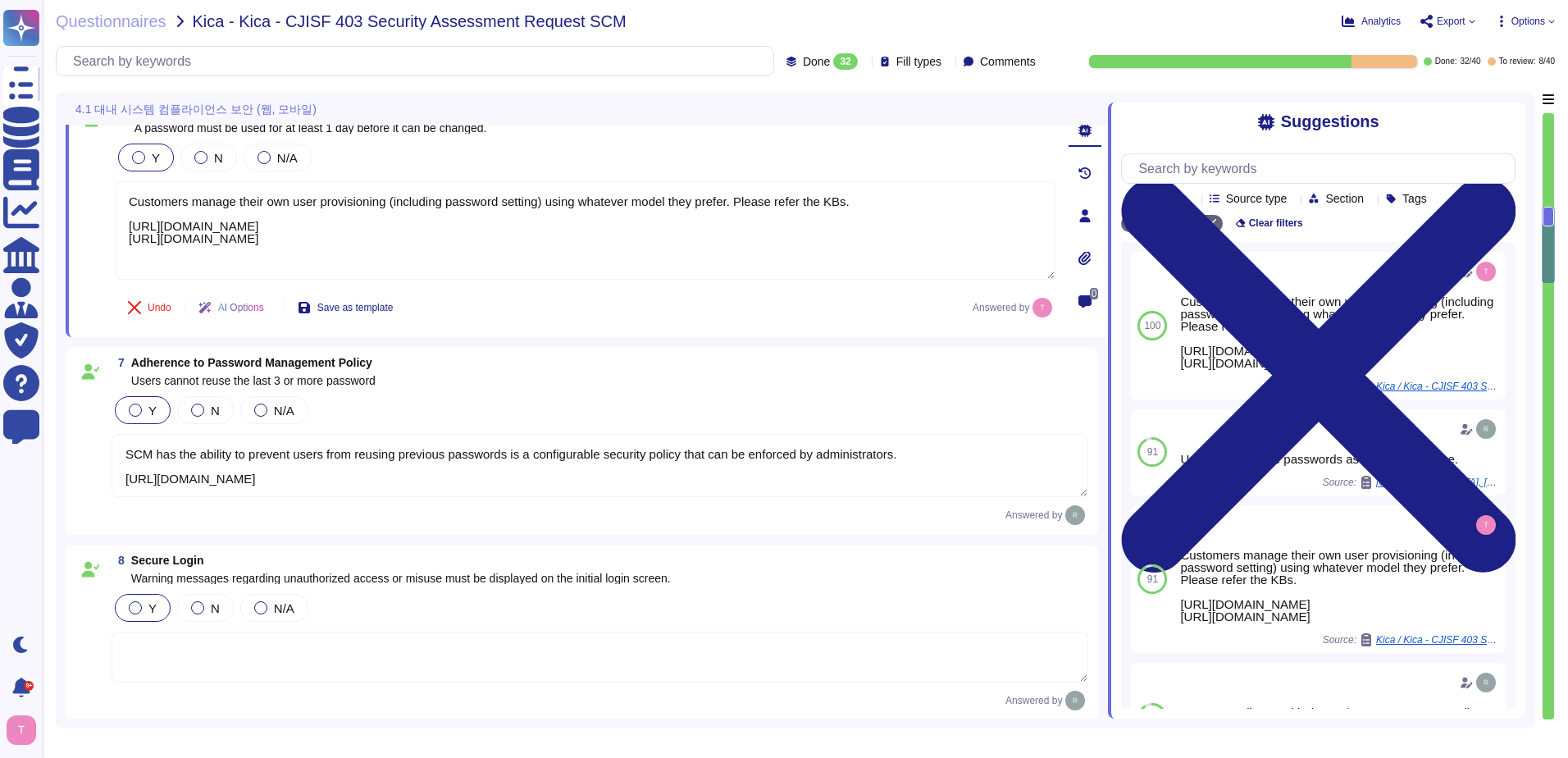
scroll to position [1067, 0]
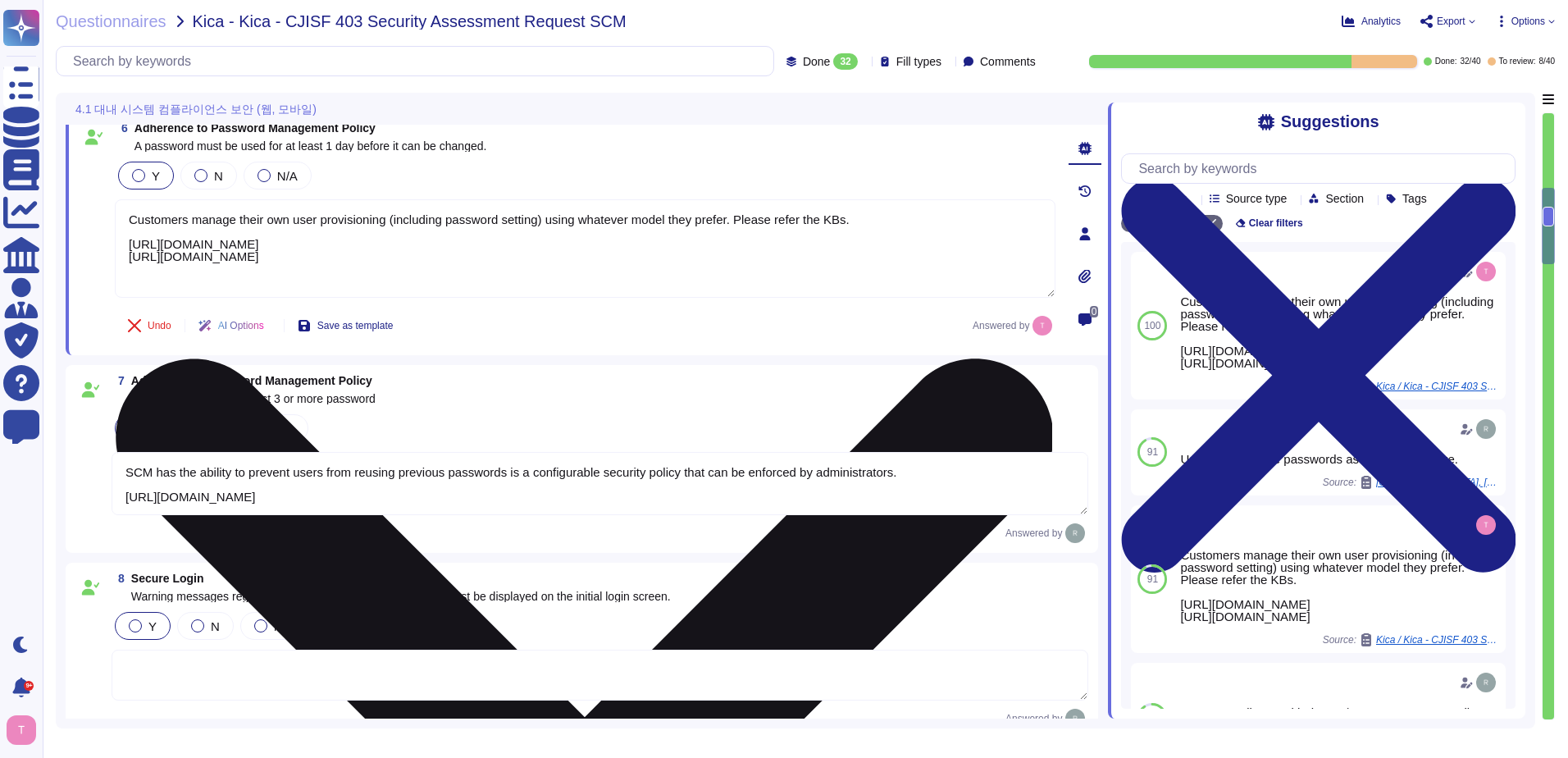
drag, startPoint x: 551, startPoint y: 259, endPoint x: 127, endPoint y: 221, distance: 425.7
click at [127, 221] on textarea "Customers manage their own user provisioning (including password setting) using…" at bounding box center [585, 248] width 941 height 99
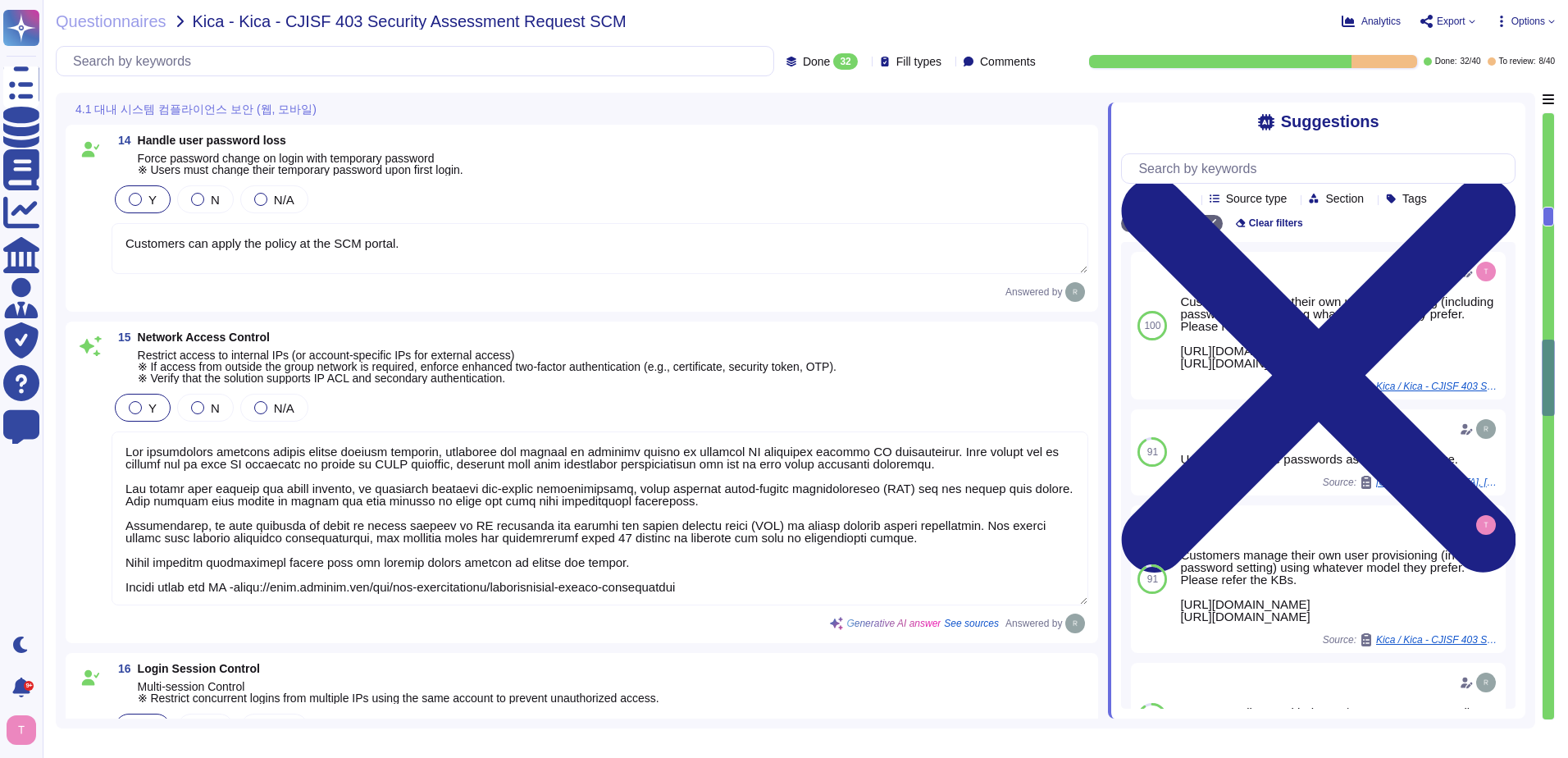
scroll to position [2625, 0]
drag, startPoint x: 420, startPoint y: 242, endPoint x: 92, endPoint y: 235, distance: 328.1
click at [92, 235] on div "14 Handle user password loss Force password change on login with temporary pass…" at bounding box center [581, 218] width 1013 height 167
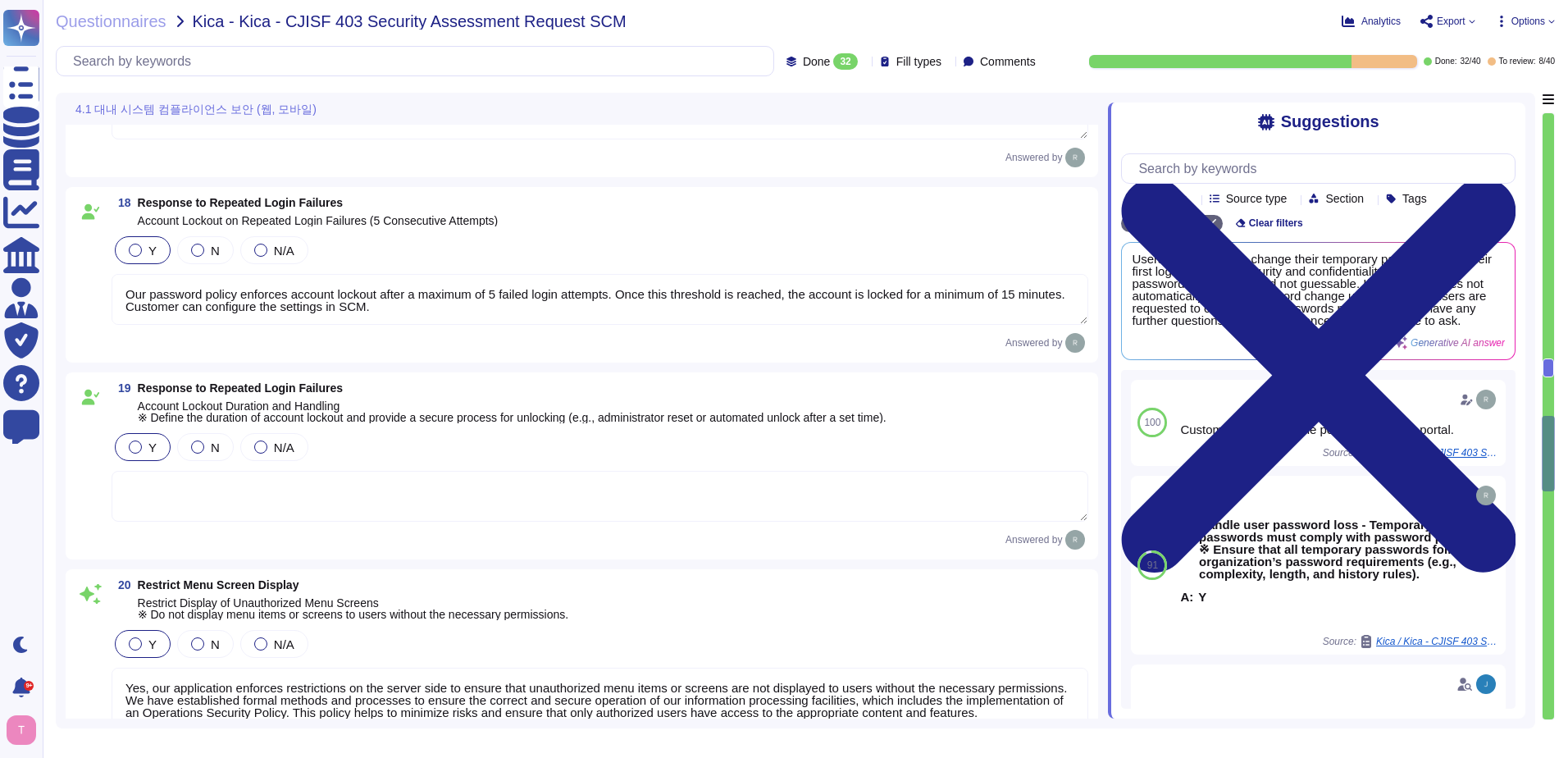
scroll to position [3527, 0]
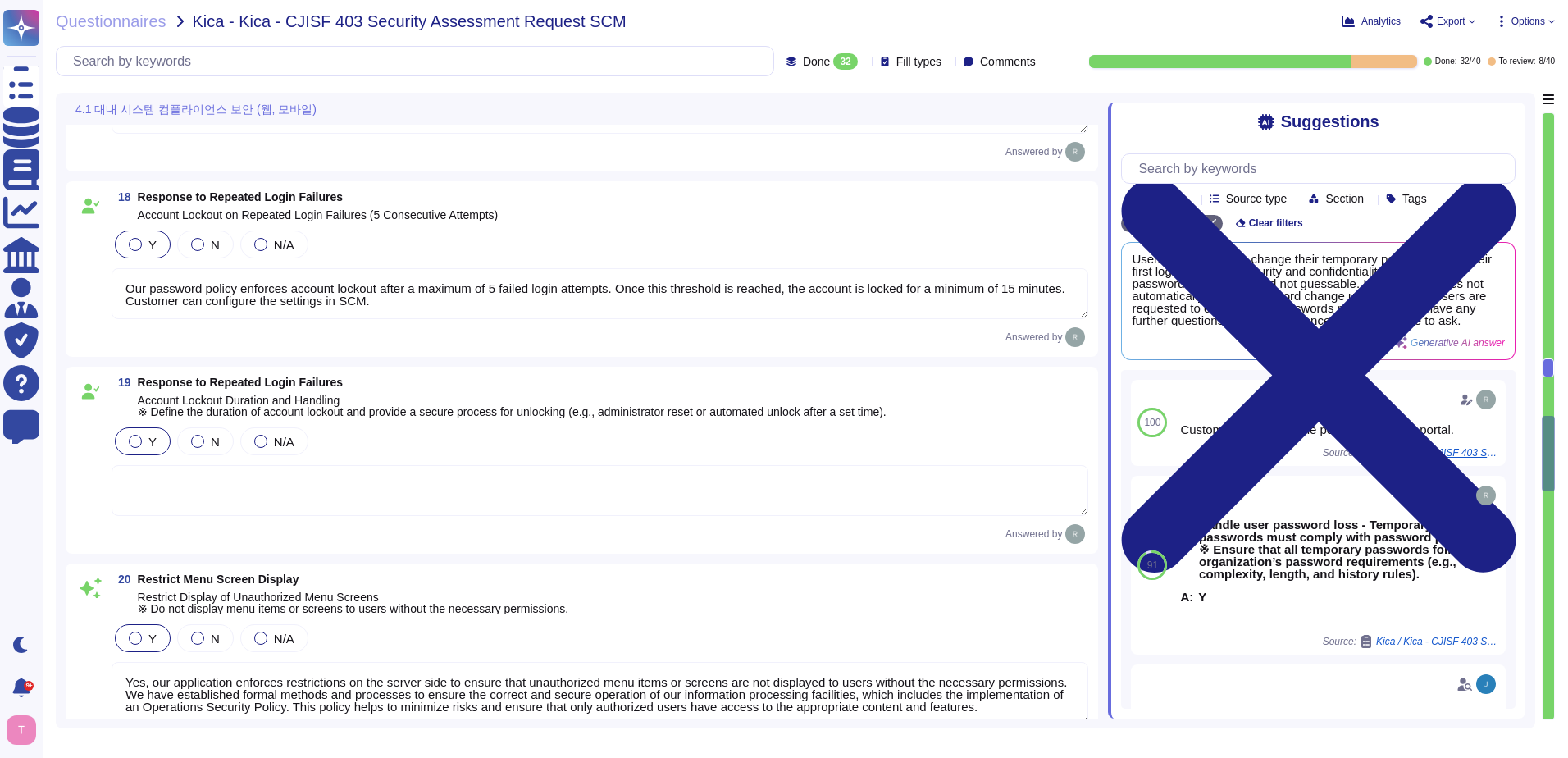
drag, startPoint x: 460, startPoint y: 301, endPoint x: 120, endPoint y: 281, distance: 340.6
click at [120, 281] on textarea "Our password policy enforces account lockout after a maximum of 5 failed login …" at bounding box center [600, 293] width 977 height 51
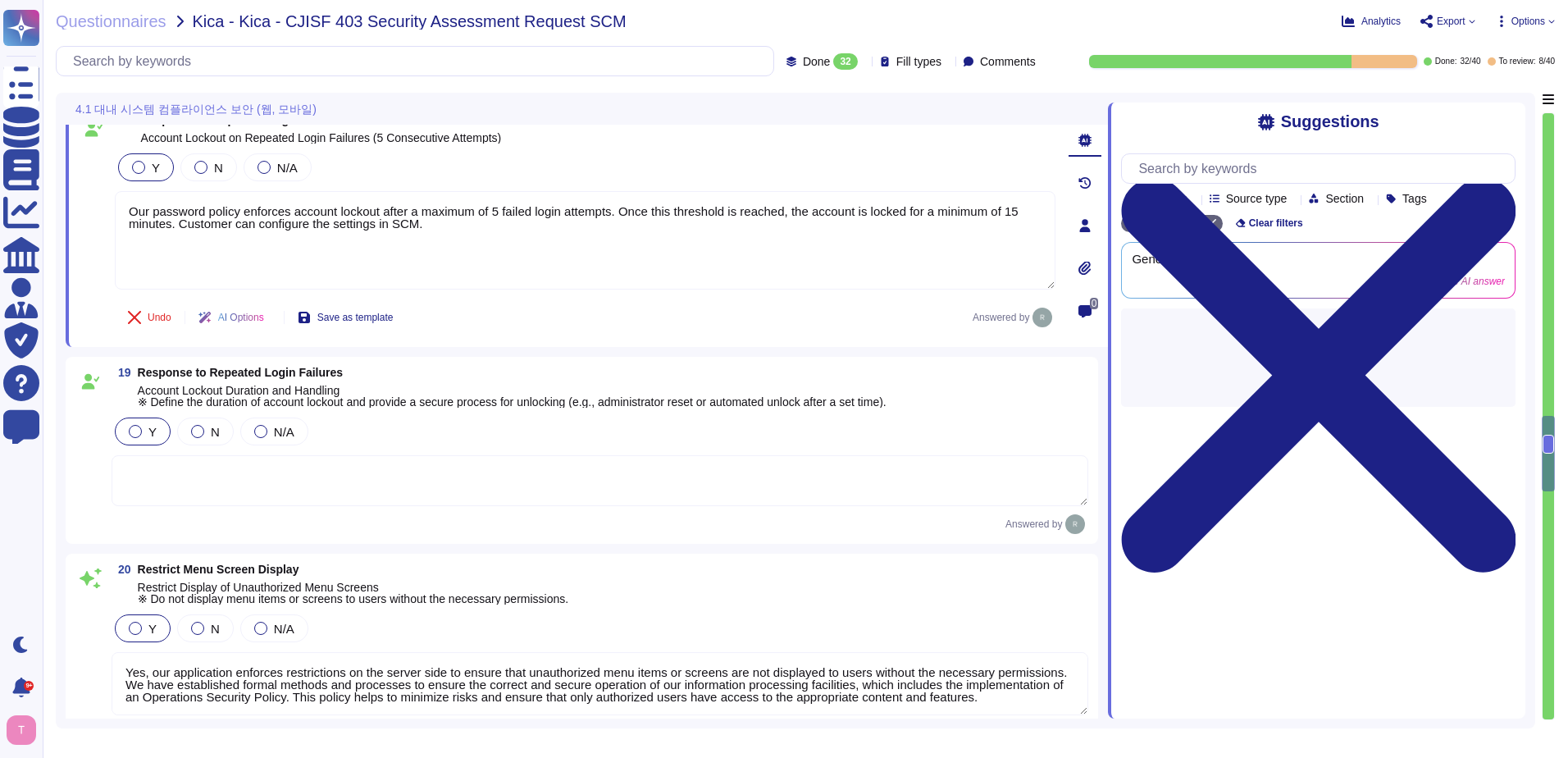
click at [247, 474] on textarea at bounding box center [600, 480] width 977 height 51
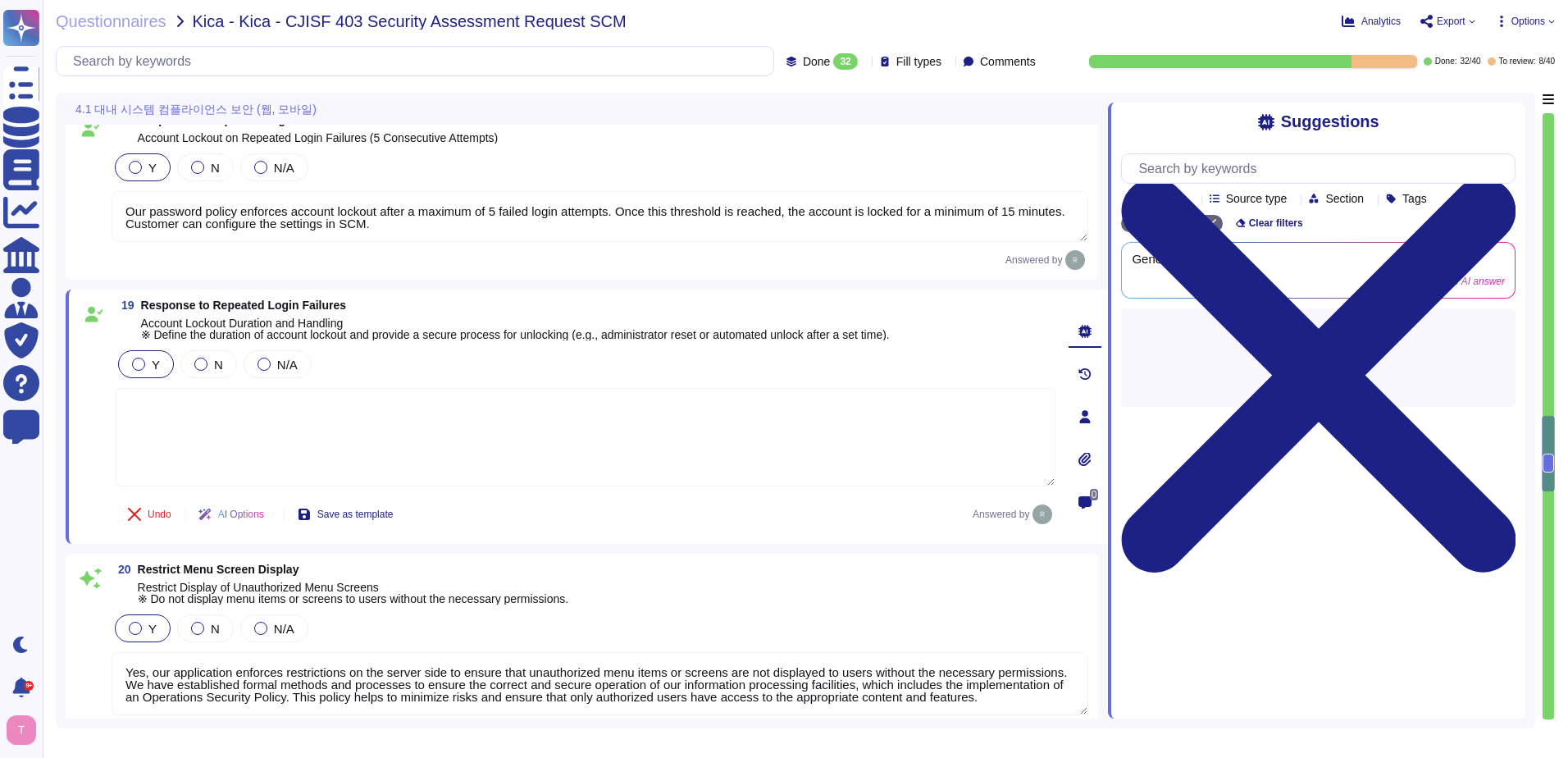
paste textarea "Our password policy enforces account lockout after a maximum of 5 failed login …"
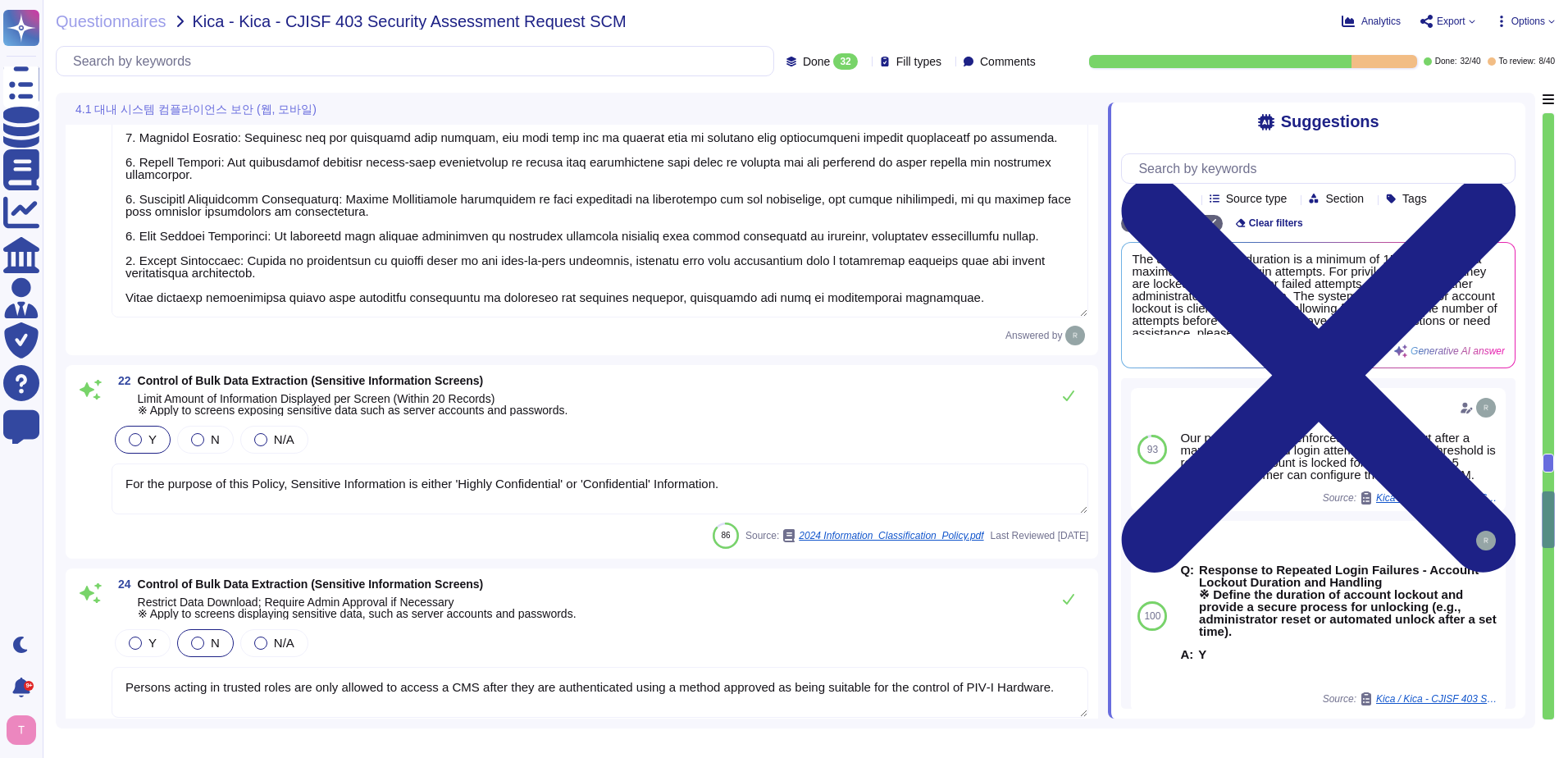
scroll to position [4347, 0]
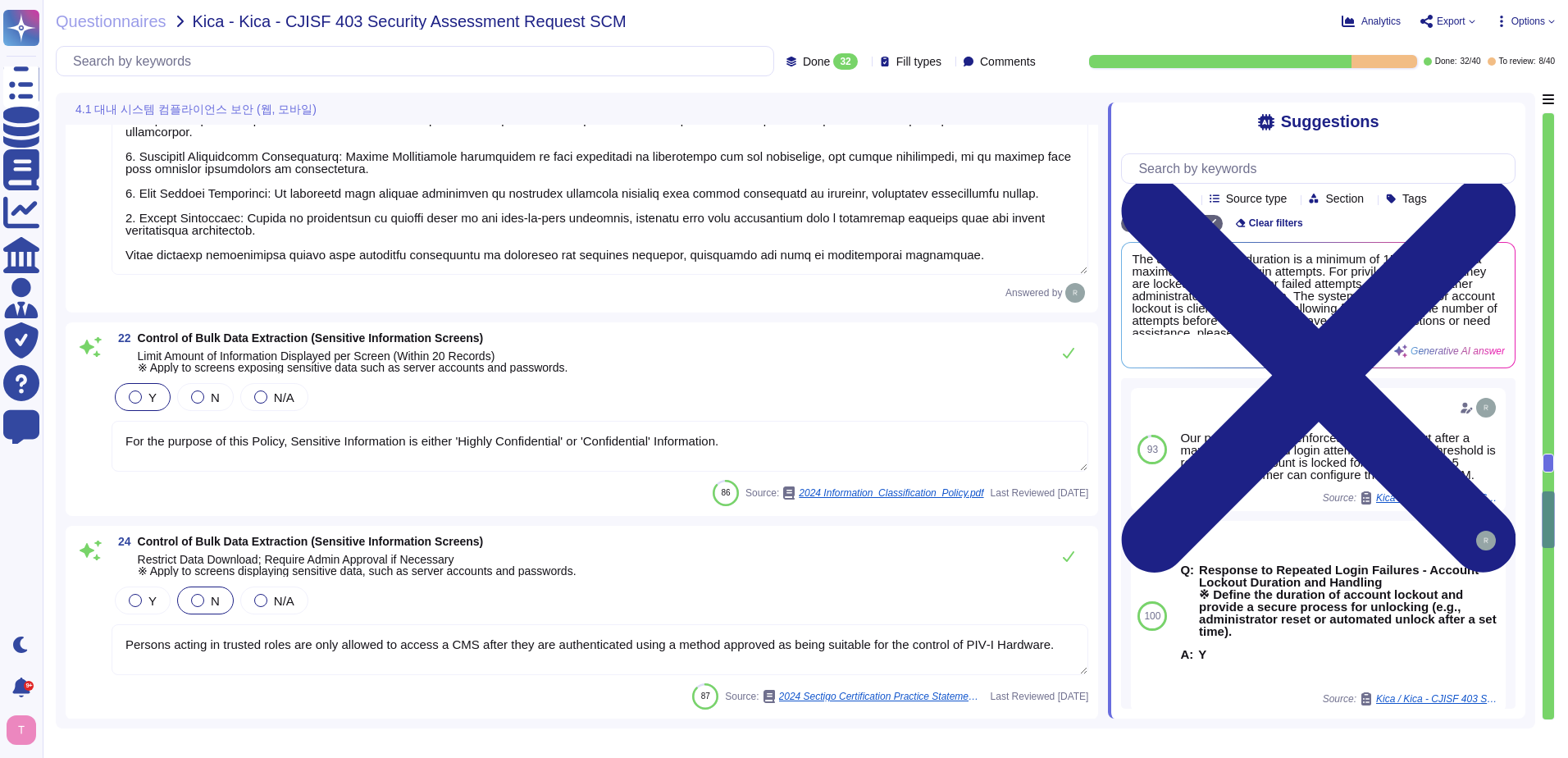
drag, startPoint x: 739, startPoint y: 445, endPoint x: 103, endPoint y: 449, distance: 636.0
click at [103, 449] on div "22 Control of Bulk Data Extraction (Sensitive Information Screens) Limit Amount…" at bounding box center [581, 419] width 1013 height 174
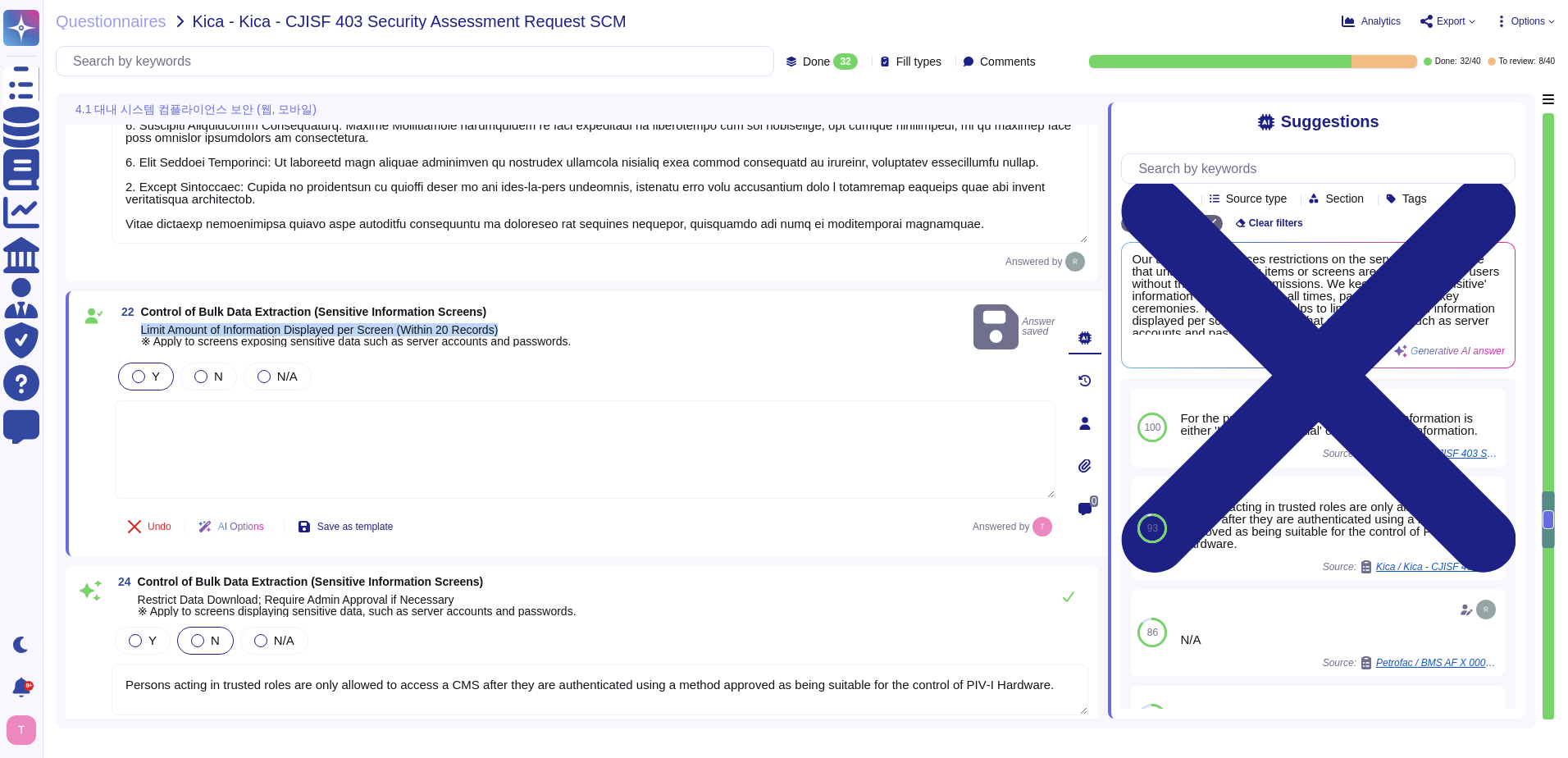
drag, startPoint x: 142, startPoint y: 321, endPoint x: 521, endPoint y: 321, distance: 379.0
click at [521, 324] on span "Limit Amount of Information Displayed per Screen (Within 20 Records) ※ Apply to…" at bounding box center [356, 335] width 431 height 23
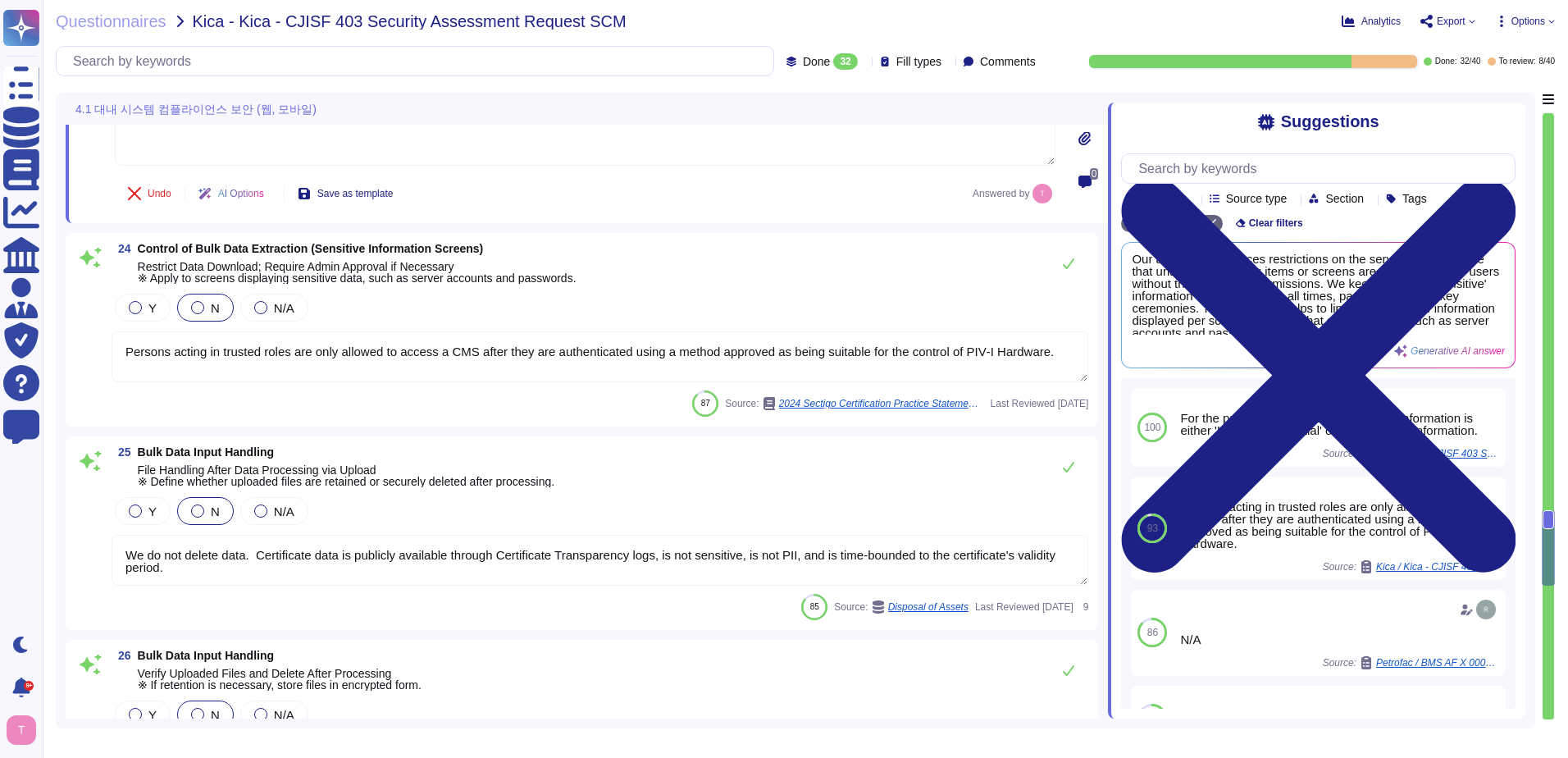
scroll to position [4675, 0]
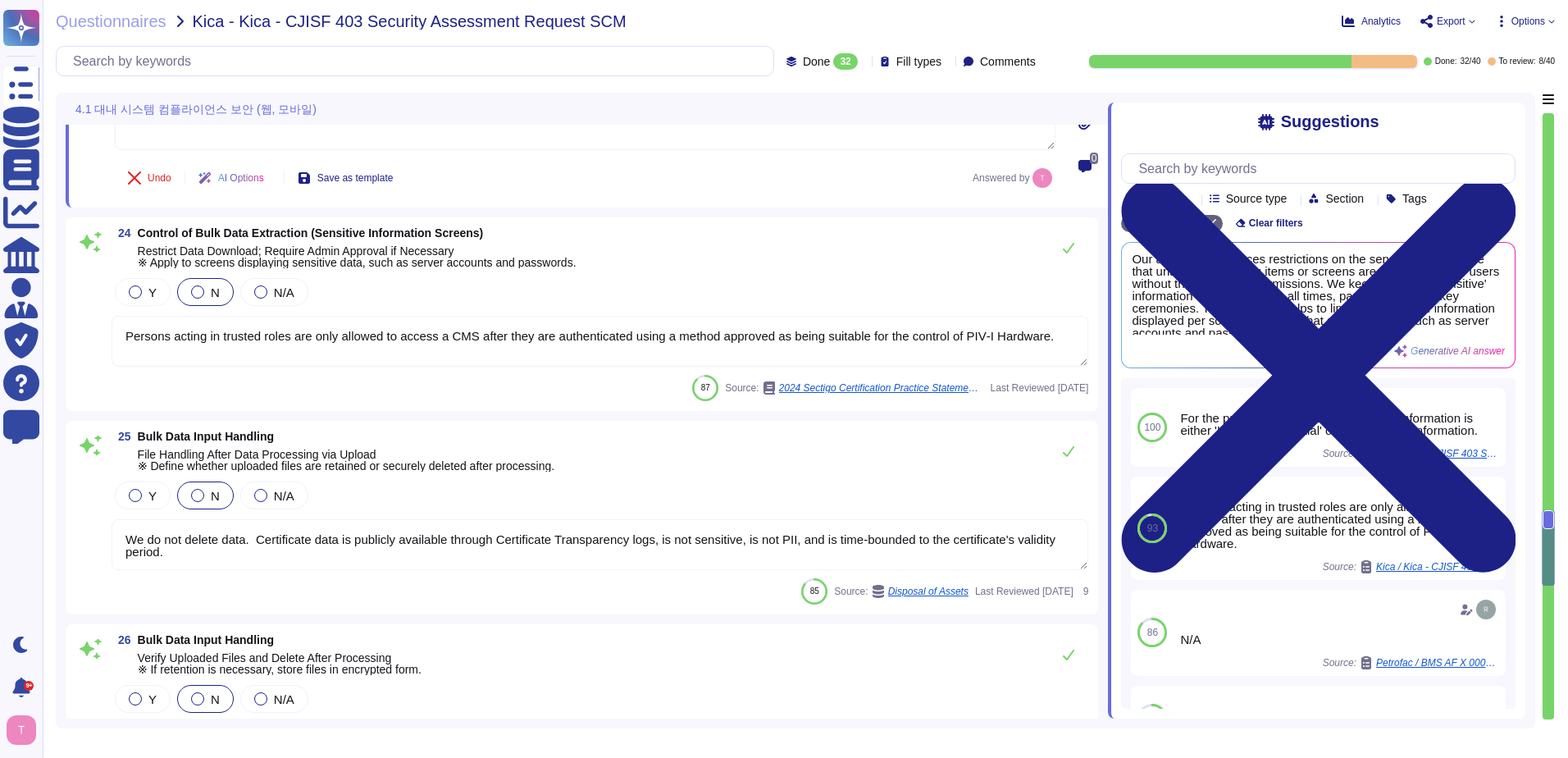
click at [286, 358] on textarea "Persons acting in trusted roles are only allowed to access a CMS after they are…" at bounding box center [600, 341] width 977 height 51
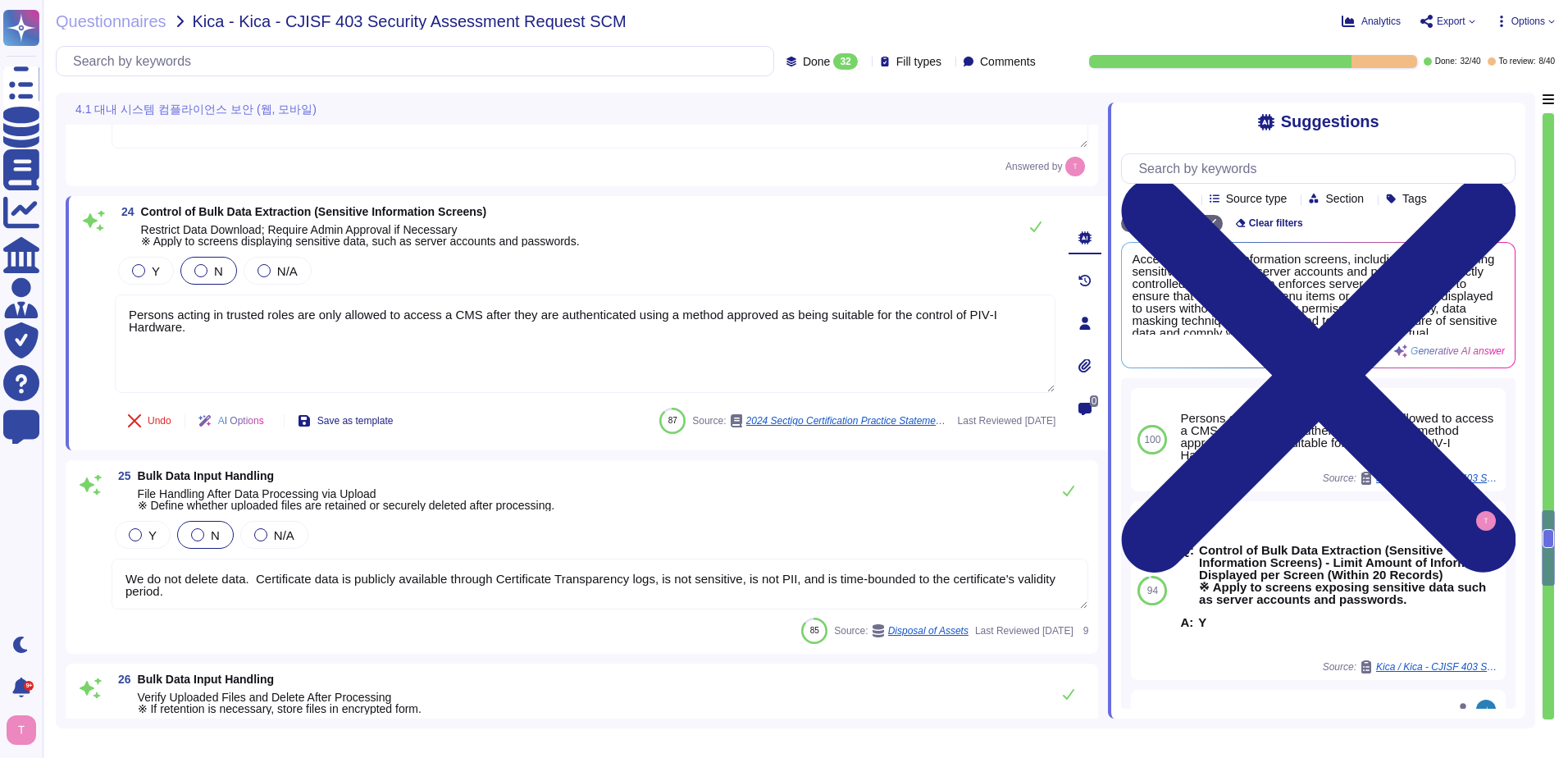
drag, startPoint x: 198, startPoint y: 339, endPoint x: 89, endPoint y: 316, distance: 111.4
click at [89, 316] on div "24 Control of Bulk Data Extraction (Sensitive Information Screens) Restrict Dat…" at bounding box center [567, 323] width 977 height 234
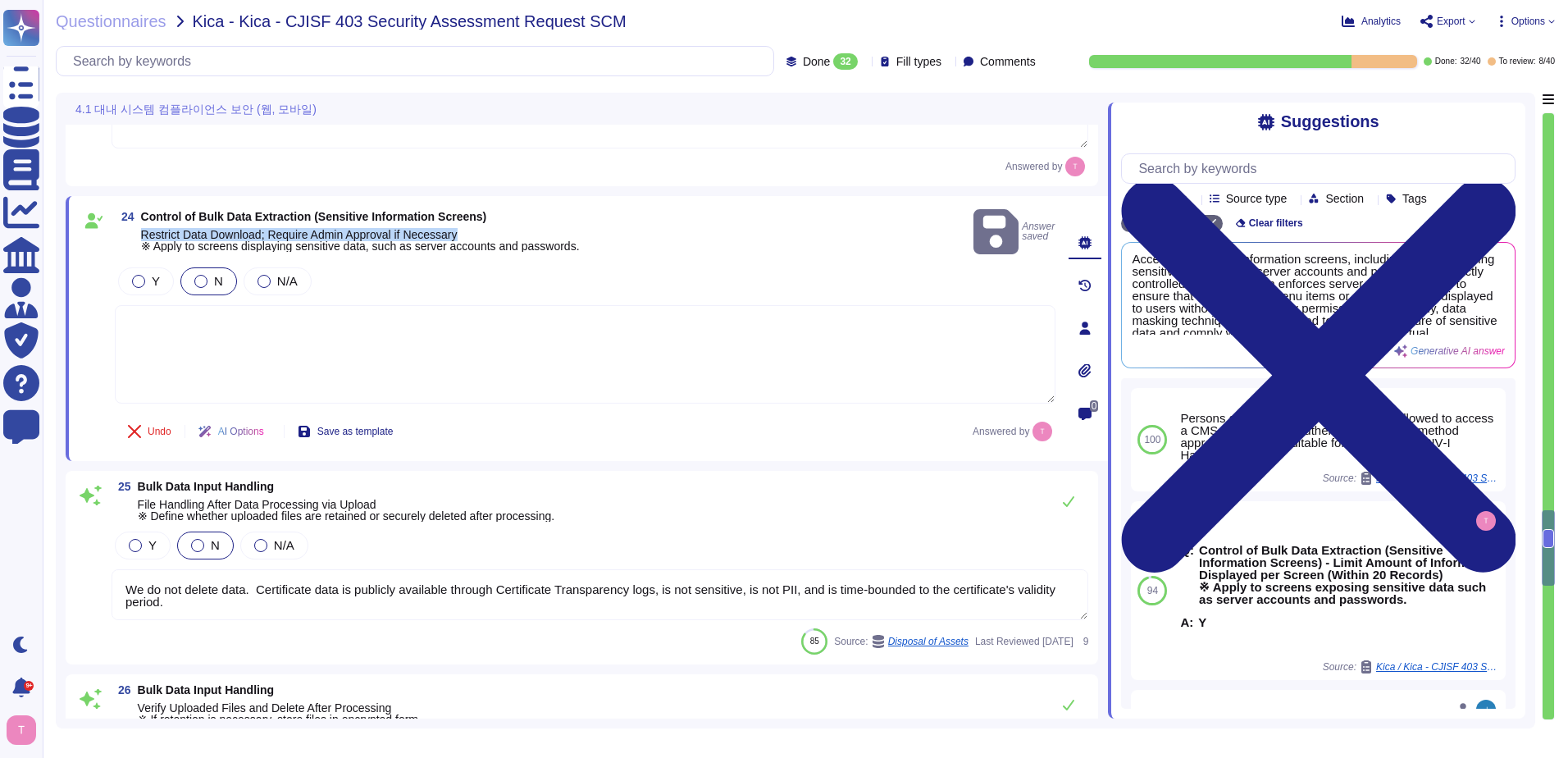
drag, startPoint x: 142, startPoint y: 233, endPoint x: 478, endPoint y: 220, distance: 336.3
click at [478, 220] on span "Control of Bulk Data Extraction (Sensitive Information Screens) Restrict Data D…" at bounding box center [361, 232] width 439 height 41
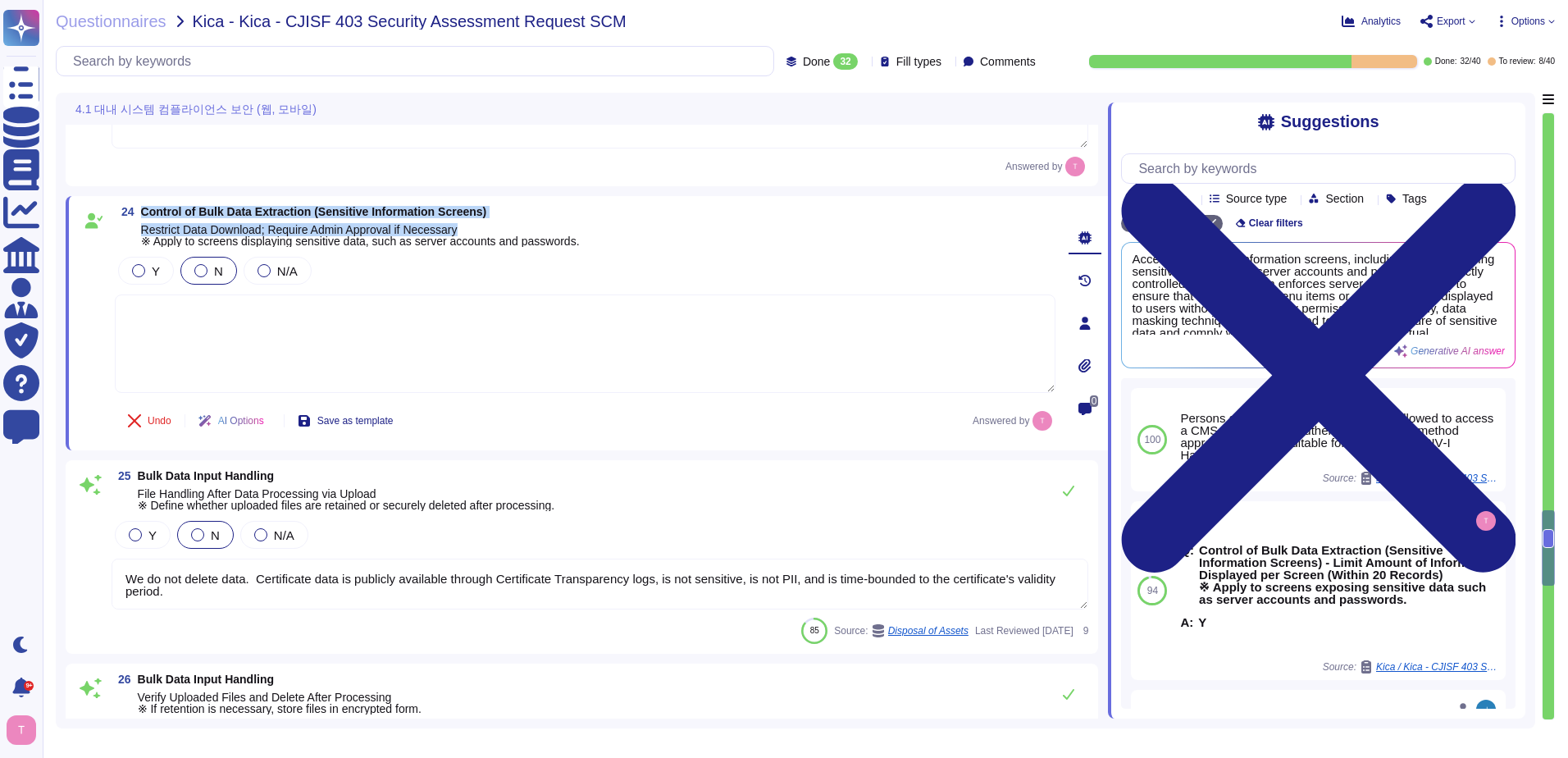
drag, startPoint x: 144, startPoint y: 211, endPoint x: 477, endPoint y: 220, distance: 333.1
click at [477, 220] on span "Control of Bulk Data Extraction (Sensitive Information Screens) Restrict Data D…" at bounding box center [361, 226] width 439 height 41
copy span "Control of Bulk Data Extraction (Sensitive Information Screens) Restrict Data D…"
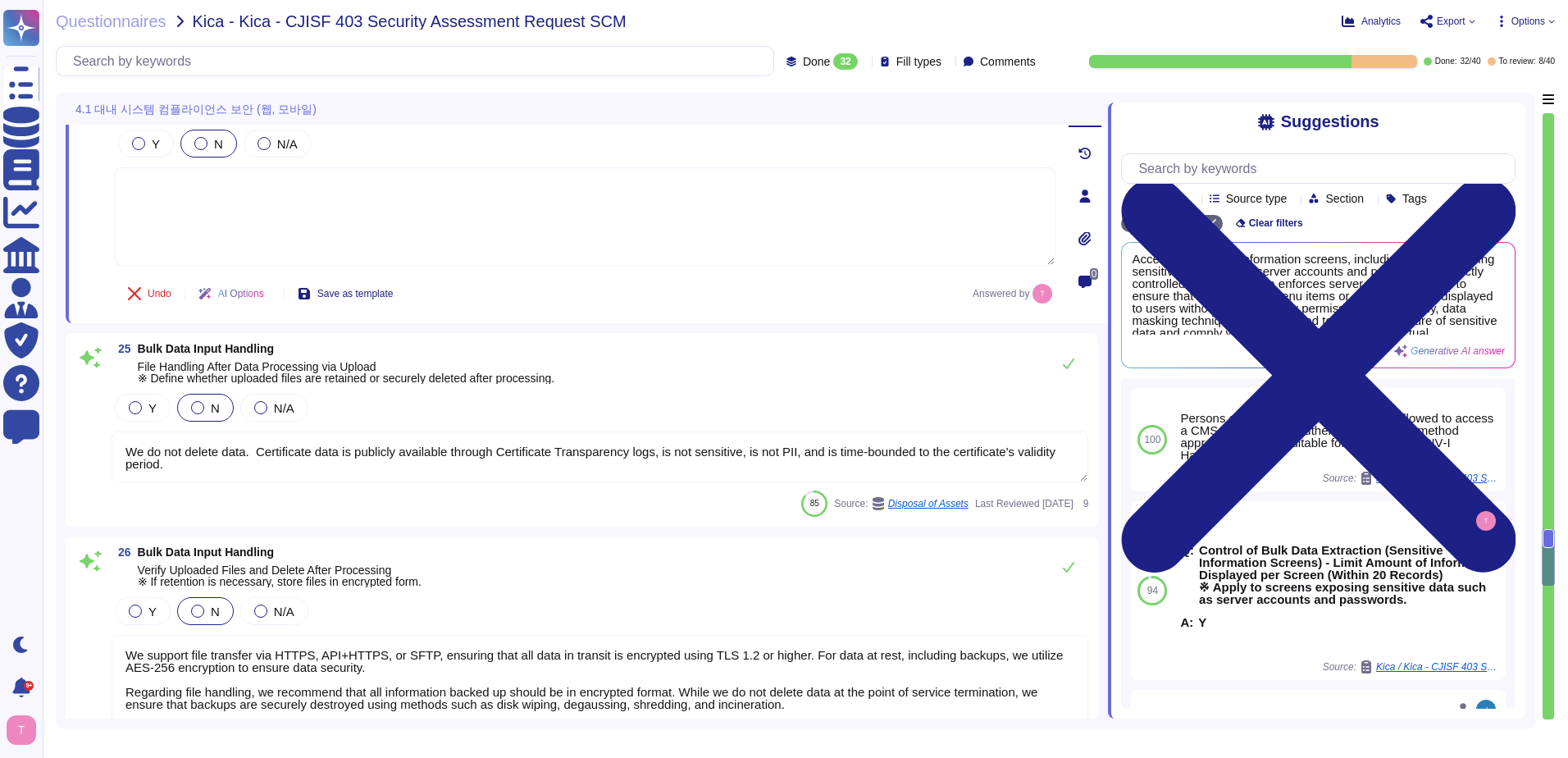
scroll to position [4840, 0]
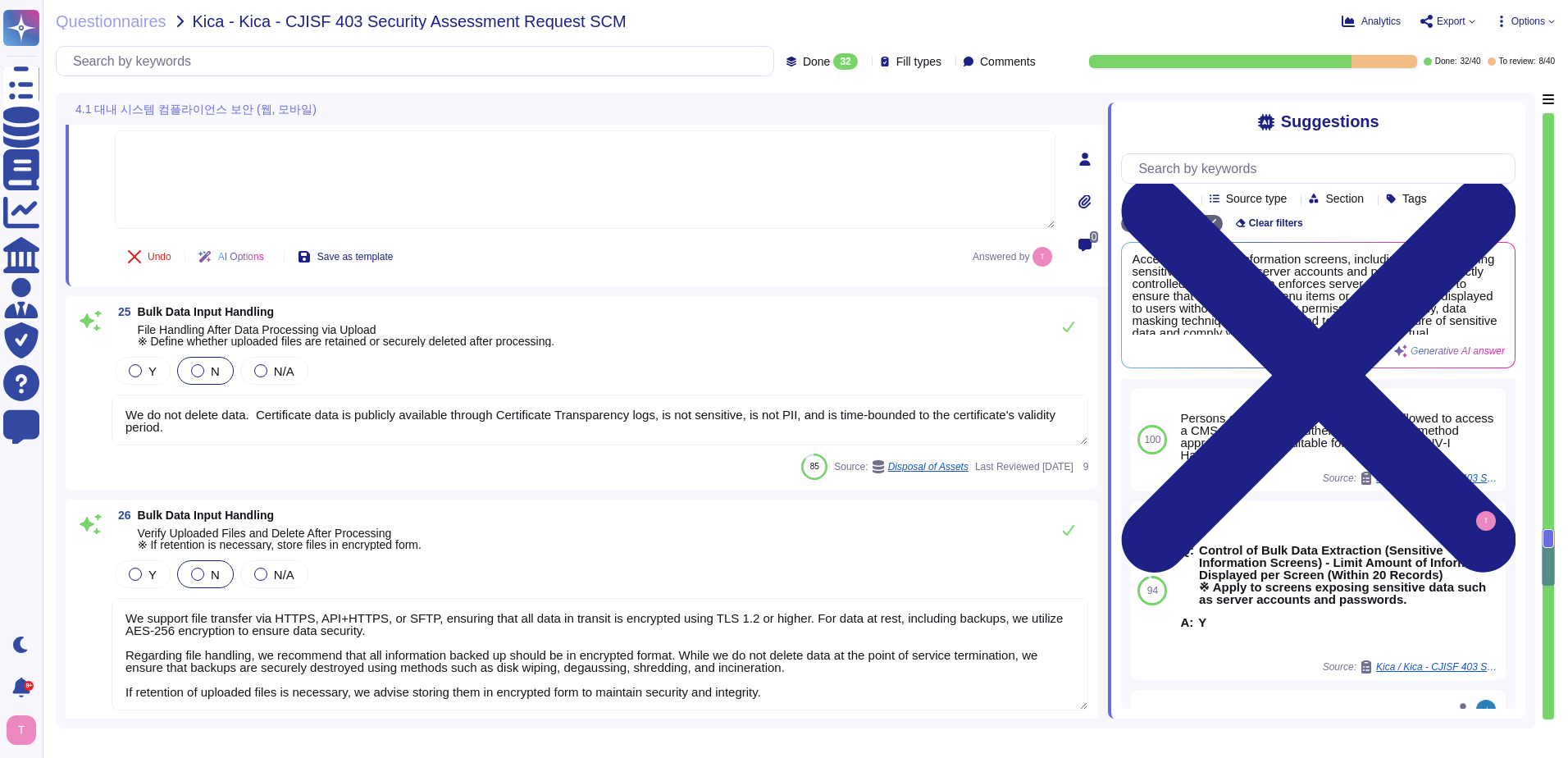
click at [198, 429] on textarea "We do not delete data. Certificate data is publicly available through Certifica…" at bounding box center [600, 419] width 977 height 51
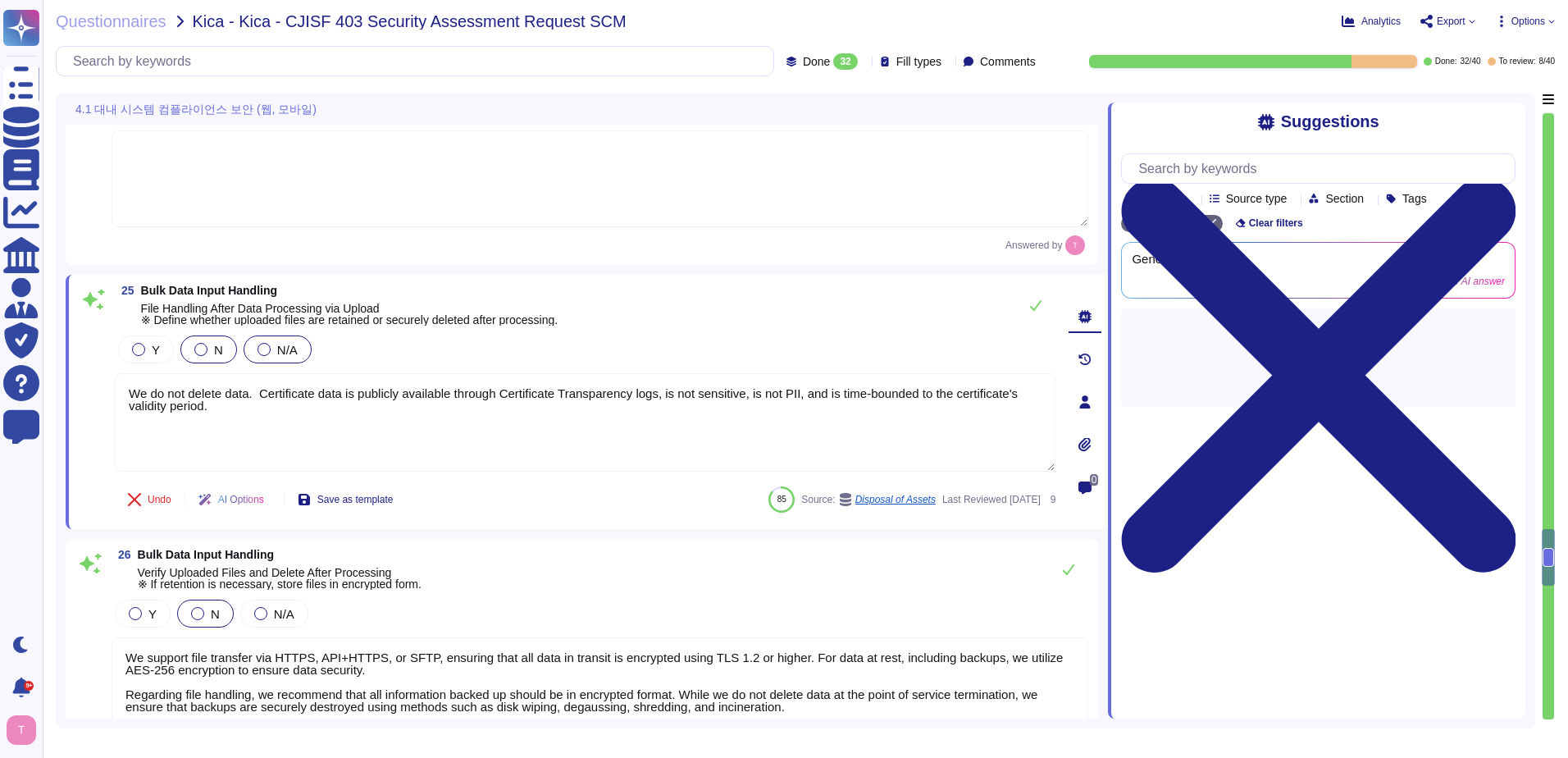
click at [263, 350] on div at bounding box center [264, 350] width 13 height 13
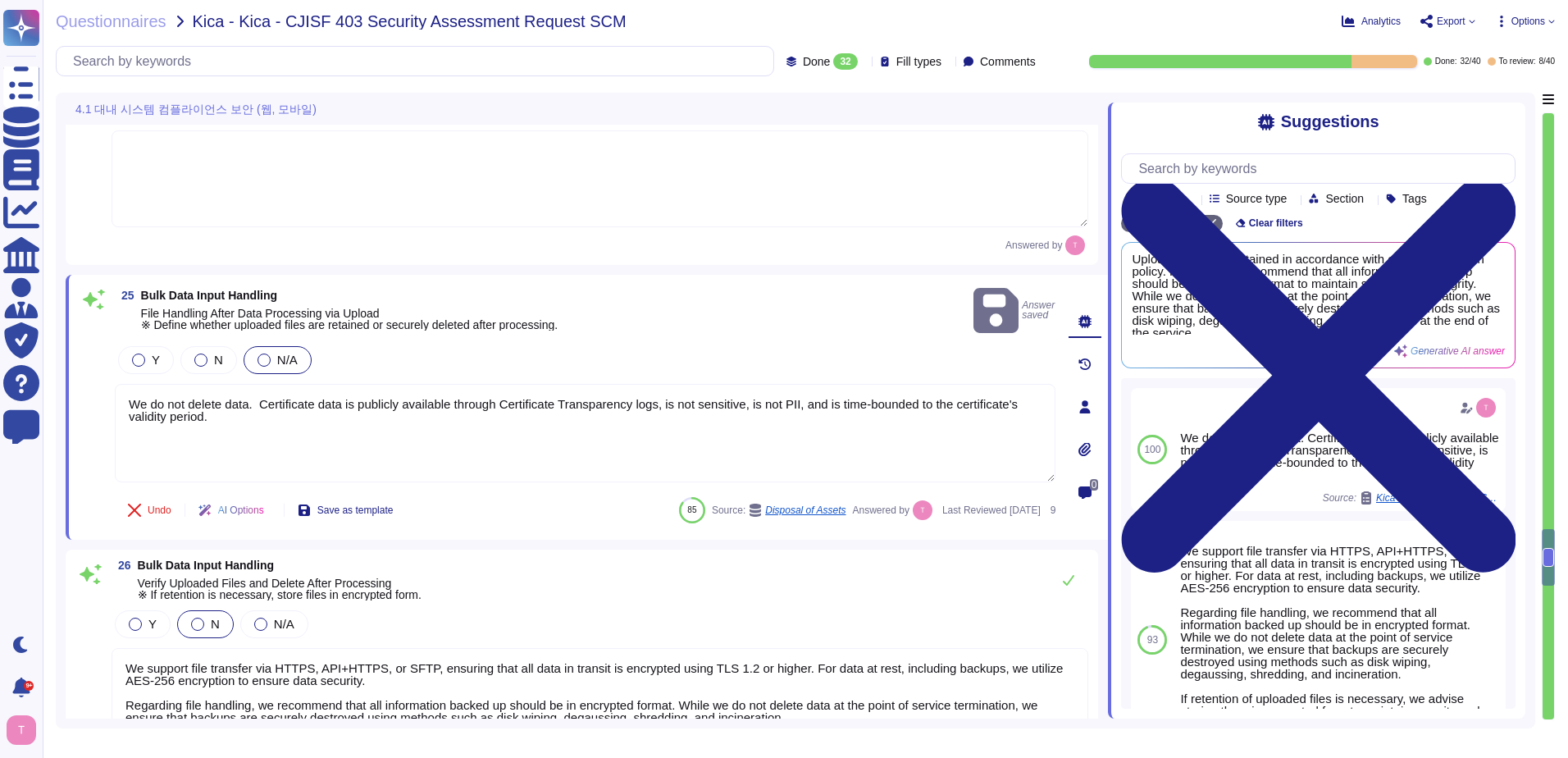
drag, startPoint x: 243, startPoint y: 406, endPoint x: 91, endPoint y: 371, distance: 156.0
click at [91, 371] on div "25 Bulk Data Input Handling File Handling After Data Processing via Upload ※ De…" at bounding box center [567, 407] width 977 height 246
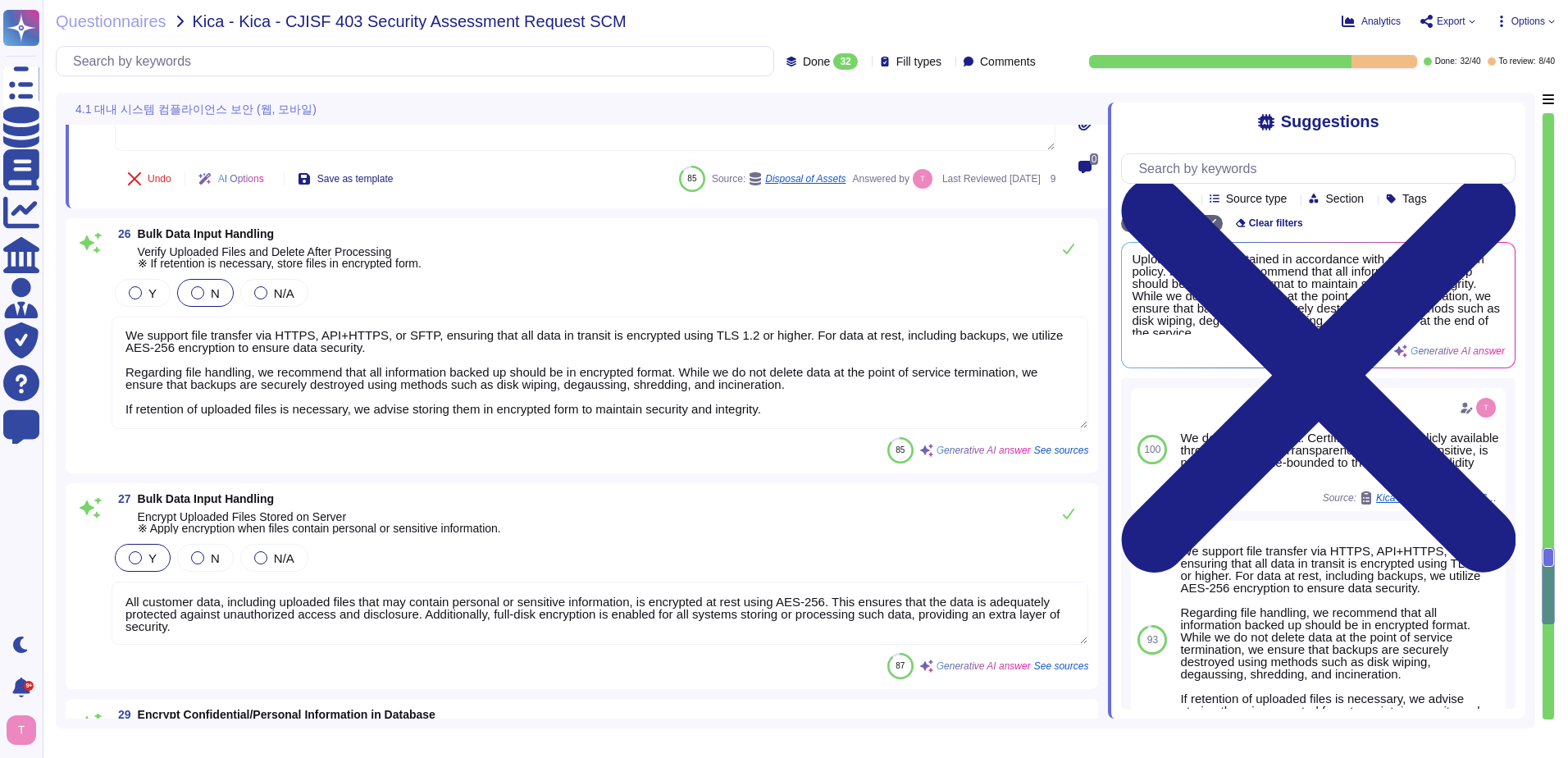
scroll to position [5167, 0]
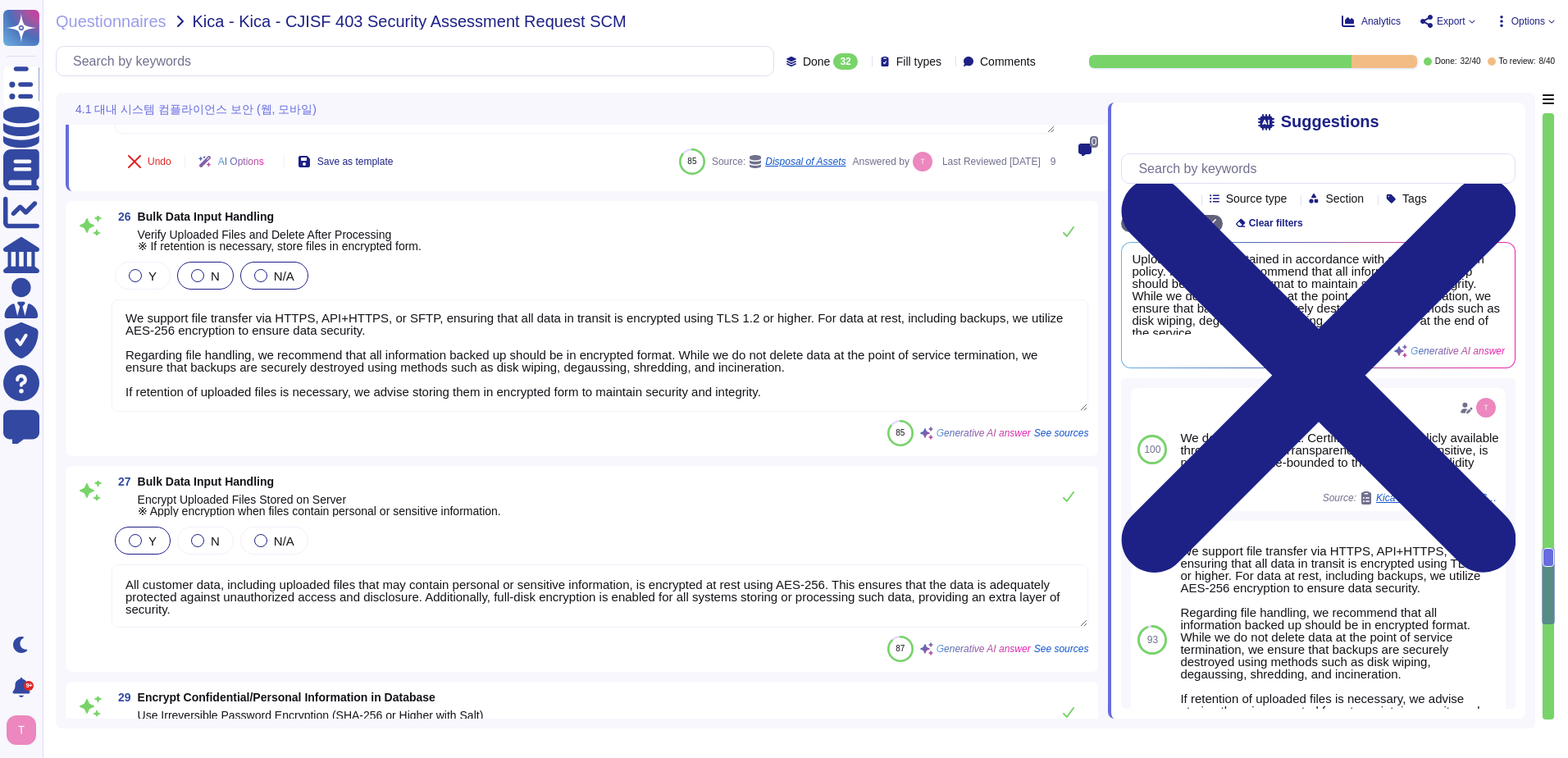
click at [260, 274] on div at bounding box center [260, 275] width 13 height 13
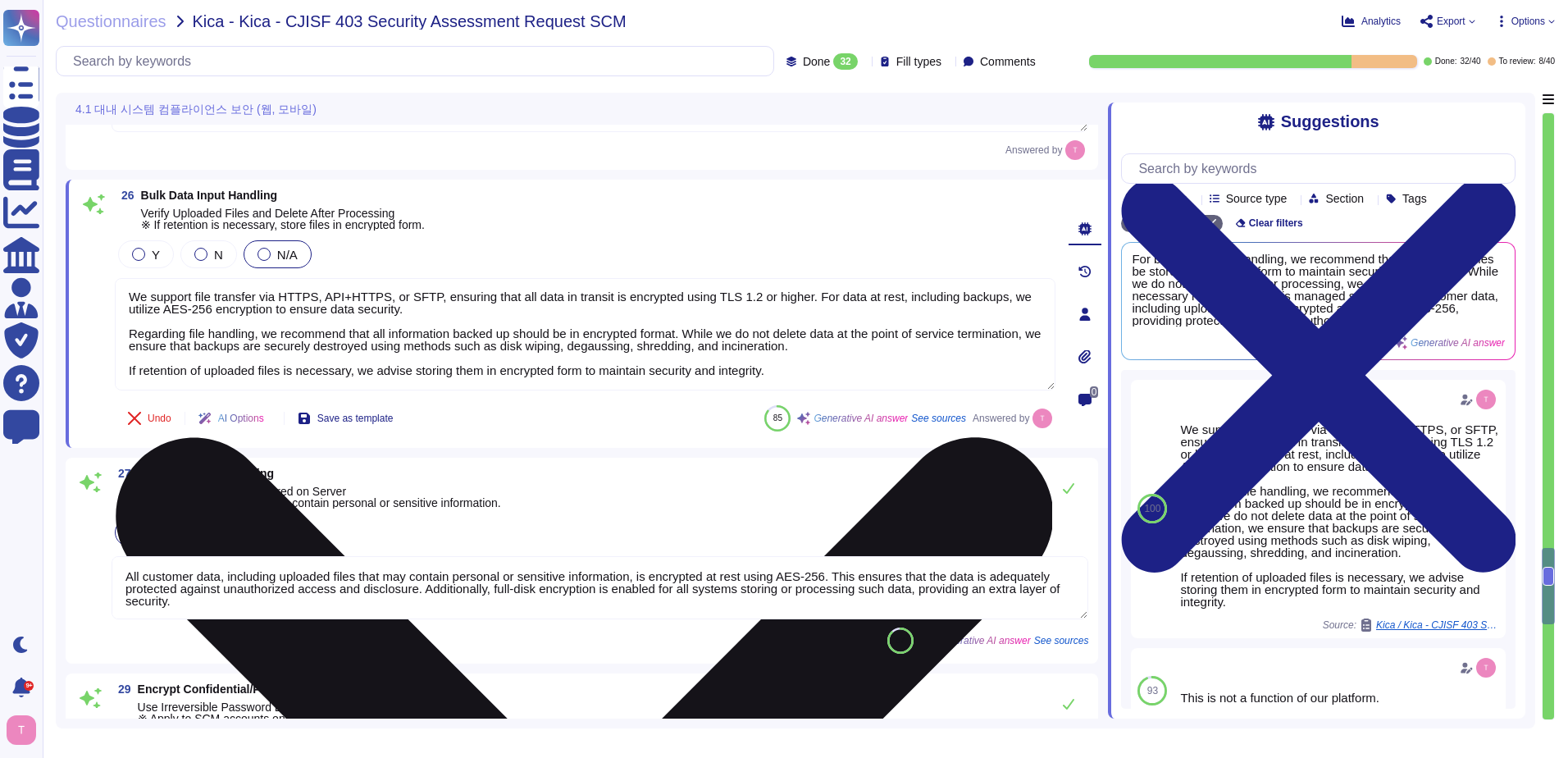
drag, startPoint x: 796, startPoint y: 360, endPoint x: 428, endPoint y: 333, distance: 369.0
click at [428, 333] on textarea "We support file transfer via HTTPS, API+HTTPS, or SFTP, ensuring that all data …" at bounding box center [585, 334] width 941 height 113
click at [432, 344] on textarea "We support file transfer via HTTPS, API+HTTPS, or SFTP, ensuring that all data …" at bounding box center [585, 334] width 941 height 113
drag, startPoint x: 797, startPoint y: 378, endPoint x: 128, endPoint y: 300, distance: 673.5
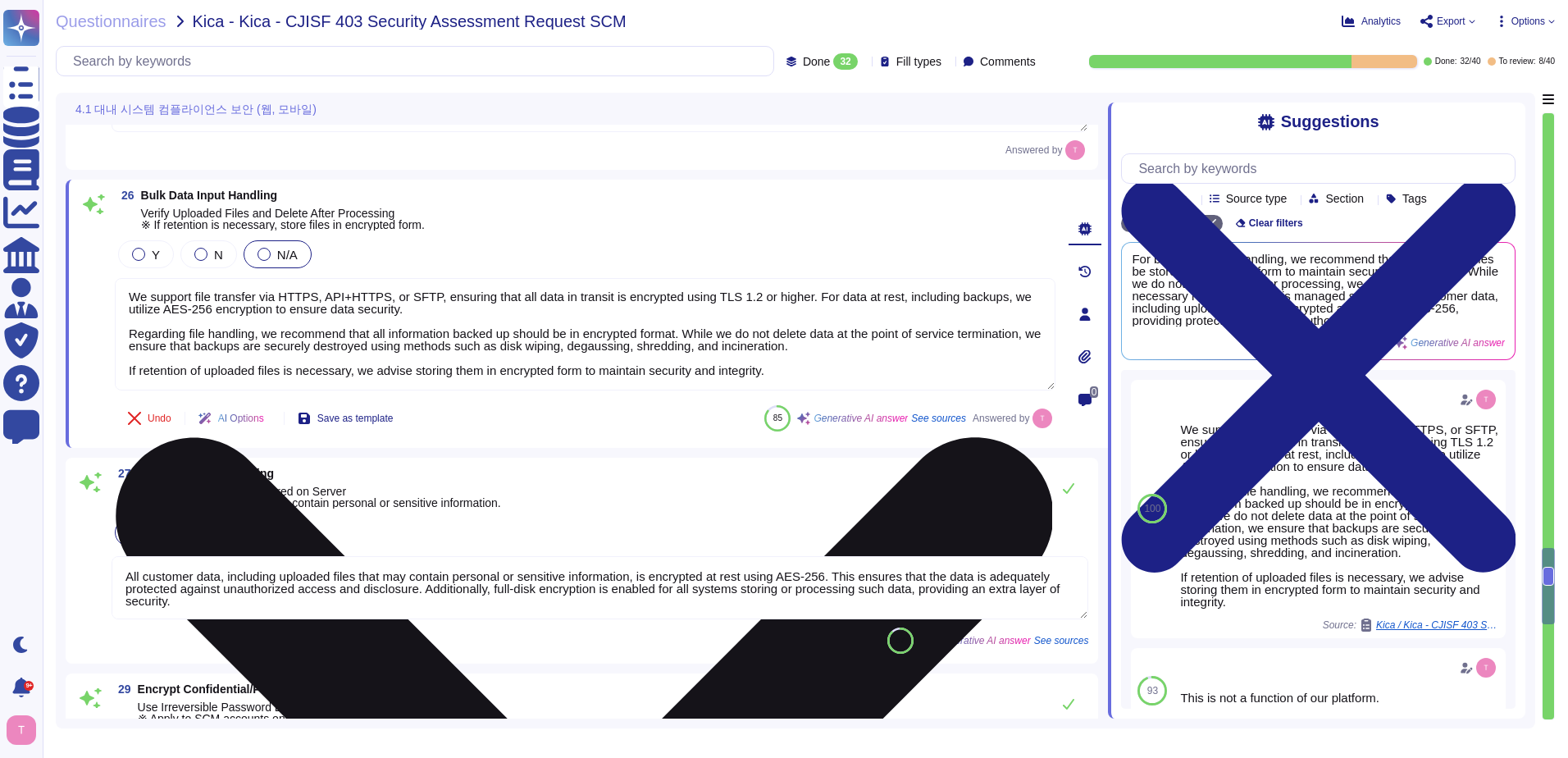
click at [128, 300] on textarea "We support file transfer via HTTPS, API+HTTPS, or SFTP, ensuring that all data …" at bounding box center [585, 334] width 941 height 113
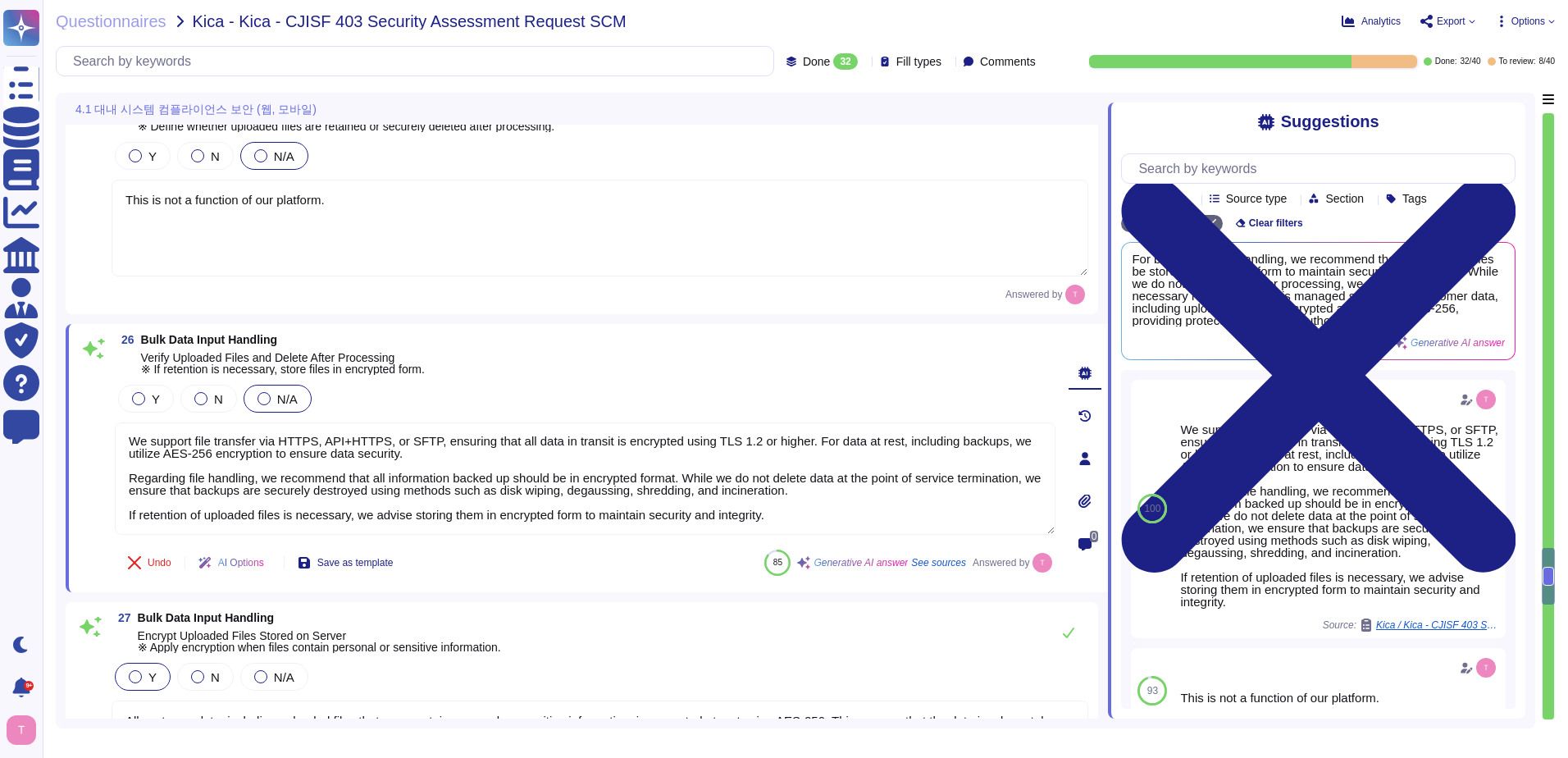
scroll to position [4922, 0]
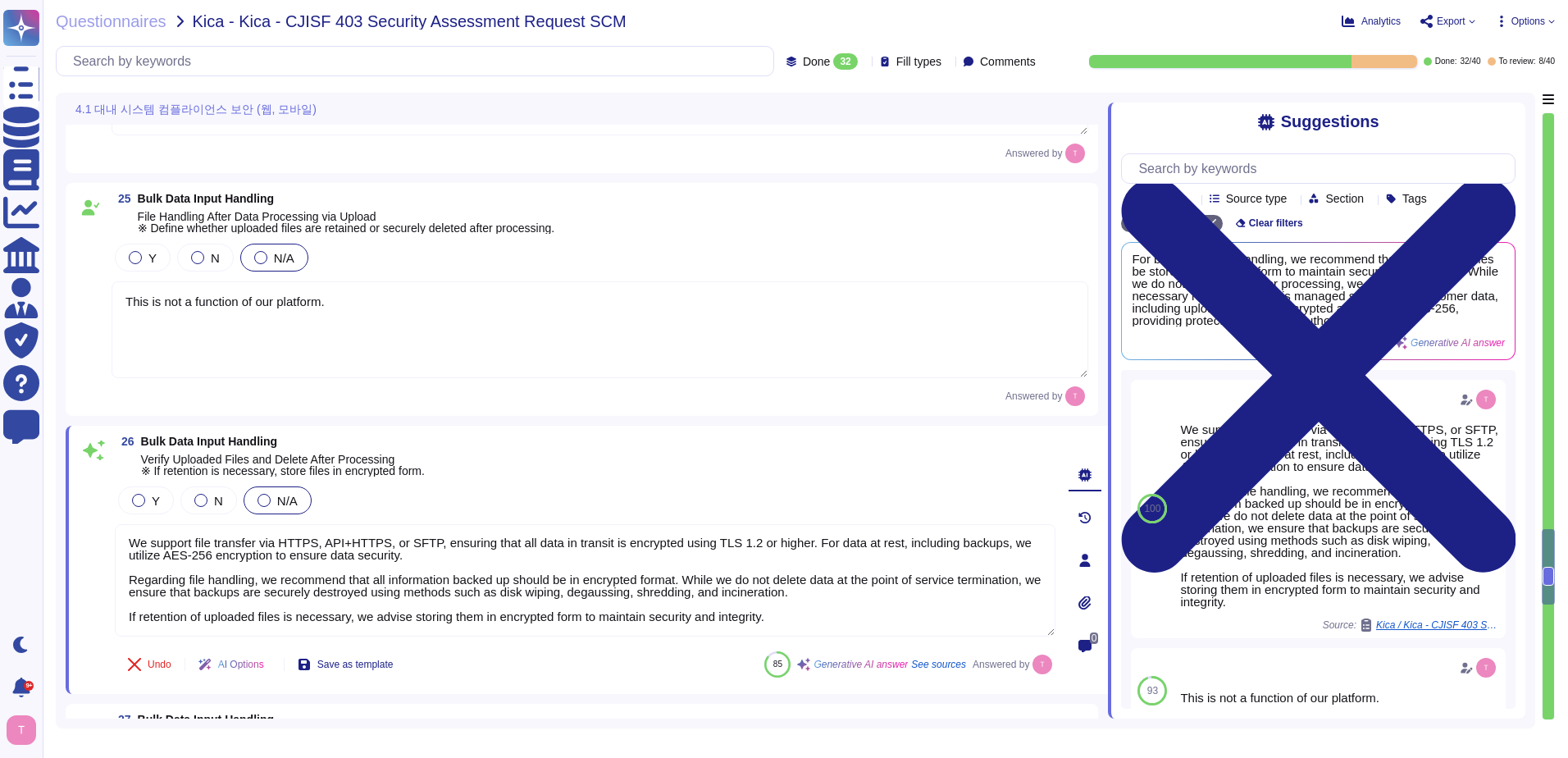
click at [335, 303] on textarea "This is not a function of our platform." at bounding box center [600, 330] width 977 height 97
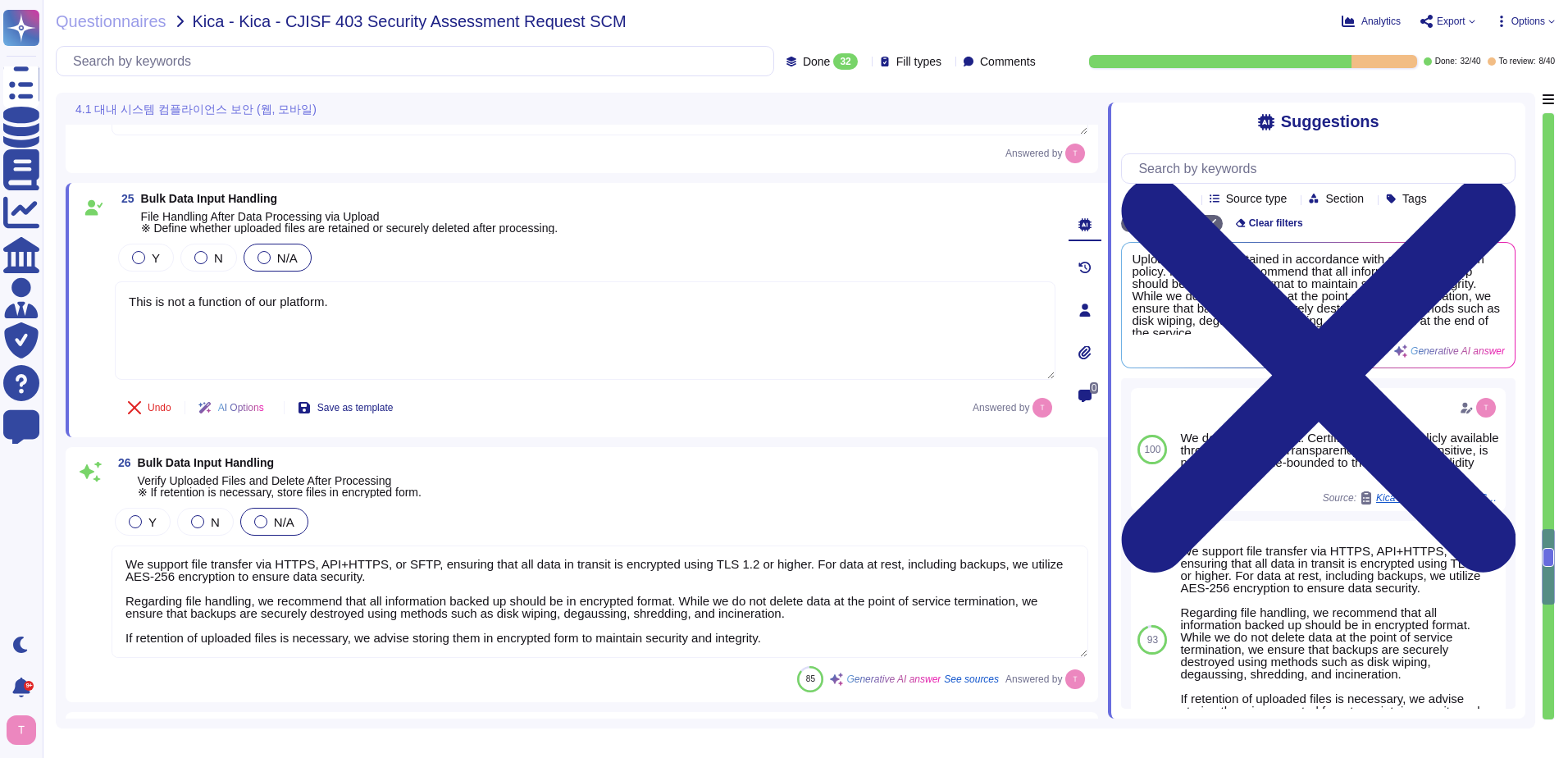
drag, startPoint x: 335, startPoint y: 303, endPoint x: 62, endPoint y: 315, distance: 273.3
click at [62, 315] on div "4.1 대내 시스템 컴플라이언스 보안 (웹, 모바일) 22 Control of Bulk Data Extraction (Sensitive Inf…" at bounding box center [795, 411] width 1480 height 636
paste textarea "We support file transfer via HTTPS, API+HTTPS, or SFTP, ensuring that all data …"
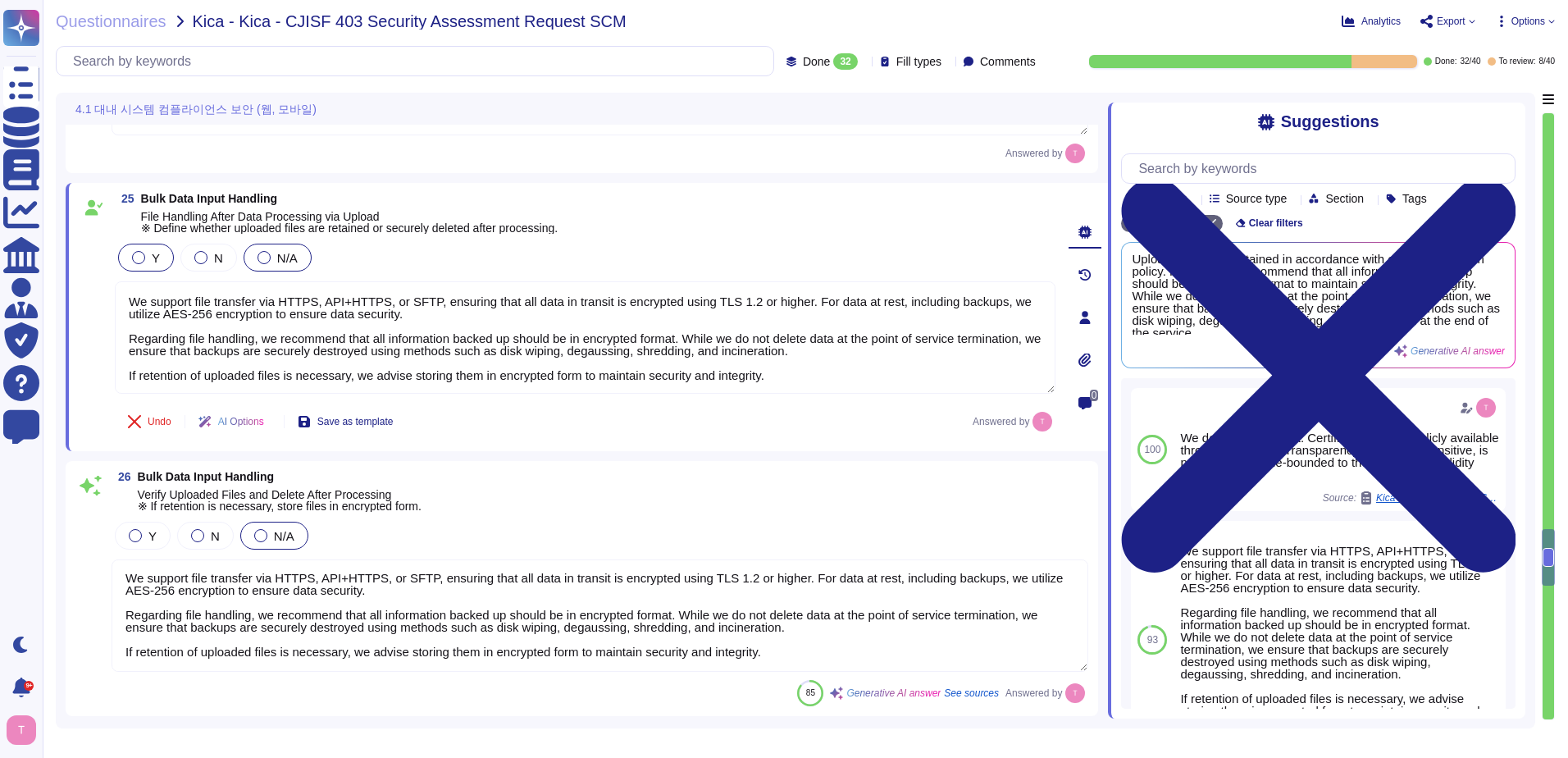
click at [141, 259] on div at bounding box center [139, 258] width 13 height 13
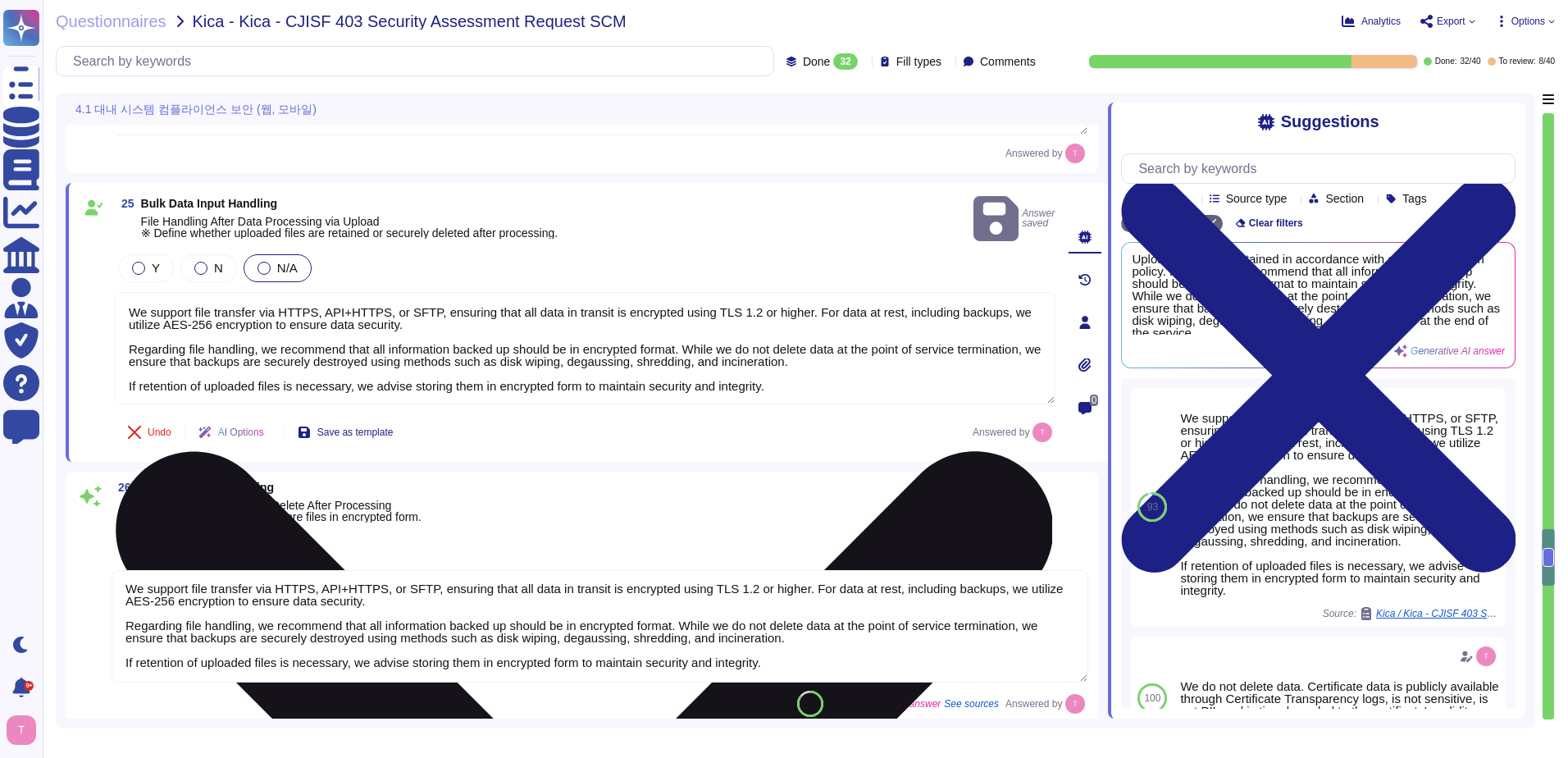
scroll to position [2, 0]
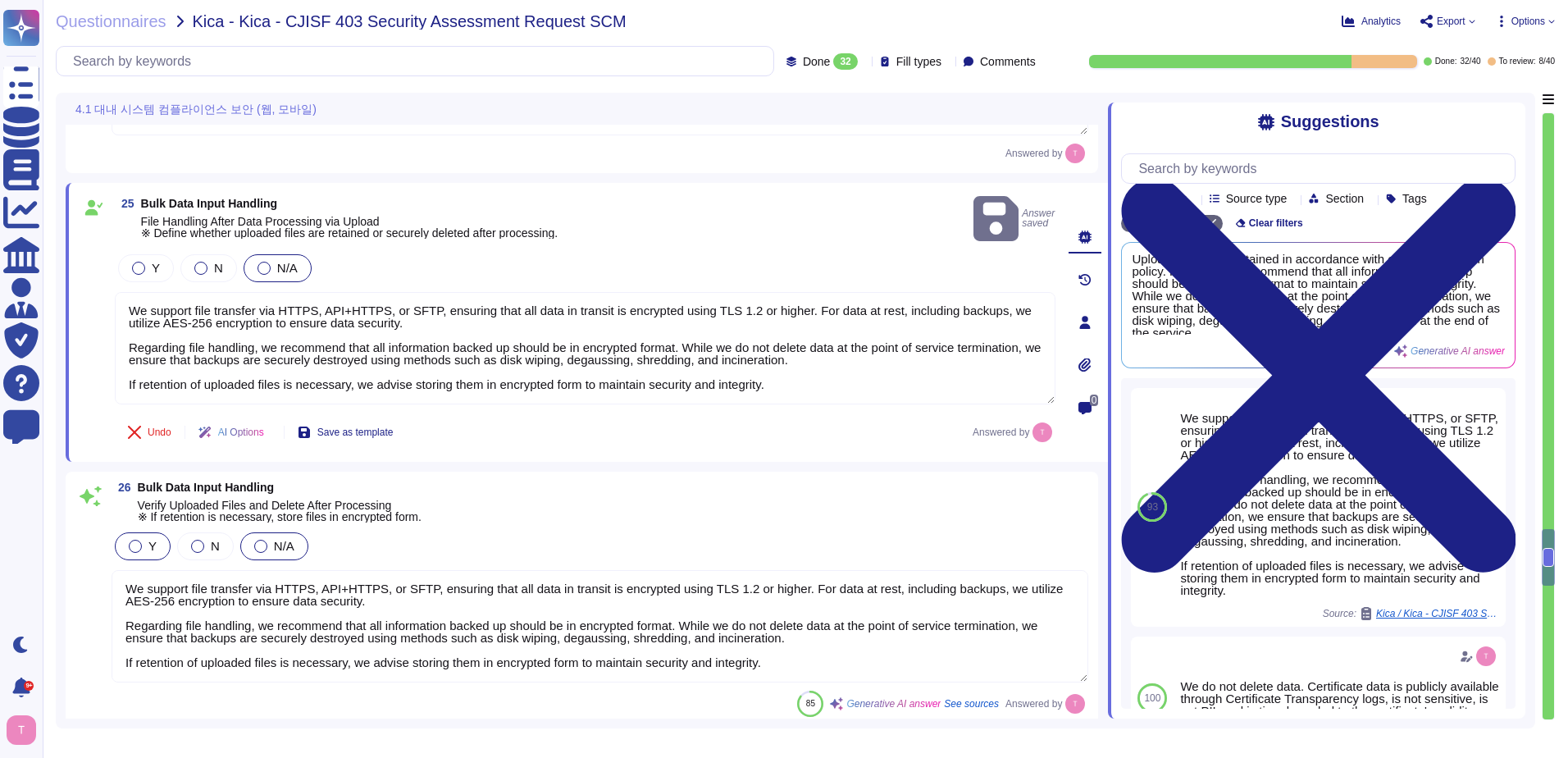
click at [129, 540] on label "Y" at bounding box center [142, 546] width 28 height 13
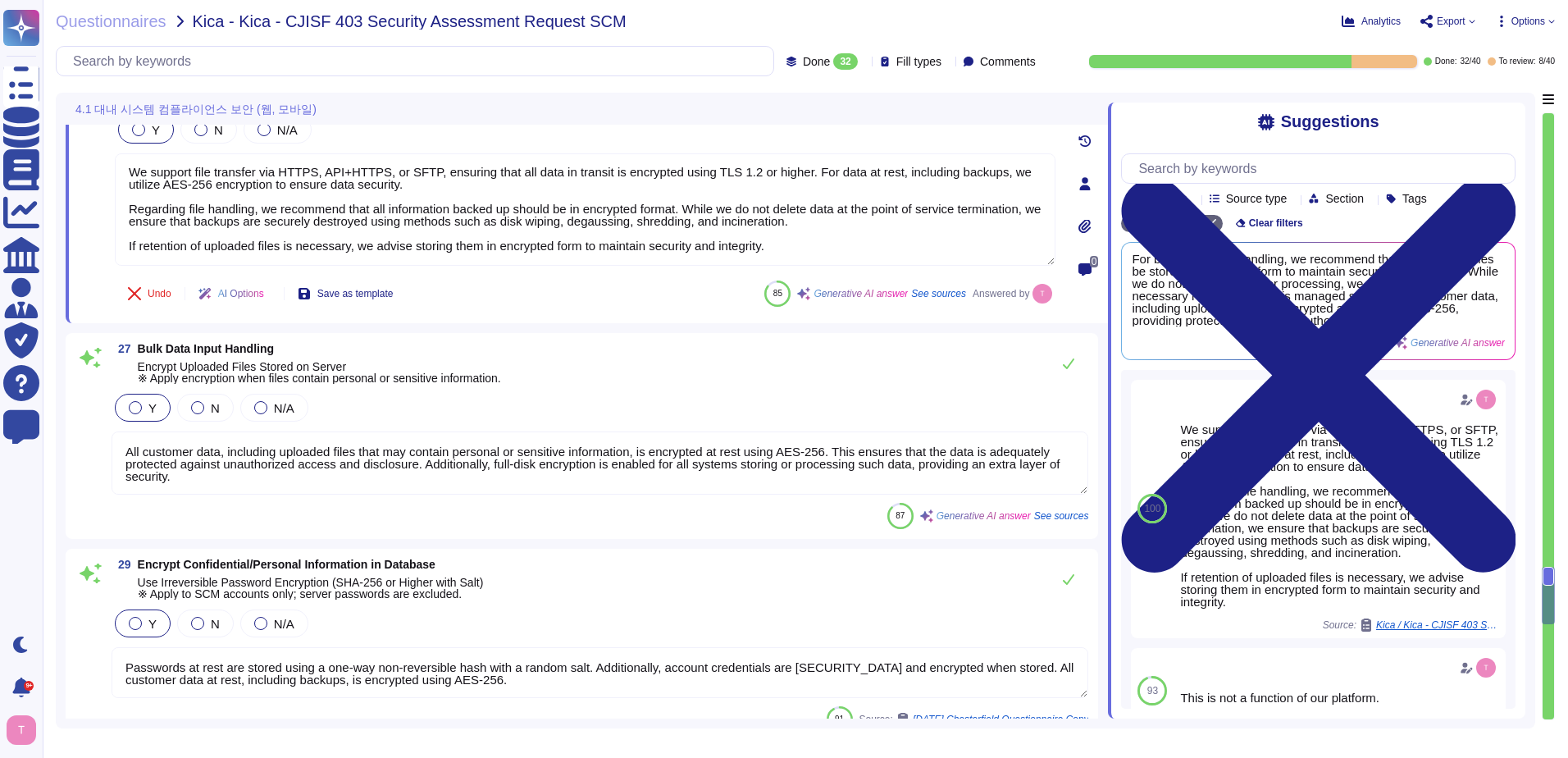
scroll to position [5332, 0]
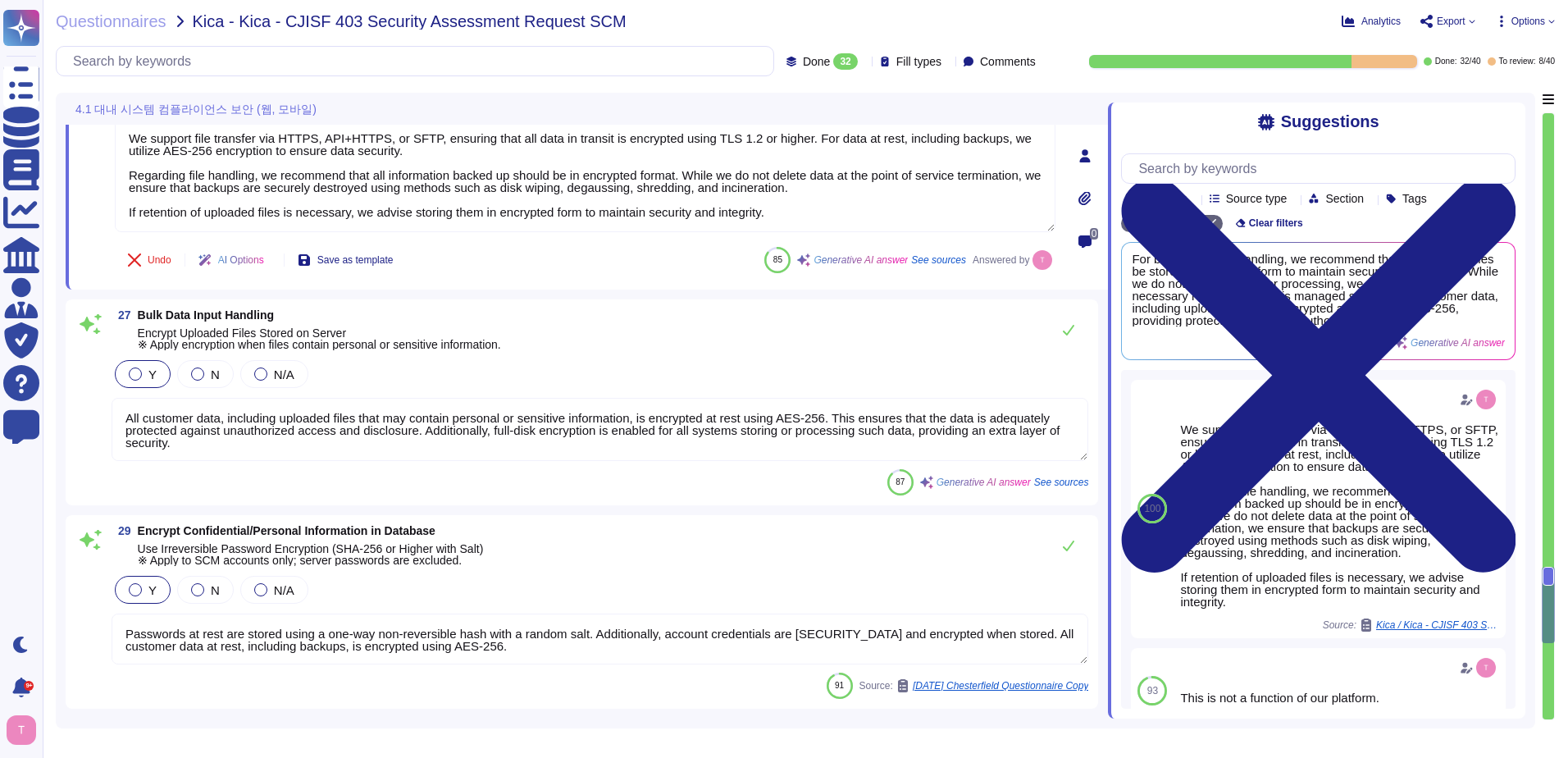
drag, startPoint x: 222, startPoint y: 441, endPoint x: 124, endPoint y: 420, distance: 100.2
click at [124, 420] on textarea "All customer data, including uploaded files that may contain personal or sensit…" at bounding box center [600, 430] width 977 height 63
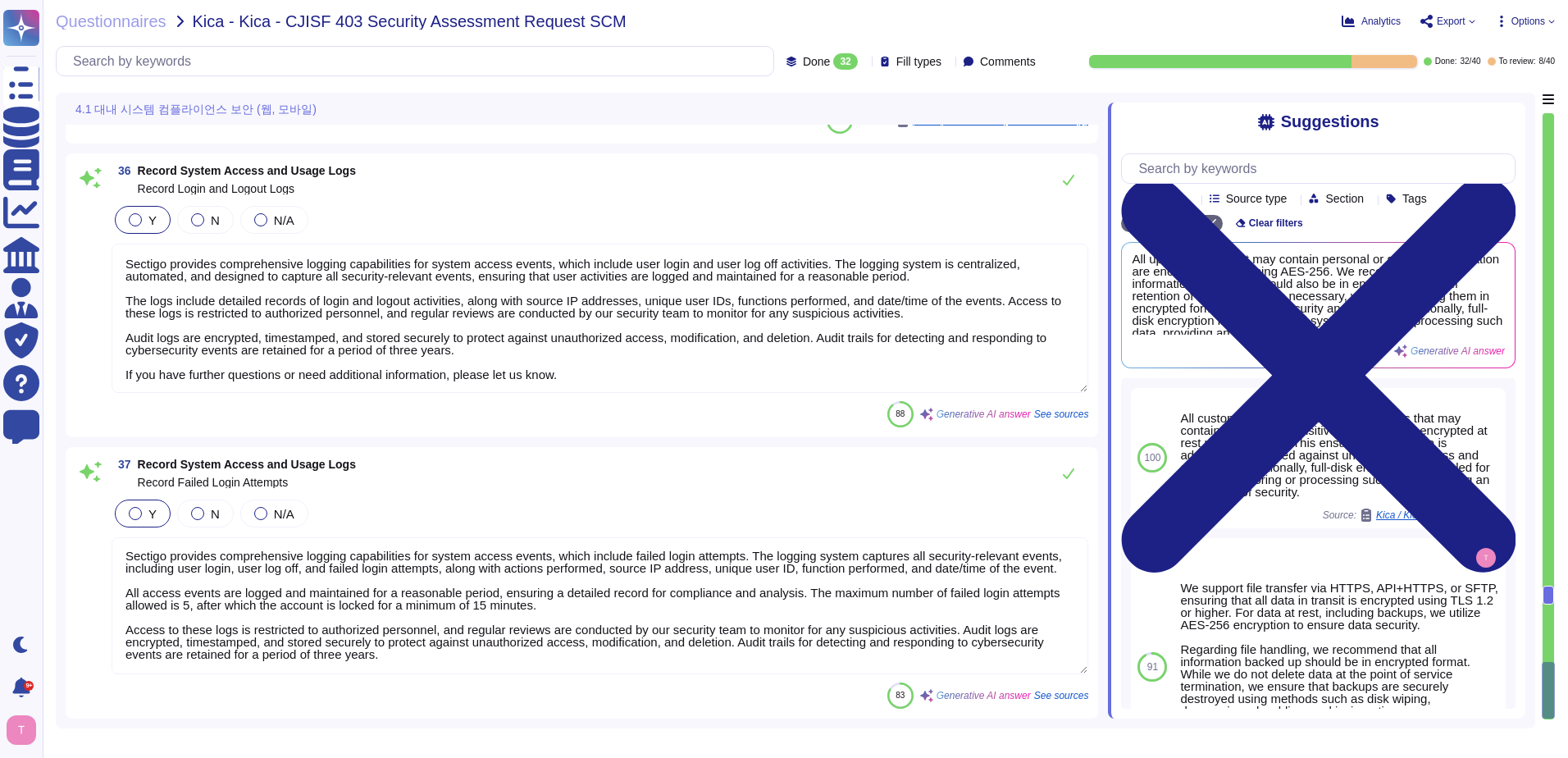
scroll to position [0, 0]
click at [865, 62] on icon at bounding box center [865, 62] width 0 height 0
click at [809, 142] on span "To review" at bounding box center [800, 144] width 52 height 15
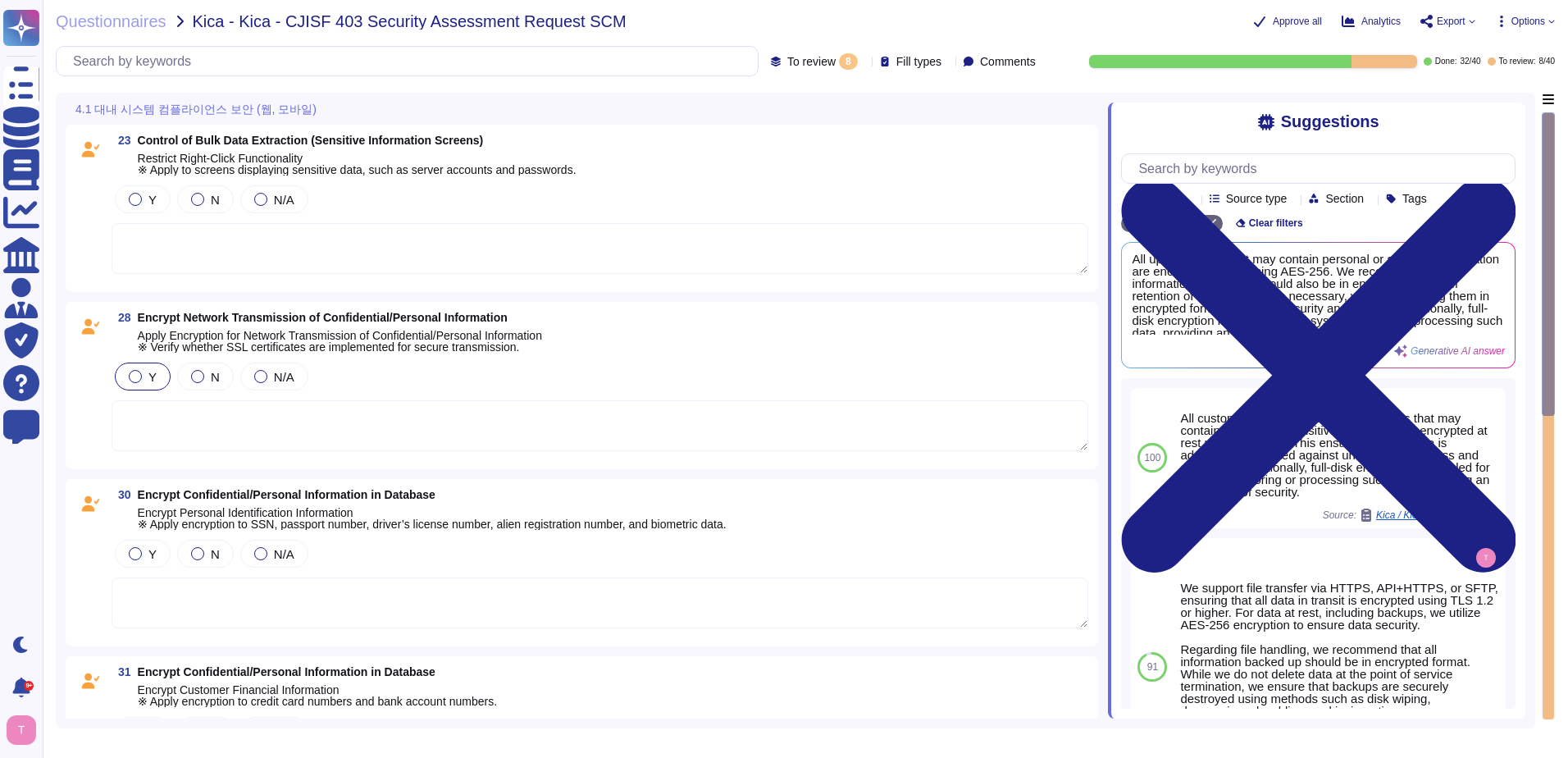
click at [129, 381] on label "Y" at bounding box center [142, 377] width 28 height 13
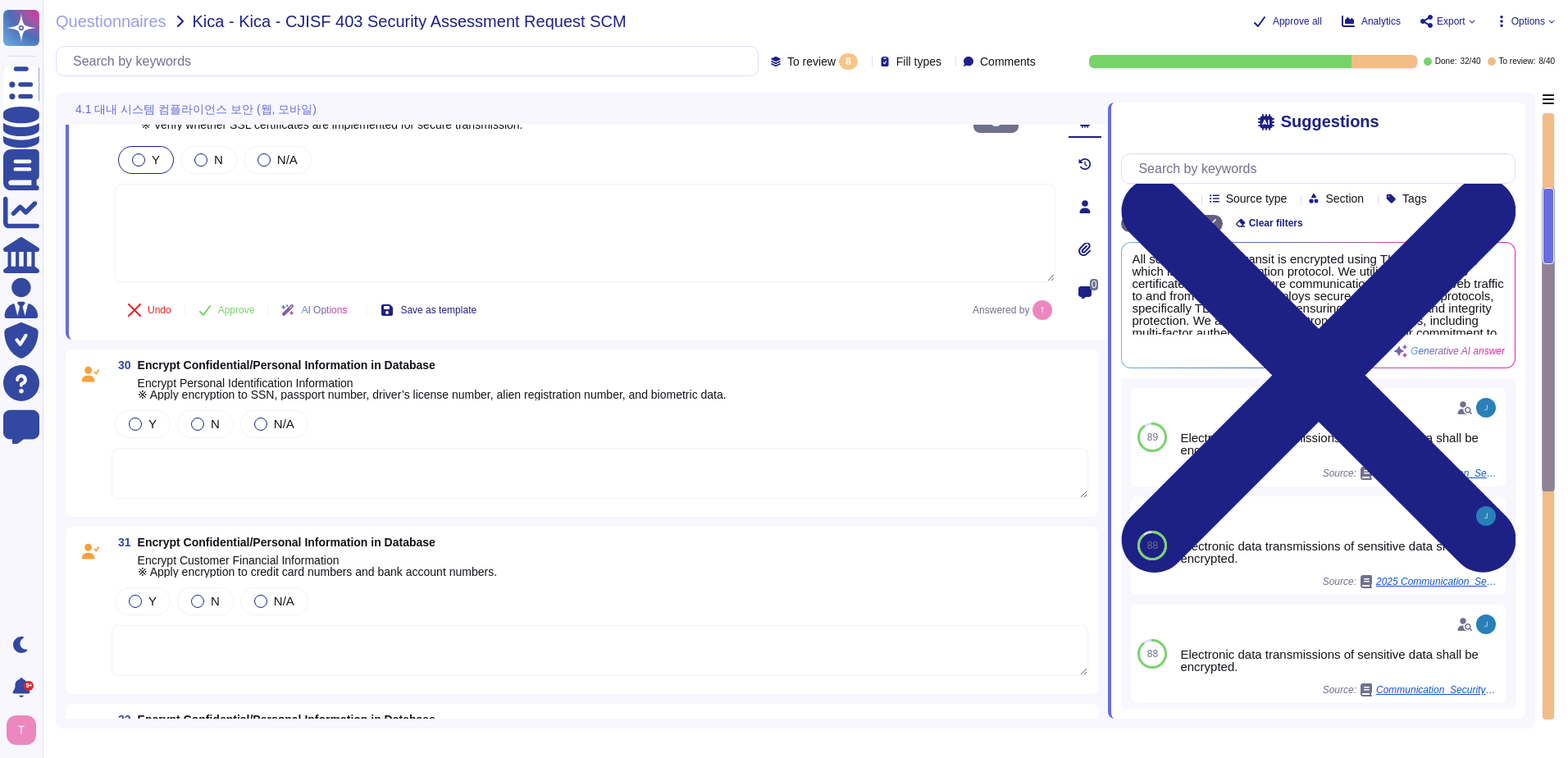
scroll to position [246, 0]
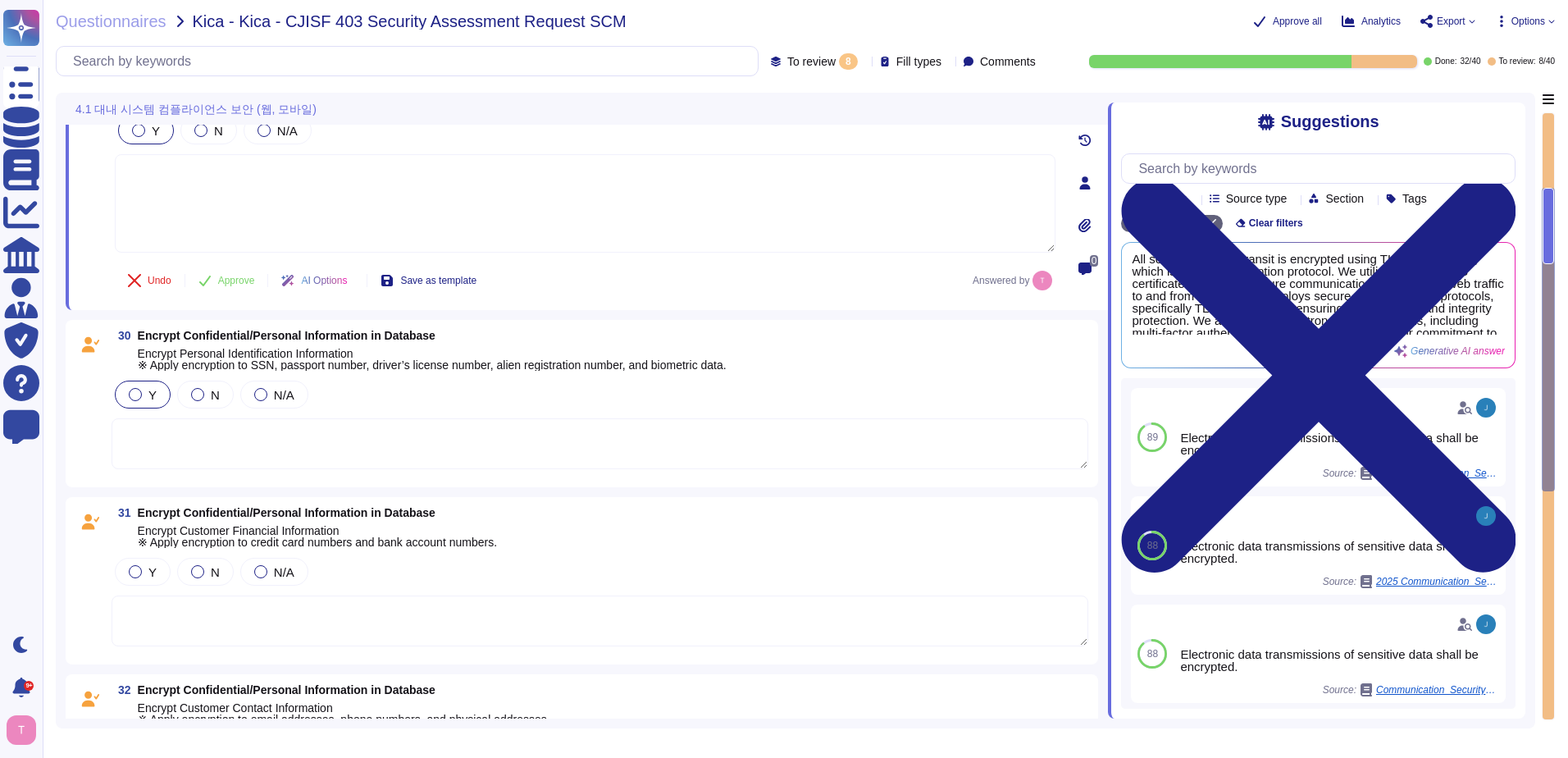
click at [139, 389] on div at bounding box center [135, 394] width 13 height 13
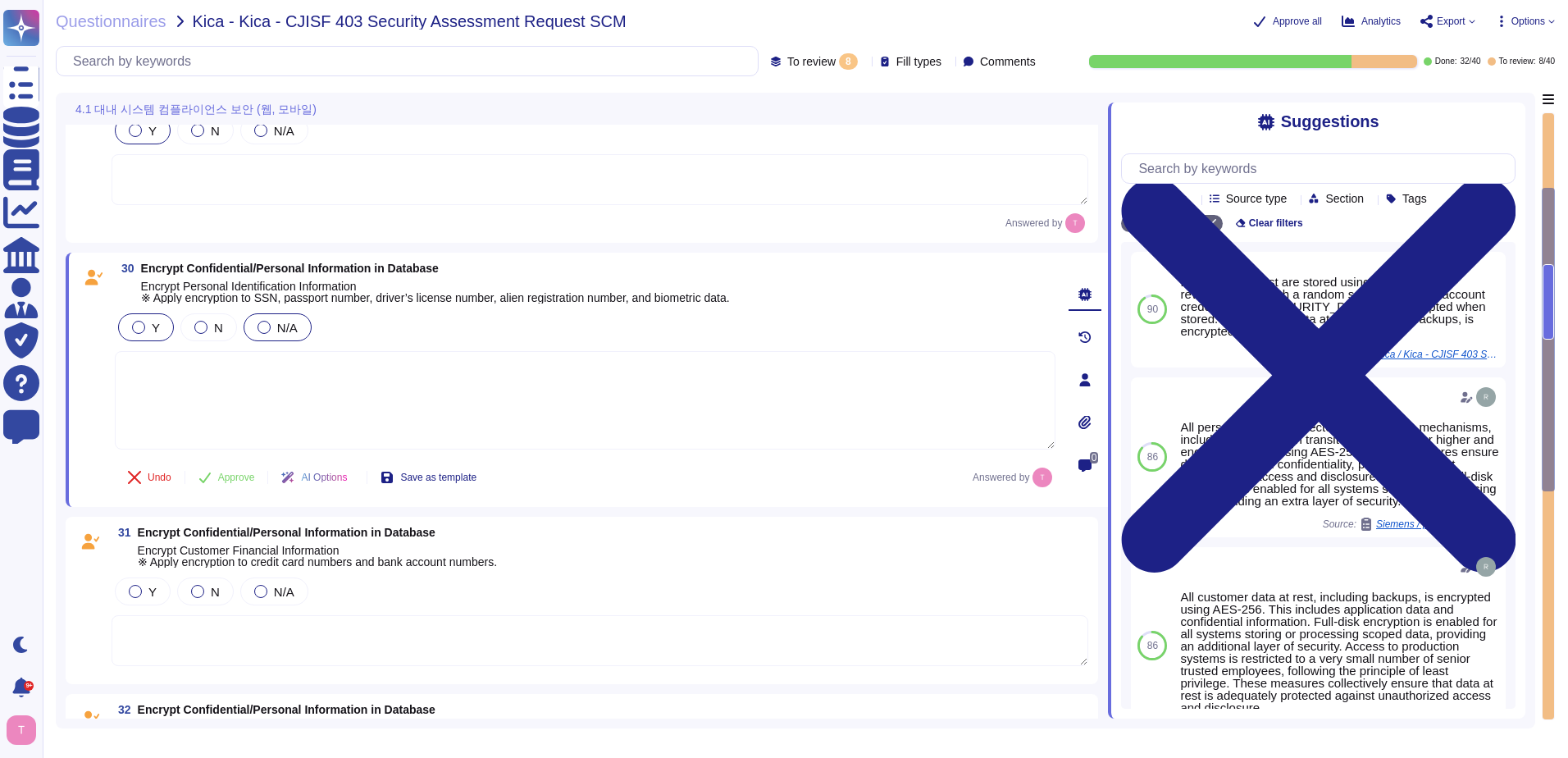
click at [263, 328] on div at bounding box center [264, 327] width 13 height 13
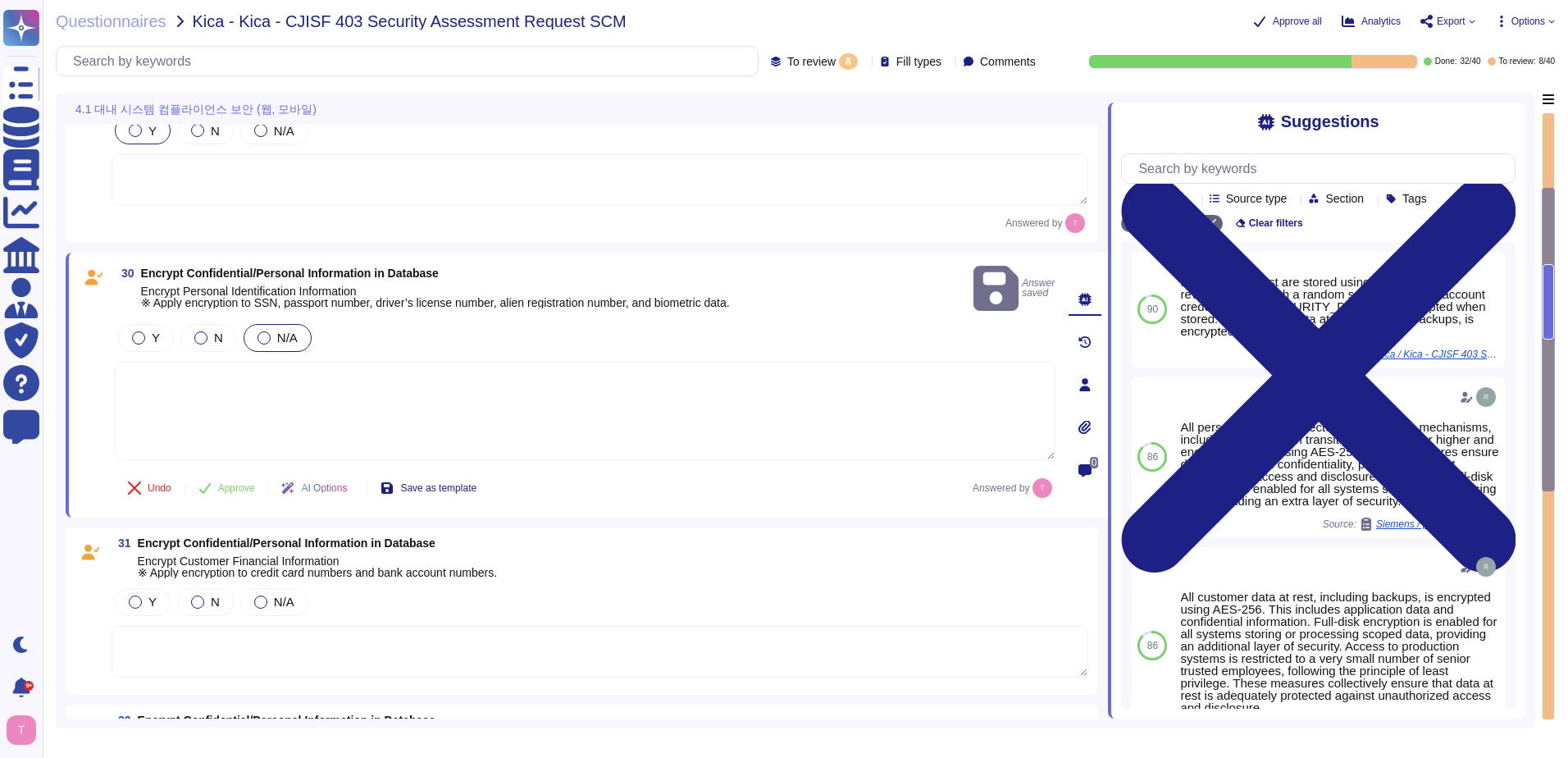
click at [223, 367] on textarea at bounding box center [585, 411] width 941 height 99
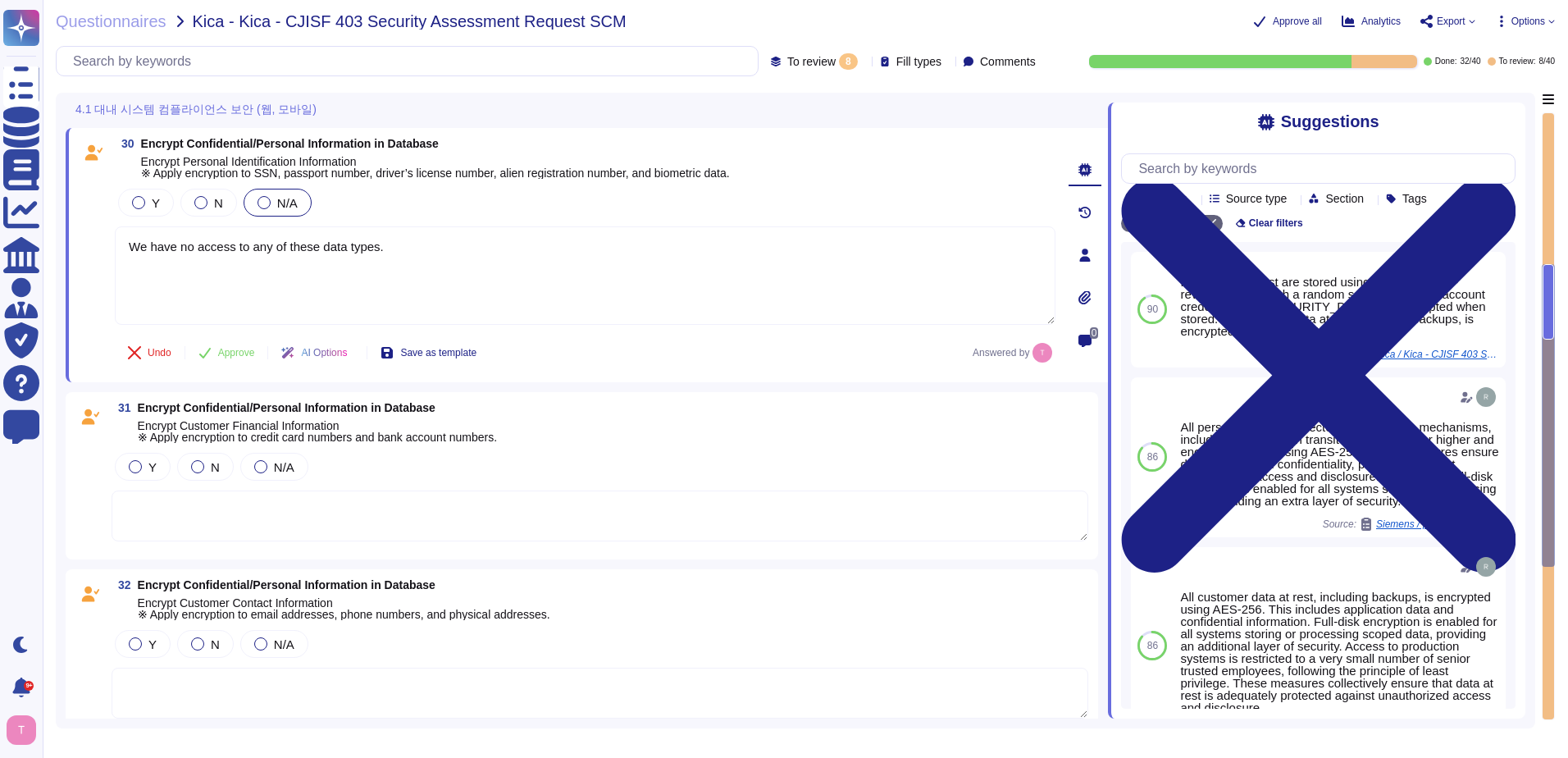
scroll to position [410, 0]
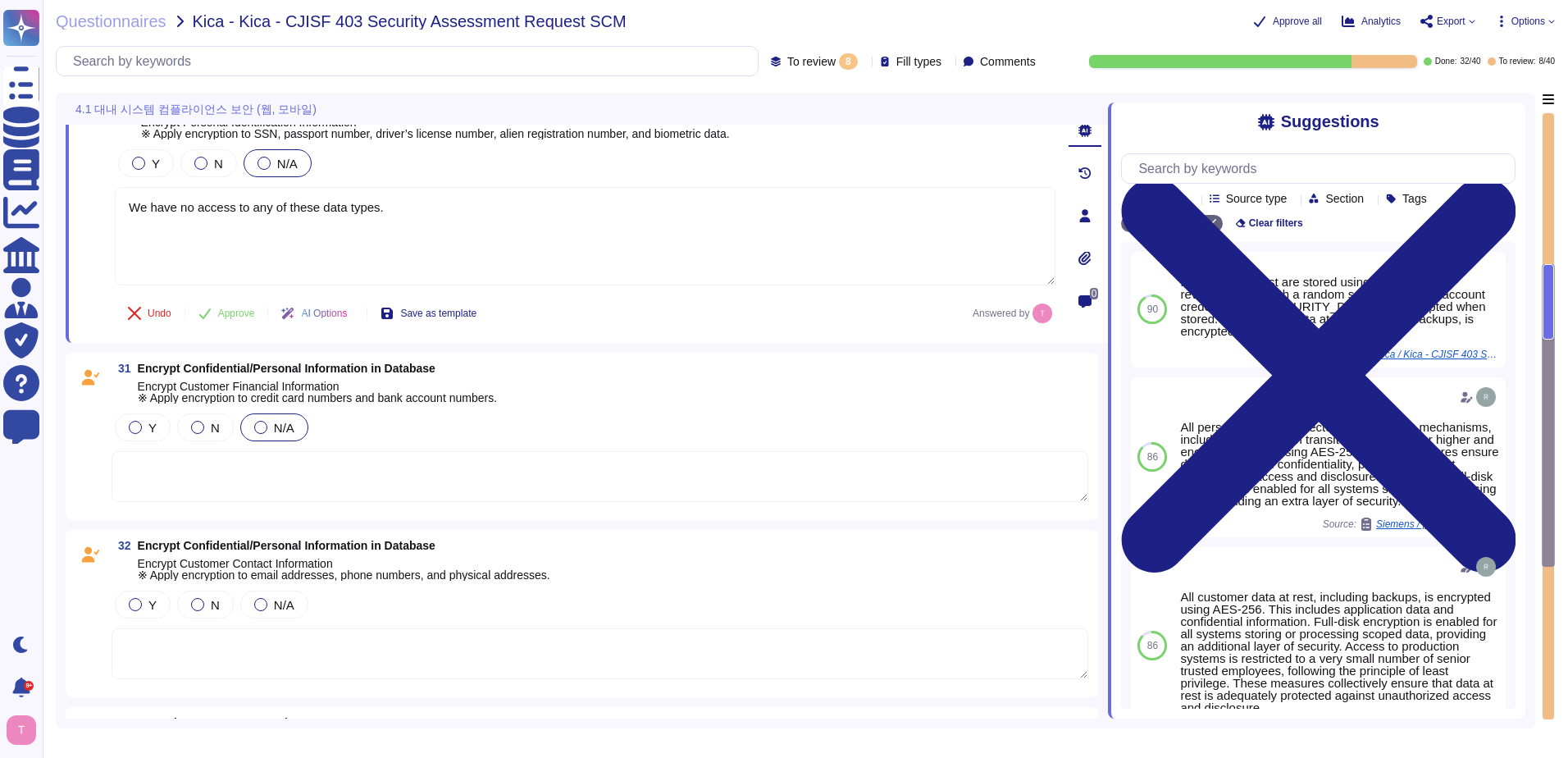
click at [256, 429] on div at bounding box center [260, 427] width 13 height 13
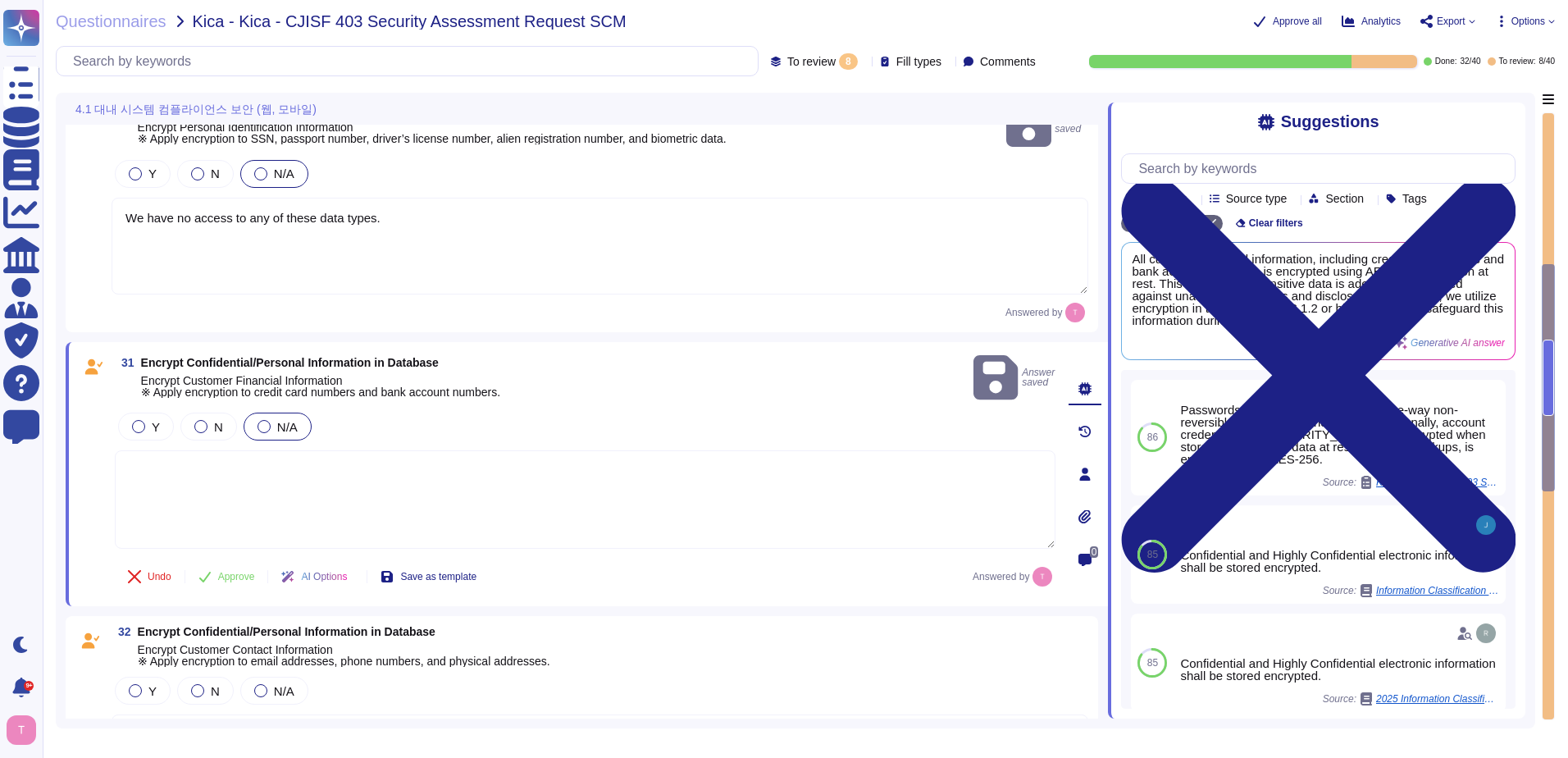
drag, startPoint x: 398, startPoint y: 206, endPoint x: 96, endPoint y: 218, distance: 302.2
click at [95, 218] on div "30 Encrypt Confidential/Personal Information in Database Encrypt Personal Ident…" at bounding box center [581, 210] width 1013 height 224
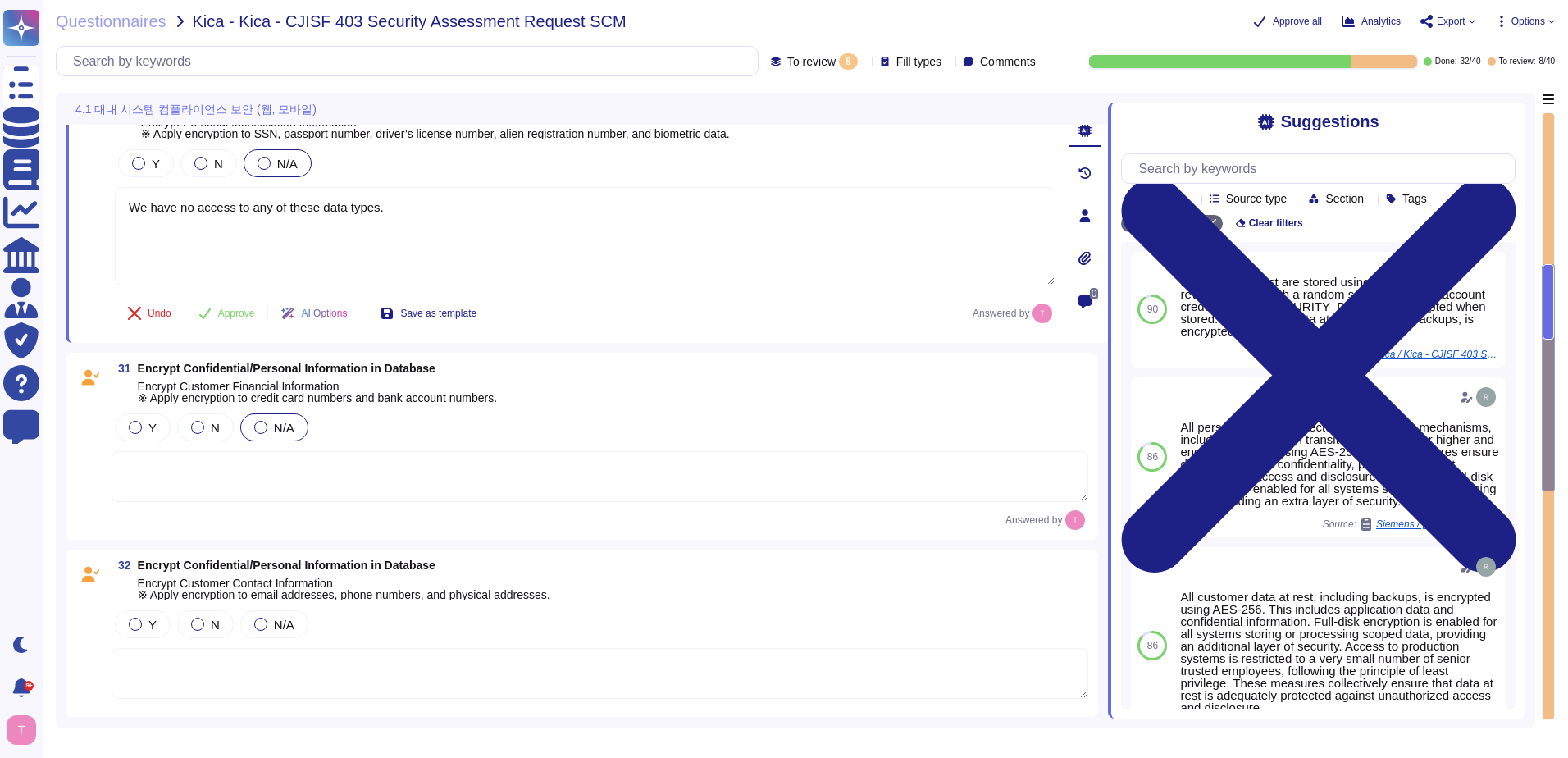
click at [248, 464] on textarea at bounding box center [600, 476] width 977 height 51
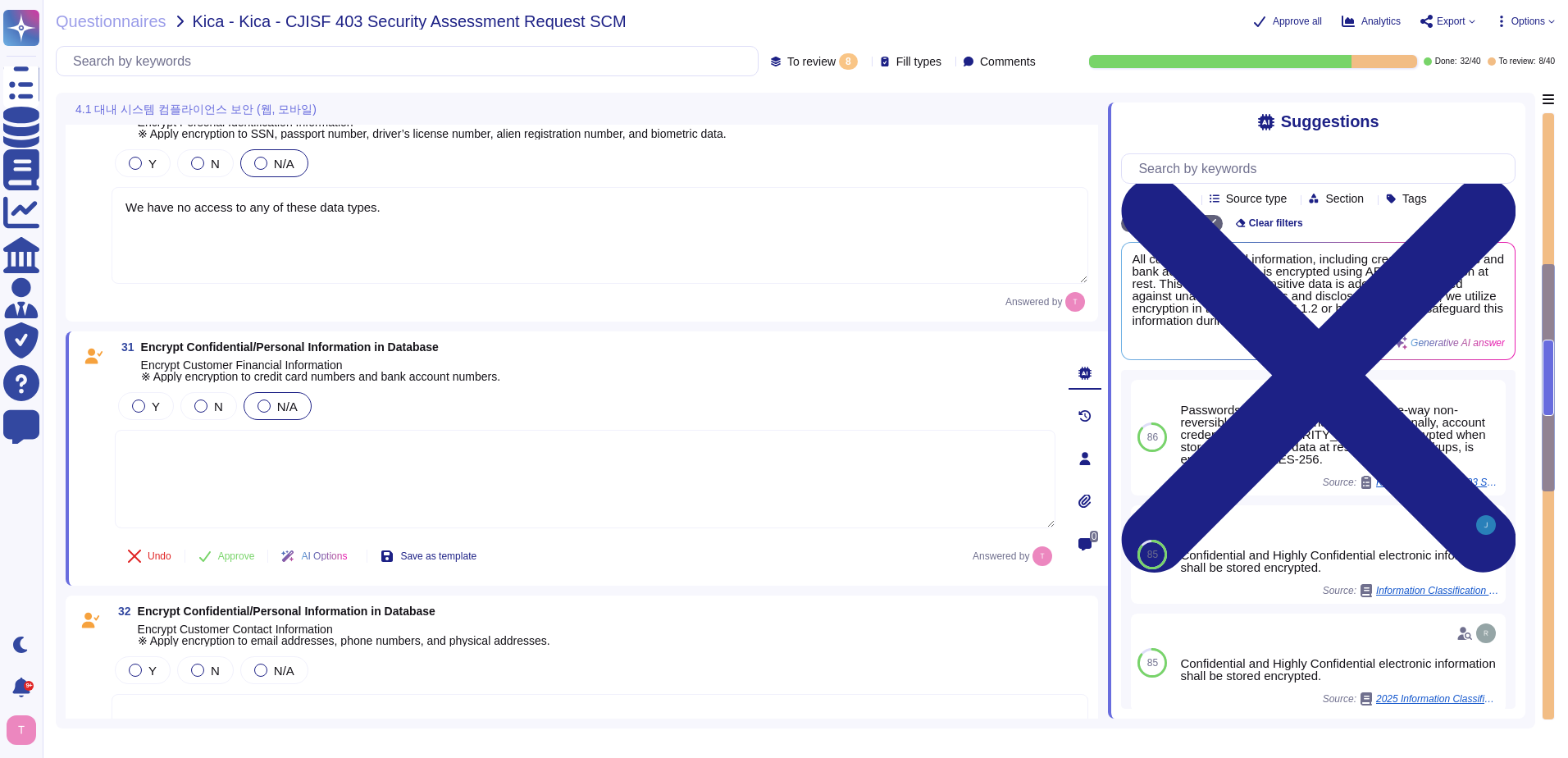
paste textarea "We have no access to any of these data types."
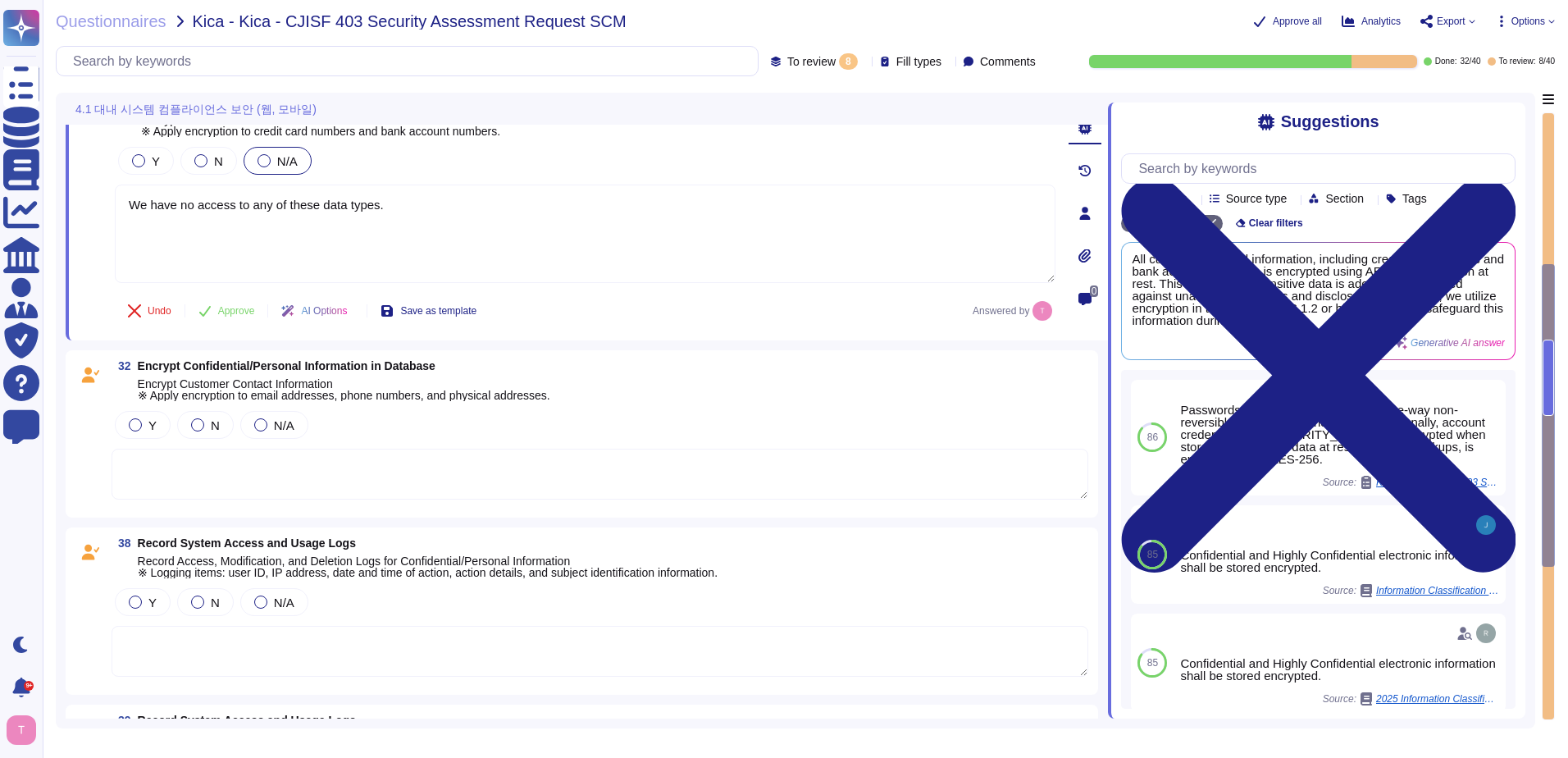
scroll to position [657, 0]
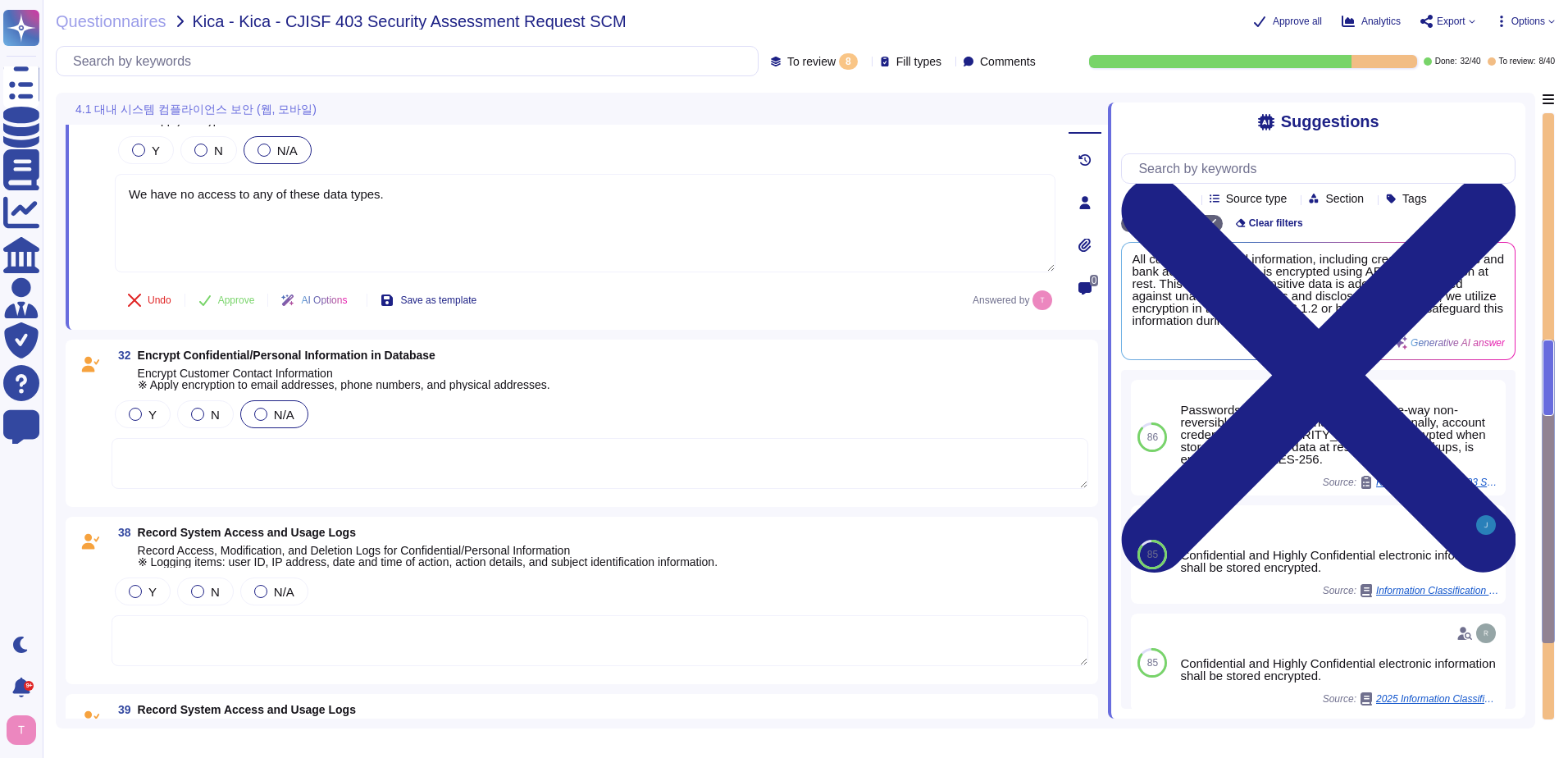
click at [256, 415] on div at bounding box center [260, 414] width 13 height 13
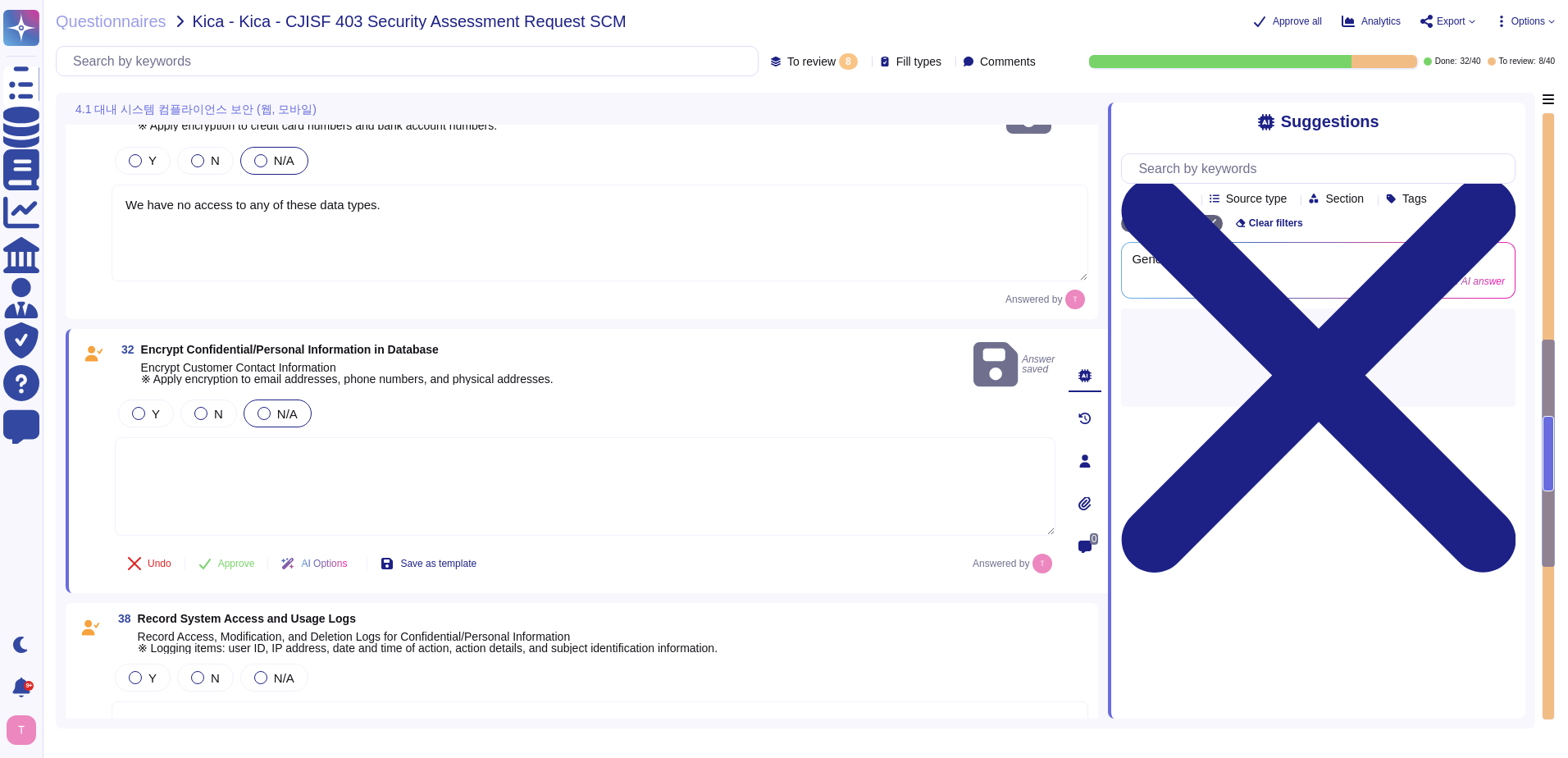
click at [195, 442] on textarea at bounding box center [585, 486] width 941 height 99
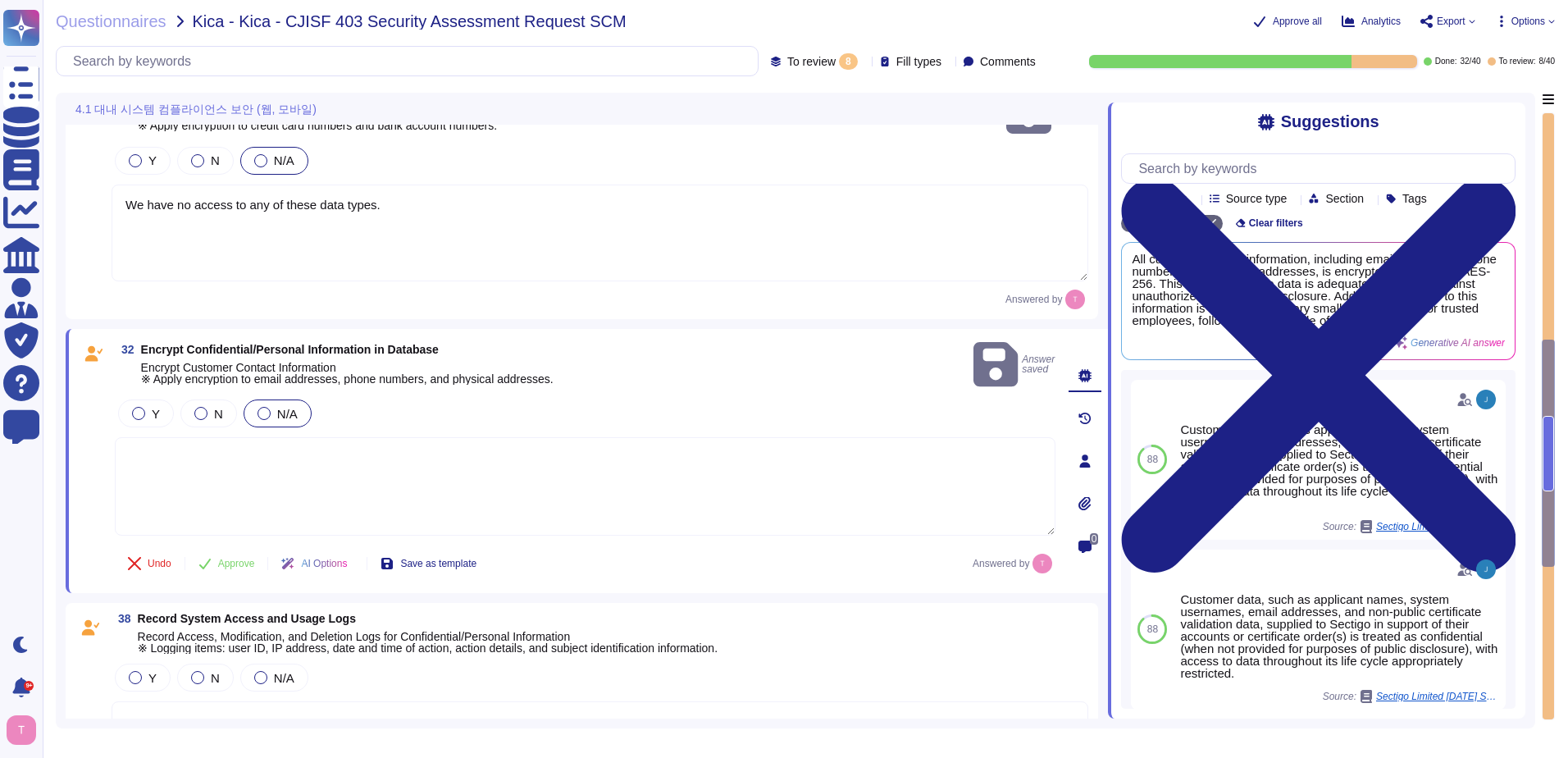
paste textarea "We have no access to any of these data types."
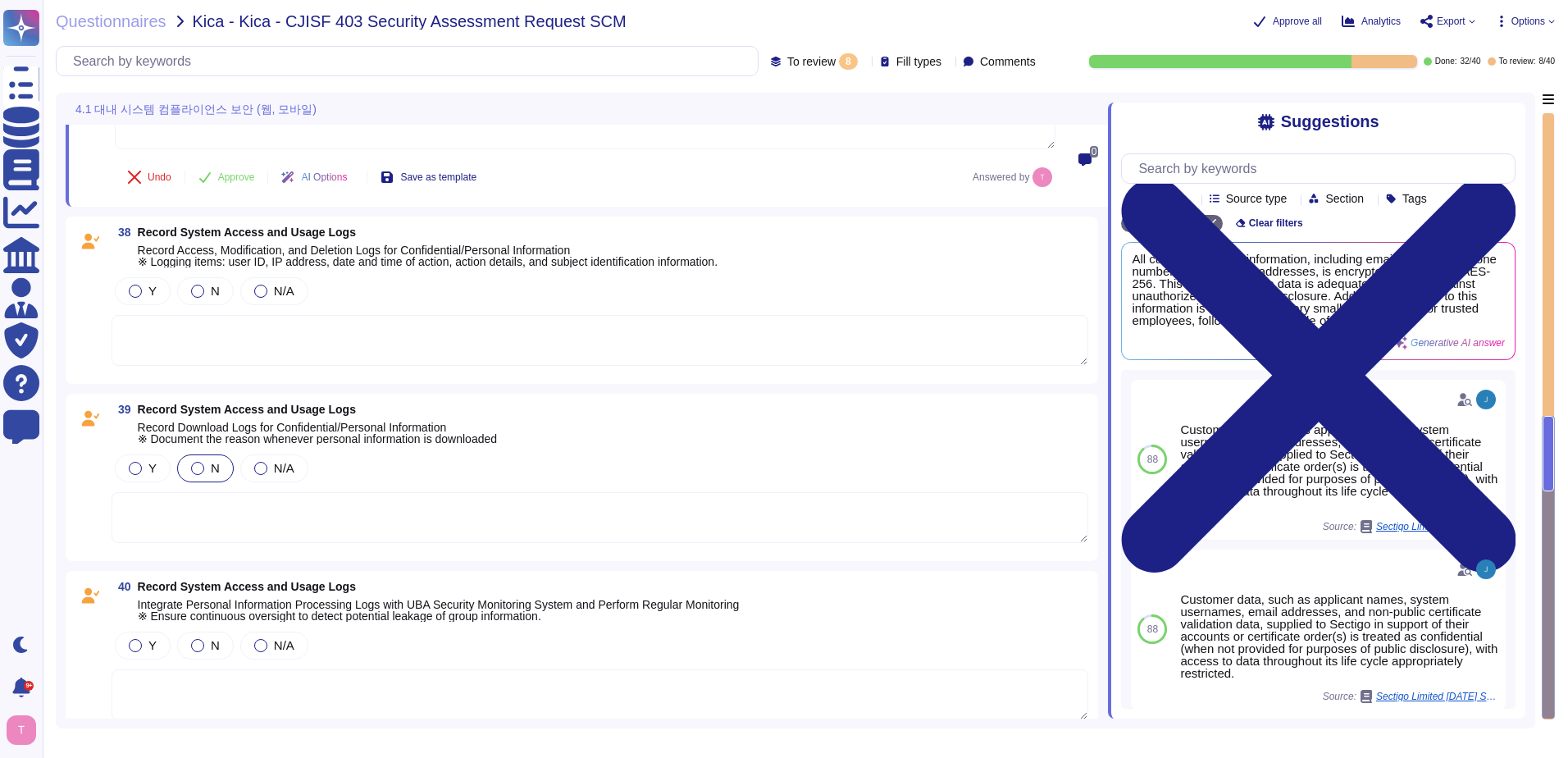
scroll to position [1022, 0]
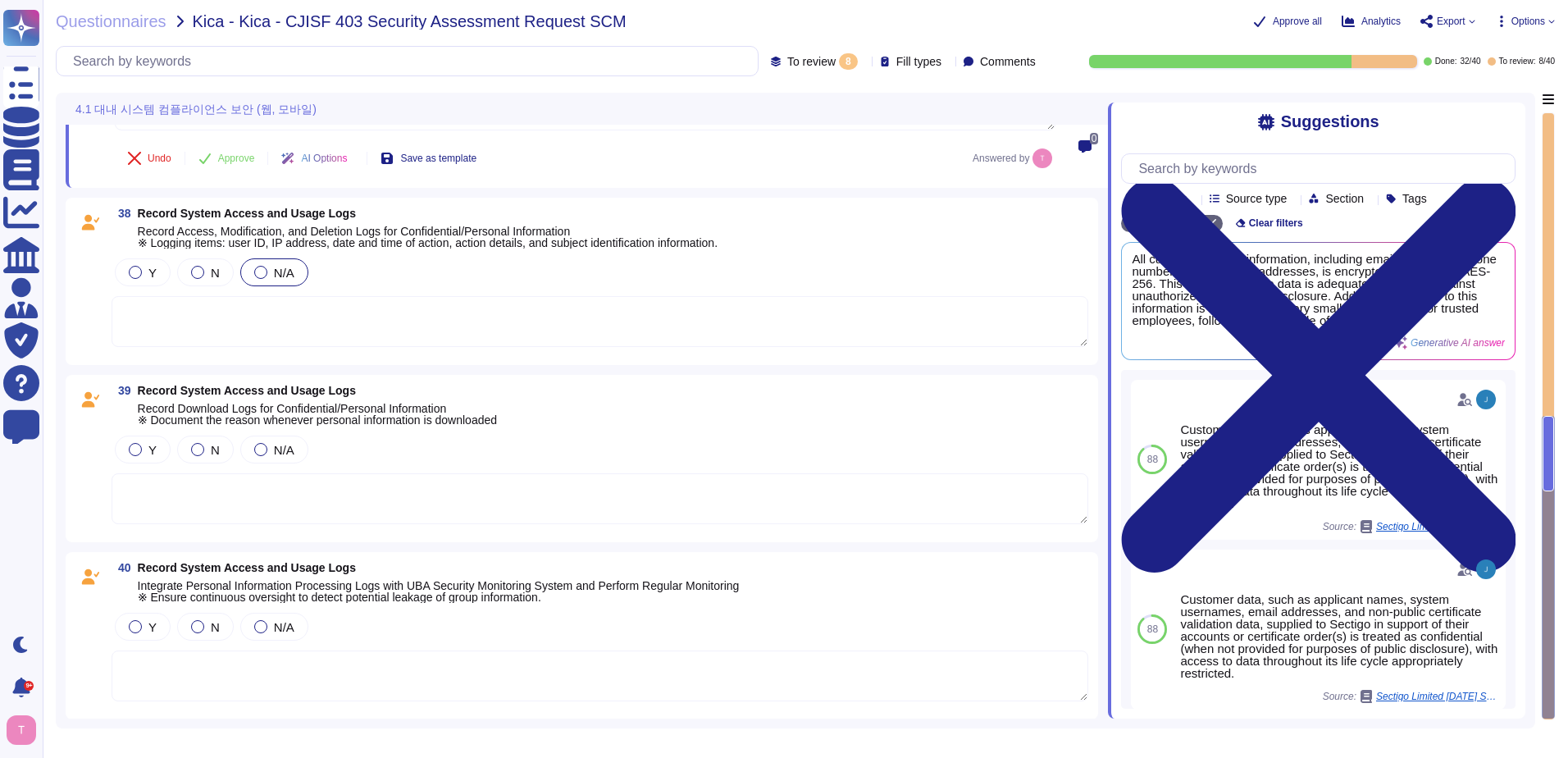
click at [256, 269] on div at bounding box center [260, 273] width 13 height 13
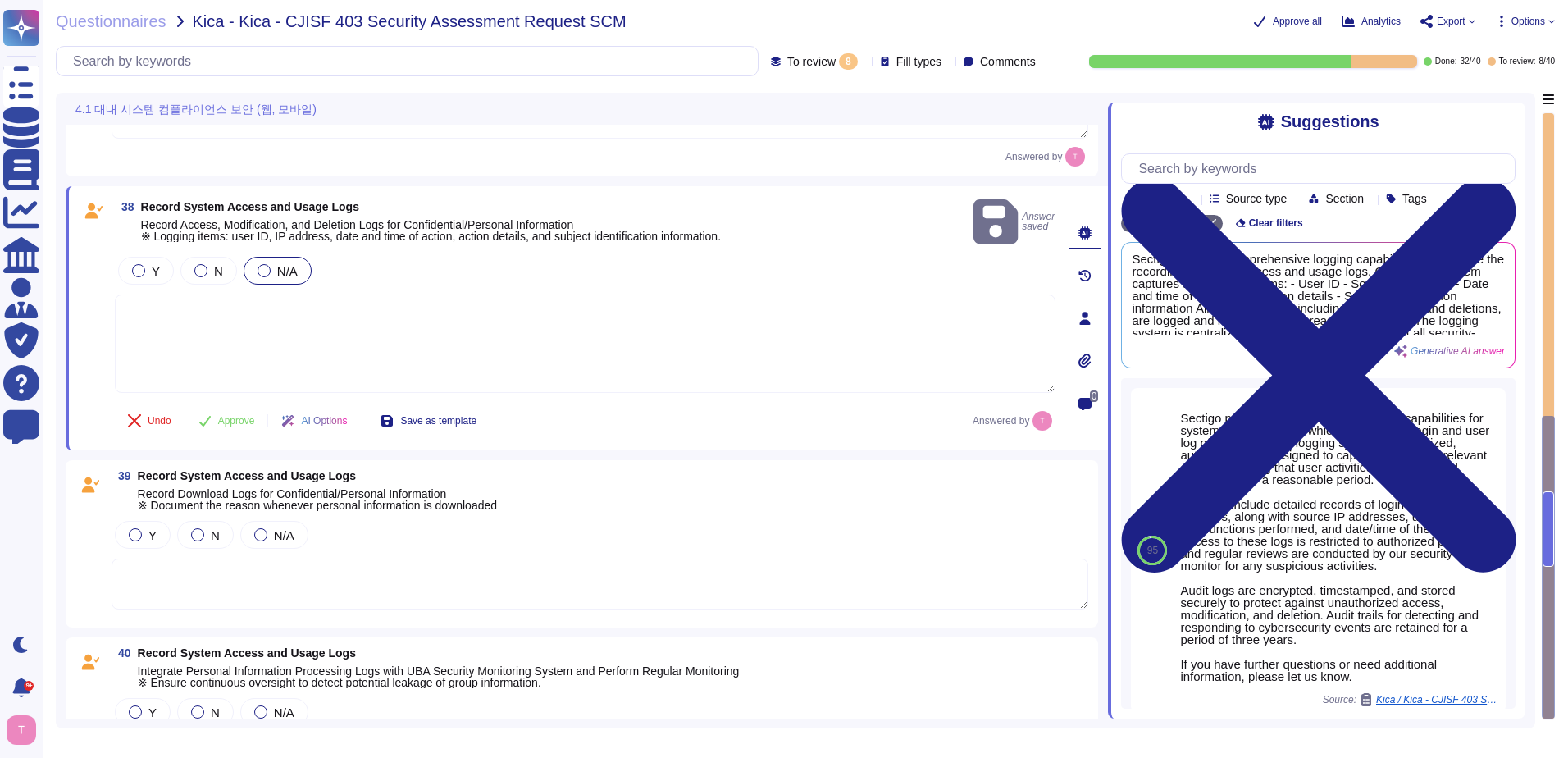
click at [242, 295] on textarea at bounding box center [585, 344] width 941 height 99
paste textarea "We have no access to any of these data types."
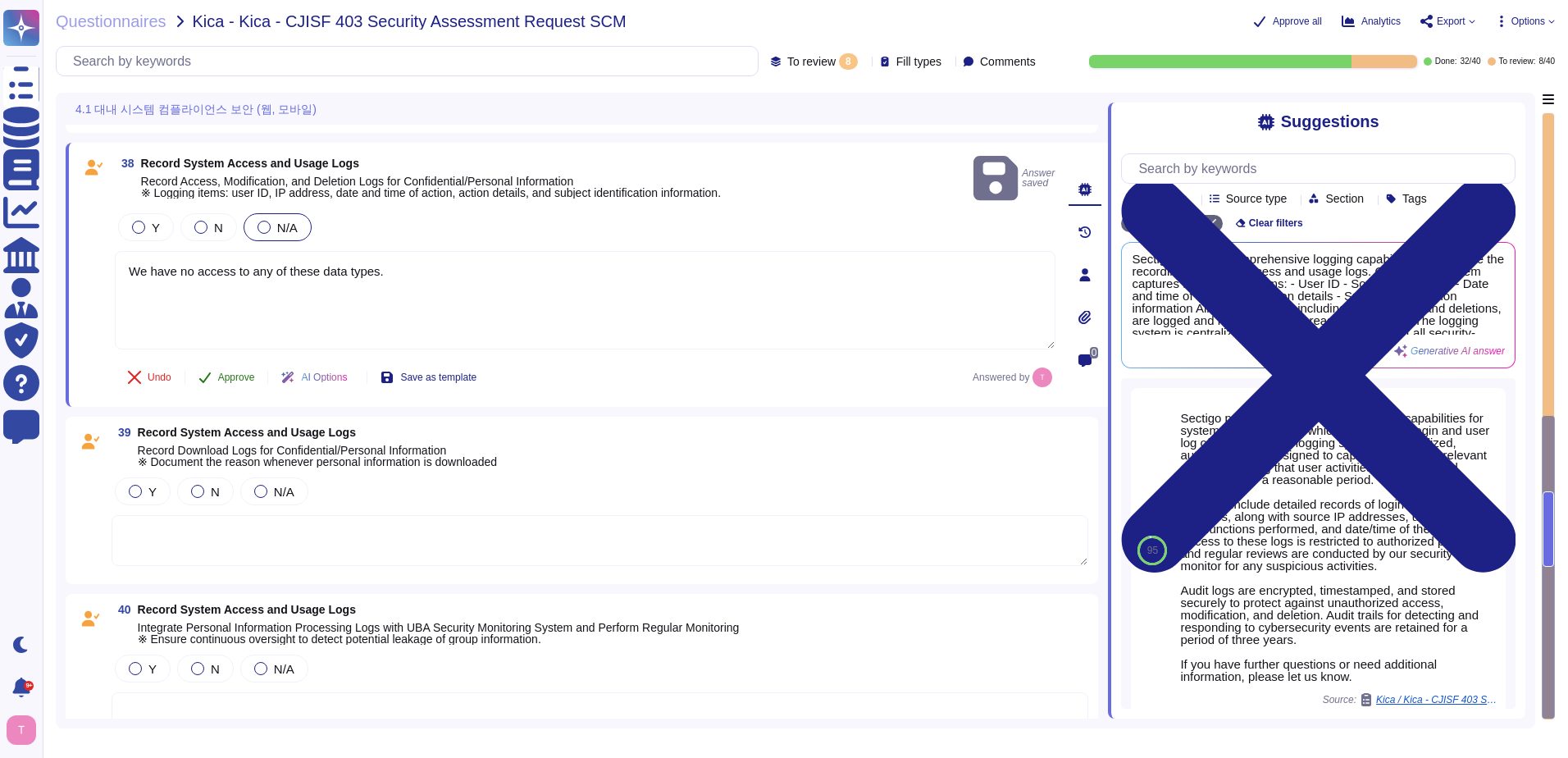
scroll to position [1087, 0]
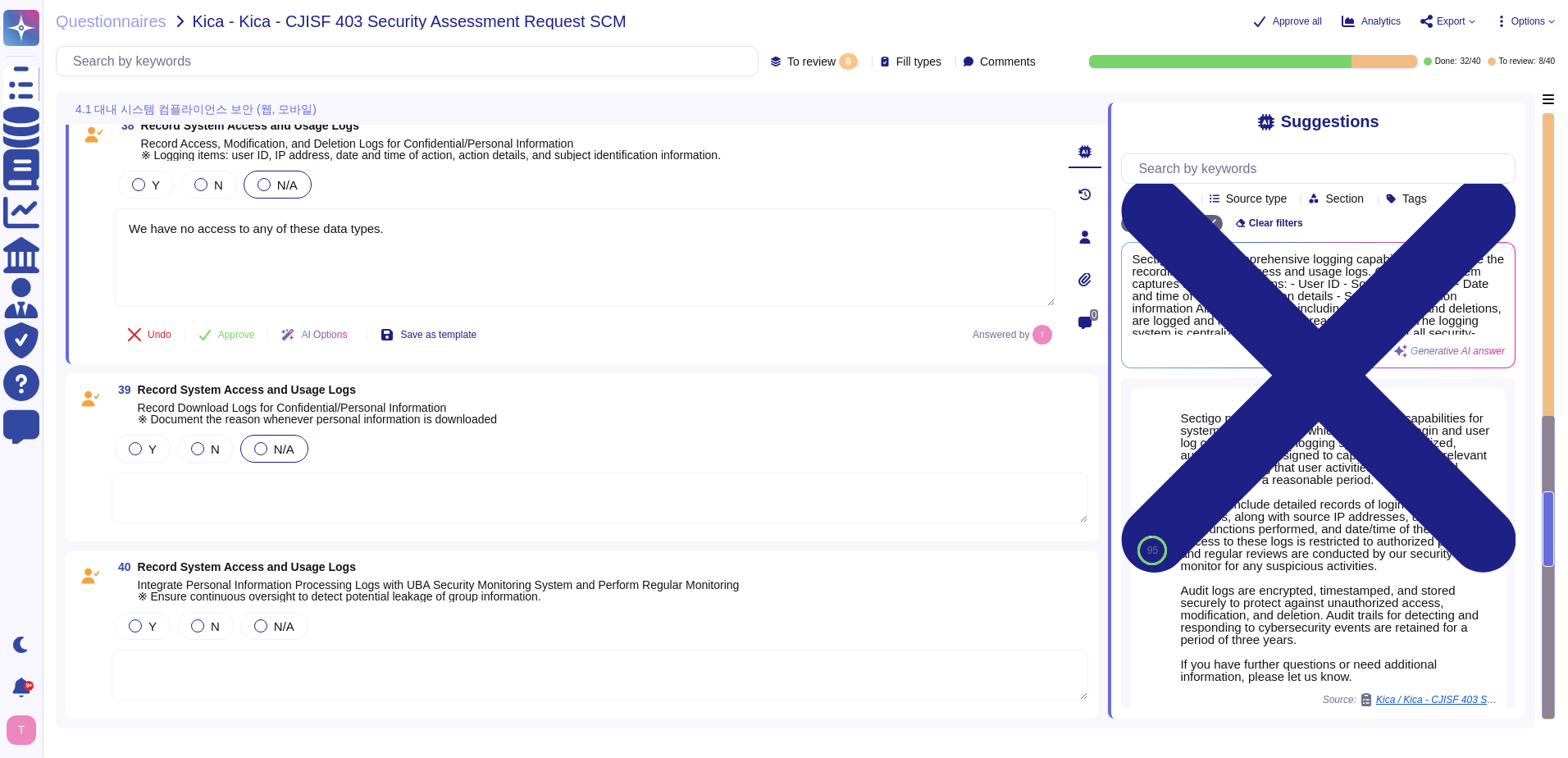
click at [256, 451] on div at bounding box center [260, 448] width 13 height 13
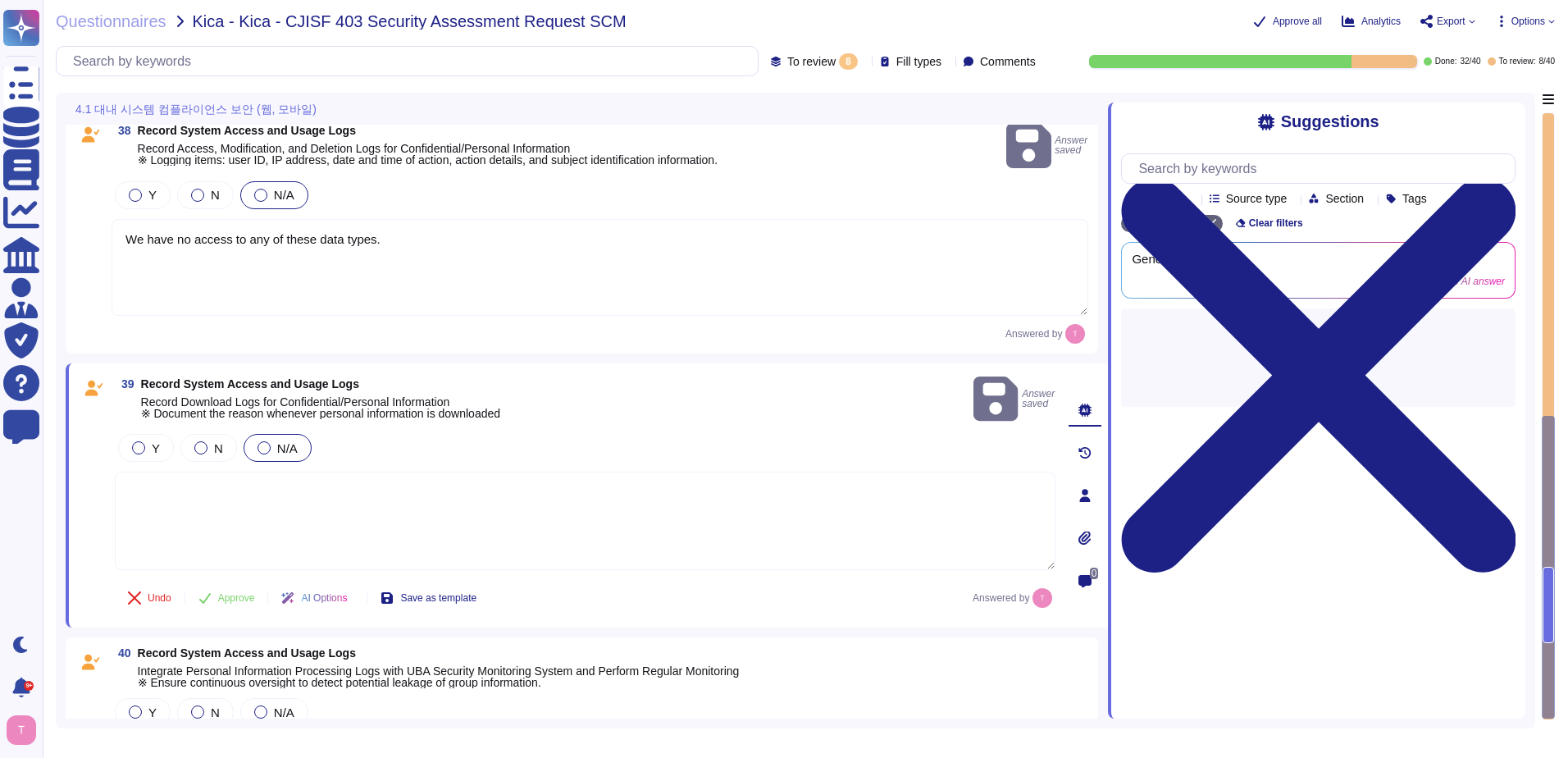
click at [245, 475] on textarea at bounding box center [585, 521] width 941 height 99
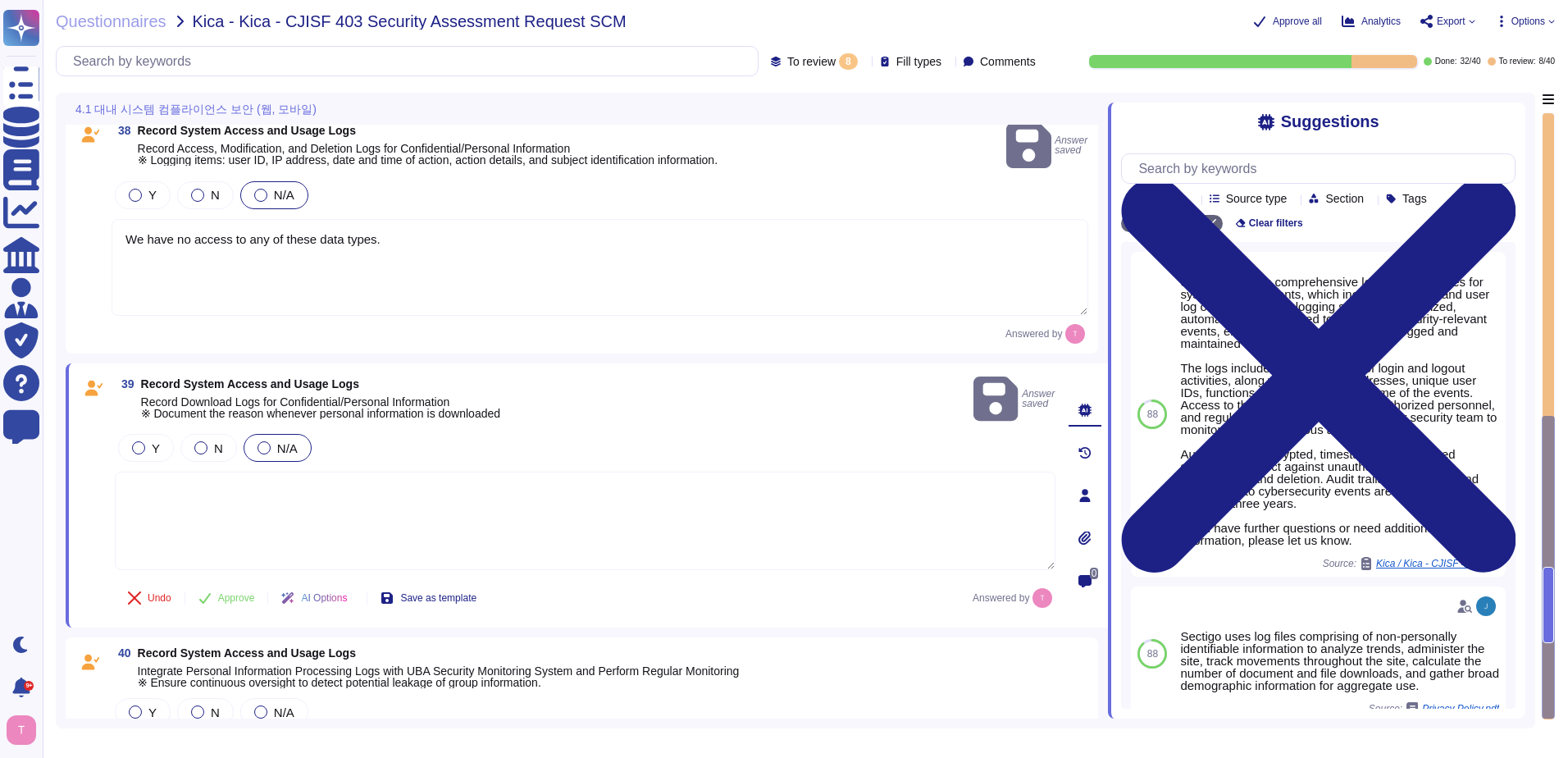
paste textarea "We have no access to any of these data types."
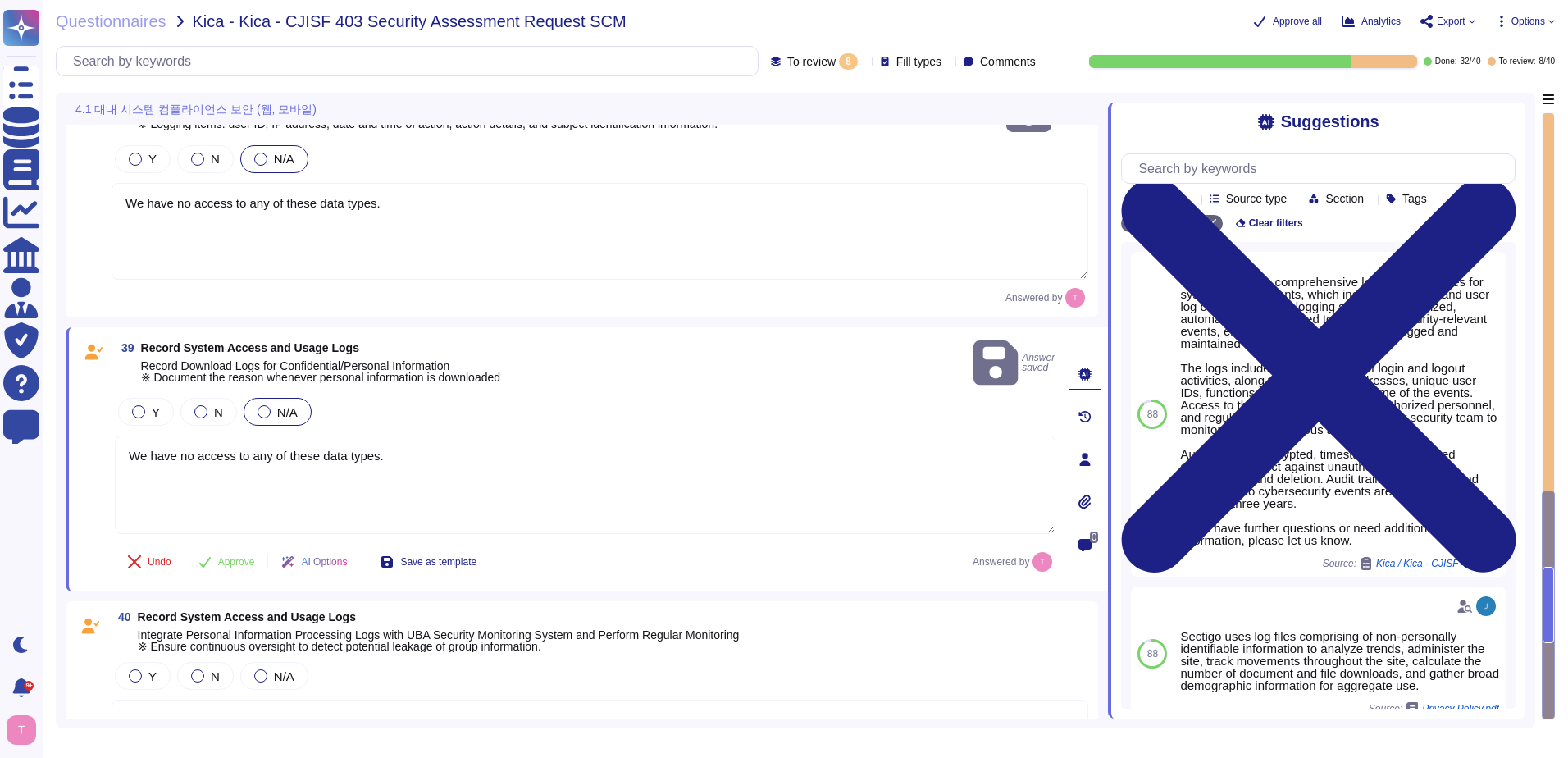
scroll to position [1153, 0]
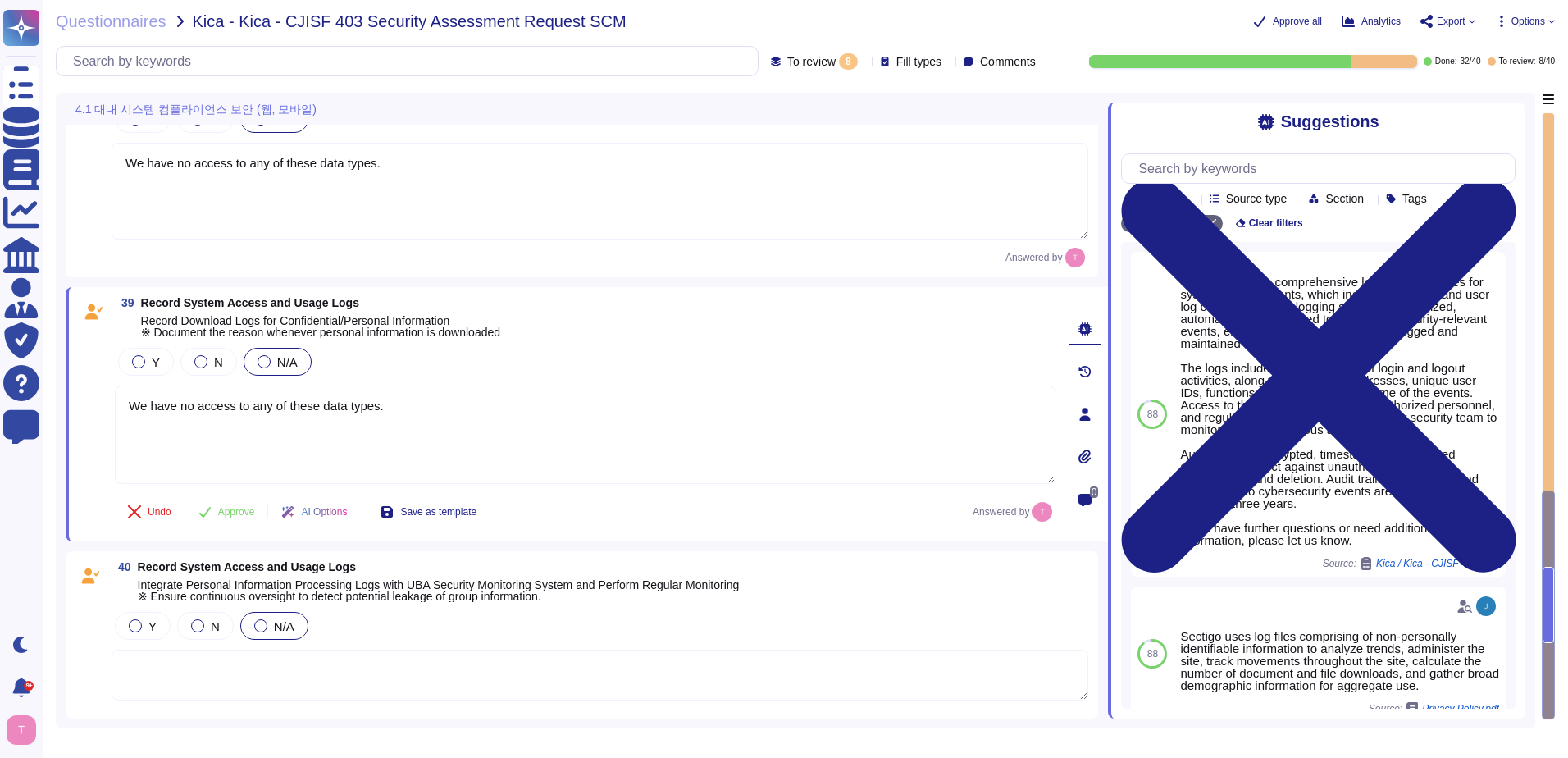
click at [264, 625] on div at bounding box center [260, 626] width 13 height 13
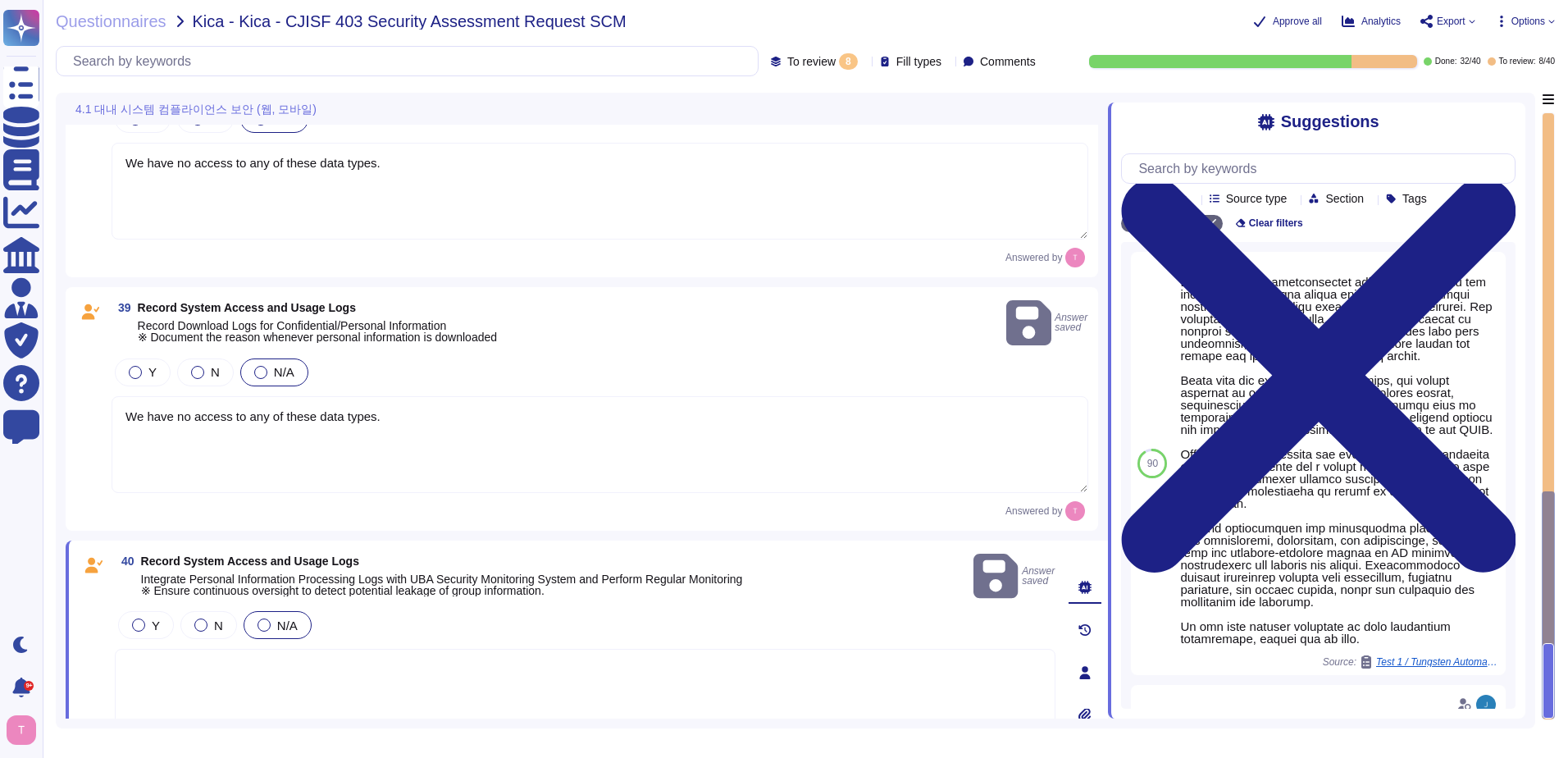
click at [253, 649] on textarea at bounding box center [585, 698] width 941 height 99
paste textarea "We have no access to any of these data types."
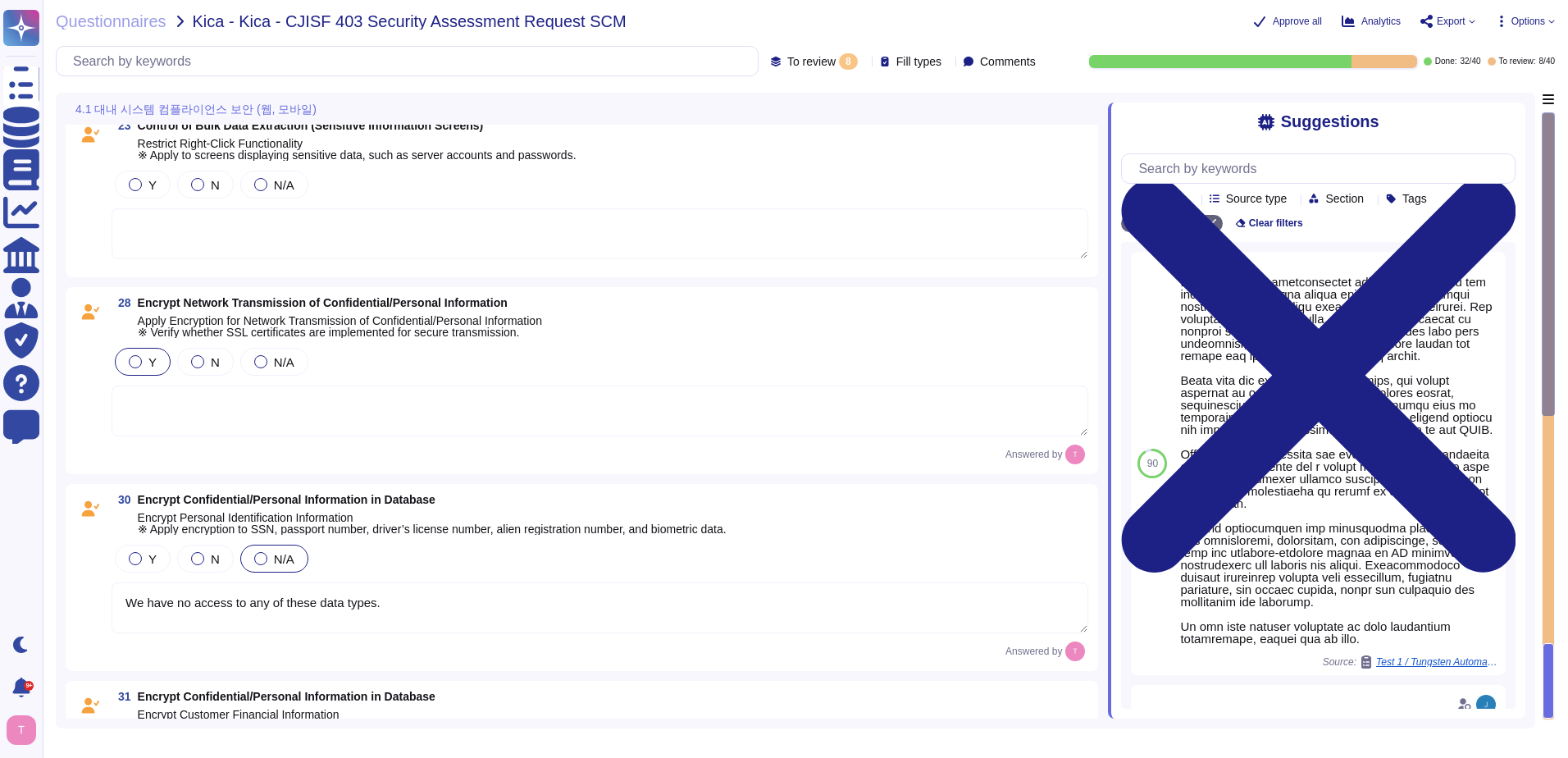
scroll to position [0, 0]
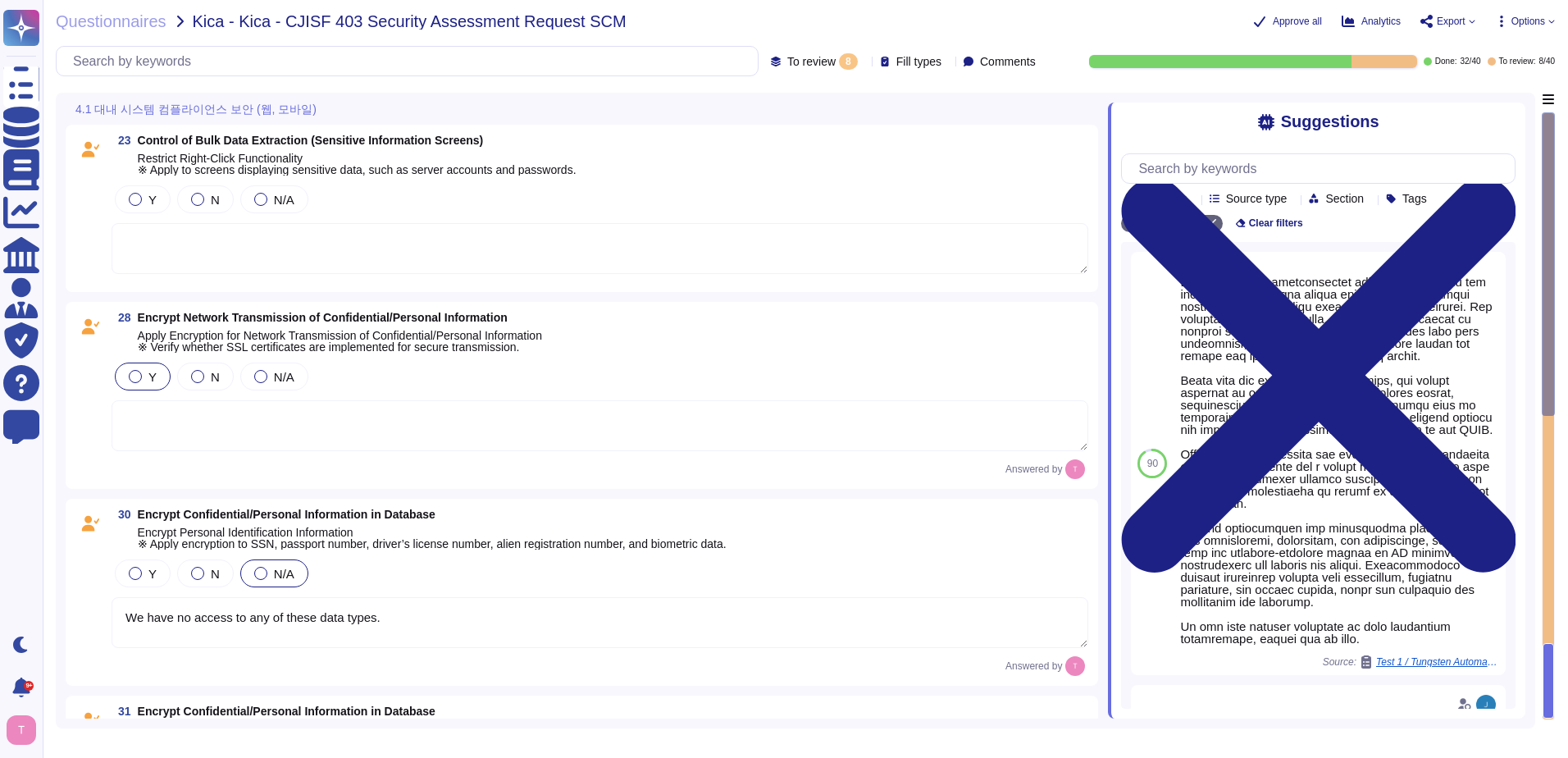
click at [839, 63] on div "8" at bounding box center [848, 61] width 19 height 17
click at [764, 282] on div "23 Control of Bulk Data Extraction (Sensitive Information Screens) Restrict Rig…" at bounding box center [581, 208] width 1013 height 148
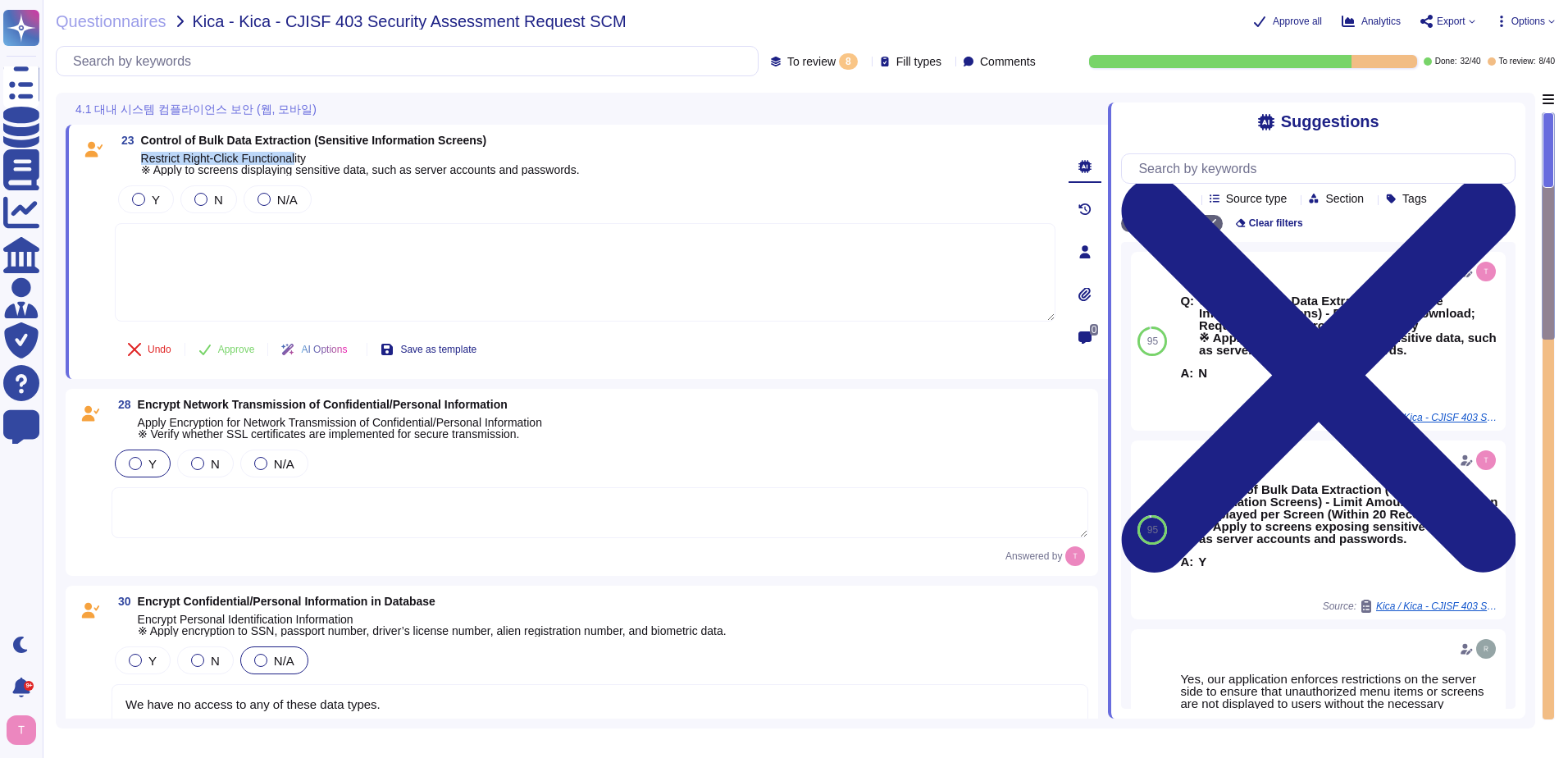
drag, startPoint x: 142, startPoint y: 153, endPoint x: 298, endPoint y: 155, distance: 156.0
click at [298, 155] on span "Restrict Right-Click Functionality ※ Apply to screens displaying sensitive data…" at bounding box center [361, 164] width 439 height 24
drag, startPoint x: 298, startPoint y: 155, endPoint x: 263, endPoint y: 198, distance: 55.4
click at [263, 198] on div at bounding box center [264, 199] width 13 height 13
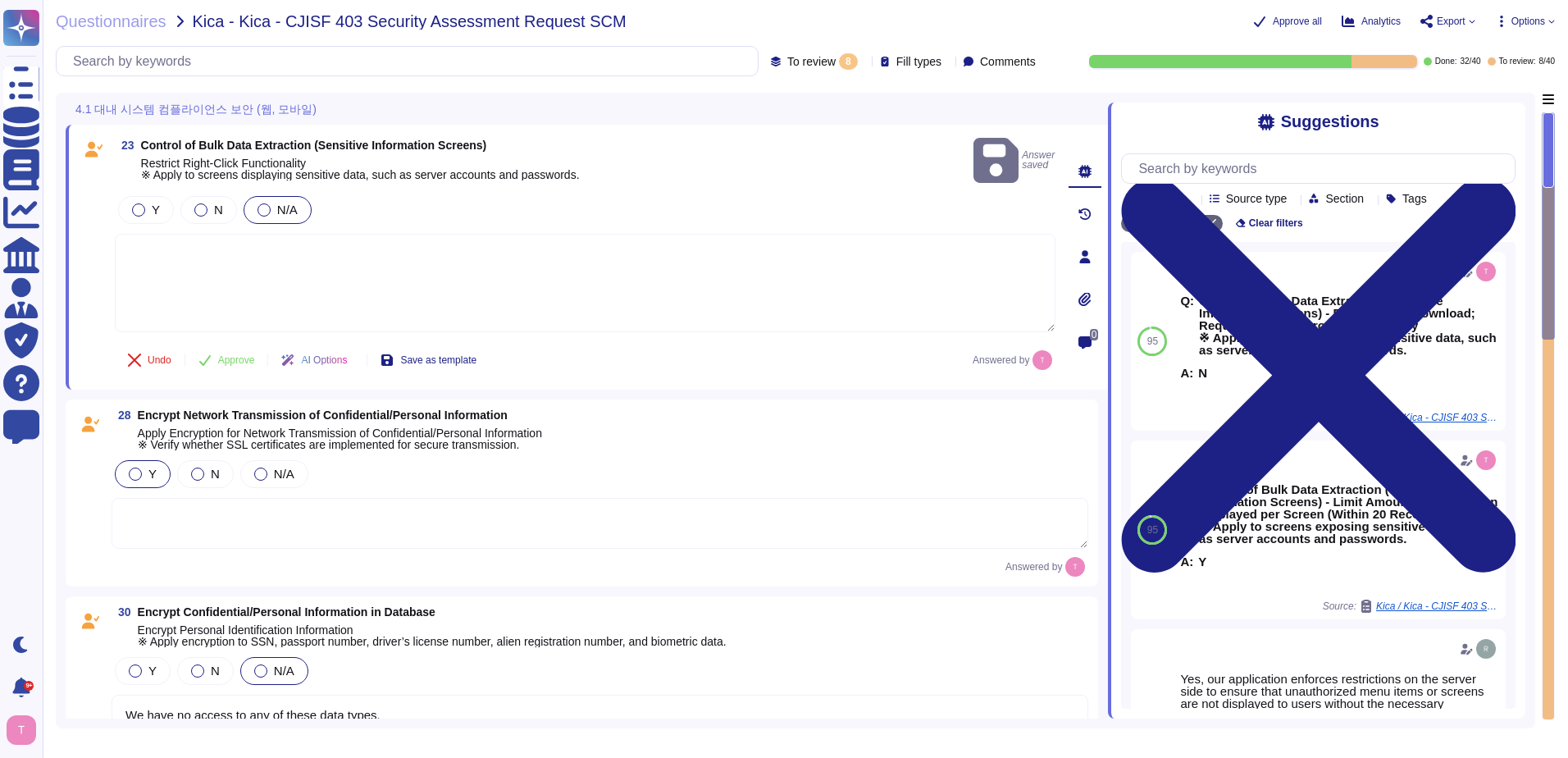
click at [233, 234] on textarea at bounding box center [585, 283] width 941 height 99
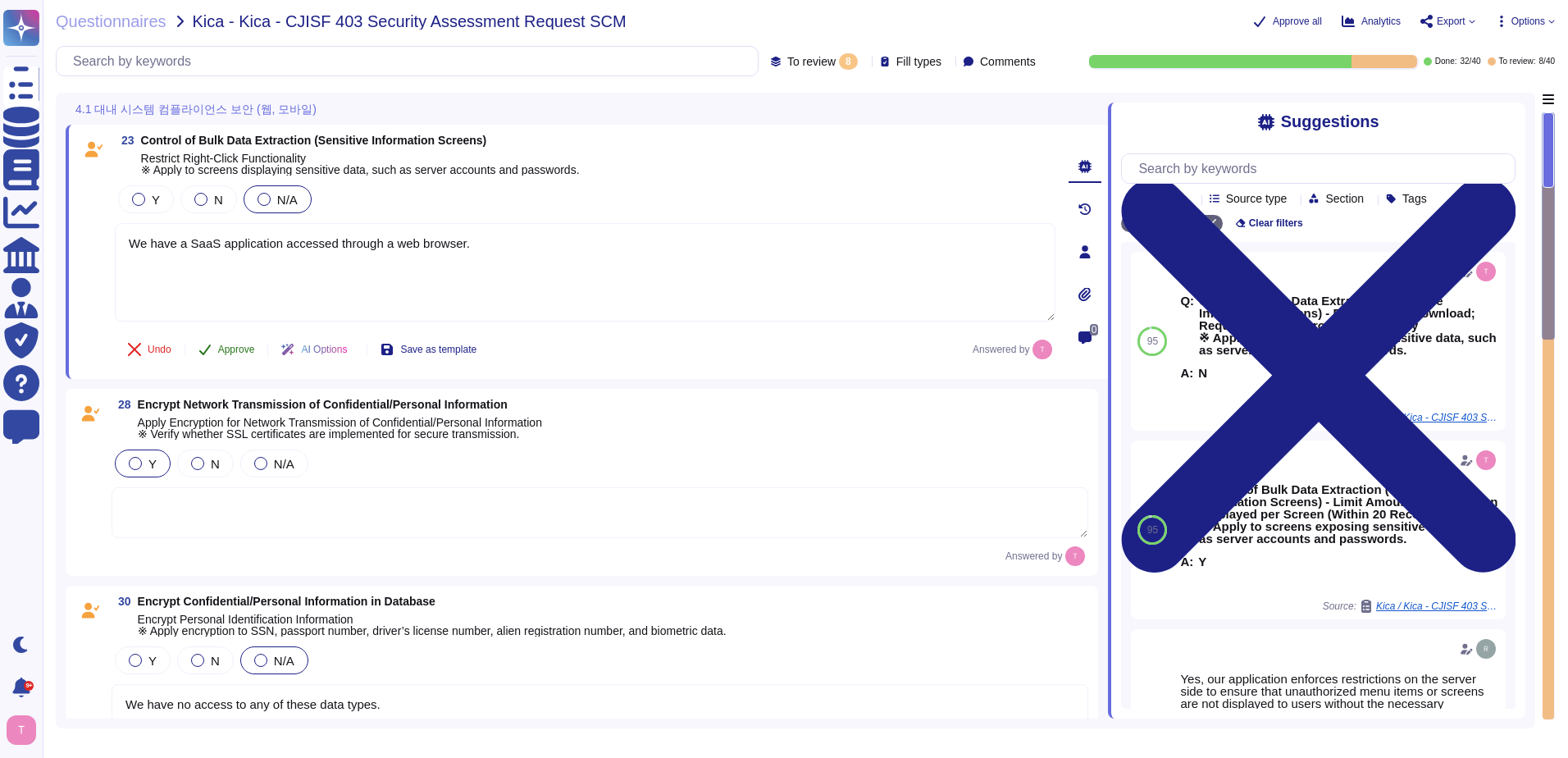
click at [233, 350] on span "Approve" at bounding box center [237, 349] width 37 height 10
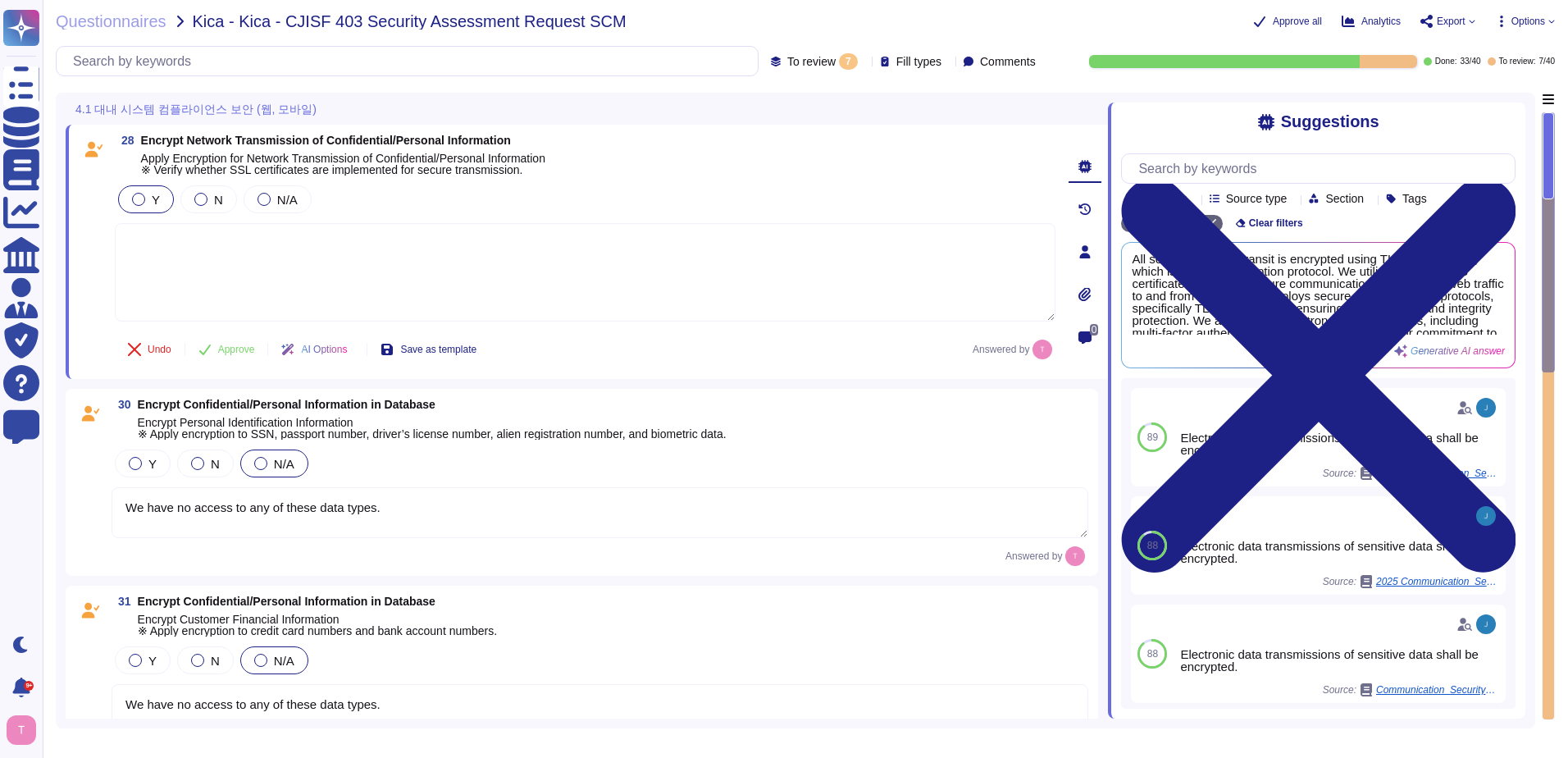
click at [428, 506] on textarea "We have no access to any of these data types." at bounding box center [600, 512] width 977 height 51
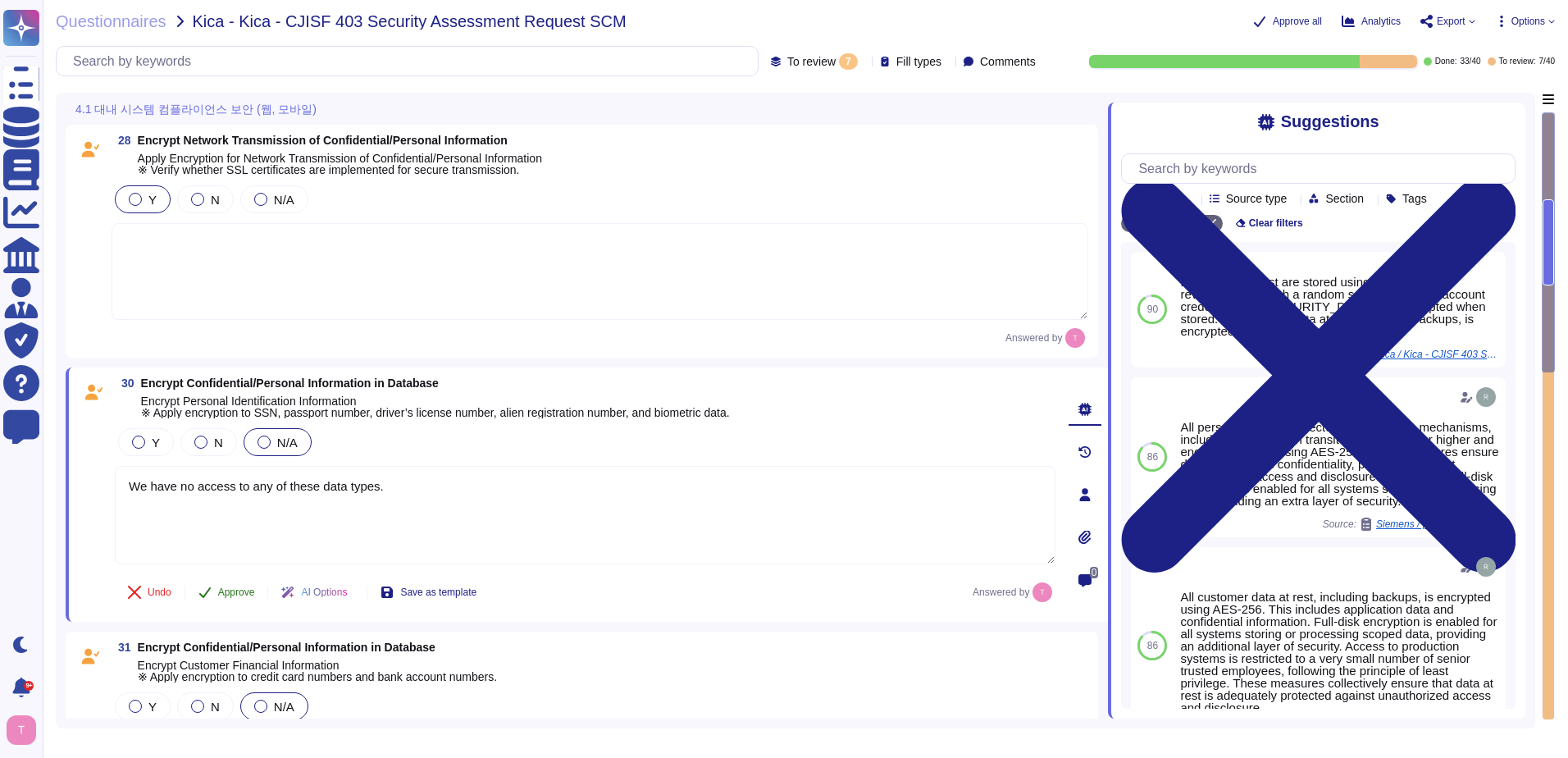
click at [233, 587] on span "Approve" at bounding box center [237, 592] width 37 height 10
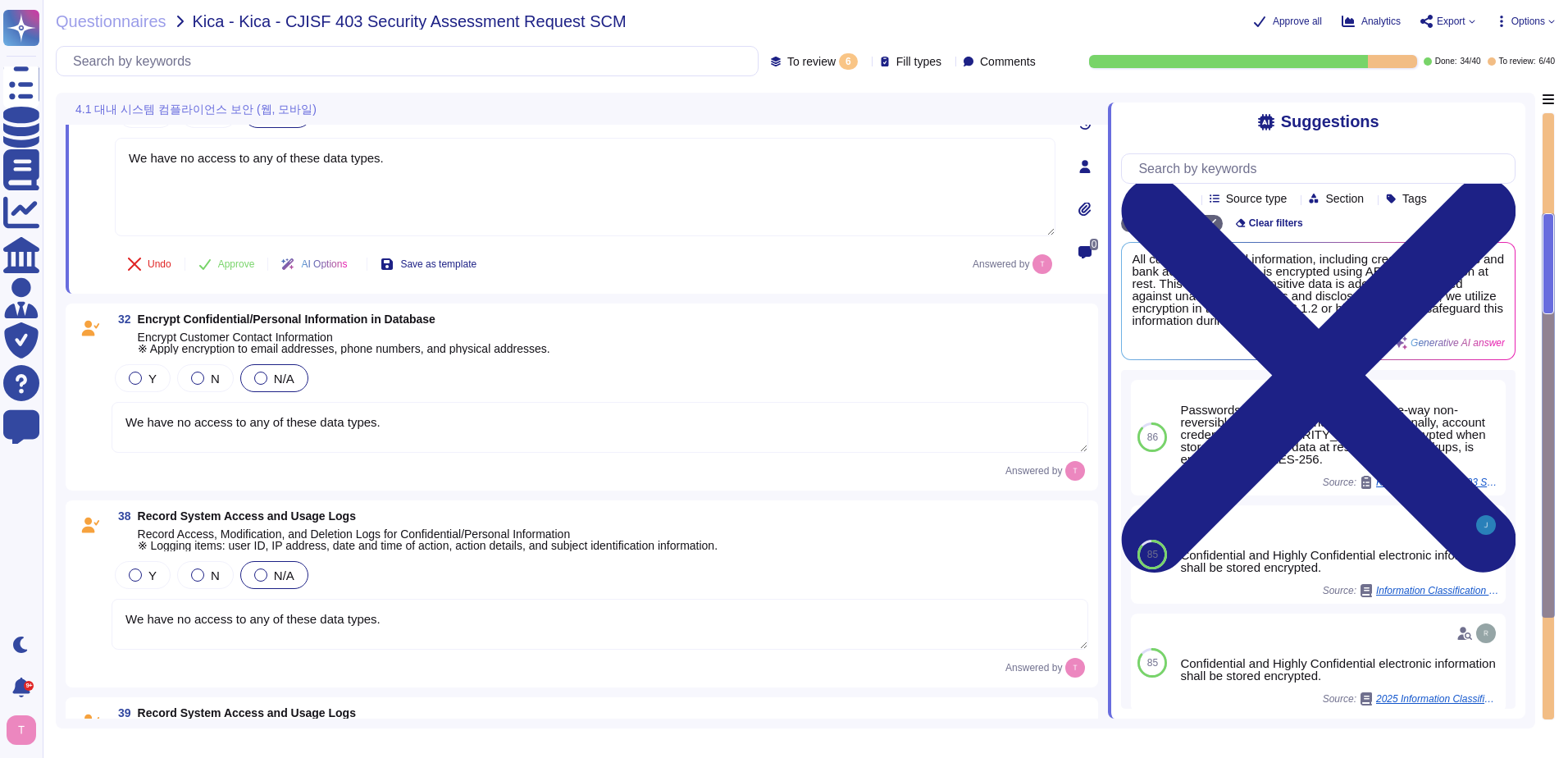
scroll to position [323, 0]
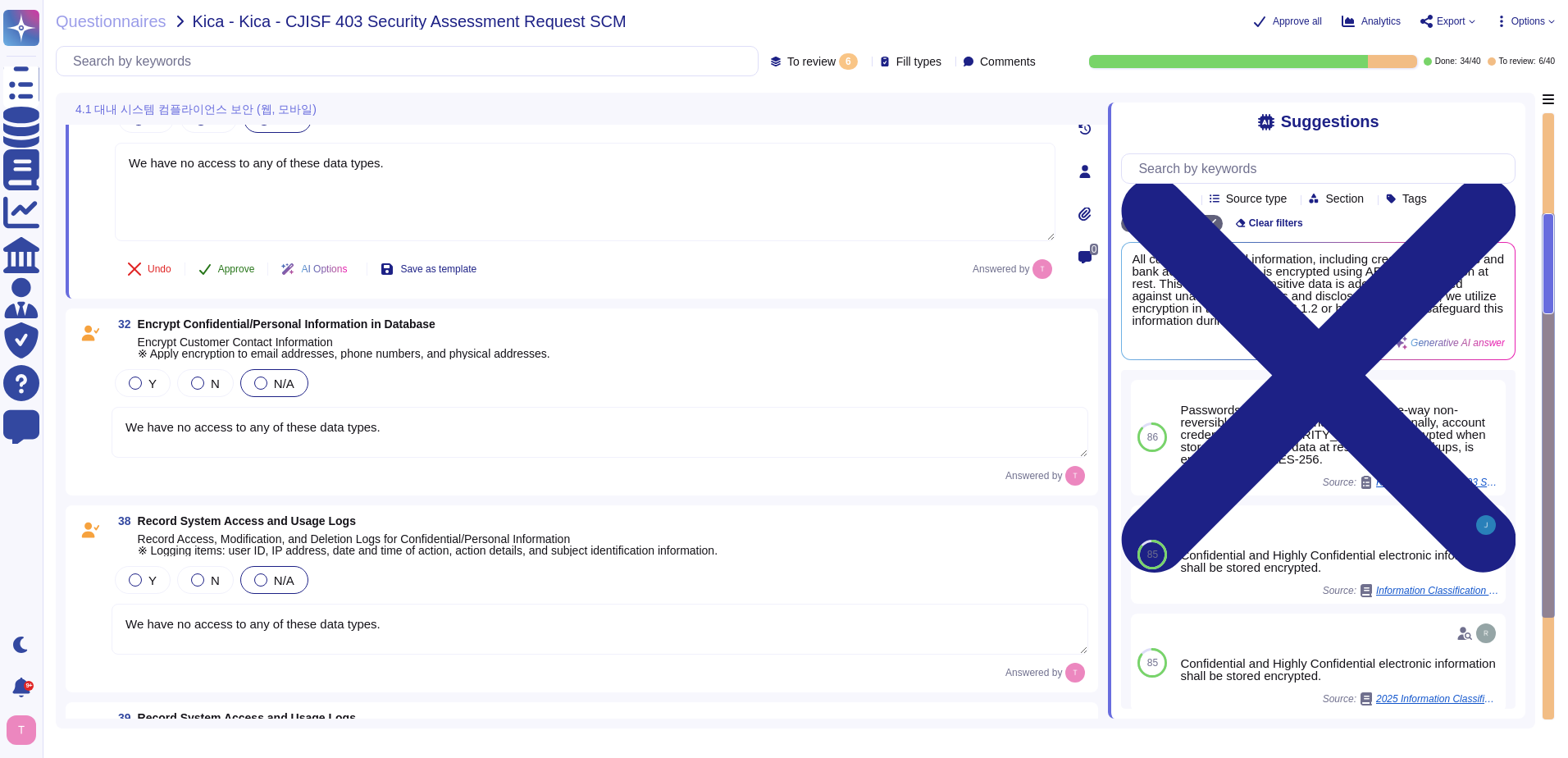
click at [234, 273] on span "Approve" at bounding box center [237, 269] width 37 height 10
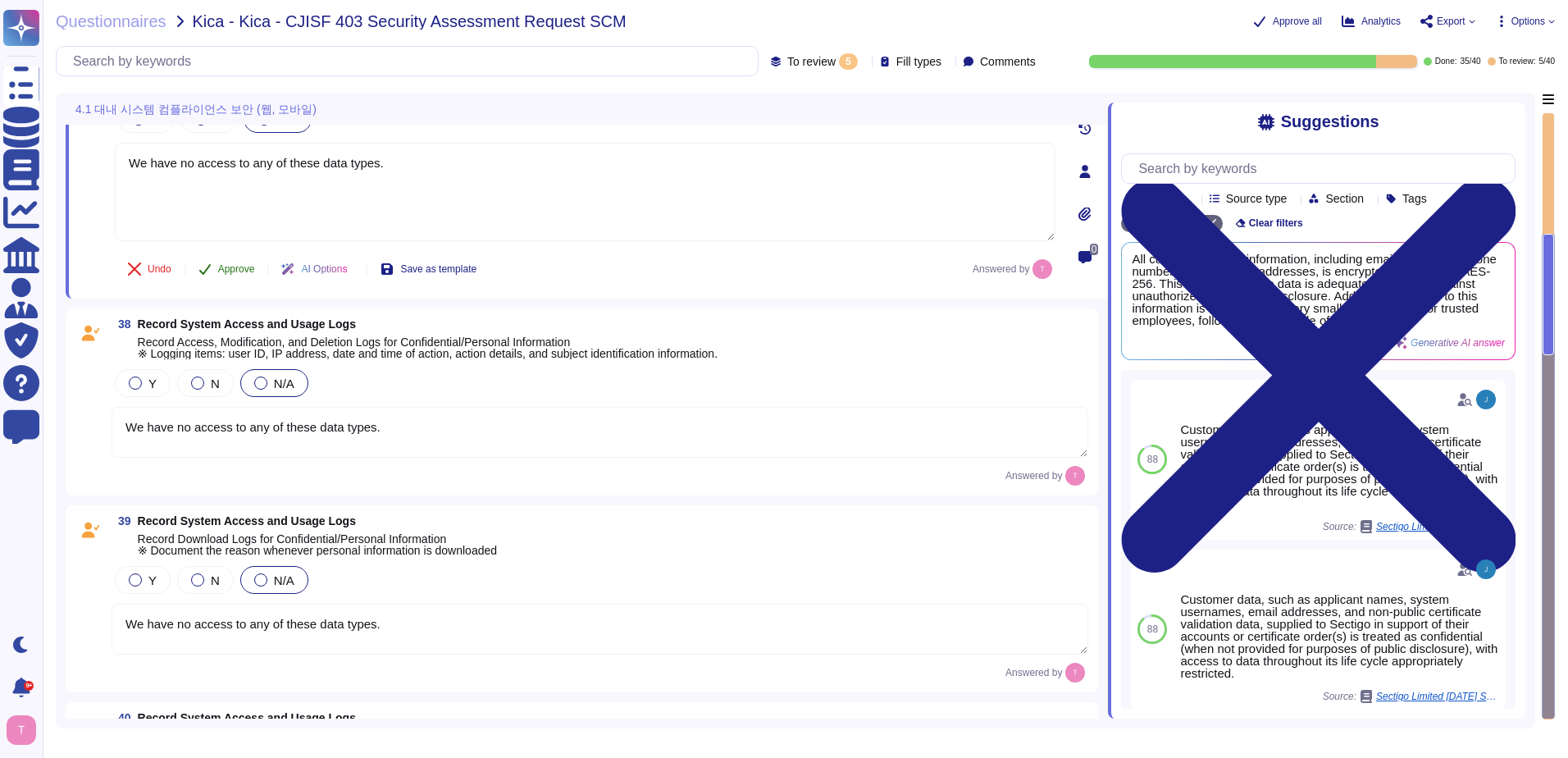
click at [238, 271] on span "Approve" at bounding box center [237, 269] width 37 height 10
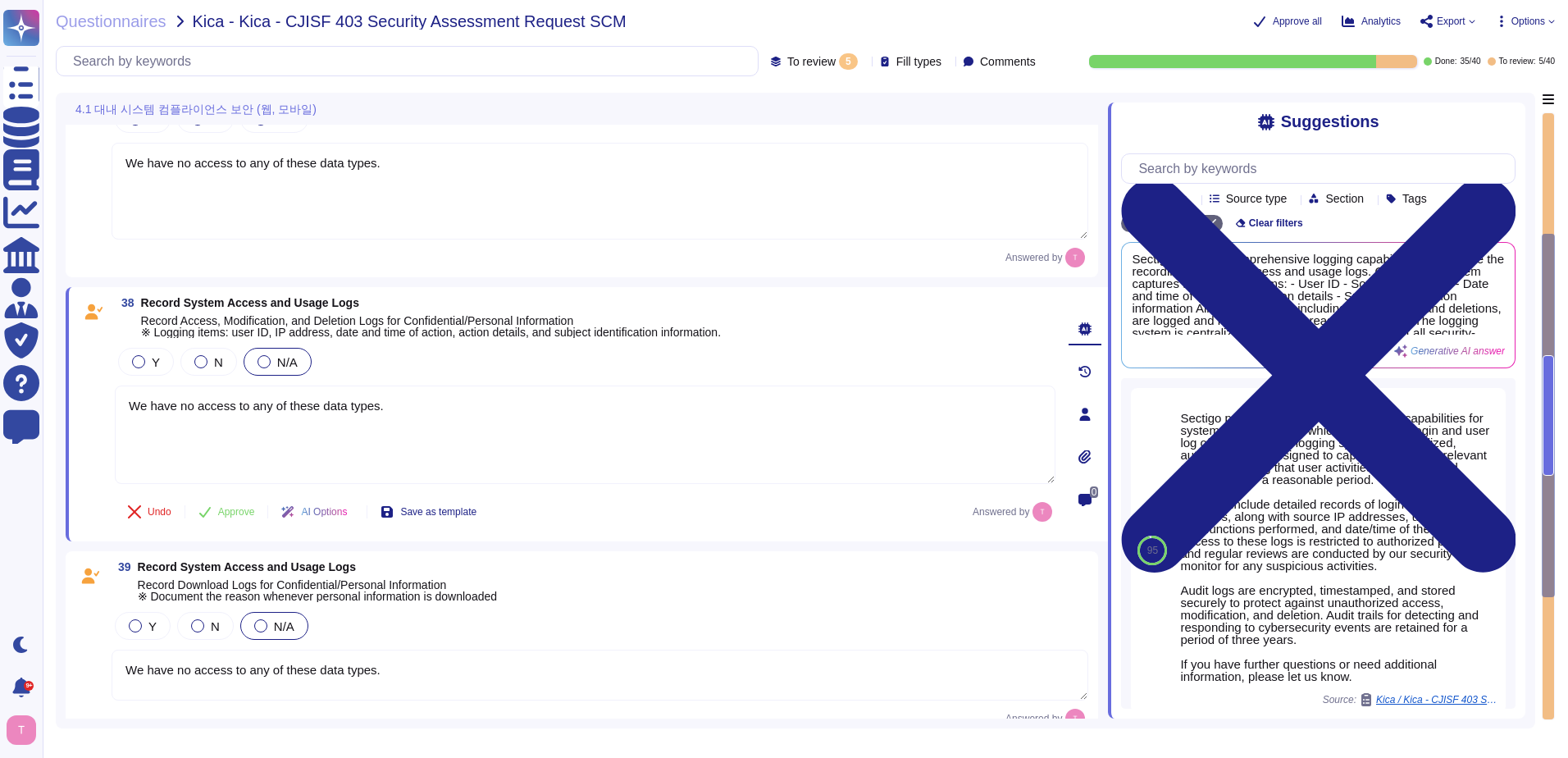
scroll to position [277, 0]
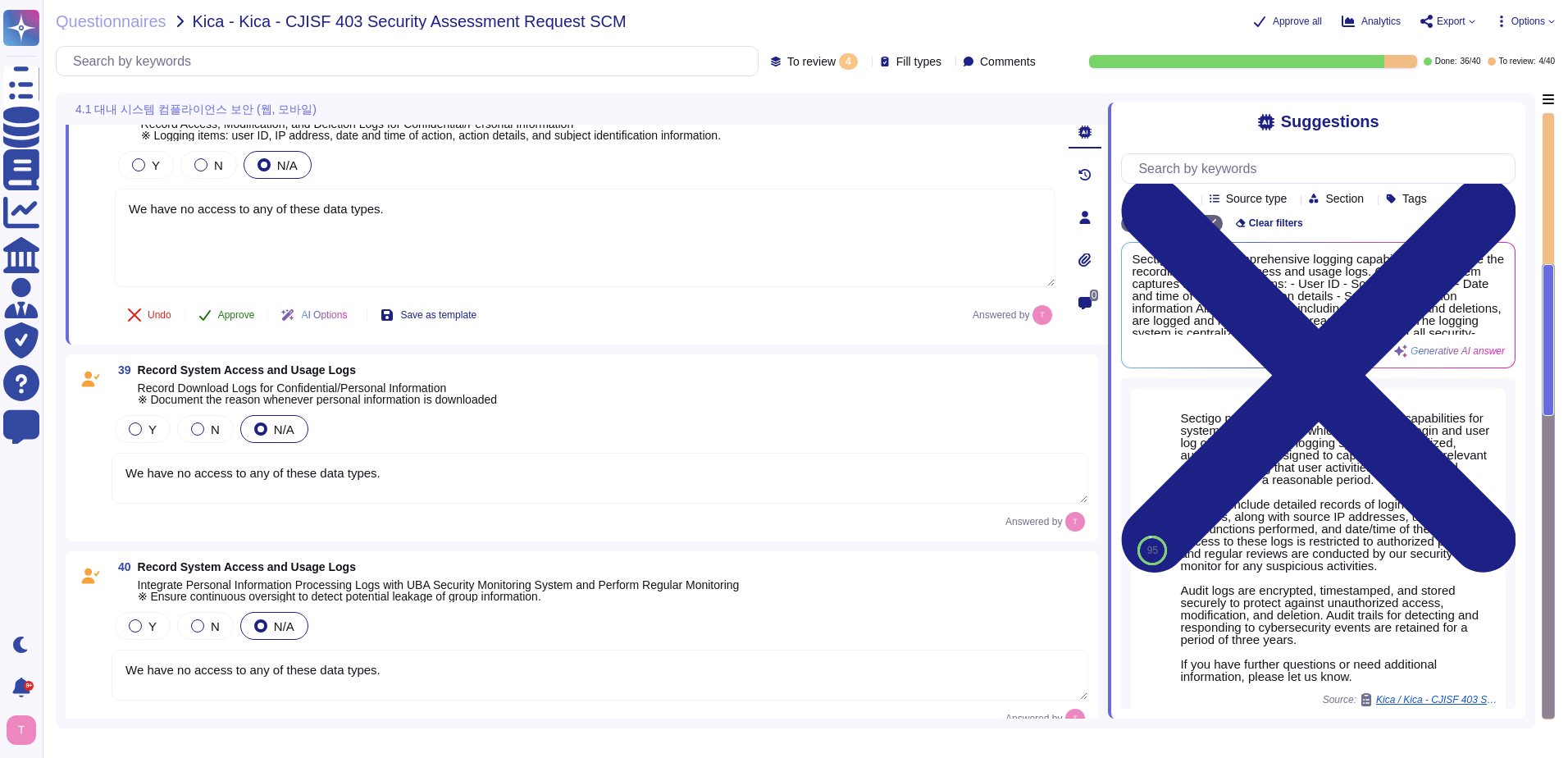
click at [236, 312] on span "Approve" at bounding box center [237, 314] width 37 height 10
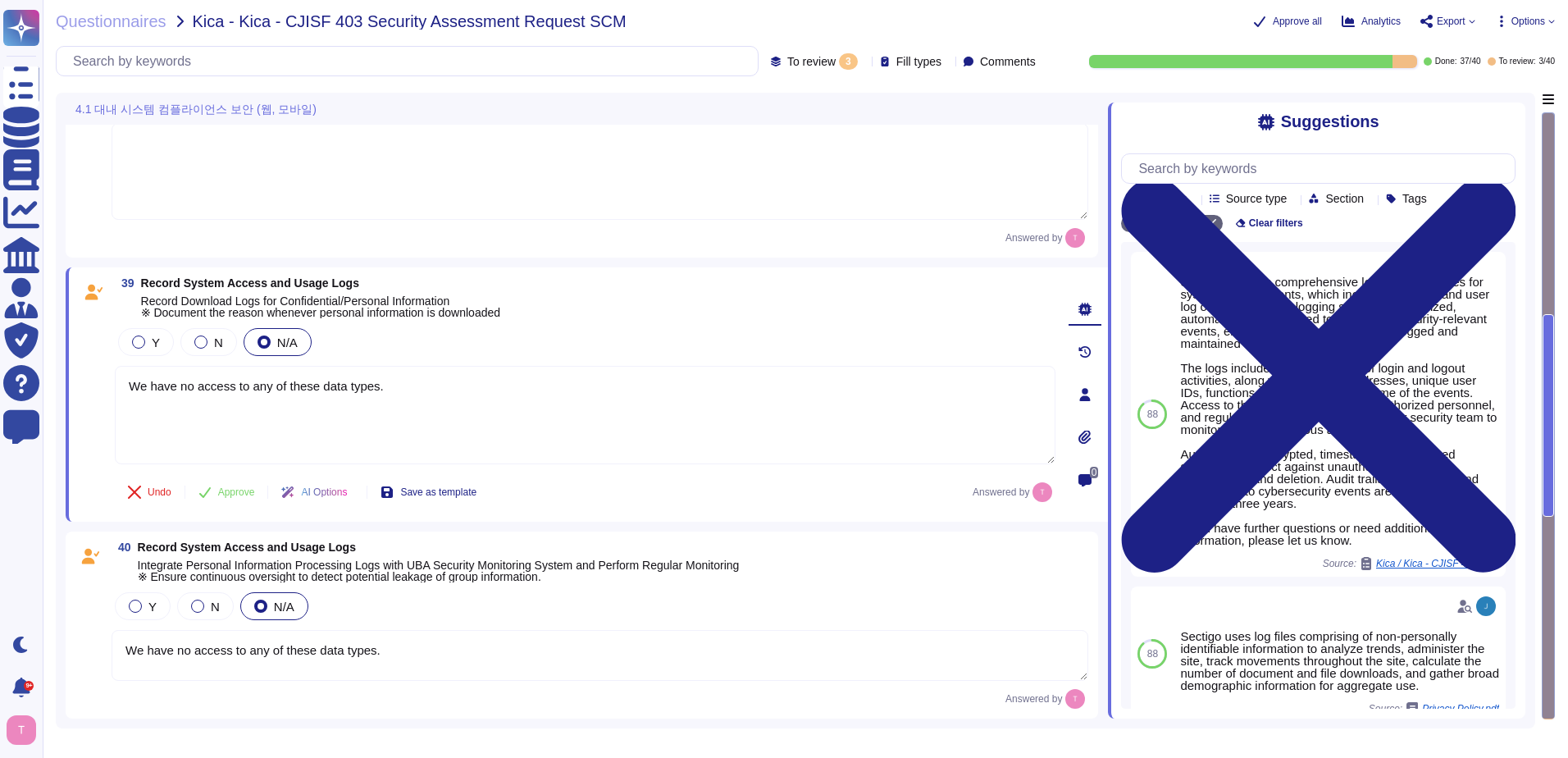
scroll to position [100, 0]
click at [235, 493] on span "Approve" at bounding box center [237, 492] width 37 height 10
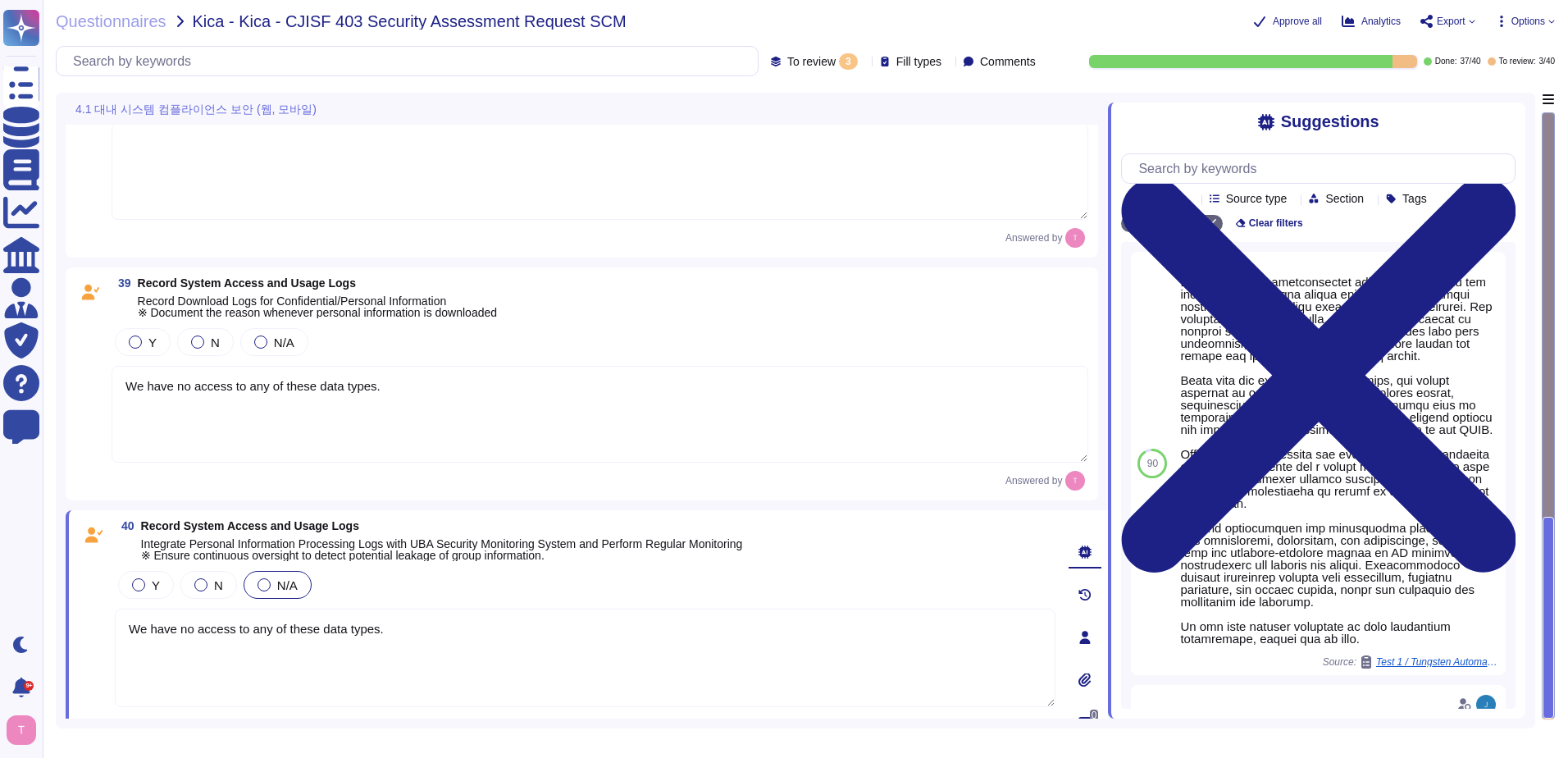
scroll to position [0, 0]
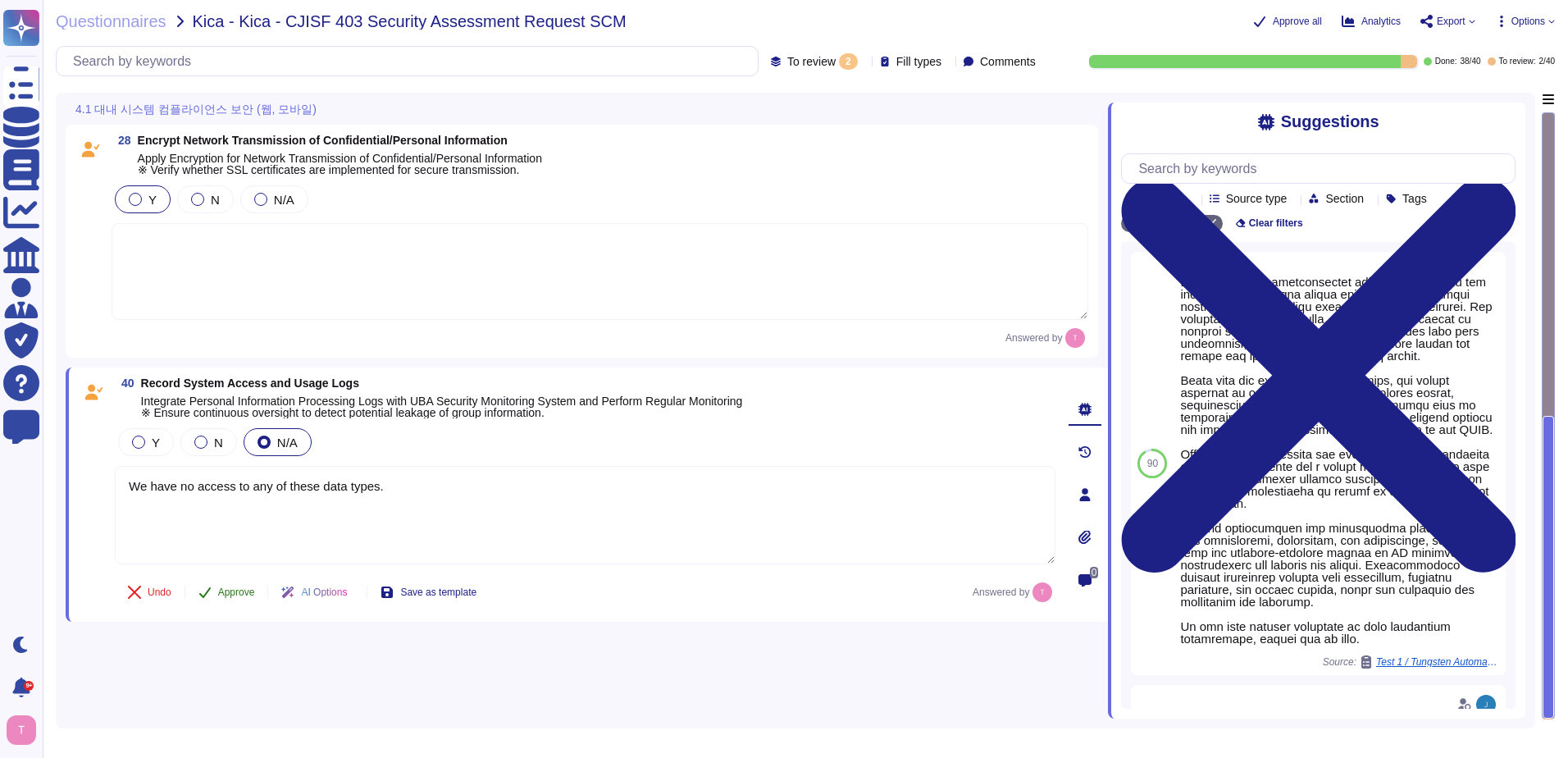
click at [236, 591] on span "Approve" at bounding box center [237, 592] width 37 height 10
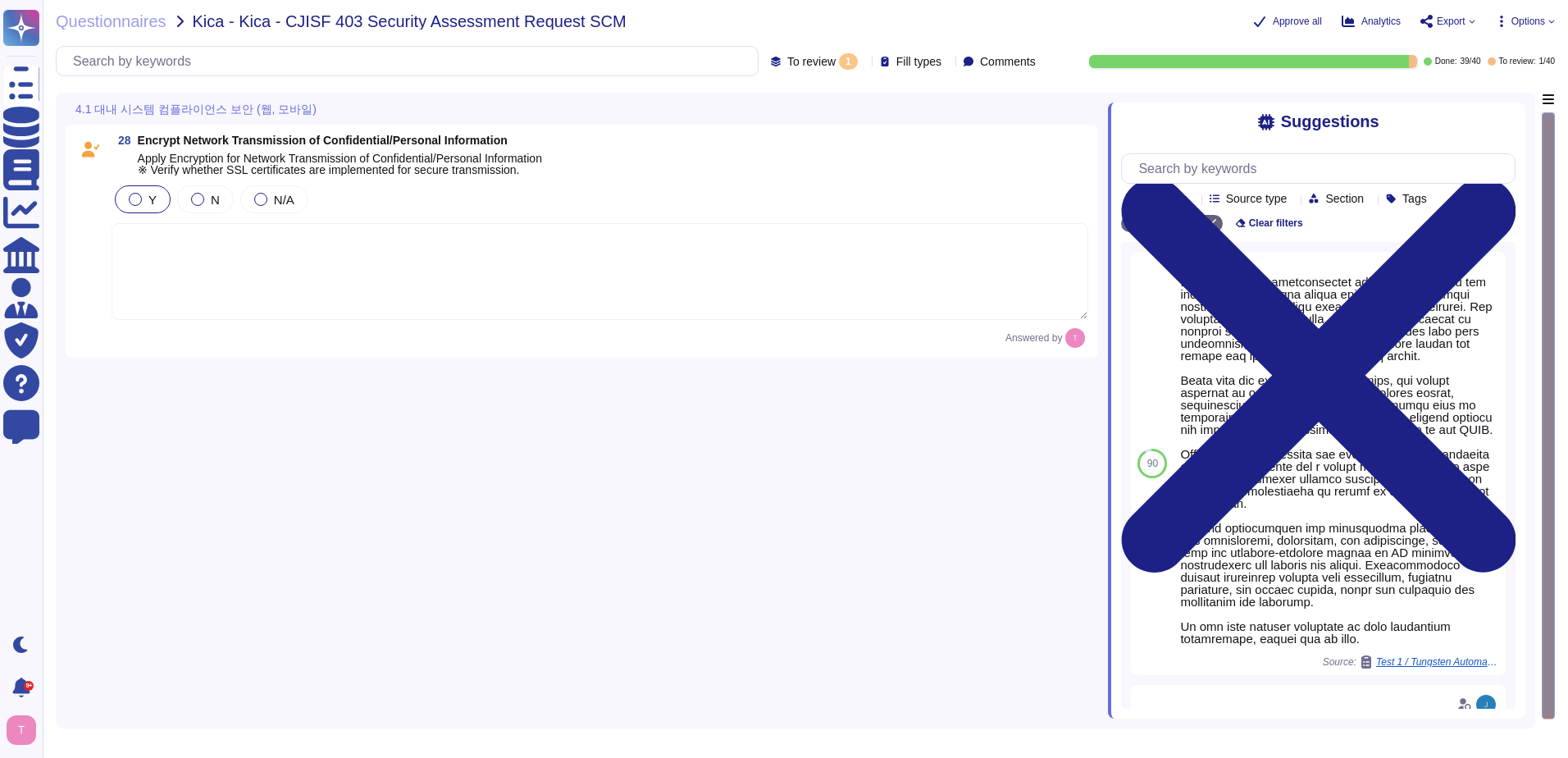
click at [317, 299] on textarea at bounding box center [600, 272] width 977 height 97
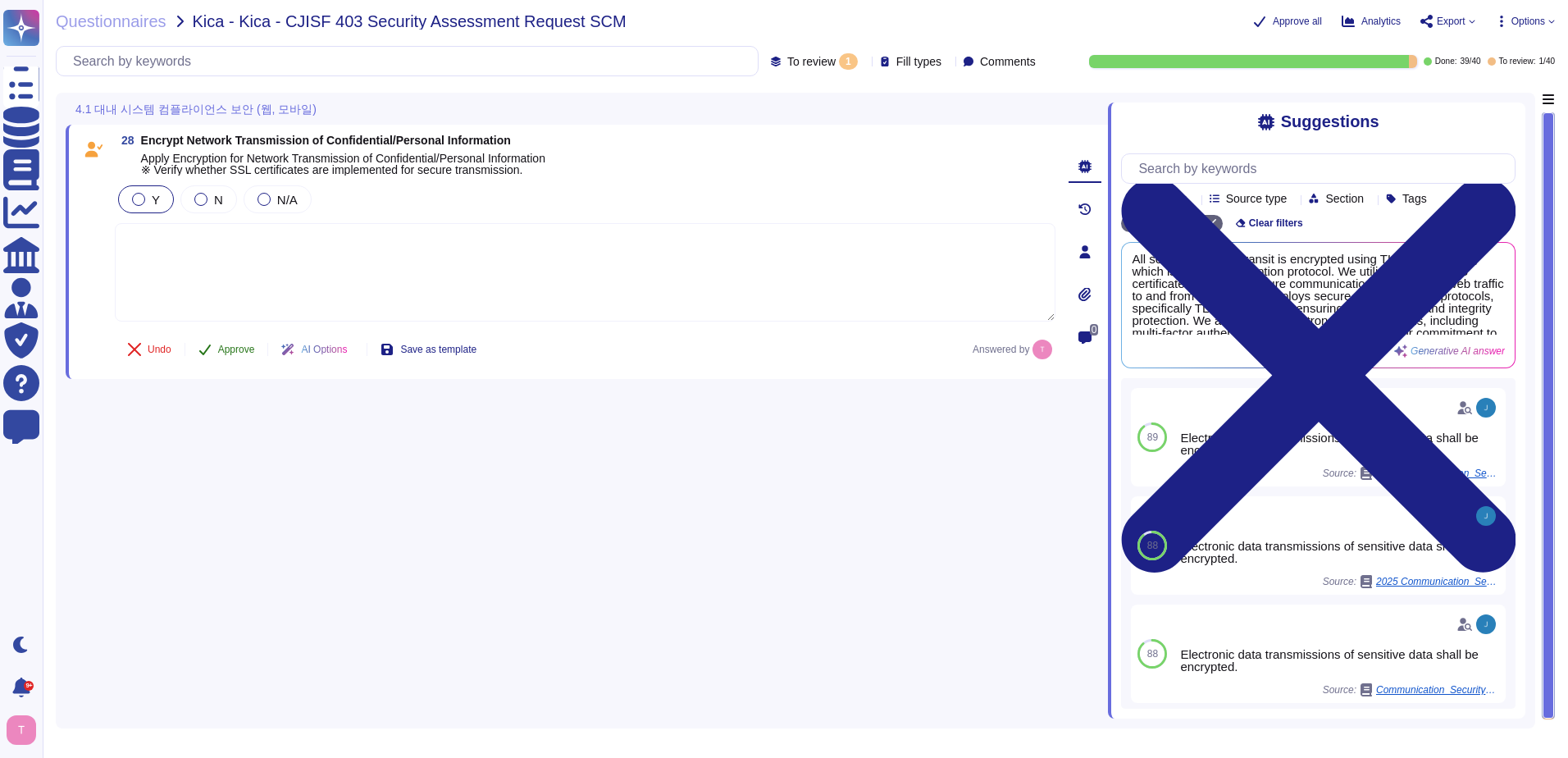
click at [241, 352] on span "Approve" at bounding box center [237, 349] width 37 height 10
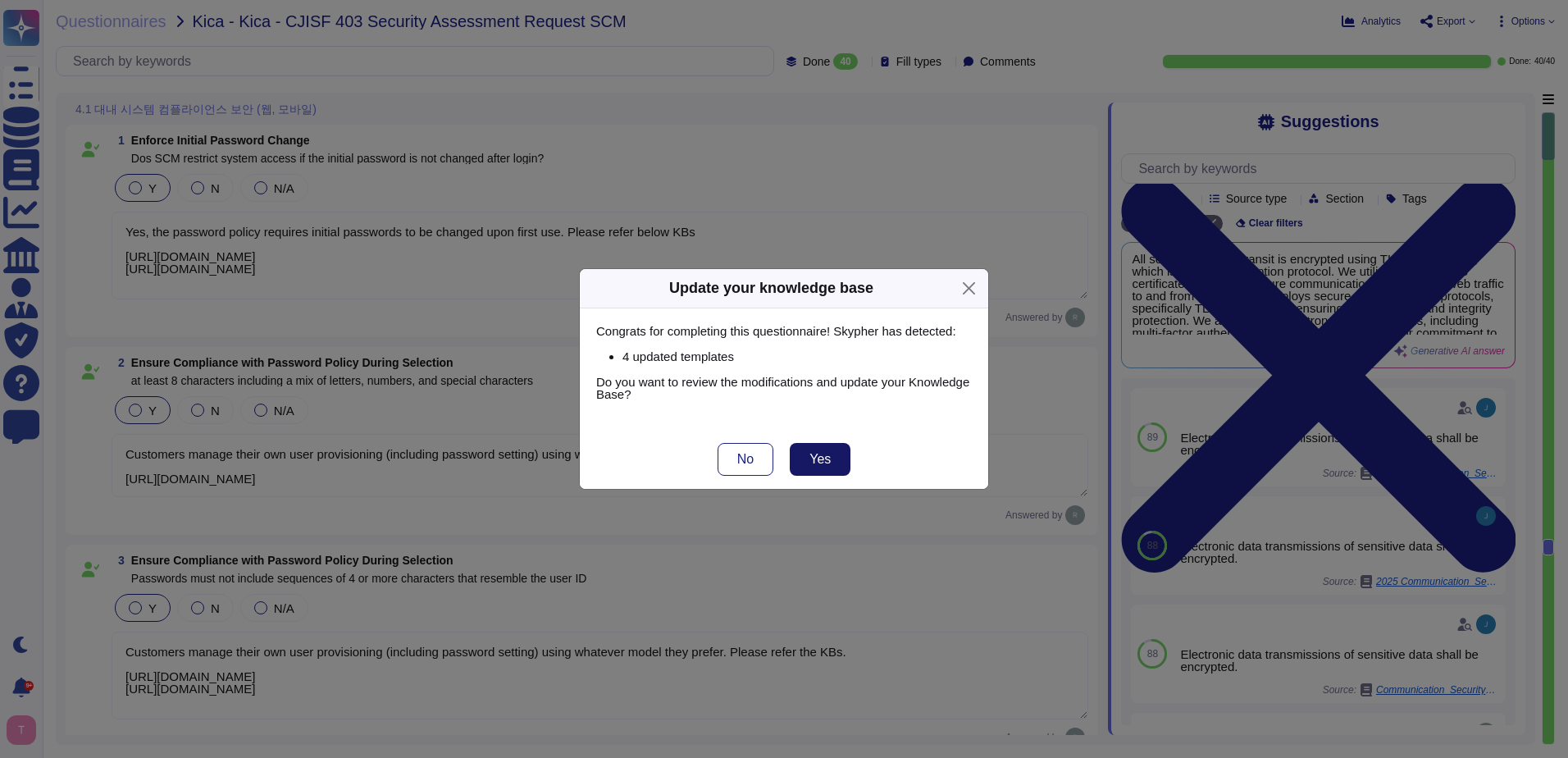
click at [811, 464] on span "Yes" at bounding box center [820, 459] width 21 height 13
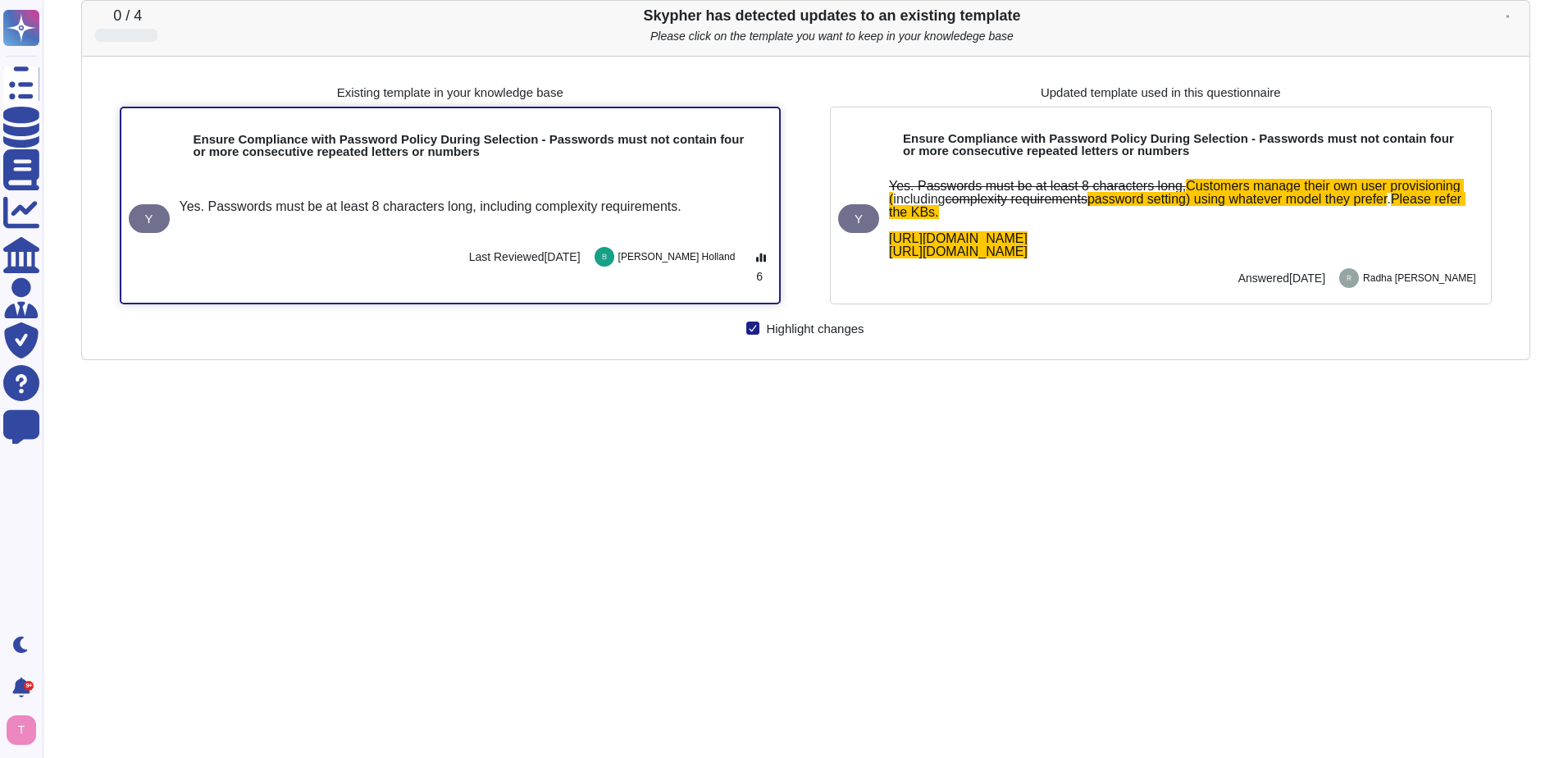
click at [537, 171] on div "Y Yes. Passwords must be at least 8 characters long, including complexity requi…" at bounding box center [451, 233] width 658 height 138
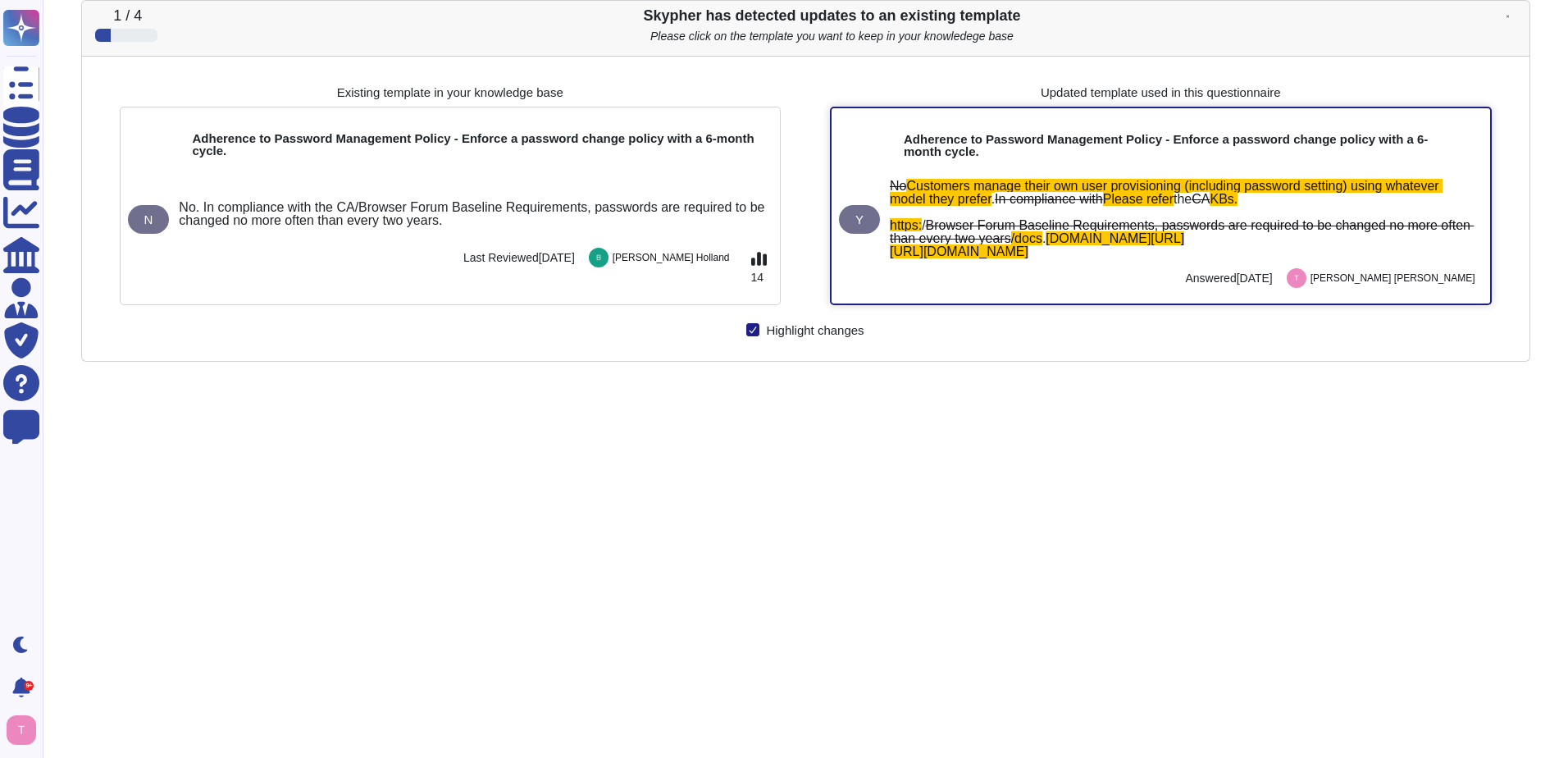
click at [990, 194] on span "Customers manage their own user provisioning (including password setting) using…" at bounding box center [1166, 192] width 552 height 27
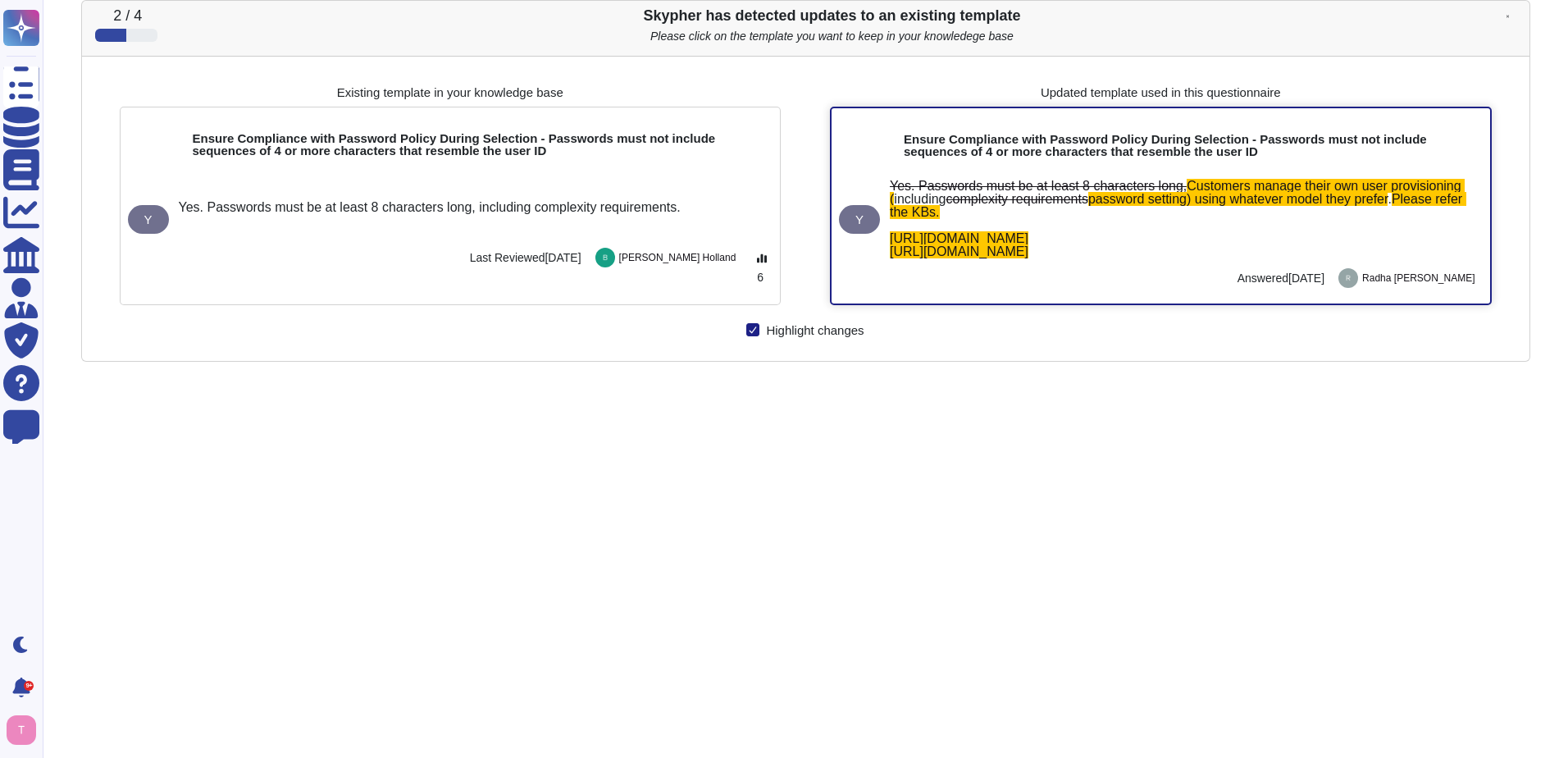
click at [1100, 185] on span "Yes. Passwords must be at least 8 characters long," at bounding box center [1038, 185] width 297 height 14
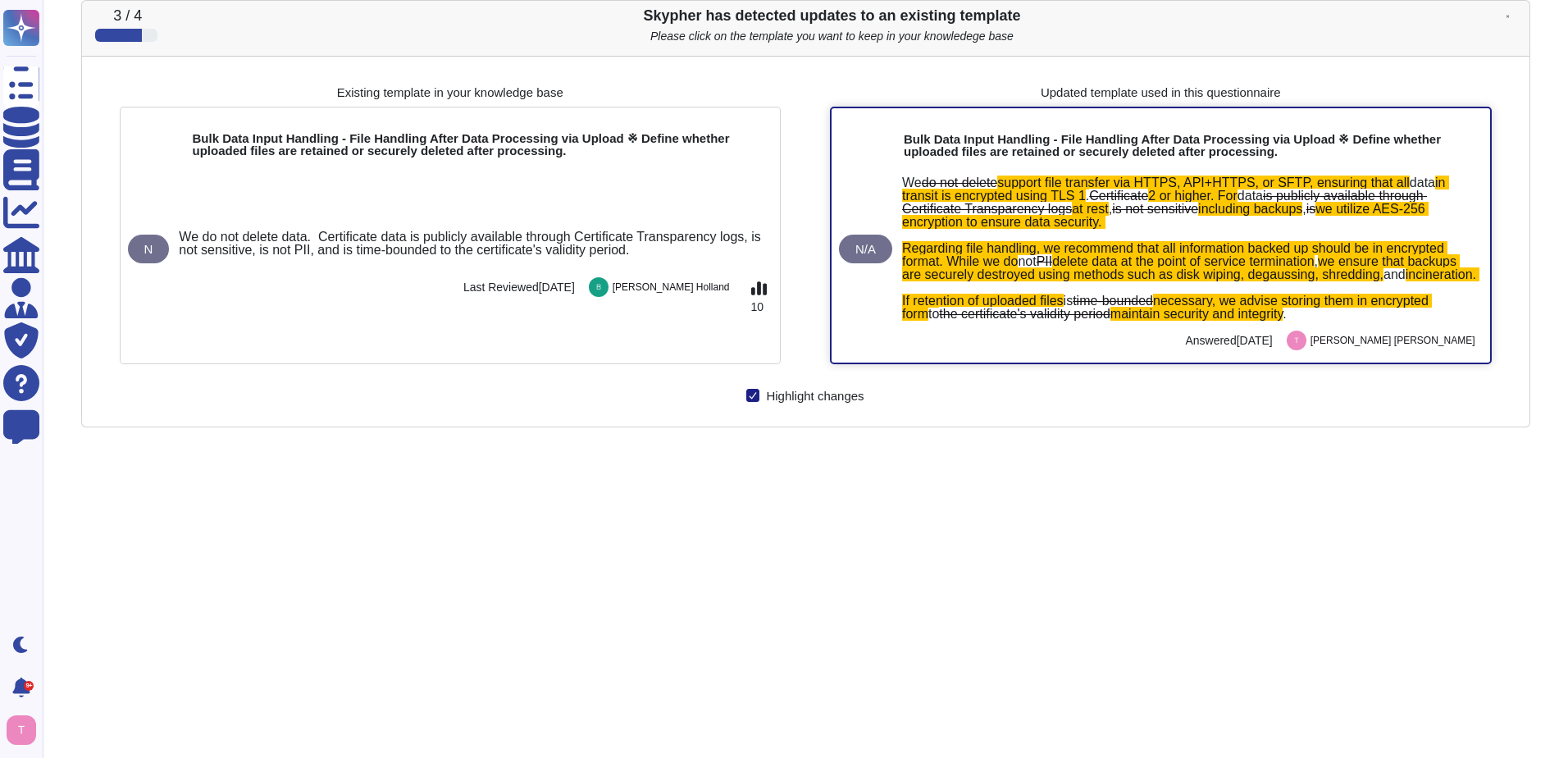
click at [1056, 229] on span "we utilize AES-256 encryption to ensure data security. Regarding file handling,…" at bounding box center [1175, 234] width 546 height 66
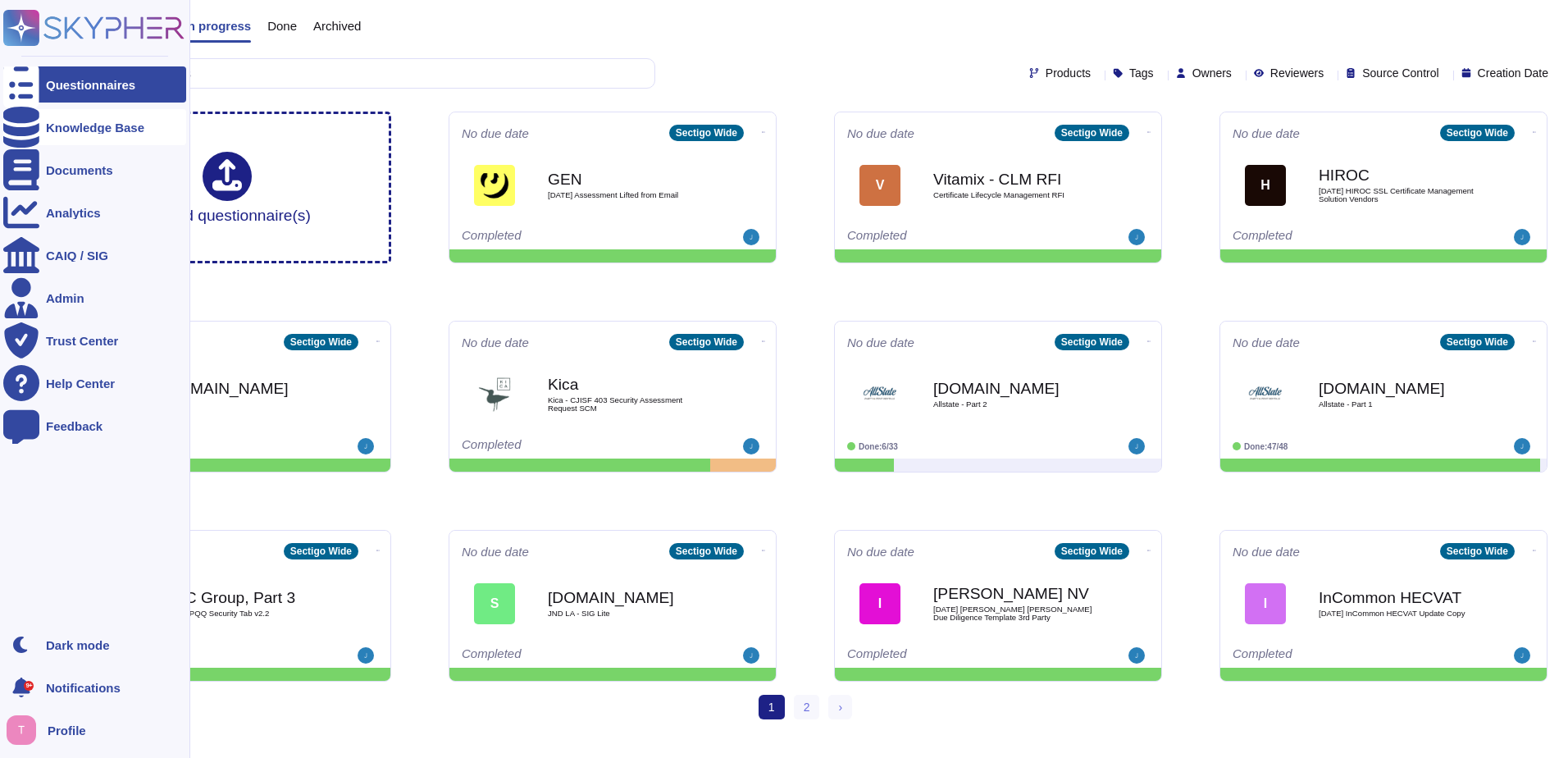
click at [78, 128] on div "Knowledge Base" at bounding box center [95, 127] width 99 height 12
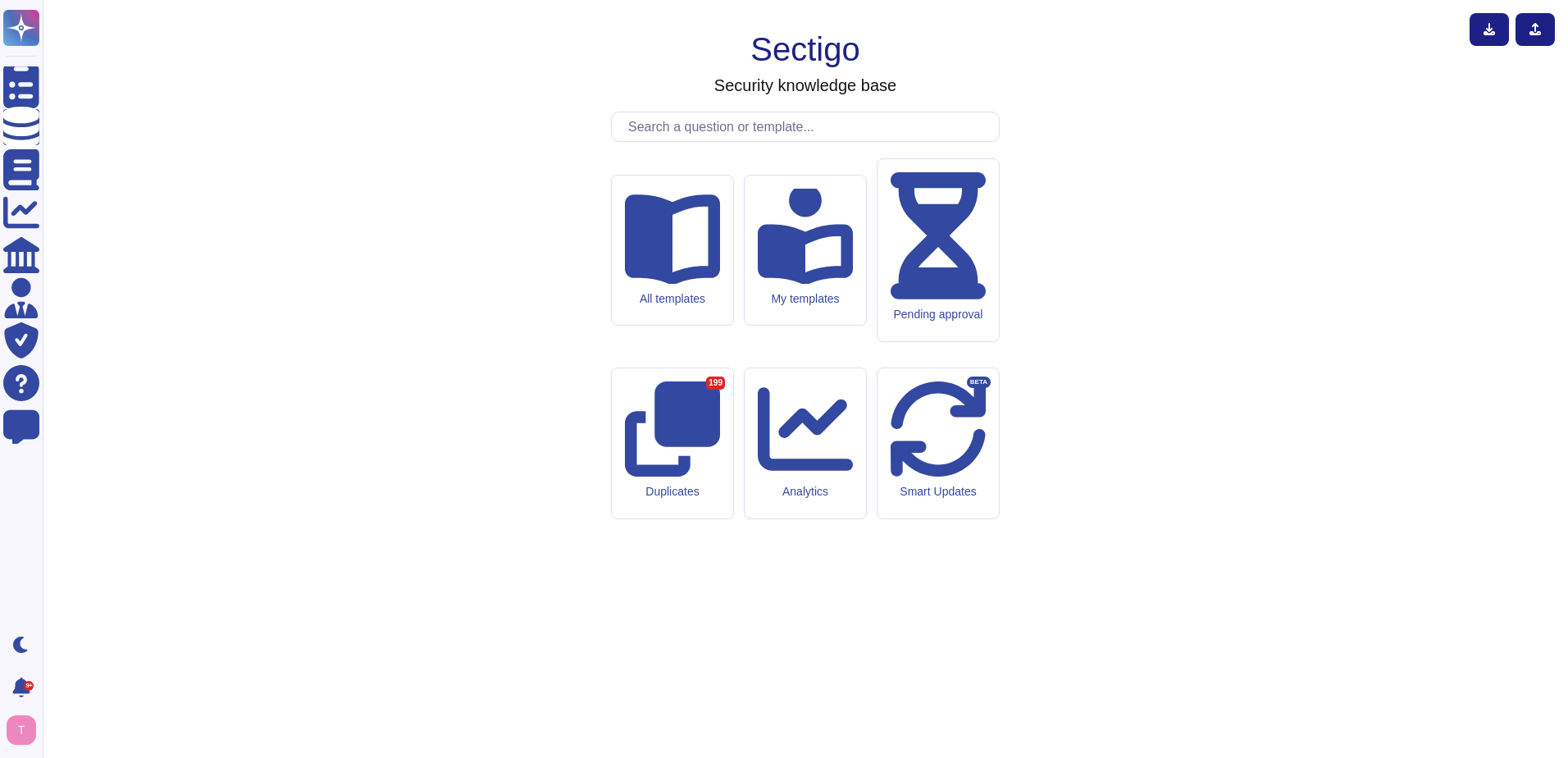
click at [727, 141] on input "text" at bounding box center [809, 126] width 379 height 29
